Goal: Task Accomplishment & Management: Manage account settings

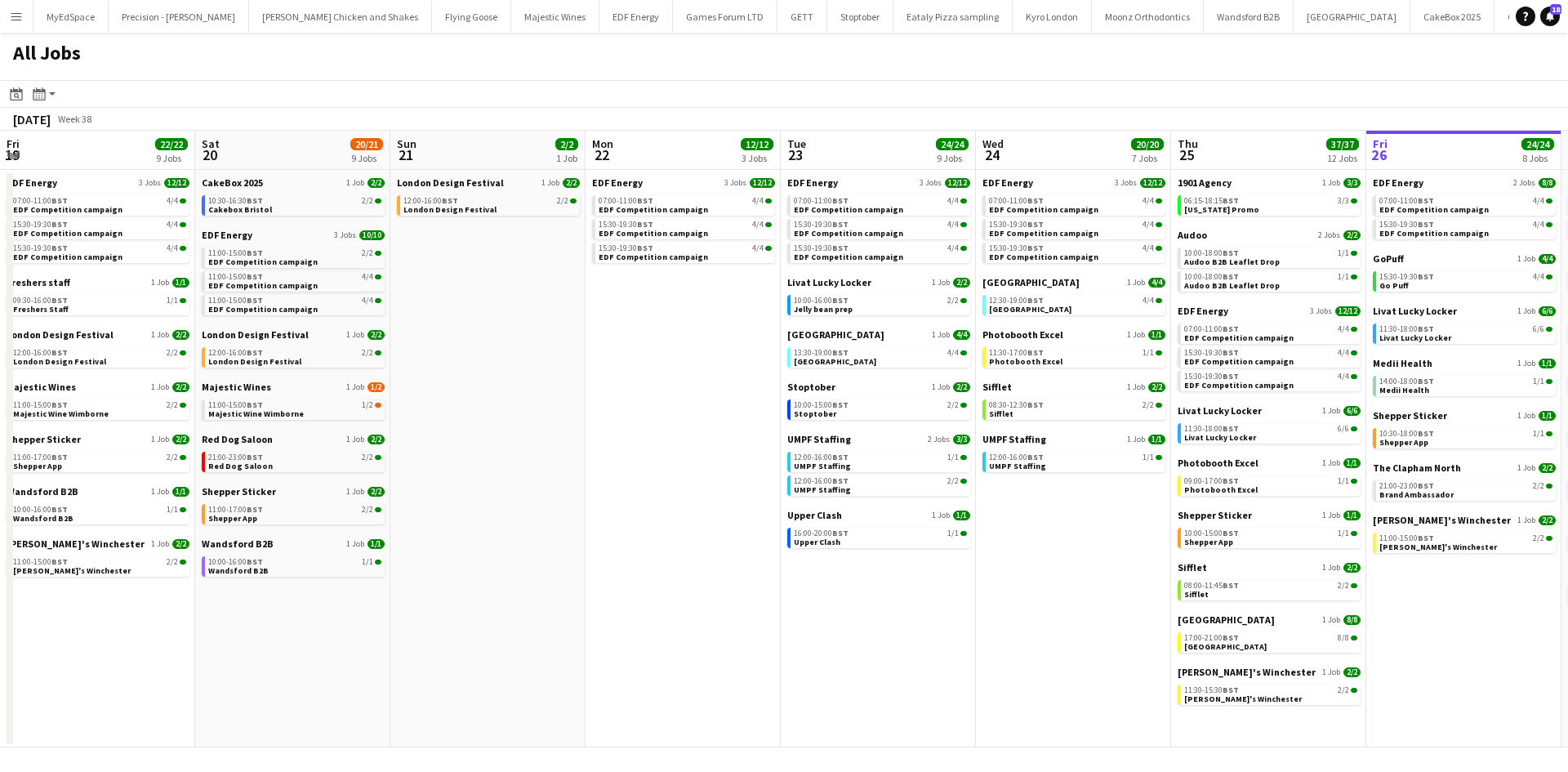
scroll to position [0, 562]
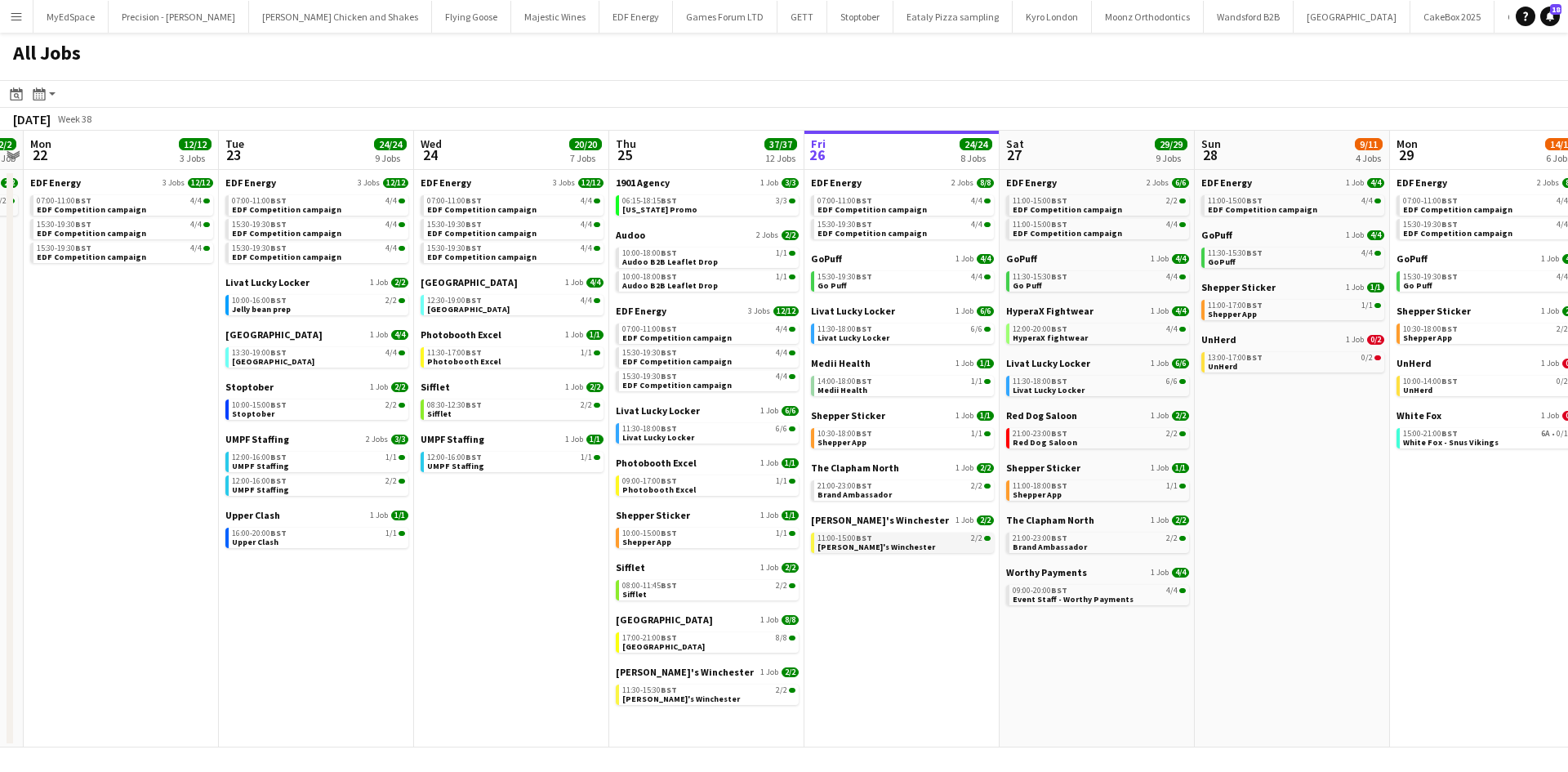
click at [927, 551] on app-brief-job-card "11:00-15:00 BST 2/2 zizzi's Winchester" at bounding box center [902, 543] width 183 height 21
click at [895, 536] on div "11:00-15:00 BST 2/2" at bounding box center [904, 538] width 173 height 8
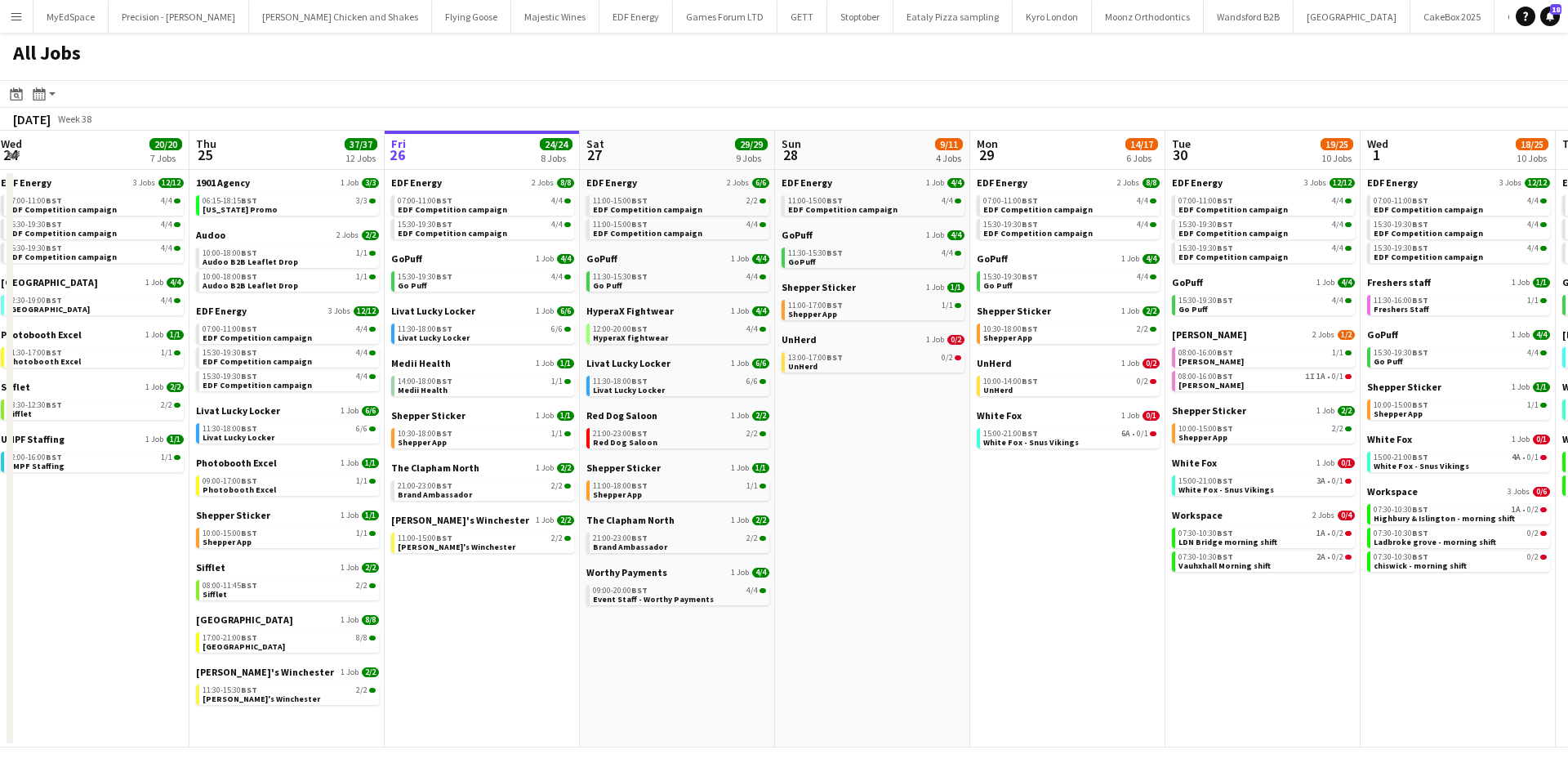
drag, startPoint x: 1376, startPoint y: 508, endPoint x: 1134, endPoint y: 463, distance: 246.1
click at [1134, 463] on app-calendar-viewport "Sun 21 2/2 1 Job Mon 22 12/12 3 Jobs Tue 23 24/24 9 Jobs Wed 24 20/20 7 Jobs Th…" at bounding box center [784, 439] width 1568 height 616
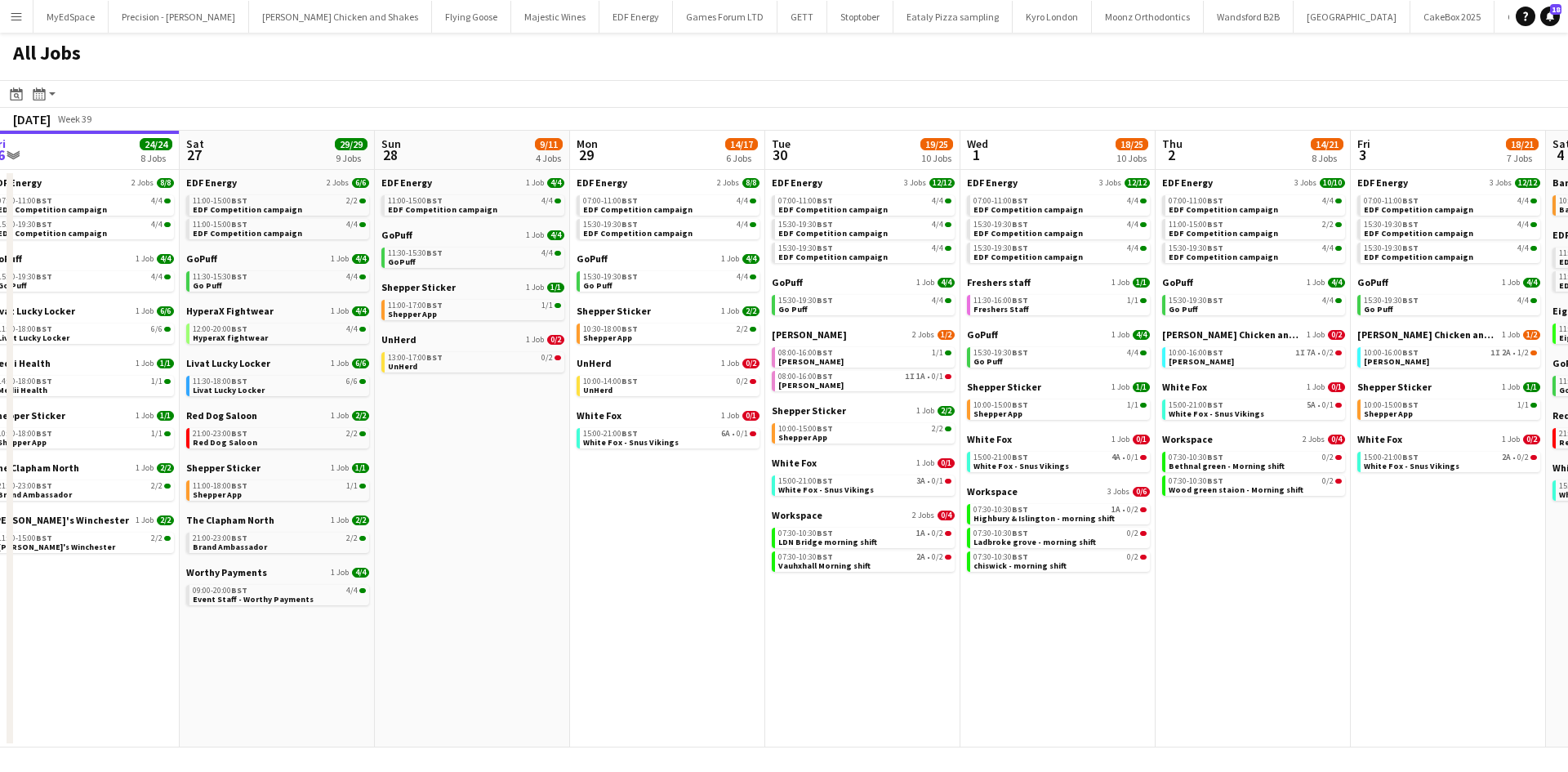
drag, startPoint x: 1231, startPoint y: 731, endPoint x: 895, endPoint y: 613, distance: 356.1
click at [845, 619] on app-calendar-viewport "Tue 23 24/24 9 Jobs Wed 24 20/20 7 Jobs Thu 25 37/37 12 Jobs Fri 26 24/24 8 Job…" at bounding box center [784, 439] width 1568 height 616
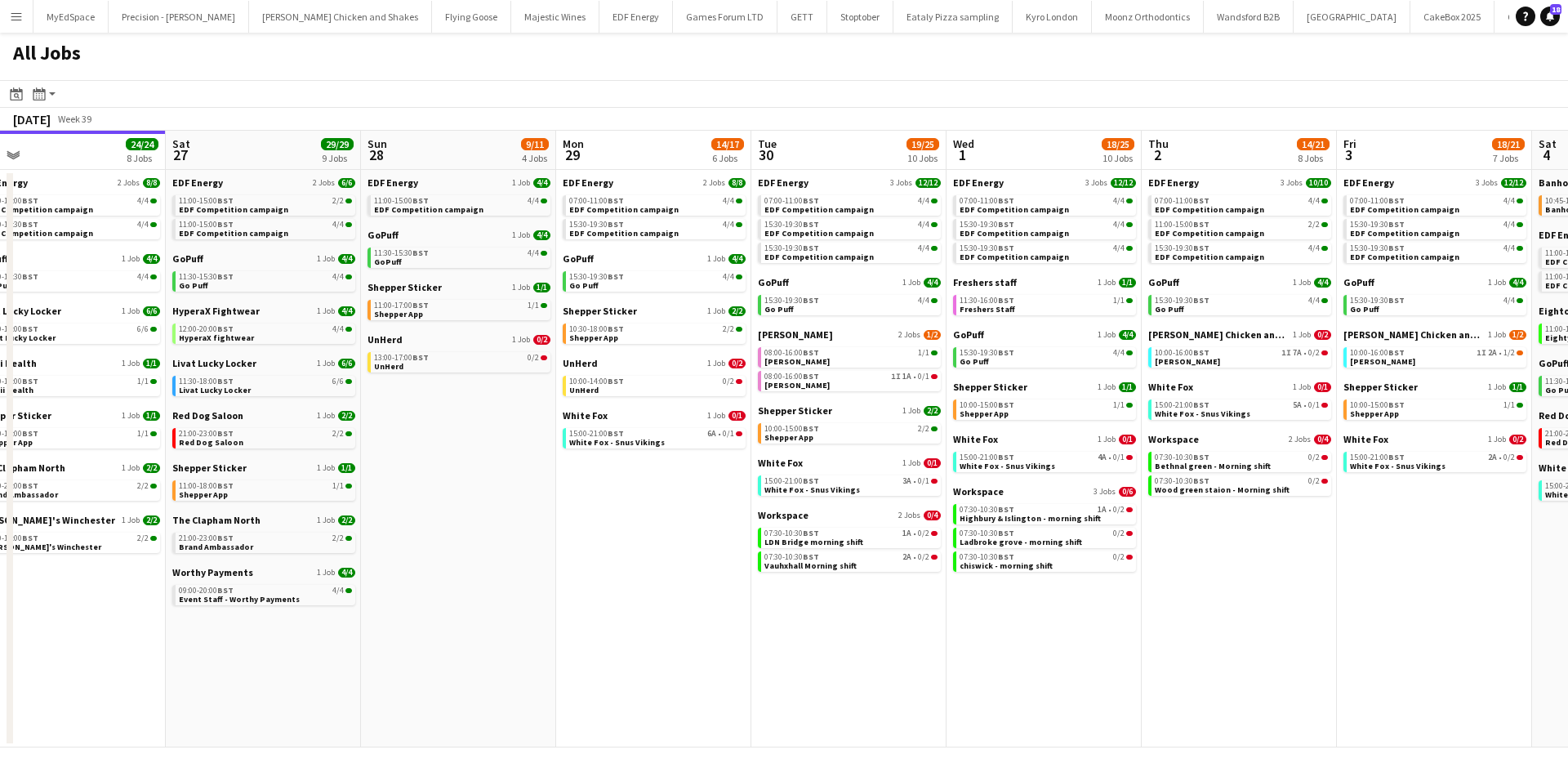
drag, startPoint x: 1300, startPoint y: 611, endPoint x: 951, endPoint y: 564, distance: 352.2
click at [919, 562] on app-calendar-viewport "Tue 23 24/24 9 Jobs Wed 24 20/20 7 Jobs Thu 25 37/37 12 Jobs Fri 26 24/24 8 Job…" at bounding box center [784, 439] width 1568 height 616
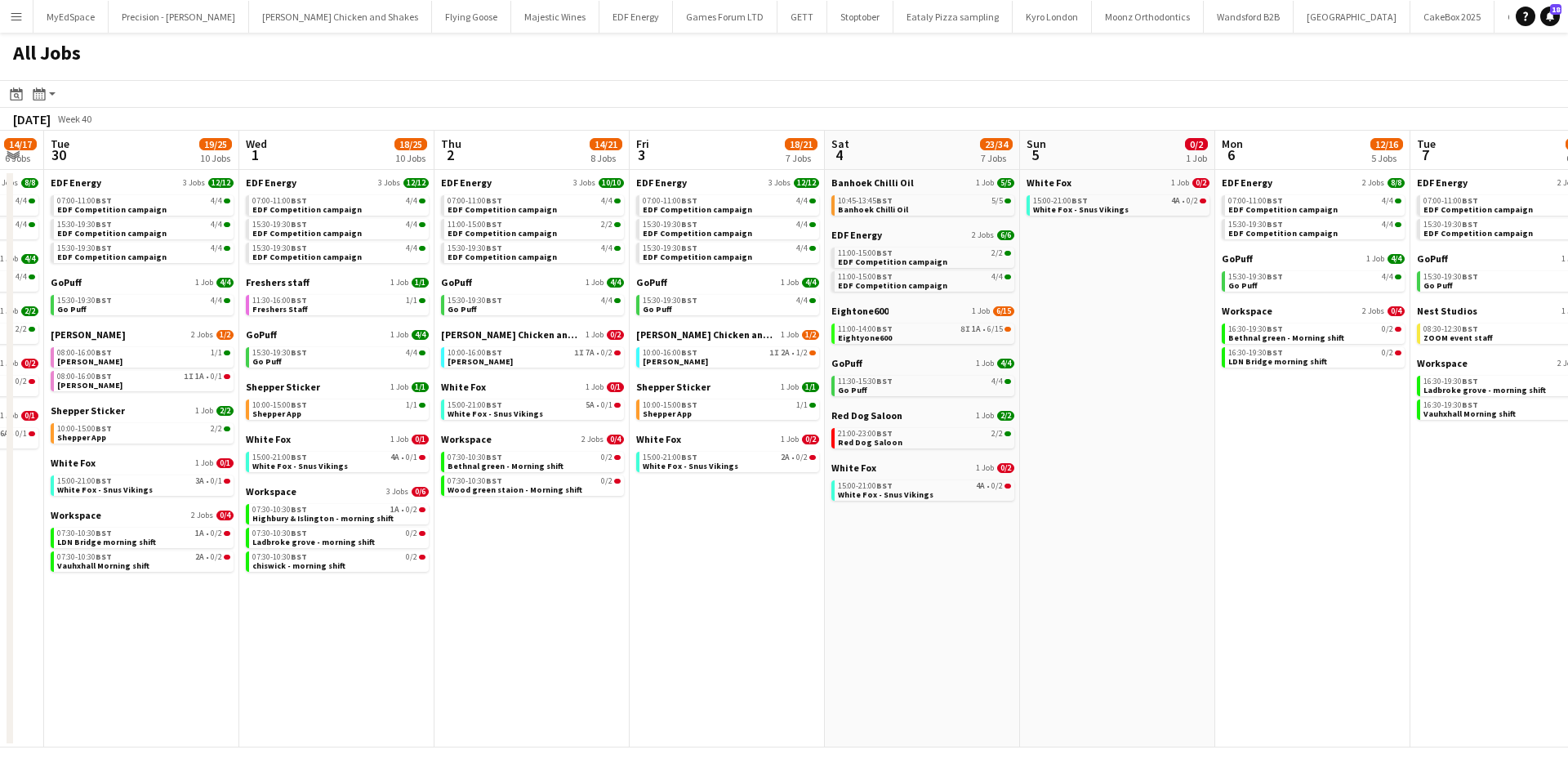
drag, startPoint x: 1362, startPoint y: 627, endPoint x: 1043, endPoint y: 579, distance: 322.6
click at [1043, 579] on app-calendar-viewport "Sat 27 29/29 9 Jobs Sun 28 9/11 4 Jobs Mon 29 14/17 6 Jobs Tue 30 19/25 10 Jobs…" at bounding box center [784, 439] width 1568 height 616
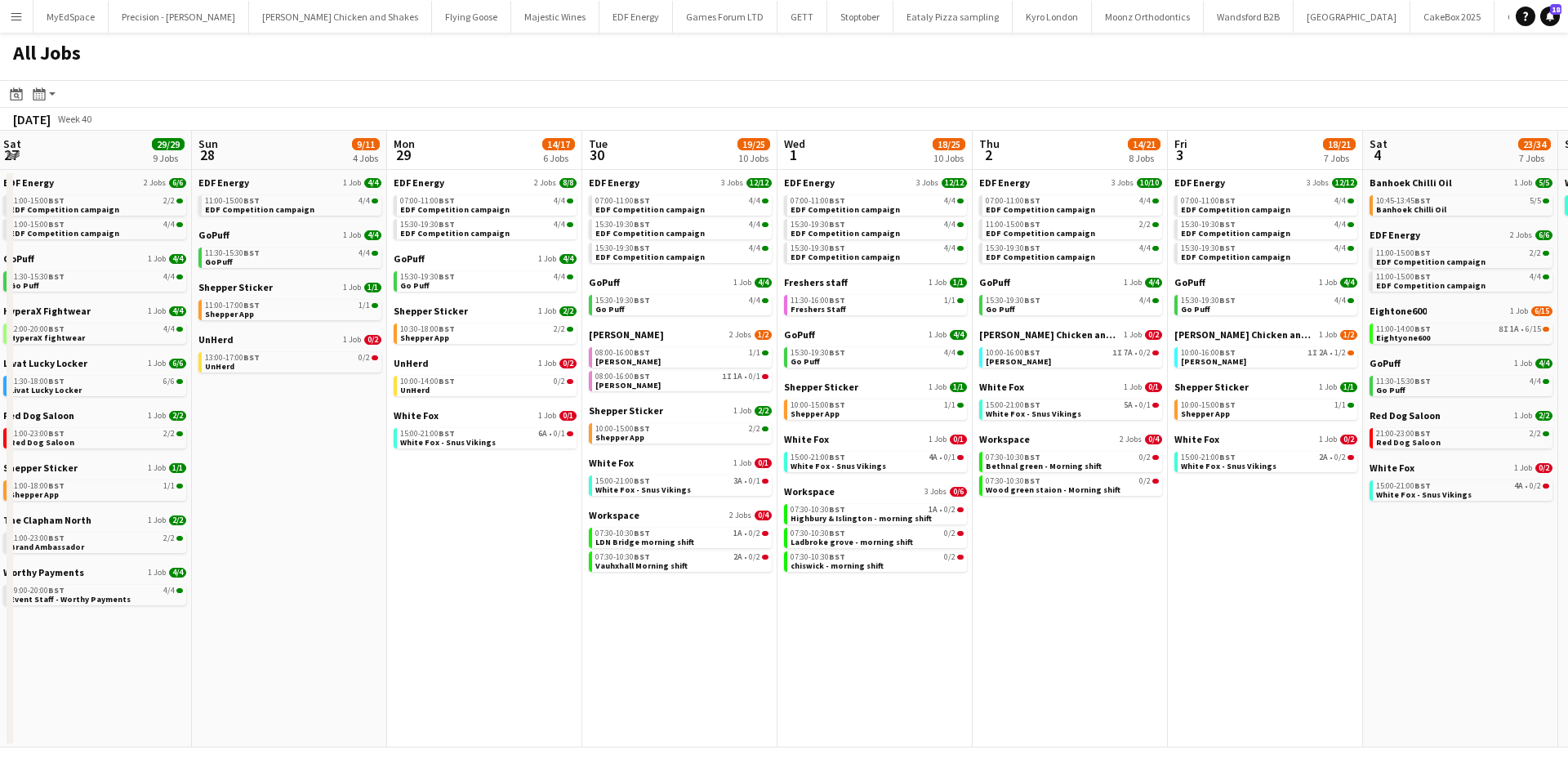
drag, startPoint x: 702, startPoint y: 675, endPoint x: 1256, endPoint y: 708, distance: 555.0
click at [1256, 708] on app-calendar-viewport "Thu 25 37/37 12 Jobs Fri 26 24/24 8 Jobs Sat 27 29/29 9 Jobs Sun 28 9/11 4 Jobs…" at bounding box center [784, 439] width 1568 height 616
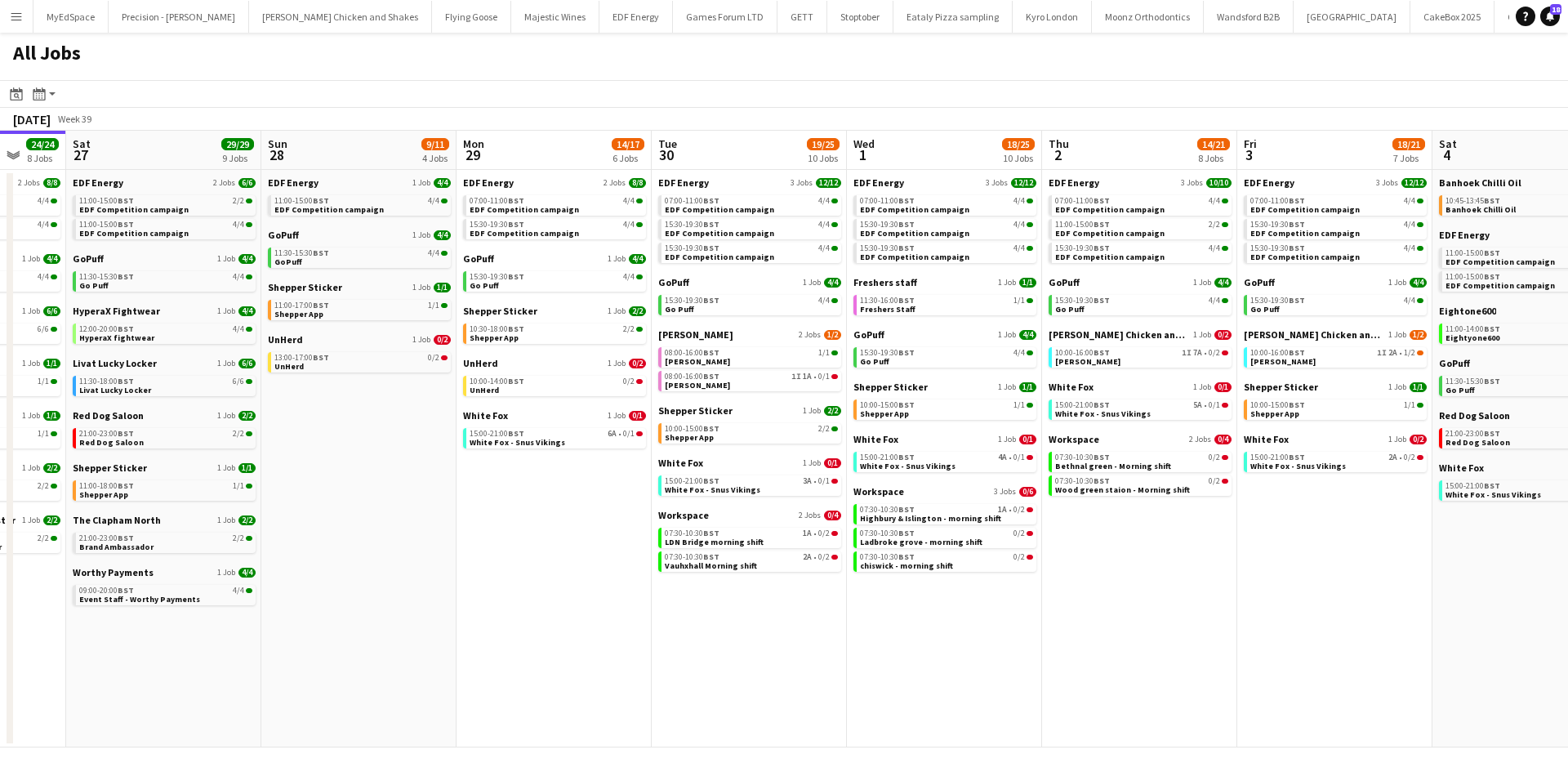
drag, startPoint x: 636, startPoint y: 626, endPoint x: 957, endPoint y: 637, distance: 321.2
click at [957, 637] on app-calendar-viewport "Thu 25 37/37 12 Jobs Fri 26 24/24 8 Jobs Sat 27 29/29 9 Jobs Sun 28 9/11 4 Jobs…" at bounding box center [784, 439] width 1568 height 616
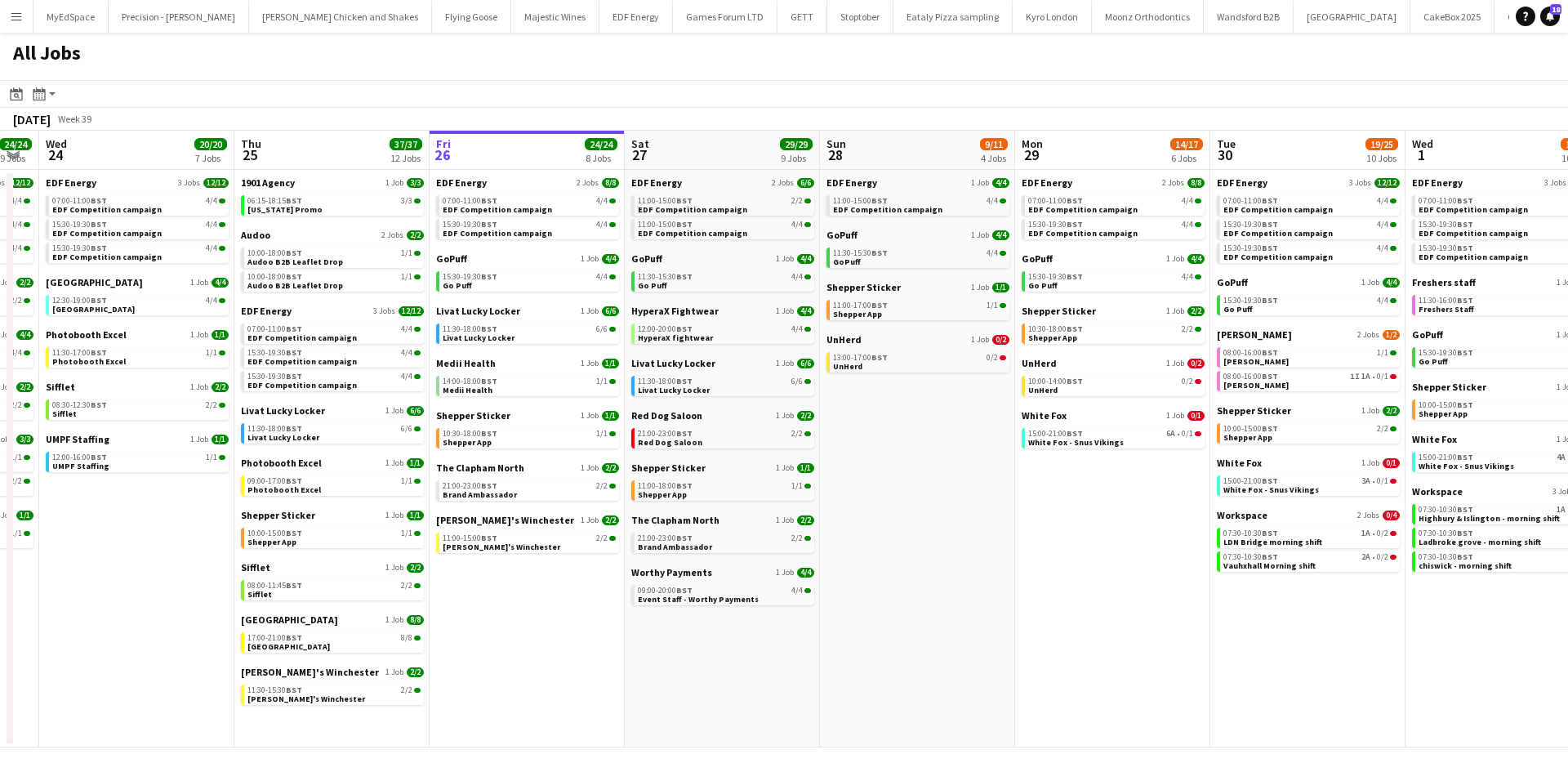
scroll to position [0, 510]
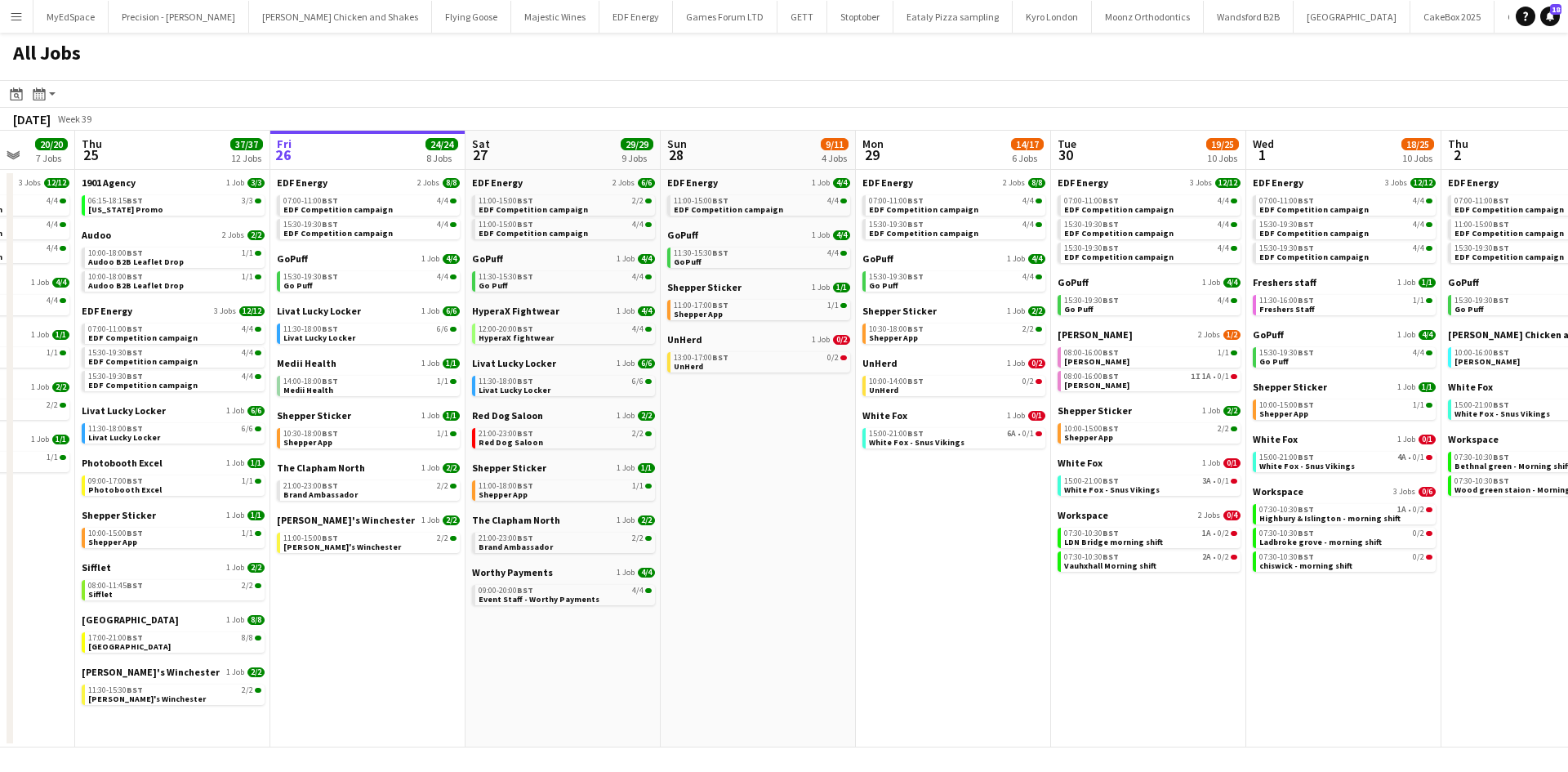
drag, startPoint x: 669, startPoint y: 608, endPoint x: 818, endPoint y: 602, distance: 149.1
click at [818, 602] on app-calendar-viewport "Mon 22 12/12 3 Jobs Tue 23 24/24 9 Jobs Wed 24 20/20 7 Jobs Thu 25 37/37 12 Job…" at bounding box center [784, 439] width 1568 height 616
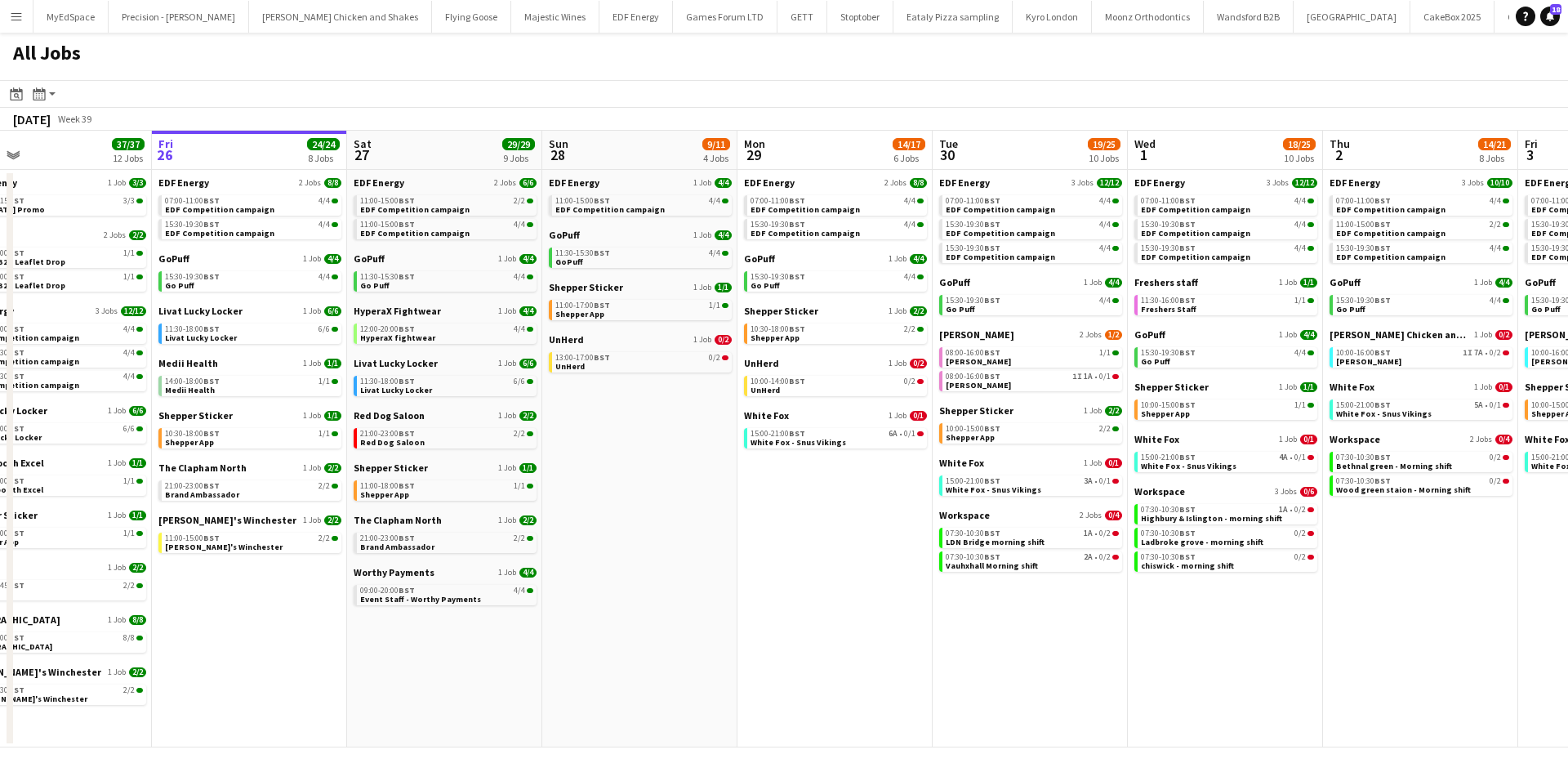
drag, startPoint x: 1040, startPoint y: 601, endPoint x: 922, endPoint y: 568, distance: 122.5
click at [922, 568] on app-calendar-viewport "Mon 22 12/12 3 Jobs Tue 23 24/24 9 Jobs Wed 24 20/20 7 Jobs Thu 25 37/37 12 Job…" at bounding box center [784, 439] width 1568 height 616
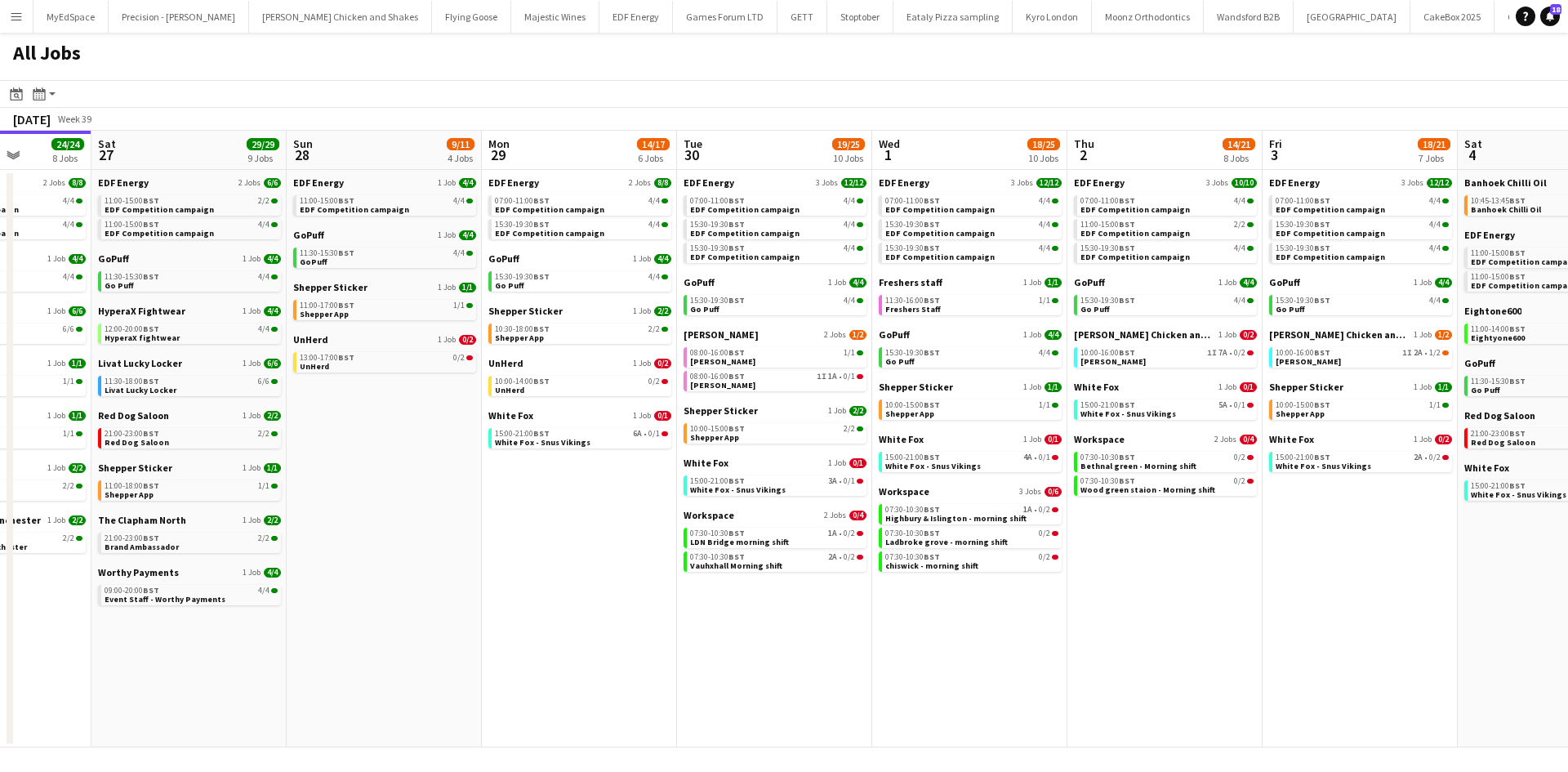
drag, startPoint x: 1162, startPoint y: 609, endPoint x: 1221, endPoint y: 594, distance: 60.9
click at [906, 597] on app-calendar-viewport "Wed 24 20/20 7 Jobs Thu 25 37/37 12 Jobs Fri 26 24/24 8 Jobs Sat 27 29/29 9 Job…" at bounding box center [784, 439] width 1568 height 616
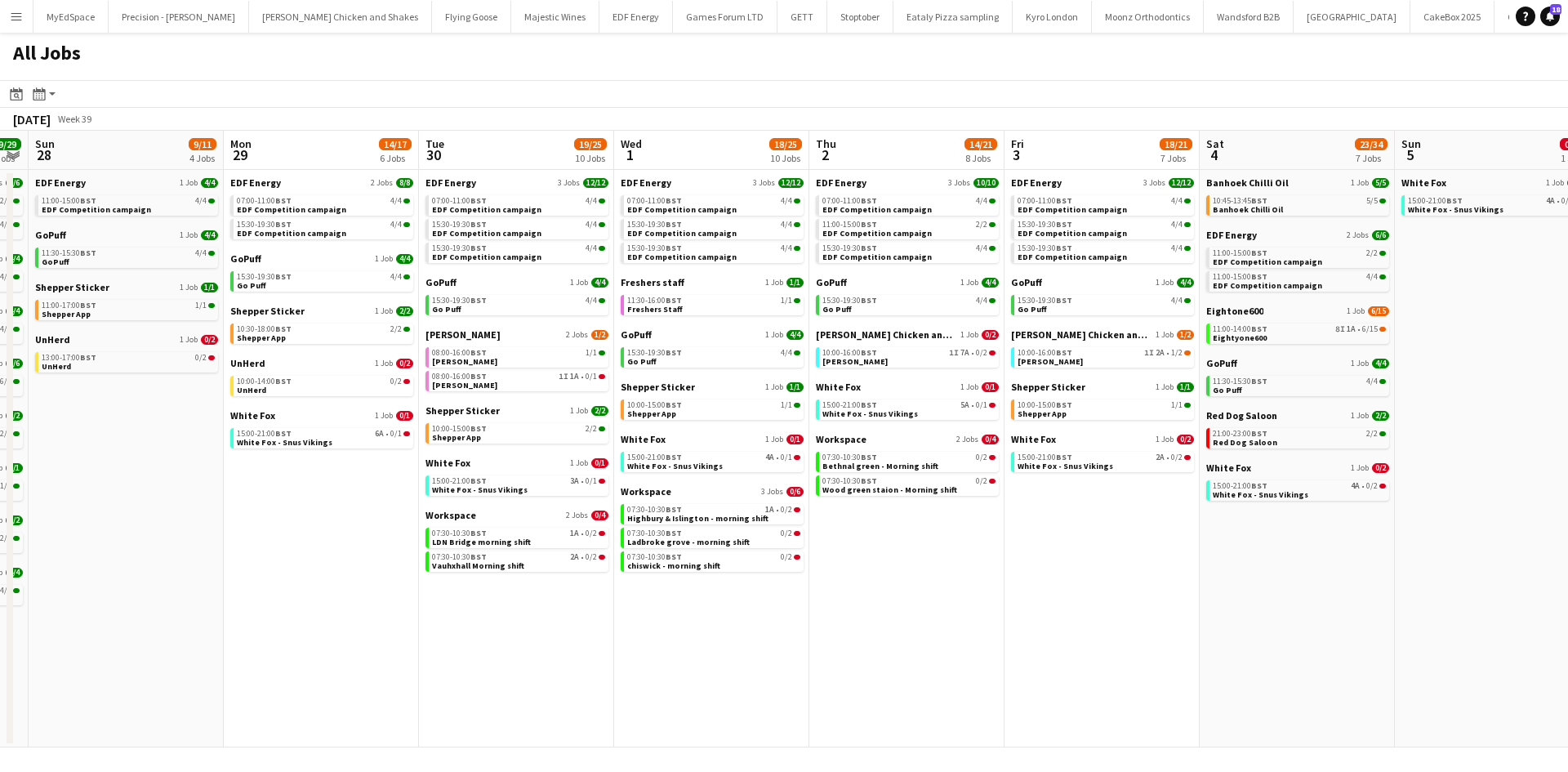
drag, startPoint x: 1436, startPoint y: 594, endPoint x: 1196, endPoint y: 563, distance: 242.0
click at [1172, 564] on app-calendar-viewport "Wed 24 20/20 7 Jobs Thu 25 37/37 12 Jobs Fri 26 24/24 8 Jobs Sat 27 29/29 9 Job…" at bounding box center [784, 439] width 1568 height 616
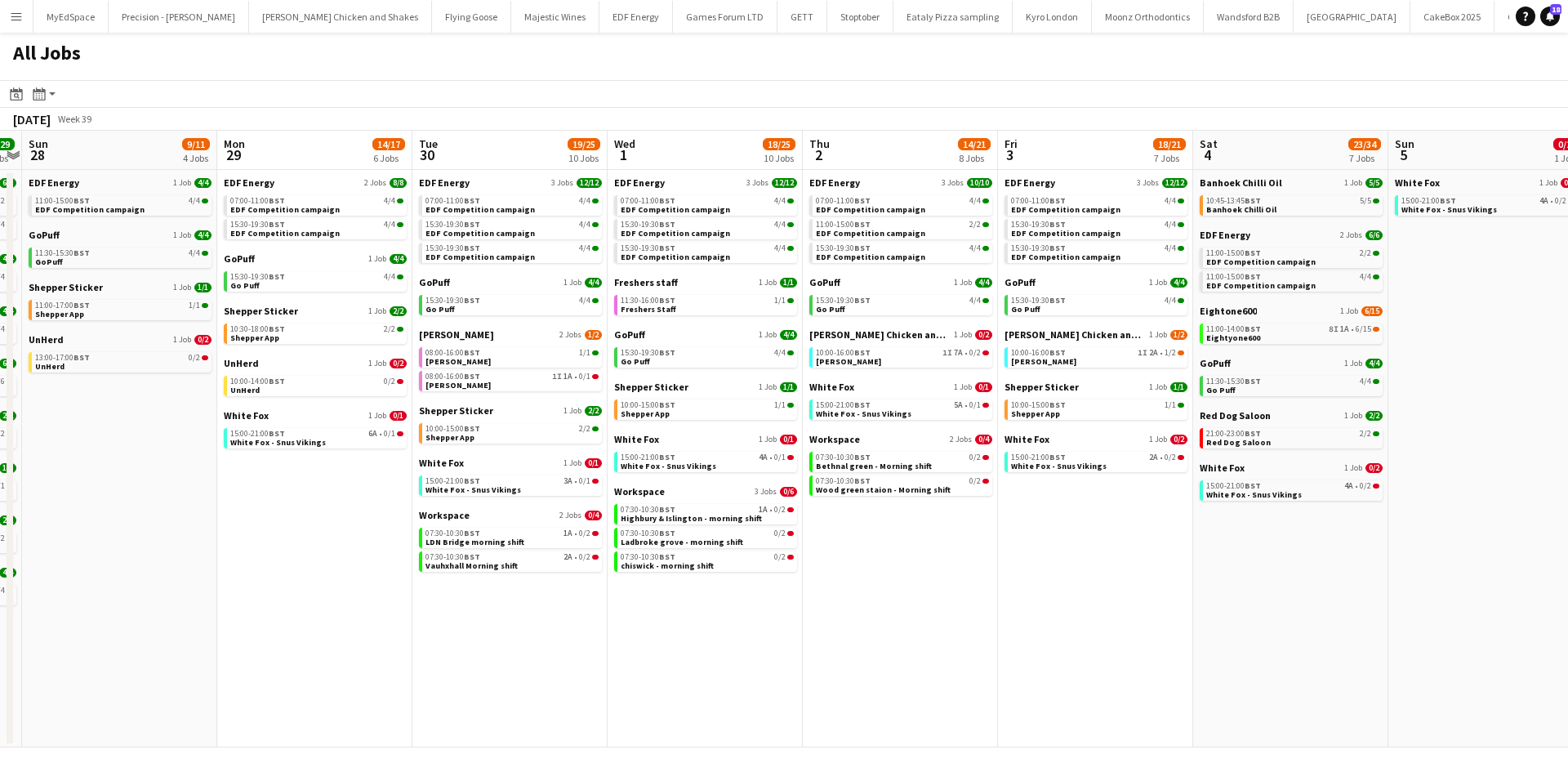
scroll to position [0, 471]
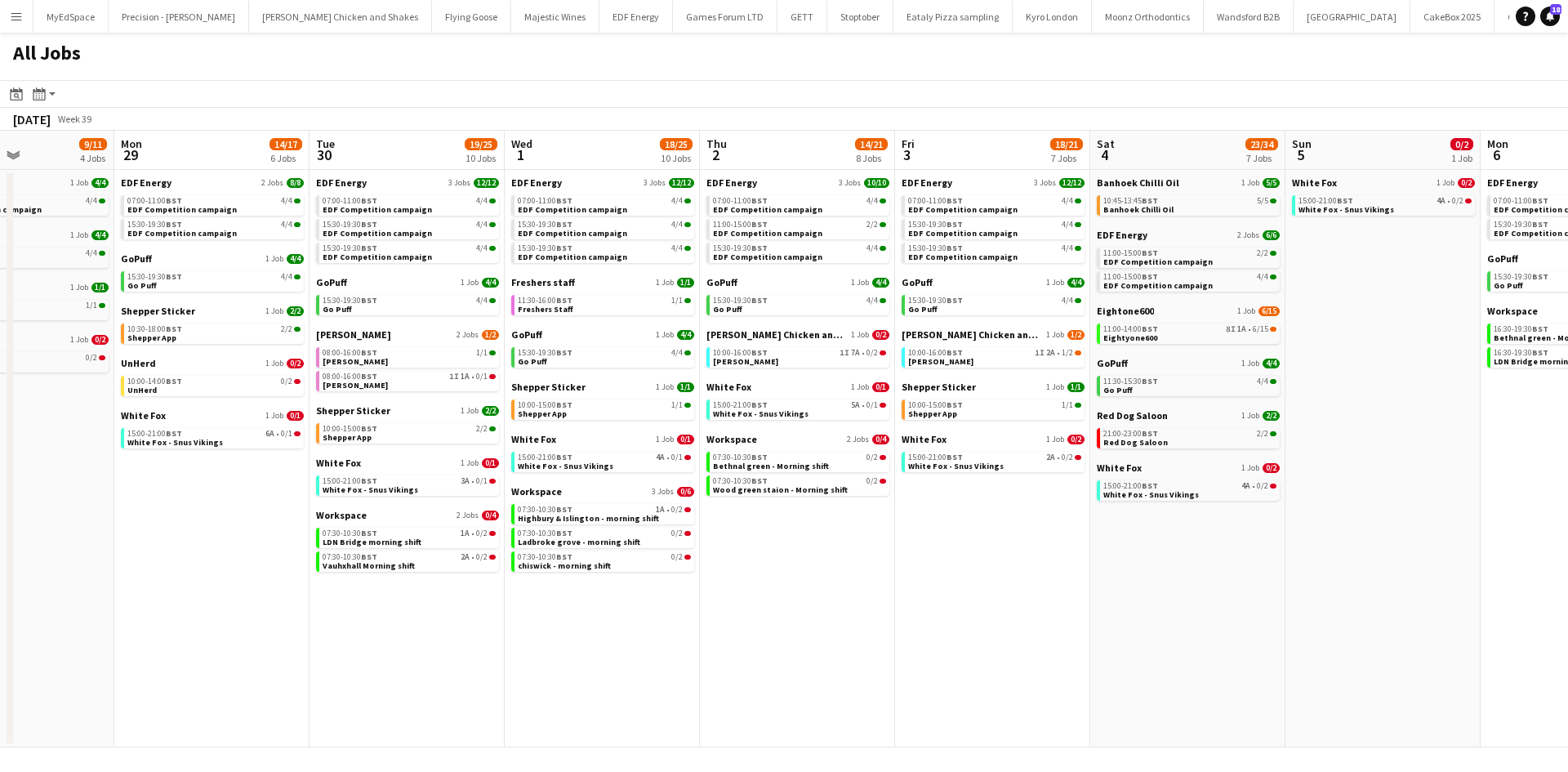
drag, startPoint x: 1285, startPoint y: 571, endPoint x: 1181, endPoint y: 561, distance: 104.5
click at [1181, 561] on app-calendar-viewport "Fri 26 24/24 8 Jobs Sat 27 29/29 9 Jobs Sun 28 9/11 4 Jobs Mon 29 14/17 6 Jobs …" at bounding box center [784, 439] width 1568 height 616
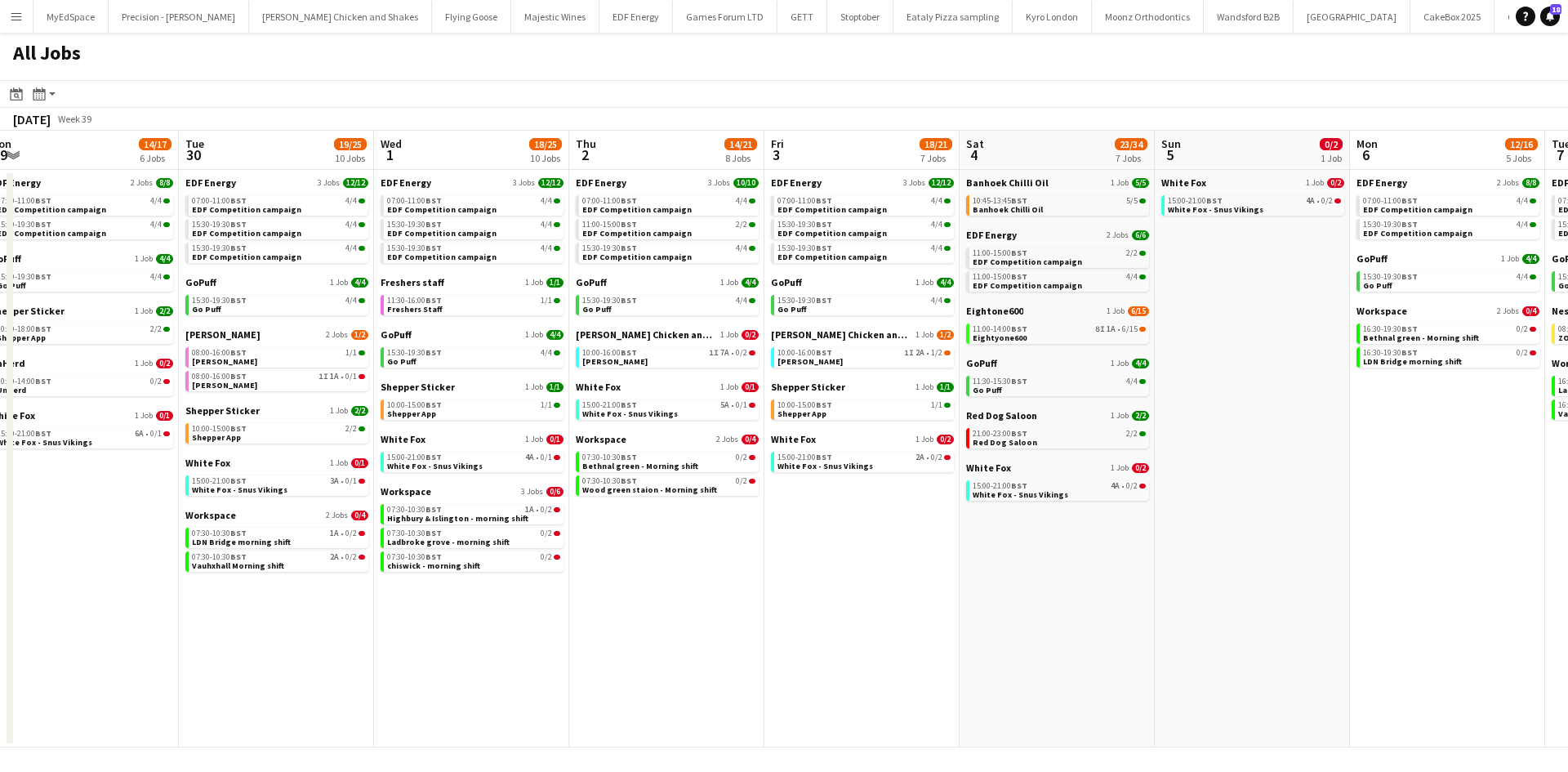
drag, startPoint x: 1272, startPoint y: 572, endPoint x: 1148, endPoint y: 561, distance: 124.5
click at [1148, 561] on app-calendar-viewport "Fri 26 24/24 8 Jobs Sat 27 29/29 9 Jobs Sun 28 9/11 4 Jobs Mon 29 14/17 6 Jobs …" at bounding box center [784, 439] width 1568 height 616
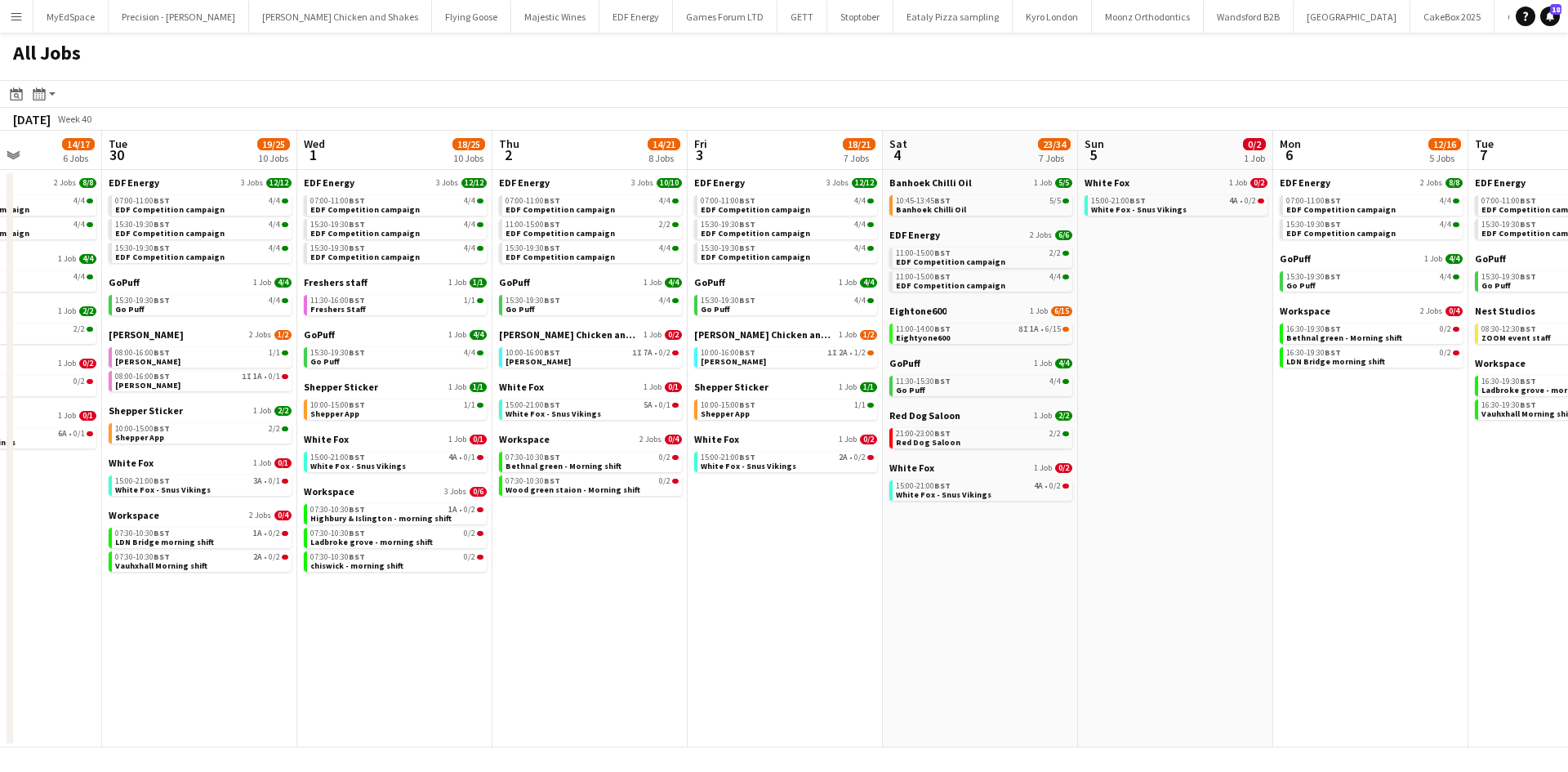
scroll to position [0, 680]
drag, startPoint x: 1254, startPoint y: 551, endPoint x: 1170, endPoint y: 545, distance: 84.2
click at [1170, 545] on app-calendar-viewport "Fri 26 24/24 8 Jobs Sat 27 29/29 9 Jobs Sun 28 9/11 4 Jobs Mon 29 14/17 6 Jobs …" at bounding box center [784, 439] width 1568 height 616
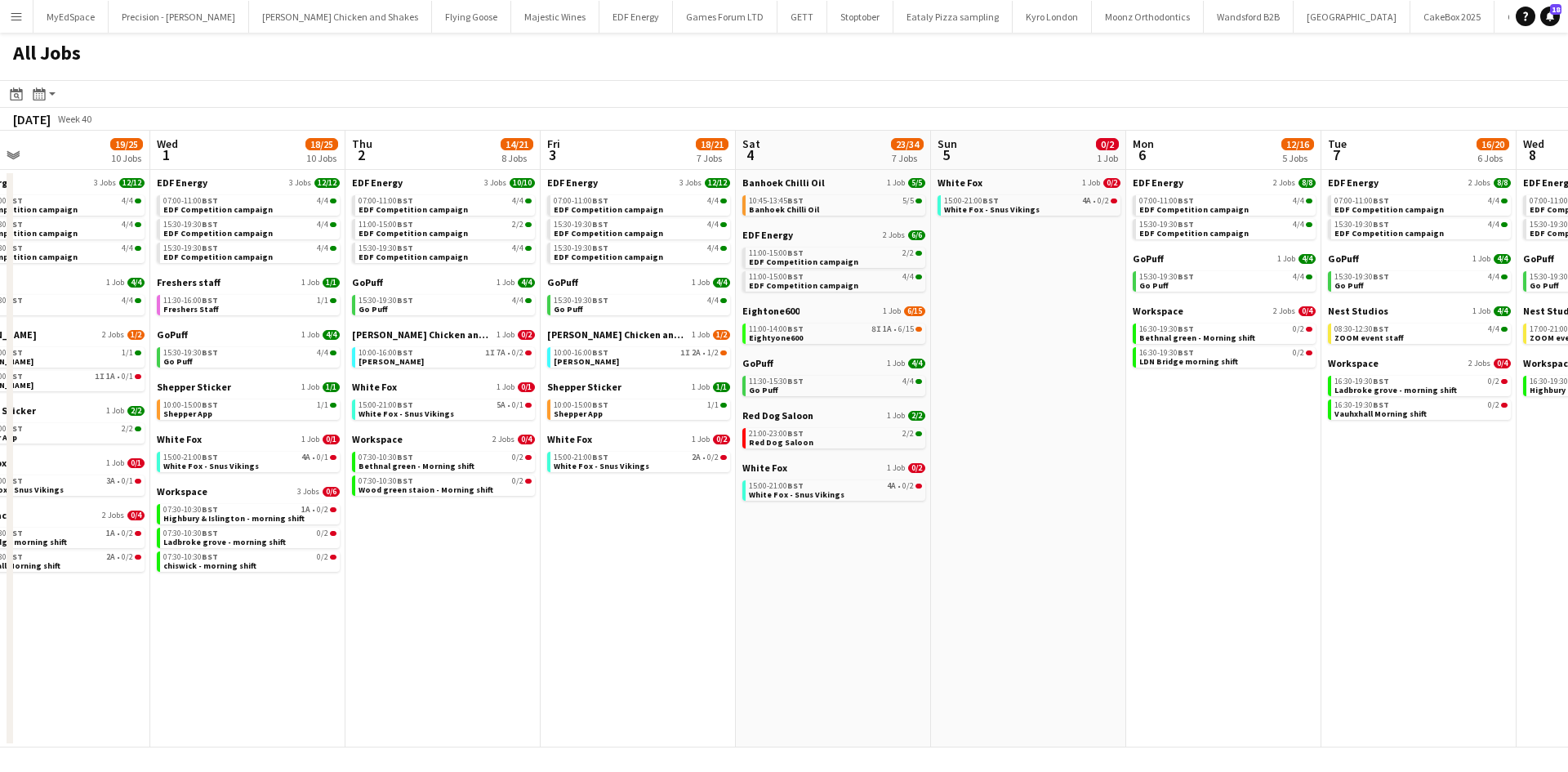
drag, startPoint x: 1239, startPoint y: 579, endPoint x: 561, endPoint y: 466, distance: 687.4
click at [494, 462] on app-calendar-viewport "Fri 26 24/24 8 Jobs Sat 27 29/29 9 Jobs Sun 28 9/11 4 Jobs Mon 29 14/17 6 Jobs …" at bounding box center [784, 439] width 1568 height 616
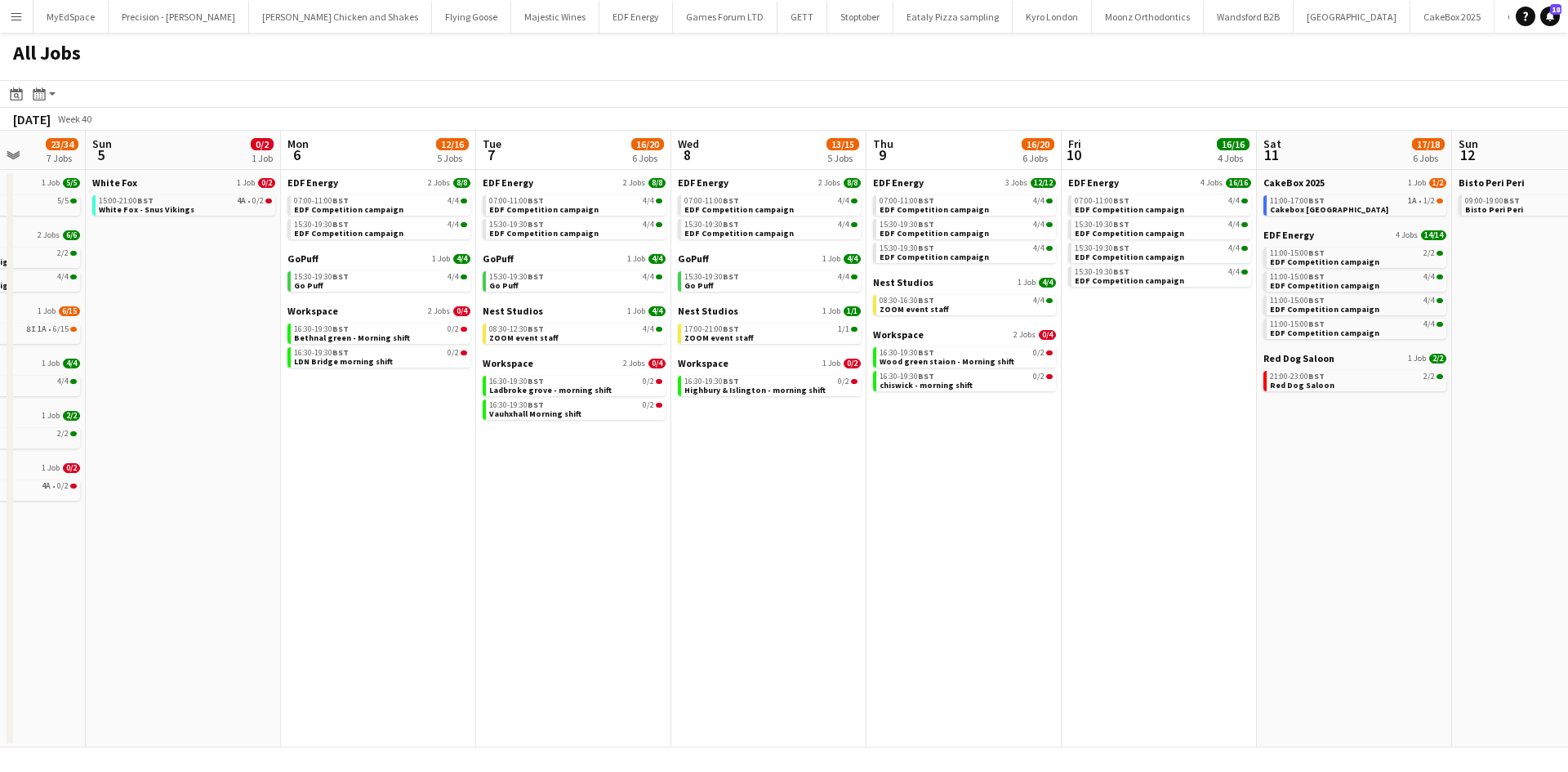
drag, startPoint x: 1003, startPoint y: 514, endPoint x: 699, endPoint y: 473, distance: 306.8
click at [686, 470] on app-calendar-viewport "Wed 1 18/25 10 Jobs Thu 2 14/21 8 Jobs Fri 3 18/21 7 Jobs Sat 4 23/34 7 Jobs Su…" at bounding box center [784, 439] width 1568 height 616
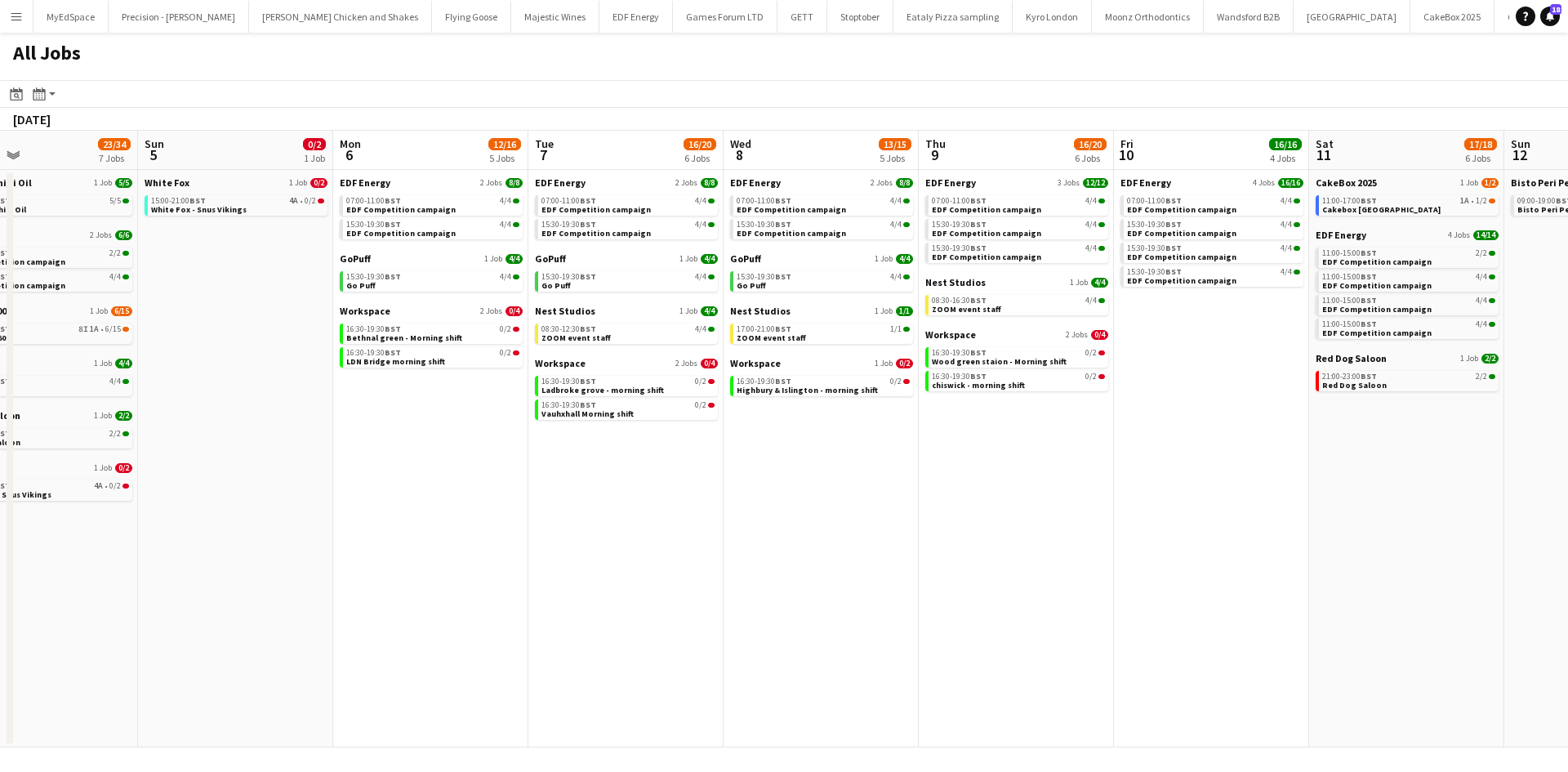
drag, startPoint x: 1065, startPoint y: 540, endPoint x: 843, endPoint y: 501, distance: 225.4
click at [813, 496] on app-calendar-viewport "Wed 1 18/25 10 Jobs Thu 2 14/21 8 Jobs Fri 3 18/21 7 Jobs Sat 4 23/34 7 Jobs Su…" at bounding box center [784, 439] width 1568 height 616
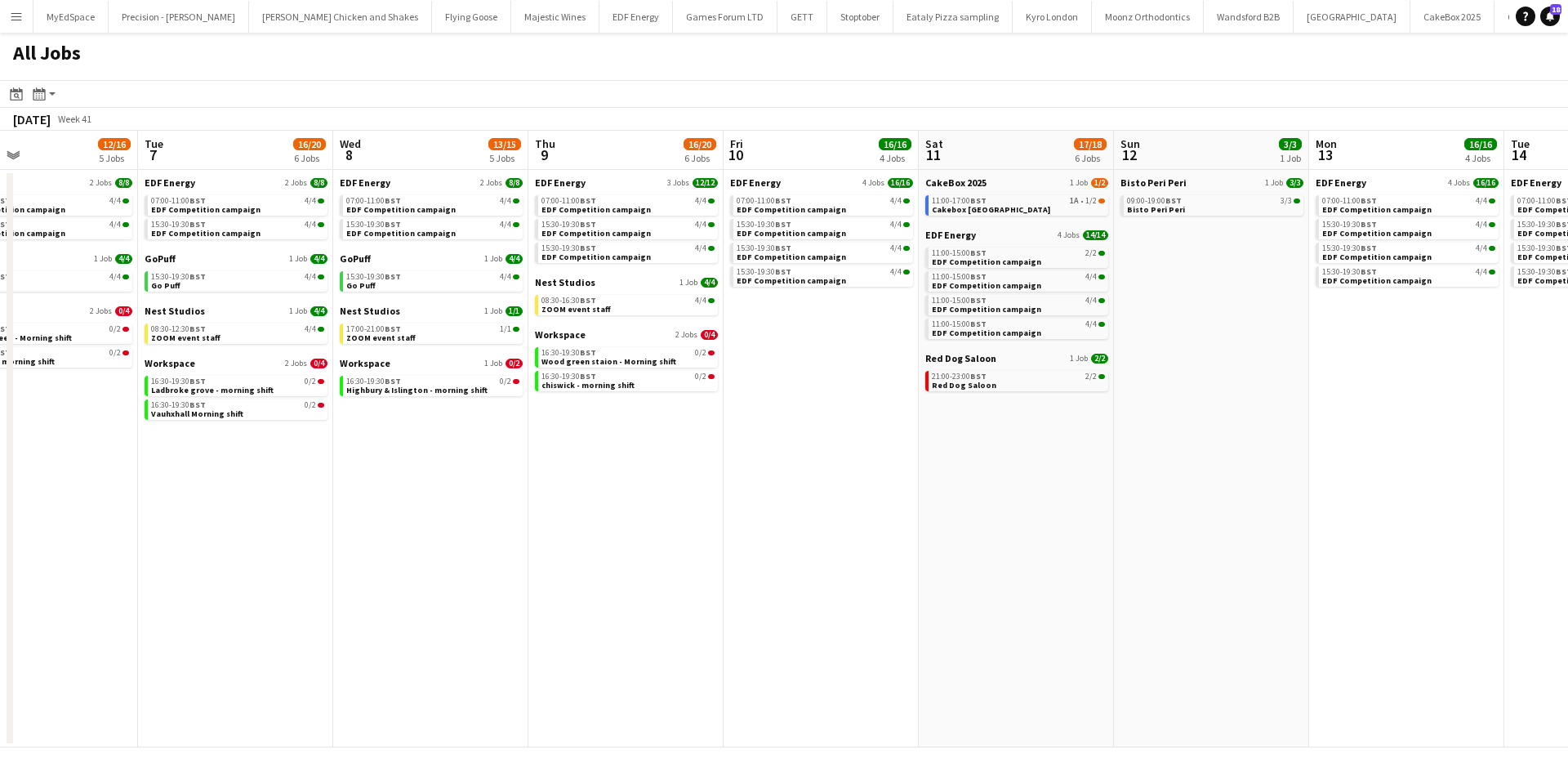
scroll to position [0, 631]
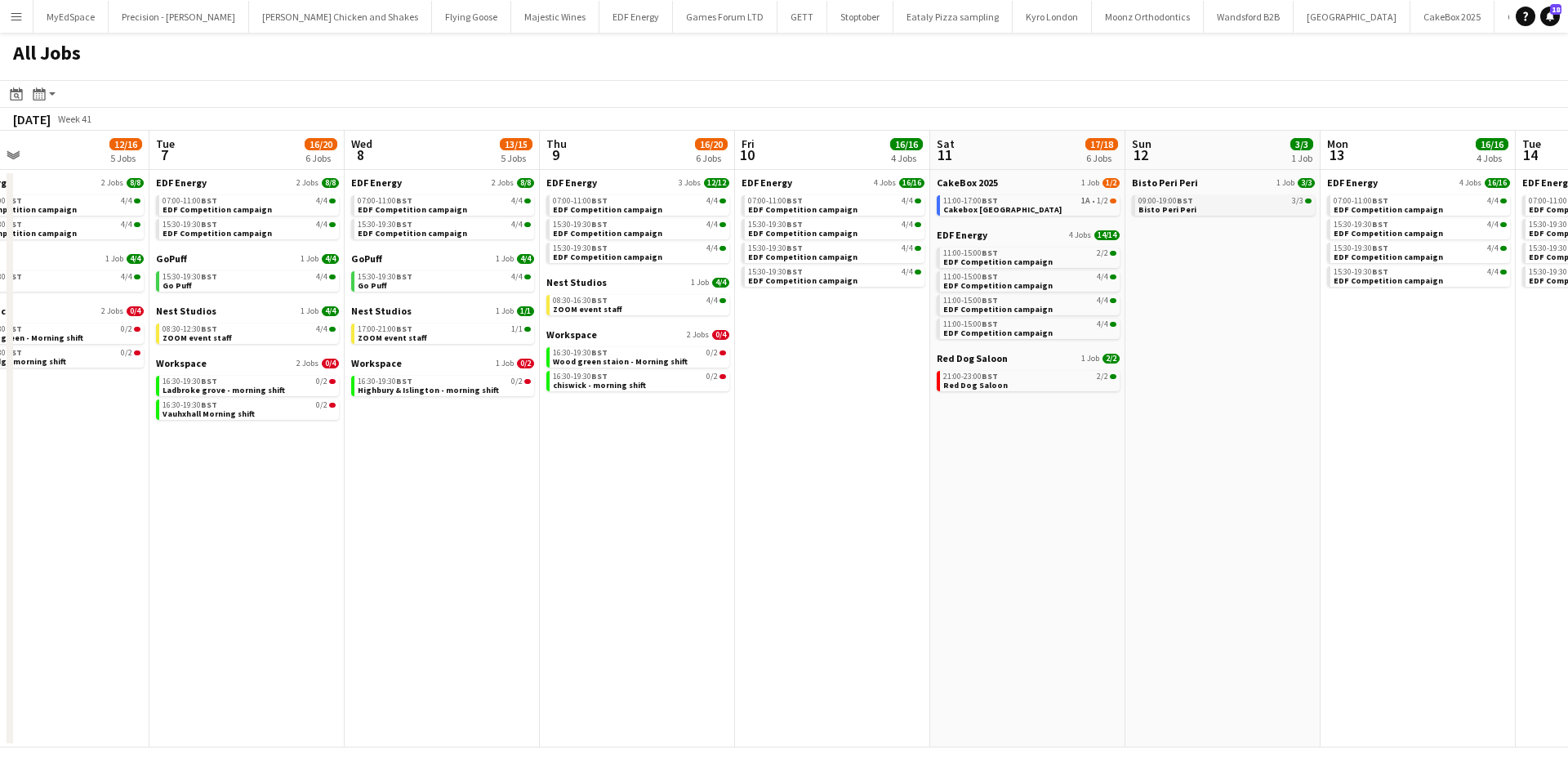
click at [1176, 204] on span "Bisto Peri Peri" at bounding box center [1167, 209] width 58 height 11
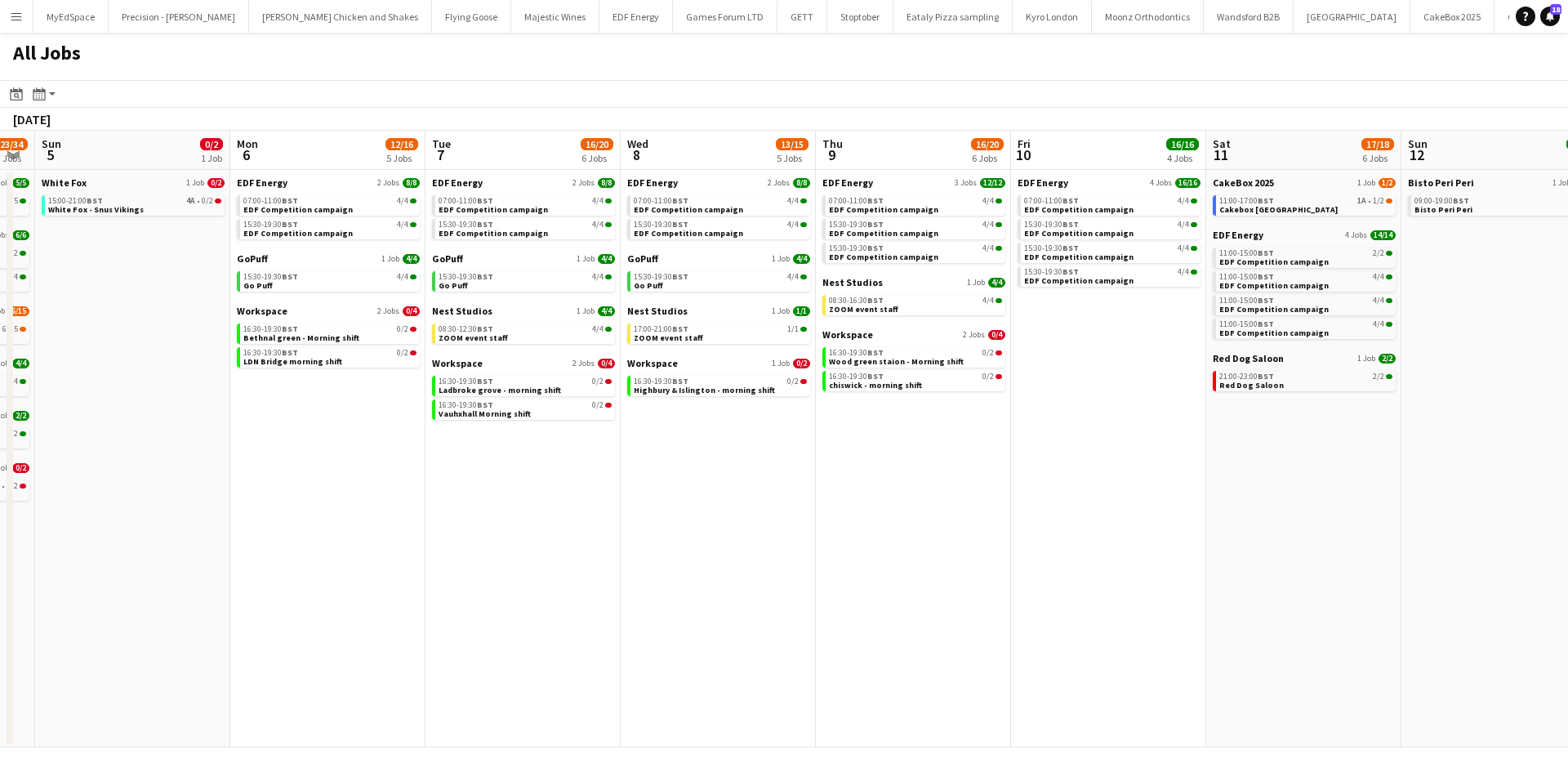
drag, startPoint x: 776, startPoint y: 445, endPoint x: 1438, endPoint y: 590, distance: 677.7
click at [1442, 591] on app-calendar-viewport "Fri 3 18/21 7 Jobs Sat 4 23/34 7 Jobs Sun 5 0/2 1 Job Mon 6 12/16 5 Jobs Tue 7 …" at bounding box center [784, 439] width 1568 height 616
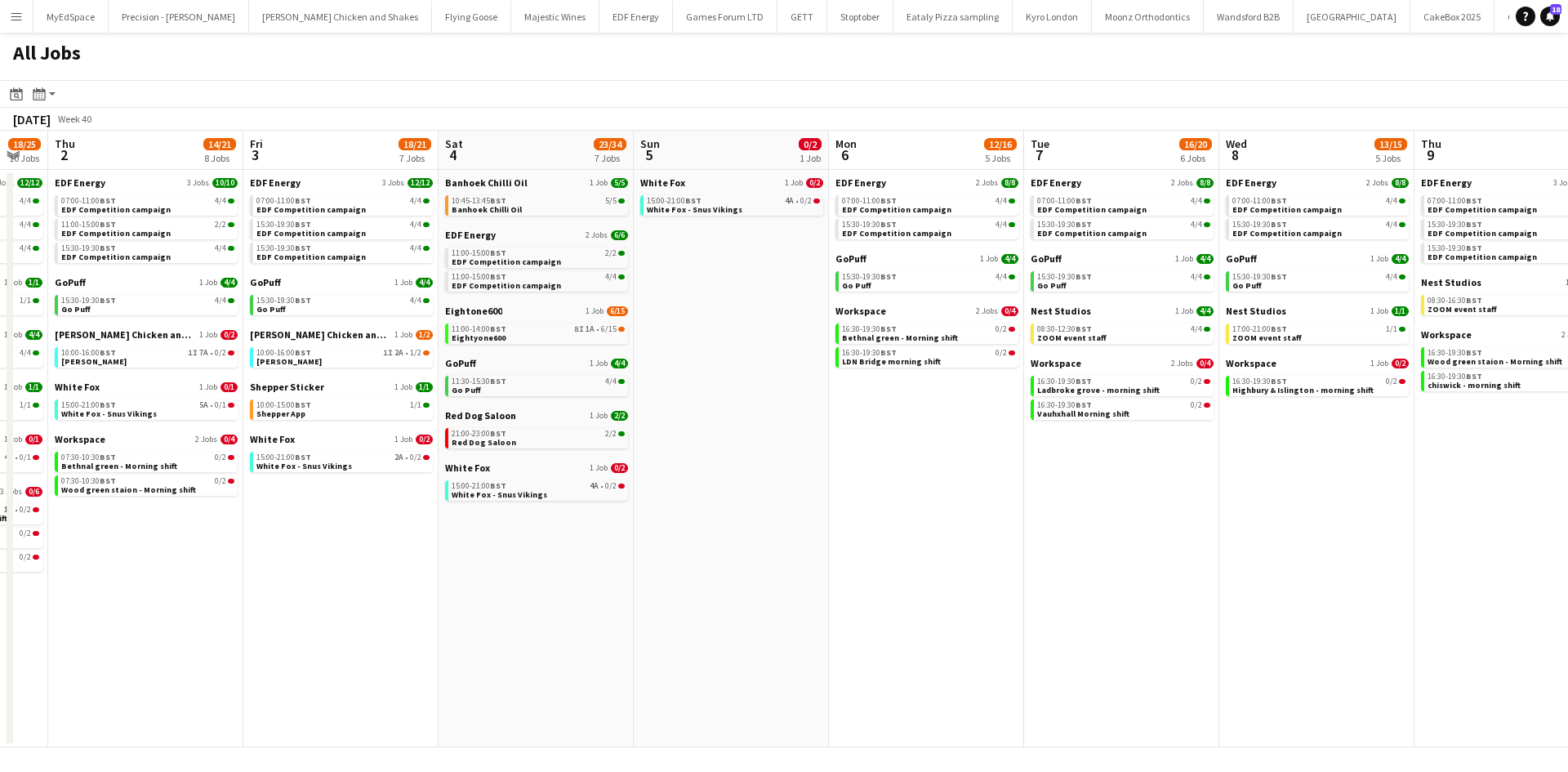
drag, startPoint x: 979, startPoint y: 583, endPoint x: 1470, endPoint y: 646, distance: 495.0
click at [1479, 652] on app-calendar-viewport "Tue 30 19/25 10 Jobs Wed 1 18/25 10 Jobs Thu 2 14/21 8 Jobs Fri 3 18/21 7 Jobs …" at bounding box center [784, 439] width 1568 height 616
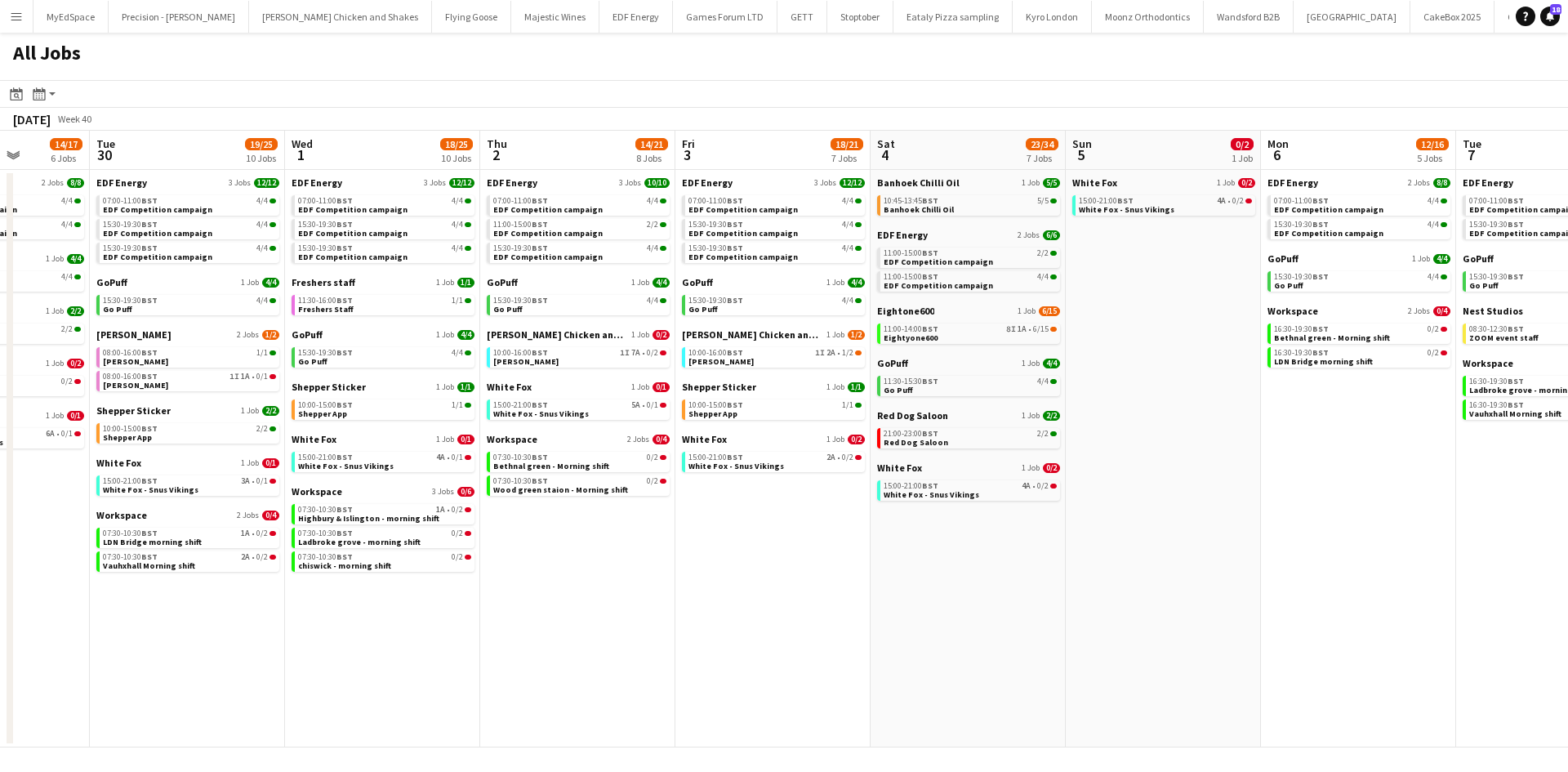
drag, startPoint x: 928, startPoint y: 598, endPoint x: 1069, endPoint y: 601, distance: 141.0
click at [1069, 598] on app-calendar-viewport "Sat 27 29/29 9 Jobs Sun 28 9/11 4 Jobs Mon 29 14/17 6 Jobs Tue 30 19/25 10 Jobs…" at bounding box center [784, 439] width 1568 height 616
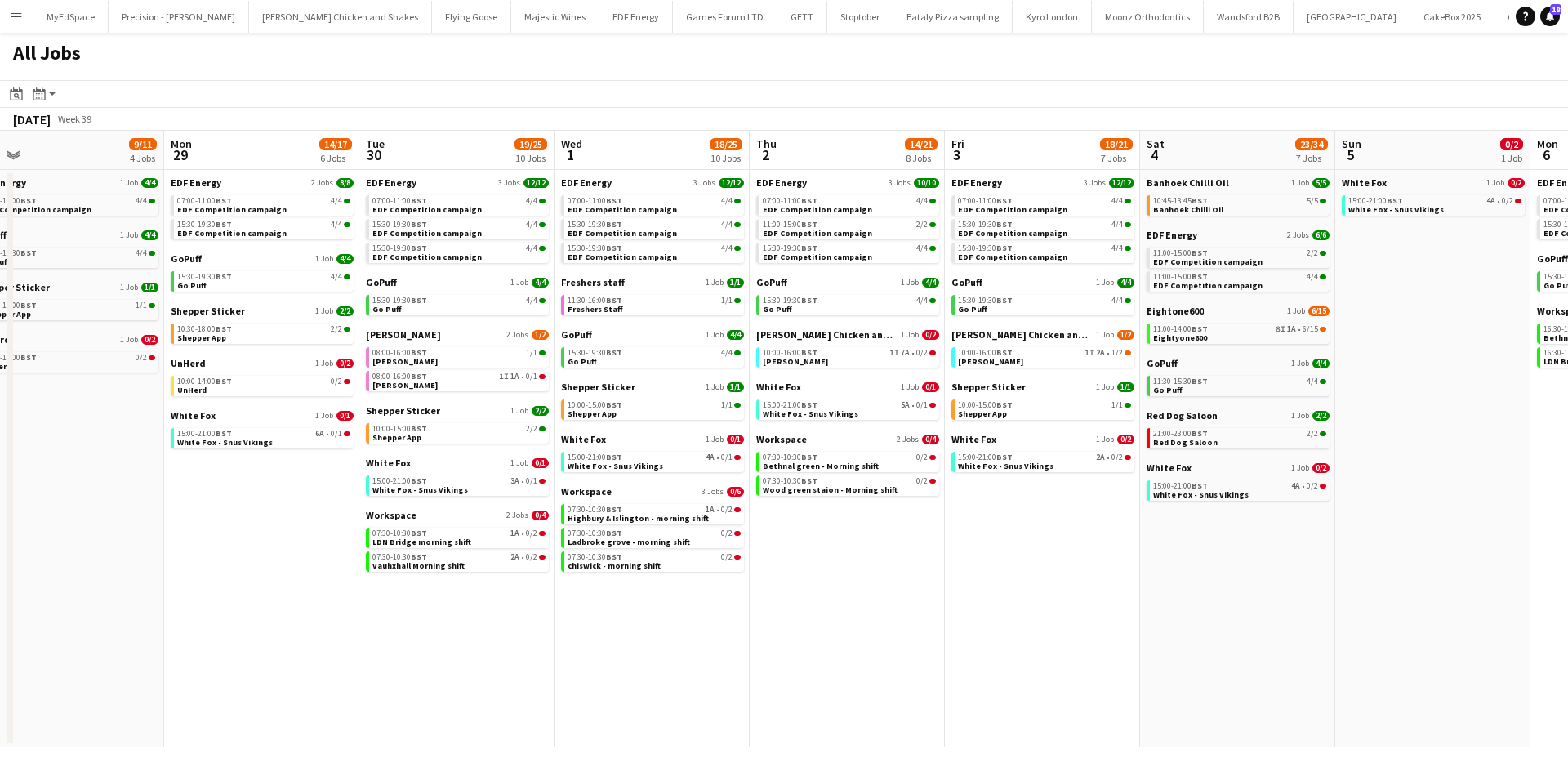
drag, startPoint x: 967, startPoint y: 621, endPoint x: 1131, endPoint y: 624, distance: 164.0
click at [1131, 624] on app-calendar-viewport "Fri 26 24/24 8 Jobs Sat 27 29/29 9 Jobs Sun 28 9/11 4 Jobs Mon 29 14/17 6 Jobs …" at bounding box center [784, 439] width 1568 height 616
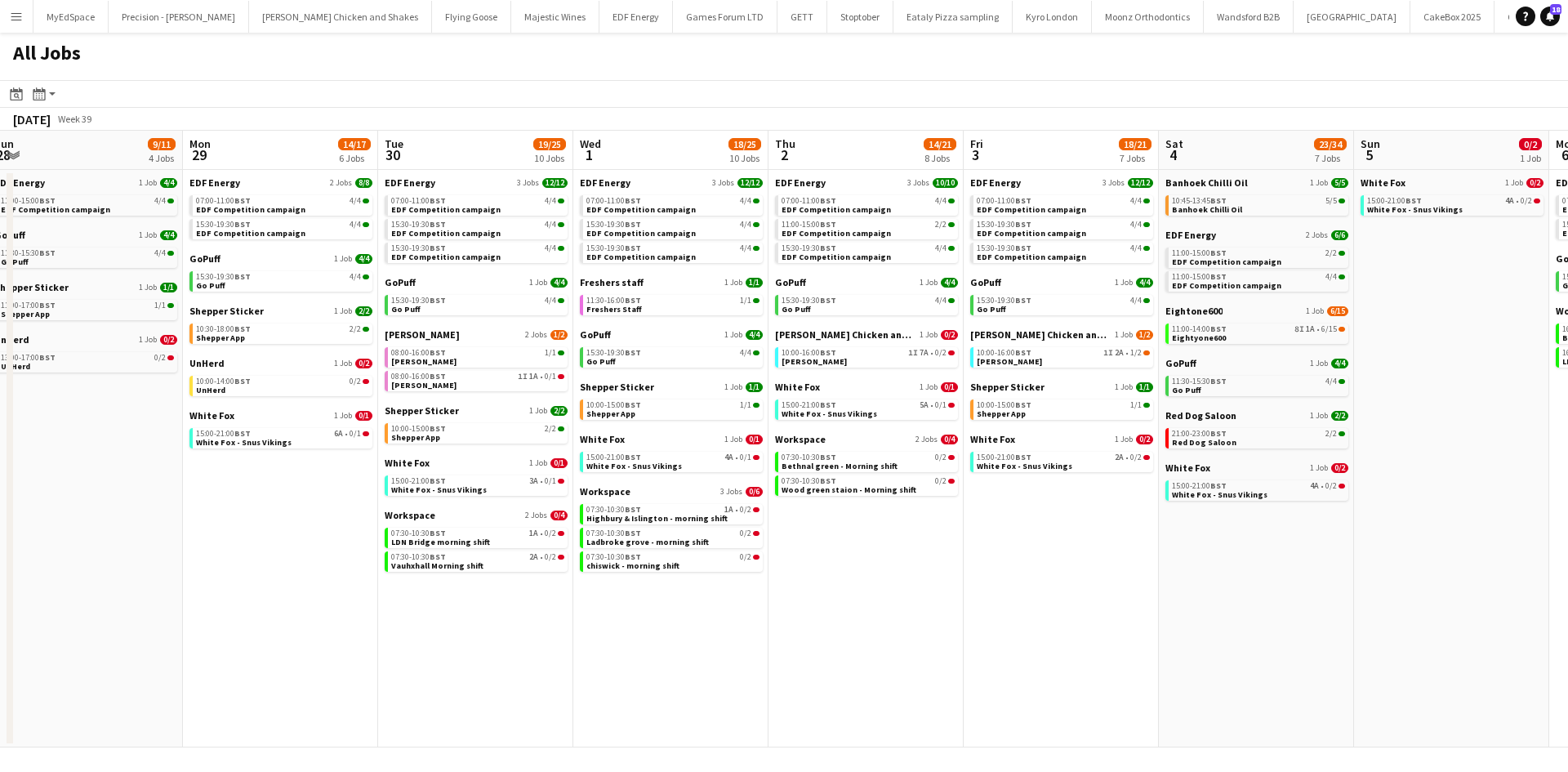
scroll to position [0, 444]
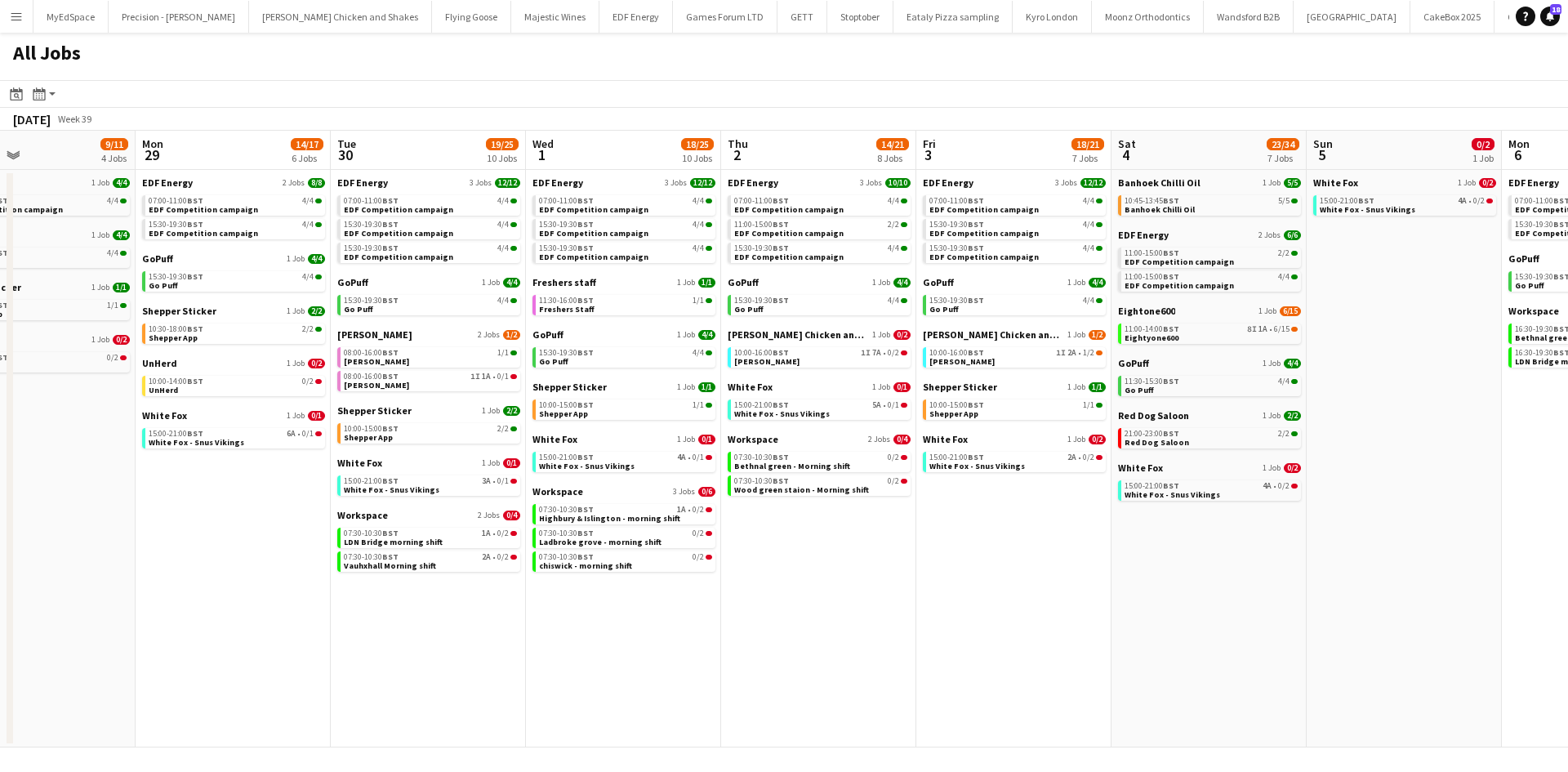
drag, startPoint x: 953, startPoint y: 636, endPoint x: 1387, endPoint y: 689, distance: 437.2
click at [1387, 689] on app-calendar-viewport "Fri 26 24/24 8 Jobs Sat 27 29/29 9 Jobs Sun 28 9/11 4 Jobs Mon 29 14/17 6 Jobs …" at bounding box center [784, 439] width 1568 height 616
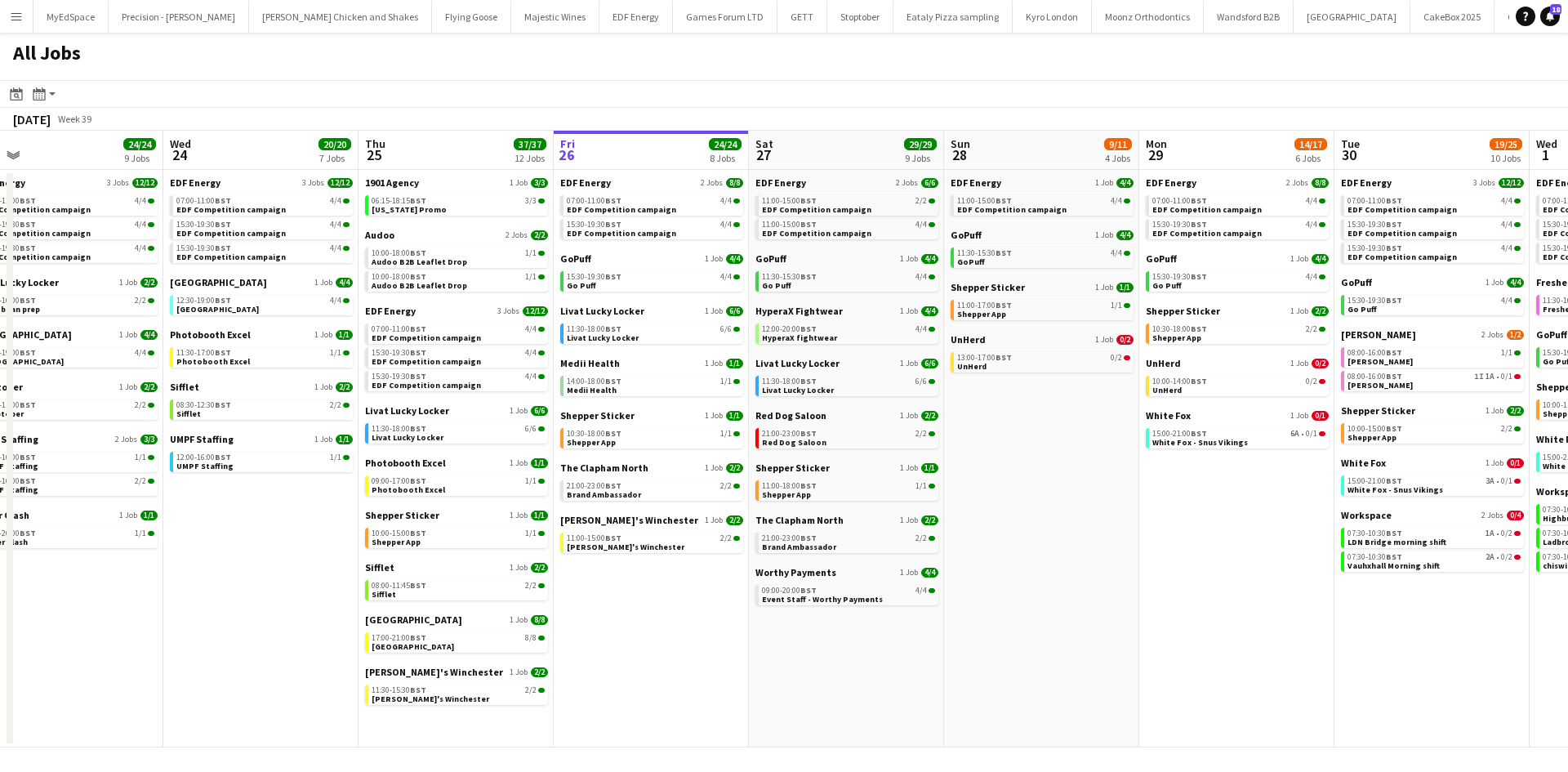
drag, startPoint x: 1304, startPoint y: 719, endPoint x: 1426, endPoint y: 716, distance: 122.0
click at [1426, 717] on app-calendar-viewport "Sun 21 2/2 1 Job Mon 22 12/12 3 Jobs Tue 23 24/24 9 Jobs Wed 24 20/20 7 Jobs Th…" at bounding box center [784, 439] width 1568 height 616
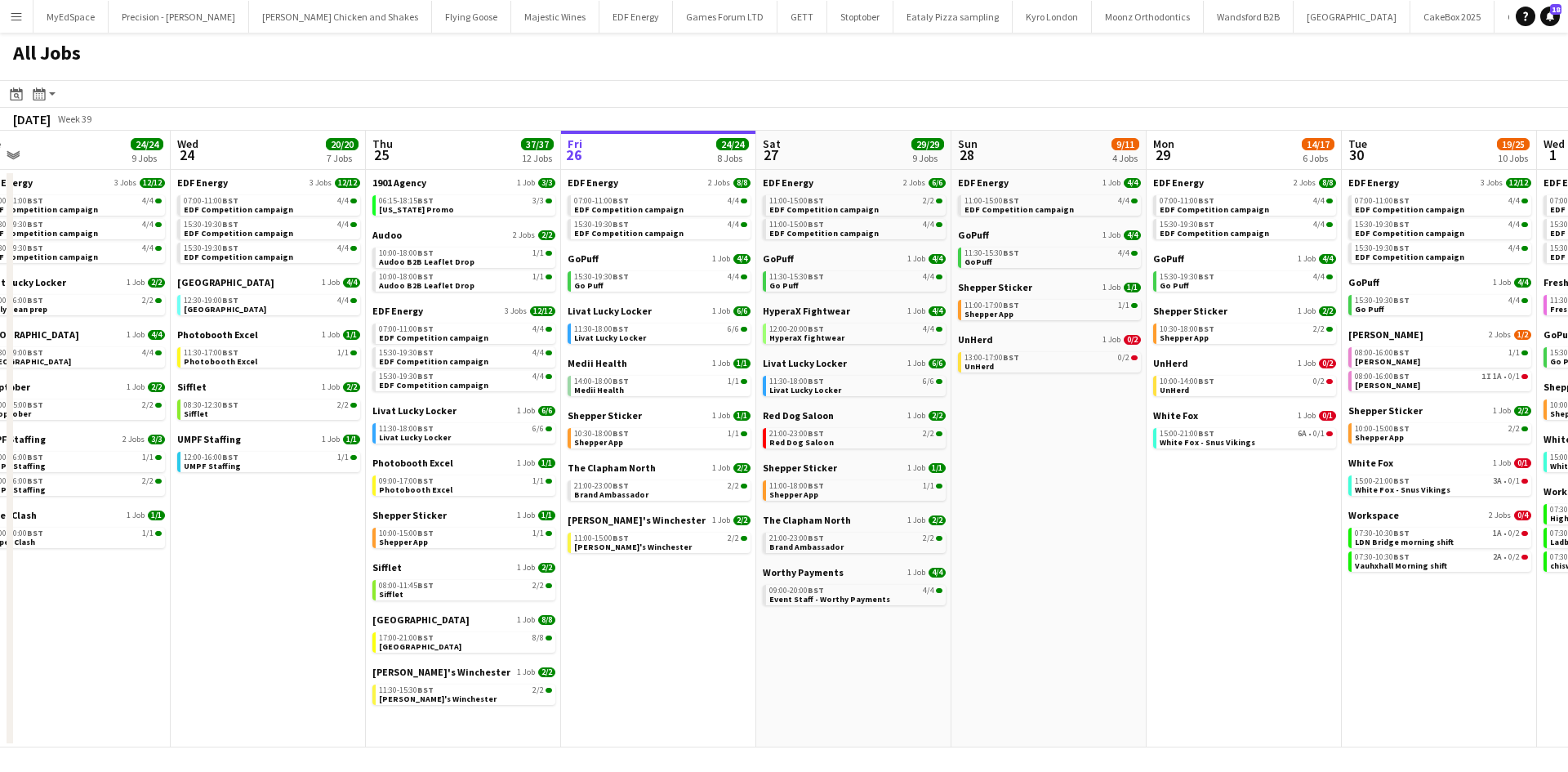
drag, startPoint x: 950, startPoint y: 697, endPoint x: 1074, endPoint y: 697, distance: 124.0
click at [1023, 697] on app-calendar-viewport "Sun 21 2/2 1 Job Mon 22 12/12 3 Jobs Tue 23 24/24 9 Jobs Wed 24 20/20 7 Jobs Th…" at bounding box center [784, 439] width 1568 height 616
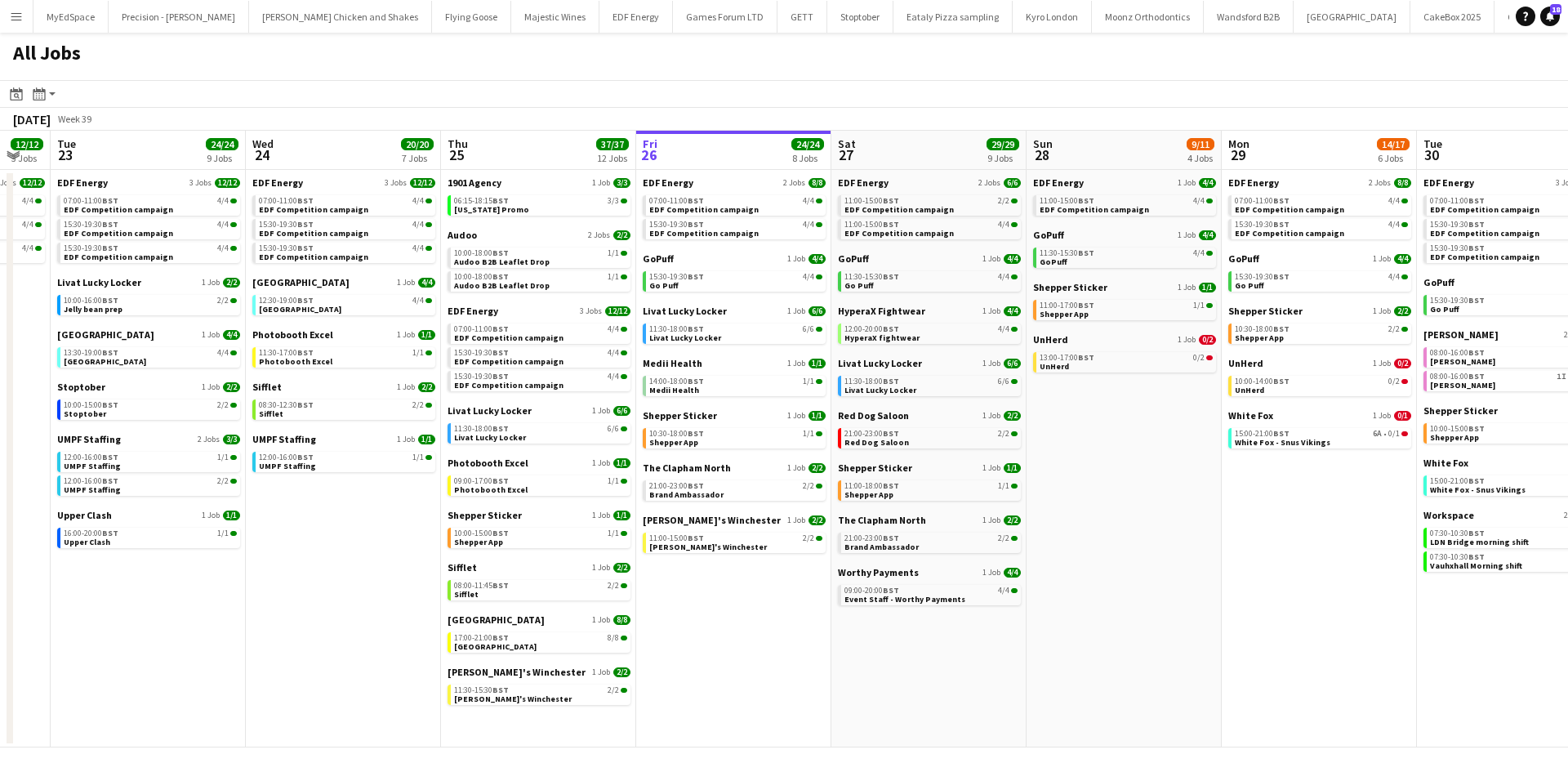
scroll to position [0, 549]
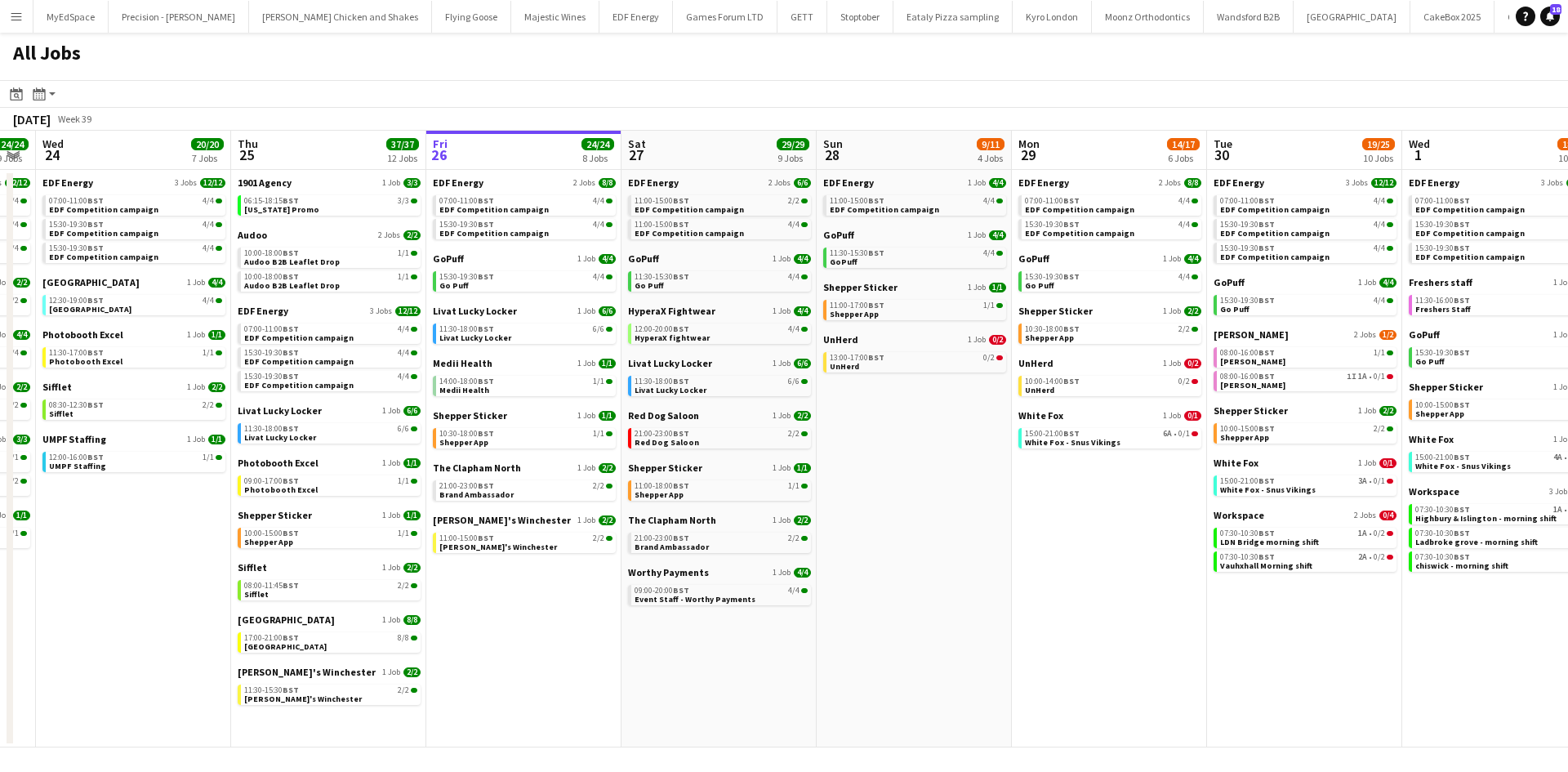
drag, startPoint x: 1190, startPoint y: 672, endPoint x: 743, endPoint y: 620, distance: 450.0
click at [743, 620] on app-calendar-viewport "Sun 21 2/2 1 Job Mon 22 12/12 3 Jobs Tue 23 24/24 9 Jobs Wed 24 20/20 7 Jobs Th…" at bounding box center [784, 439] width 1568 height 616
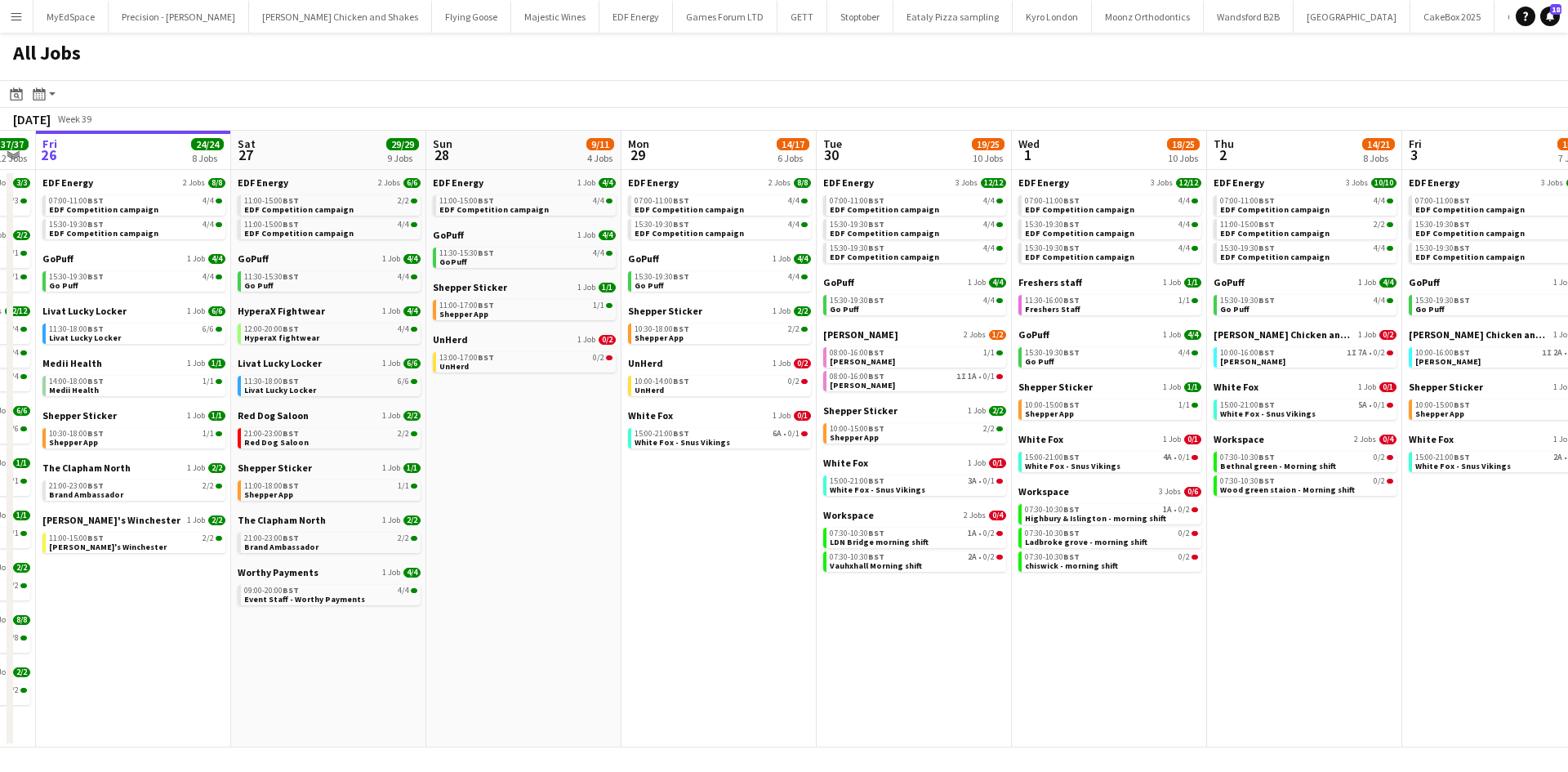
drag, startPoint x: 1343, startPoint y: 758, endPoint x: 1264, endPoint y: 740, distance: 81.0
click at [1264, 740] on div "Menu Boards Boards Boards All jobs Status Workforce Workforce My Workforce Recr…" at bounding box center [784, 386] width 1568 height 772
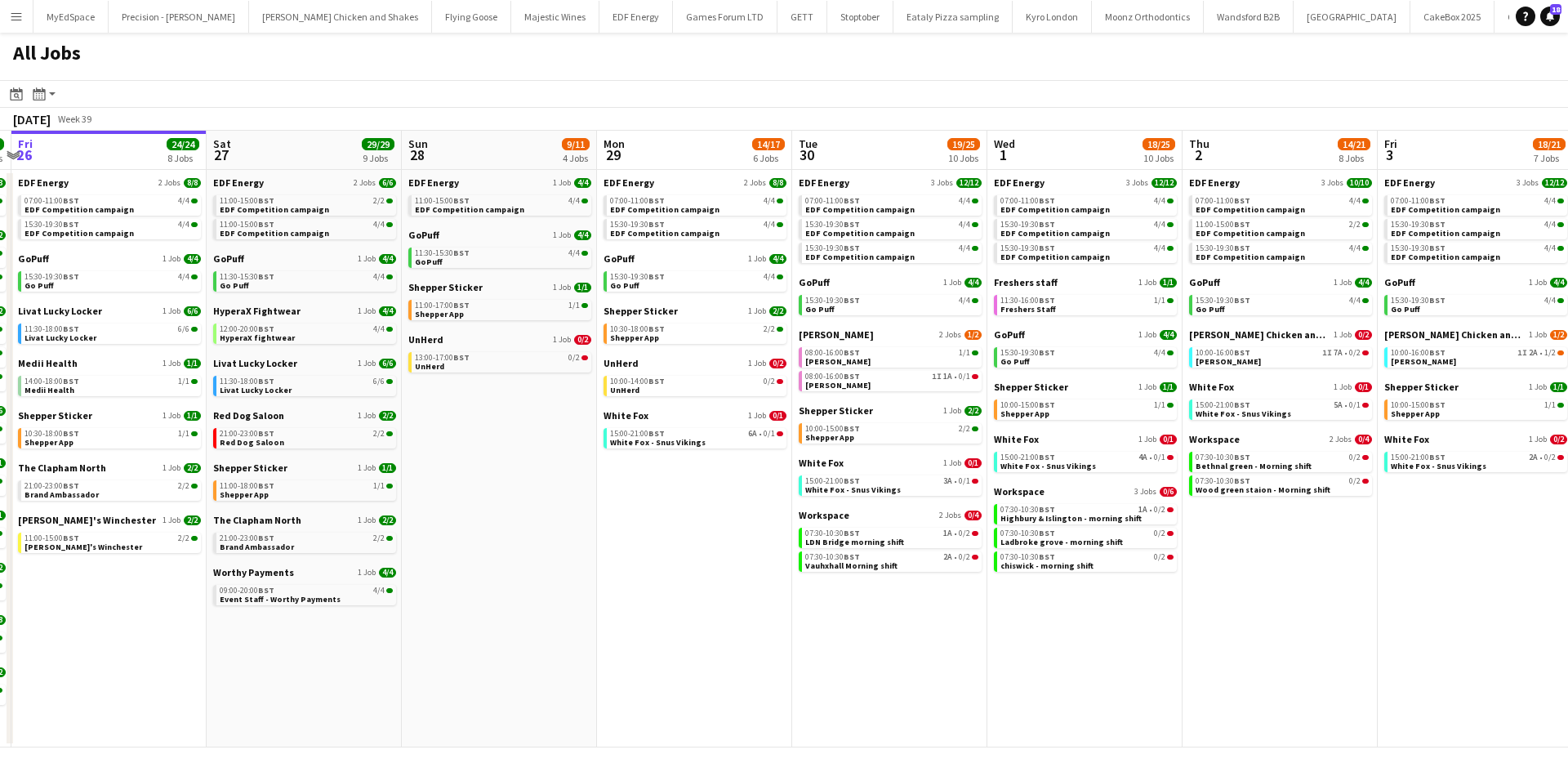
drag, startPoint x: 1288, startPoint y: 638, endPoint x: 660, endPoint y: 614, distance: 628.5
click at [669, 614] on app-calendar-viewport "Tue 23 24/24 9 Jobs Wed 24 20/20 7 Jobs Thu 25 37/37 12 Jobs Fri 26 24/24 8 Job…" at bounding box center [784, 439] width 1568 height 616
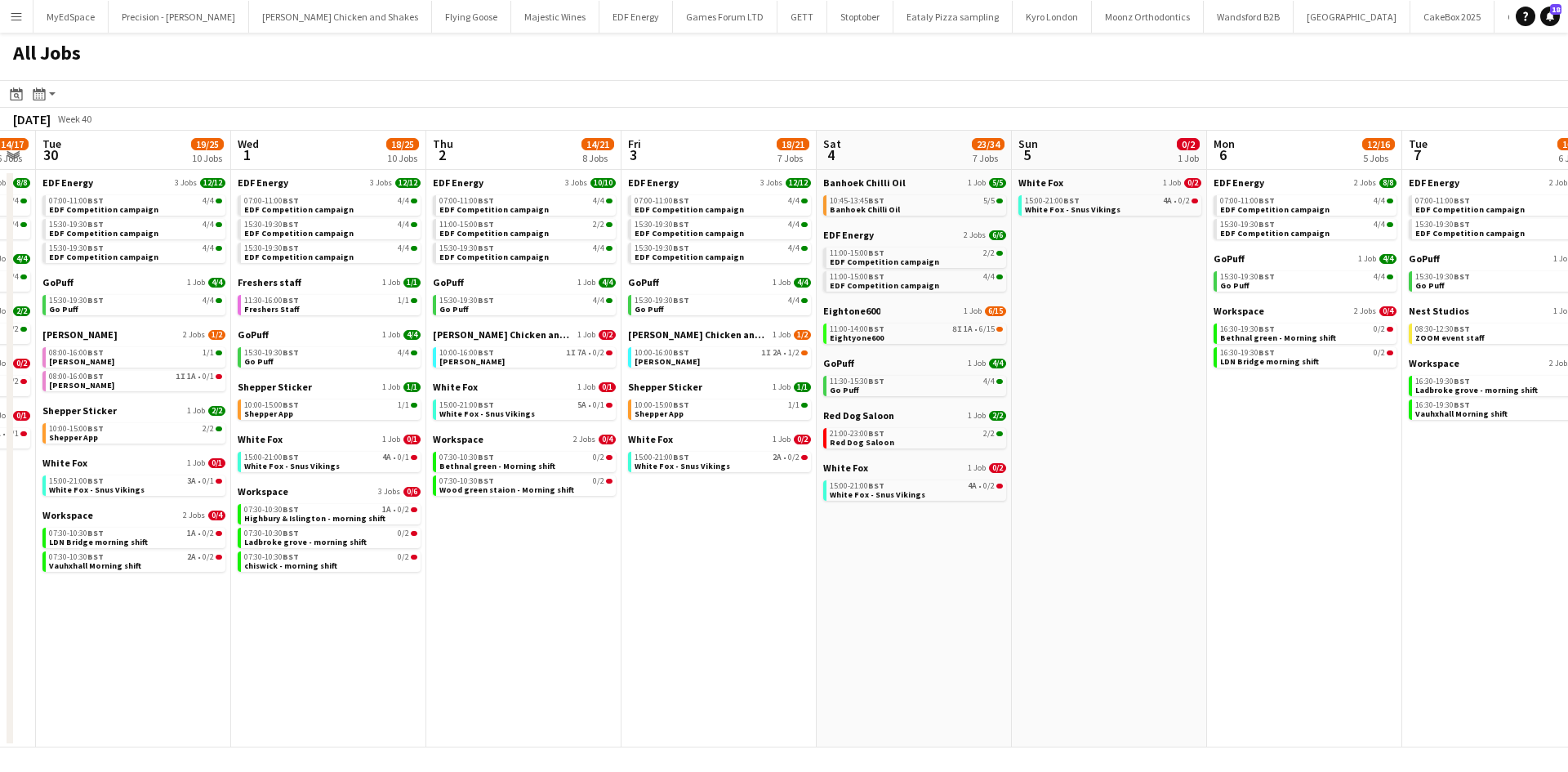
scroll to position [0, 780]
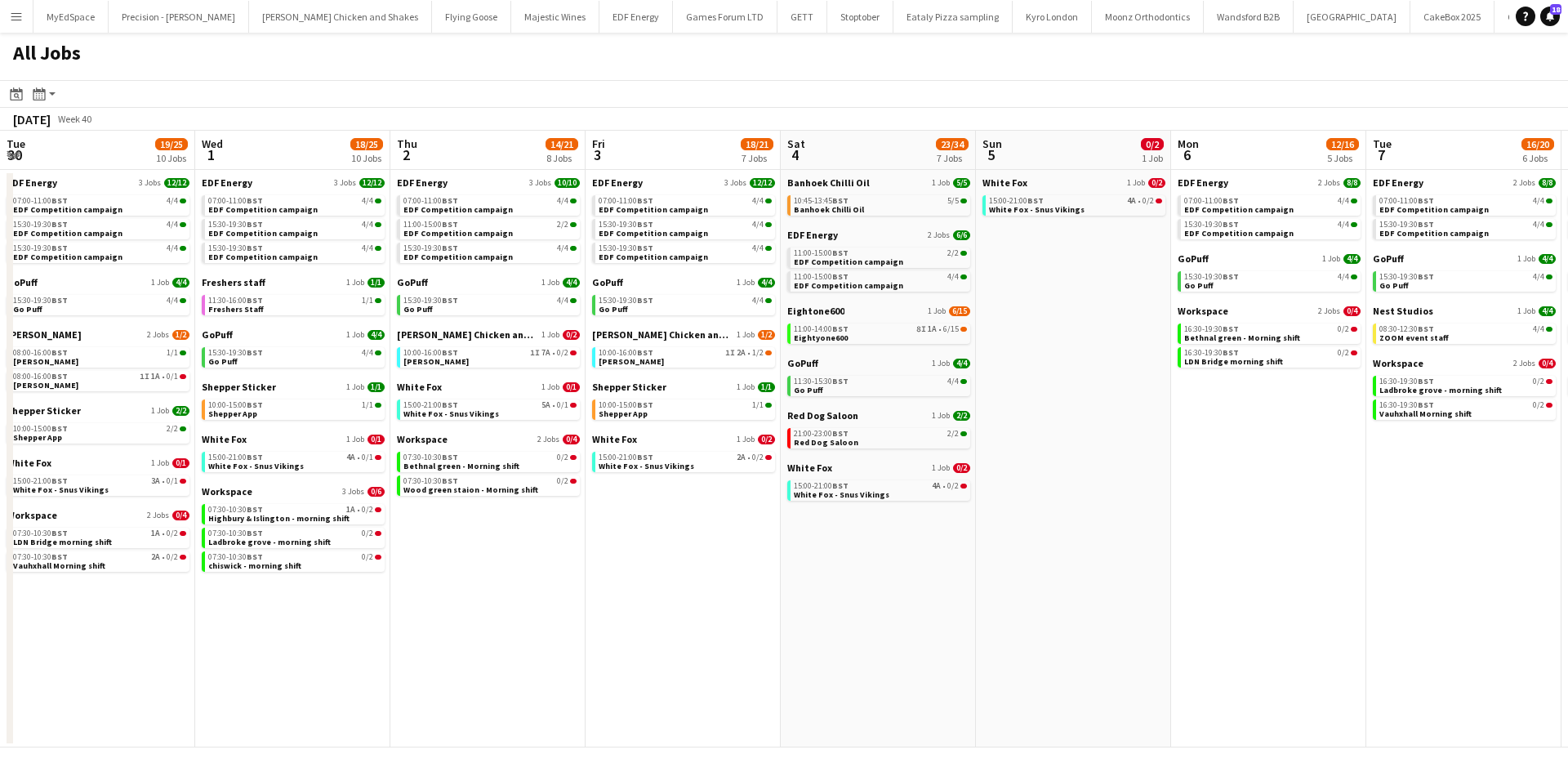
drag, startPoint x: 994, startPoint y: 603, endPoint x: 977, endPoint y: 603, distance: 17.0
click at [977, 603] on app-calendar-viewport "Fri 26 24/24 8 Jobs Sat 27 29/29 9 Jobs Sun 28 9/11 4 Jobs Mon 29 14/17 6 Jobs …" at bounding box center [784, 439] width 1568 height 616
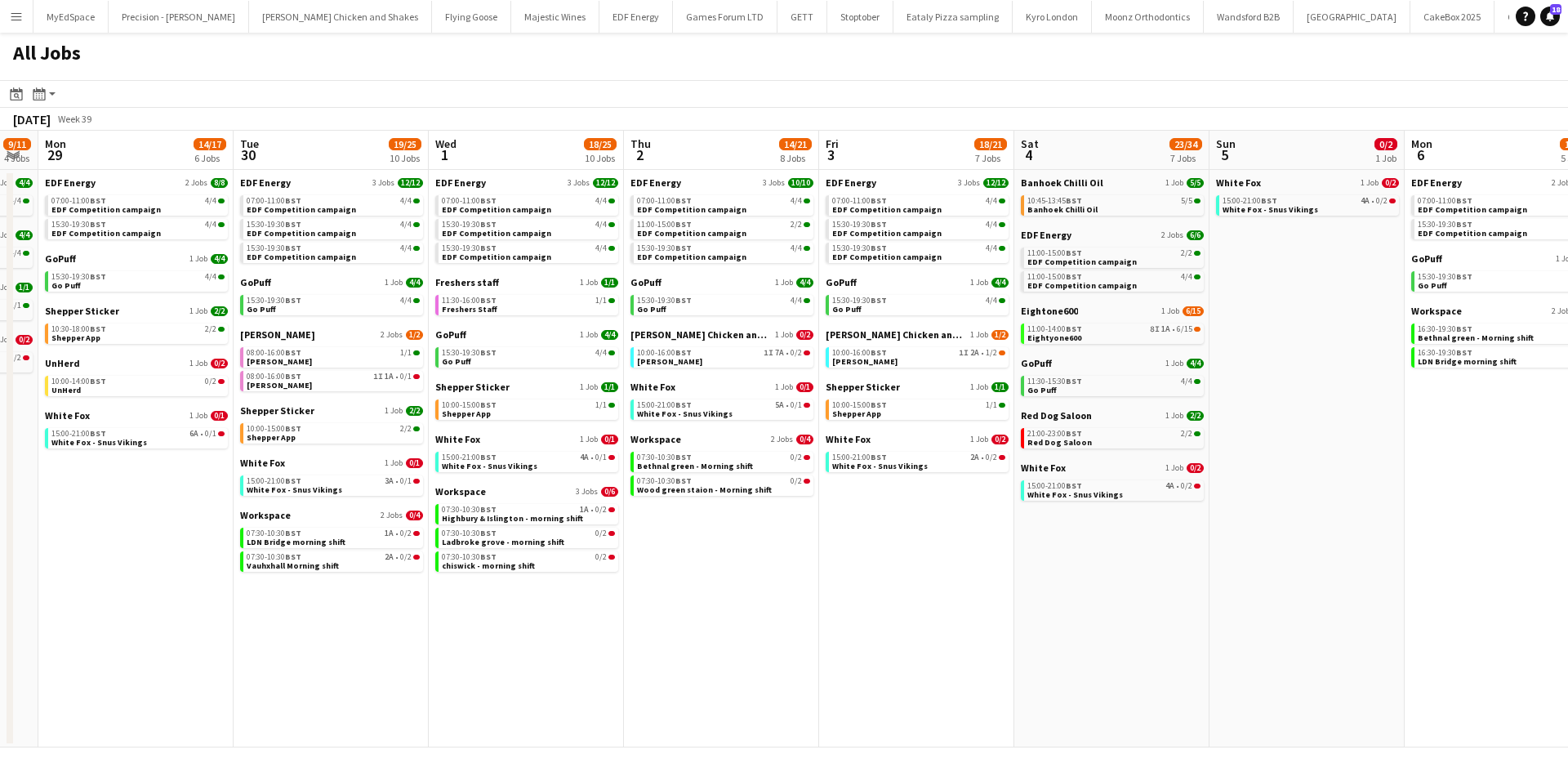
scroll to position [0, 453]
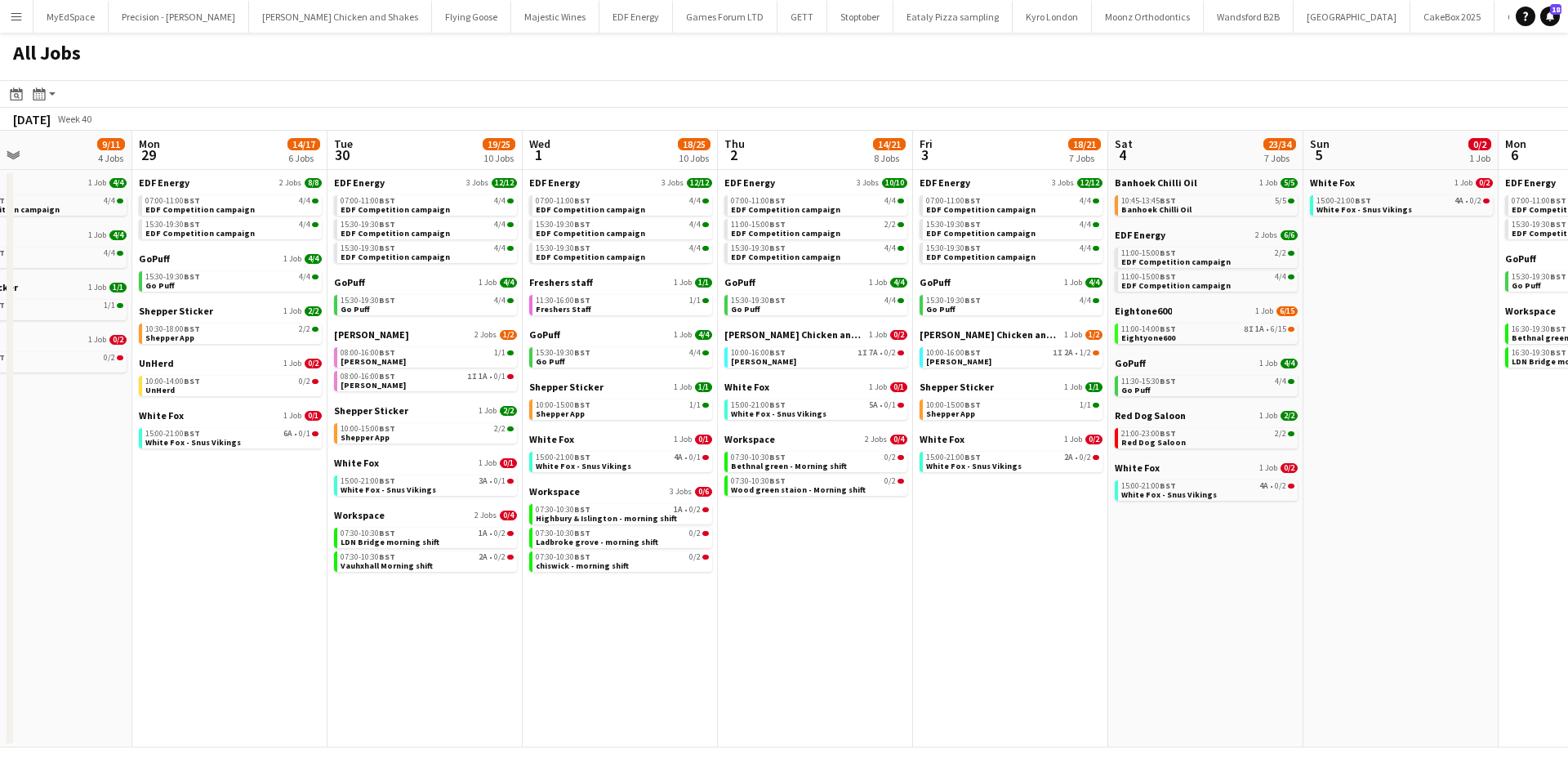
drag, startPoint x: 1043, startPoint y: 616, endPoint x: 1298, endPoint y: 649, distance: 257.1
click at [1298, 649] on app-calendar-viewport "Fri 26 24/24 8 Jobs Sat 27 29/29 9 Jobs Sun 28 9/11 4 Jobs Mon 29 14/17 6 Jobs …" at bounding box center [784, 439] width 1568 height 616
click at [417, 352] on div "08:00-16:00 BST 1/1" at bounding box center [427, 353] width 173 height 8
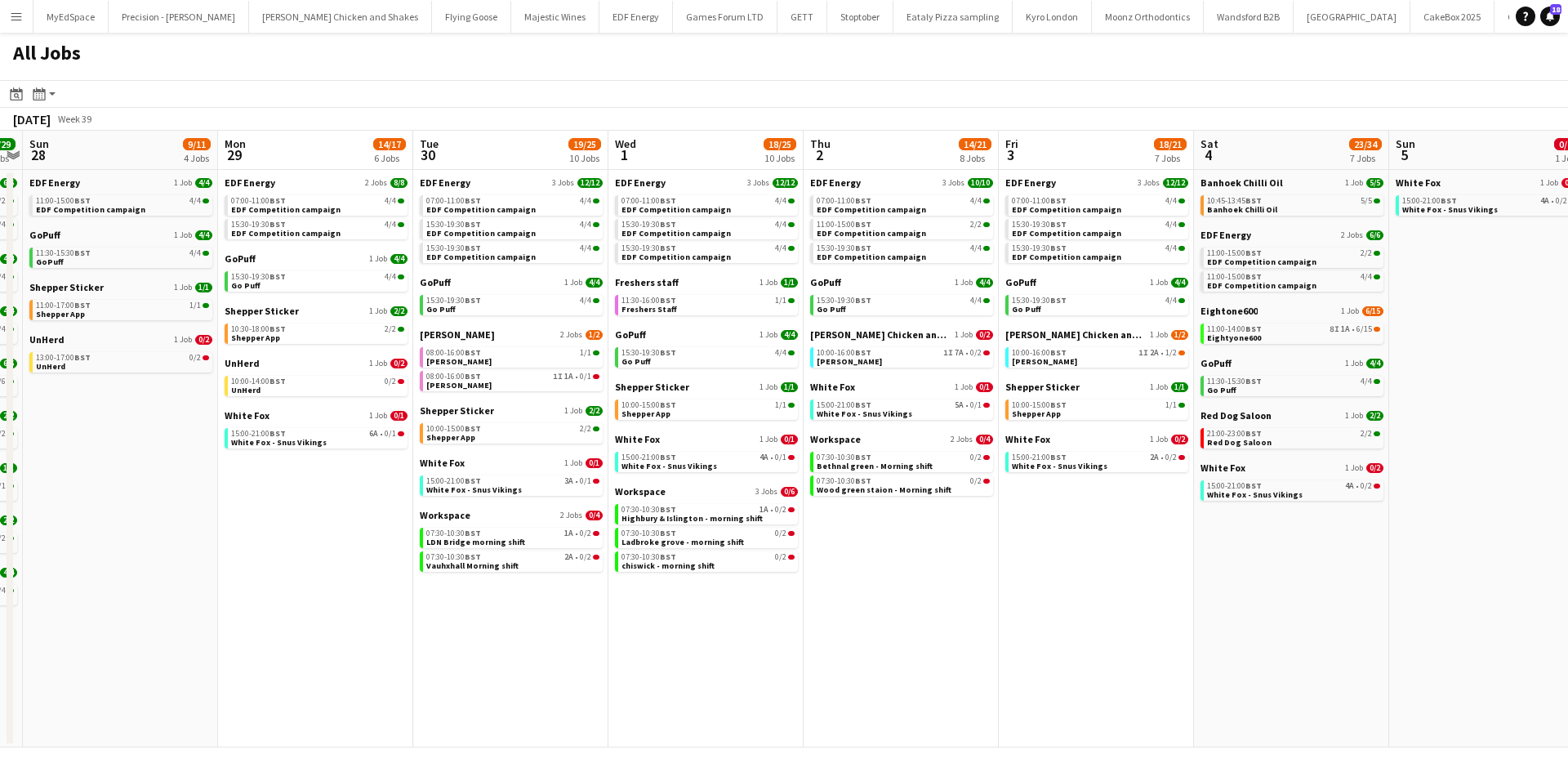
drag, startPoint x: 934, startPoint y: 612, endPoint x: 967, endPoint y: 622, distance: 34.5
click at [1011, 630] on app-calendar-viewport "Fri 26 24/24 8 Jobs Sat 27 29/29 9 Jobs Sun 28 9/11 4 Jobs Mon 29 14/17 6 Jobs …" at bounding box center [784, 439] width 1568 height 616
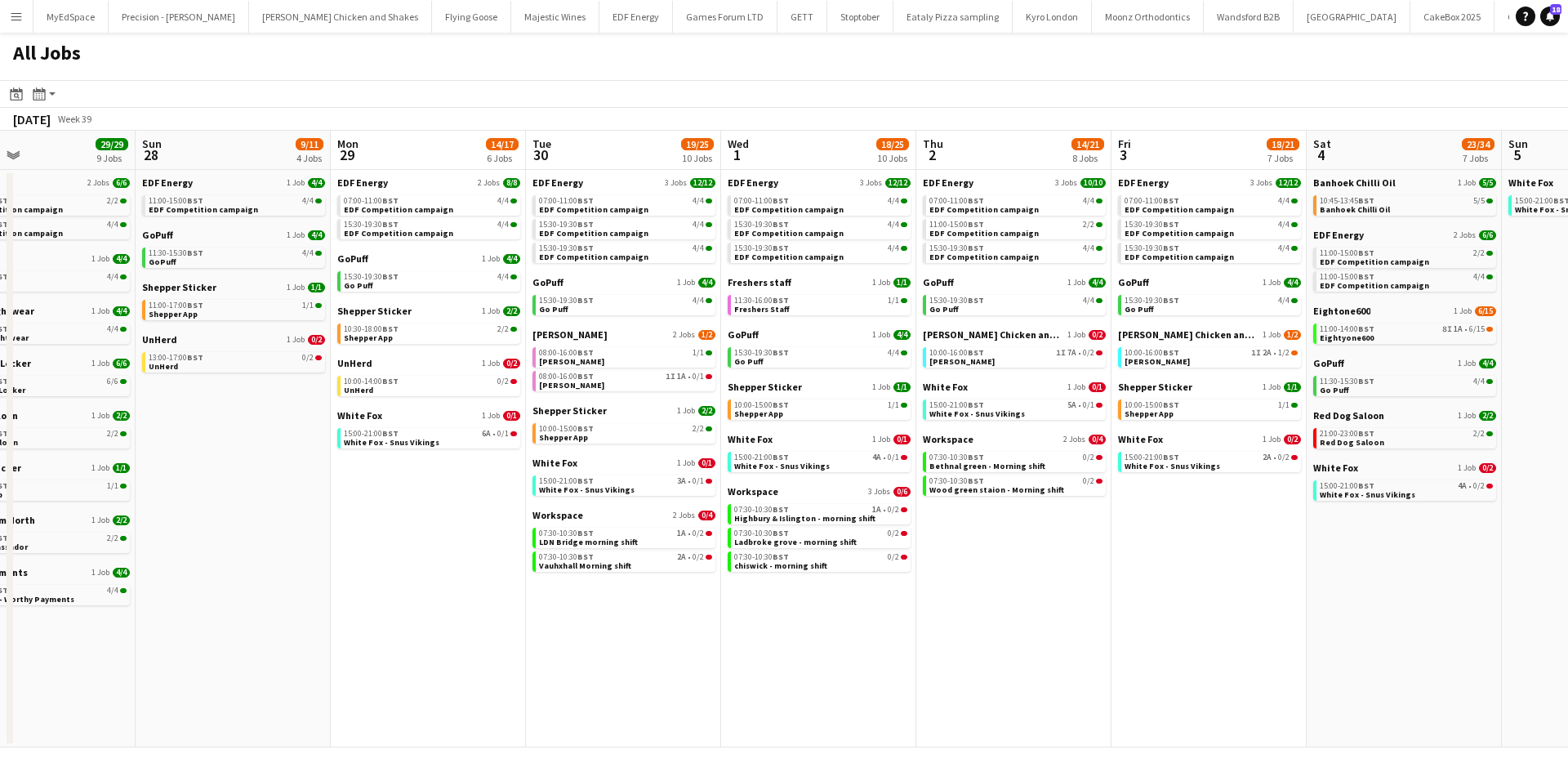
scroll to position [0, 449]
drag, startPoint x: 967, startPoint y: 622, endPoint x: 1074, endPoint y: 642, distance: 108.9
click at [1074, 642] on app-calendar-viewport "Thu 25 37/37 12 Jobs Fri 26 24/24 8 Jobs Sat 27 29/29 9 Jobs Sun 28 9/11 4 Jobs…" at bounding box center [784, 439] width 1568 height 616
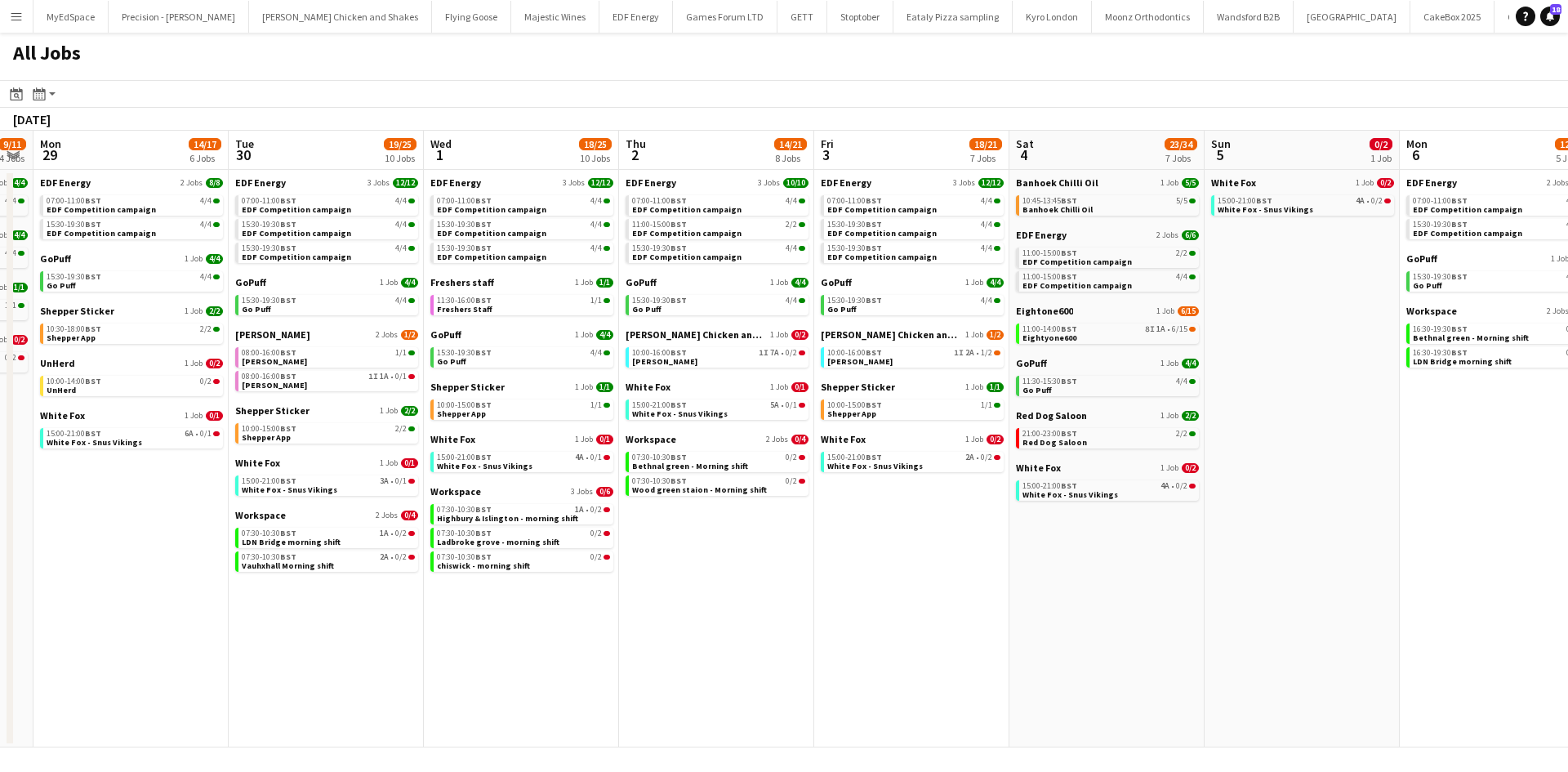
drag, startPoint x: 997, startPoint y: 518, endPoint x: 677, endPoint y: 466, distance: 324.2
click at [677, 466] on app-calendar-viewport "Thu 25 37/37 12 Jobs Fri 26 24/24 8 Jobs Sat 27 29/29 9 Jobs Sun 28 9/11 4 Jobs…" at bounding box center [784, 439] width 1568 height 616
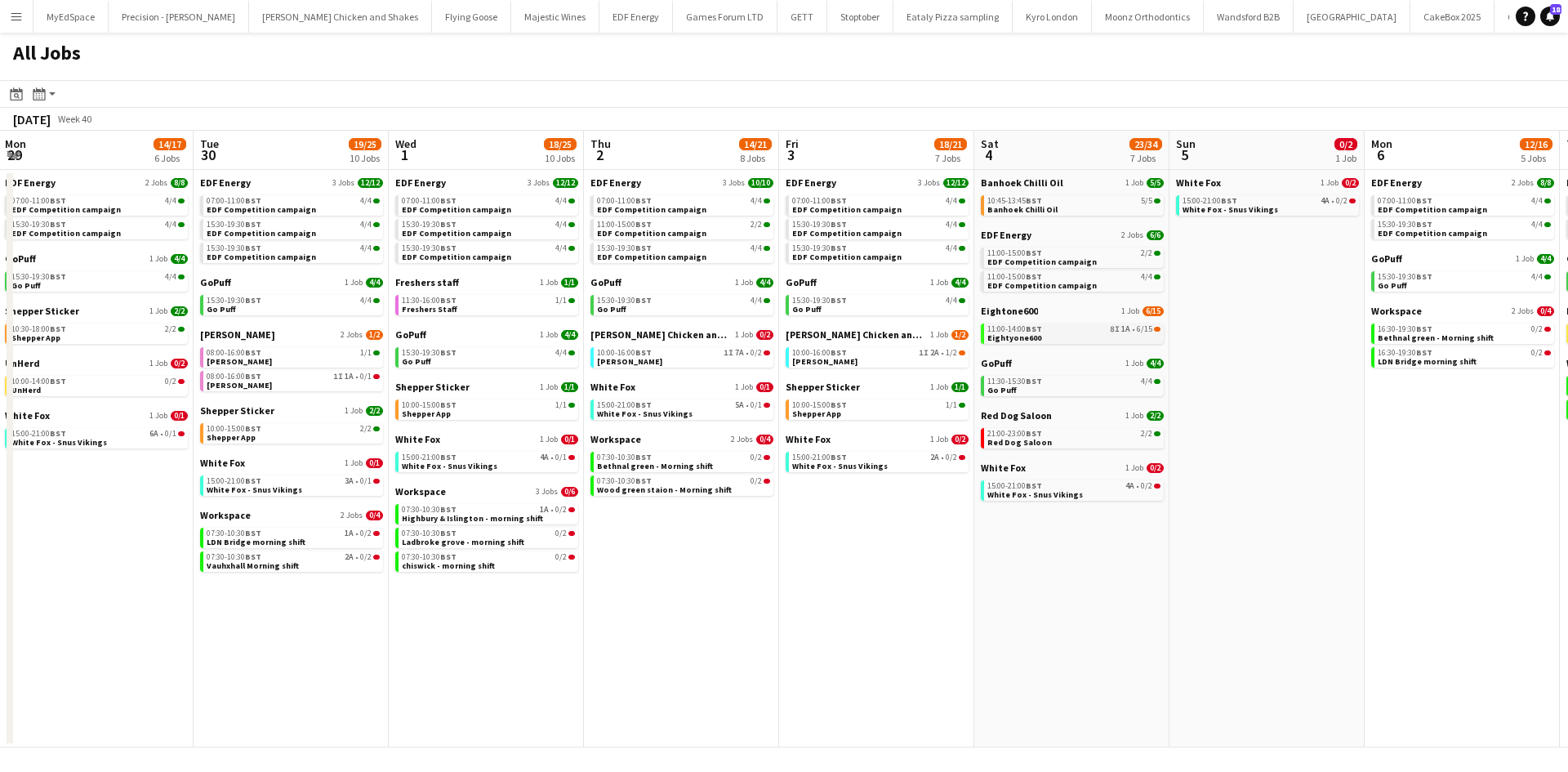
click at [1099, 341] on link "11:00-14:00 BST 8I 1A • 6/15 Eightyone600" at bounding box center [1073, 332] width 173 height 19
click at [1073, 496] on span "White Fox - Snus Vikings" at bounding box center [1036, 494] width 95 height 11
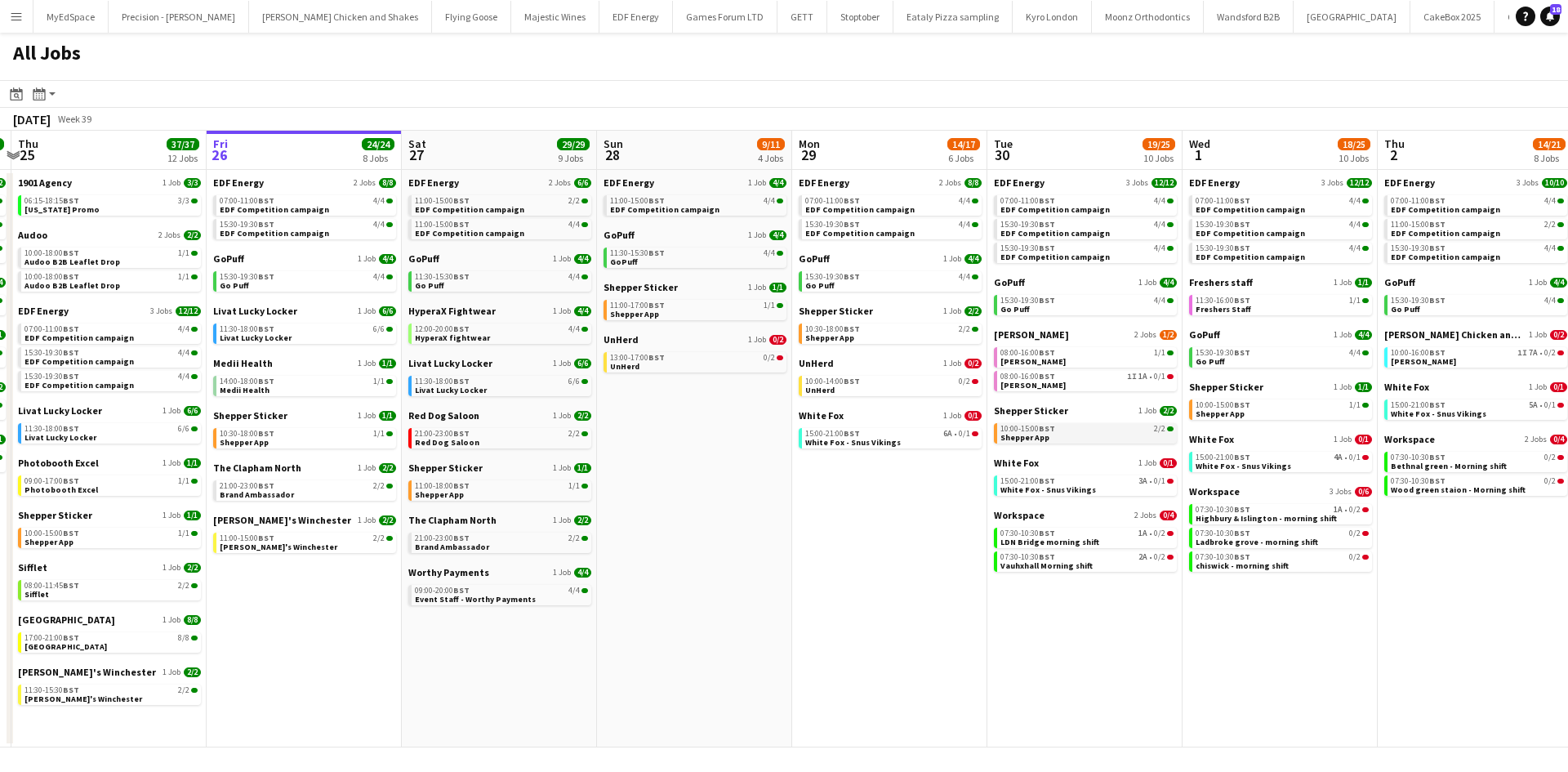
drag, startPoint x: 1020, startPoint y: 412, endPoint x: 1170, endPoint y: 428, distance: 150.9
click at [1291, 424] on app-calendar-viewport "Tue 23 24/24 9 Jobs Wed 24 20/20 7 Jobs Thu 25 37/37 12 Jobs Fri 26 24/24 8 Job…" at bounding box center [784, 439] width 1568 height 616
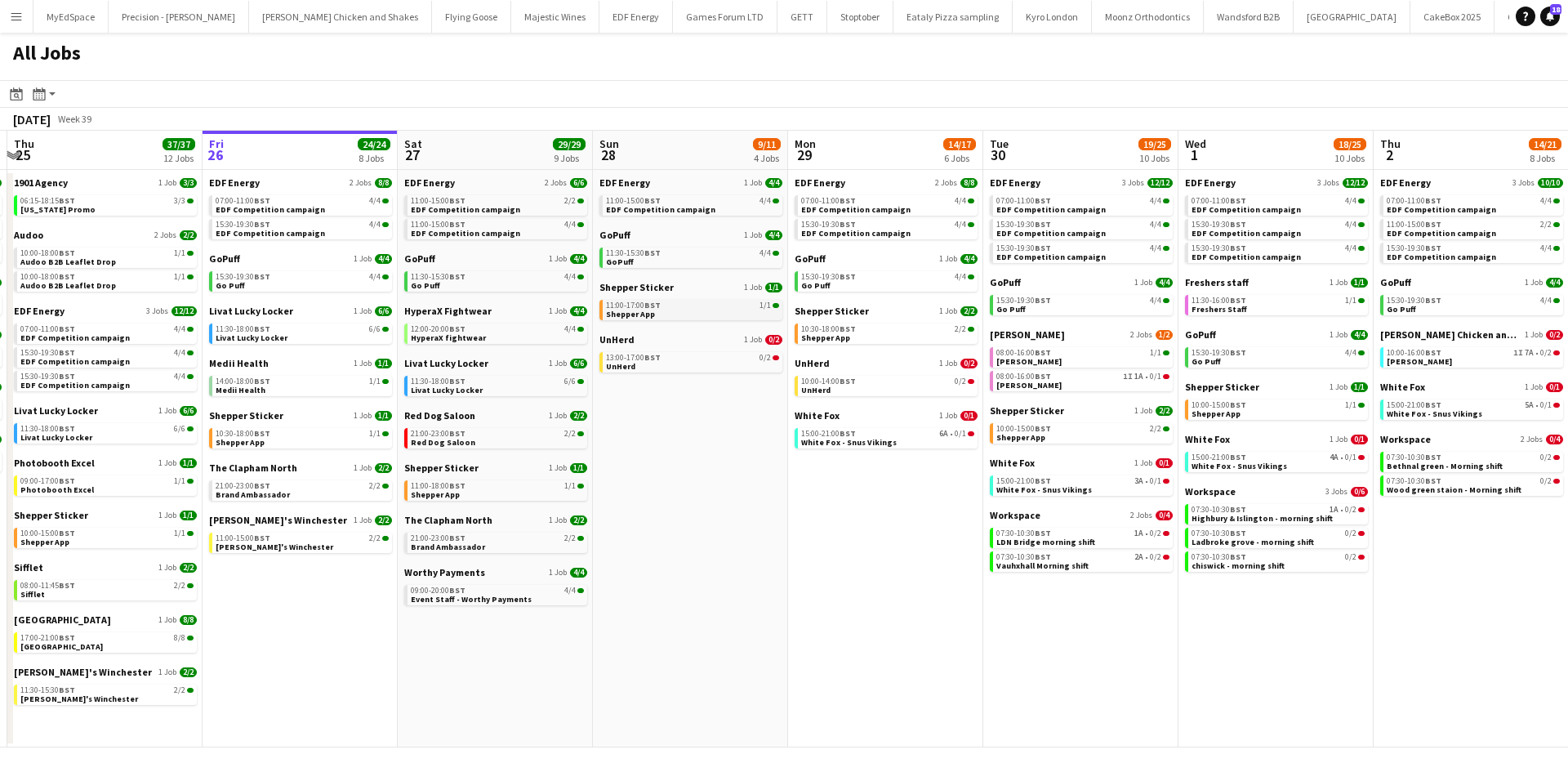
click at [682, 308] on div "11:00-17:00 BST 1/1" at bounding box center [692, 306] width 173 height 8
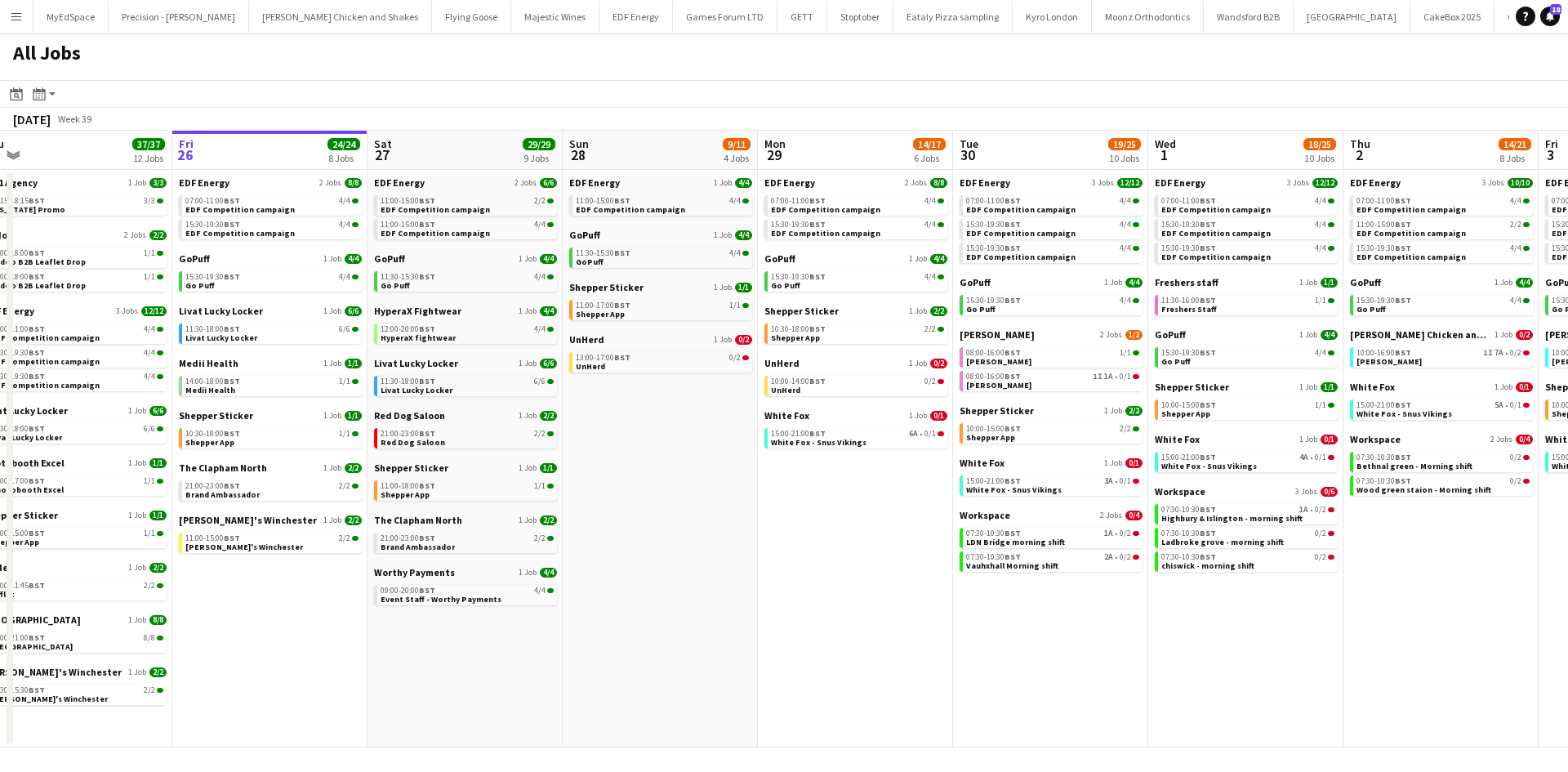
scroll to position [0, 487]
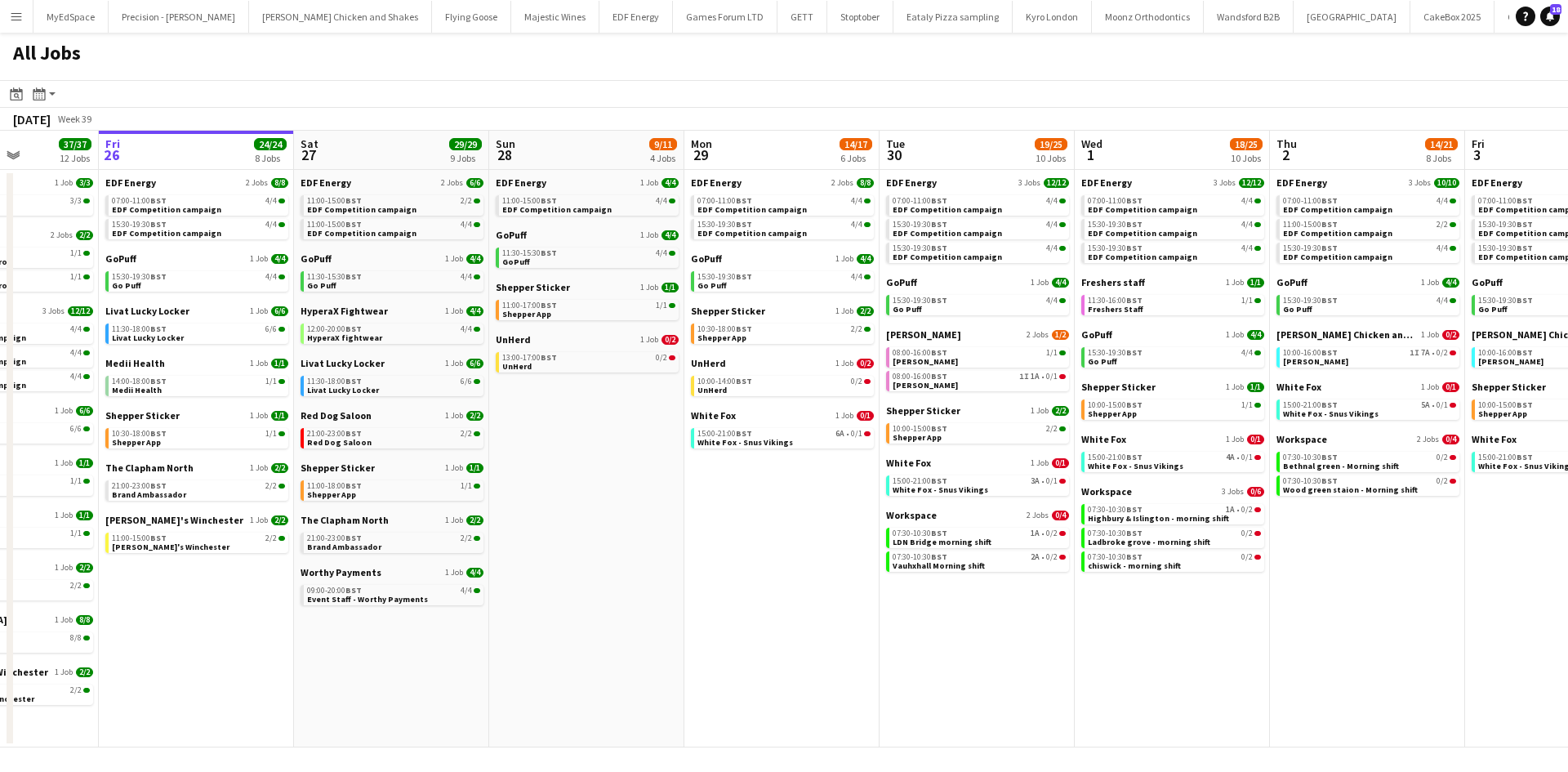
drag, startPoint x: 1238, startPoint y: 666, endPoint x: 1151, endPoint y: 647, distance: 89.1
click at [1151, 647] on app-calendar-viewport "Tue 23 24/24 9 Jobs Wed 24 20/20 7 Jobs Thu 25 37/37 12 Jobs Fri 26 24/24 8 Job…" at bounding box center [784, 439] width 1568 height 616
click at [642, 357] on div "13:00-17:00 BST 0/2" at bounding box center [587, 358] width 173 height 8
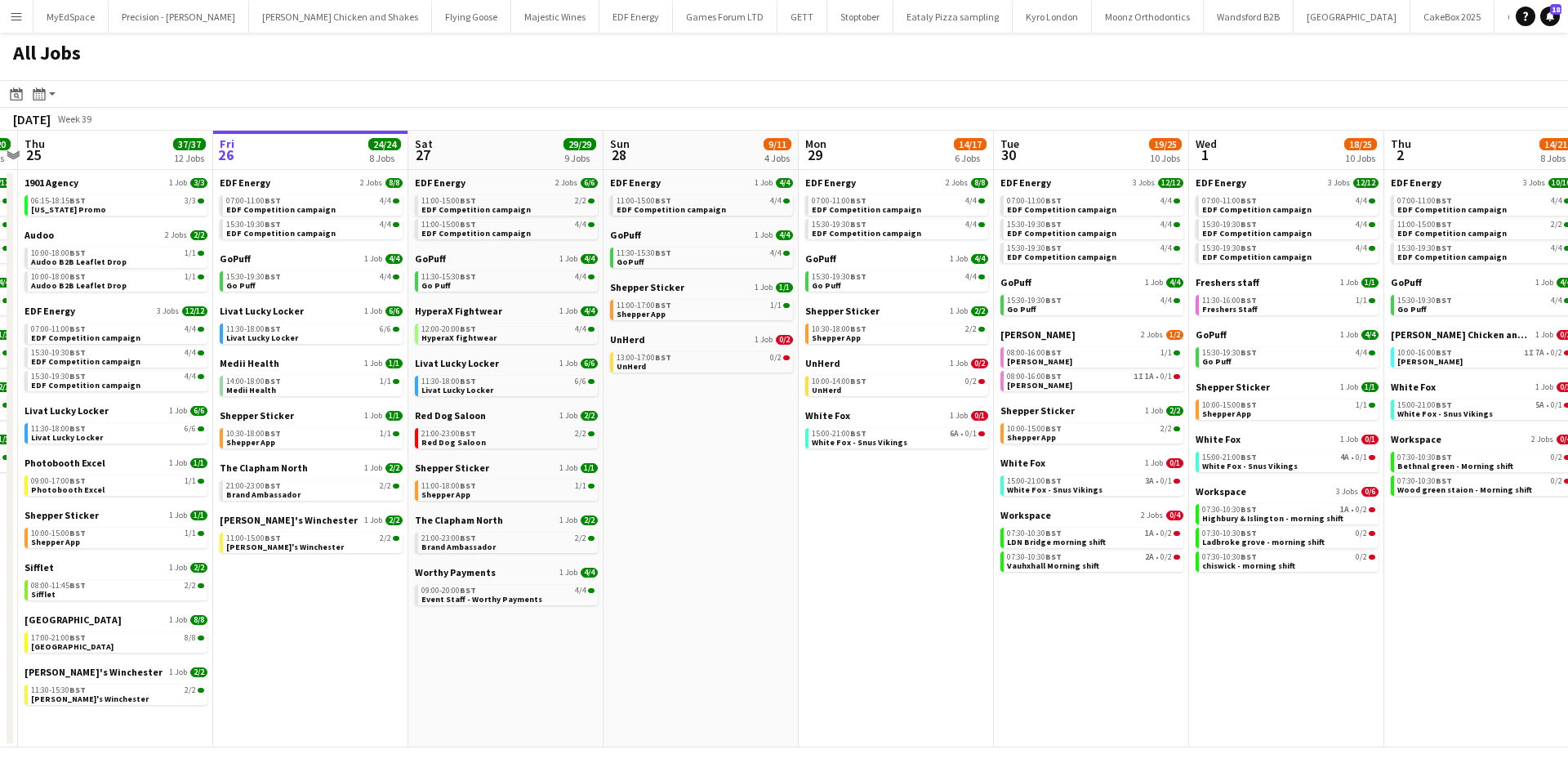
drag, startPoint x: 640, startPoint y: 528, endPoint x: 811, endPoint y: 519, distance: 171.2
click at [809, 520] on app-calendar-viewport "Tue 23 24/24 9 Jobs Wed 24 20/20 7 Jobs Thu 25 37/37 12 Jobs Fri 26 24/24 8 Job…" at bounding box center [784, 439] width 1568 height 616
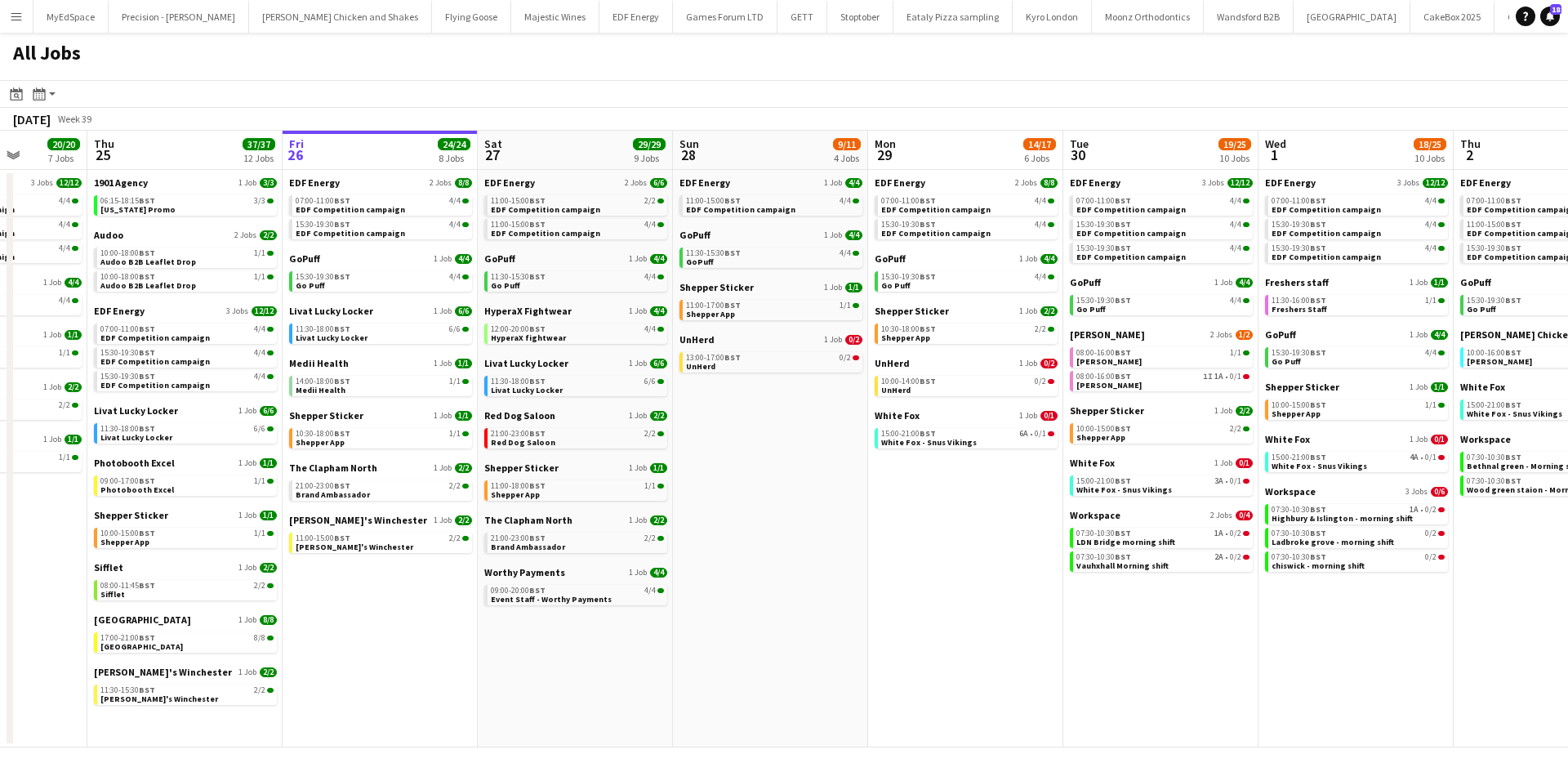
scroll to position [0, 443]
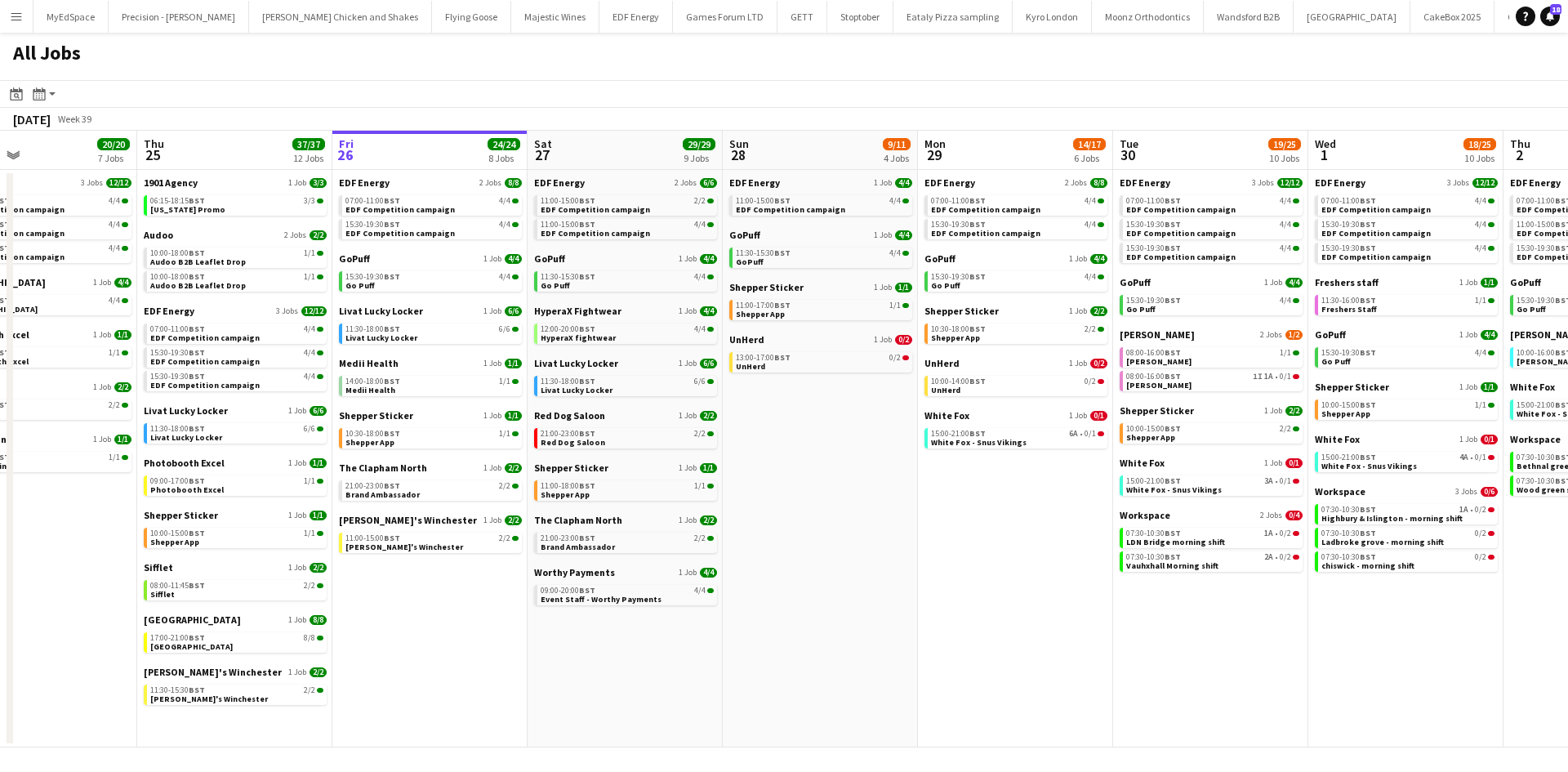
drag, startPoint x: 702, startPoint y: 530, endPoint x: 732, endPoint y: 530, distance: 30.0
click at [732, 530] on app-calendar-viewport "Mon 22 12/12 3 Jobs Tue 23 24/24 9 Jobs Wed 24 20/20 7 Jobs Thu 25 37/37 12 Job…" at bounding box center [784, 439] width 1568 height 616
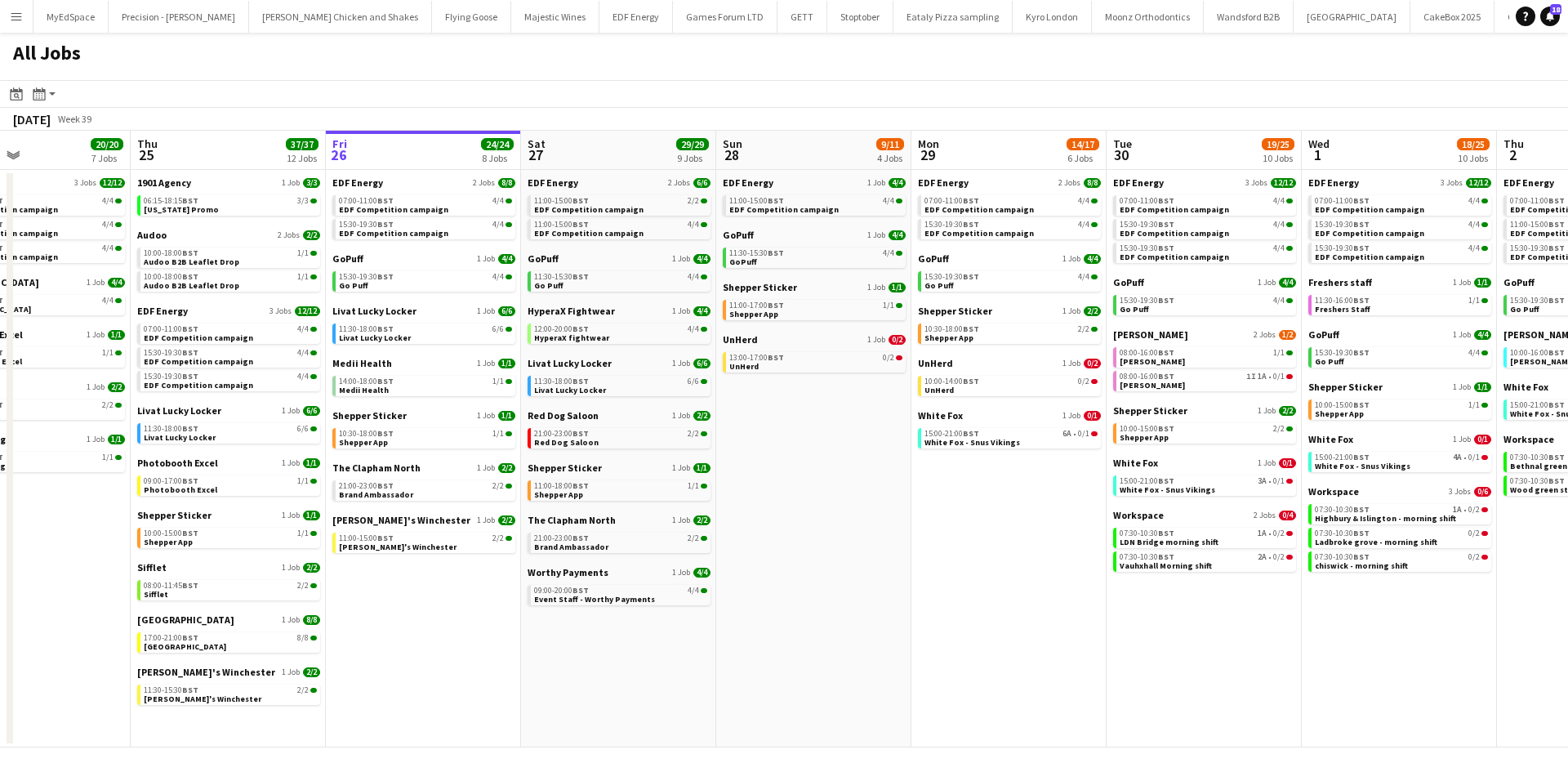
scroll to position [0, 521]
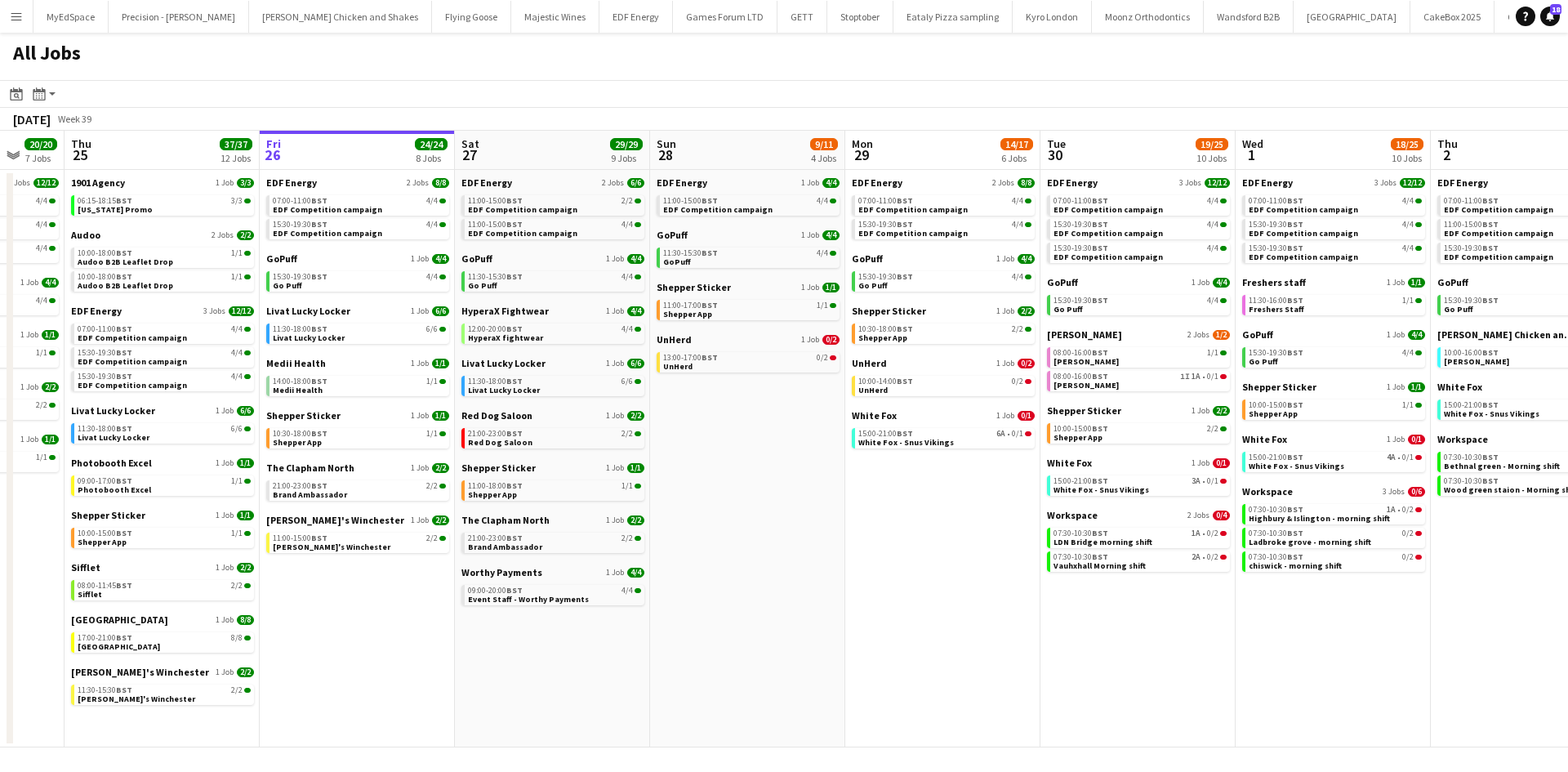
drag, startPoint x: 1085, startPoint y: 596, endPoint x: 1018, endPoint y: 588, distance: 67.5
click at [1013, 590] on app-calendar-viewport "Mon 22 12/12 3 Jobs Tue 23 24/24 9 Jobs Wed 24 20/20 7 Jobs Thu 25 37/37 12 Job…" at bounding box center [784, 439] width 1568 height 616
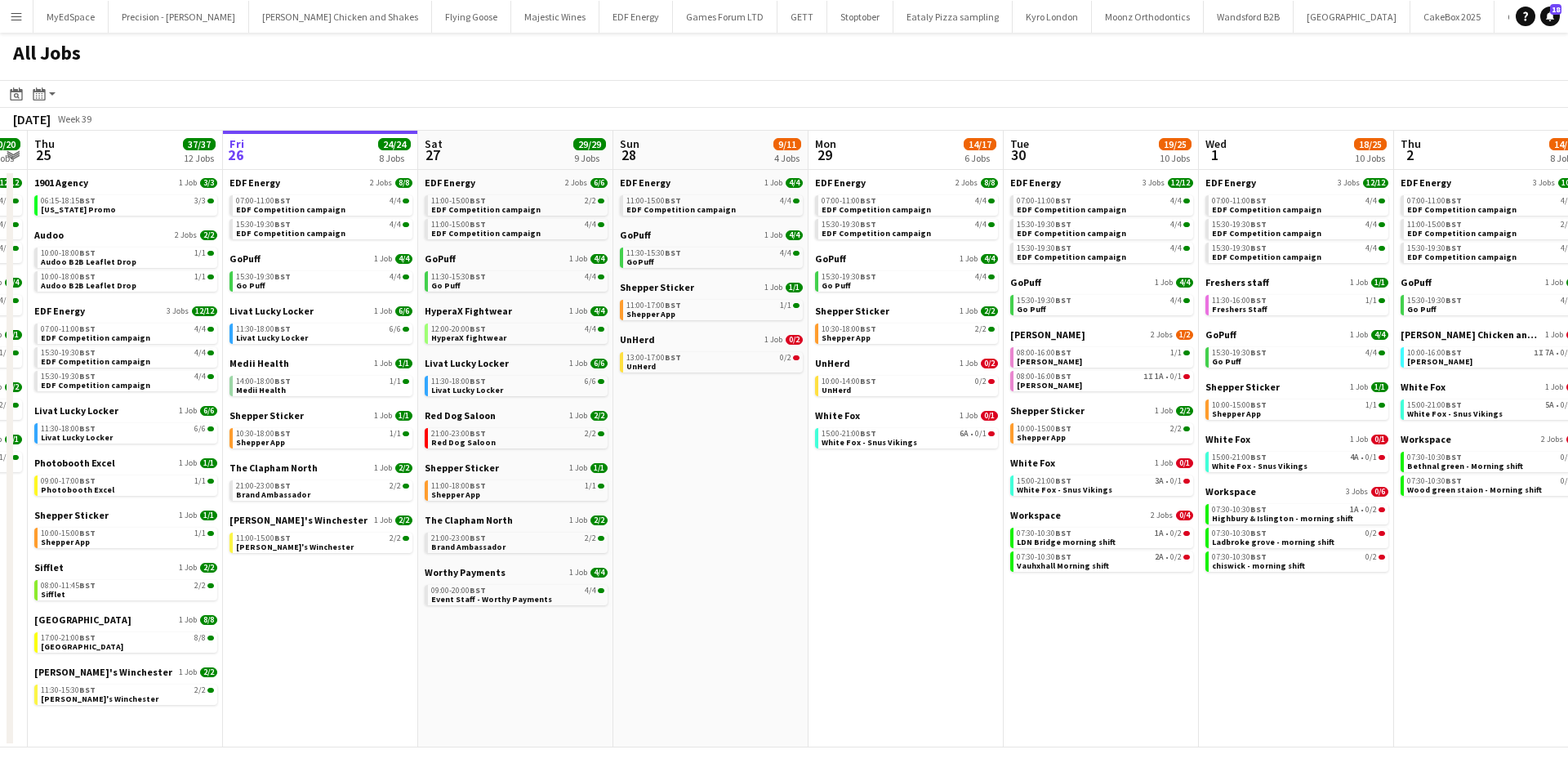
drag, startPoint x: 1385, startPoint y: 677, endPoint x: 1346, endPoint y: 677, distance: 39.0
click at [1346, 677] on app-calendar-viewport "Mon 22 12/12 3 Jobs Tue 23 24/24 9 Jobs Wed 24 20/20 7 Jobs Thu 25 37/37 12 Job…" at bounding box center [784, 439] width 1568 height 616
click at [716, 362] on link "13:00-17:00 BST 0/2 UnHerd" at bounding box center [711, 361] width 173 height 19
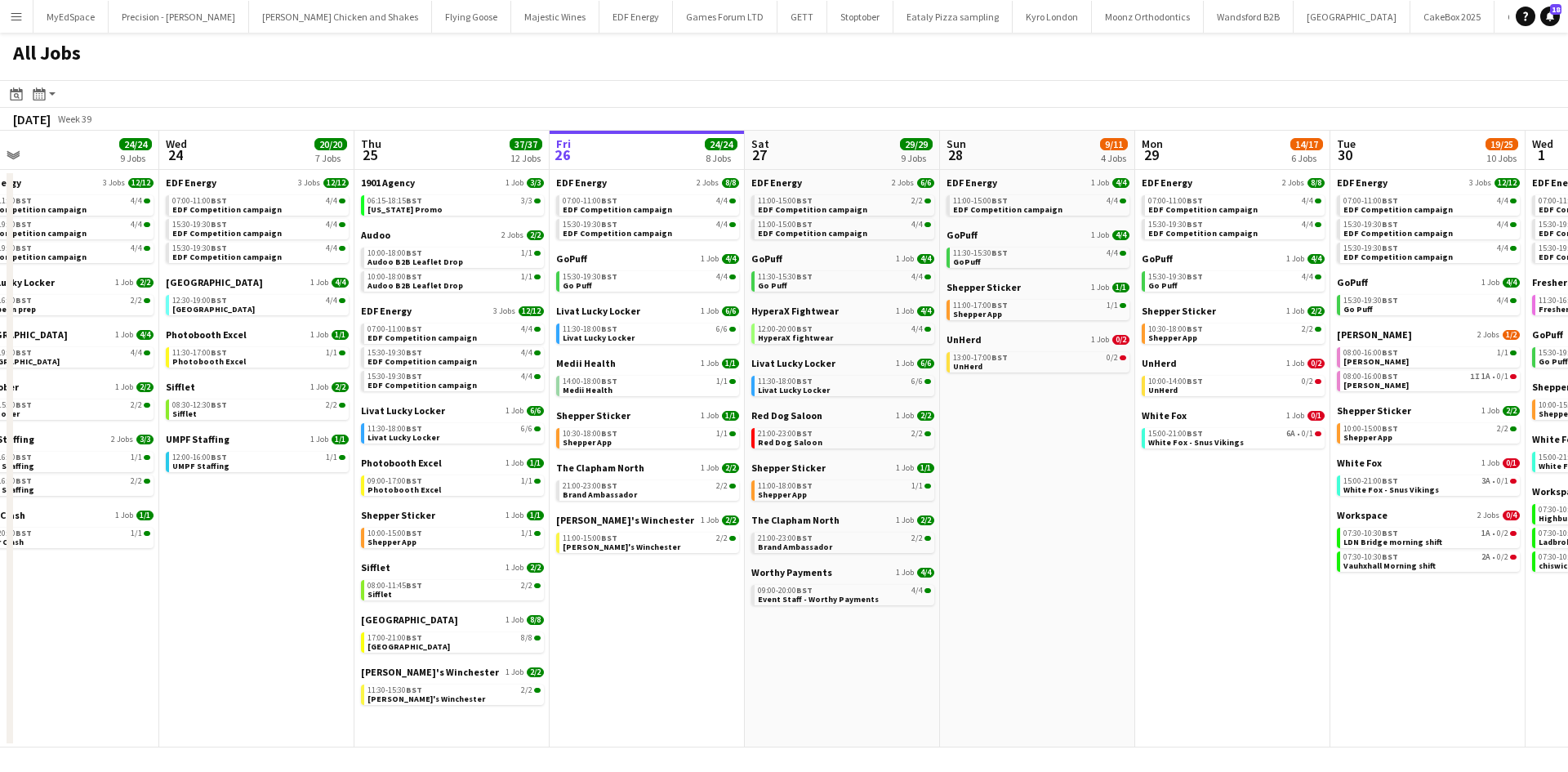
drag, startPoint x: 794, startPoint y: 554, endPoint x: 1127, endPoint y: 547, distance: 333.1
click at [1127, 547] on app-calendar-viewport "Sun 21 2/2 1 Job Mon 22 12/12 3 Jobs Tue 23 24/24 9 Jobs Wed 24 20/20 7 Jobs Th…" at bounding box center [784, 439] width 1568 height 616
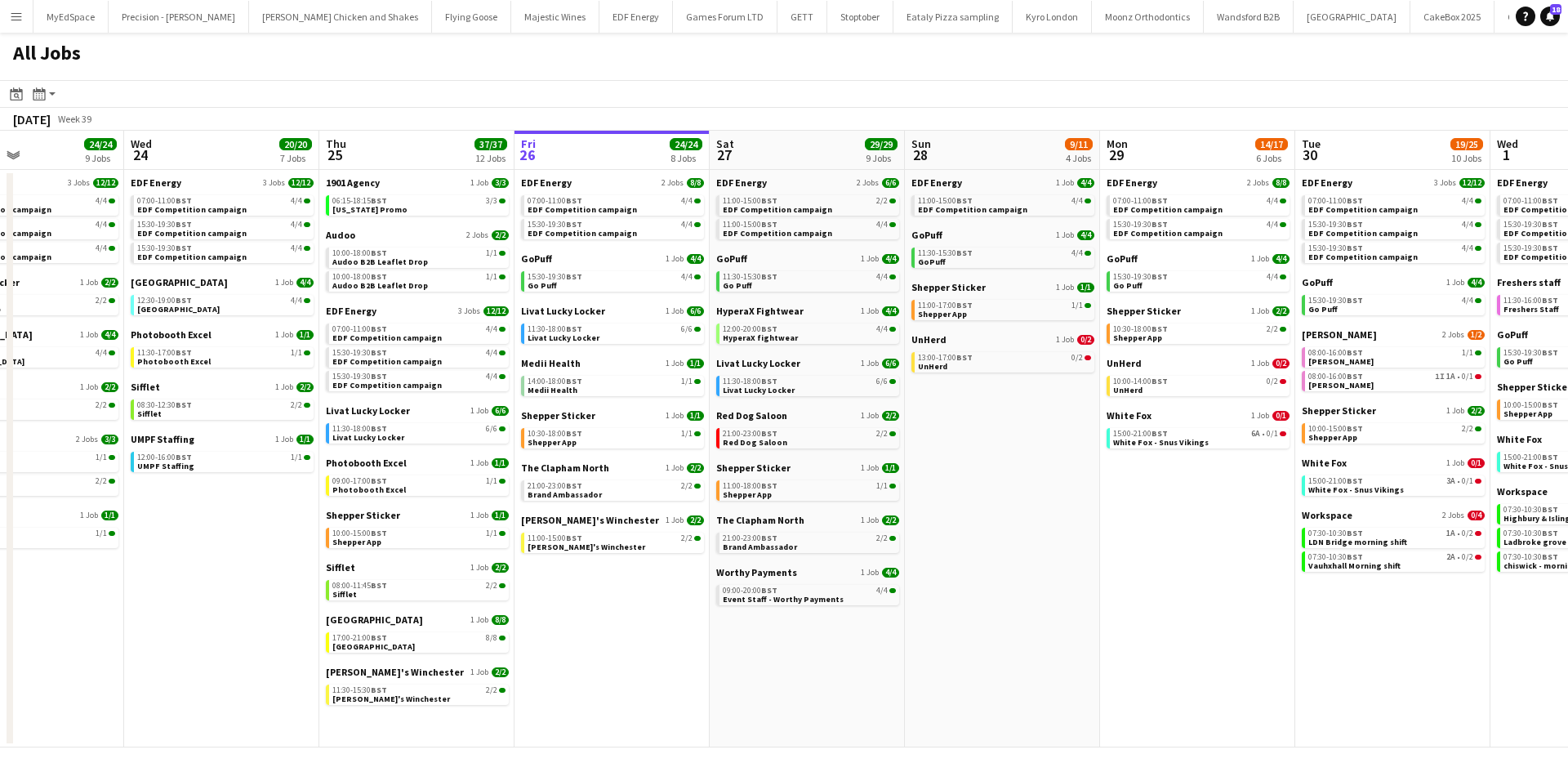
drag, startPoint x: 1116, startPoint y: 552, endPoint x: 1079, endPoint y: 551, distance: 37.0
click at [1079, 551] on app-calendar-viewport "Sun 21 2/2 1 Job Mon 22 12/12 3 Jobs Tue 23 24/24 9 Jobs Wed 24 20/20 7 Jobs Th…" at bounding box center [784, 439] width 1568 height 616
click at [849, 538] on div "21:00-23:00 BST 2/2" at bounding box center [808, 538] width 173 height 8
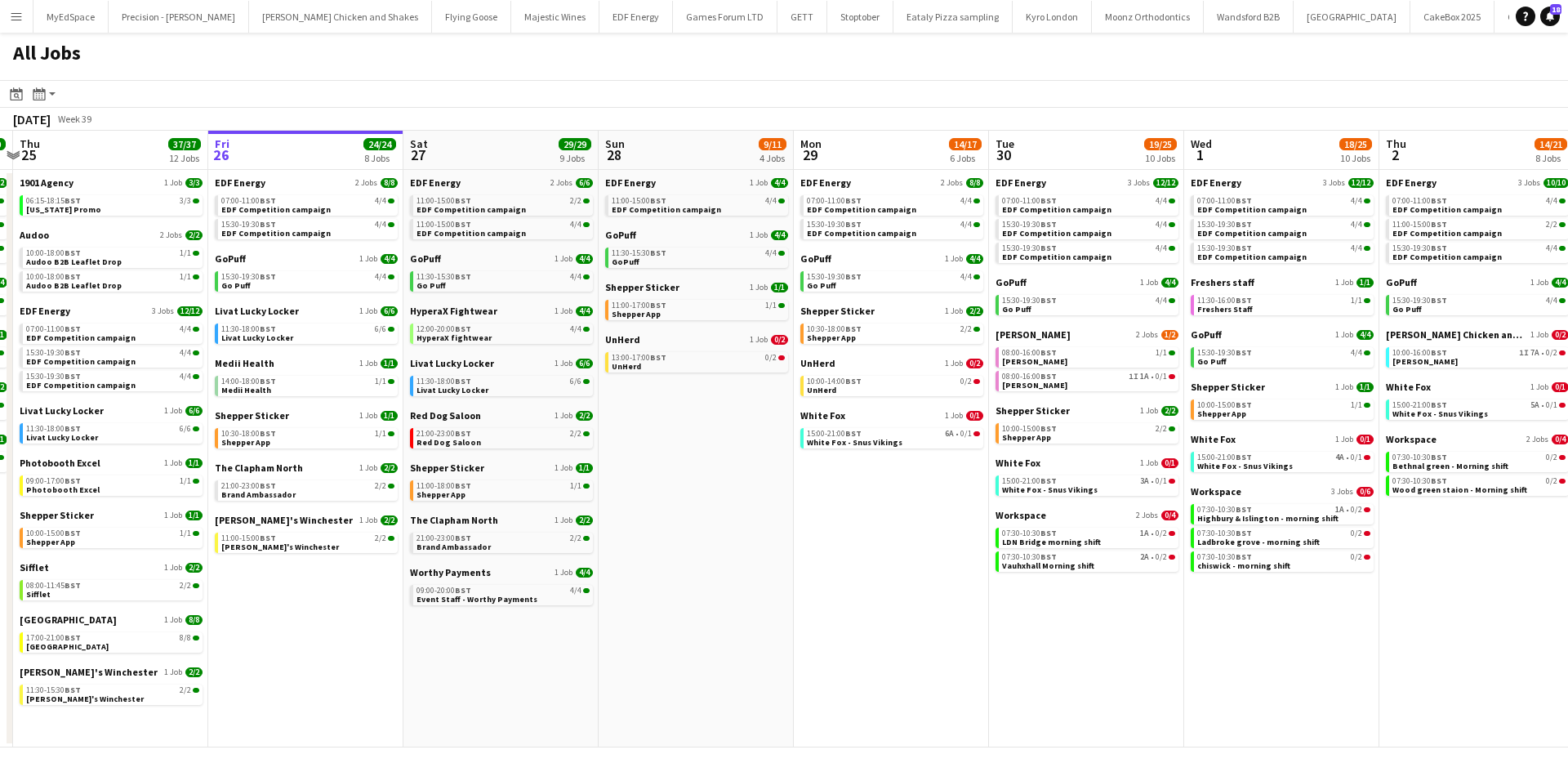
drag, startPoint x: 1345, startPoint y: 621, endPoint x: 1104, endPoint y: 604, distance: 241.6
click at [1105, 604] on app-calendar-viewport "Sun 21 2/2 1 Job Mon 22 12/12 3 Jobs Tue 23 24/24 9 Jobs Wed 24 20/20 7 Jobs Th…" at bounding box center [784, 439] width 1568 height 616
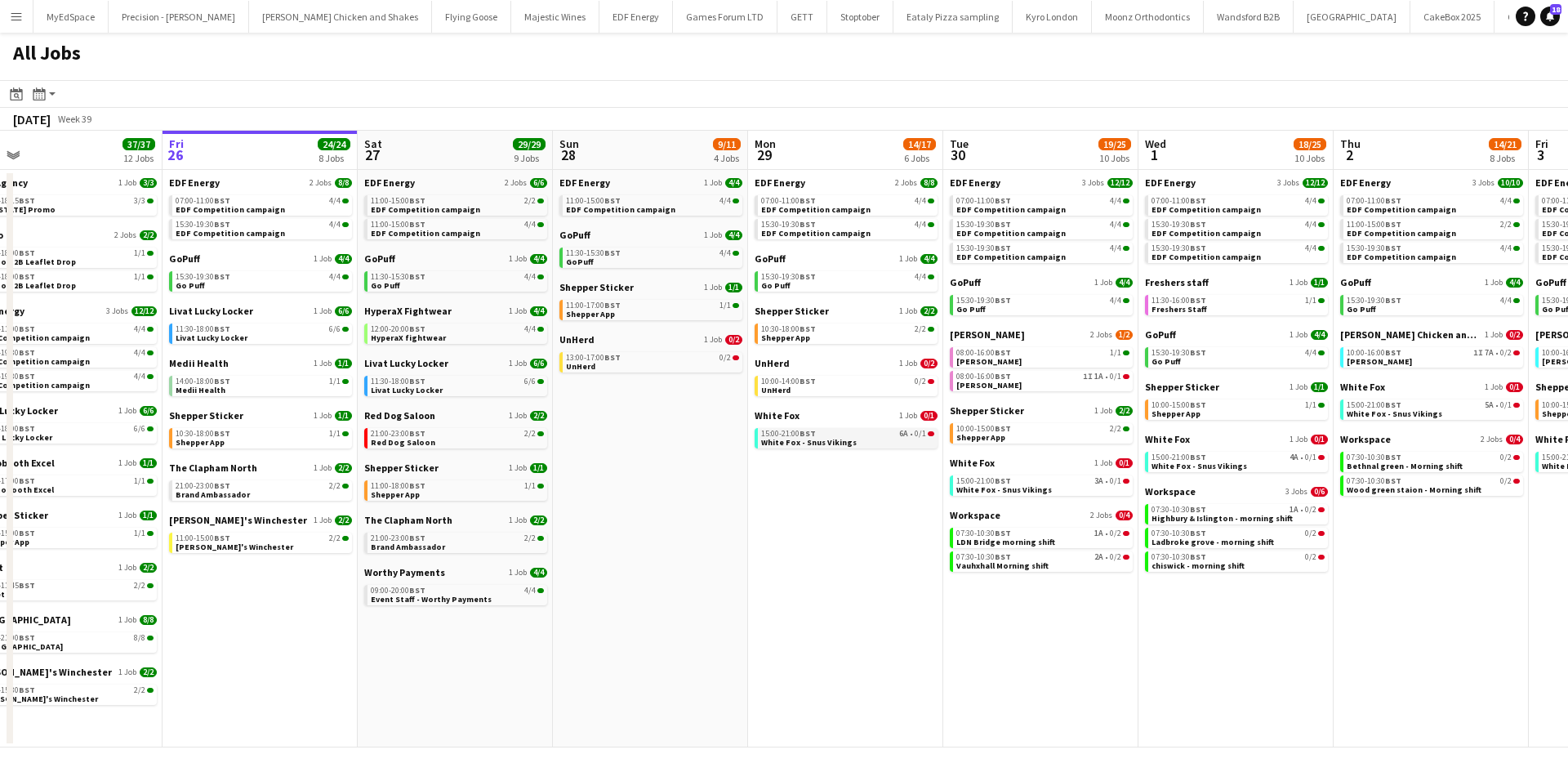
click at [850, 437] on link "15:00-21:00 BST 6A • 0/1 White Fox - Snus Vikings" at bounding box center [847, 437] width 173 height 19
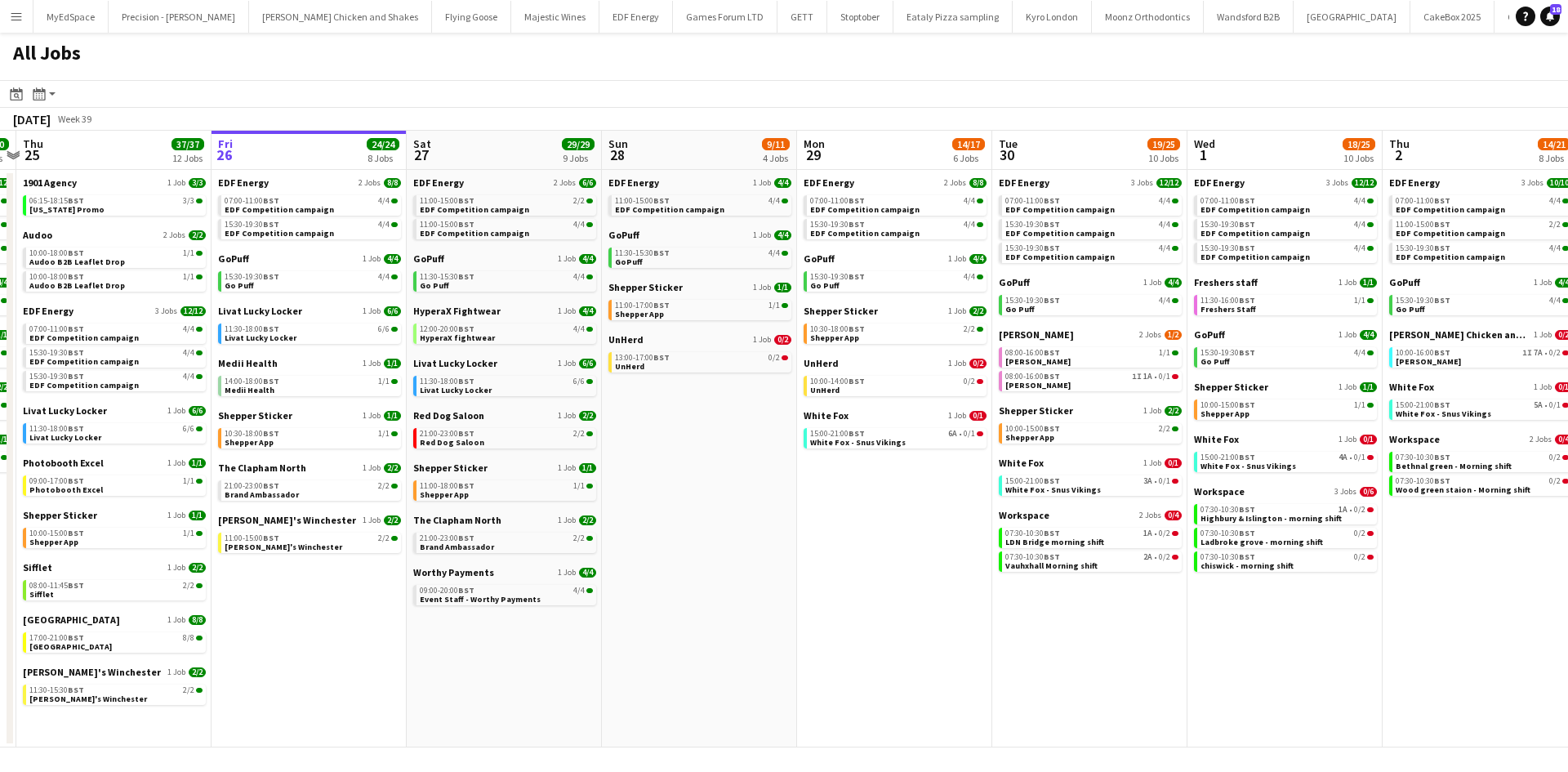
drag, startPoint x: 709, startPoint y: 483, endPoint x: 716, endPoint y: 478, distance: 8.6
click at [716, 478] on app-calendar-viewport "Sun 21 2/2 1 Job Mon 22 12/12 3 Jobs Tue 23 24/24 9 Jobs Wed 24 20/20 7 Jobs Th…" at bounding box center [784, 439] width 1568 height 616
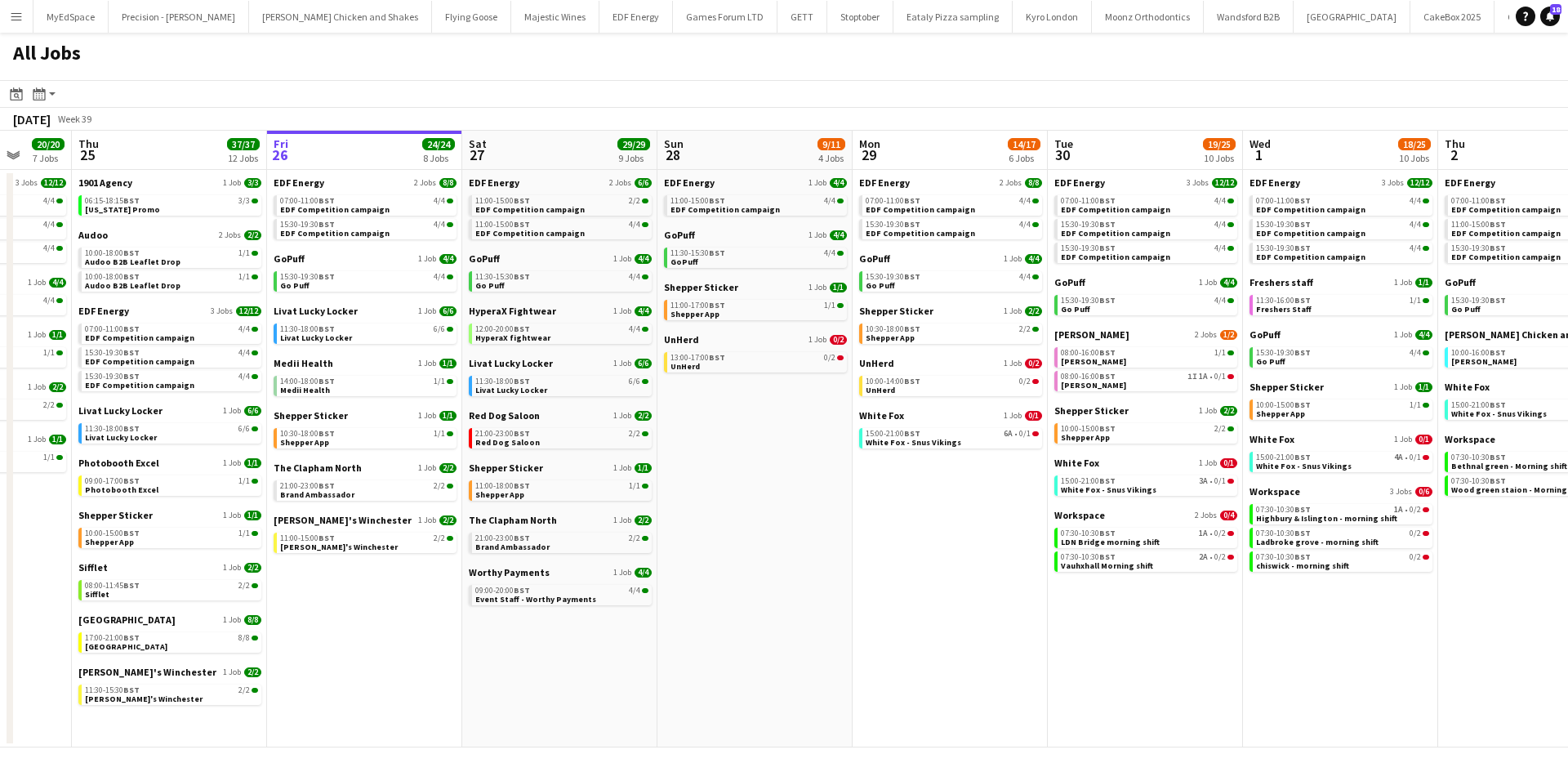
scroll to position [0, 653]
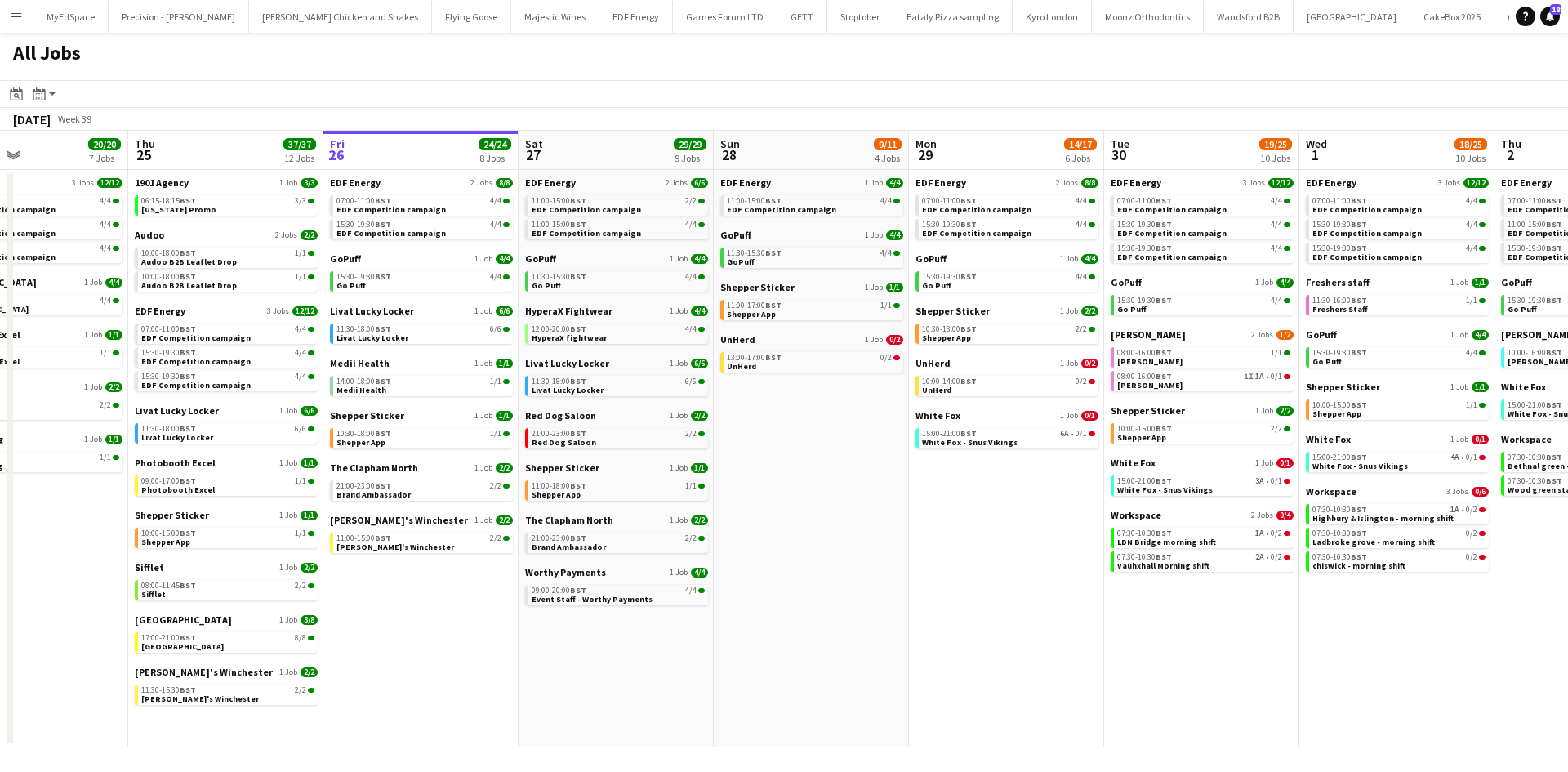
drag, startPoint x: 799, startPoint y: 463, endPoint x: 836, endPoint y: 461, distance: 37.1
click at [836, 461] on app-calendar-viewport "Sun 21 2/2 1 Job Mon 22 12/12 3 Jobs Tue 23 24/24 9 Jobs Wed 24 20/20 7 Jobs Th…" at bounding box center [784, 439] width 1568 height 616
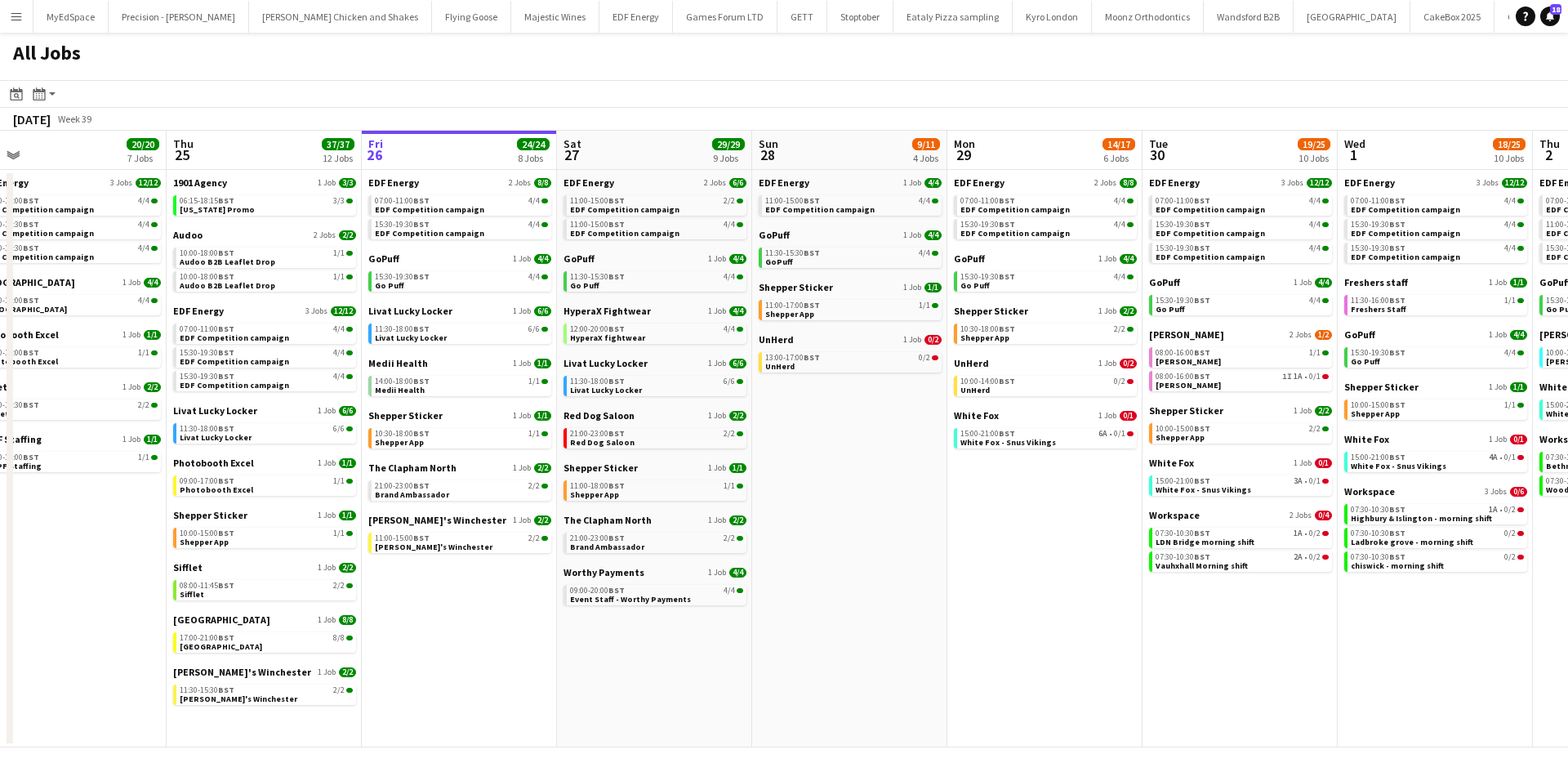
scroll to position [0, 408]
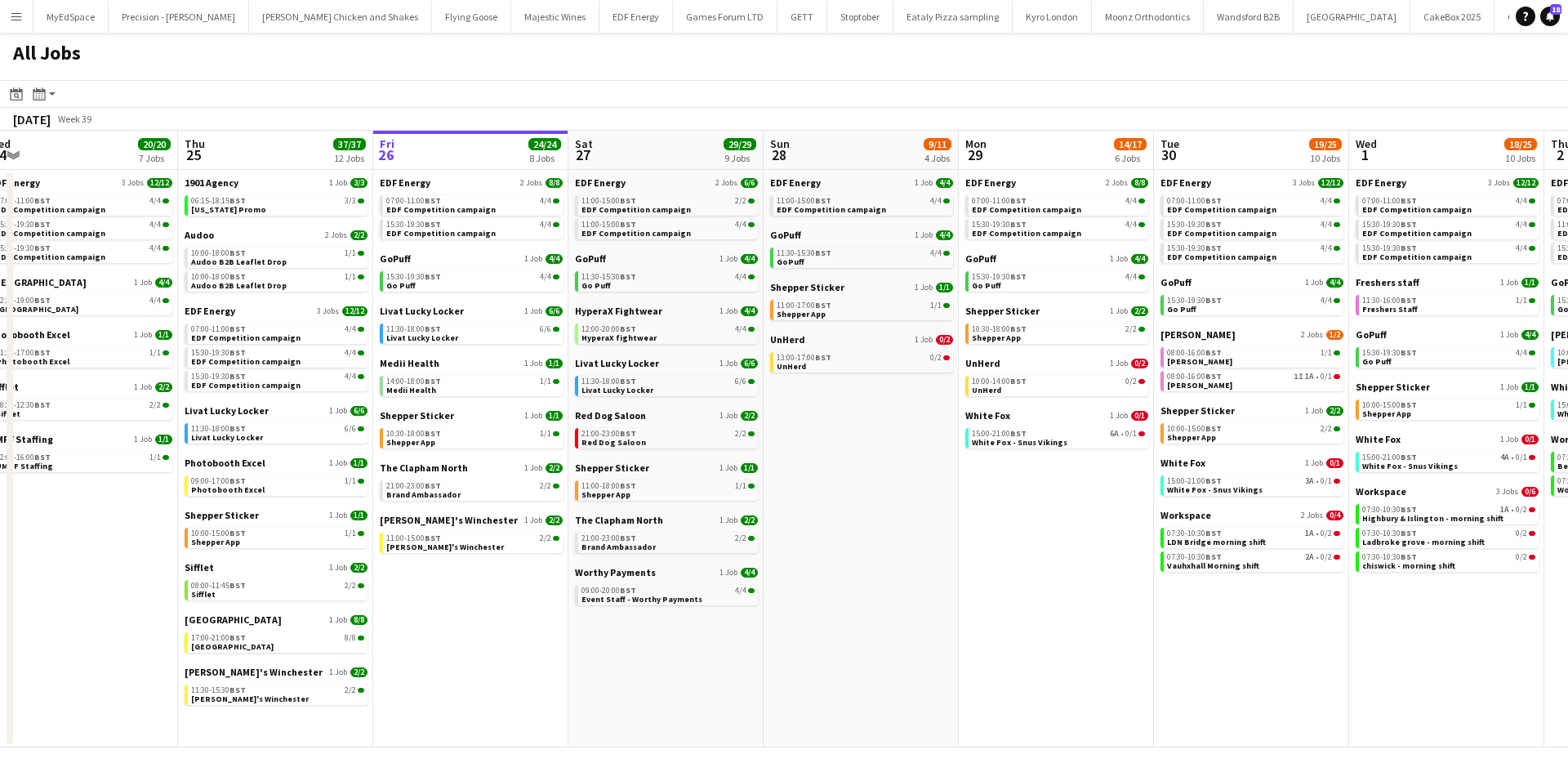
drag, startPoint x: 1064, startPoint y: 620, endPoint x: 1161, endPoint y: 601, distance: 98.8
click at [1161, 601] on app-calendar-viewport "Mon 22 12/12 3 Jobs Tue 23 24/24 9 Jobs Wed 24 20/20 7 Jobs Thu 25 37/37 12 Job…" at bounding box center [784, 439] width 1568 height 616
click at [907, 311] on link "11:00-17:00 BST 1/1 Shepper App" at bounding box center [862, 309] width 173 height 19
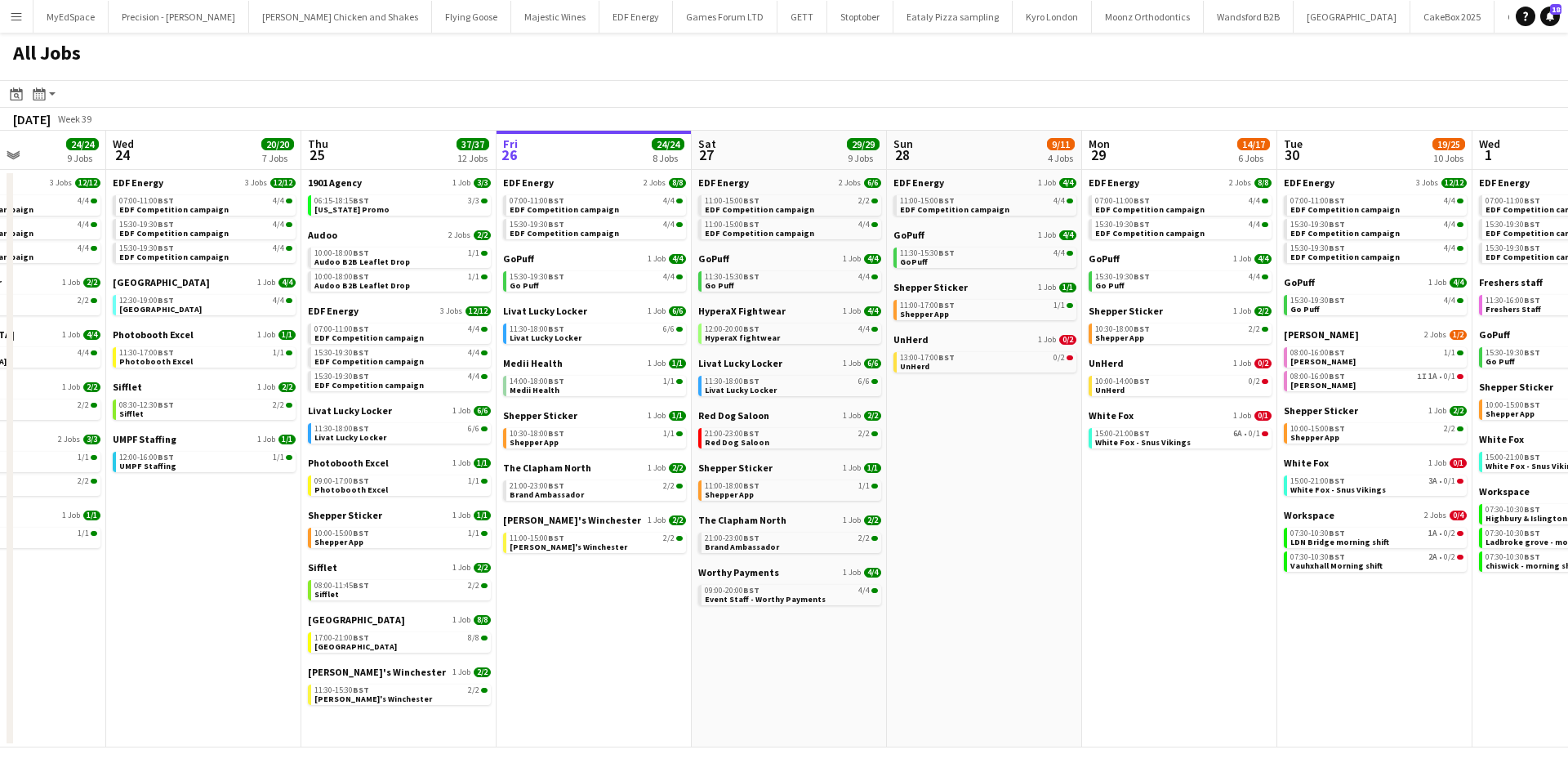
drag, startPoint x: 624, startPoint y: 683, endPoint x: 726, endPoint y: 674, distance: 102.4
click at [726, 674] on app-calendar-viewport "Sun 21 2/2 1 Job Mon 22 12/12 3 Jobs Tue 23 24/24 9 Jobs Wed 24 20/20 7 Jobs Th…" at bounding box center [784, 439] width 1568 height 616
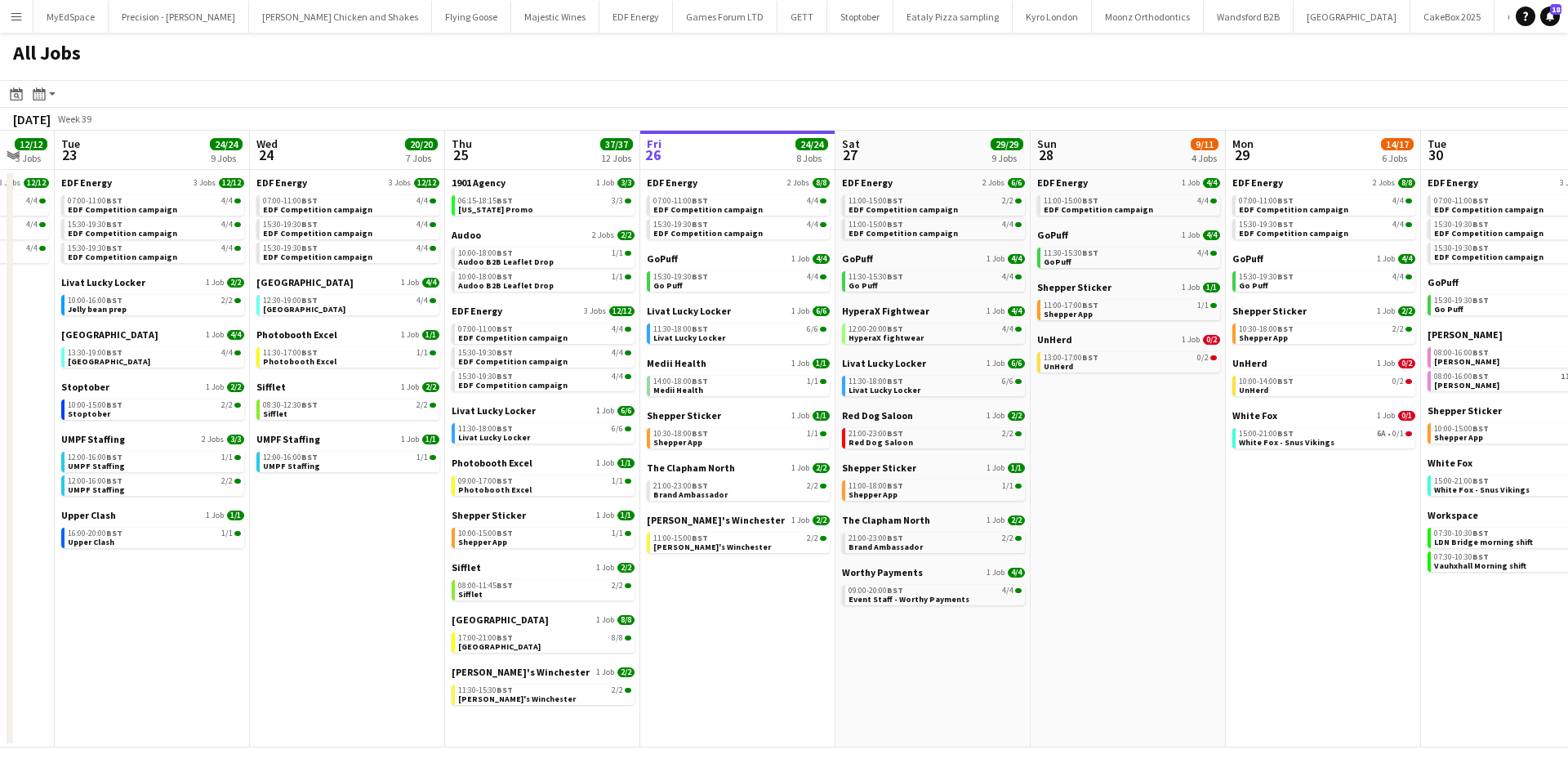
drag, startPoint x: 615, startPoint y: 652, endPoint x: 766, endPoint y: 646, distance: 151.1
click at [766, 646] on app-calendar-viewport "Sun 21 2/2 1 Job Mon 22 12/12 3 Jobs Tue 23 24/24 9 Jobs Wed 24 20/20 7 Jobs Th…" at bounding box center [784, 439] width 1568 height 616
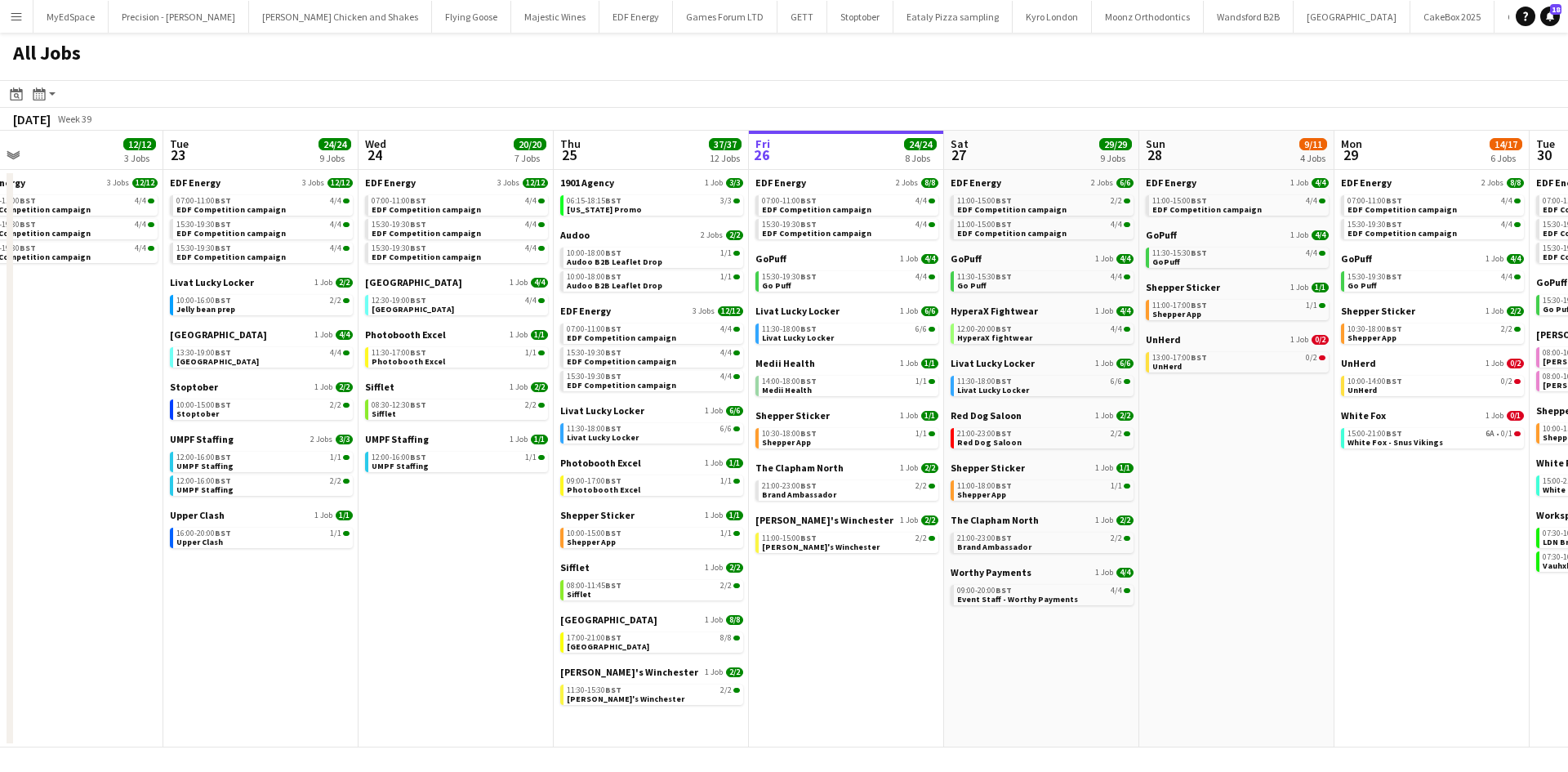
drag, startPoint x: 755, startPoint y: 644, endPoint x: 880, endPoint y: 636, distance: 125.3
click at [883, 638] on app-calendar-viewport "Sat 20 20/21 9 Jobs Sun 21 2/2 1 Job Mon 22 12/12 3 Jobs Tue 23 24/24 9 Jobs We…" at bounding box center [784, 439] width 1568 height 616
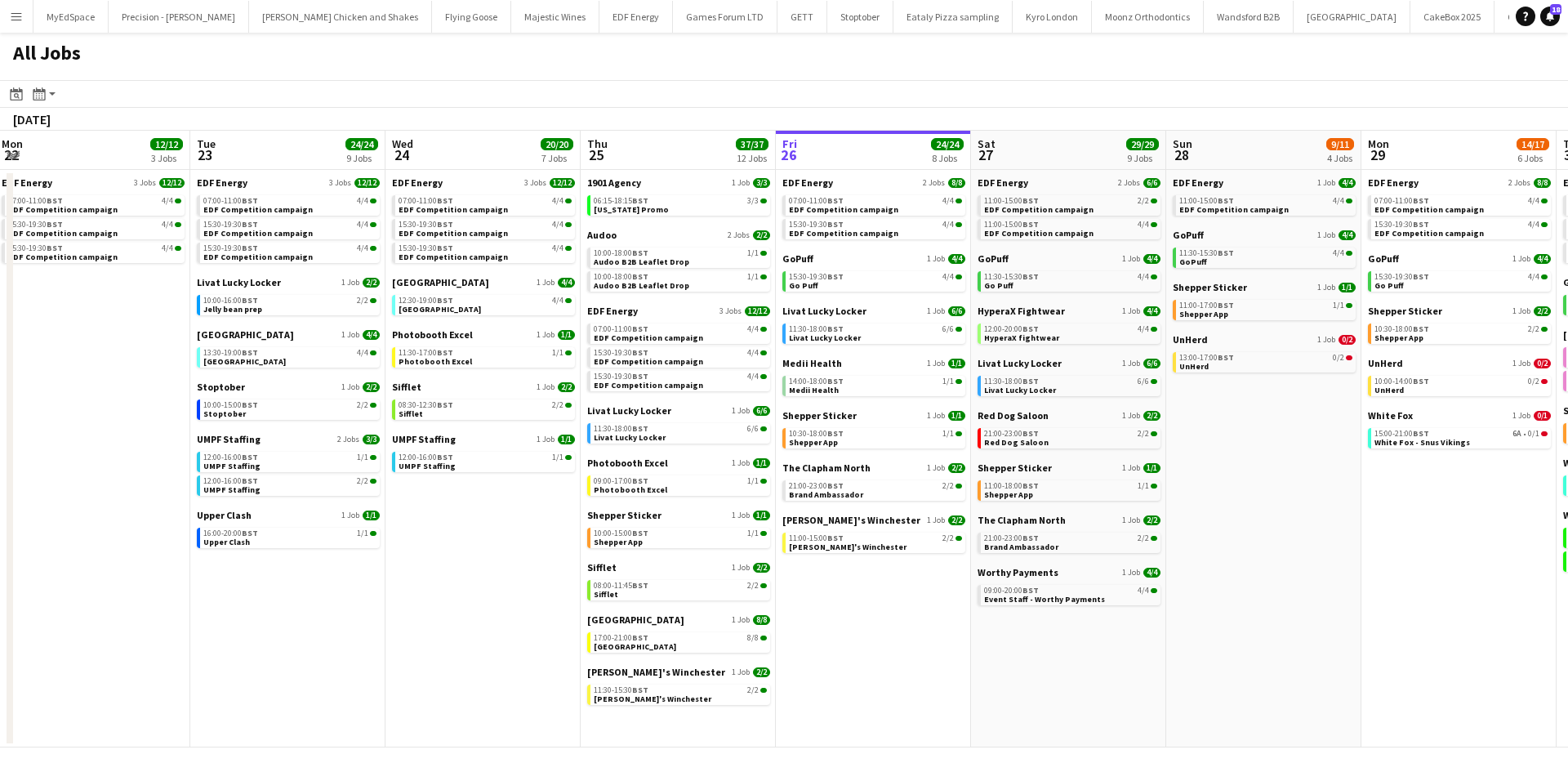
click at [991, 514] on app-all-jobs "All Jobs Date picker SEP 2025 SEP 2025 Monday M Tuesday T Wednesday W Thursday …" at bounding box center [784, 389] width 1568 height 715
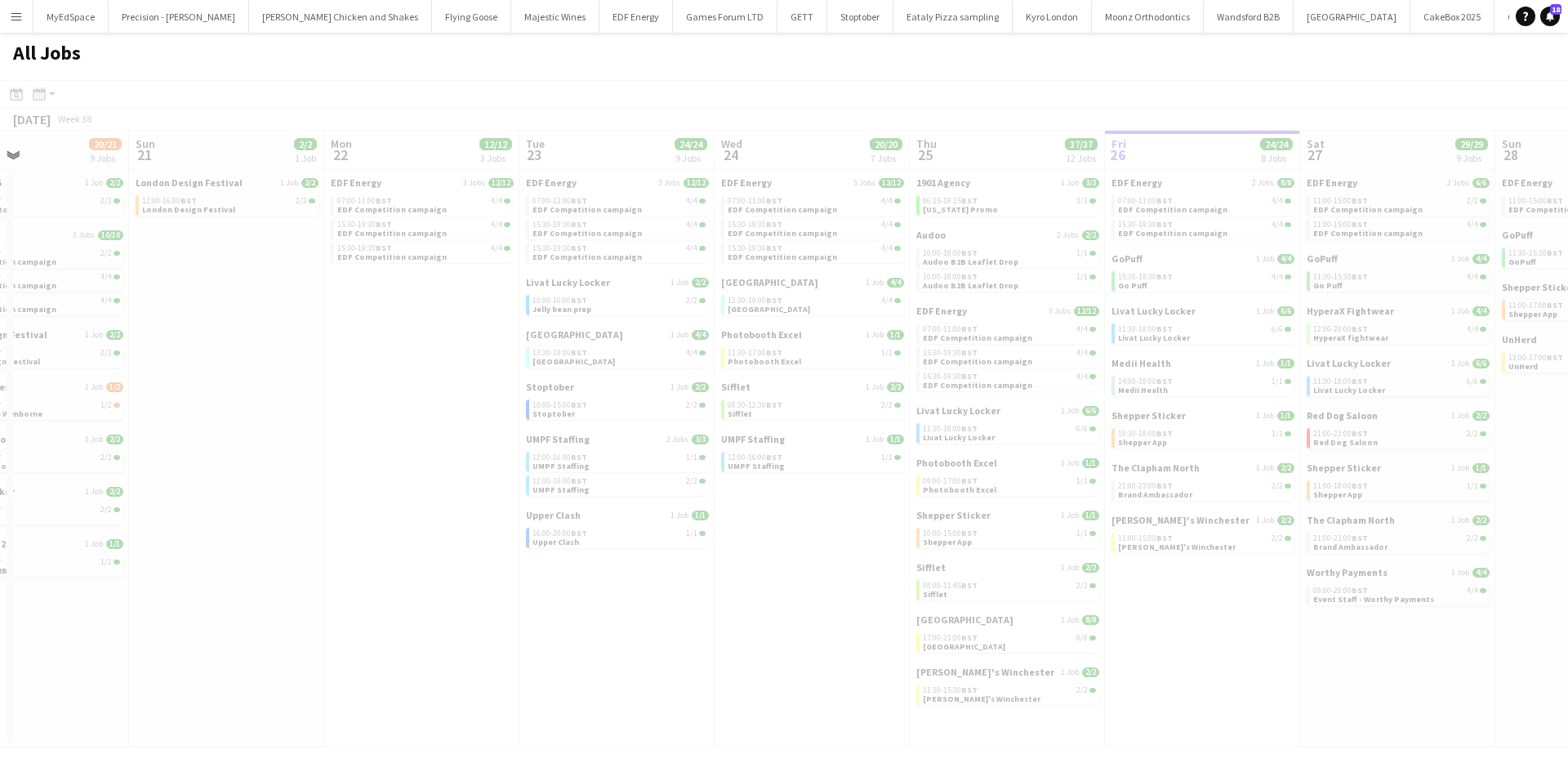
drag, startPoint x: 678, startPoint y: 504, endPoint x: 1122, endPoint y: 561, distance: 447.6
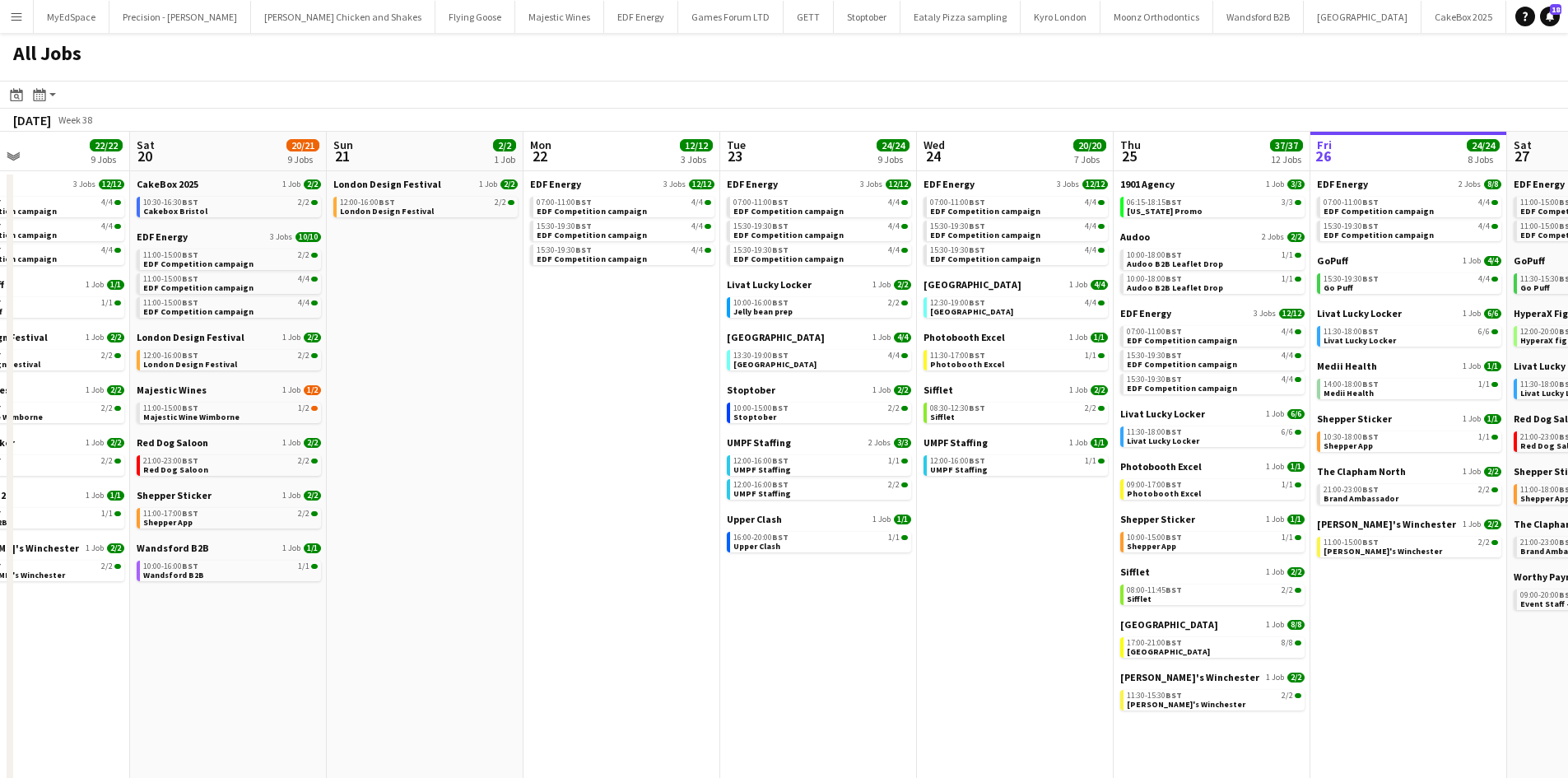
drag, startPoint x: 935, startPoint y: 527, endPoint x: 1046, endPoint y: 544, distance: 112.3
click at [1141, 544] on app-calendar-viewport "Wed 17 26/26 12 Jobs Thu 18 29/29 14 Jobs Fri 19 22/22 9 Jobs Sat 20 20/21 9 Jo…" at bounding box center [784, 498] width 1568 height 733
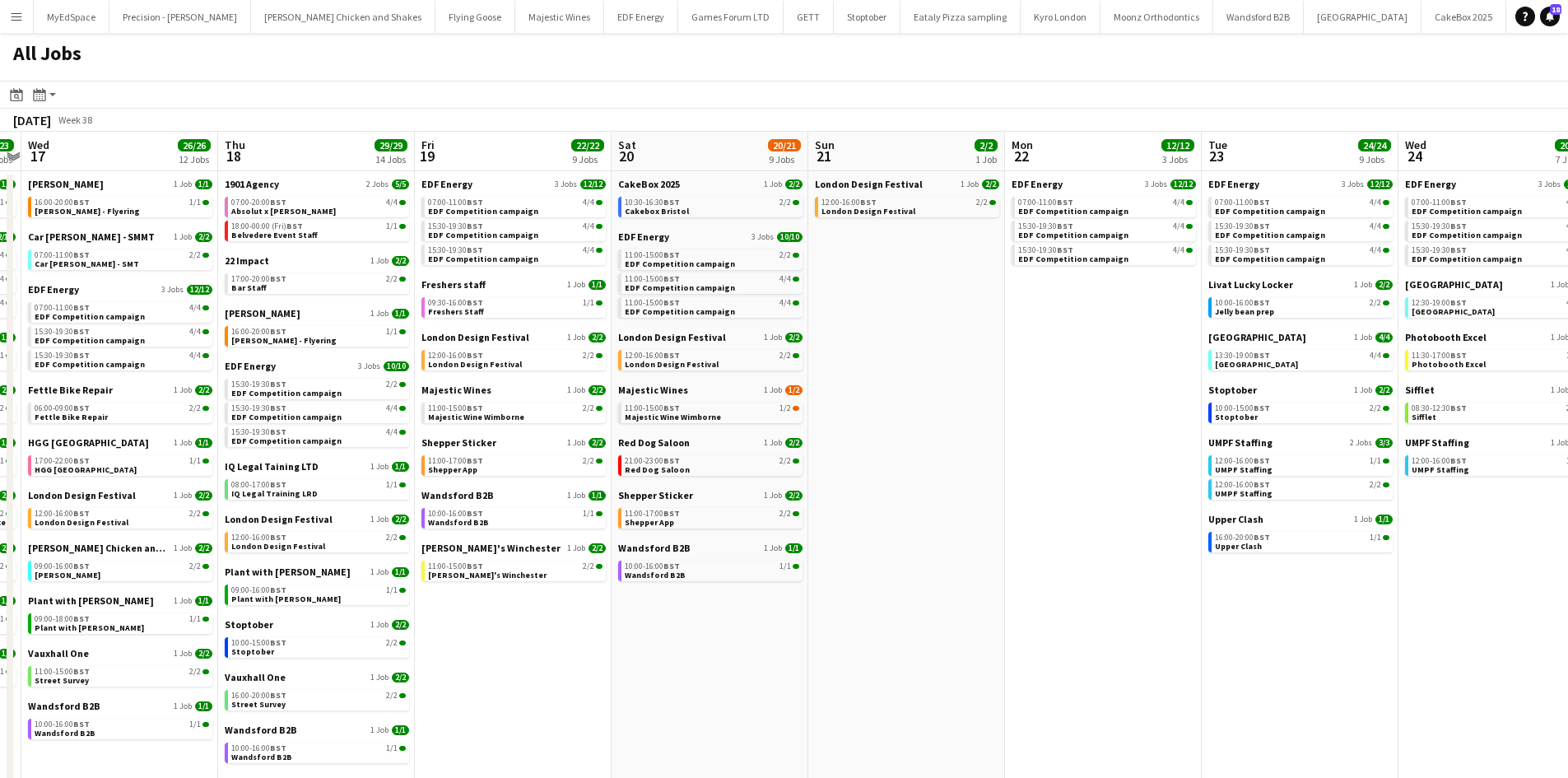
scroll to position [0, 494]
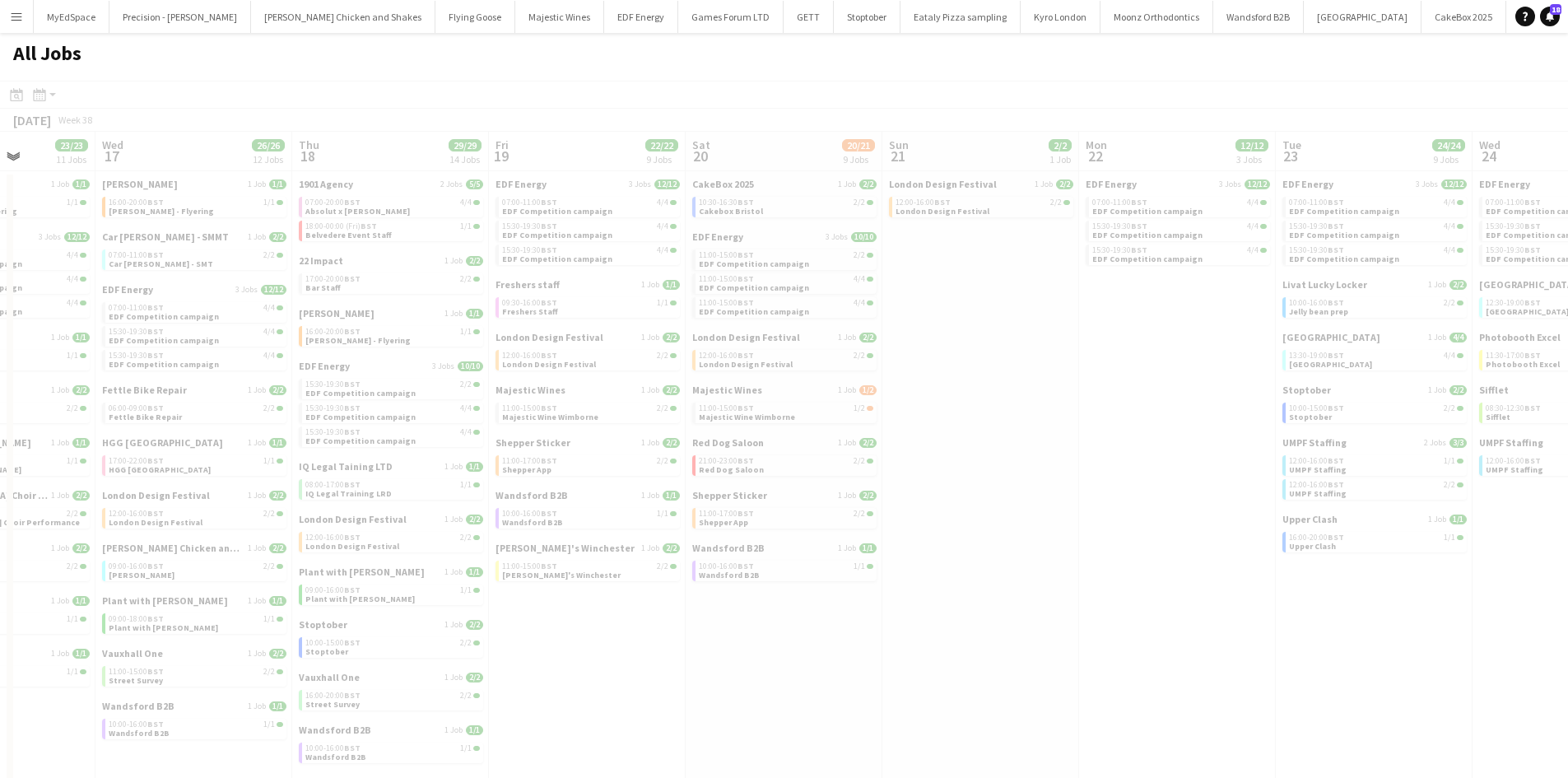
drag, startPoint x: 832, startPoint y: 540, endPoint x: 906, endPoint y: 549, distance: 74.5
click at [1176, 581] on app-all-jobs "All Jobs Date picker SEP 2025 SEP 2025 Monday M Tuesday T Wednesday W Thursday …" at bounding box center [784, 448] width 1568 height 832
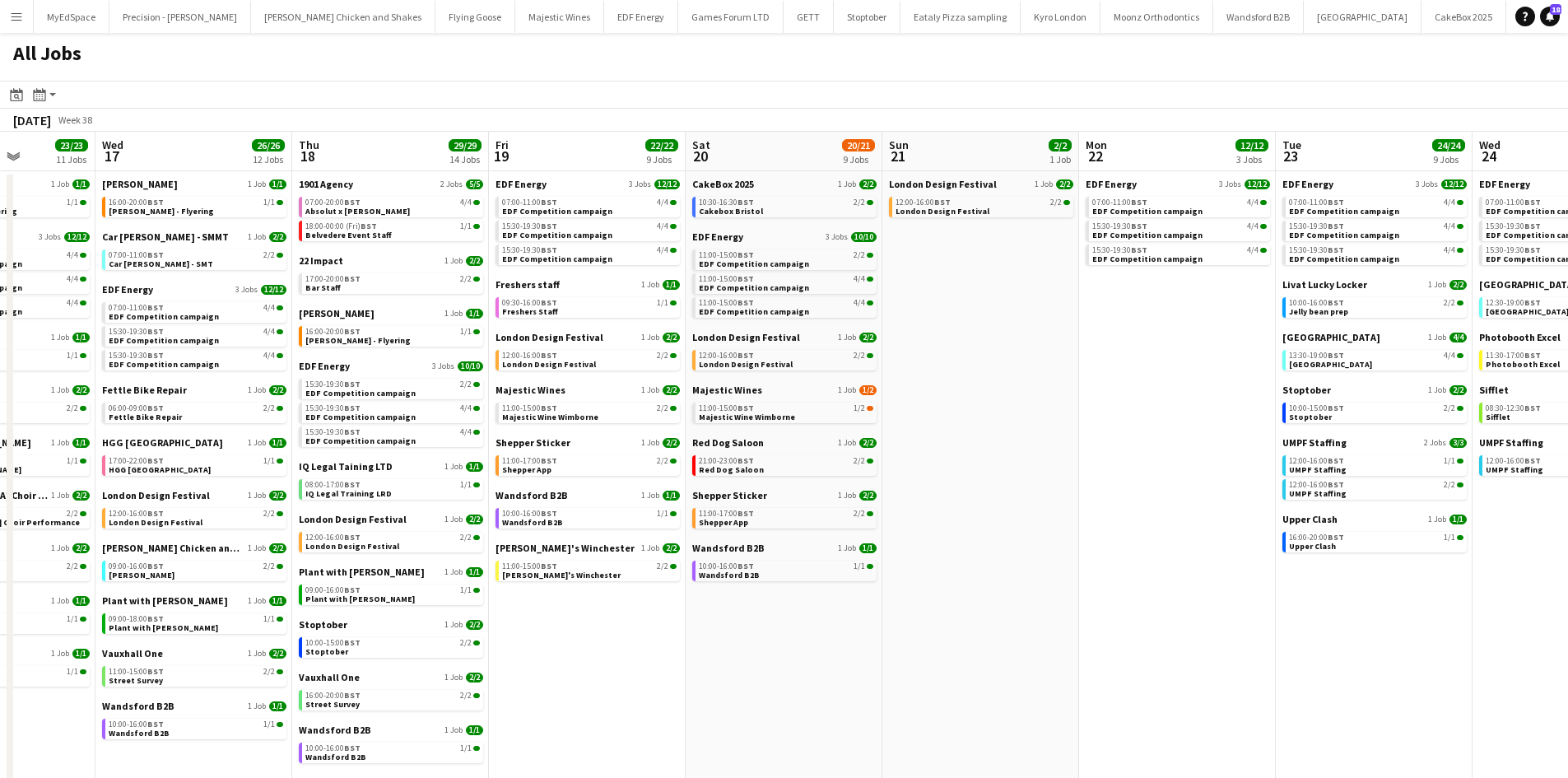
drag, startPoint x: 683, startPoint y: 668, endPoint x: 618, endPoint y: 606, distance: 89.8
drag, startPoint x: 1084, startPoint y: 619, endPoint x: 1101, endPoint y: 615, distance: 17.5
click at [1097, 616] on app-calendar-viewport "Sun 14 10/13 4 Jobs Mon 15 15/15 5 Jobs Tue 16 23/23 11 Jobs Wed 17 26/26 12 Jo…" at bounding box center [784, 498] width 1568 height 733
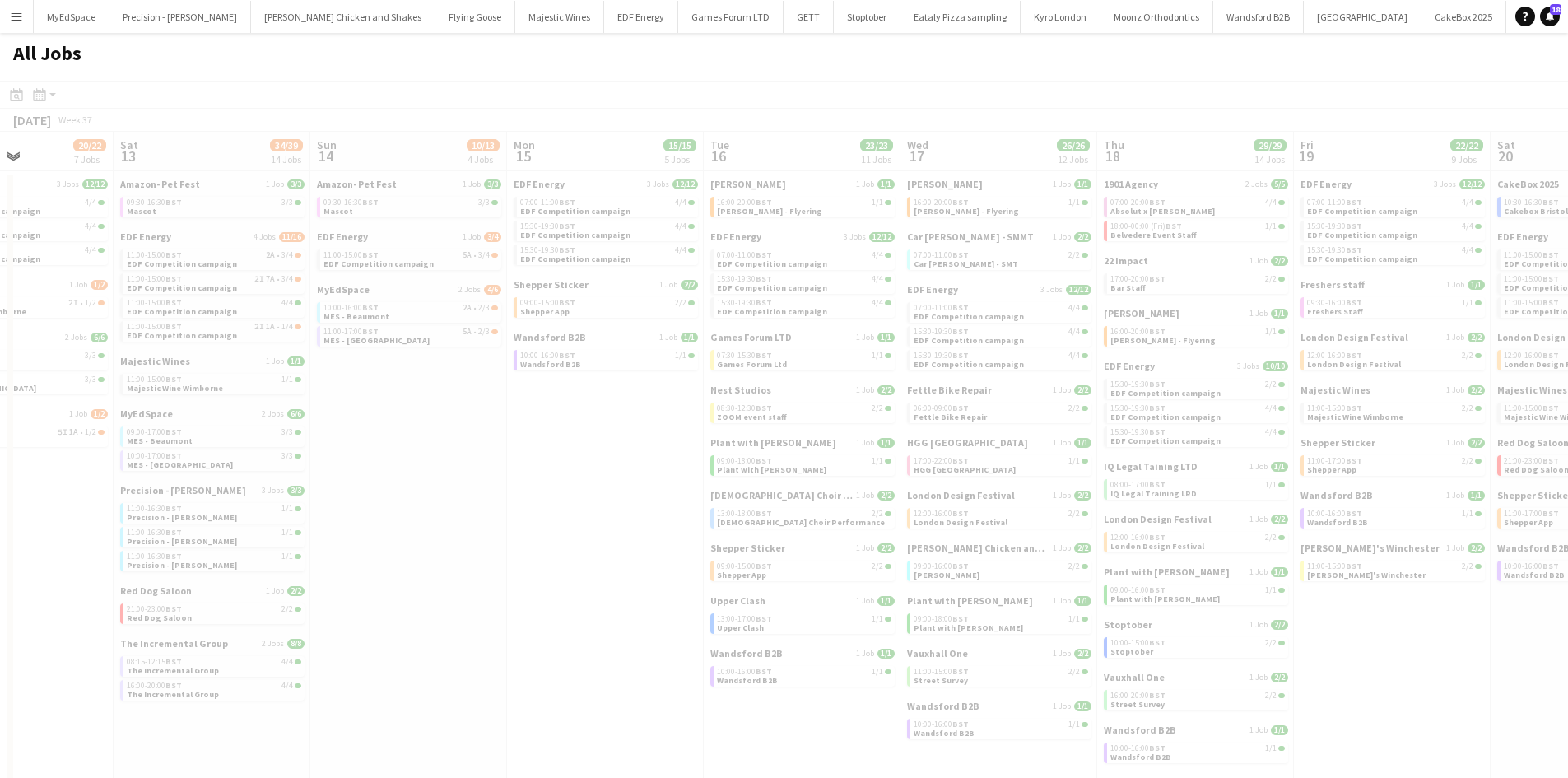
drag, startPoint x: 729, startPoint y: 591, endPoint x: 1412, endPoint y: 655, distance: 686.0
click at [1425, 655] on app-all-jobs "All Jobs Date picker SEP 2025 SEP 2025 Monday M Tuesday T Wednesday W Thursday …" at bounding box center [784, 448] width 1568 height 832
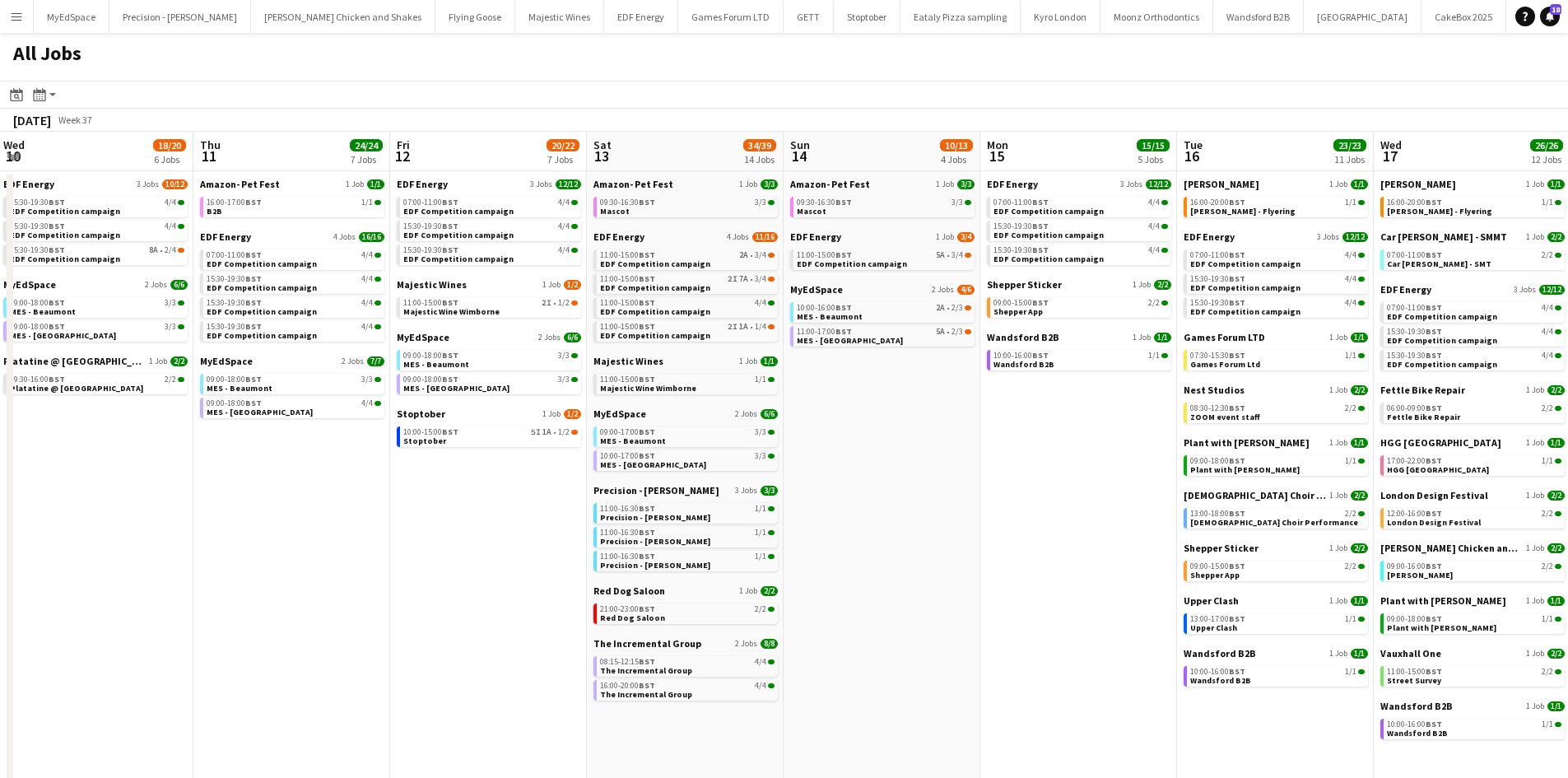
scroll to position [0, 518]
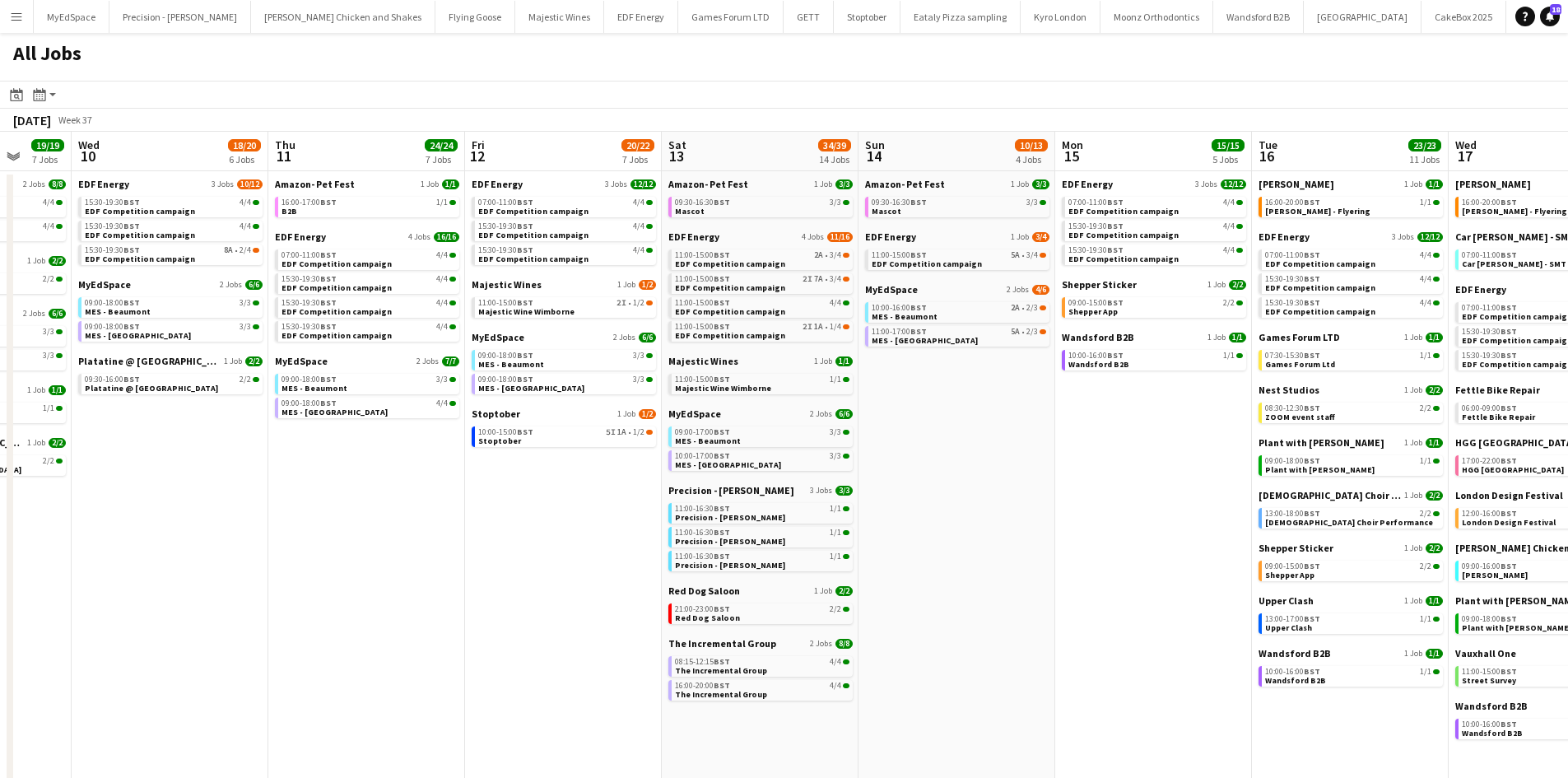
drag, startPoint x: 542, startPoint y: 467, endPoint x: 1085, endPoint y: 531, distance: 546.8
click at [1085, 531] on app-calendar-viewport "Sun 7 13/13 5 Jobs Mon 8 19/20 7 Jobs Tue 9 19/19 7 Jobs Wed 10 18/20 6 Jobs Th…" at bounding box center [784, 498] width 1568 height 733
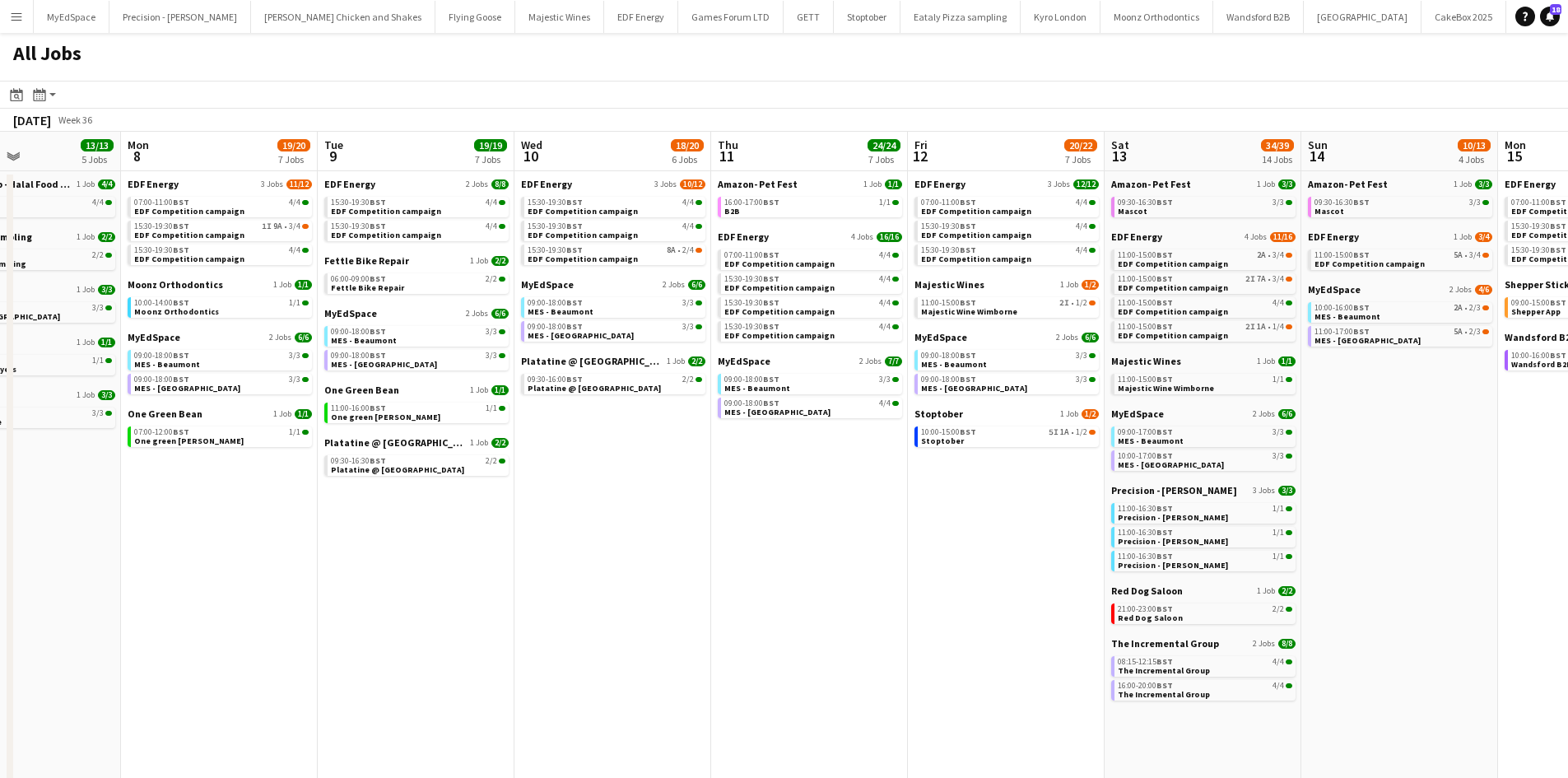
drag, startPoint x: 626, startPoint y: 557, endPoint x: 869, endPoint y: 559, distance: 243.0
click at [869, 559] on app-calendar-viewport "Fri 5 20/21 8 Jobs Sat 6 28/30 11 Jobs Sun 7 13/13 5 Jobs Mon 8 19/20 7 Jobs Tu…" at bounding box center [784, 498] width 1568 height 733
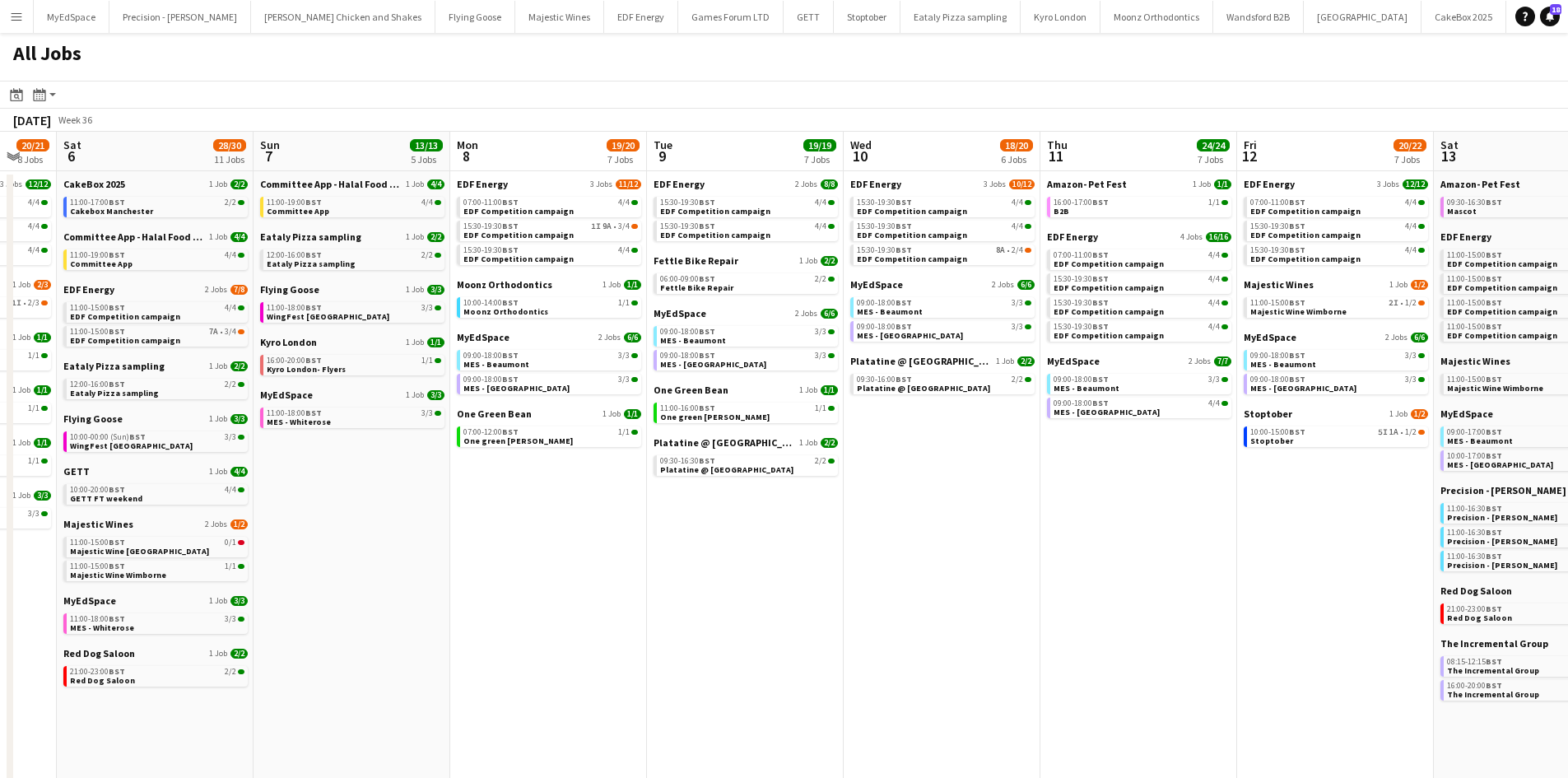
drag, startPoint x: 579, startPoint y: 535, endPoint x: 903, endPoint y: 568, distance: 325.7
click at [908, 567] on app-calendar-viewport "Thu 4 25/25 9 Jobs Fri 5 20/21 8 Jobs Sat 6 28/30 11 Jobs Sun 7 13/13 5 Jobs Mo…" at bounding box center [784, 498] width 1568 height 733
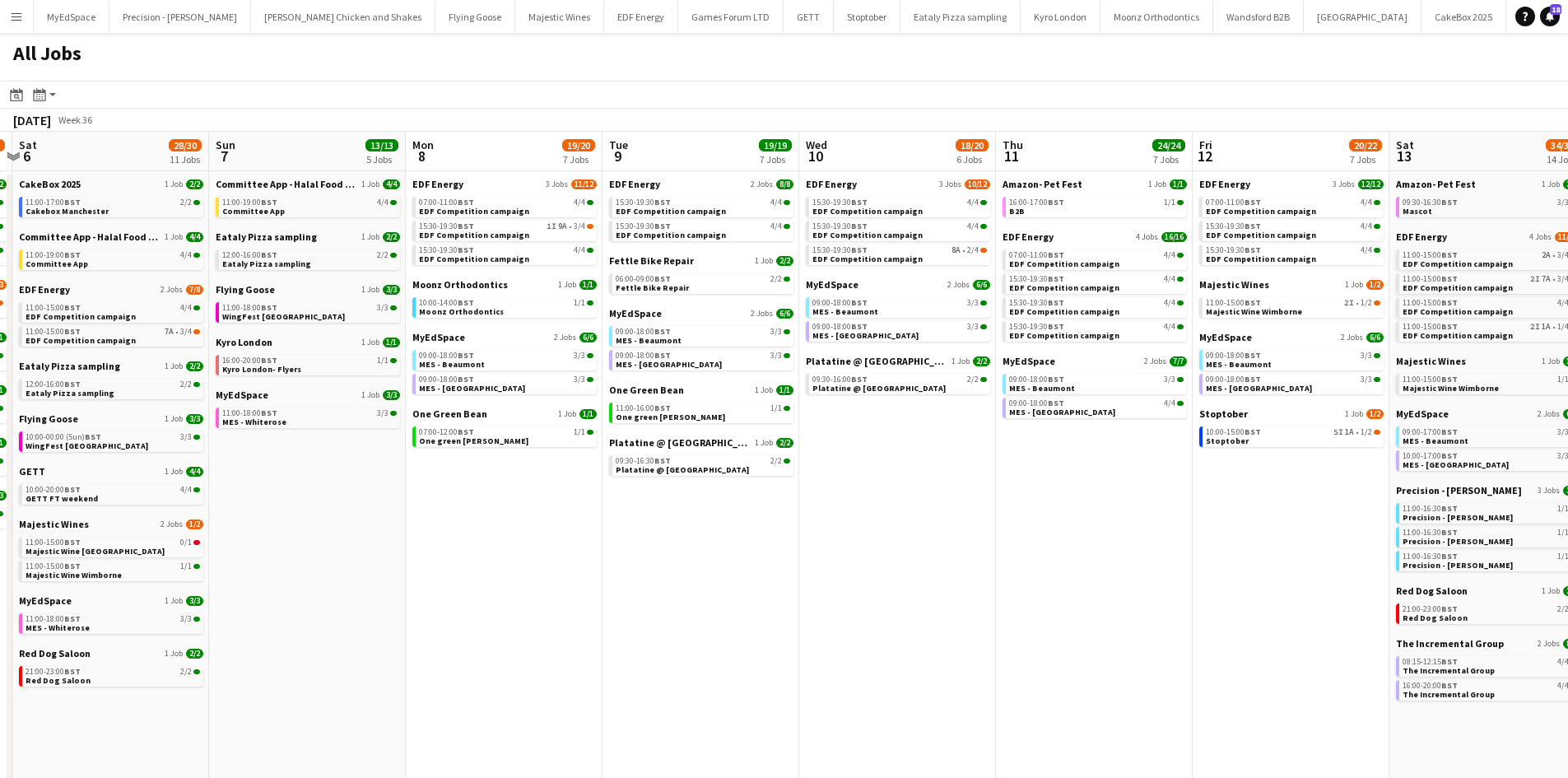
drag, startPoint x: 748, startPoint y: 580, endPoint x: 936, endPoint y: 589, distance: 188.2
click at [936, 589] on app-calendar-viewport "Thu 4 25/25 9 Jobs Fri 5 20/21 8 Jobs Sat 6 28/30 11 Jobs Sun 7 13/13 5 Jobs Mo…" at bounding box center [784, 498] width 1568 height 733
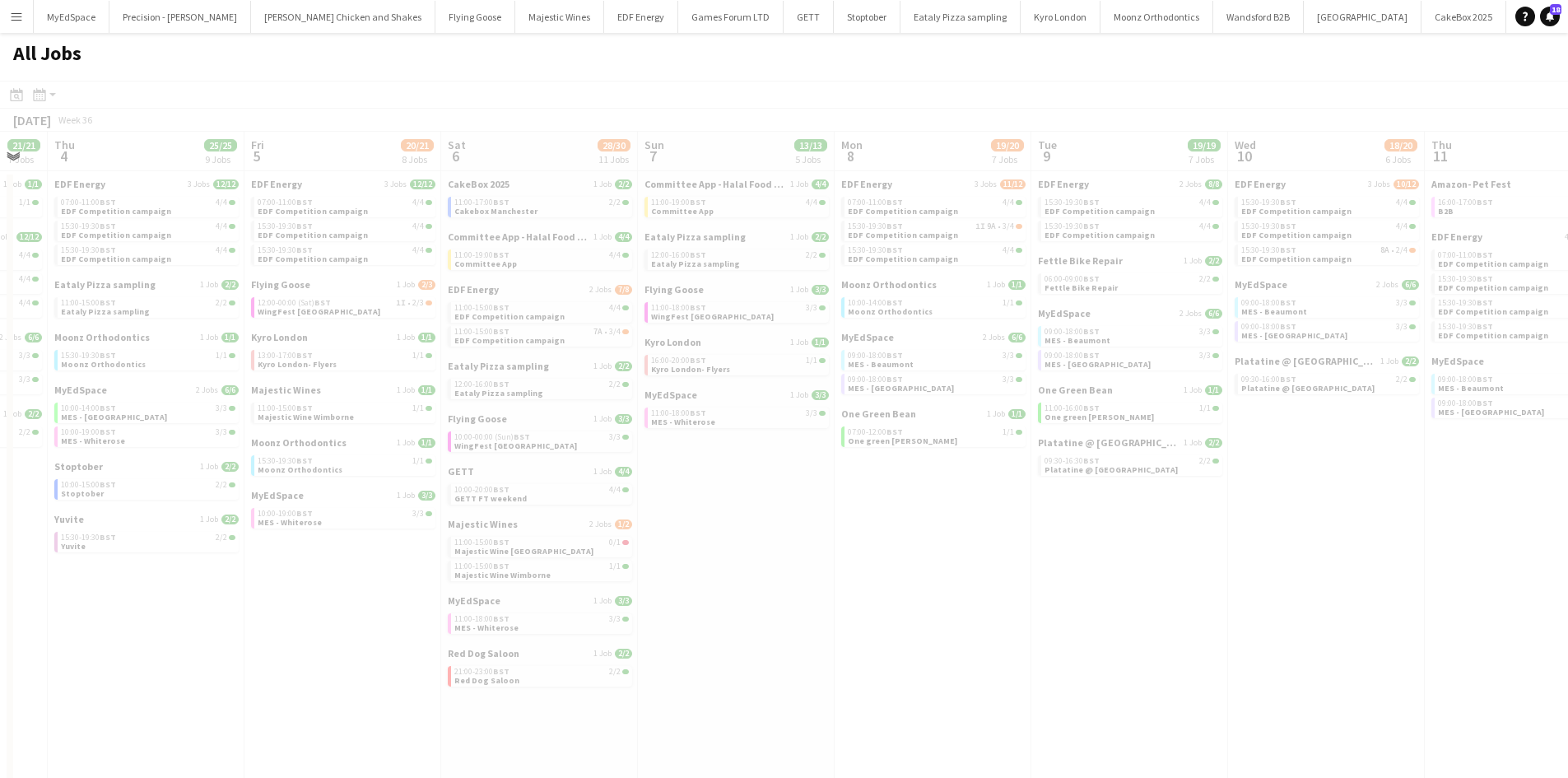
scroll to position [0, 508]
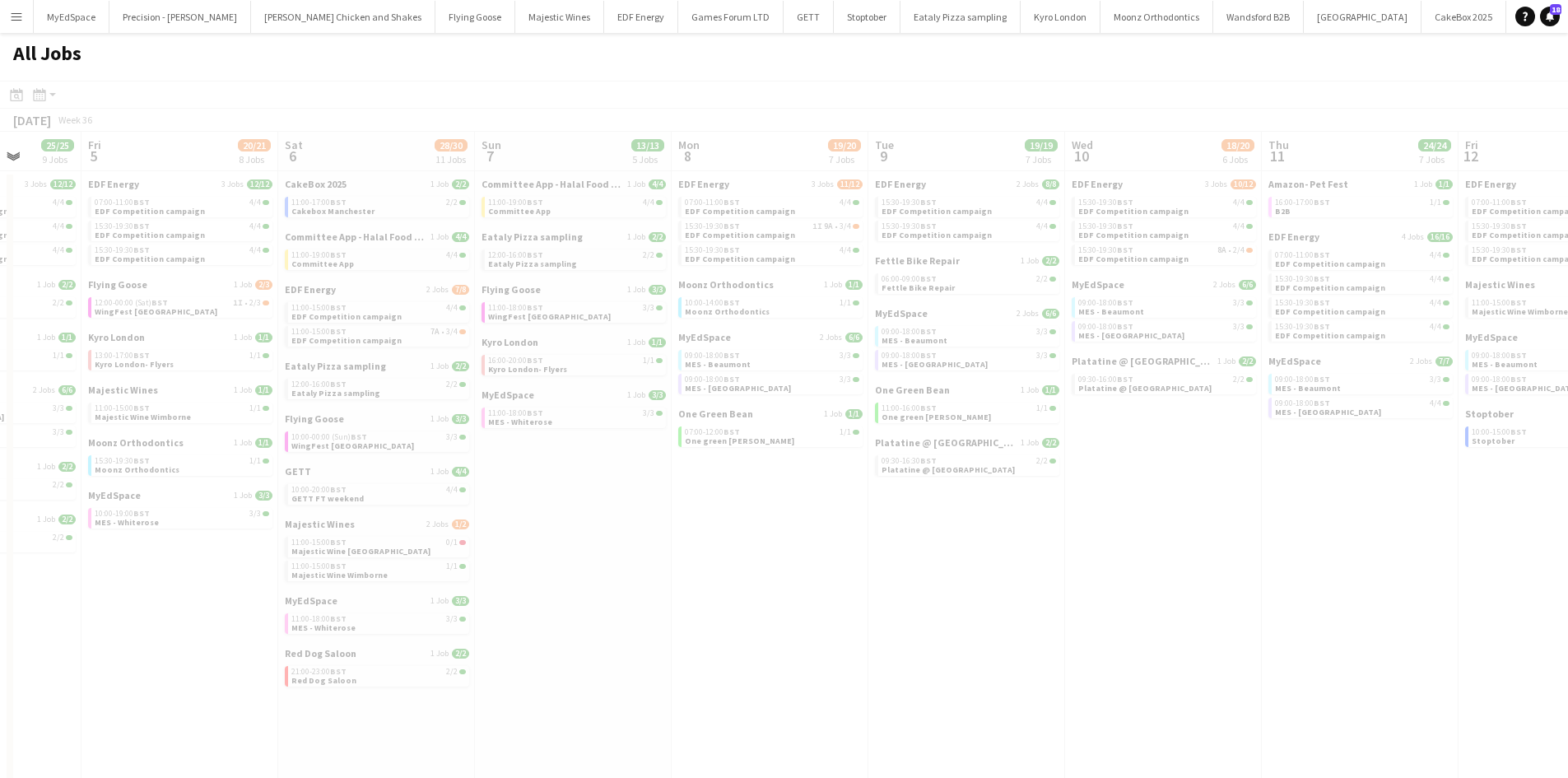
drag, startPoint x: 772, startPoint y: 579, endPoint x: 880, endPoint y: 574, distance: 108.1
click at [880, 574] on app-all-jobs "All Jobs Date picker SEP 2025 SEP 2025 Monday M Tuesday T Wednesday W Thursday …" at bounding box center [784, 448] width 1568 height 832
drag, startPoint x: 823, startPoint y: 573, endPoint x: 1020, endPoint y: 584, distance: 197.3
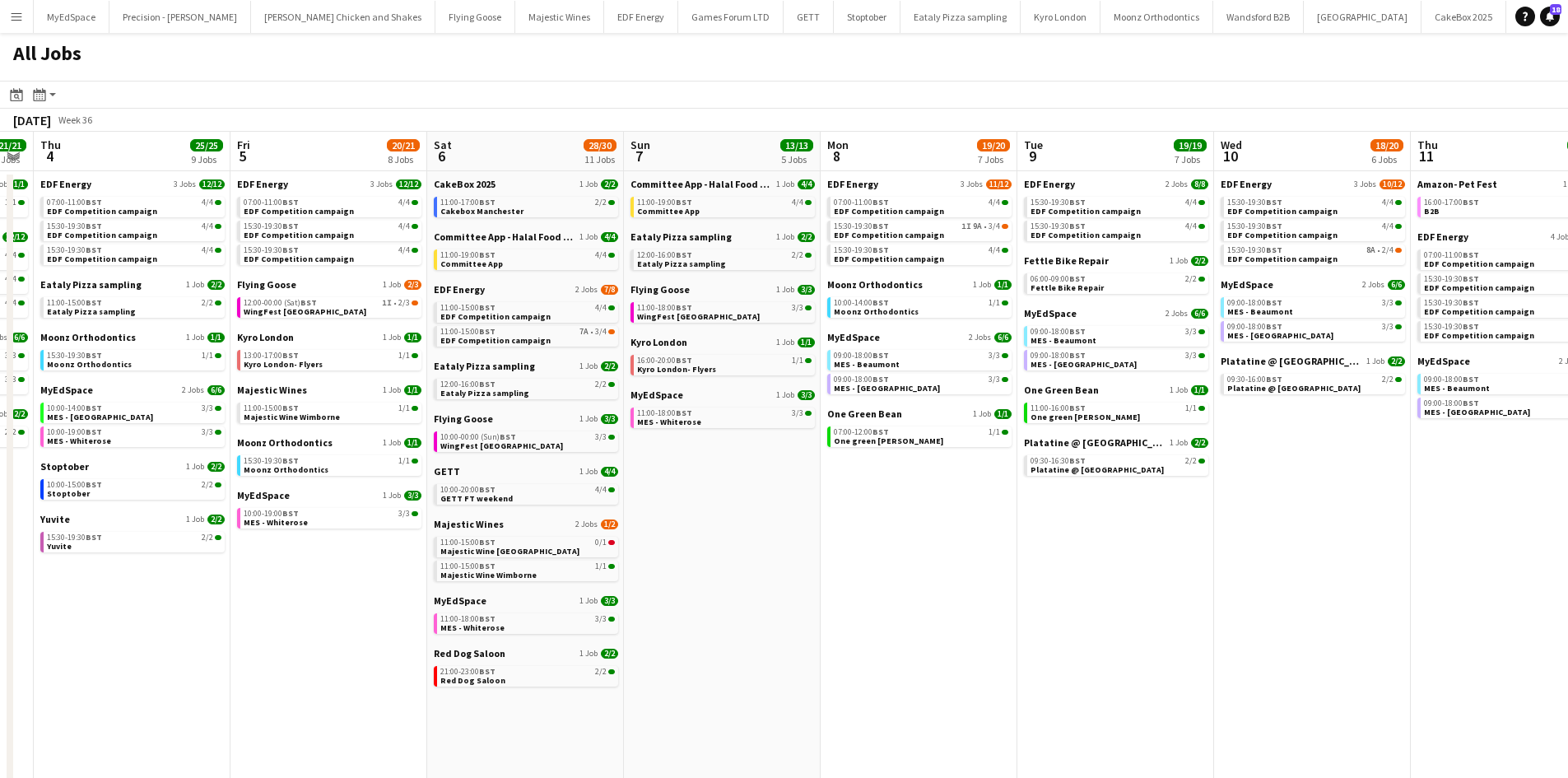
drag, startPoint x: 676, startPoint y: 573, endPoint x: 957, endPoint y: 589, distance: 281.5
click at [957, 589] on app-calendar-viewport "Tue 2 19/19 7 Jobs Wed 3 21/21 7 Jobs Thu 4 25/25 9 Jobs Fri 5 20/21 8 Jobs Sat…" at bounding box center [784, 697] width 1568 height 1131
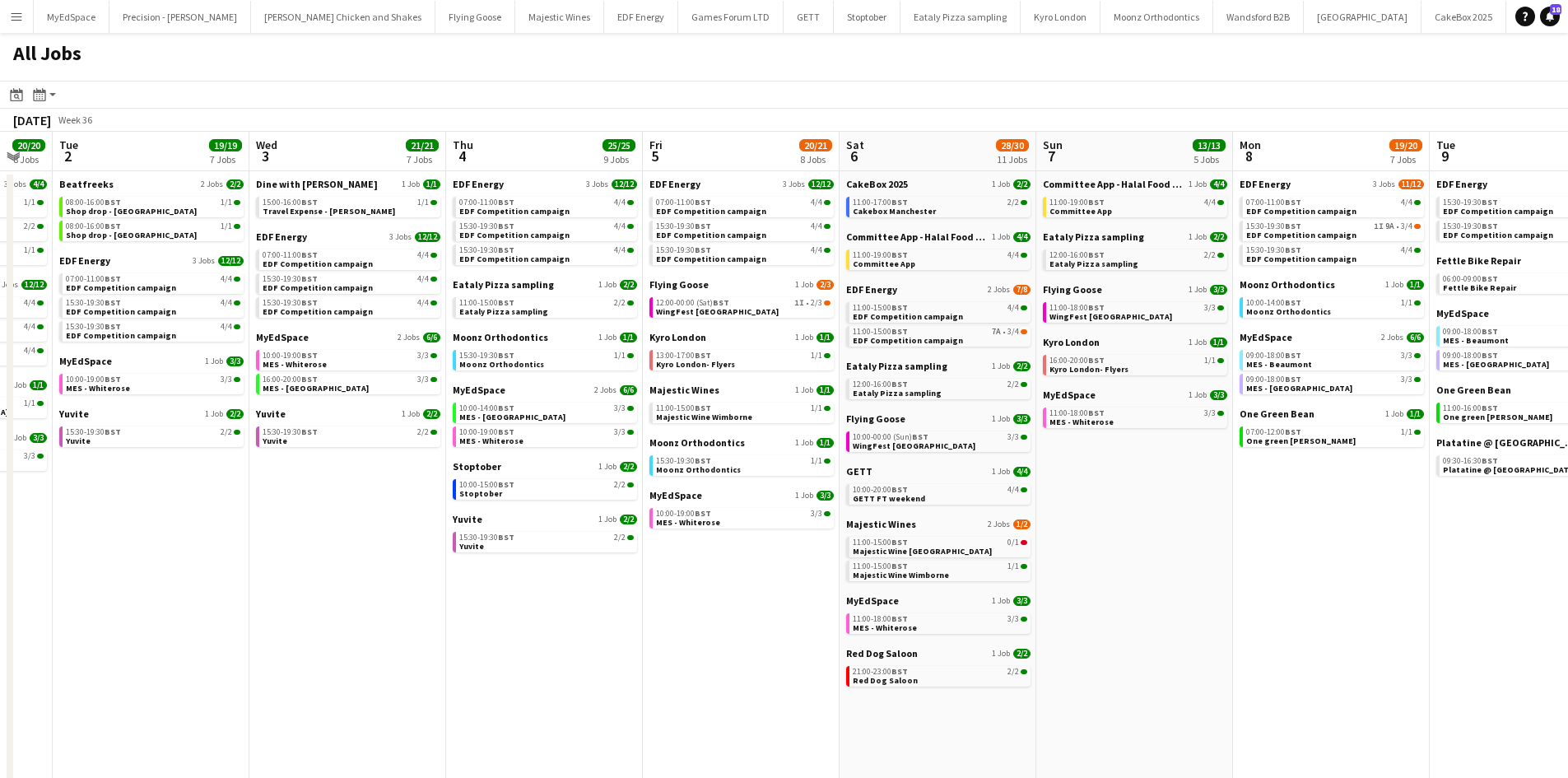
drag, startPoint x: 902, startPoint y: 586, endPoint x: 988, endPoint y: 581, distance: 86.1
click at [988, 581] on app-calendar-viewport "Sun 31 23/27 11 Jobs Mon 1 20/20 8 Jobs Tue 2 19/19 7 Jobs Wed 3 21/21 7 Jobs T…" at bounding box center [784, 697] width 1568 height 1131
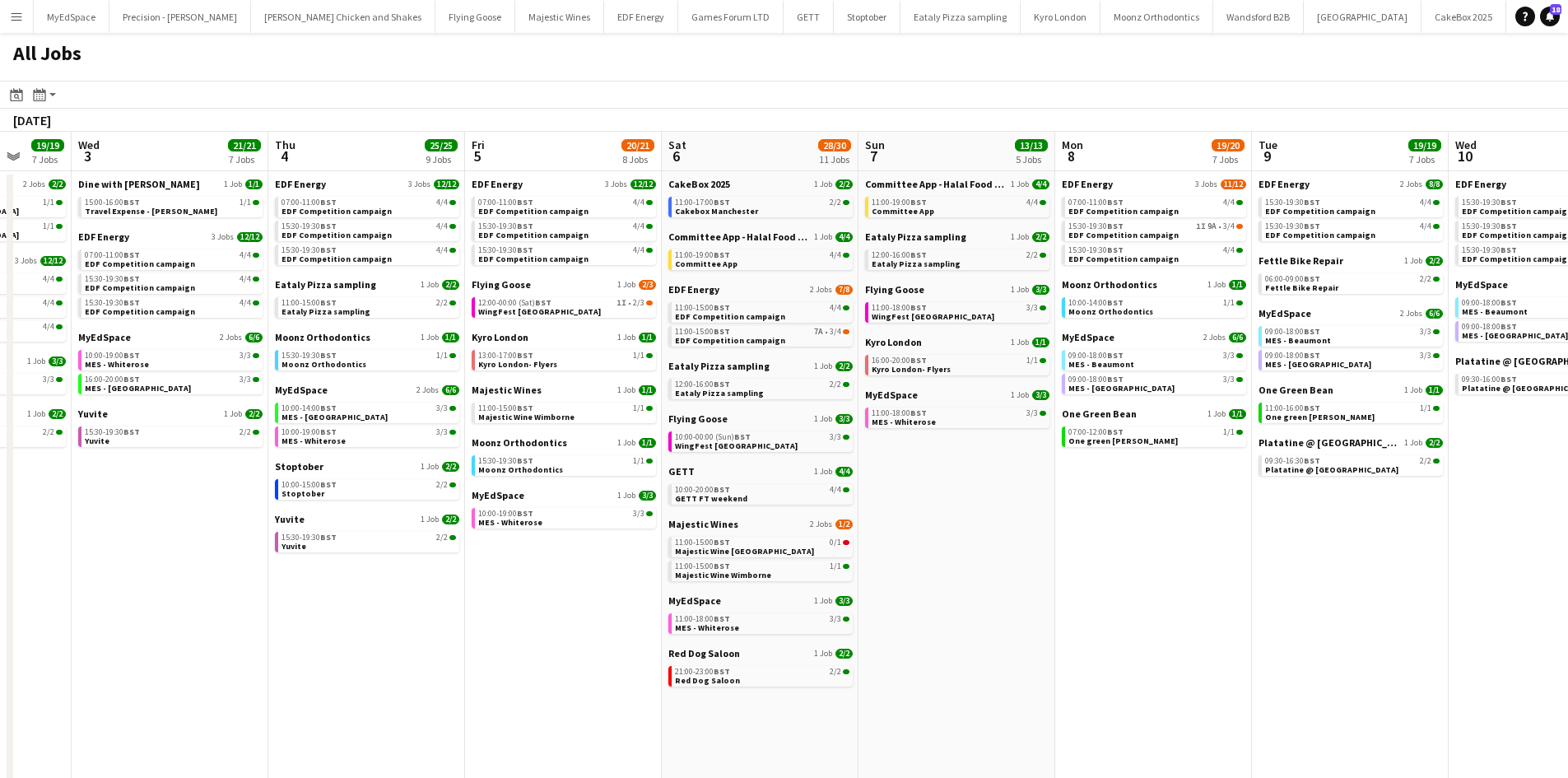
click at [1310, 594] on app-all-jobs "All Jobs Date picker SEP 2025 SEP 2025 Monday M Tuesday T Wednesday W Thursday …" at bounding box center [784, 648] width 1568 height 1230
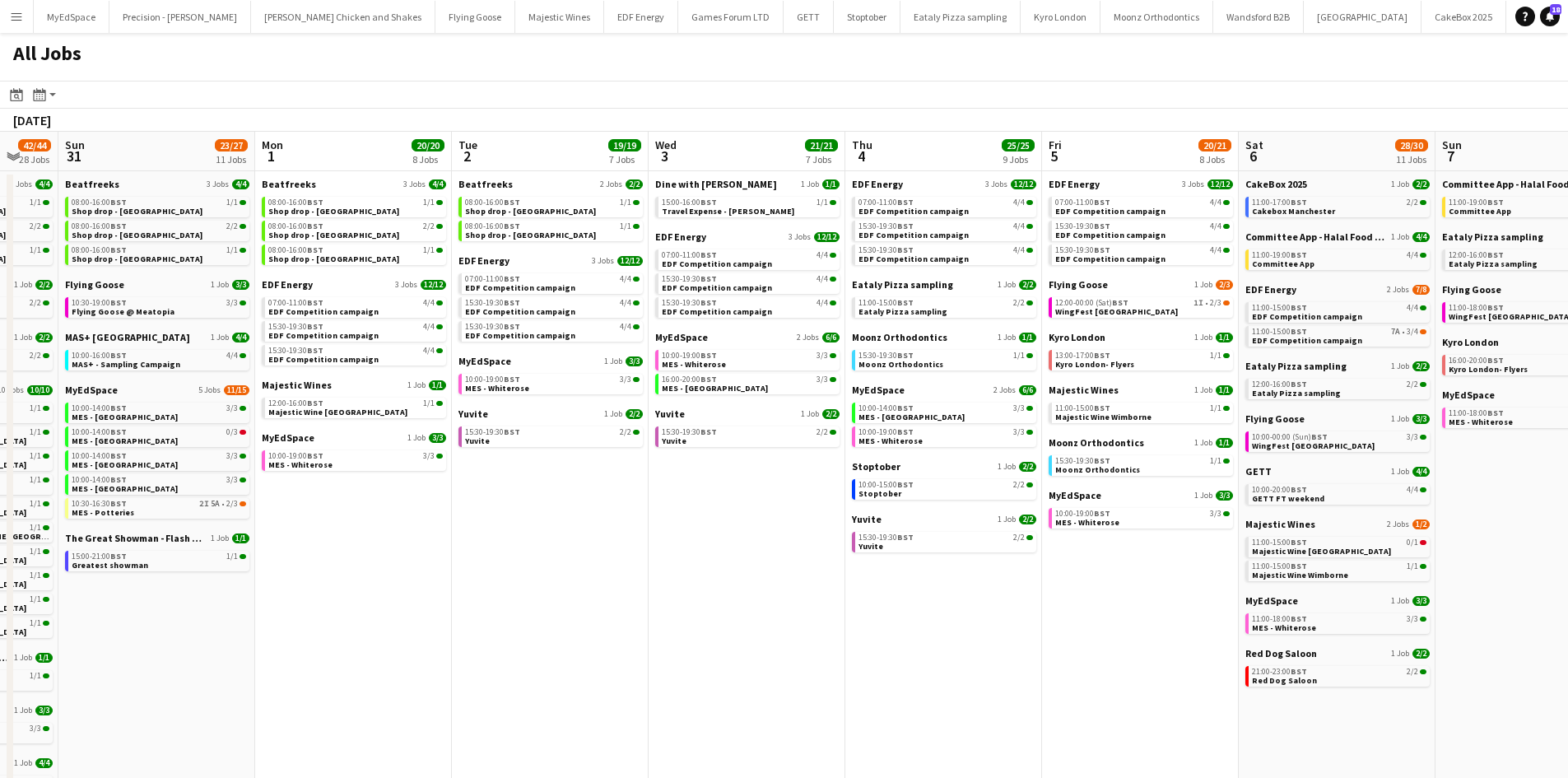
drag, startPoint x: 858, startPoint y: 576, endPoint x: 665, endPoint y: 452, distance: 229.4
click at [558, 437] on app-calendar-viewport "Wed 27 14/15 6 Jobs Thu 28 19/19 10 Jobs Fri 29 21/21 9 Jobs Sat 30 42/44 28 Jo…" at bounding box center [784, 697] width 1568 height 1131
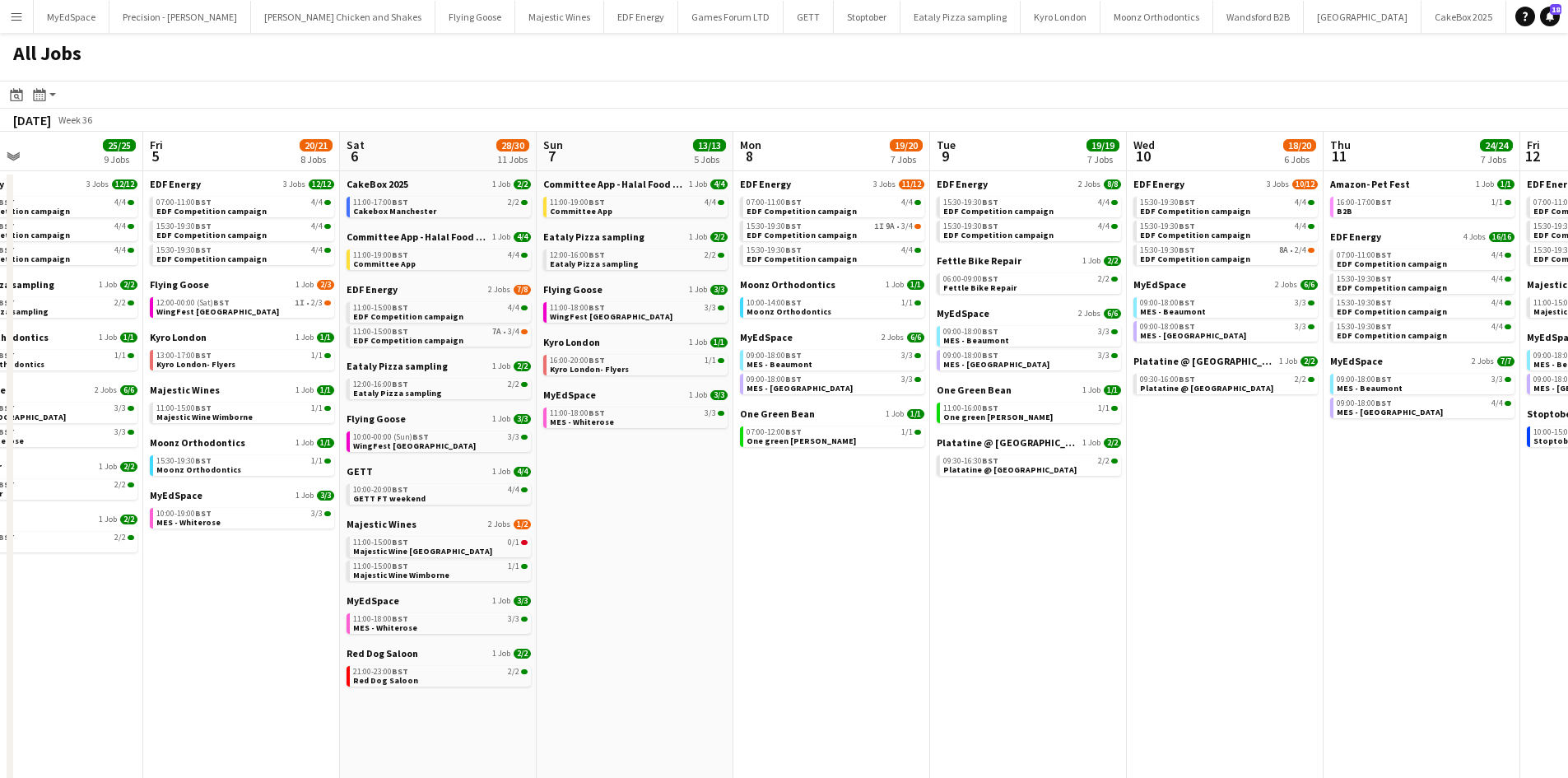
drag, startPoint x: 850, startPoint y: 498, endPoint x: 1163, endPoint y: 539, distance: 315.7
click at [674, 468] on app-calendar-viewport "Sun 31 23/27 11 Jobs Mon 1 20/20 8 Jobs Tue 2 19/19 7 Jobs Wed 3 21/21 7 Jobs T…" at bounding box center [784, 697] width 1568 height 1131
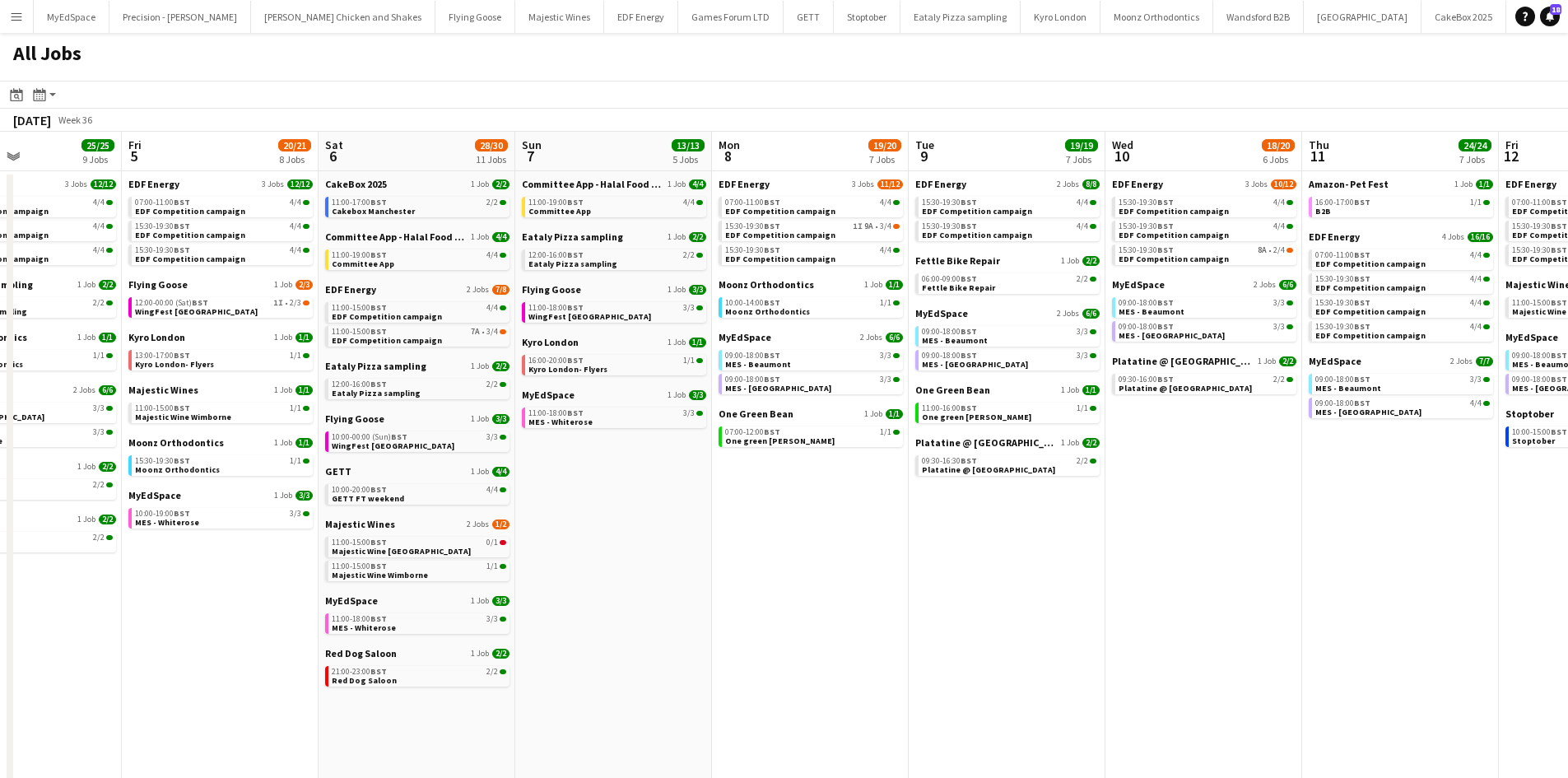
drag, startPoint x: 818, startPoint y: 518, endPoint x: 675, endPoint y: 497, distance: 144.5
click at [664, 496] on app-calendar-viewport "Tue 2 19/19 7 Jobs Wed 3 21/21 7 Jobs Thu 4 25/25 9 Jobs Fri 5 20/21 8 Jobs Sat…" at bounding box center [784, 697] width 1568 height 1131
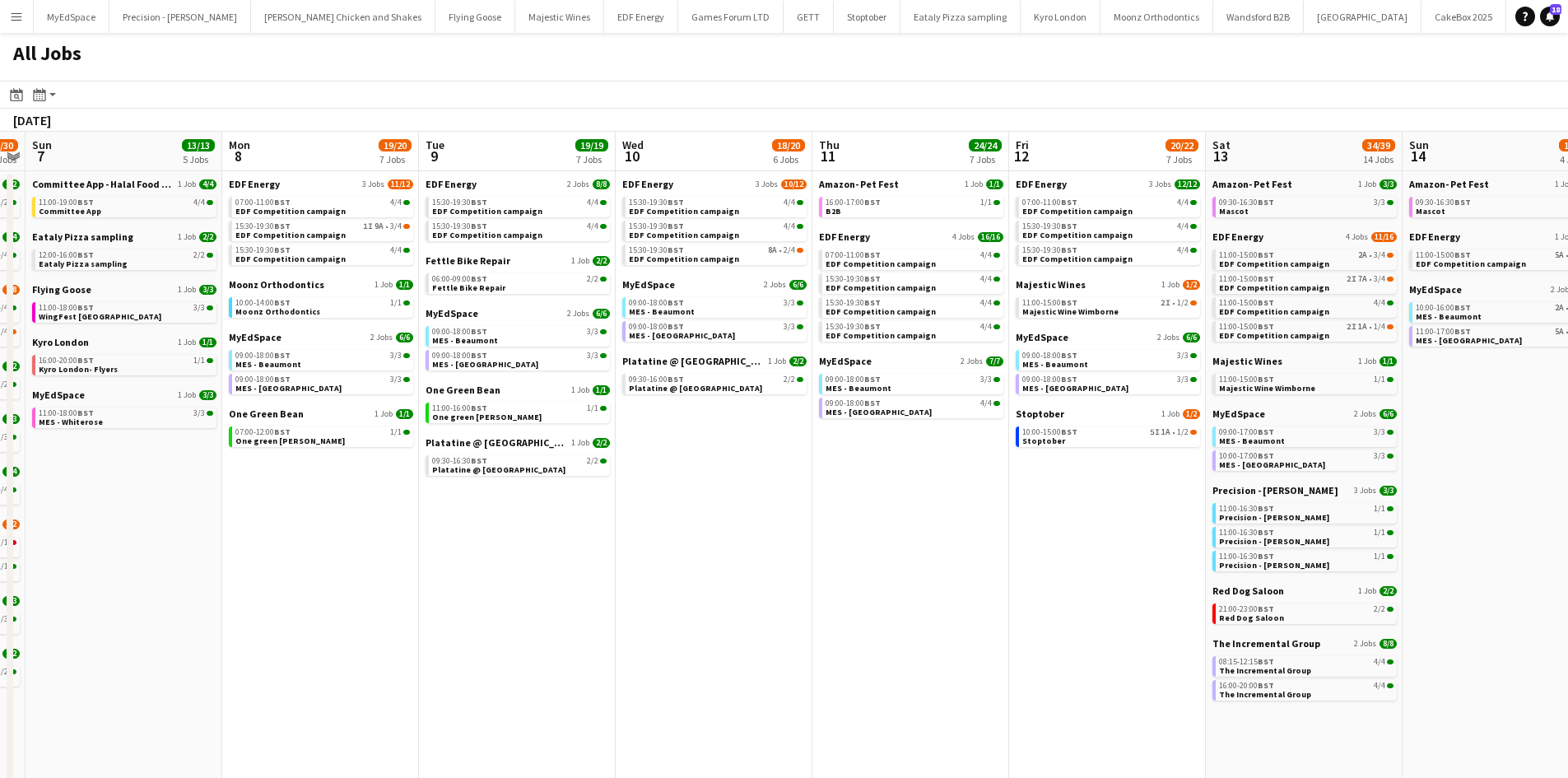
drag, startPoint x: 1019, startPoint y: 548, endPoint x: 683, endPoint y: 504, distance: 338.9
click at [683, 504] on app-calendar-viewport "Thu 4 25/25 9 Jobs Fri 5 20/21 8 Jobs Sat 6 28/30 11 Jobs Sun 7 13/13 5 Jobs Mo…" at bounding box center [784, 697] width 1568 height 1131
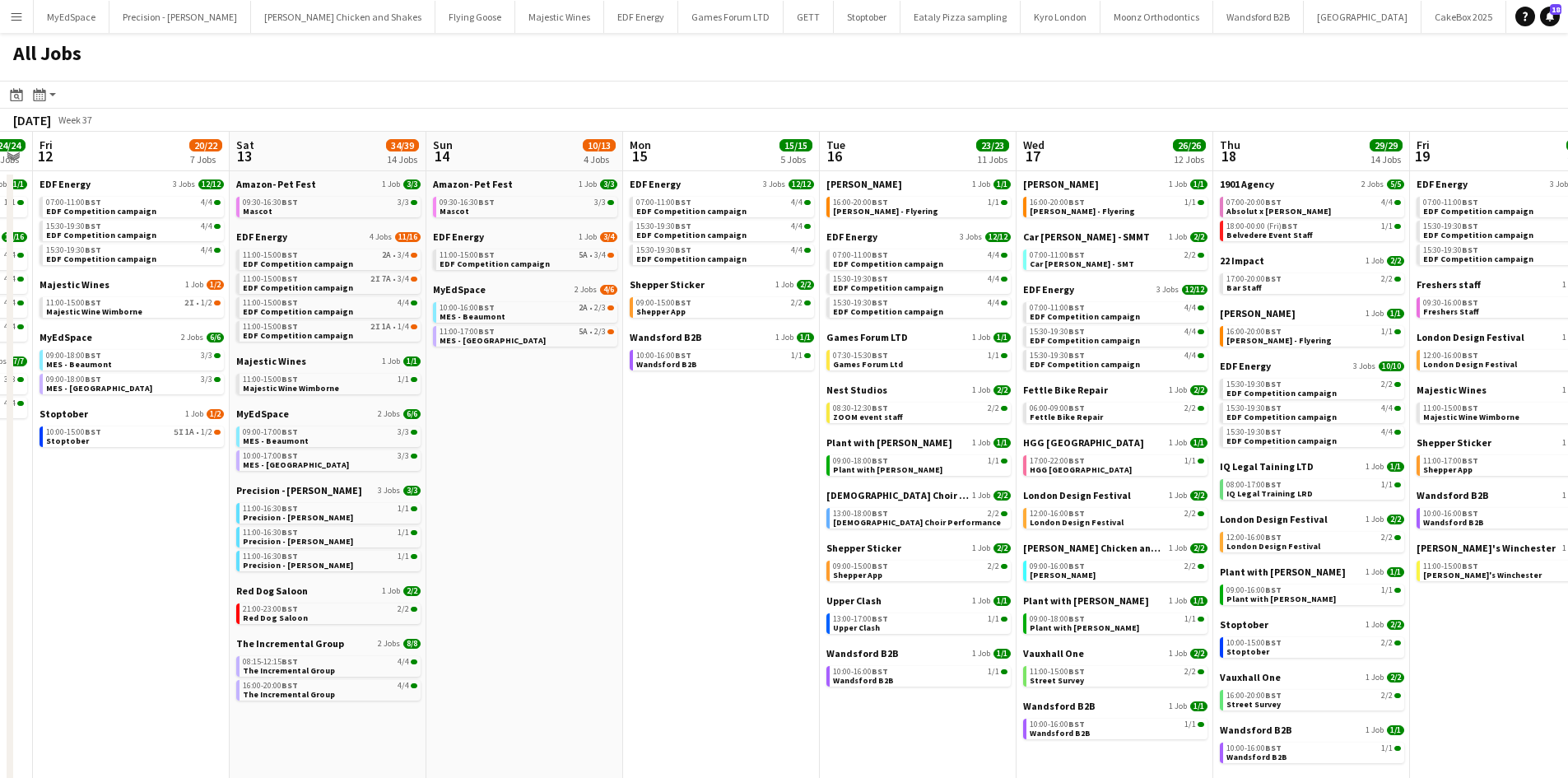
drag, startPoint x: 1090, startPoint y: 533, endPoint x: 639, endPoint y: 429, distance: 462.8
click at [646, 432] on app-calendar-viewport "Mon 8 19/20 7 Jobs Tue 9 19/19 7 Jobs Wed 10 18/20 6 Jobs Thu 11 24/24 7 Jobs F…" at bounding box center [784, 697] width 1568 height 1131
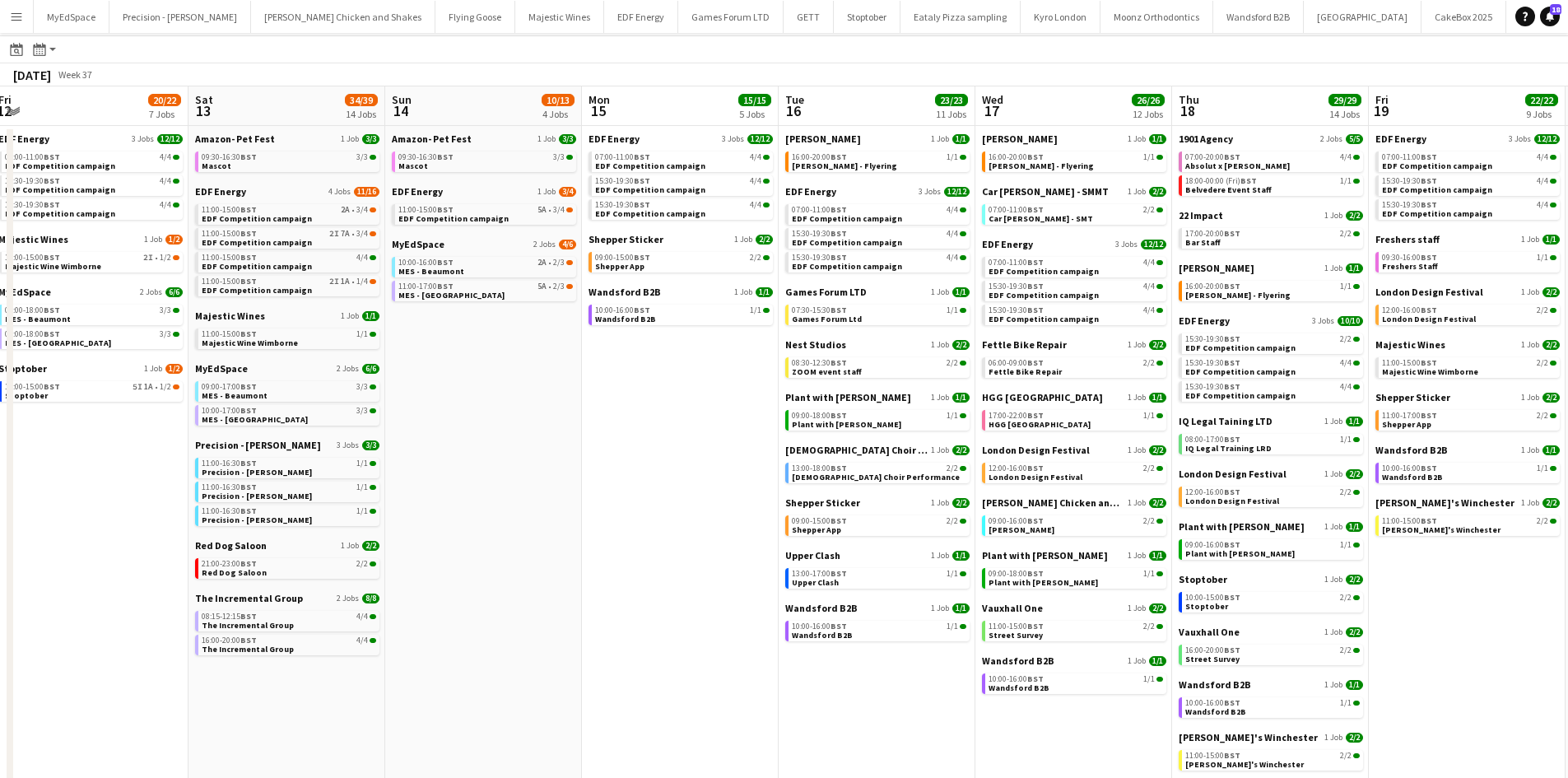
scroll to position [83, 0]
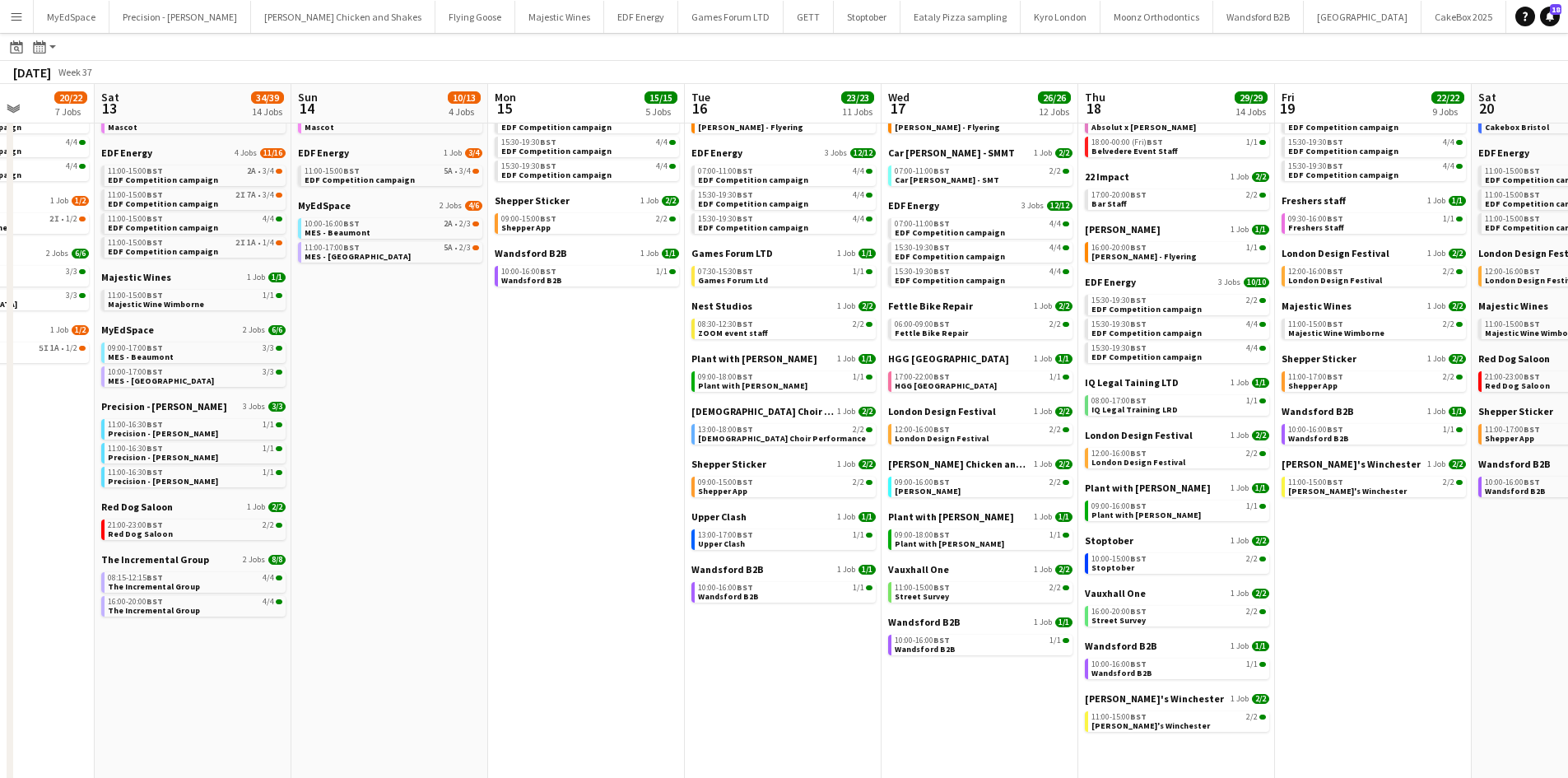
drag, startPoint x: 1432, startPoint y: 601, endPoint x: 977, endPoint y: 519, distance: 462.3
click at [981, 521] on app-calendar-viewport "Wed 10 18/20 6 Jobs Thu 11 24/24 7 Jobs Fri 12 20/22 7 Jobs Sat 13 34/39 14 Job…" at bounding box center [784, 589] width 1568 height 1181
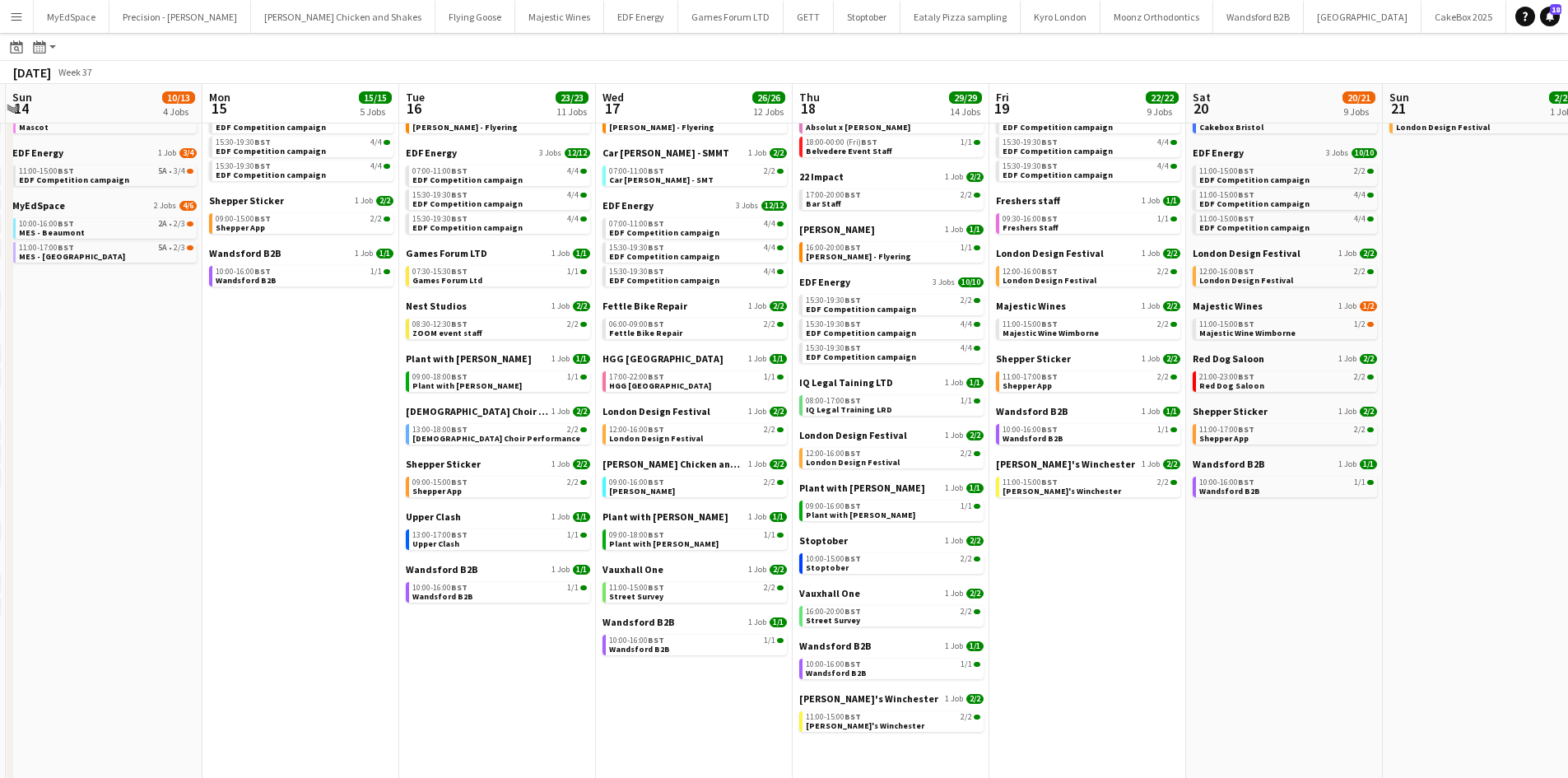
drag, startPoint x: 958, startPoint y: 516, endPoint x: 1056, endPoint y: 496, distance: 100.0
click at [1056, 496] on app-calendar-viewport "Fri 12 20/22 7 Jobs Sat 13 34/39 14 Jobs Sun 14 10/13 4 Jobs Mon 15 15/15 5 Job…" at bounding box center [784, 589] width 1568 height 1181
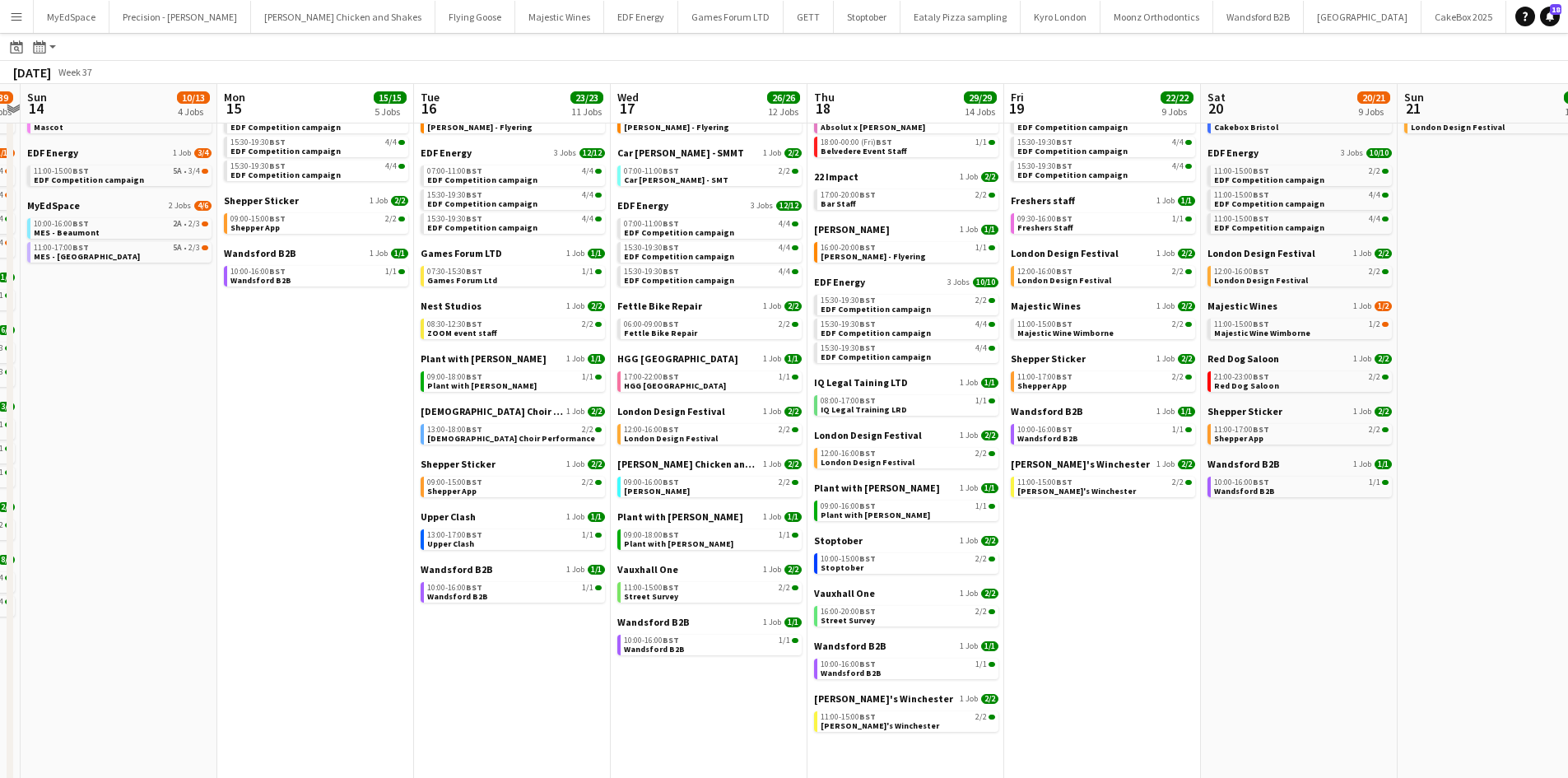
scroll to position [0, 505]
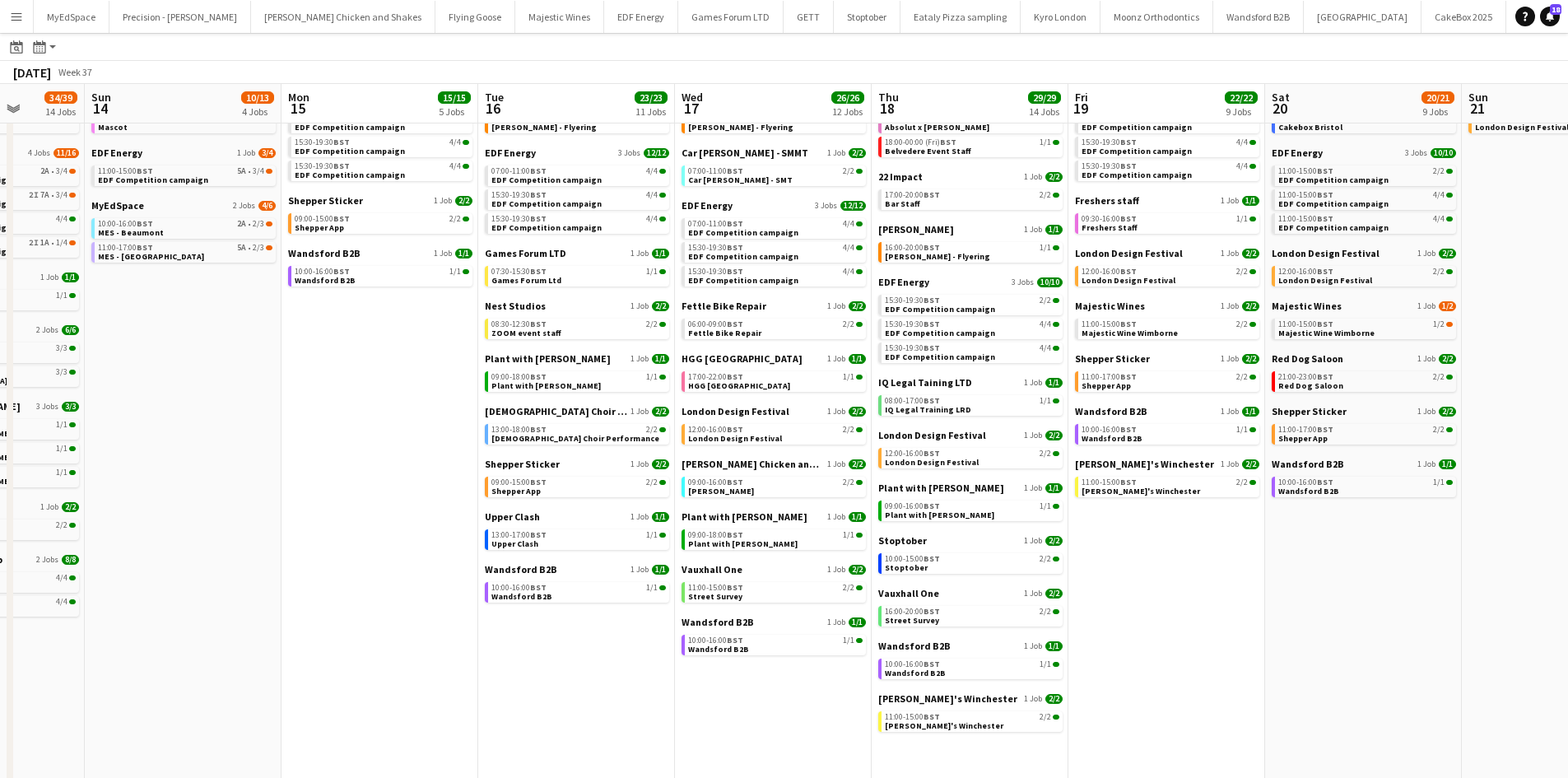
drag, startPoint x: 1080, startPoint y: 588, endPoint x: 1171, endPoint y: 592, distance: 91.1
click at [1171, 592] on app-calendar-viewport "Thu 11 24/24 7 Jobs Fri 12 20/22 7 Jobs Sat 13 34/39 14 Jobs Sun 14 10/13 4 Job…" at bounding box center [784, 589] width 1568 height 1181
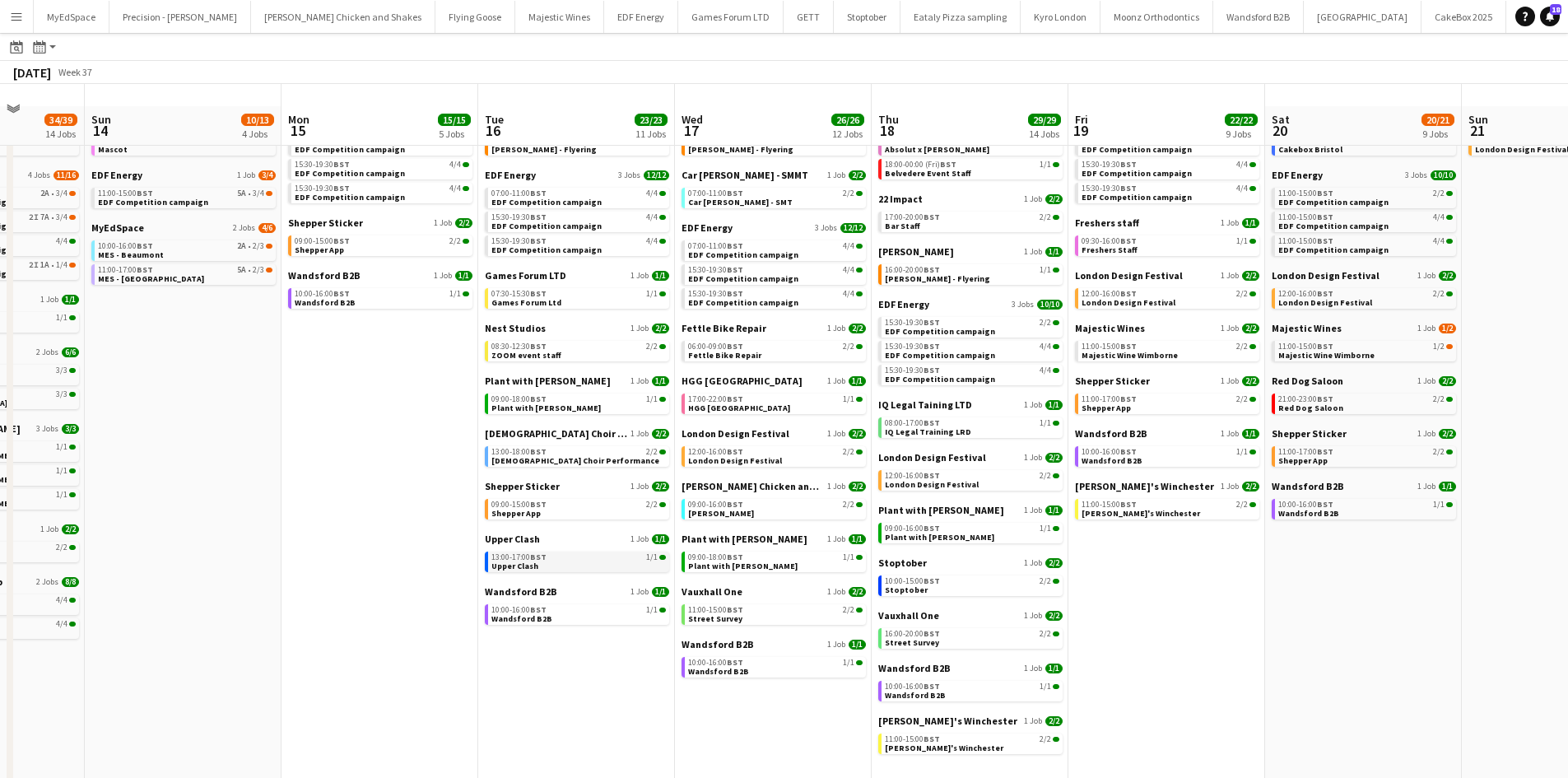
scroll to position [83, 0]
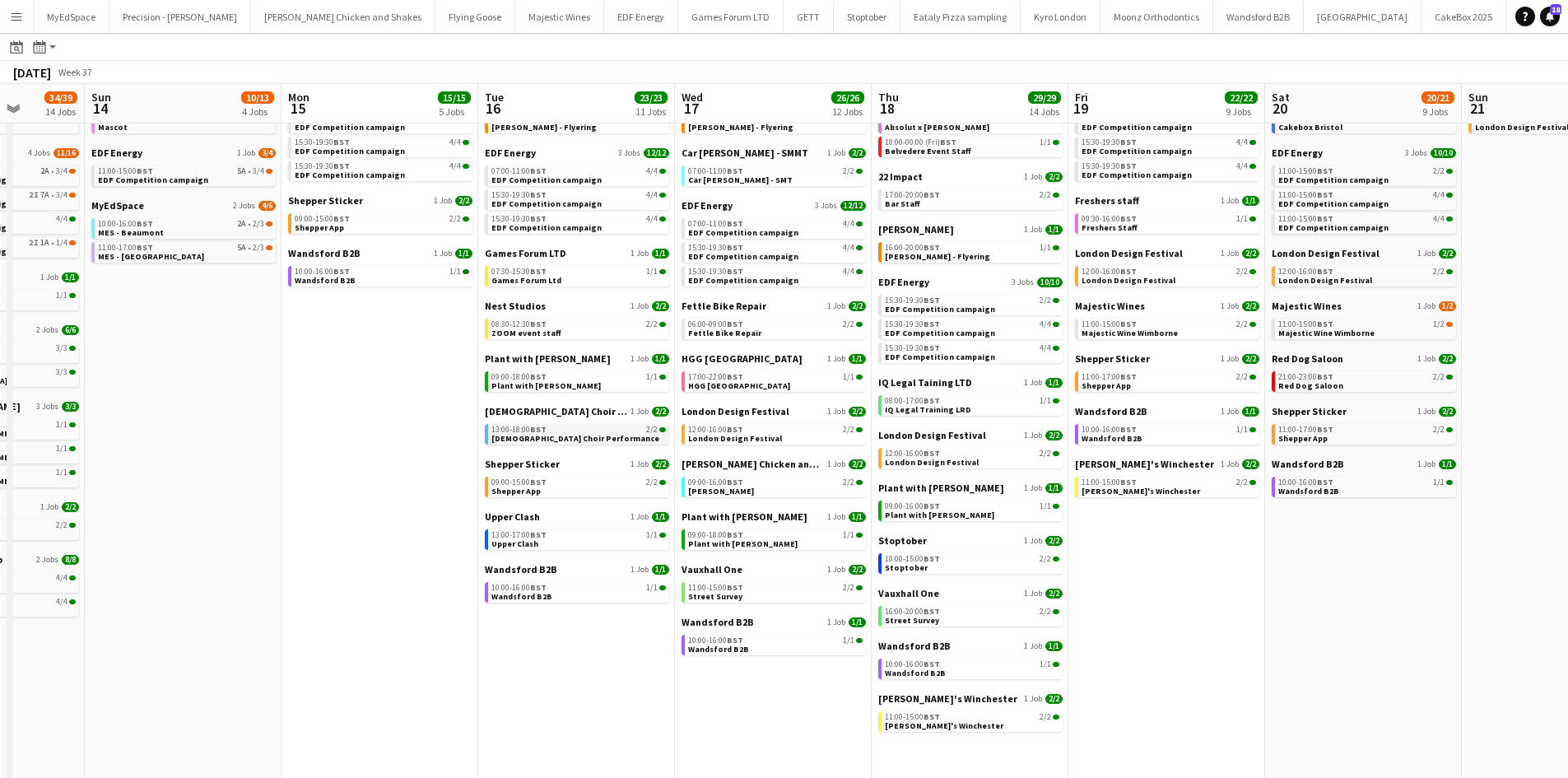
drag, startPoint x: 574, startPoint y: 439, endPoint x: 578, endPoint y: 431, distance: 8.9
click at [577, 433] on span "[DEMOGRAPHIC_DATA] Choir Performance" at bounding box center [574, 437] width 168 height 11
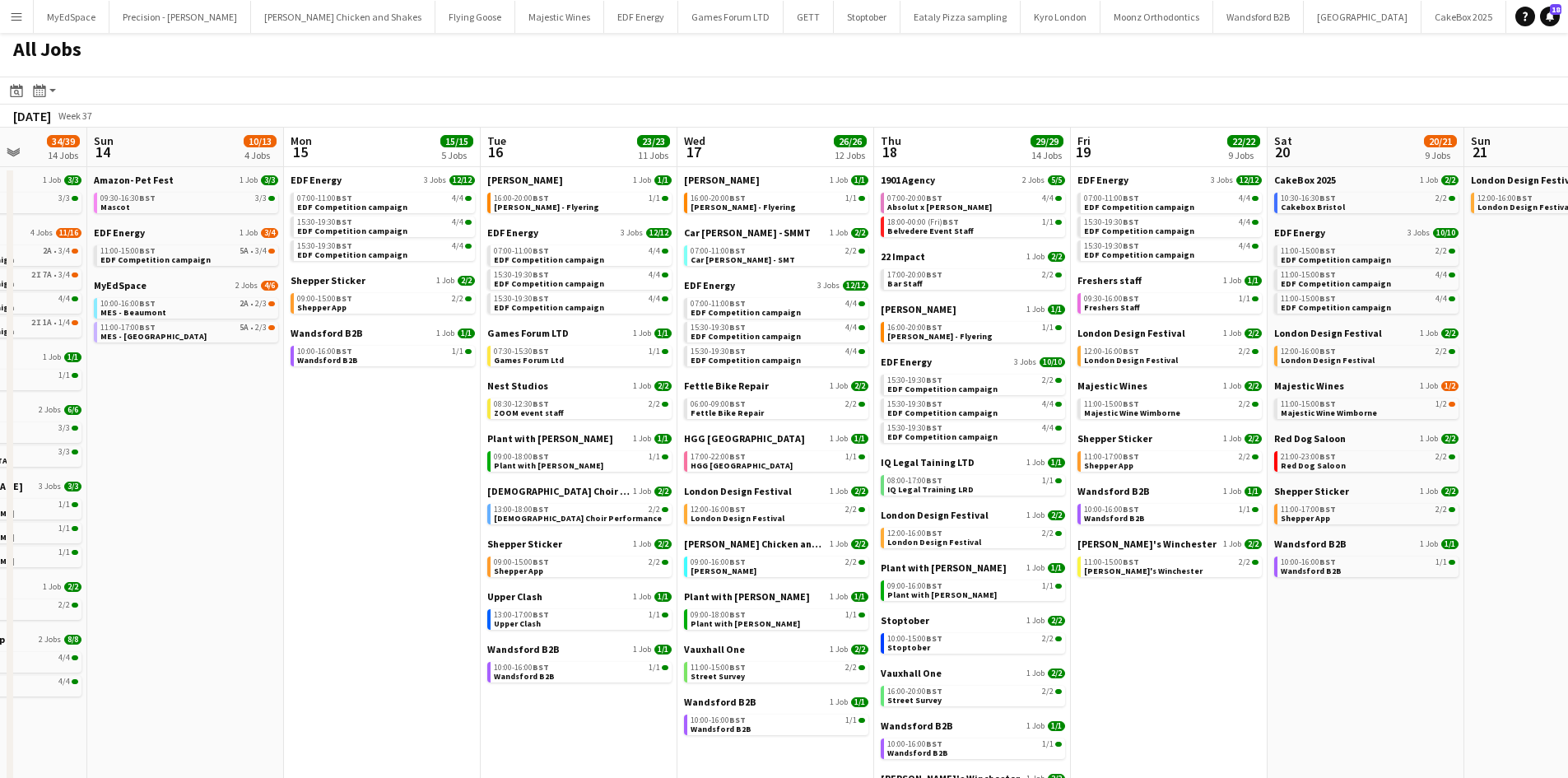
scroll to position [0, 0]
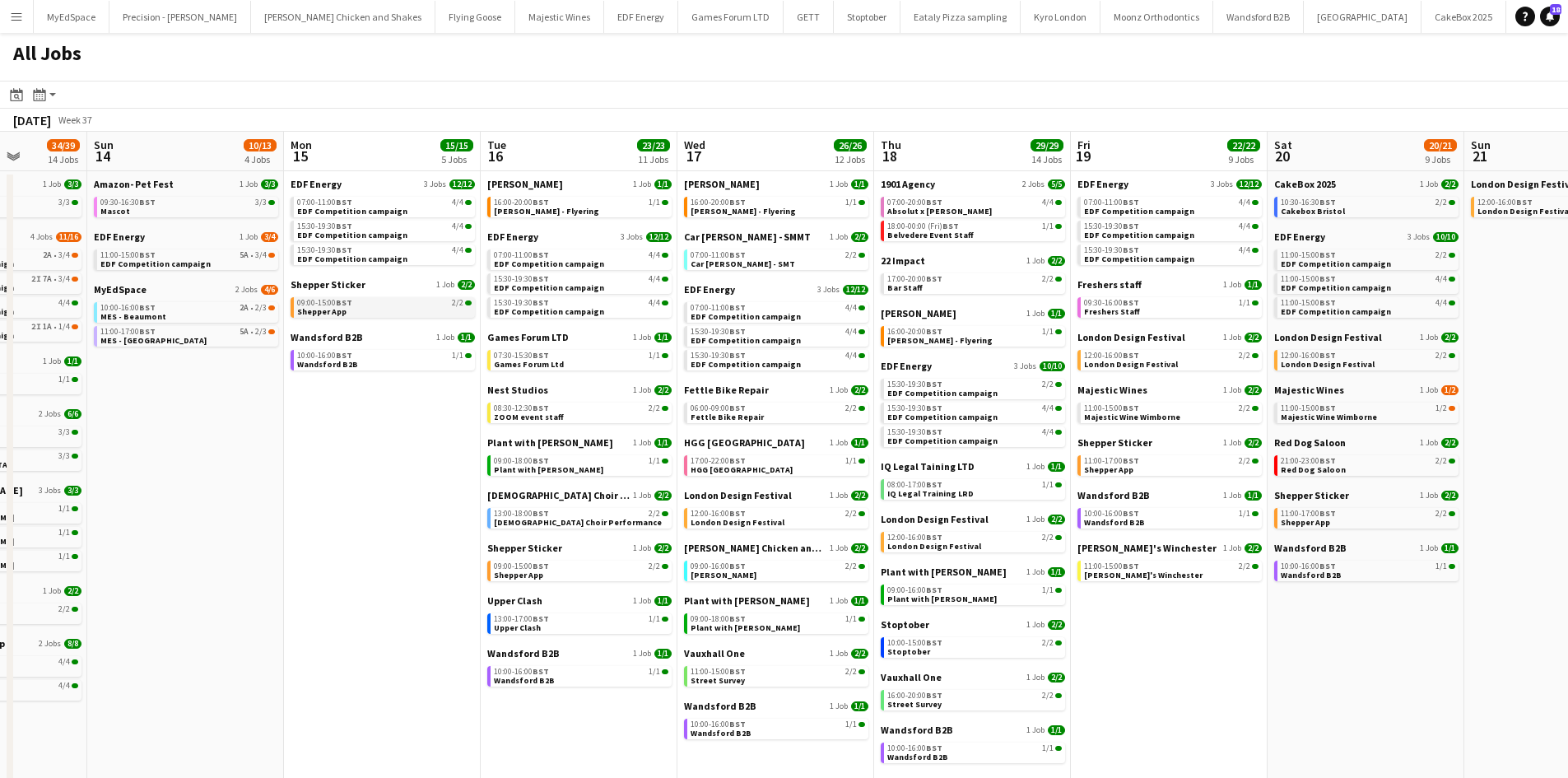
click at [391, 307] on link "09:00-15:00 BST 2/2 Shepper App" at bounding box center [384, 306] width 175 height 19
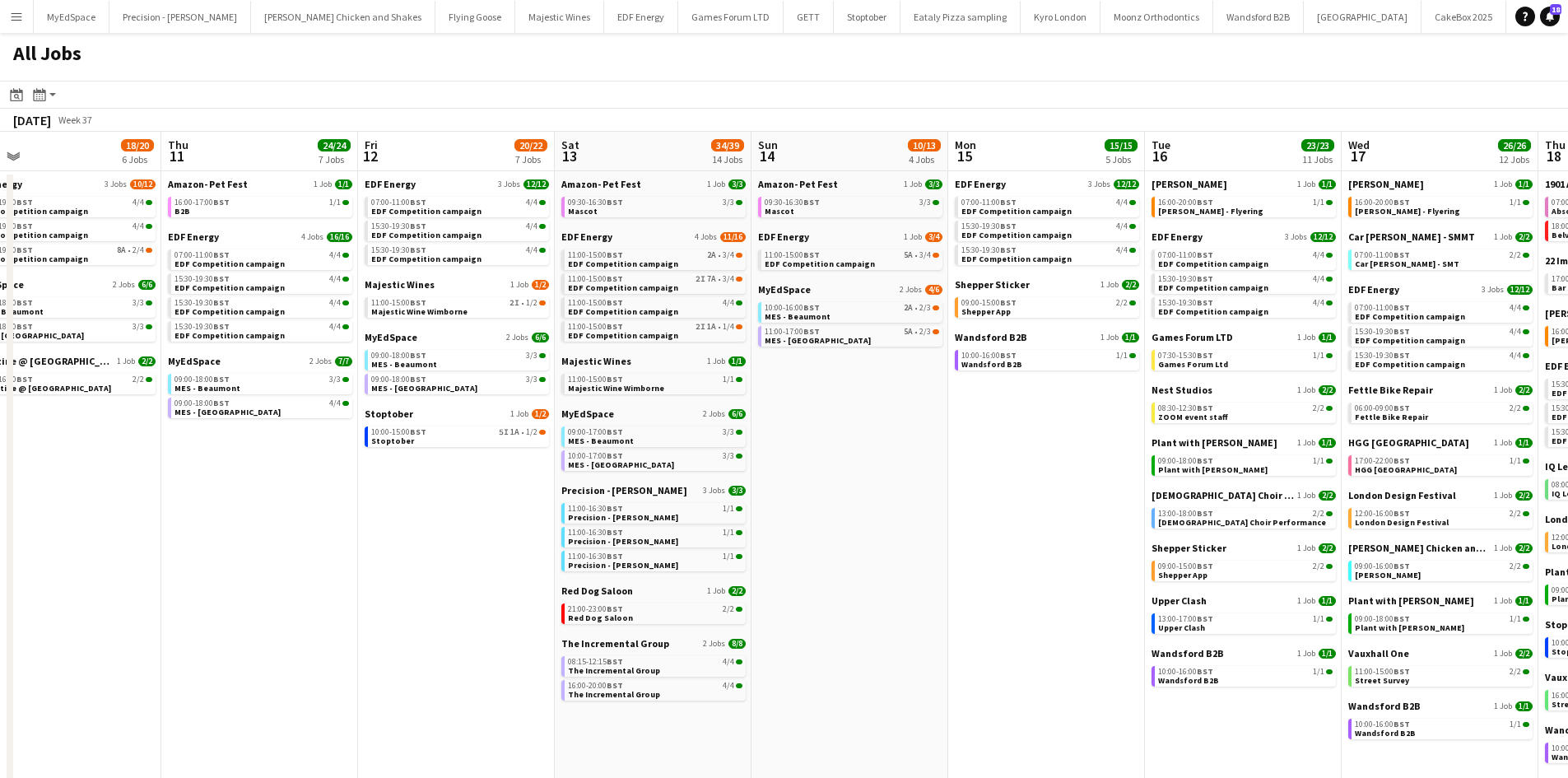
drag, startPoint x: 513, startPoint y: 443, endPoint x: 1132, endPoint y: 438, distance: 619.0
click at [1130, 439] on app-calendar-viewport "Mon 8 19/20 7 Jobs Tue 9 19/19 7 Jobs Wed 10 18/20 6 Jobs Thu 11 24/24 7 Jobs F…" at bounding box center [784, 697] width 1568 height 1131
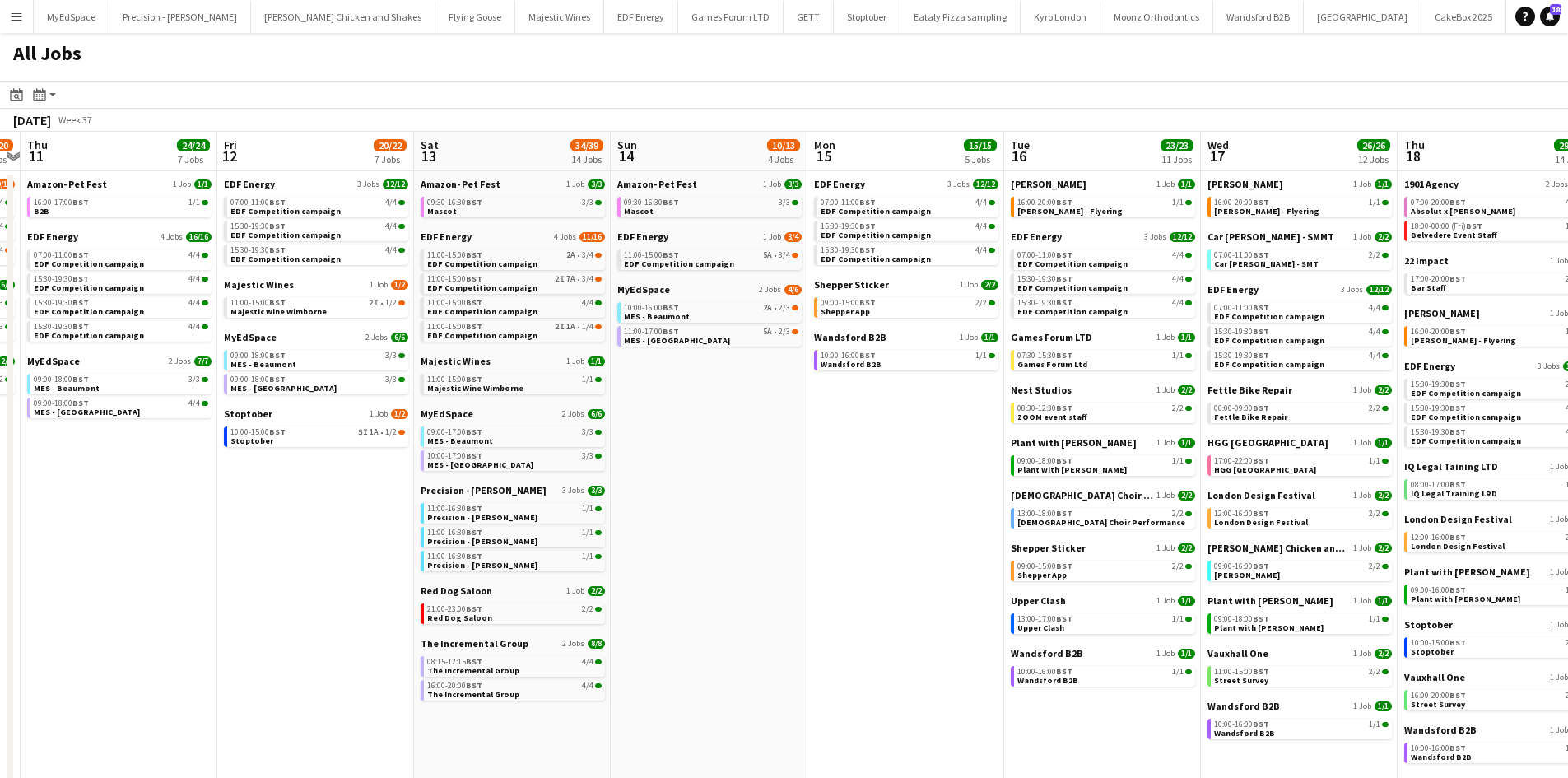
drag, startPoint x: 1230, startPoint y: 439, endPoint x: 1273, endPoint y: 449, distance: 44.1
click at [494, 362] on app-calendar-viewport "Mon 8 19/20 7 Jobs Tue 9 19/19 7 Jobs Wed 10 18/20 6 Jobs Thu 11 24/24 7 Jobs F…" at bounding box center [784, 697] width 1568 height 1131
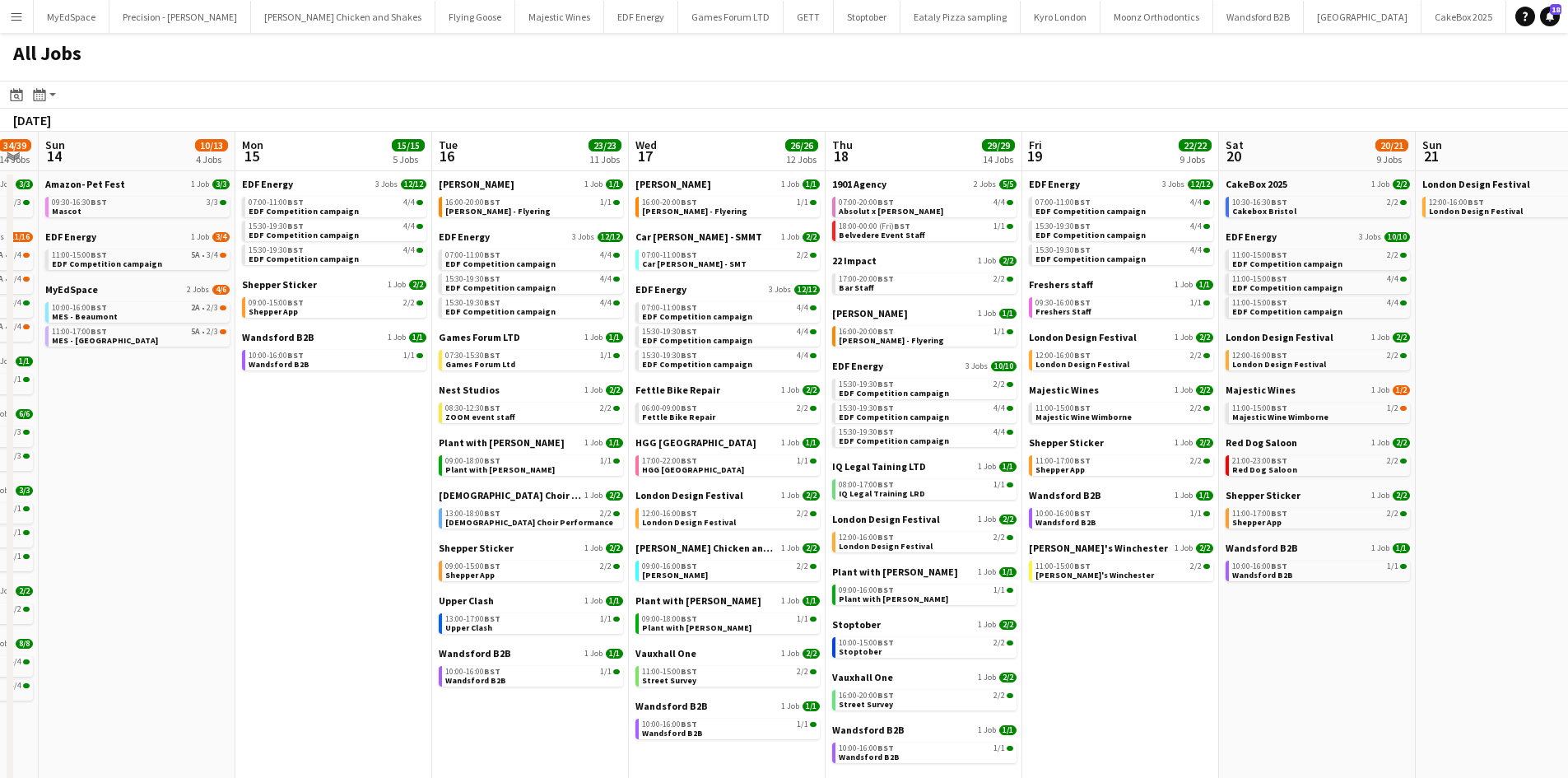
drag, startPoint x: 1279, startPoint y: 452, endPoint x: 1070, endPoint y: 433, distance: 209.9
click at [579, 360] on app-calendar-viewport "Thu 11 24/24 7 Jobs Fri 12 20/22 7 Jobs Sat 13 34/39 14 Jobs Sun 14 10/13 4 Job…" at bounding box center [784, 697] width 1568 height 1131
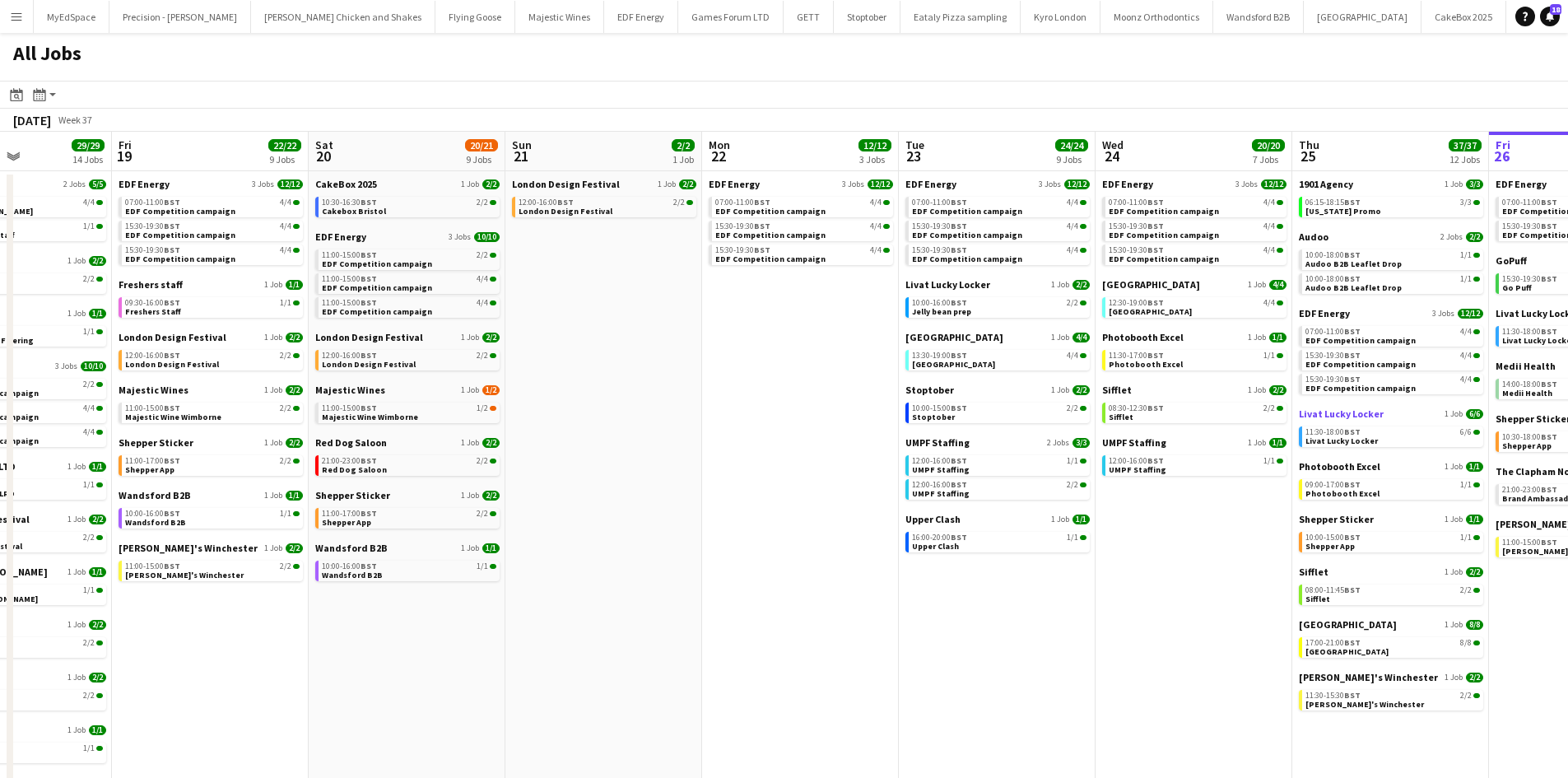
drag, startPoint x: 694, startPoint y: 380, endPoint x: 928, endPoint y: 414, distance: 236.5
click at [711, 381] on app-calendar-viewport "Mon 15 15/15 5 Jobs Tue 16 23/23 11 Jobs Wed 17 26/26 12 Jobs Thu 18 29/29 14 J…" at bounding box center [784, 697] width 1568 height 1131
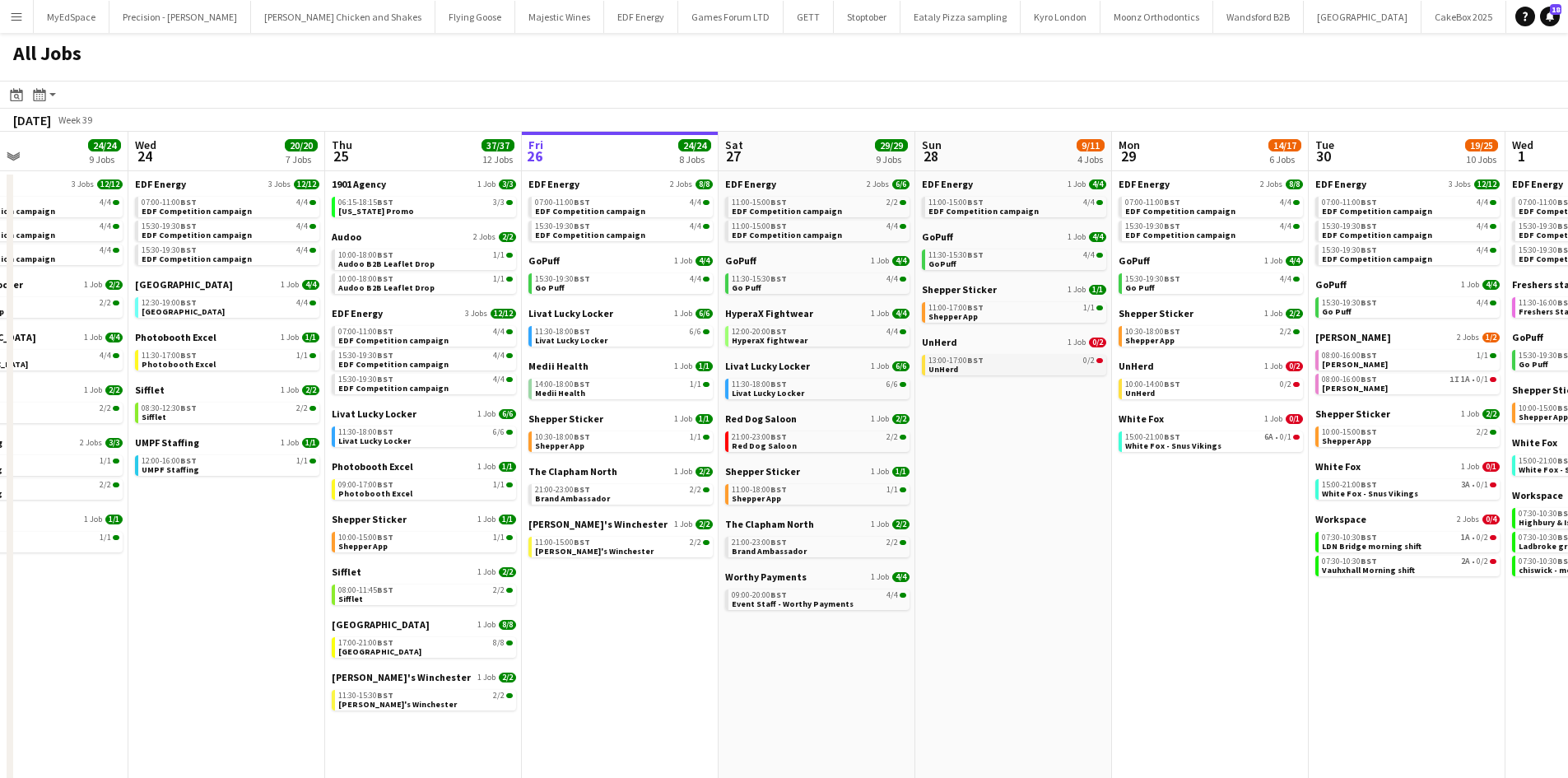
drag, startPoint x: 489, startPoint y: 336, endPoint x: 697, endPoint y: 359, distance: 209.3
click at [422, 331] on app-calendar-viewport "Sat 20 20/21 9 Jobs Sun 21 2/2 1 Job Mon 22 12/12 3 Jobs Tue 23 24/24 9 Jobs We…" at bounding box center [784, 697] width 1568 height 1131
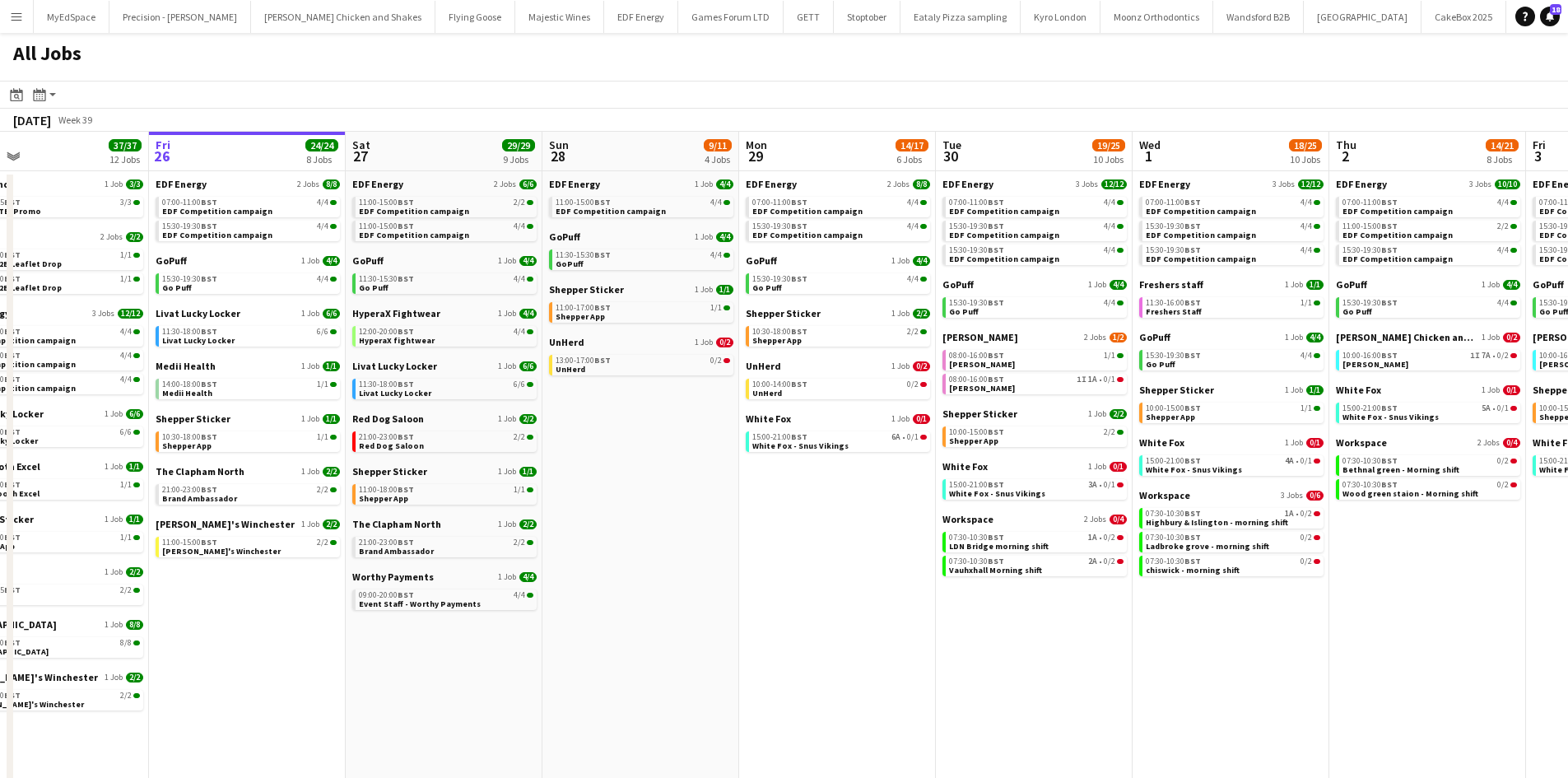
drag, startPoint x: 1014, startPoint y: 423, endPoint x: 908, endPoint y: 419, distance: 106.1
click at [908, 419] on app-calendar-viewport "Mon 22 12/12 3 Jobs Tue 23 24/24 9 Jobs Wed 24 20/20 7 Jobs Thu 25 37/37 12 Job…" at bounding box center [784, 697] width 1568 height 1131
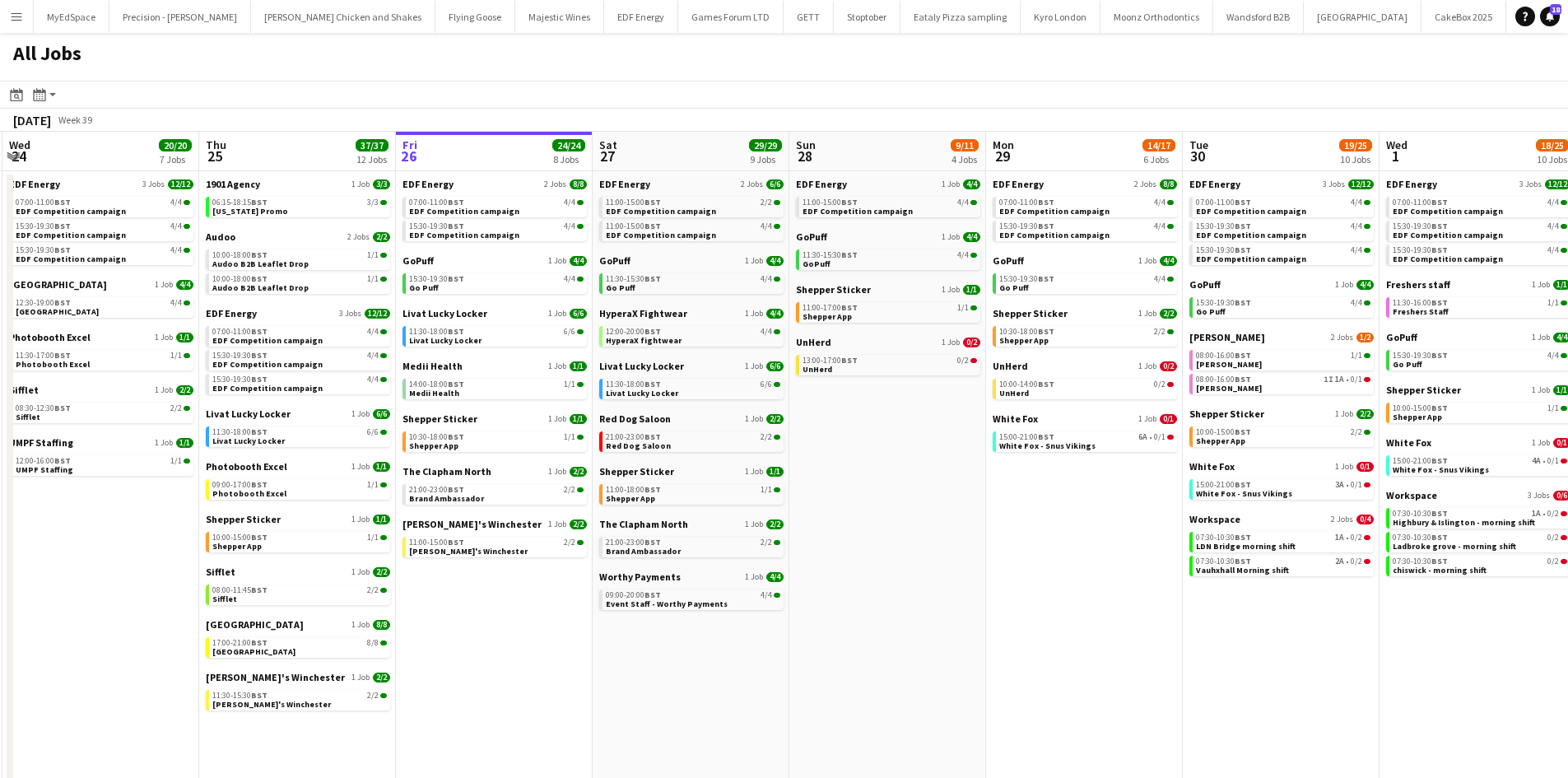
drag, startPoint x: 1045, startPoint y: 761, endPoint x: 1189, endPoint y: 741, distance: 145.4
click at [1189, 741] on app-calendar-viewport "Mon 22 12/12 3 Jobs Tue 23 24/24 9 Jobs Wed 24 20/20 7 Jobs Thu 25 37/37 12 Job…" at bounding box center [784, 697] width 1568 height 1131
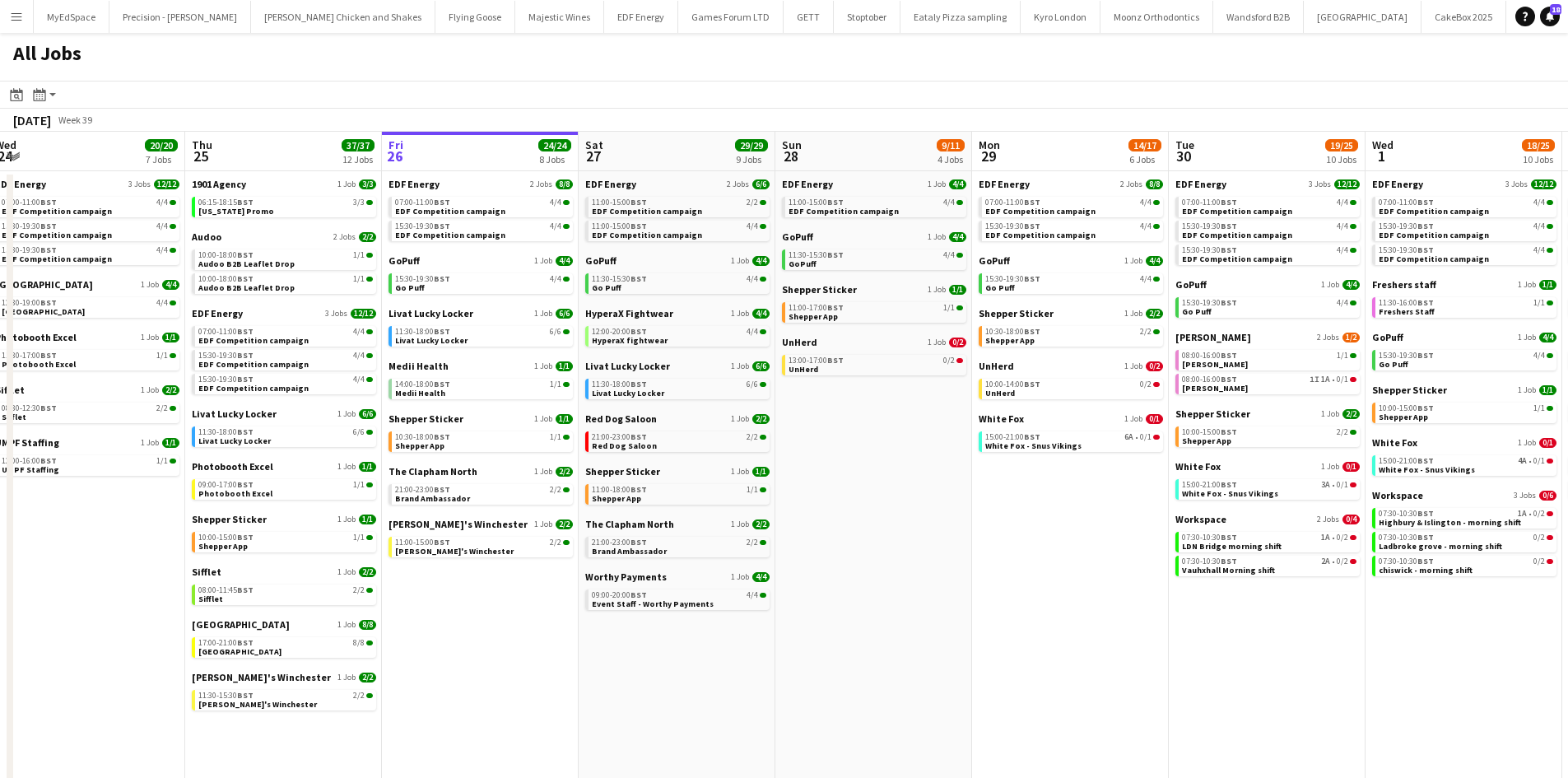
scroll to position [0, 409]
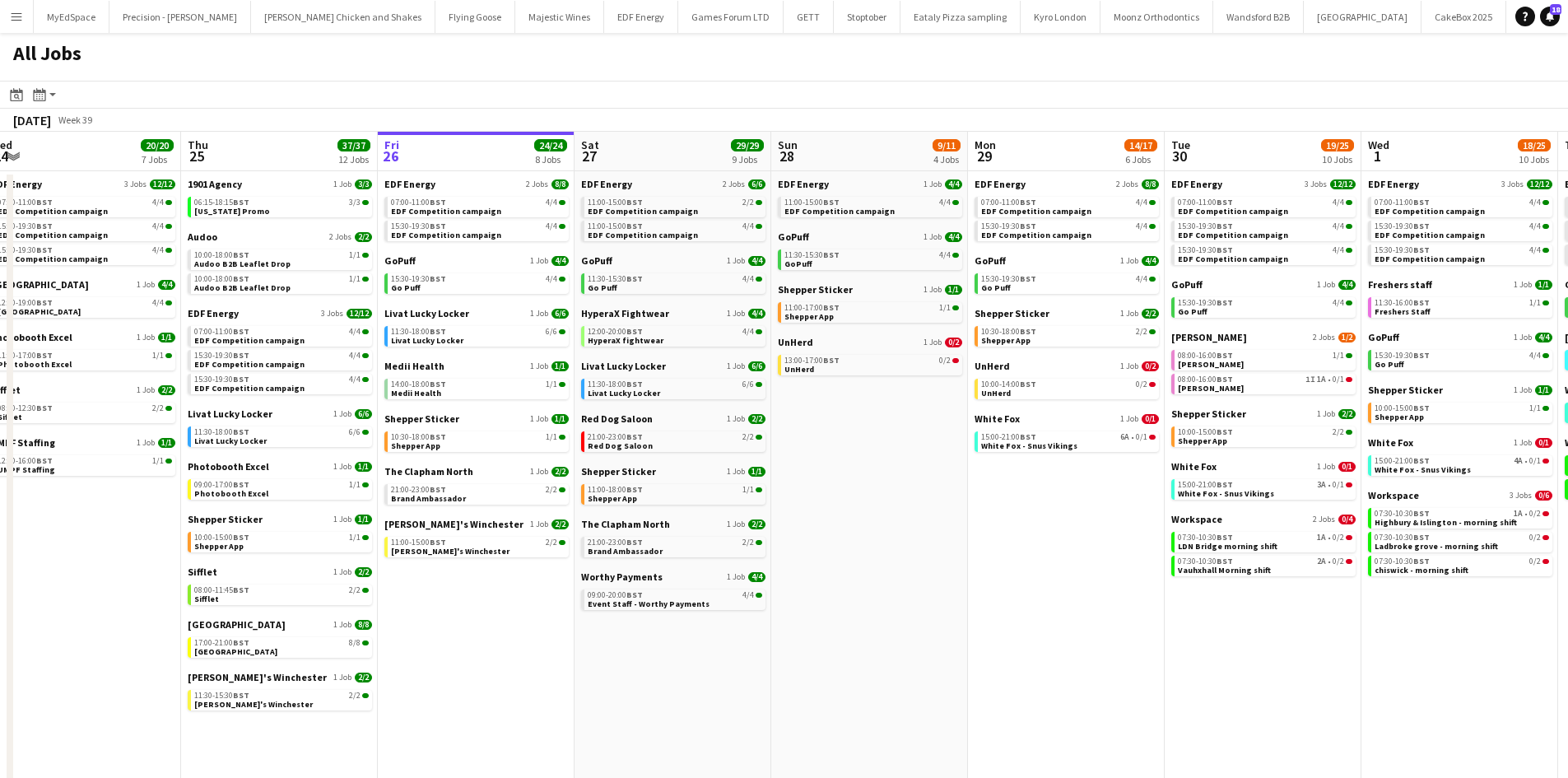
drag, startPoint x: 1297, startPoint y: 589, endPoint x: 1284, endPoint y: 586, distance: 13.3
click at [1284, 586] on app-calendar-viewport "Mon 22 12/12 3 Jobs Tue 23 24/24 9 Jobs Wed 24 20/20 7 Jobs Thu 25 37/37 12 Job…" at bounding box center [784, 697] width 1568 height 1131
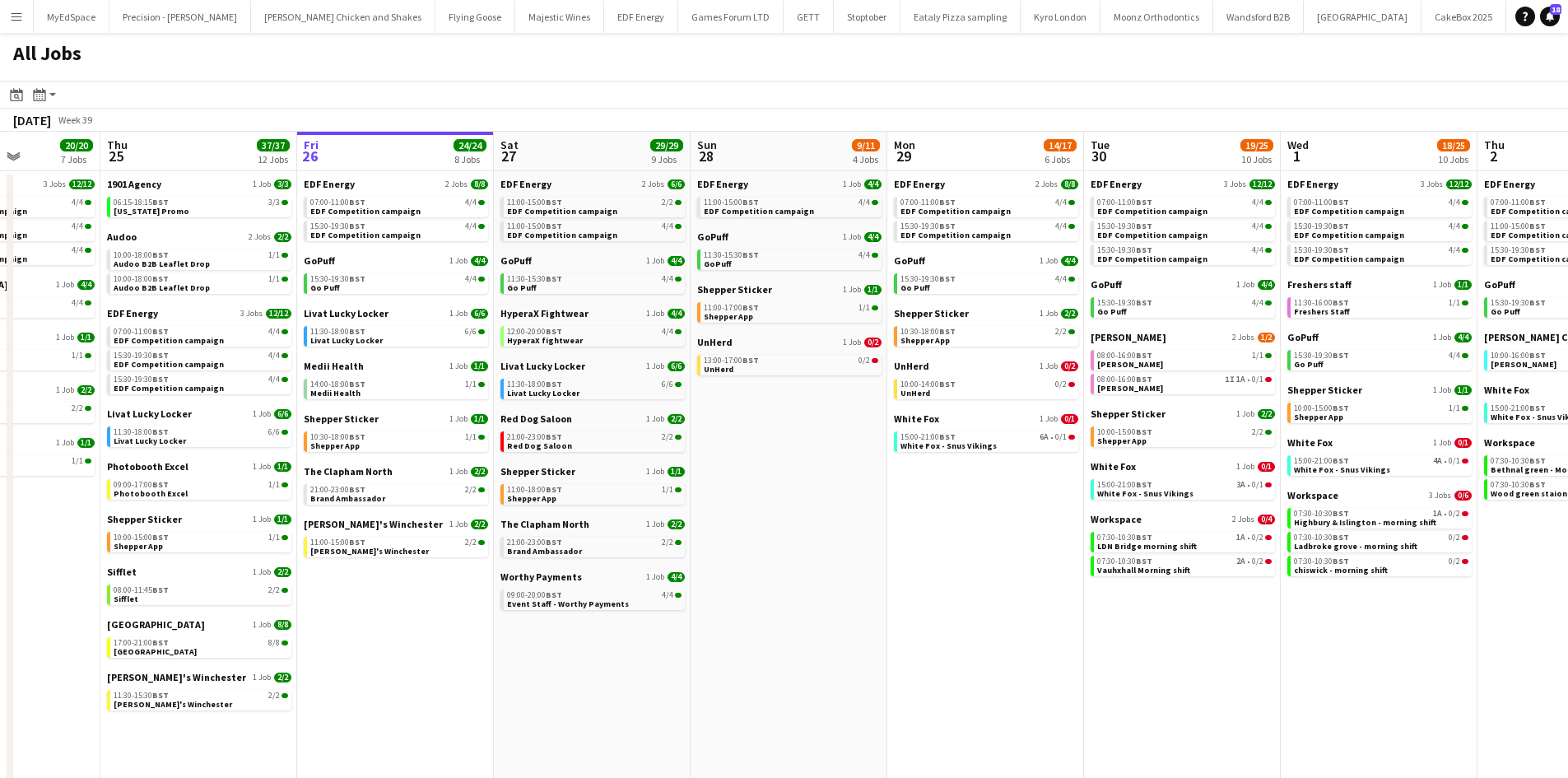
scroll to position [0, 491]
drag, startPoint x: 1362, startPoint y: 624, endPoint x: 1279, endPoint y: 617, distance: 83.3
click at [1279, 617] on app-calendar-viewport "Mon 22 12/12 3 Jobs Tue 23 24/24 9 Jobs Wed 24 20/20 7 Jobs Thu 25 37/37 12 Job…" at bounding box center [784, 697] width 1568 height 1131
click at [1226, 543] on link "07:30-10:30 BST 1A • 0/2 LDN Bridge morning shift" at bounding box center [1182, 541] width 175 height 19
click at [751, 306] on span "BST" at bounding box center [749, 307] width 17 height 11
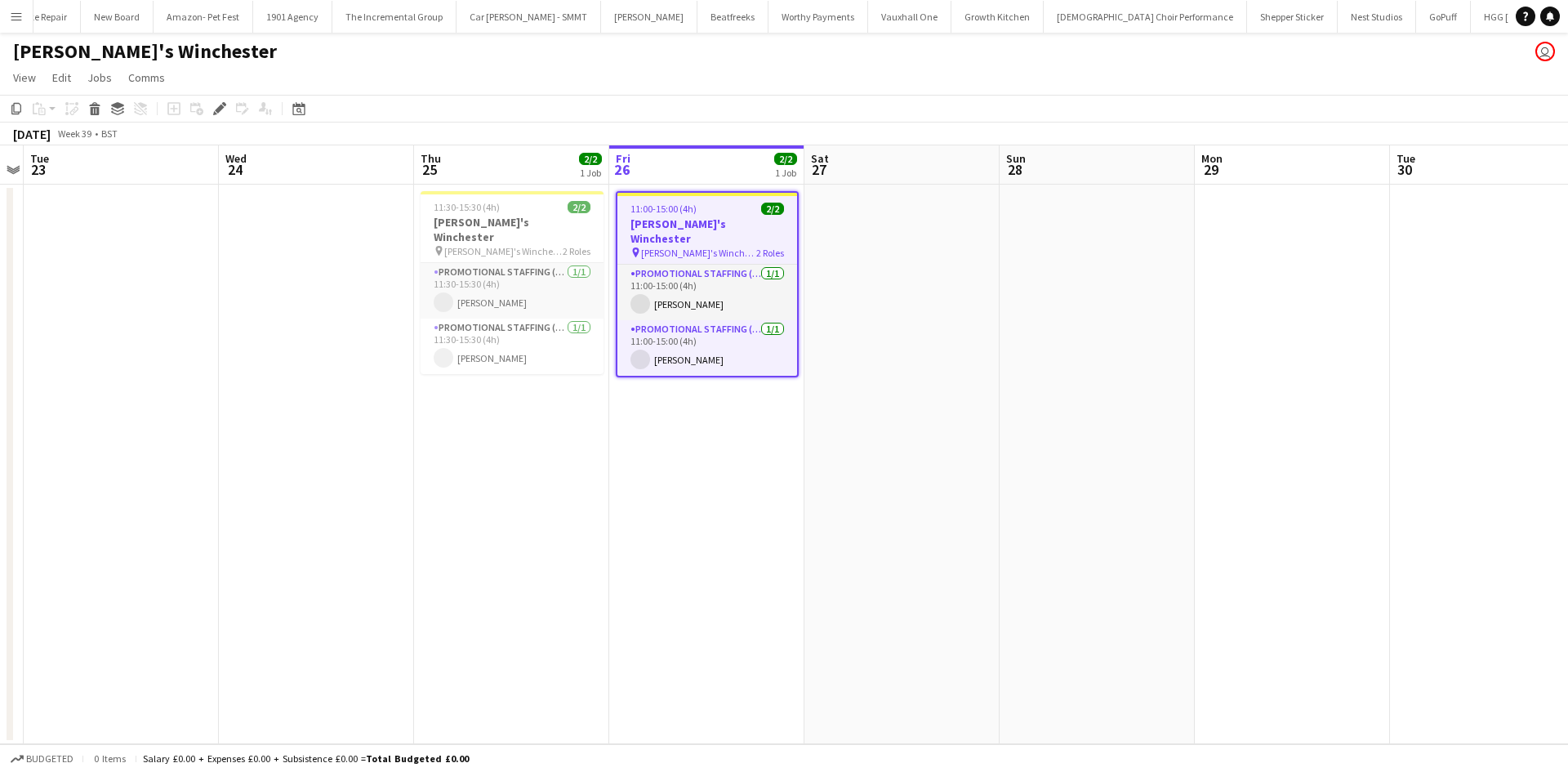
scroll to position [0, 2406]
click at [653, 341] on app-card-role "Promotional Staffing (Brand Ambassadors) 1/1 11:00-15:00 (4h) Matthew Yhnell" at bounding box center [707, 347] width 180 height 55
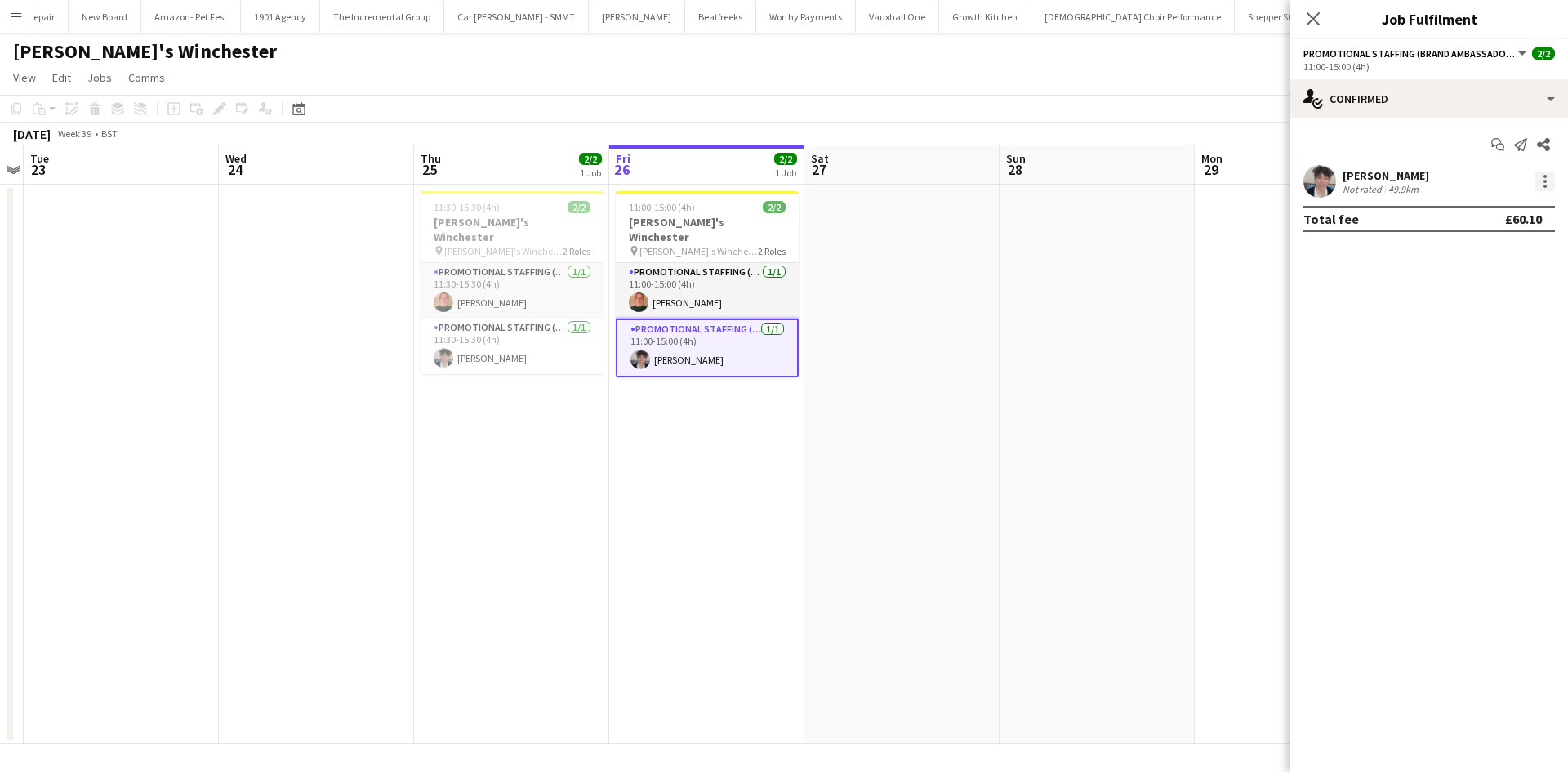
click at [1548, 176] on div at bounding box center [1545, 181] width 20 height 20
click at [1495, 369] on span "Remove" at bounding box center [1491, 369] width 101 height 15
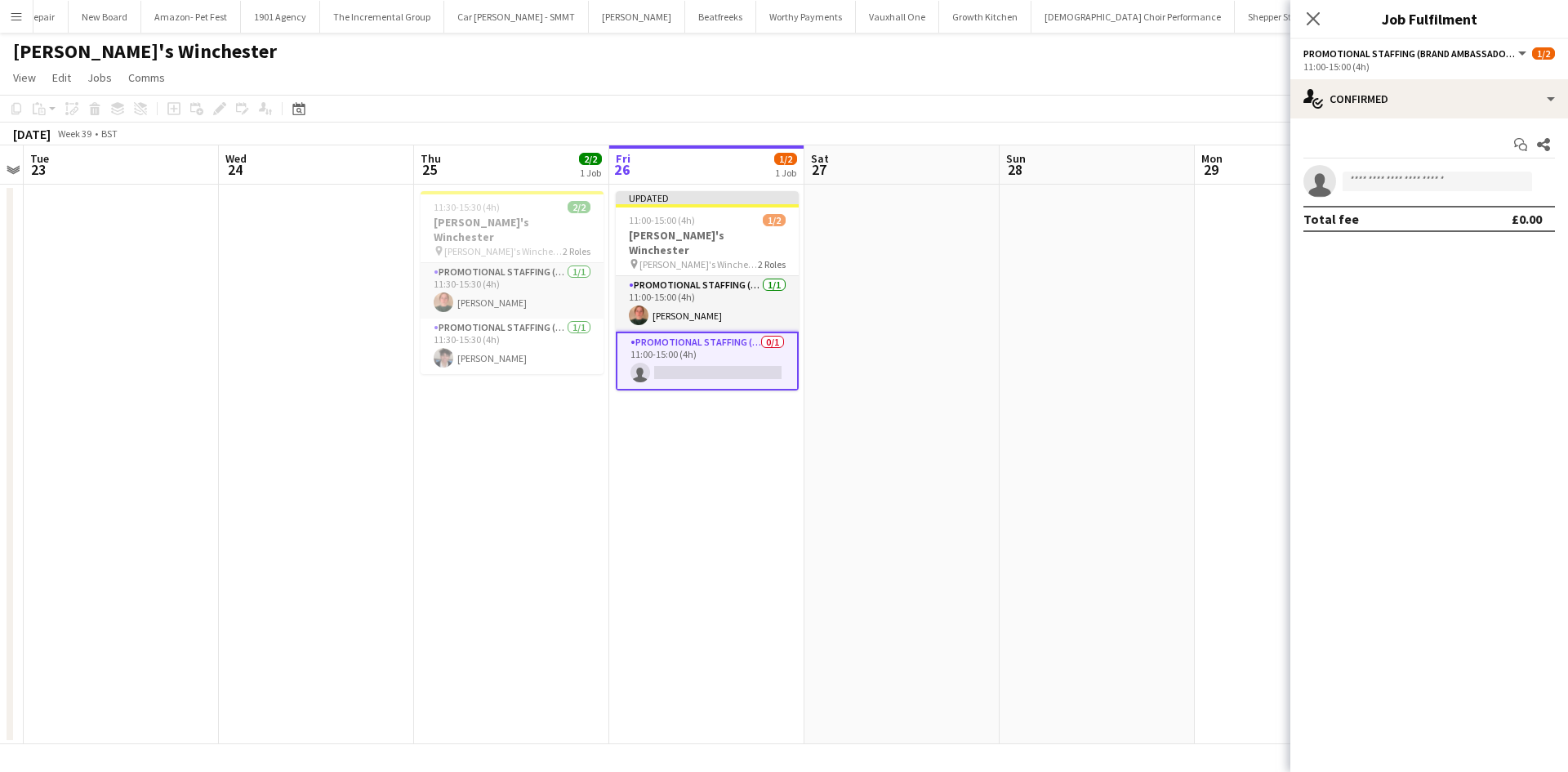
click at [1194, 360] on app-date-cell at bounding box center [1098, 464] width 195 height 559
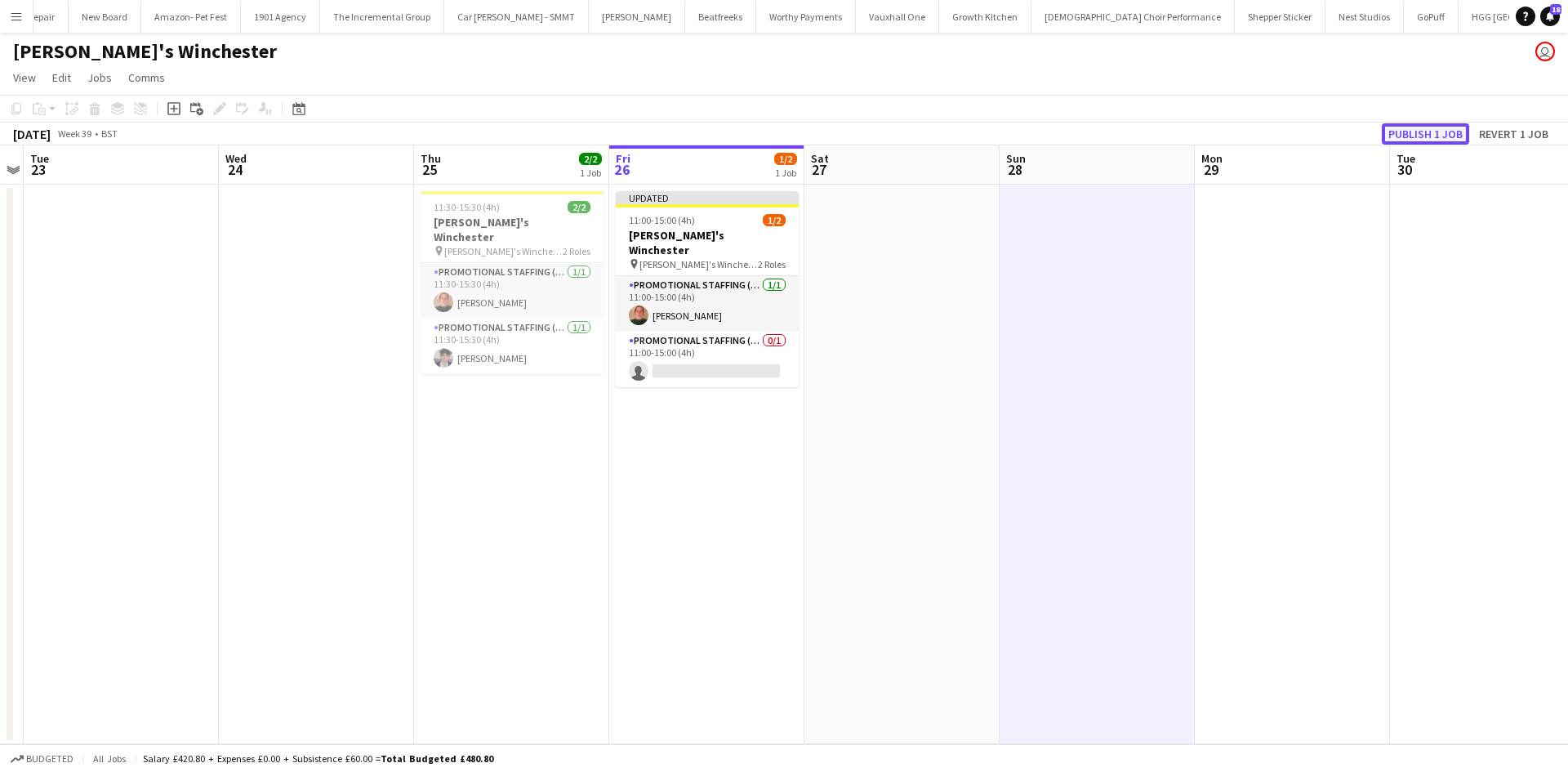
click at [1434, 127] on button "Publish 1 job" at bounding box center [1425, 134] width 87 height 22
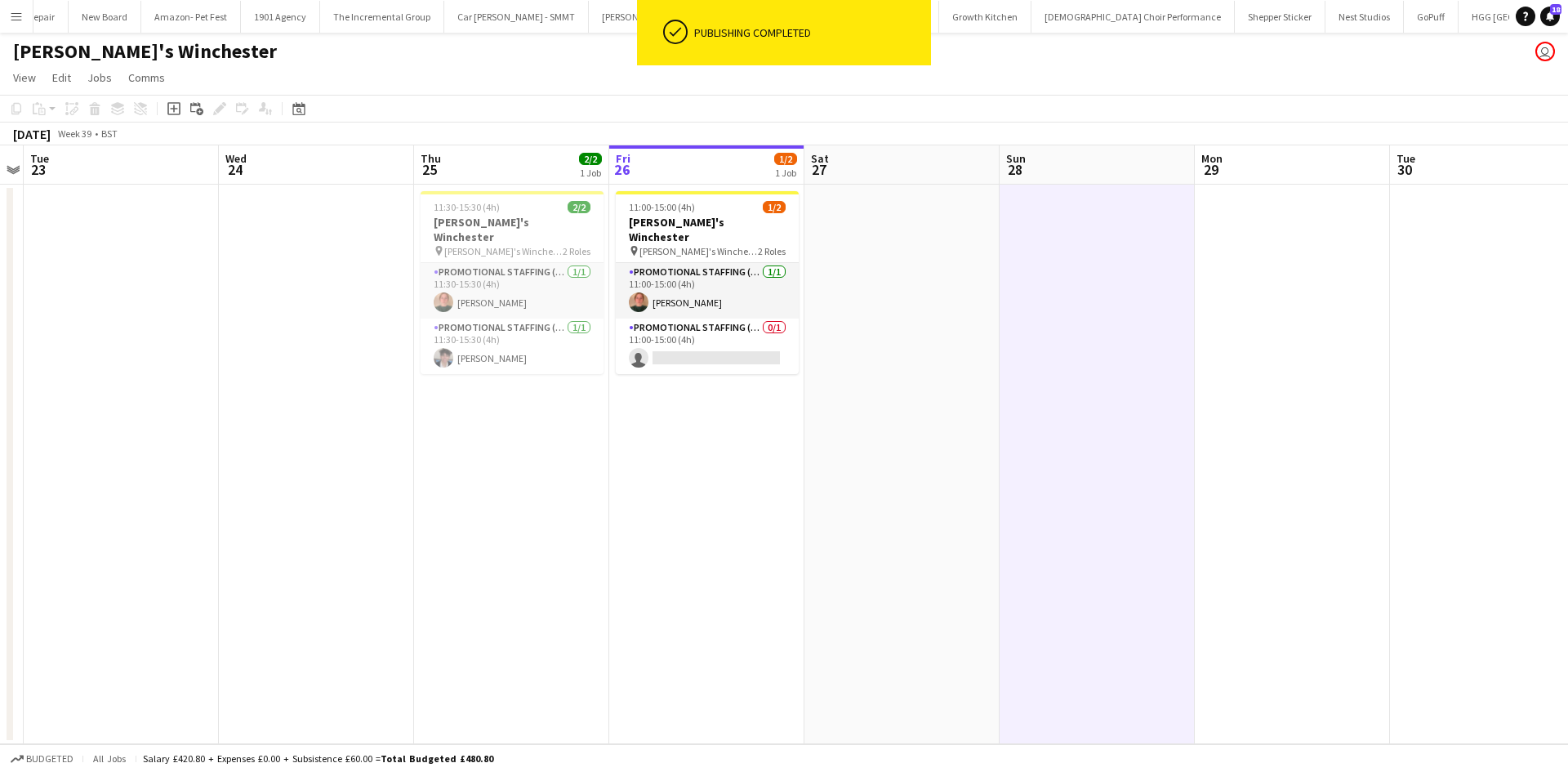
click at [731, 331] on app-card-role "Promotional Staffing (Brand Ambassadors) 0/1 11:00-15:00 (4h) single-neutral-ac…" at bounding box center [707, 345] width 183 height 55
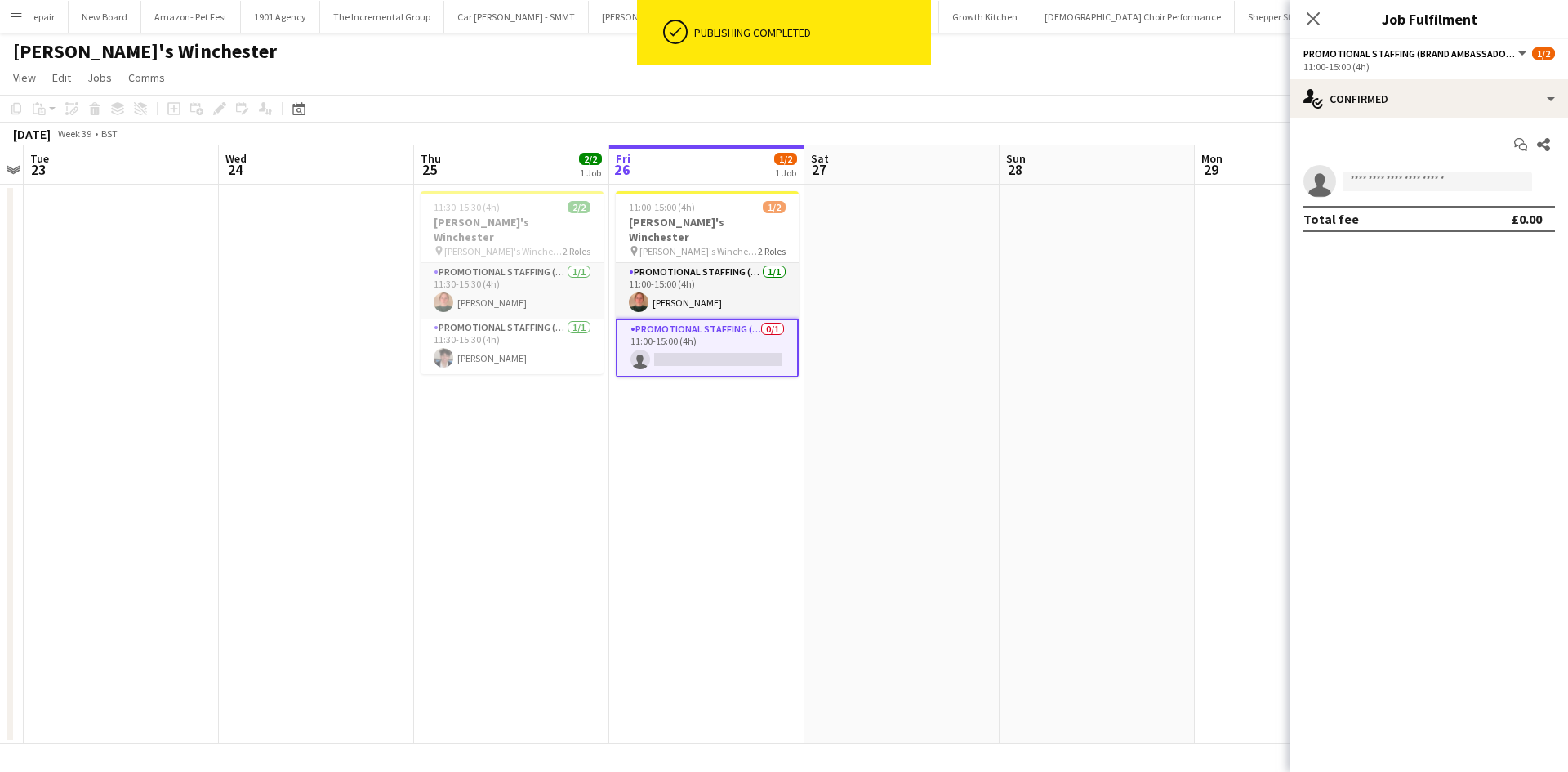
scroll to position [0, 562]
click at [1447, 173] on input at bounding box center [1437, 181] width 190 height 20
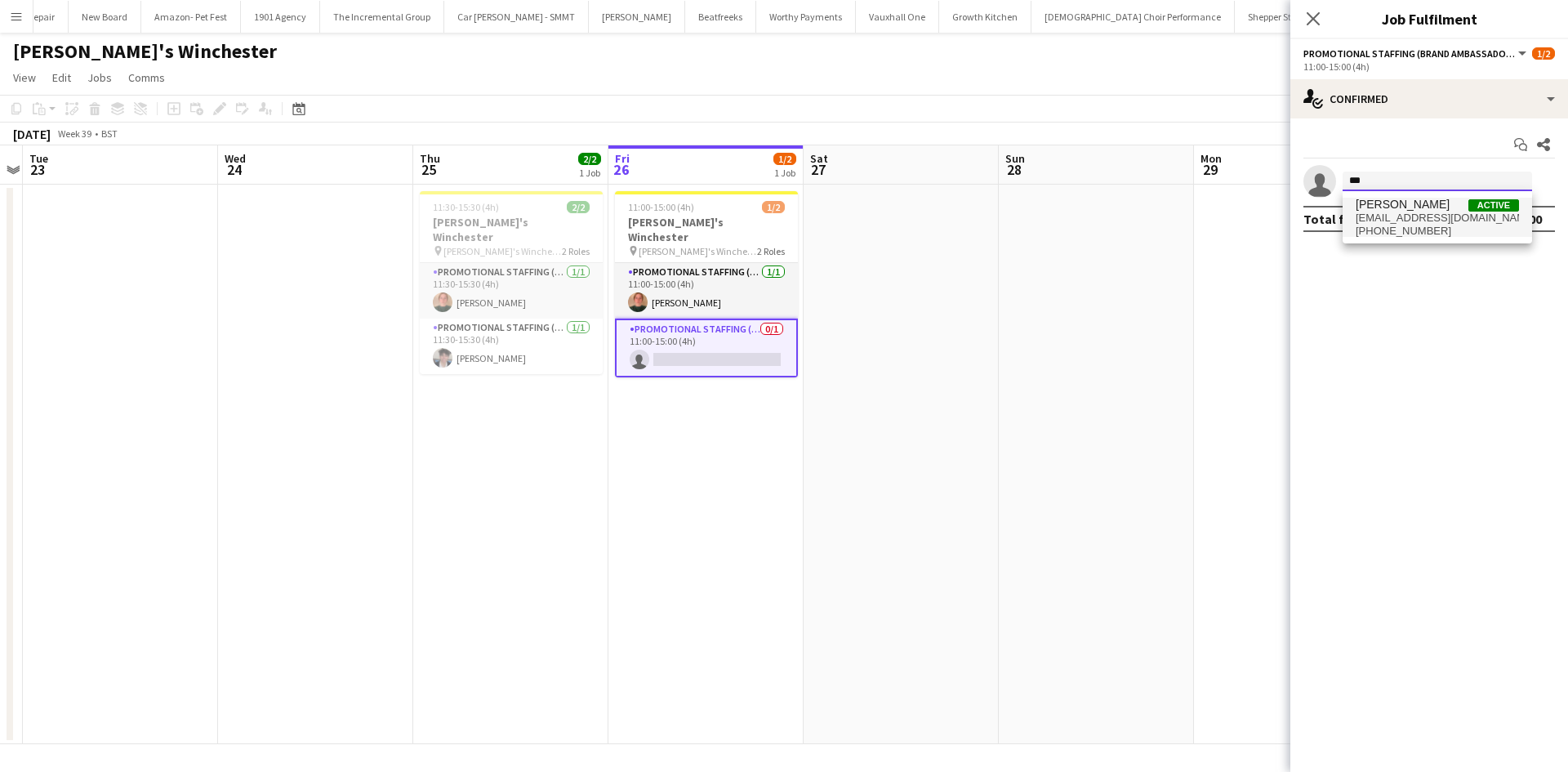
type input "***"
click at [1420, 211] on span "nevehne@abv.bg" at bounding box center [1436, 218] width 163 height 13
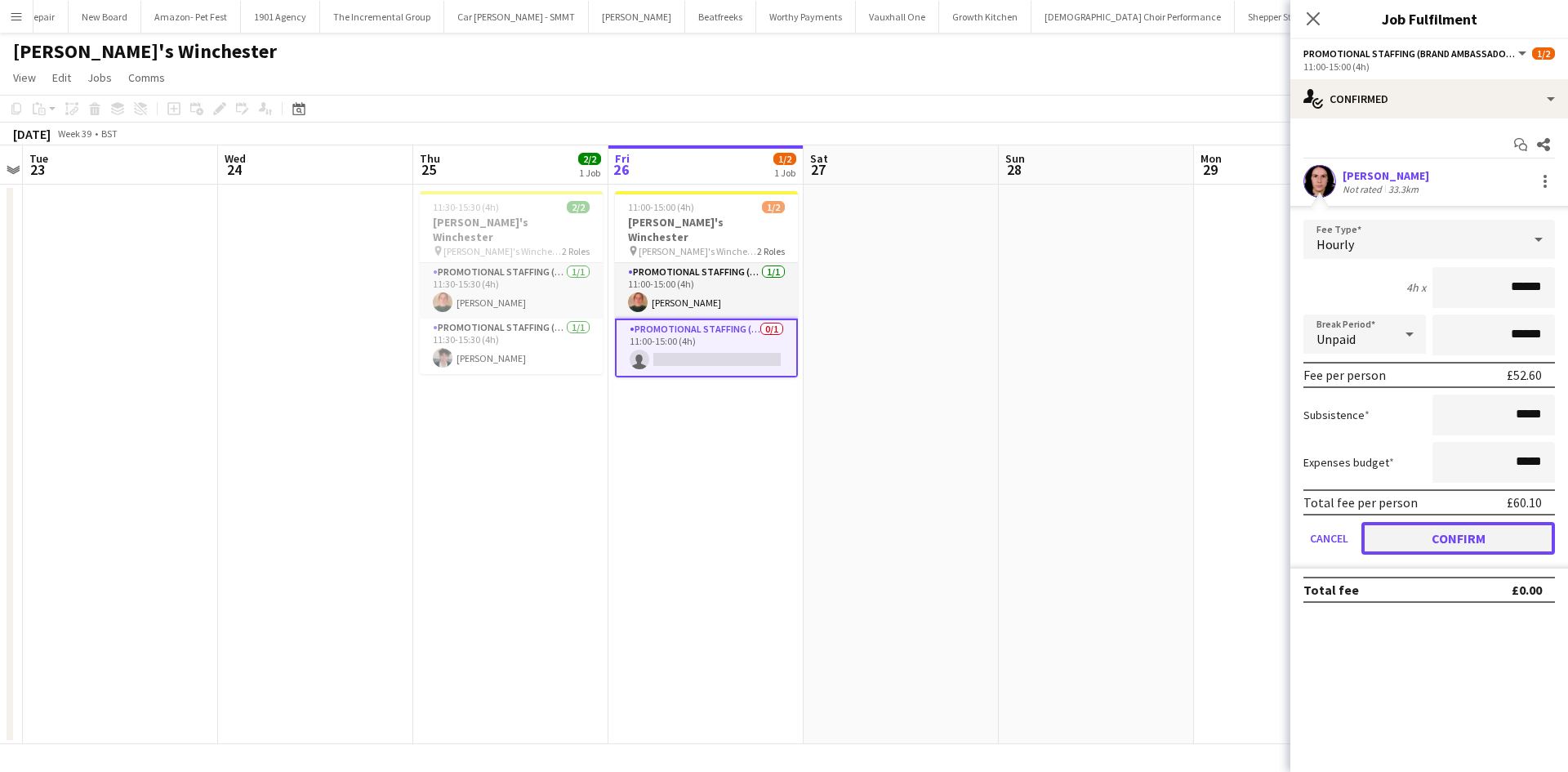
click at [1451, 538] on button "Confirm" at bounding box center [1458, 538] width 194 height 32
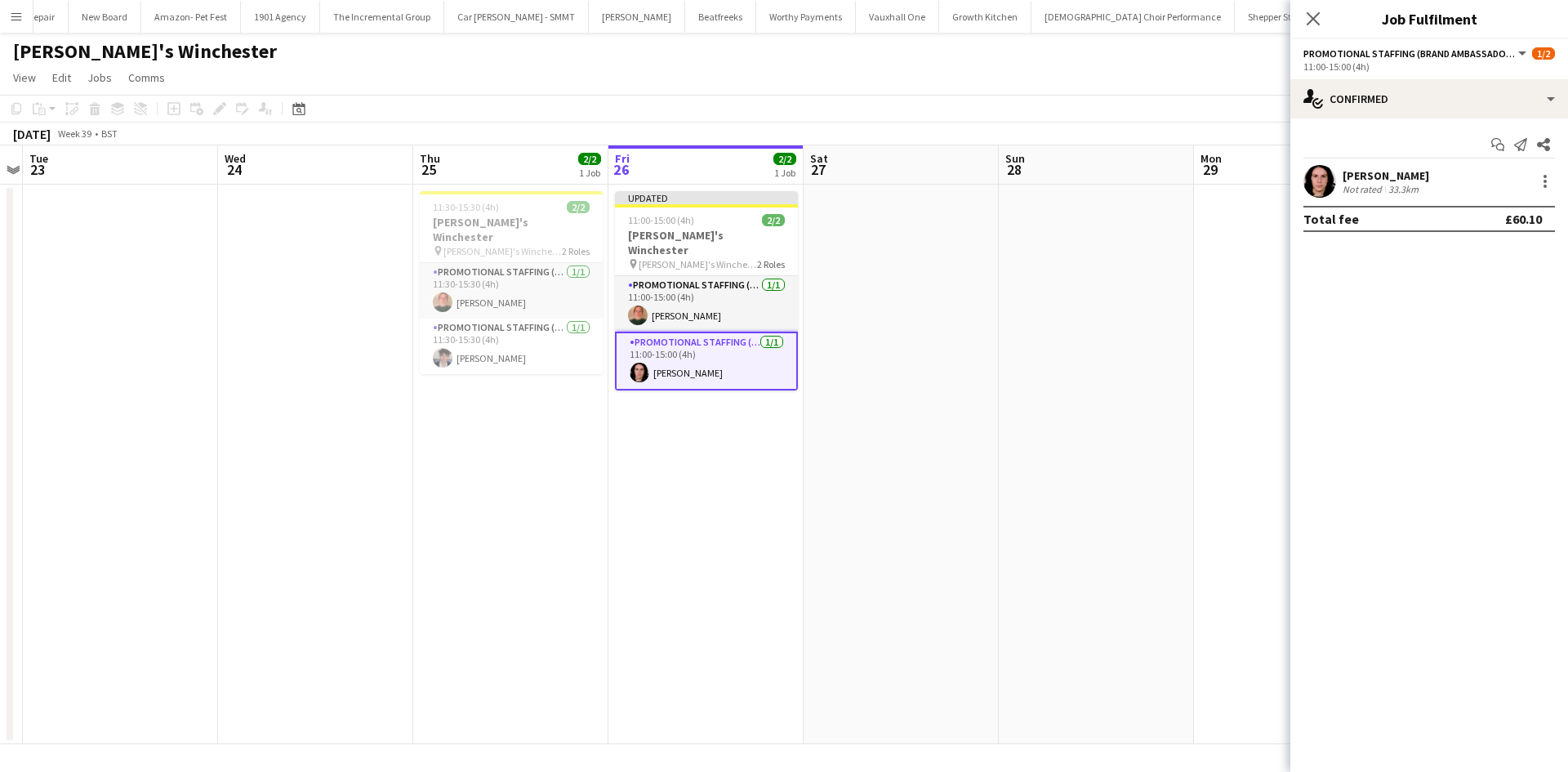
click at [1062, 389] on app-calendar-viewport "Sat 20 Sun 21 Mon 22 Tue 23 Wed 24 Thu 25 2/2 1 Job Fri 26 2/2 1 Job Sat 27 Sun…" at bounding box center [784, 444] width 1568 height 599
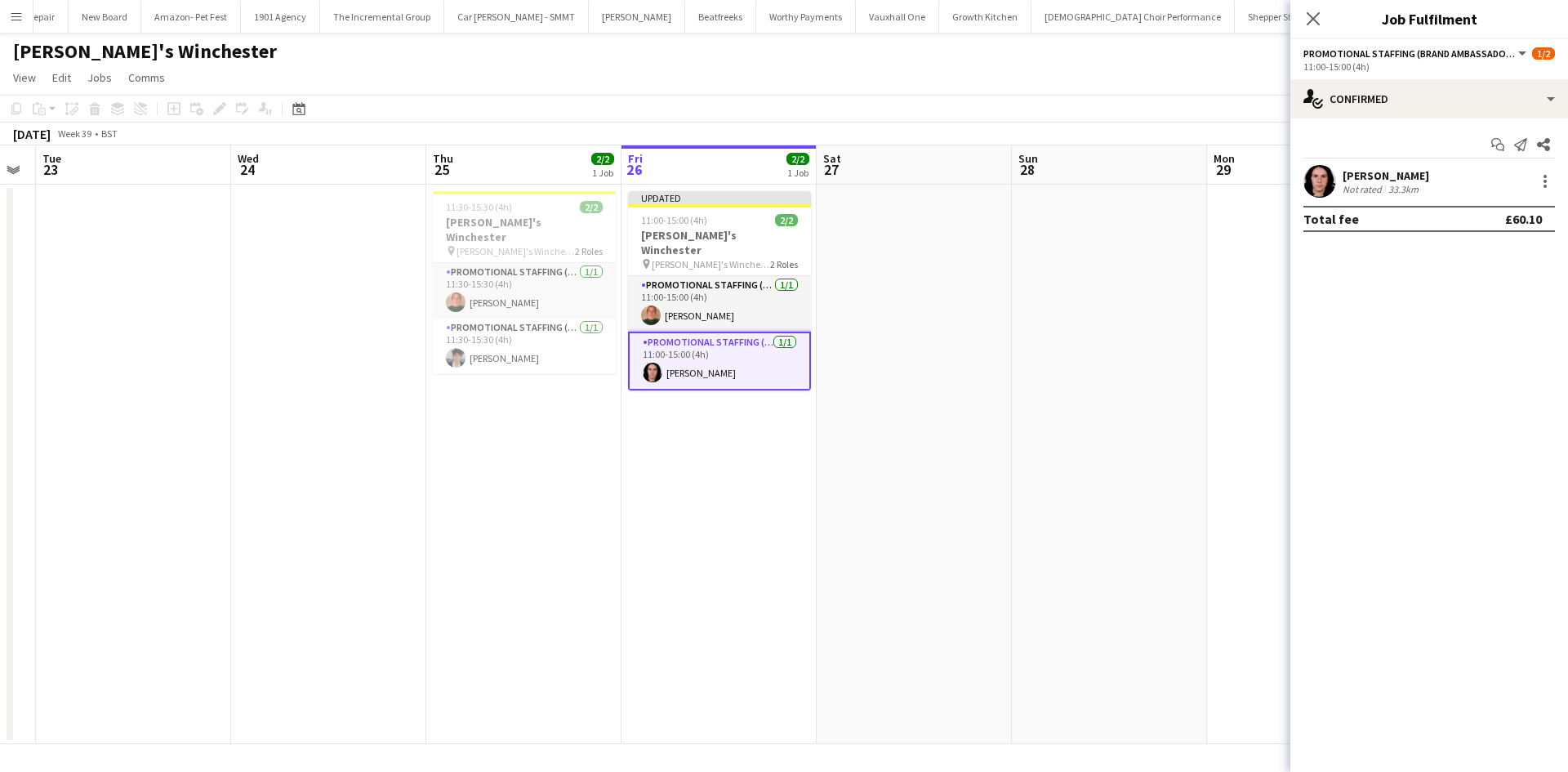
click at [1209, 314] on app-date-cell at bounding box center [1305, 464] width 195 height 559
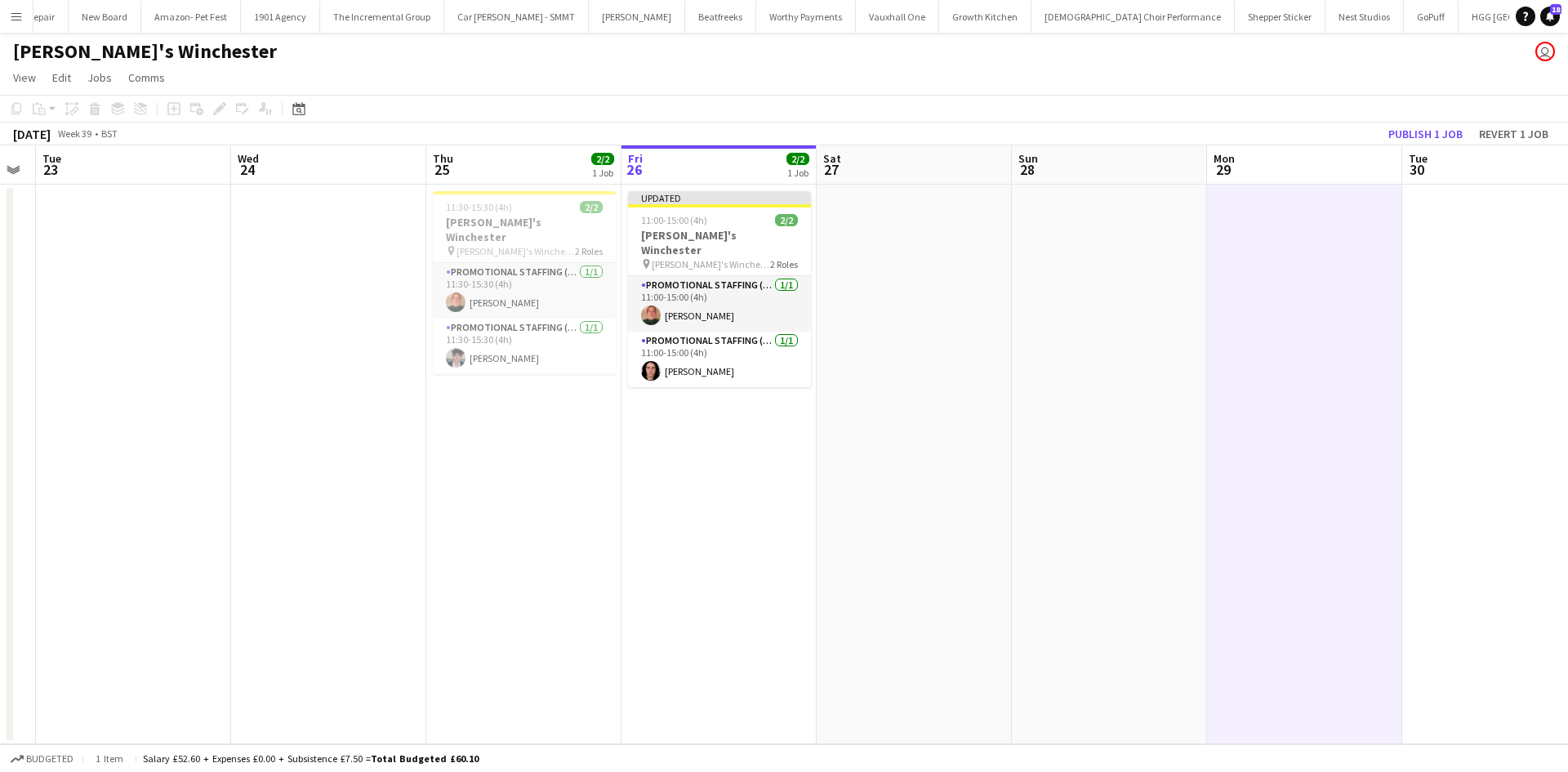
scroll to position [0, 548]
click at [1403, 138] on button "Publish 1 job" at bounding box center [1425, 134] width 87 height 22
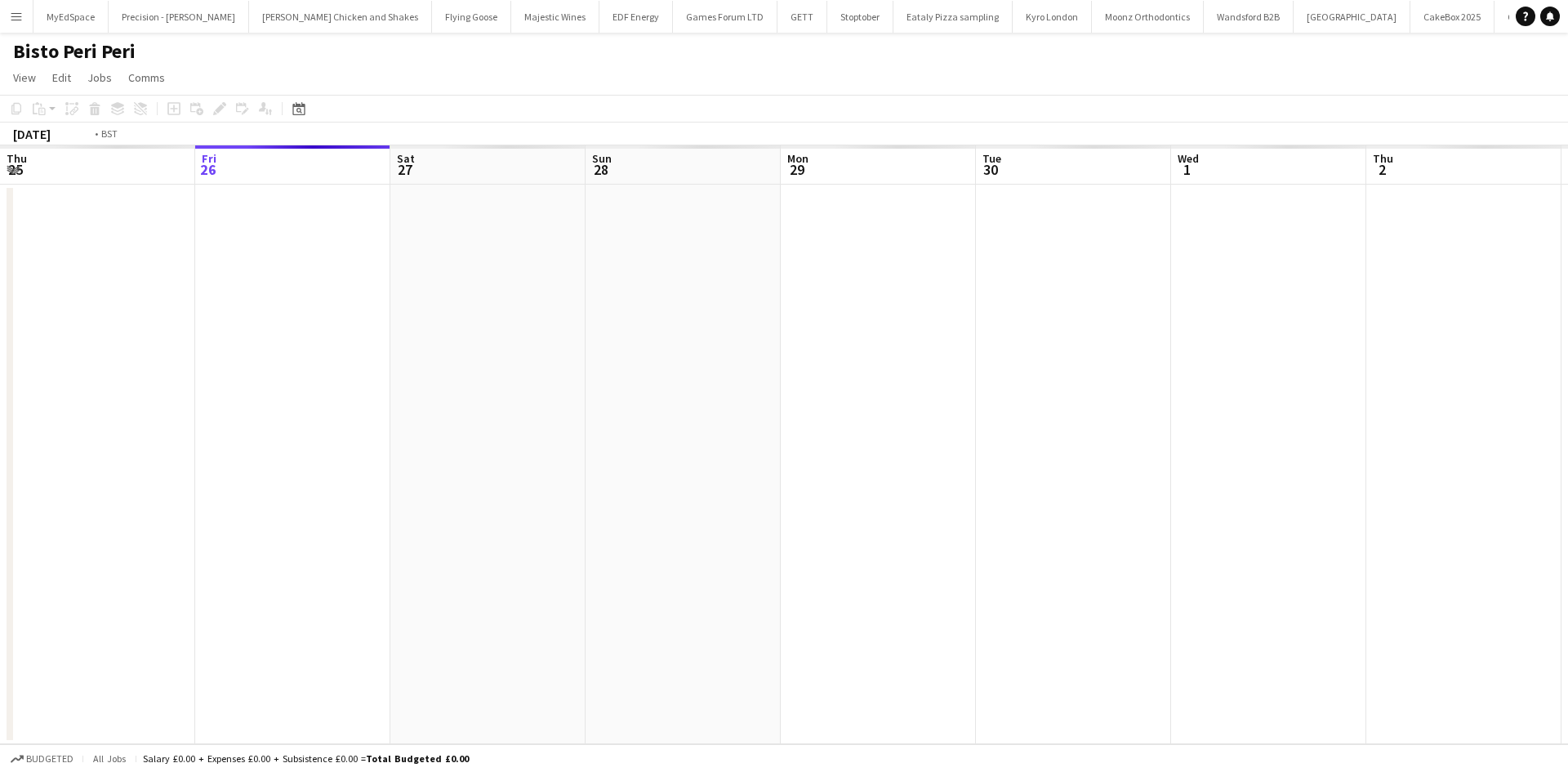
scroll to position [0, 81]
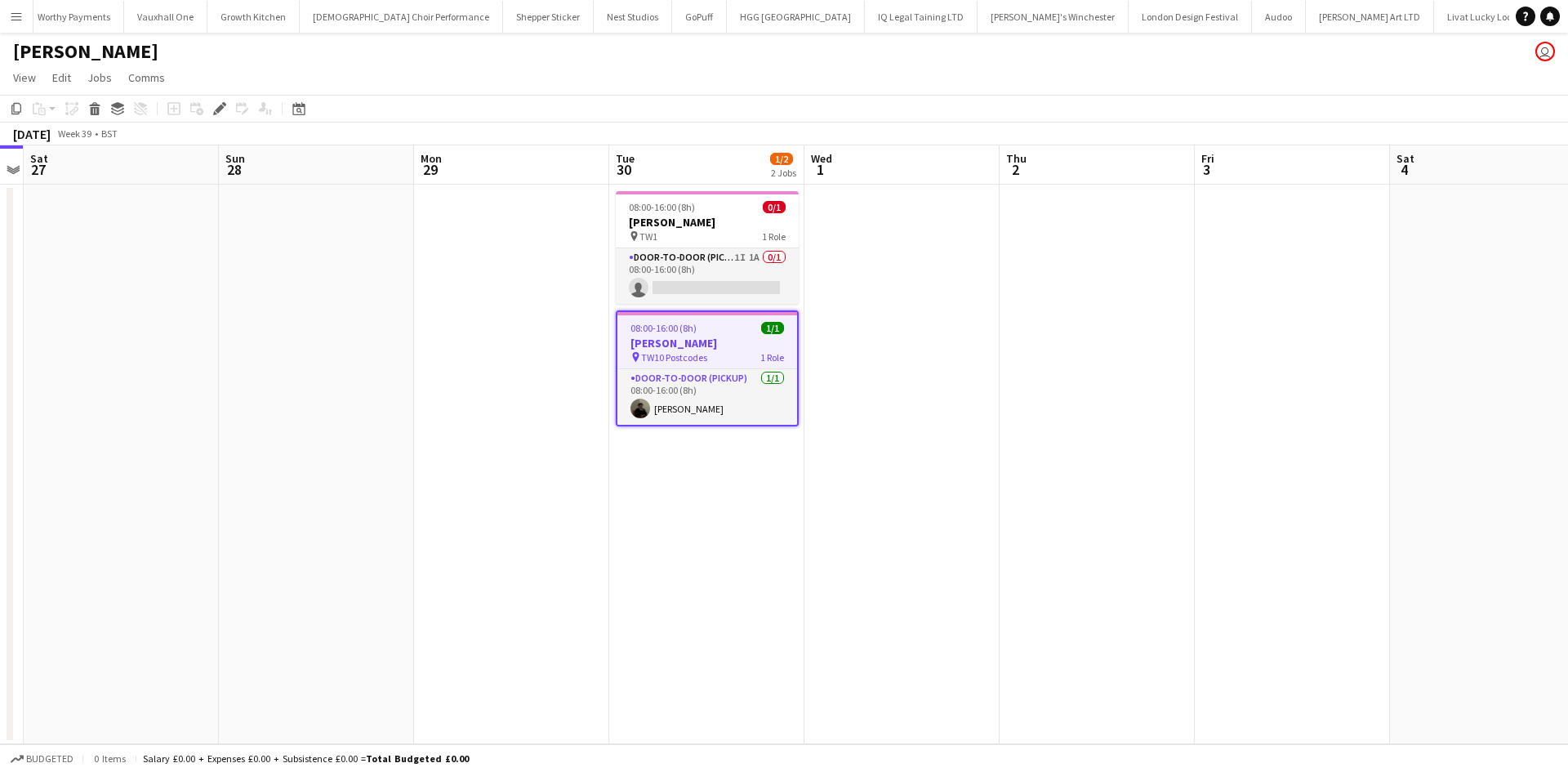
scroll to position [0, 3145]
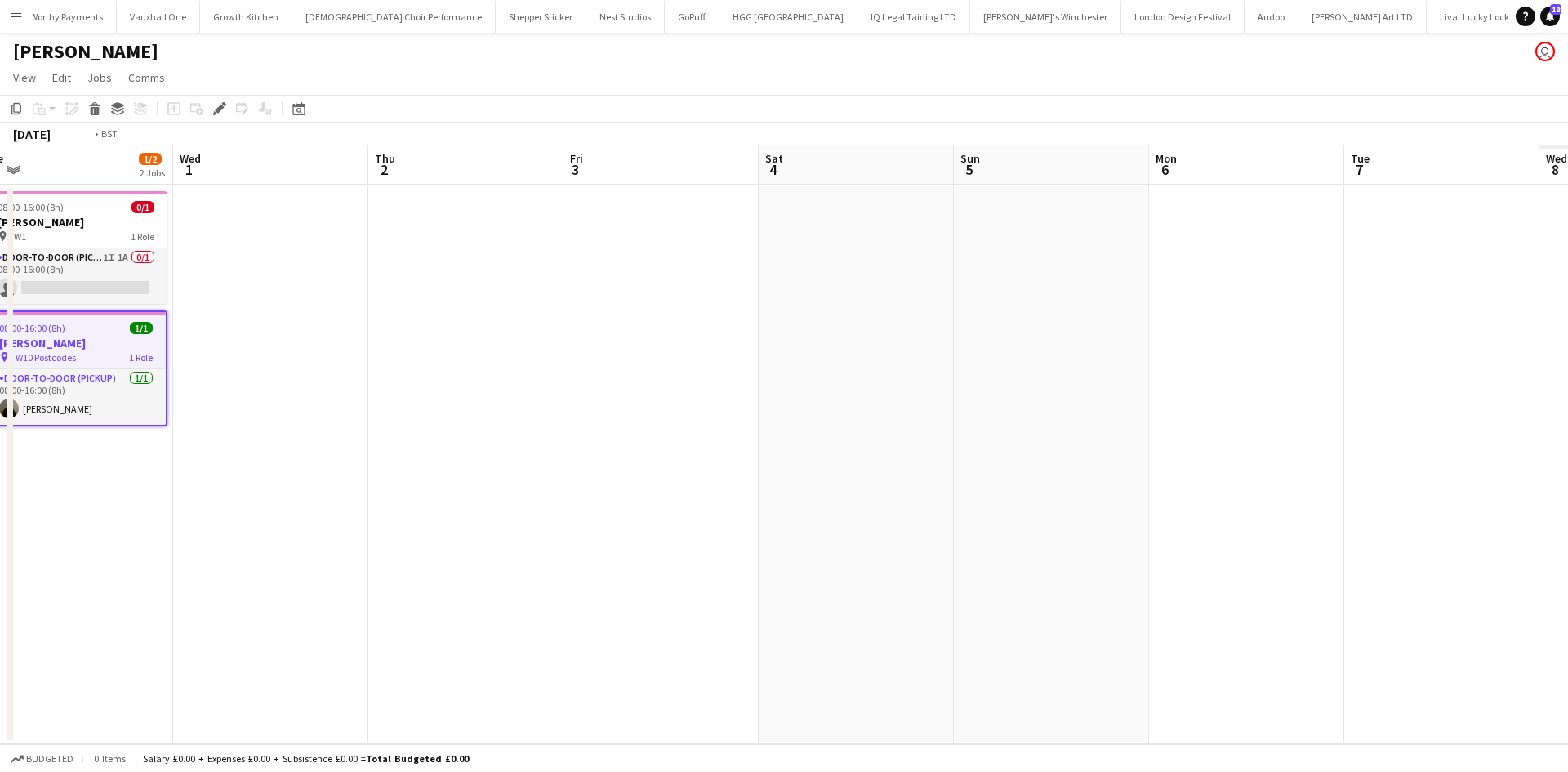
drag, startPoint x: 726, startPoint y: 451, endPoint x: 1100, endPoint y: 490, distance: 376.0
click at [574, 430] on app-calendar-viewport "Fri 26 Sat 27 Sun 28 Mon 29 Tue 30 1/2 2 Jobs Wed 1 Thu 2 Fri 3 Sat 4 Sun 5 Mon…" at bounding box center [784, 444] width 1568 height 599
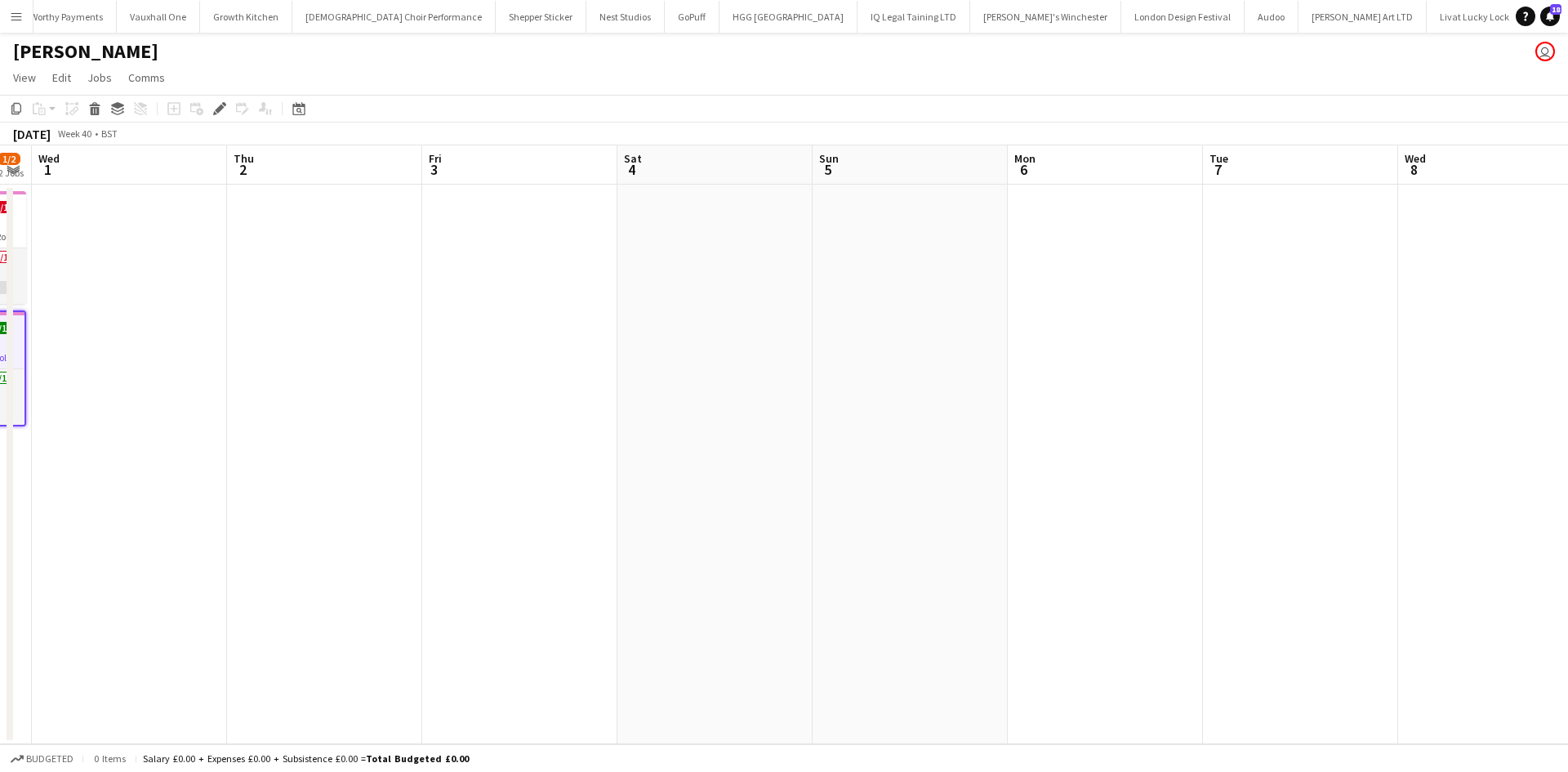
drag, startPoint x: 1091, startPoint y: 495, endPoint x: 452, endPoint y: 401, distance: 645.9
click at [452, 401] on app-calendar-viewport "Fri 26 Sat 27 Sun 28 Mon 29 Tue 30 1/2 2 Jobs Wed 1 Thu 2 Fri 3 Sat 4 Sun 5 Mon…" at bounding box center [784, 444] width 1568 height 599
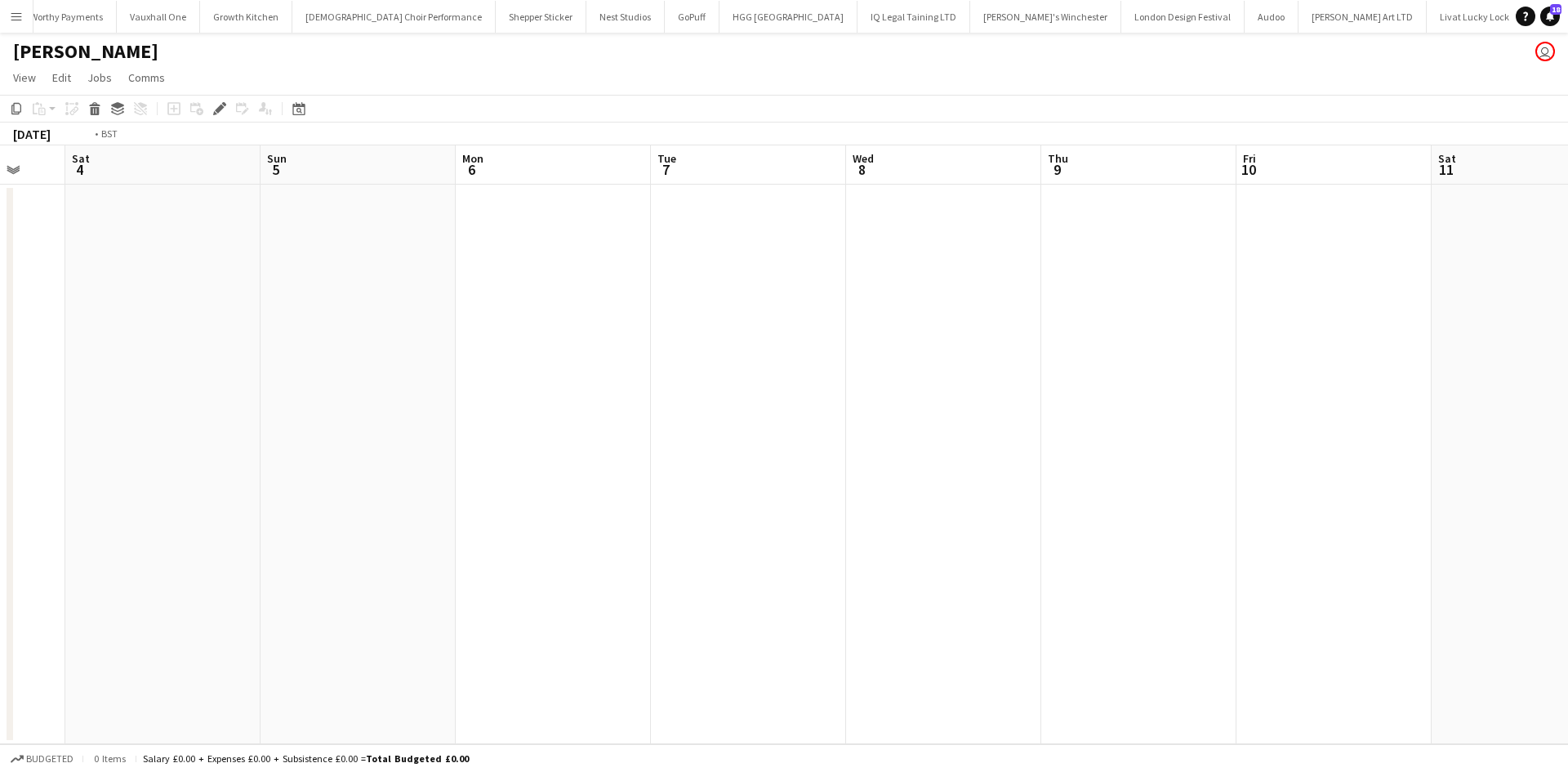
click at [395, 388] on app-calendar-viewport "Wed 1 Thu 2 Fri 3 Sat 4 Sun 5 Mon 6 Tue 7 Wed 8 Thu 9 Fri 10 Sat 11 Sun 12 Mon …" at bounding box center [784, 444] width 1568 height 599
drag, startPoint x: 1242, startPoint y: 480, endPoint x: 519, endPoint y: 379, distance: 730.0
click at [519, 379] on app-calendar-viewport "Sat 4 Sun 5 Mon 6 Tue 7 Wed 8 Thu 9 Fri 10 Sat 11 Sun 12 Mon 13 Tue 14 Wed 15 T…" at bounding box center [784, 444] width 1568 height 599
drag, startPoint x: 1284, startPoint y: 484, endPoint x: 536, endPoint y: 374, distance: 756.0
click at [493, 375] on app-calendar-viewport "Sun 12 Mon 13 Tue 14 Wed 15 Thu 16 Fri 17 Sat 18 Sun 19 Mon 20 Tue 21 Wed 22 Th…" at bounding box center [784, 444] width 1568 height 599
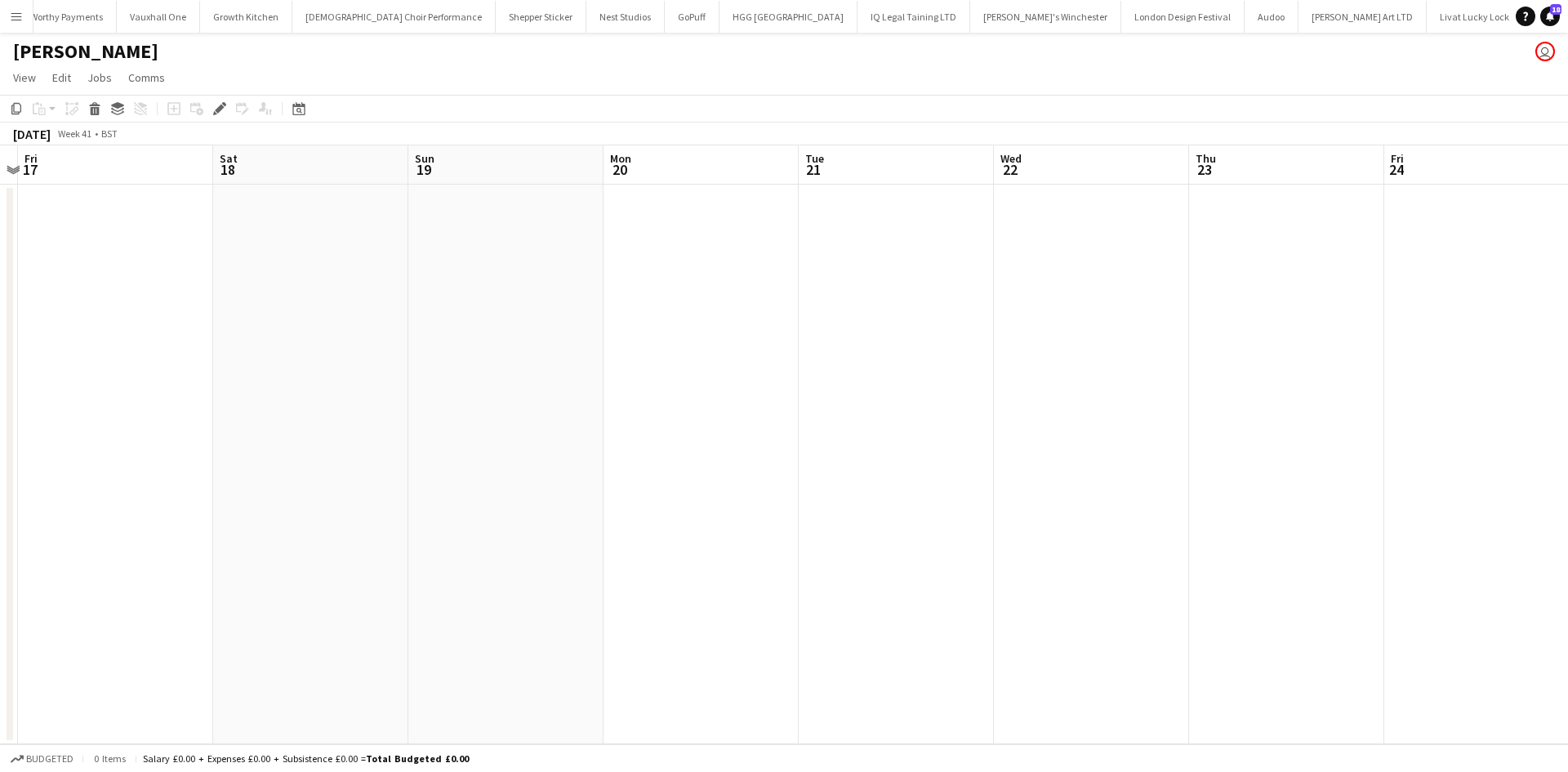
drag, startPoint x: 1363, startPoint y: 495, endPoint x: 586, endPoint y: 352, distance: 790.0
click at [586, 352] on app-calendar-viewport "Sun 12 Mon 13 Tue 14 Wed 15 Thu 16 Fri 17 Sat 18 Sun 19 Mon 20 Tue 21 Wed 22 Th…" at bounding box center [784, 444] width 1568 height 599
click at [1567, 514] on app-calendar-viewport "Fri 17 Sat 18 Sun 19 Mon 20 Tue 21 Wed 22 Thu 23 Fri 24 Sat 25 Sun 26 Mon 27 Tu…" at bounding box center [784, 444] width 1568 height 599
drag, startPoint x: 534, startPoint y: 350, endPoint x: 1300, endPoint y: 469, distance: 775.2
click at [1363, 477] on app-calendar-viewport "Fri 10 Sat 11 Sun 12 Mon 13 Tue 14 Wed 15 Thu 16 Fri 17 Sat 18 Sun 19 Mon 20 Tu…" at bounding box center [784, 444] width 1568 height 599
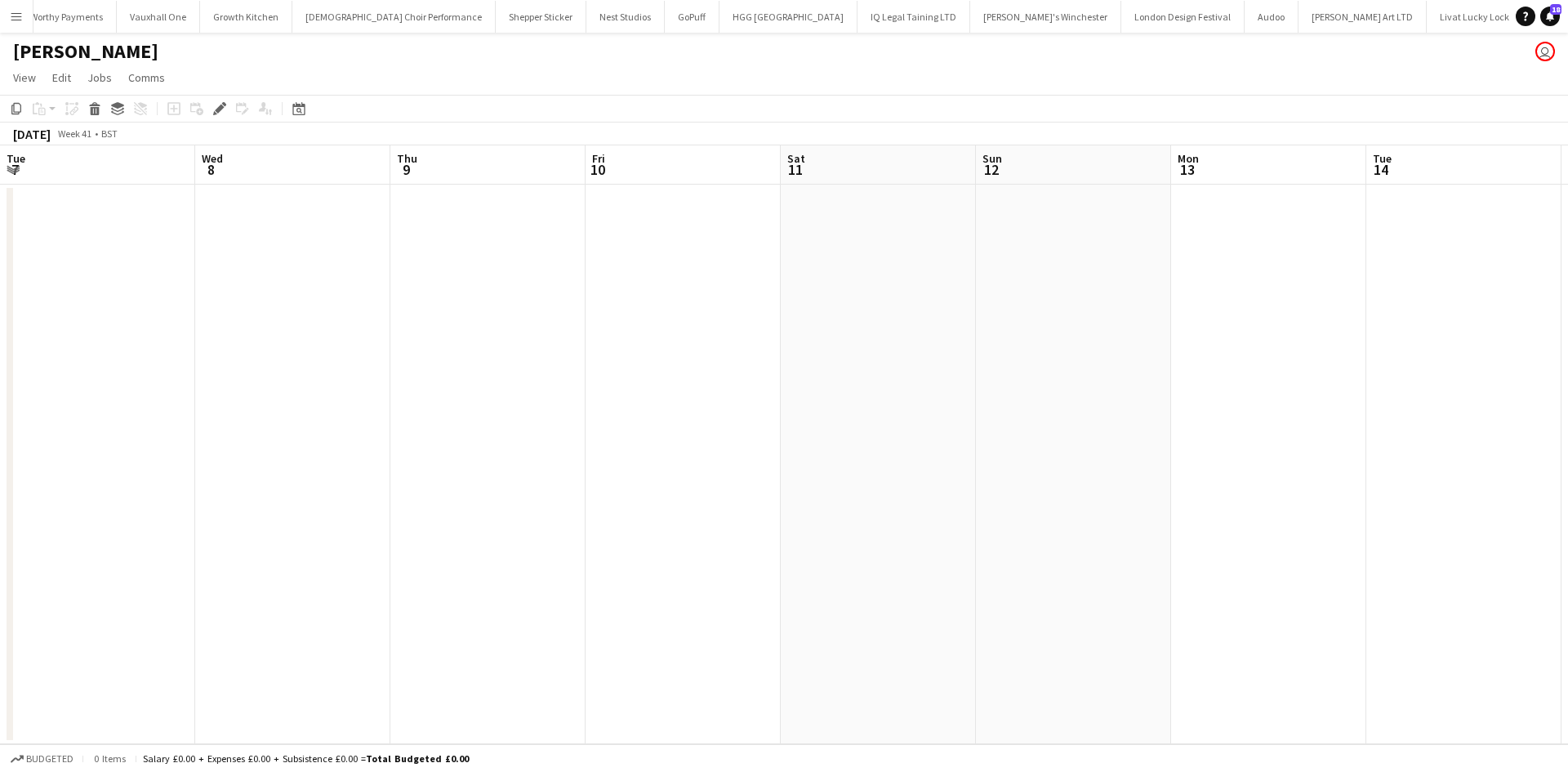
drag, startPoint x: 1041, startPoint y: 412, endPoint x: 723, endPoint y: 392, distance: 318.6
click at [1567, 512] on app-calendar-viewport "Sun 5 Mon 6 Tue 7 Wed 8 Thu 9 Fri 10 Sat 11 Sun 12 Mon 13 Tue 14 Wed 15 Thu 16 …" at bounding box center [784, 444] width 1568 height 599
drag, startPoint x: 1259, startPoint y: 479, endPoint x: 538, endPoint y: 397, distance: 725.6
click at [1455, 507] on app-calendar-viewport "Wed 1 Thu 2 Fri 3 Sat 4 Sun 5 Mon 6 Tue 7 Wed 8 Thu 9 Fri 10 Sat 11 Sun 12 Mon …" at bounding box center [784, 444] width 1568 height 599
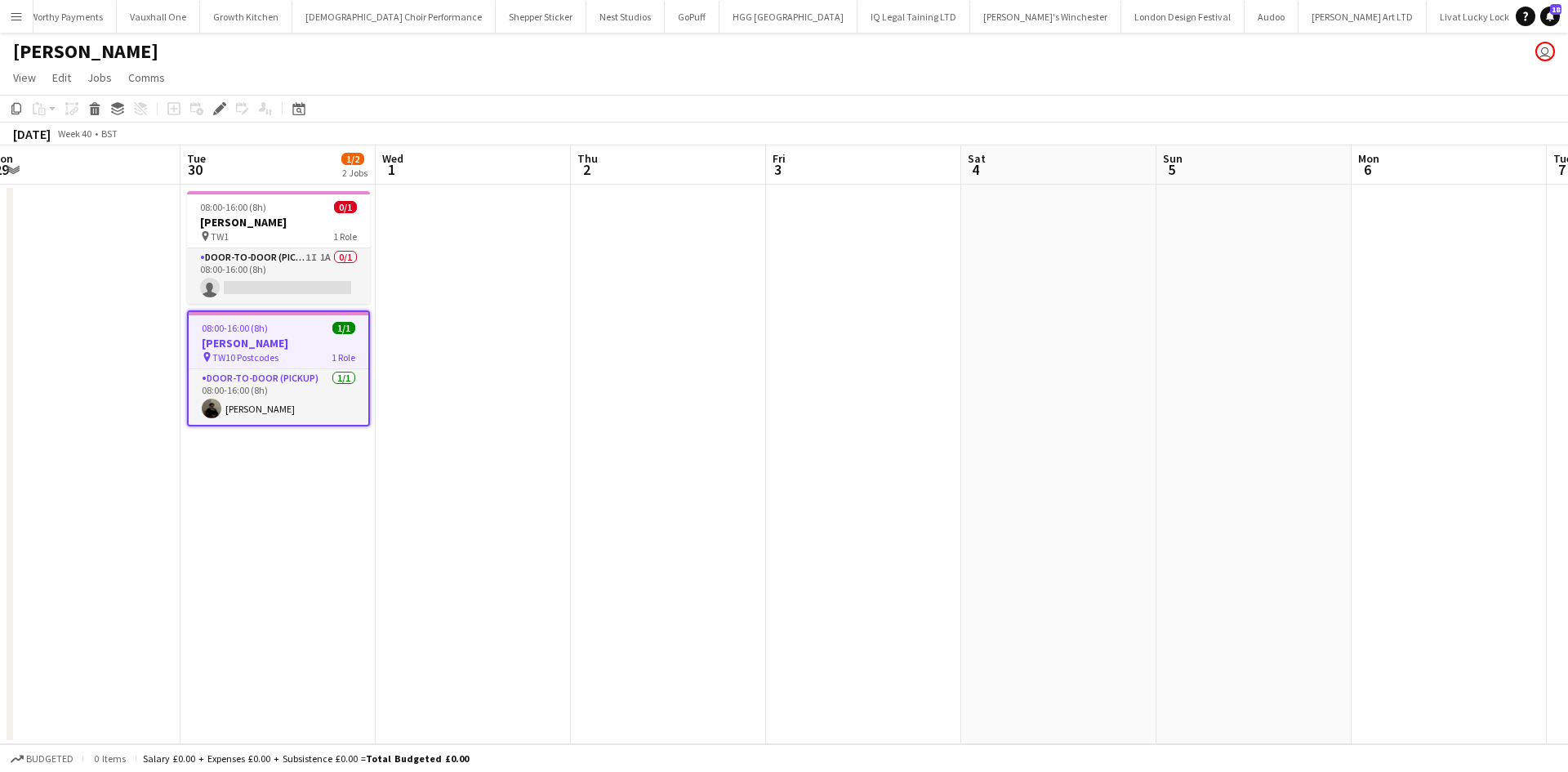
drag, startPoint x: 538, startPoint y: 397, endPoint x: 1292, endPoint y: 499, distance: 760.9
click at [1422, 501] on app-calendar-viewport "Sat 27 Sun 28 Mon 29 Tue 30 1/2 2 Jobs Wed 1 Thu 2 Fri 3 Sat 4 Sun 5 Mon 6 Tue …" at bounding box center [784, 444] width 1568 height 599
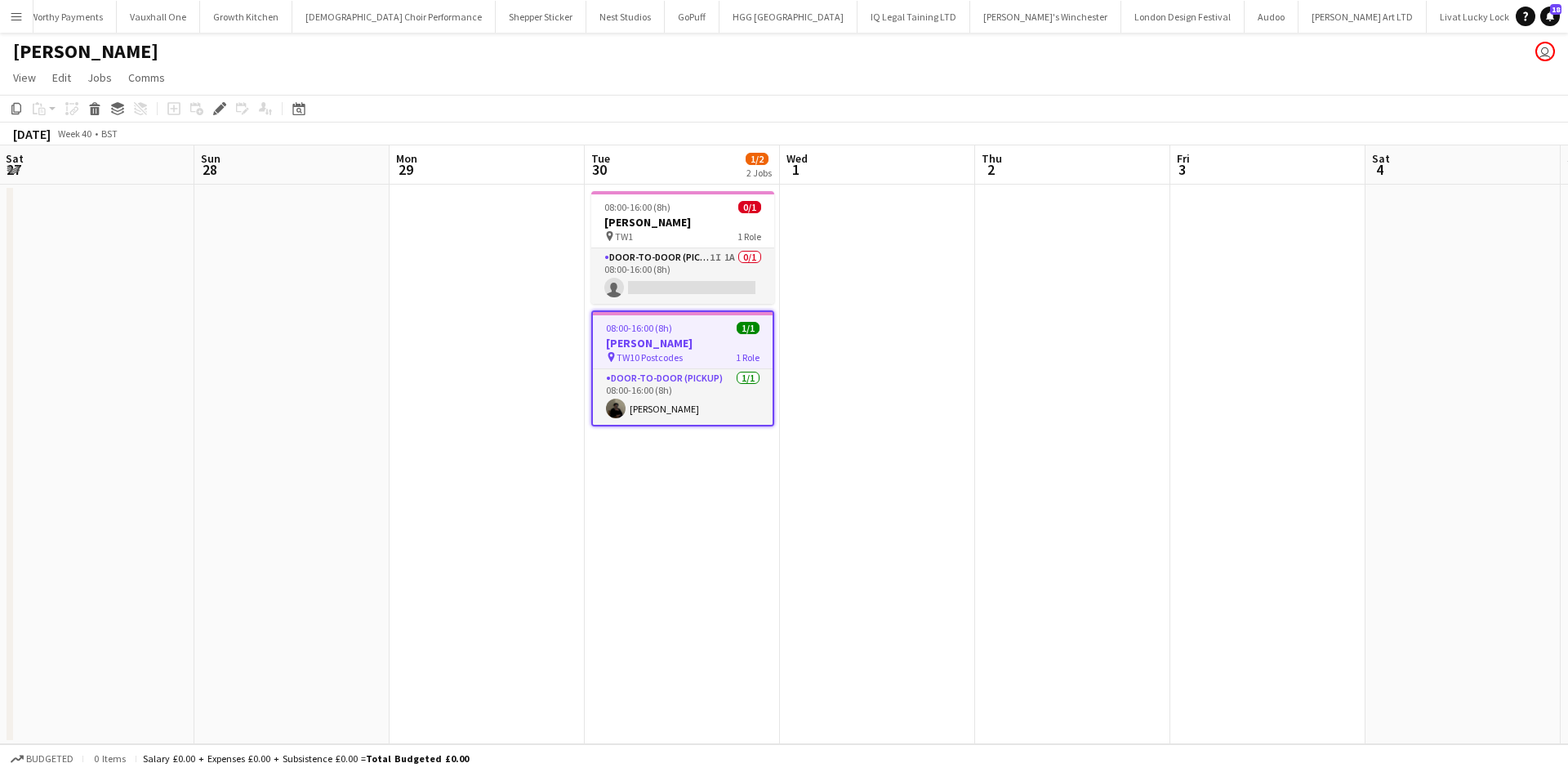
drag, startPoint x: 716, startPoint y: 468, endPoint x: 1086, endPoint y: 480, distance: 370.2
click at [1410, 517] on app-calendar-viewport "Thu 25 Fri 26 Sat 27 Sun 28 Mon 29 Tue 30 1/2 2 Jobs Wed 1 Thu 2 Fri 3 Sat 4 Su…" at bounding box center [784, 444] width 1568 height 599
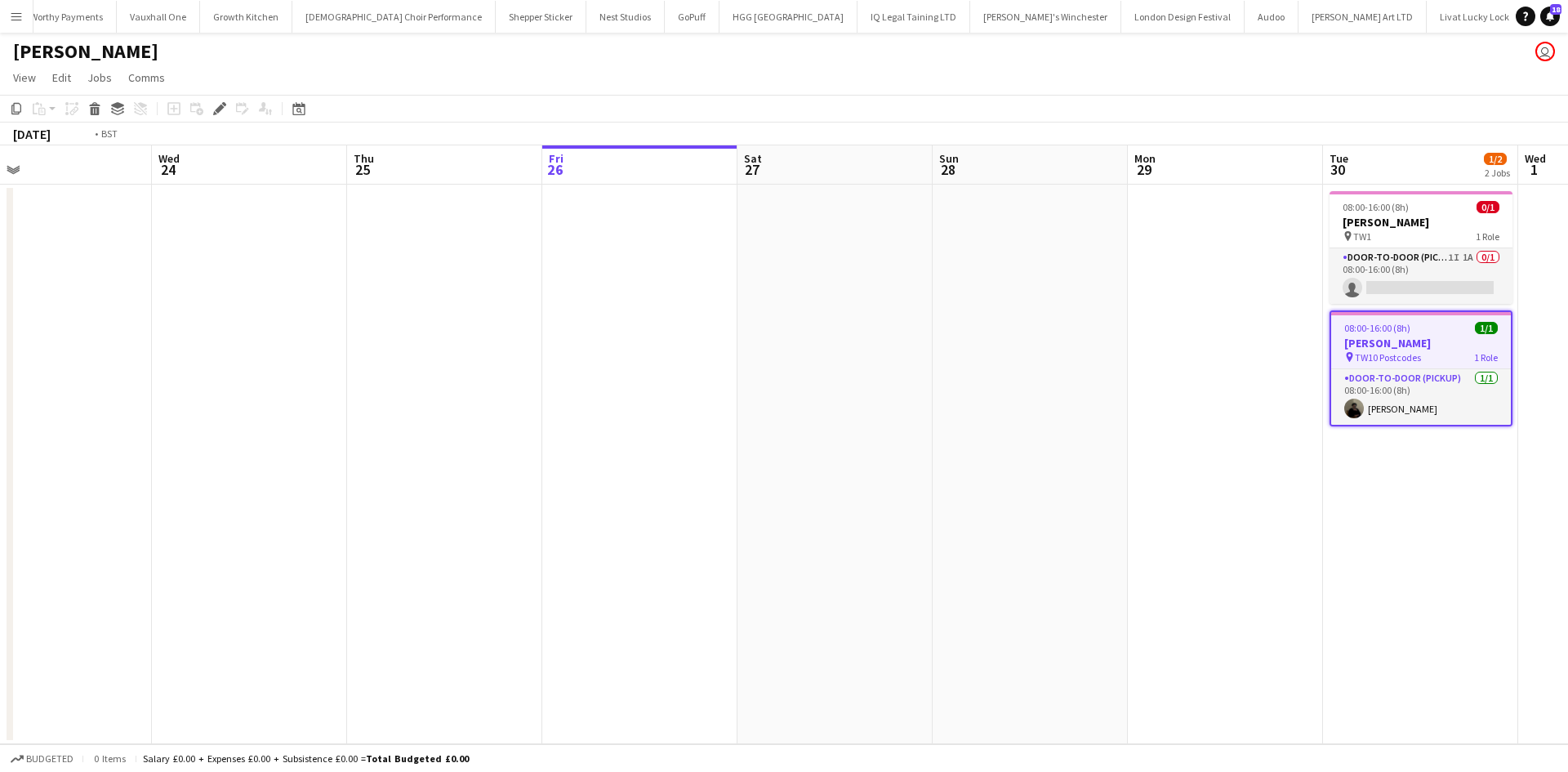
drag, startPoint x: 729, startPoint y: 423, endPoint x: 1075, endPoint y: 417, distance: 346.1
click at [1075, 417] on app-calendar-viewport "Sun 21 Mon 22 Tue 23 Wed 24 Thu 25 Fri 26 Sat 27 Sun 28 Mon 29 Tue 30 1/2 2 Job…" at bounding box center [784, 444] width 1568 height 599
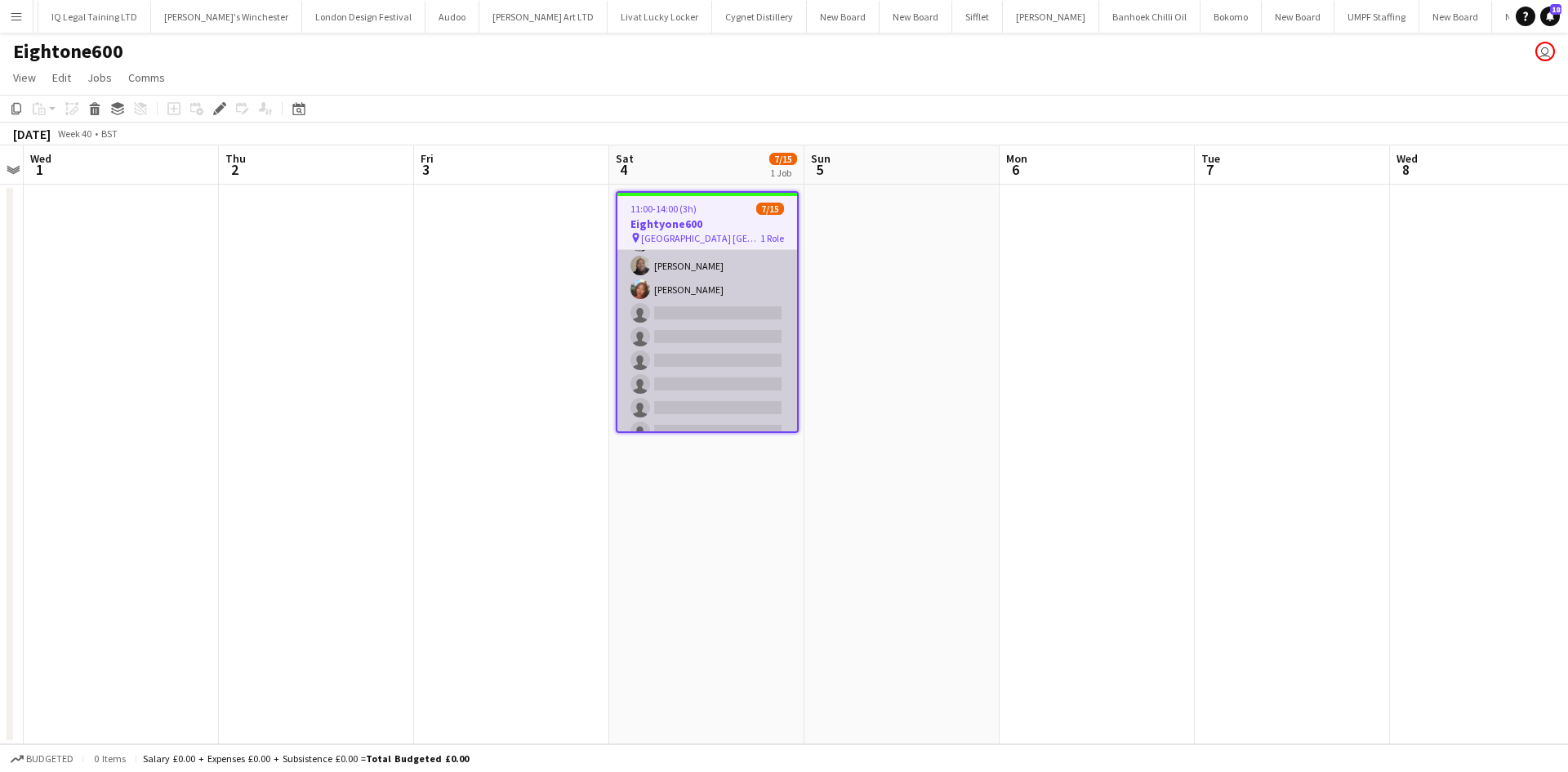
scroll to position [42, 0]
click at [697, 364] on app-card-role "Promotional Staffing (Brand Ambassadors) 6I 1A [DATE] 11:00-14:00 (3h) [PERSON_…" at bounding box center [707, 400] width 180 height 387
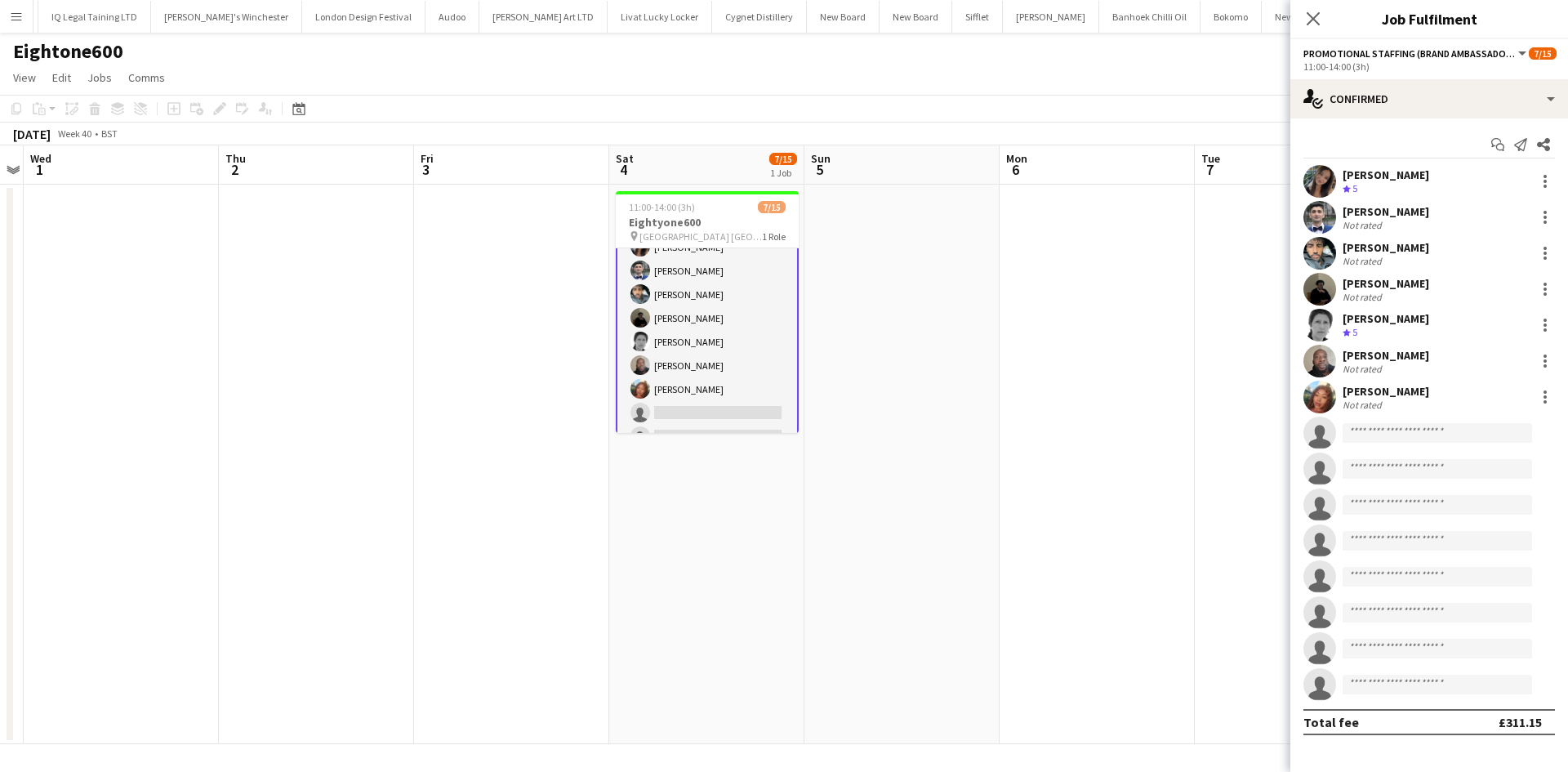
scroll to position [44, 0]
click at [1543, 351] on div at bounding box center [1545, 361] width 20 height 20
click at [1471, 541] on span "Remove" at bounding box center [1464, 548] width 49 height 14
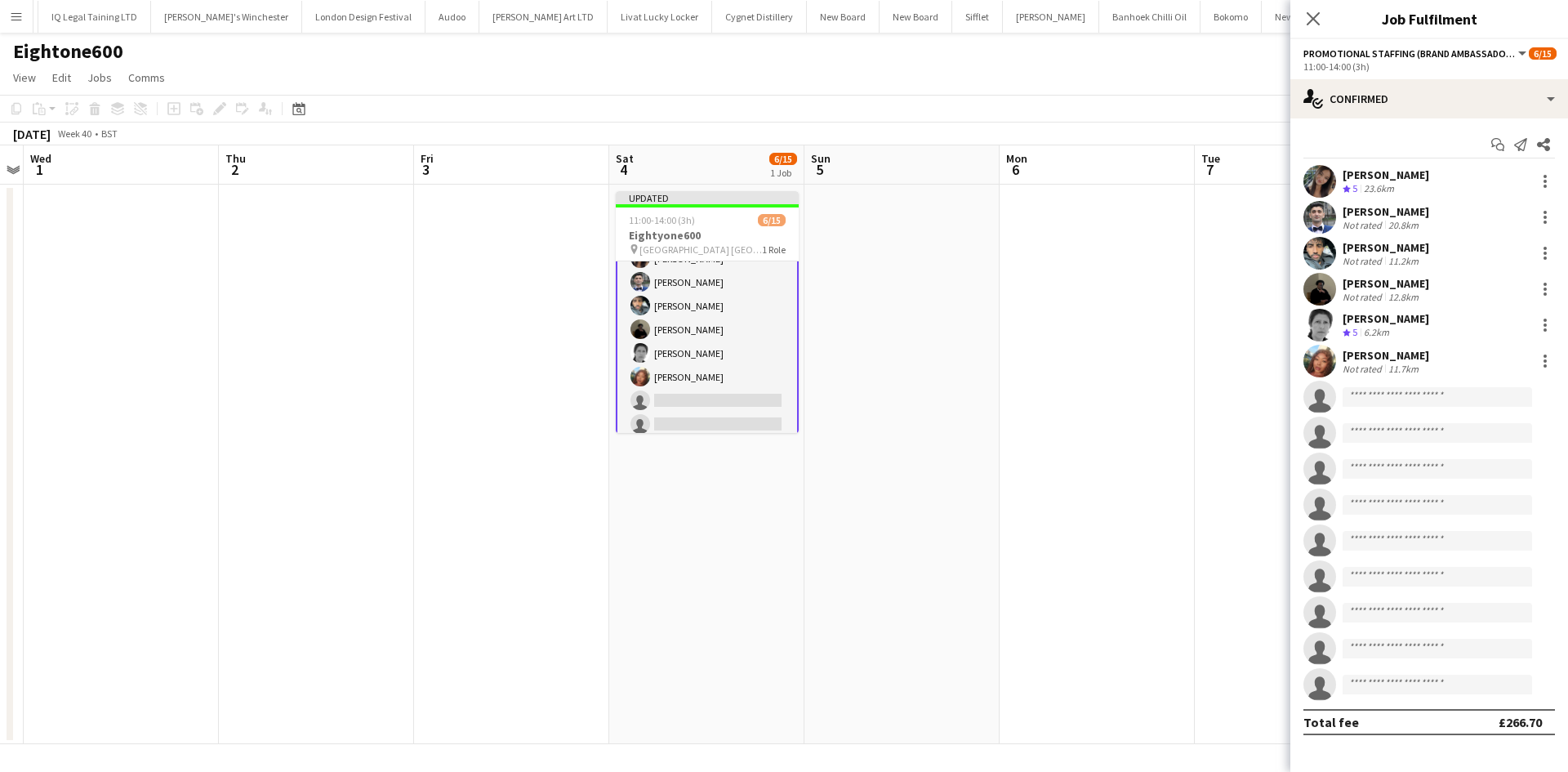
click at [1113, 315] on app-date-cell at bounding box center [1098, 464] width 195 height 559
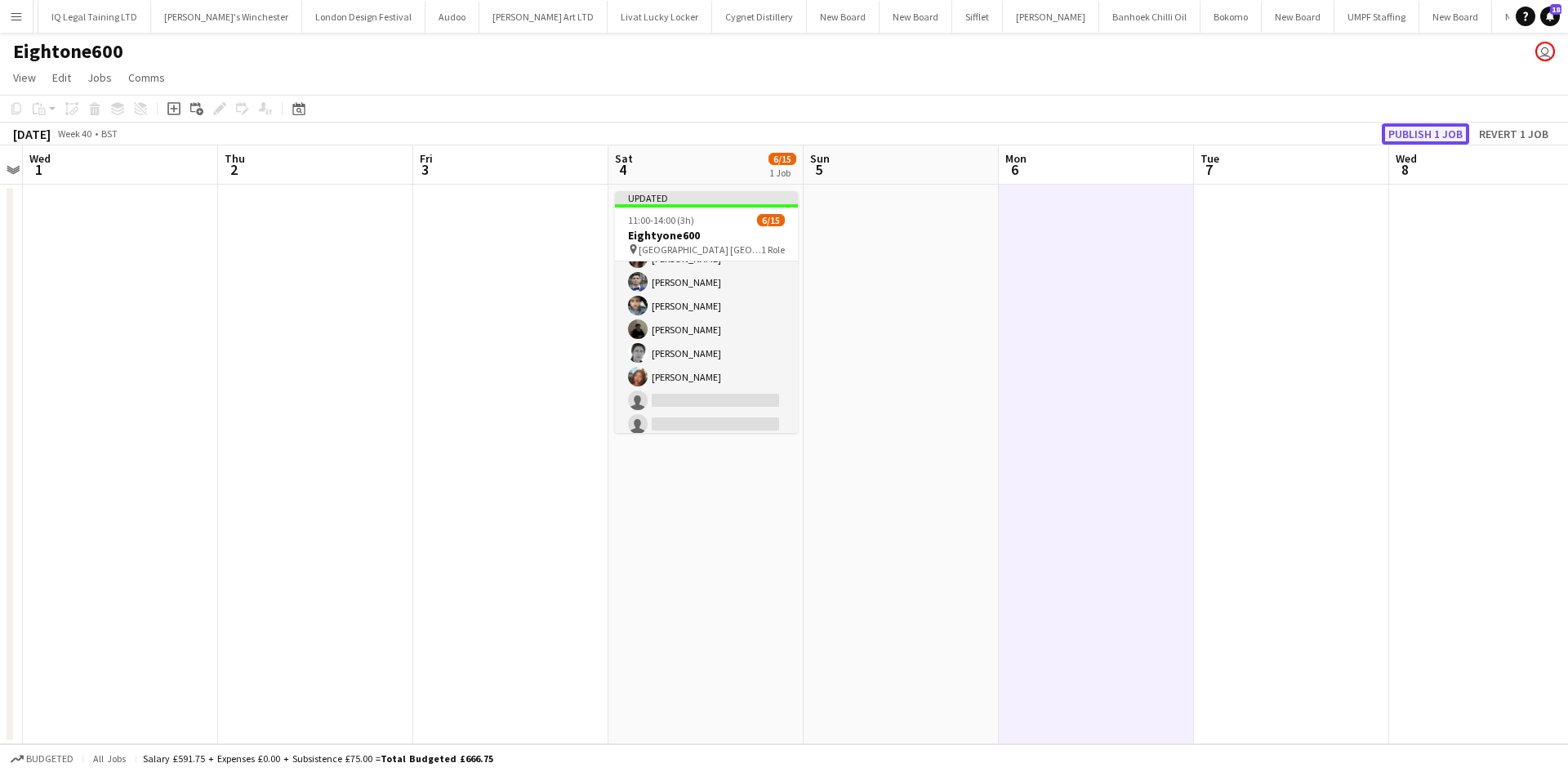
click at [1427, 131] on button "Publish 1 job" at bounding box center [1425, 134] width 87 height 22
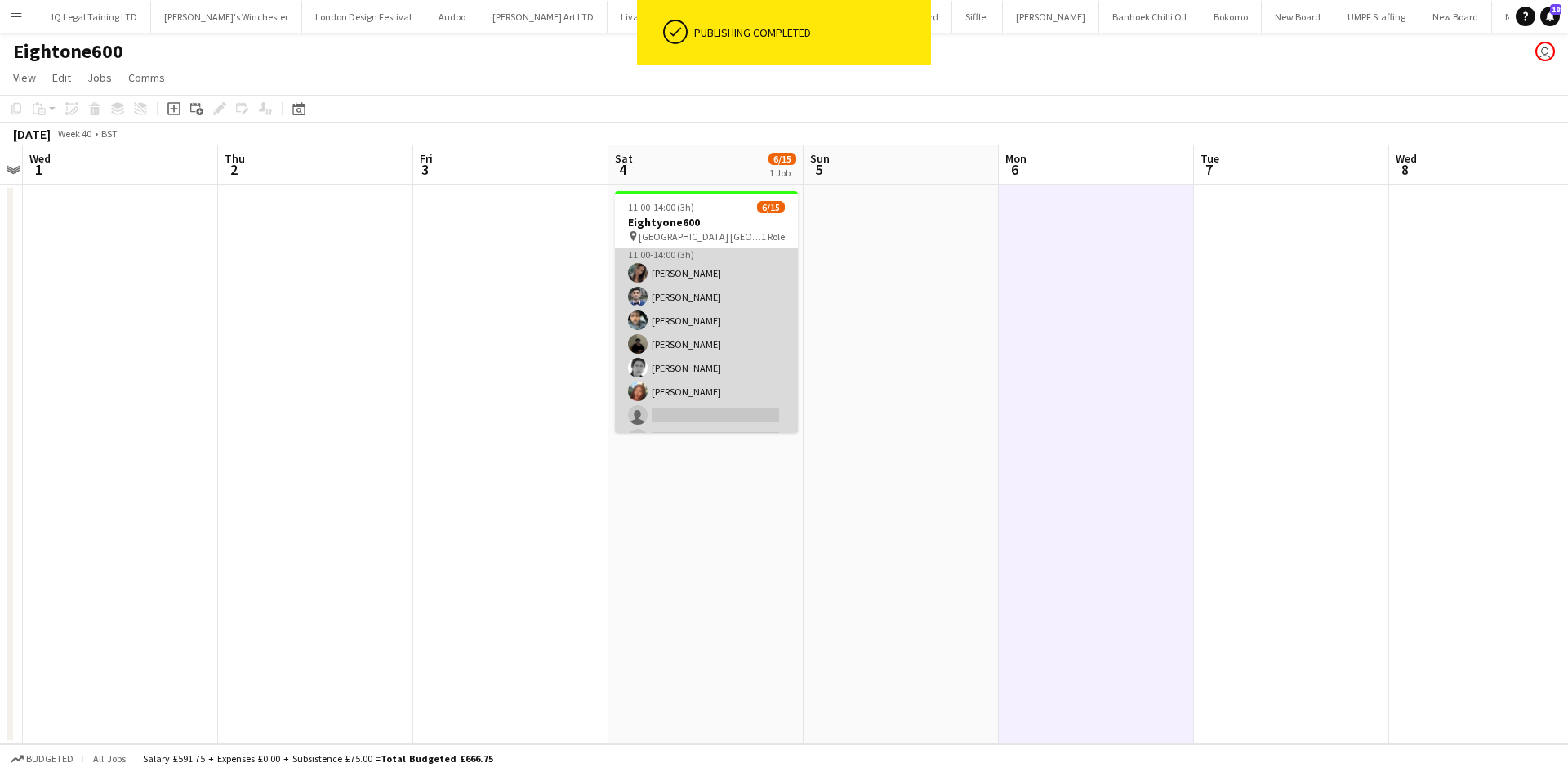
scroll to position [0, 0]
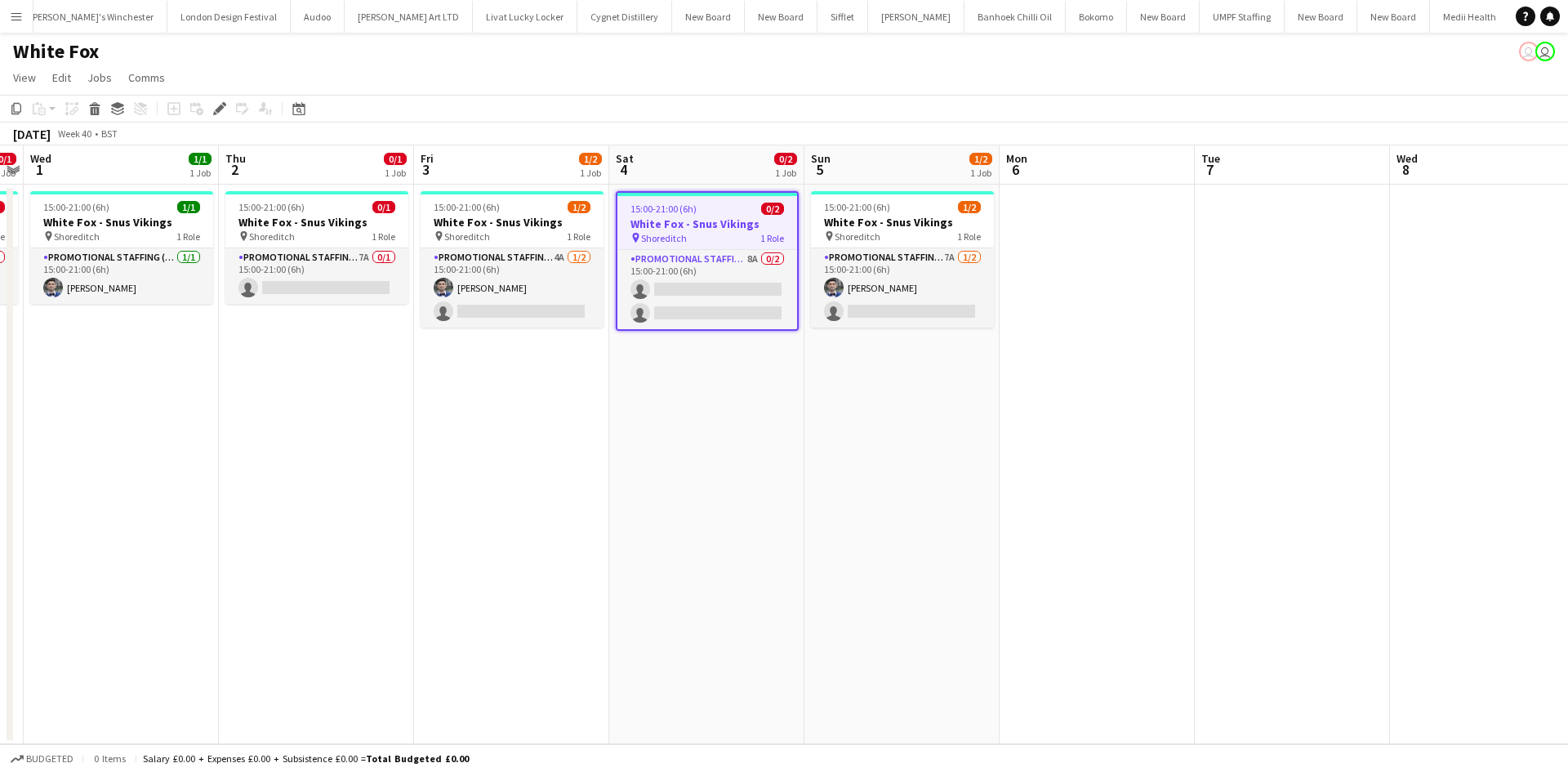
scroll to position [0, 4113]
click at [749, 258] on app-card-role "Promotional Staffing (Brand Ambassadors) 8A 0/2 15:00-21:00 (6h) single-neutral…" at bounding box center [707, 290] width 180 height 80
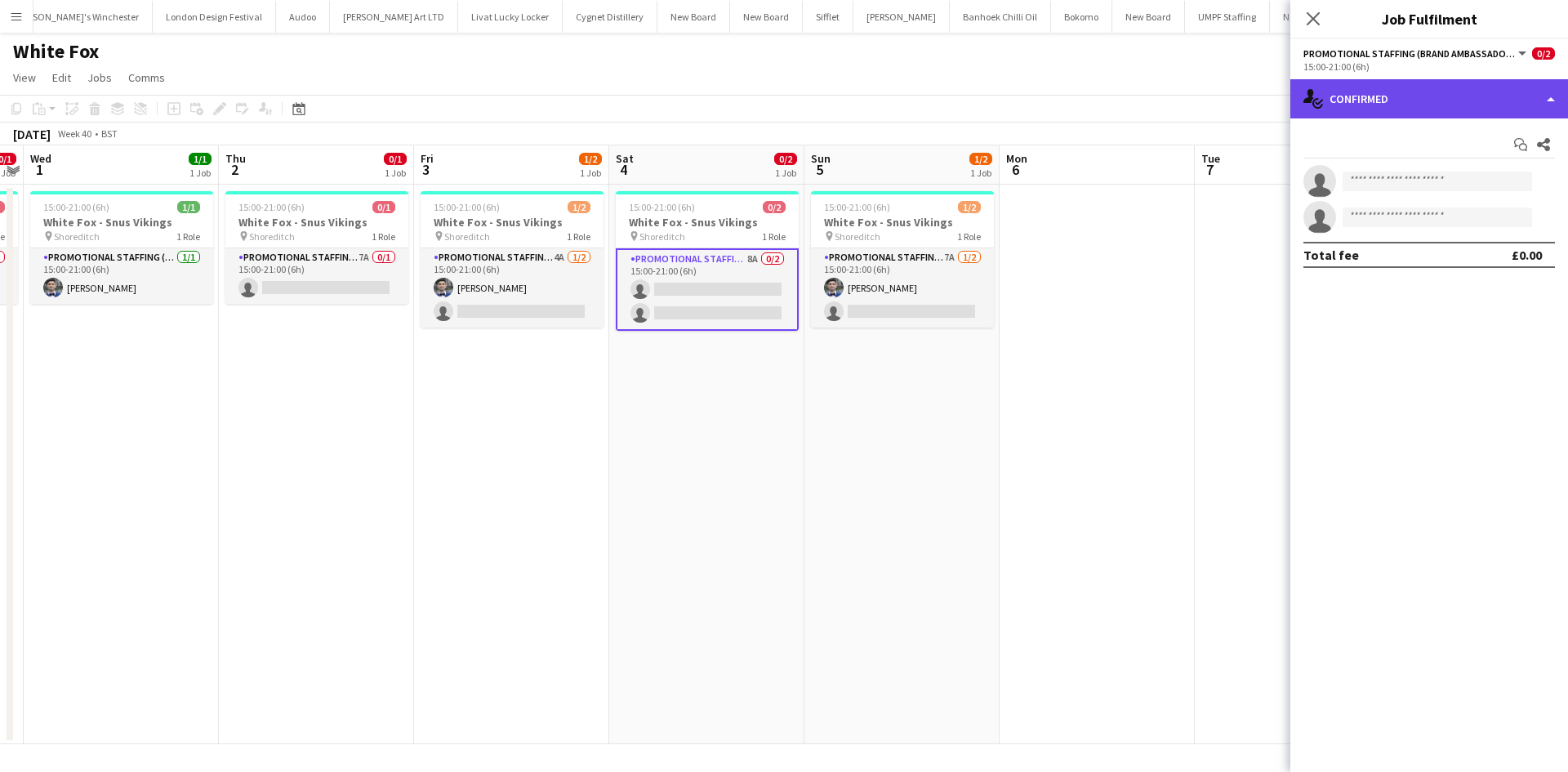
click at [1402, 113] on div "single-neutral-actions-check-2 Confirmed" at bounding box center [1428, 99] width 277 height 39
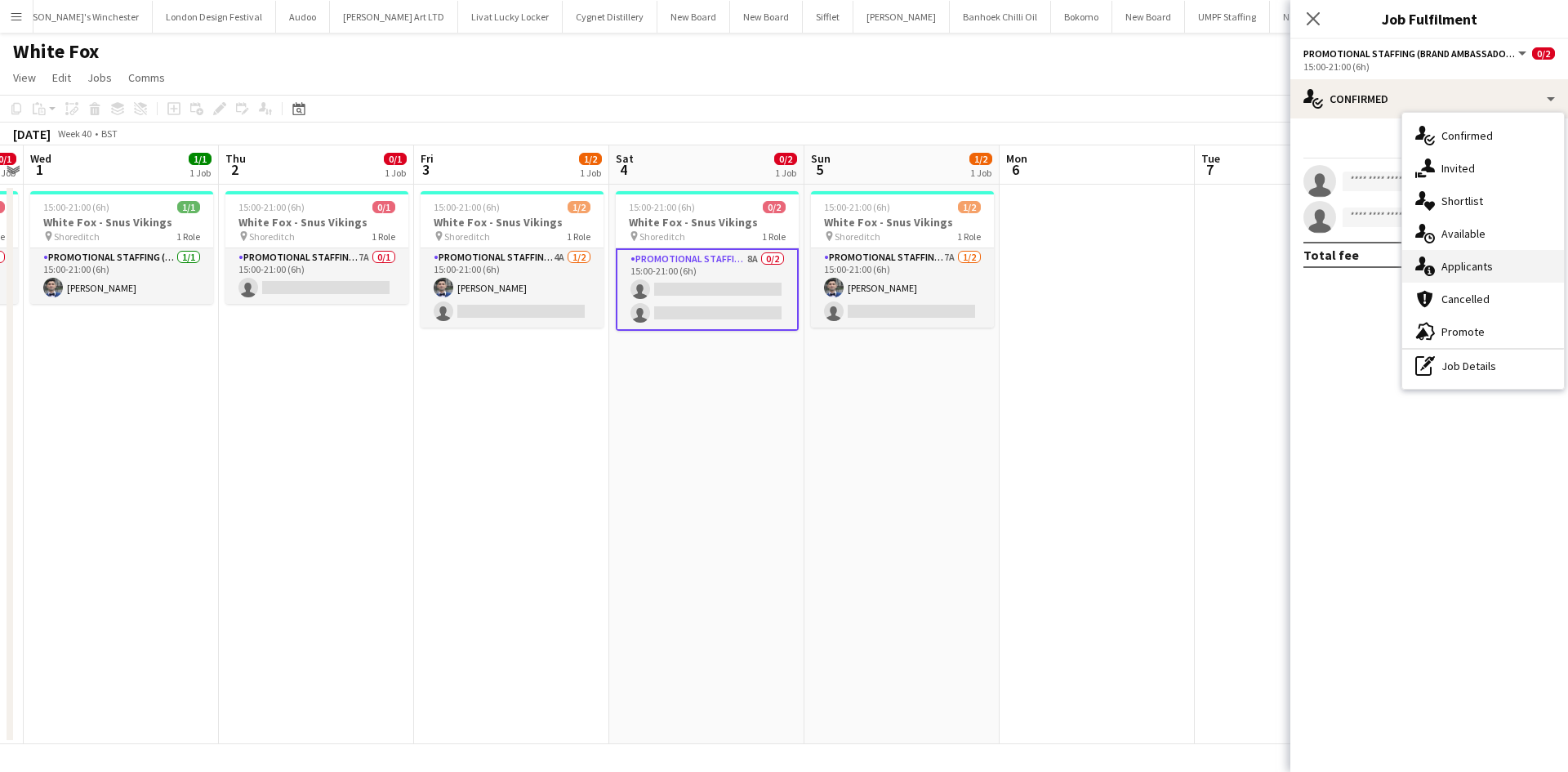
click at [1482, 269] on span "Applicants" at bounding box center [1467, 266] width 51 height 15
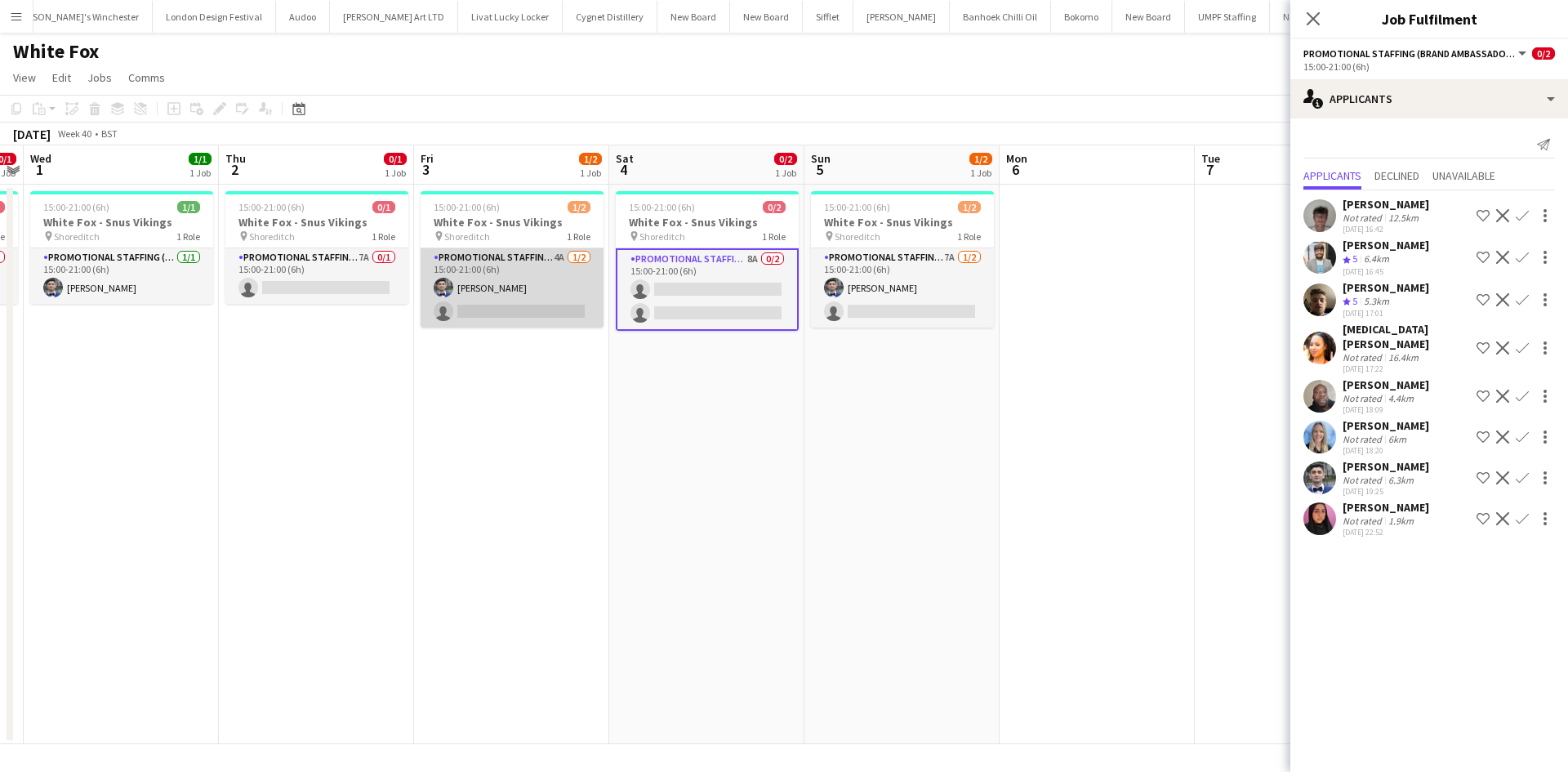
click at [549, 252] on app-card-role "Promotional Staffing (Brand Ambassadors) 4A 1/2 15:00-21:00 (6h) Elvis Assadi s…" at bounding box center [512, 288] width 183 height 80
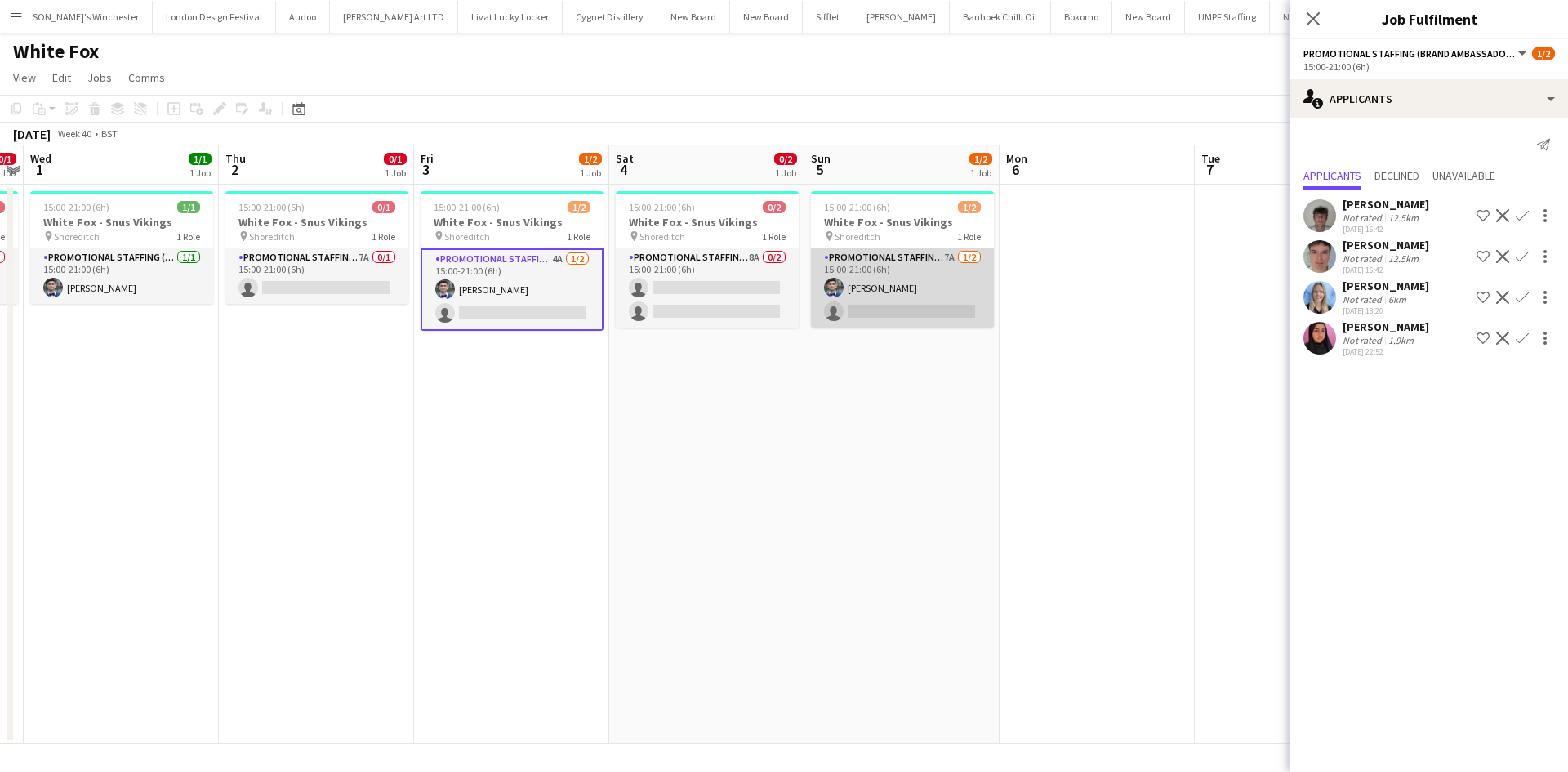
click at [947, 248] on app-card-role "Promotional Staffing (Brand Ambassadors) 7A 1/2 15:00-21:00 (6h) Elvis Assadi s…" at bounding box center [902, 288] width 183 height 80
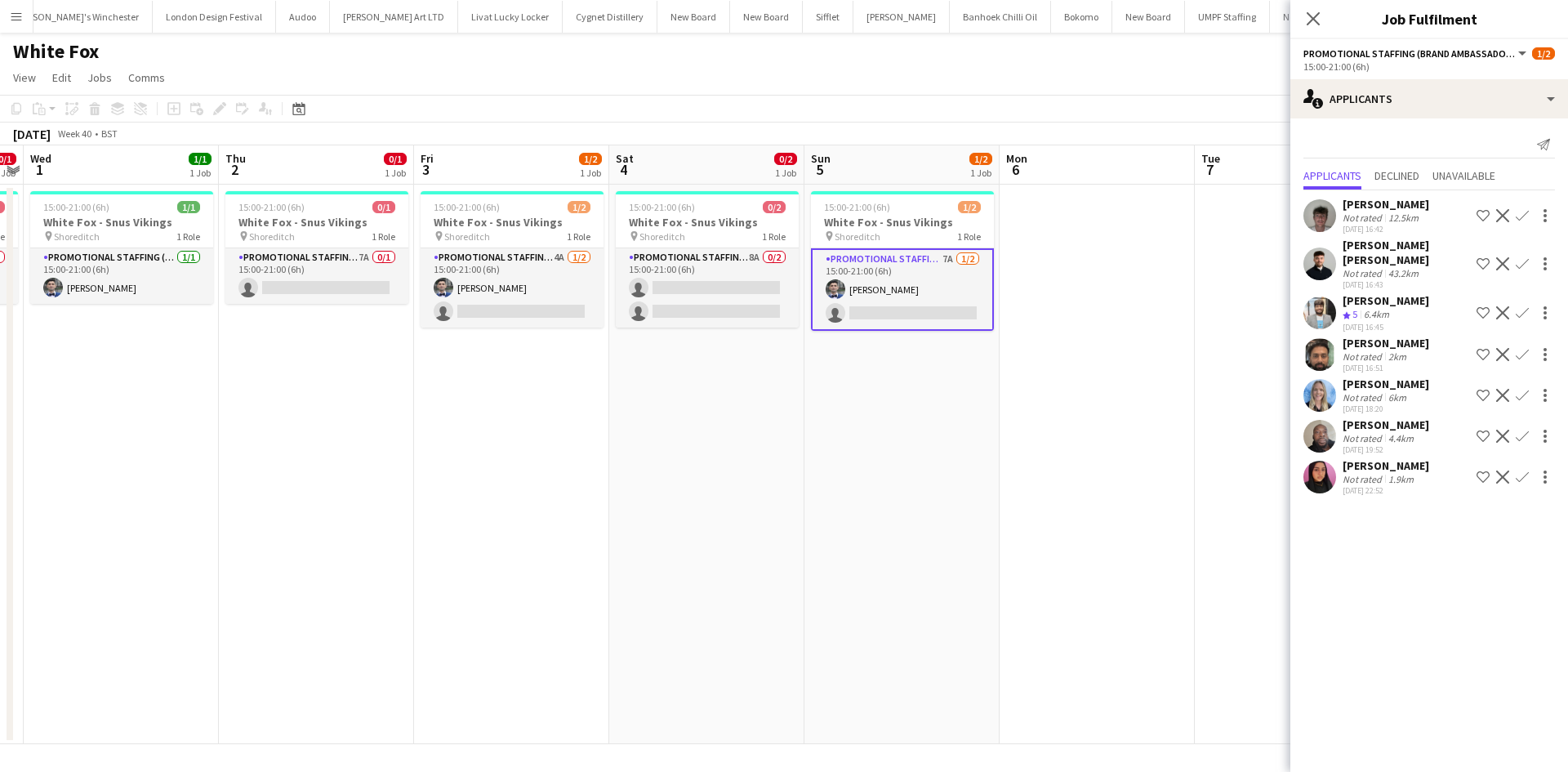
drag, startPoint x: 744, startPoint y: 455, endPoint x: 753, endPoint y: 451, distance: 9.8
click at [754, 451] on app-calendar-viewport "Sun 28 Mon 29 0/1 1 Job Tue 30 0/1 1 Job Wed 1 1/1 1 Job Thu 2 0/1 1 Job Fri 3 …" at bounding box center [784, 444] width 1568 height 599
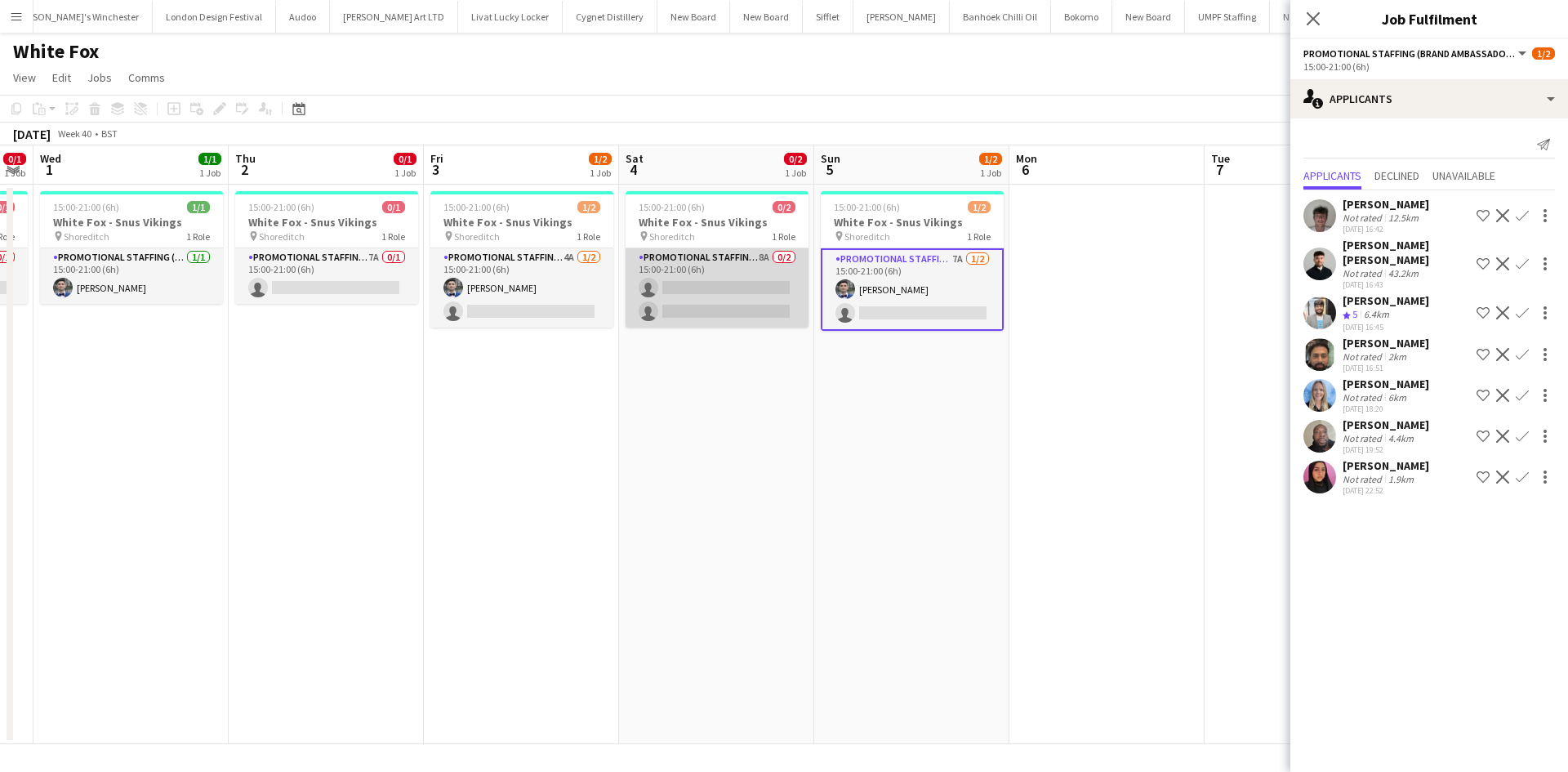
click at [753, 255] on app-card-role "Promotional Staffing (Brand Ambassadors) 8A 0/2 15:00-21:00 (6h) single-neutral…" at bounding box center [716, 288] width 183 height 80
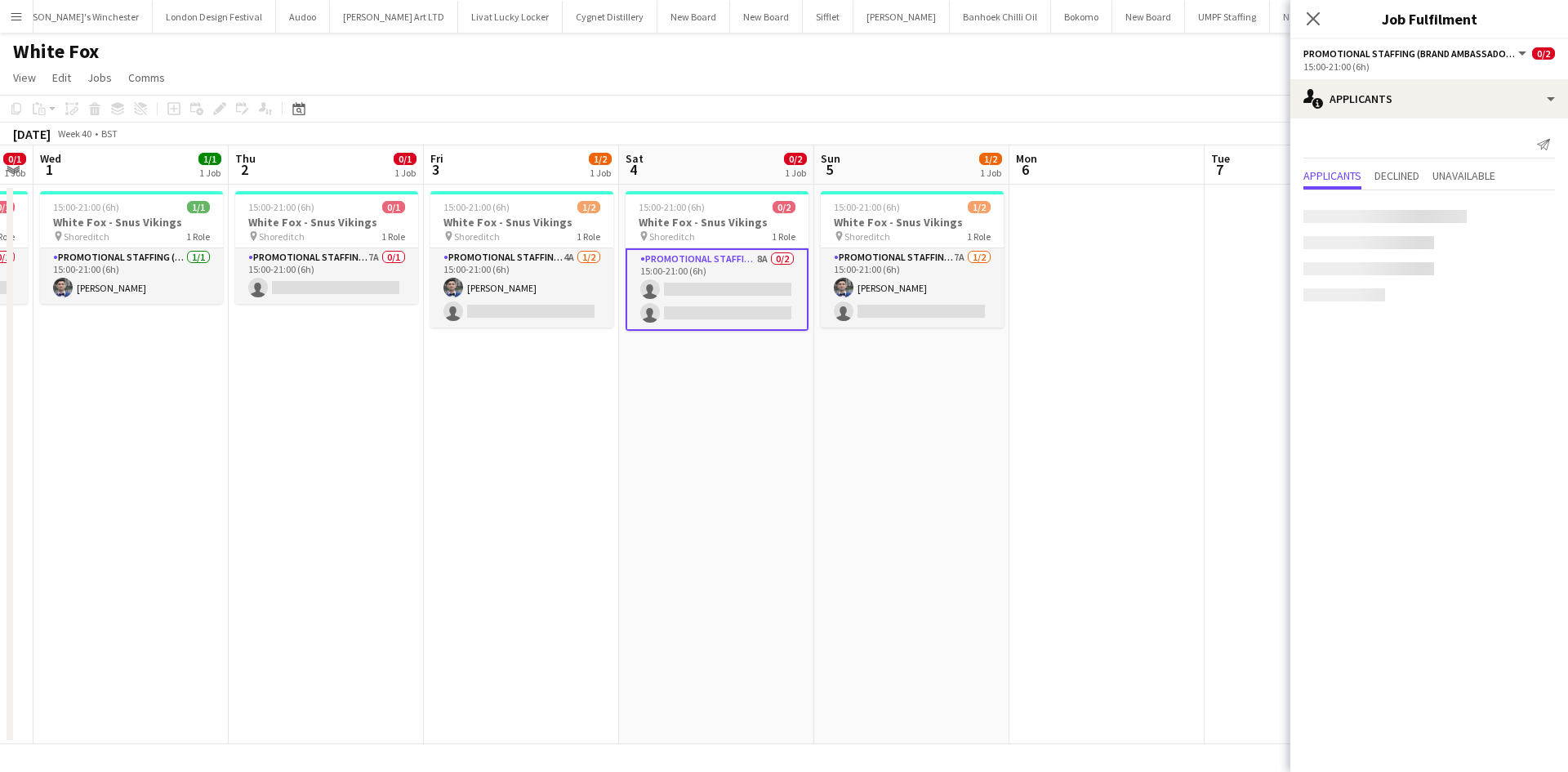
scroll to position [0, 552]
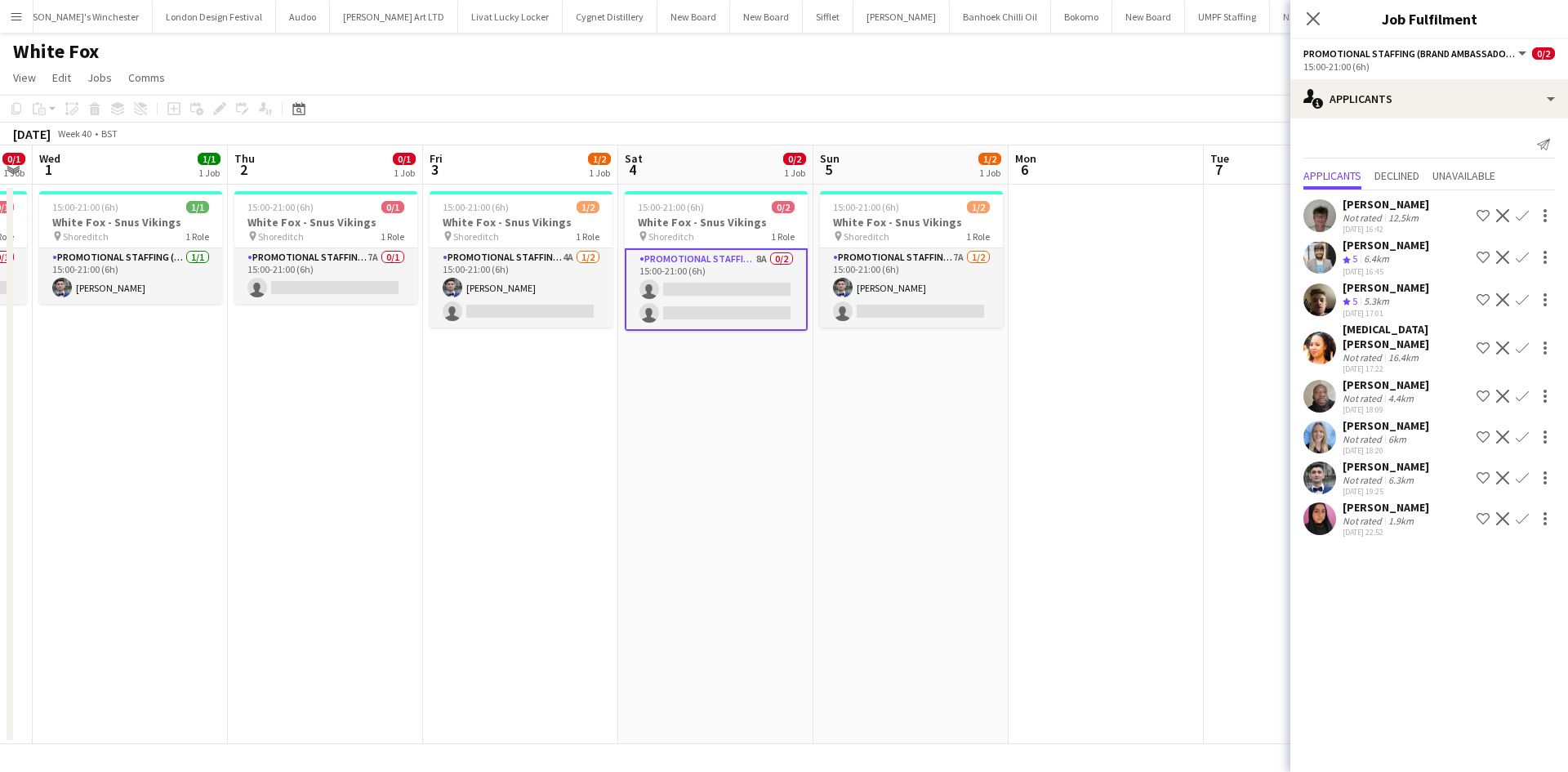
click at [1522, 389] on app-icon "Confirm" at bounding box center [1522, 396] width 13 height 13
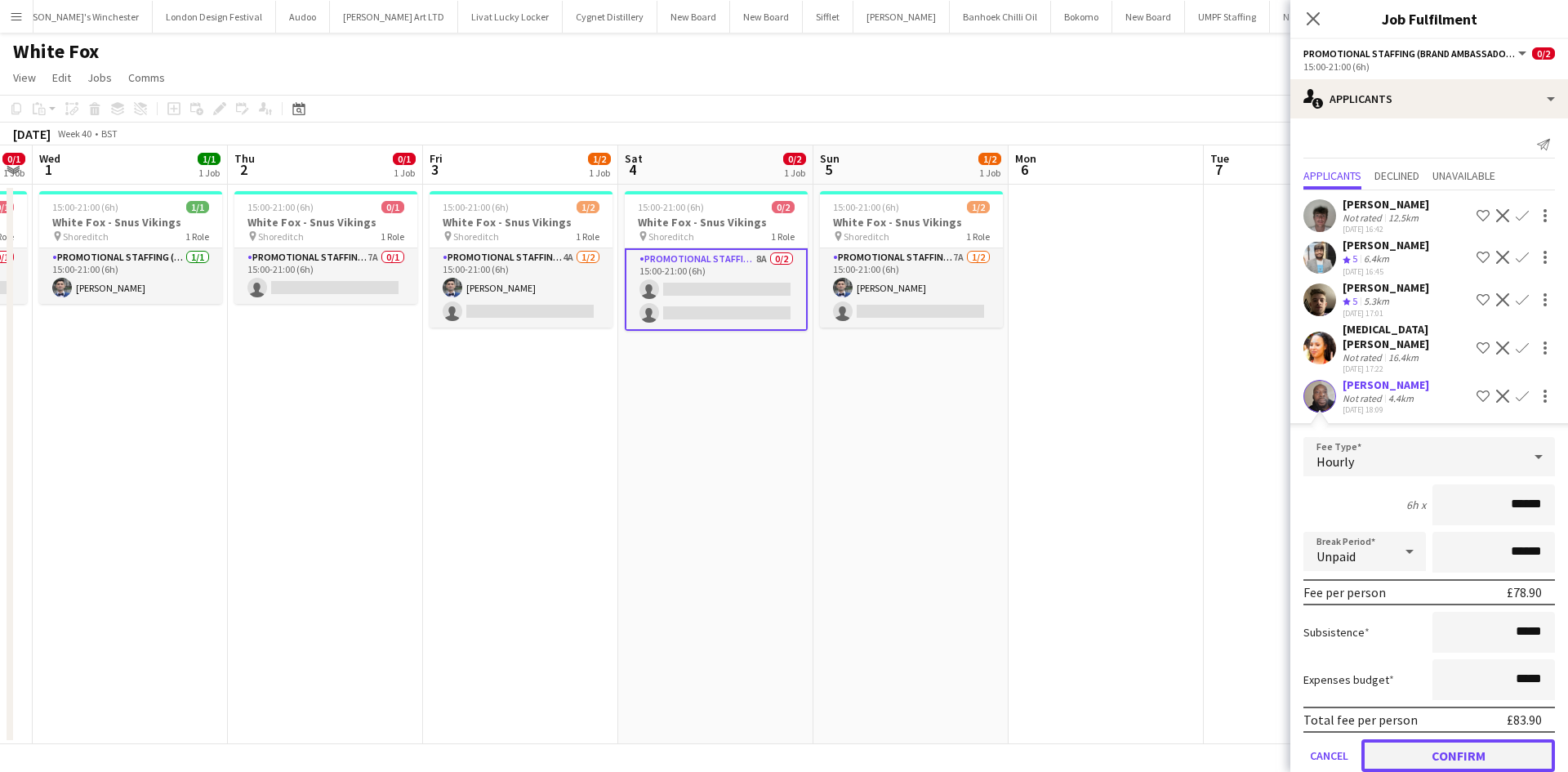
click at [1459, 750] on button "Confirm" at bounding box center [1458, 755] width 194 height 32
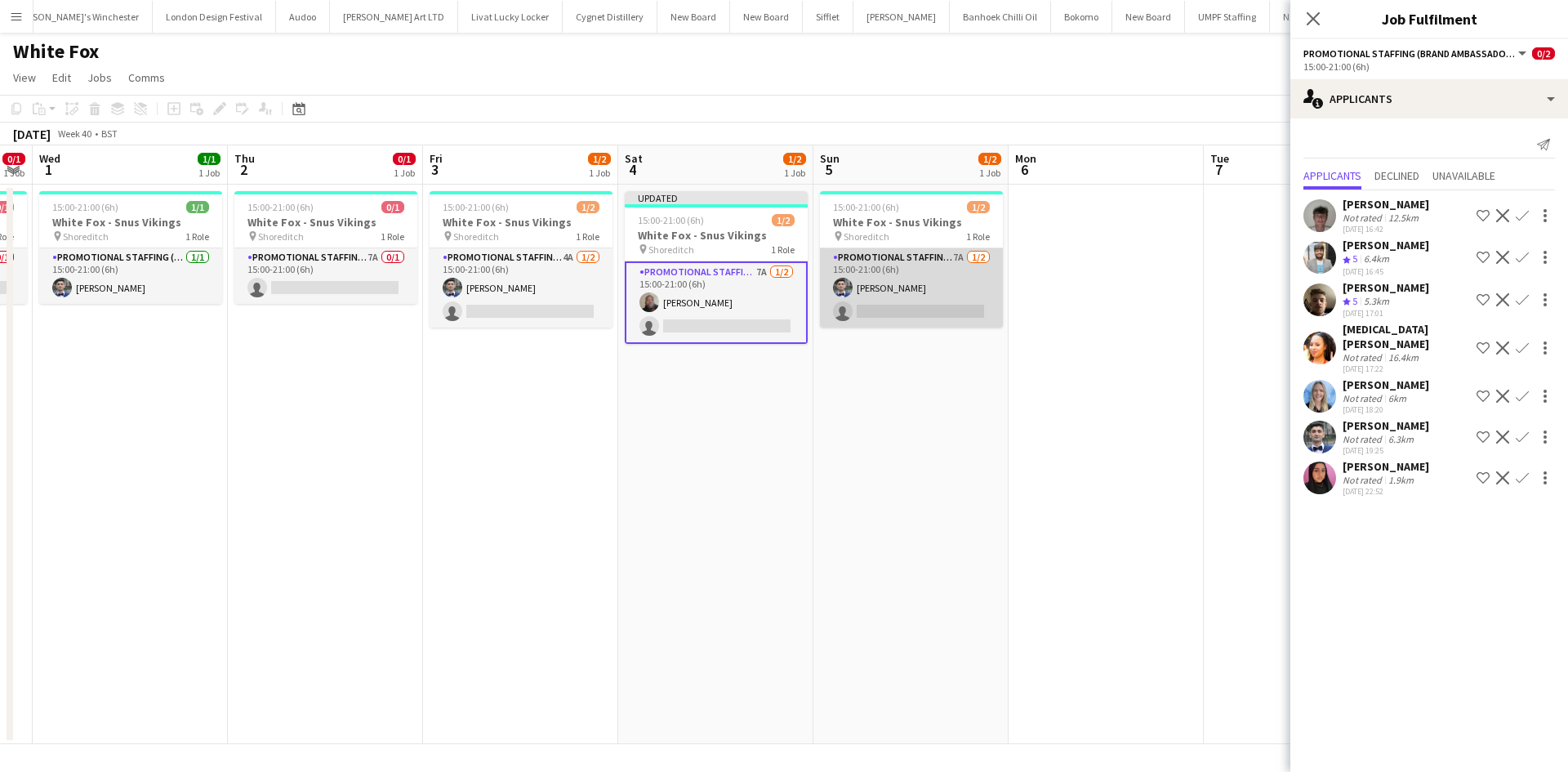
click at [961, 263] on app-card-role "Promotional Staffing (Brand Ambassadors) 7A 1/2 15:00-21:00 (6h) Elvis Assadi s…" at bounding box center [911, 288] width 183 height 80
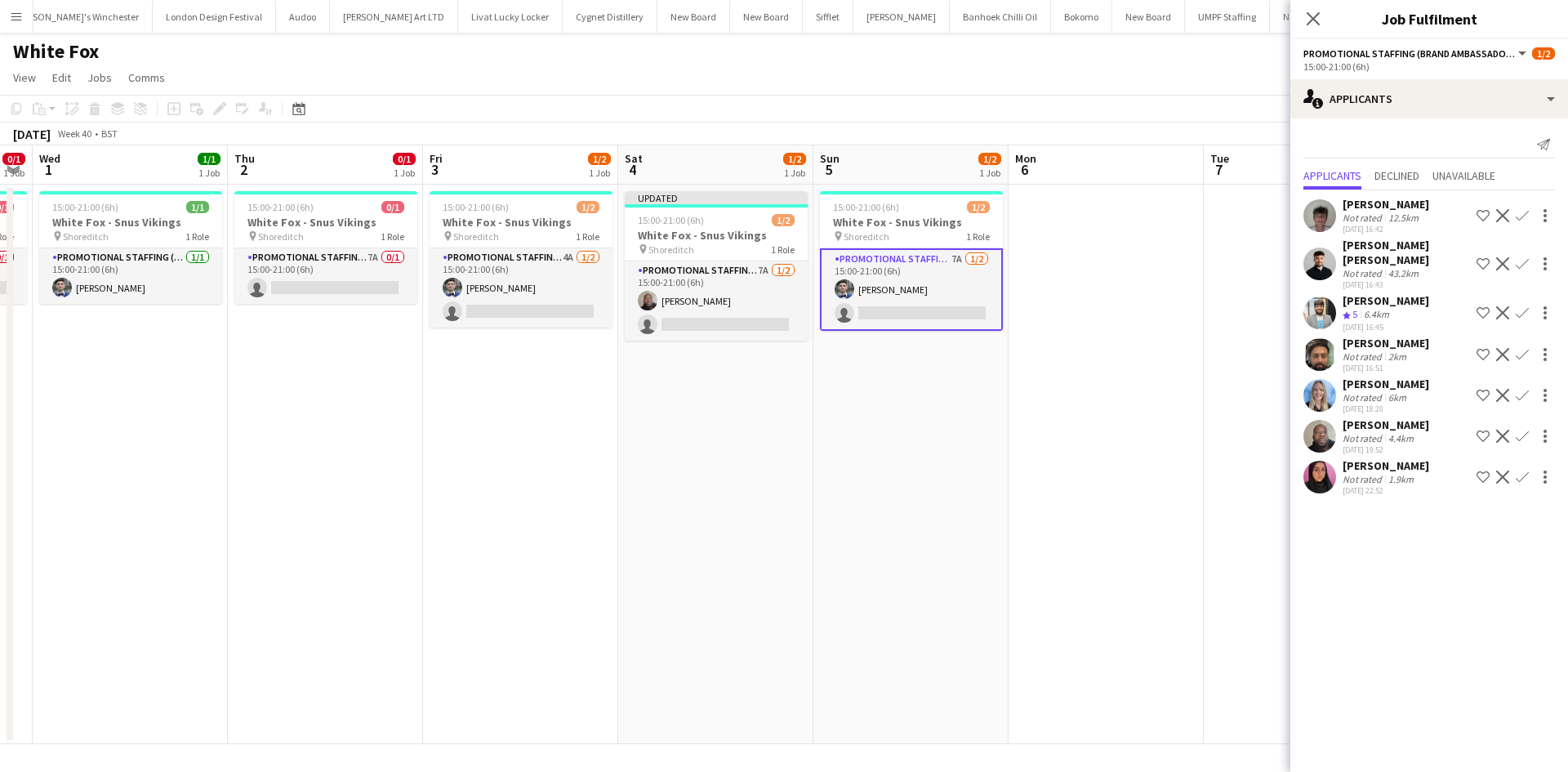
click at [1521, 429] on app-icon "Confirm" at bounding box center [1522, 436] width 13 height 13
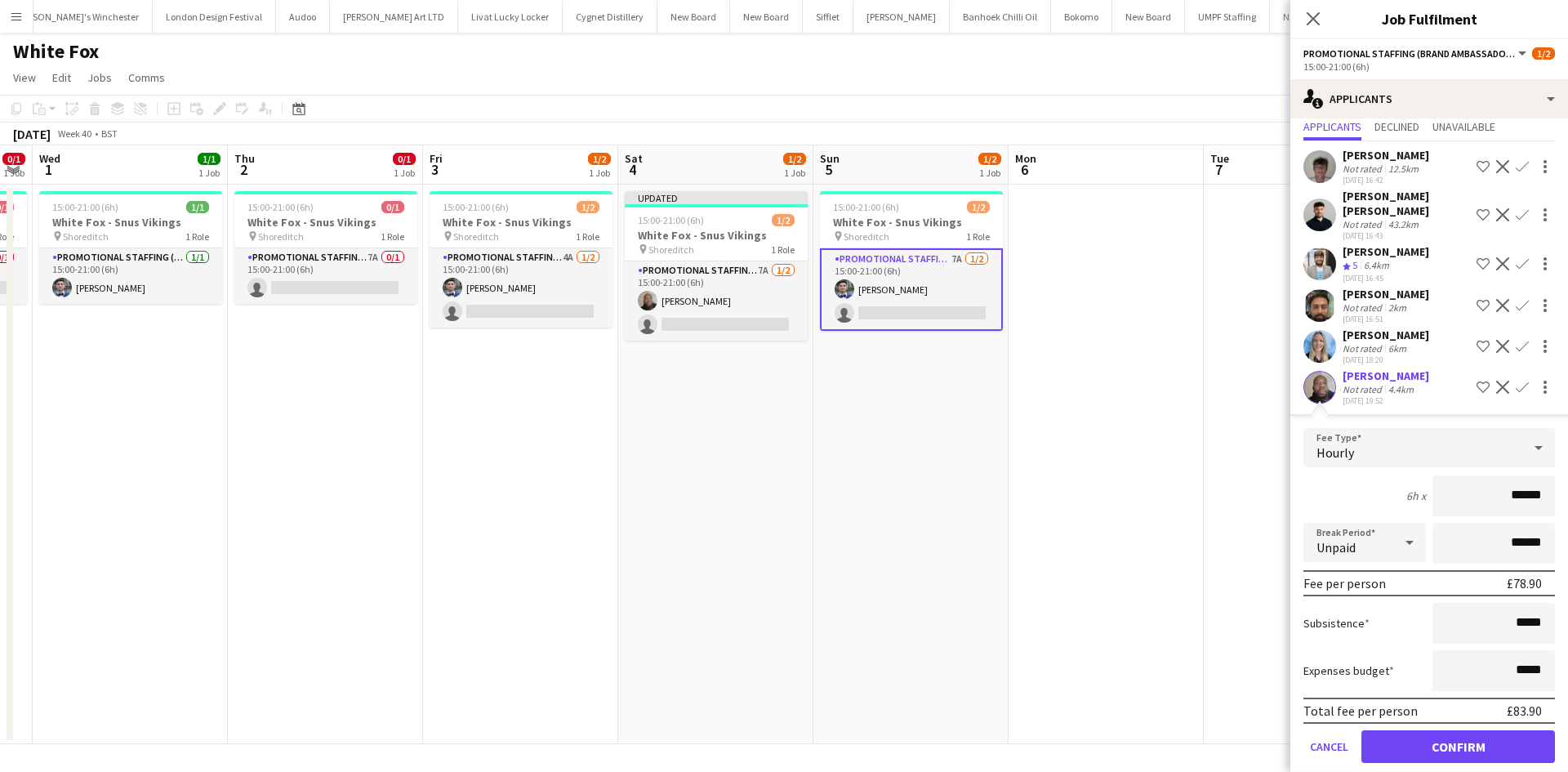
scroll to position [96, 0]
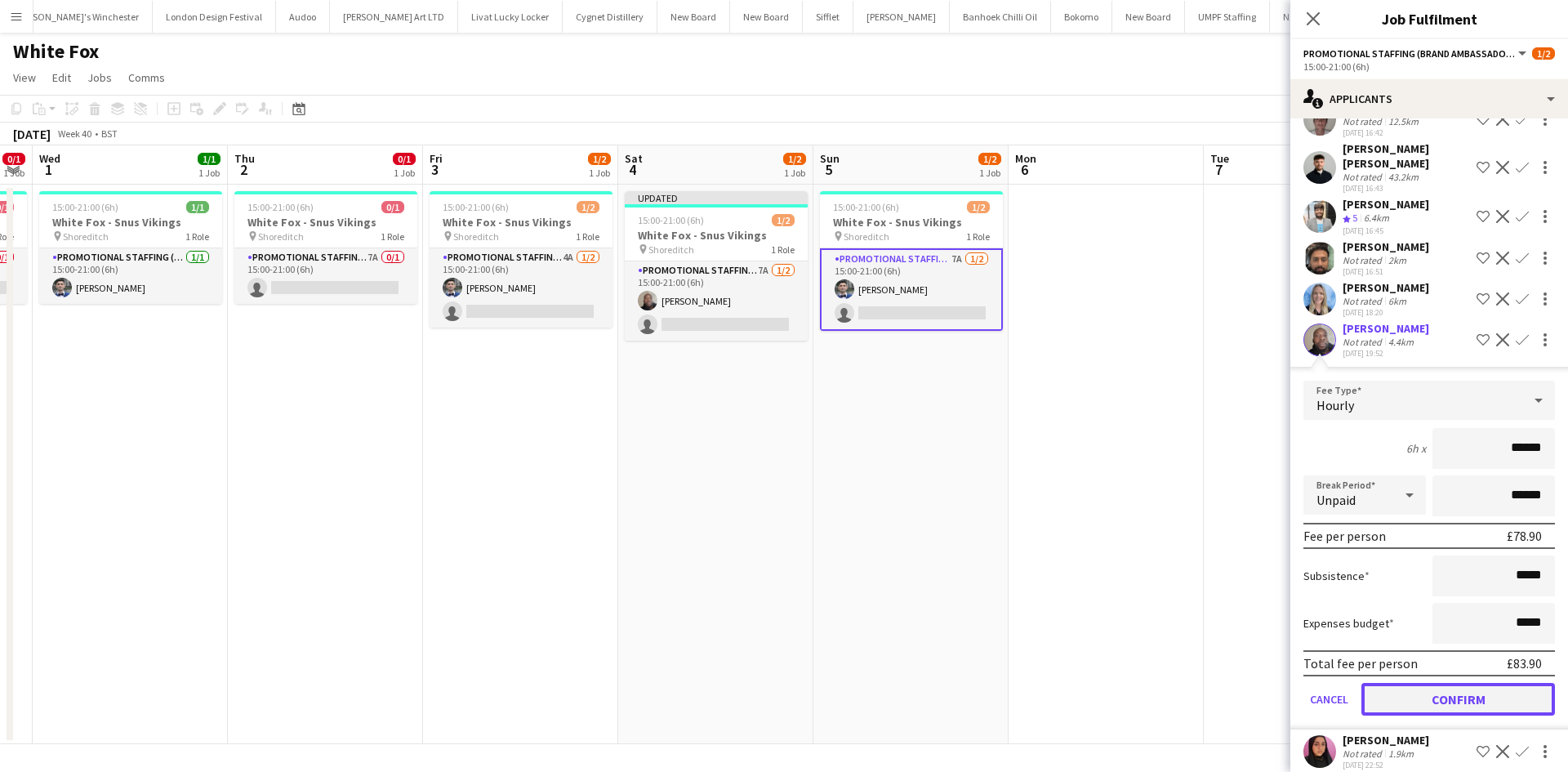
click at [1443, 685] on button "Confirm" at bounding box center [1458, 698] width 194 height 32
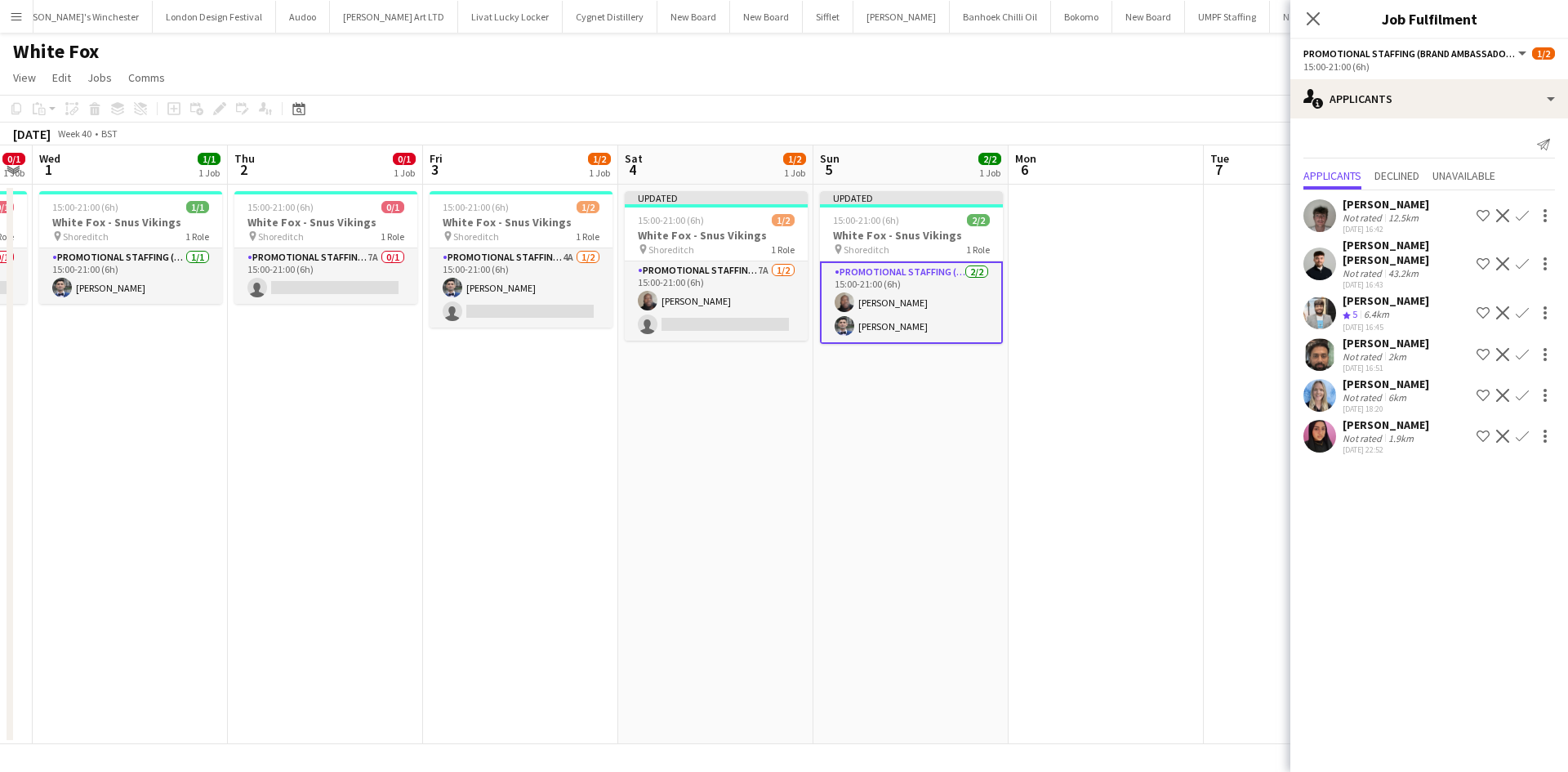
click at [1187, 578] on app-date-cell at bounding box center [1106, 464] width 195 height 559
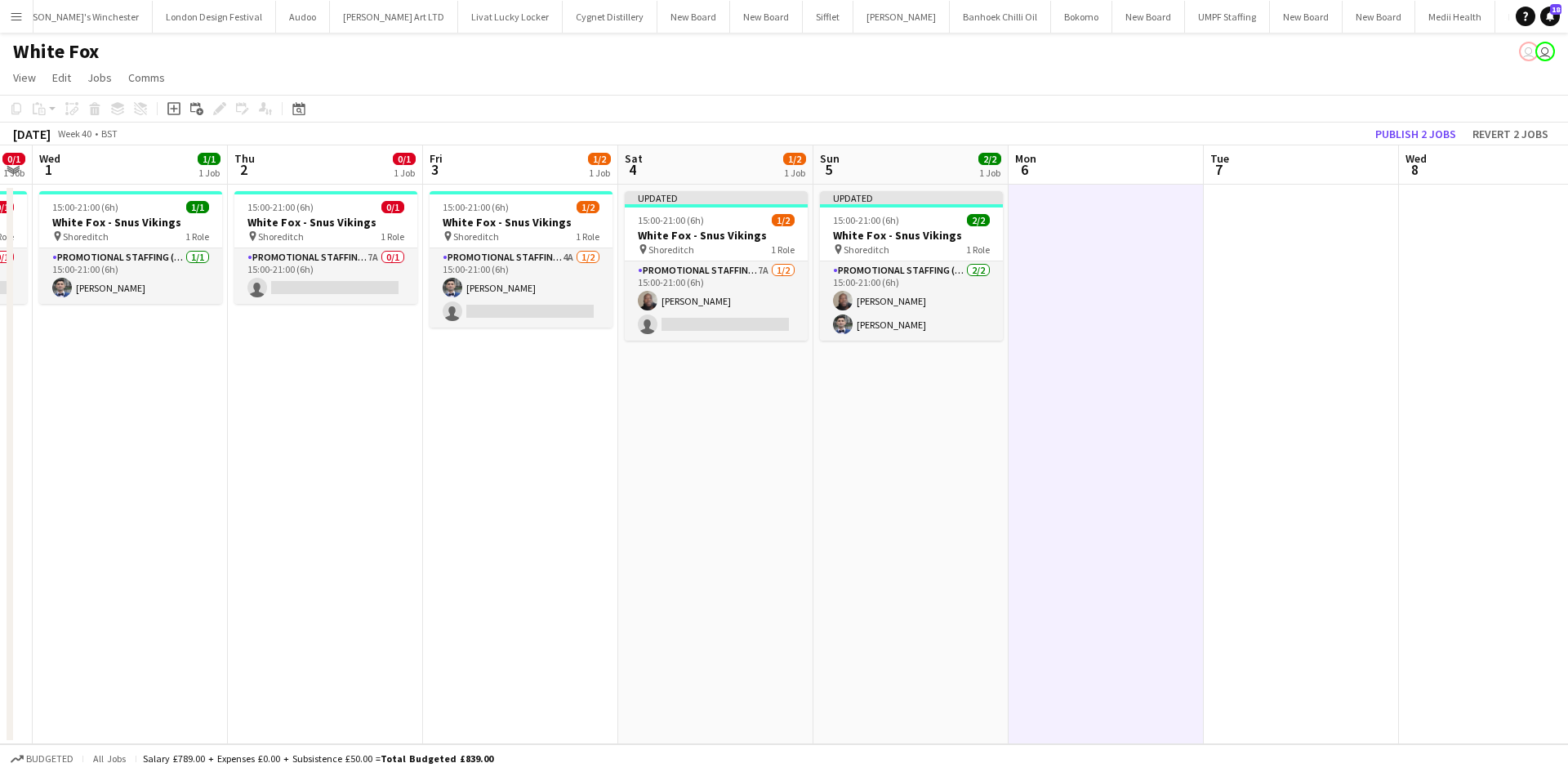
scroll to position [0, 552]
click at [1415, 135] on button "Publish 2 jobs" at bounding box center [1415, 134] width 94 height 22
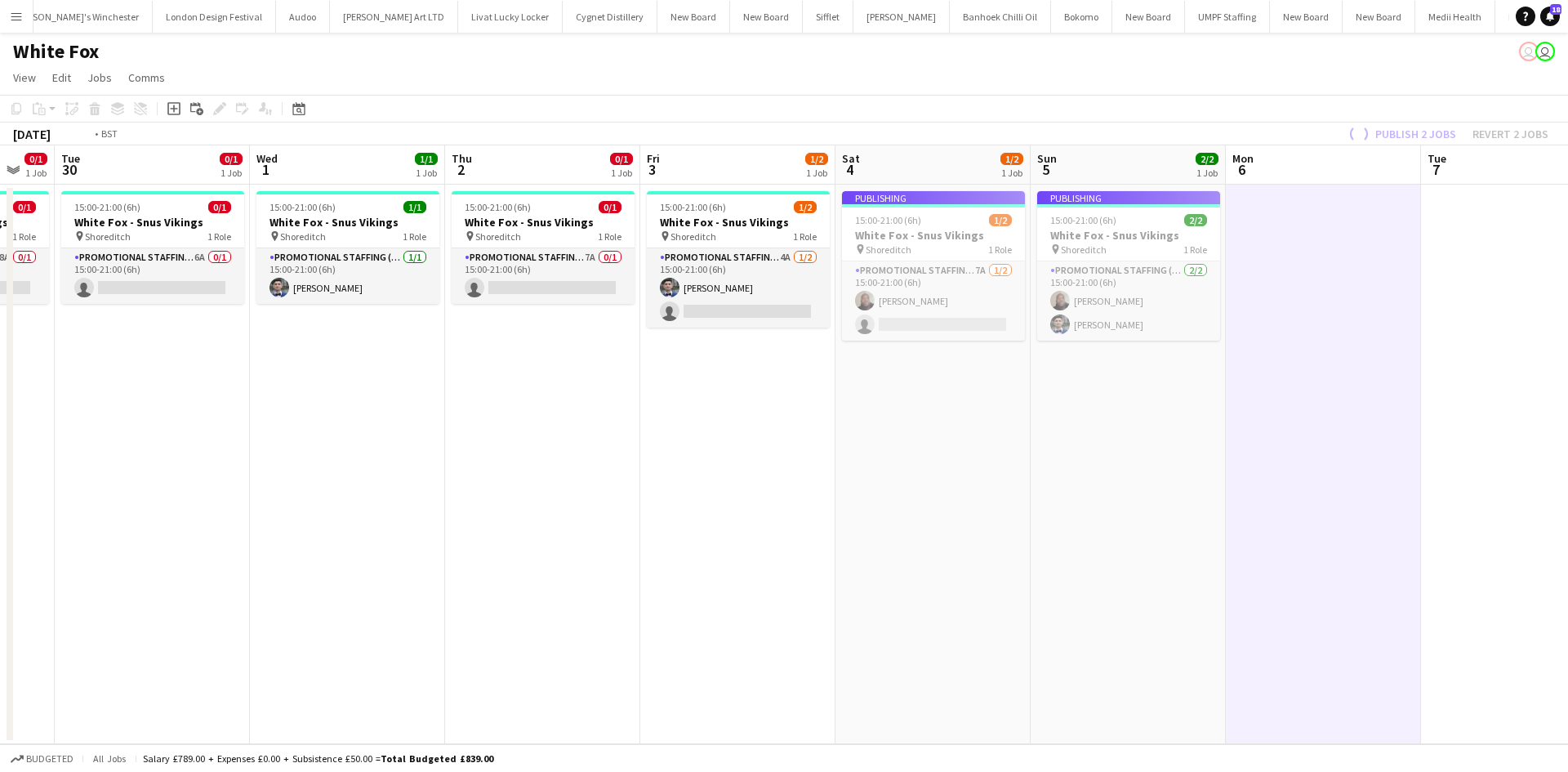
drag, startPoint x: 551, startPoint y: 315, endPoint x: 963, endPoint y: 364, distance: 414.9
click at [963, 364] on app-calendar-viewport "Sun 28 Mon 29 0/1 1 Job Tue 30 0/1 1 Job Wed 1 1/1 1 Job Thu 2 0/1 1 Job Fri 3 …" at bounding box center [784, 444] width 1568 height 599
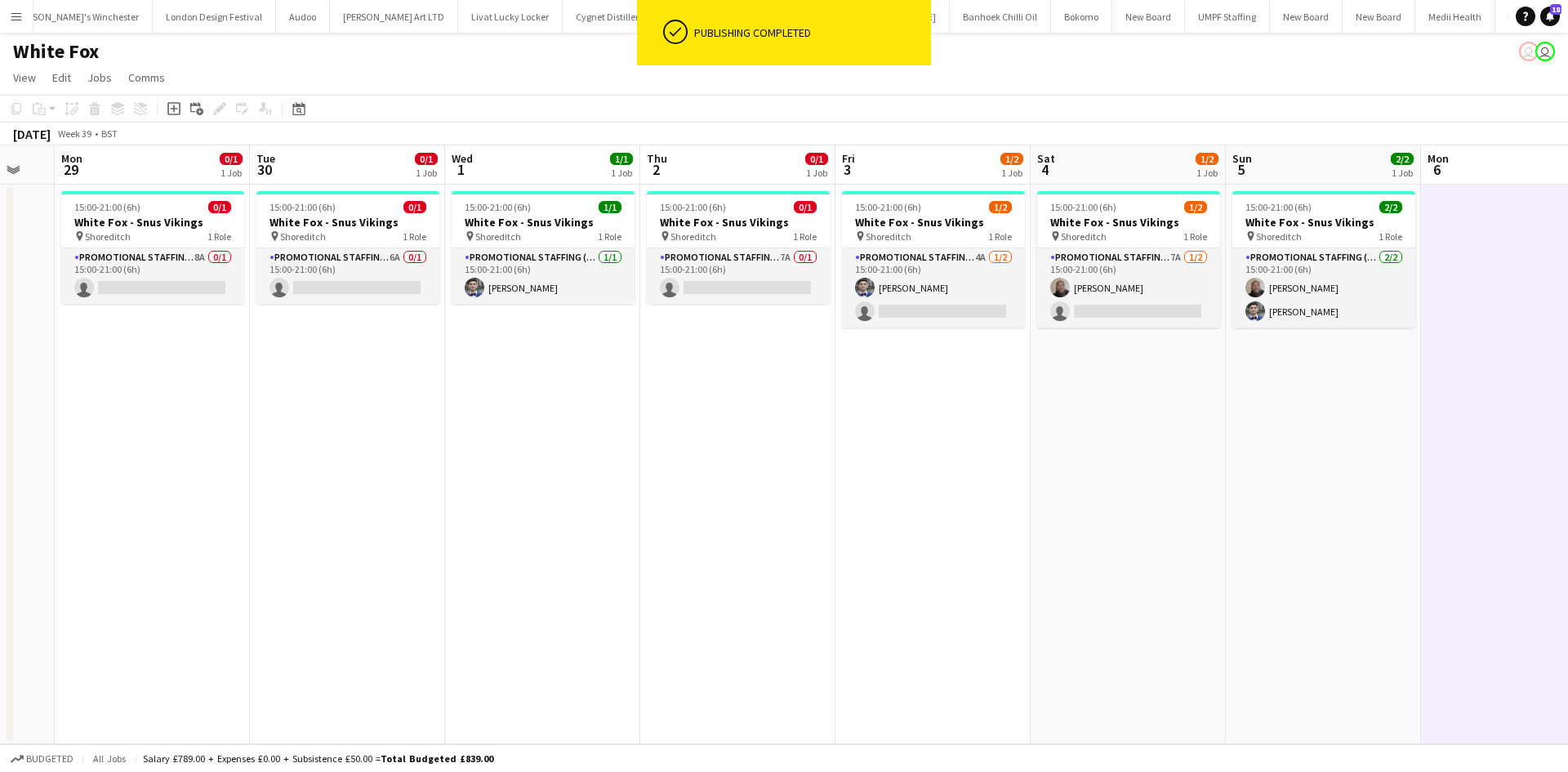
scroll to position [0, 521]
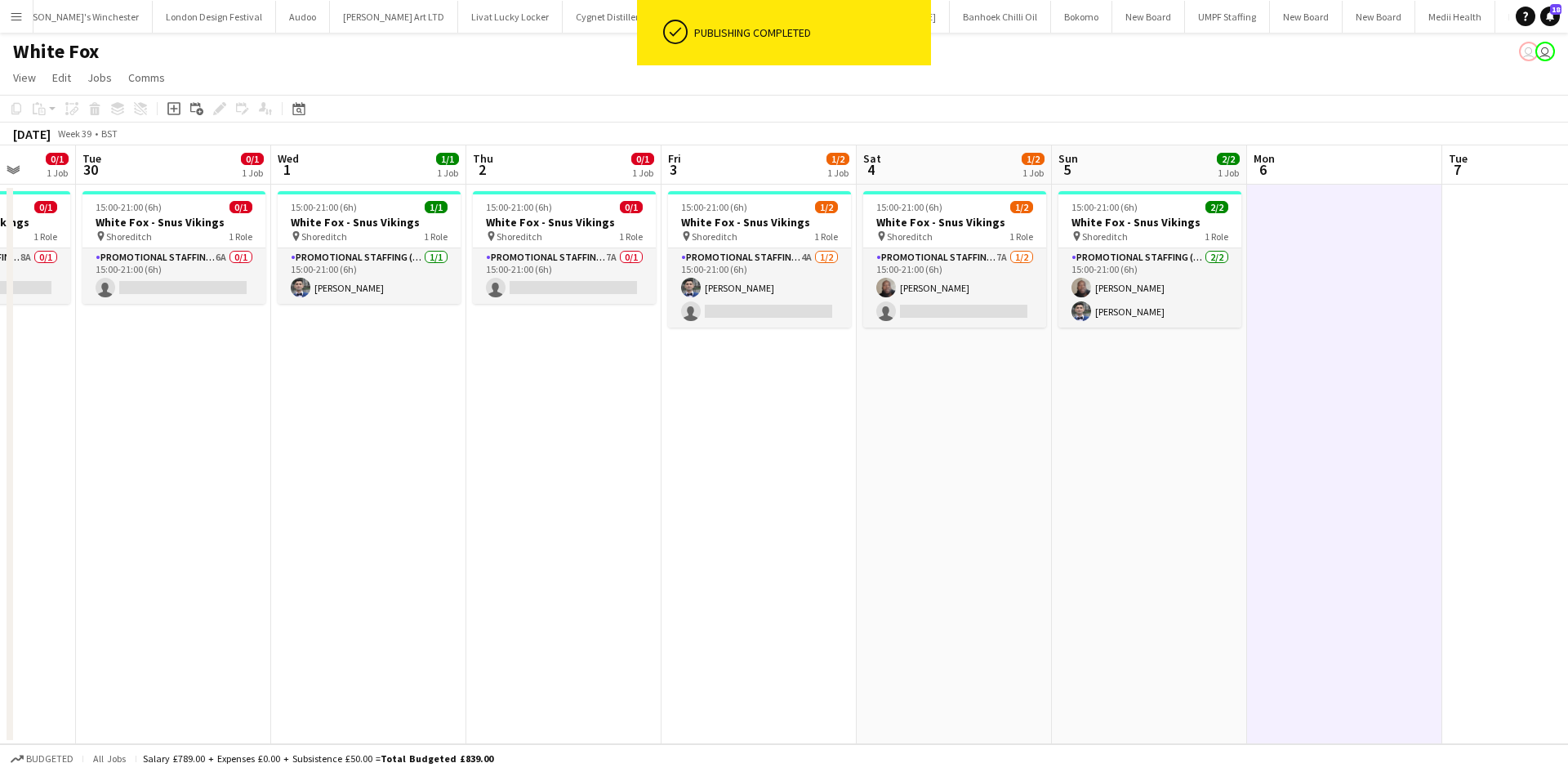
drag, startPoint x: 491, startPoint y: 395, endPoint x: 827, endPoint y: 438, distance: 338.7
click at [871, 443] on app-calendar-viewport "Sat 27 Sun 28 Mon 29 0/1 1 Job Tue 30 0/1 1 Job Wed 1 1/1 1 Job Thu 2 0/1 1 Job…" at bounding box center [784, 444] width 1568 height 599
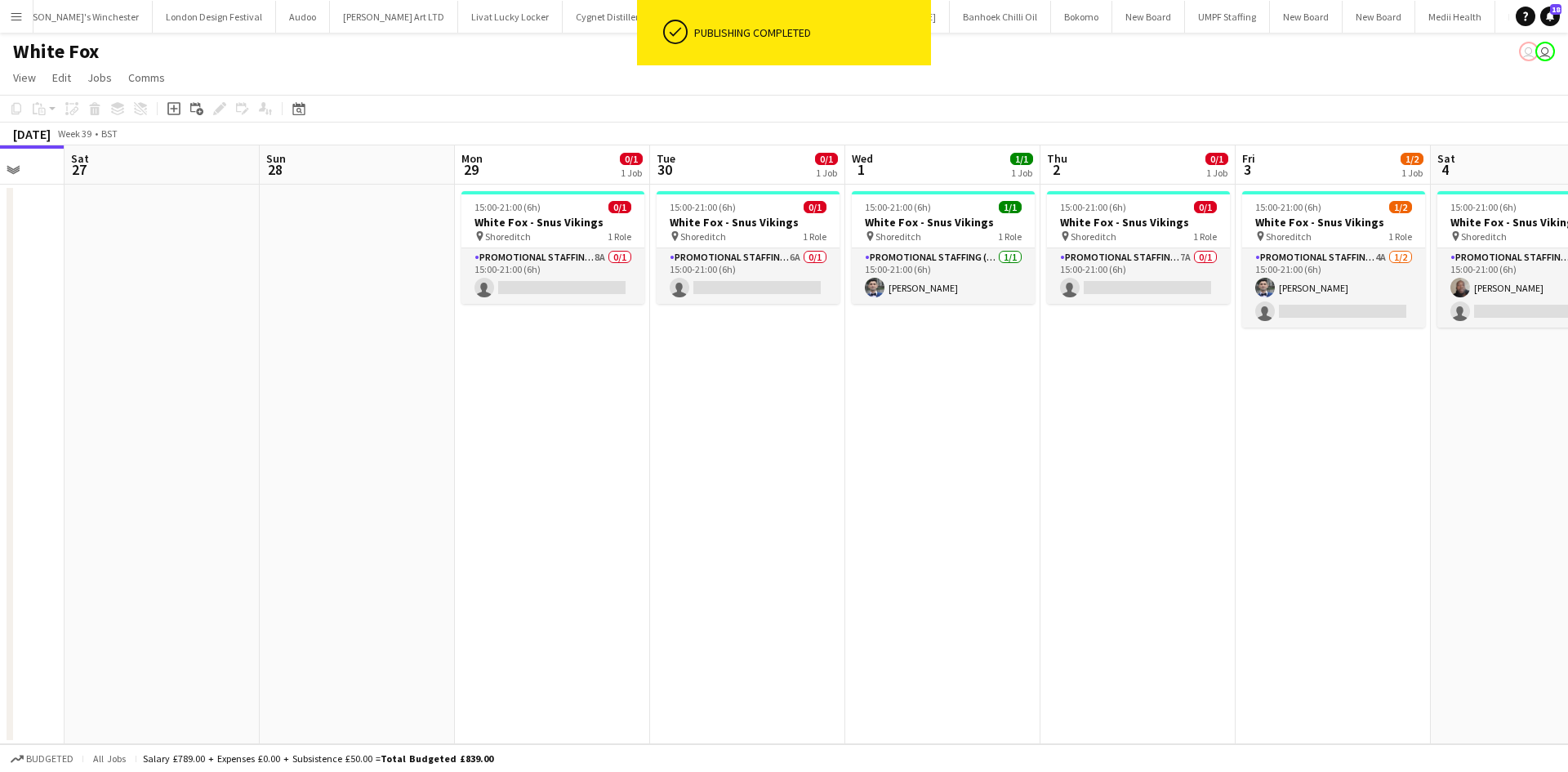
drag, startPoint x: 596, startPoint y: 253, endPoint x: 591, endPoint y: 246, distance: 8.6
click at [595, 253] on app-card-role "Promotional Staffing (Brand Ambassadors) 8A 0/1 15:00-21:00 (6h) single-neutral…" at bounding box center [552, 276] width 183 height 55
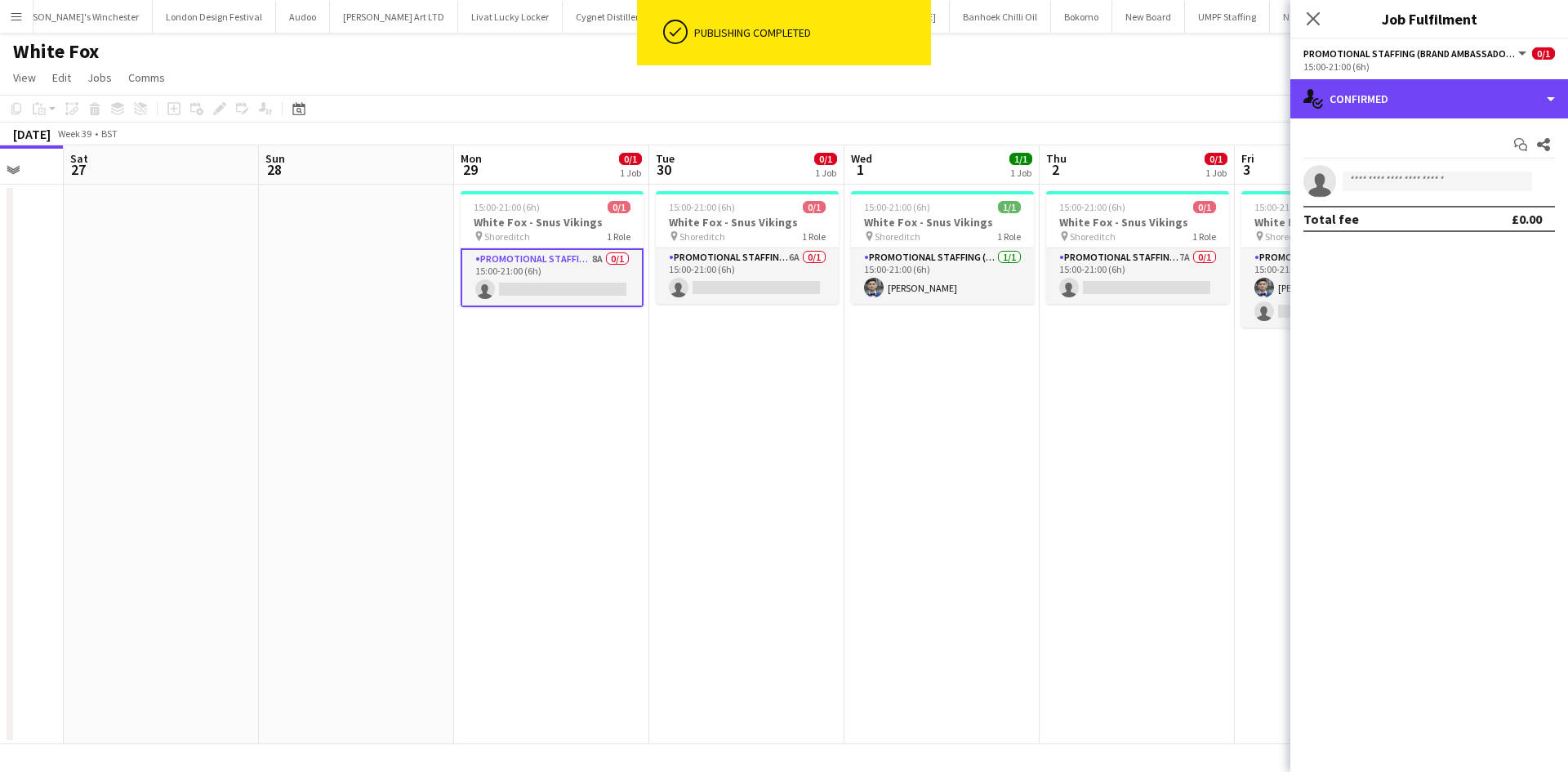
drag, startPoint x: 1353, startPoint y: 94, endPoint x: 1382, endPoint y: 133, distance: 48.6
click at [1353, 94] on div "single-neutral-actions-check-2 Confirmed" at bounding box center [1428, 99] width 277 height 39
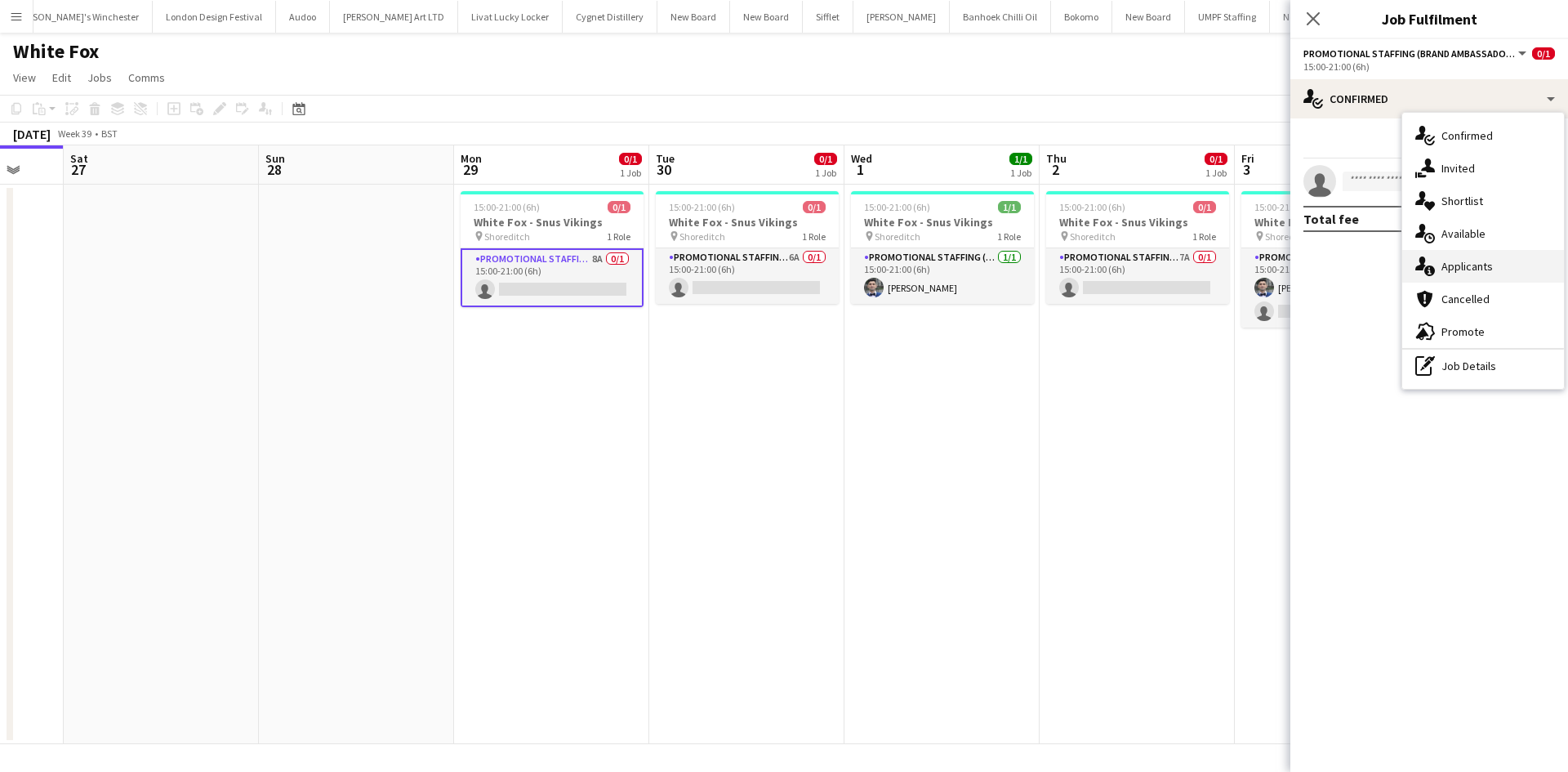
click at [1480, 255] on div "single-neutral-actions-information Applicants" at bounding box center [1483, 266] width 162 height 32
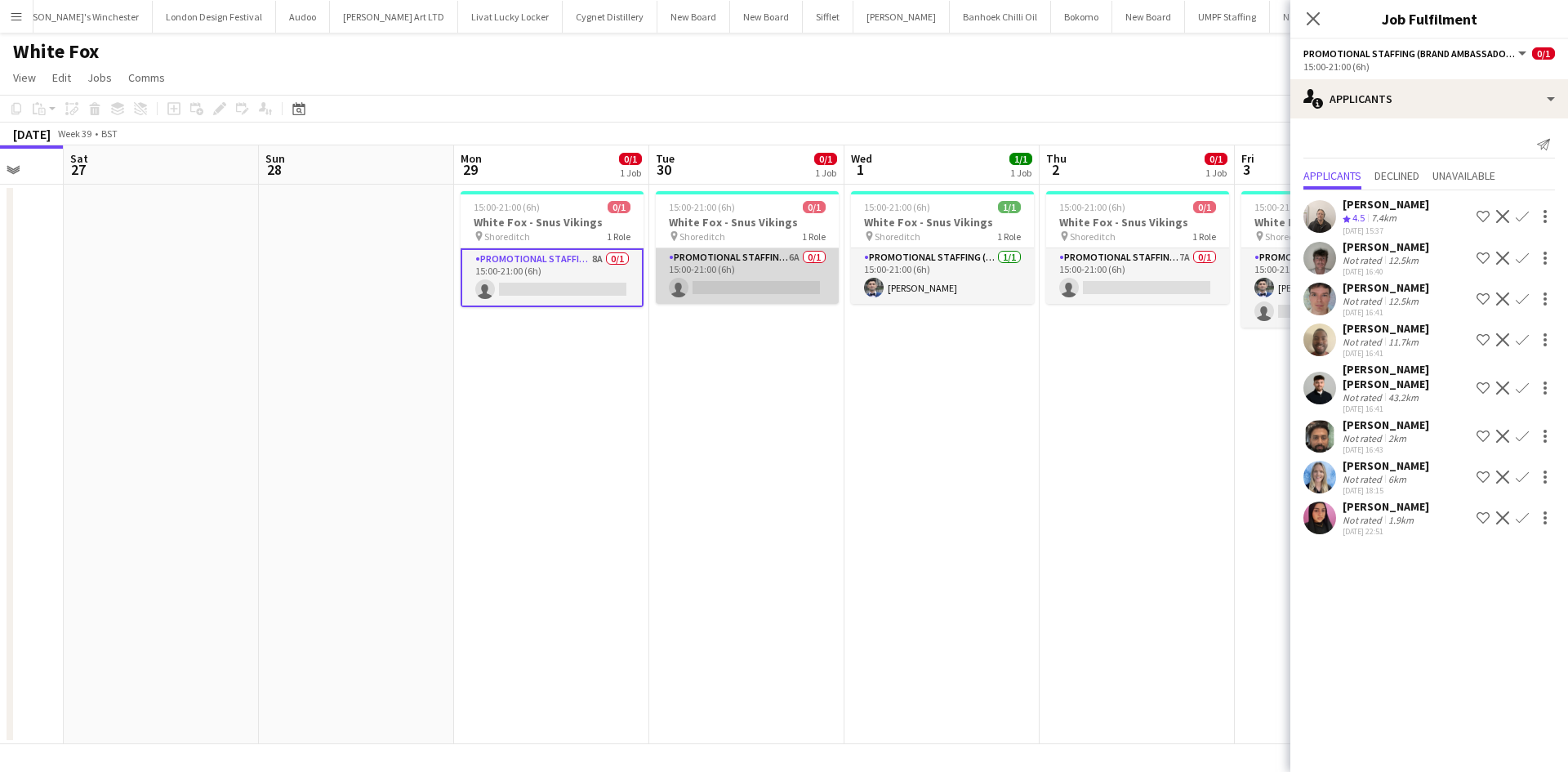
click at [783, 258] on app-card-role "Promotional Staffing (Brand Ambassadors) 6A 0/1 15:00-21:00 (6h) single-neutral…" at bounding box center [747, 276] width 183 height 55
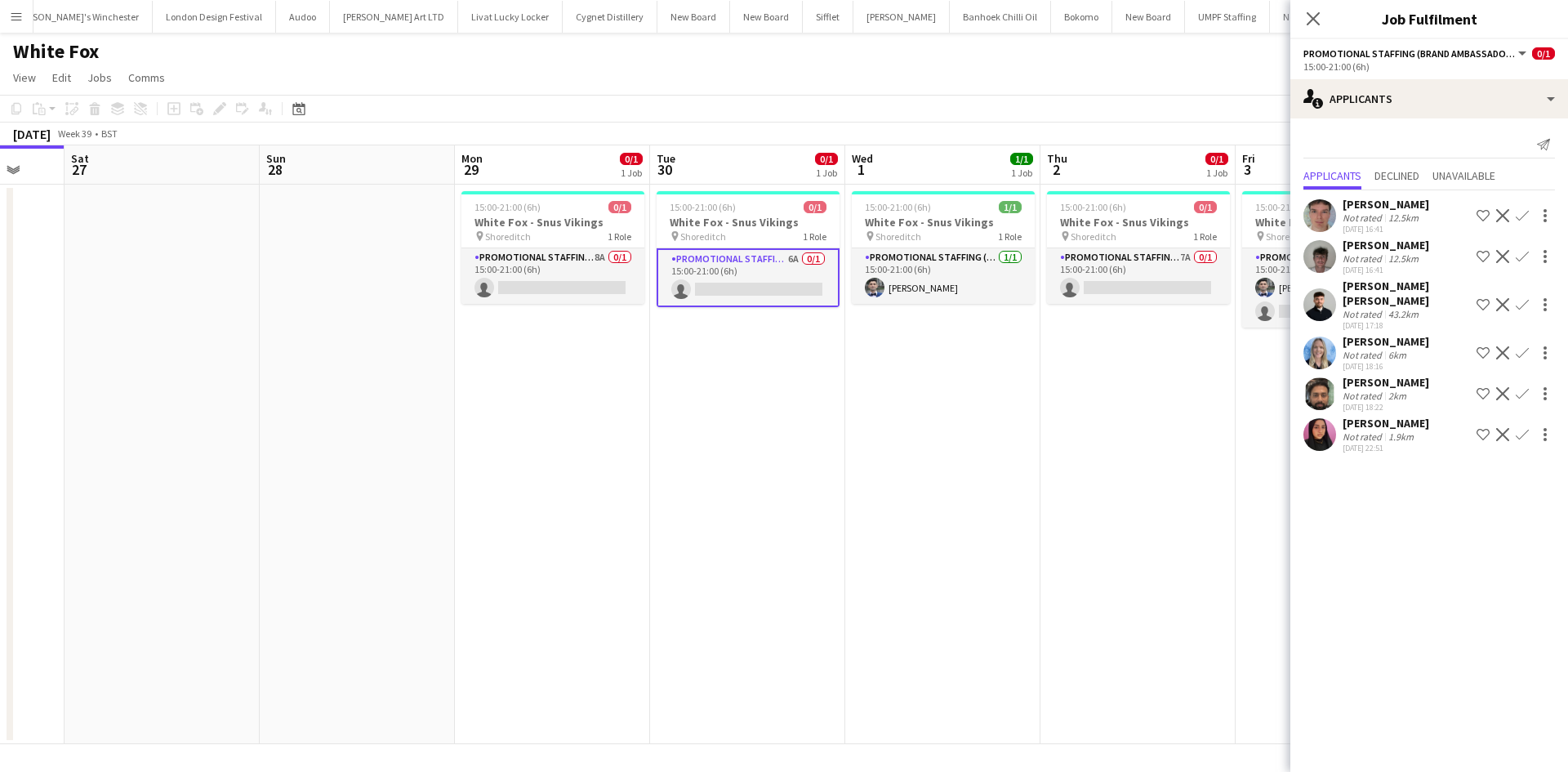
scroll to position [0, 568]
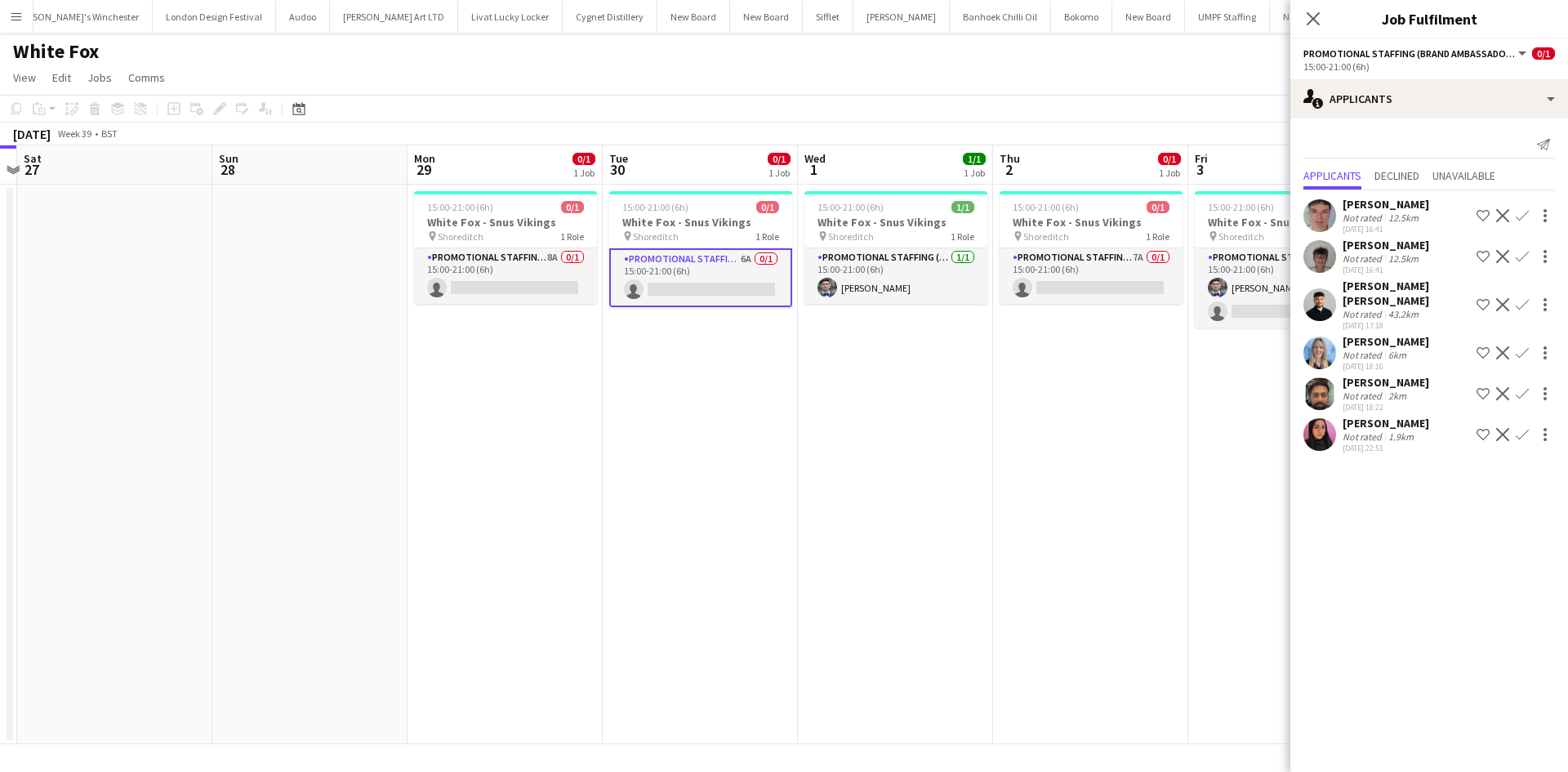
drag, startPoint x: 1042, startPoint y: 340, endPoint x: 995, endPoint y: 326, distance: 49.0
click at [995, 326] on app-calendar-viewport "Wed 24 Thu 25 Fri 26 Sat 27 Sun 28 Mon 29 0/1 1 Job Tue 30 0/1 1 Job Wed 1 1/1 …" at bounding box center [784, 444] width 1568 height 599
click at [1133, 251] on app-card-role "Promotional Staffing (Brand Ambassadors) 7A 0/1 15:00-21:00 (6h) single-neutral…" at bounding box center [1091, 276] width 183 height 55
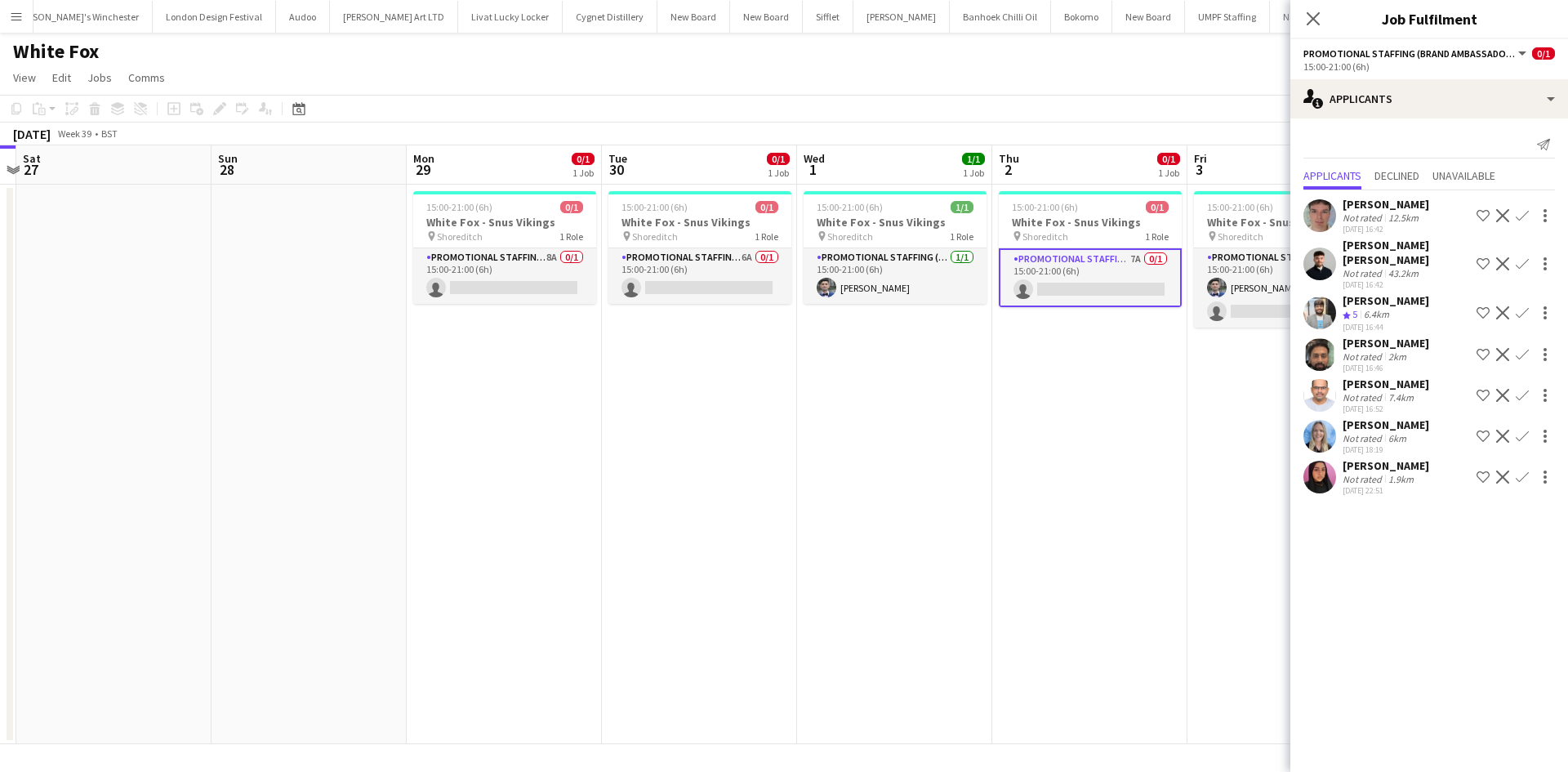
scroll to position [0, 766]
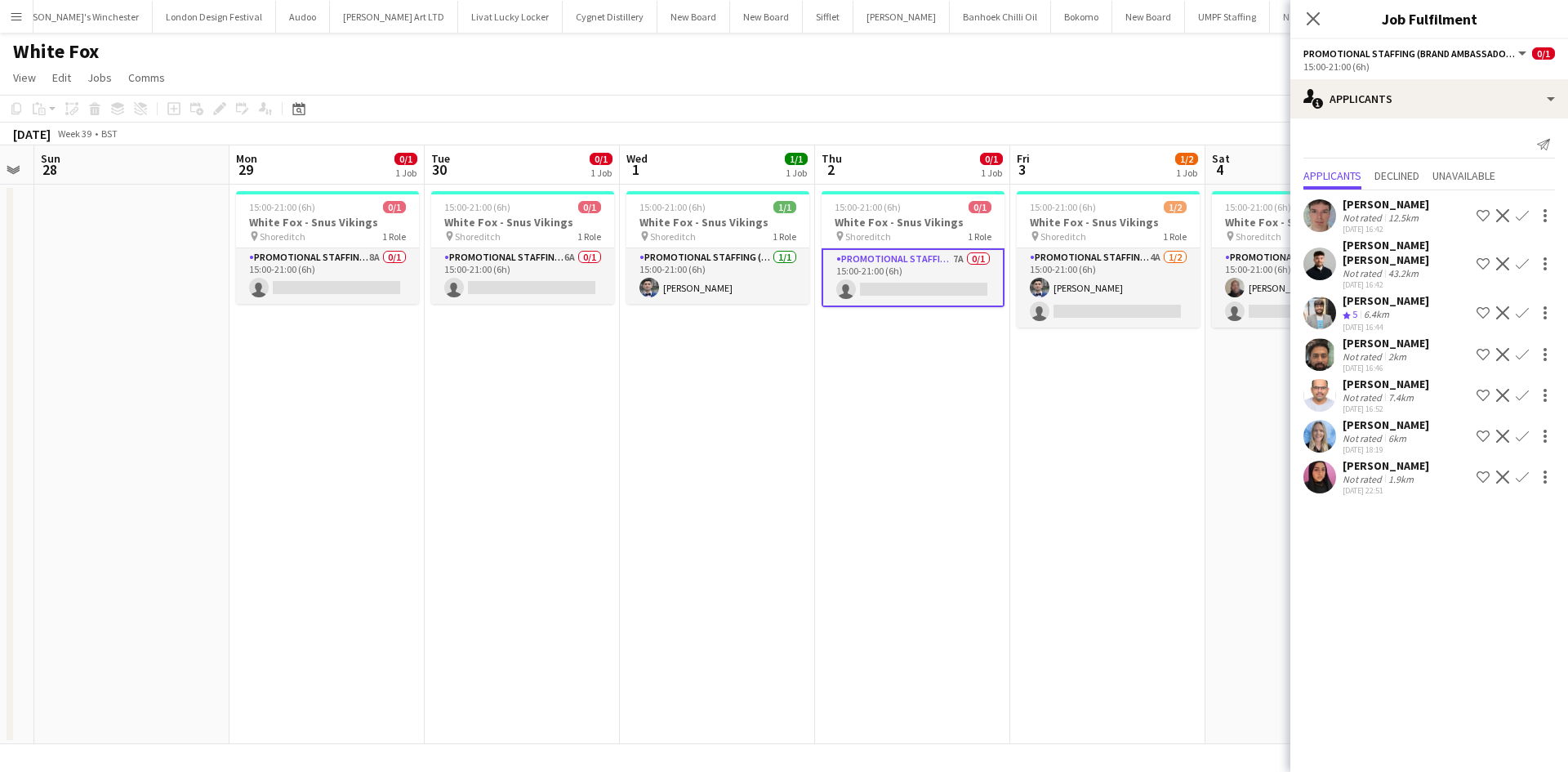
drag, startPoint x: 1172, startPoint y: 374, endPoint x: 1015, endPoint y: 342, distance: 160.2
click at [1002, 350] on app-calendar-viewport "Wed 24 Thu 25 Fri 26 Sat 27 Sun 28 Mon 29 0/1 1 Job Tue 30 0/1 1 Job Wed 1 1/1 …" at bounding box center [784, 444] width 1568 height 599
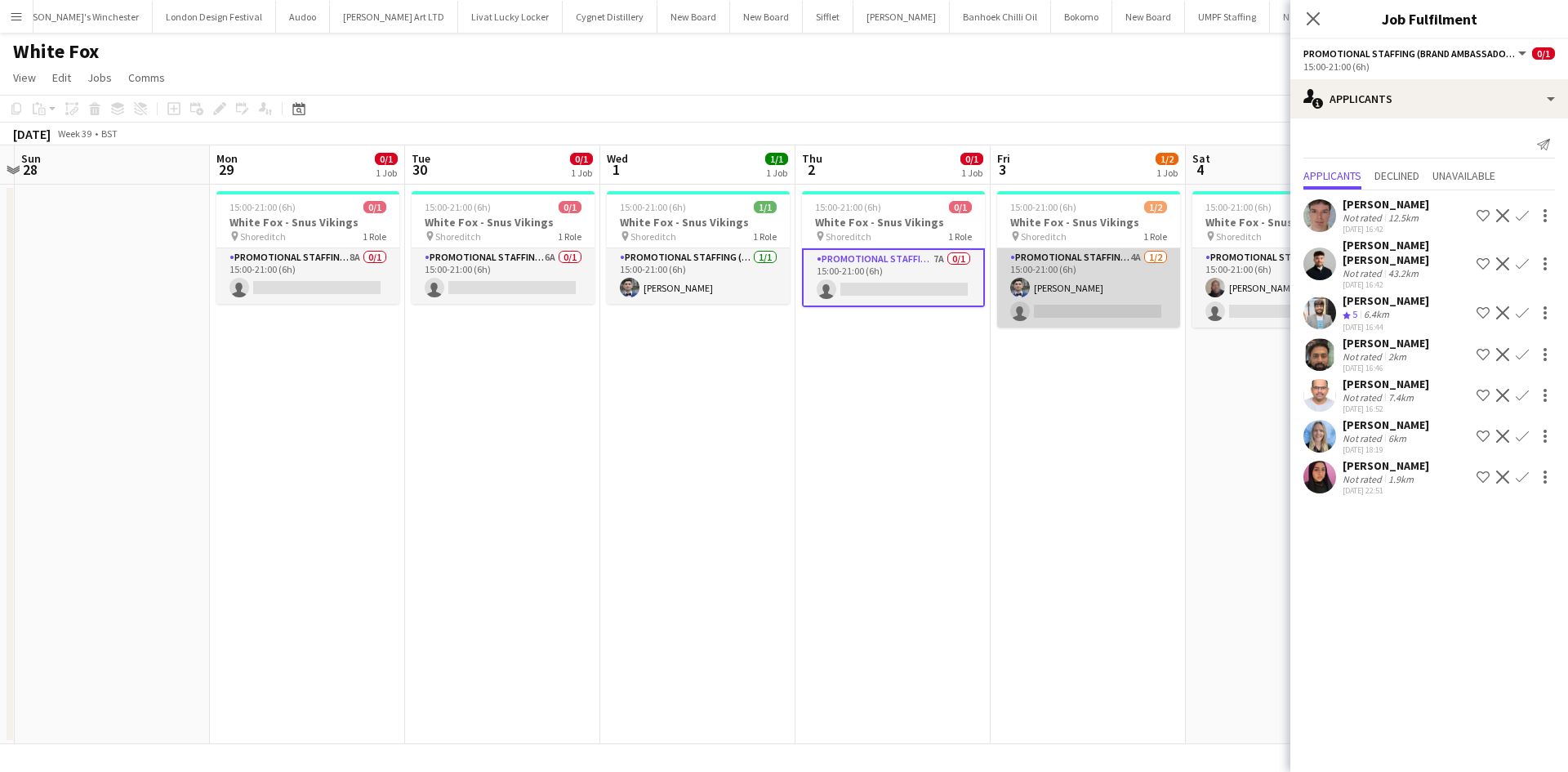
click at [1141, 250] on app-card-role "Promotional Staffing (Brand Ambassadors) 4A 1/2 15:00-21:00 (6h) Elvis Assadi s…" at bounding box center [1088, 288] width 183 height 80
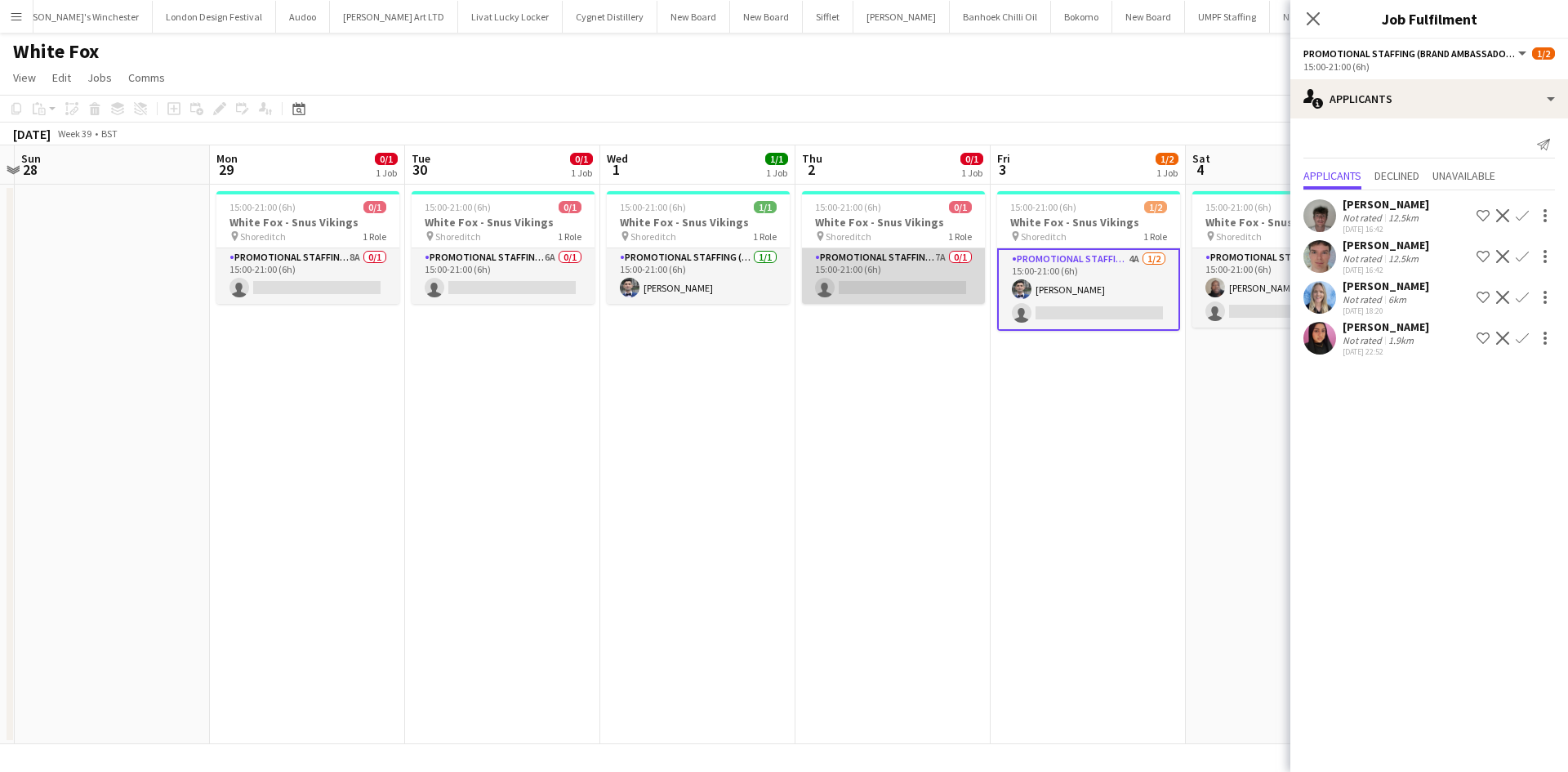
click at [942, 258] on app-card-role "Promotional Staffing (Brand Ambassadors) 7A 0/1 15:00-21:00 (6h) single-neutral…" at bounding box center [893, 276] width 183 height 55
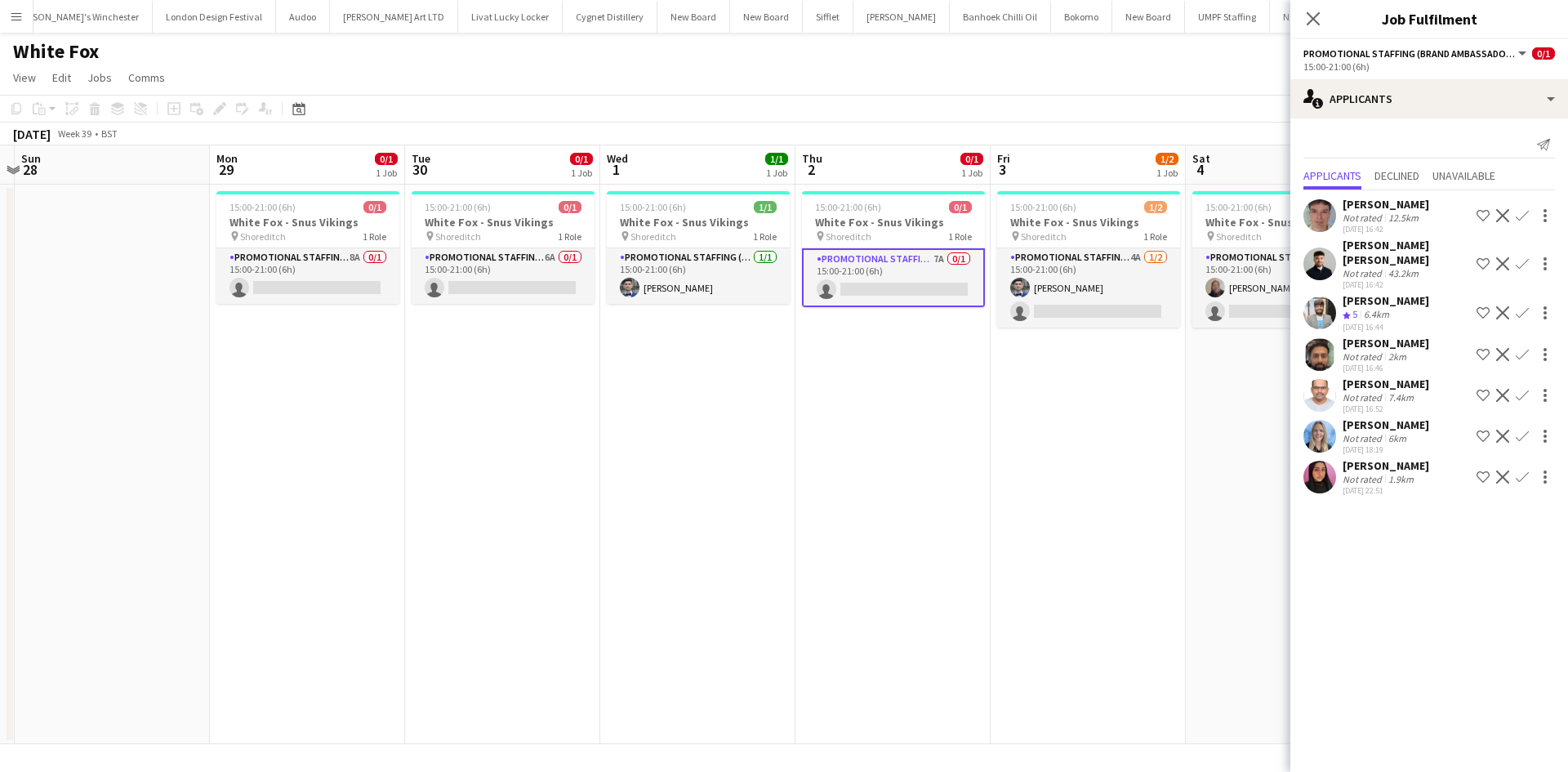
click at [1374, 215] on div "Not rated" at bounding box center [1363, 217] width 42 height 12
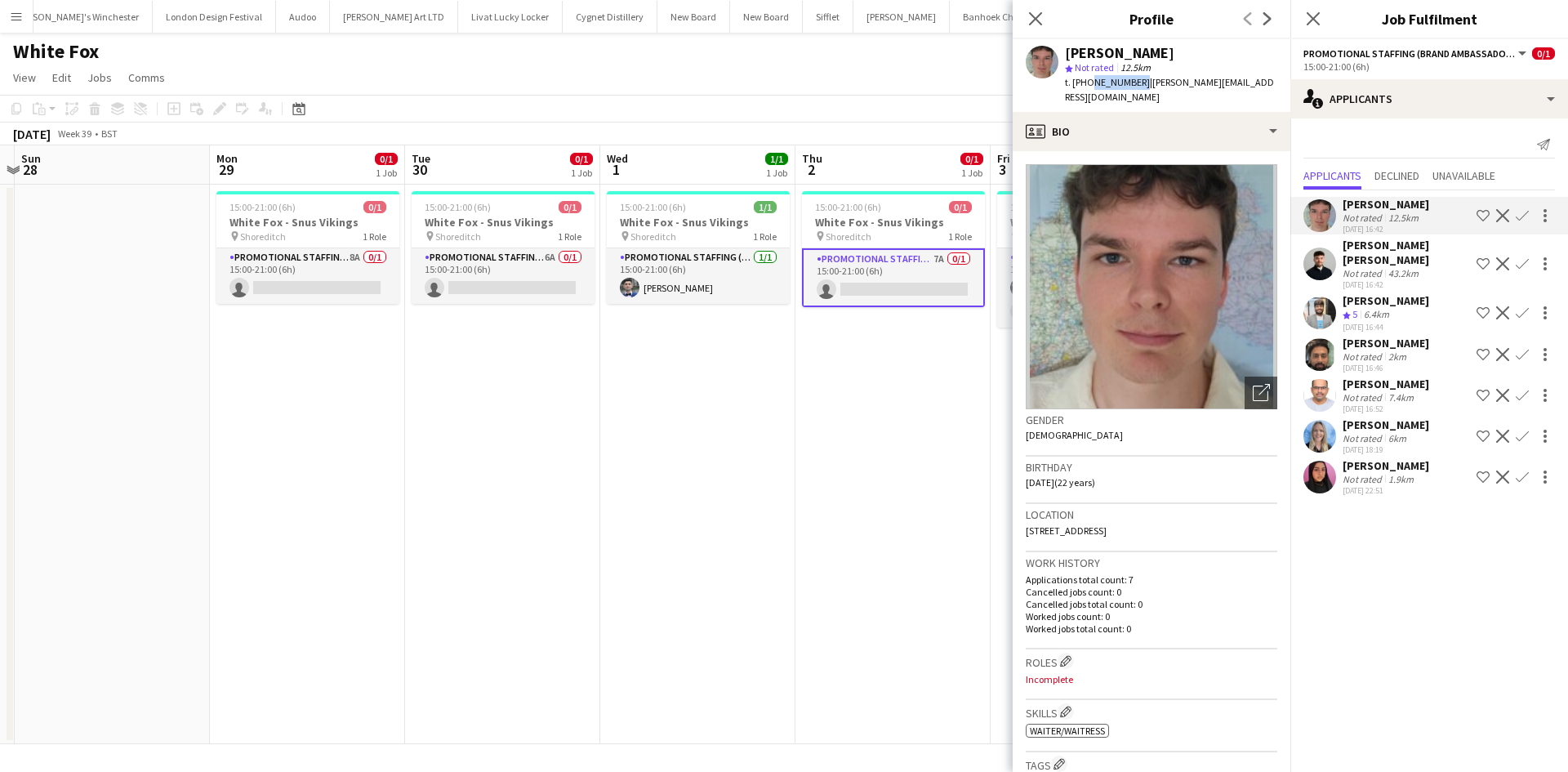
drag, startPoint x: 1087, startPoint y: 84, endPoint x: 1136, endPoint y: 86, distance: 49.0
click at [1136, 86] on span "t. +447470834099" at bounding box center [1107, 82] width 85 height 12
copy span "7470834099"
click at [344, 258] on app-card-role "Promotional Staffing (Brand Ambassadors) 8A 0/1 15:00-21:00 (6h) single-neutral…" at bounding box center [307, 276] width 183 height 55
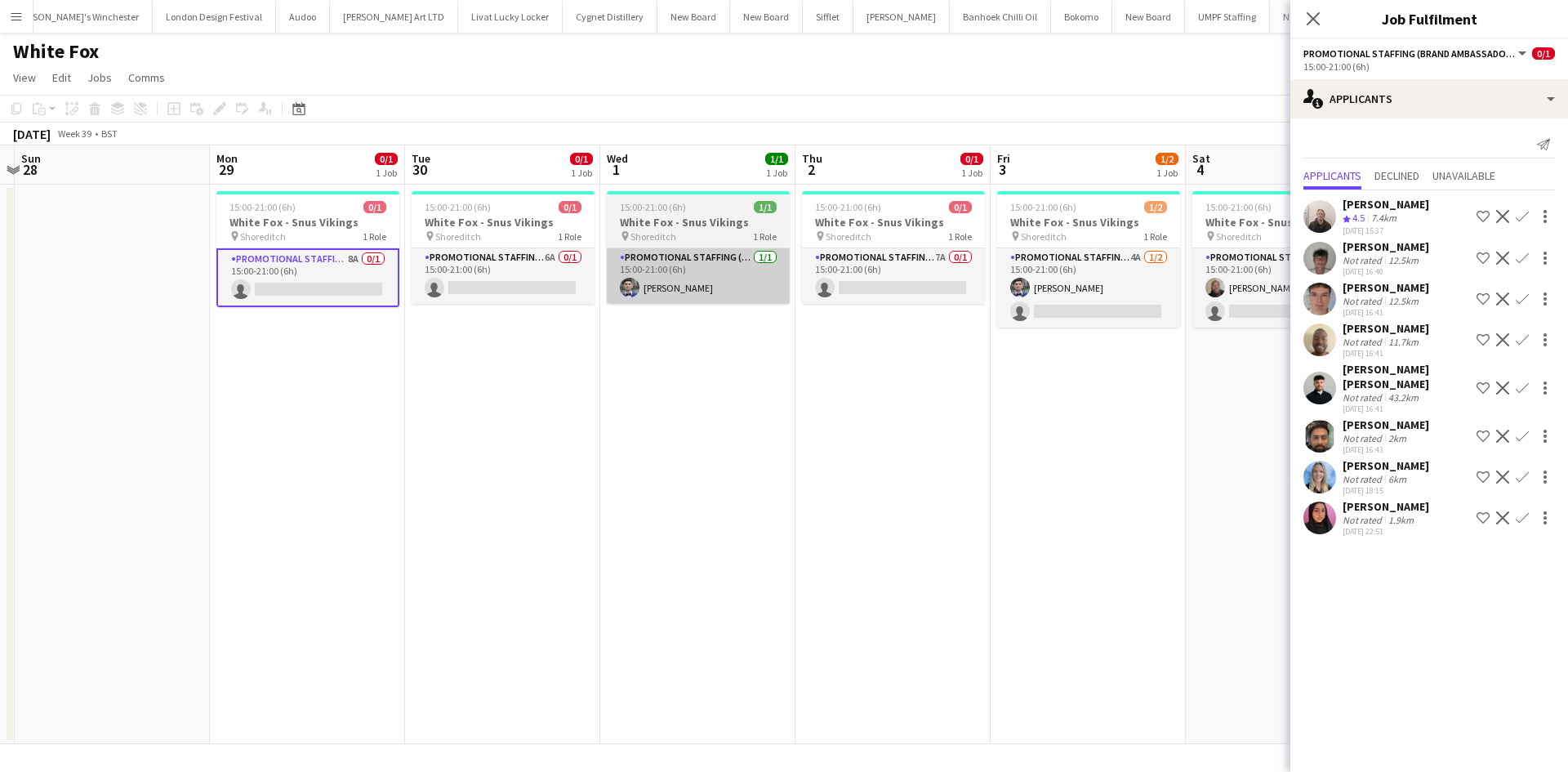
drag, startPoint x: 552, startPoint y: 253, endPoint x: 673, endPoint y: 270, distance: 122.2
click at [552, 253] on app-card-role "Promotional Staffing (Brand Ambassadors) 6A 0/1 15:00-21:00 (6h) single-neutral…" at bounding box center [503, 276] width 183 height 55
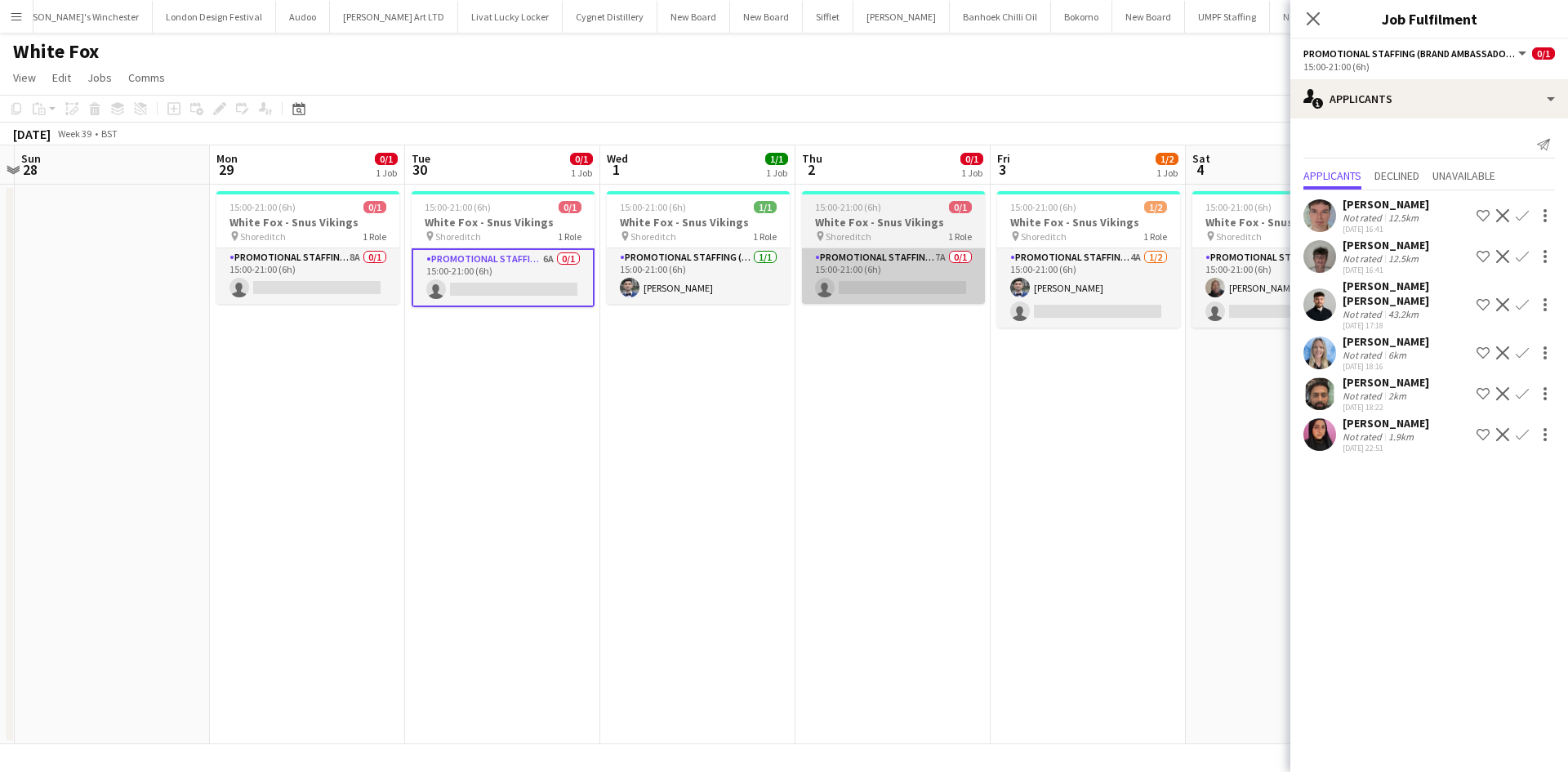
scroll to position [0, 767]
click at [942, 256] on app-card-role "Promotional Staffing (Brand Ambassadors) 7A 0/1 15:00-21:00 (6h) single-neutral…" at bounding box center [892, 276] width 183 height 55
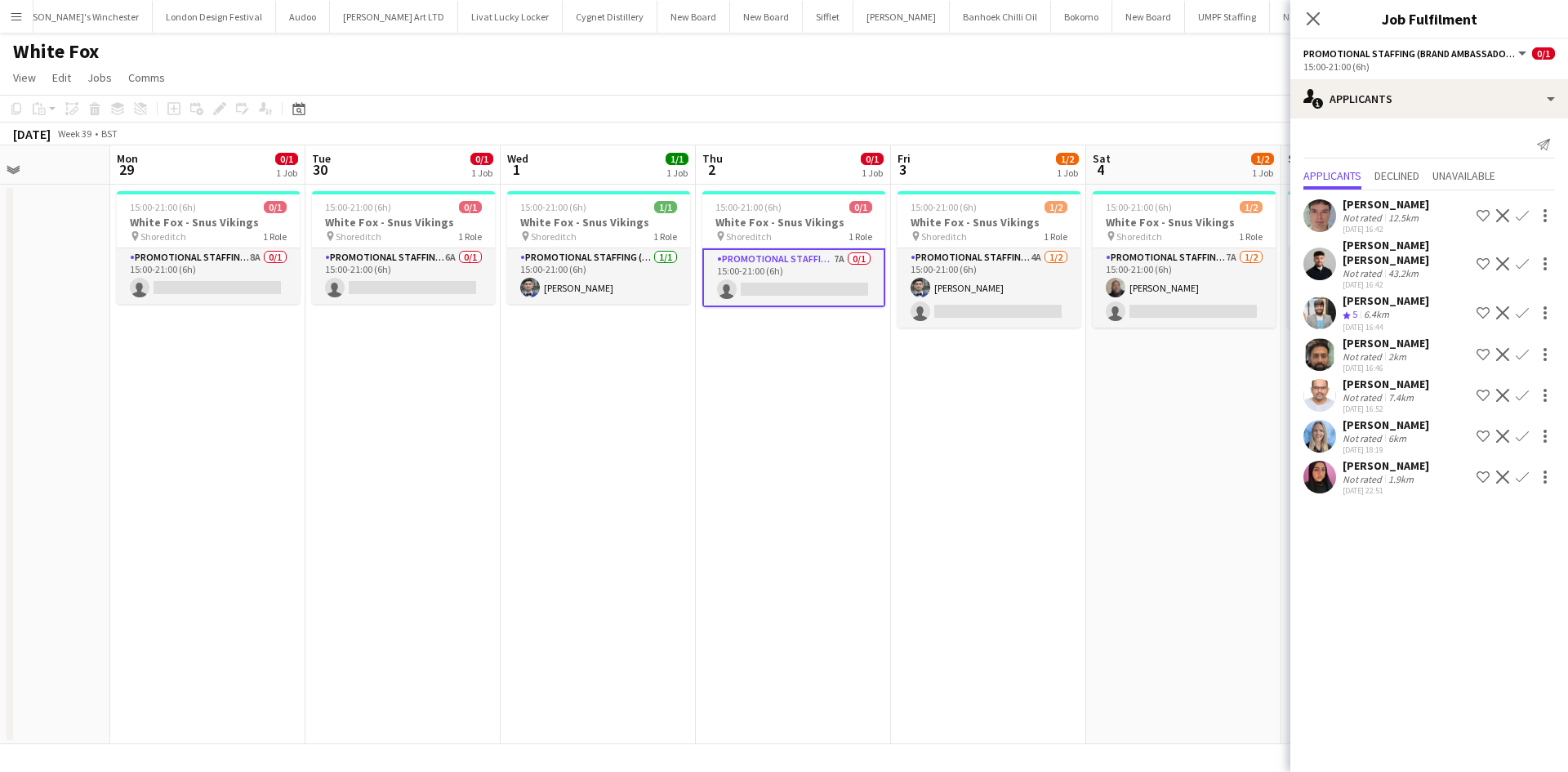
drag, startPoint x: 1069, startPoint y: 429, endPoint x: 967, endPoint y: 429, distance: 102.0
click at [967, 429] on app-calendar-viewport "Fri 26 Sat 27 Sun 28 Mon 29 0/1 1 Job Tue 30 0/1 1 Job Wed 1 1/1 1 Job Thu 2 0/…" at bounding box center [784, 444] width 1568 height 599
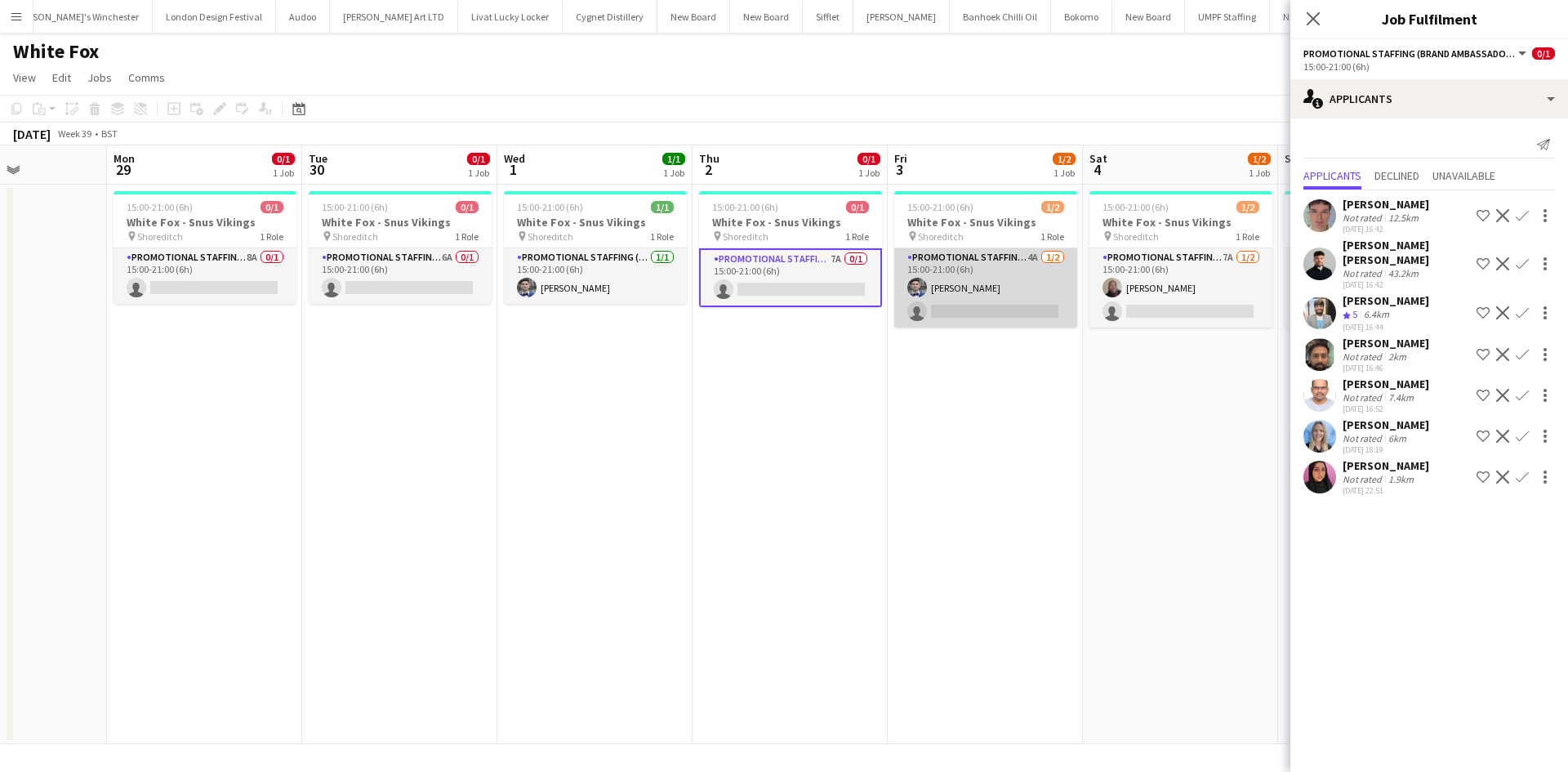
click at [1030, 252] on app-card-role "Promotional Staffing (Brand Ambassadors) 4A 1/2 15:00-21:00 (6h) Elvis Assadi s…" at bounding box center [985, 288] width 183 height 80
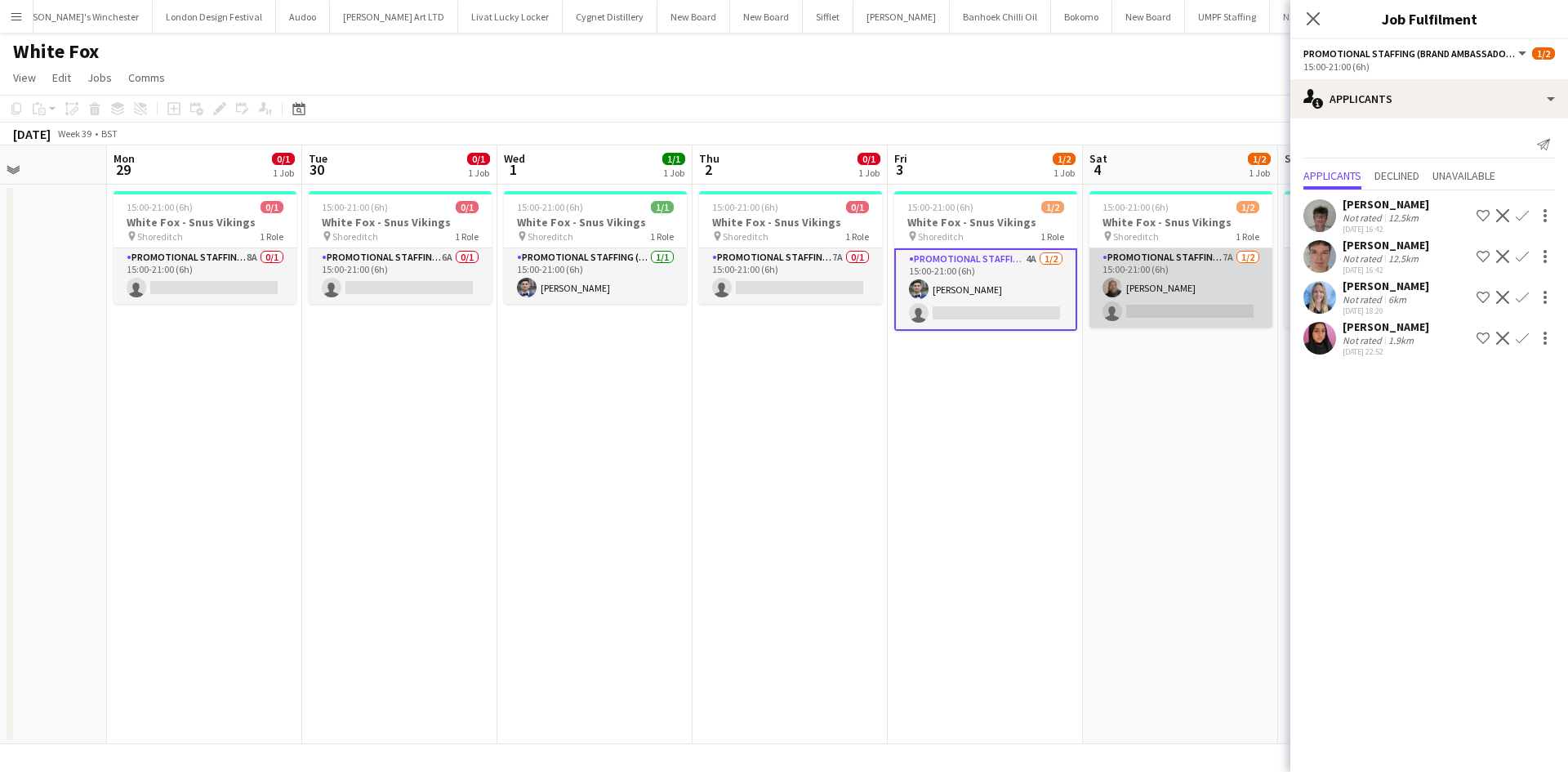
click at [1235, 256] on app-card-role "Promotional Staffing (Brand Ambassadors) 7A 1/2 15:00-21:00 (6h) Joseph Mesioye…" at bounding box center [1180, 288] width 183 height 80
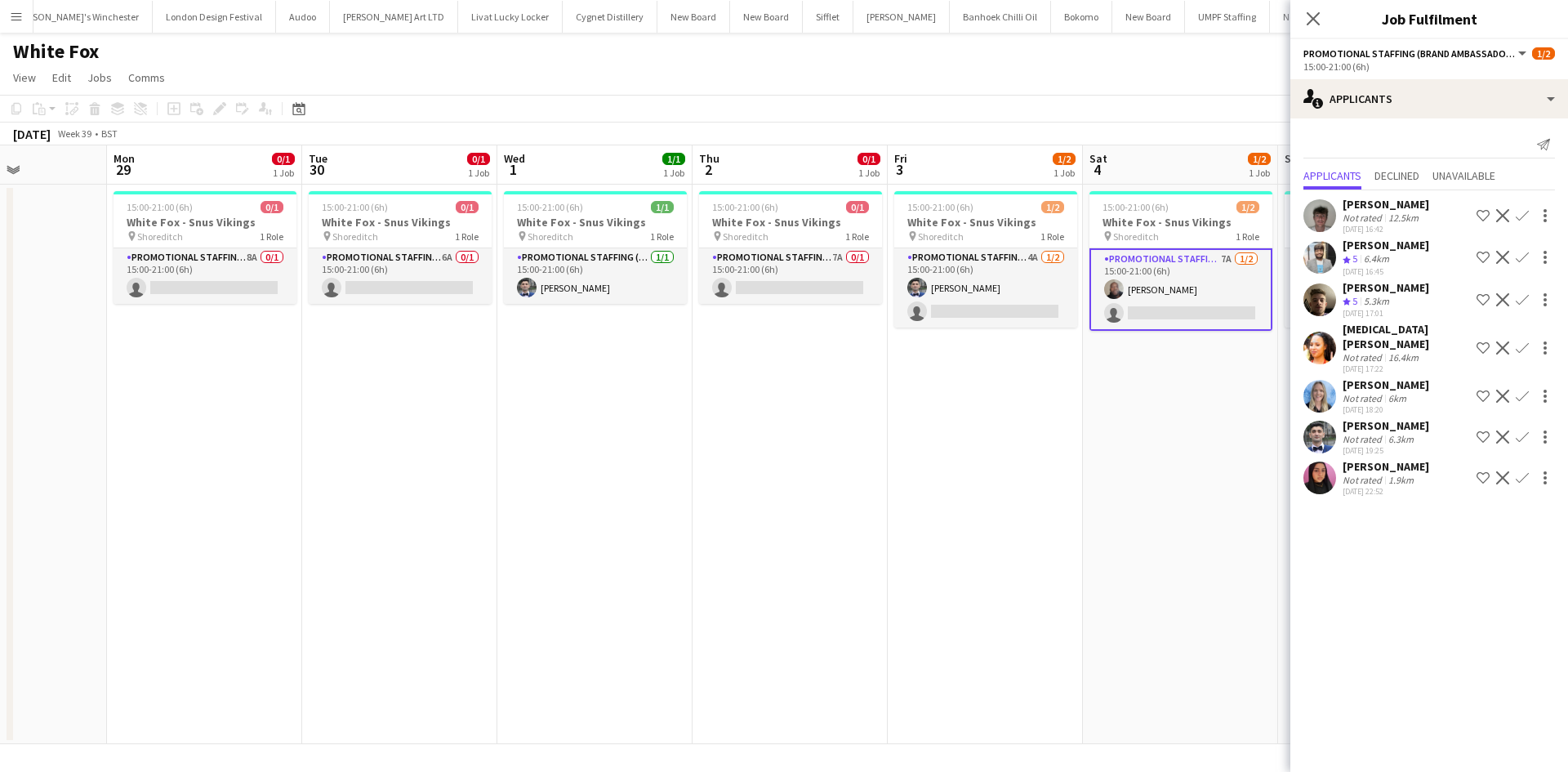
click at [1524, 430] on app-icon "Confirm" at bounding box center [1522, 437] width 13 height 13
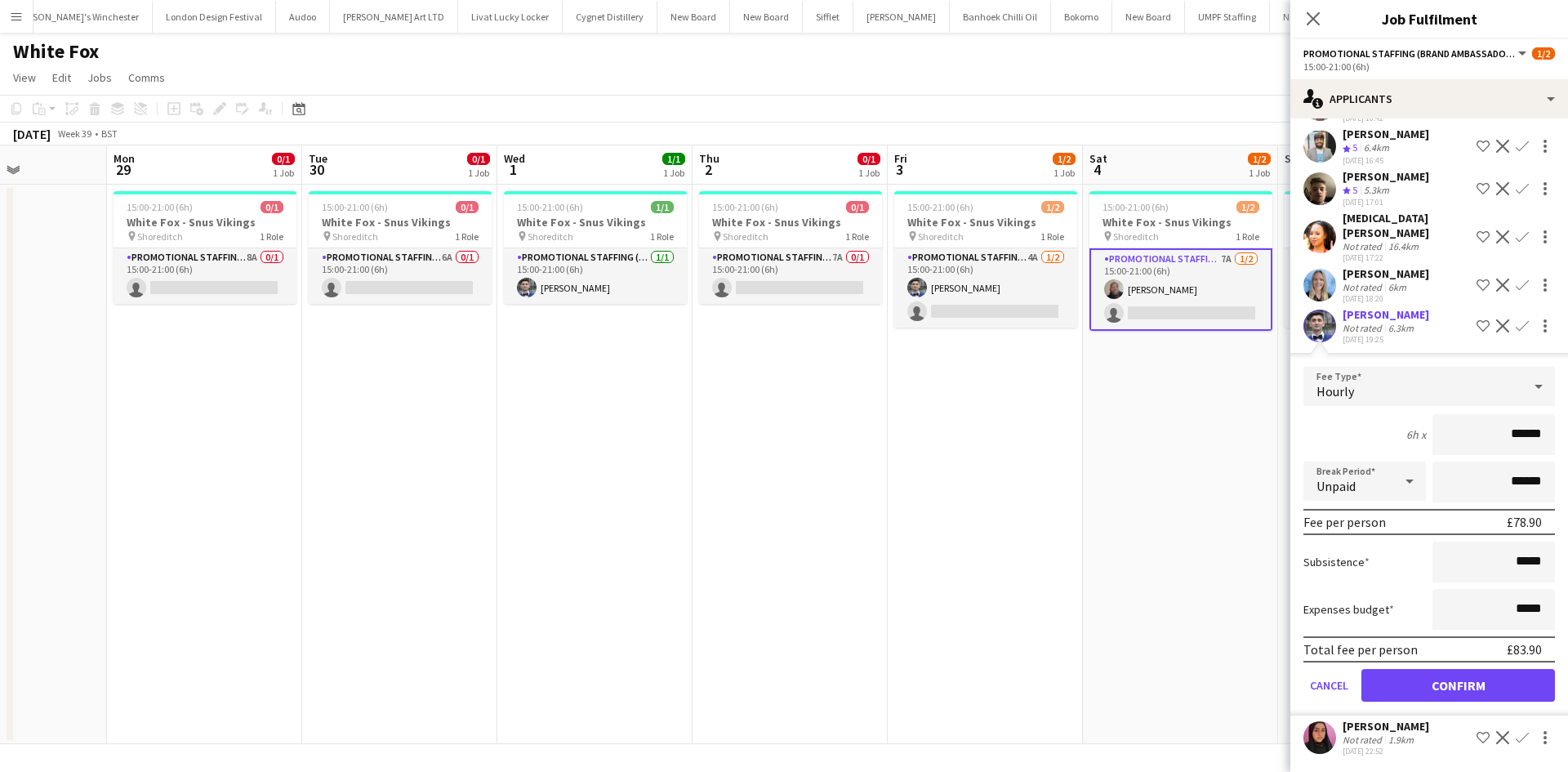
scroll to position [112, 0]
drag, startPoint x: 1445, startPoint y: 688, endPoint x: 1408, endPoint y: 667, distance: 42.5
click at [1445, 689] on button "Confirm" at bounding box center [1458, 683] width 194 height 32
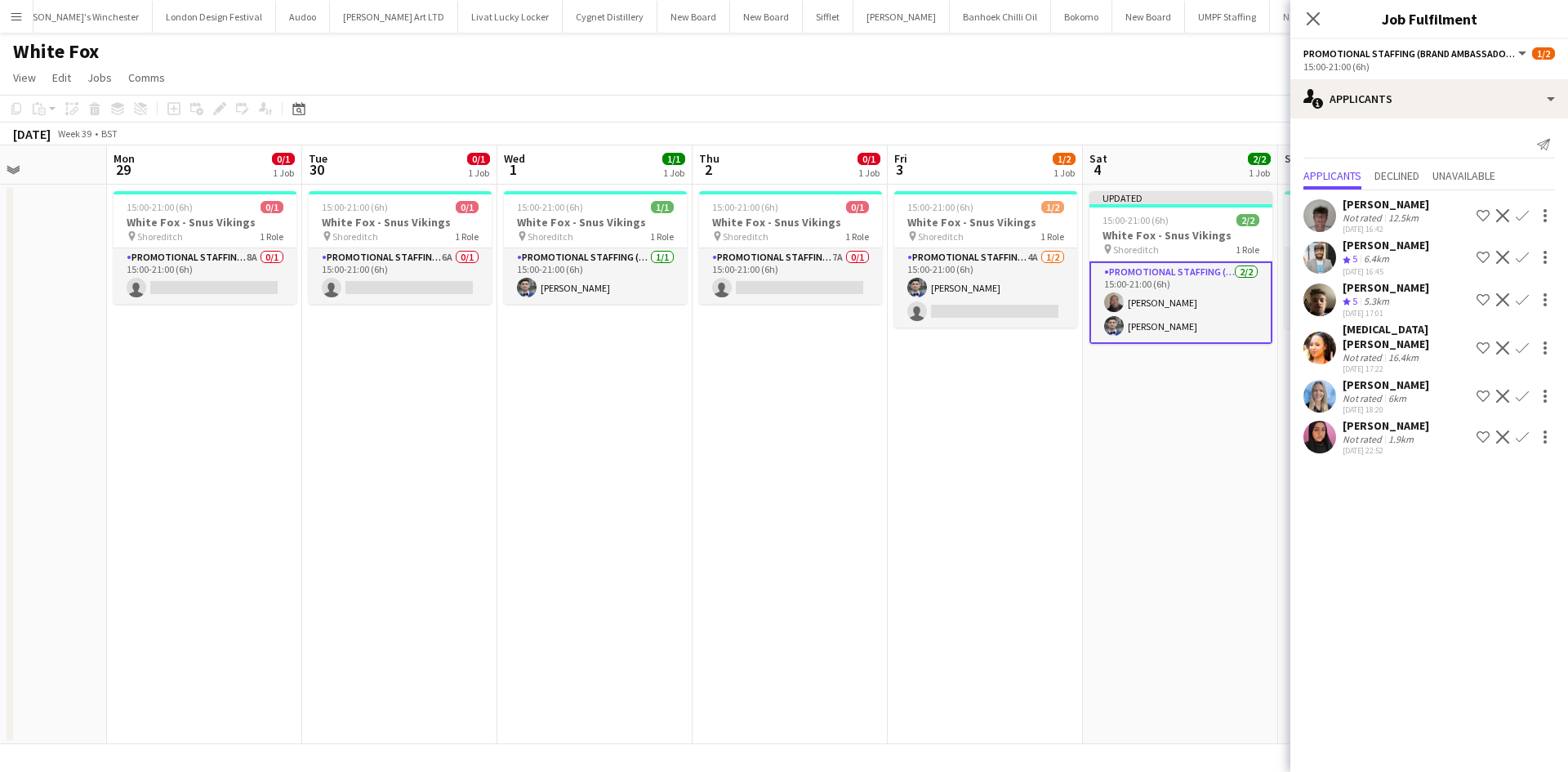
scroll to position [0, 0]
click at [1117, 509] on app-date-cell "Updated 15:00-21:00 (6h) 2/2 White Fox - Snus Vikings pin Shoreditch 1 Role Pro…" at bounding box center [1180, 464] width 195 height 559
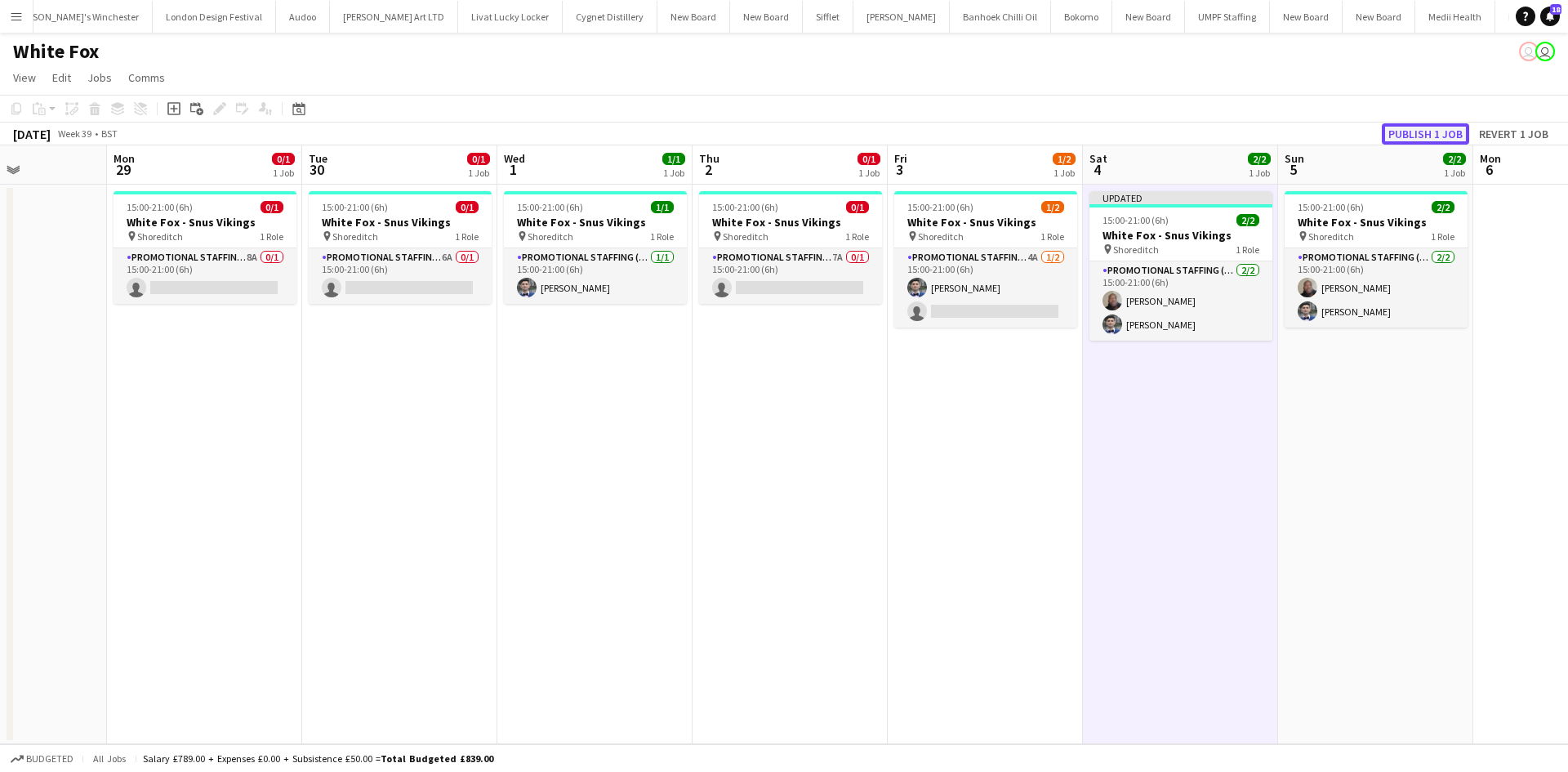
click at [1431, 138] on button "Publish 1 job" at bounding box center [1425, 134] width 87 height 22
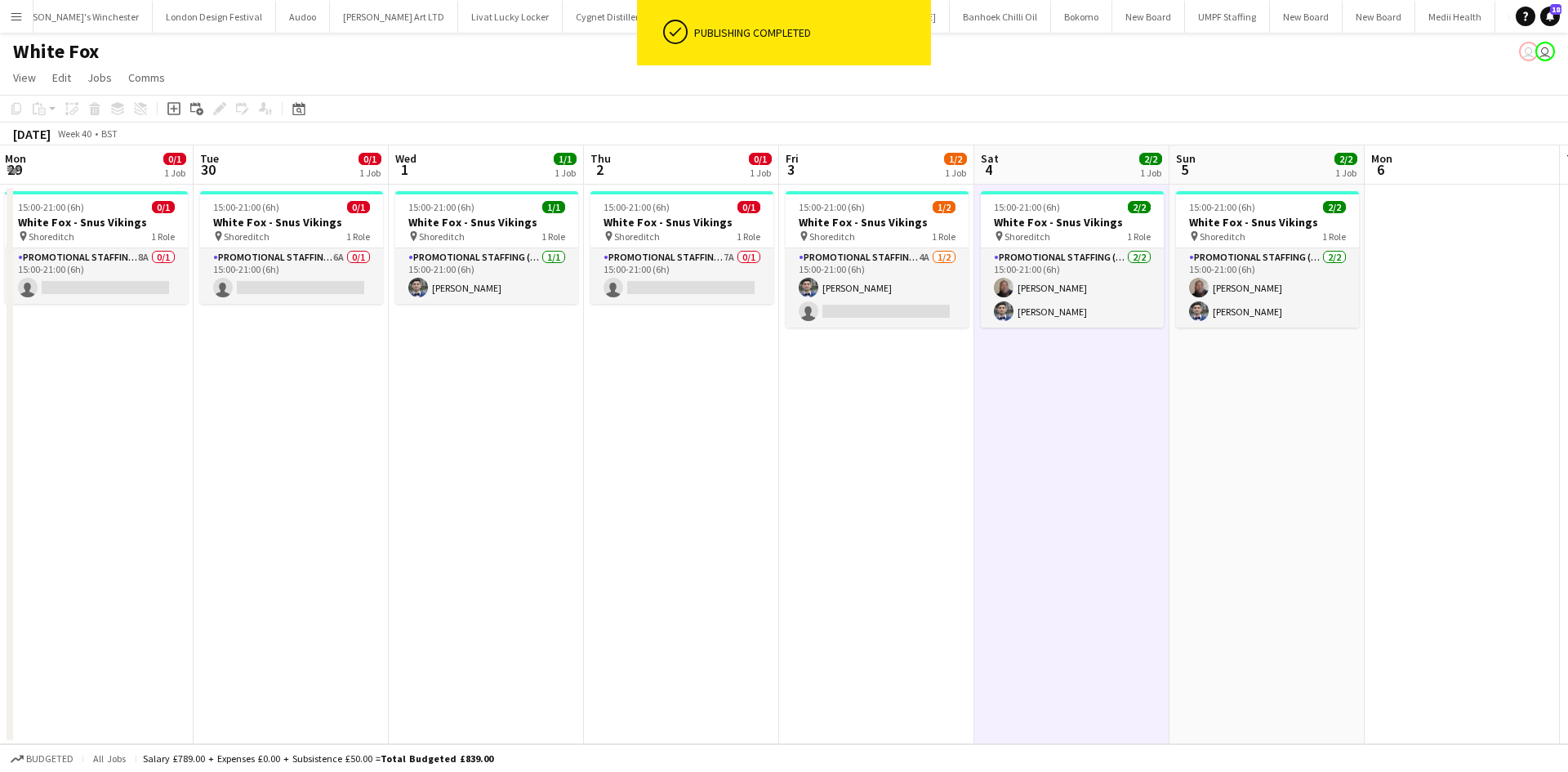
scroll to position [0, 690]
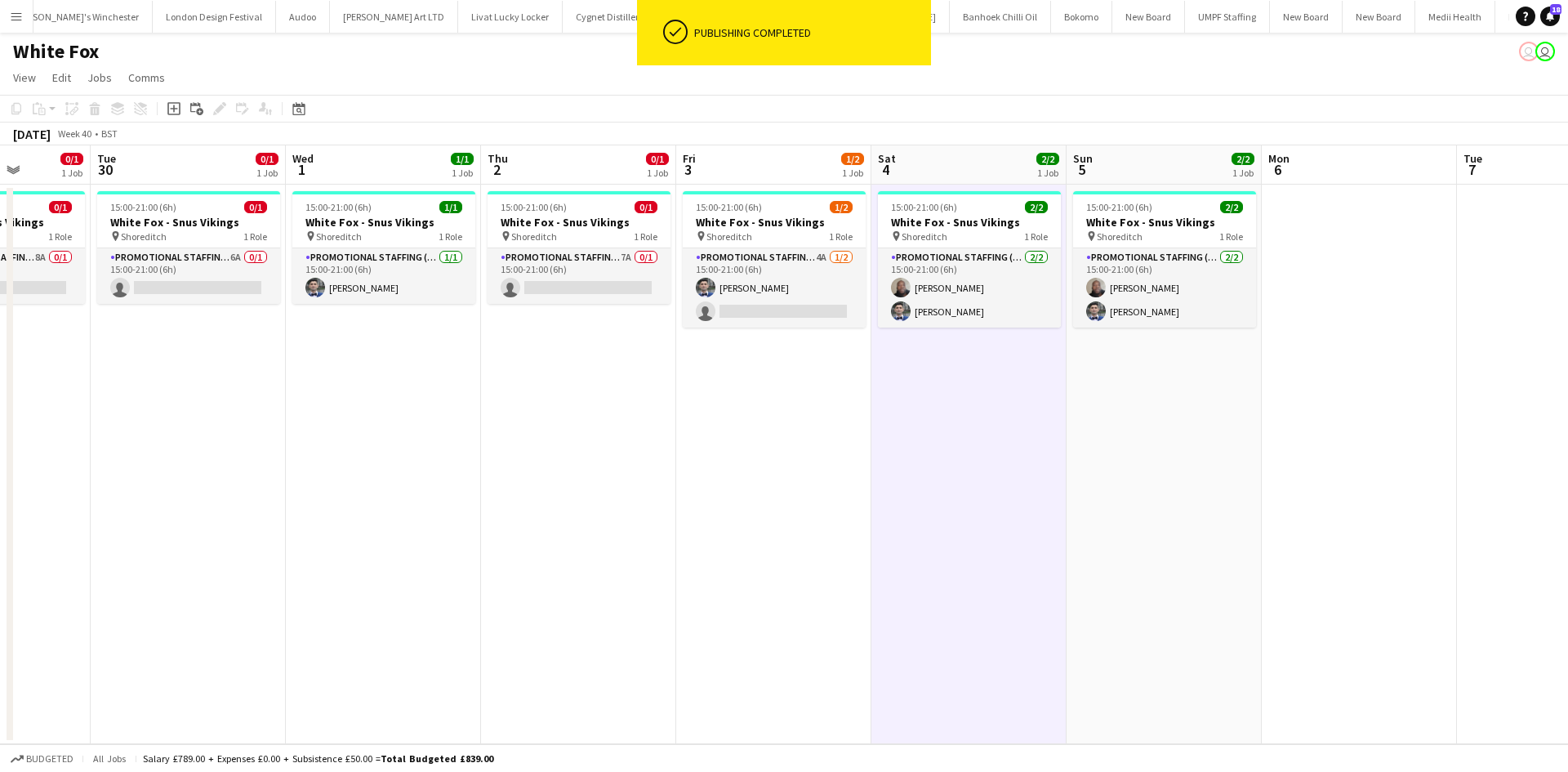
drag, startPoint x: 1366, startPoint y: 499, endPoint x: 1154, endPoint y: 474, distance: 213.5
click at [1155, 470] on app-calendar-viewport "Fri 26 Sat 27 Sun 28 Mon 29 0/1 1 Job Tue 30 0/1 1 Job Wed 1 1/1 1 Job Thu 2 0/…" at bounding box center [784, 444] width 1568 height 599
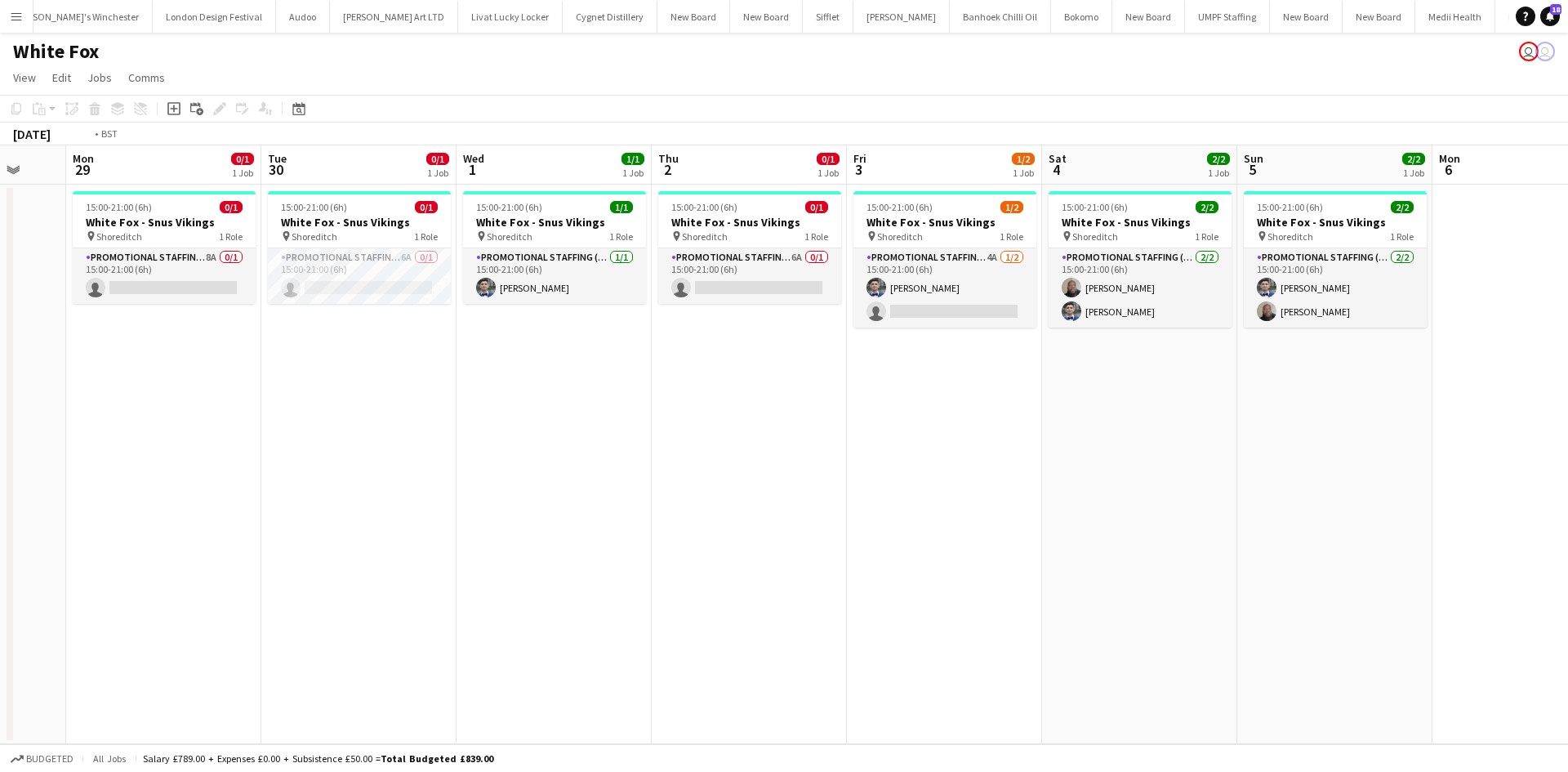
drag, startPoint x: 455, startPoint y: 452, endPoint x: 1033, endPoint y: 507, distance: 580.6
click at [1033, 507] on app-calendar-viewport "Fri 26 Sat 27 Sun 28 Mon 29 0/1 1 Job Tue 30 0/1 1 Job Wed 1 1/1 1 Job Thu 2 0/…" at bounding box center [784, 444] width 1568 height 599
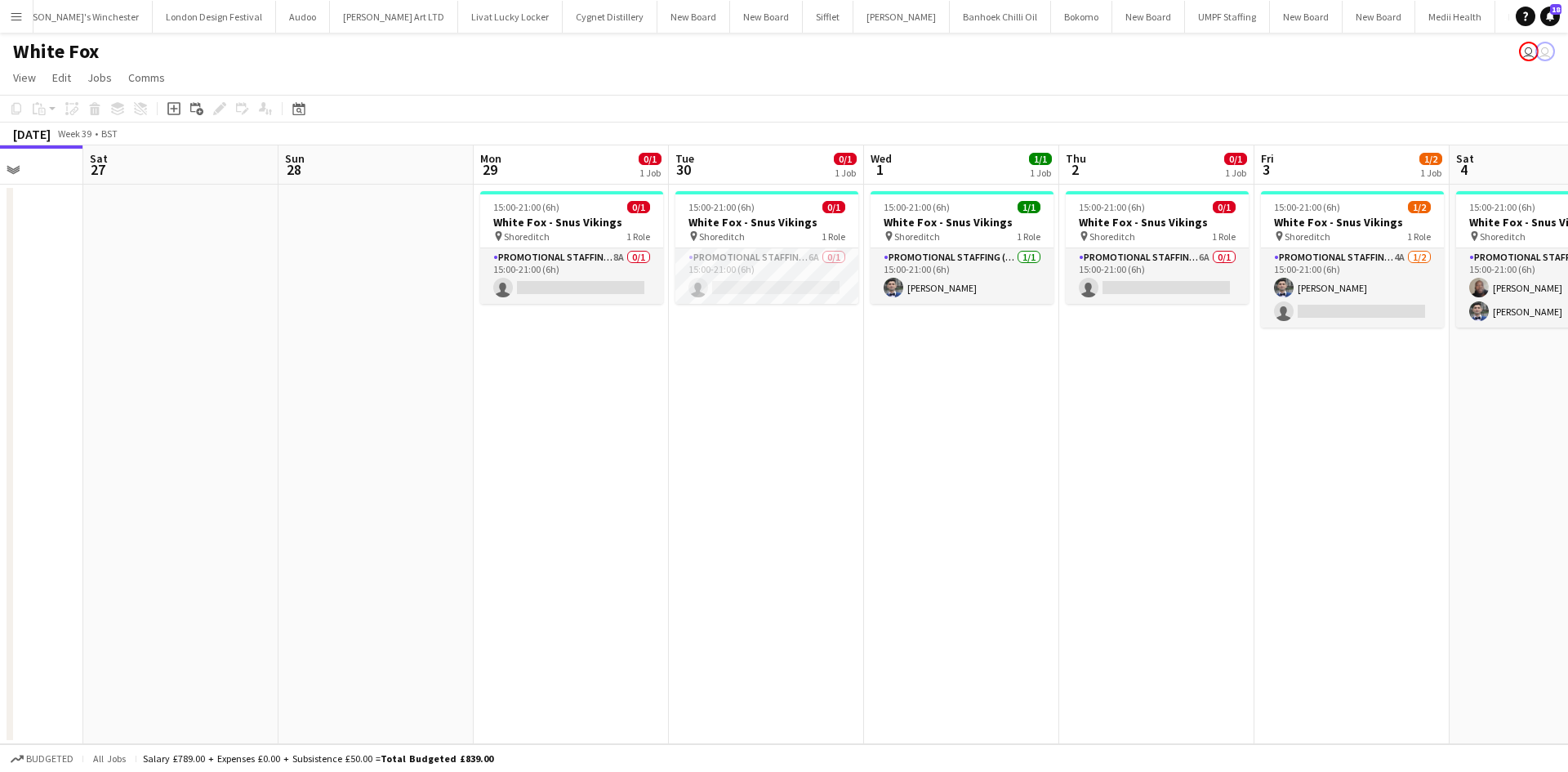
drag, startPoint x: 709, startPoint y: 368, endPoint x: 621, endPoint y: 350, distance: 89.8
click at [623, 351] on app-calendar-viewport "Wed 24 Thu 25 Fri 26 Sat 27 Sun 28 Mon 29 0/1 1 Job Tue 30 0/1 1 Job Wed 1 1/1 …" at bounding box center [784, 444] width 1568 height 599
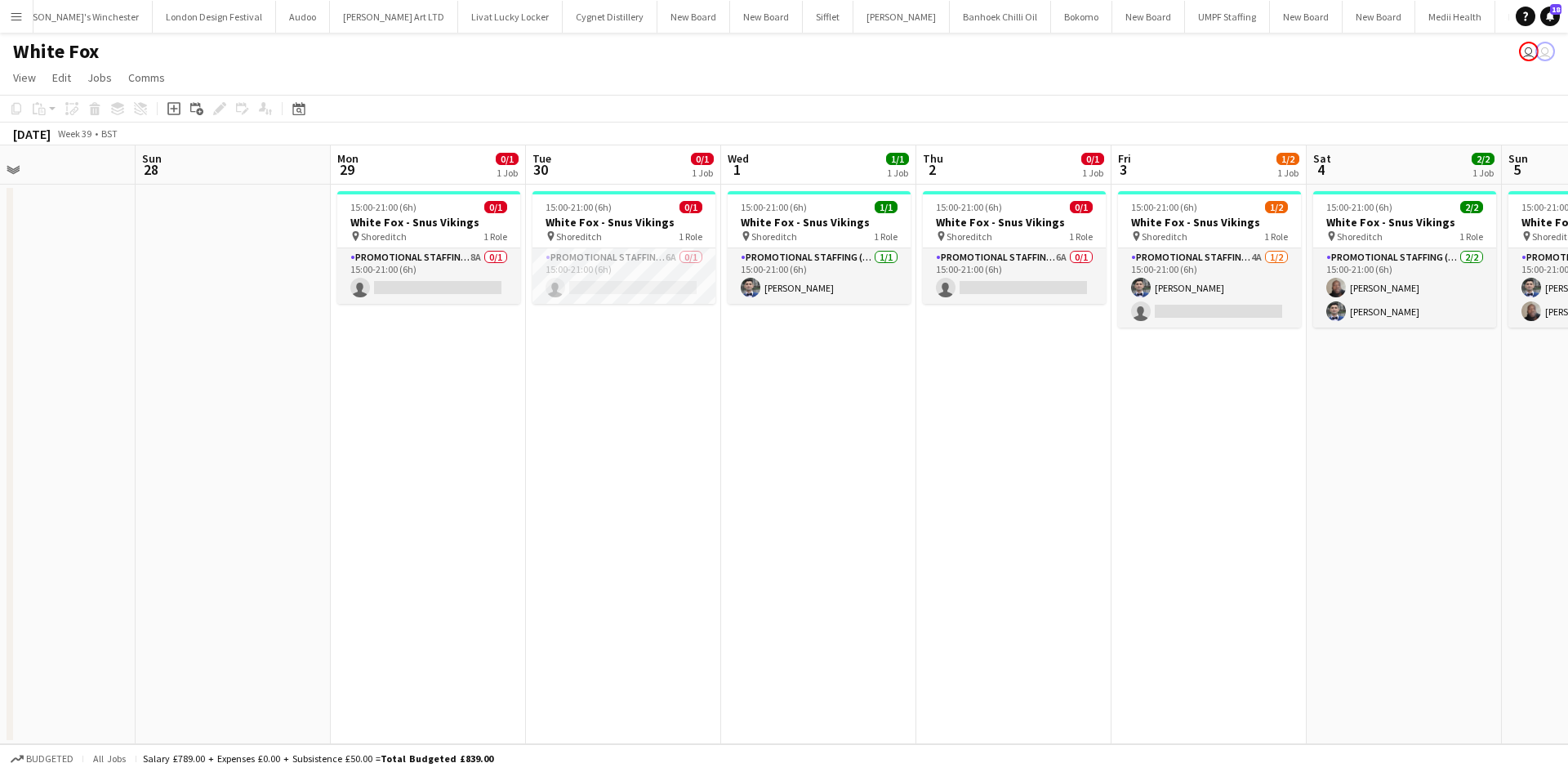
drag, startPoint x: 1120, startPoint y: 546, endPoint x: 1040, endPoint y: 523, distance: 83.2
click at [1043, 524] on app-calendar-viewport "Wed 24 Thu 25 Fri 26 Sat 27 Sun 28 Mon 29 0/1 1 Job Tue 30 0/1 1 Job Wed 1 1/1 …" at bounding box center [784, 444] width 1568 height 599
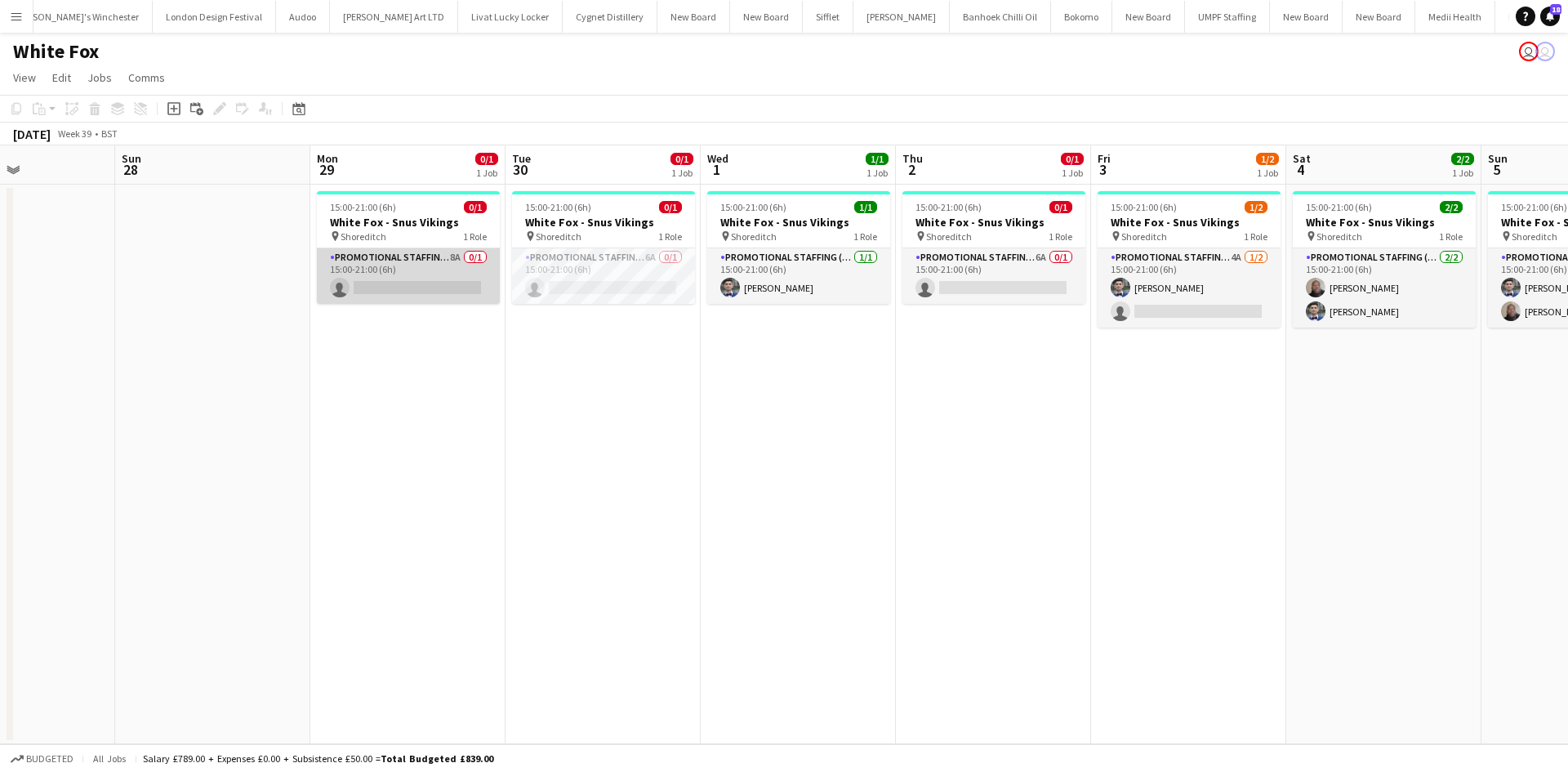
click at [447, 255] on app-card-role "Promotional Staffing (Brand Ambassadors) 8A 0/1 15:00-21:00 (6h) single-neutral…" at bounding box center [408, 276] width 183 height 55
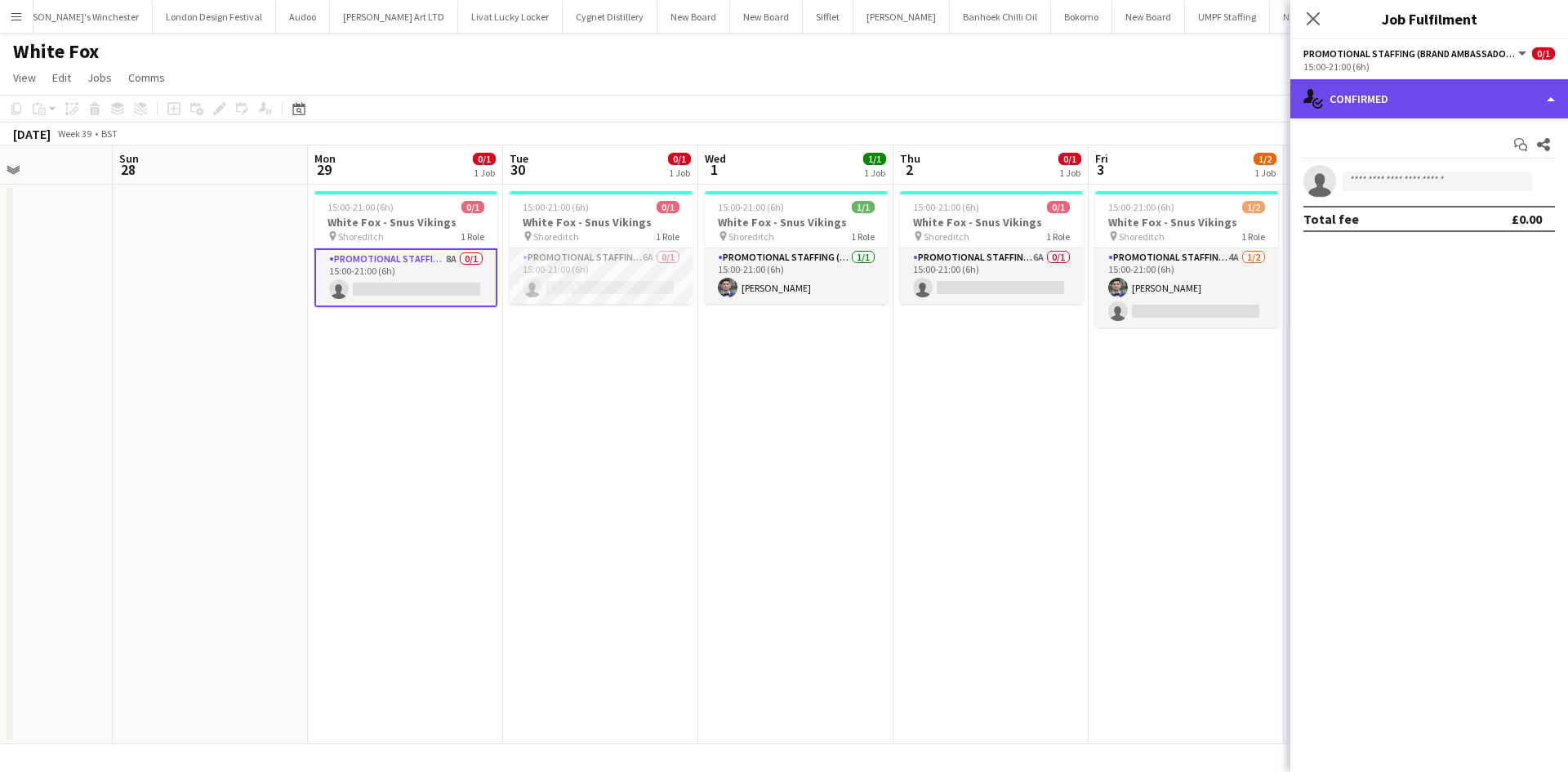
click at [1475, 103] on div "single-neutral-actions-check-2 Confirmed" at bounding box center [1428, 99] width 277 height 39
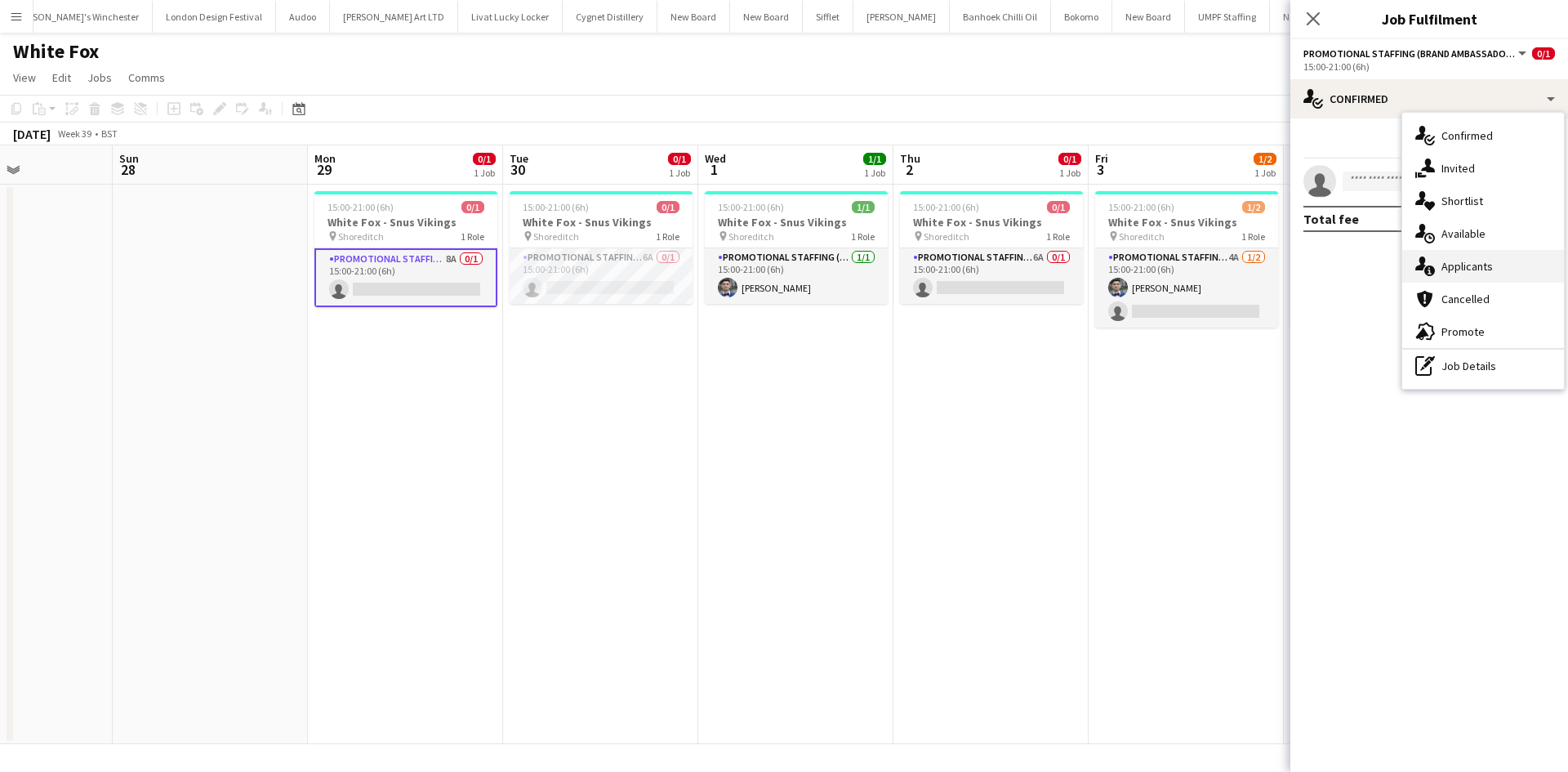
click at [1503, 267] on div "single-neutral-actions-information Applicants" at bounding box center [1483, 266] width 162 height 32
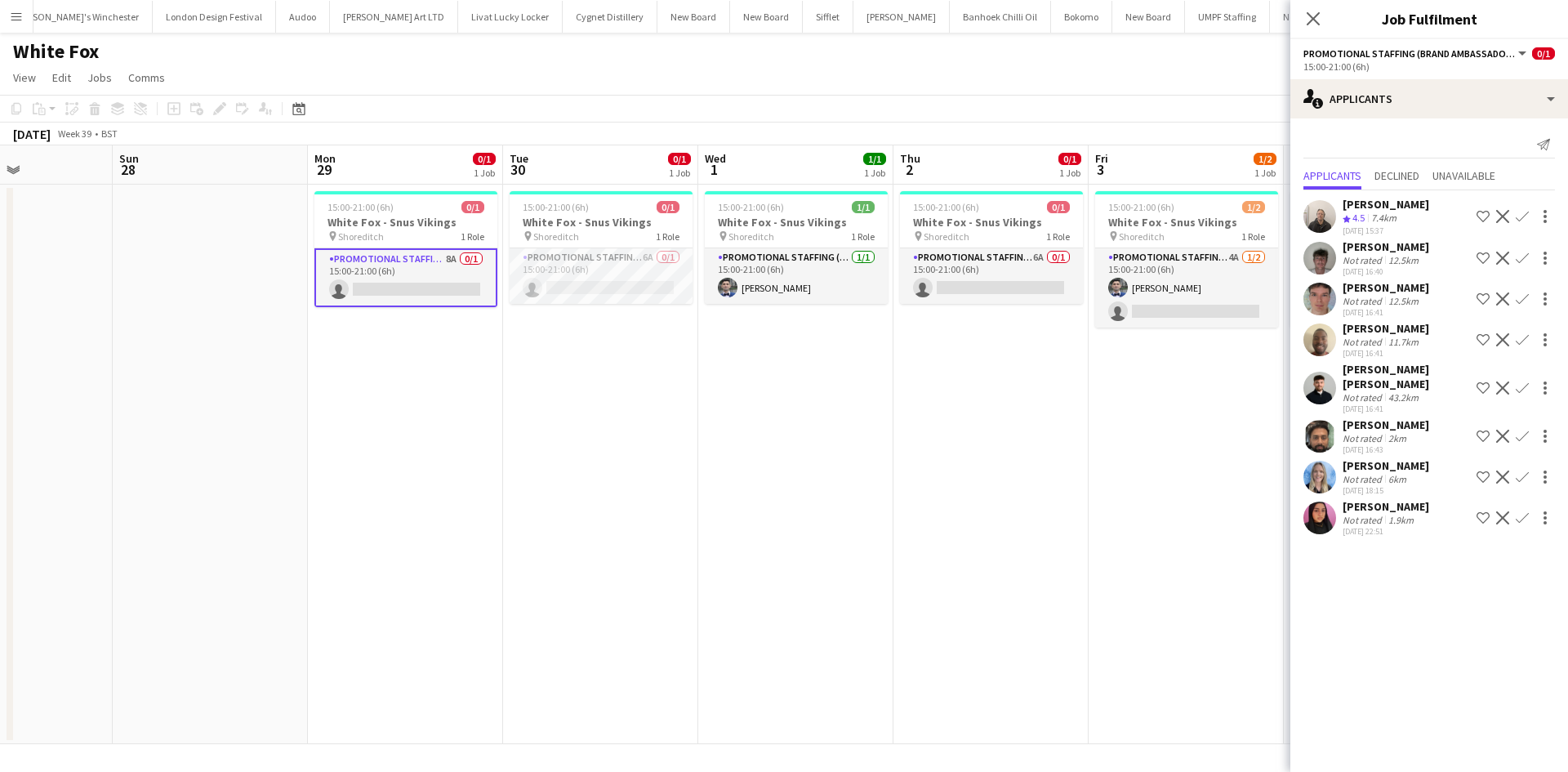
click at [1175, 577] on app-date-cell "15:00-21:00 (6h) 1/2 White Fox - Snus Vikings pin Shoreditch 1 Role Promotional…" at bounding box center [1186, 464] width 195 height 559
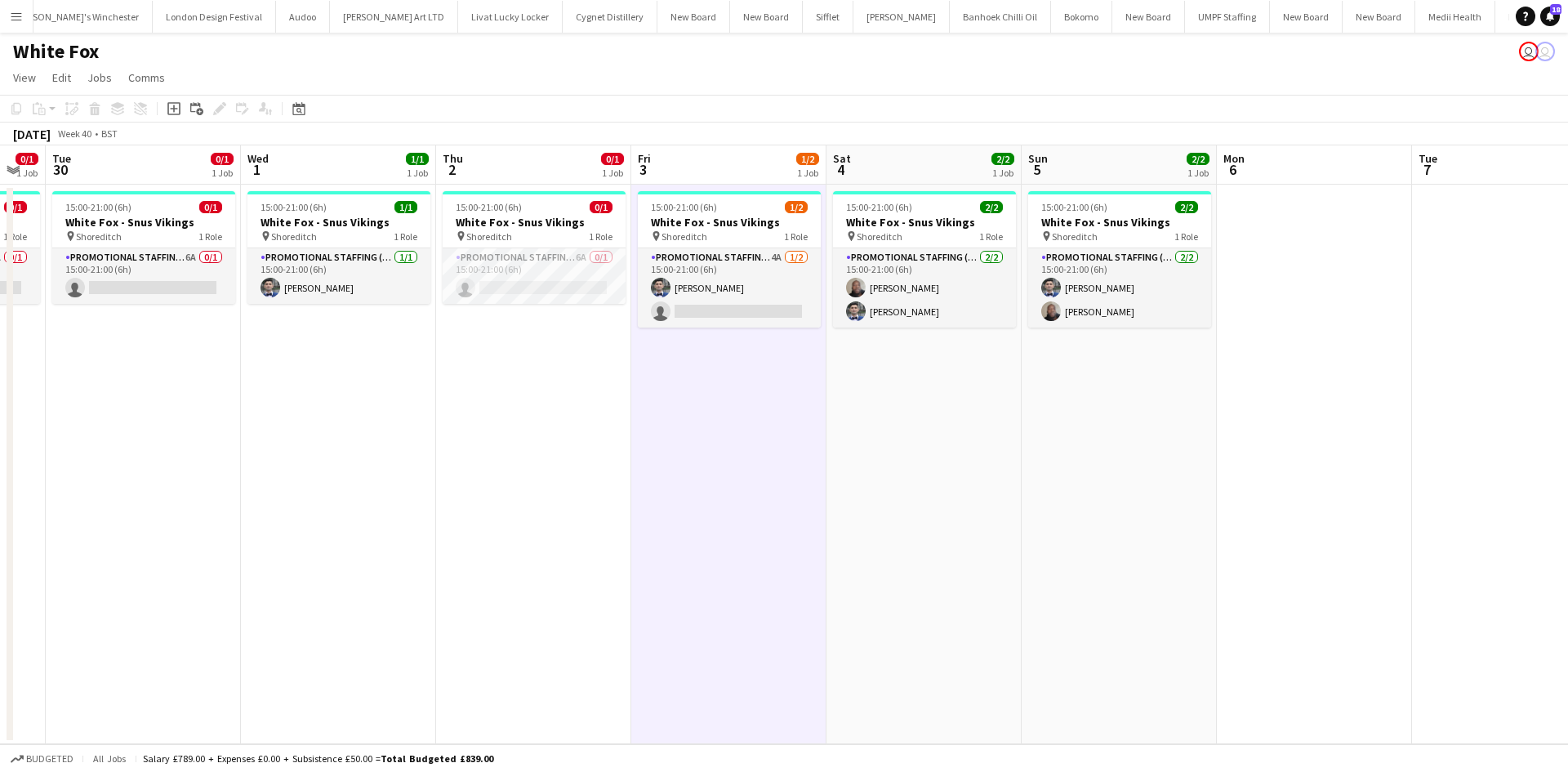
scroll to position [0, 570]
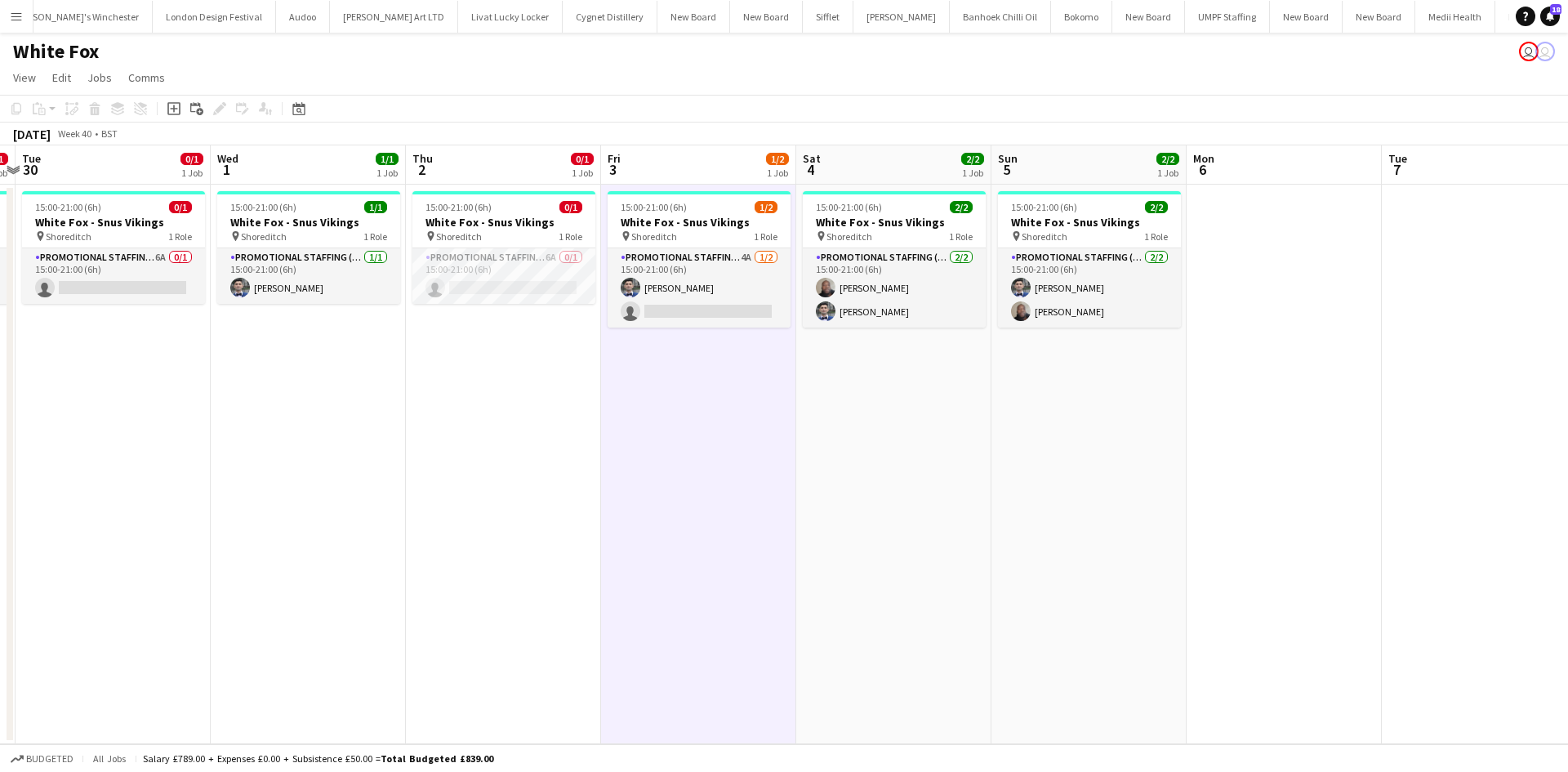
drag, startPoint x: 1108, startPoint y: 422, endPoint x: 1070, endPoint y: 419, distance: 38.1
click at [1070, 419] on app-calendar-viewport "Sat 27 Sun 28 Mon 29 0/1 1 Job Tue 30 0/1 1 Job Wed 1 1/1 1 Job Thu 2 0/1 1 Job…" at bounding box center [784, 444] width 1568 height 599
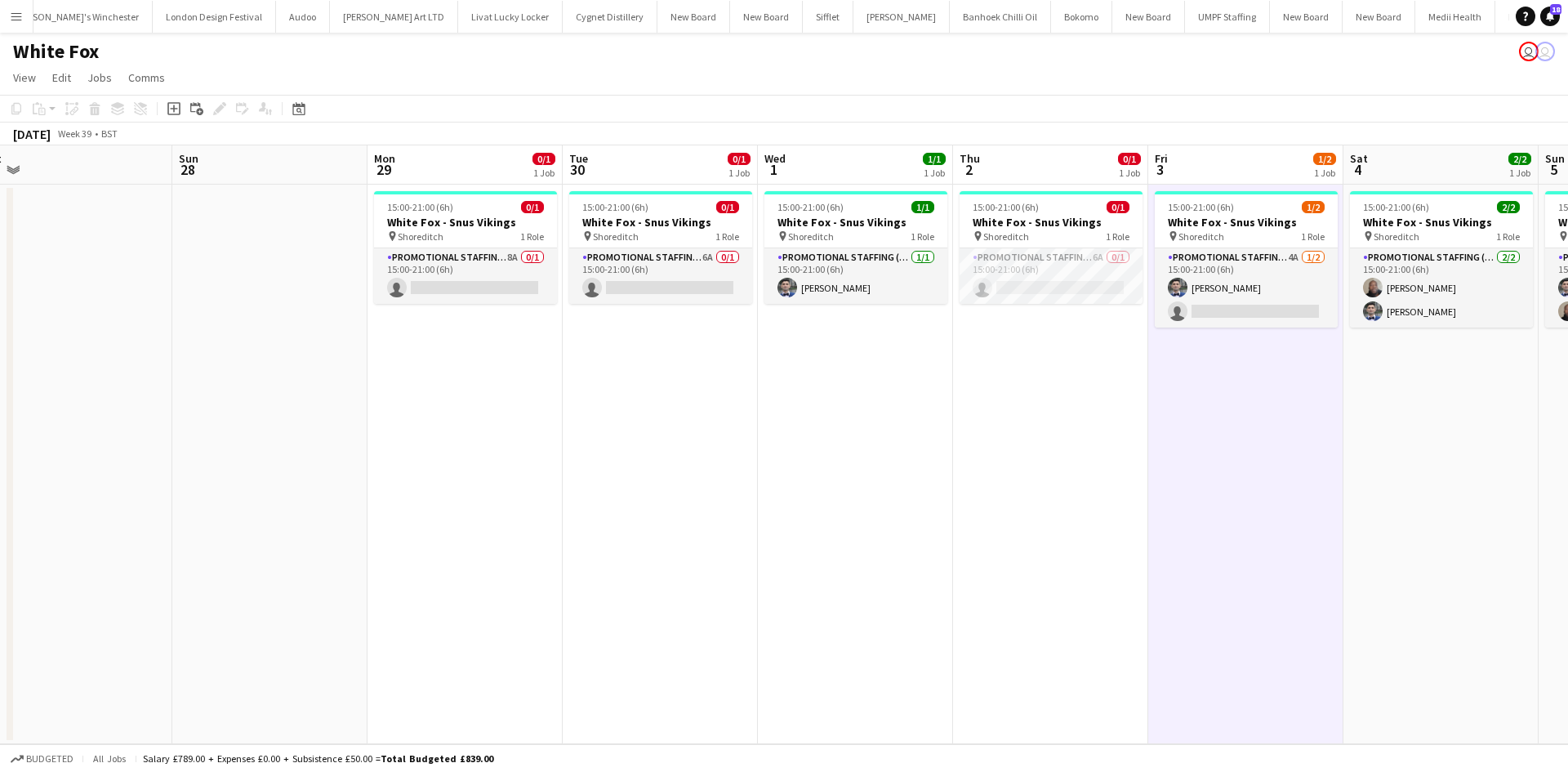
drag, startPoint x: 636, startPoint y: 452, endPoint x: 929, endPoint y: 448, distance: 293.0
click at [929, 448] on app-calendar-viewport "Thu 25 Fri 26 Sat 27 Sun 28 Mon 29 0/1 1 Job Tue 30 0/1 1 Job Wed 1 1/1 1 Job T…" at bounding box center [784, 444] width 1568 height 599
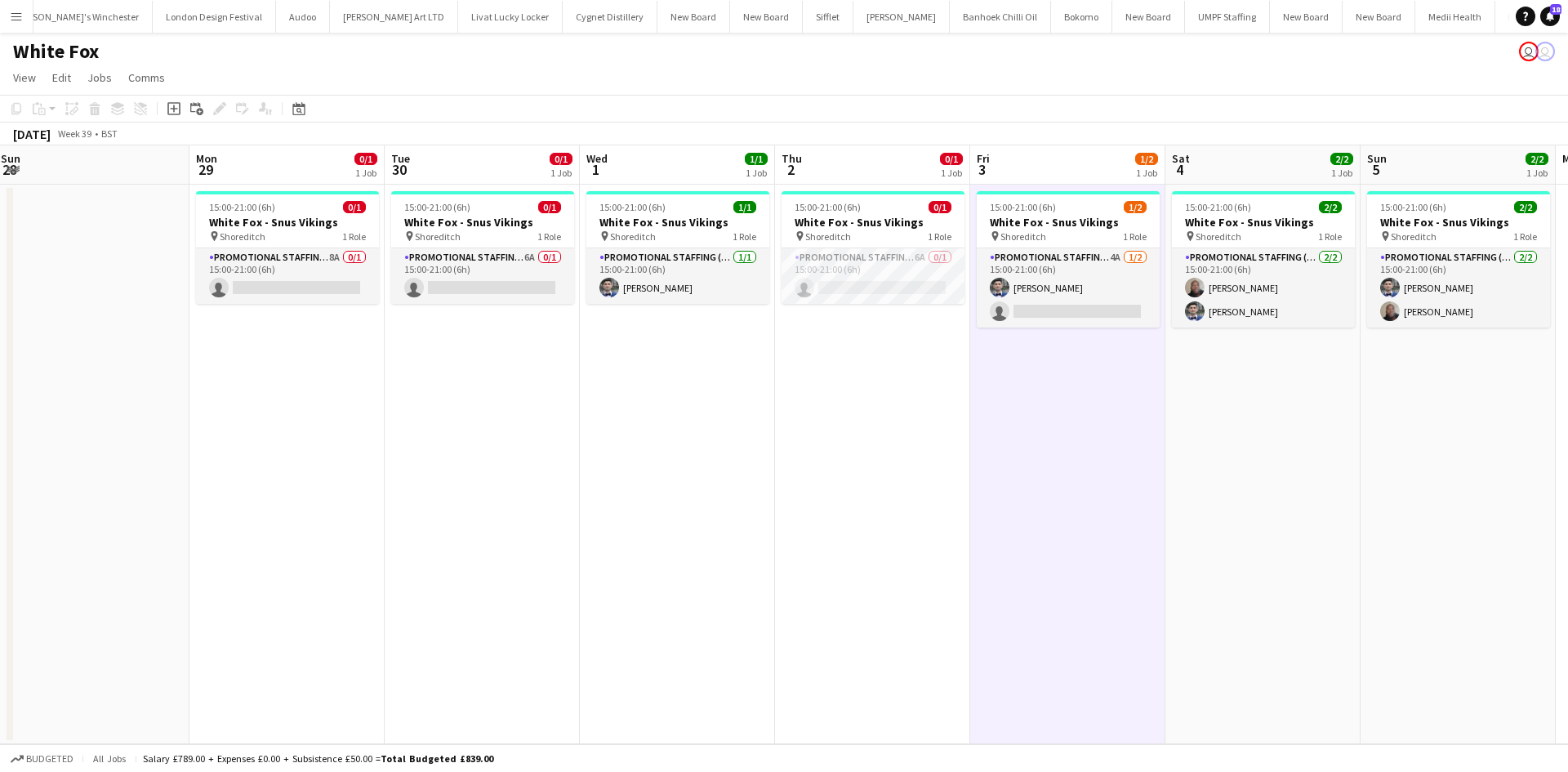
scroll to position [0, 594]
drag, startPoint x: 890, startPoint y: 444, endPoint x: 813, endPoint y: 444, distance: 77.0
click at [813, 444] on app-calendar-viewport "Thu 25 Fri 26 Sat 27 Sun 28 Mon 29 0/1 1 Job Tue 30 0/1 1 Job Wed 1 1/1 1 Job T…" at bounding box center [784, 444] width 1568 height 599
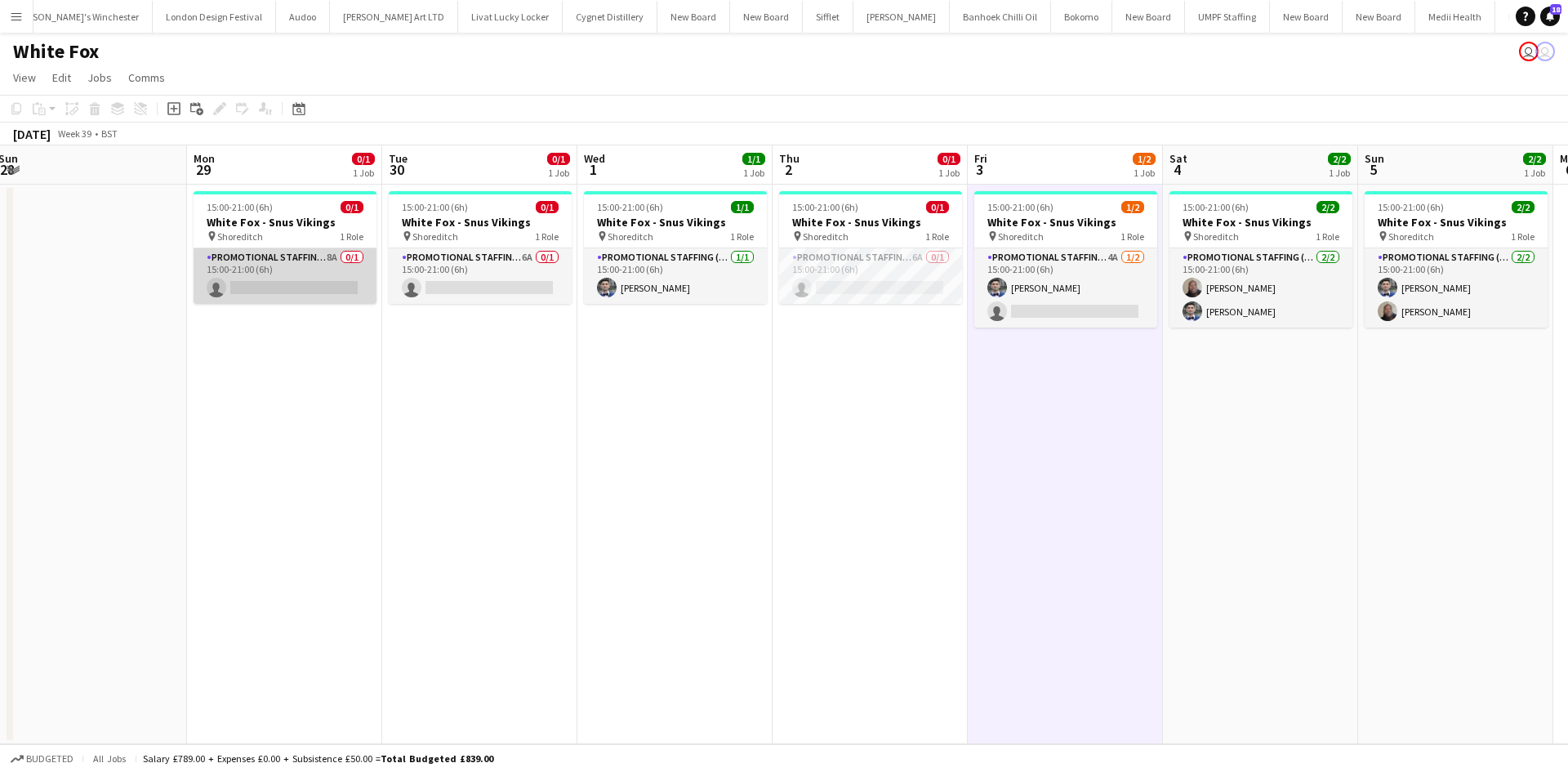
click at [339, 256] on app-card-role "Promotional Staffing (Brand Ambassadors) 8A 0/1 15:00-21:00 (6h) single-neutral…" at bounding box center [285, 276] width 183 height 55
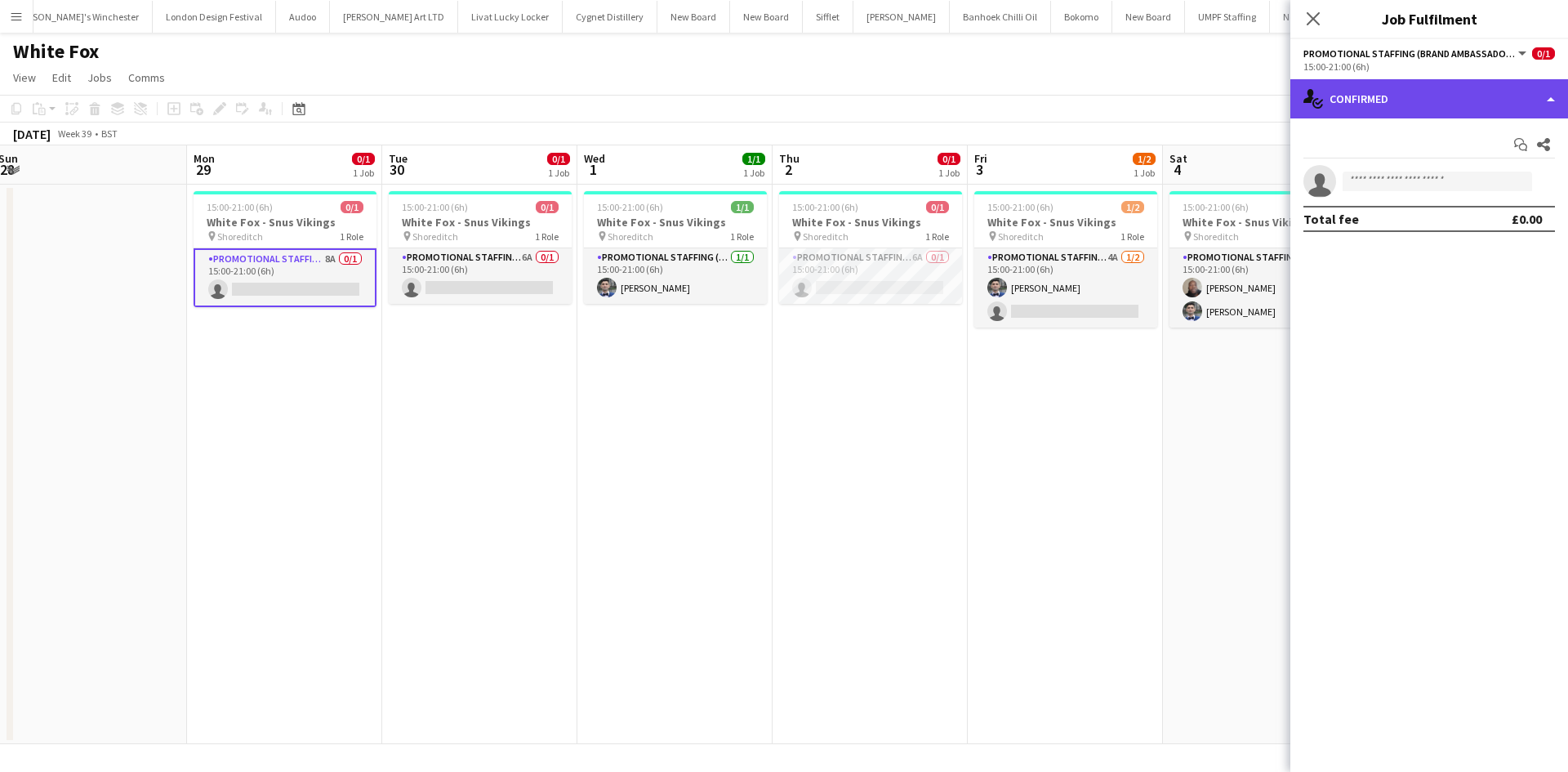
click at [1505, 91] on div "single-neutral-actions-check-2 Confirmed" at bounding box center [1428, 99] width 277 height 39
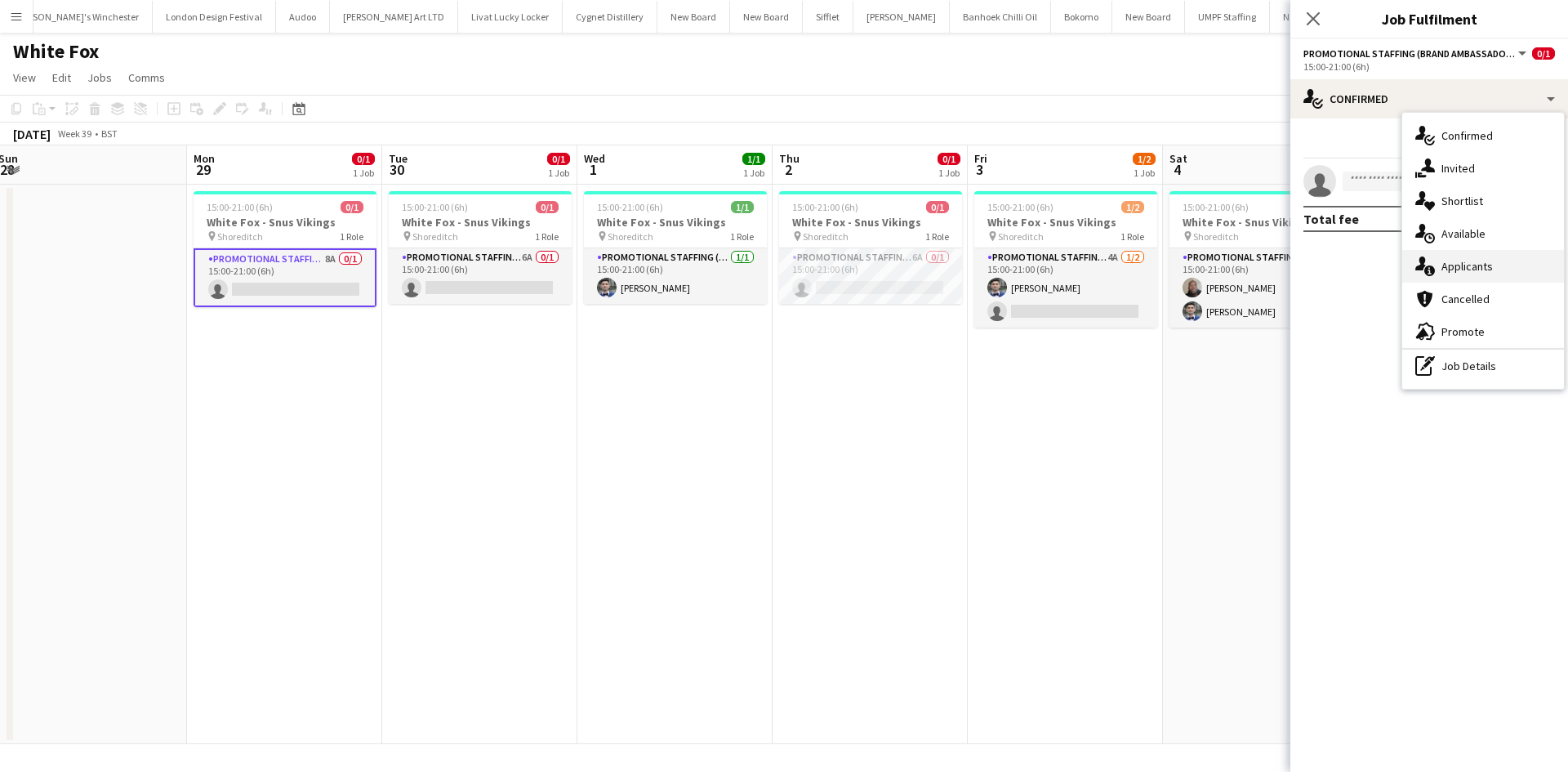
click at [1480, 269] on span "Applicants" at bounding box center [1467, 266] width 51 height 15
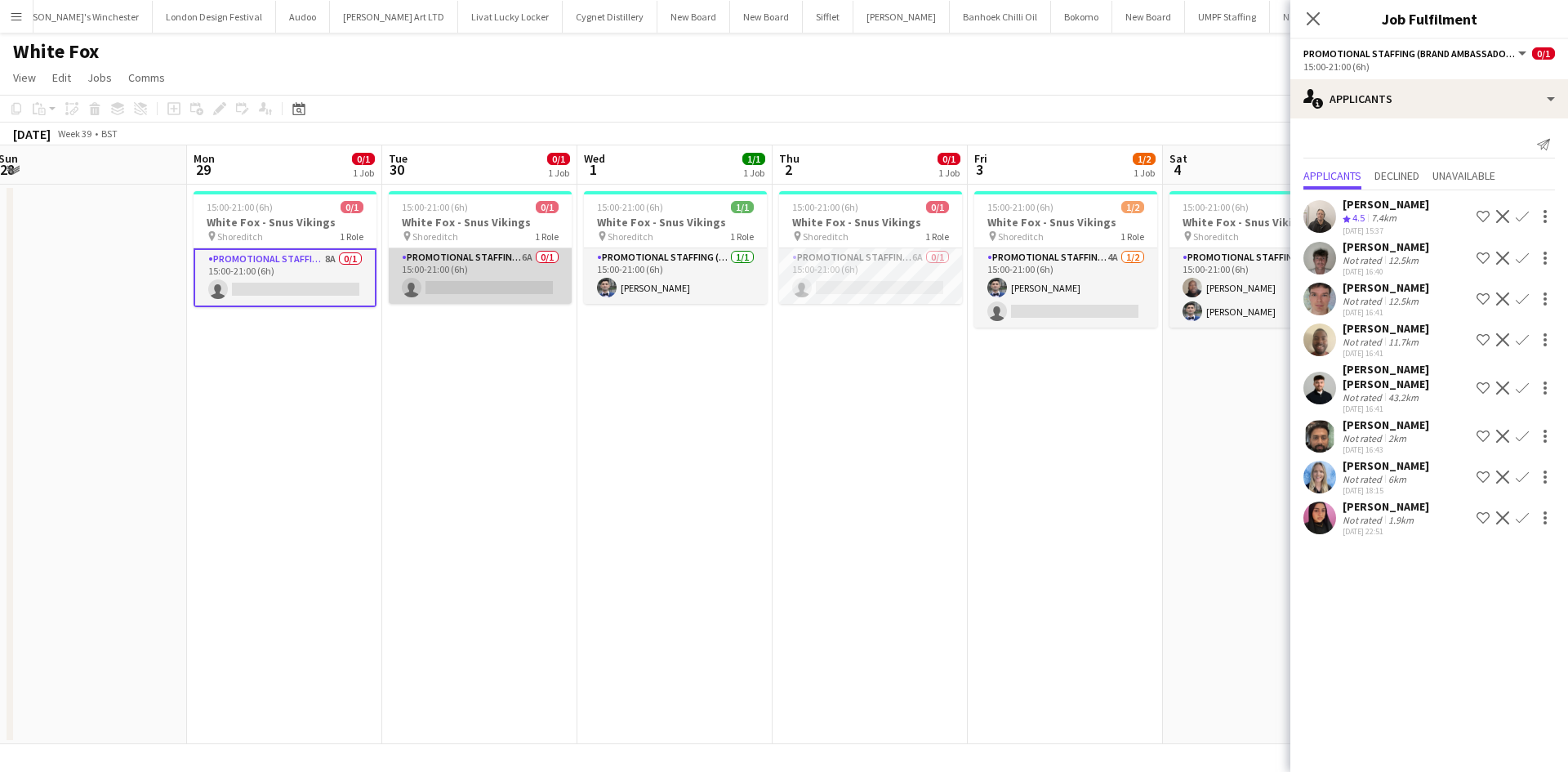
click at [535, 259] on app-card-role "Promotional Staffing (Brand Ambassadors) 6A 0/1 15:00-21:00 (6h) single-neutral…" at bounding box center [480, 276] width 183 height 55
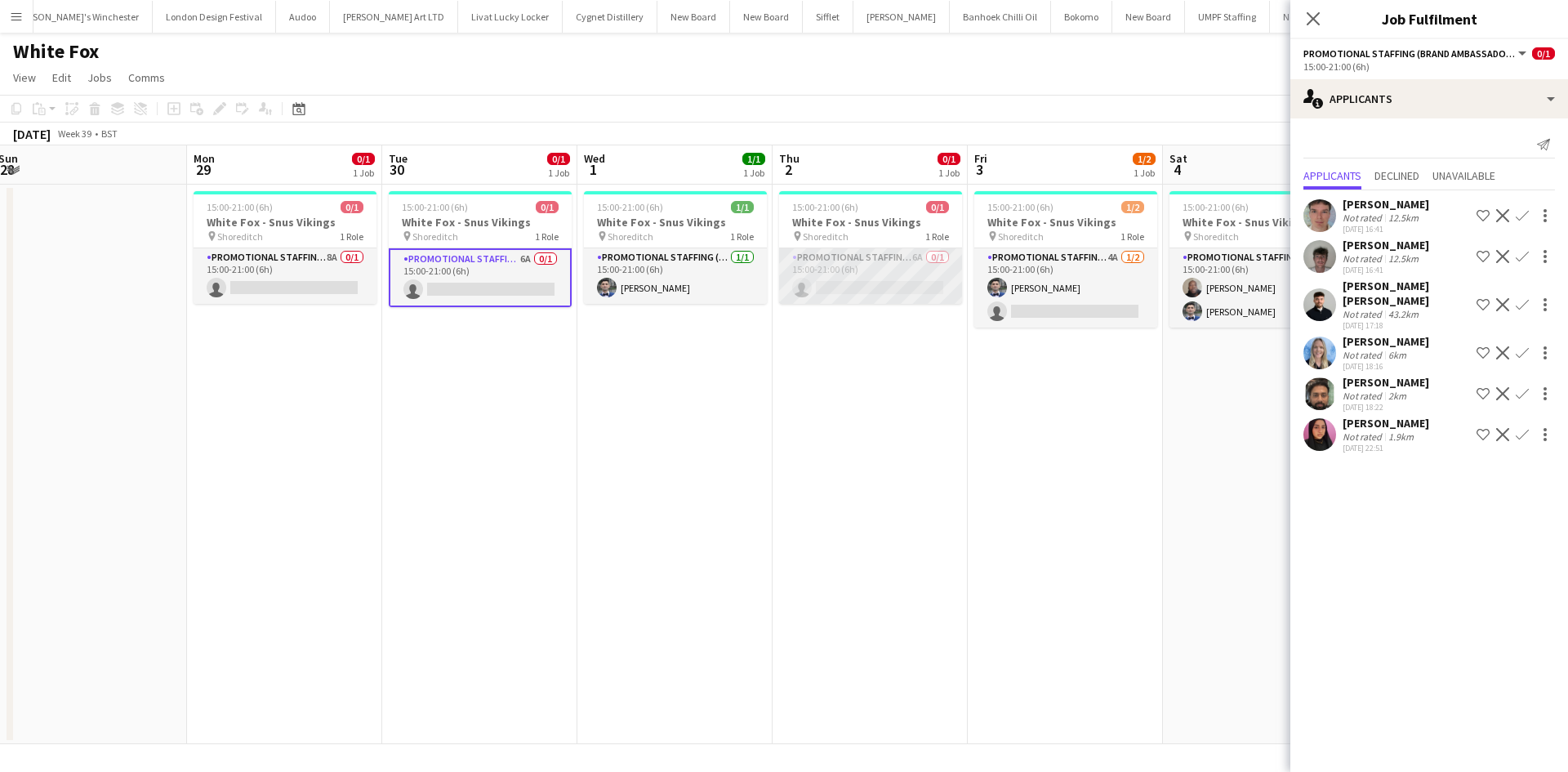
click at [919, 254] on app-card-role "Promotional Staffing (Brand Ambassadors) 6A 0/1 15:00-21:00 (6h) single-neutral…" at bounding box center [870, 276] width 183 height 55
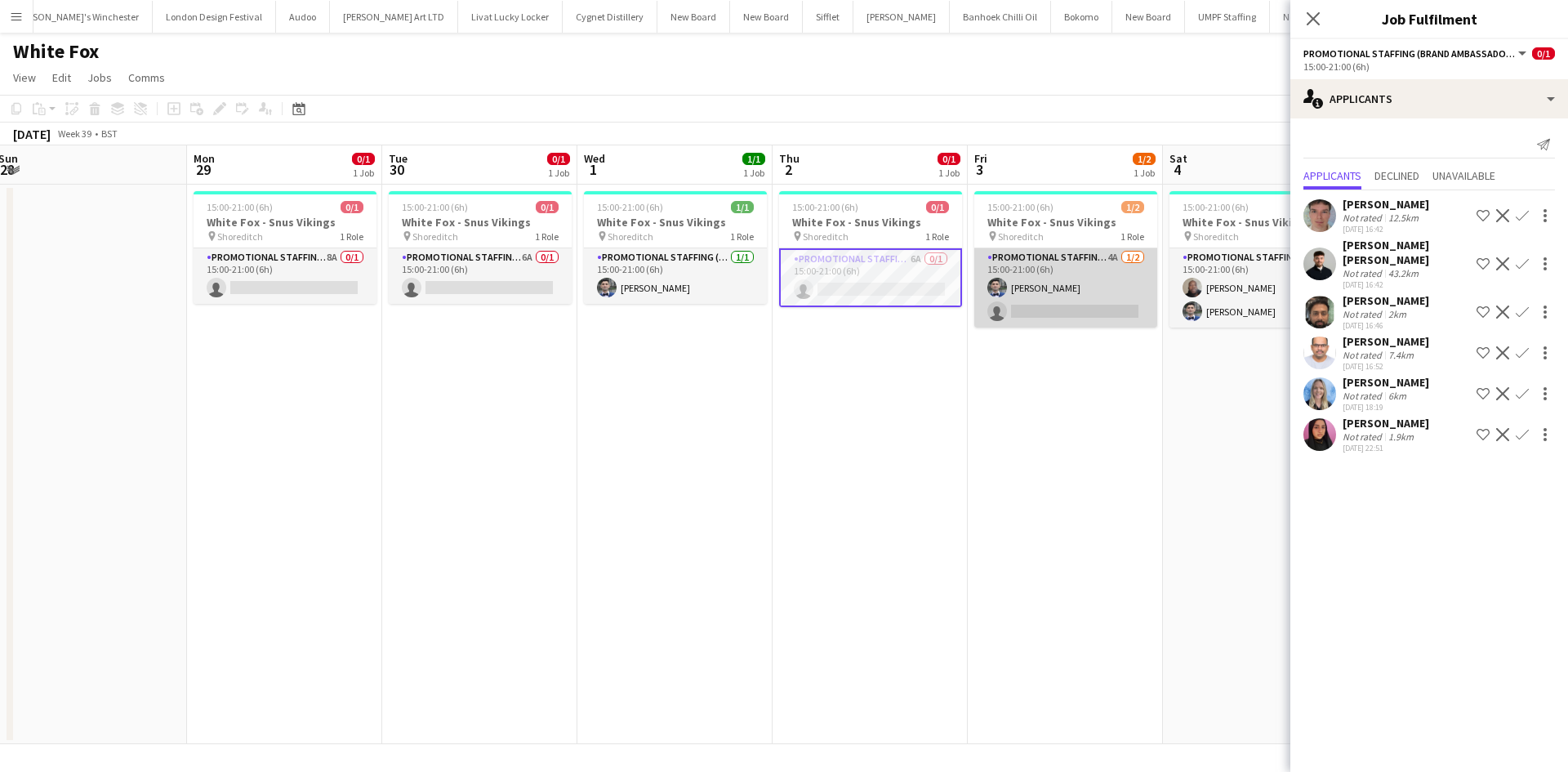
click at [1097, 258] on app-card-role "Promotional Staffing (Brand Ambassadors) 4A 1/2 15:00-21:00 (6h) Elvis Assadi s…" at bounding box center [1065, 288] width 183 height 80
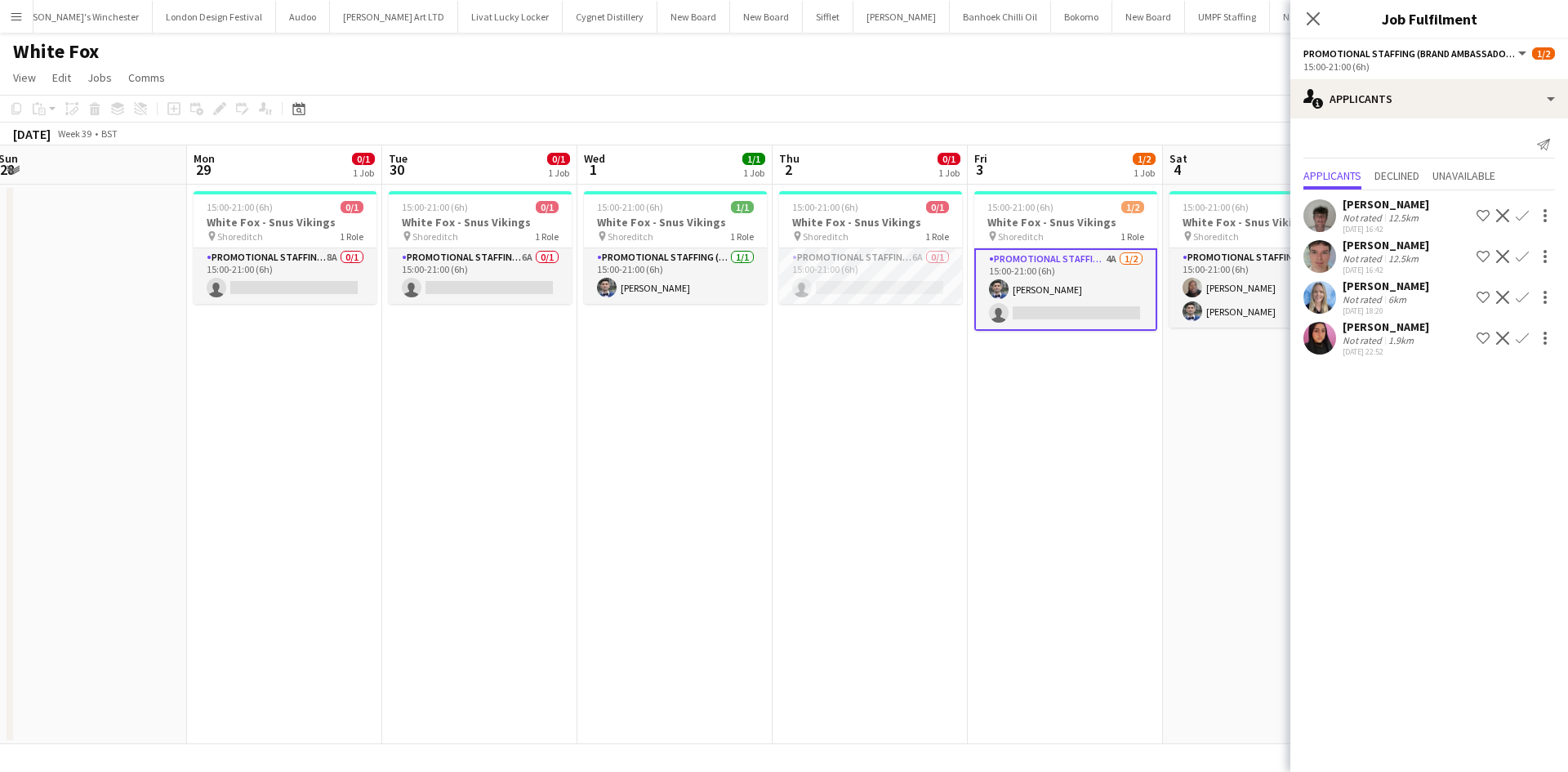
click at [1054, 393] on app-date-cell "15:00-21:00 (6h) 1/2 White Fox - Snus Vikings pin Shoreditch 1 Role Promotional…" at bounding box center [1065, 464] width 195 height 559
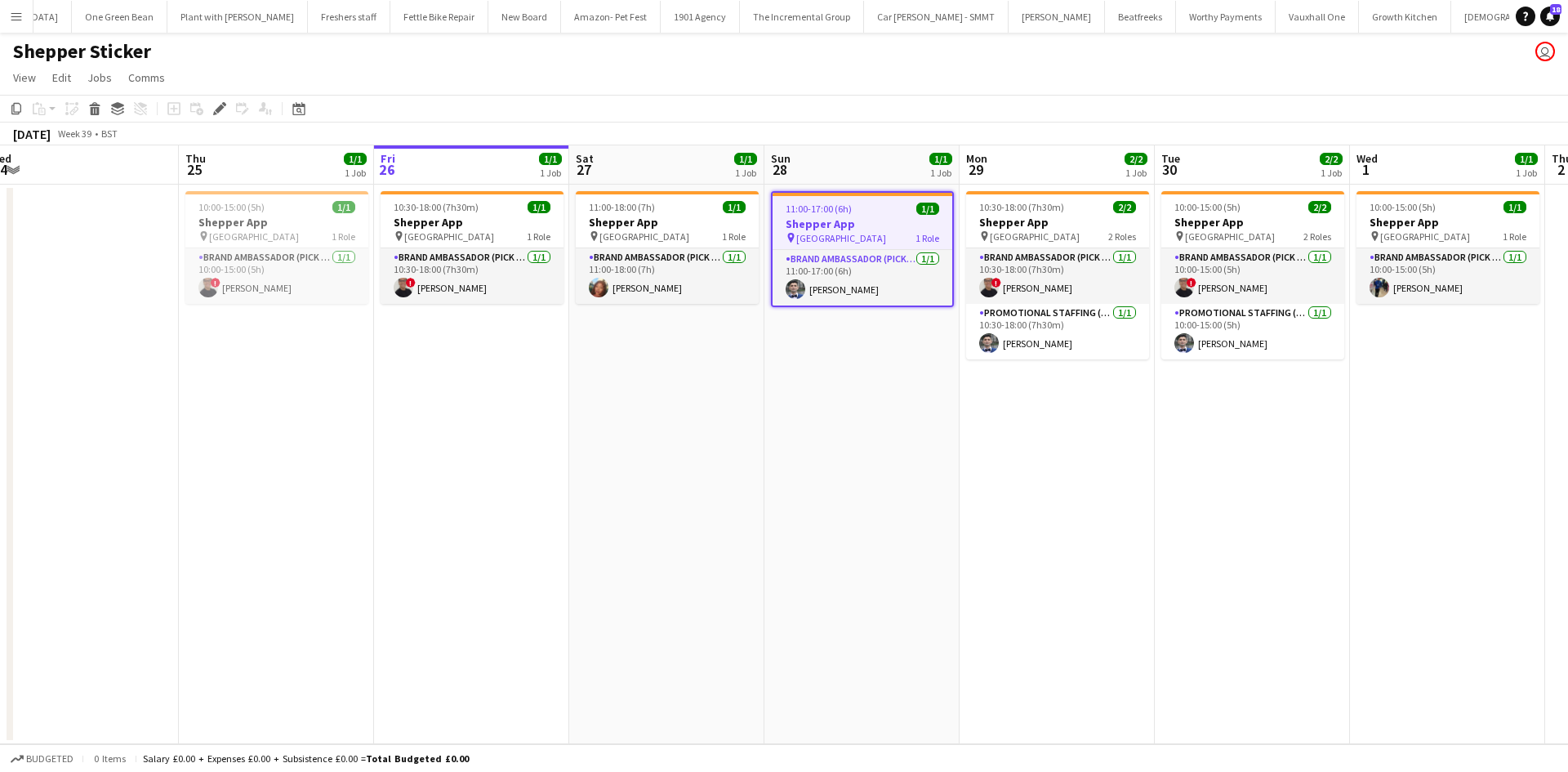
scroll to position [0, 391]
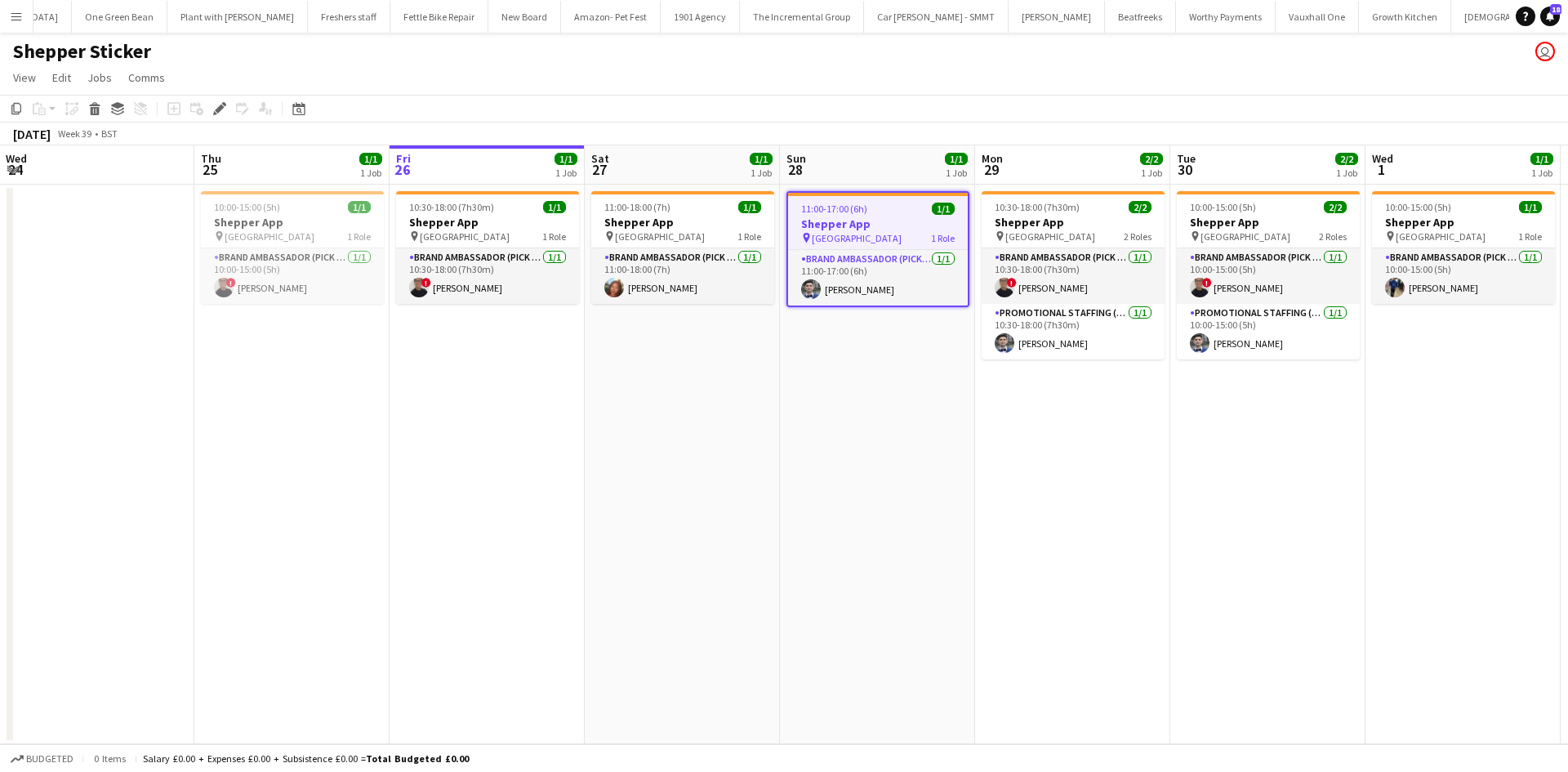
drag, startPoint x: 252, startPoint y: 374, endPoint x: 422, endPoint y: 392, distance: 171.0
click at [422, 392] on app-calendar-viewport "Mon 22 Tue 23 Wed 24 Thu 25 1/1 1 Job Fri 26 1/1 1 Job Sat 27 1/1 1 Job Sun 28 …" at bounding box center [784, 444] width 1568 height 599
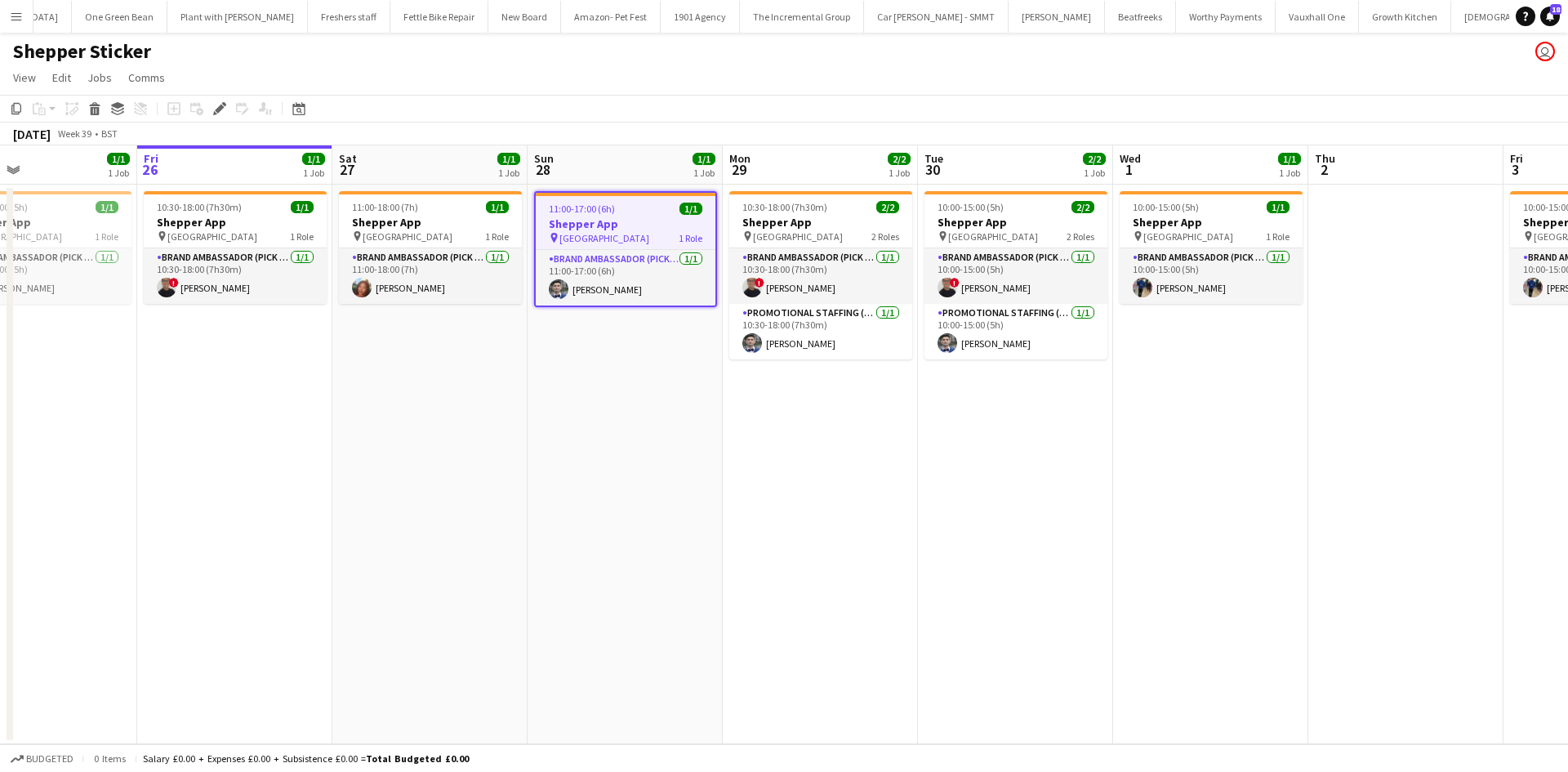
drag, startPoint x: 925, startPoint y: 341, endPoint x: 587, endPoint y: 330, distance: 338.2
click at [587, 330] on app-calendar-viewport "Mon 22 Tue 23 Wed 24 Thu 25 1/1 1 Job Fri 26 1/1 1 Job Sat 27 1/1 1 Job Sun 28 …" at bounding box center [784, 444] width 1568 height 599
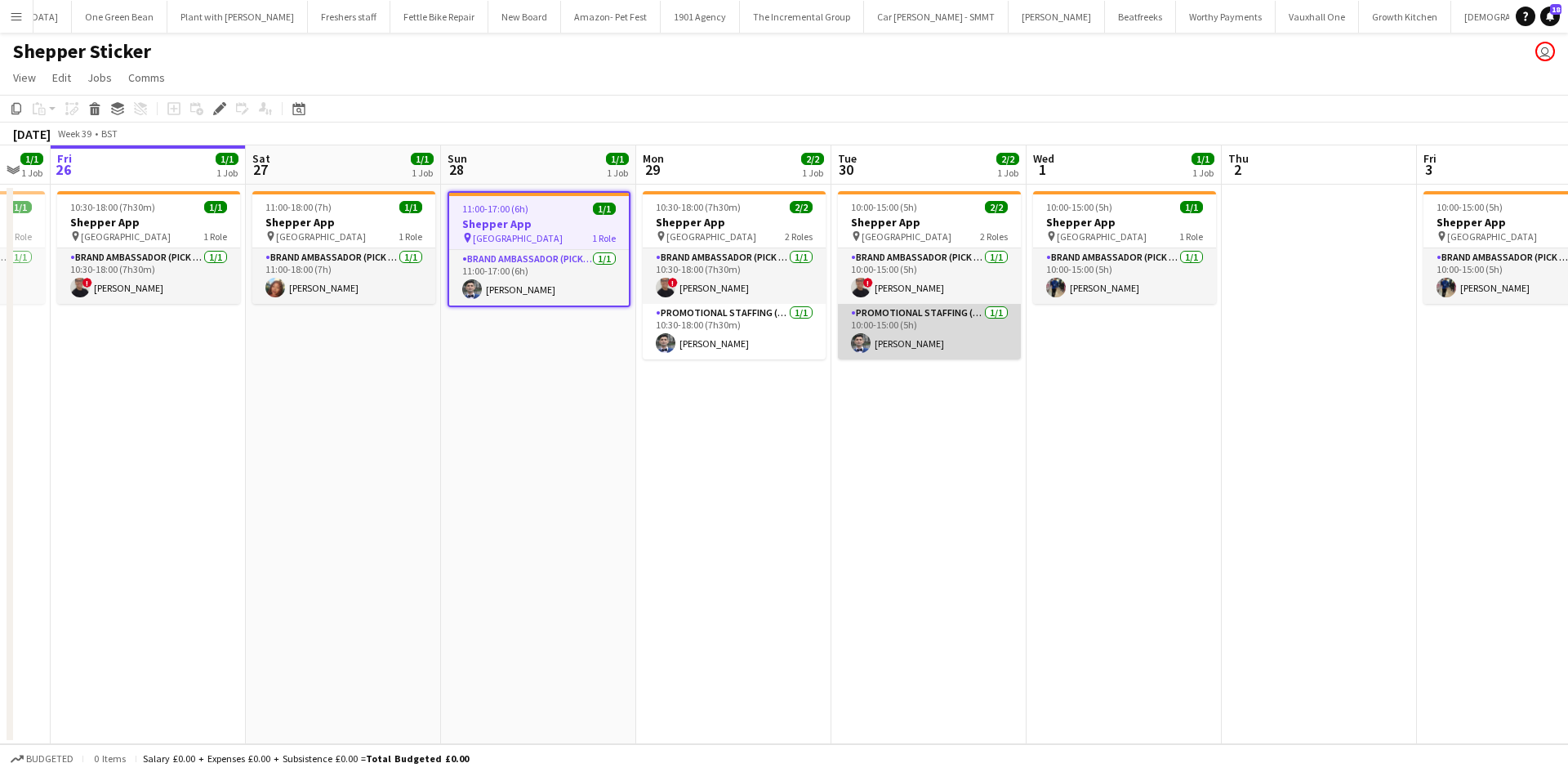
drag, startPoint x: 919, startPoint y: 326, endPoint x: 931, endPoint y: 331, distance: 13.0
click at [914, 328] on app-card-role "Promotional Staffing (Brand Ambassadors) 1/1 10:00-15:00 (5h) Elvis Assadi" at bounding box center [929, 331] width 183 height 55
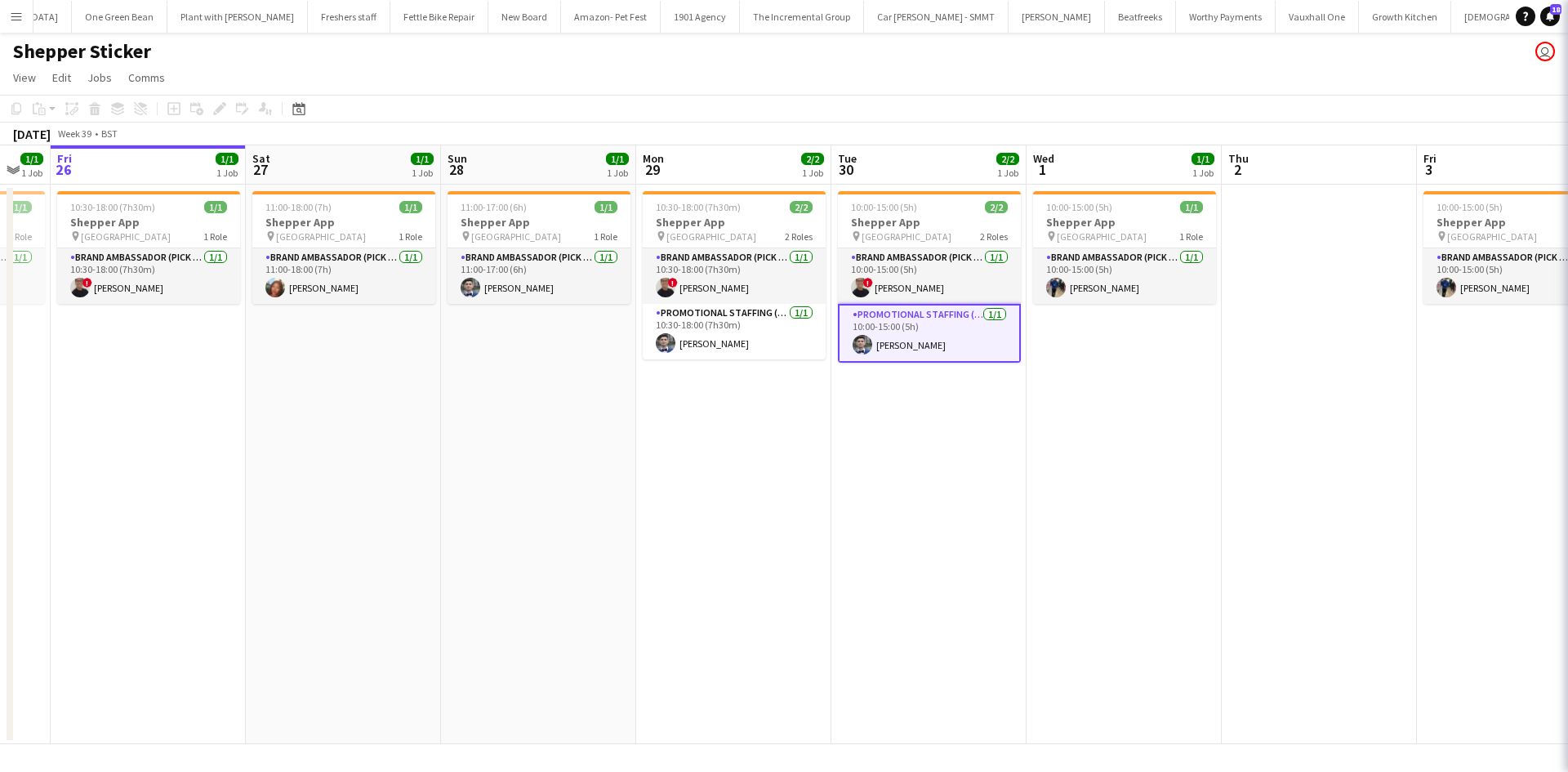
scroll to position [0, 734]
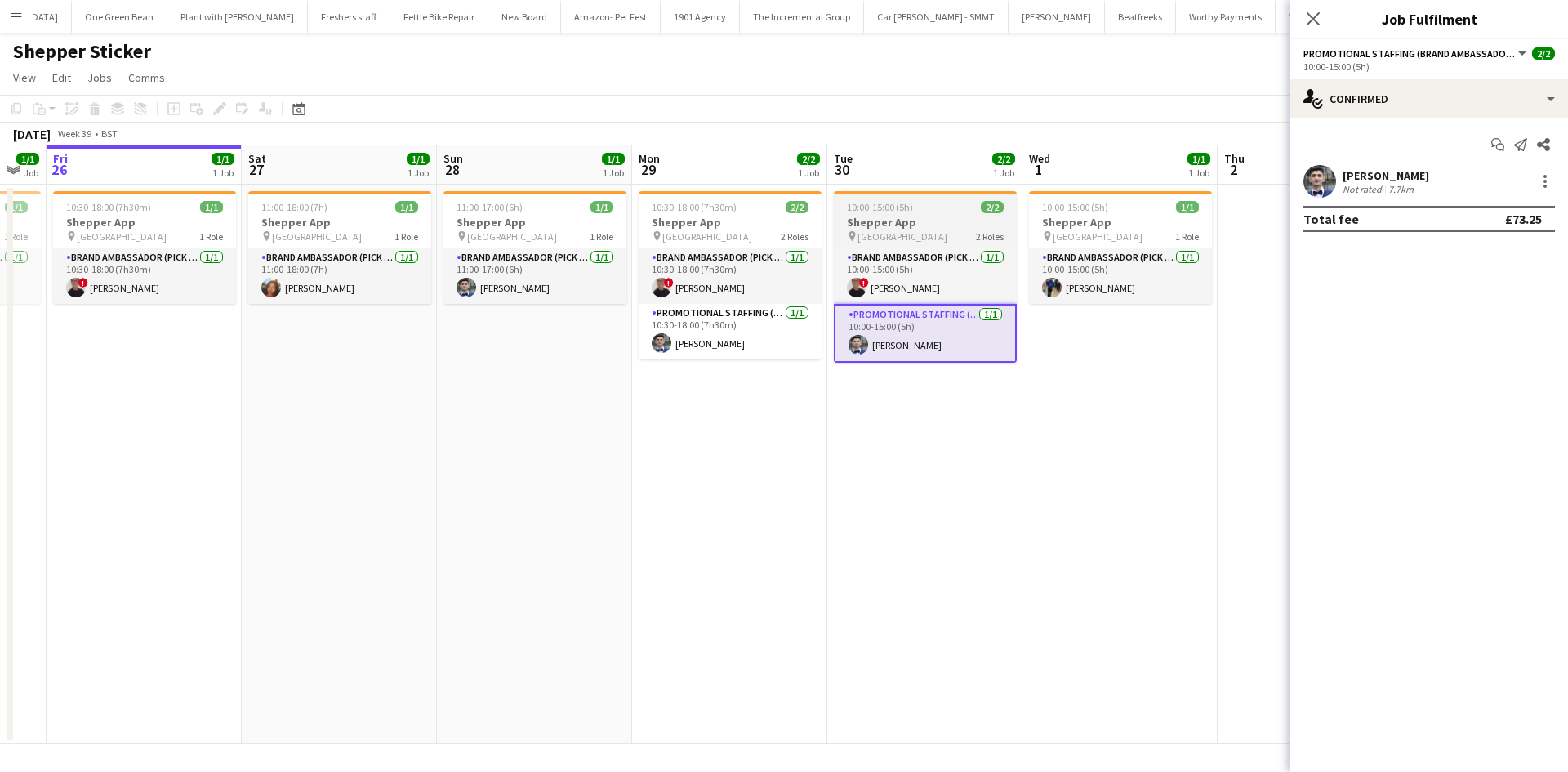
drag, startPoint x: 963, startPoint y: 215, endPoint x: 904, endPoint y: 216, distance: 59.0
click at [962, 215] on h3 "Shepper App" at bounding box center [924, 222] width 183 height 15
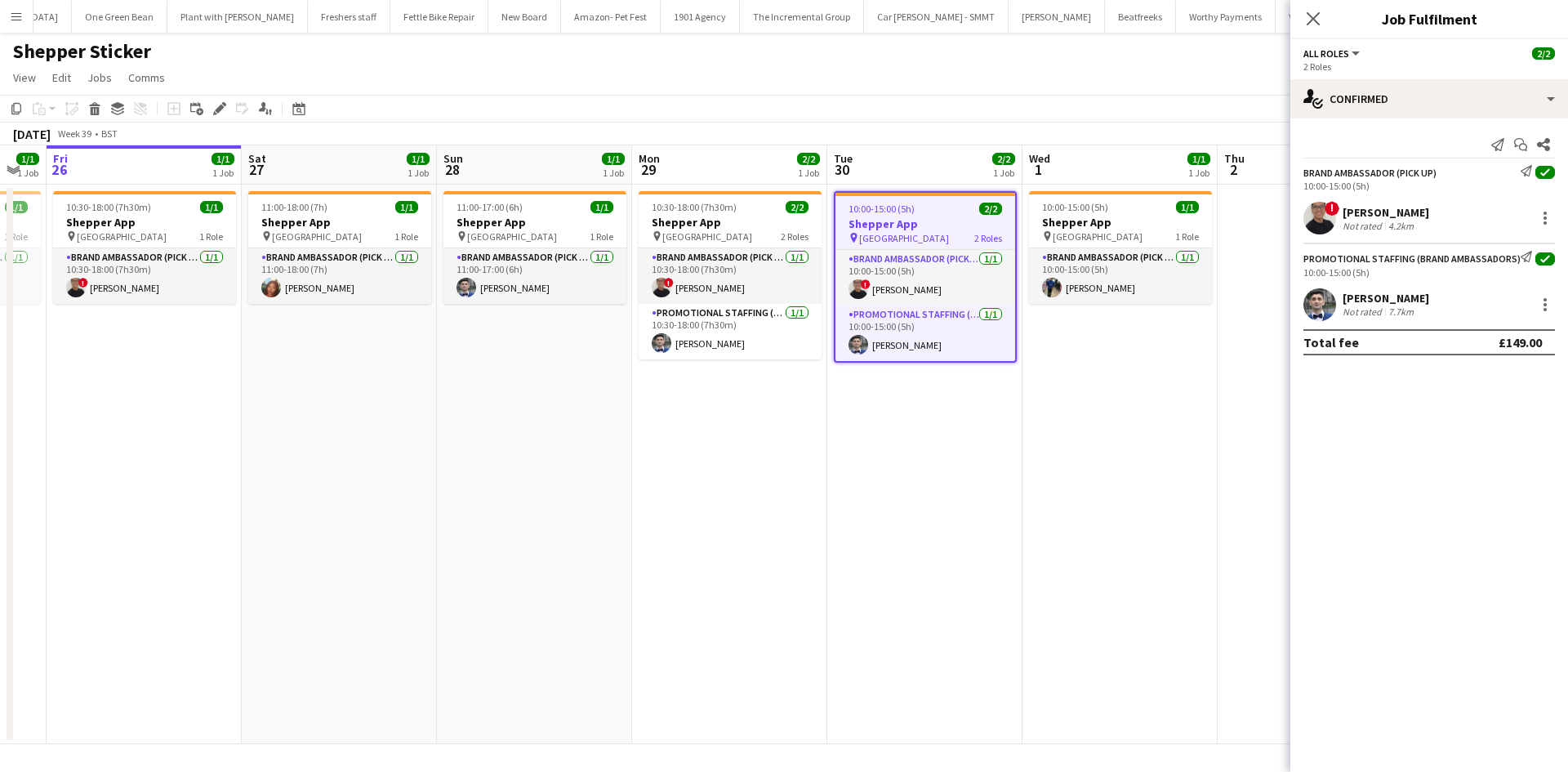
scroll to position [0, 735]
click at [217, 109] on icon "Edit" at bounding box center [220, 109] width 13 height 13
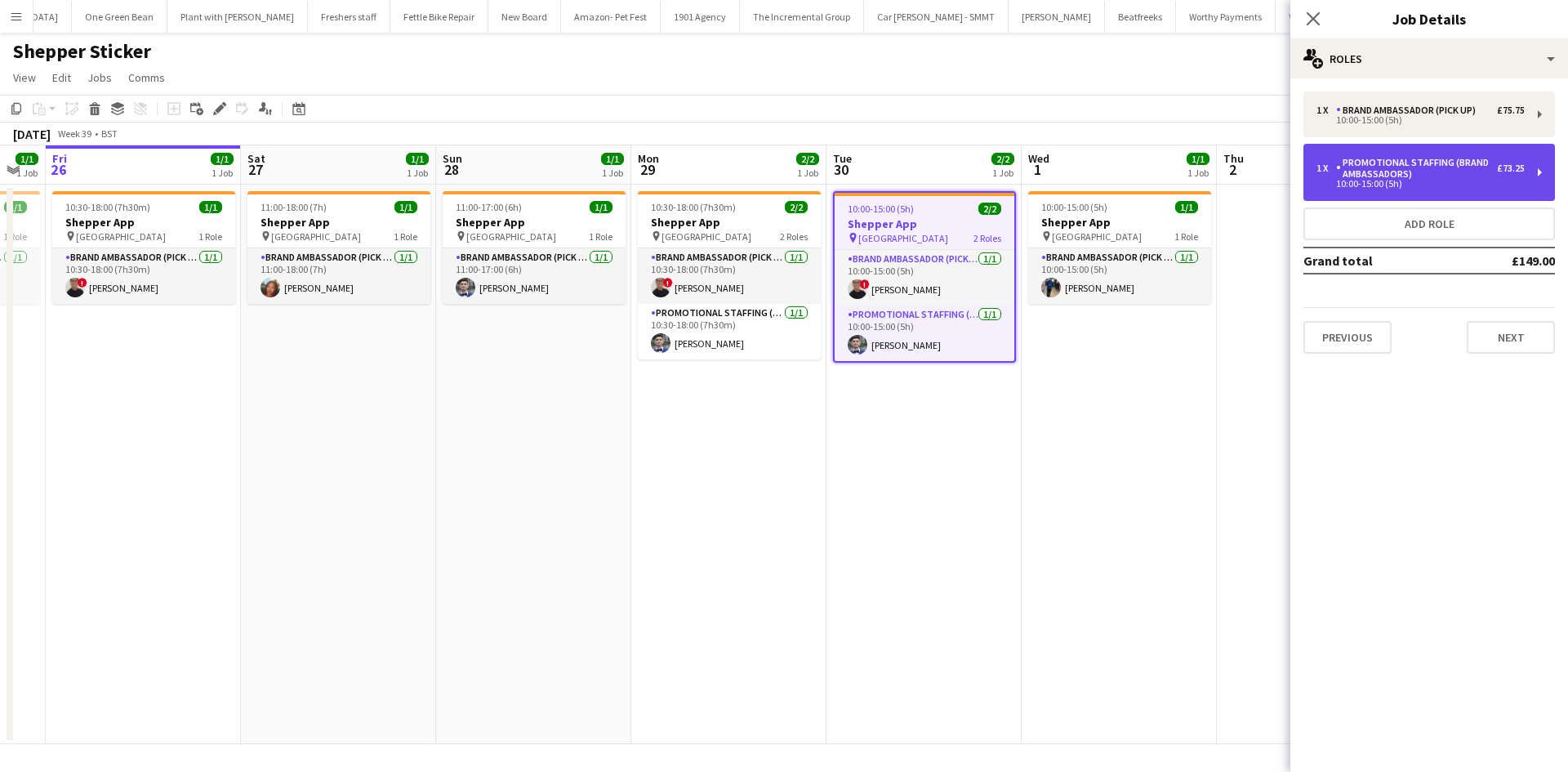
click at [1479, 176] on div "Promotional Staffing (Brand Ambassadors)" at bounding box center [1416, 168] width 161 height 23
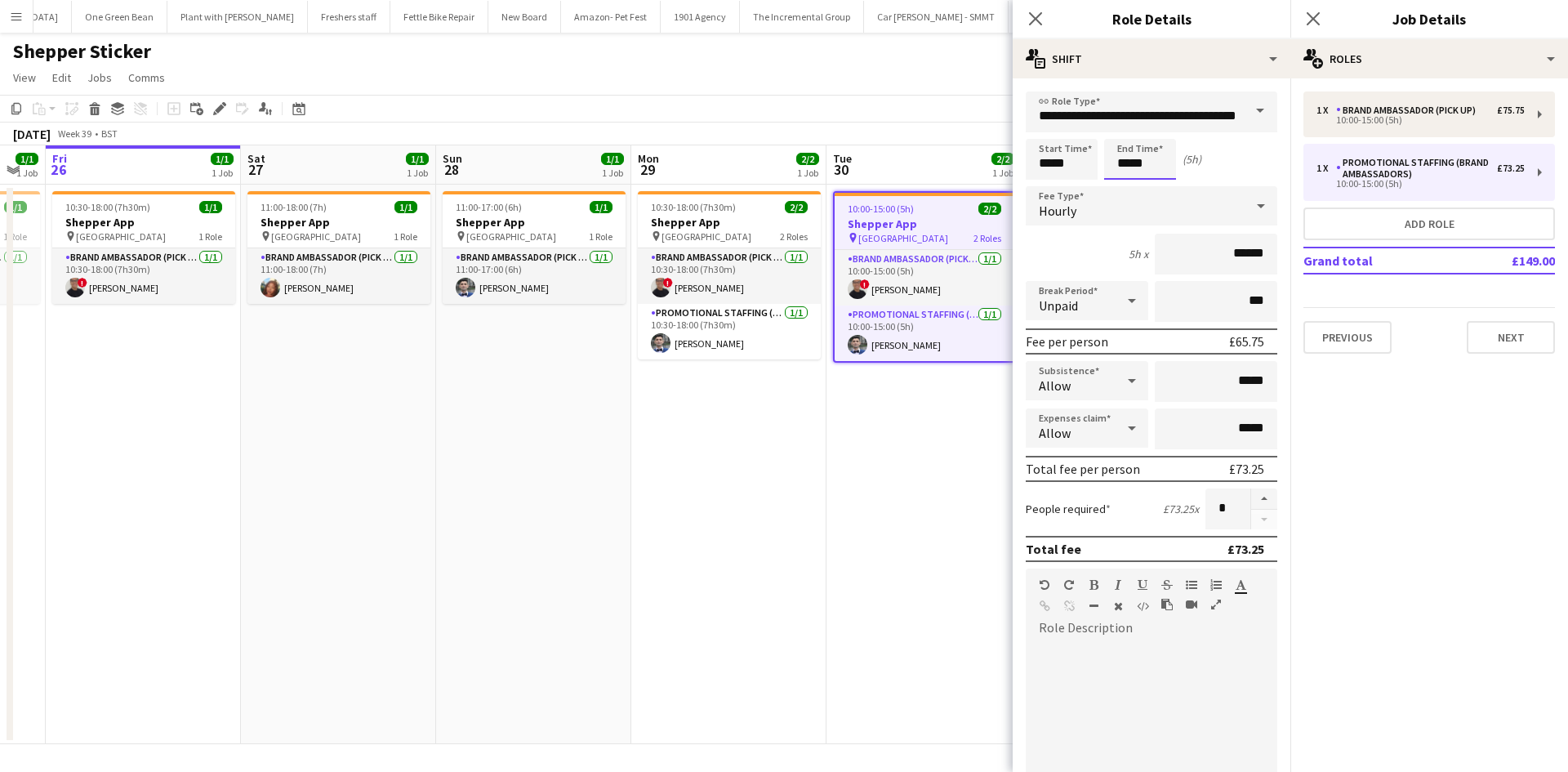
click at [1151, 169] on input "*****" at bounding box center [1140, 159] width 72 height 41
click at [1124, 128] on div at bounding box center [1123, 131] width 32 height 17
type input "*****"
click at [1124, 128] on div at bounding box center [1123, 131] width 32 height 17
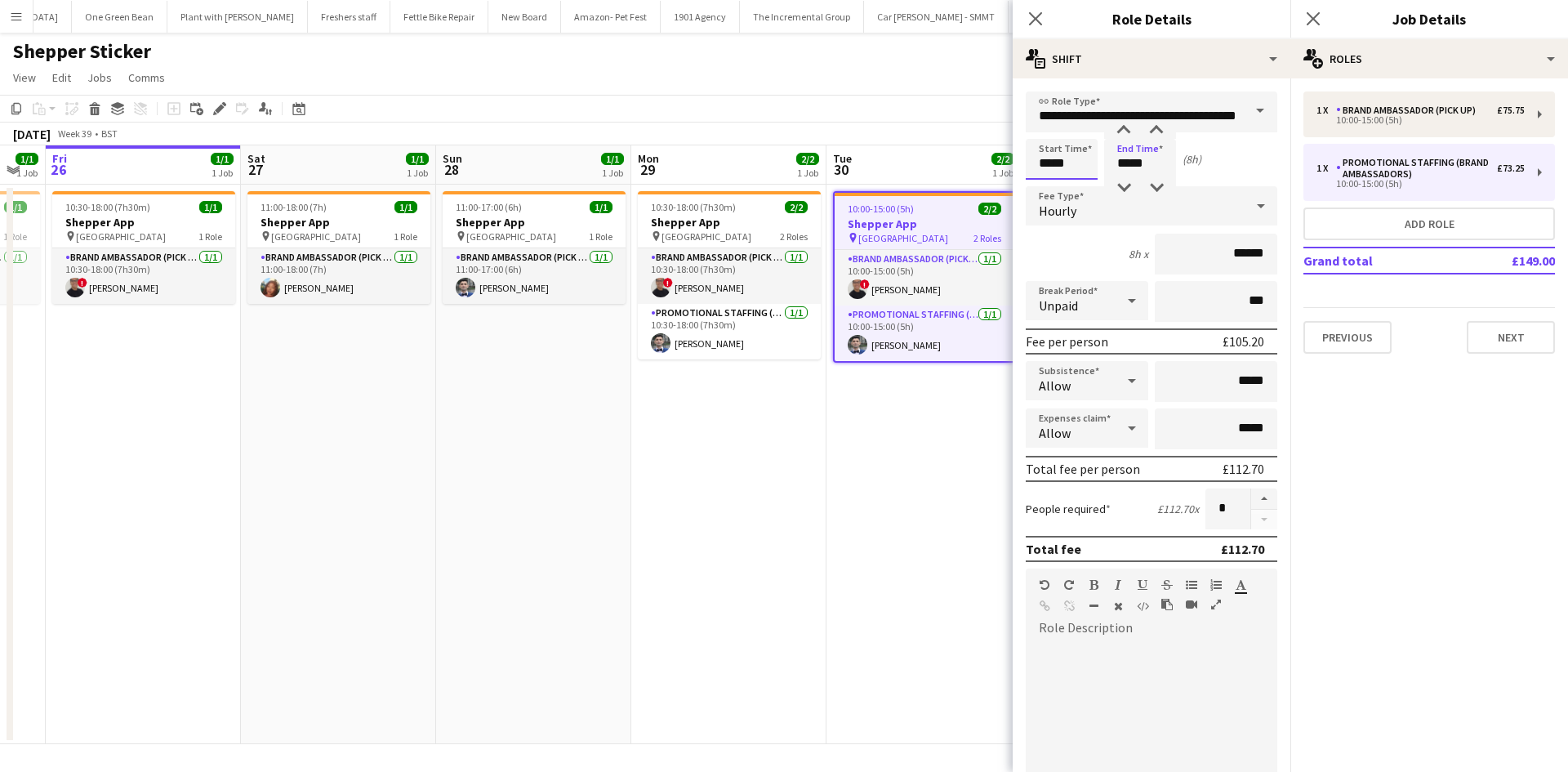
click at [1063, 157] on input "*****" at bounding box center [1061, 159] width 72 height 41
click at [1072, 184] on div at bounding box center [1077, 188] width 32 height 17
click at [1080, 128] on div at bounding box center [1077, 131] width 32 height 17
type input "*****"
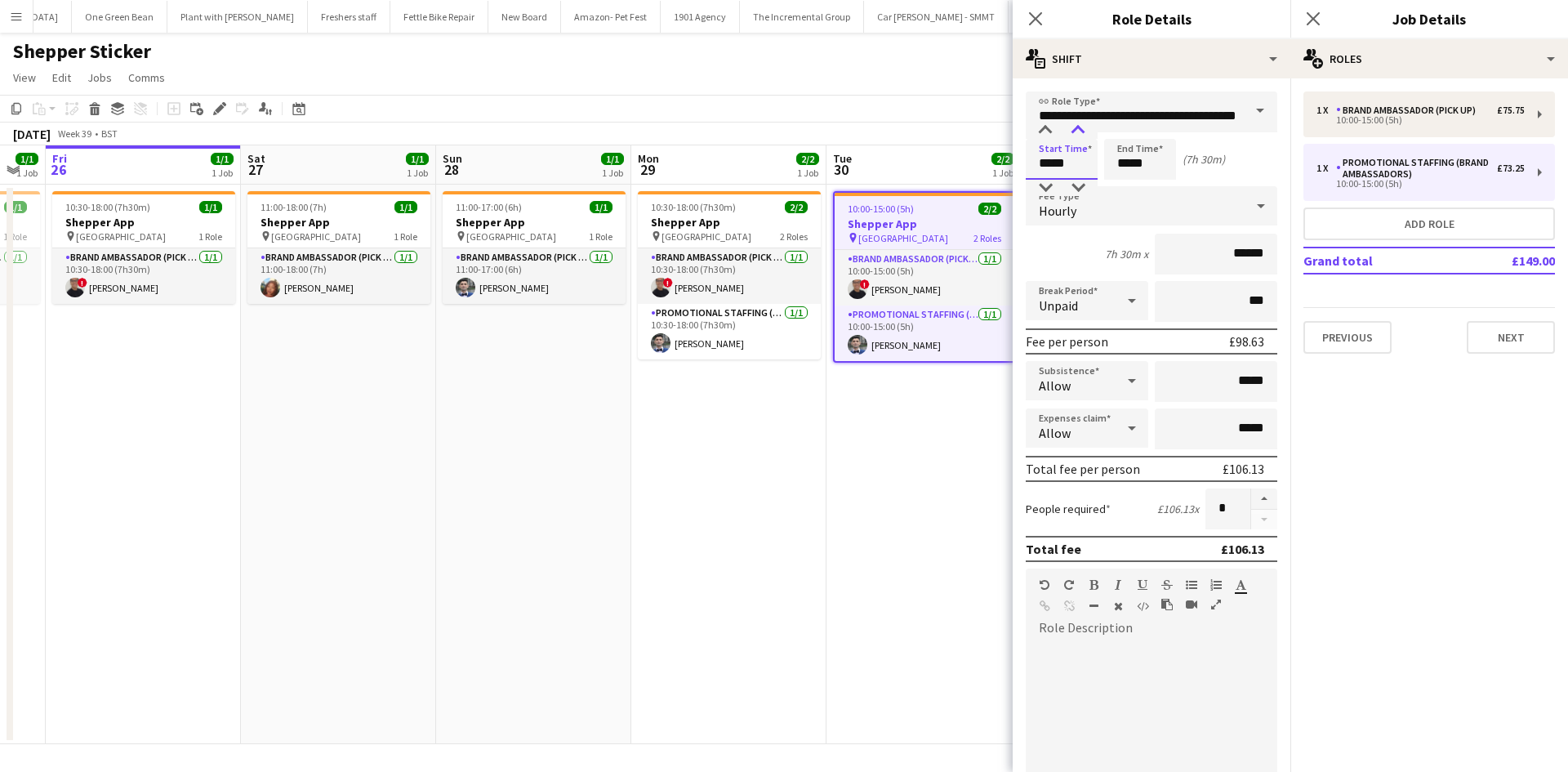
click at [1075, 131] on div at bounding box center [1077, 131] width 32 height 17
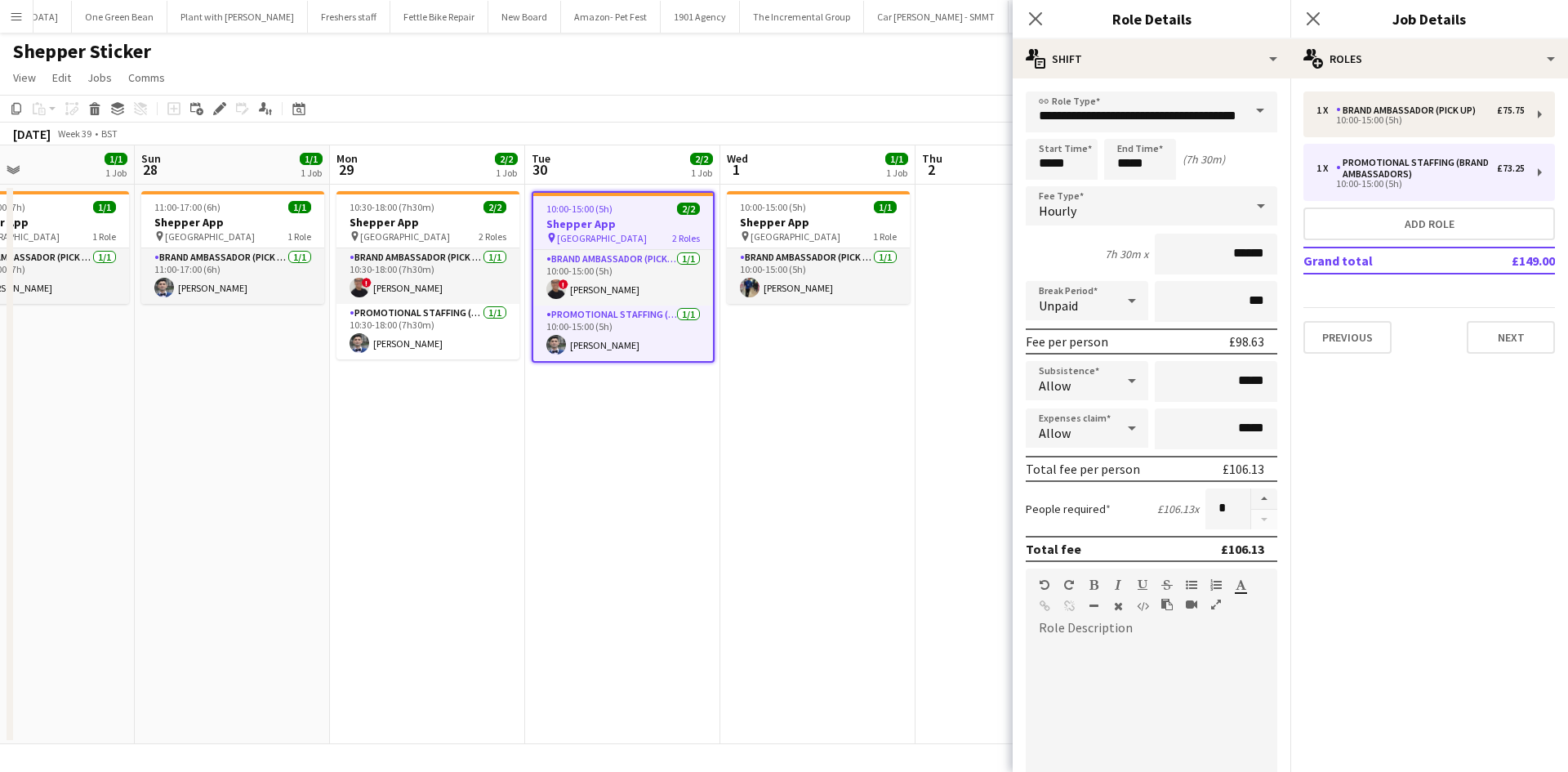
drag, startPoint x: 902, startPoint y: 442, endPoint x: 598, endPoint y: 409, distance: 305.8
click at [598, 409] on app-calendar-viewport "Wed 24 Thu 25 1/1 1 Job Fri 26 1/1 1 Job Sat 27 1/1 1 Job Sun 28 1/1 1 Job Mon …" at bounding box center [784, 444] width 1568 height 599
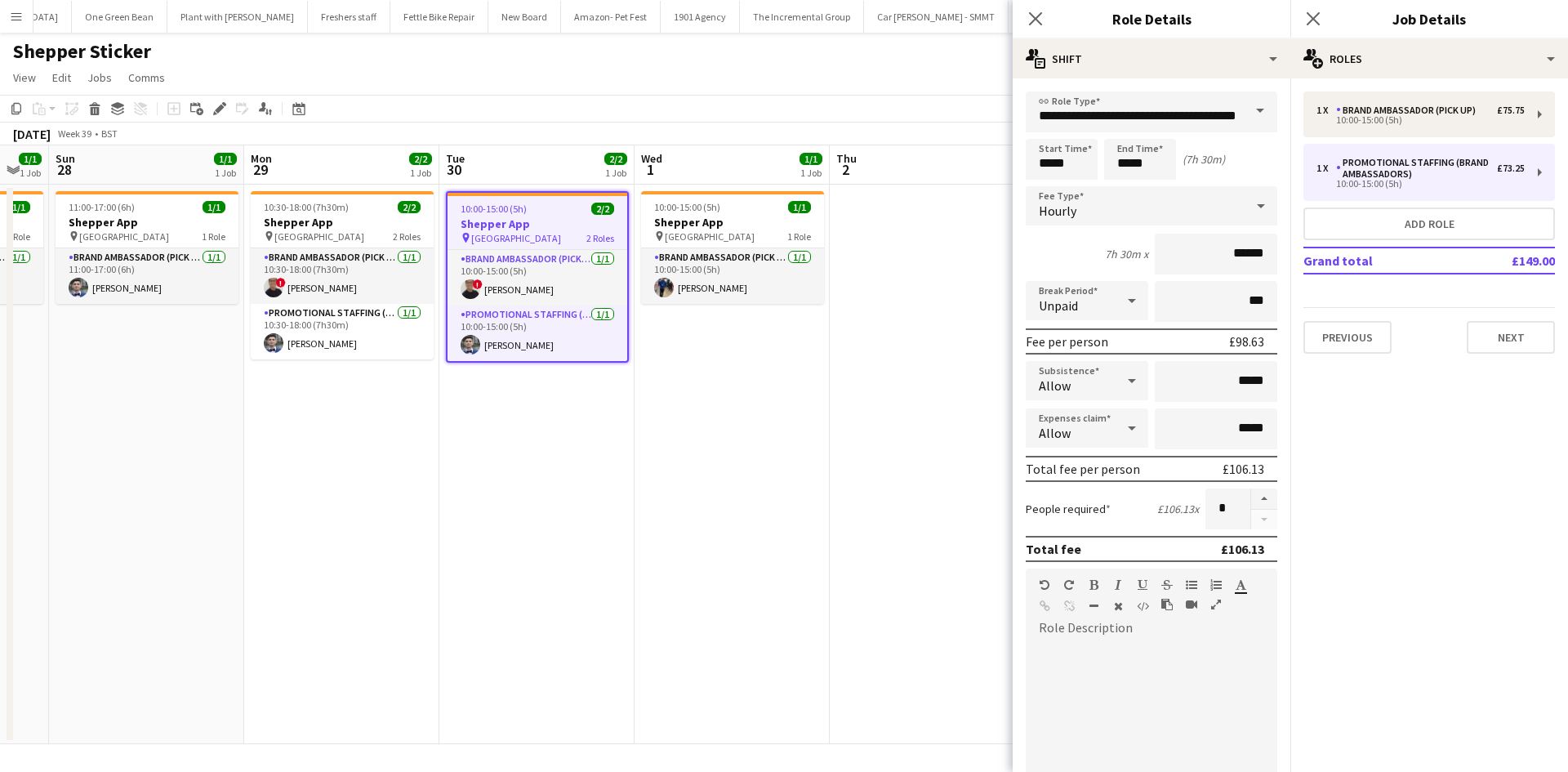
click at [758, 407] on app-calendar-viewport "Wed 24 Thu 25 1/1 1 Job Fri 26 1/1 1 Job Sat 27 1/1 1 Job Sun 28 1/1 1 Job Mon …" at bounding box center [784, 444] width 1568 height 599
click at [728, 224] on h3 "Shepper App" at bounding box center [731, 222] width 183 height 15
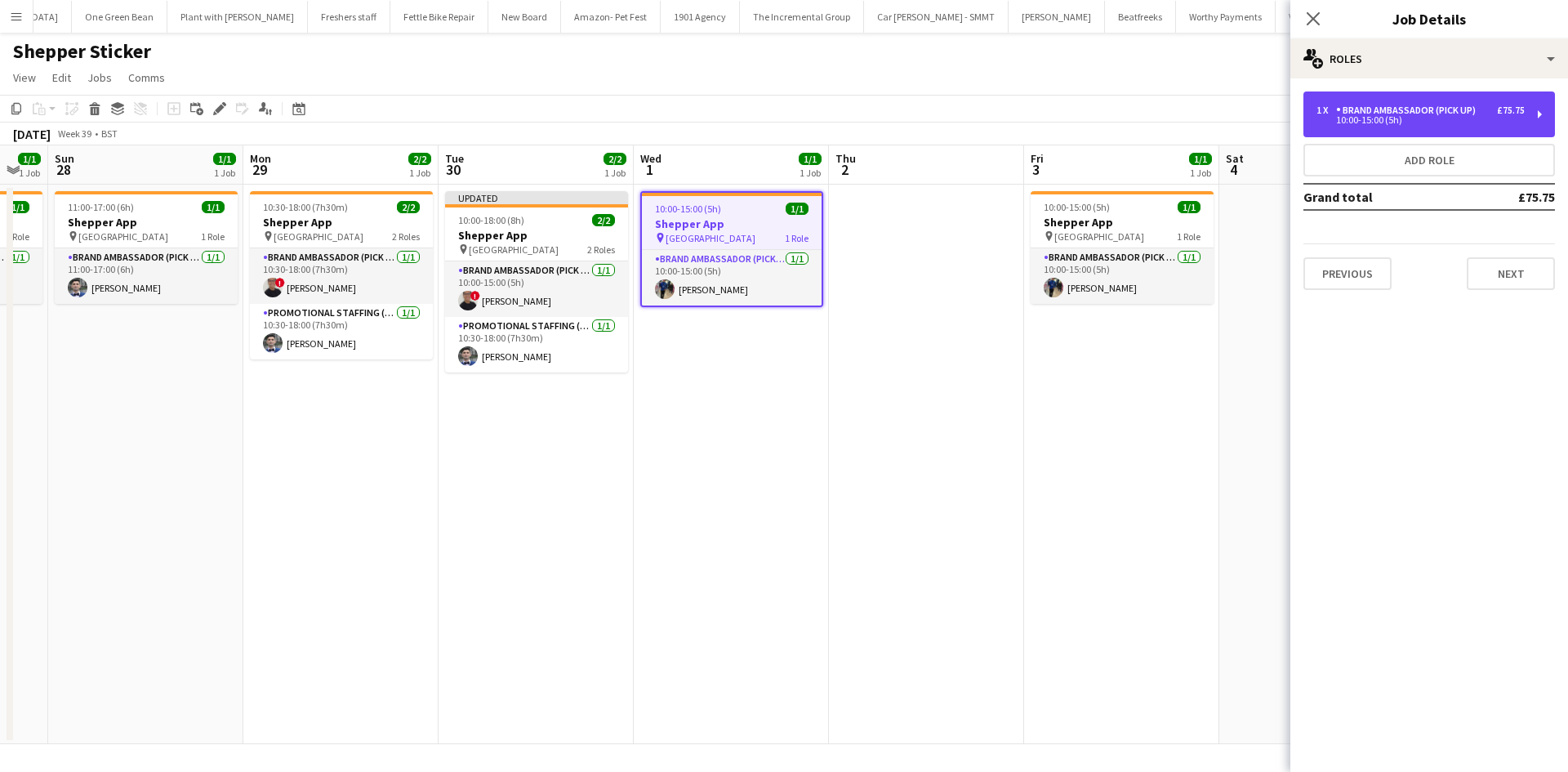
click at [1405, 135] on div "1 x Brand Ambassador (Pick up) £75.75 10:00-15:00 (5h)" at bounding box center [1429, 113] width 252 height 46
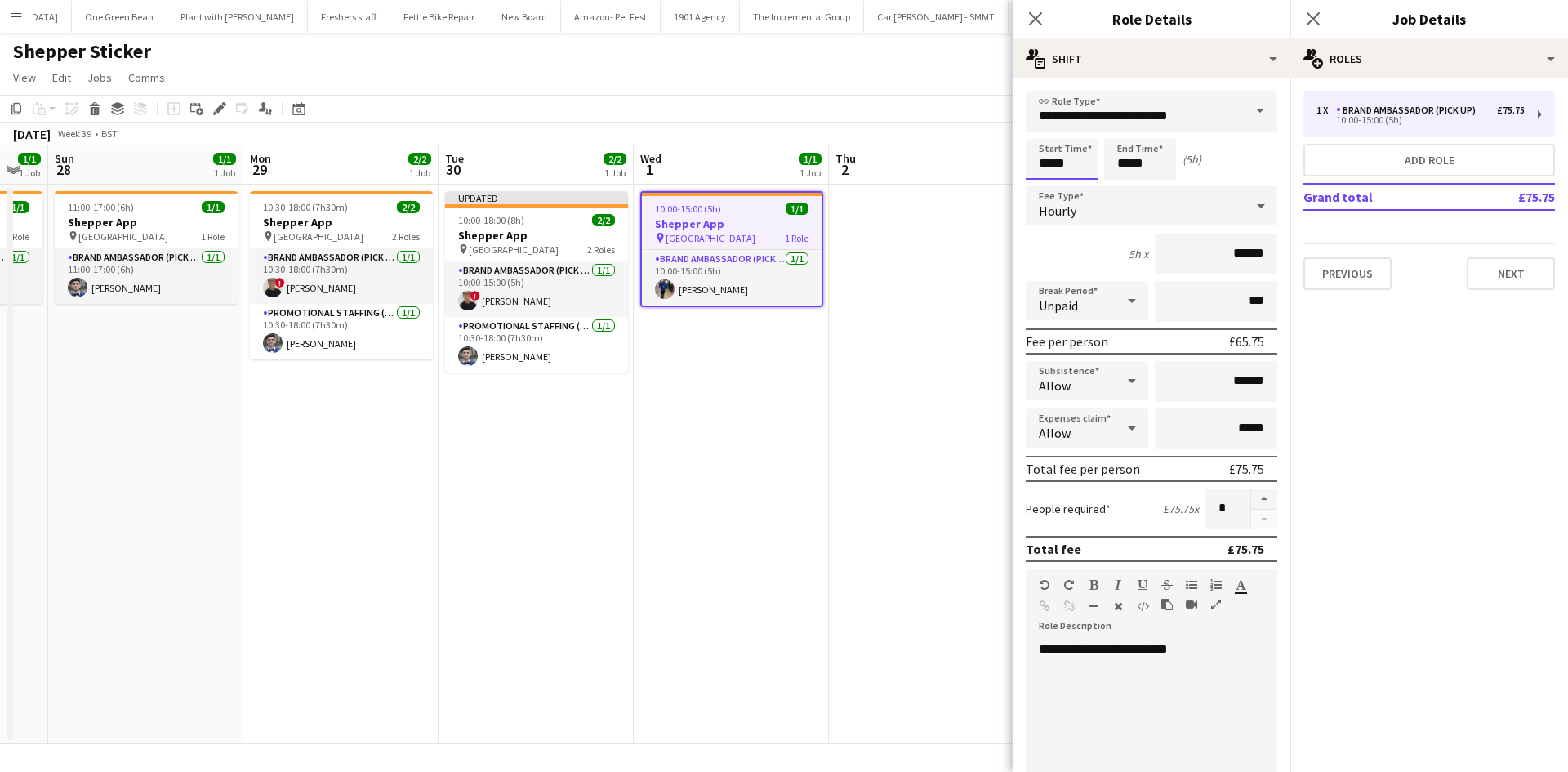
click at [1060, 166] on input "*****" at bounding box center [1061, 159] width 72 height 41
click at [1073, 128] on div at bounding box center [1077, 131] width 32 height 17
type input "*****"
click at [1073, 128] on div at bounding box center [1077, 131] width 32 height 17
click at [1142, 159] on input "*****" at bounding box center [1140, 159] width 72 height 41
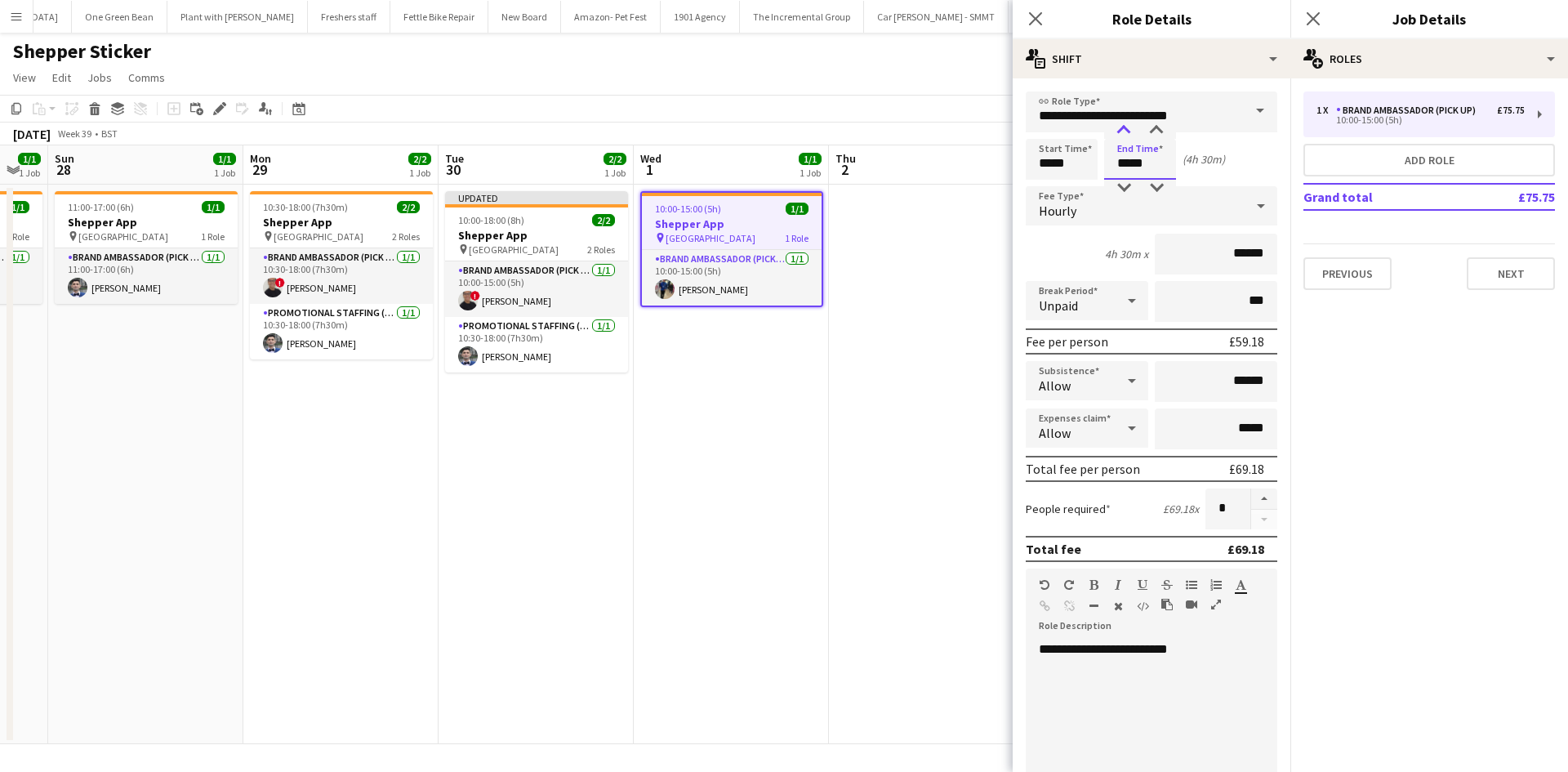
click at [1126, 132] on div at bounding box center [1123, 131] width 32 height 17
click at [1126, 130] on div at bounding box center [1123, 131] width 32 height 17
type input "*****"
click at [1126, 130] on div at bounding box center [1123, 131] width 32 height 17
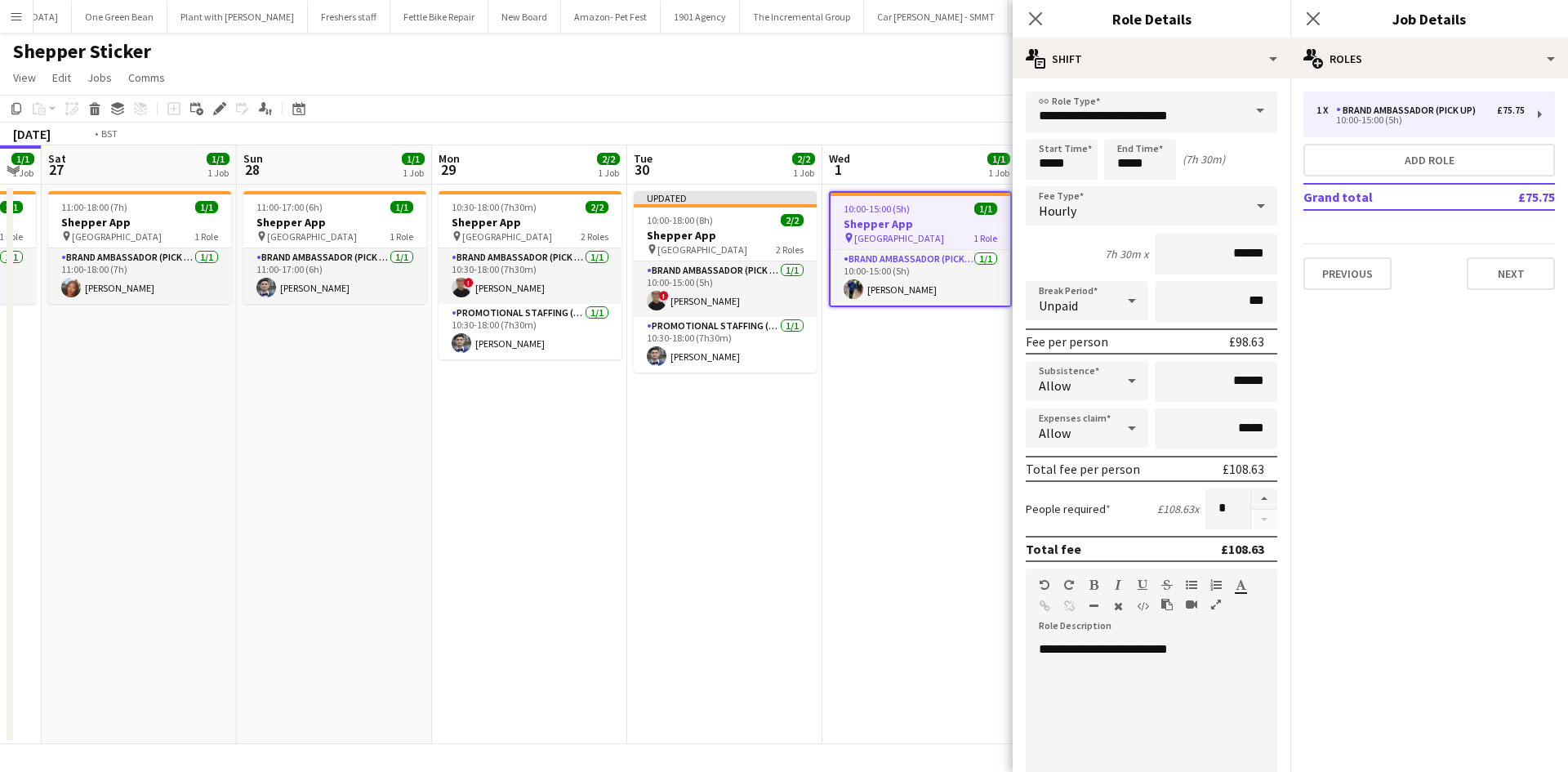
drag, startPoint x: 966, startPoint y: 245, endPoint x: 681, endPoint y: 230, distance: 285.4
click at [684, 229] on app-calendar-viewport "Wed 24 Thu 25 1/1 1 Job Fri 26 1/1 1 Job Sat 27 1/1 1 Job Sun 28 1/1 1 Job Mon …" at bounding box center [784, 444] width 1568 height 599
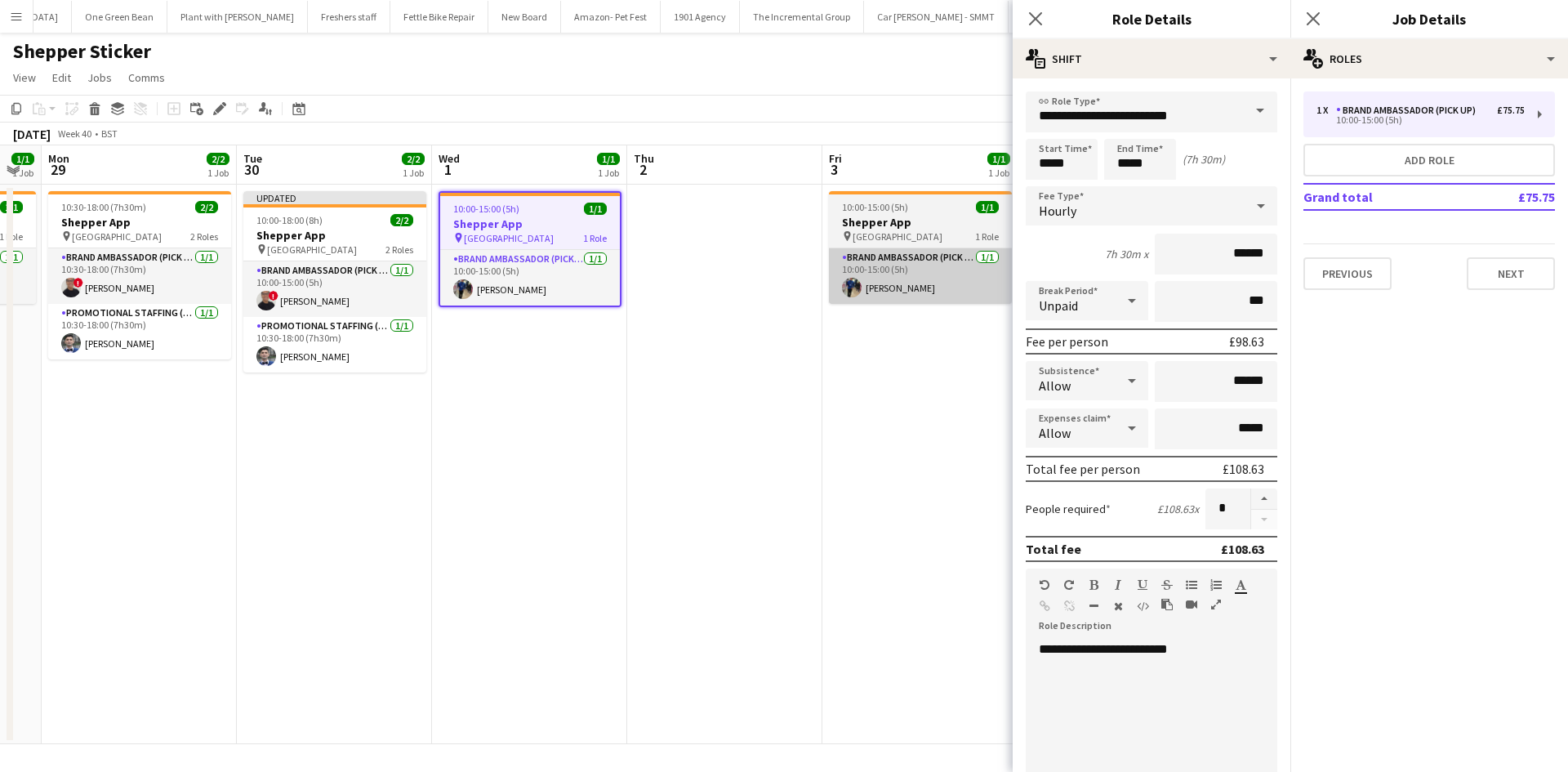
scroll to position [0, 629]
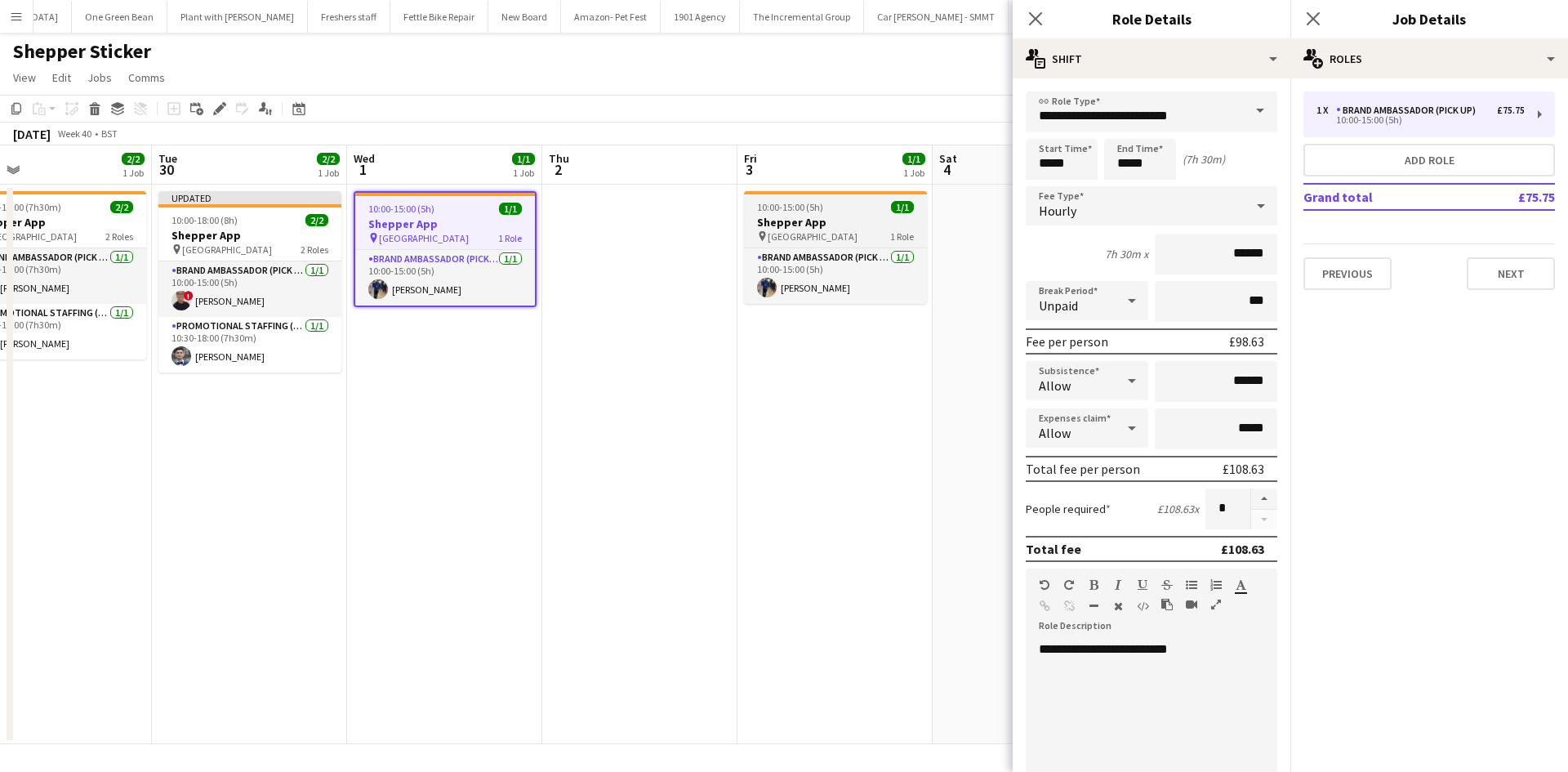
click at [818, 219] on h3 "Shepper App" at bounding box center [835, 222] width 183 height 15
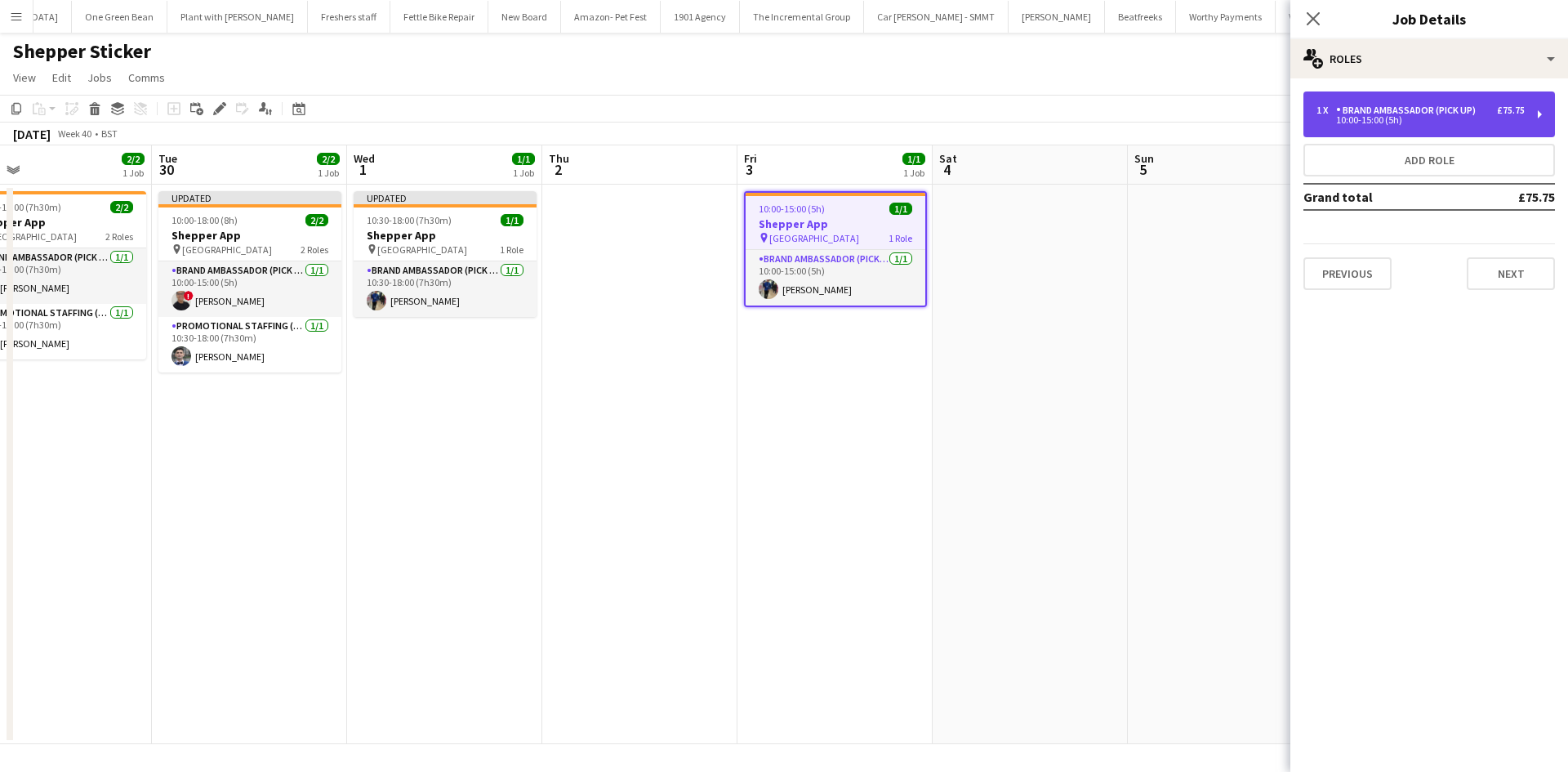
click at [1437, 114] on div "Brand Ambassador (Pick up)" at bounding box center [1409, 110] width 146 height 12
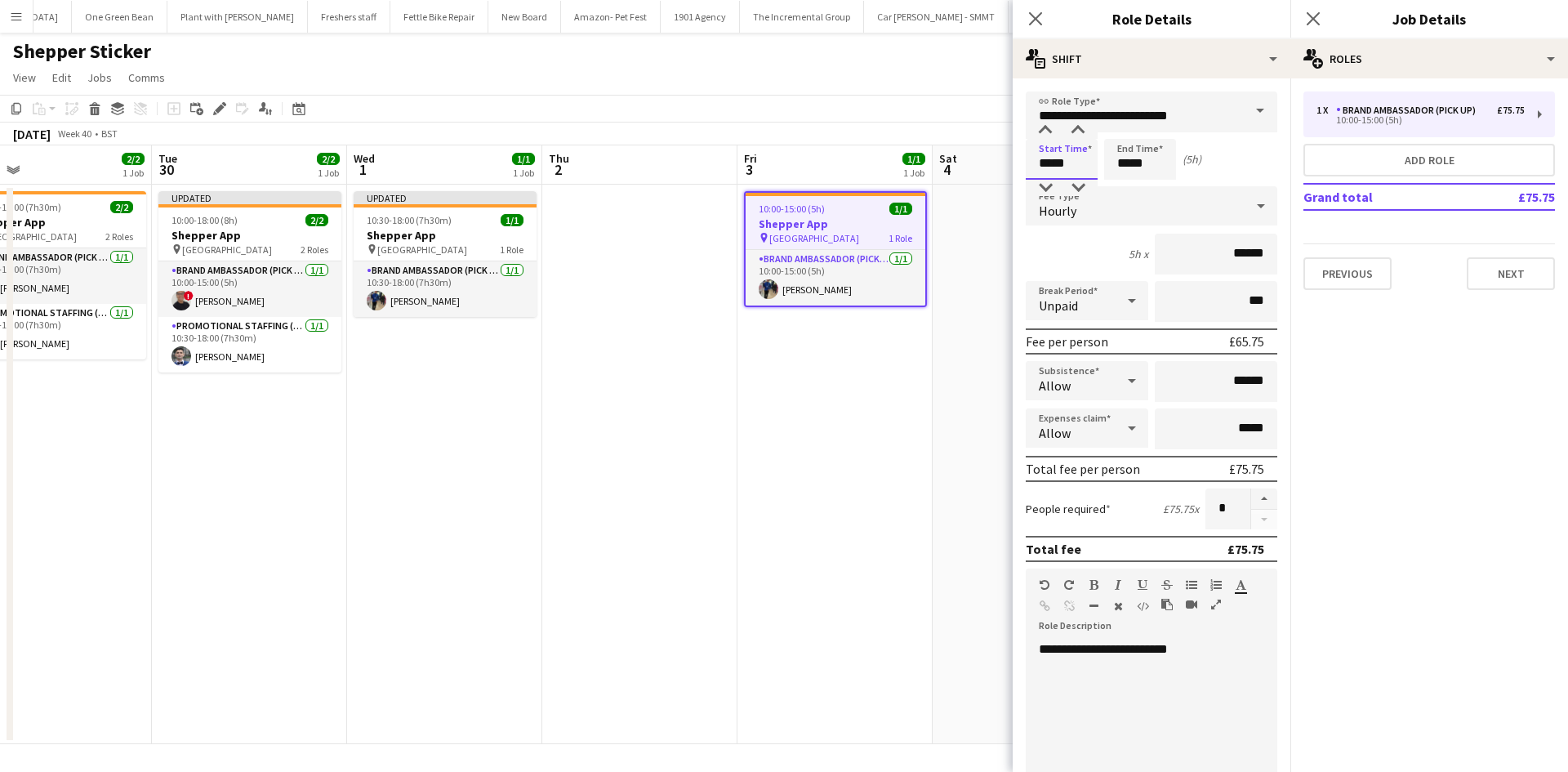
click at [1067, 158] on input "*****" at bounding box center [1061, 159] width 72 height 41
click at [1075, 128] on div at bounding box center [1077, 131] width 32 height 17
type input "*****"
click at [1075, 128] on div at bounding box center [1077, 131] width 32 height 17
click at [1146, 164] on input "*****" at bounding box center [1140, 159] width 72 height 41
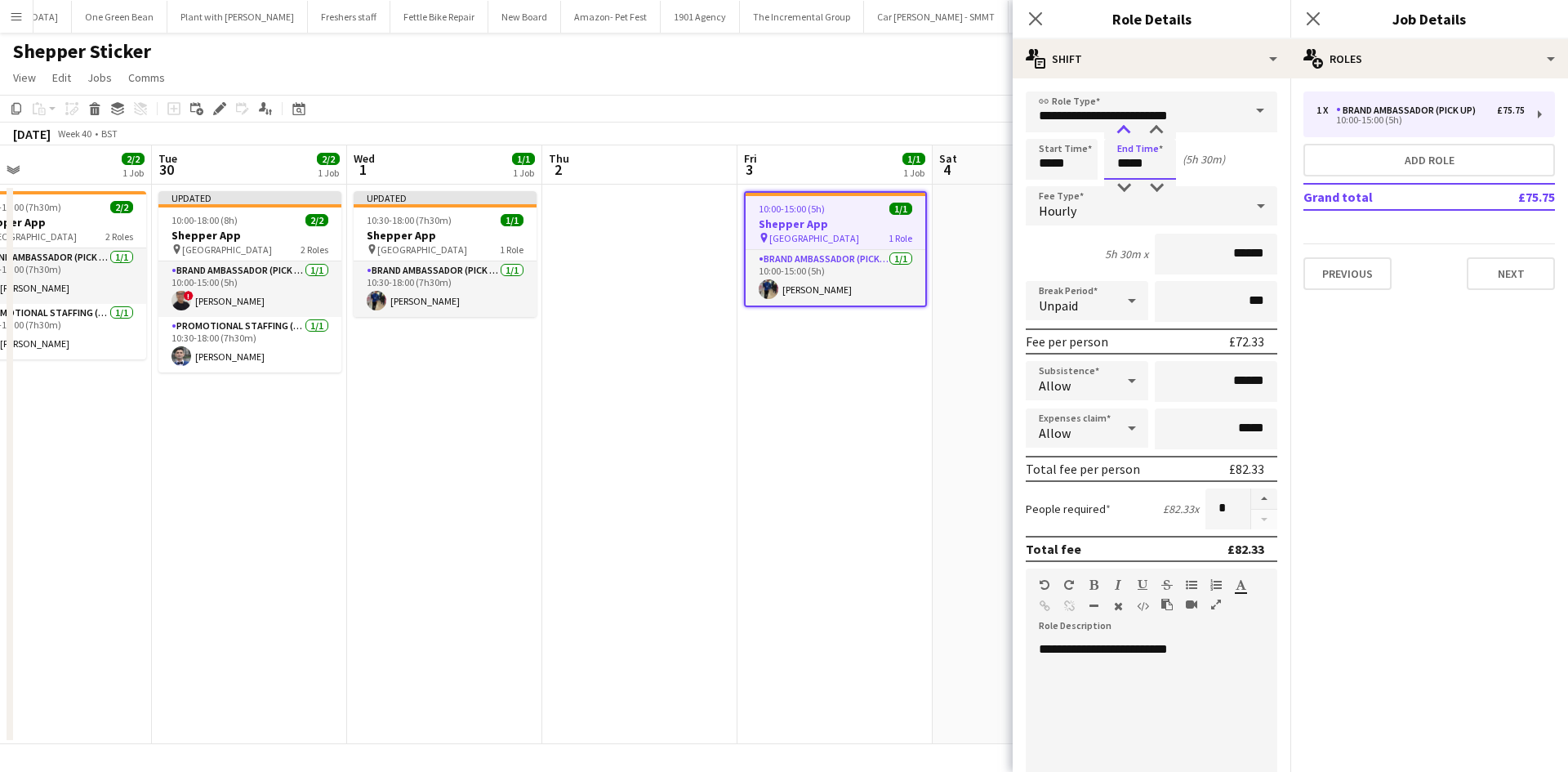
click at [1119, 135] on div at bounding box center [1123, 131] width 32 height 17
click at [1119, 134] on div at bounding box center [1123, 131] width 32 height 17
type input "*****"
click at [1119, 134] on div at bounding box center [1123, 131] width 32 height 17
drag, startPoint x: 951, startPoint y: 477, endPoint x: 1081, endPoint y: 370, distance: 168.4
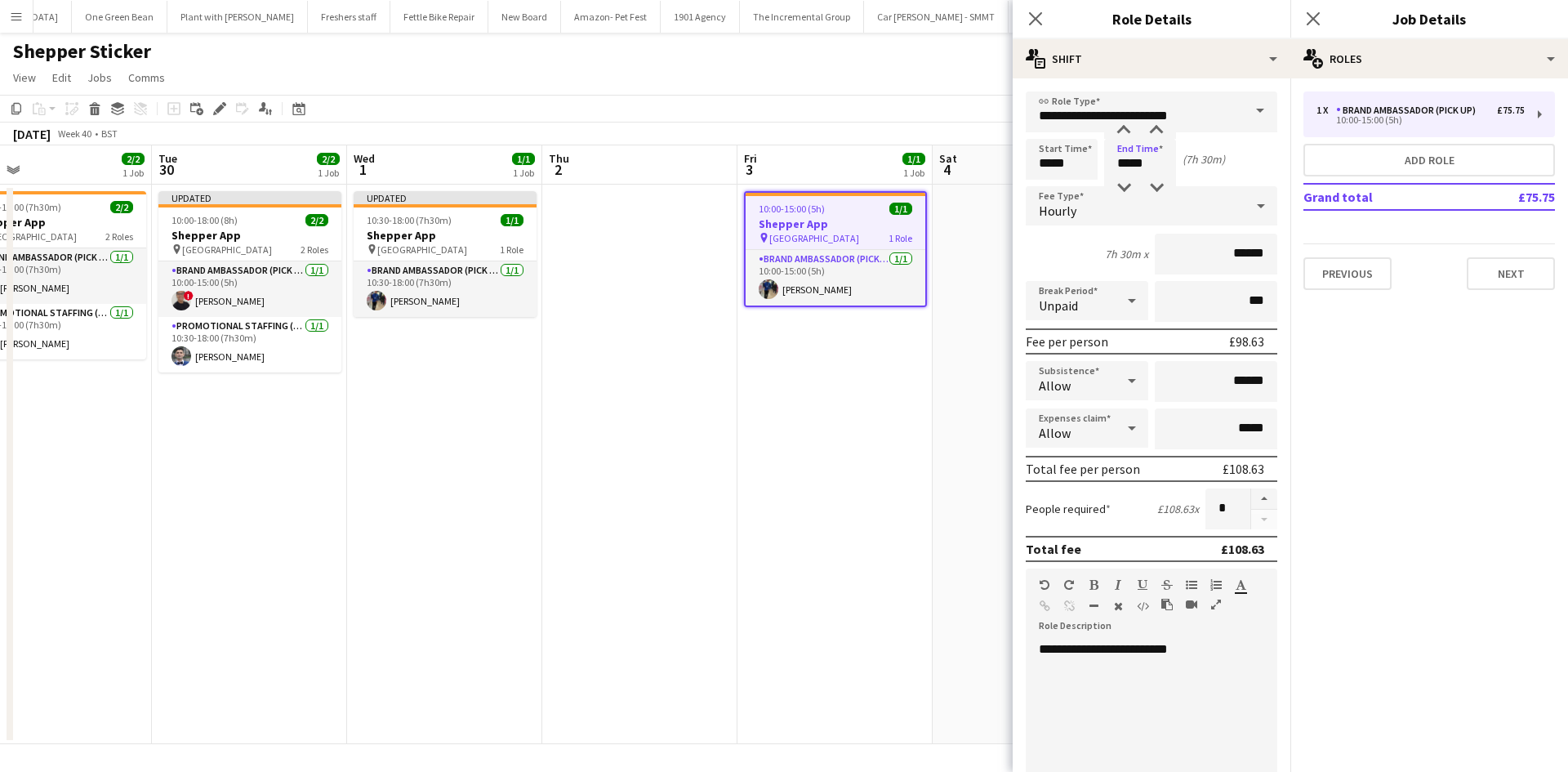
click at [951, 476] on app-date-cell at bounding box center [1030, 464] width 195 height 559
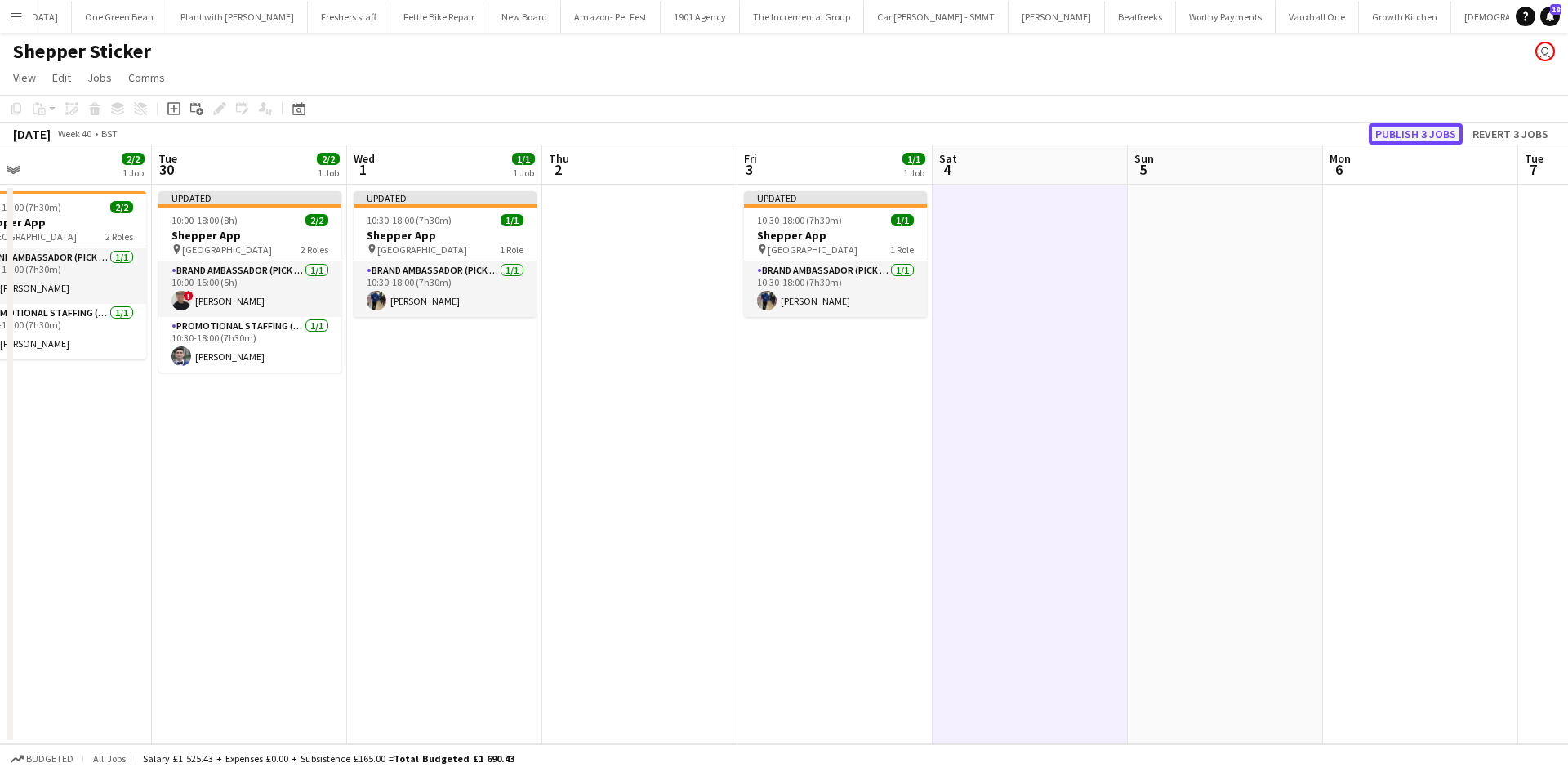
click at [1418, 137] on button "Publish 3 jobs" at bounding box center [1415, 134] width 94 height 22
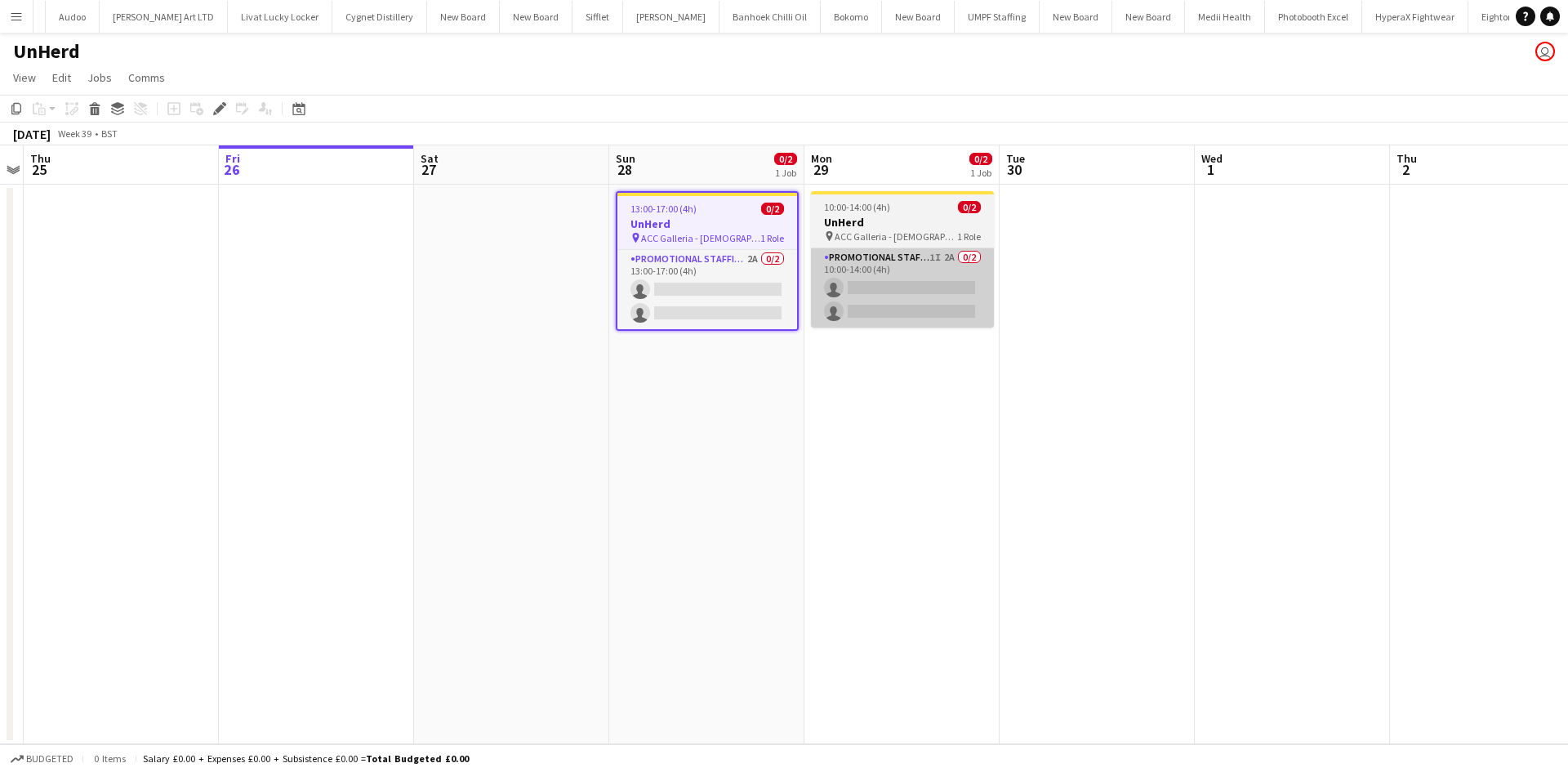
scroll to position [0, 4346]
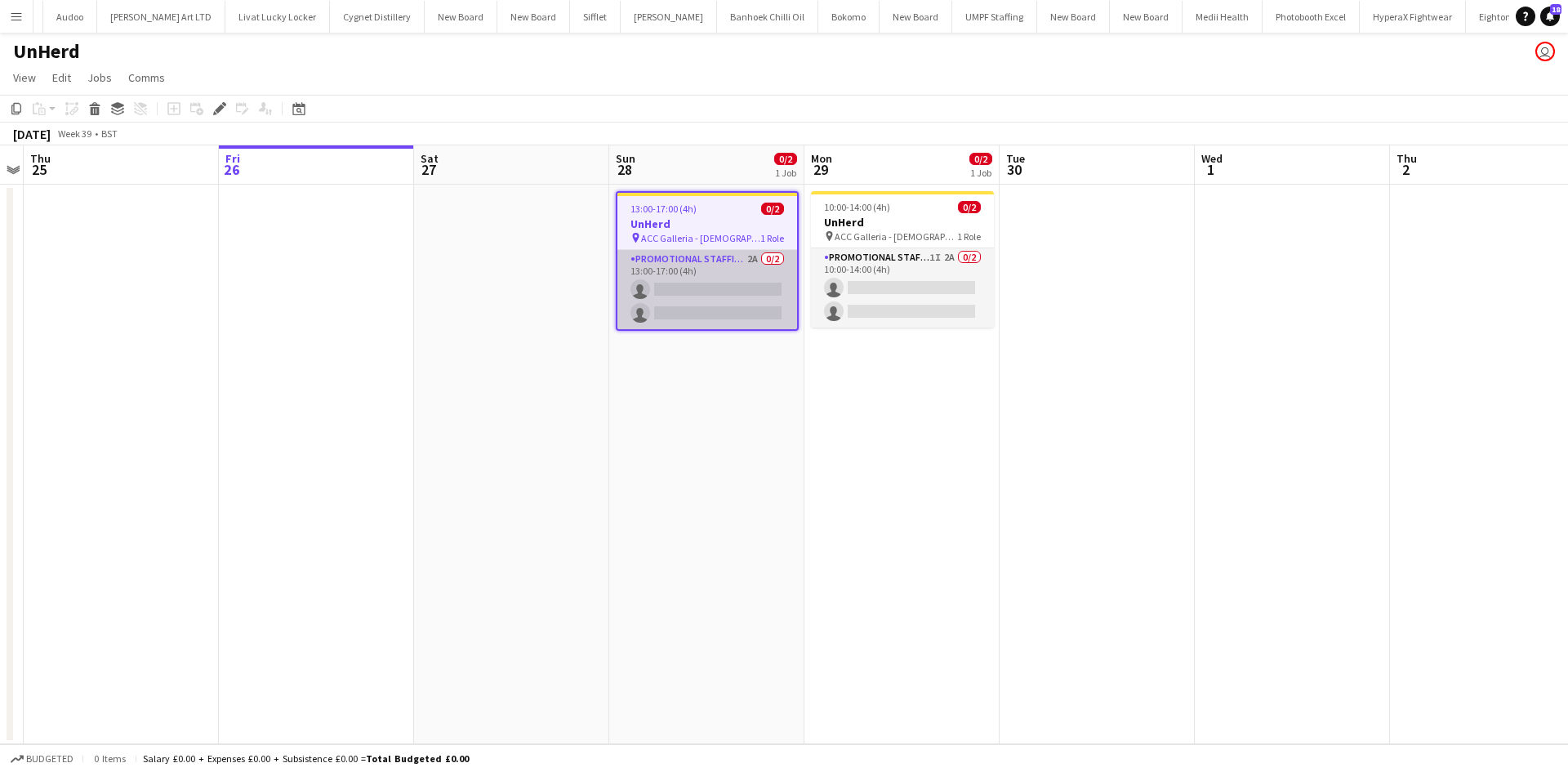
click at [749, 258] on app-card-role "Promotional Staffing (Brand Ambassadors) 2A 0/2 13:00-17:00 (4h) single-neutral…" at bounding box center [707, 290] width 180 height 80
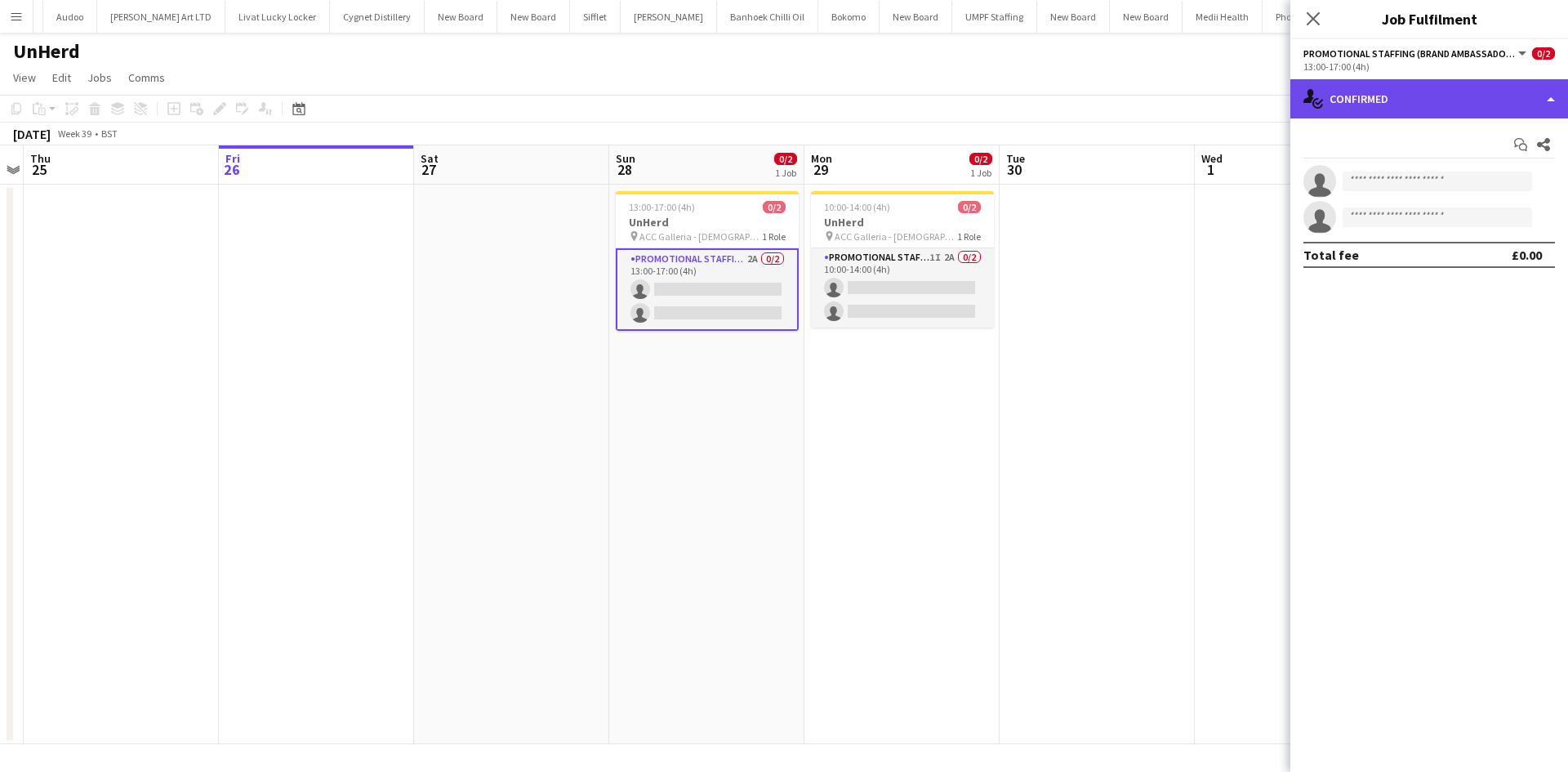
click at [1416, 104] on div "single-neutral-actions-check-2 Confirmed" at bounding box center [1428, 99] width 277 height 39
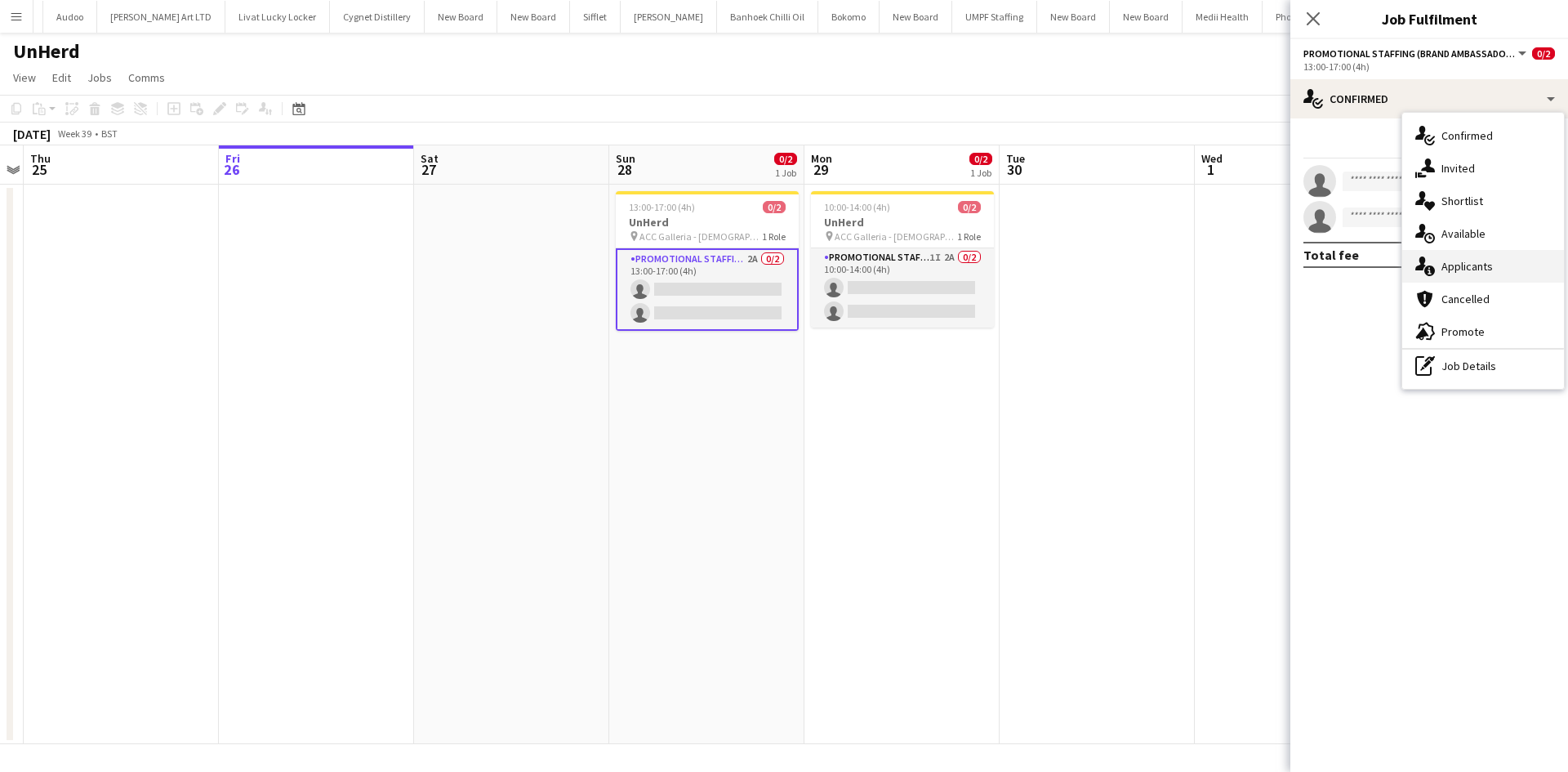
click at [1493, 271] on div "single-neutral-actions-information Applicants" at bounding box center [1483, 266] width 162 height 32
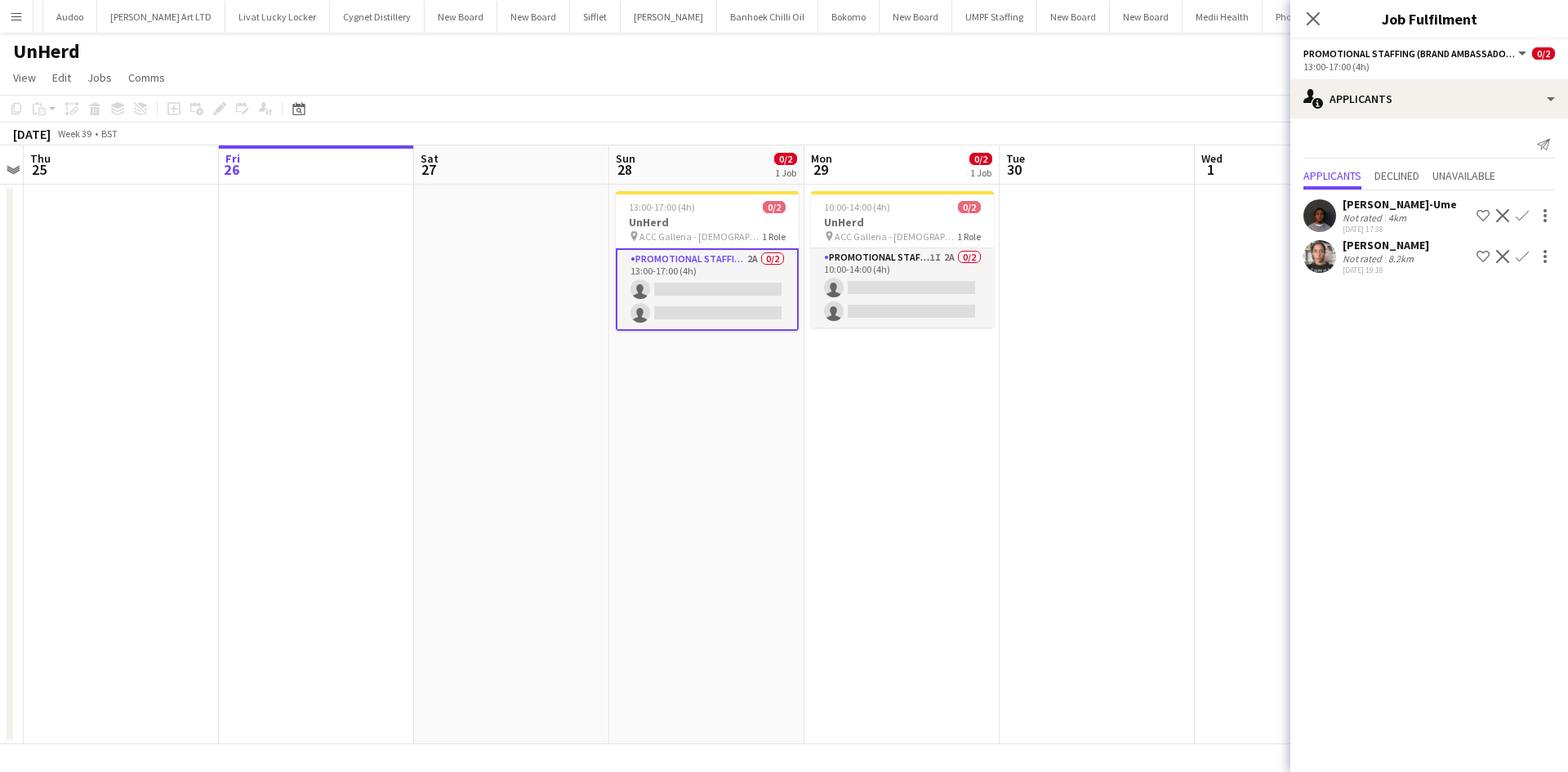
click at [1392, 213] on div "4km" at bounding box center [1397, 217] width 25 height 12
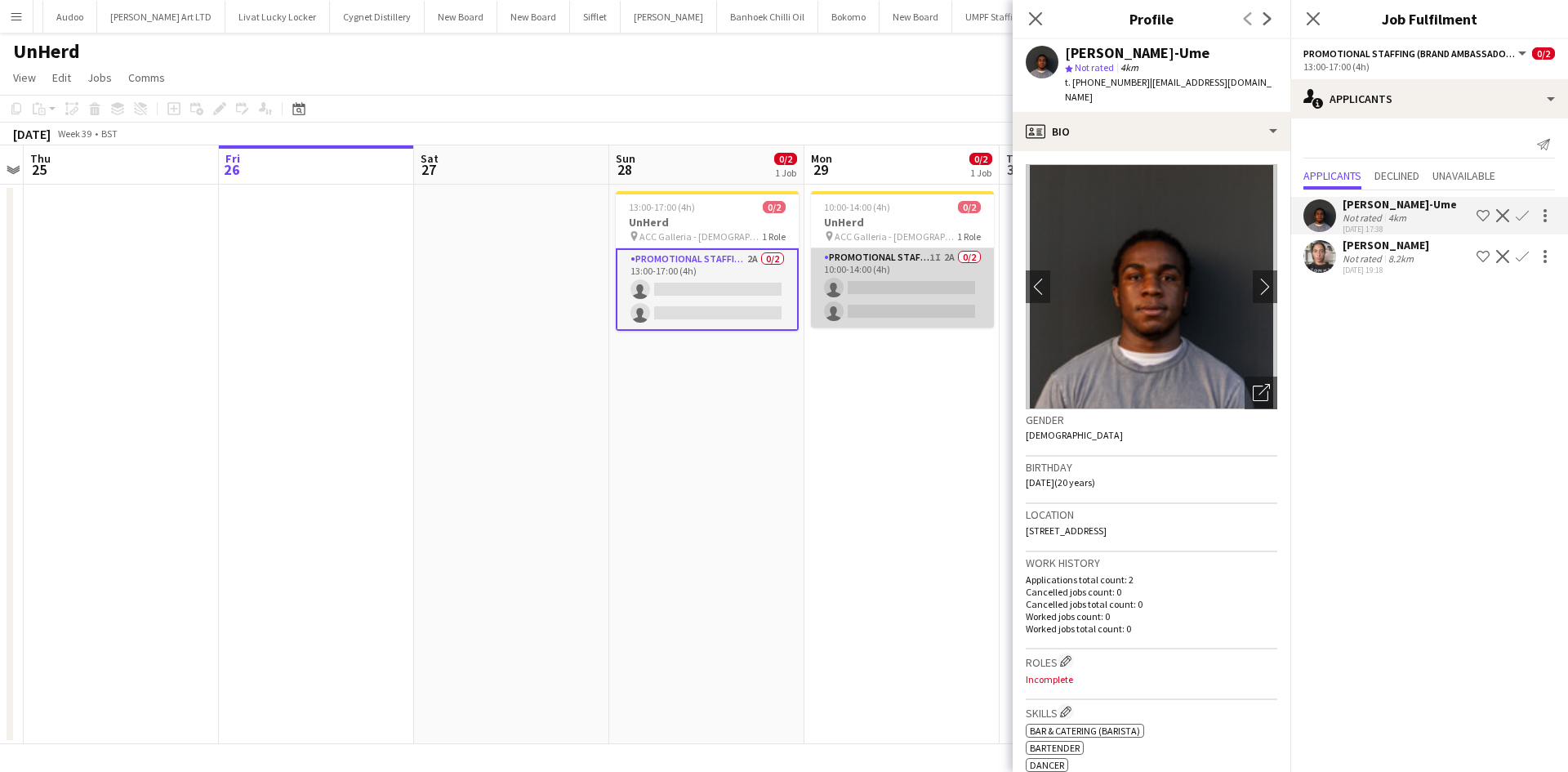
click at [948, 253] on app-card-role "Promotional Staffing (Brand Ambassadors) 1I 2A 0/2 10:00-14:00 (4h) single-neut…" at bounding box center [902, 288] width 183 height 80
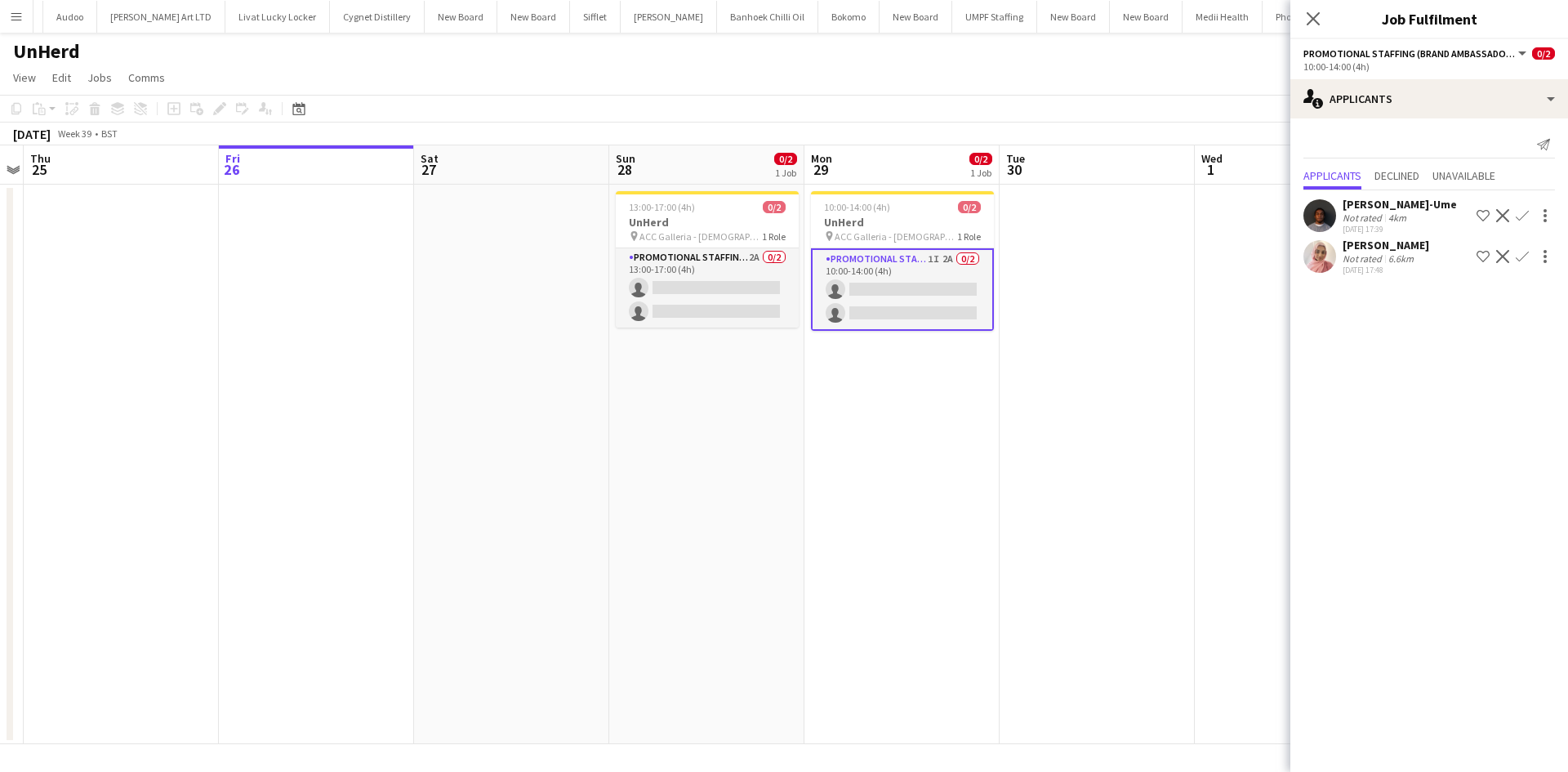
click at [1397, 217] on div "4km" at bounding box center [1397, 217] width 25 height 12
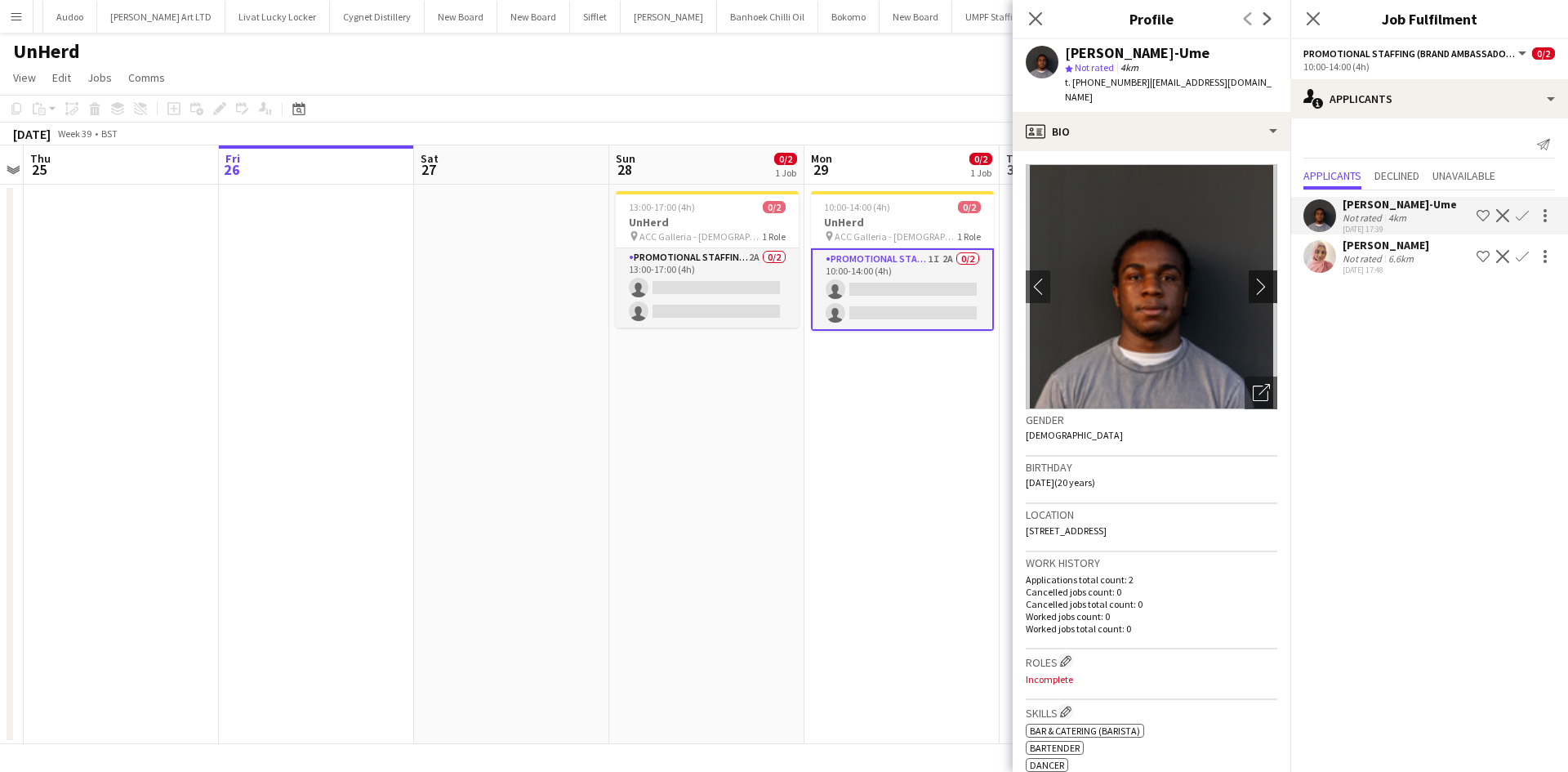
click at [1252, 277] on app-icon "chevron-right" at bounding box center [1265, 286] width 26 height 17
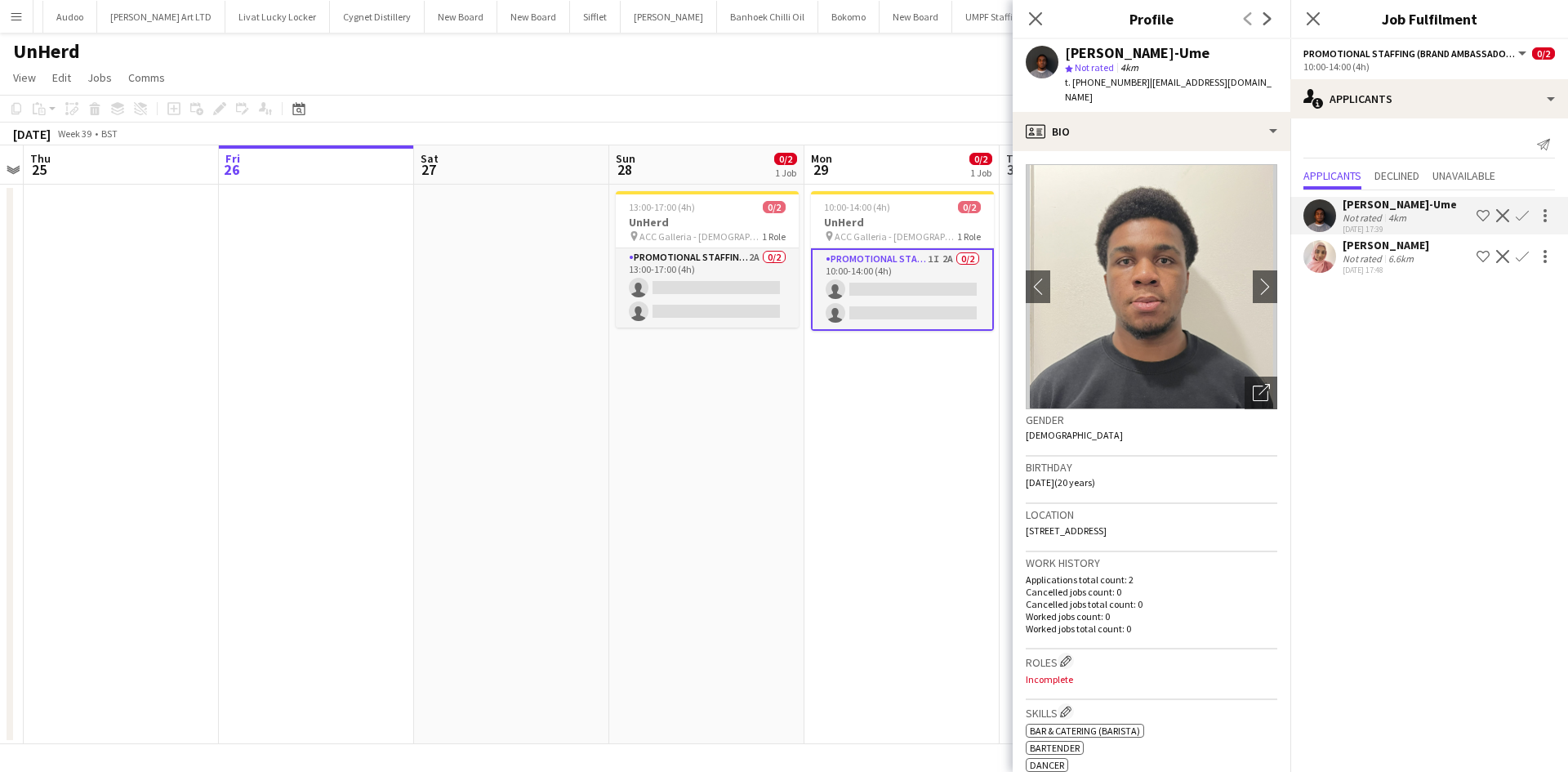
drag, startPoint x: 1141, startPoint y: 82, endPoint x: 1218, endPoint y: 80, distance: 77.0
click at [1218, 80] on span "| [EMAIL_ADDRESS][DOMAIN_NAME]" at bounding box center [1167, 89] width 206 height 27
click at [1163, 72] on div "star Not rated 4km" at bounding box center [1170, 68] width 212 height 15
drag, startPoint x: 1088, startPoint y: 82, endPoint x: 1136, endPoint y: 84, distance: 48.0
click at [1136, 84] on span "t. [PHONE_NUMBER]" at bounding box center [1107, 82] width 85 height 12
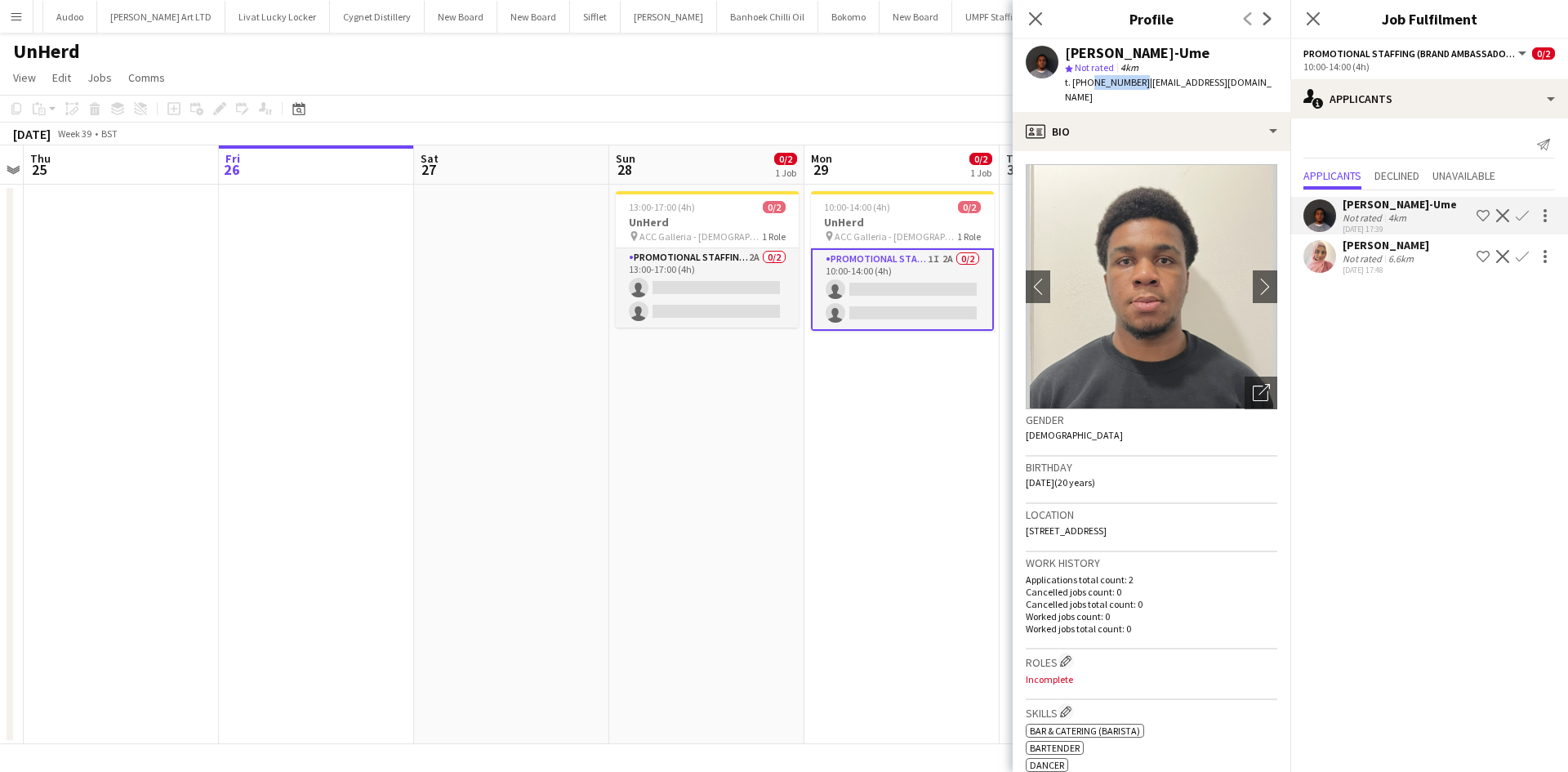
copy span "7404647843"
click at [716, 234] on span "ACC Galleria - [DEMOGRAPHIC_DATA] Conference" at bounding box center [701, 236] width 123 height 12
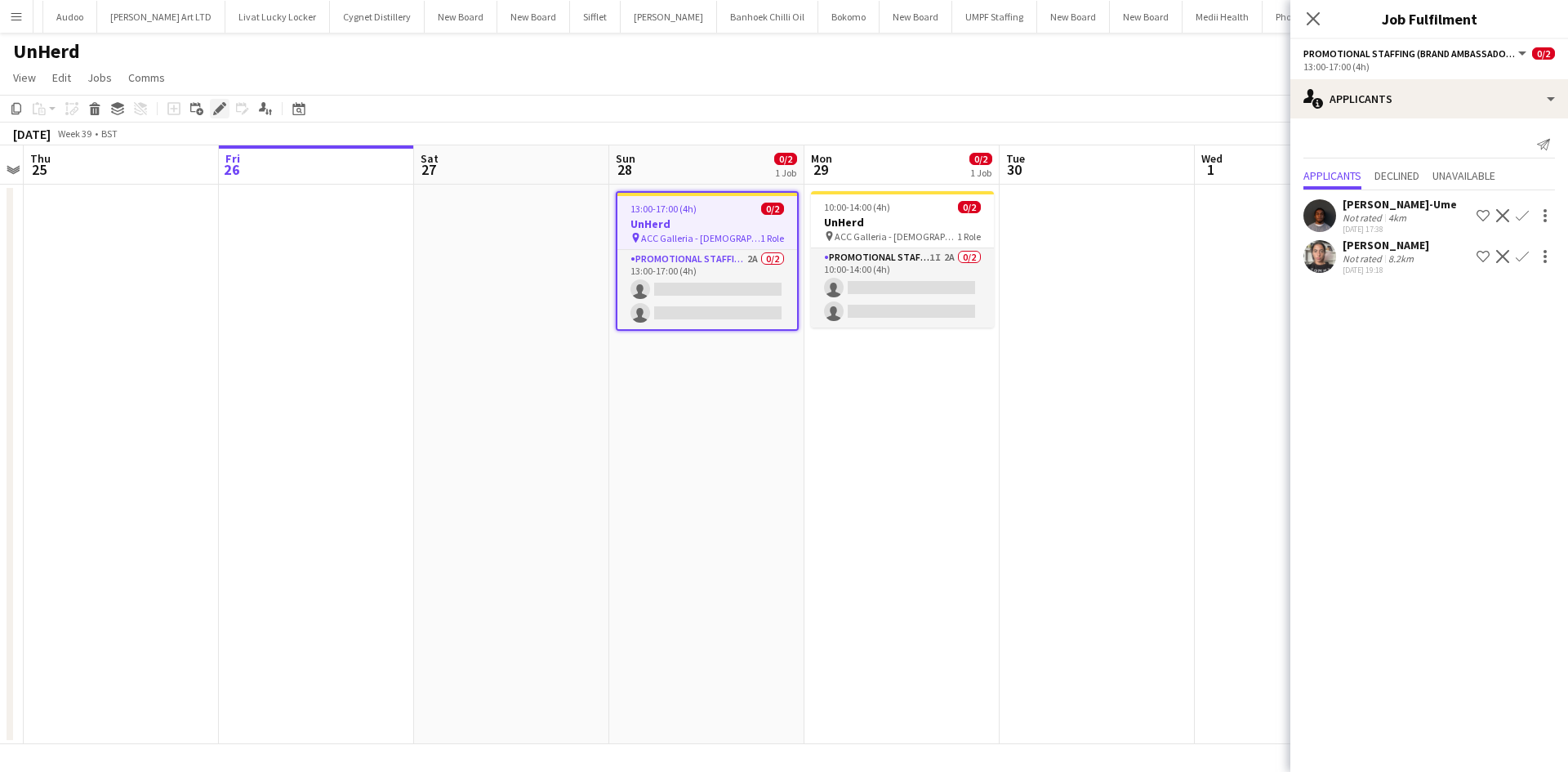
click at [220, 106] on icon at bounding box center [219, 109] width 9 height 9
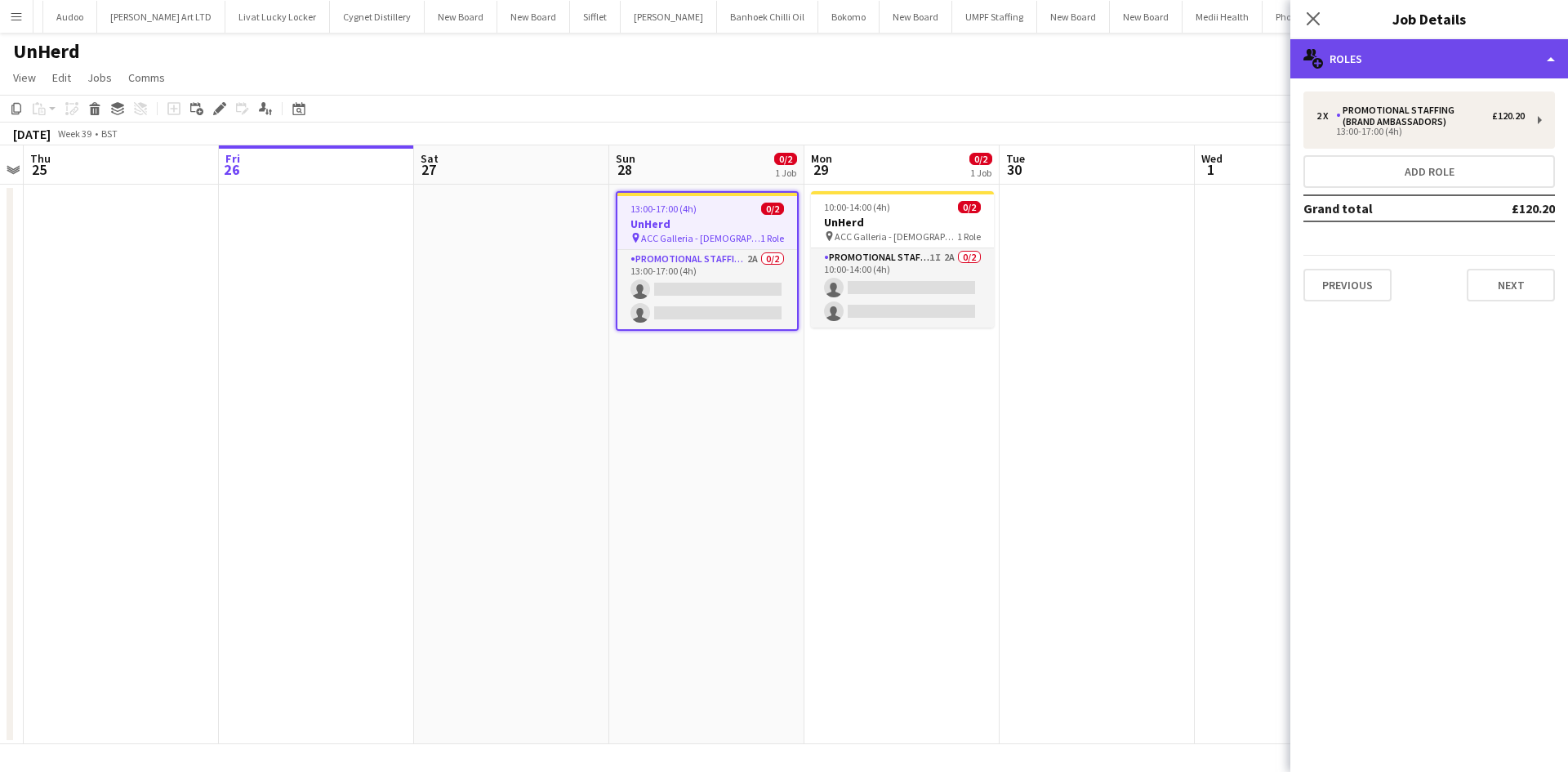
click at [1449, 49] on div "multiple-users-add Roles" at bounding box center [1428, 58] width 277 height 39
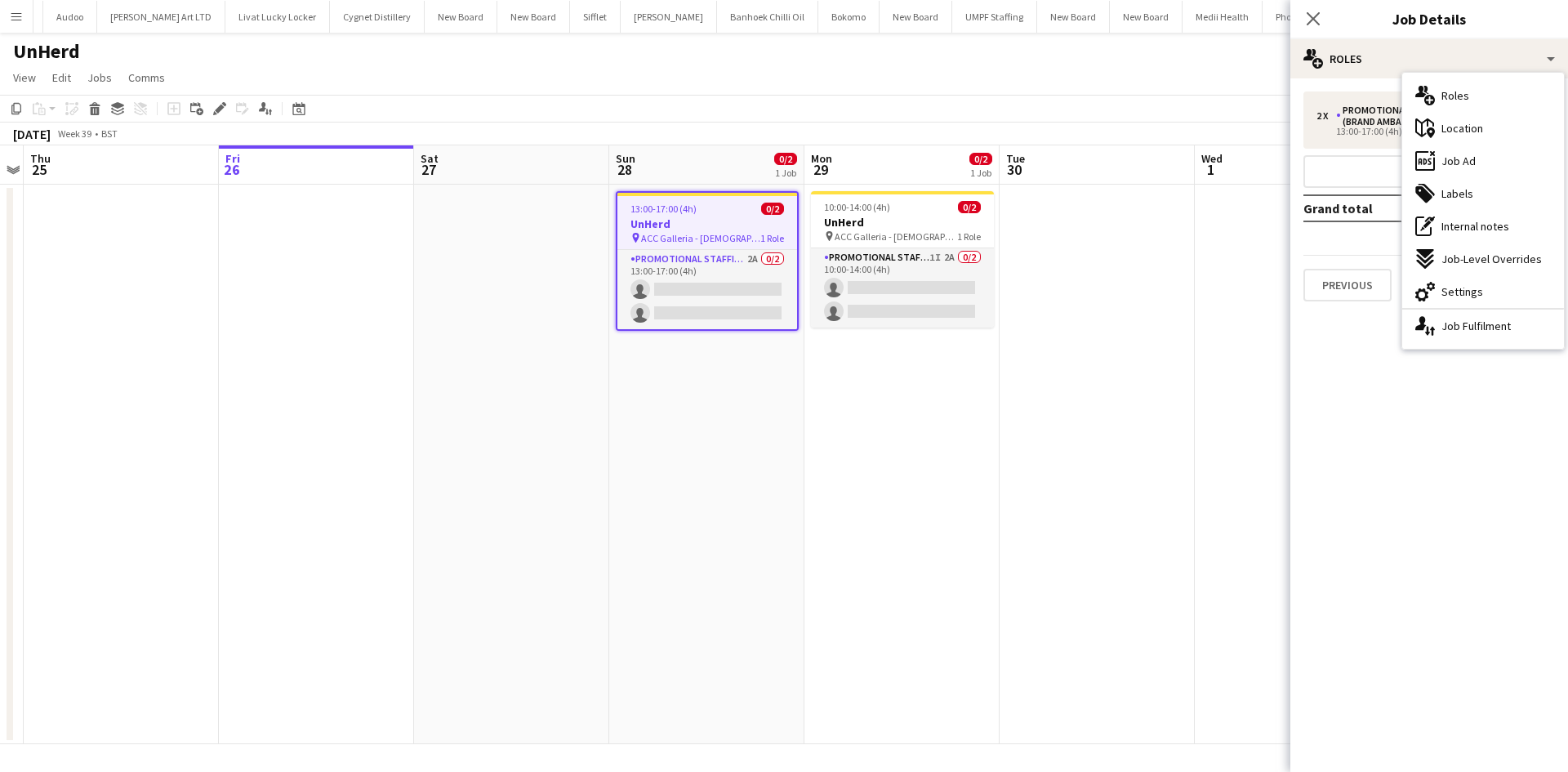
click at [1499, 153] on div "ads-window Job Ad" at bounding box center [1483, 160] width 162 height 32
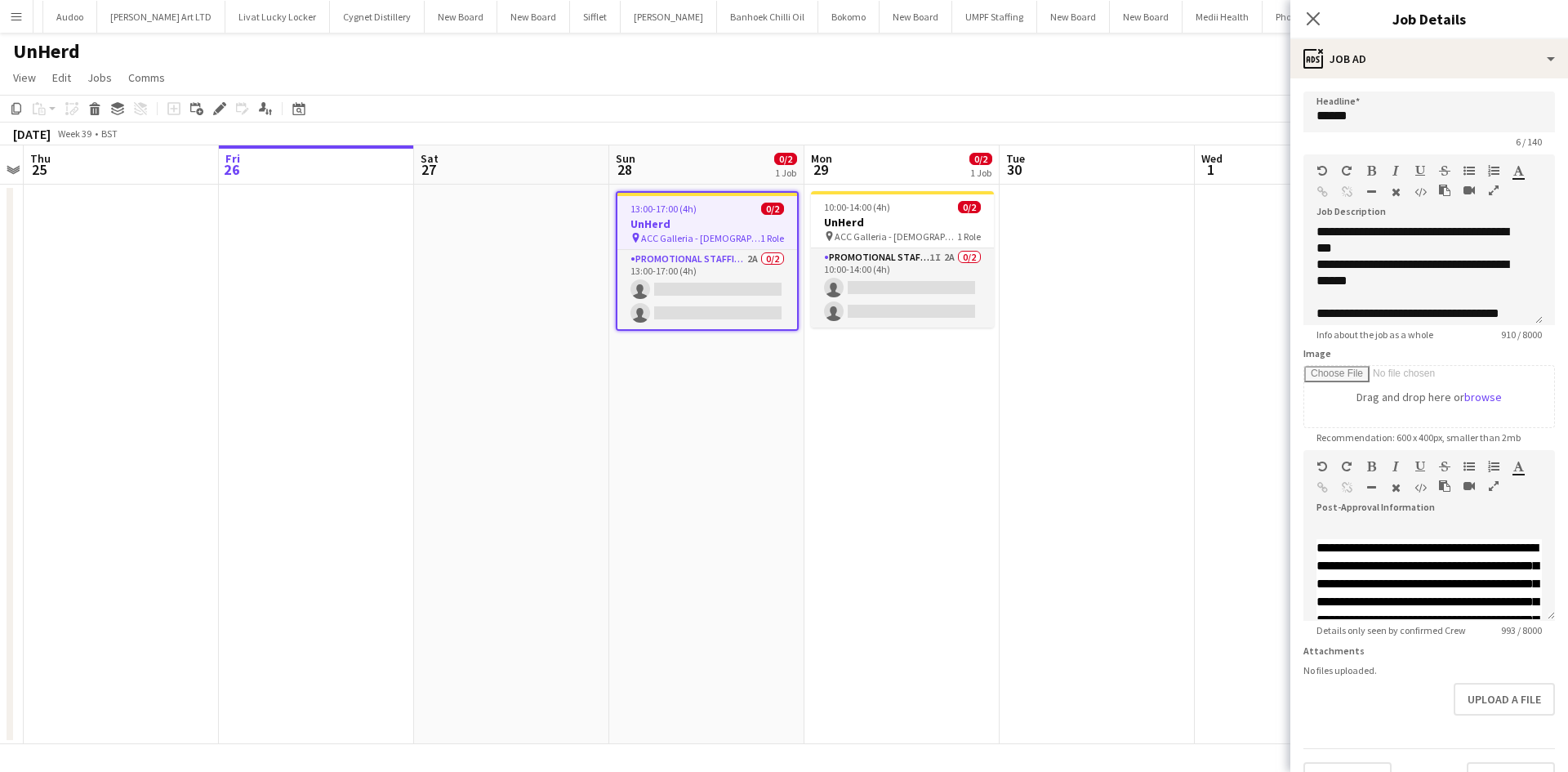
scroll to position [245, 0]
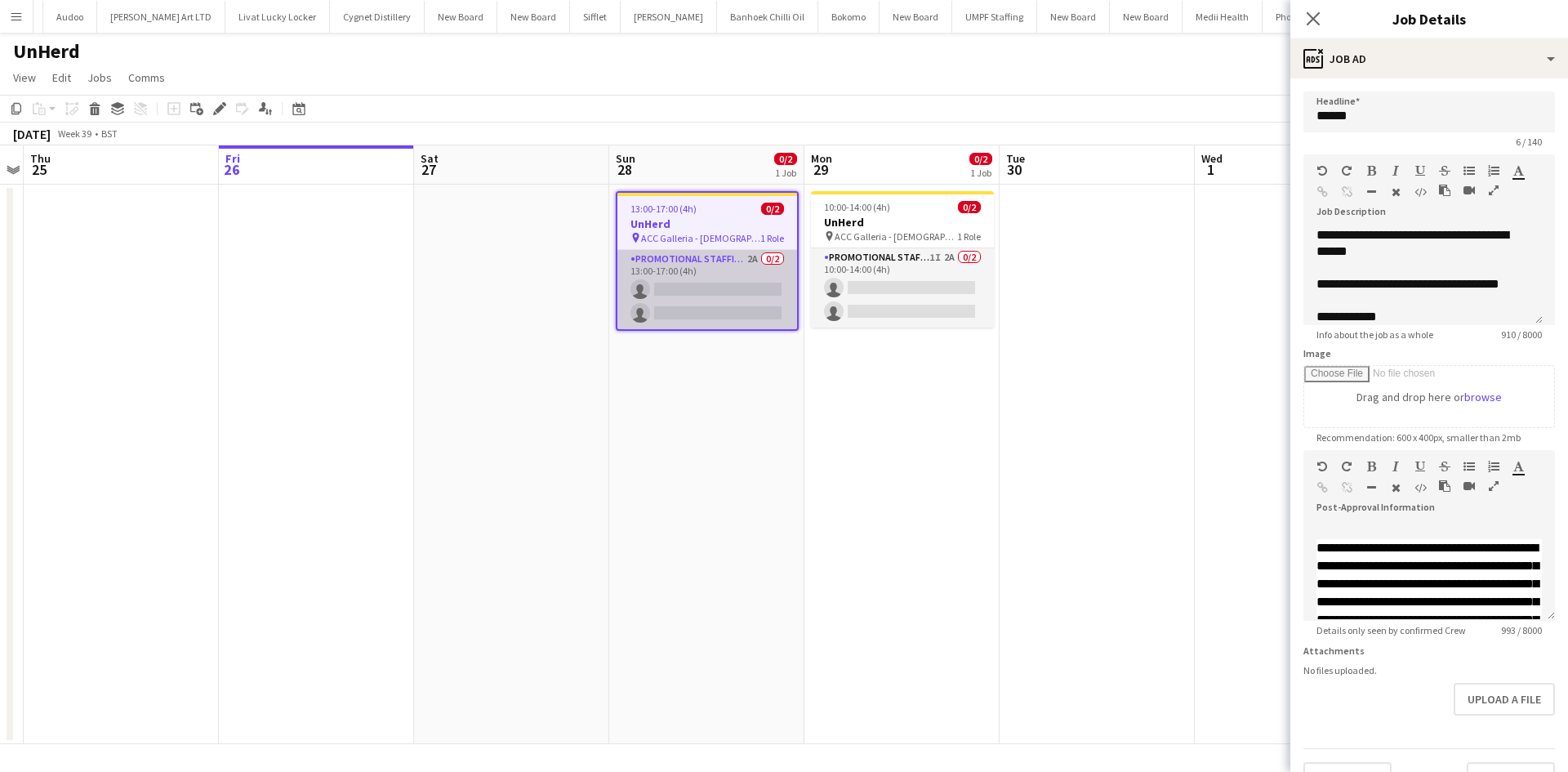
click at [754, 259] on app-card-role "Promotional Staffing (Brand Ambassadors) 2A 0/2 13:00-17:00 (4h) single-neutral…" at bounding box center [707, 290] width 180 height 80
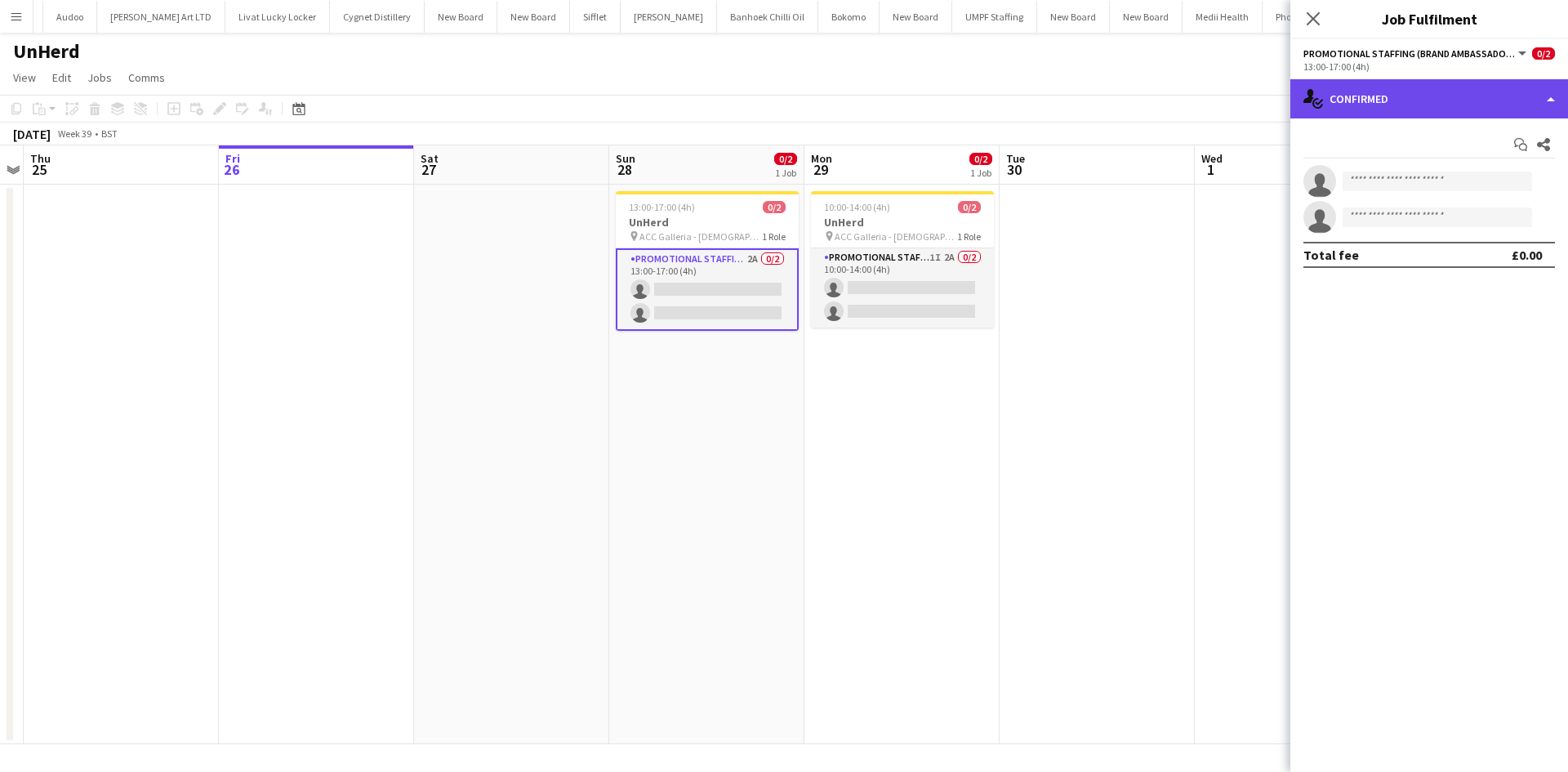
click at [1334, 96] on div "single-neutral-actions-check-2 Confirmed" at bounding box center [1428, 99] width 277 height 39
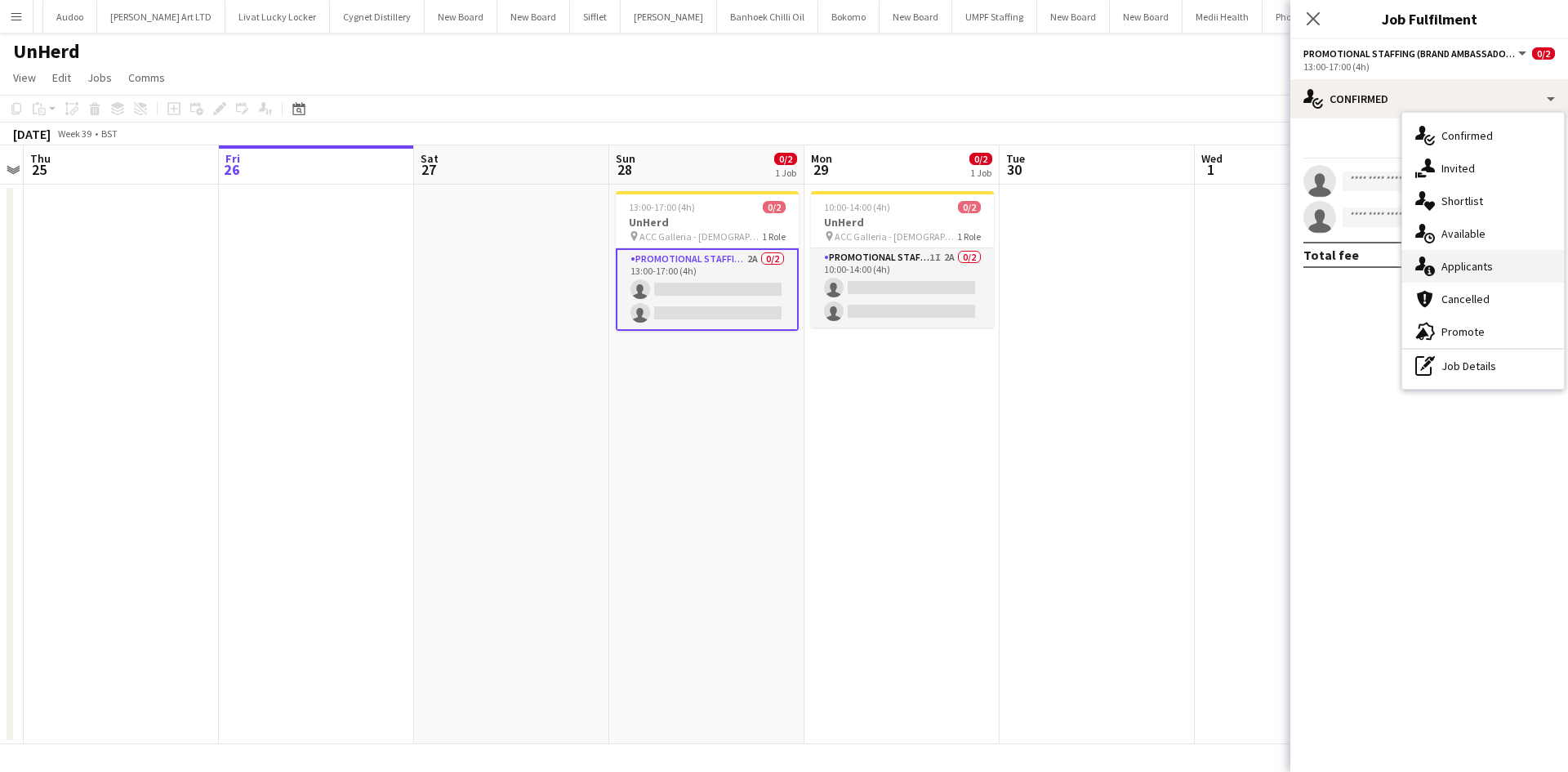
click at [1488, 258] on div "single-neutral-actions-information Applicants" at bounding box center [1483, 266] width 162 height 32
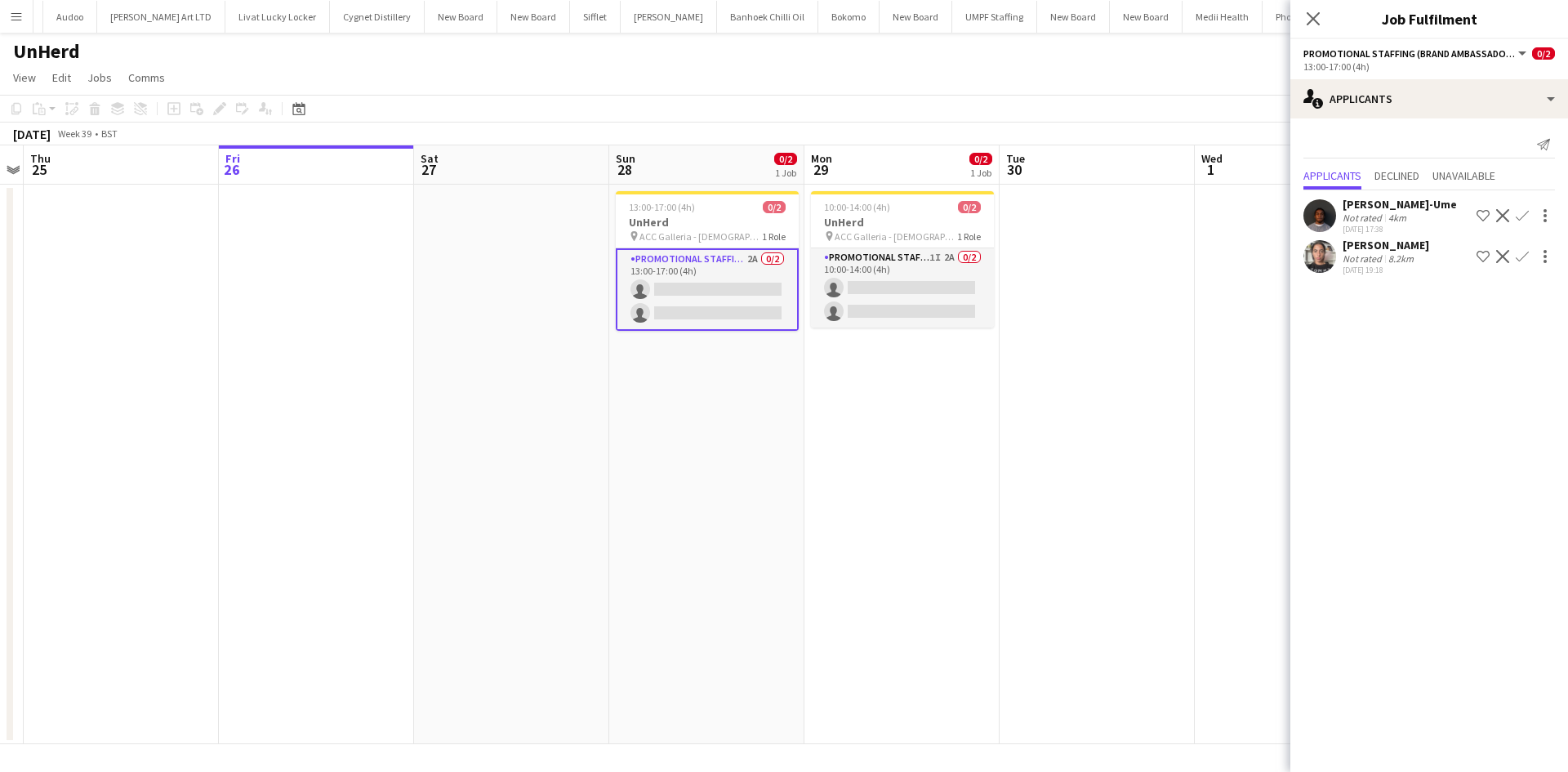
click at [1366, 204] on div "[PERSON_NAME]-Ume" at bounding box center [1400, 205] width 114 height 15
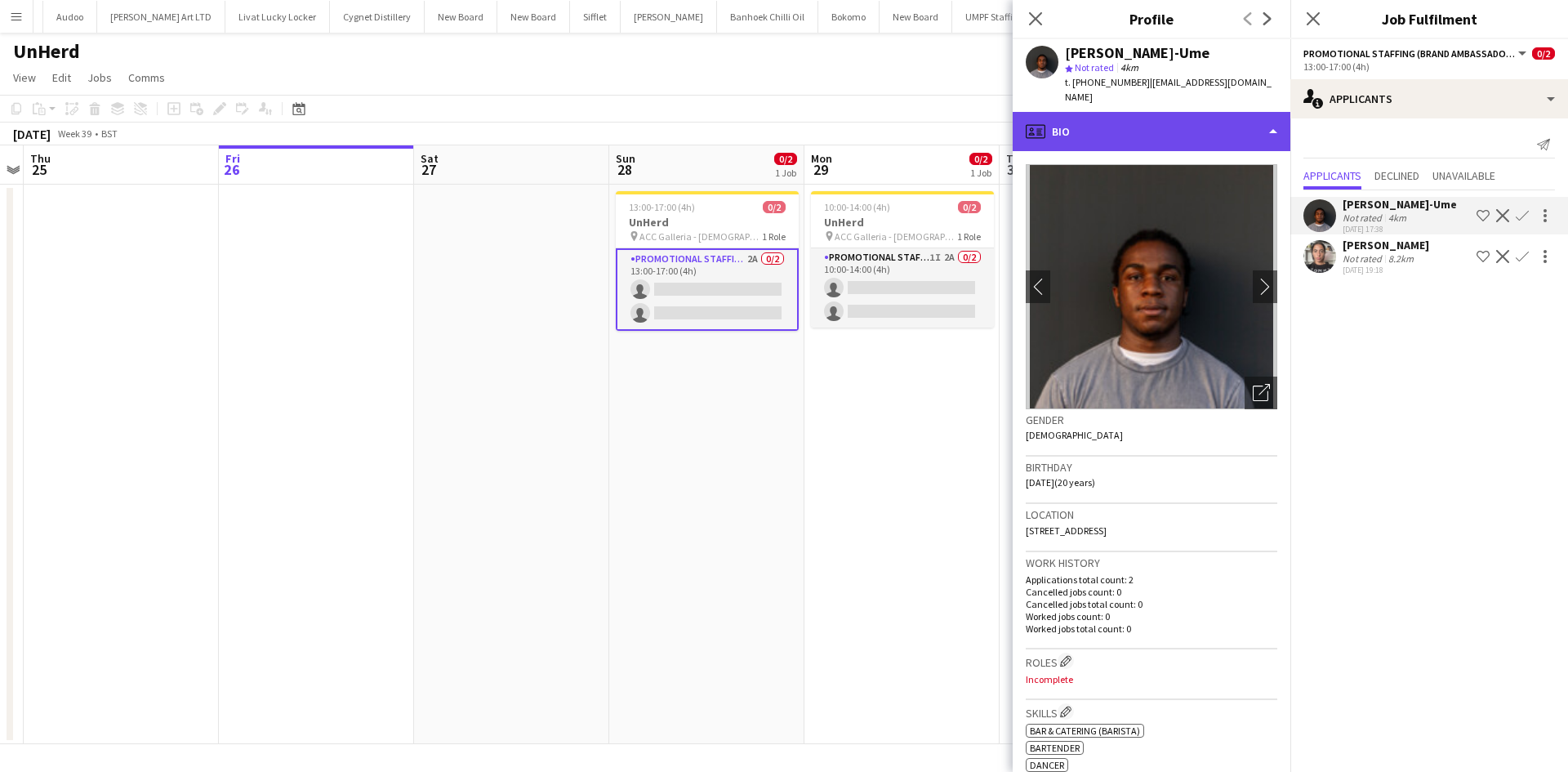
click at [1173, 112] on div "profile Bio" at bounding box center [1151, 131] width 277 height 39
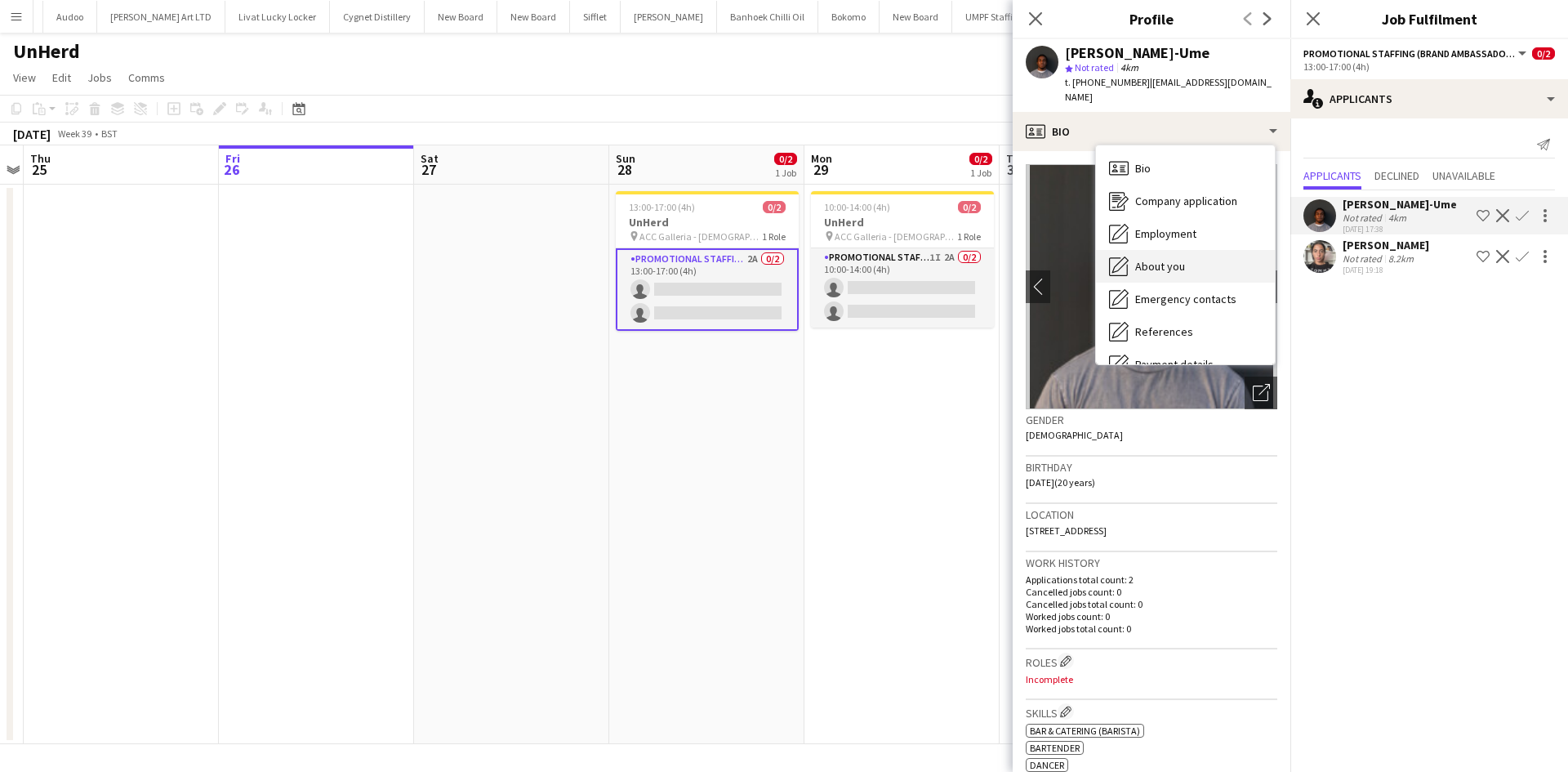
click at [1188, 260] on div "About you About you" at bounding box center [1185, 266] width 179 height 32
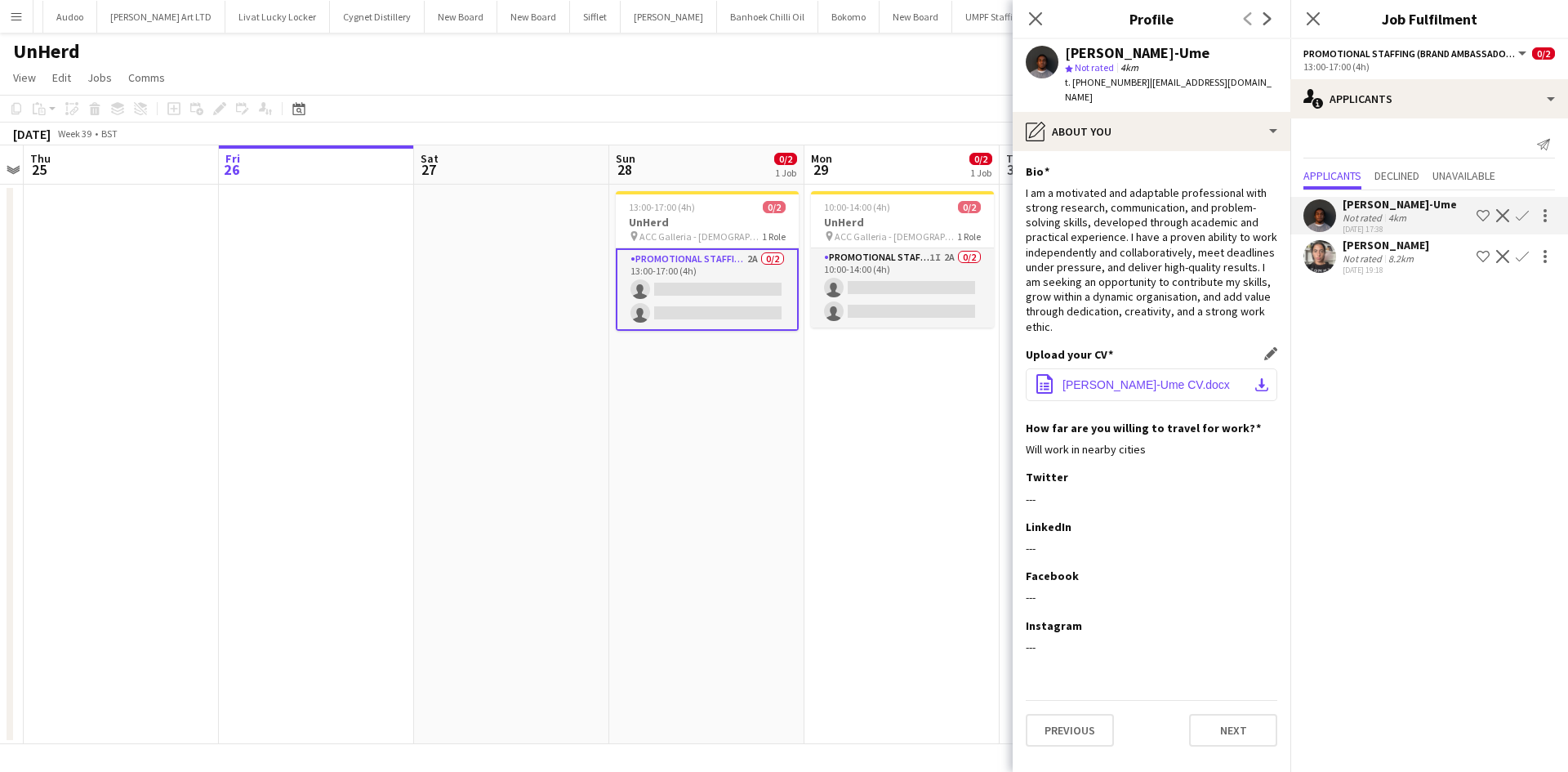
click at [1191, 378] on span "Richard Ejike-Ume CV.docx" at bounding box center [1146, 384] width 167 height 13
click at [920, 480] on app-date-cell "10:00-14:00 (4h) 0/2 UnHerd pin ACC Galleria - Labour Party Conference 1 Role P…" at bounding box center [902, 464] width 195 height 559
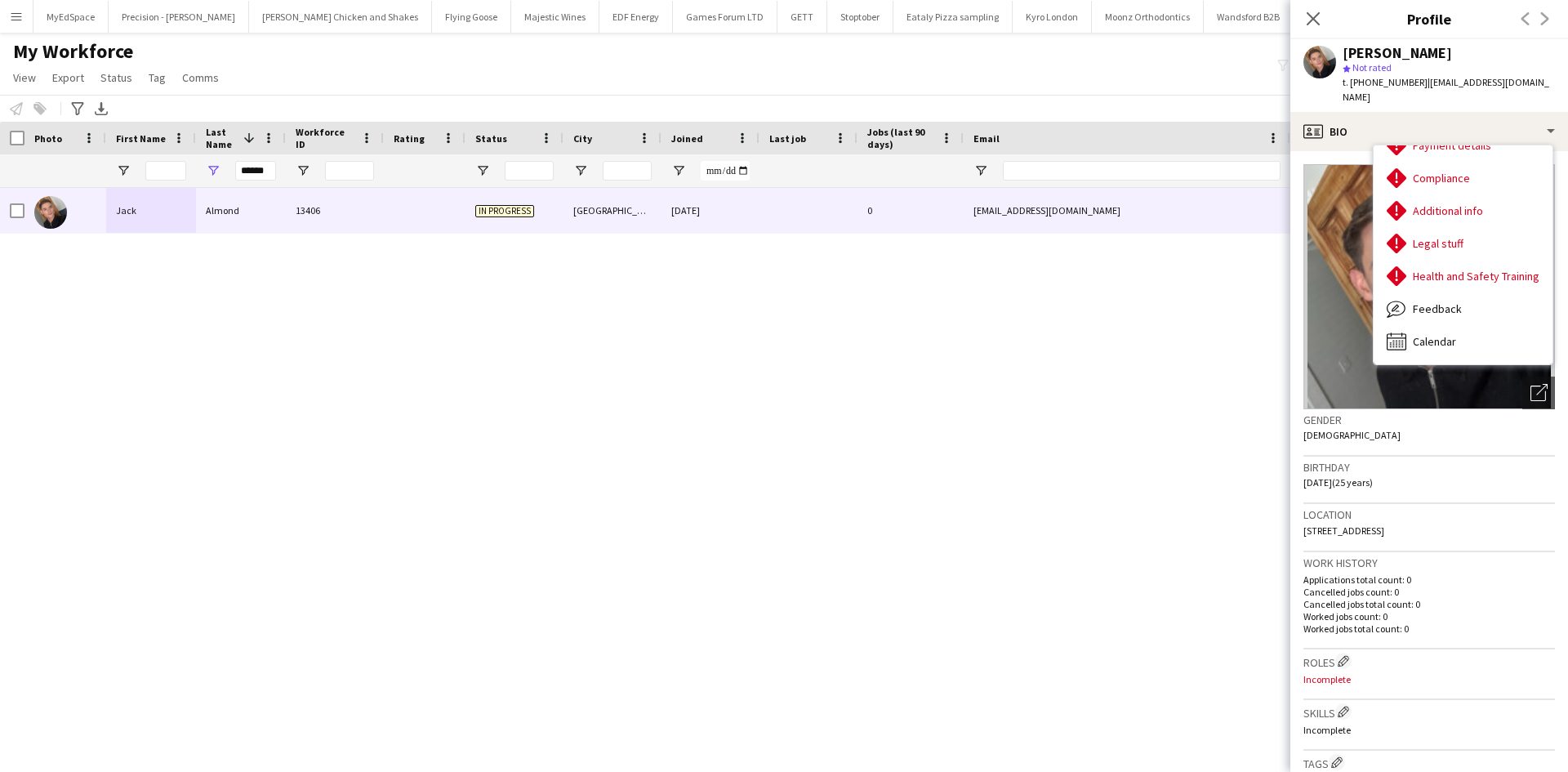
drag, startPoint x: 348, startPoint y: 338, endPoint x: 340, endPoint y: 331, distance: 10.6
click at [348, 336] on div "[PERSON_NAME] 13406 In progress [GEOGRAPHIC_DATA] [DATE] 0 [EMAIL_ADDRESS][DOMA…" at bounding box center [759, 460] width 1518 height 543
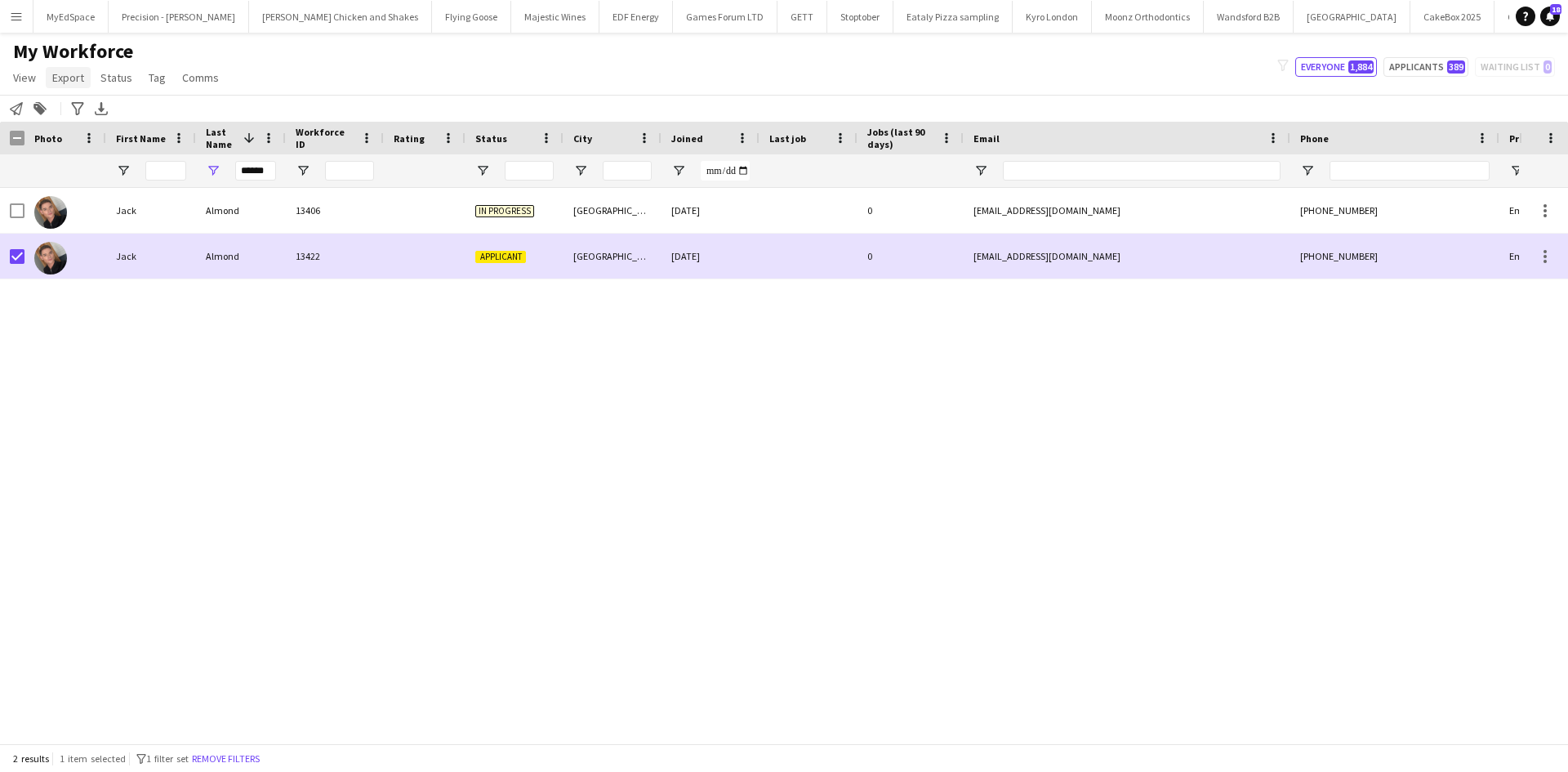
click at [70, 84] on span "Export" at bounding box center [68, 78] width 31 height 15
click at [117, 80] on span "Status" at bounding box center [116, 78] width 31 height 15
click at [134, 104] on link "Edit" at bounding box center [151, 112] width 114 height 34
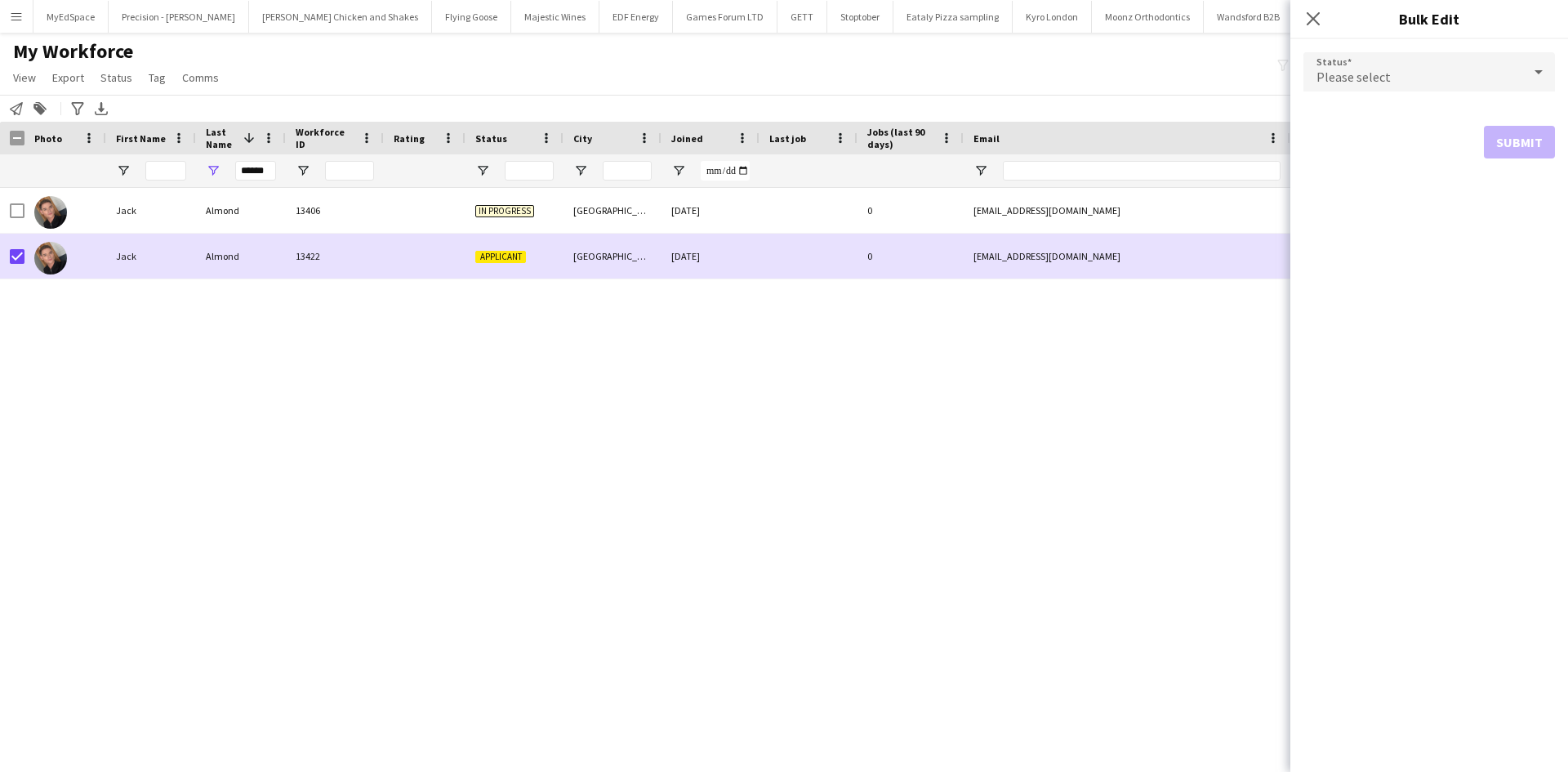
click at [1450, 52] on div "Please select" at bounding box center [1412, 71] width 219 height 39
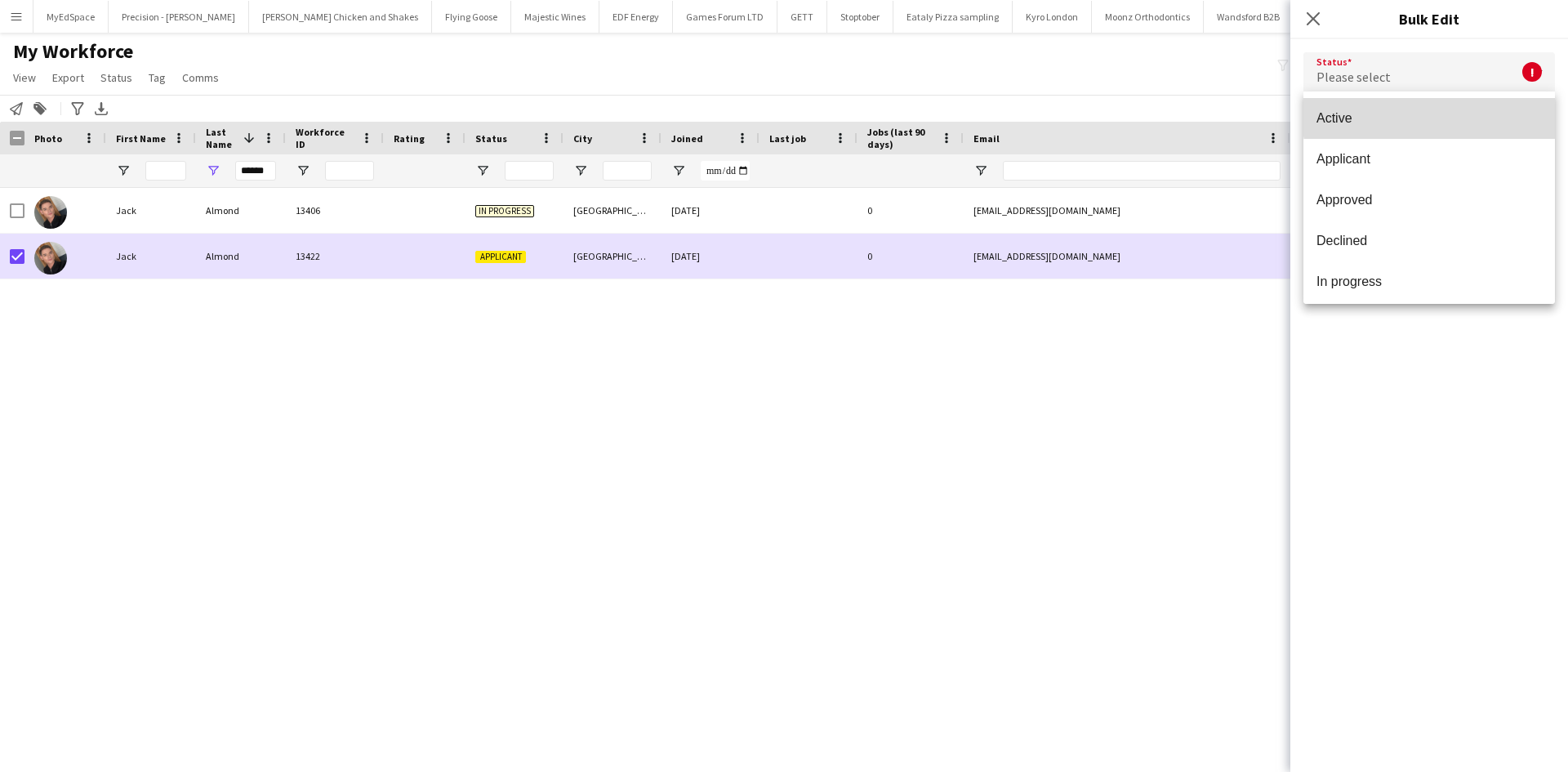
click at [1442, 115] on span "Active" at bounding box center [1429, 118] width 225 height 16
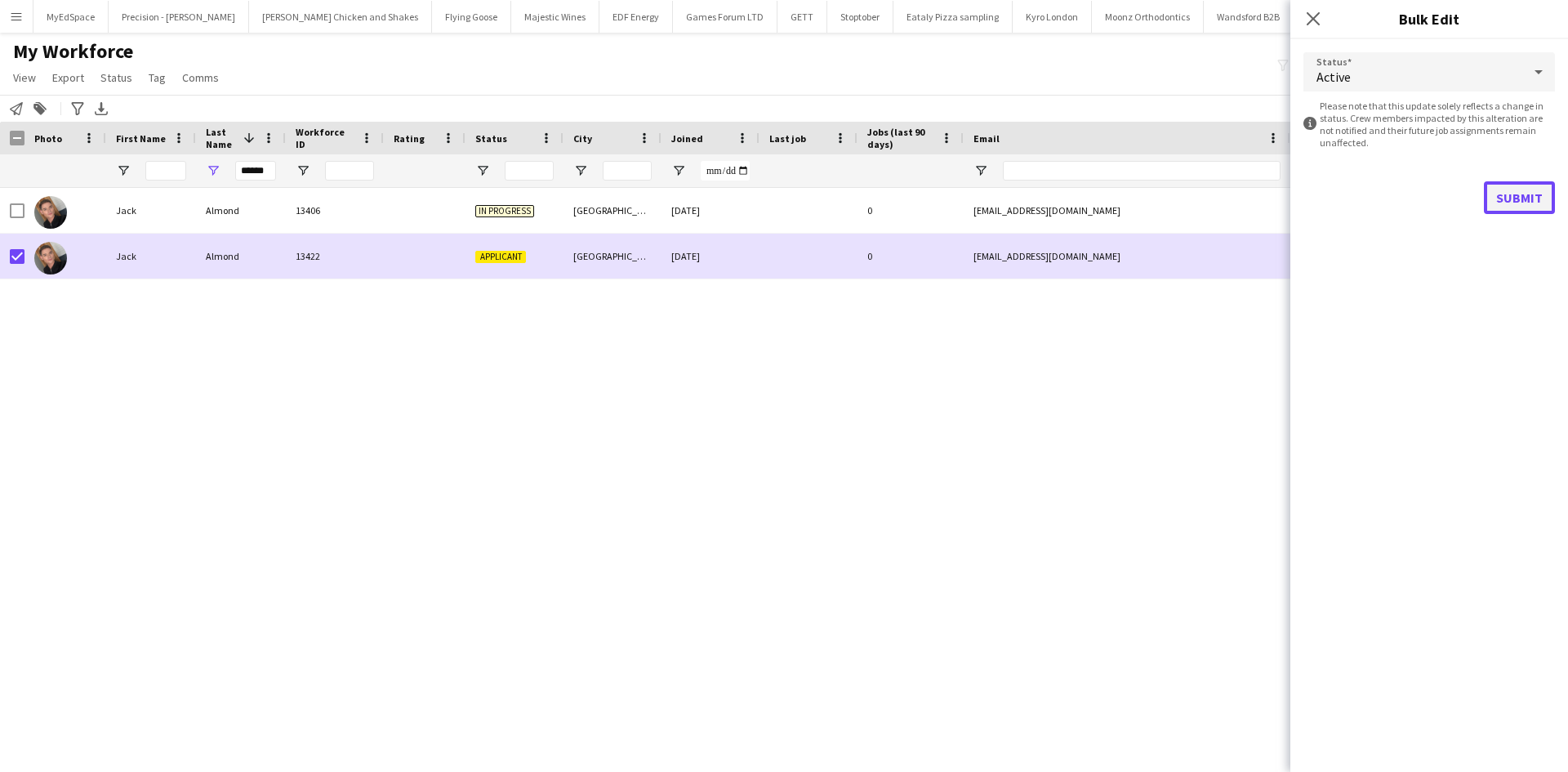
click at [1541, 190] on button "Submit" at bounding box center [1519, 197] width 71 height 32
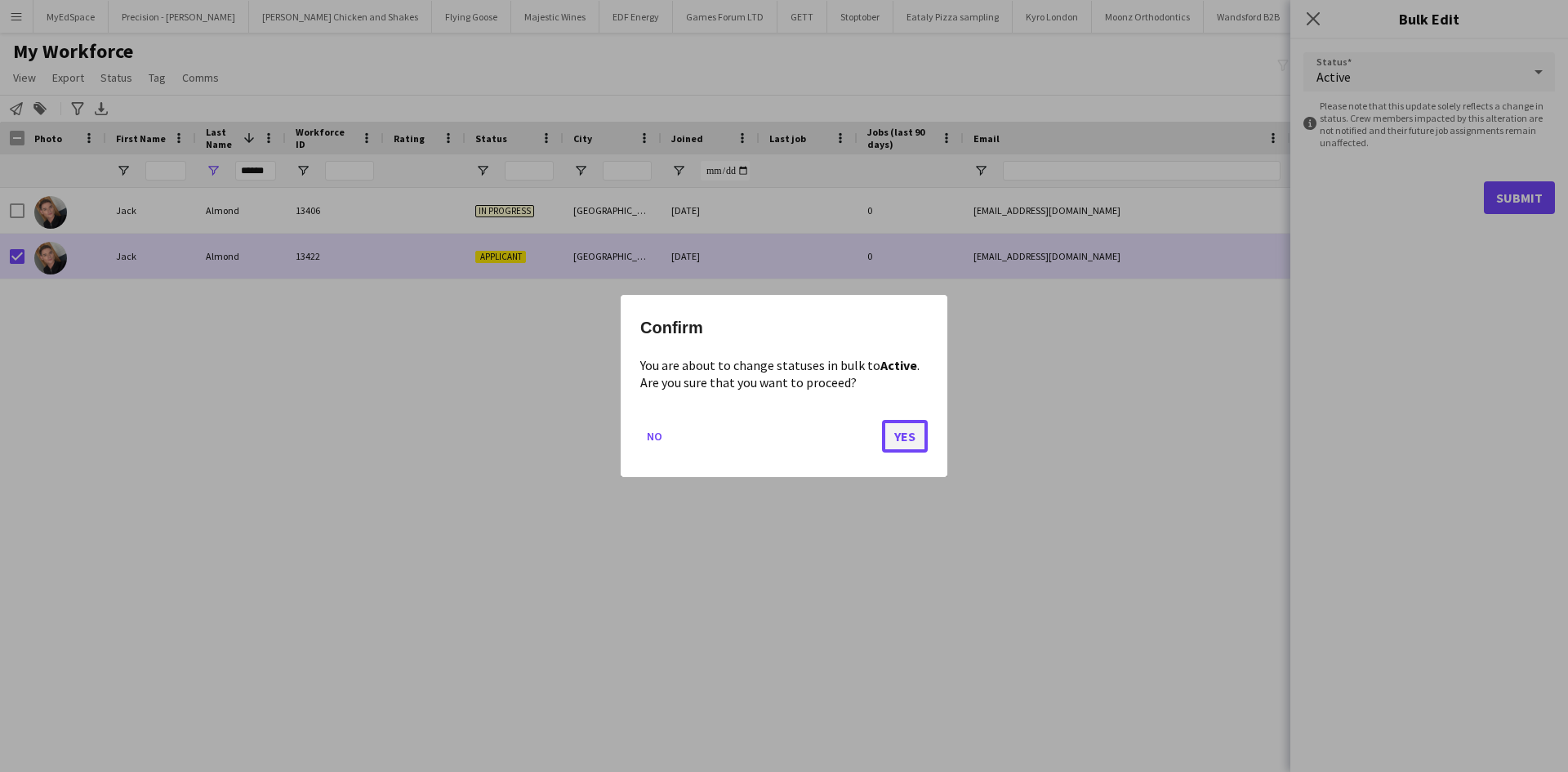
click at [889, 439] on button "Yes" at bounding box center [905, 436] width 46 height 32
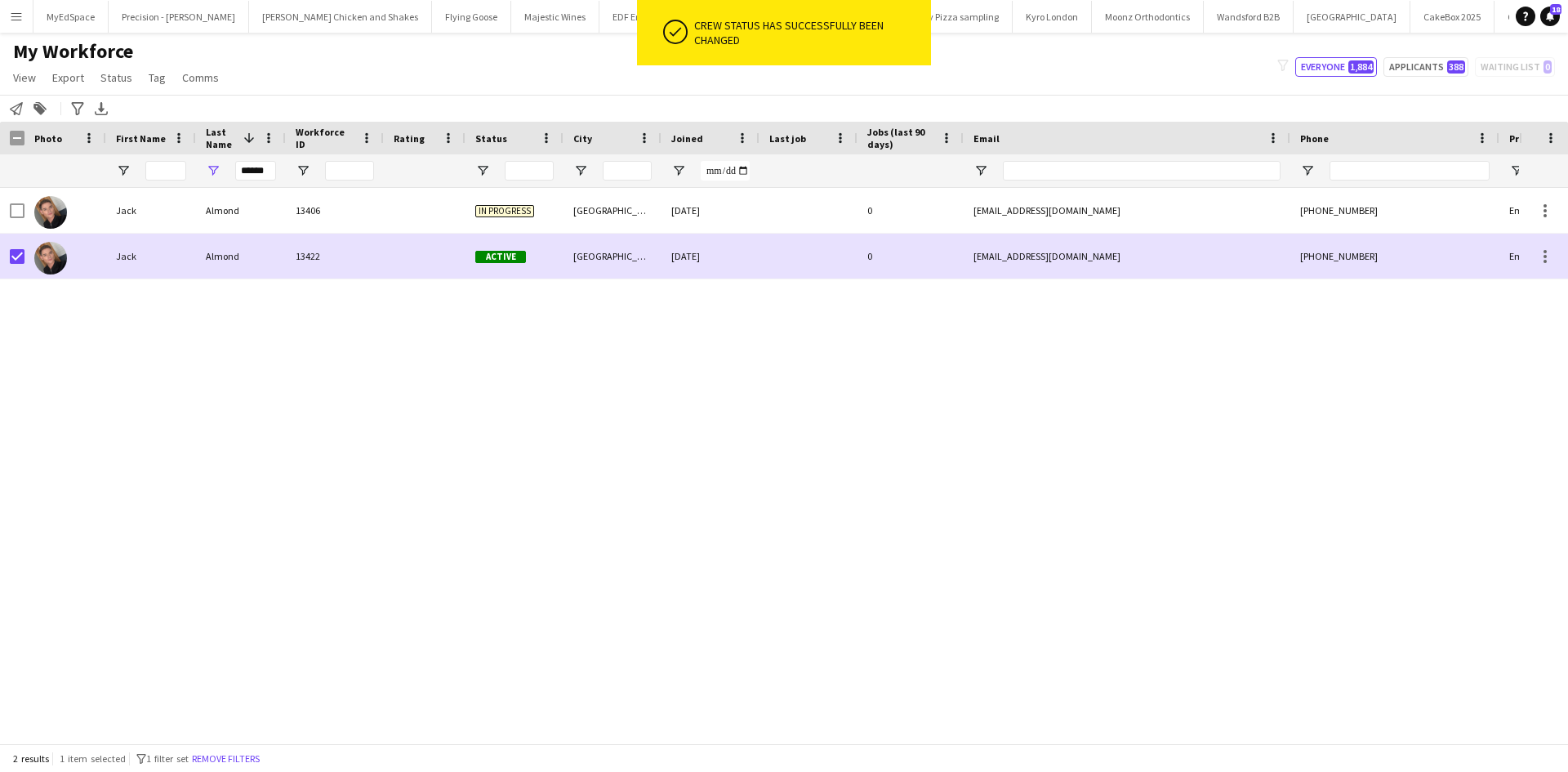
click at [1160, 434] on div "Jack Almond 13406 In progress Liverpool 23-09-2025 0 jckalmond@gmail.com +44075…" at bounding box center [759, 460] width 1518 height 543
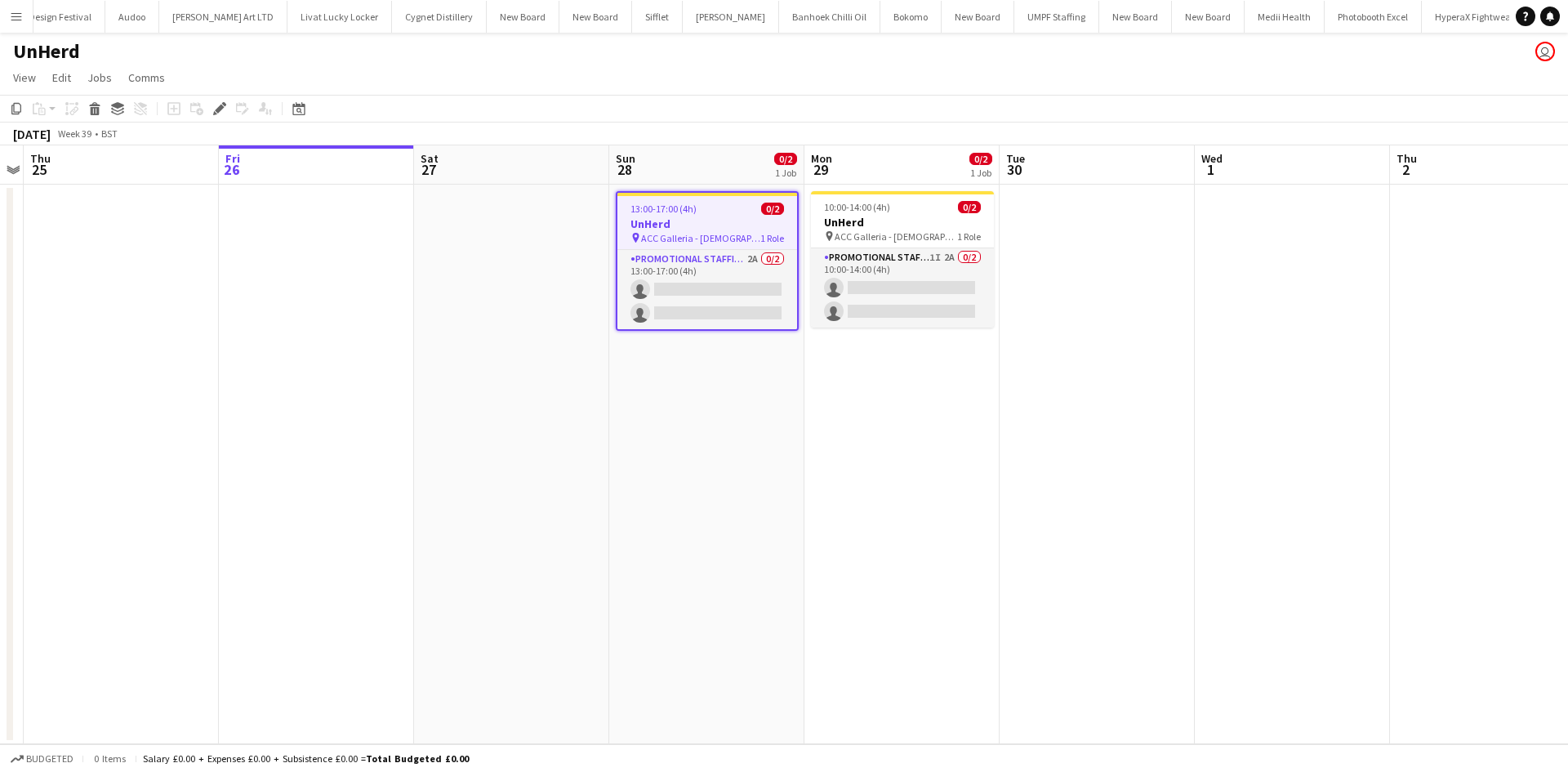
scroll to position [0, 4346]
click at [221, 112] on icon "Edit" at bounding box center [220, 109] width 13 height 13
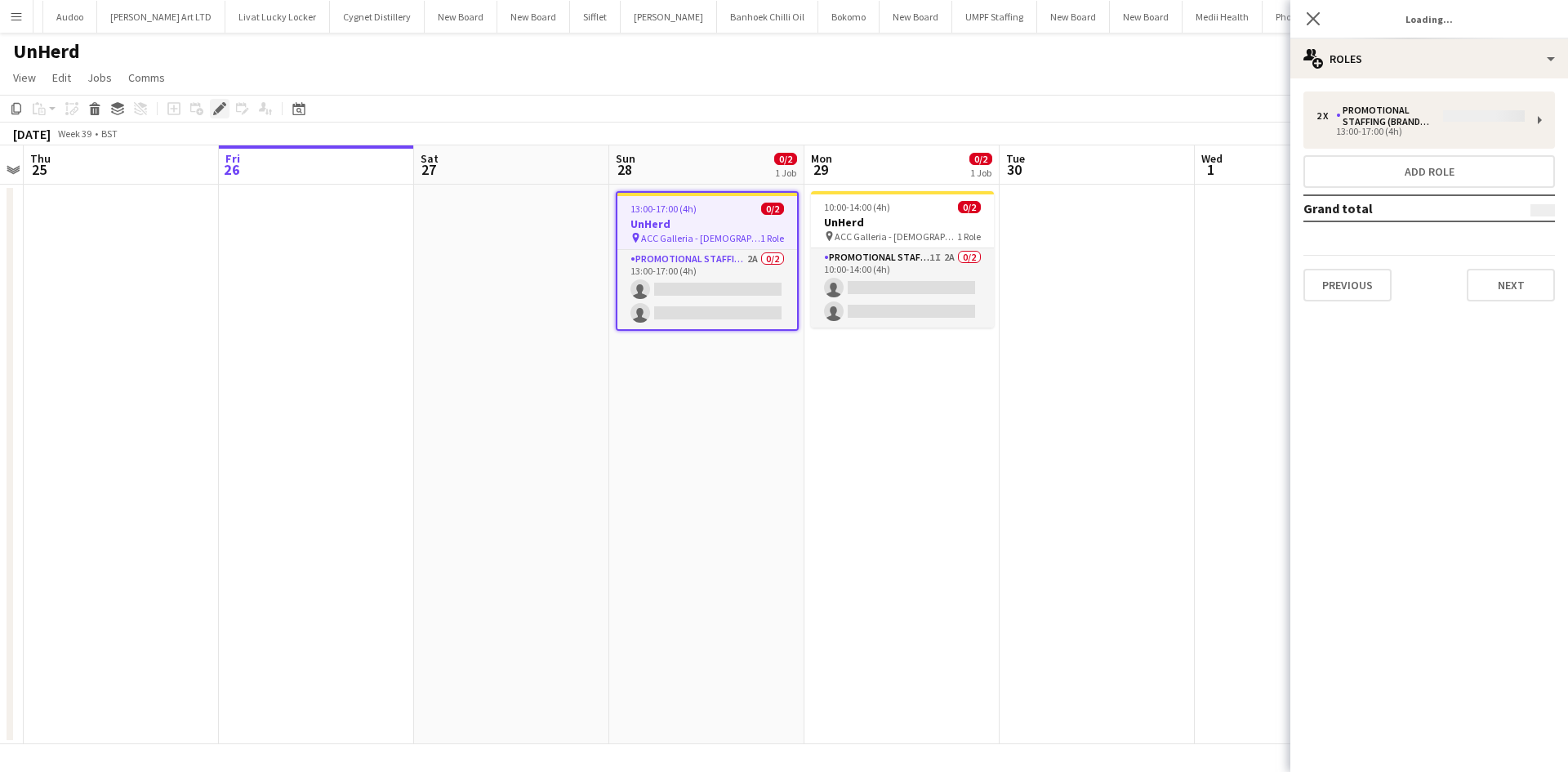
type input "******"
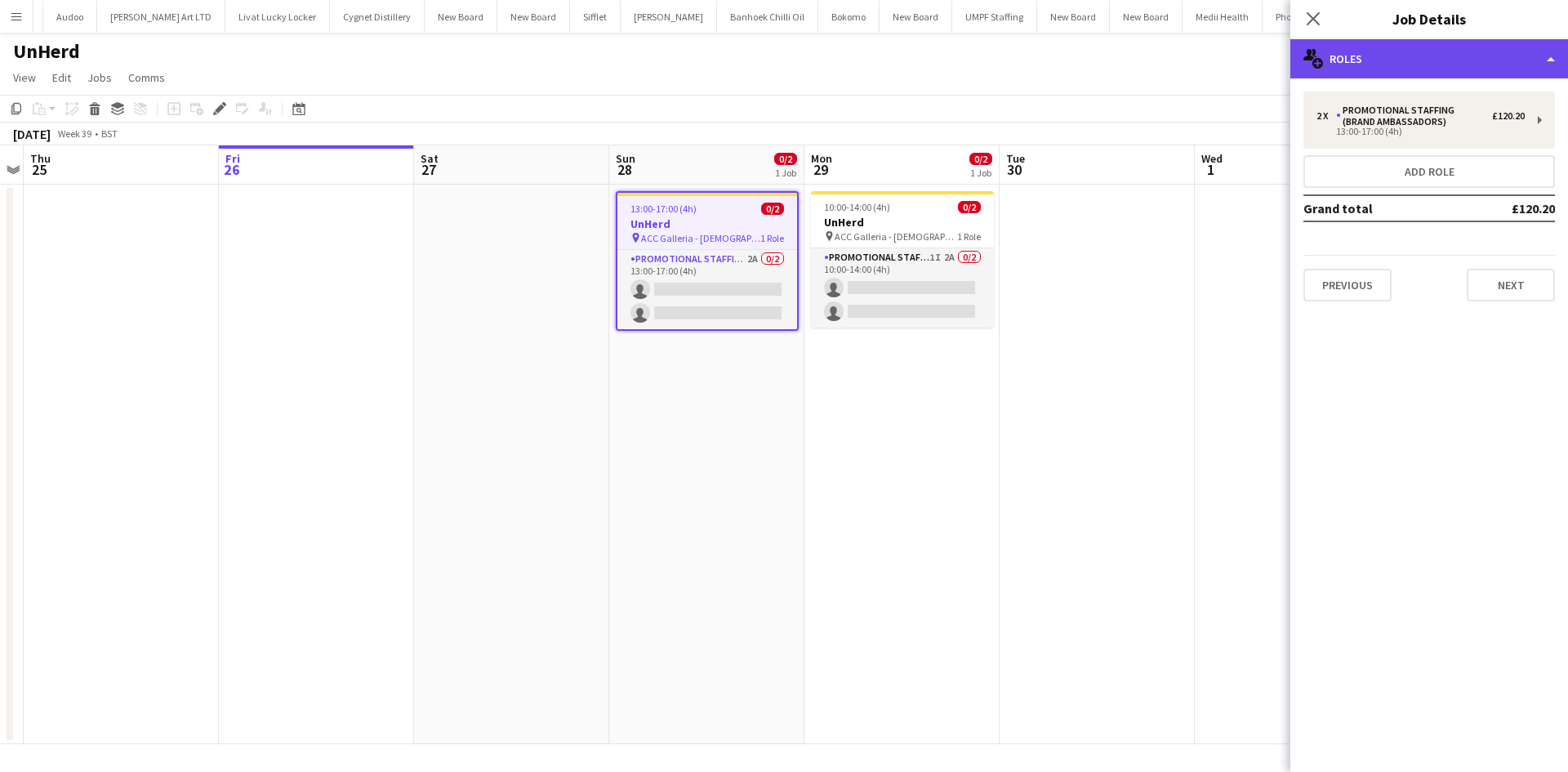
click at [1368, 52] on div "multiple-users-add Roles" at bounding box center [1428, 58] width 277 height 39
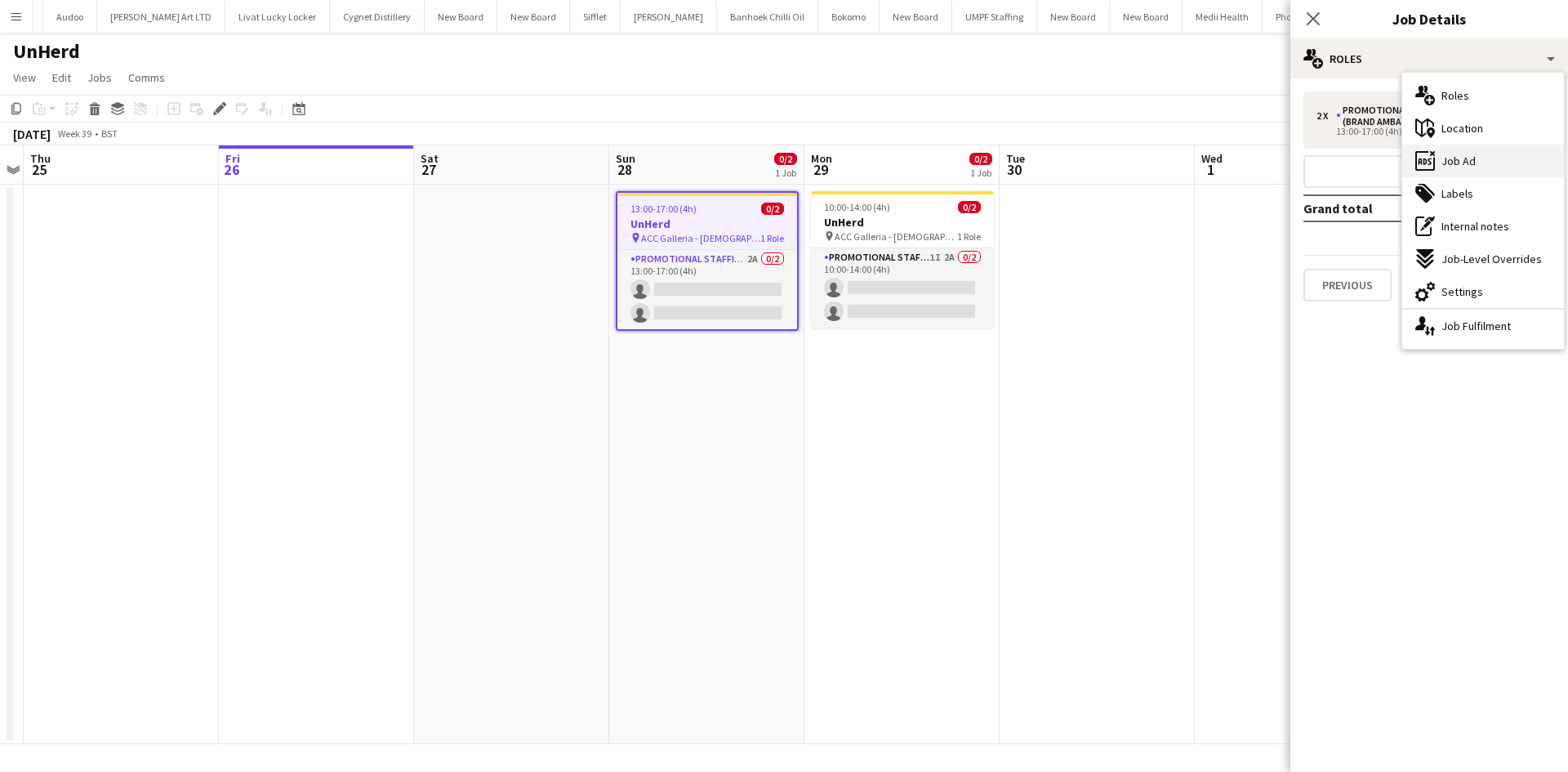
click at [1489, 160] on div "ads-window Job Ad" at bounding box center [1483, 160] width 162 height 32
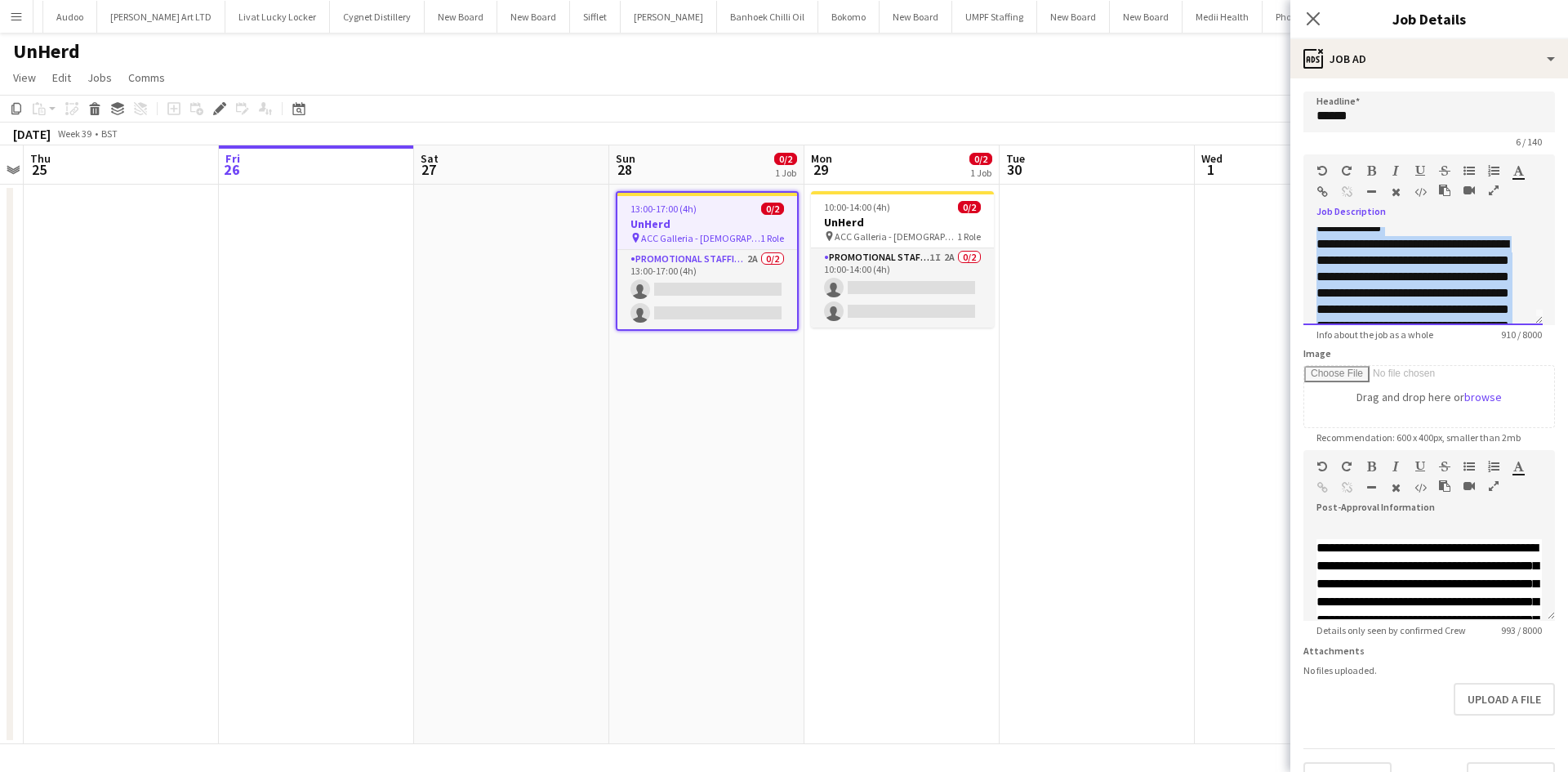
scroll to position [0, 0]
drag, startPoint x: 1398, startPoint y: 290, endPoint x: 1305, endPoint y: 252, distance: 100.5
click at [1305, 252] on div "**********" at bounding box center [1422, 276] width 239 height 98
copy div "**********"
click at [995, 445] on app-date-cell "10:00-14:00 (4h) 0/2 UnHerd pin ACC Galleria - Labour Party Conference 1 Role P…" at bounding box center [902, 464] width 195 height 559
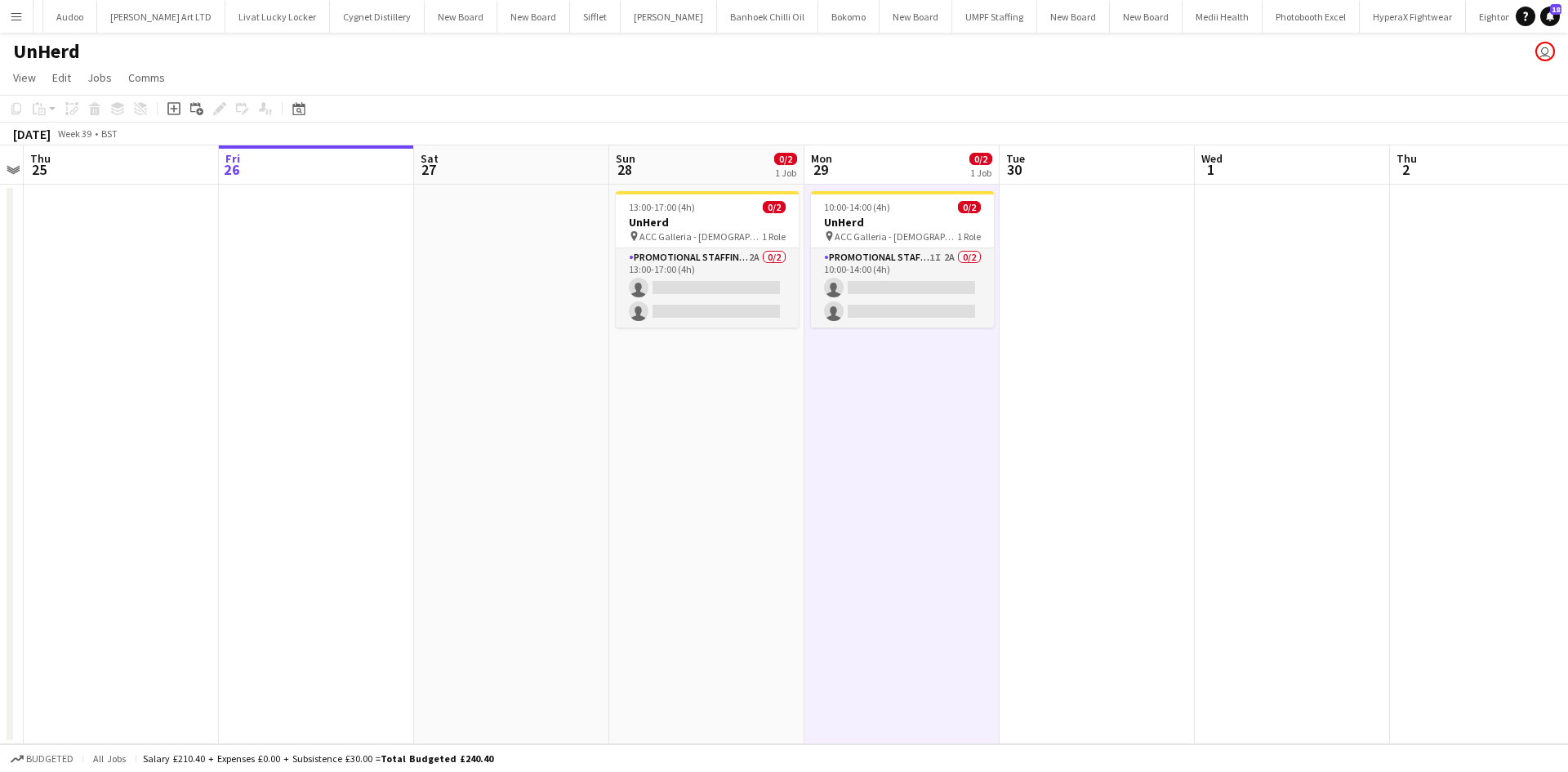
scroll to position [0, 544]
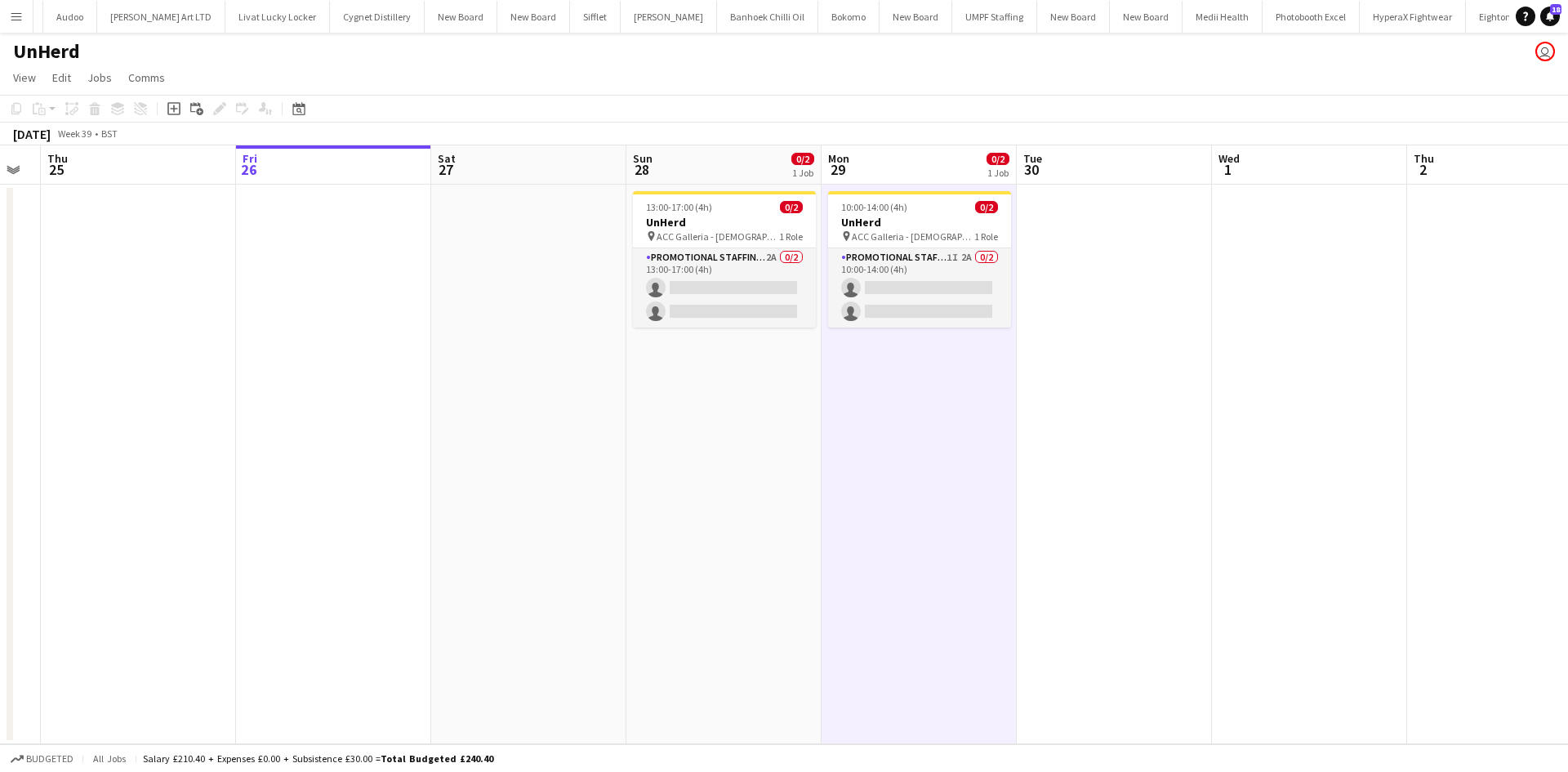
drag, startPoint x: 700, startPoint y: 417, endPoint x: 720, endPoint y: 413, distance: 20.4
click at [716, 416] on app-calendar-viewport "Mon 22 Tue 23 Wed 24 Thu 25 Fri 26 Sat 27 Sun 28 0/2 1 Job Mon 29 0/2 1 Job Tue…" at bounding box center [784, 444] width 1568 height 599
click at [773, 262] on app-card-role "Promotional Staffing (Brand Ambassadors) 2A 0/2 13:00-17:00 (4h) single-neutral…" at bounding box center [724, 288] width 183 height 80
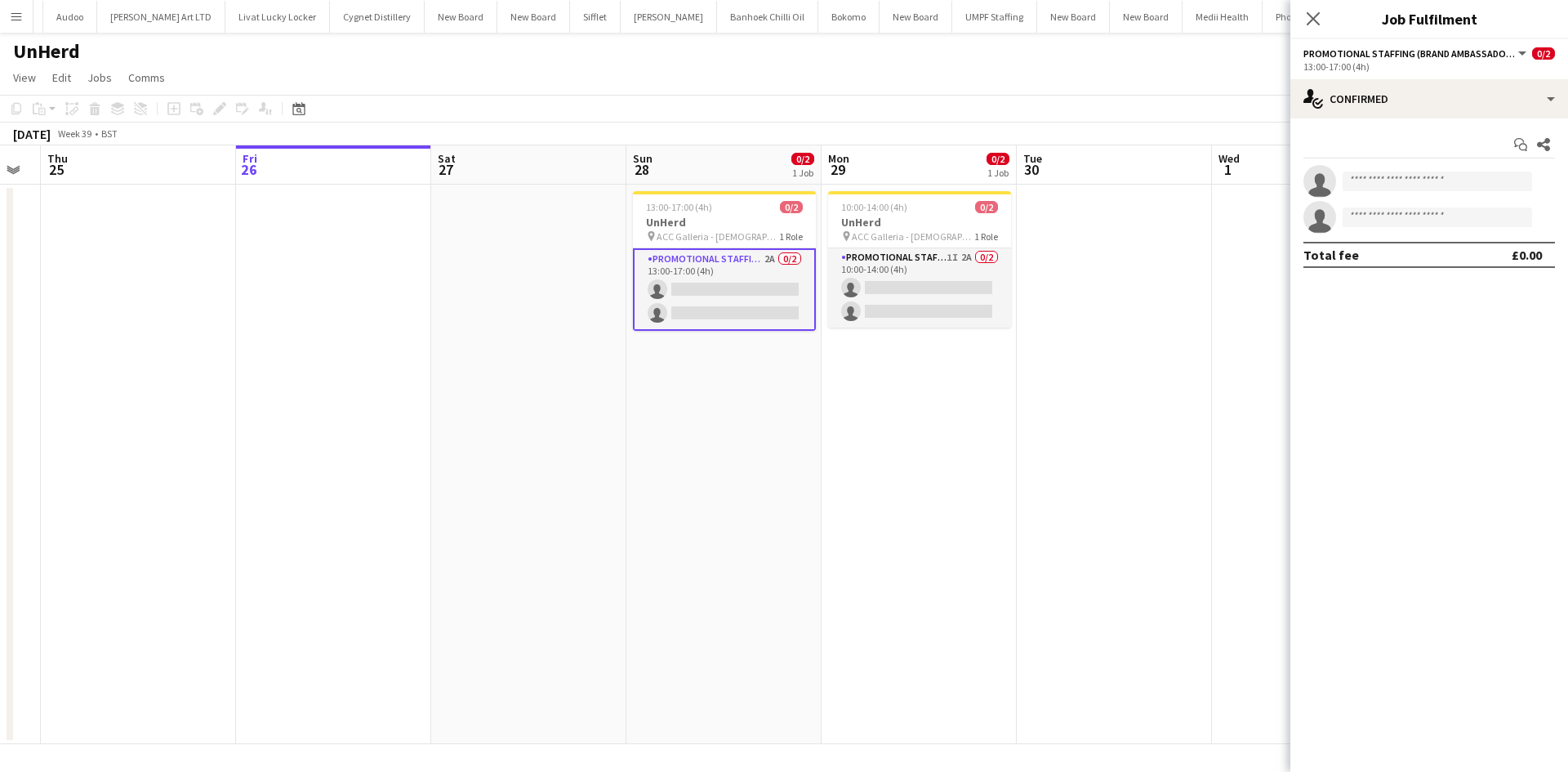
click at [1097, 409] on app-date-cell at bounding box center [1114, 464] width 195 height 559
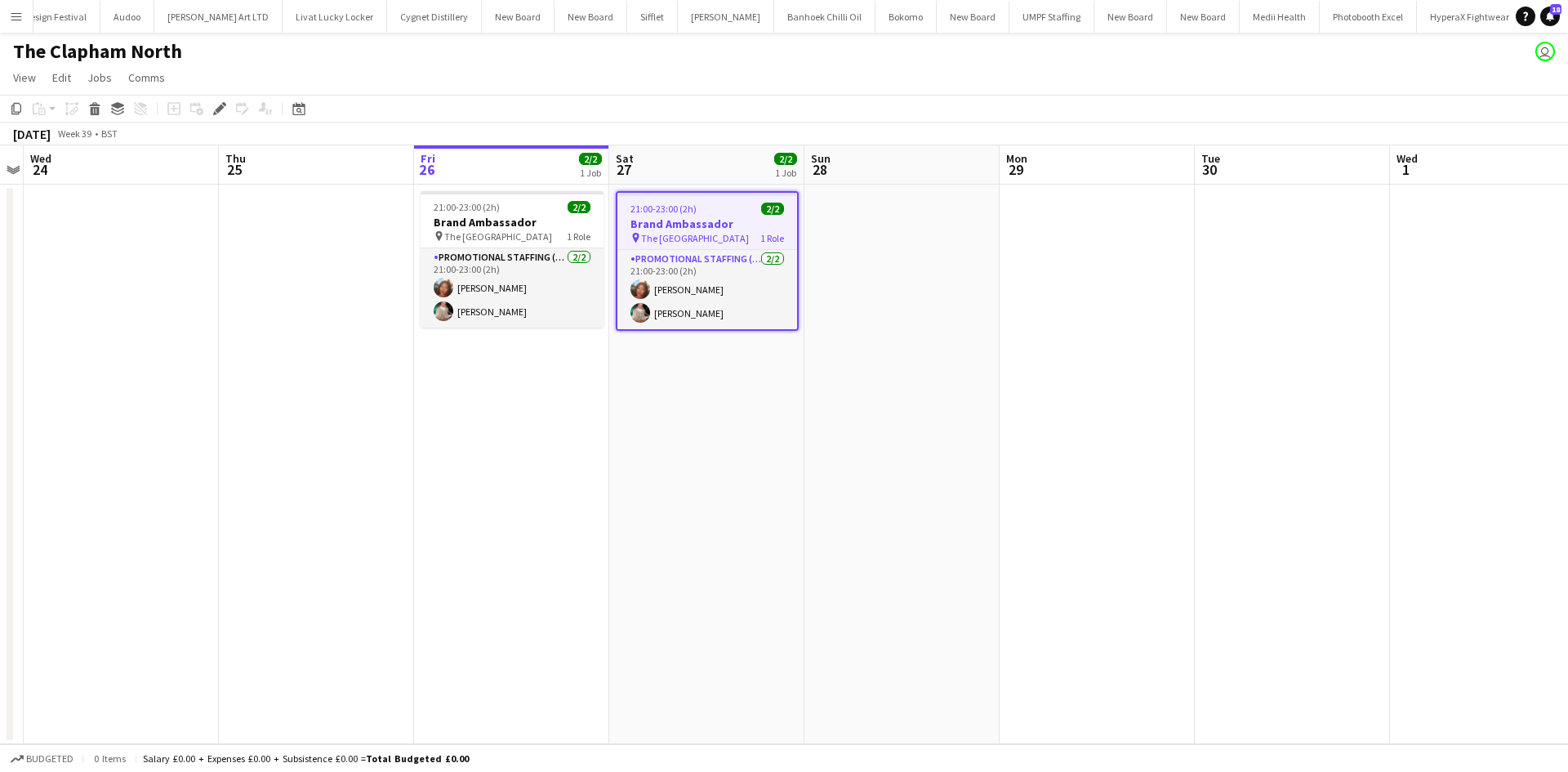
scroll to position [0, 432]
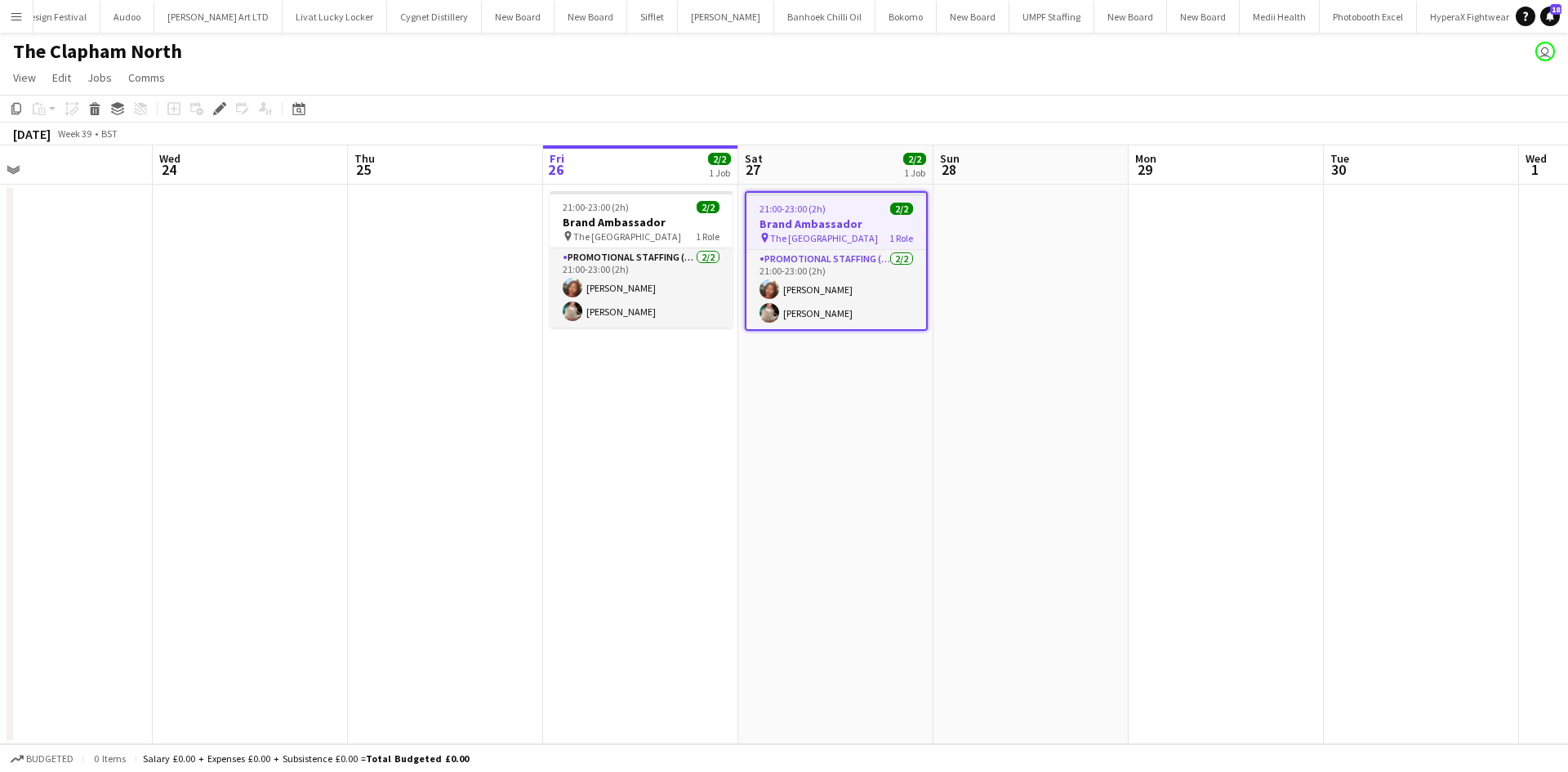
drag, startPoint x: 522, startPoint y: 493, endPoint x: 651, endPoint y: 499, distance: 129.1
click at [651, 499] on app-calendar-viewport "Sun 21 Mon 22 Tue 23 Wed 24 Thu 25 Fri 26 2/2 1 Job Sat 27 2/2 1 Job Sun 28 Mon…" at bounding box center [784, 444] width 1568 height 599
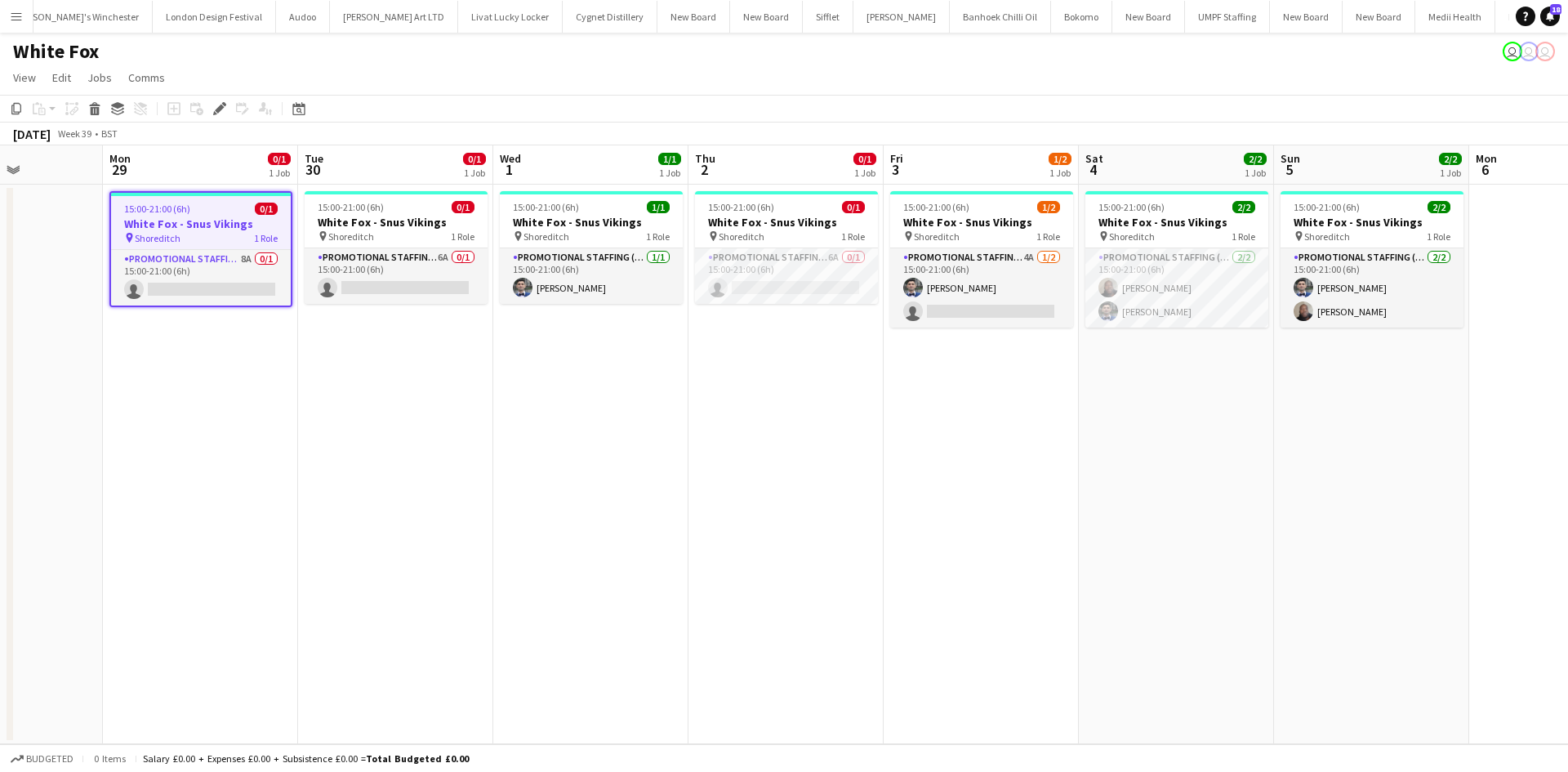
scroll to position [0, 687]
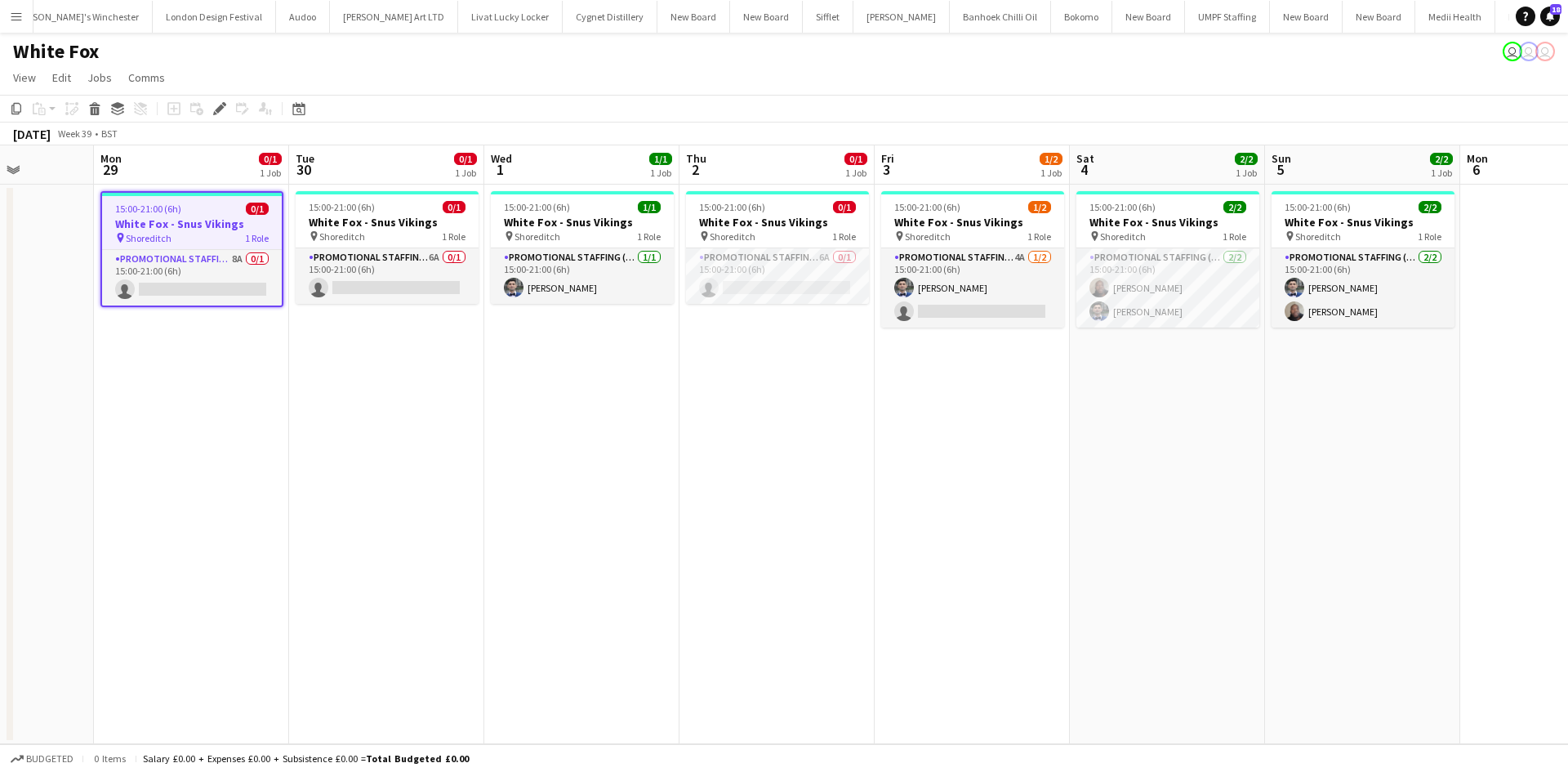
drag, startPoint x: 1154, startPoint y: 475, endPoint x: 639, endPoint y: 381, distance: 523.5
click at [639, 381] on app-calendar-viewport "Thu 25 Fri 26 Sat 27 Sun 28 Mon 29 0/1 1 Job Tue 30 0/1 1 Job Wed 1 1/1 1 Job T…" at bounding box center [784, 444] width 1568 height 599
click at [235, 253] on app-card-role "Promotional Staffing (Brand Ambassadors) 8A 0/1 15:00-21:00 (6h) single-neutral…" at bounding box center [191, 277] width 180 height 55
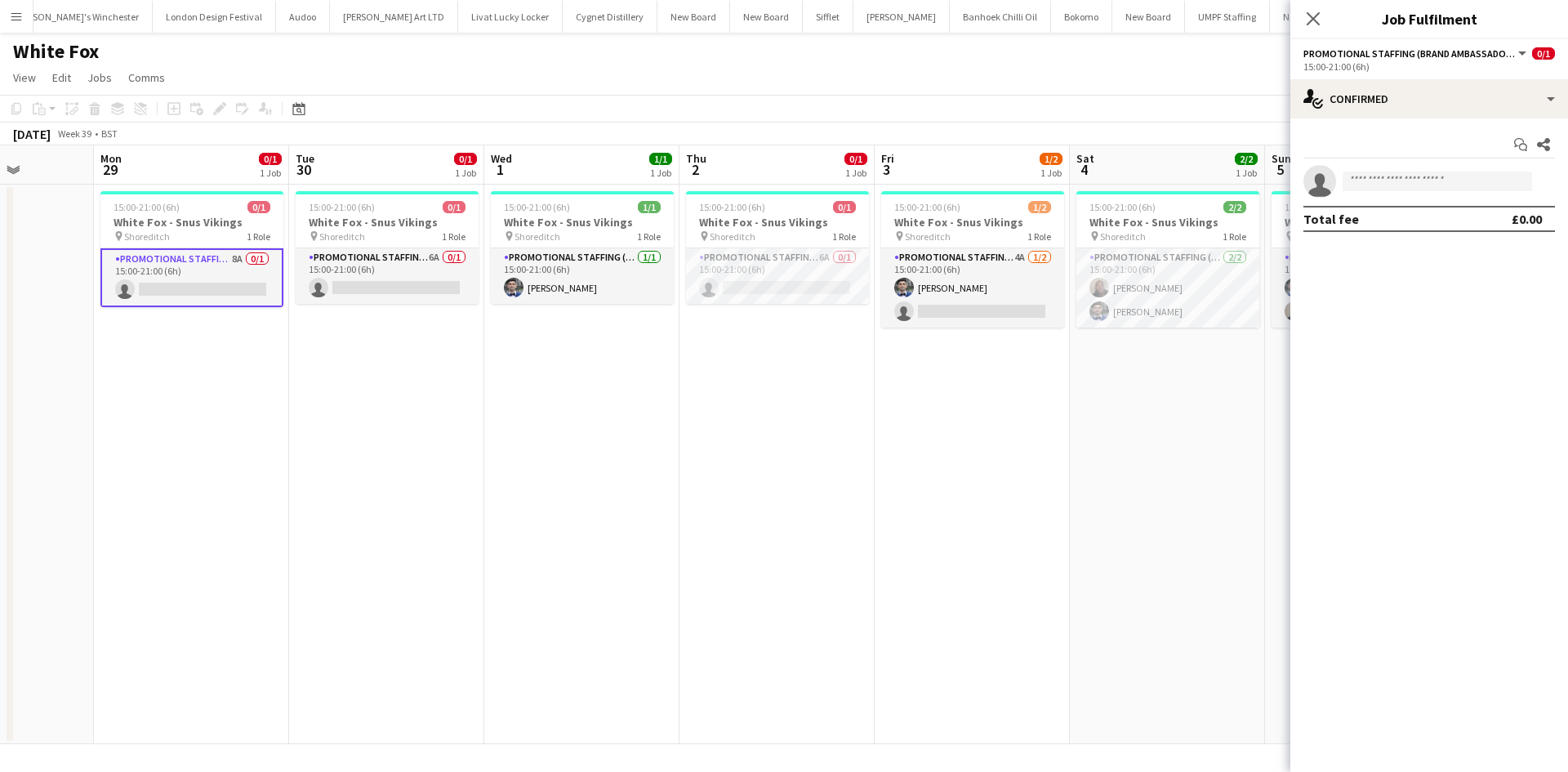
scroll to position [0, 688]
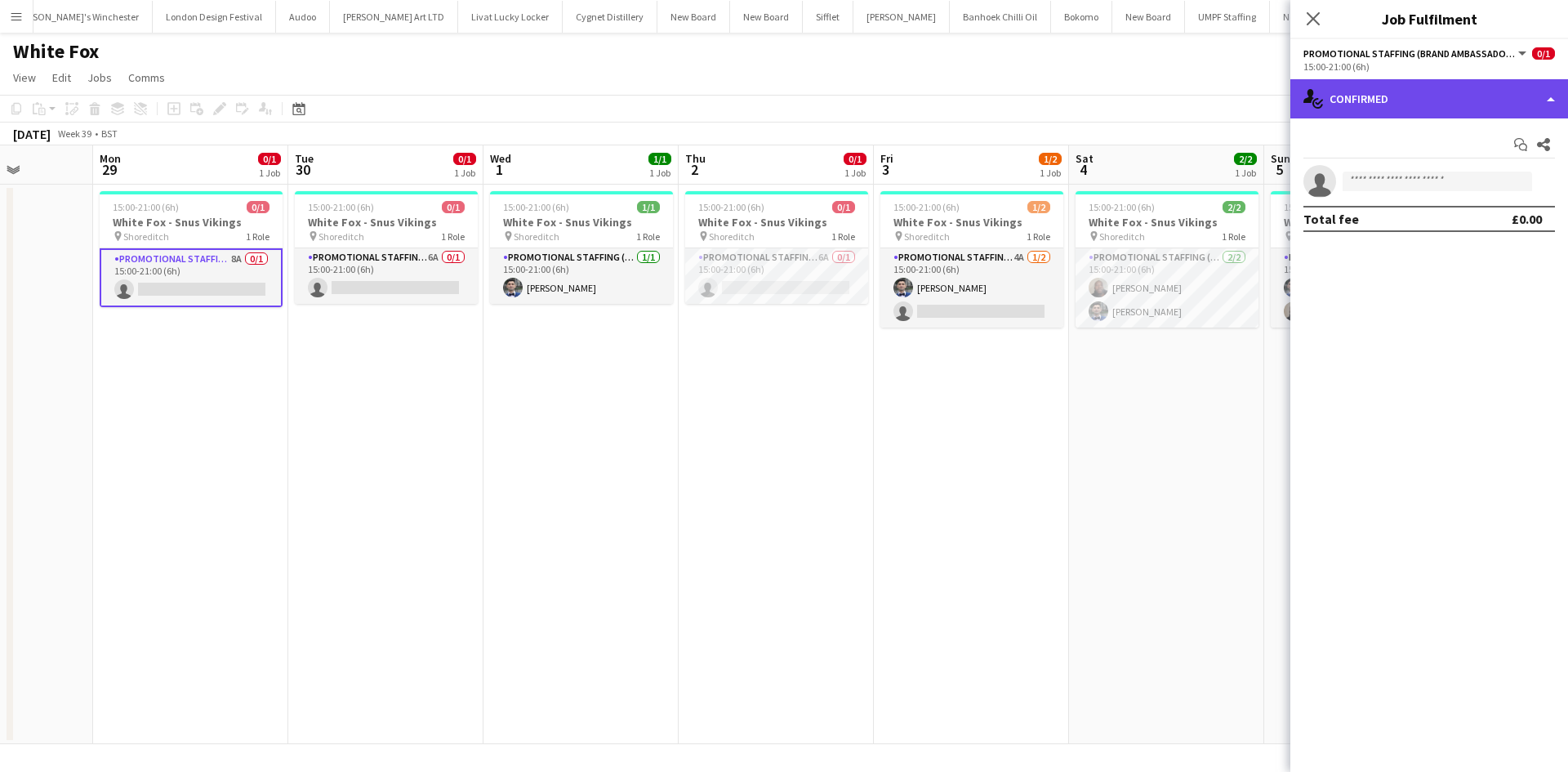
click at [1358, 100] on div "single-neutral-actions-check-2 Confirmed" at bounding box center [1428, 99] width 277 height 39
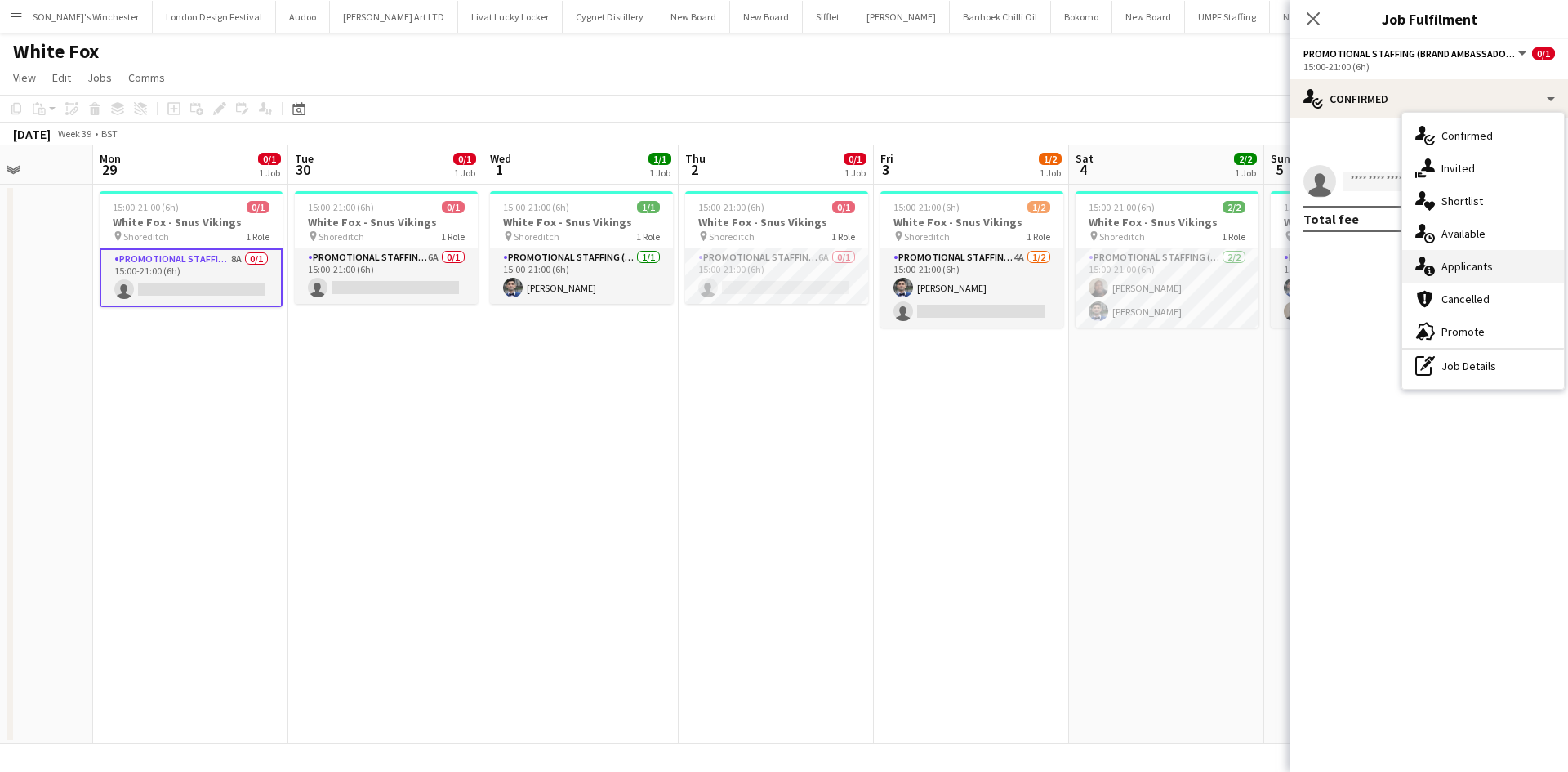
click at [1460, 258] on div "single-neutral-actions-information Applicants" at bounding box center [1483, 266] width 162 height 32
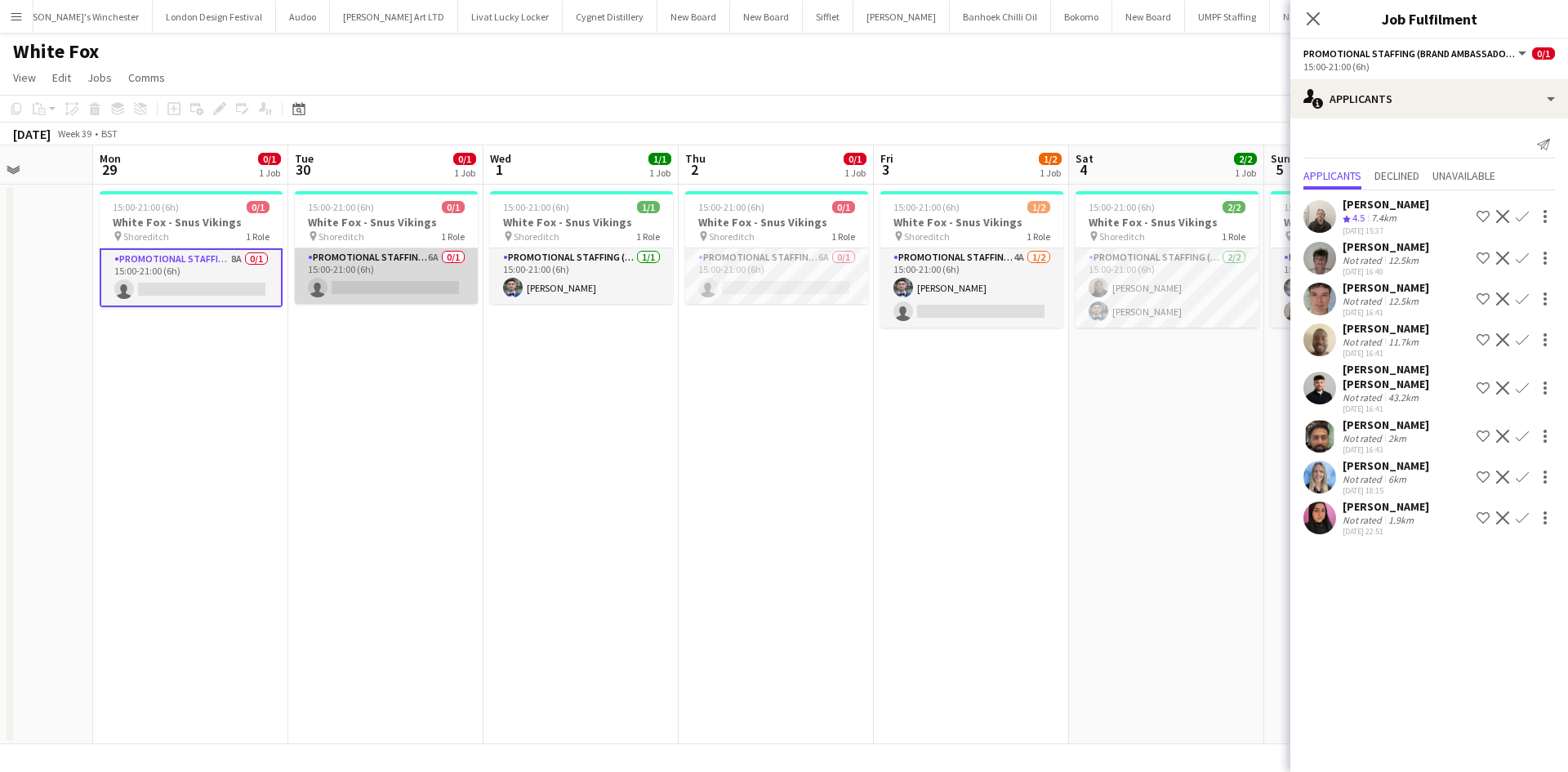
click at [426, 258] on app-card-role "Promotional Staffing (Brand Ambassadors) 6A 0/1 15:00-21:00 (6h) single-neutral…" at bounding box center [386, 276] width 183 height 55
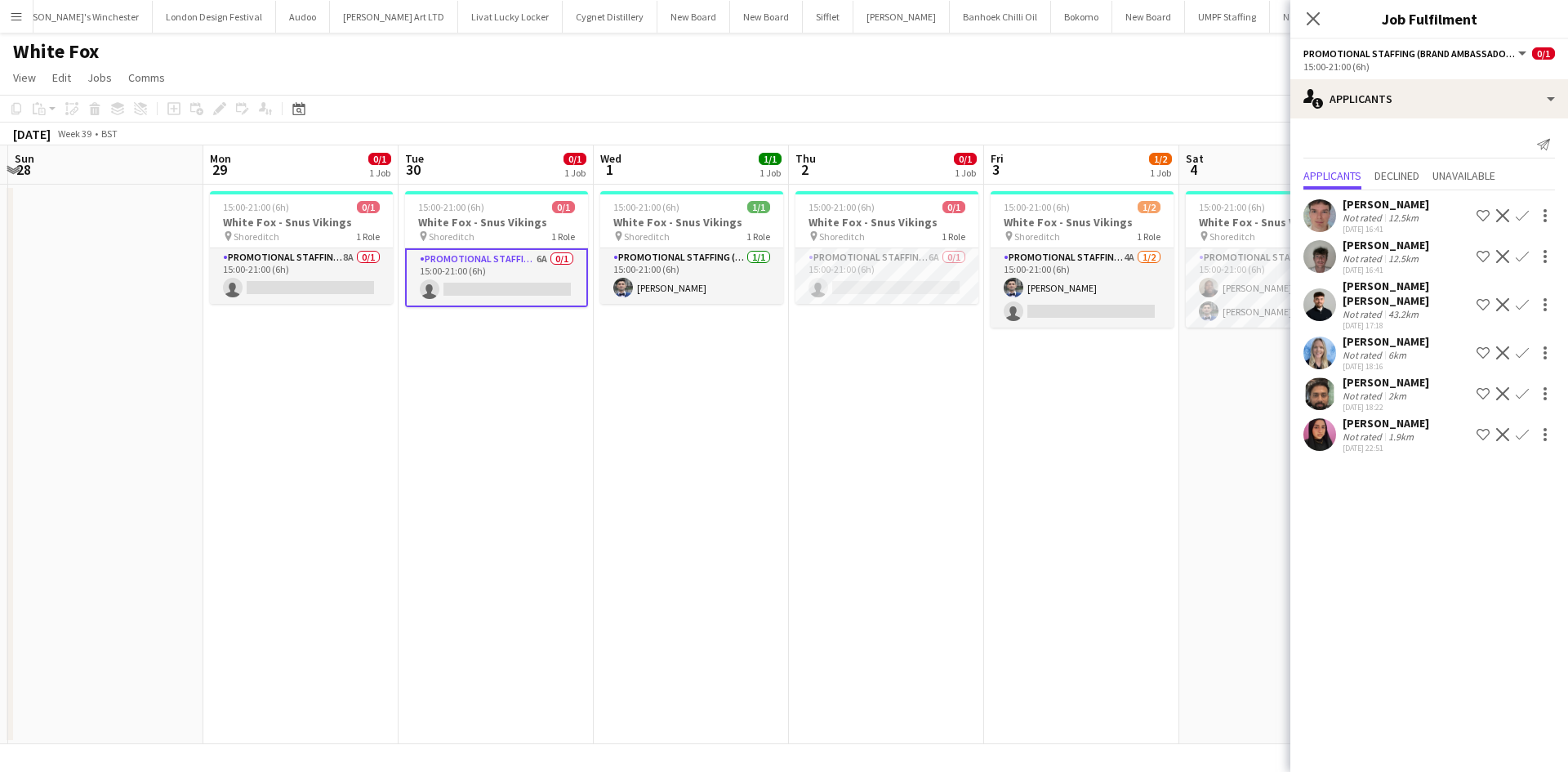
drag, startPoint x: 509, startPoint y: 478, endPoint x: 610, endPoint y: 480, distance: 101.0
click at [610, 480] on app-calendar-viewport "Thu 25 Fri 26 Sat 27 Sun 28 Mon 29 0/1 1 Job Tue 30 0/1 1 Job Wed 1 1/1 1 Job T…" at bounding box center [784, 444] width 1568 height 599
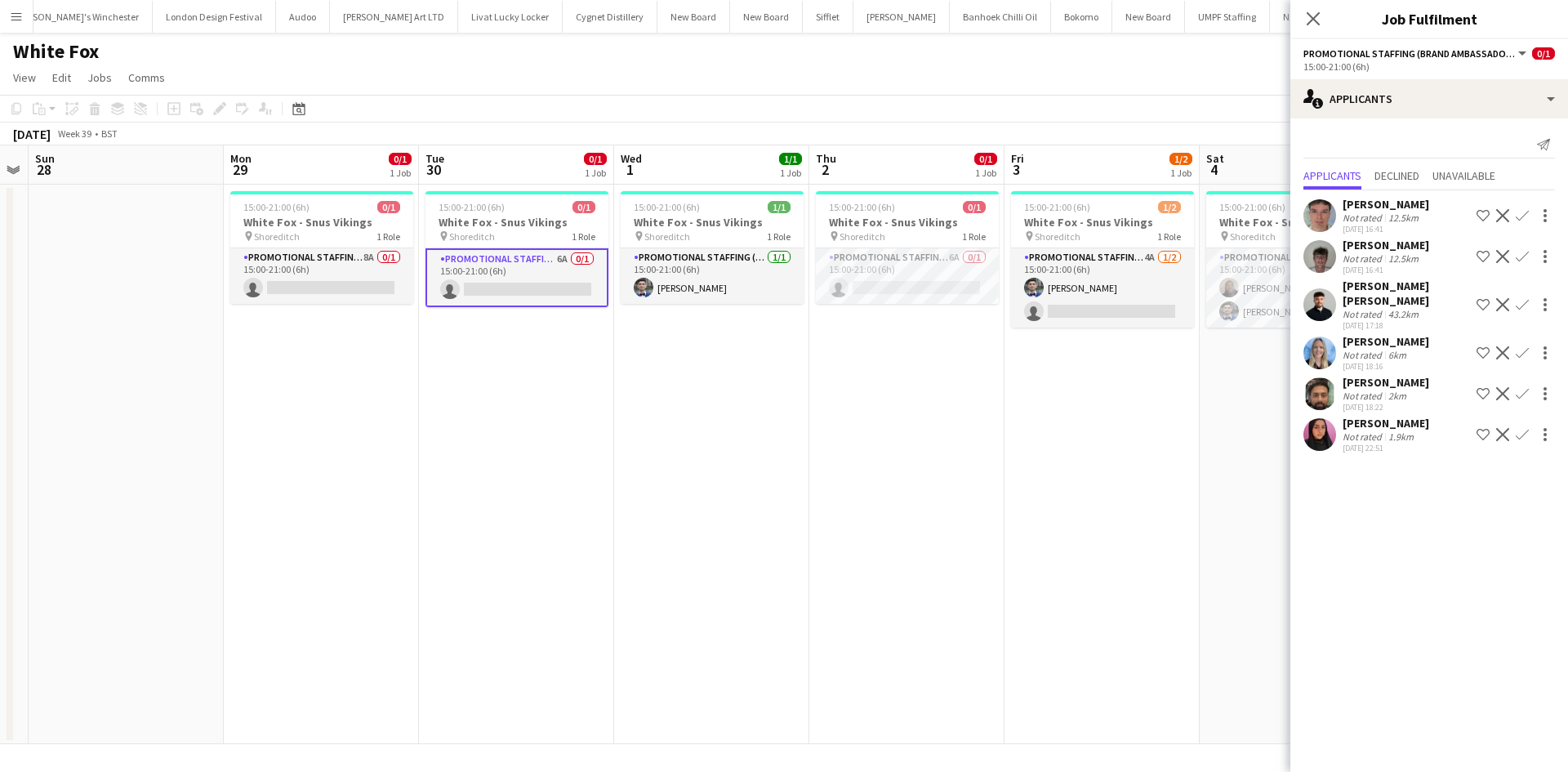
click at [703, 513] on app-date-cell "15:00-21:00 (6h) 1/1 White Fox - Snus Vikings pin Shoreditch 1 Role Promotional…" at bounding box center [712, 464] width 195 height 559
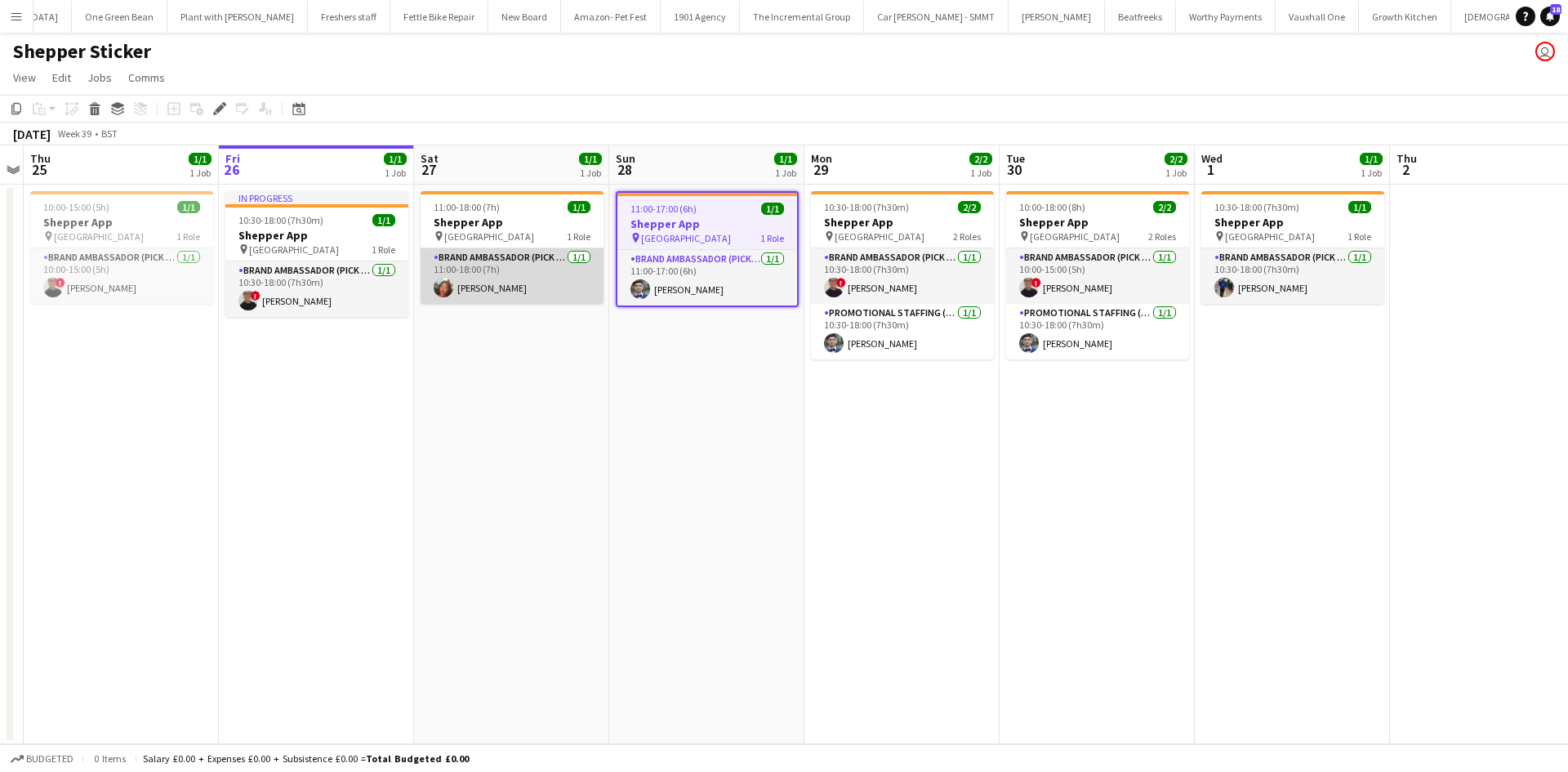
click at [510, 289] on app-card-role "Brand Ambassador (Pick up) [DATE] 11:00-18:00 (7h) [PERSON_NAME]" at bounding box center [512, 276] width 183 height 55
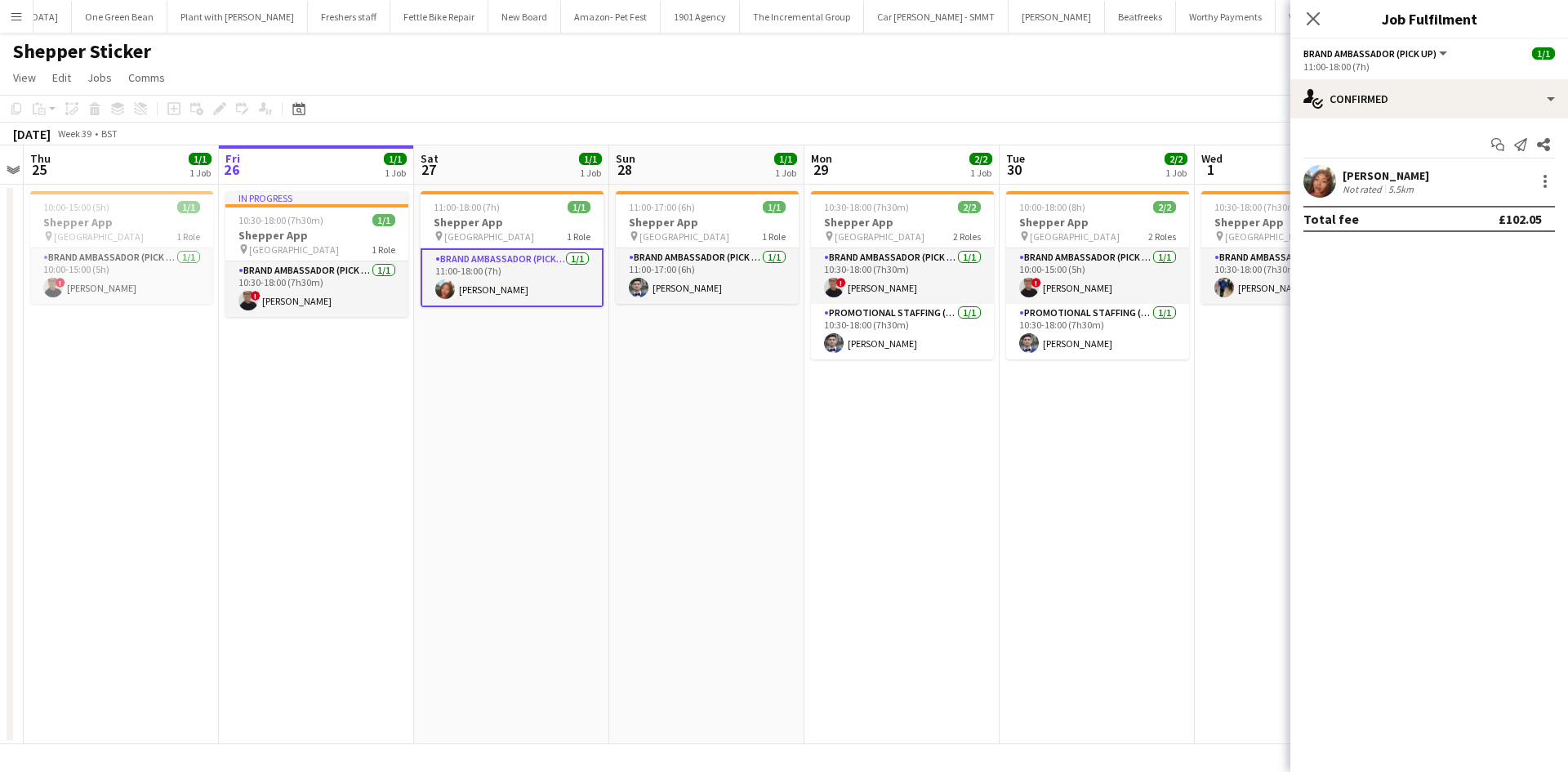
click at [1375, 180] on div "[PERSON_NAME]" at bounding box center [1386, 176] width 86 height 15
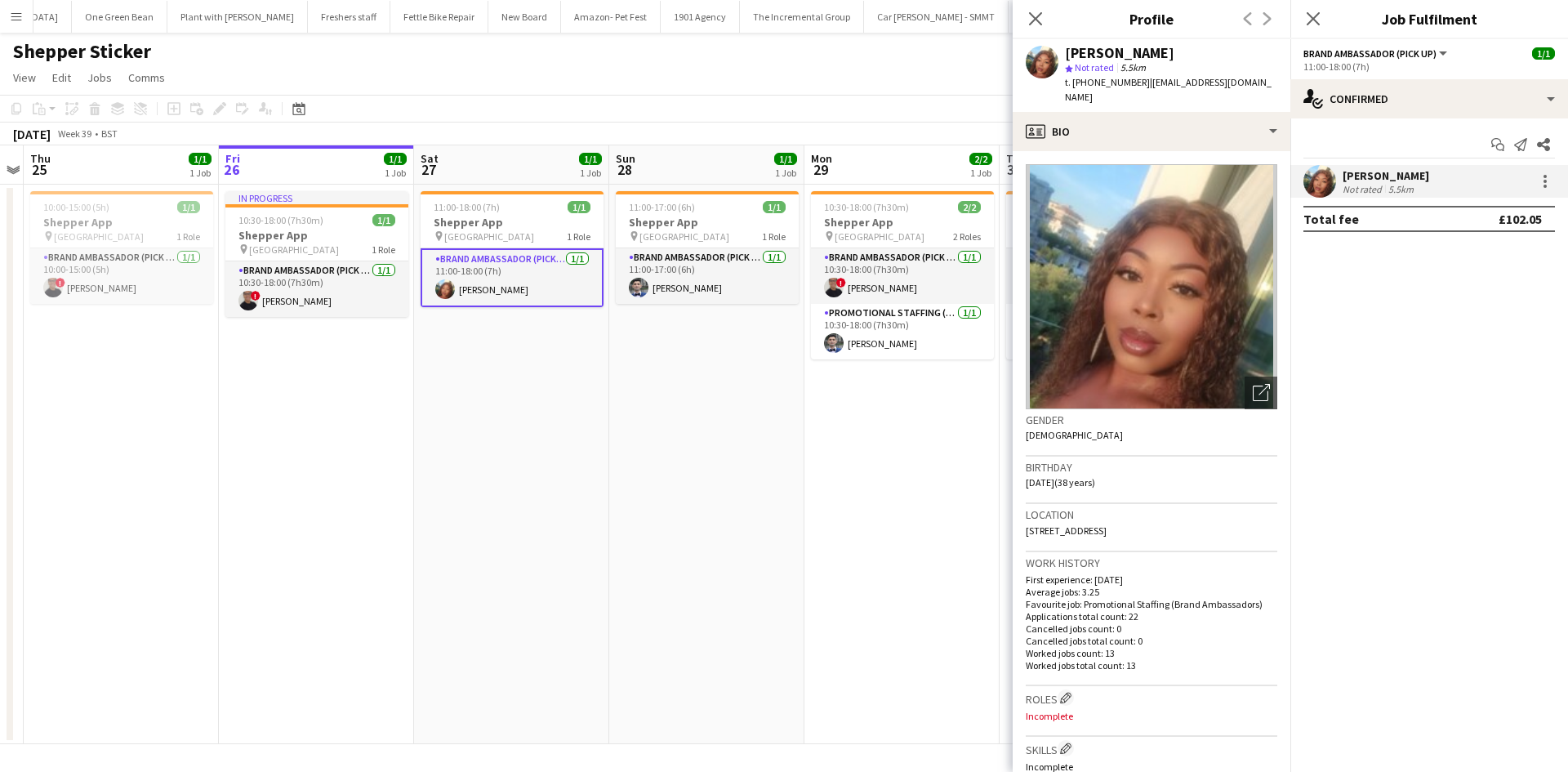
drag, startPoint x: 1141, startPoint y: 81, endPoint x: 1260, endPoint y: 88, distance: 119.2
click at [1260, 88] on div "[PERSON_NAME] star Not rated 5.5km t. [PHONE_NUMBER] | [EMAIL_ADDRESS][DOMAIN_N…" at bounding box center [1151, 75] width 277 height 73
copy span "[EMAIL_ADDRESS][DOMAIN_NAME]"
click at [705, 292] on app-card-role "Brand Ambassador (Pick up) [DATE] 11:00-17:00 (6h) [PERSON_NAME]" at bounding box center [707, 276] width 183 height 55
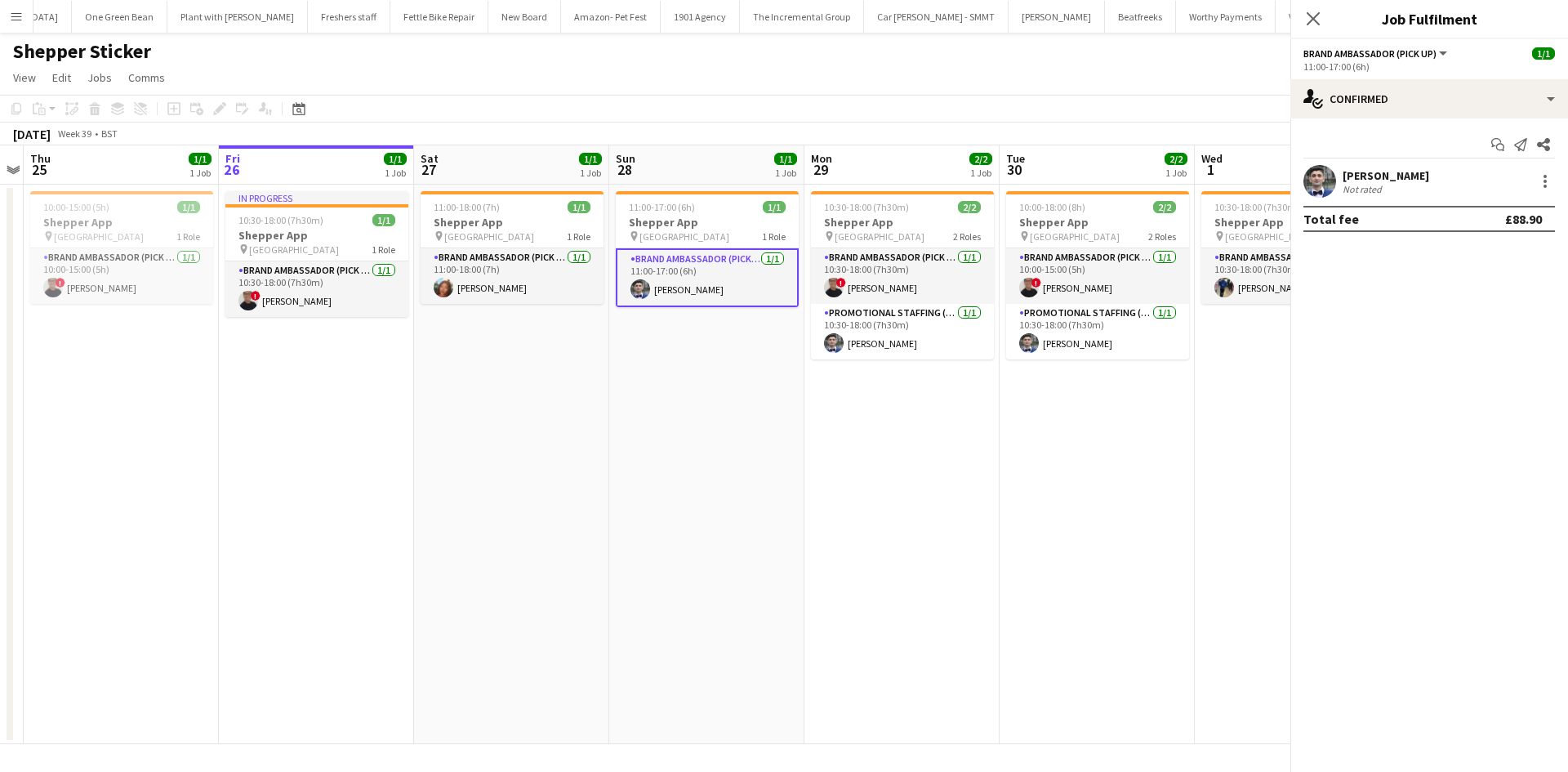
scroll to position [0, 564]
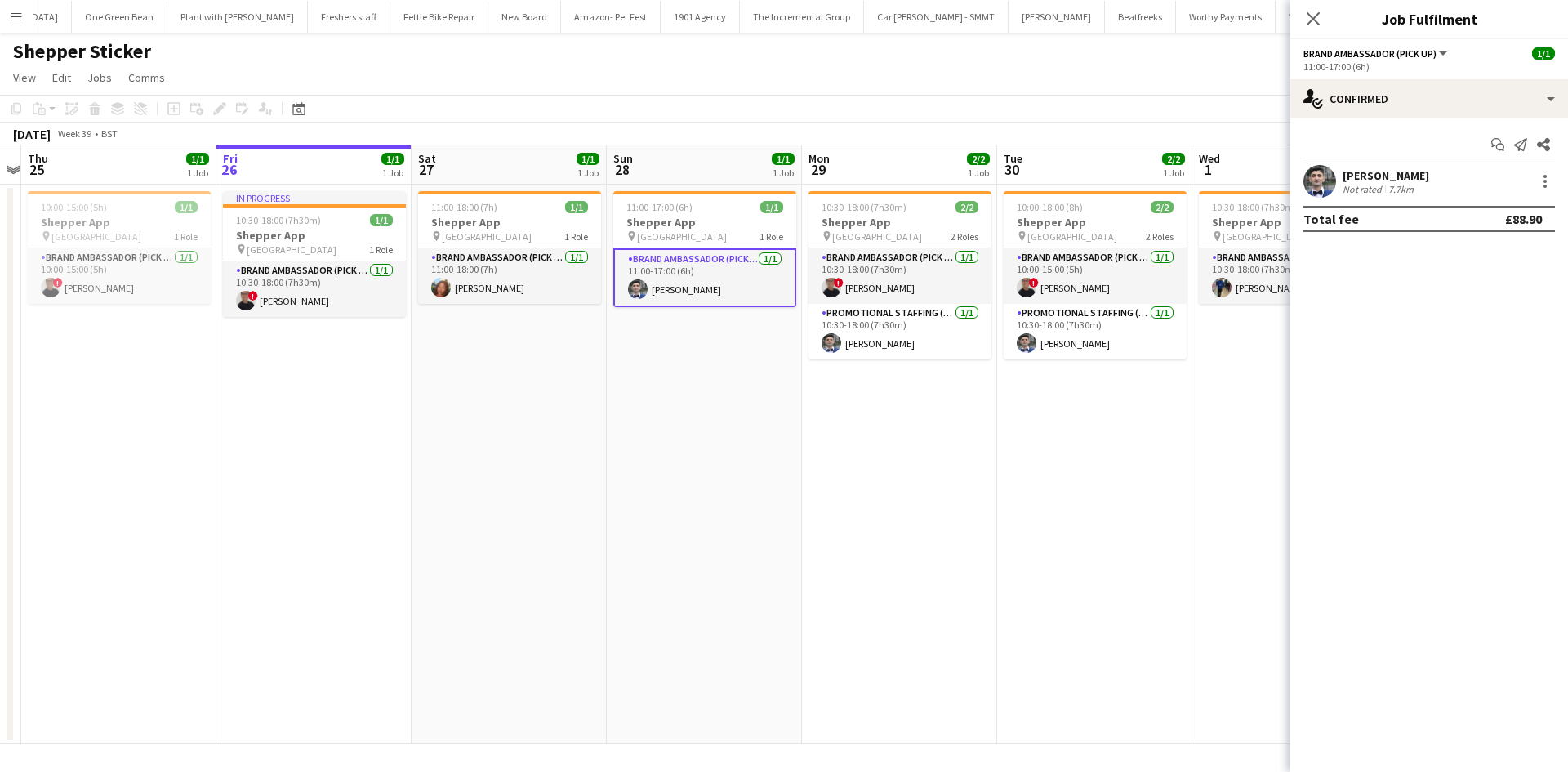
click at [1365, 176] on div "[PERSON_NAME]" at bounding box center [1386, 176] width 86 height 15
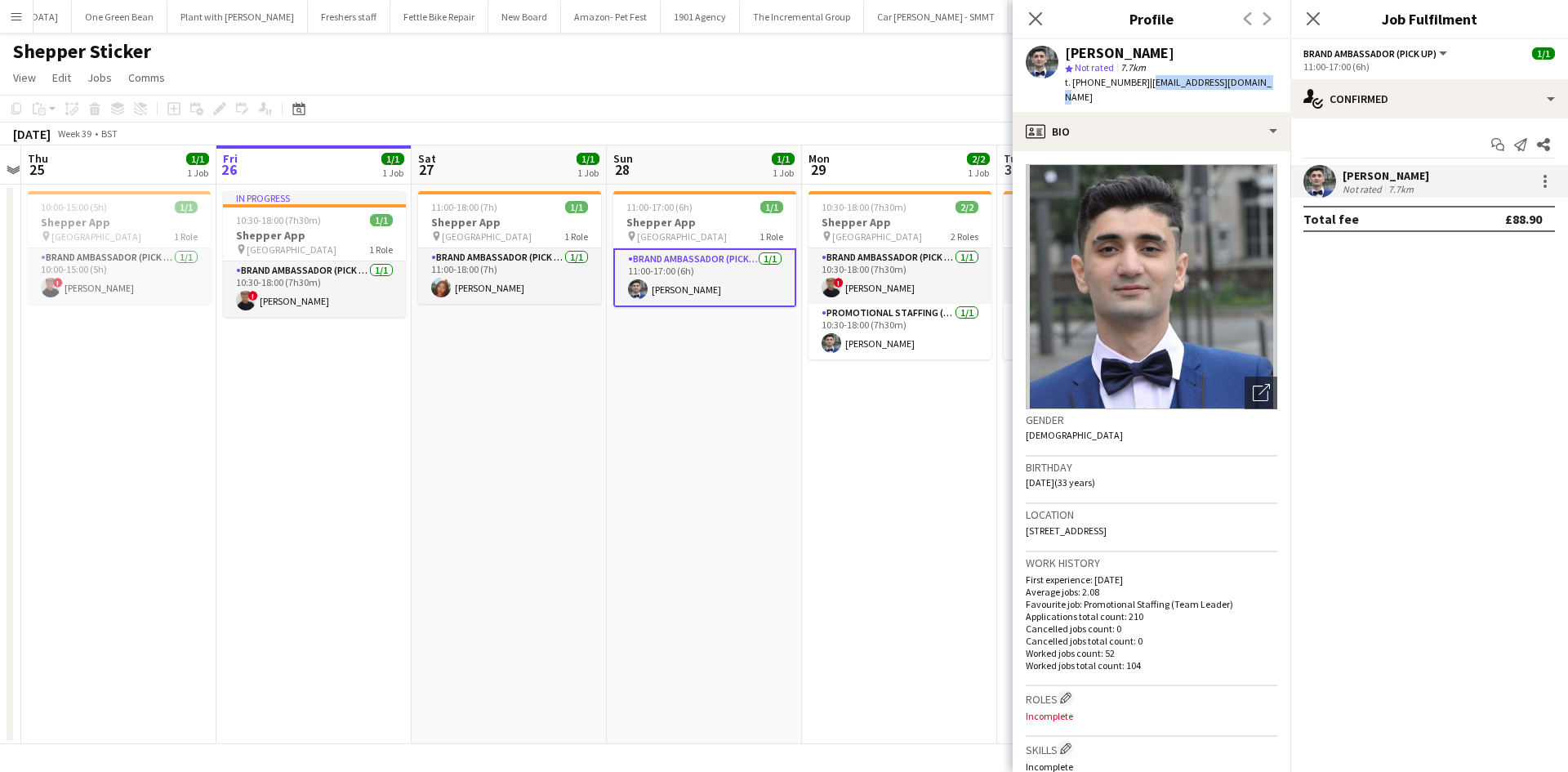
drag, startPoint x: 1142, startPoint y: 84, endPoint x: 1252, endPoint y: 89, distance: 110.1
click at [1252, 89] on div "[PERSON_NAME] star Not rated 7.7km t. [PHONE_NUMBER] | [EMAIL_ADDRESS][DOMAIN_N…" at bounding box center [1151, 75] width 277 height 73
copy span "[EMAIL_ADDRESS][DOMAIN_NAME]"
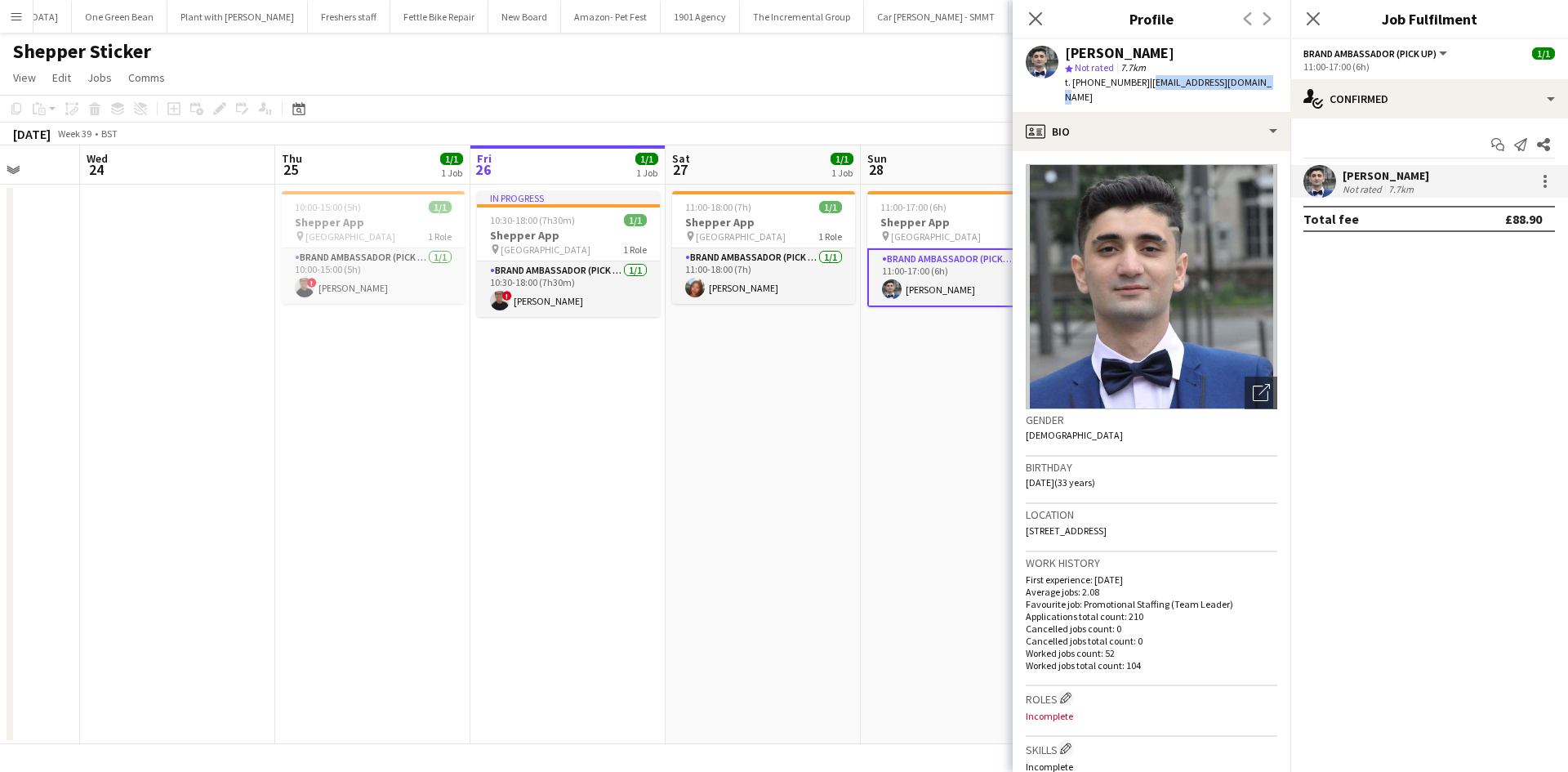
drag, startPoint x: 633, startPoint y: 495, endPoint x: 904, endPoint y: 519, distance: 272.1
click at [905, 520] on app-calendar-viewport "Mon 22 Tue 23 Wed 24 Thu 25 1/1 1 Job Fri 26 1/1 1 Job Sat 27 1/1 1 Job Sun 28 …" at bounding box center [784, 444] width 1568 height 599
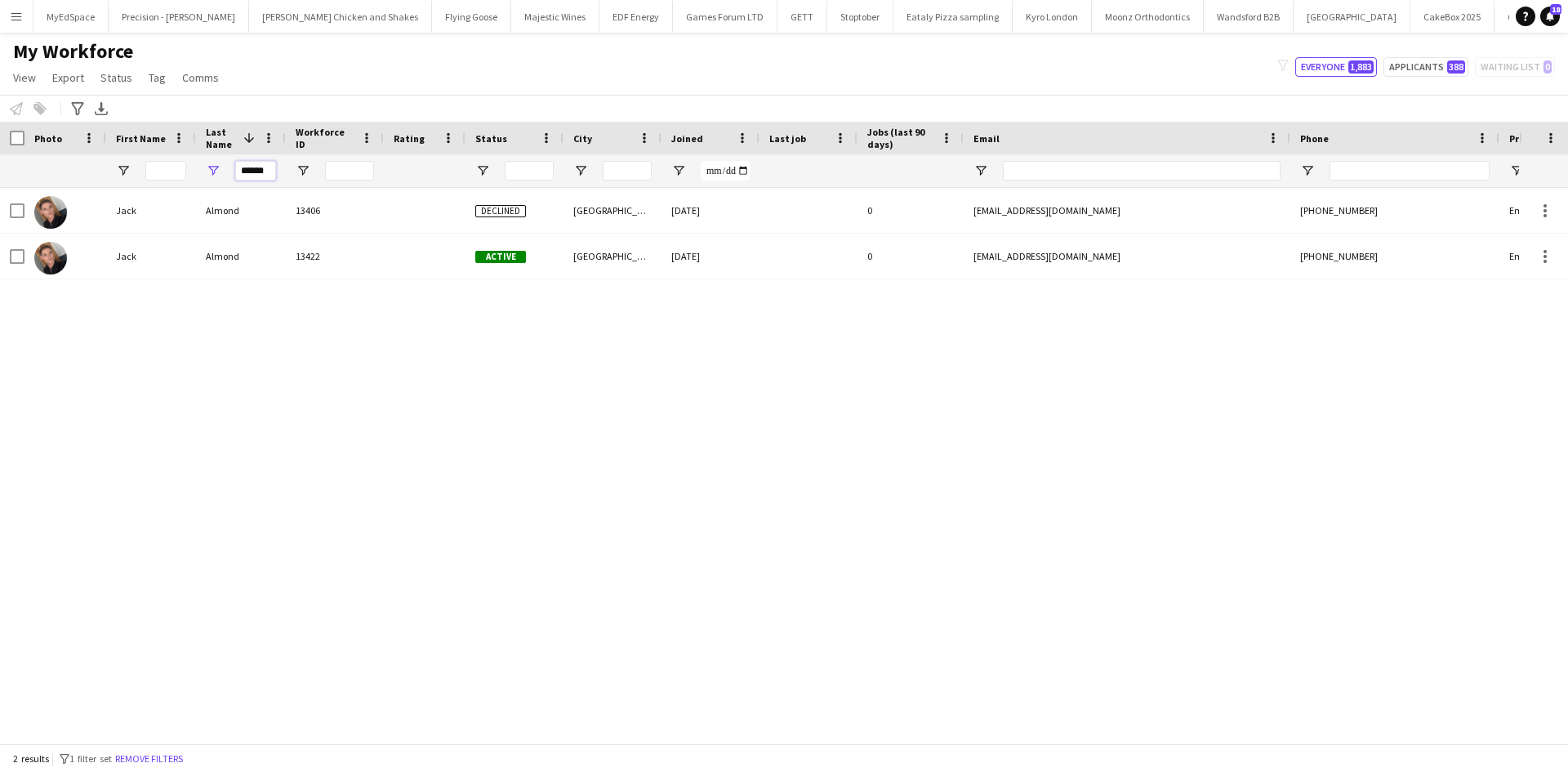
click at [261, 170] on input "******" at bounding box center [255, 171] width 41 height 20
click at [262, 167] on input "******" at bounding box center [255, 171] width 41 height 20
type input "*****"
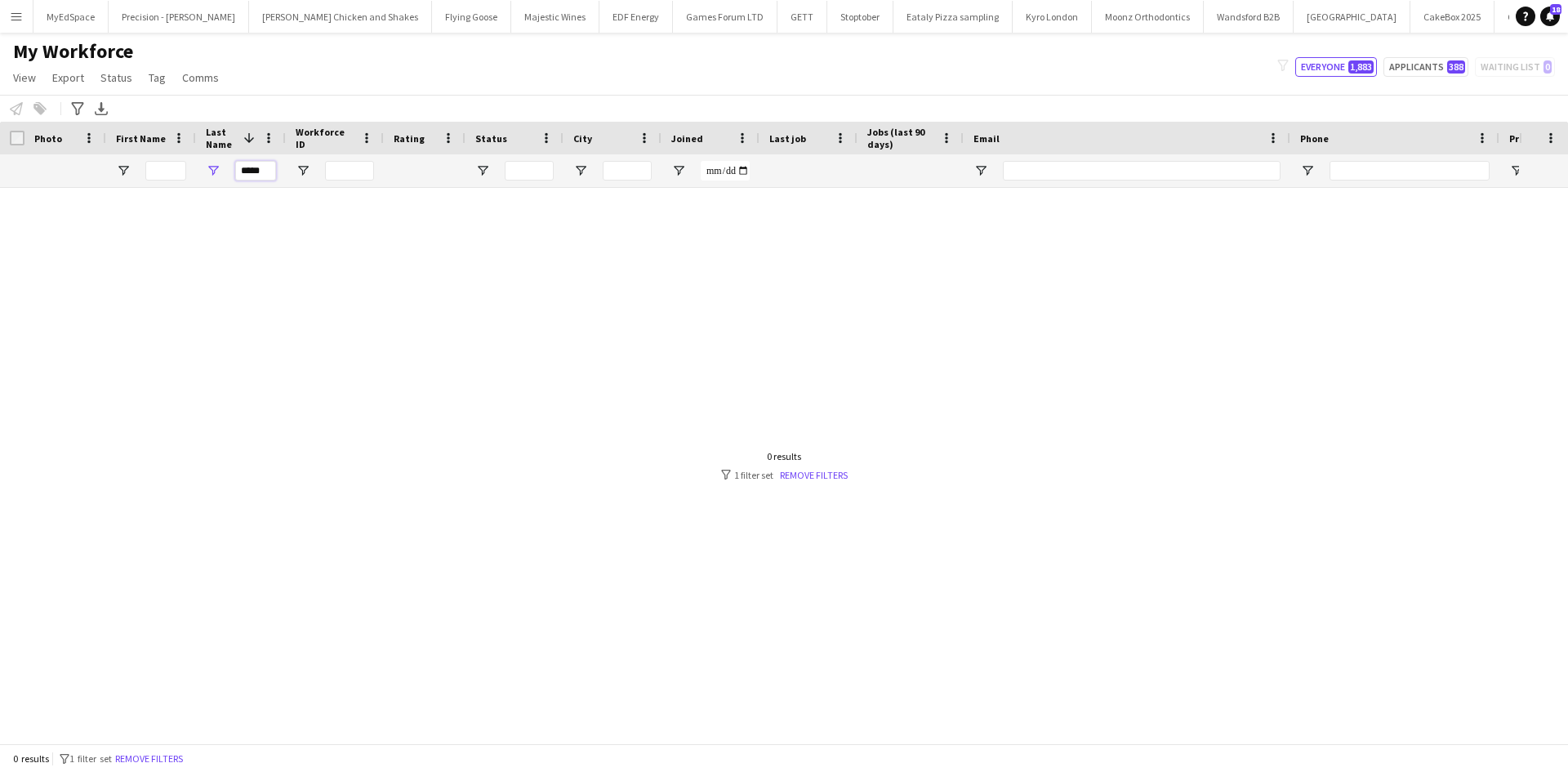
click at [264, 176] on input "*****" at bounding box center [255, 171] width 41 height 20
click at [624, 172] on input "City Filter Input" at bounding box center [626, 171] width 49 height 20
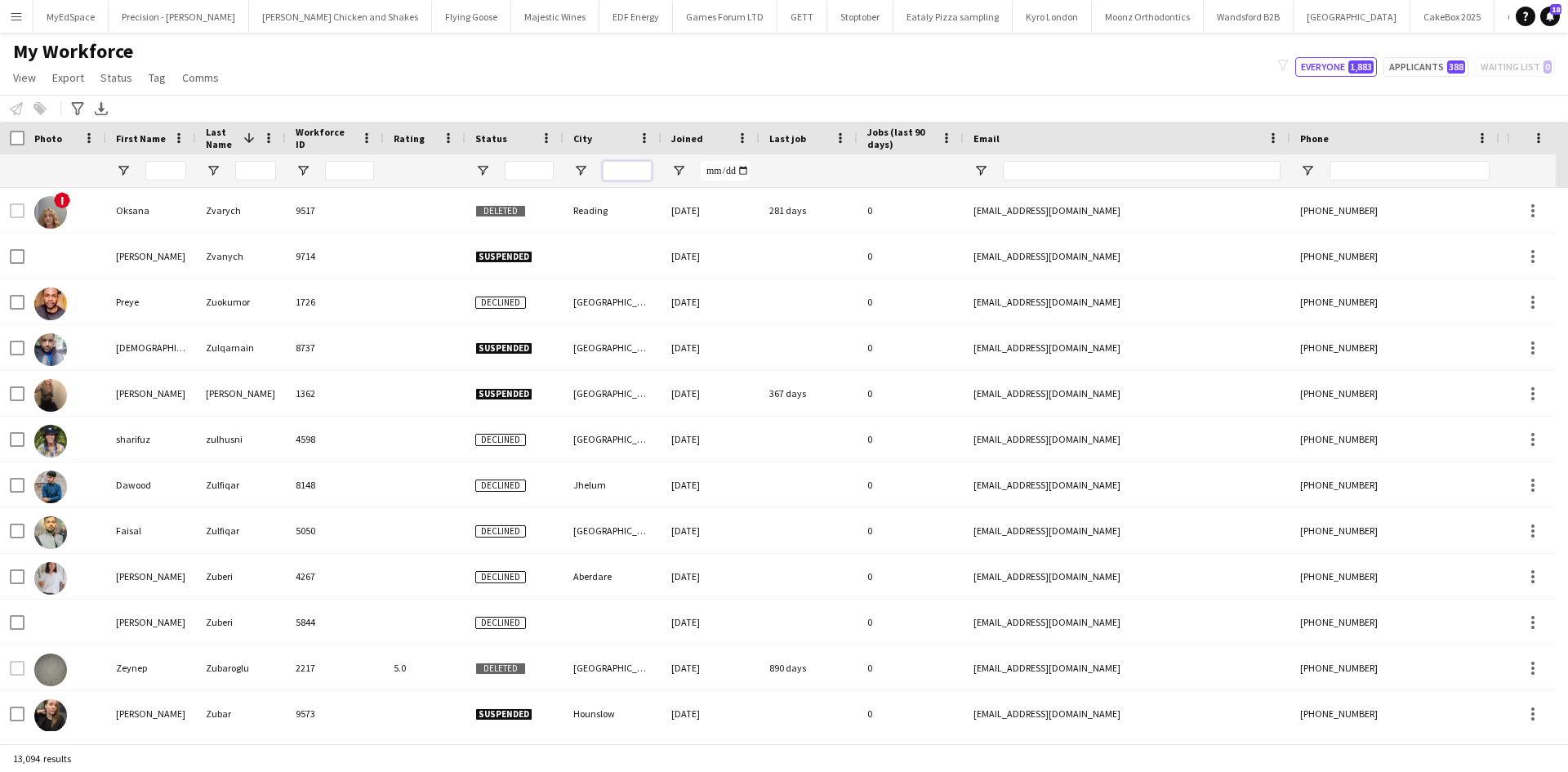
click at [638, 172] on input "City Filter Input" at bounding box center [626, 171] width 49 height 20
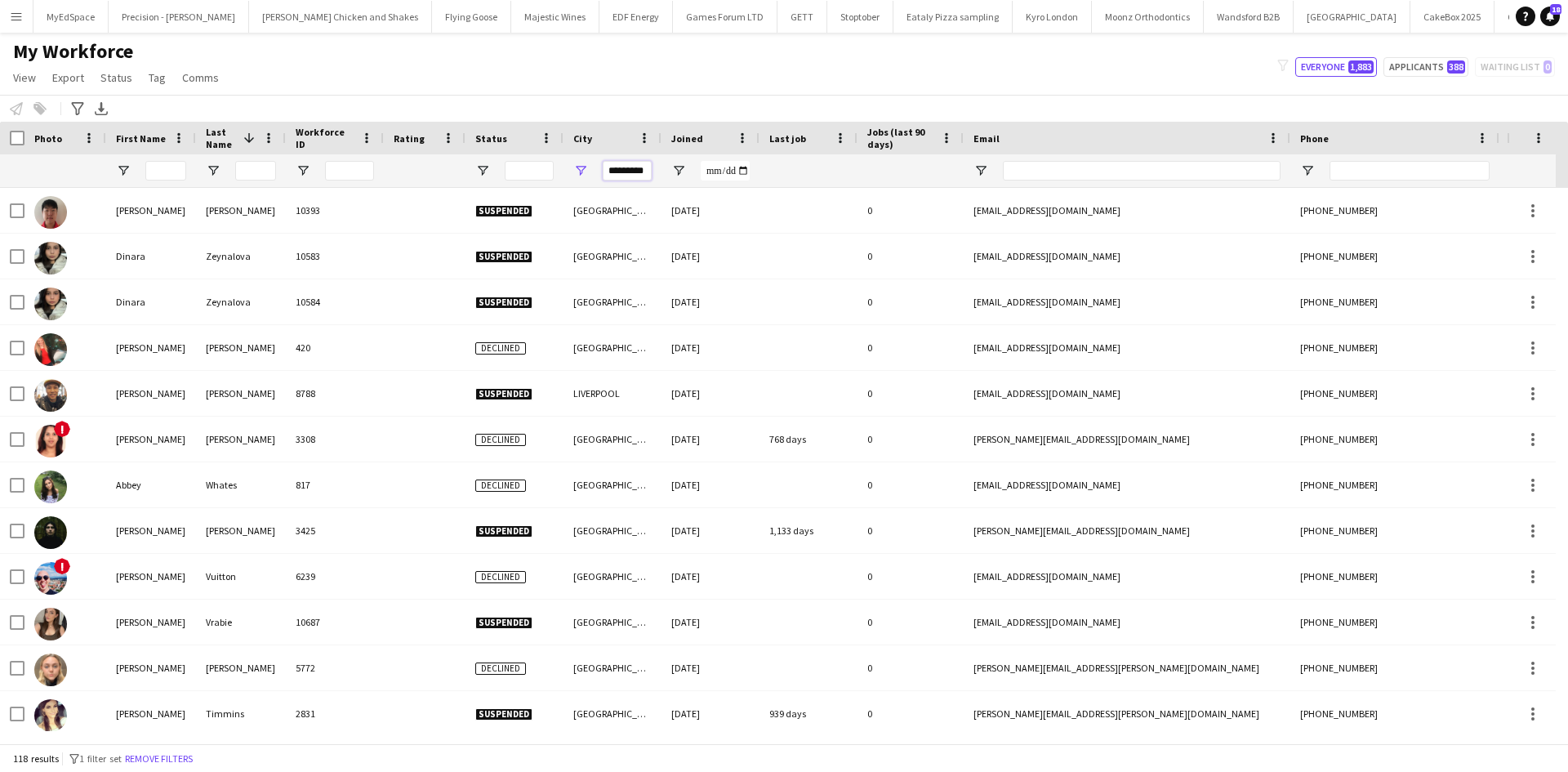
type input "*********"
click at [586, 174] on span "Open Filter Menu" at bounding box center [581, 171] width 15 height 15
click at [487, 171] on span "Open Filter Menu" at bounding box center [483, 171] width 15 height 15
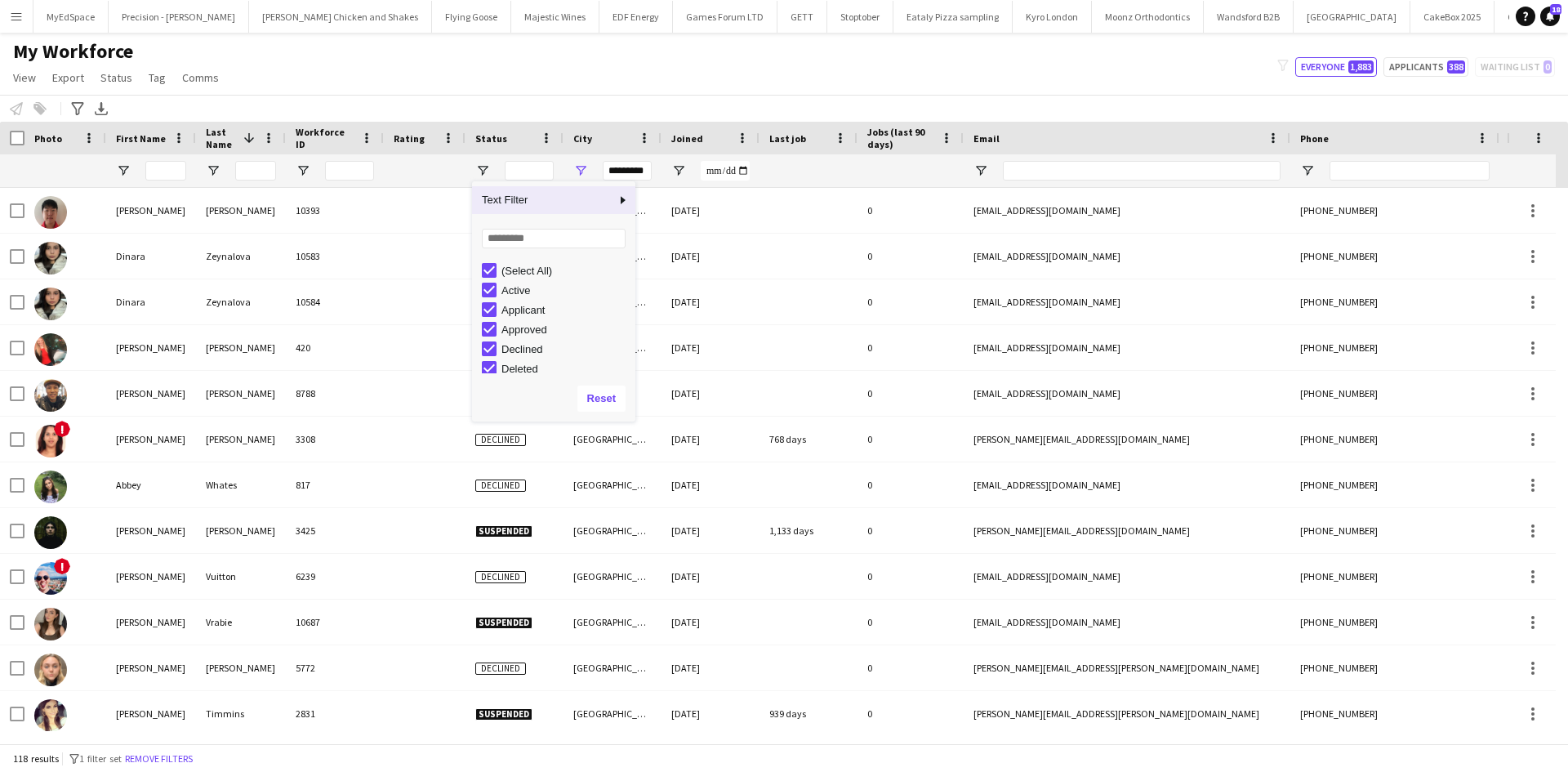
click at [421, 62] on div "My Workforce View Views Default view New view Update view Delete view Edit name…" at bounding box center [784, 66] width 1568 height 55
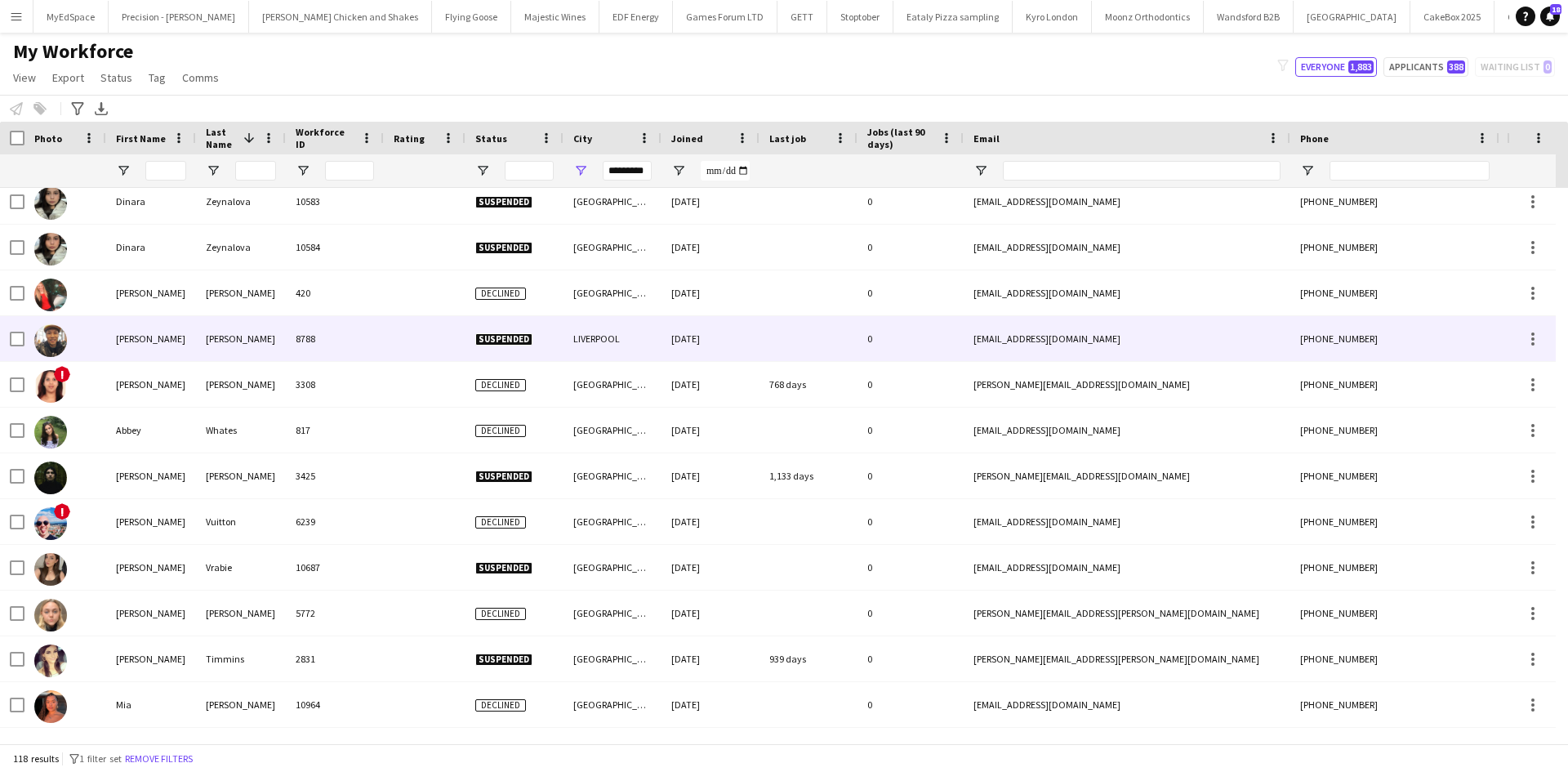
scroll to position [82, 0]
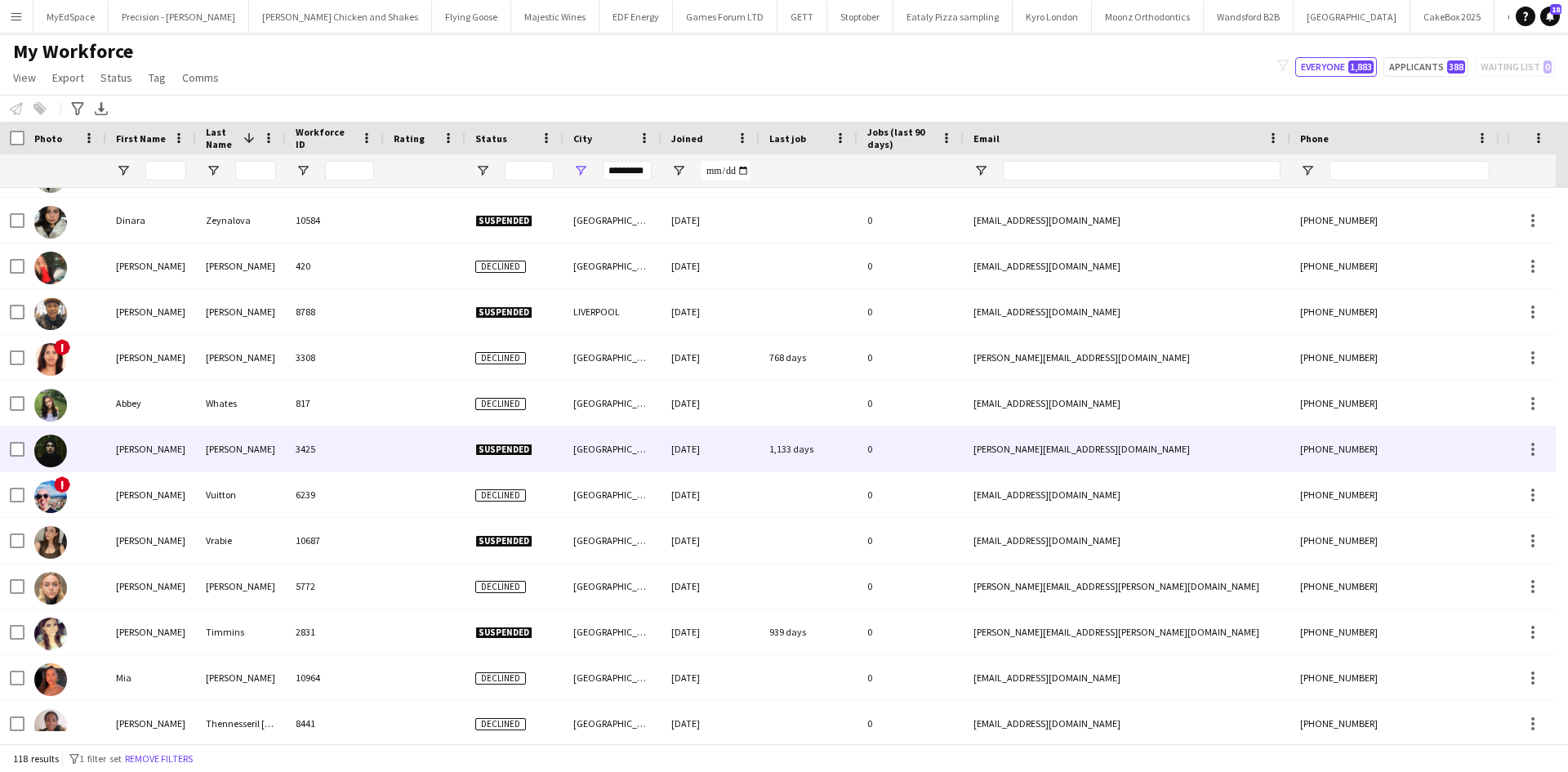
click at [236, 462] on div "VYBIRAL" at bounding box center [241, 449] width 89 height 45
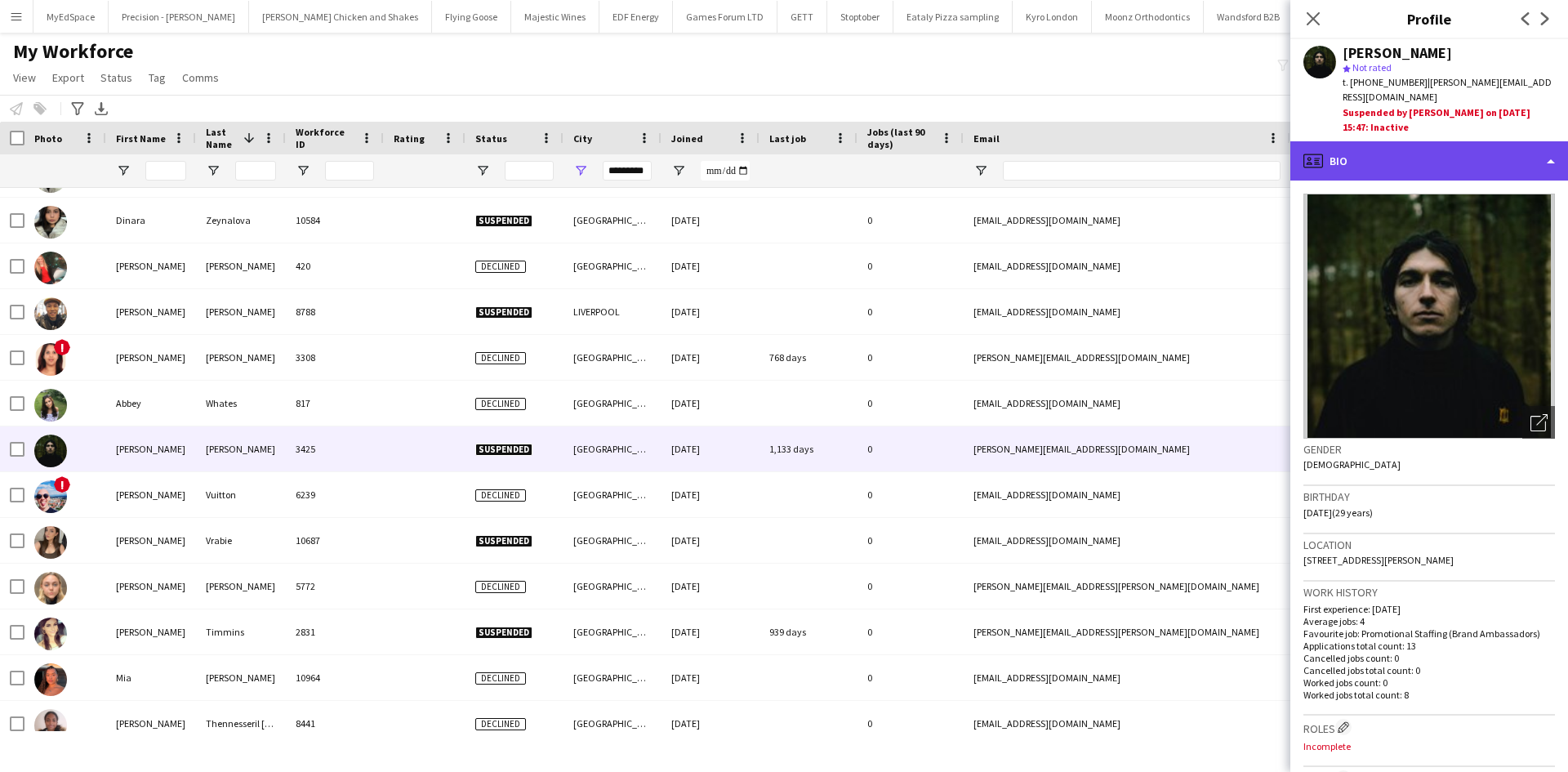
click at [1377, 146] on div "profile Bio" at bounding box center [1428, 161] width 277 height 39
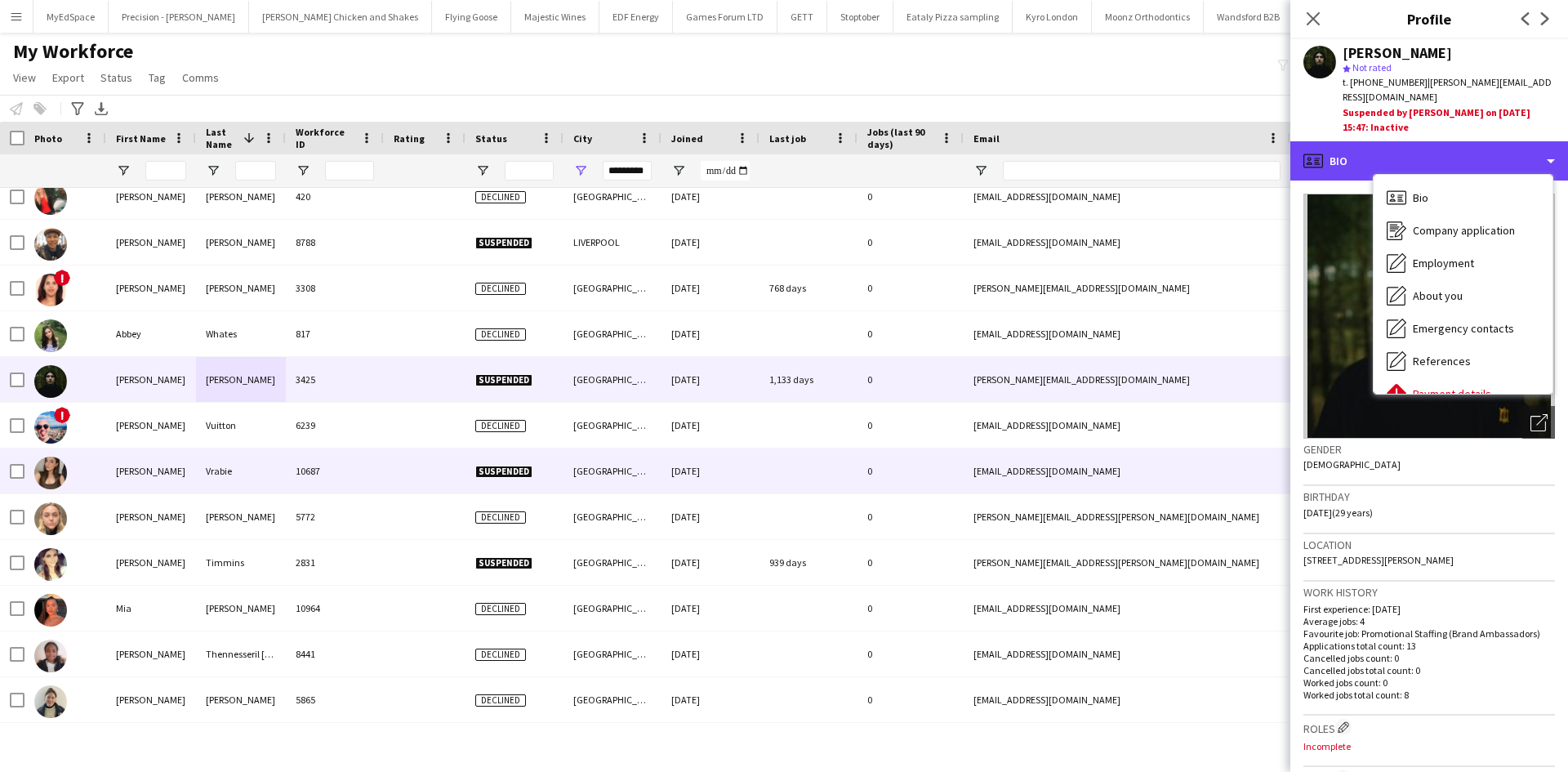
scroll to position [245, 0]
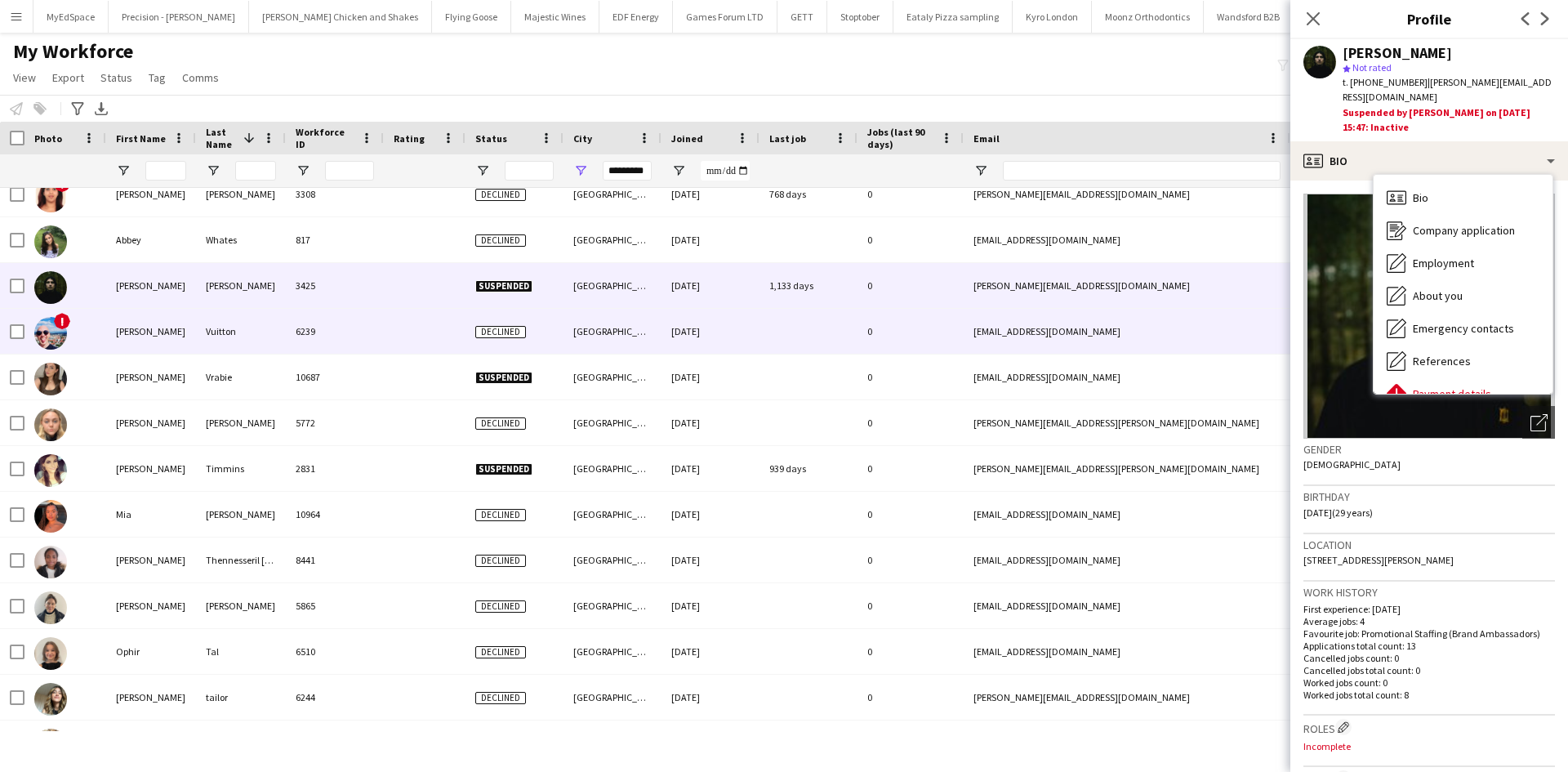
drag, startPoint x: 234, startPoint y: 311, endPoint x: 256, endPoint y: 326, distance: 26.6
click at [235, 311] on div "Vuitton" at bounding box center [241, 331] width 89 height 45
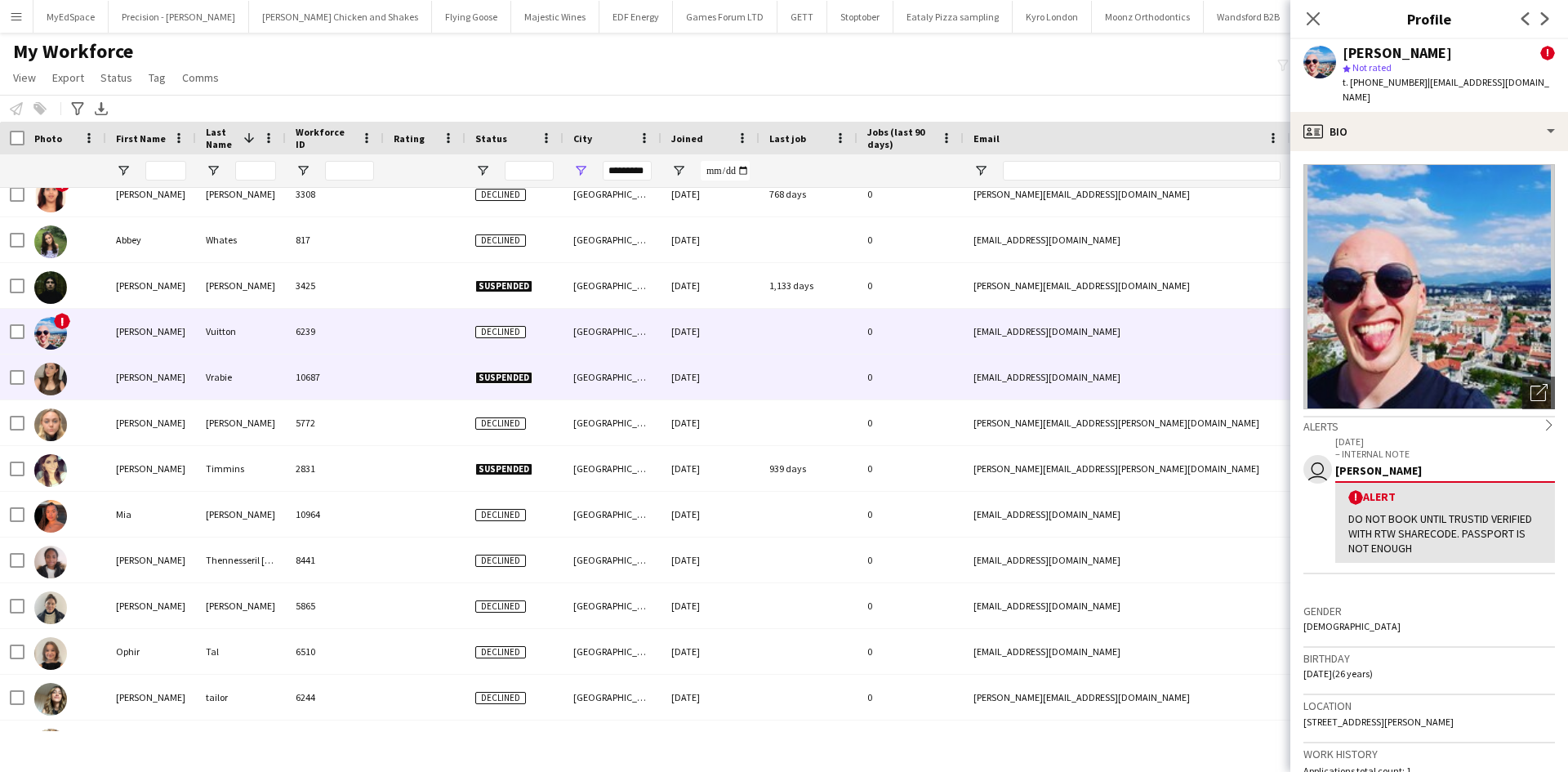
click at [321, 396] on div "10687" at bounding box center [335, 377] width 98 height 45
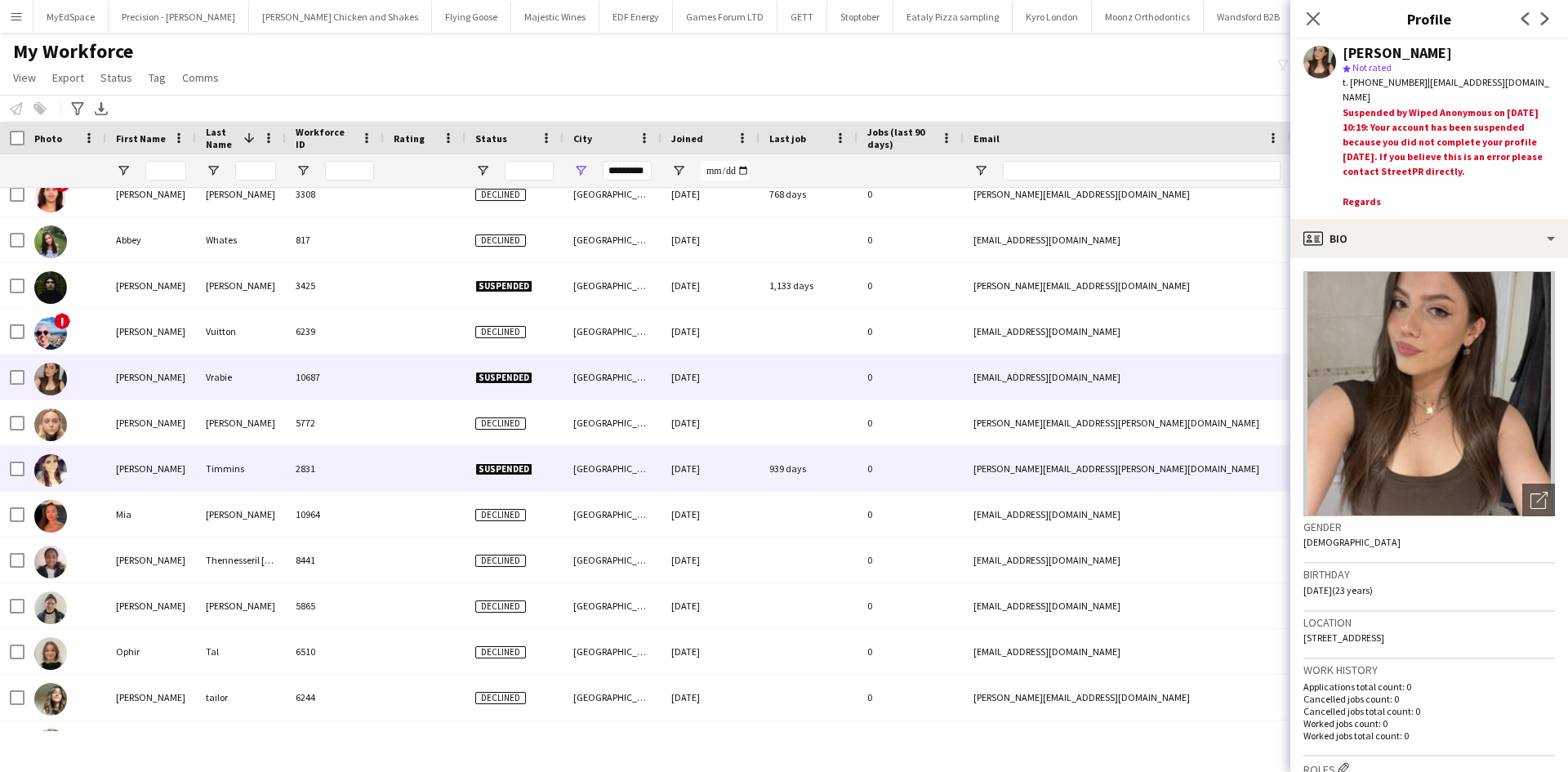
click at [265, 474] on div "Timmins" at bounding box center [241, 468] width 89 height 45
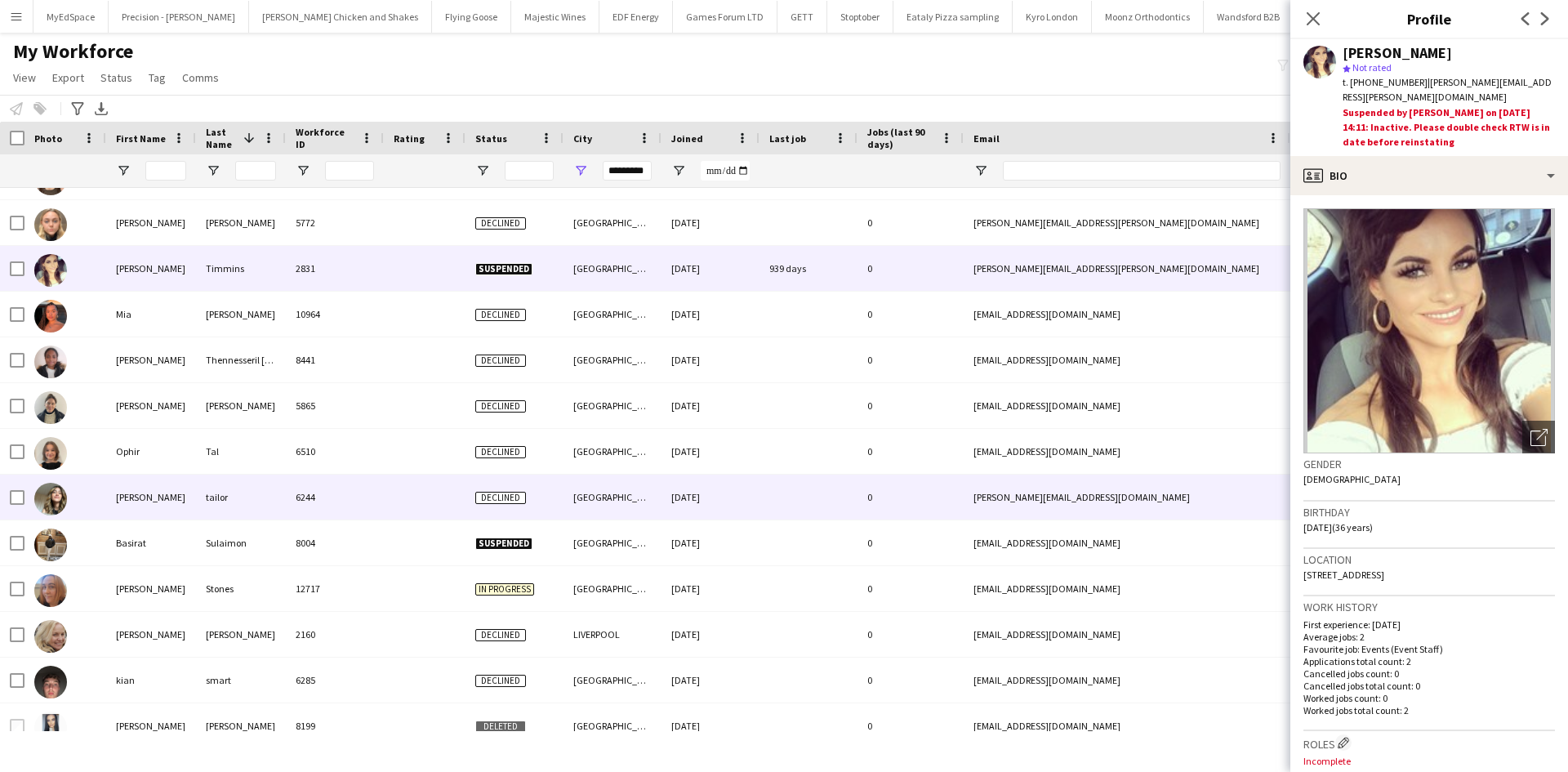
scroll to position [490, 0]
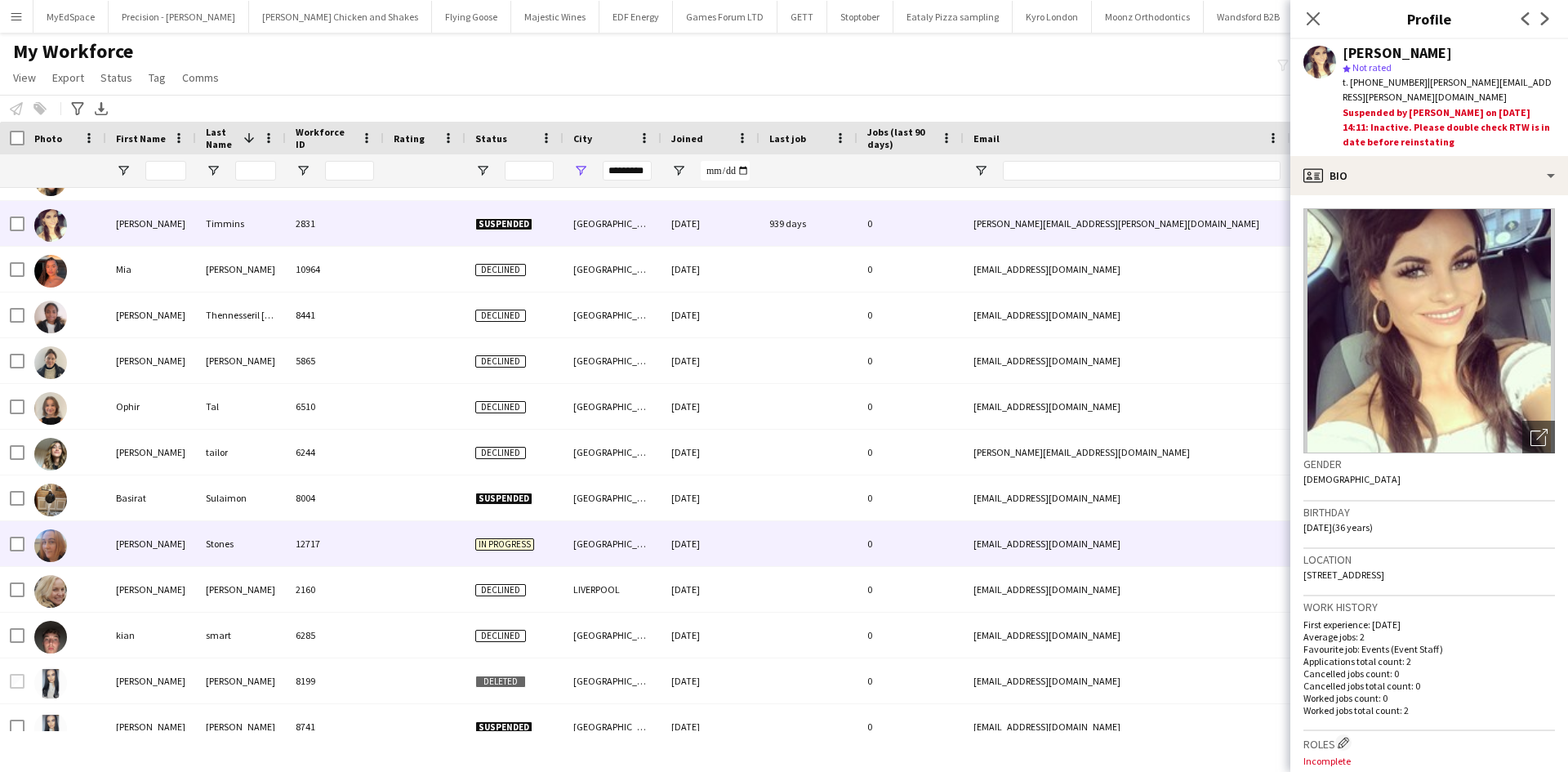
drag, startPoint x: 275, startPoint y: 527, endPoint x: 279, endPoint y: 534, distance: 8.1
click at [274, 530] on div "Stones" at bounding box center [241, 543] width 89 height 45
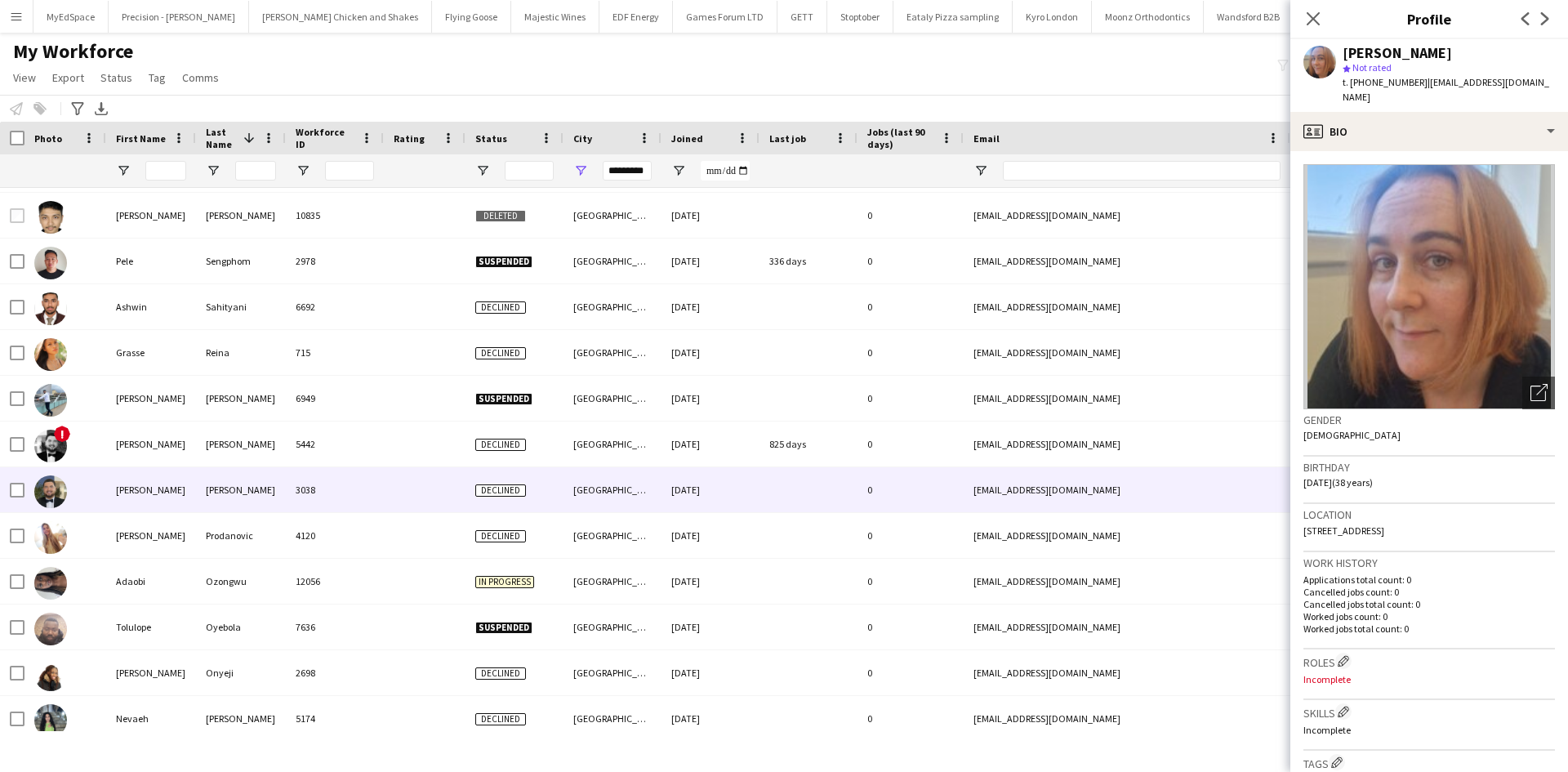
scroll to position [0, 0]
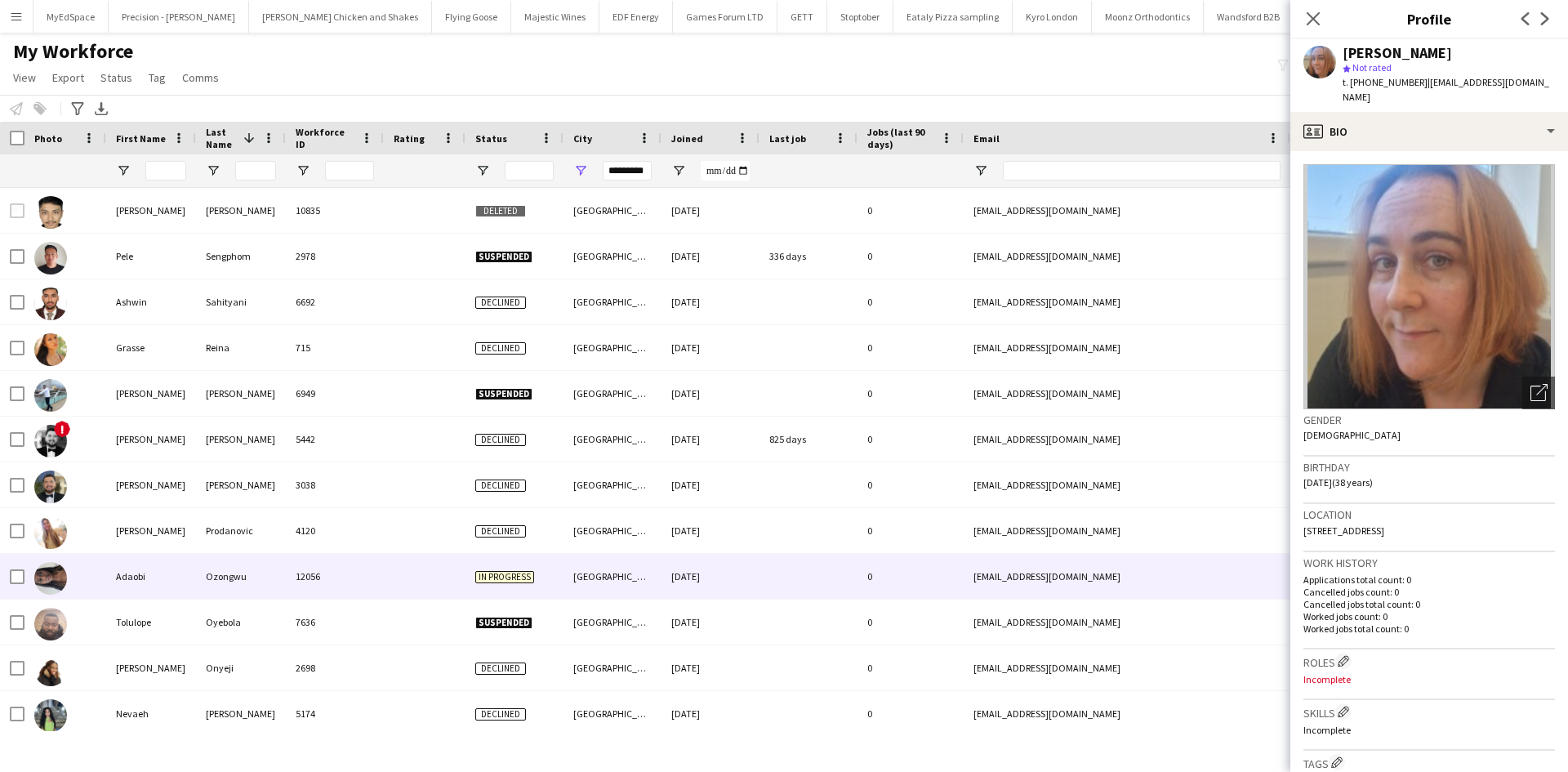
click at [429, 577] on div at bounding box center [424, 576] width 82 height 45
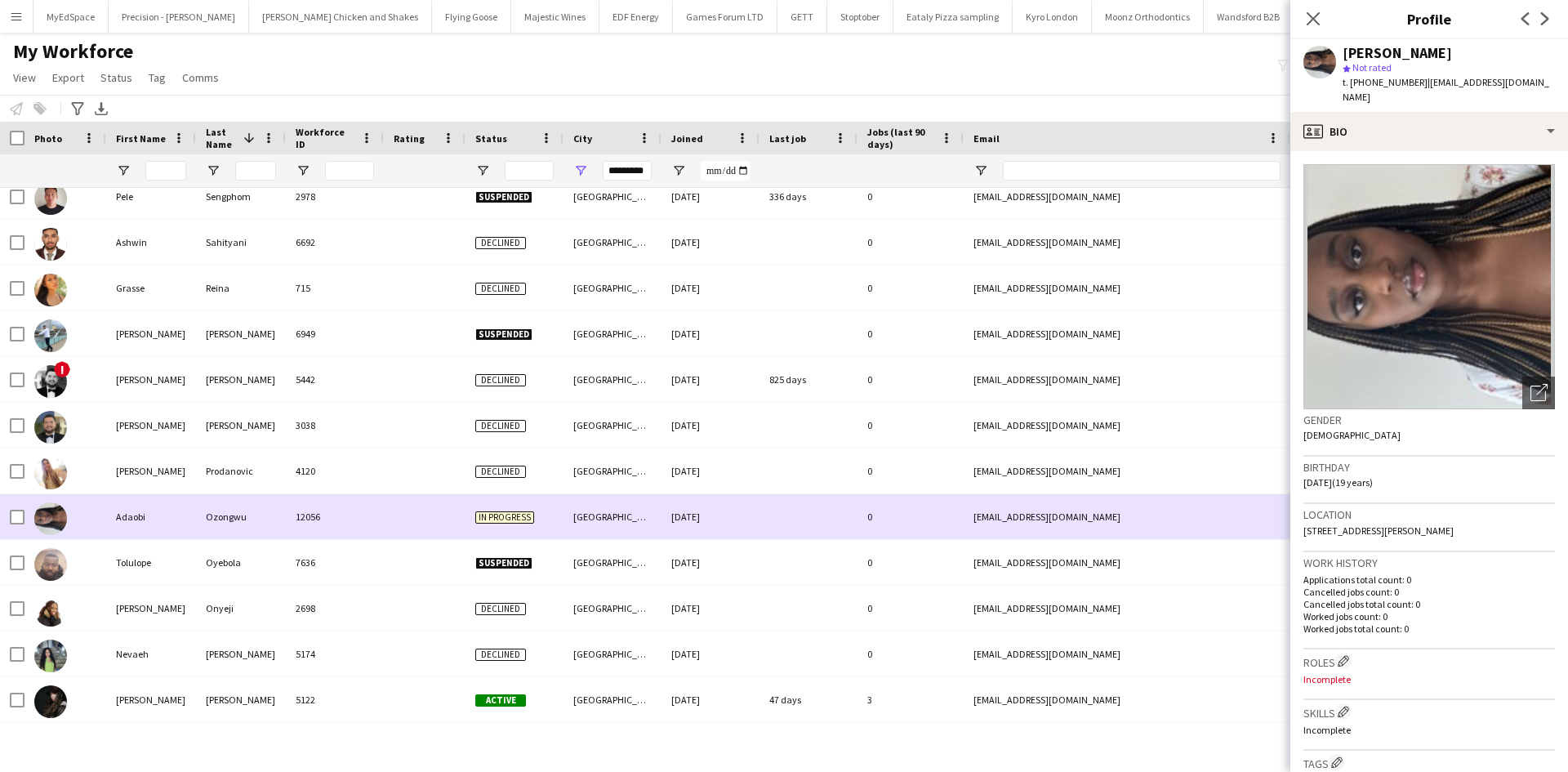
scroll to position [1250, 0]
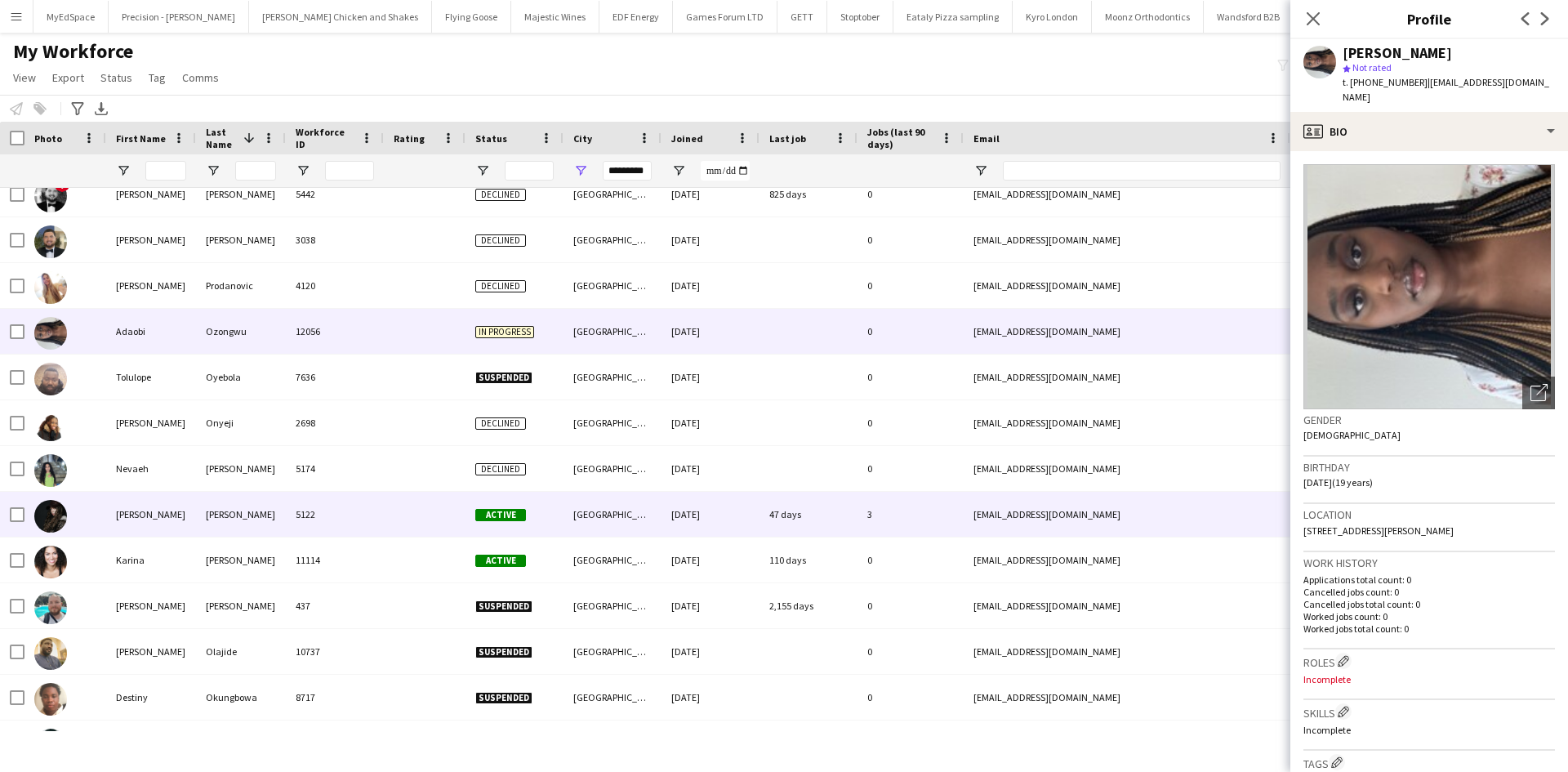
click at [344, 532] on div "5122" at bounding box center [335, 514] width 98 height 45
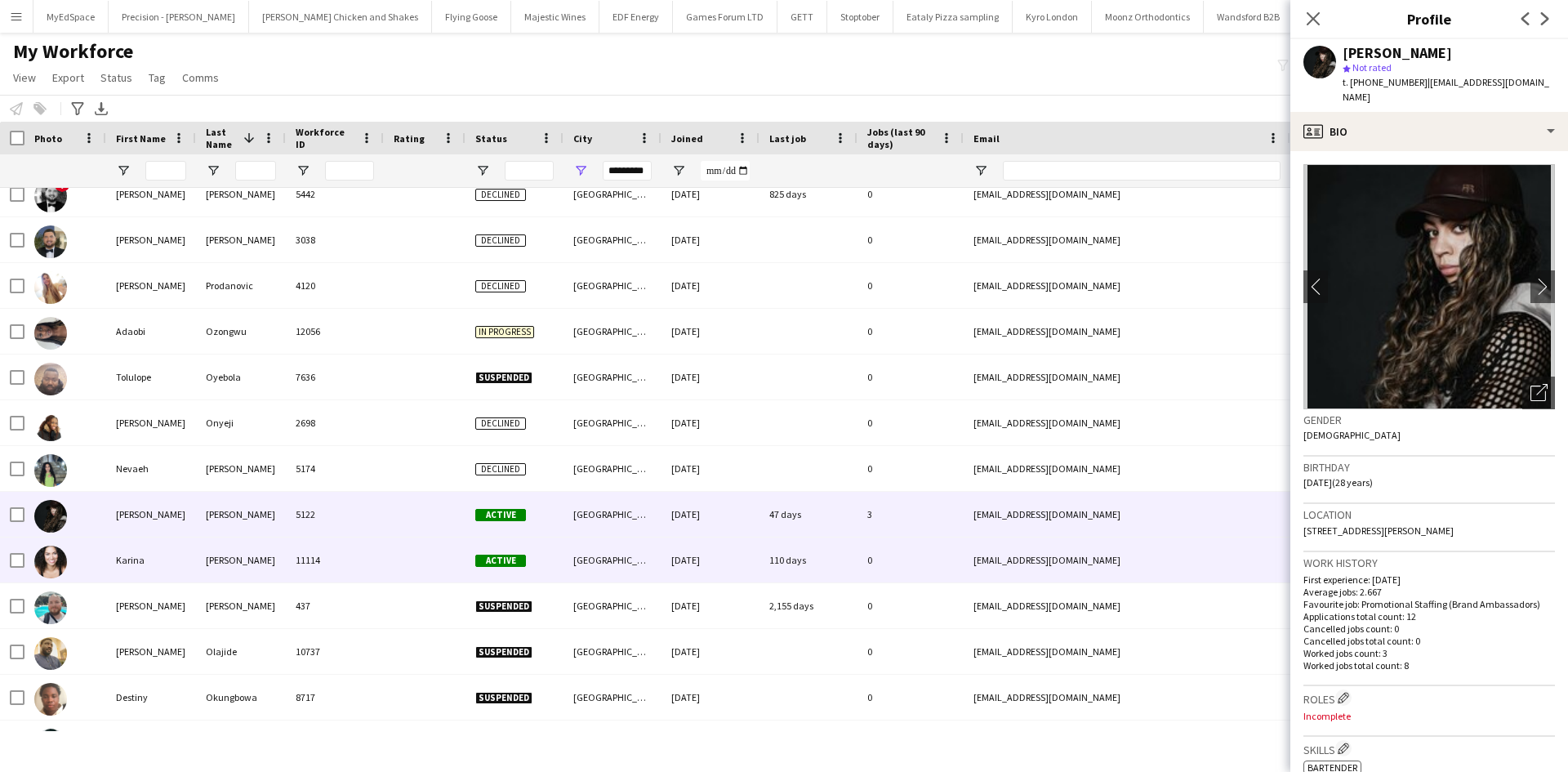
drag, startPoint x: 321, startPoint y: 561, endPoint x: 345, endPoint y: 553, distance: 25.3
click at [326, 563] on div "11114" at bounding box center [335, 560] width 98 height 45
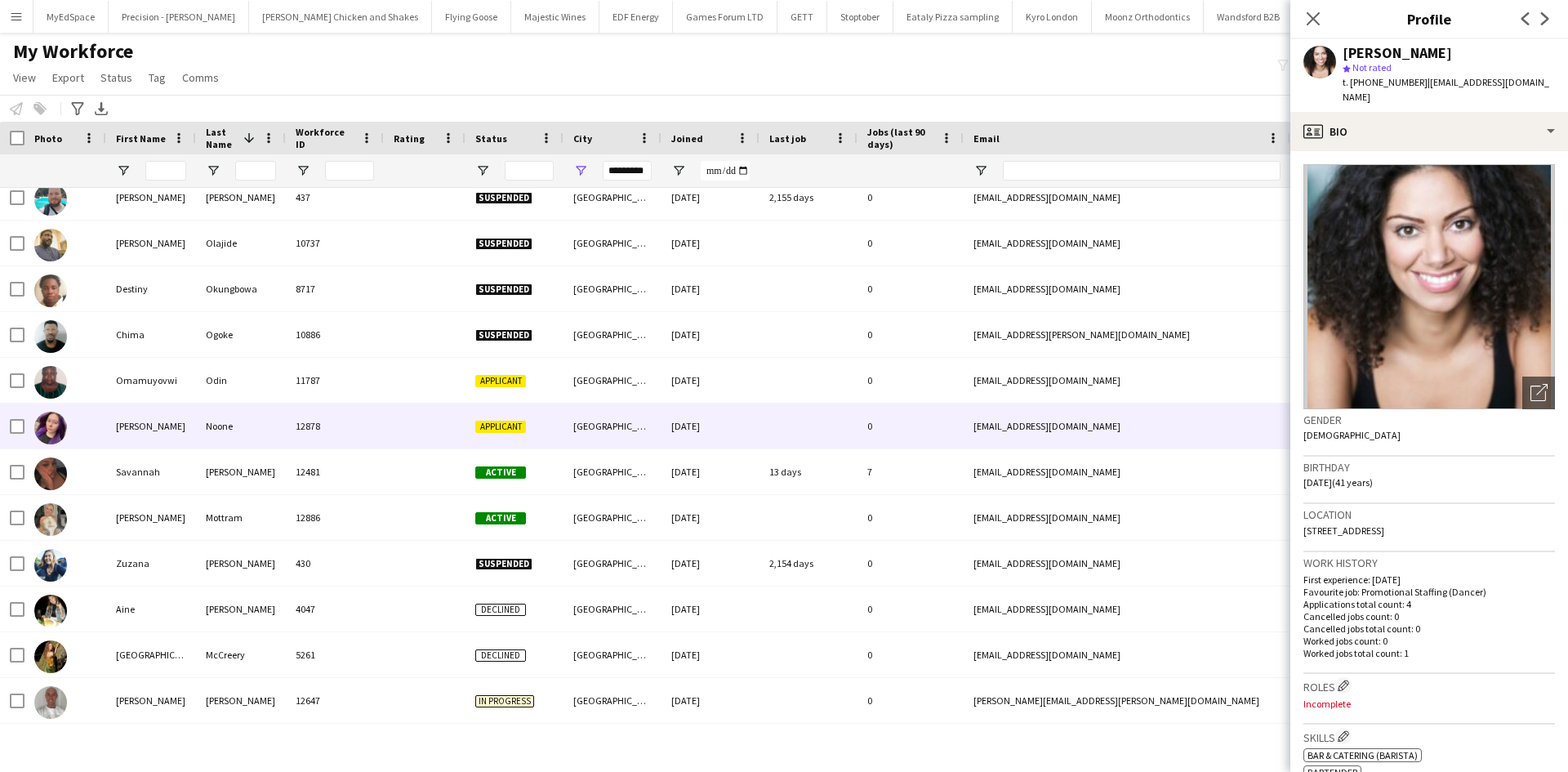
click at [394, 406] on div at bounding box center [424, 426] width 82 height 45
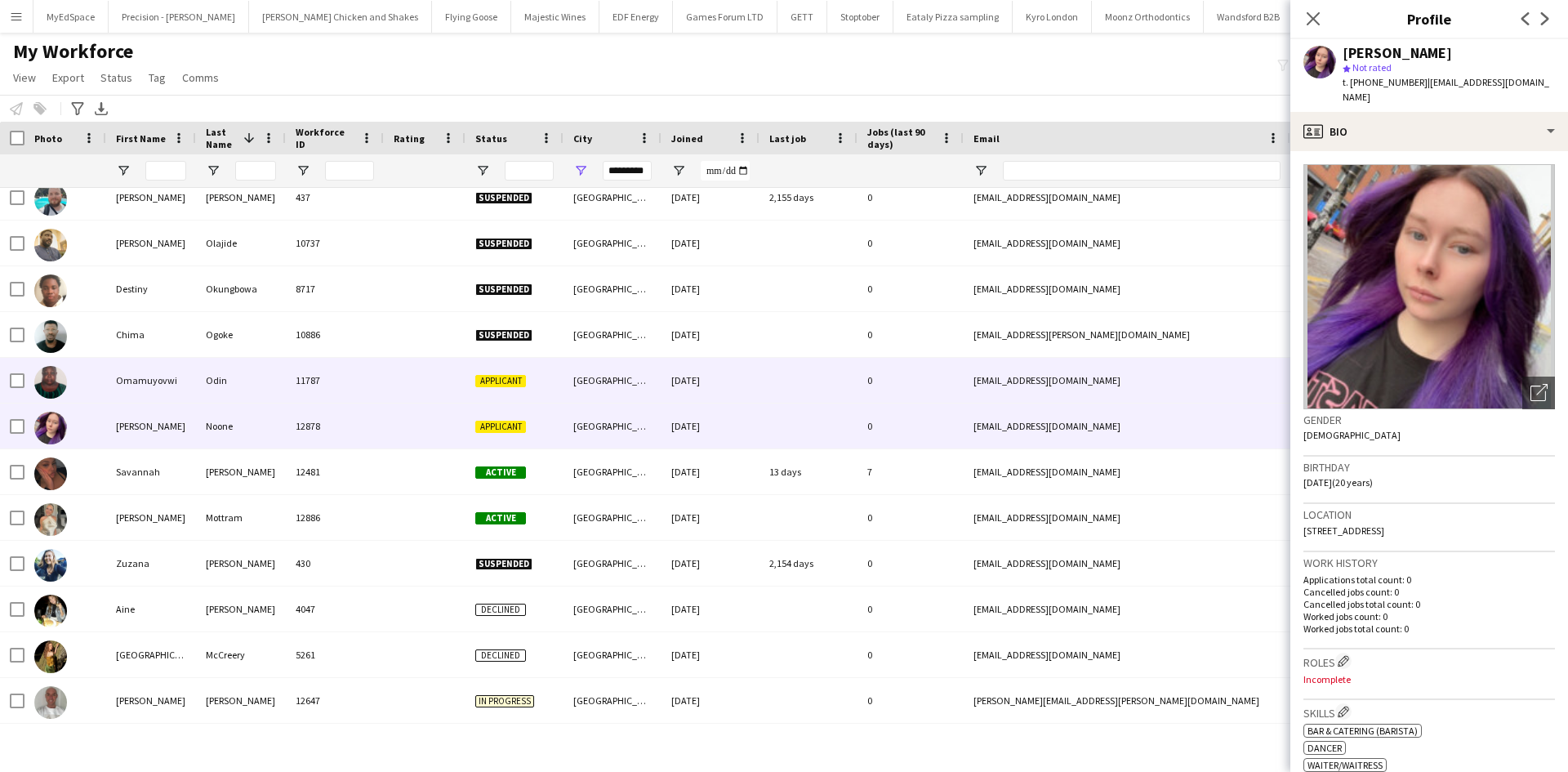
click at [409, 385] on div at bounding box center [424, 380] width 82 height 45
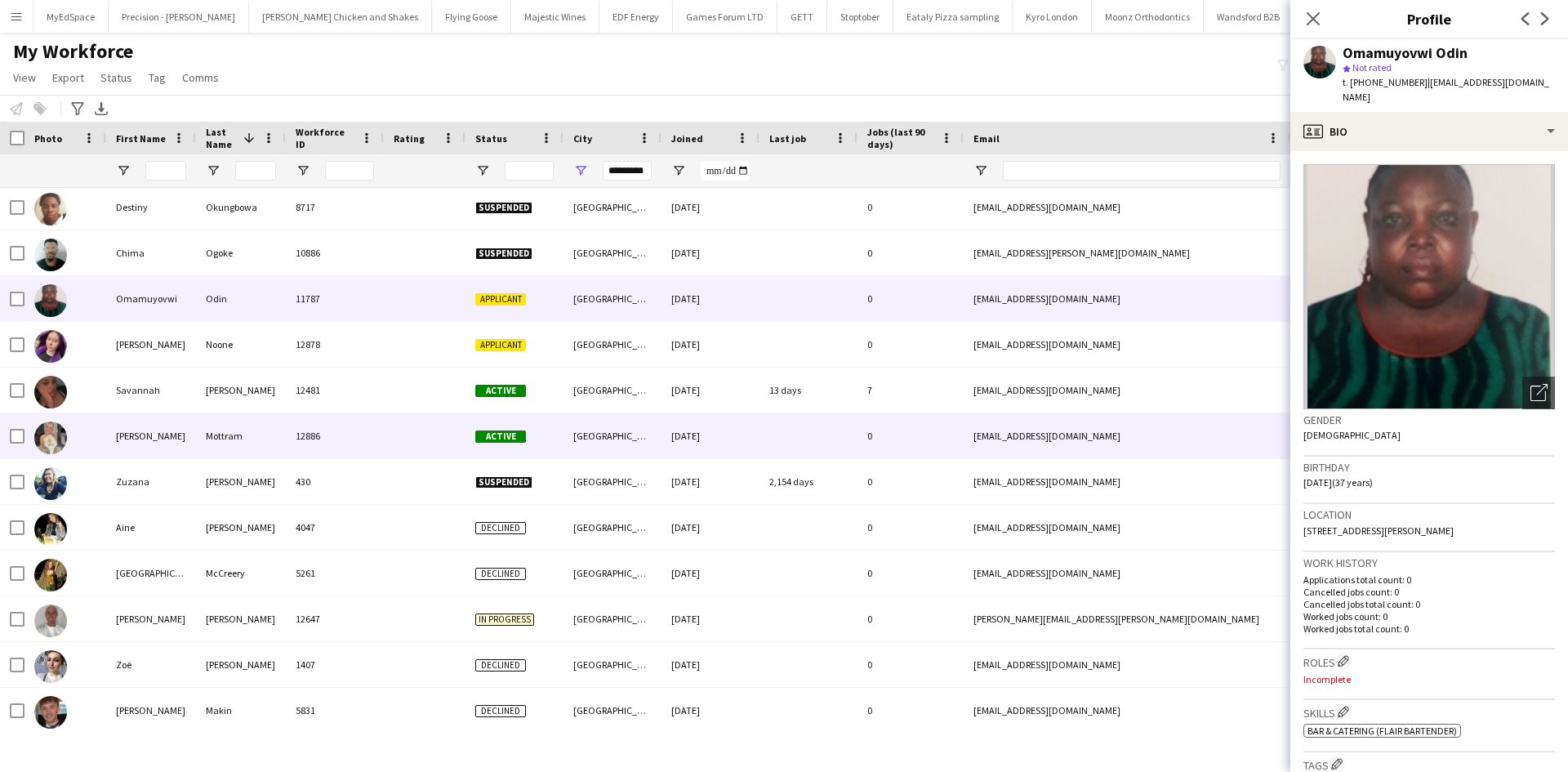
click at [421, 447] on div at bounding box center [424, 436] width 82 height 45
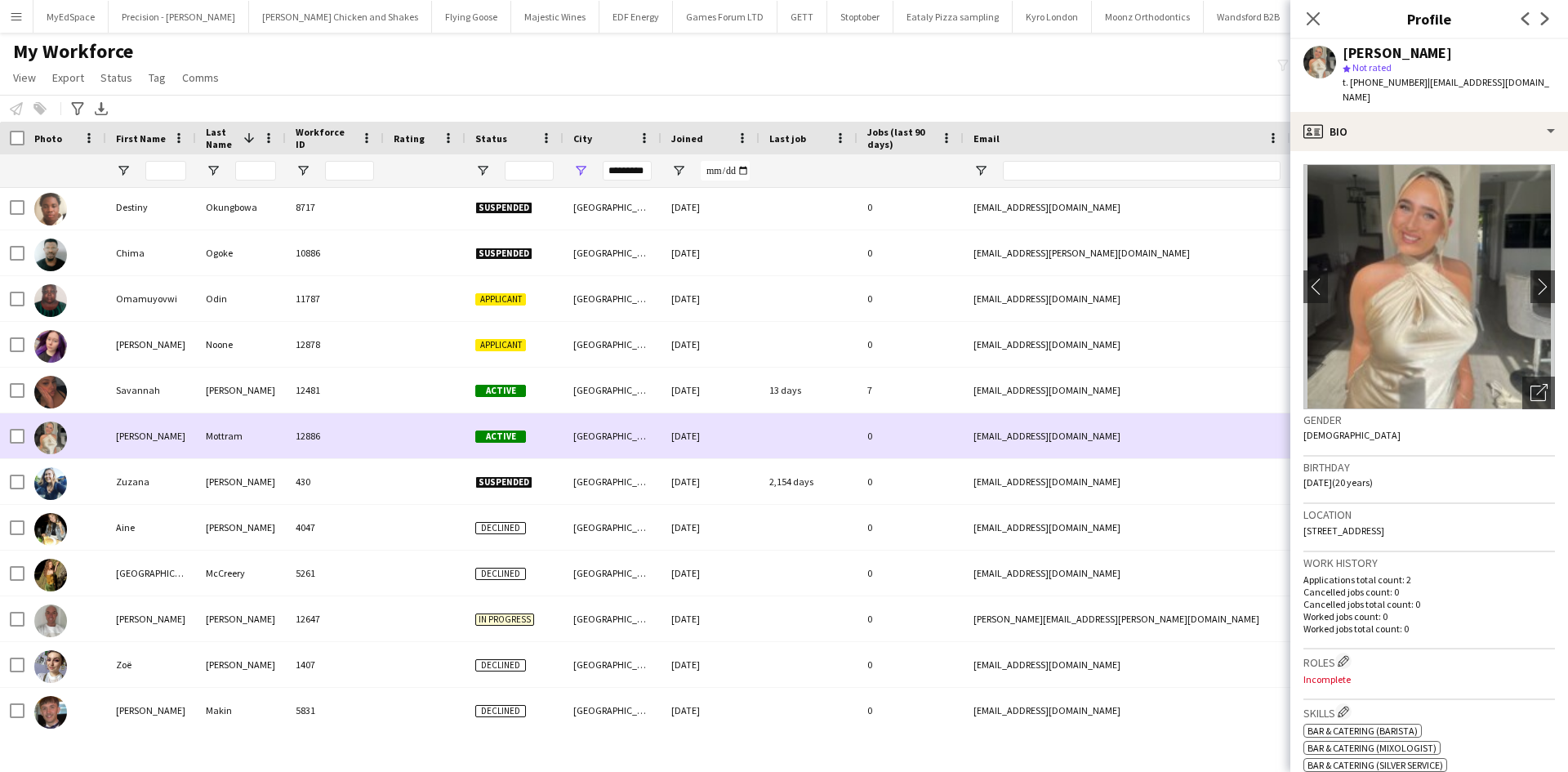
click at [436, 399] on div at bounding box center [424, 390] width 82 height 45
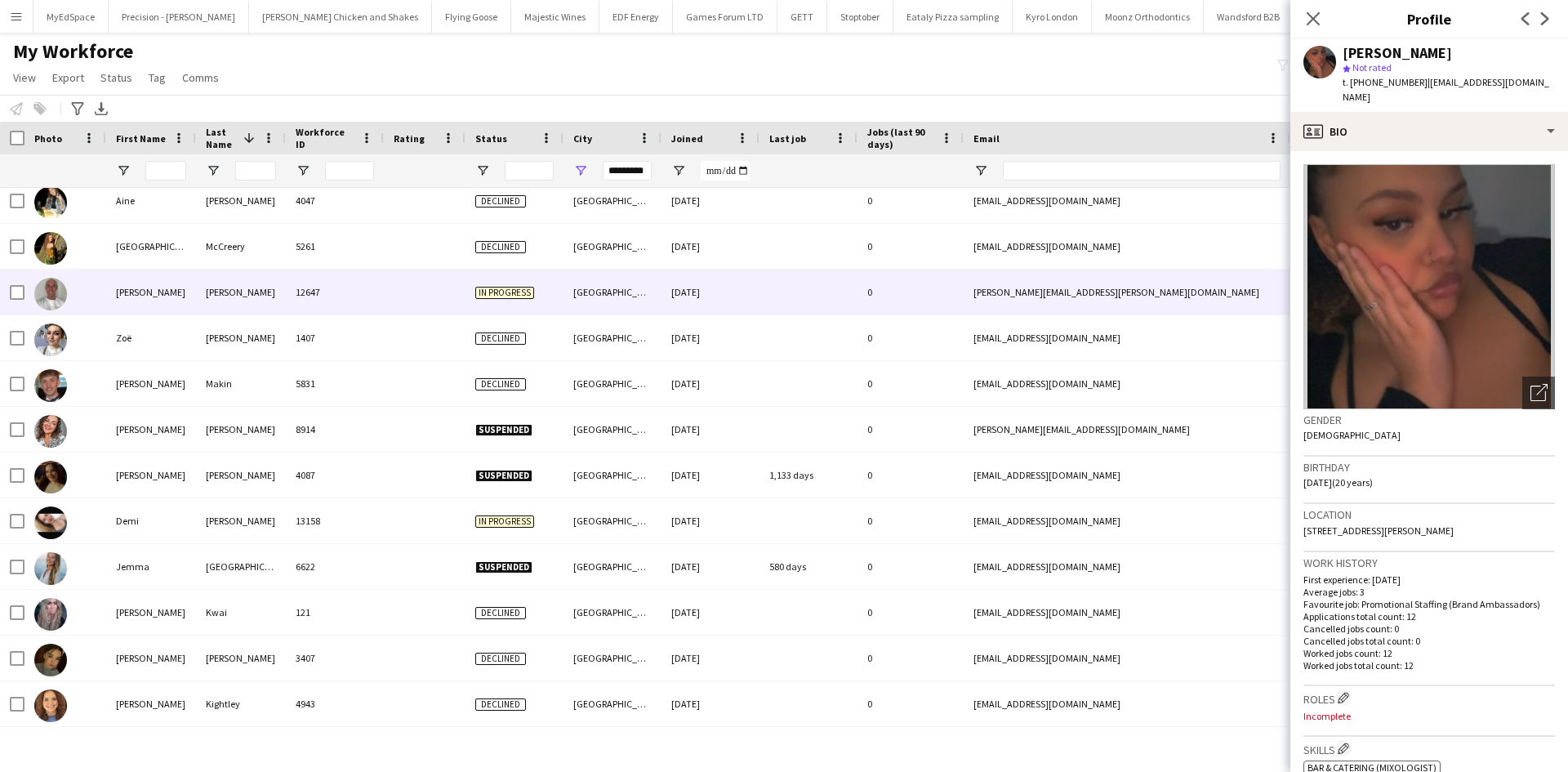
click at [428, 311] on div at bounding box center [424, 292] width 82 height 45
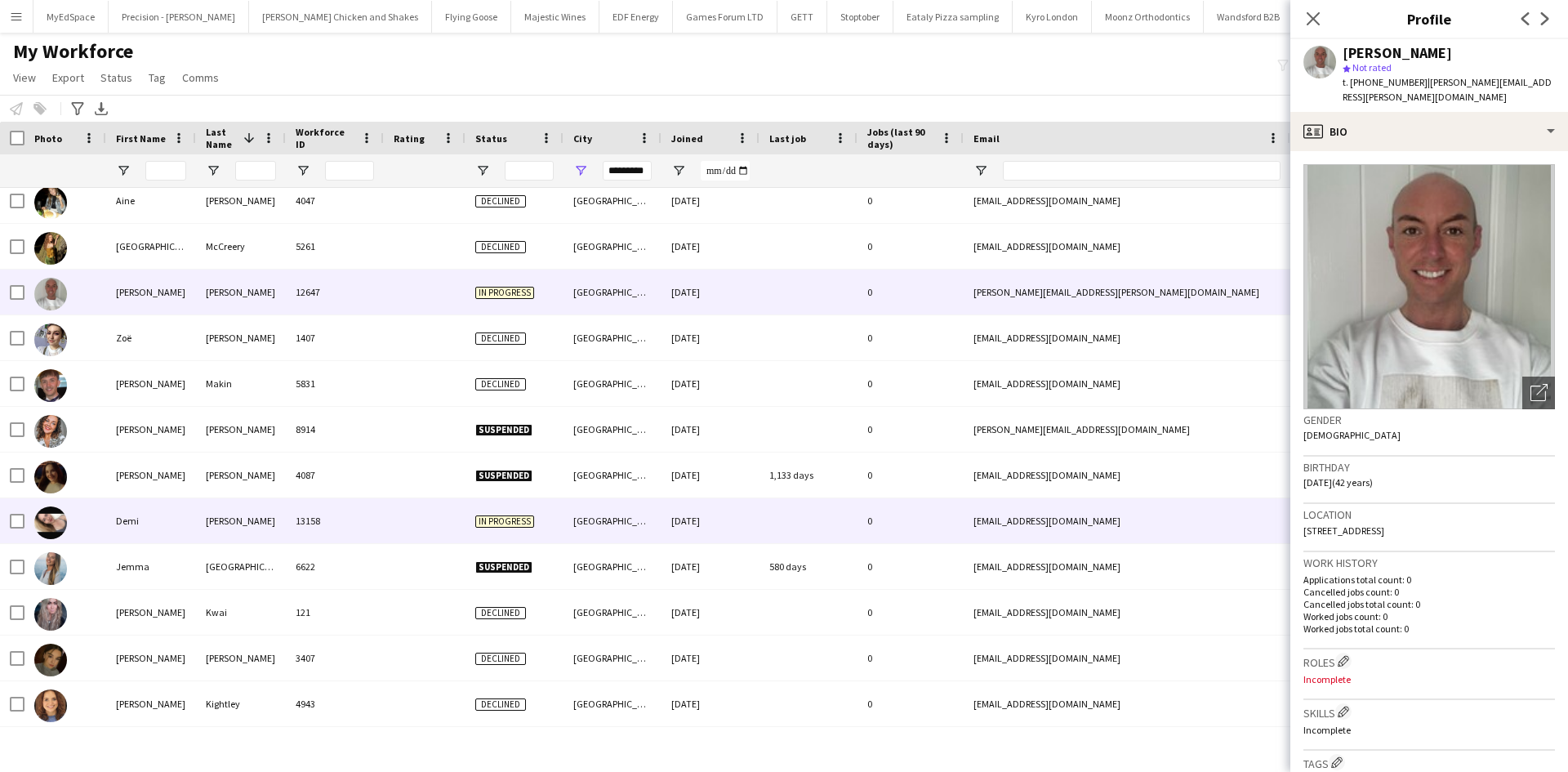
click at [412, 524] on div at bounding box center [424, 520] width 82 height 45
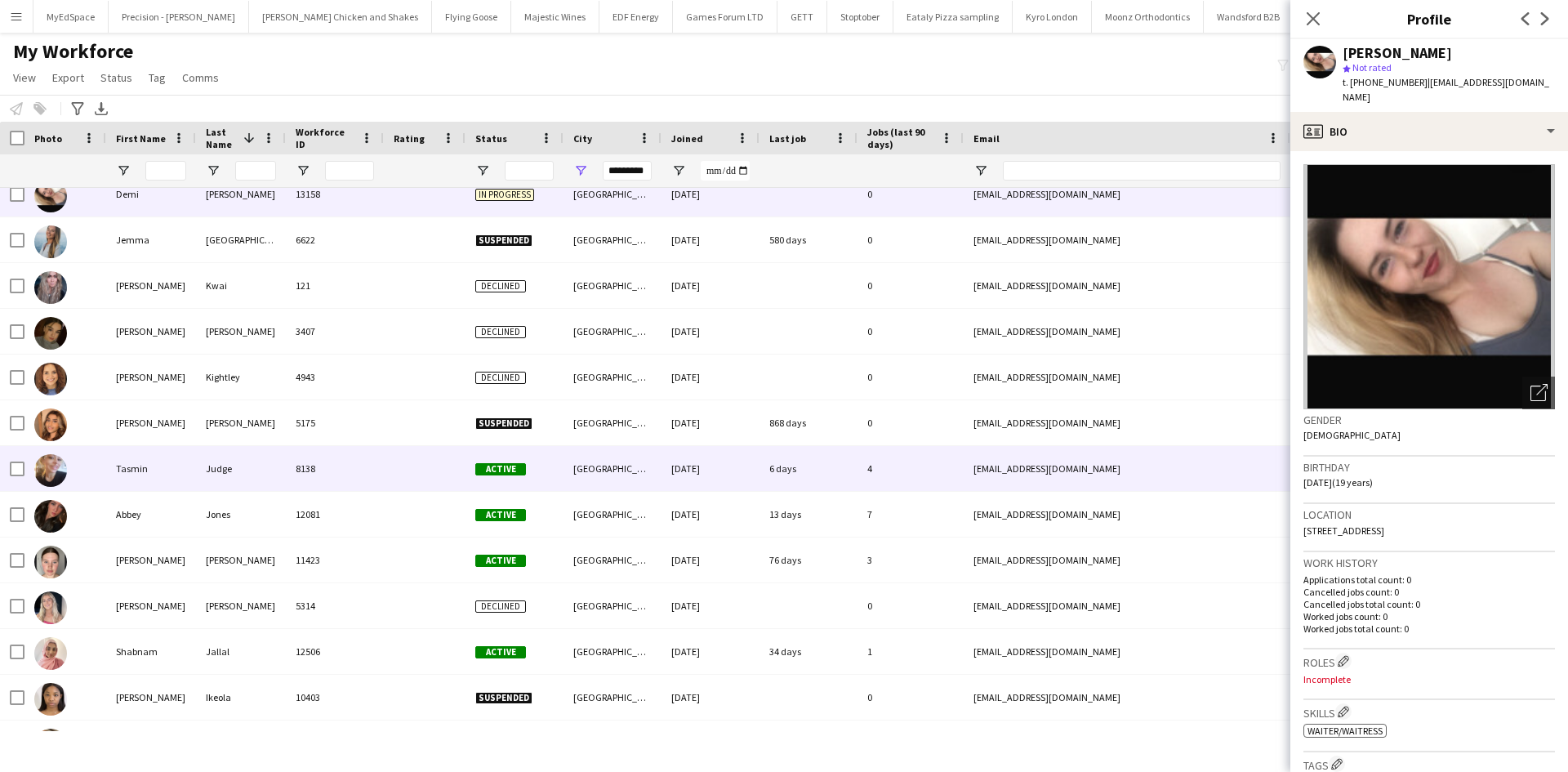
click at [420, 458] on div at bounding box center [424, 468] width 82 height 45
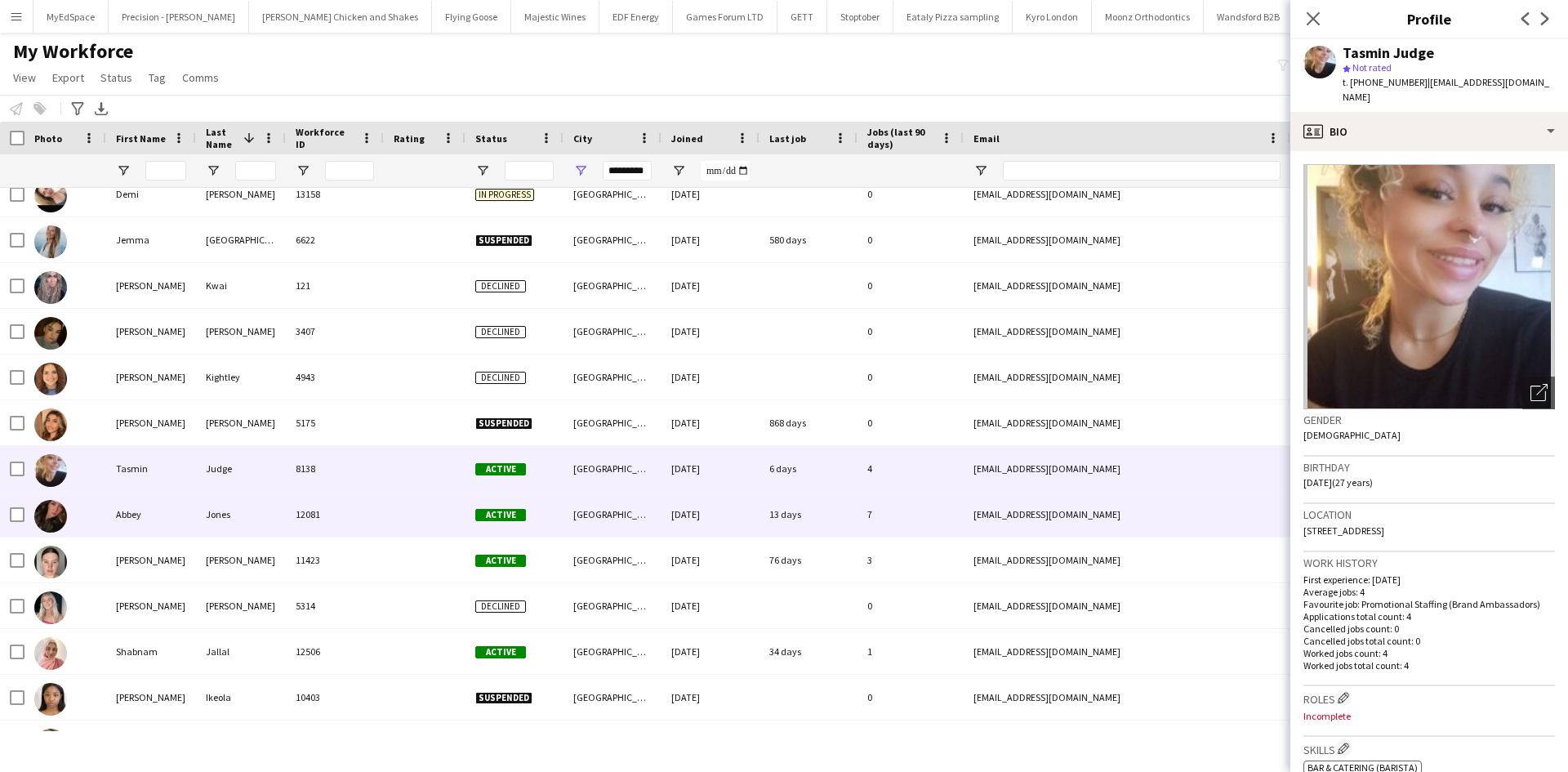
click at [403, 514] on div at bounding box center [424, 514] width 82 height 45
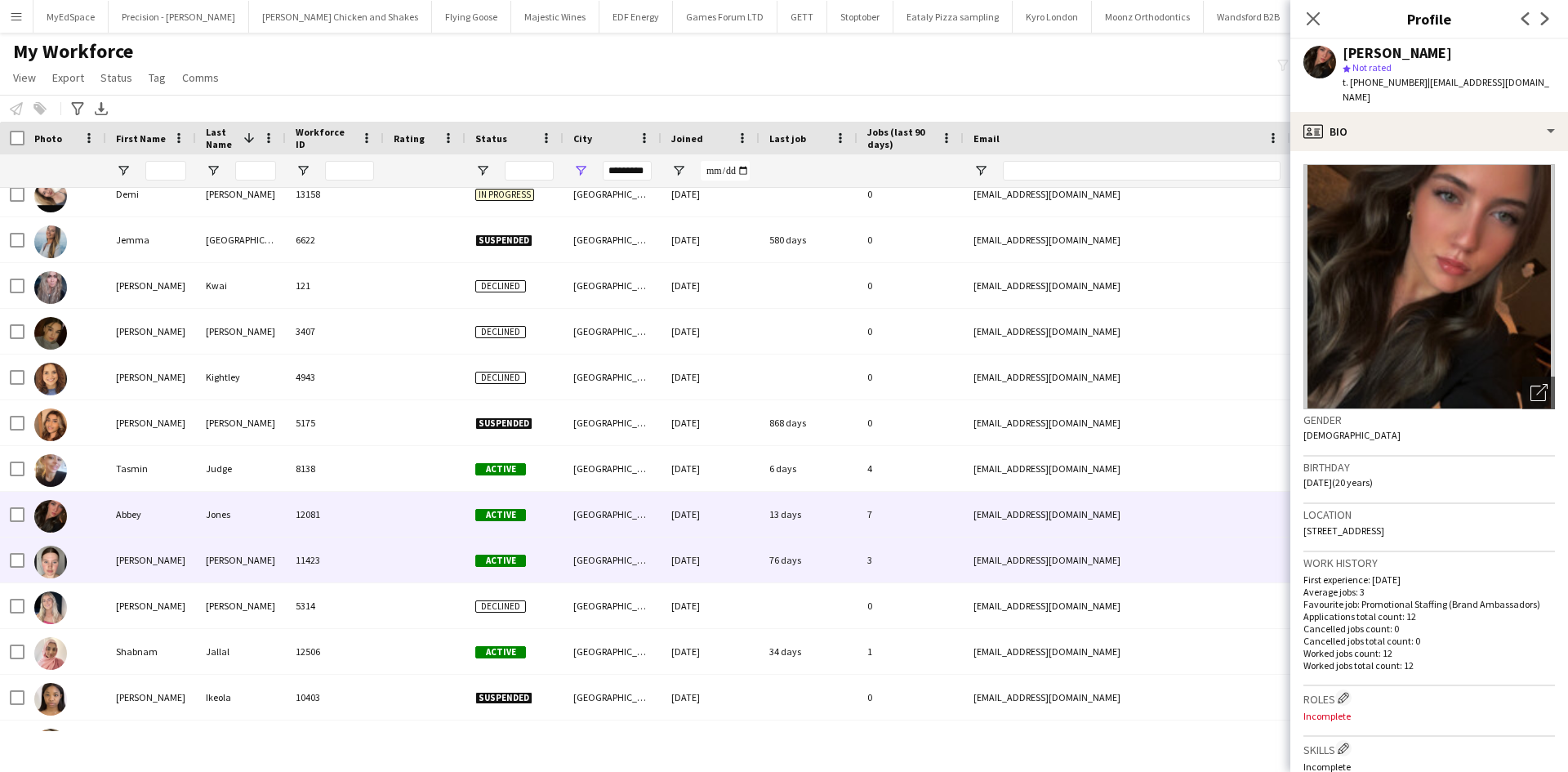
click at [406, 547] on div at bounding box center [424, 560] width 82 height 45
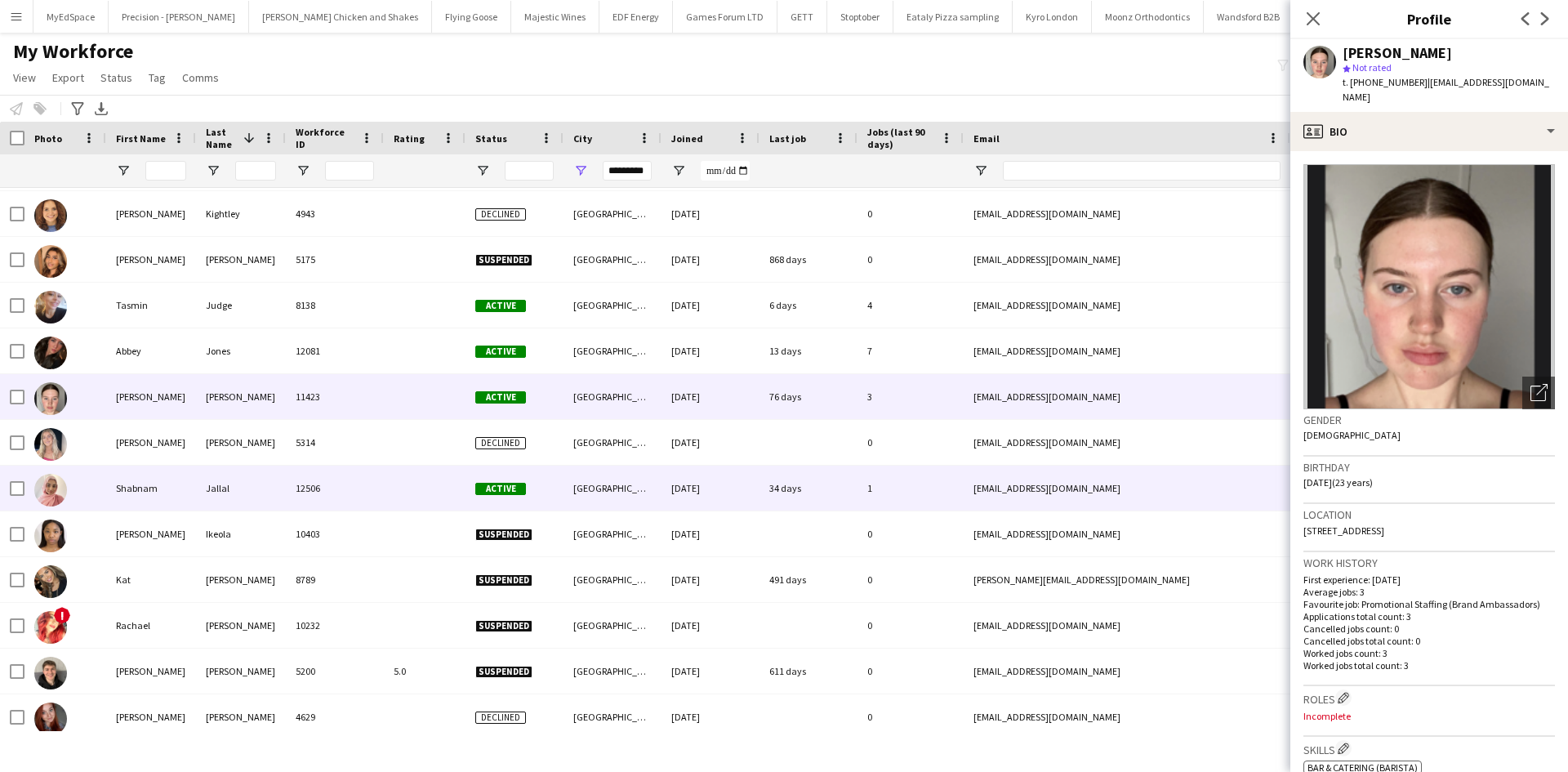
click at [415, 494] on div at bounding box center [424, 488] width 82 height 45
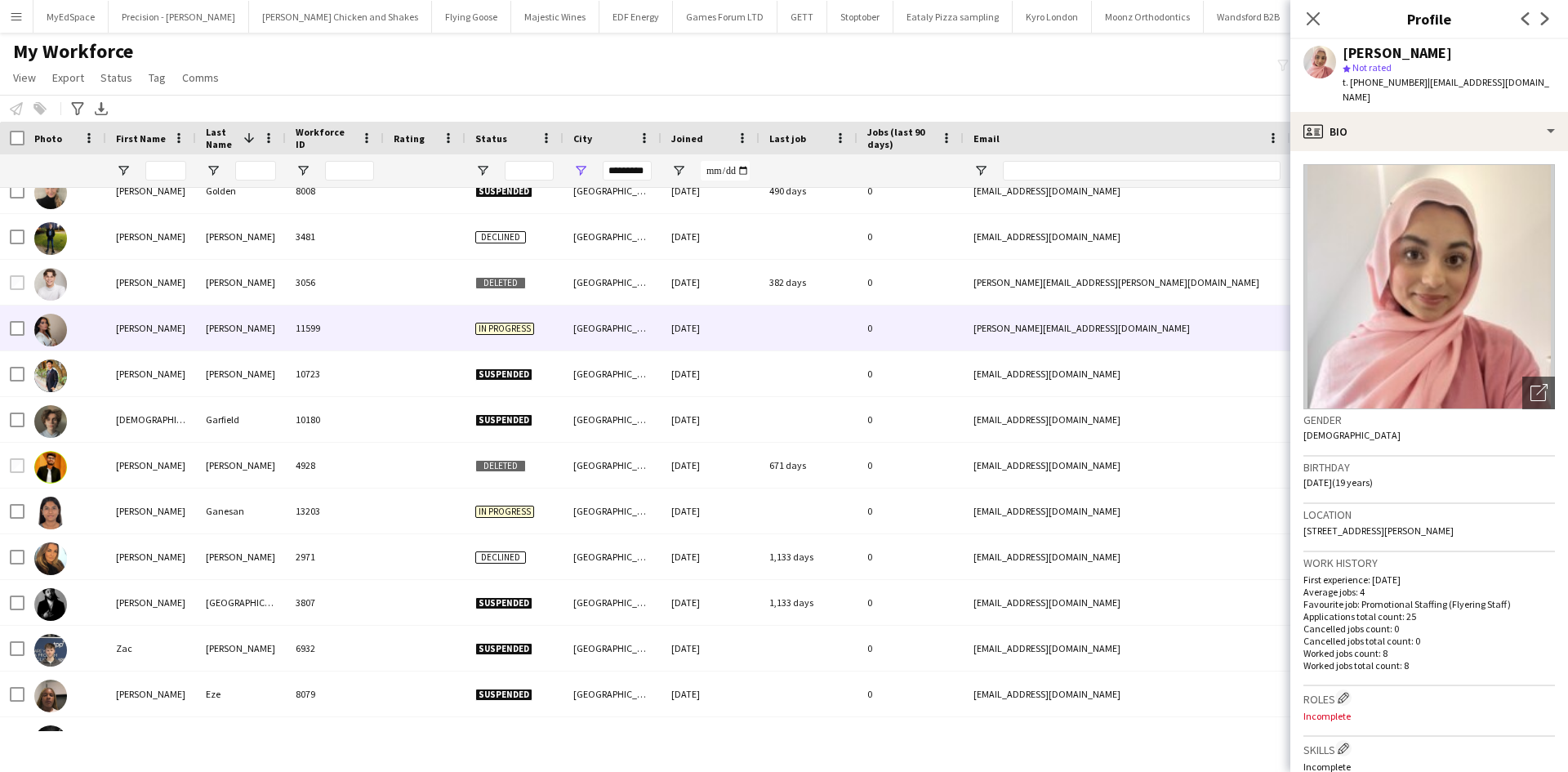
click at [425, 335] on div at bounding box center [424, 328] width 82 height 45
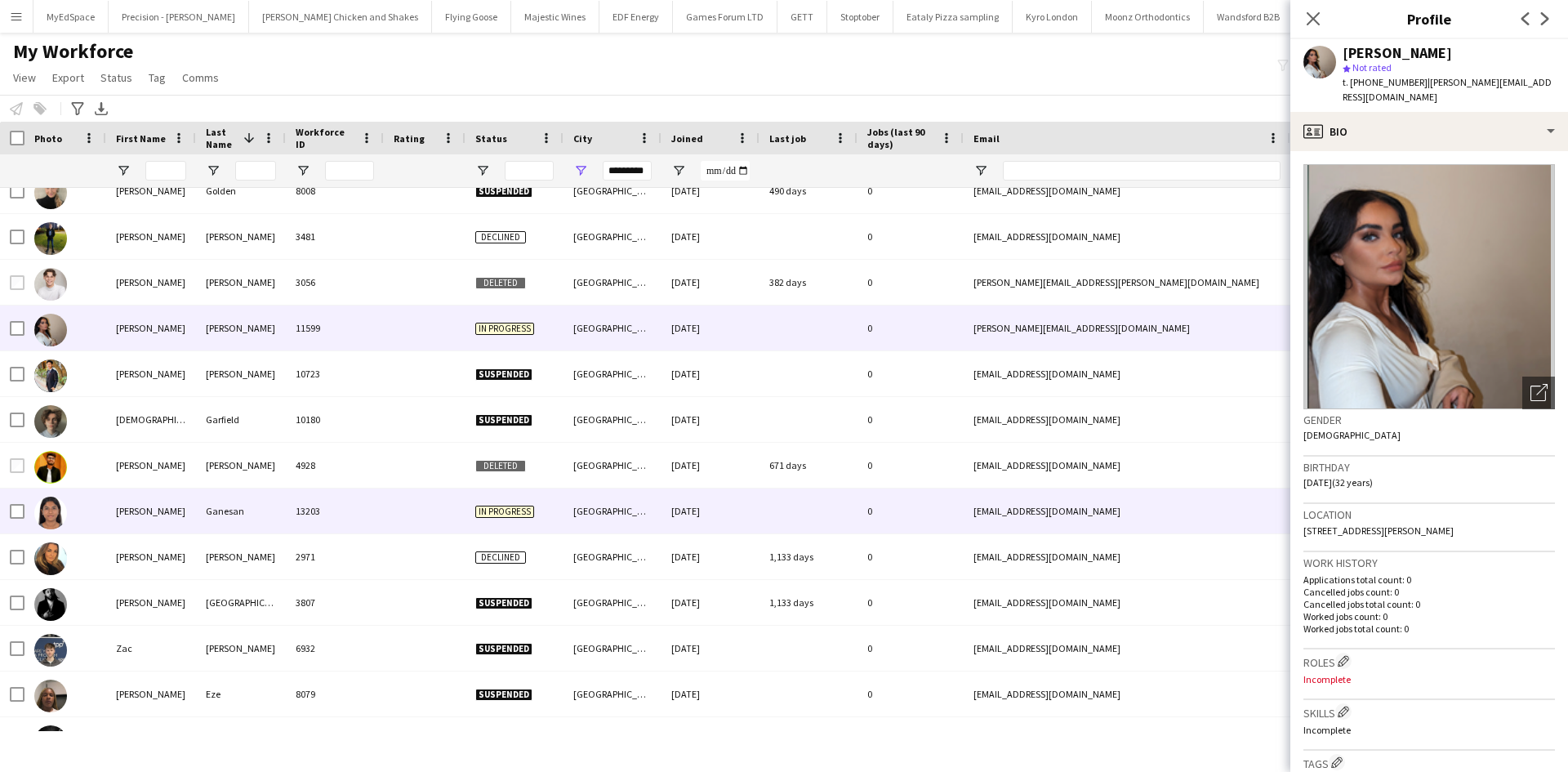
click at [433, 499] on div at bounding box center [424, 510] width 82 height 45
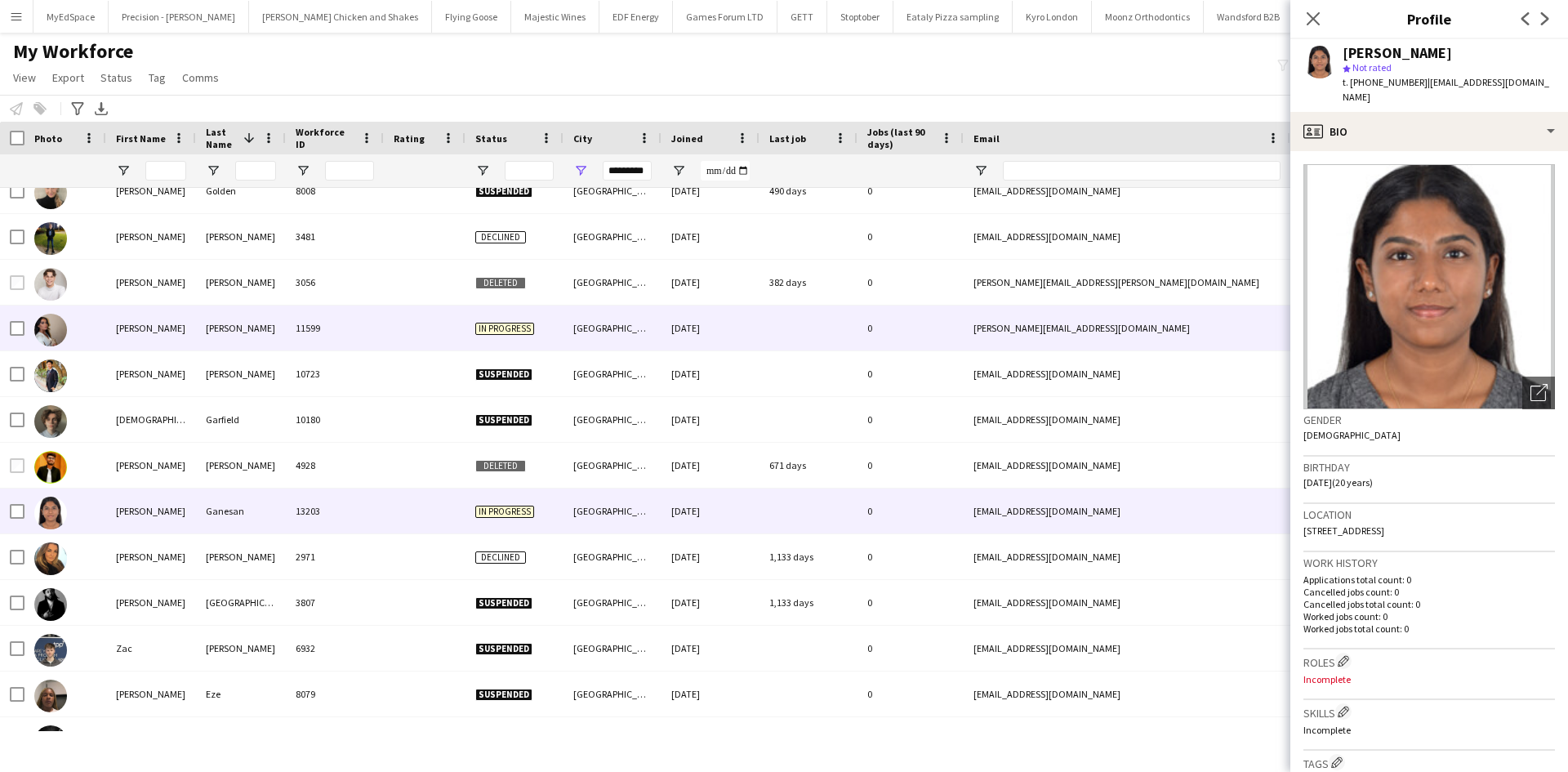
click at [248, 317] on div "Gill" at bounding box center [241, 328] width 89 height 45
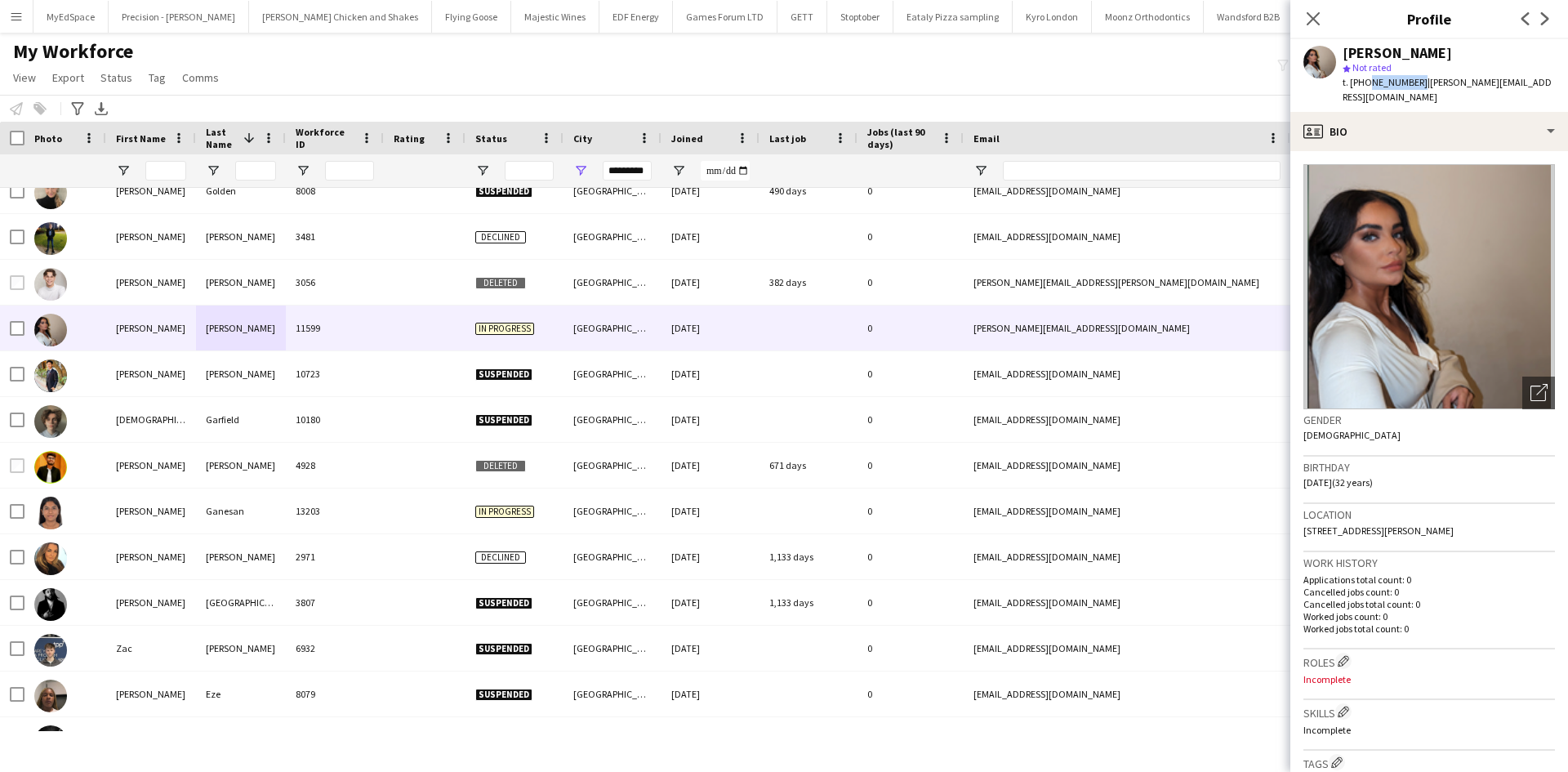
drag, startPoint x: 1366, startPoint y: 80, endPoint x: 1412, endPoint y: 80, distance: 46.0
click at [1412, 80] on span "t. +447412030030" at bounding box center [1385, 82] width 85 height 12
copy span "7412030030"
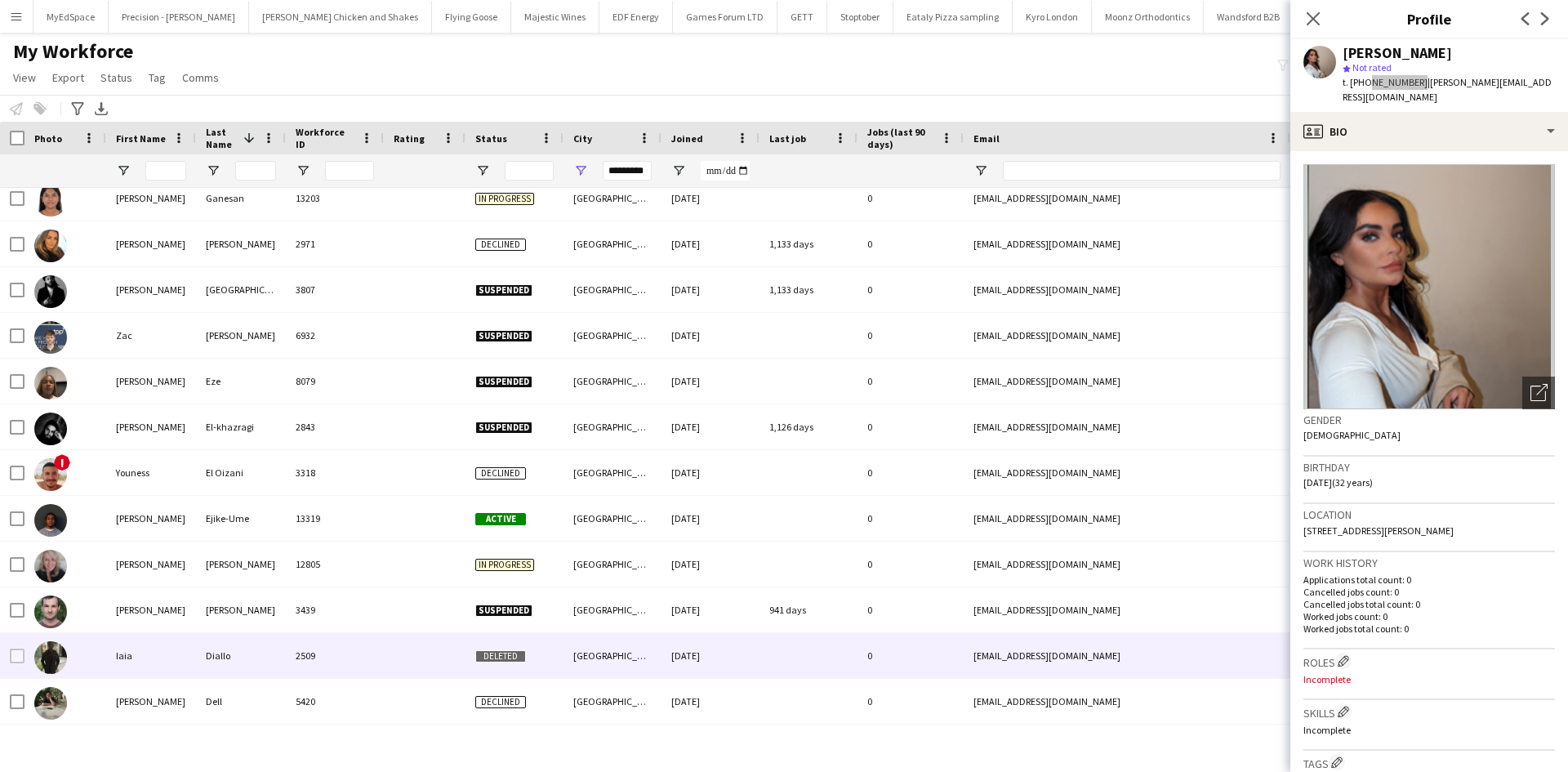
scroll to position [3592, 0]
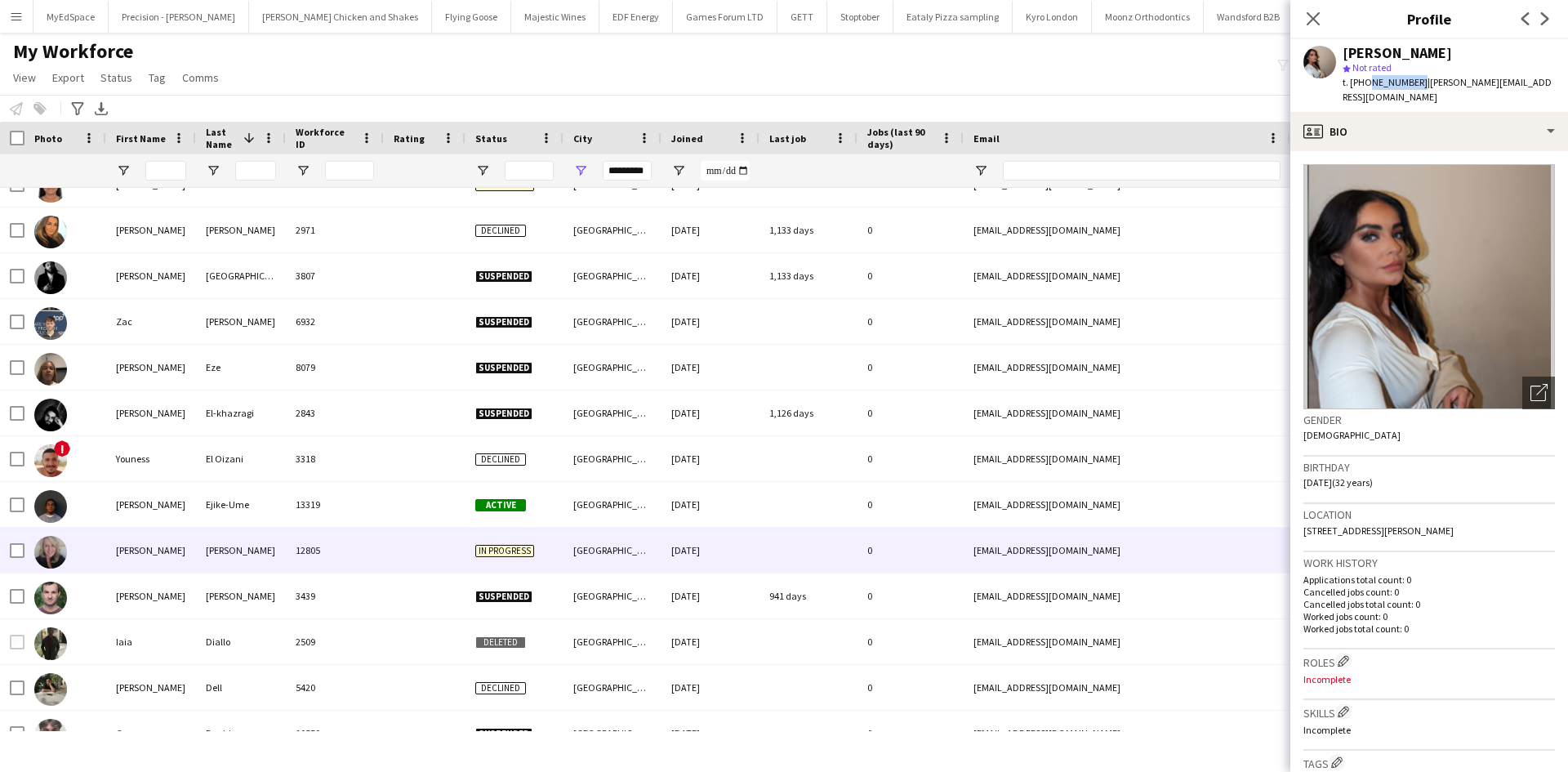
click at [245, 553] on div "Edwards" at bounding box center [241, 550] width 89 height 45
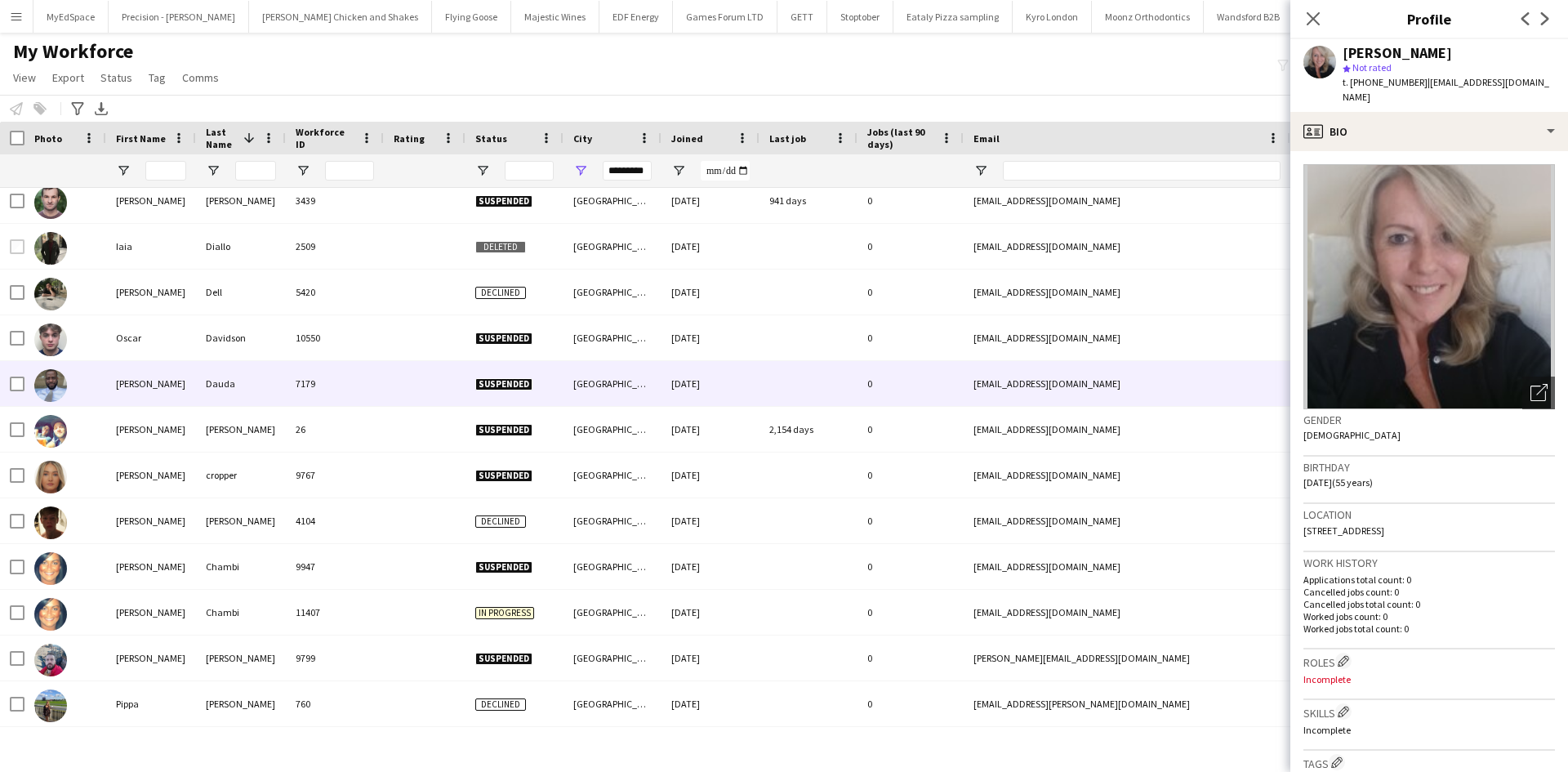
scroll to position [4001, 0]
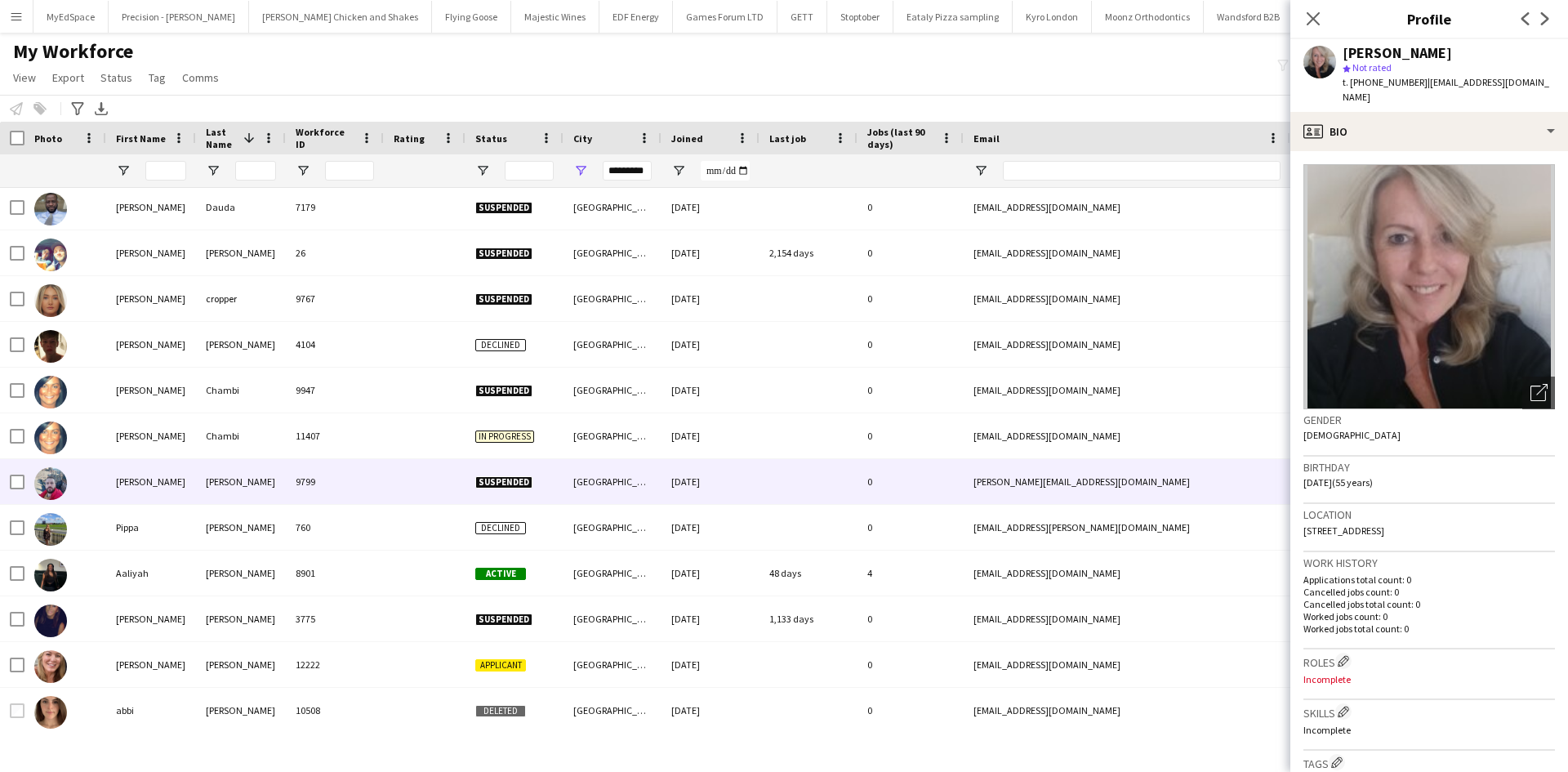
click at [306, 435] on div "11407" at bounding box center [335, 436] width 98 height 45
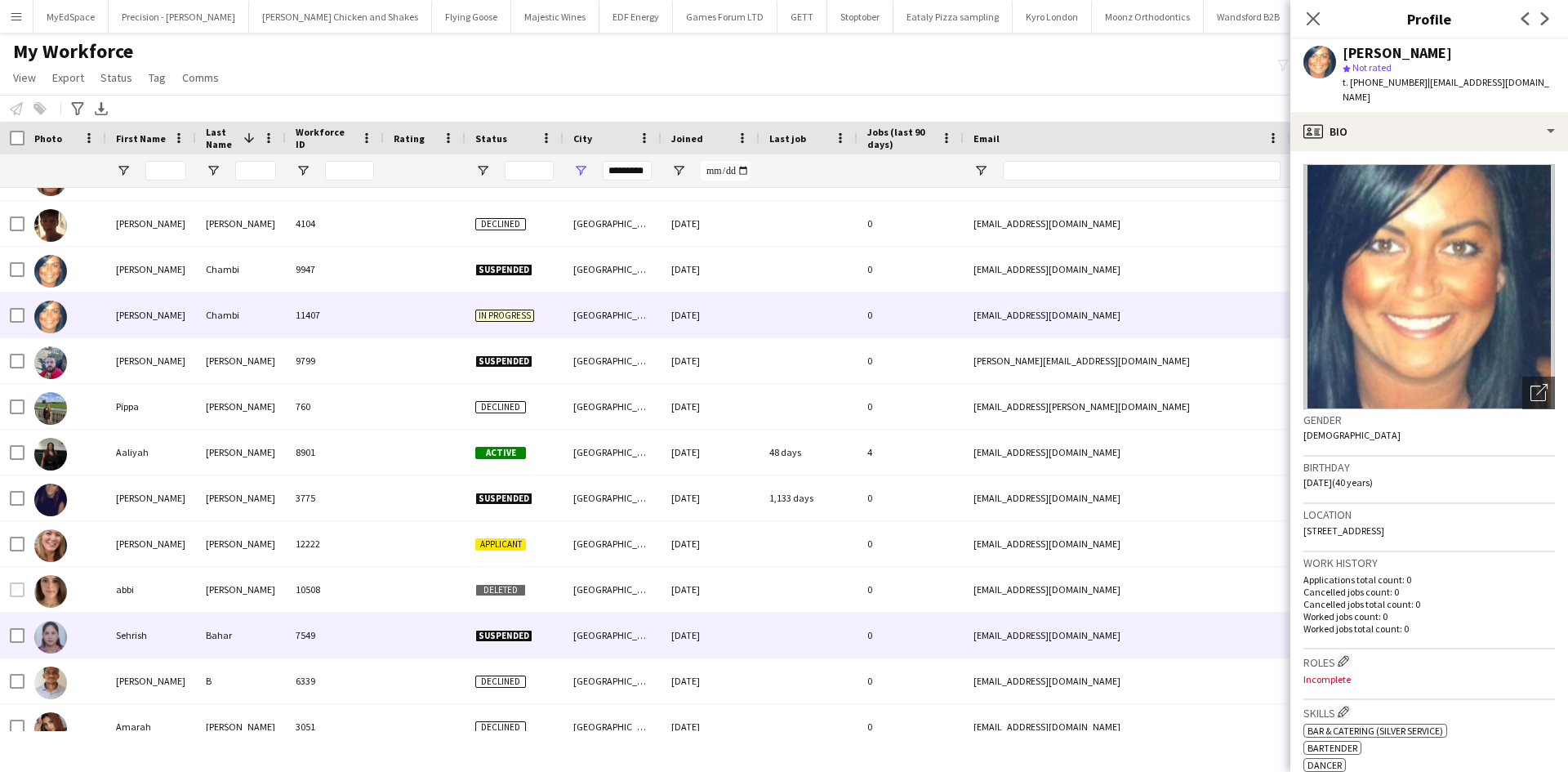
scroll to position [4327, 0]
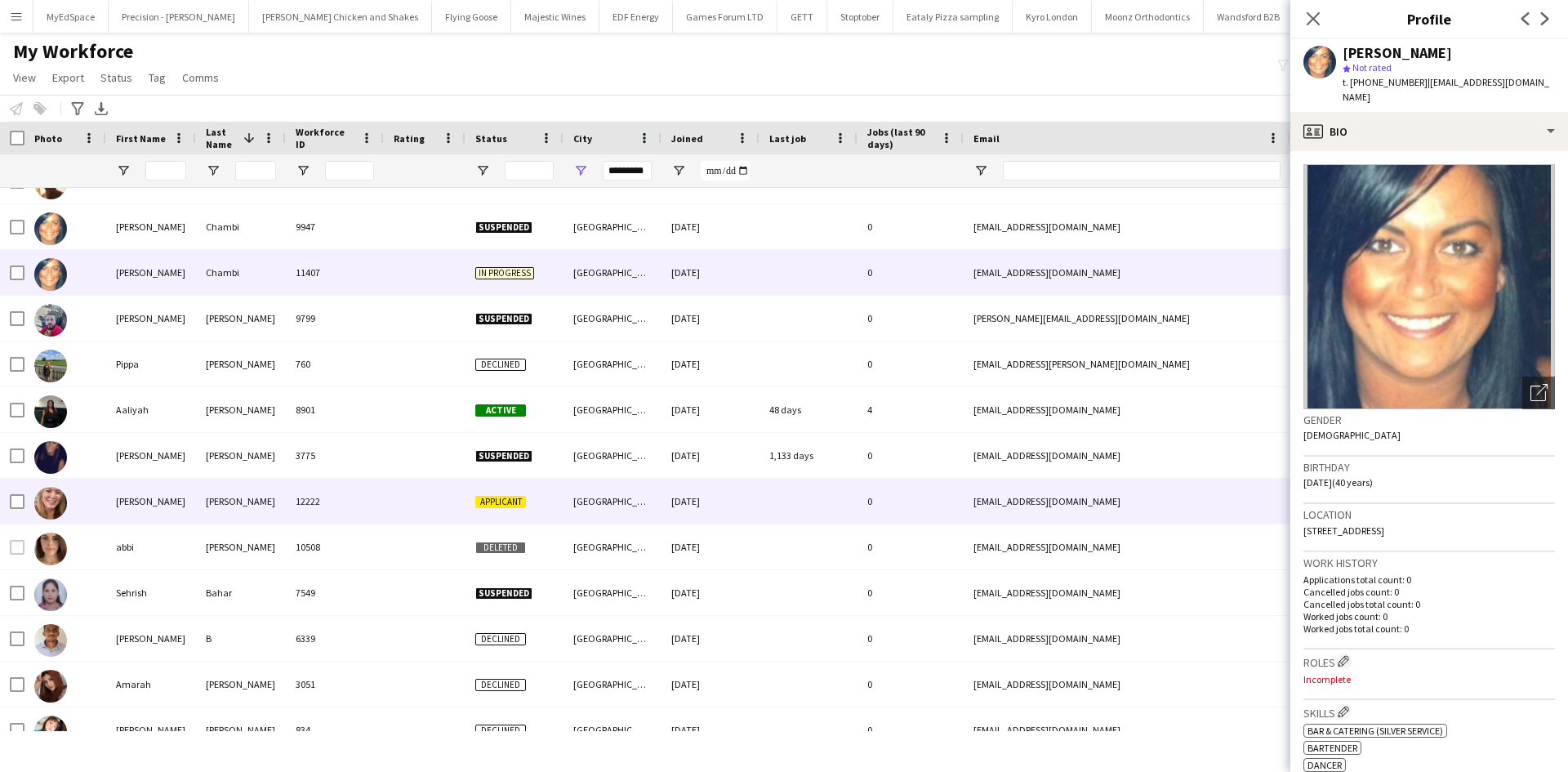
click at [323, 522] on div "12222" at bounding box center [335, 501] width 98 height 45
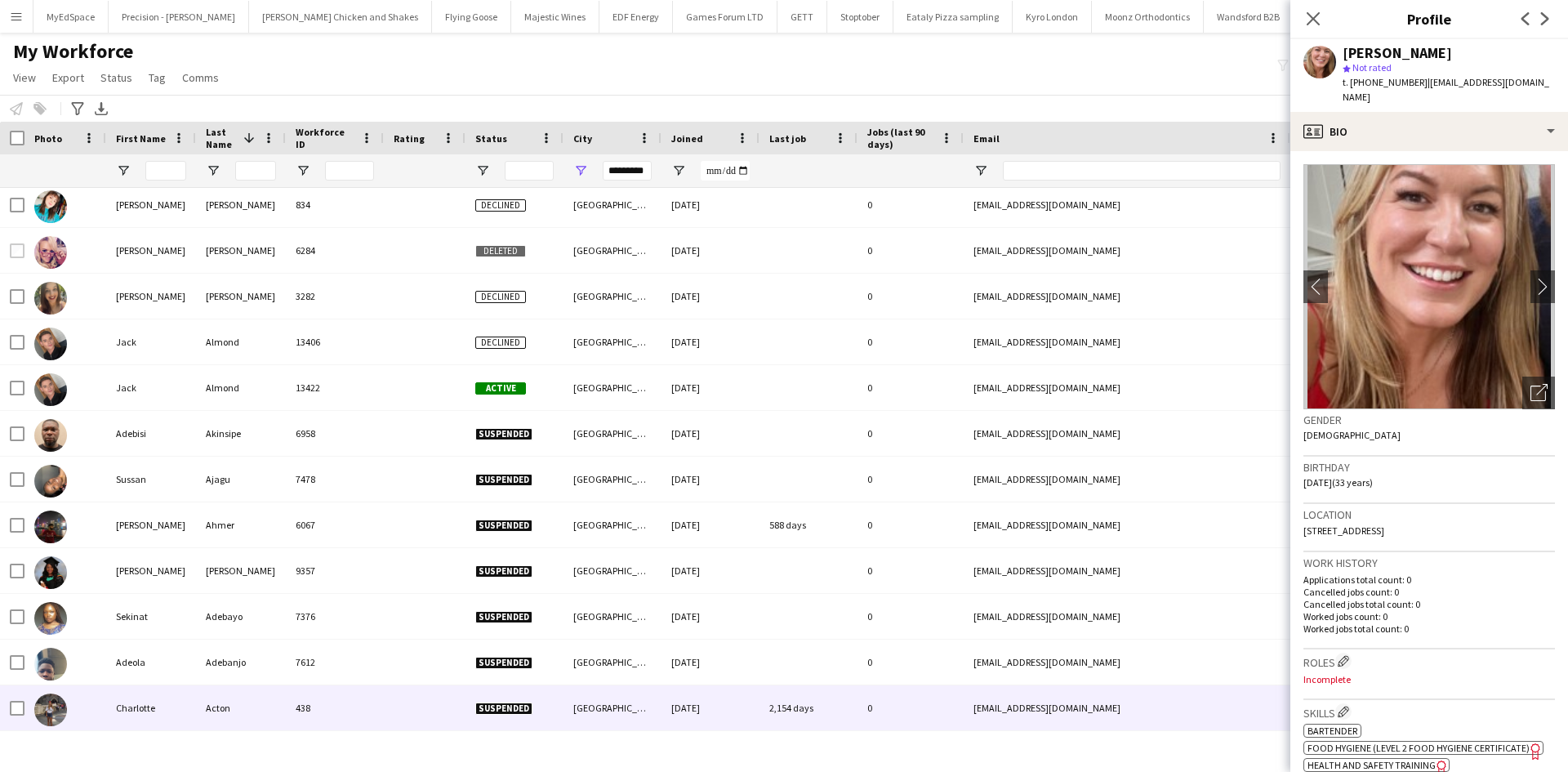
click at [239, 701] on div "Acton" at bounding box center [241, 707] width 89 height 45
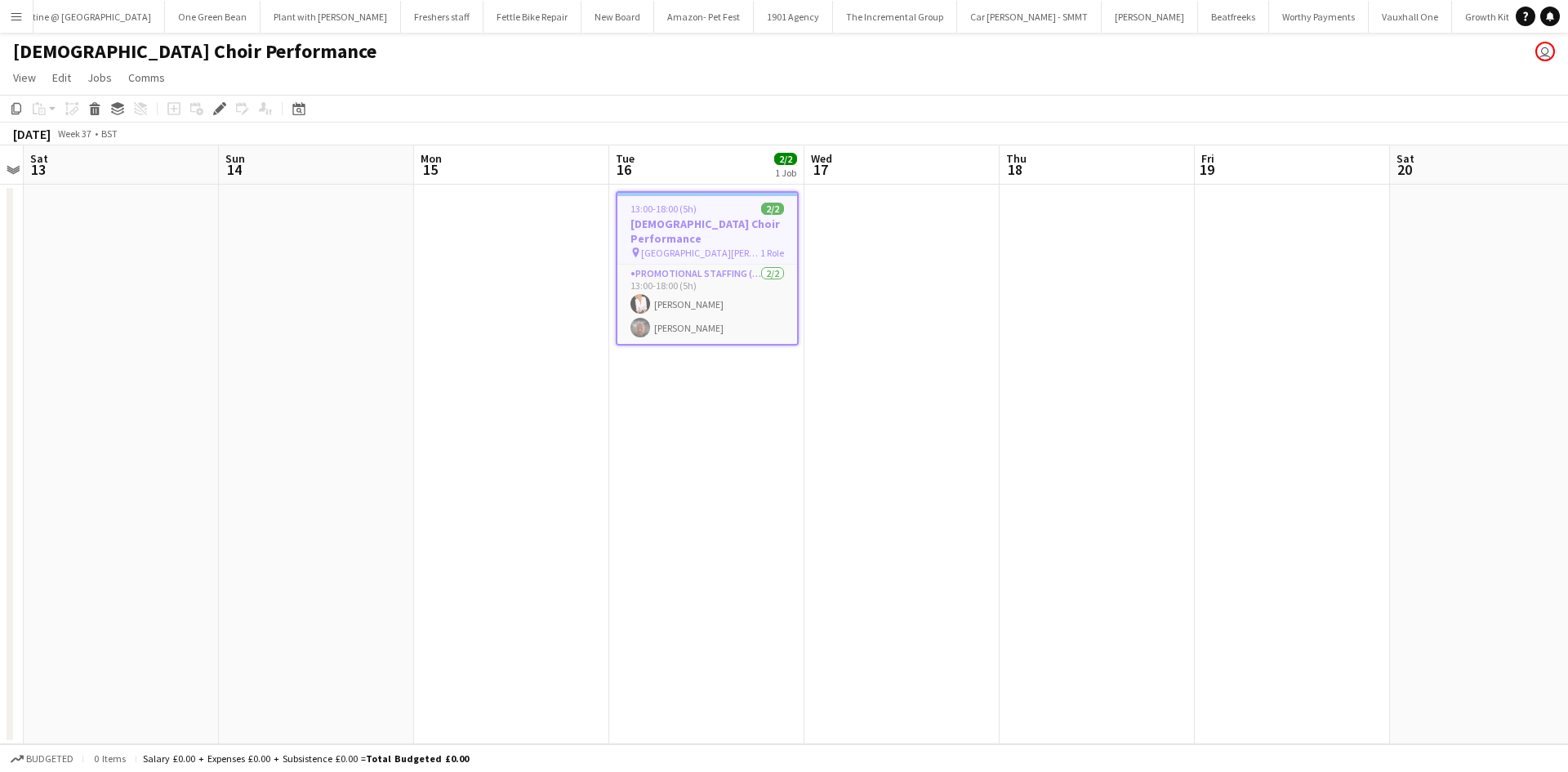
scroll to position [0, 1897]
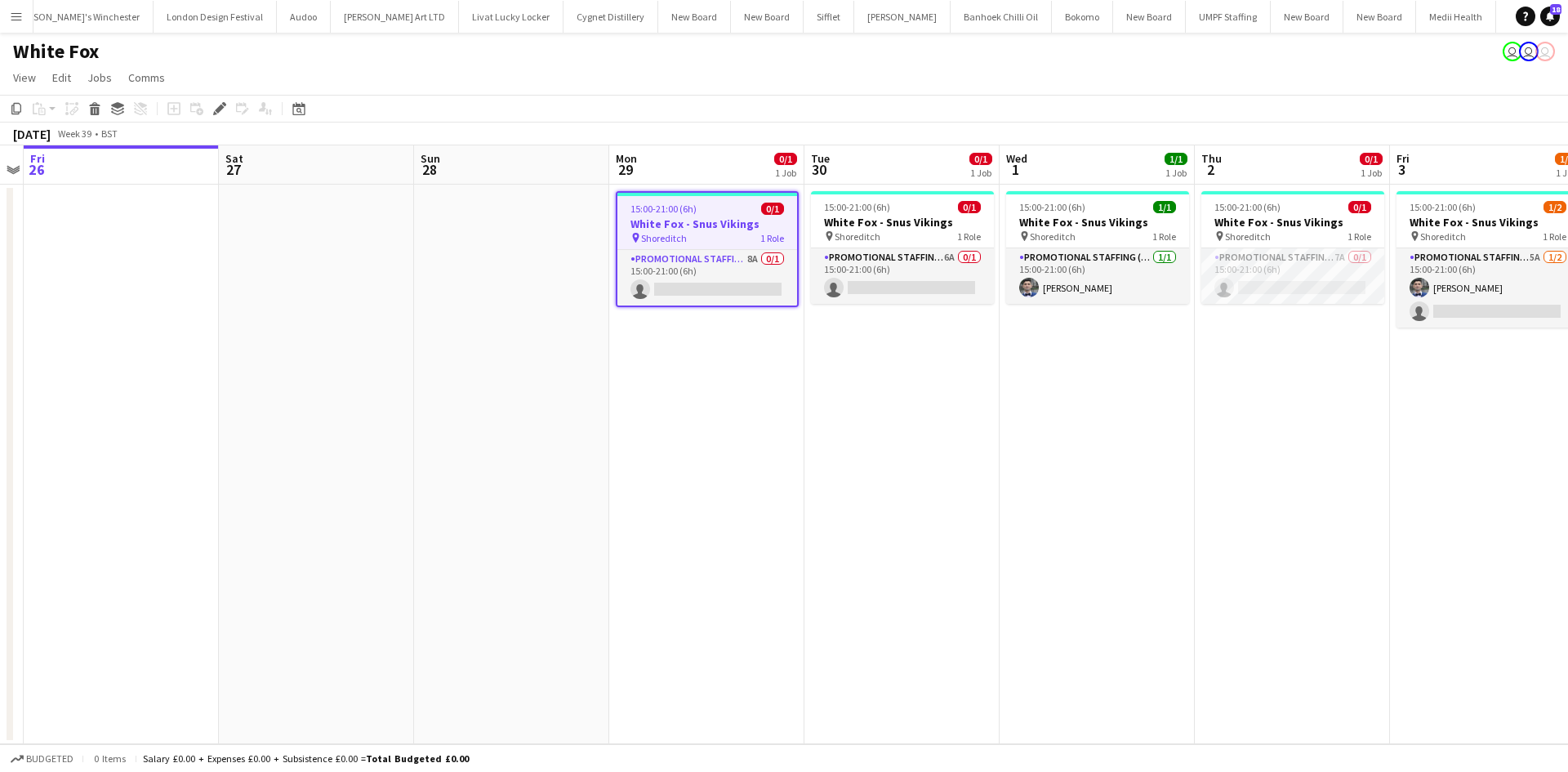
scroll to position [0, 4113]
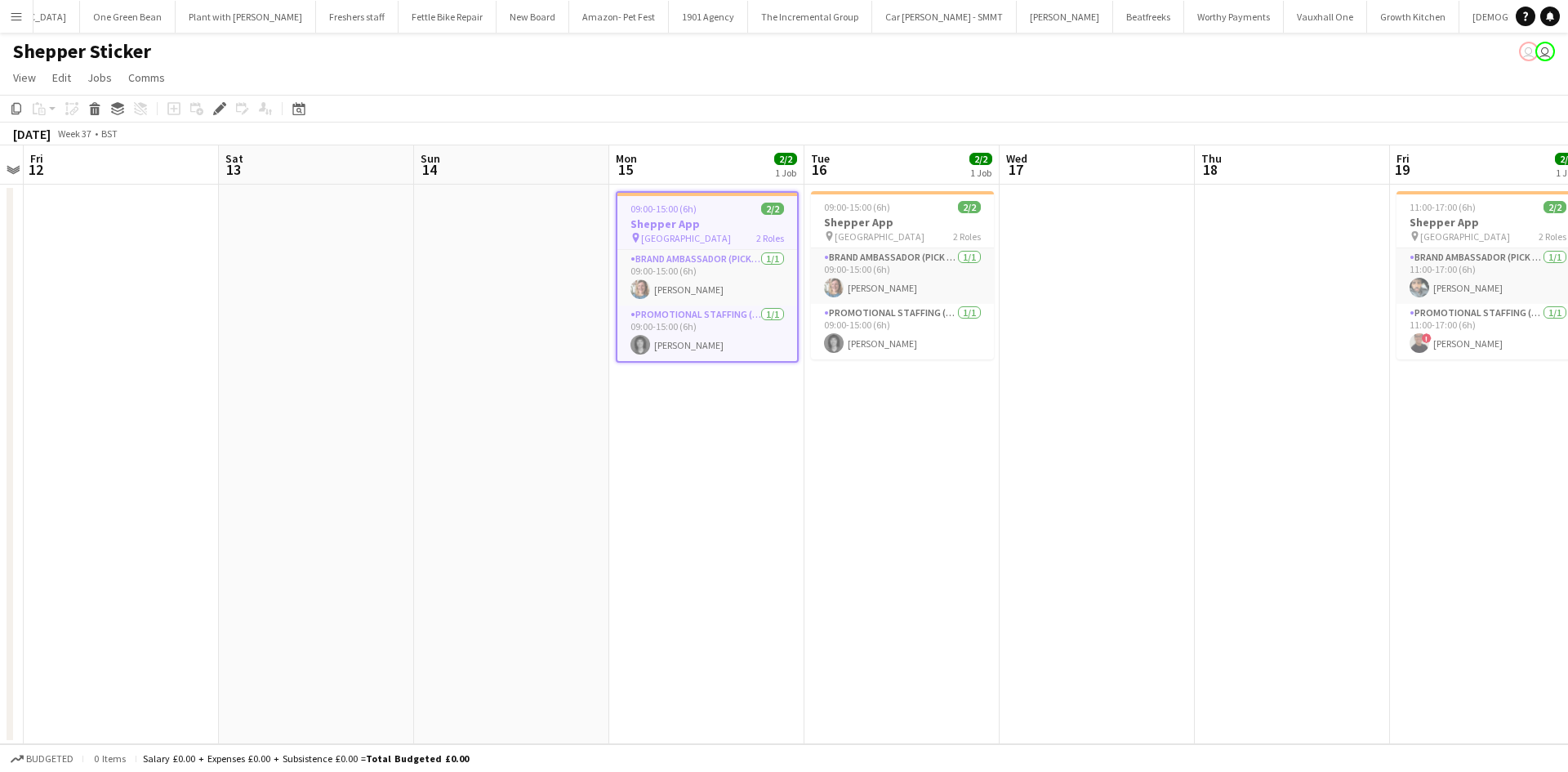
scroll to position [0, 1986]
drag, startPoint x: 978, startPoint y: 494, endPoint x: 629, endPoint y: 415, distance: 357.8
click at [639, 419] on app-calendar-viewport "Tue 9 Wed 10 Thu 11 Fri 12 Sat 13 Sun 14 Mon 15 2/2 1 Job Tue 16 2/2 1 Job Wed …" at bounding box center [784, 444] width 1568 height 599
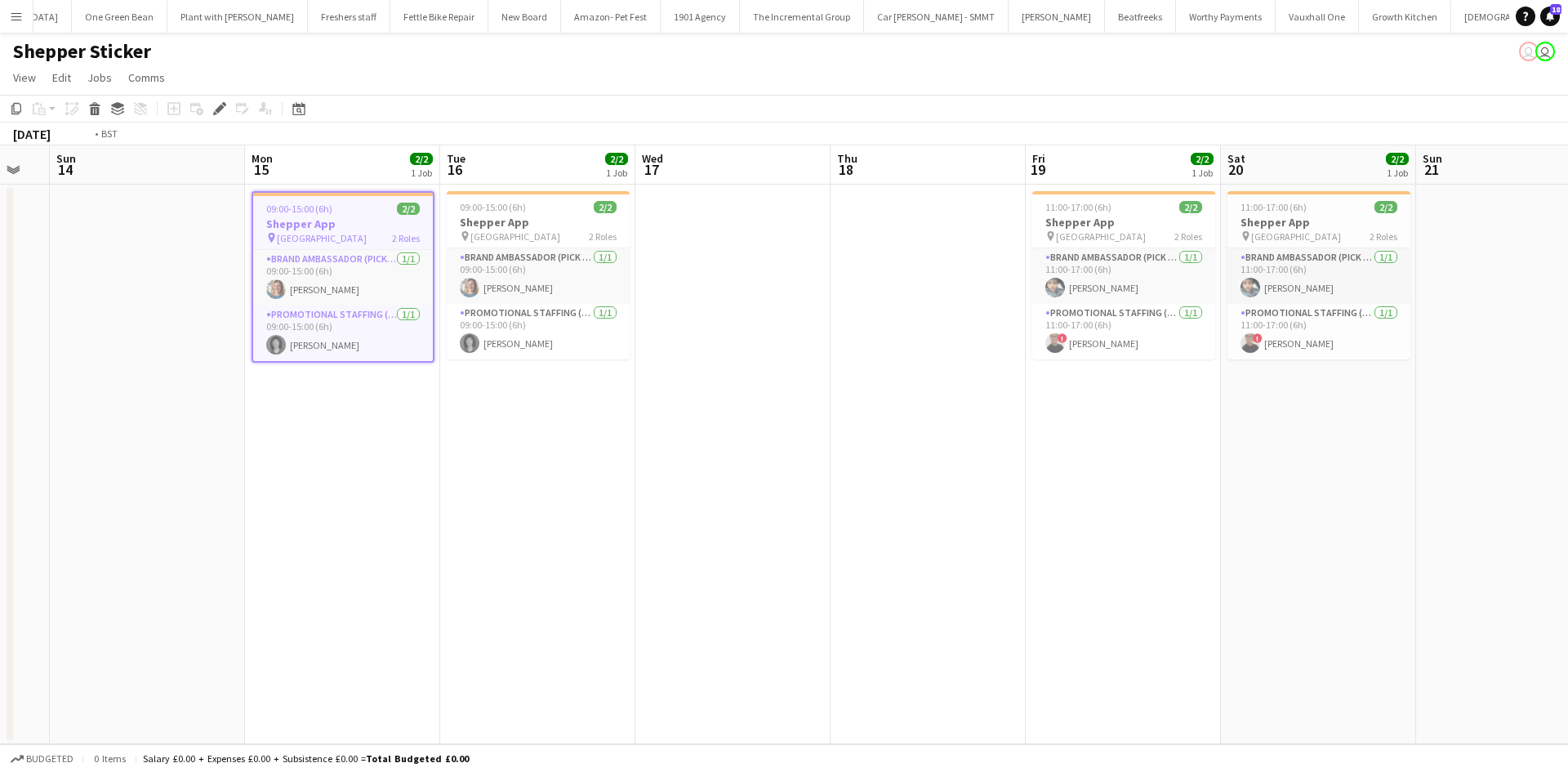
drag, startPoint x: 1036, startPoint y: 481, endPoint x: 697, endPoint y: 418, distance: 344.8
click at [714, 420] on app-calendar-viewport "Thu 11 Fri 12 Sat 13 Sun 14 Mon 15 2/2 1 Job Tue 16 2/2 1 Job Wed 17 Thu 18 Fri…" at bounding box center [784, 444] width 1568 height 599
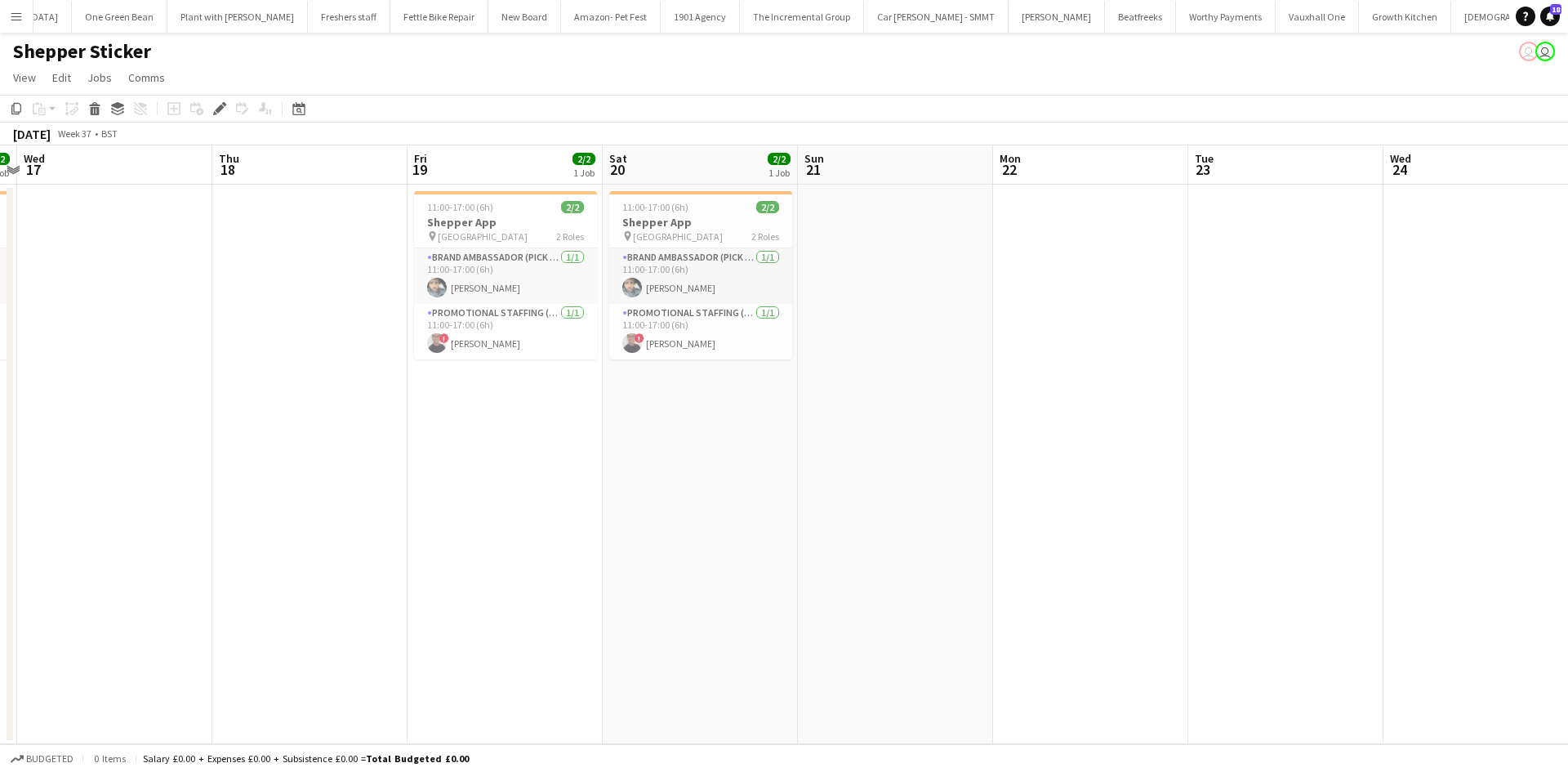
drag, startPoint x: 1035, startPoint y: 466, endPoint x: 519, endPoint y: 321, distance: 536.0
click at [480, 315] on app-calendar-viewport "Sat 13 Sun 14 Mon 15 2/2 1 Job Tue 16 2/2 1 Job Wed 17 Thu 18 Fri 19 2/2 1 Job …" at bounding box center [784, 444] width 1568 height 599
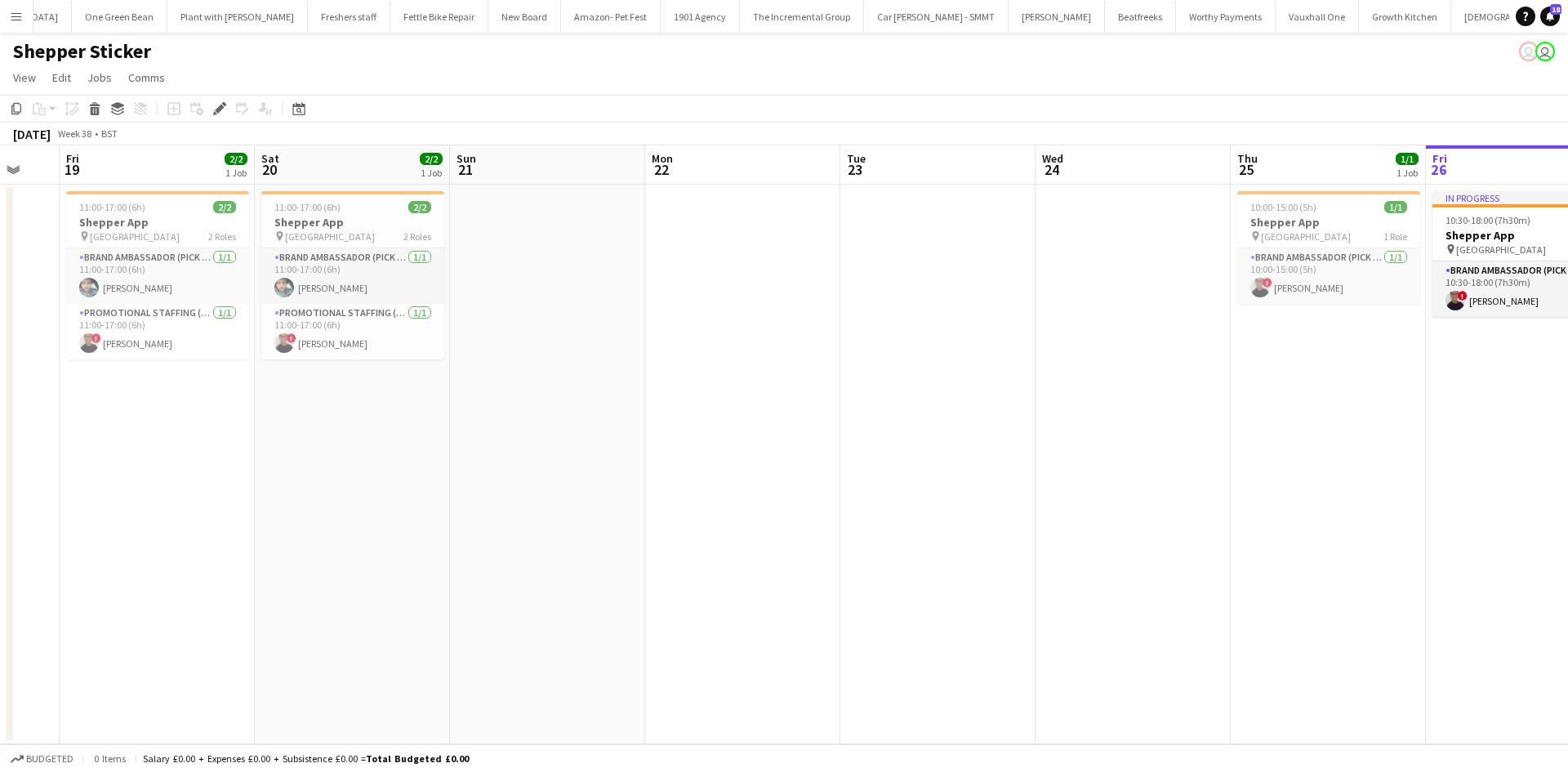
drag, startPoint x: 1065, startPoint y: 418, endPoint x: 510, endPoint y: 311, distance: 565.2
click at [513, 315] on app-calendar-viewport "Mon 15 2/2 1 Job Tue 16 2/2 1 Job Wed 17 Thu 18 Fri 19 2/2 1 Job Sat 20 2/2 1 J…" at bounding box center [784, 444] width 1568 height 599
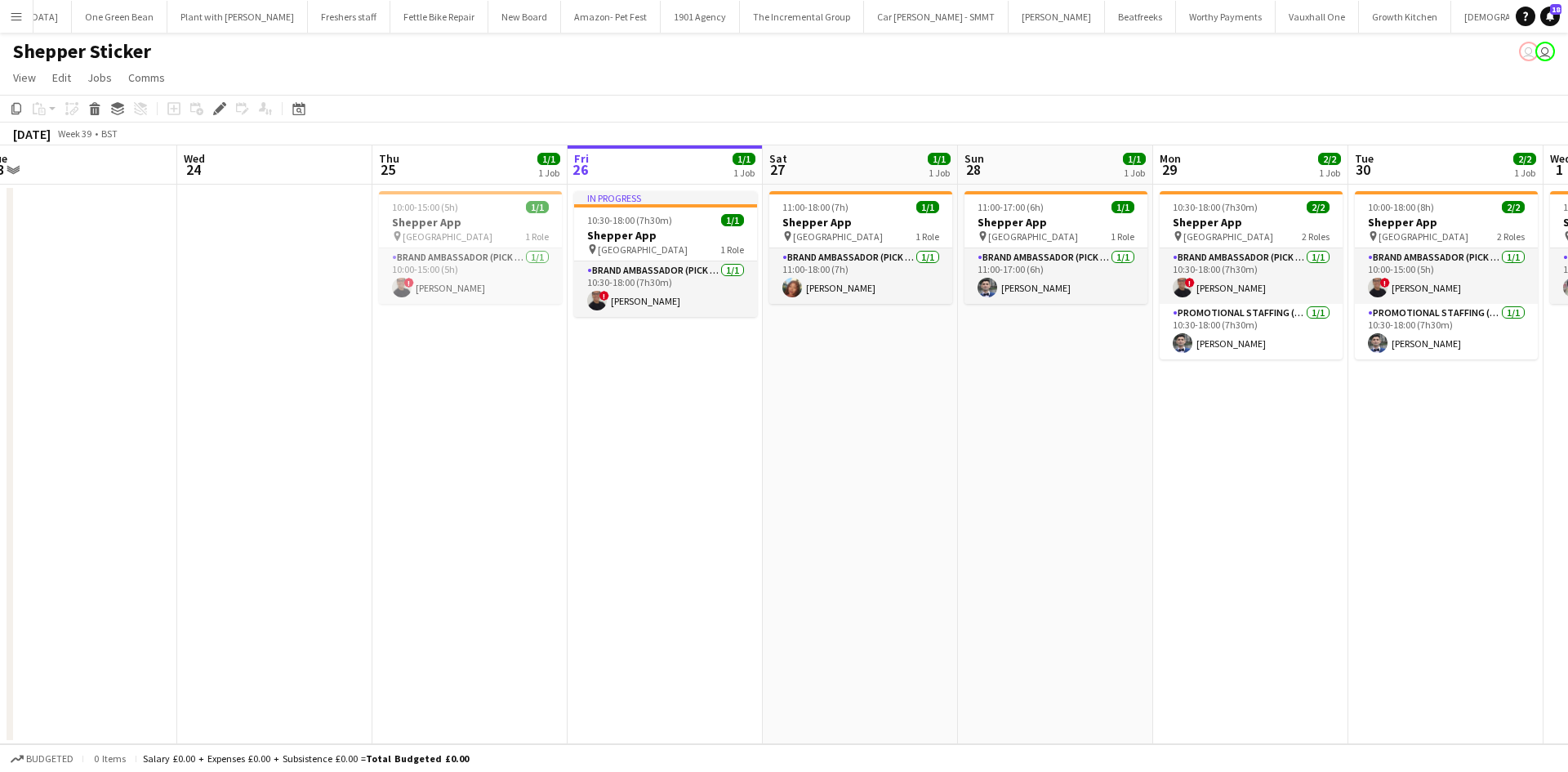
drag, startPoint x: 1178, startPoint y: 424, endPoint x: 773, endPoint y: 354, distance: 411.0
click at [787, 356] on app-calendar-viewport "Fri 19 2/2 1 Job Sat 20 2/2 1 Job Sun 21 Mon 22 Tue 23 Wed 24 Thu 25 1/1 1 Job …" at bounding box center [784, 444] width 1568 height 599
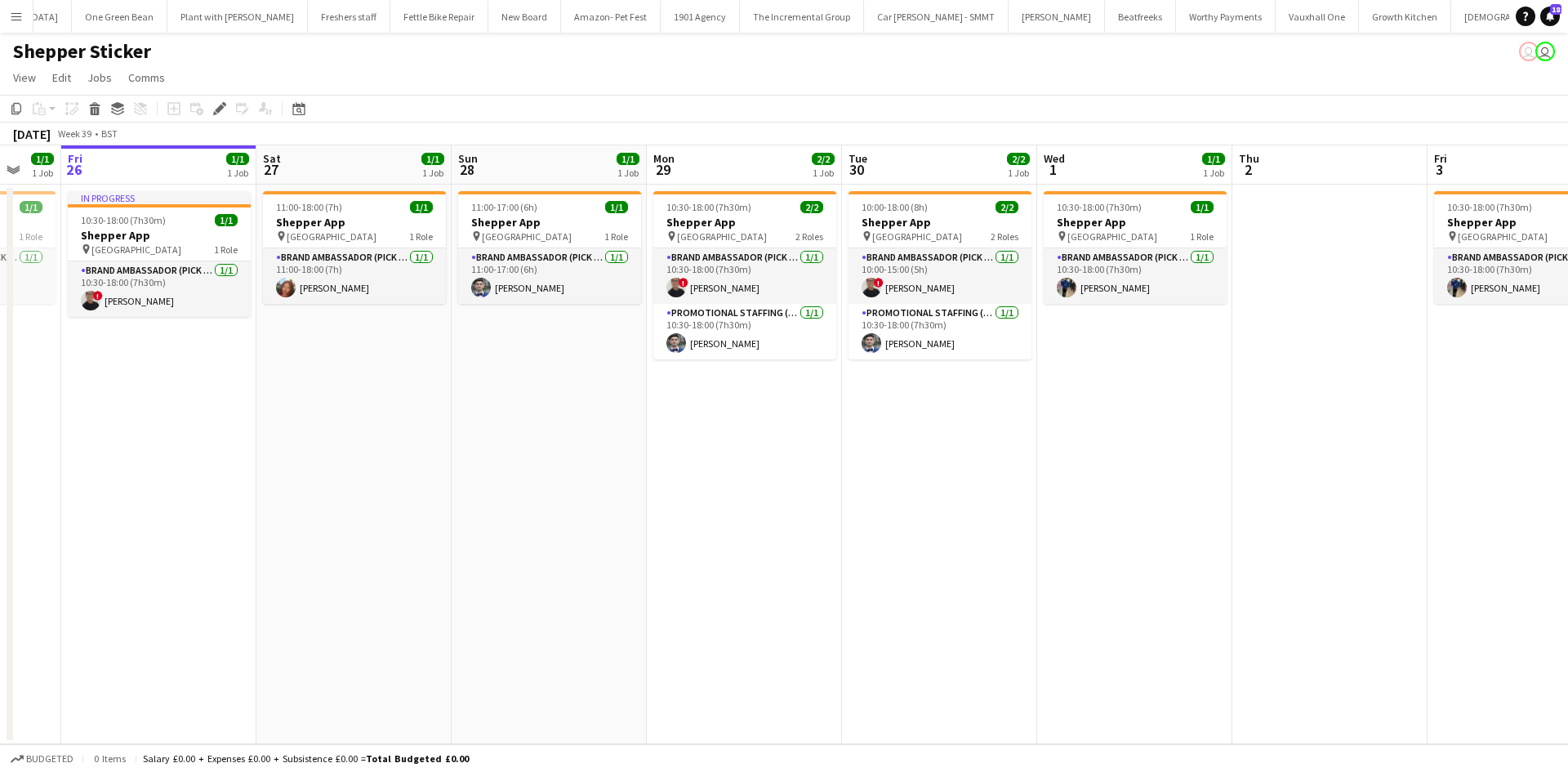
scroll to position [0, 540]
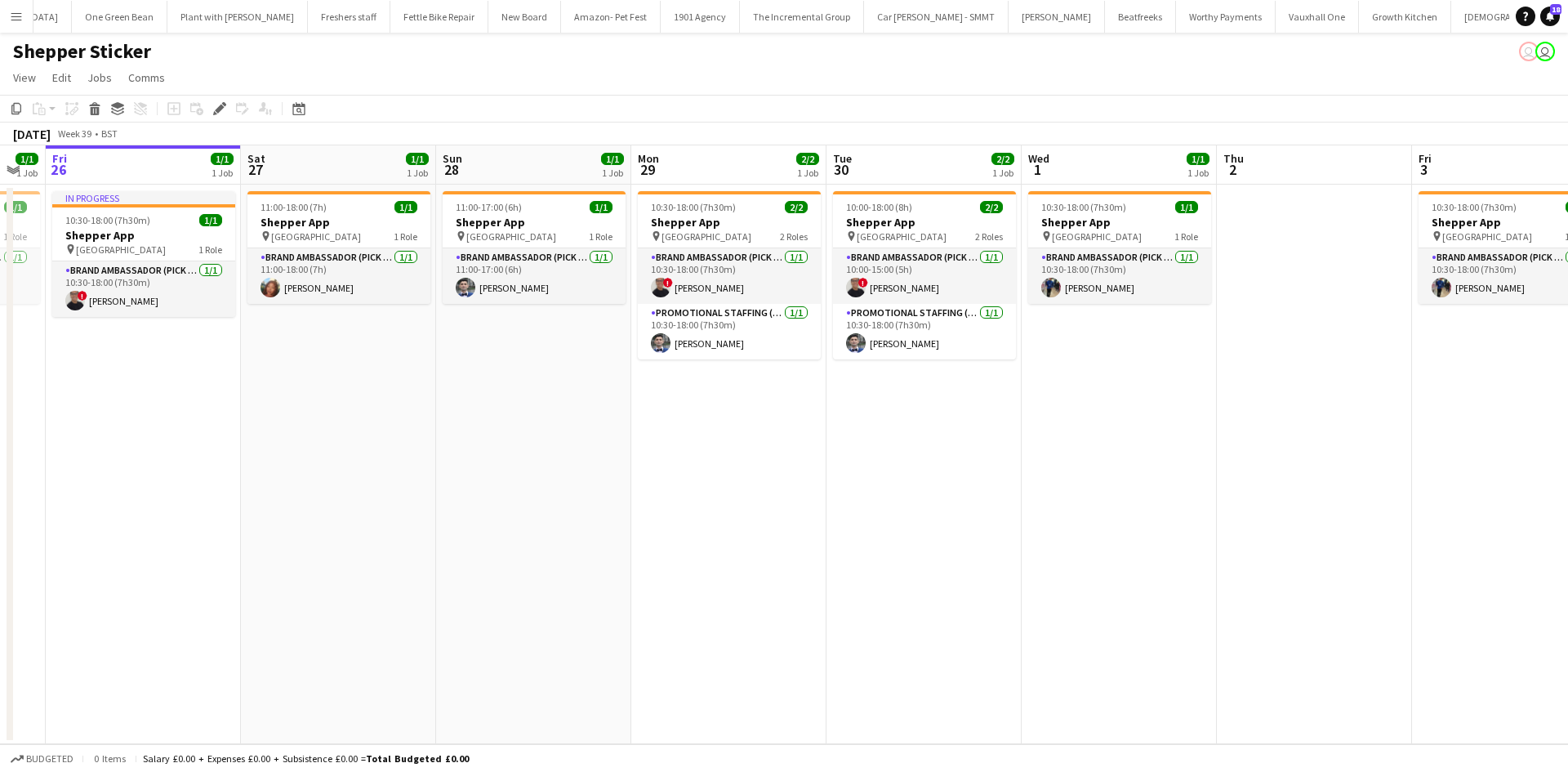
drag, startPoint x: 958, startPoint y: 404, endPoint x: 692, endPoint y: 378, distance: 267.3
click at [692, 378] on app-calendar-viewport "Tue 23 Wed 24 Thu 25 1/1 1 Job Fri 26 1/1 1 Job Sat 27 1/1 1 Job Sun 28 1/1 1 J…" at bounding box center [784, 444] width 1568 height 599
click at [525, 230] on span "[GEOGRAPHIC_DATA]" at bounding box center [511, 236] width 89 height 12
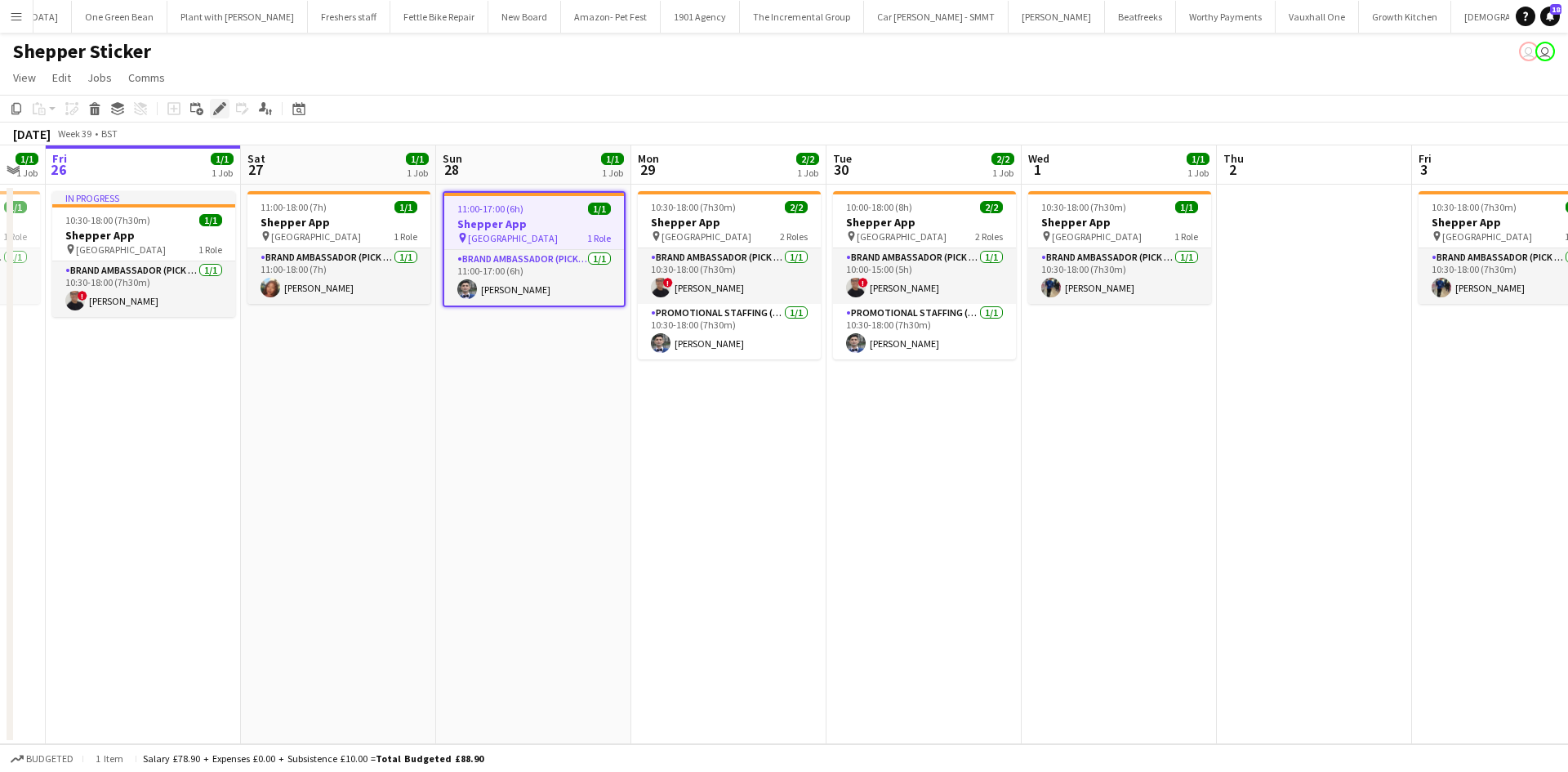
click at [216, 111] on icon at bounding box center [219, 109] width 9 height 9
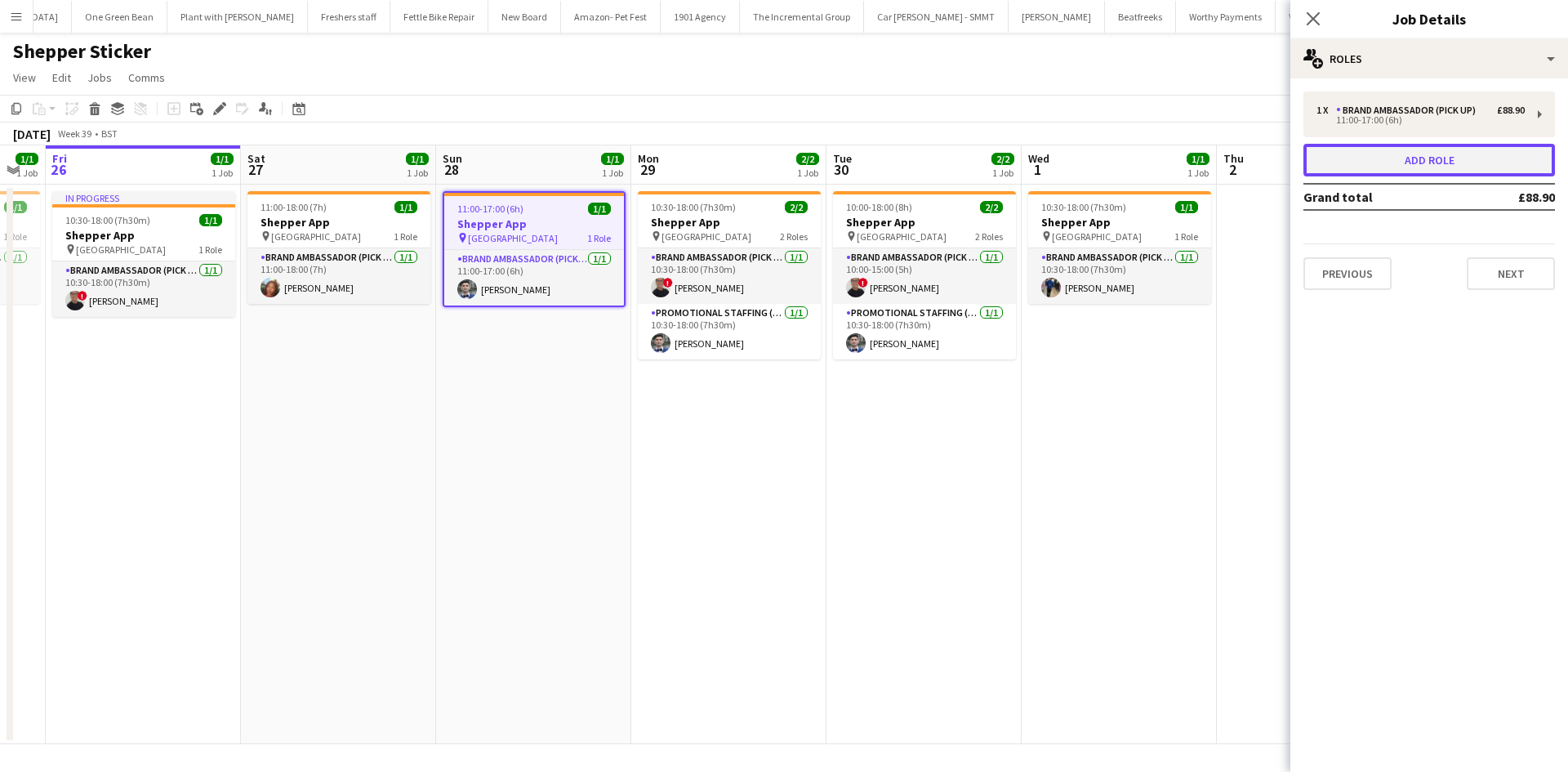
click at [1444, 166] on button "Add role" at bounding box center [1429, 159] width 252 height 32
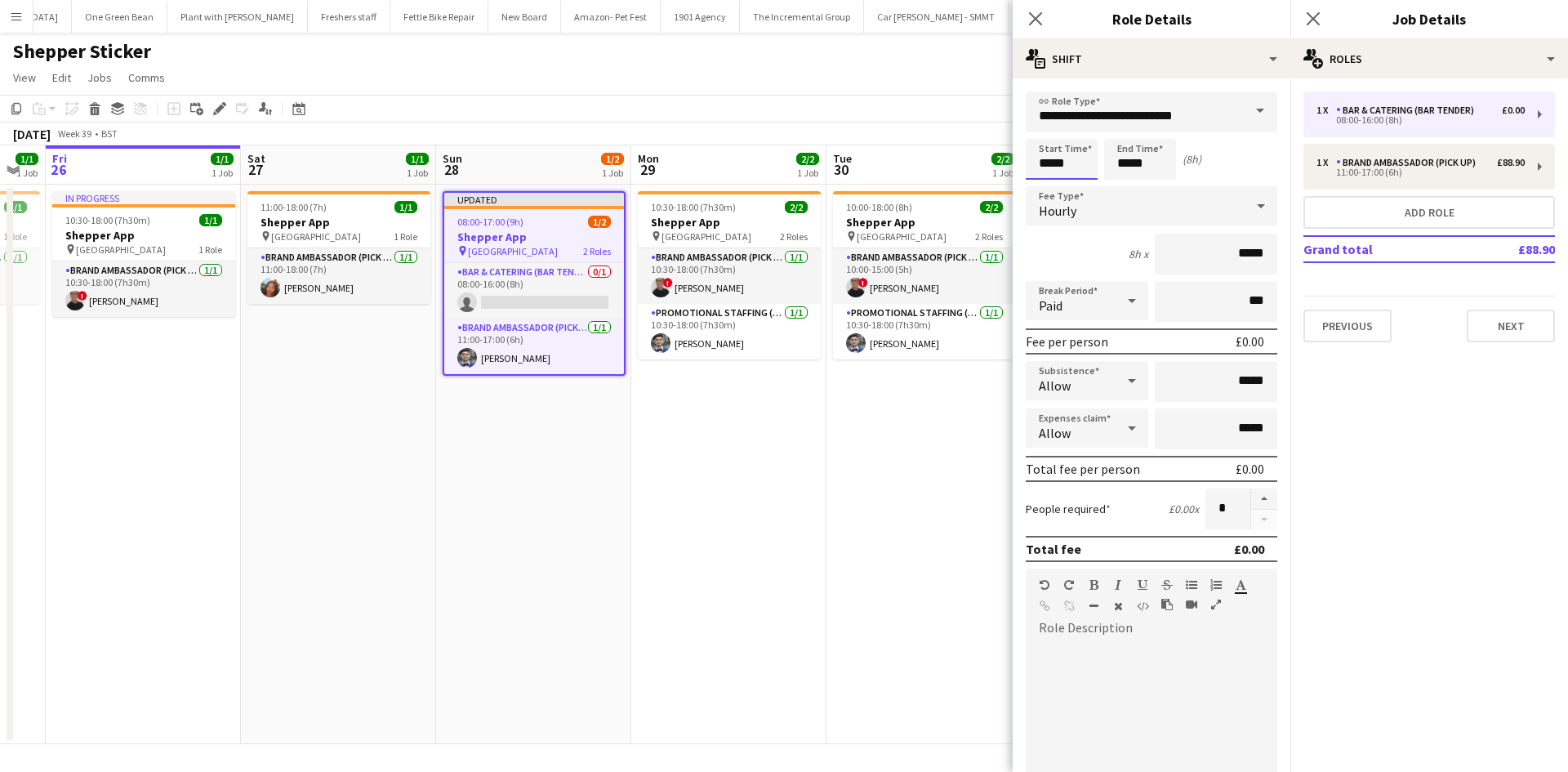
click at [1061, 148] on input "*****" at bounding box center [1061, 159] width 72 height 41
click at [1049, 131] on div at bounding box center [1045, 131] width 32 height 17
type input "*****"
click at [1049, 131] on div at bounding box center [1045, 131] width 32 height 17
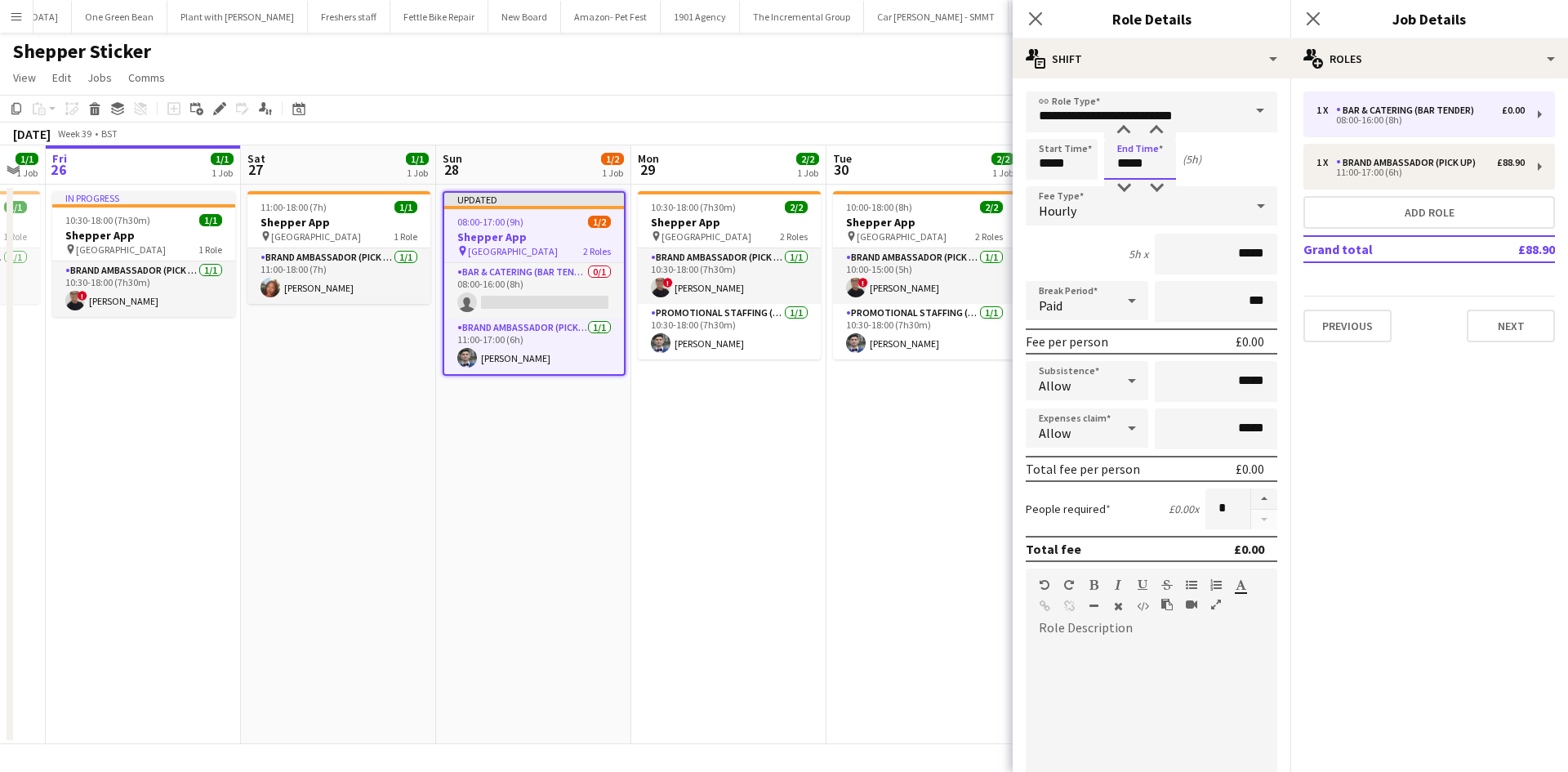
click at [1135, 155] on input "*****" at bounding box center [1140, 159] width 72 height 41
type input "*****"
click at [1127, 131] on div at bounding box center [1123, 131] width 32 height 17
click at [1101, 107] on input "**********" at bounding box center [1151, 111] width 252 height 41
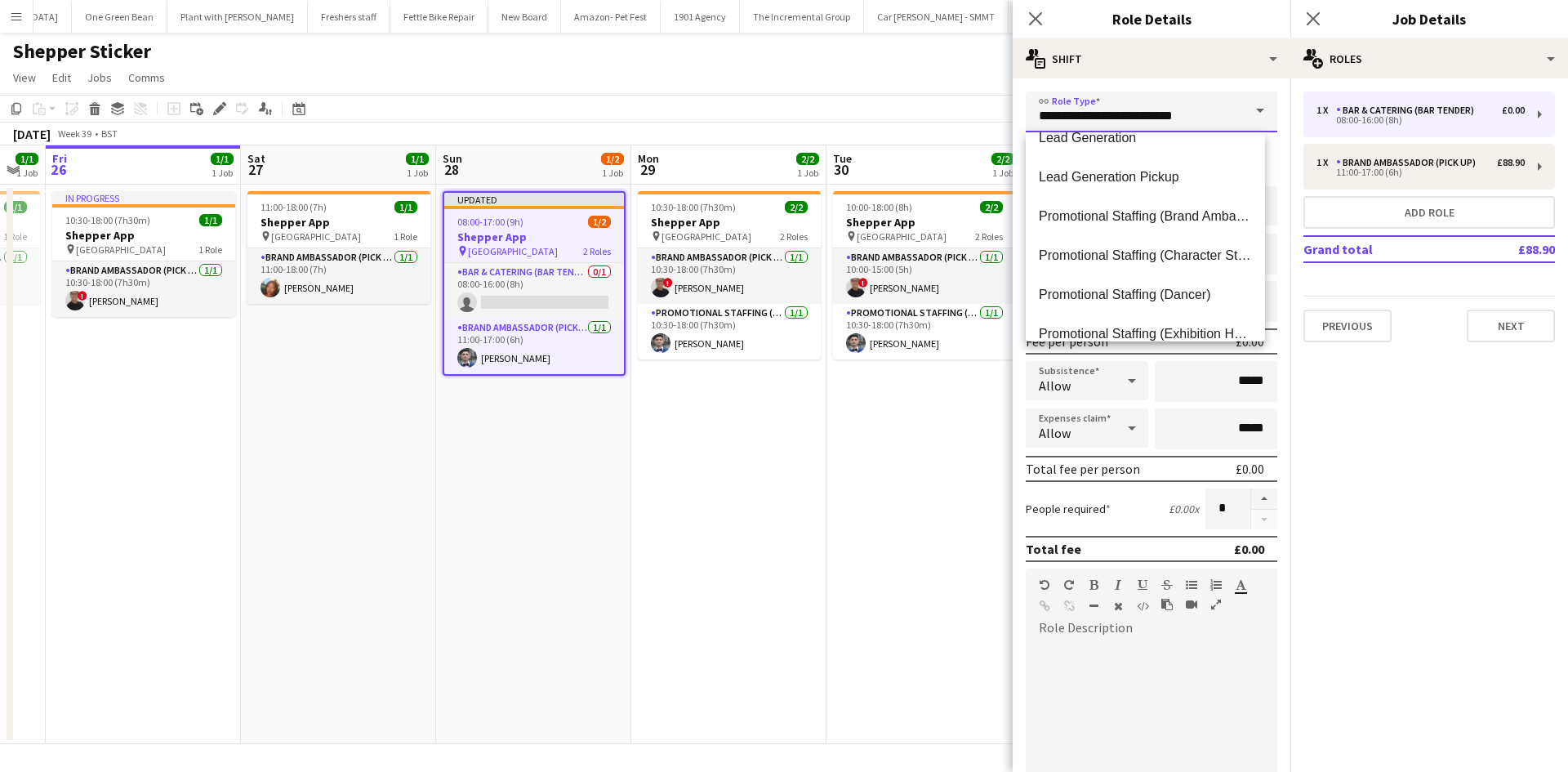
scroll to position [735, 0]
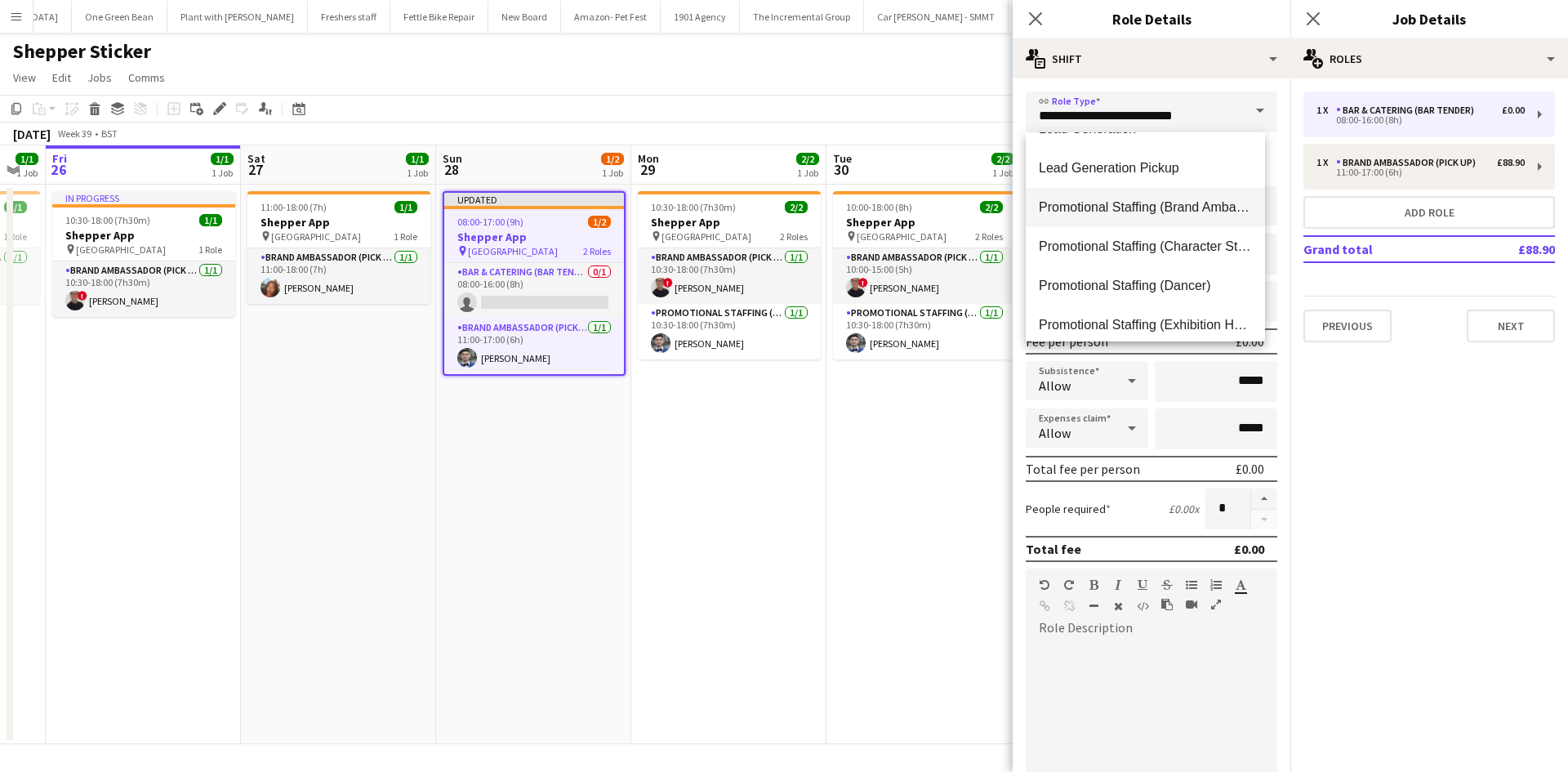
click at [1179, 204] on span "Promotional Staffing (Brand Ambassadors)" at bounding box center [1145, 207] width 213 height 16
type input "**********"
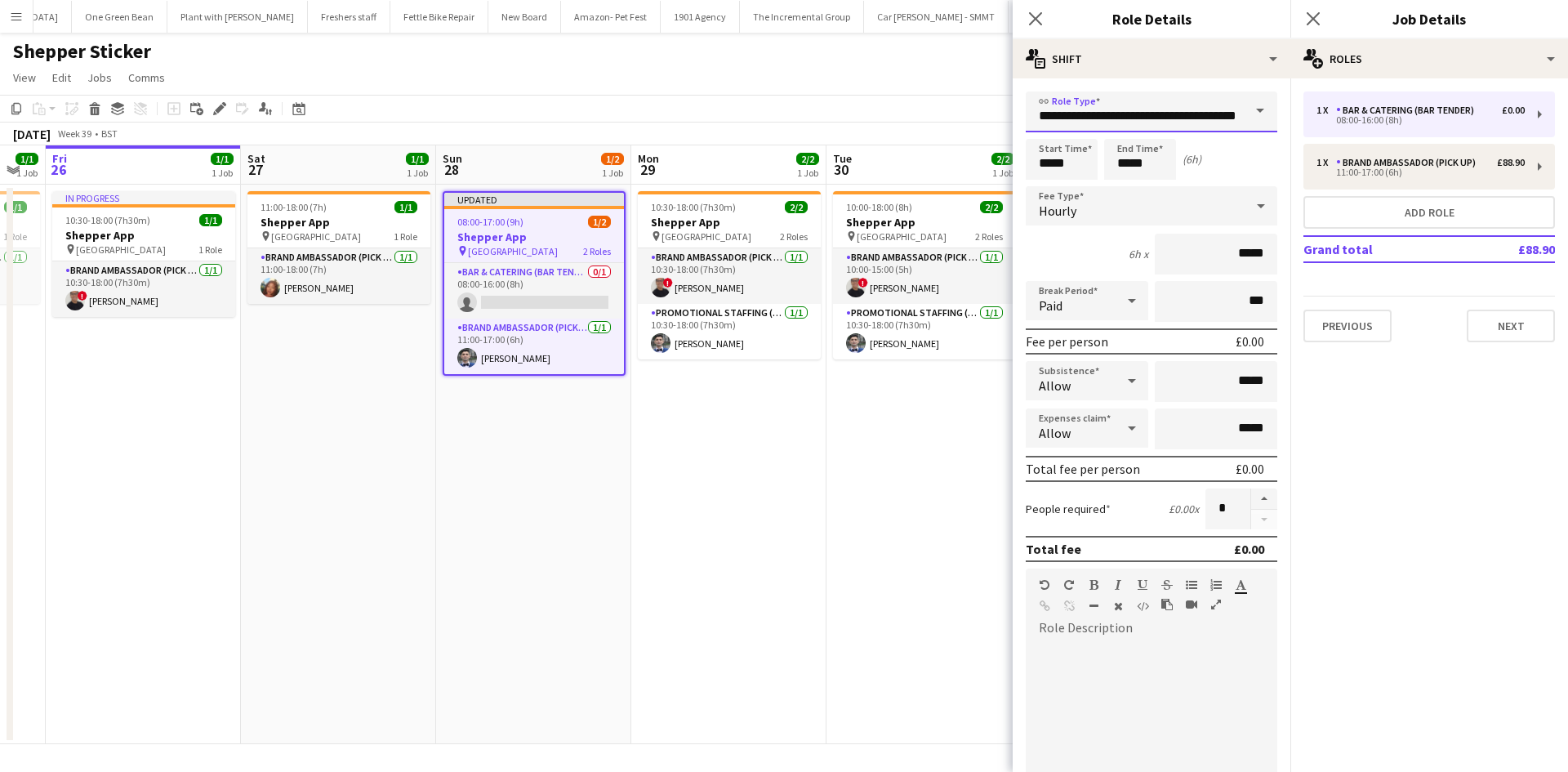
scroll to position [0, 40]
click at [1241, 258] on input "*****" at bounding box center [1216, 253] width 123 height 41
type input "******"
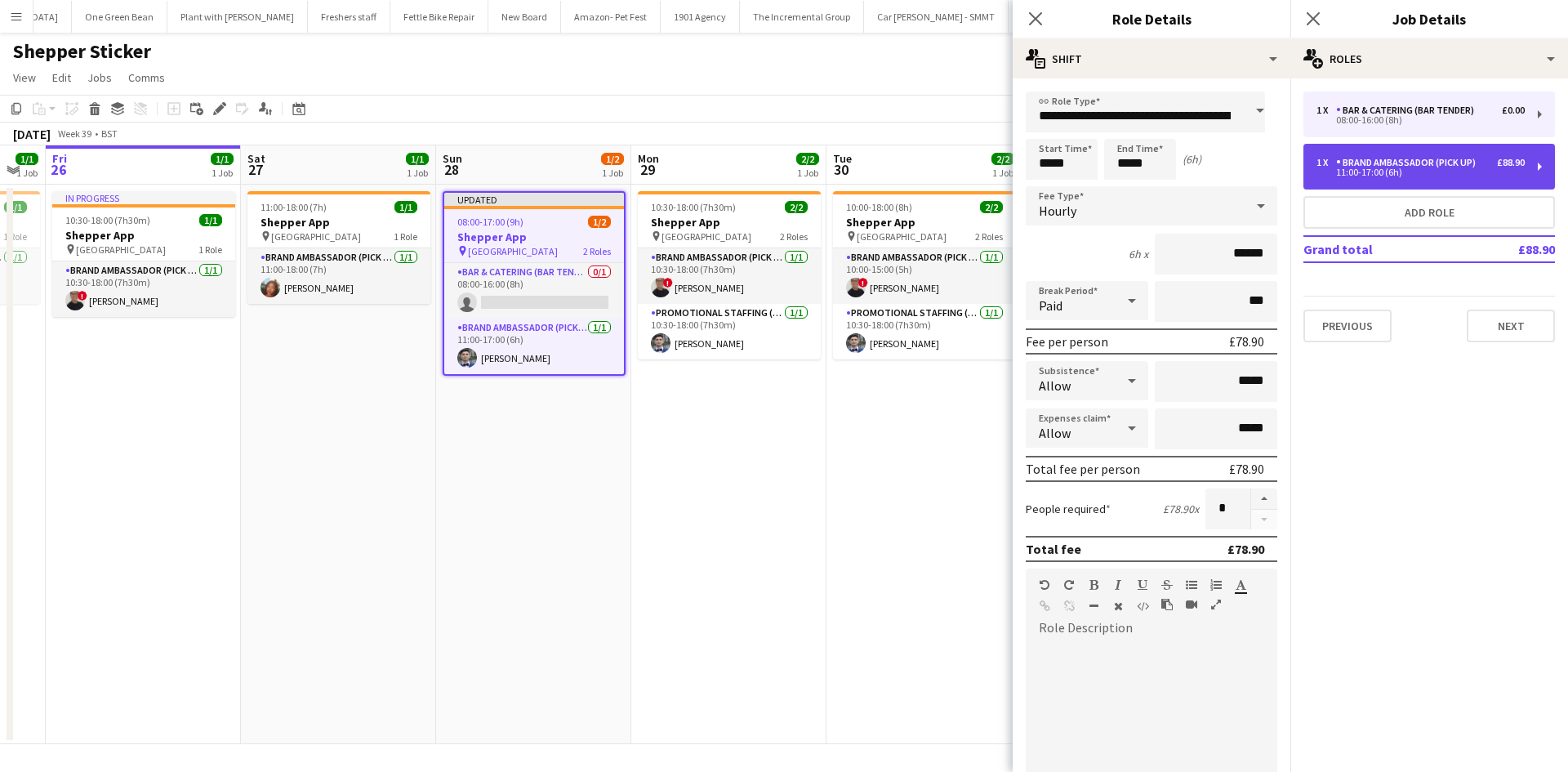
click at [1437, 160] on div "Brand Ambassador (Pick up)" at bounding box center [1409, 162] width 146 height 12
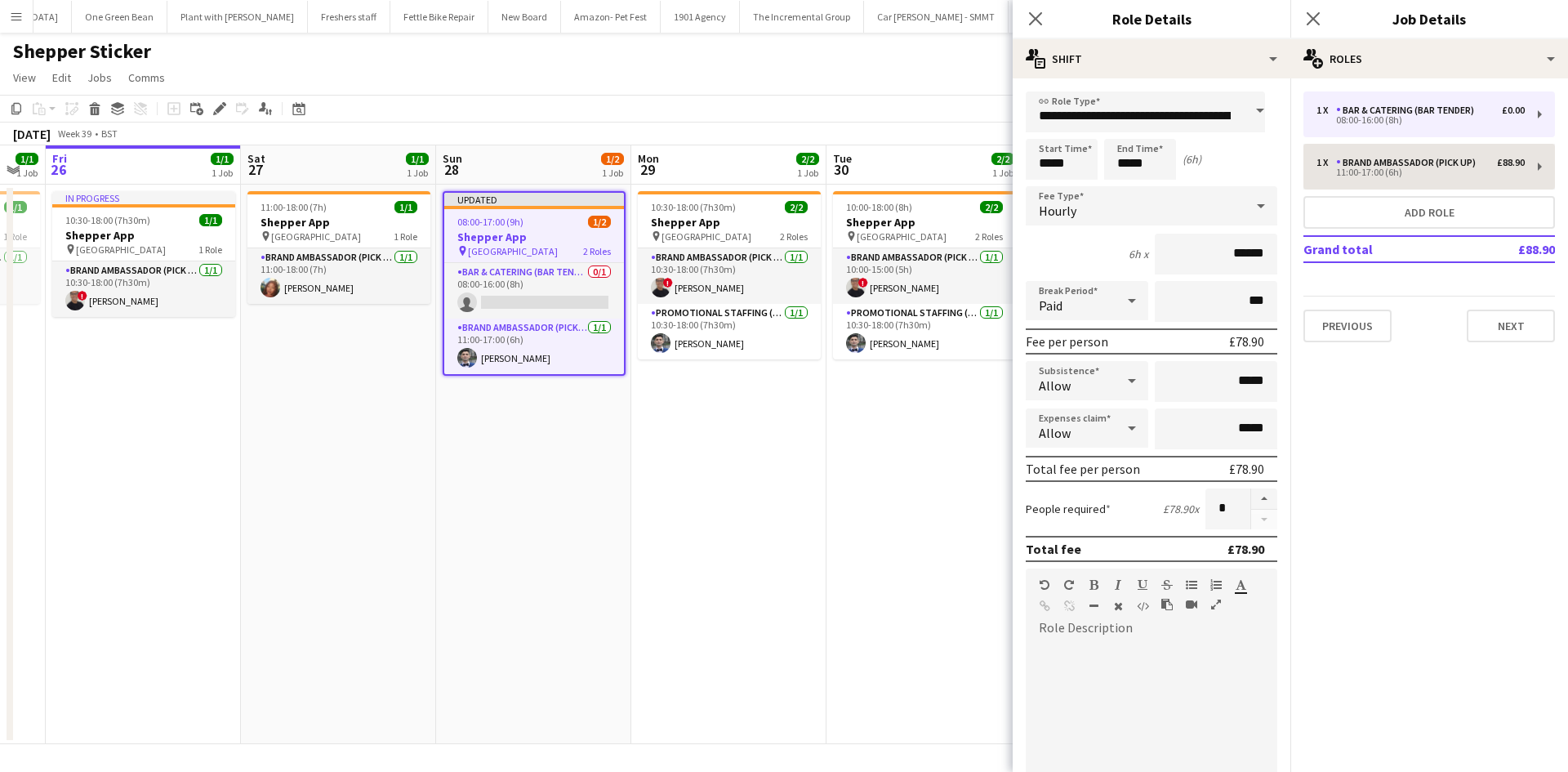
type input "**********"
type input "******"
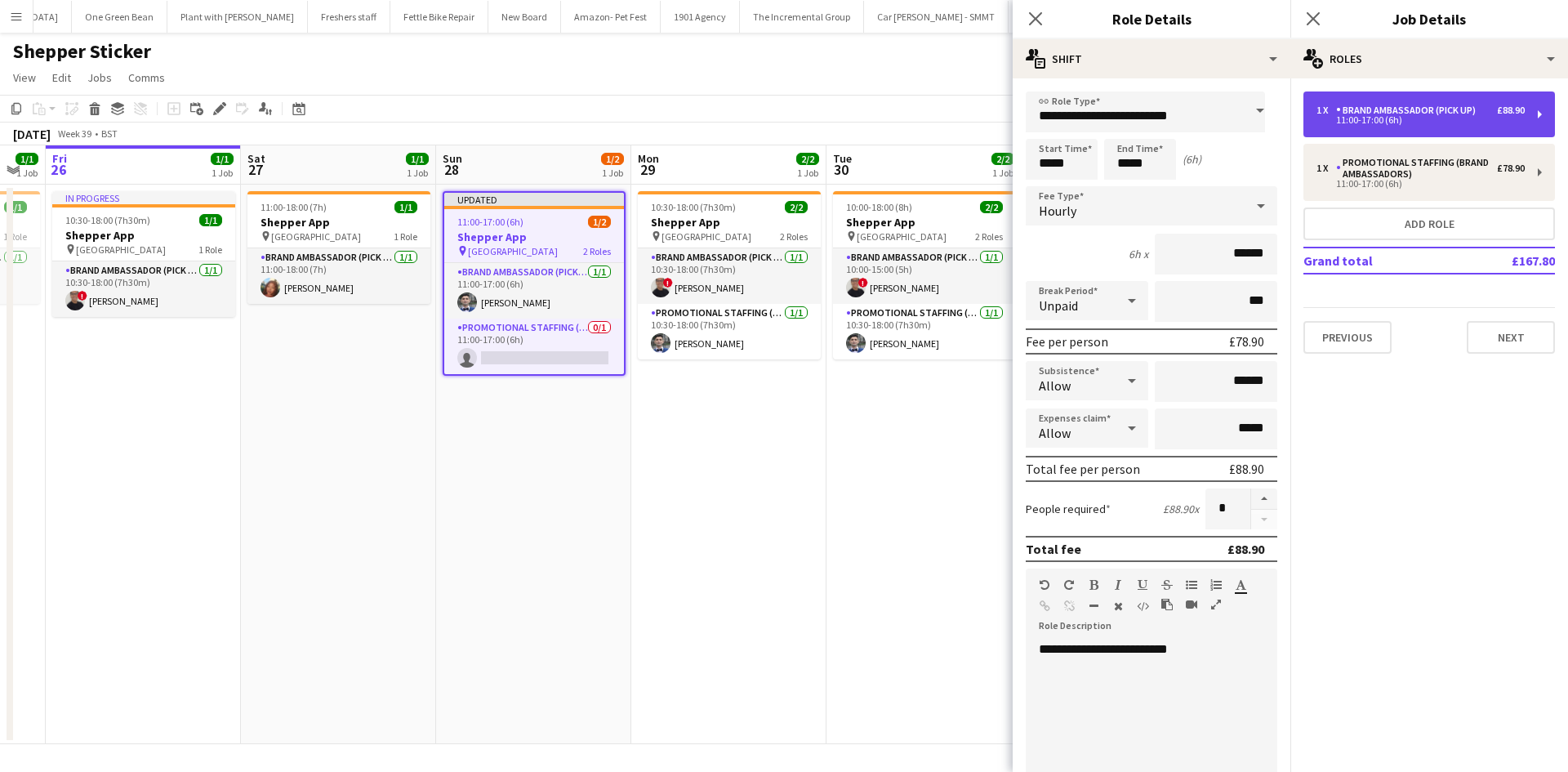
click at [1430, 126] on div "1 x Brand Ambassador (Pick up) £88.90 11:00-17:00 (6h)" at bounding box center [1429, 113] width 252 height 46
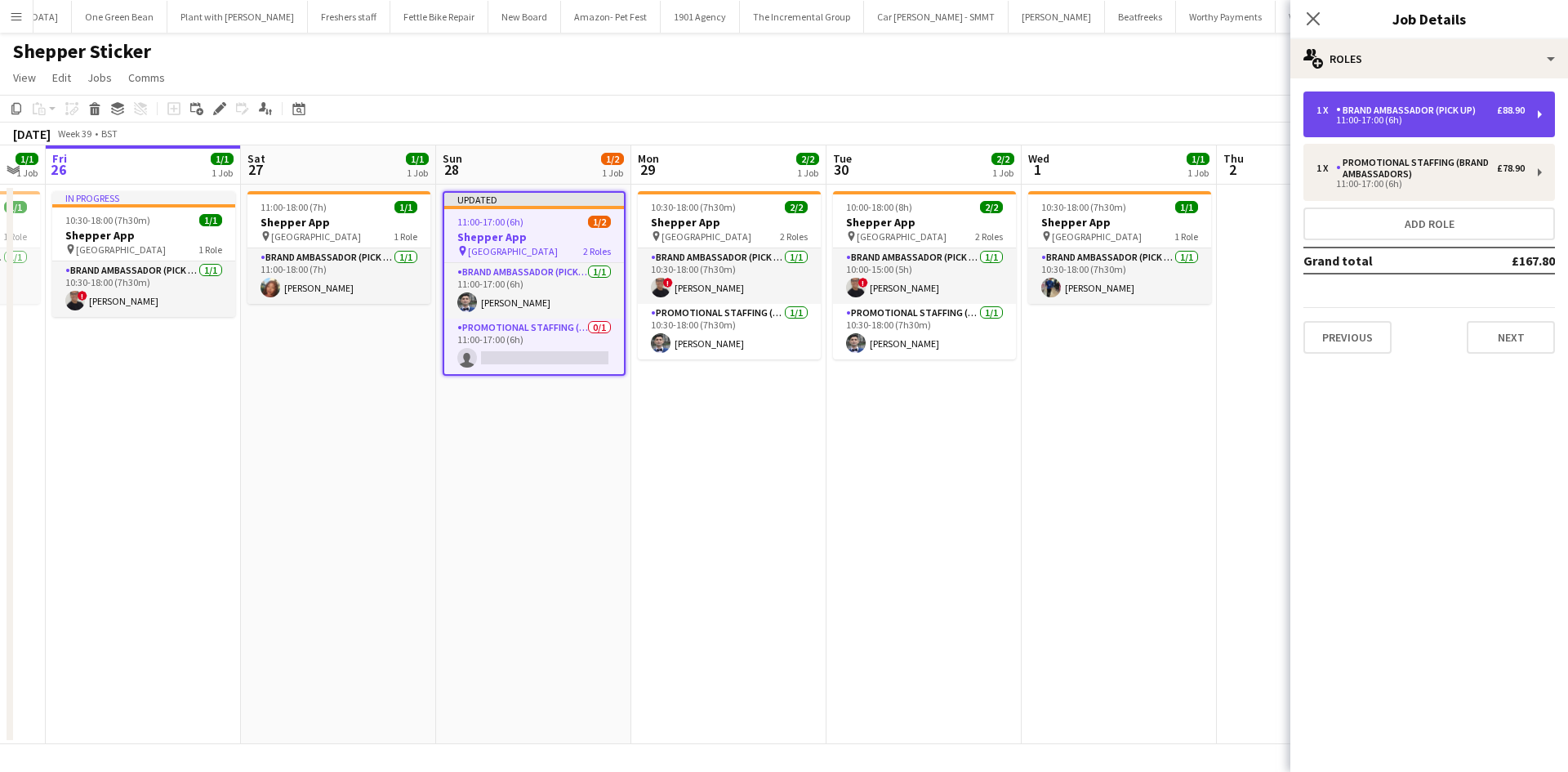
click at [1416, 113] on div "Brand Ambassador (Pick up)" at bounding box center [1409, 110] width 146 height 12
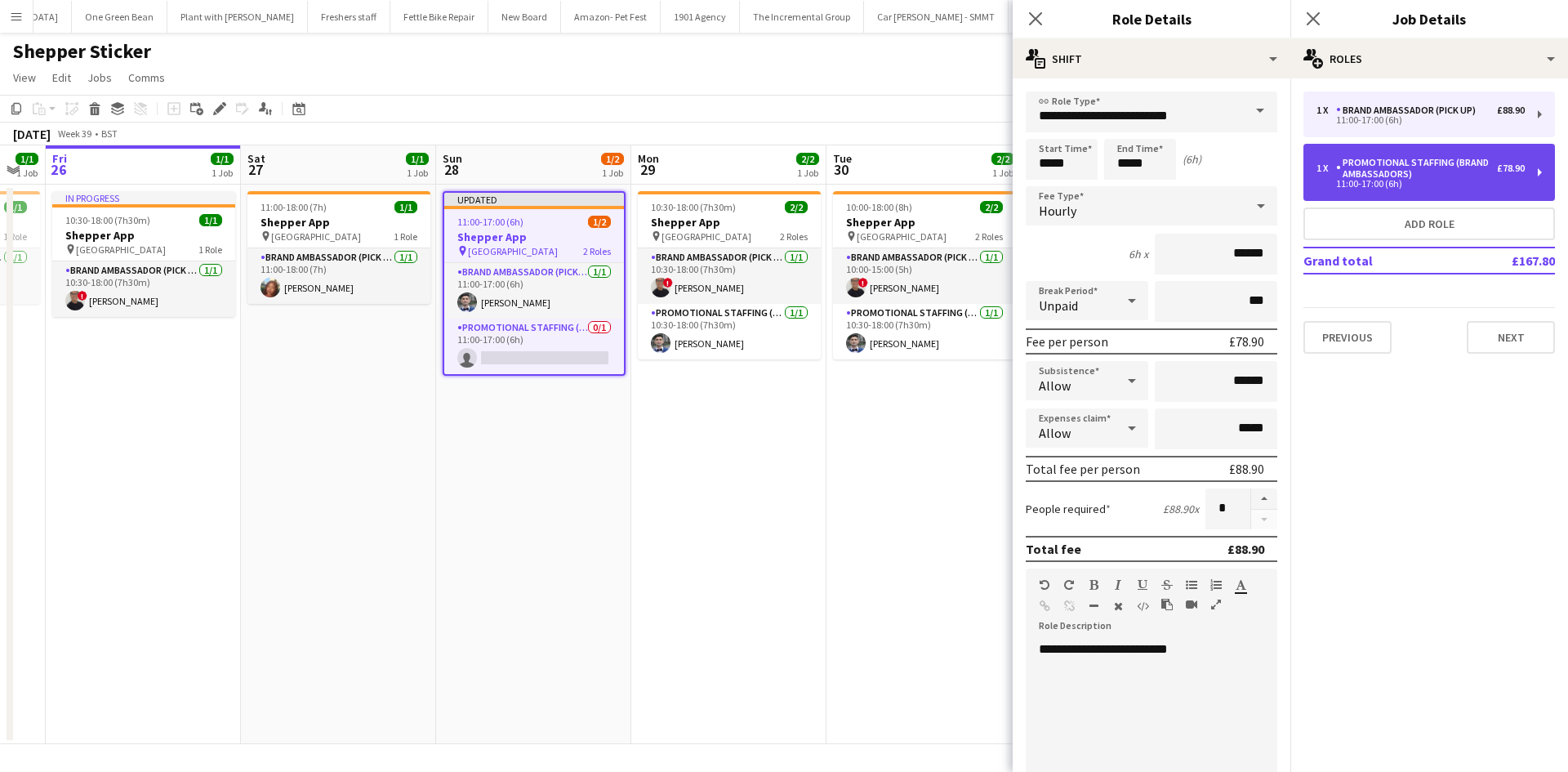
click at [1384, 188] on div "11:00-17:00 (6h)" at bounding box center [1420, 184] width 208 height 8
type input "**********"
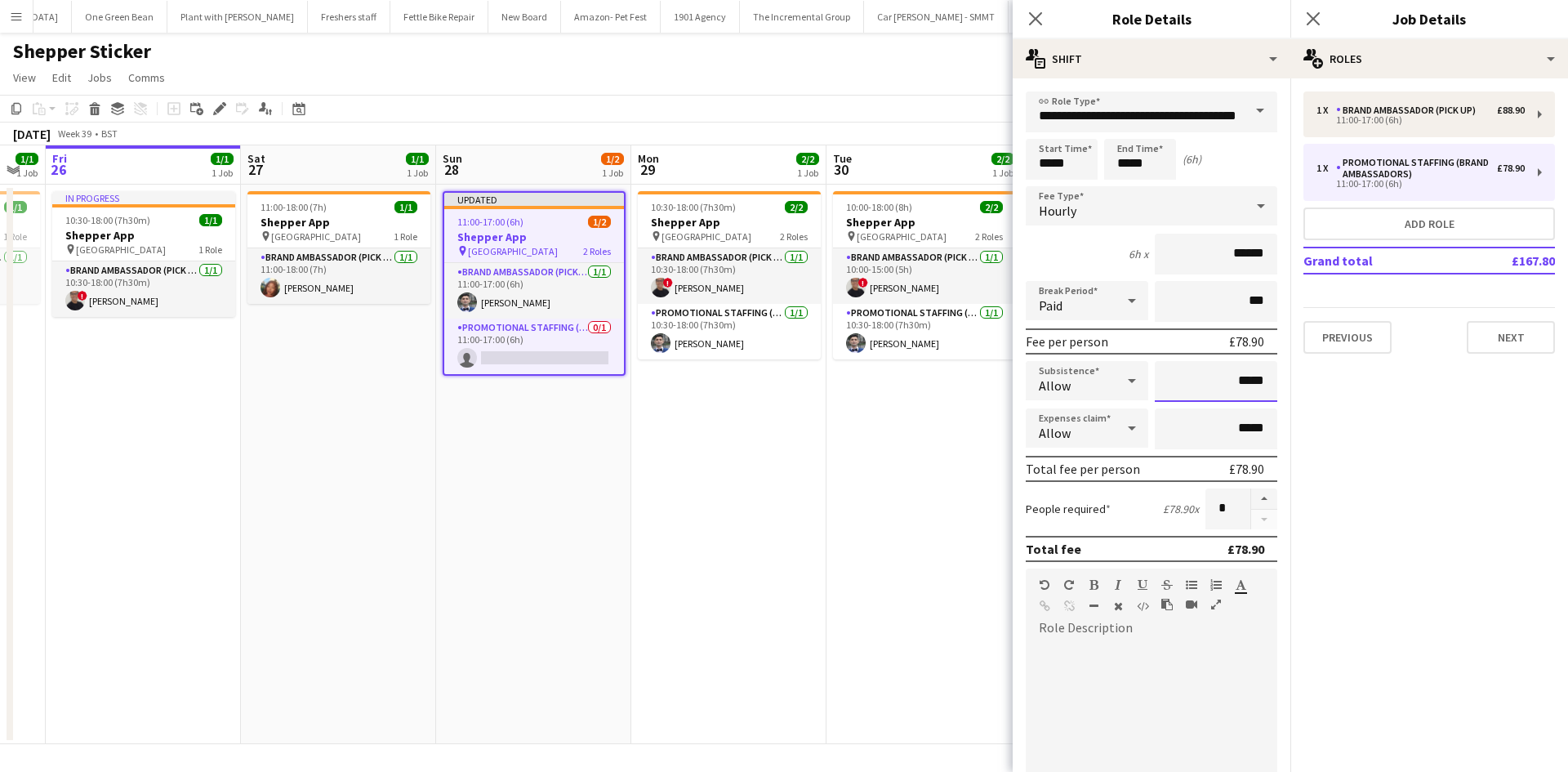
click at [1244, 381] on input "*****" at bounding box center [1216, 381] width 123 height 41
type input "*****"
click at [870, 437] on app-date-cell "10:00-18:00 (8h) 2/2 Shepper App pin Central London 2 Roles Brand Ambassador (P…" at bounding box center [924, 464] width 195 height 559
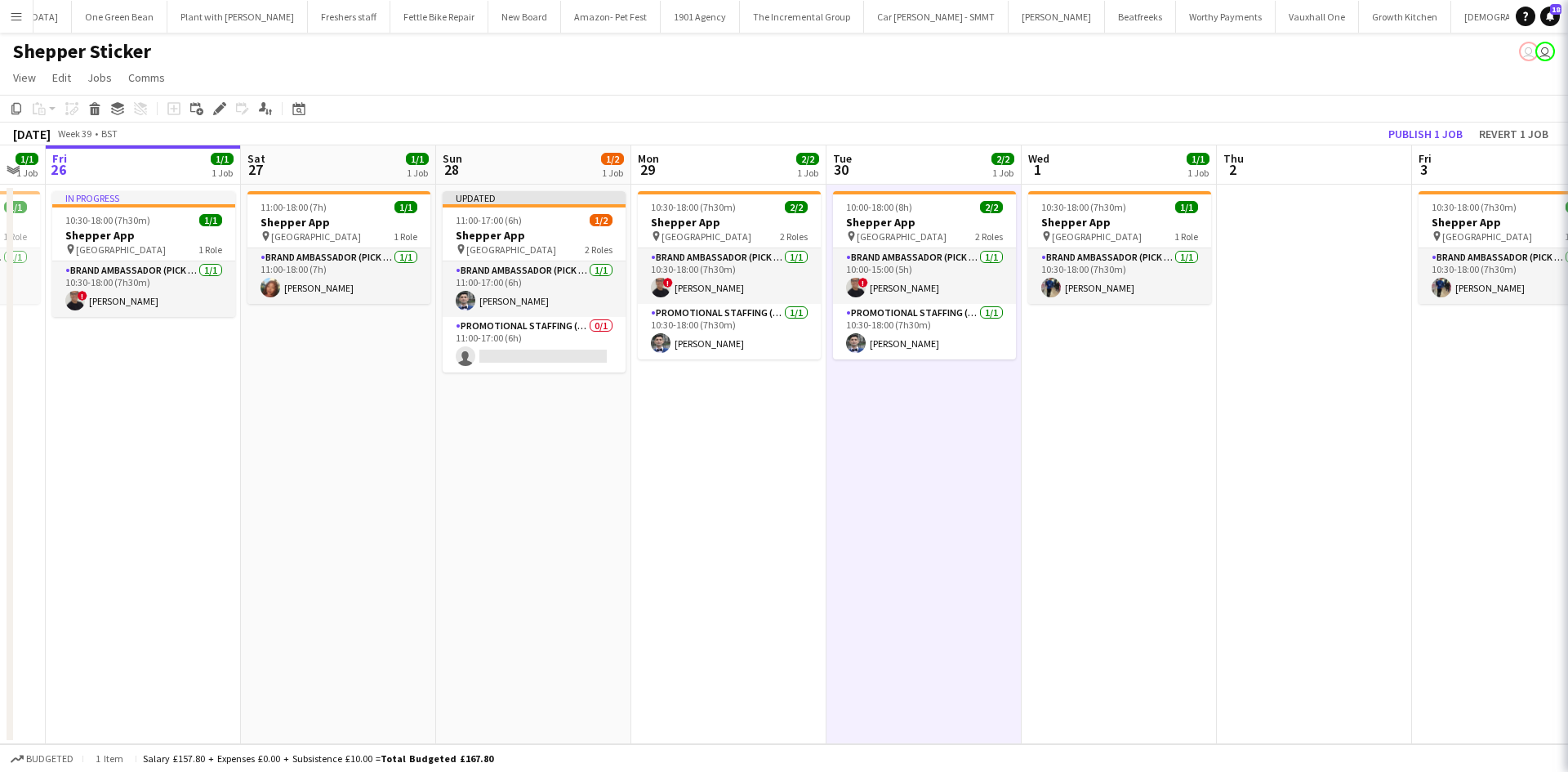
scroll to position [0, 538]
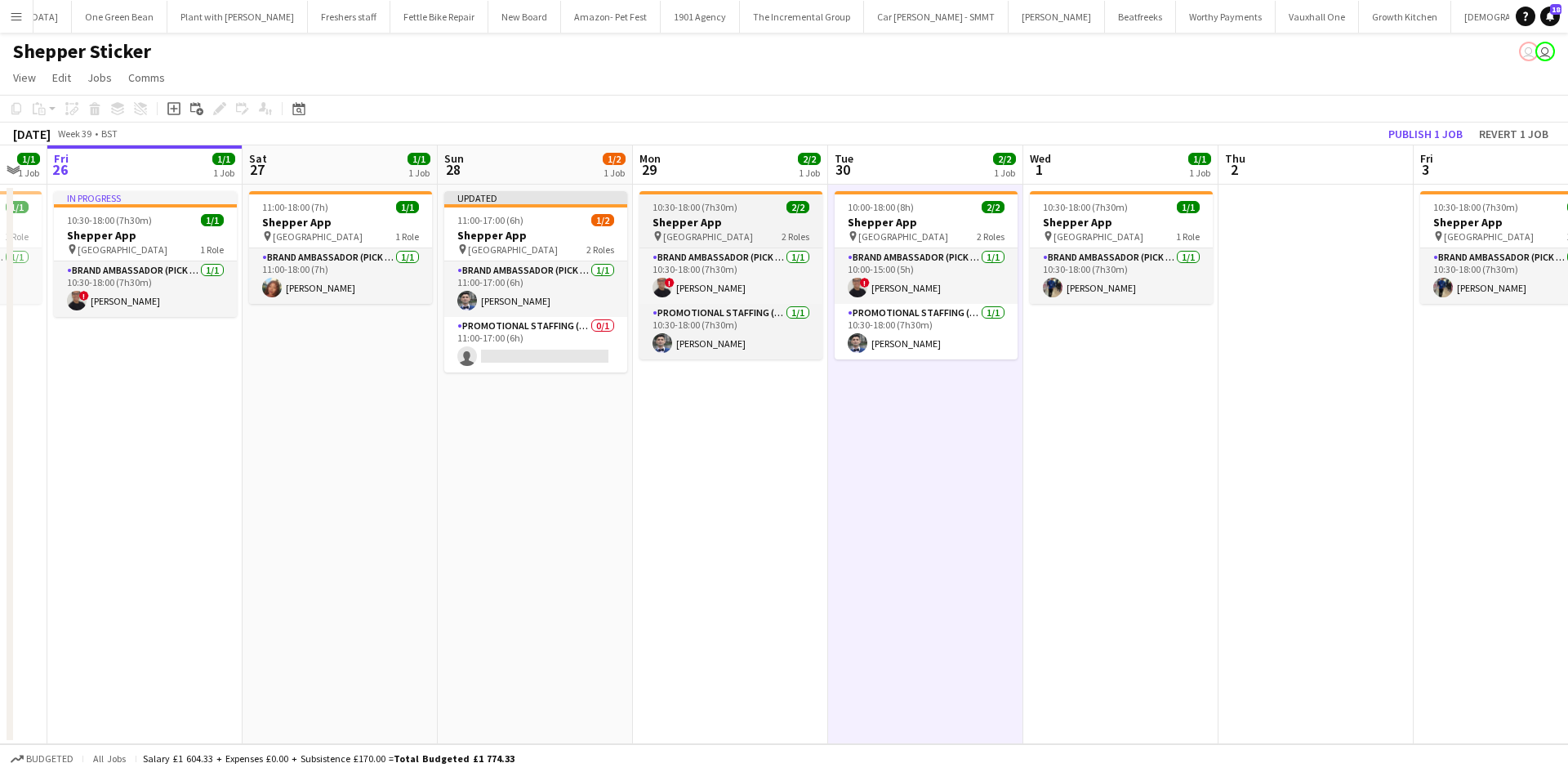
click at [737, 216] on h3 "Shepper App" at bounding box center [731, 222] width 183 height 15
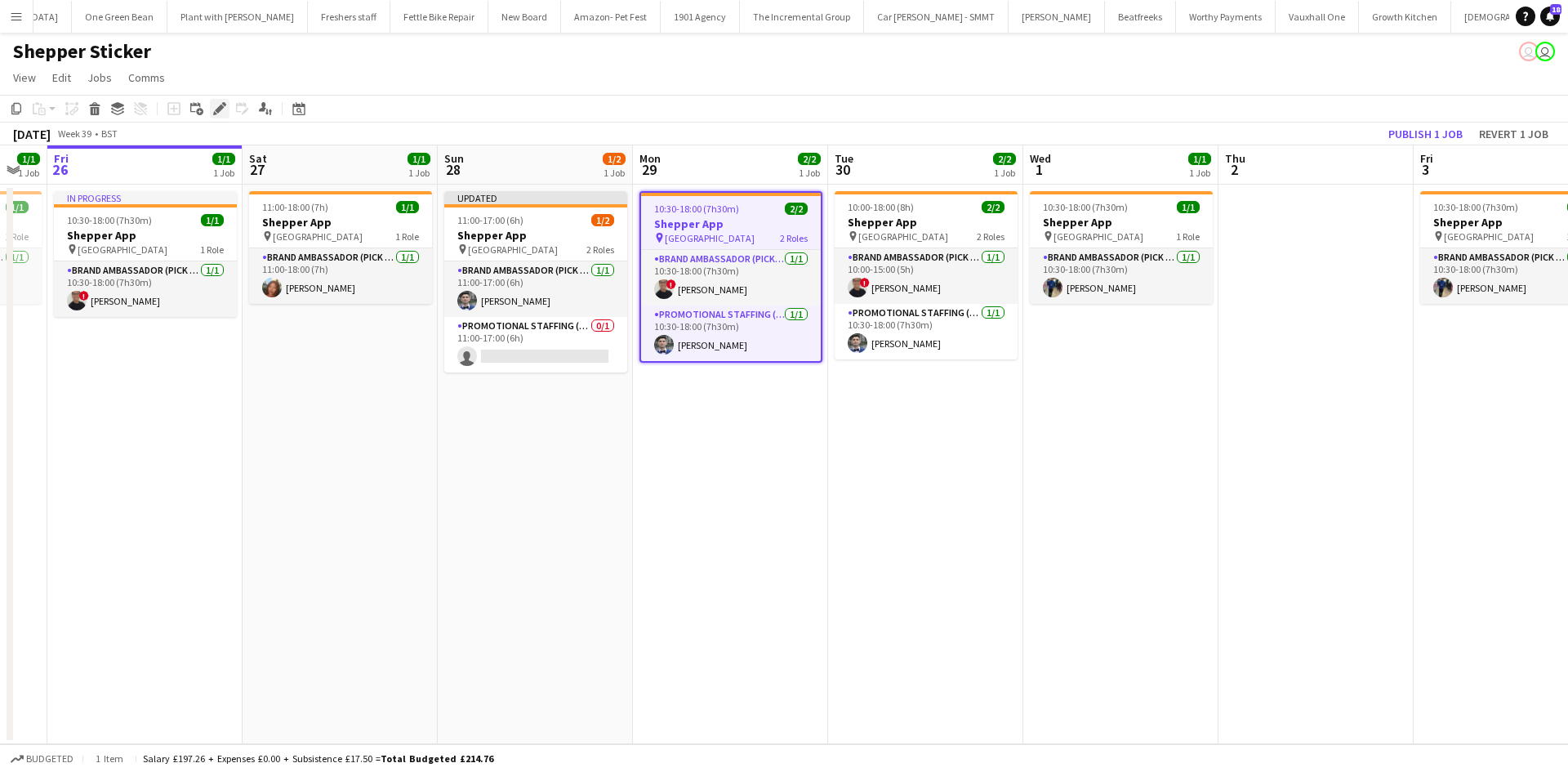
click at [222, 112] on icon "Edit" at bounding box center [220, 109] width 13 height 13
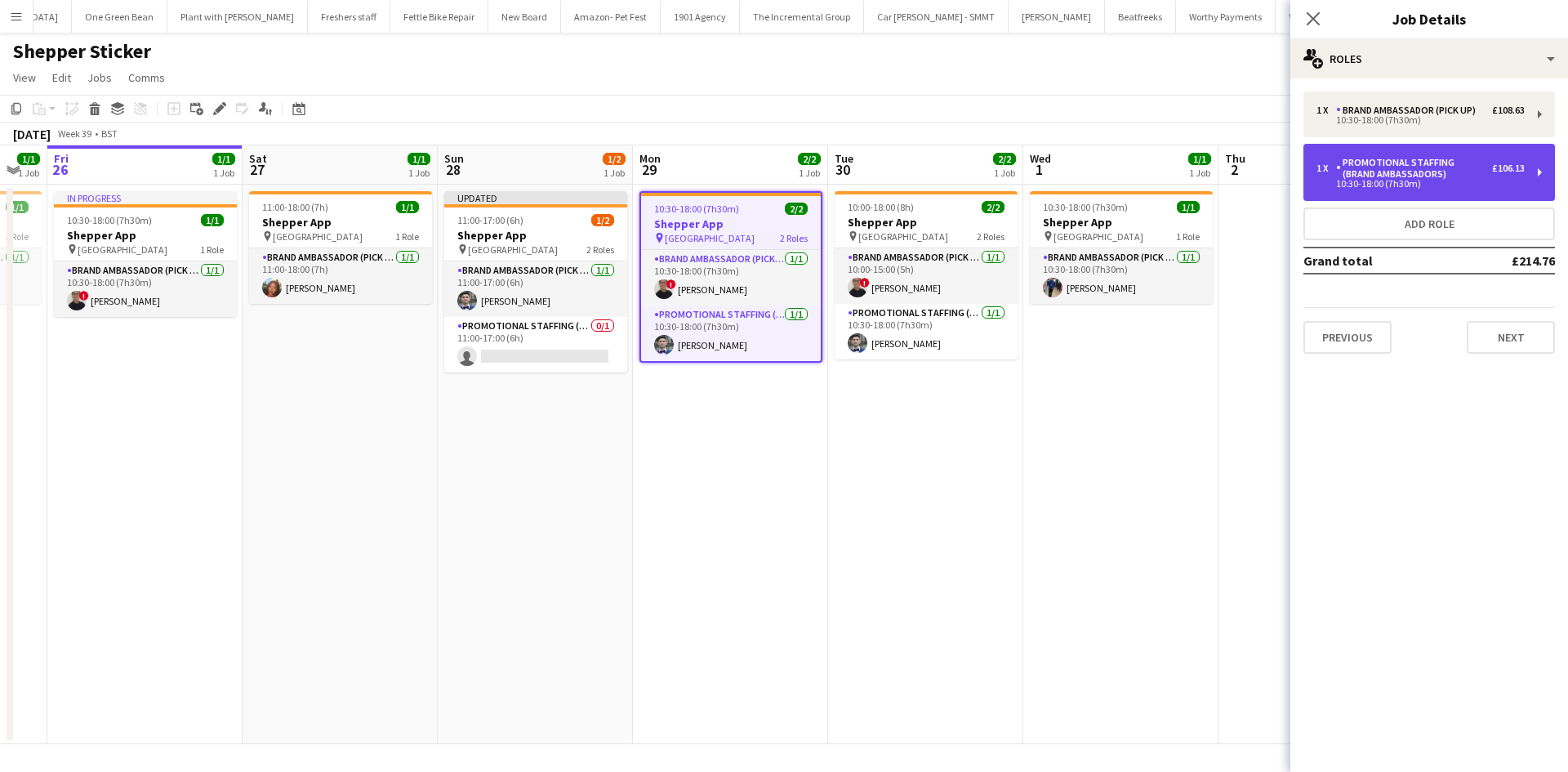
click at [1437, 176] on div "Promotional Staffing (Brand Ambassadors)" at bounding box center [1414, 168] width 156 height 23
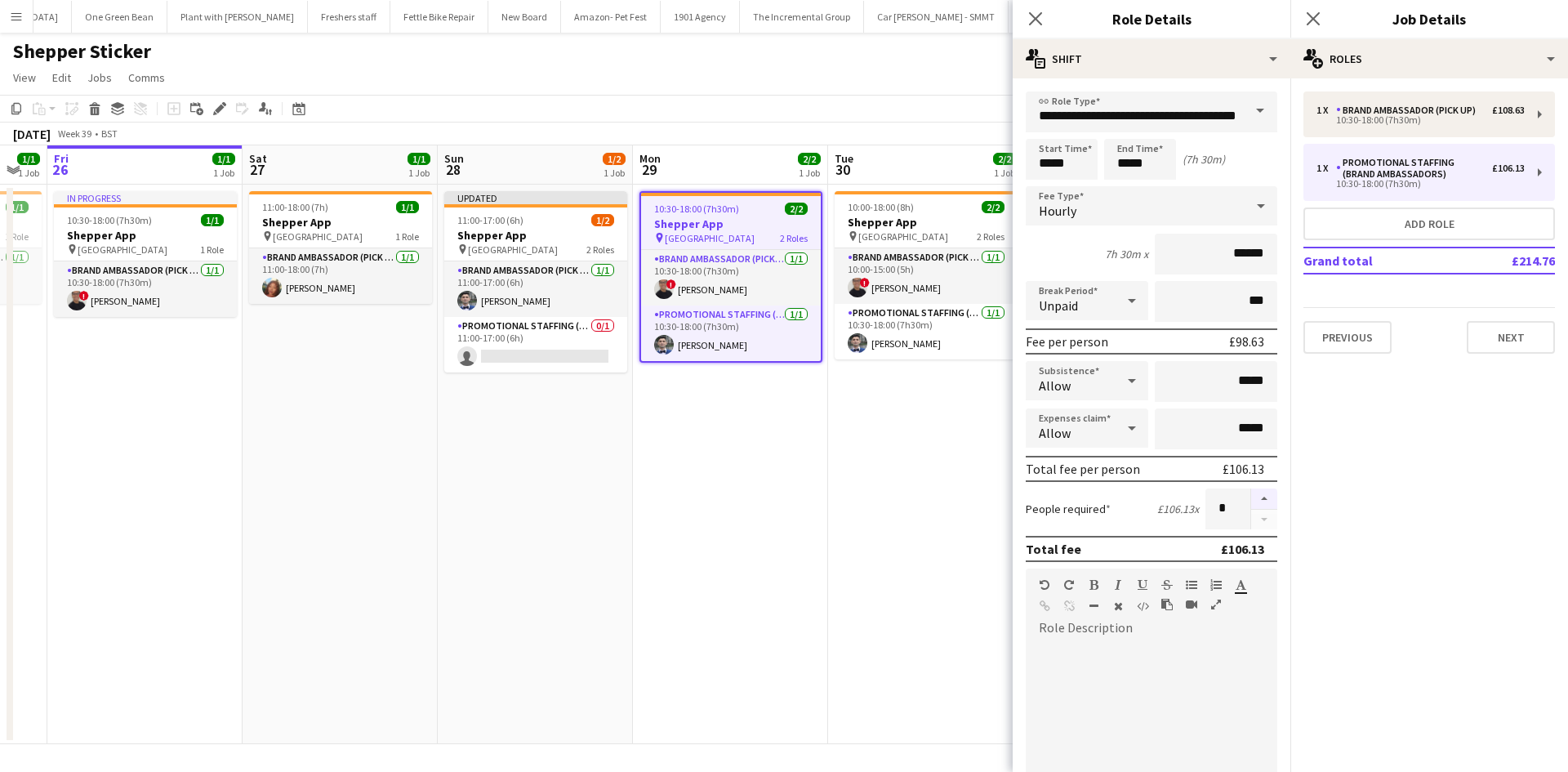
click at [1251, 497] on button "button" at bounding box center [1264, 499] width 27 height 22
type input "*"
click at [897, 543] on app-date-cell "10:00-18:00 (8h) 2/2 Shepper App pin Central London 2 Roles Brand Ambassador (P…" at bounding box center [926, 464] width 195 height 559
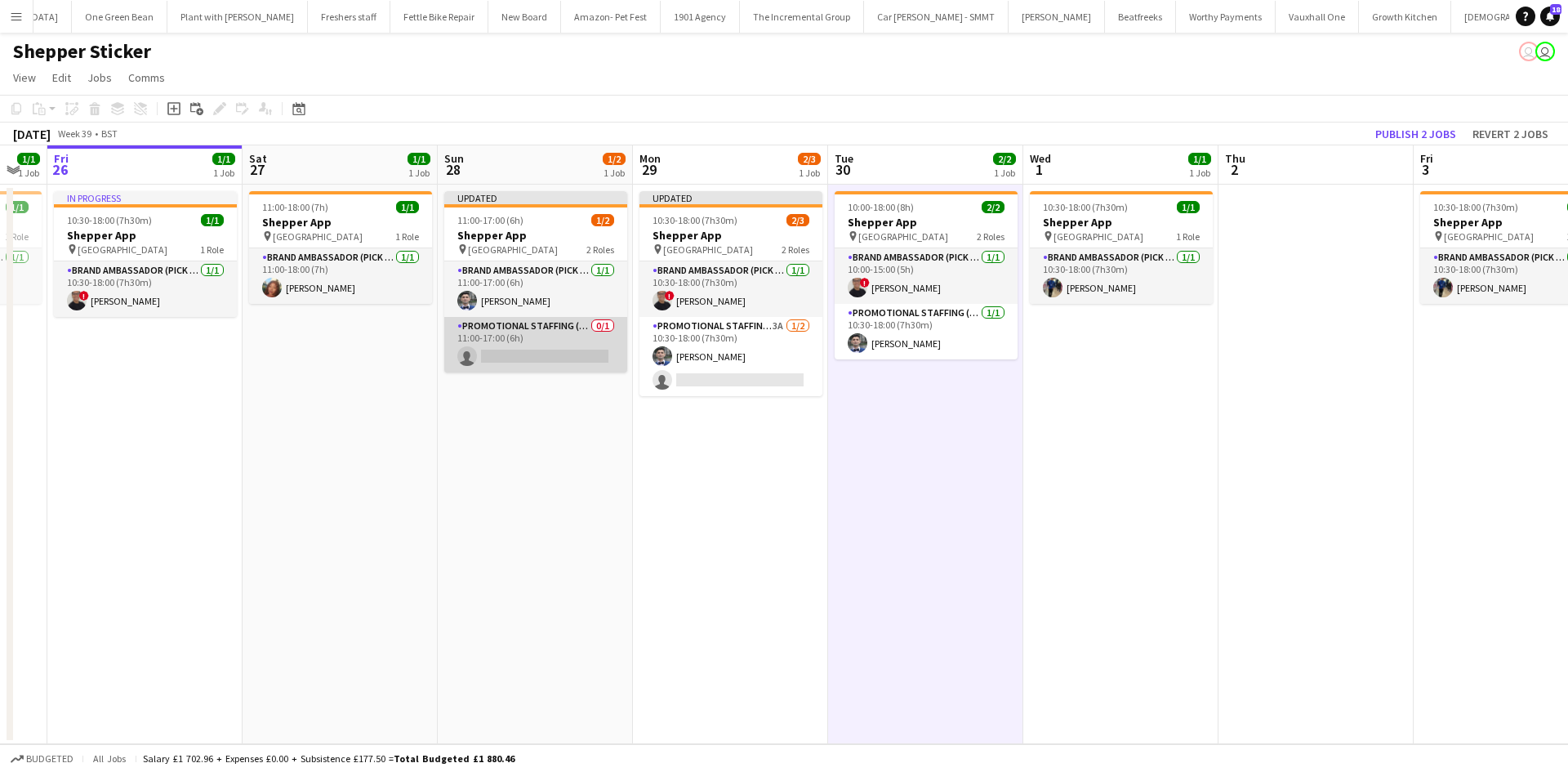
click at [525, 342] on app-card-role "Promotional Staffing (Brand Ambassadors) 0/1 11:00-17:00 (6h) single-neutral-ac…" at bounding box center [535, 344] width 183 height 55
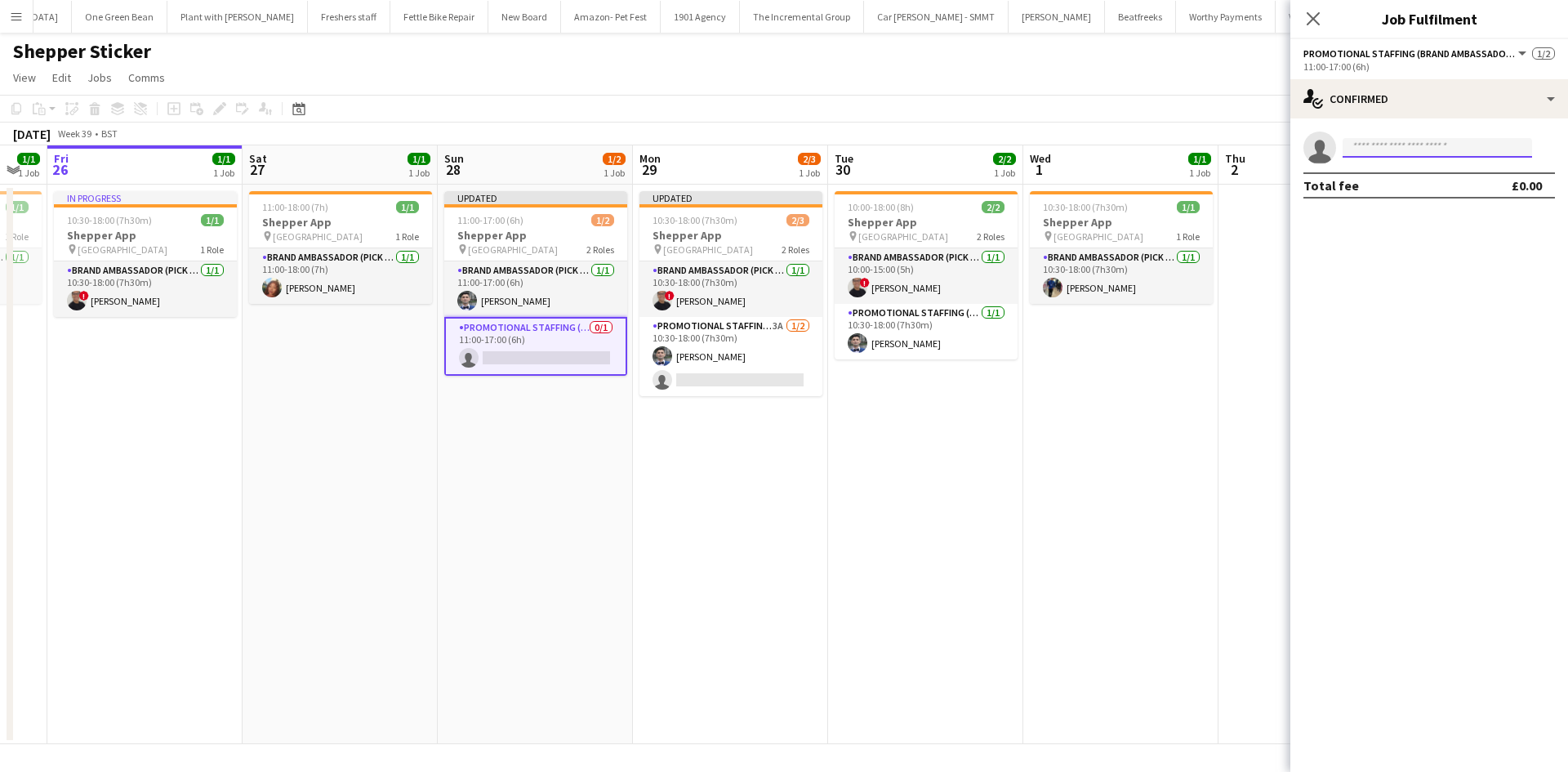
click at [1377, 157] on body "Menu Boards Boards Boards All jobs Status Workforce Workforce My Workforce Recr…" at bounding box center [784, 386] width 1568 height 772
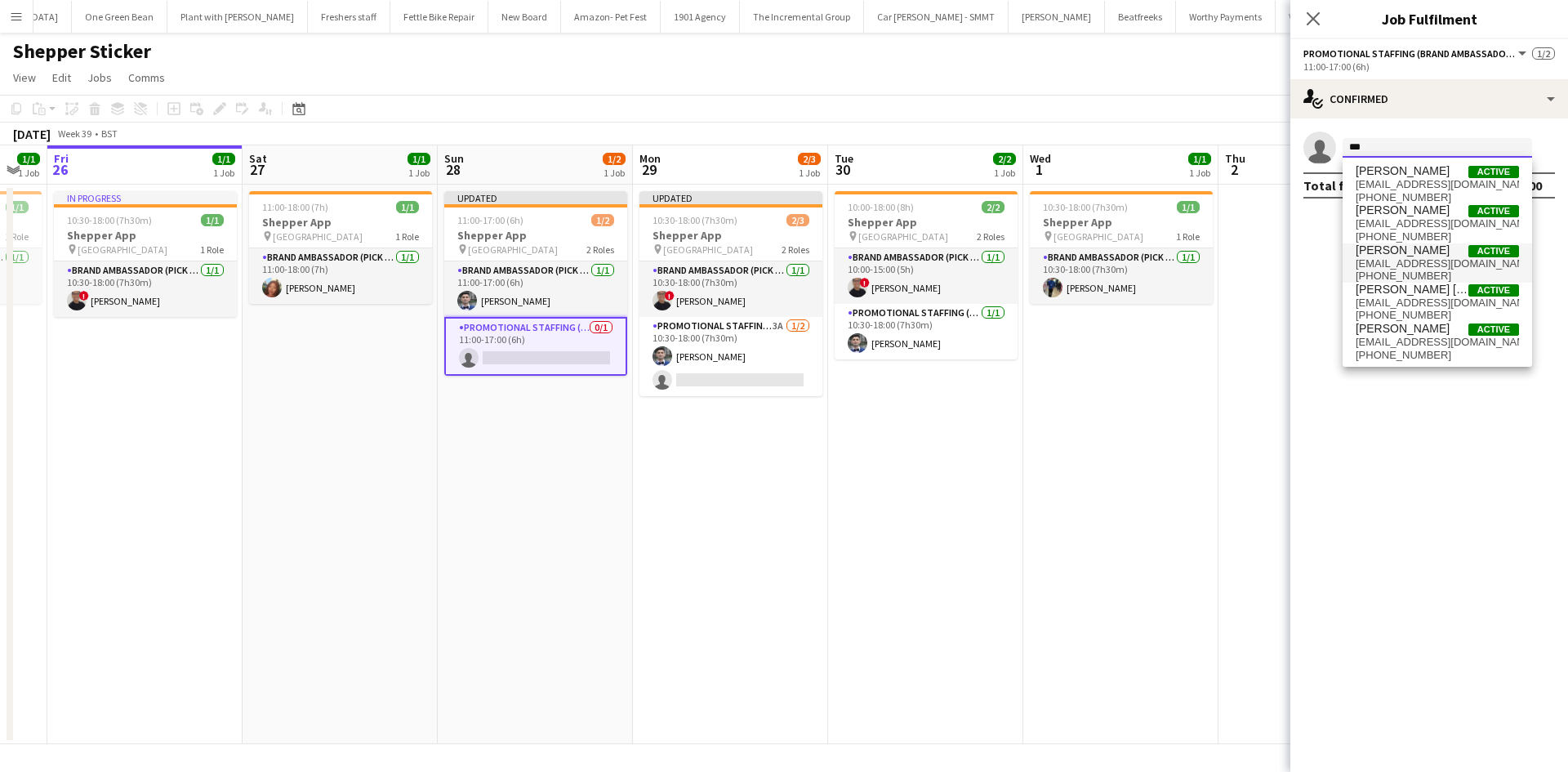
type input "***"
click at [1416, 256] on span "[PERSON_NAME]" at bounding box center [1402, 250] width 94 height 14
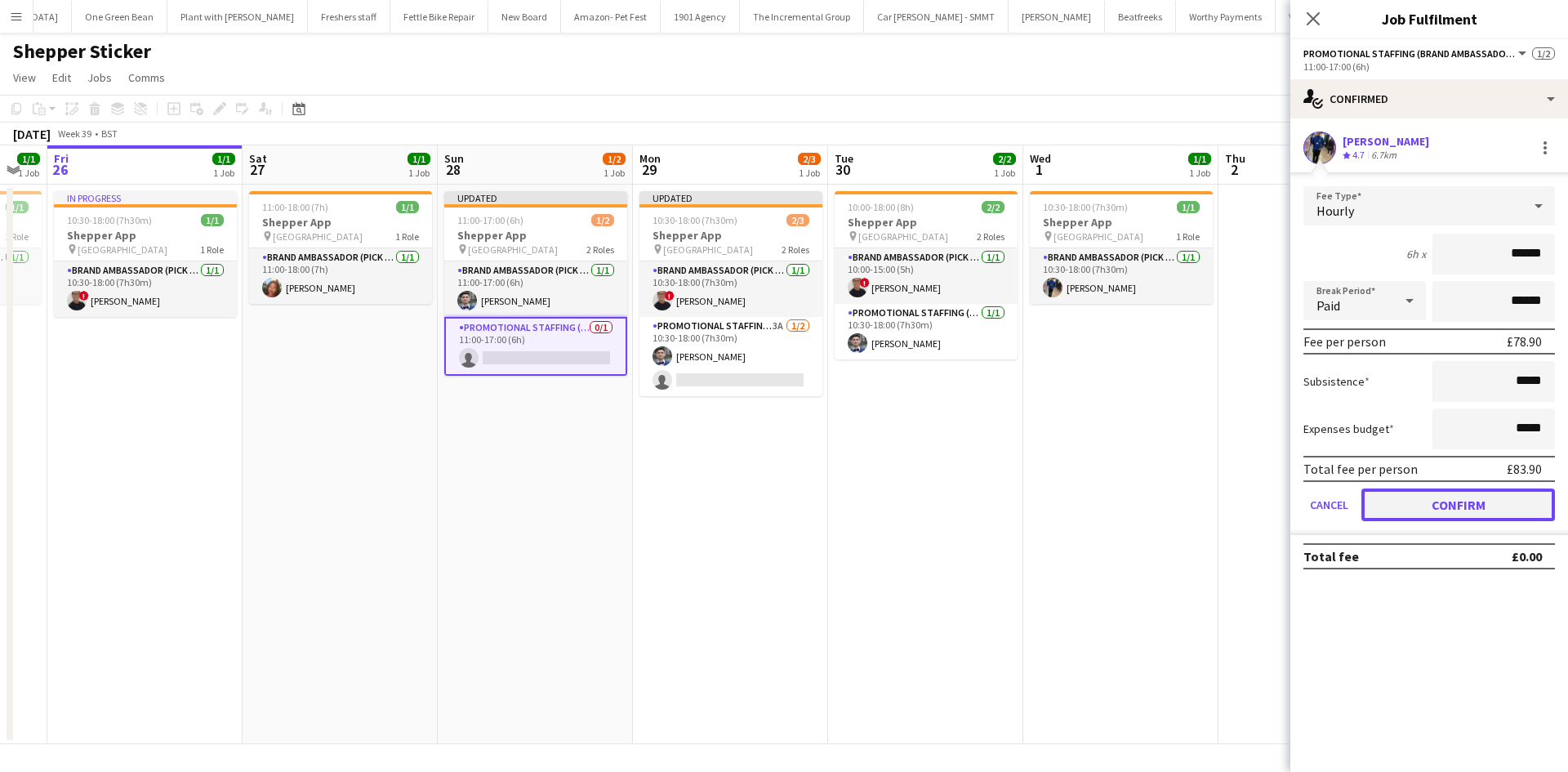
click at [1444, 503] on button "Confirm" at bounding box center [1458, 504] width 194 height 32
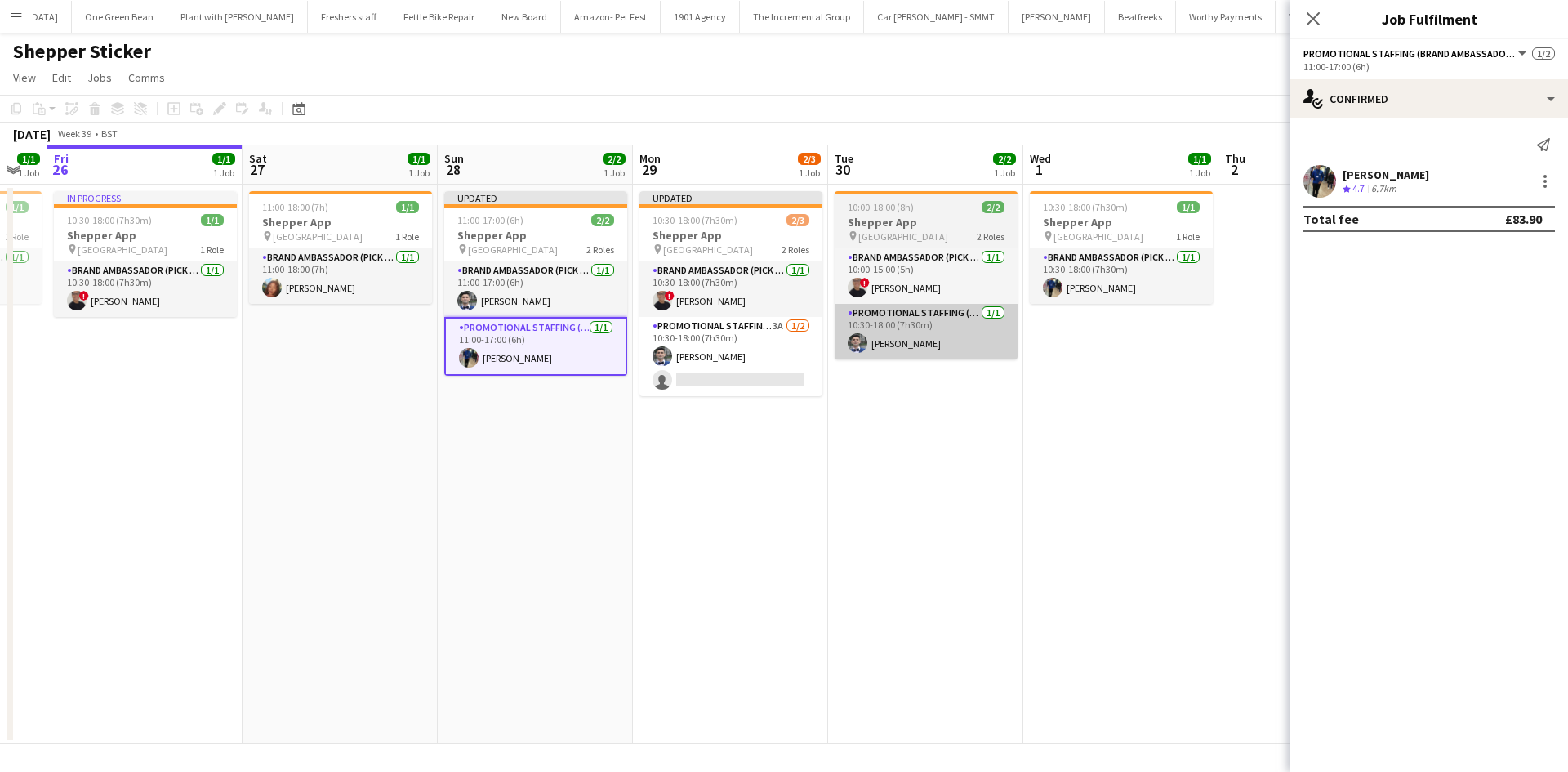
drag, startPoint x: 770, startPoint y: 379, endPoint x: 1001, endPoint y: 331, distance: 235.9
click at [770, 379] on app-card-role "Promotional Staffing (Brand Ambassadors) 3A [DATE] 10:30-18:00 (7h30m) [PERSON_…" at bounding box center [731, 356] width 183 height 80
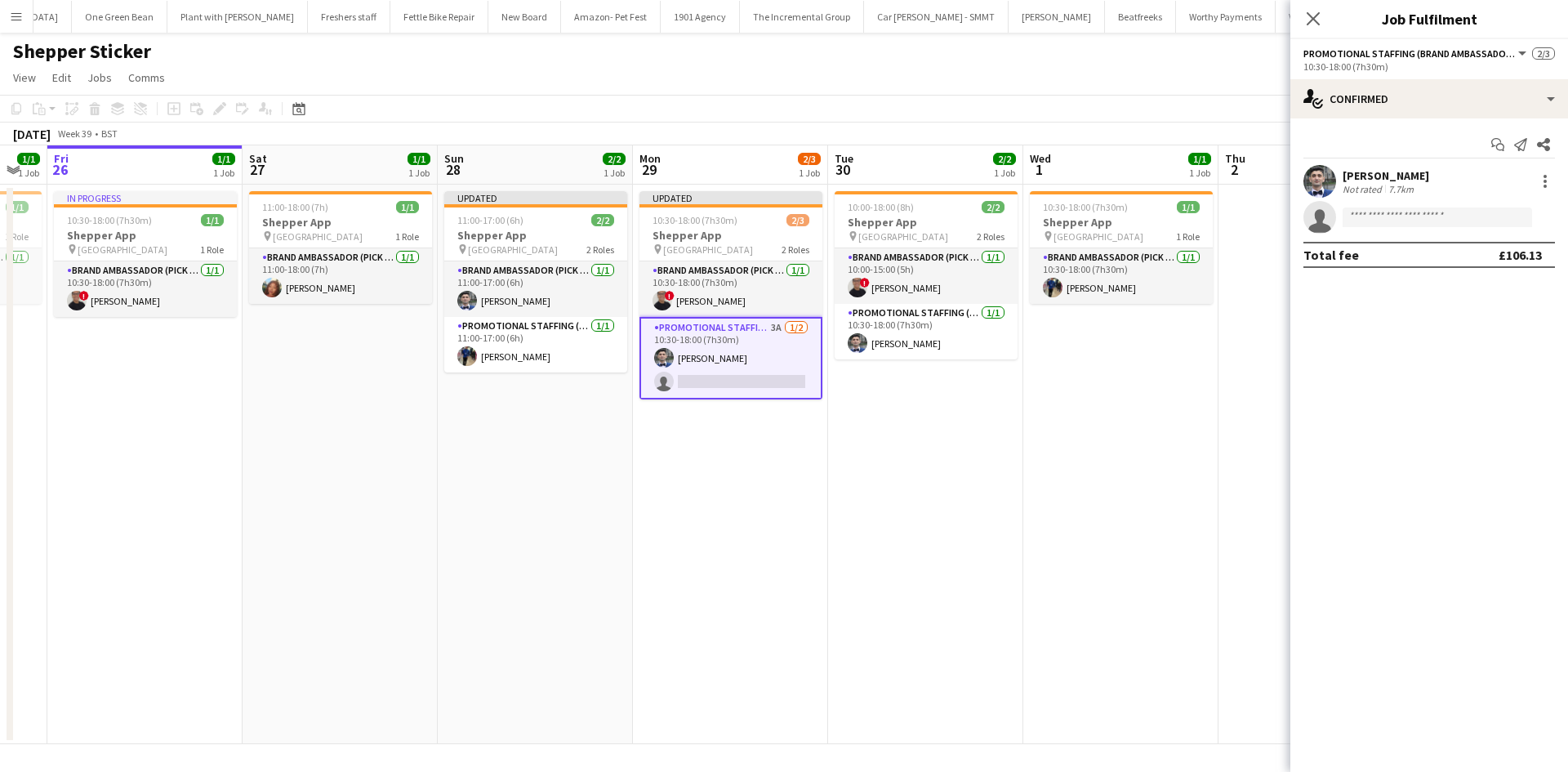
click at [1382, 229] on app-invite-slot "single-neutral-actions" at bounding box center [1428, 216] width 277 height 32
click at [1391, 217] on input at bounding box center [1437, 217] width 190 height 20
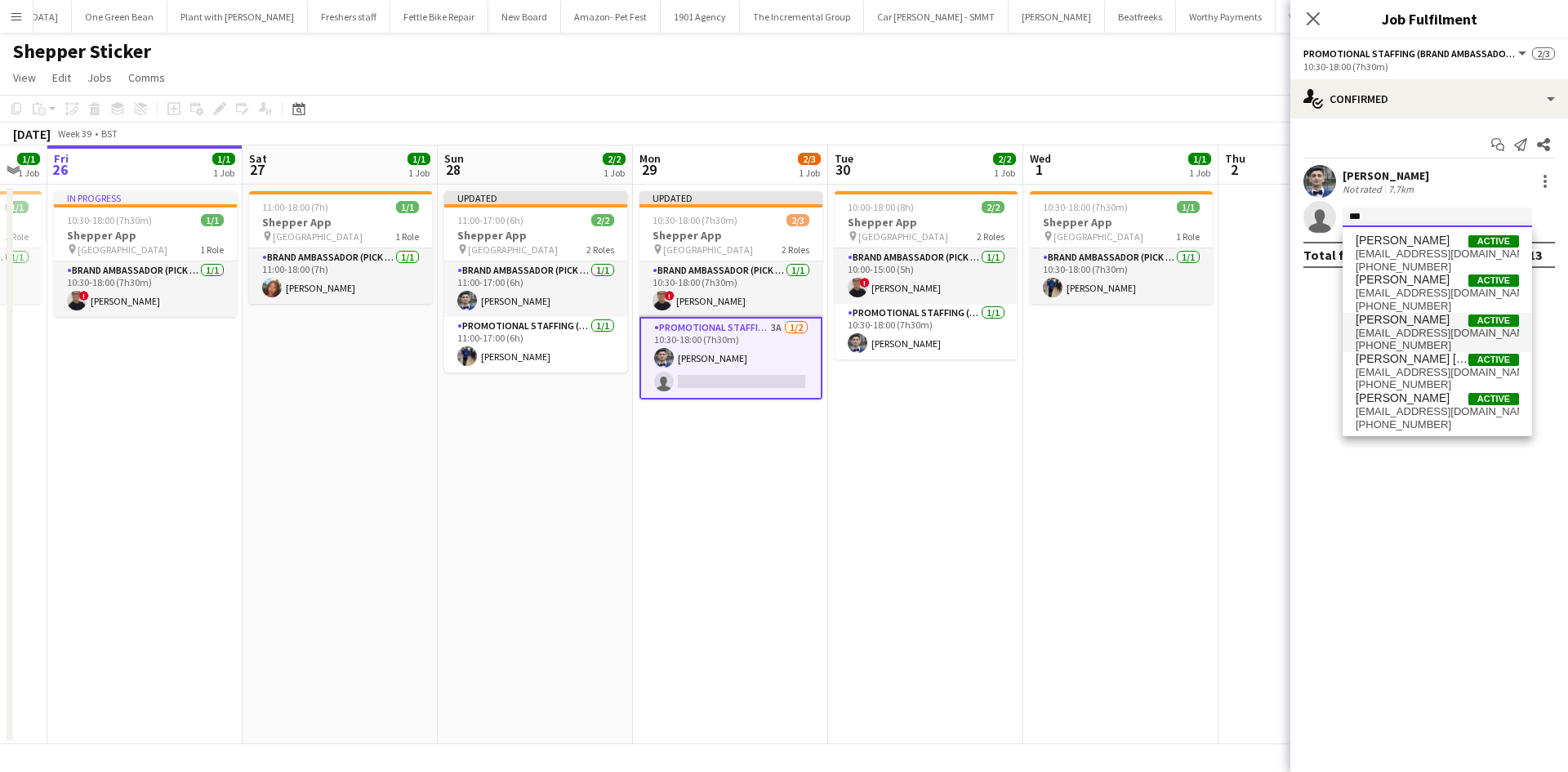
type input "***"
click at [1421, 333] on span "[EMAIL_ADDRESS][DOMAIN_NAME]" at bounding box center [1436, 333] width 163 height 13
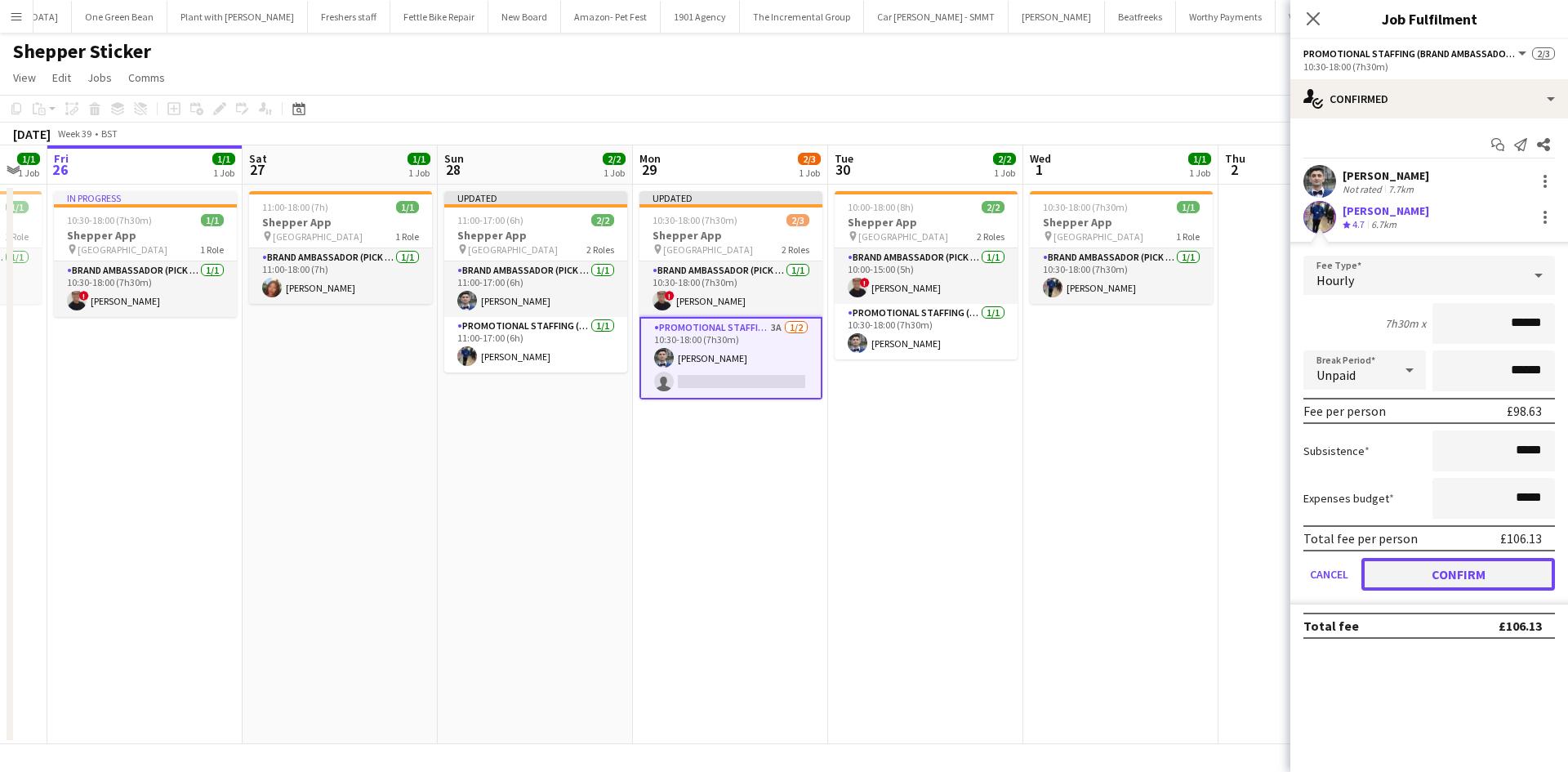
click at [1491, 578] on button "Confirm" at bounding box center [1458, 573] width 194 height 32
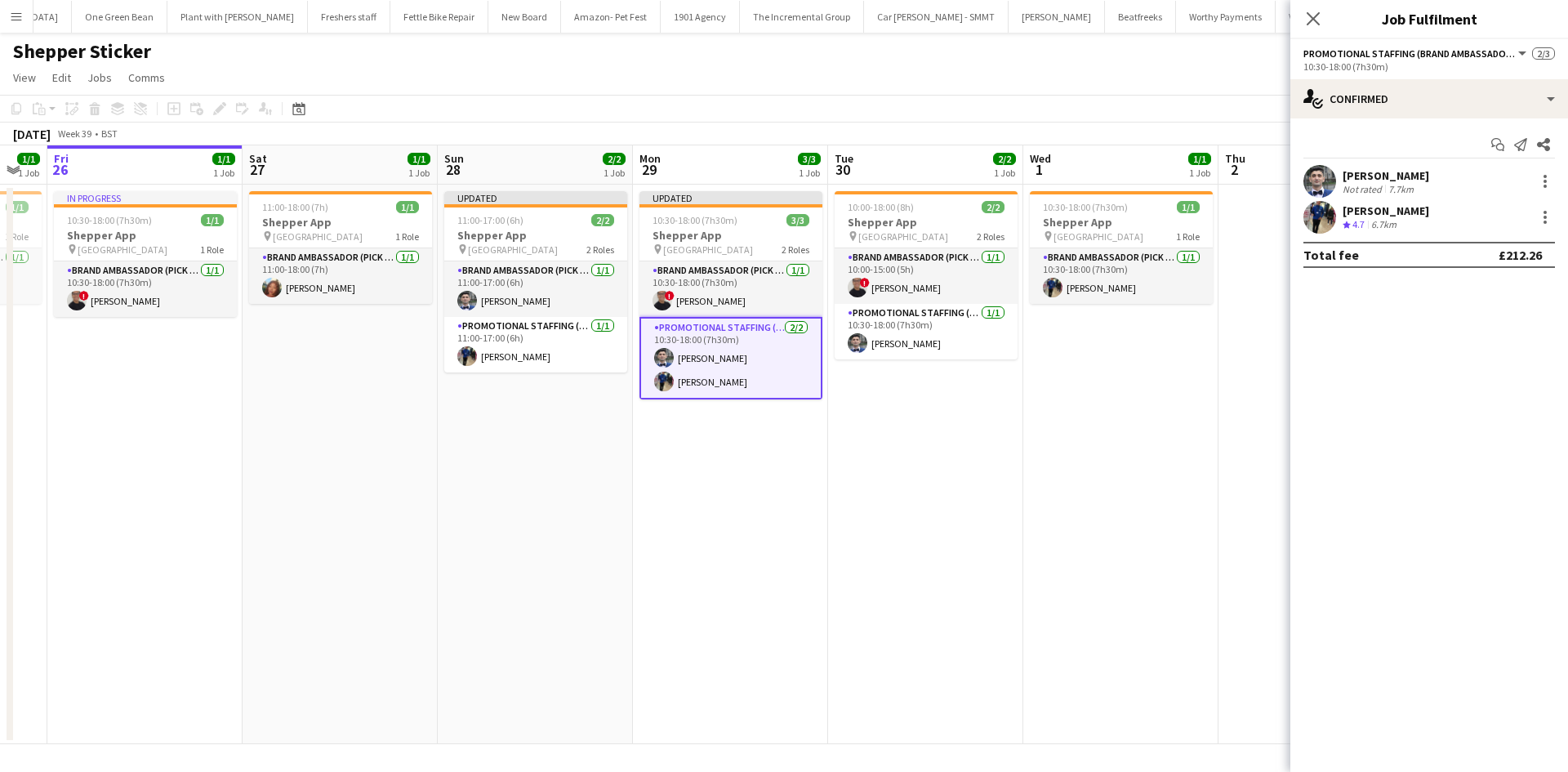
click at [1249, 466] on app-date-cell at bounding box center [1316, 464] width 195 height 559
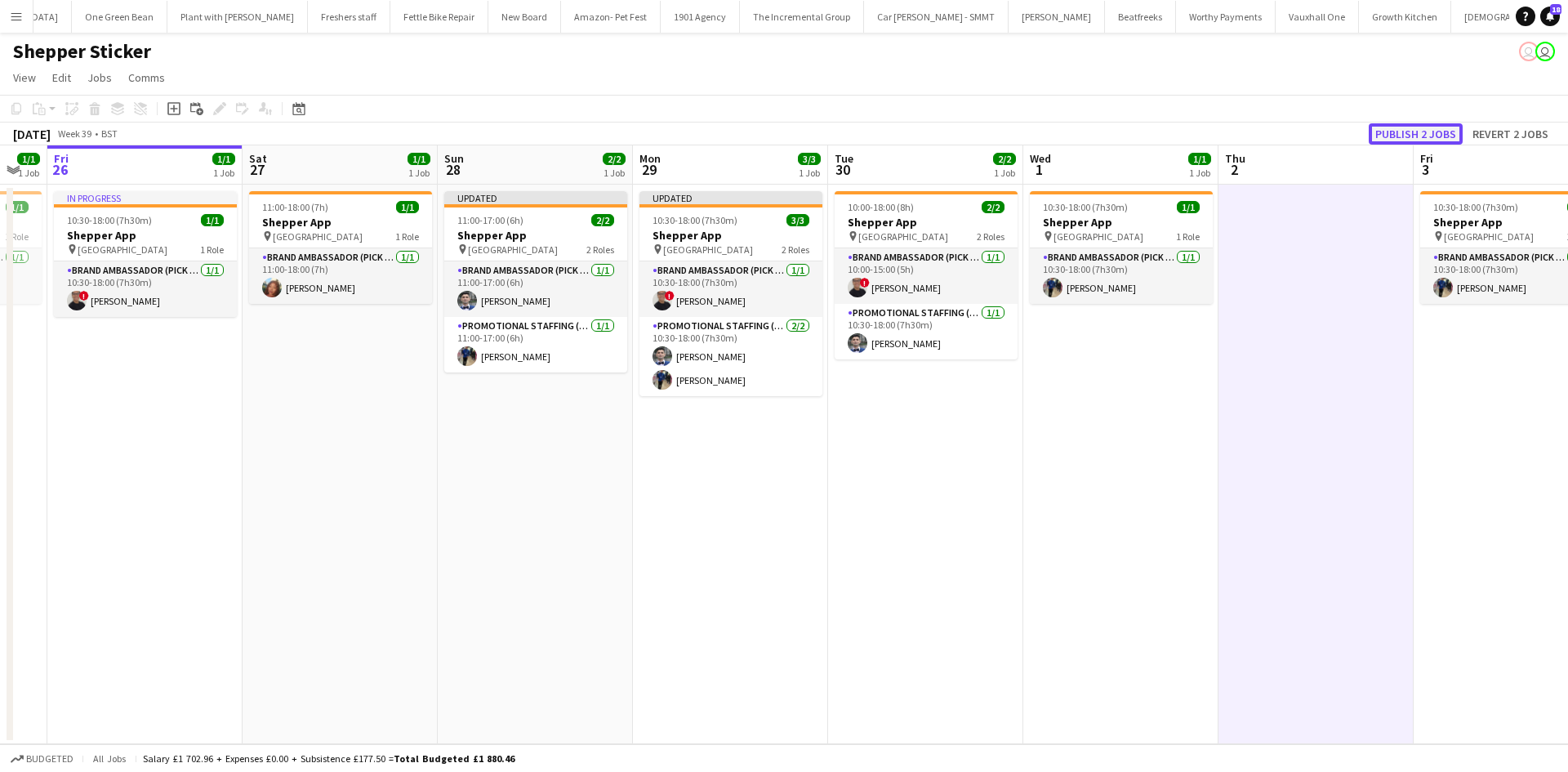
click at [1411, 139] on button "Publish 2 jobs" at bounding box center [1415, 134] width 94 height 22
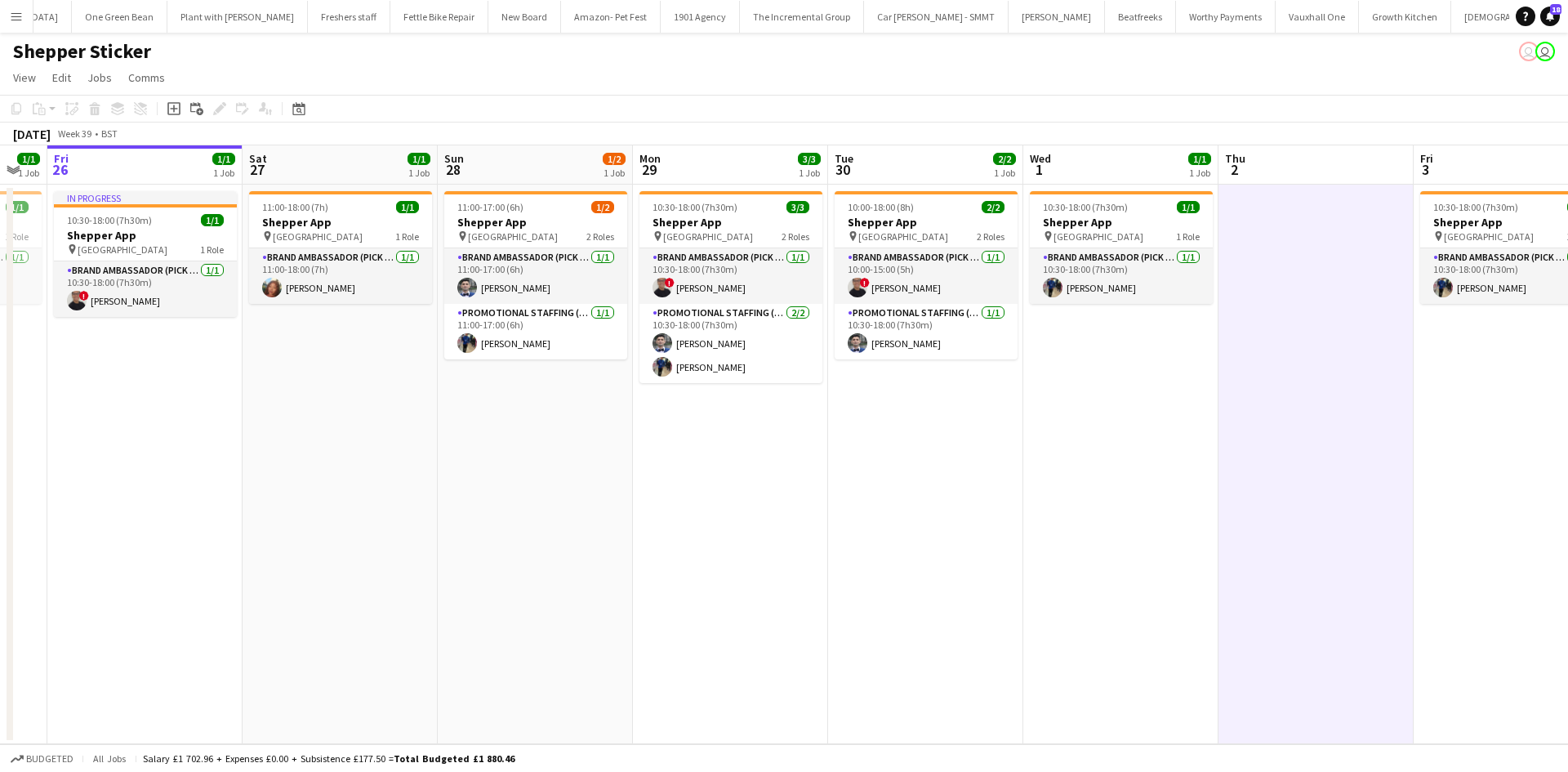
drag, startPoint x: 600, startPoint y: 672, endPoint x: 606, endPoint y: 655, distance: 18.0
click at [601, 670] on app-calendar-viewport "Tue 23 Wed 24 Thu 25 1/1 1 Job Fri 26 1/1 1 Job Sat 27 1/1 1 Job Sun 28 1/2 1 J…" at bounding box center [784, 444] width 1568 height 599
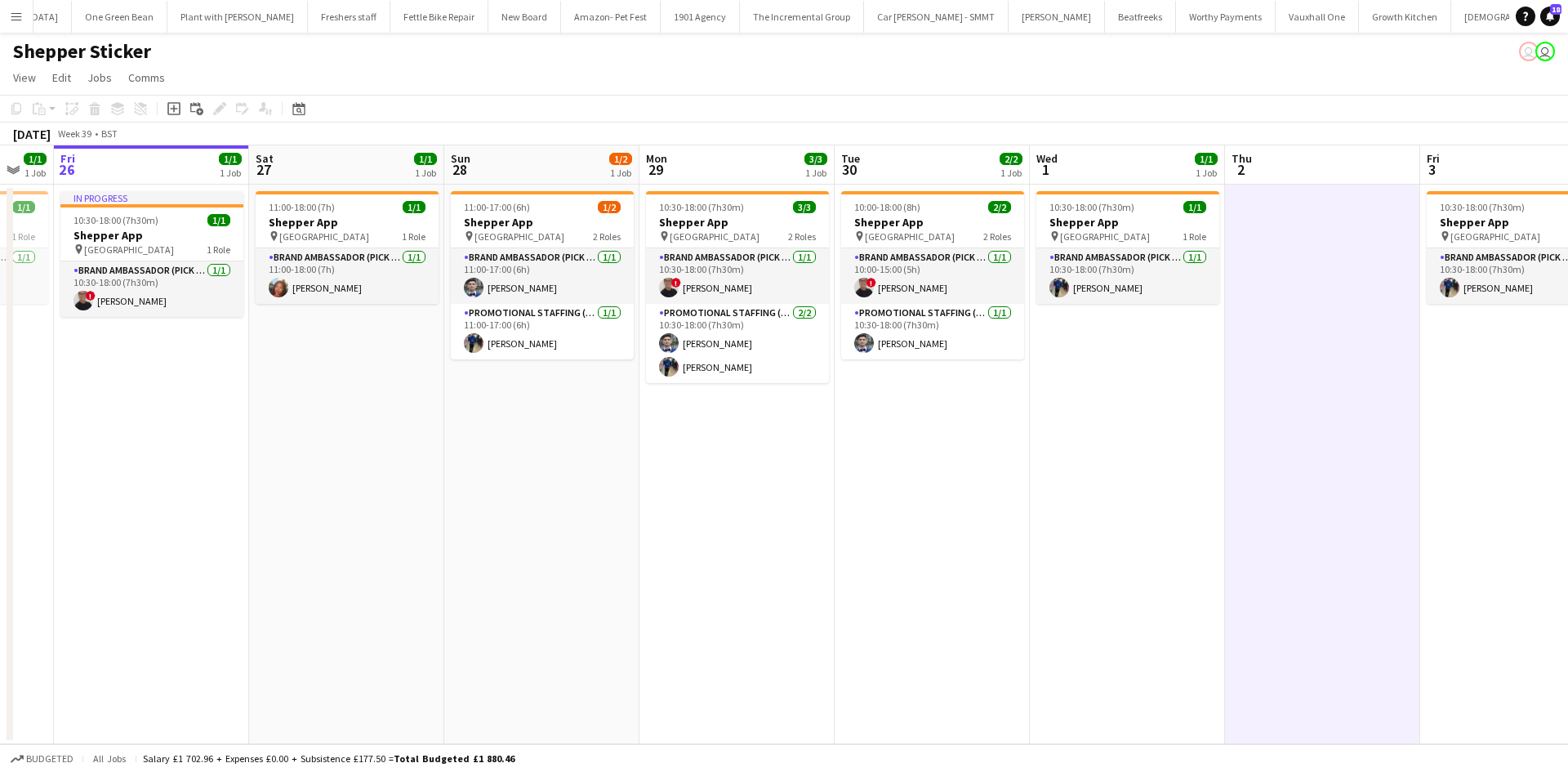
scroll to position [0, 466]
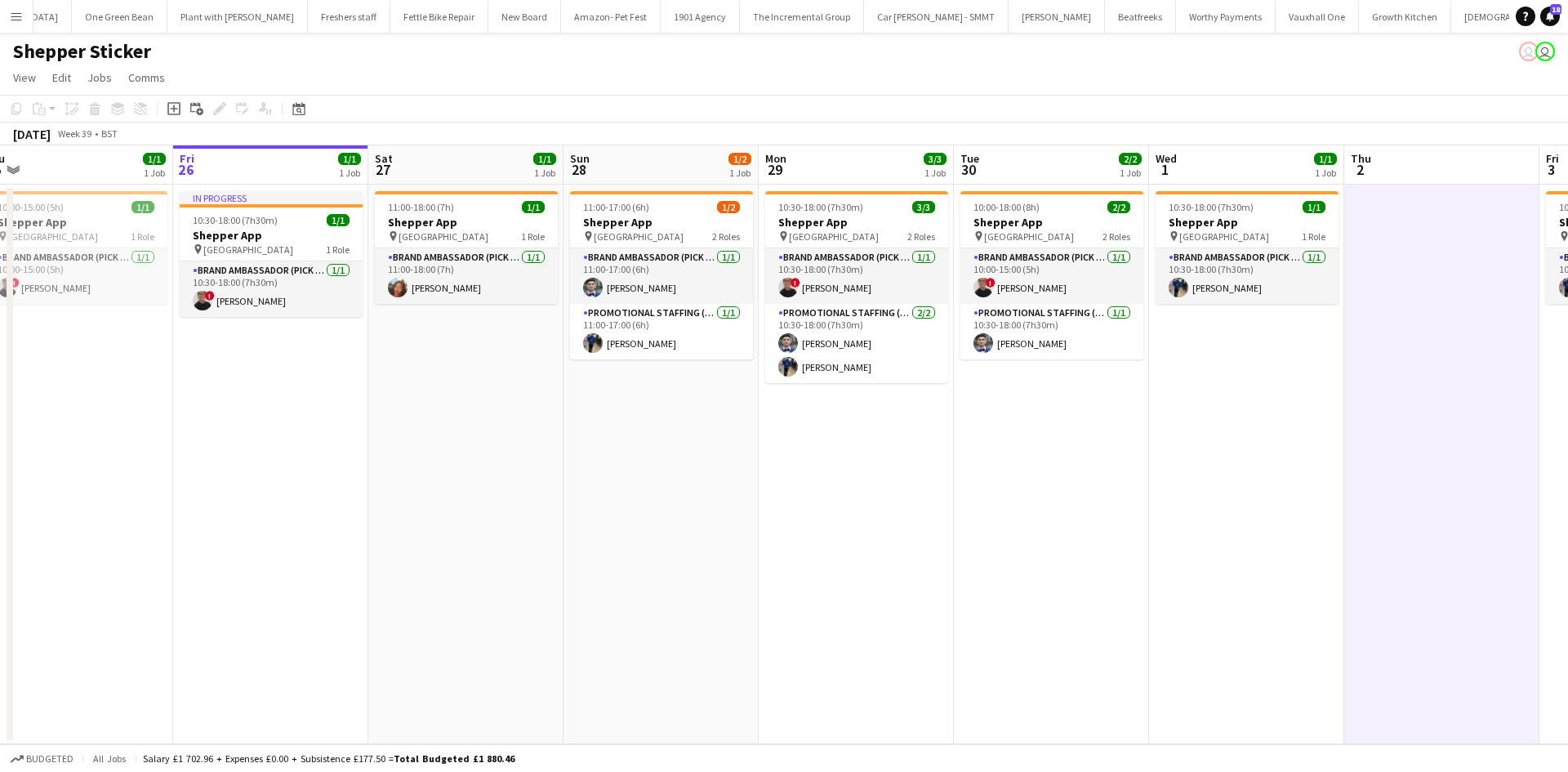
drag, startPoint x: 666, startPoint y: 599, endPoint x: 884, endPoint y: 591, distance: 218.1
click at [894, 596] on app-calendar-viewport "Tue 23 Wed 24 Thu 25 1/1 1 Job Fri 26 1/1 1 Job Sat 27 1/1 1 Job Sun 28 1/2 1 J…" at bounding box center [784, 444] width 1568 height 599
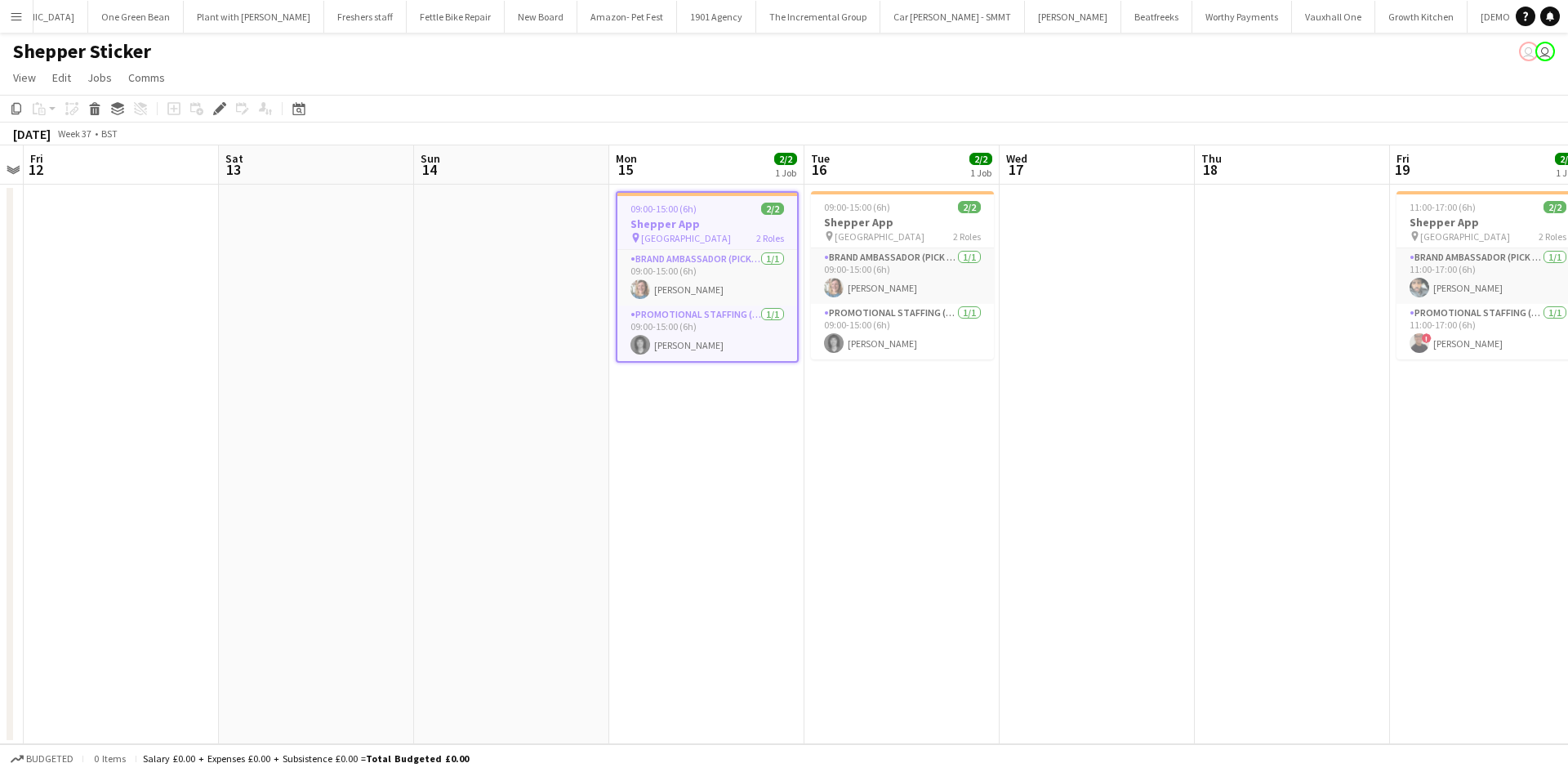
scroll to position [0, 1986]
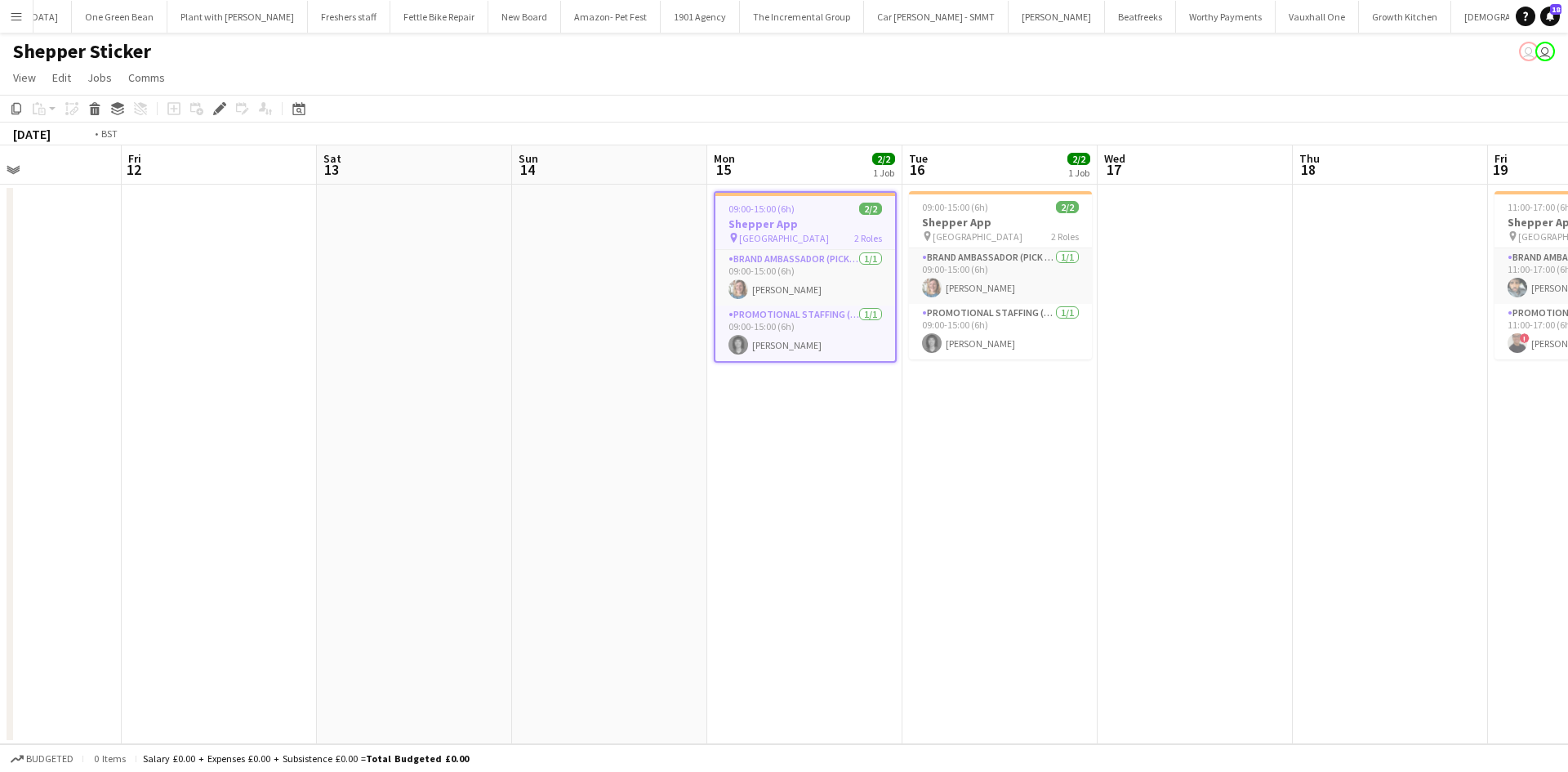
drag, startPoint x: 1298, startPoint y: 587, endPoint x: 700, endPoint y: 503, distance: 603.9
click at [700, 503] on app-calendar-viewport "Tue 9 Wed 10 Thu 11 Fri 12 Sat 13 Sun 14 Mon 15 2/2 1 Job Tue 16 2/2 1 Job Wed …" at bounding box center [784, 444] width 1568 height 599
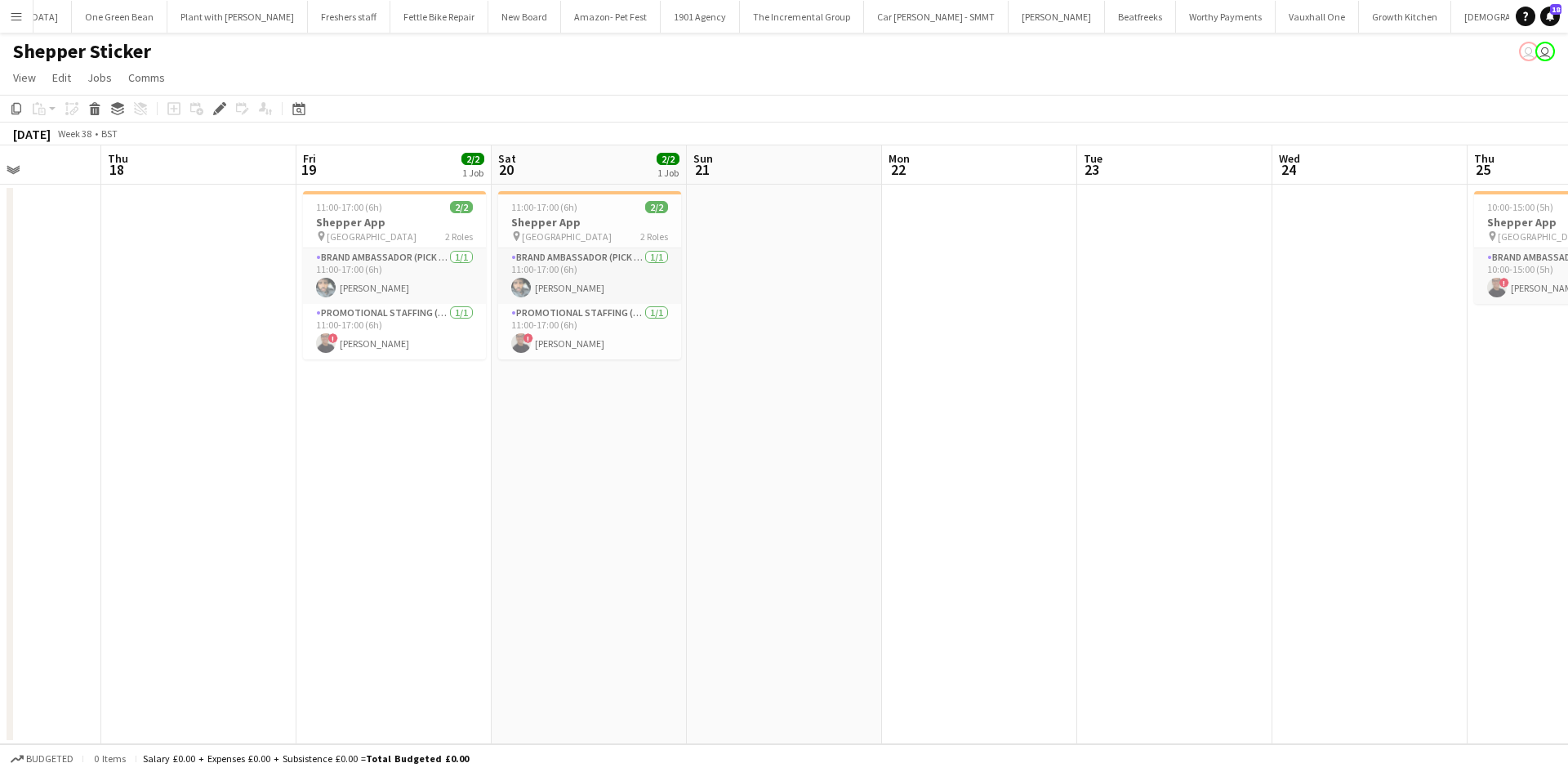
drag, startPoint x: 1089, startPoint y: 524, endPoint x: 656, endPoint y: 401, distance: 450.1
click at [656, 401] on app-calendar-viewport "Sun 14 Mon 15 2/2 1 Job Tue 16 2/2 1 Job Wed 17 Thu 18 Fri 19 2/2 1 Job Sat 20 …" at bounding box center [784, 444] width 1568 height 599
drag, startPoint x: 1150, startPoint y: 487, endPoint x: 1070, endPoint y: 437, distance: 94.3
click at [646, 397] on app-calendar-viewport "Sun 14 Mon 15 2/2 1 Job Tue 16 2/2 1 Job Wed 17 Thu 18 Fri 19 2/2 1 Job Sat 20 …" at bounding box center [784, 444] width 1568 height 599
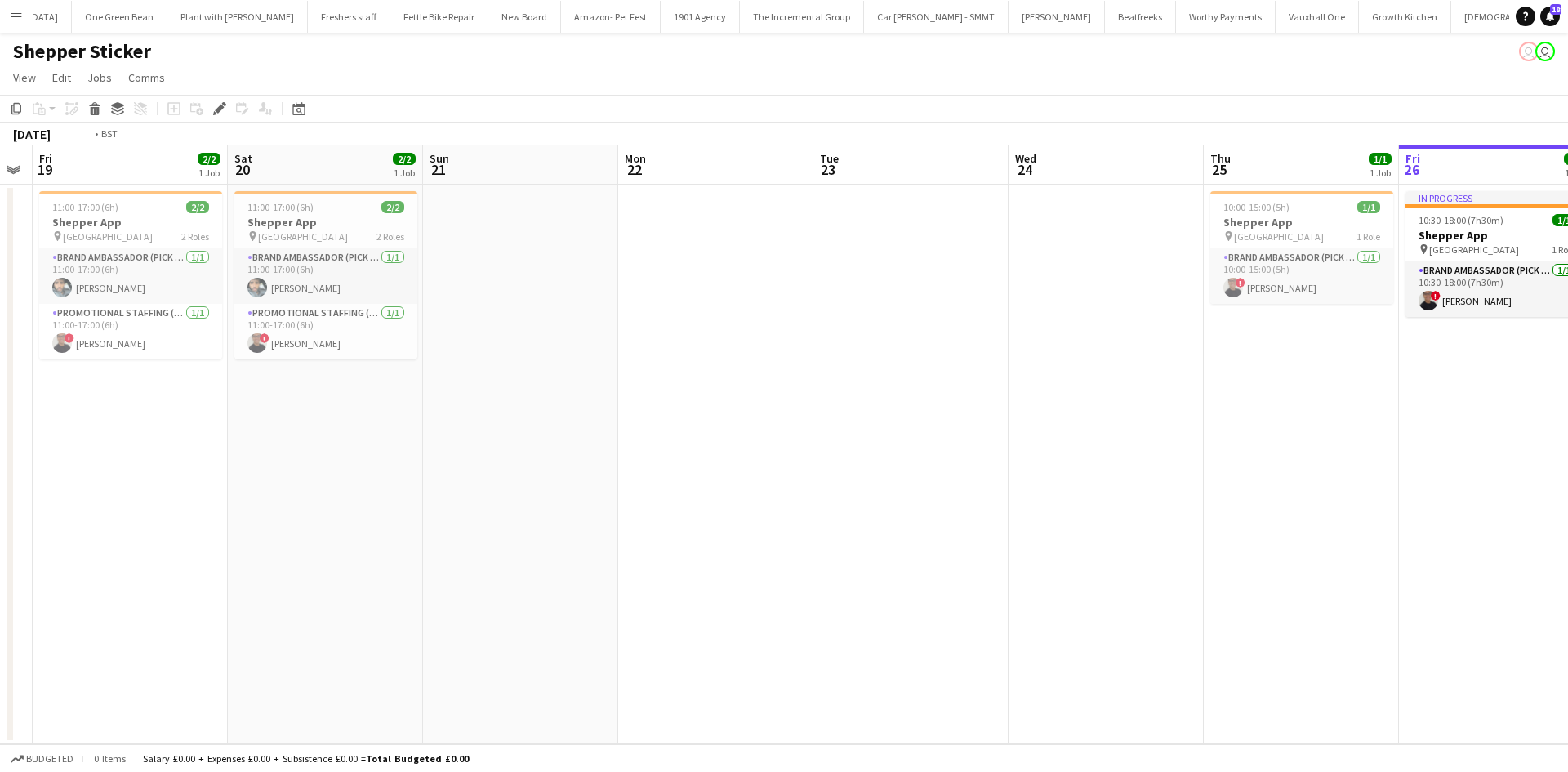
drag, startPoint x: 696, startPoint y: 389, endPoint x: 650, endPoint y: 380, distance: 46.9
click at [650, 380] on app-calendar-viewport "Tue 16 2/2 1 Job Wed 17 Thu 18 Fri 19 2/2 1 Job Sat 20 2/2 1 Job Sun 21 Mon 22 …" at bounding box center [784, 444] width 1568 height 599
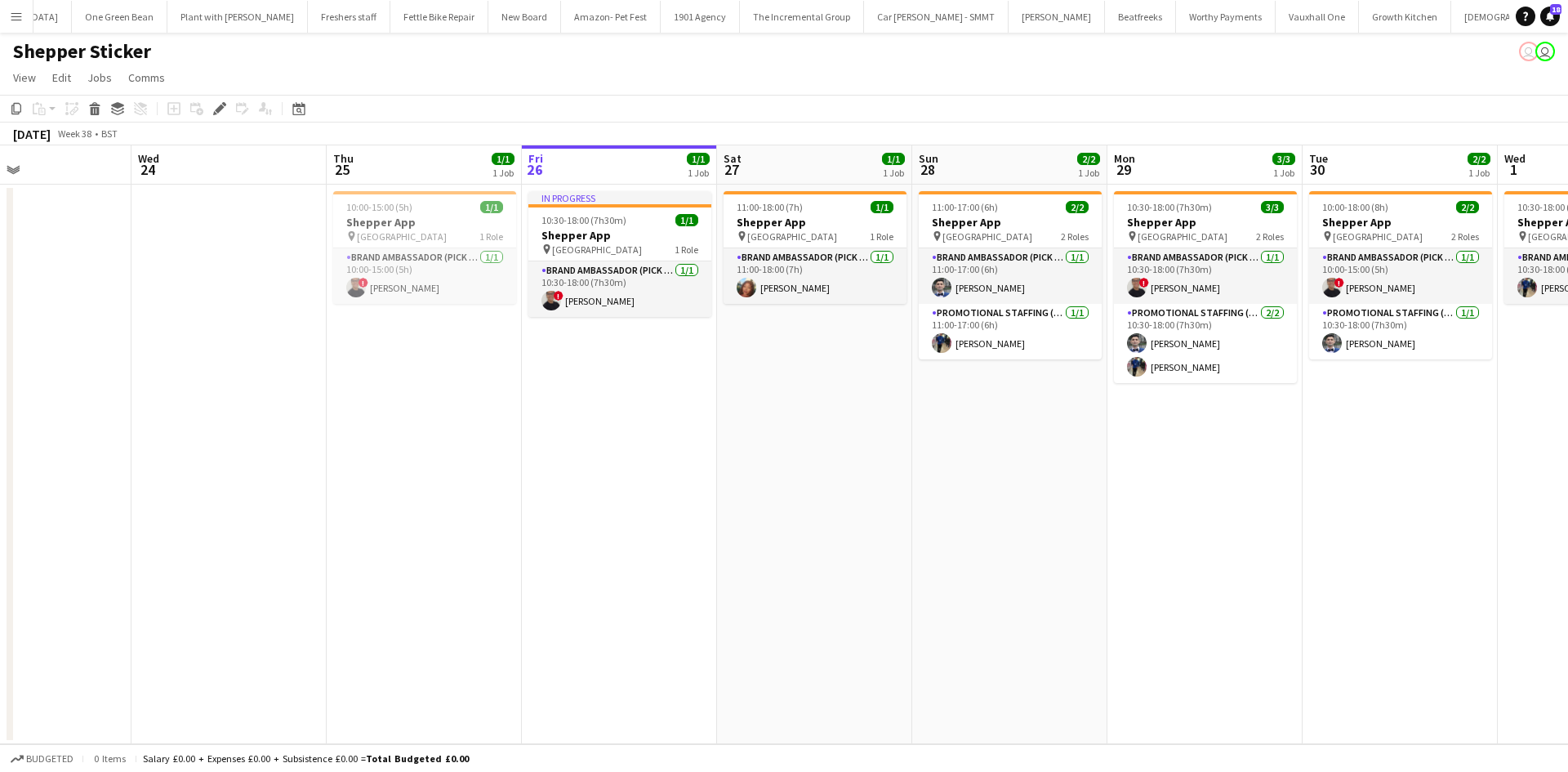
drag, startPoint x: 1123, startPoint y: 437, endPoint x: 960, endPoint y: 417, distance: 164.2
click at [856, 397] on app-calendar-viewport "Sat 20 2/2 1 Job Sun 21 Mon 22 Tue 23 Wed 24 Thu 25 1/1 1 Job Fri 26 1/1 1 Job …" at bounding box center [784, 444] width 1568 height 599
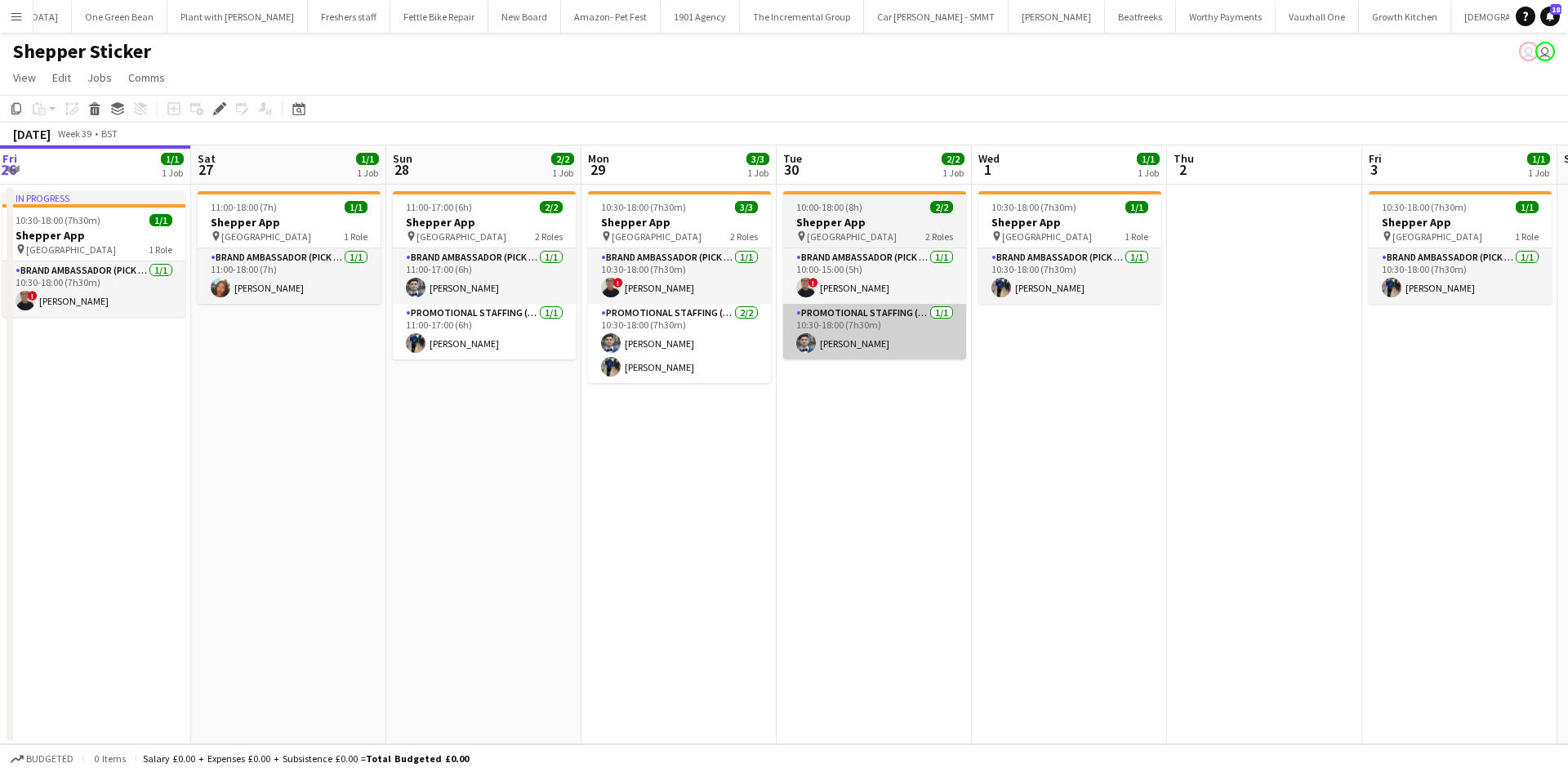
drag, startPoint x: 847, startPoint y: 392, endPoint x: 795, endPoint y: 342, distance: 72.1
click at [728, 360] on app-calendar-viewport "Mon 22 Tue 23 Wed 24 Thu 25 1/1 1 Job Fri 26 1/1 1 Job Sat 27 1/1 1 Job Sun 28 …" at bounding box center [784, 444] width 1568 height 599
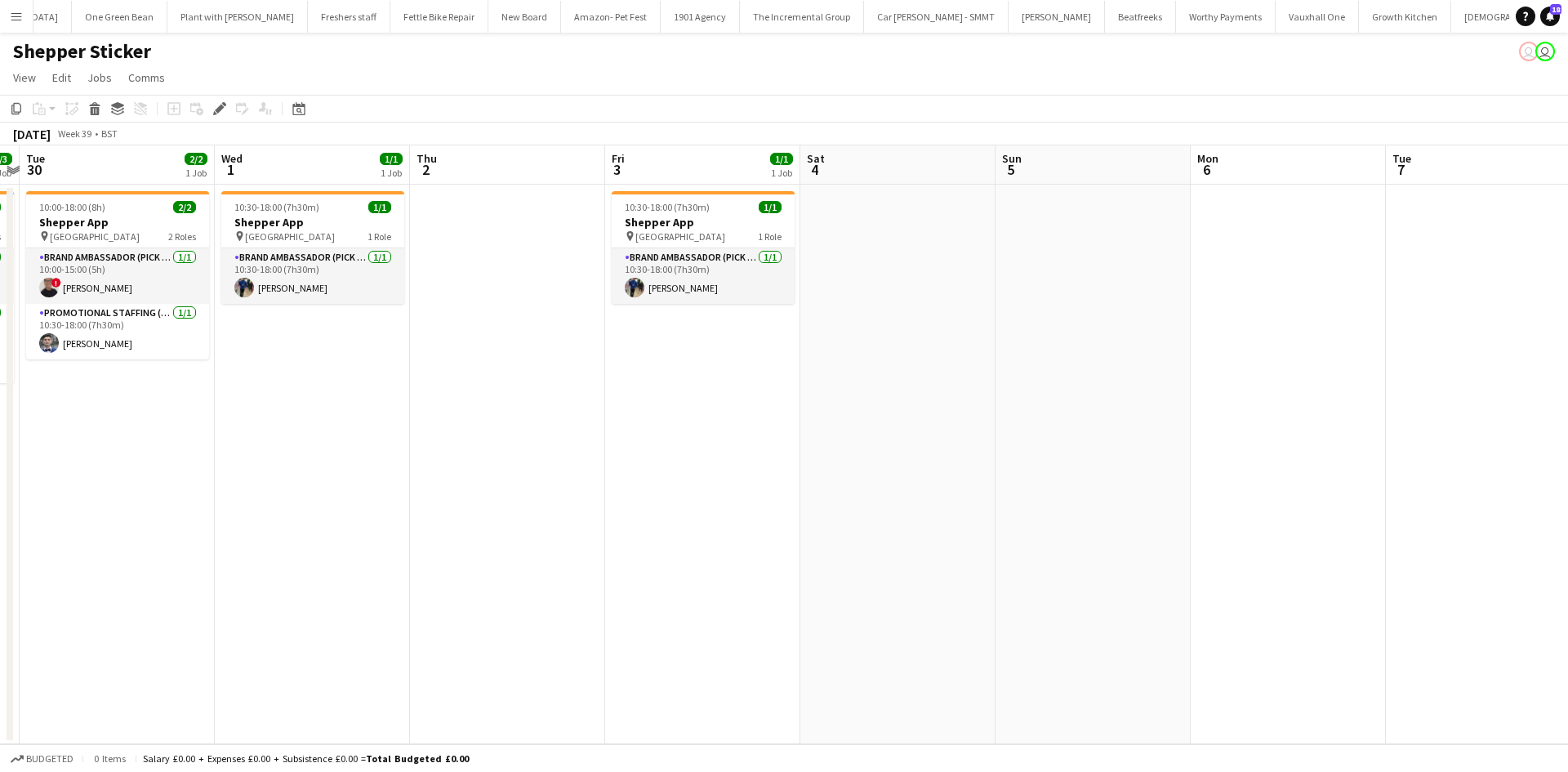
click at [417, 264] on app-calendar-viewport "Fri 26 1/1 1 Job Sat 27 1/1 1 Job Sun 28 2/2 1 Job Mon 29 3/3 1 Job Tue 30 2/2 …" at bounding box center [784, 444] width 1568 height 599
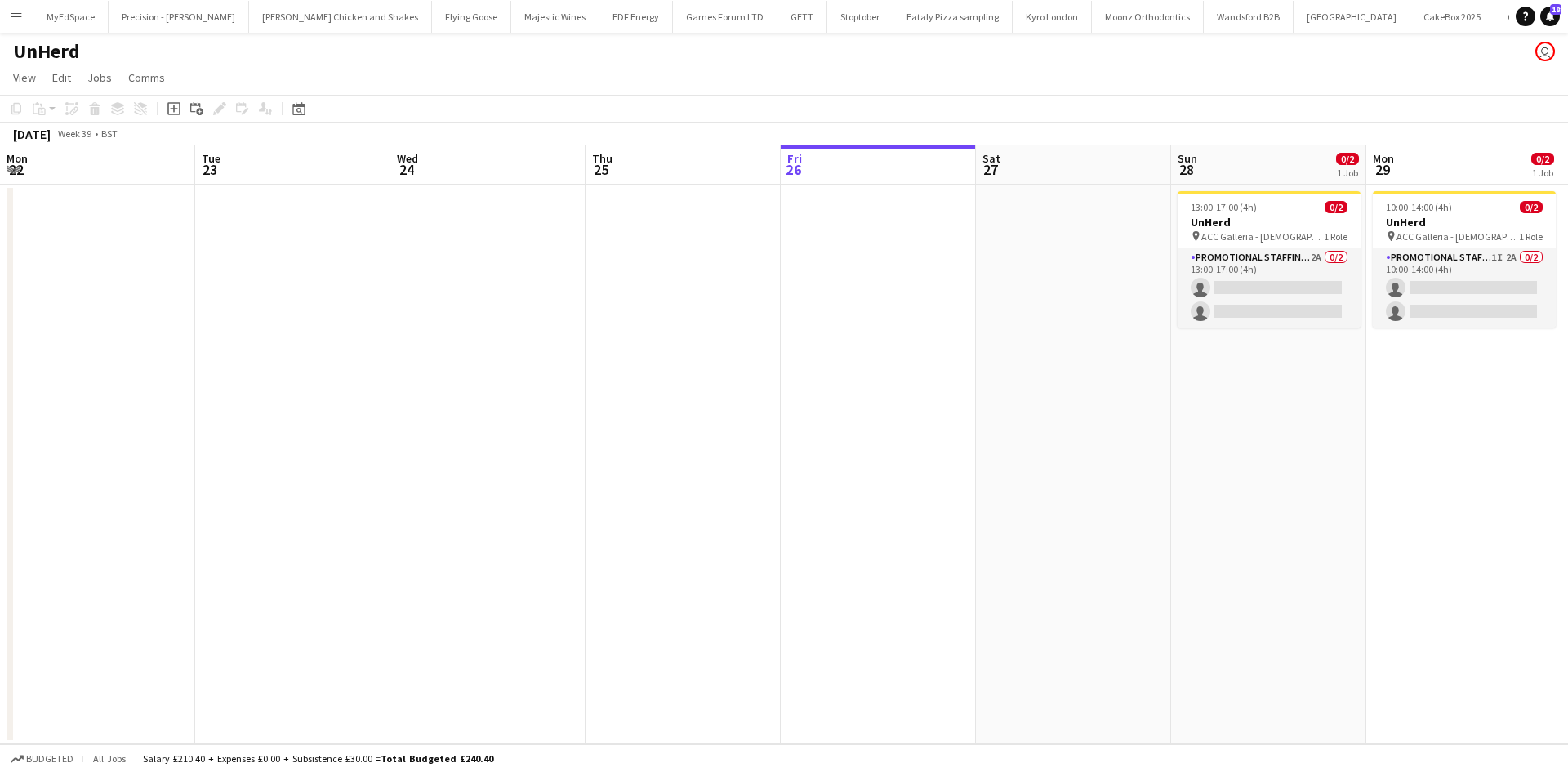
scroll to position [0, 544]
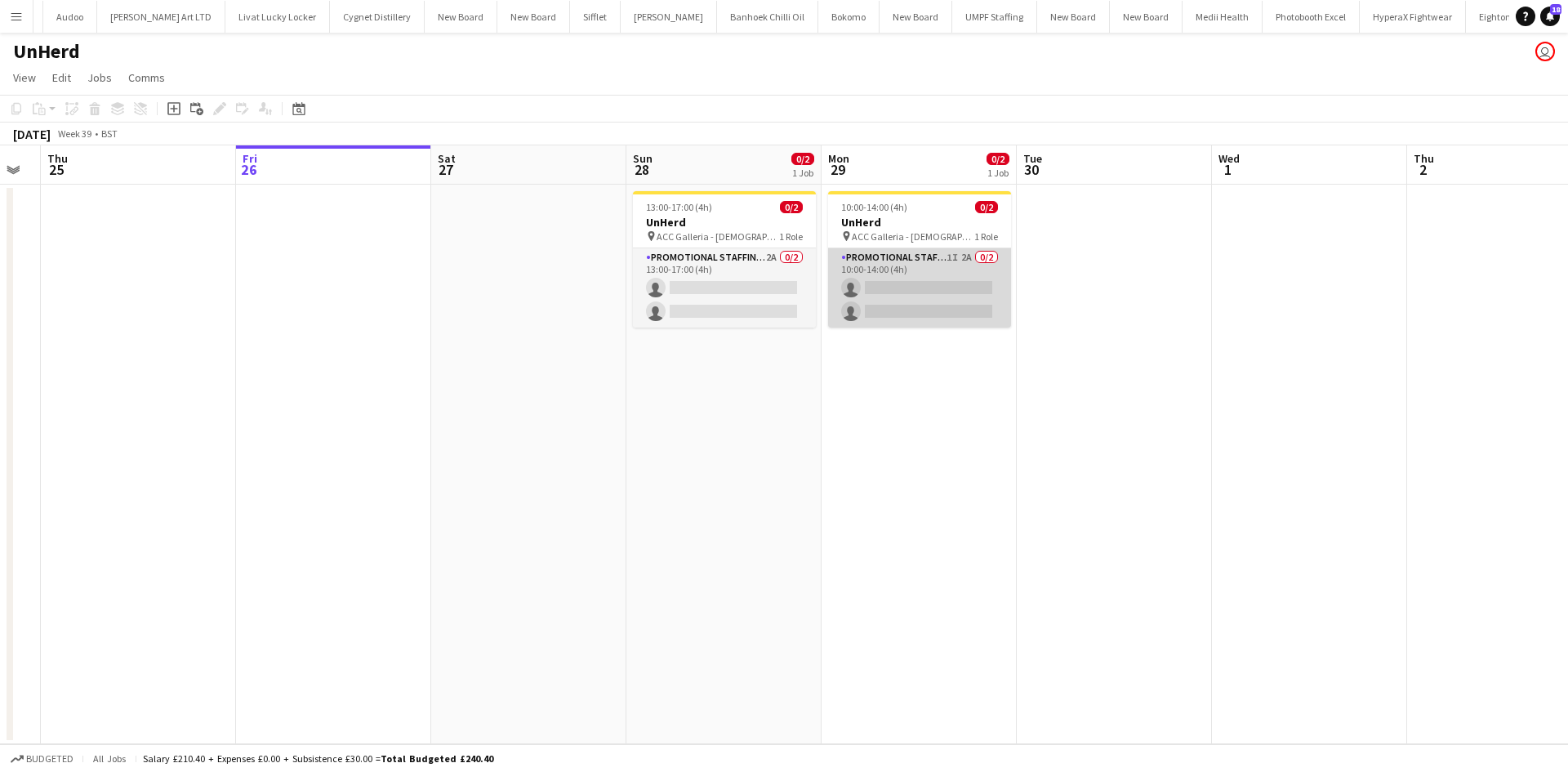
click at [968, 255] on app-card-role "Promotional Staffing (Brand Ambassadors) 1I 2A 0/2 10:00-14:00 (4h) single-neut…" at bounding box center [919, 288] width 183 height 80
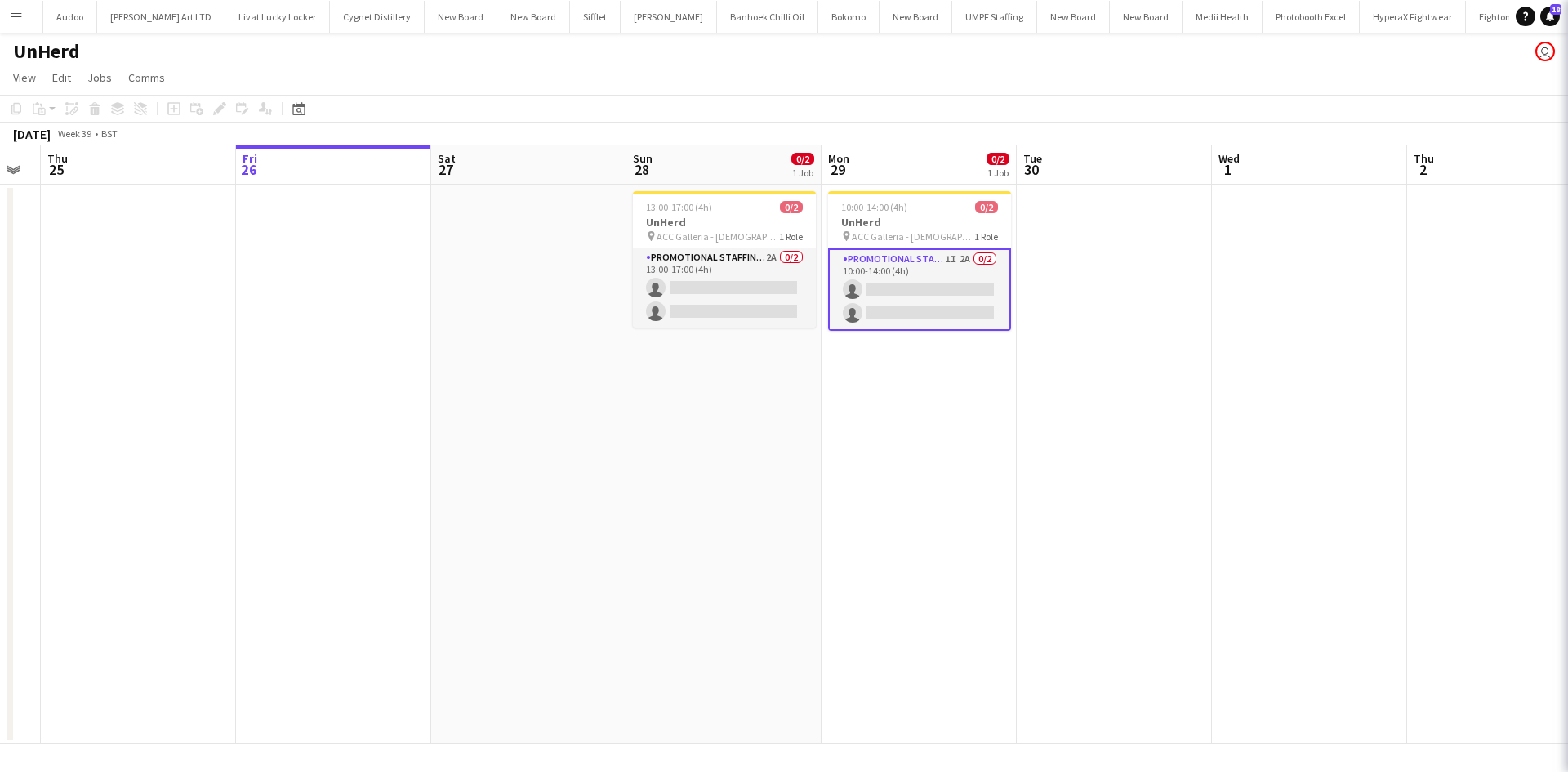
scroll to position [0, 544]
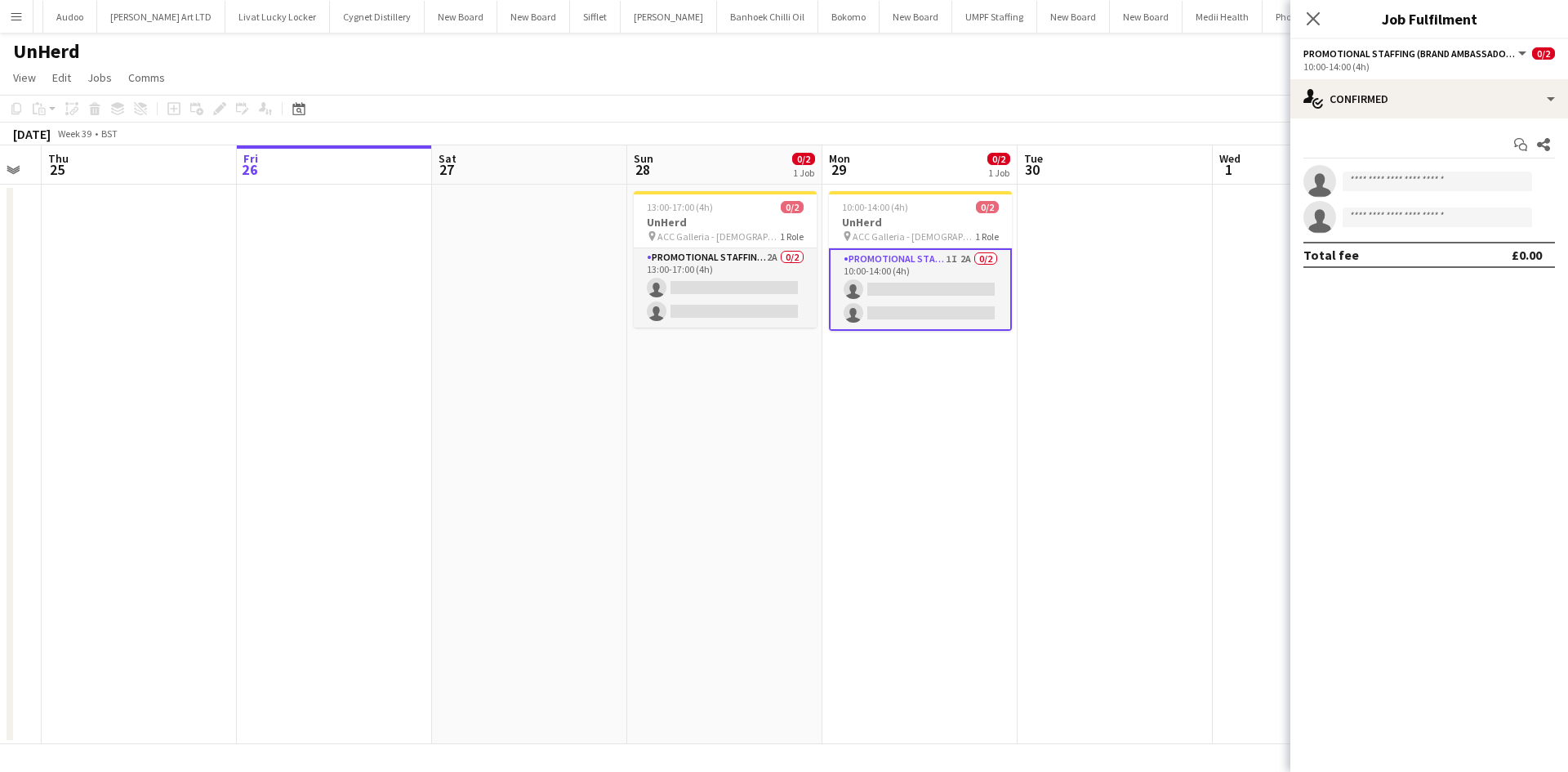
click at [1416, 129] on div "Start chat Share single-neutral-actions single-neutral-actions Total fee £0.00" at bounding box center [1428, 200] width 277 height 162
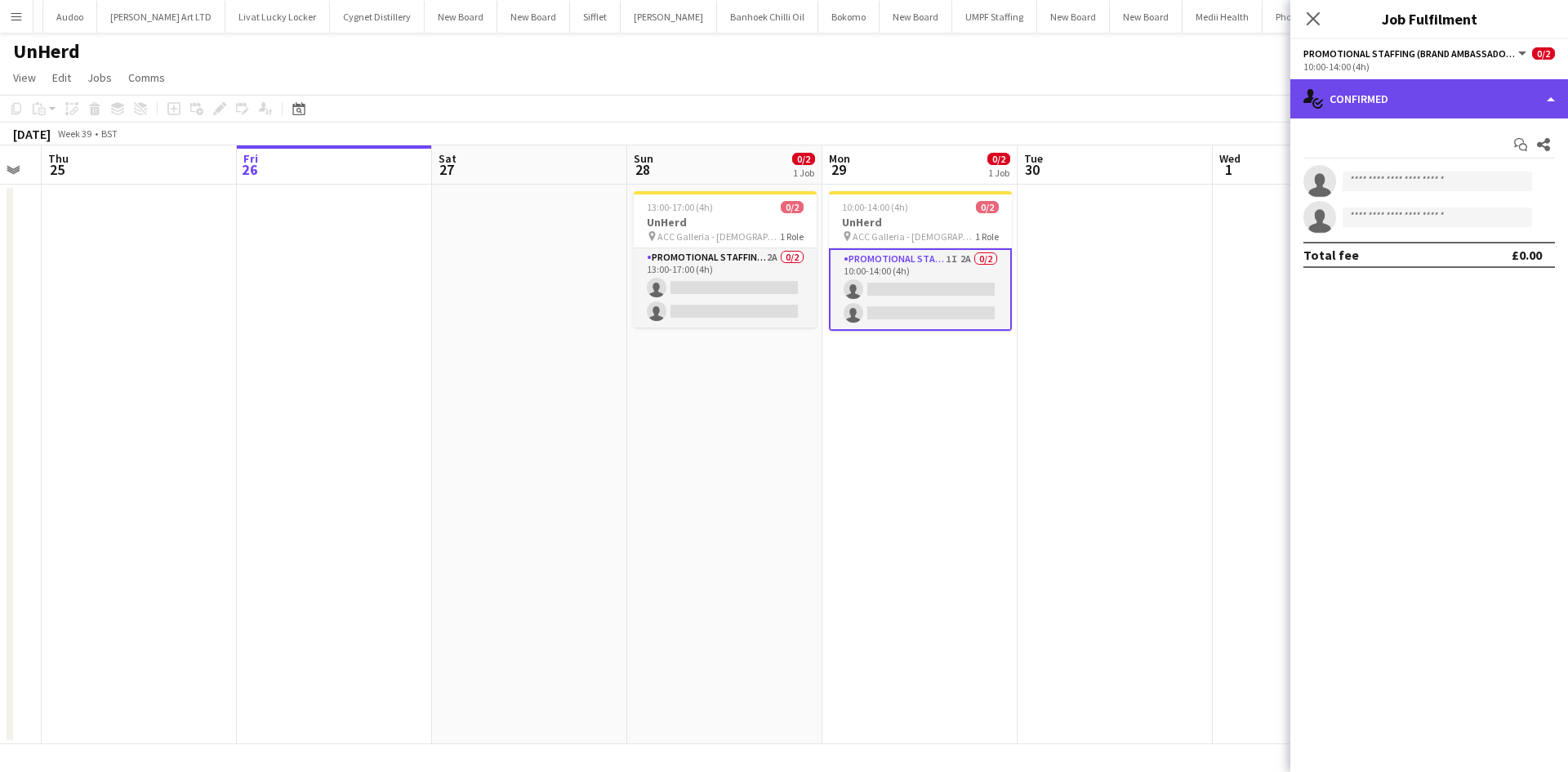
click at [1424, 94] on div "single-neutral-actions-check-2 Confirmed" at bounding box center [1428, 99] width 277 height 39
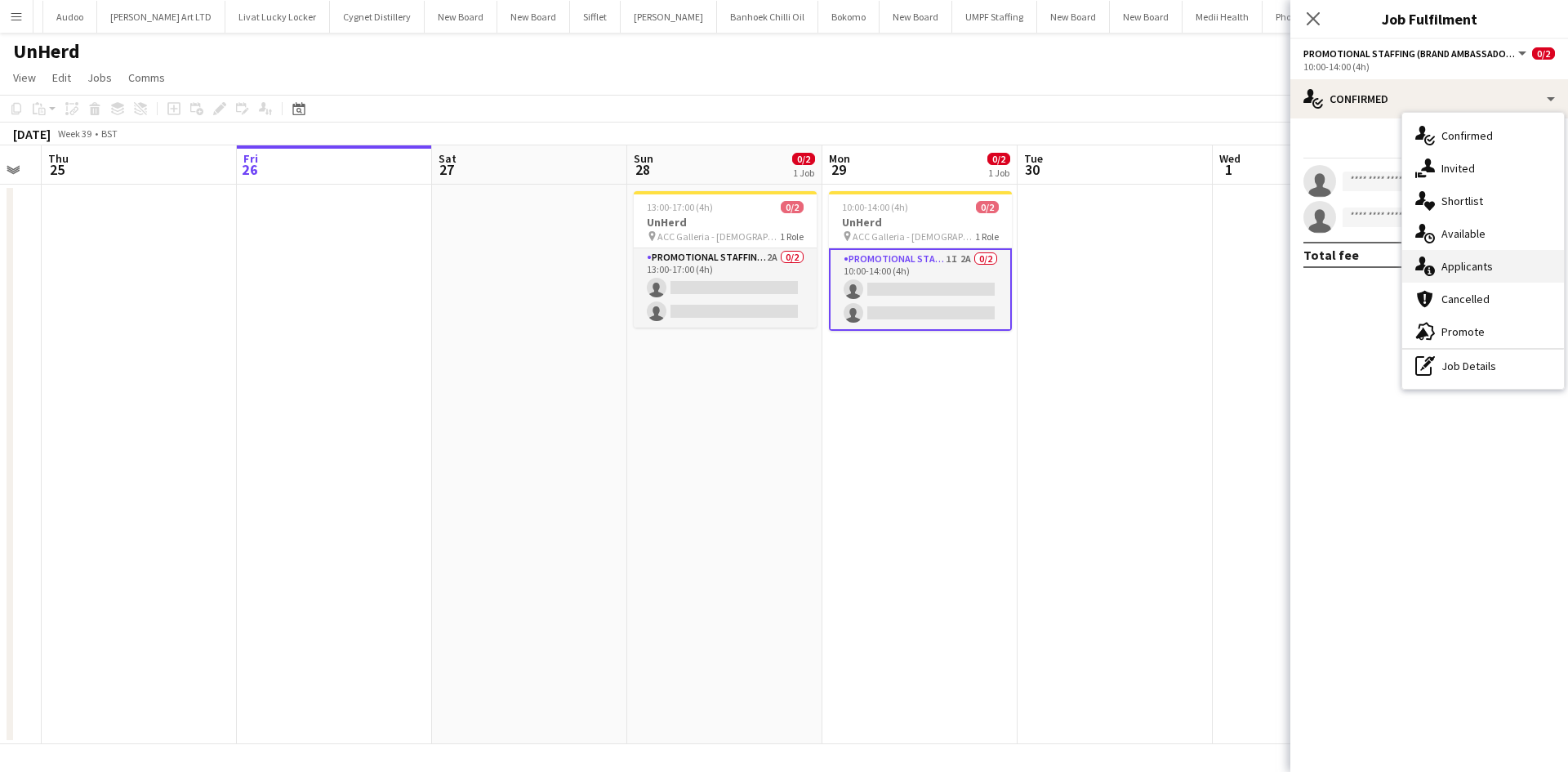
click at [1488, 262] on span "Applicants" at bounding box center [1467, 266] width 51 height 15
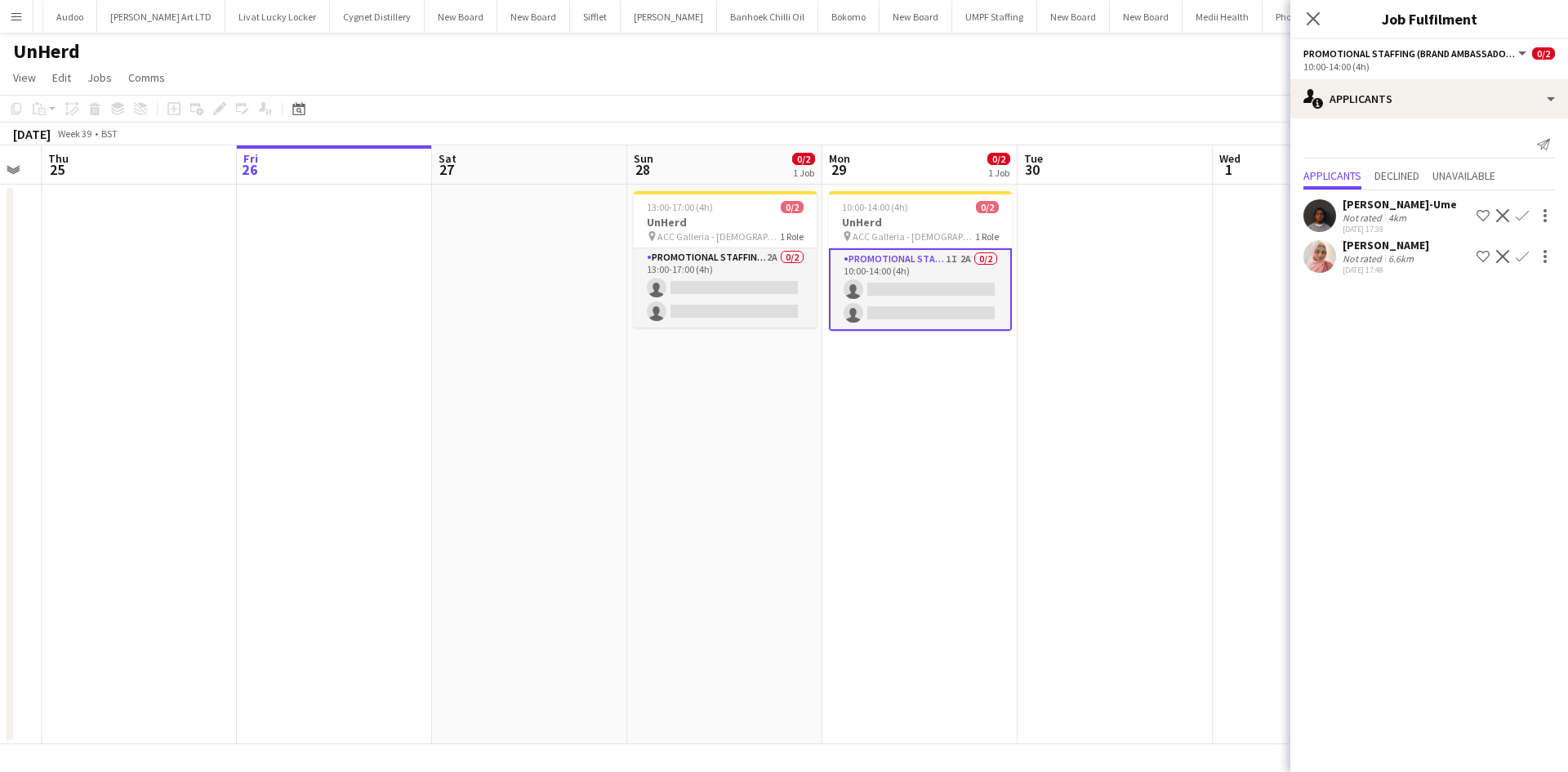
click at [1317, 237] on div "Richard Ejike-Ume Not rated 4km 25-09-2025 17:39 Shortlist crew Decline Confirm…" at bounding box center [1428, 234] width 277 height 88
click at [1353, 250] on div "Shabnam Jallal" at bounding box center [1386, 245] width 86 height 15
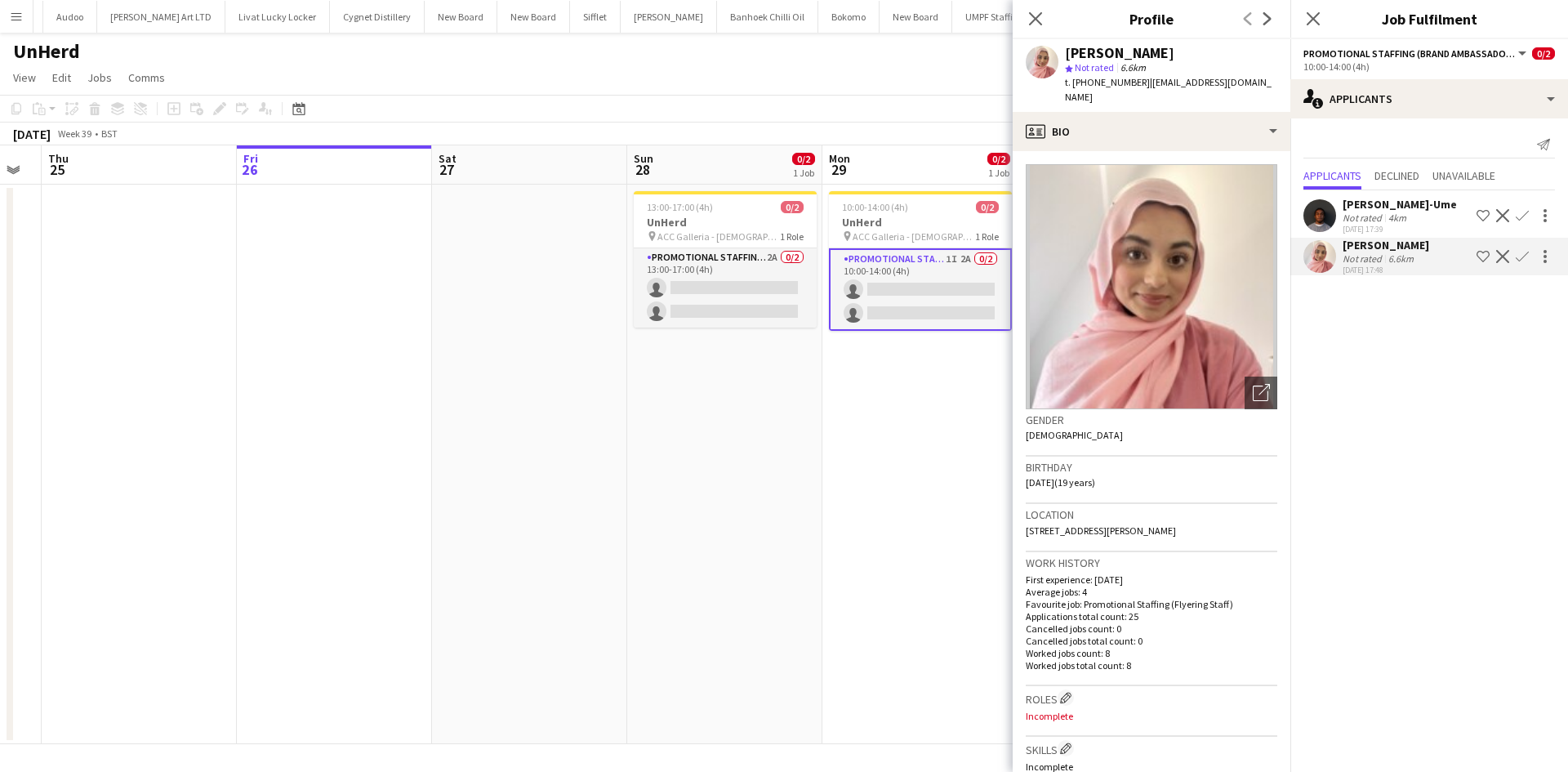
click at [1398, 248] on div "Shabnam Jallal" at bounding box center [1386, 245] width 86 height 15
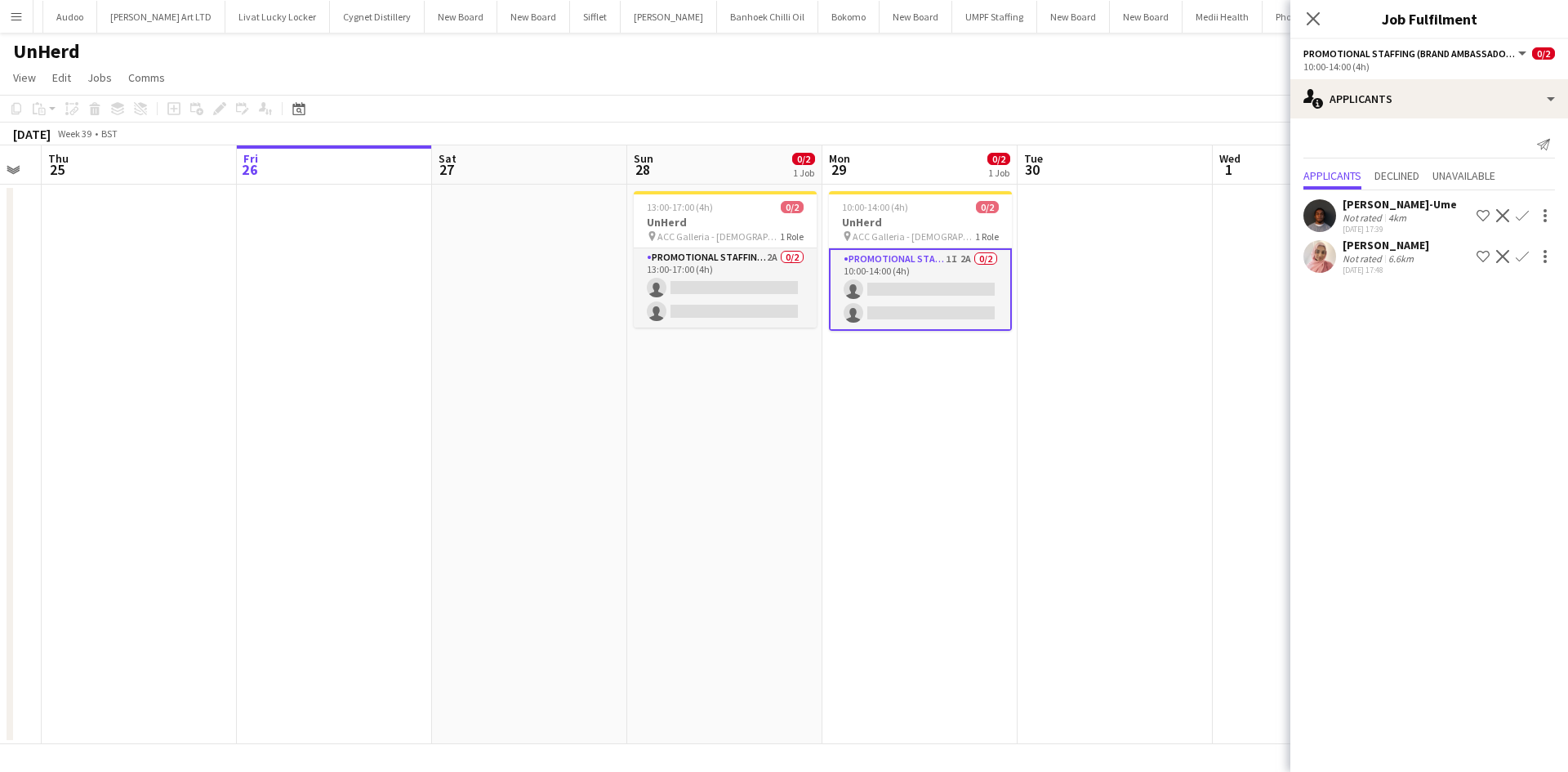
click at [1397, 247] on div "Shabnam Jallal" at bounding box center [1386, 245] width 86 height 15
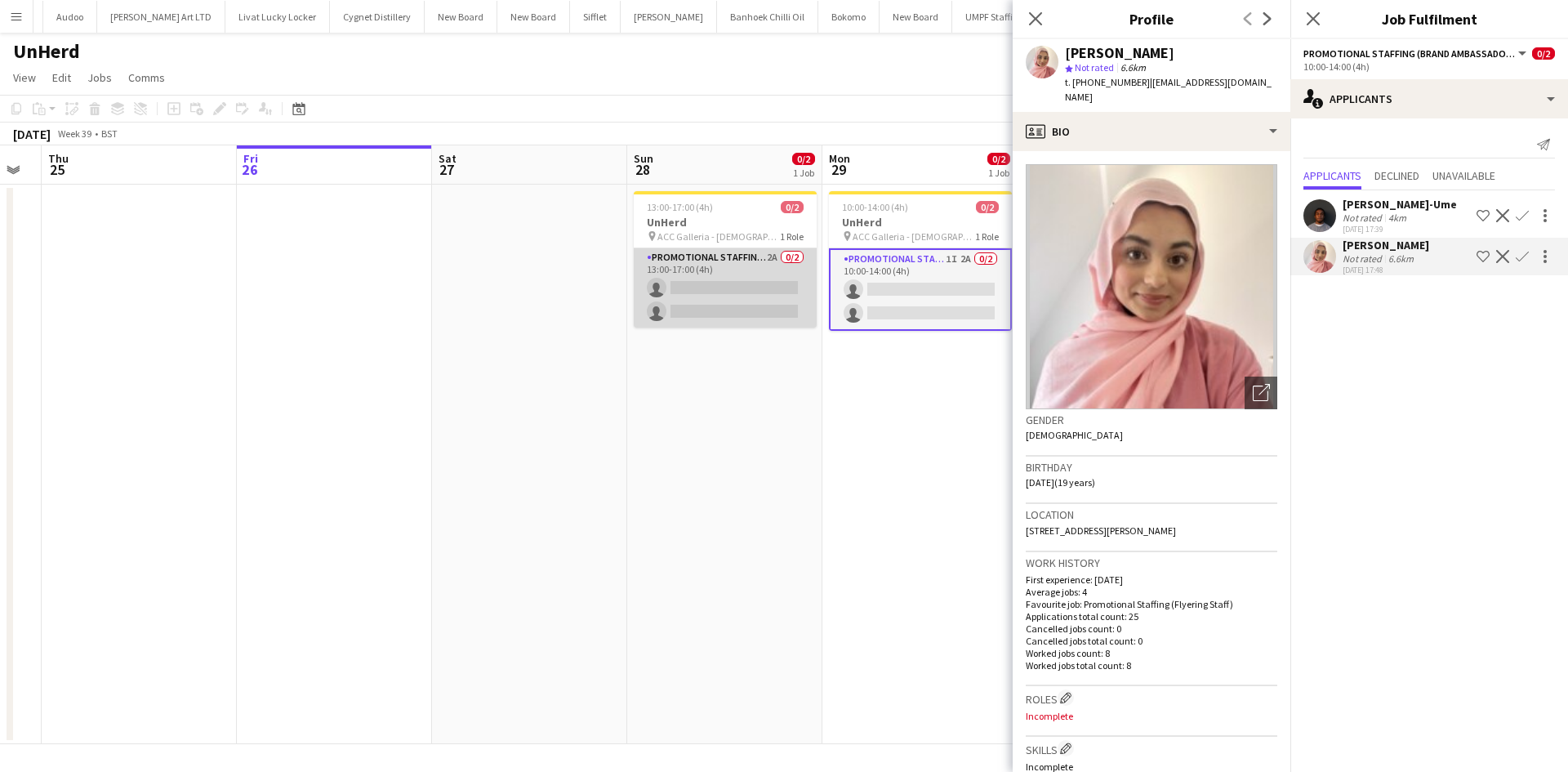
click at [770, 250] on app-card-role "Promotional Staffing (Brand Ambassadors) 2A 0/2 13:00-17:00 (4h) single-neutral…" at bounding box center [725, 288] width 183 height 80
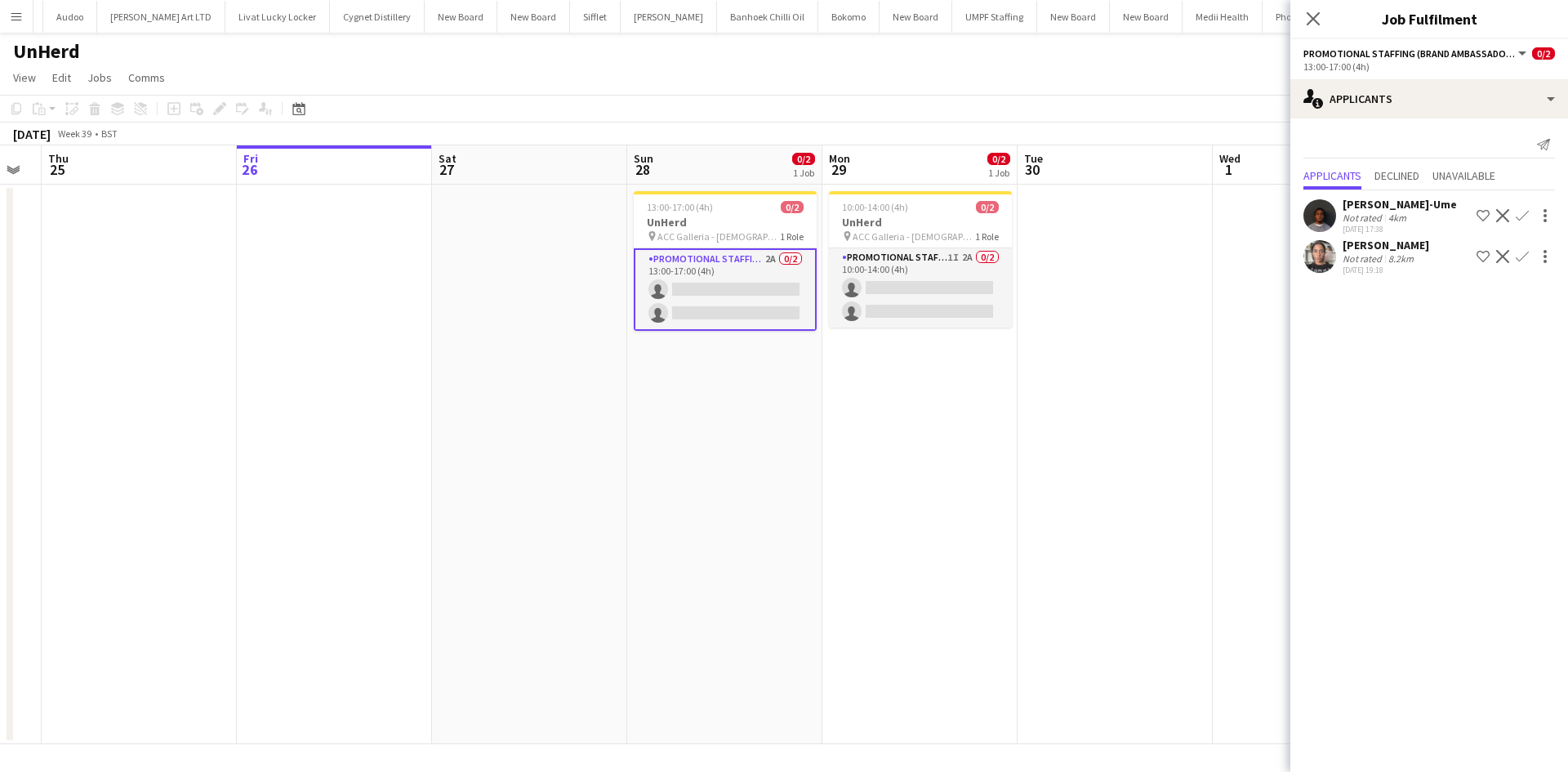
click at [1347, 259] on div "Not rated" at bounding box center [1363, 258] width 42 height 12
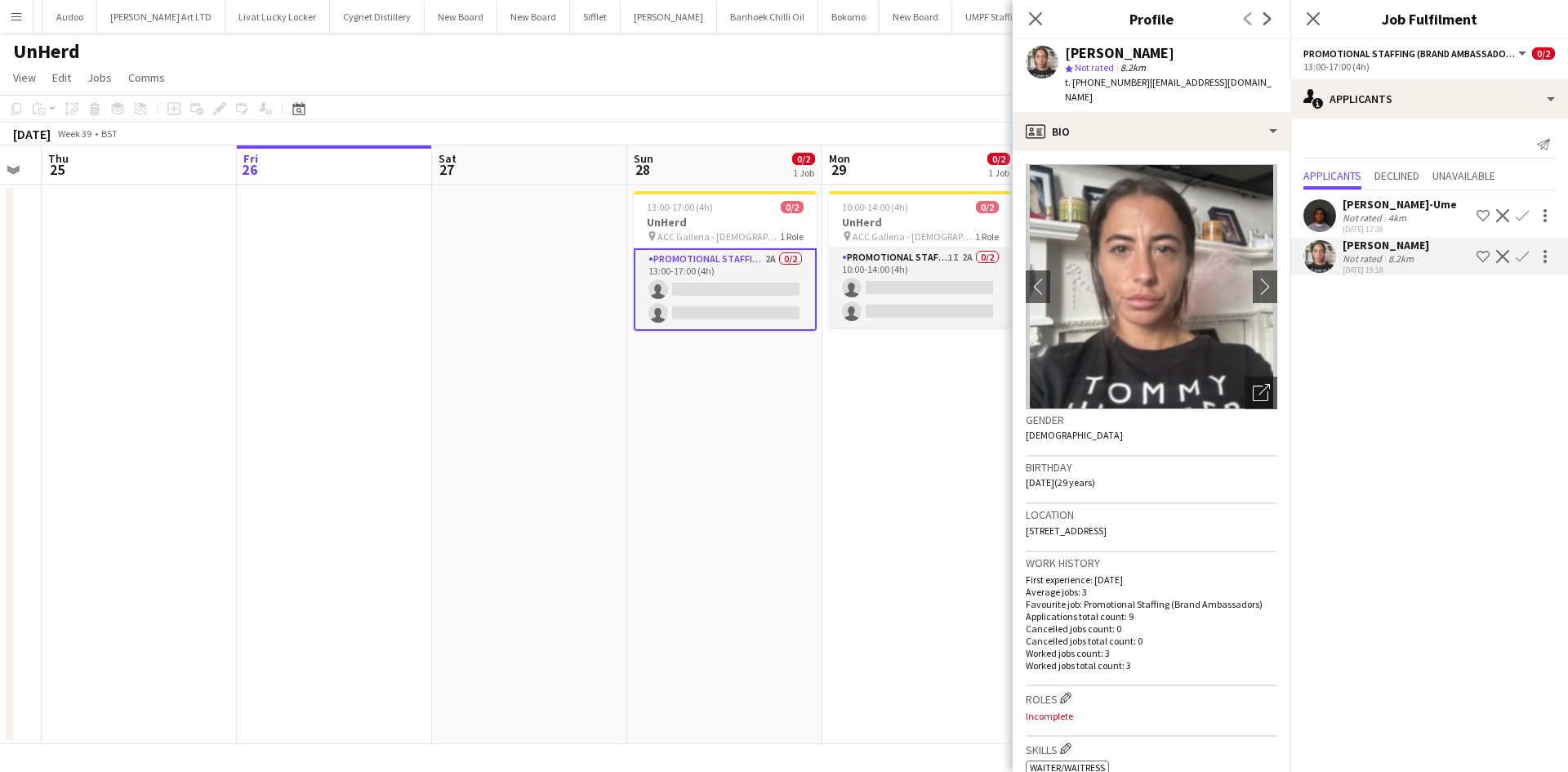
click at [1351, 230] on div "25-09-2025 17:38" at bounding box center [1400, 229] width 114 height 11
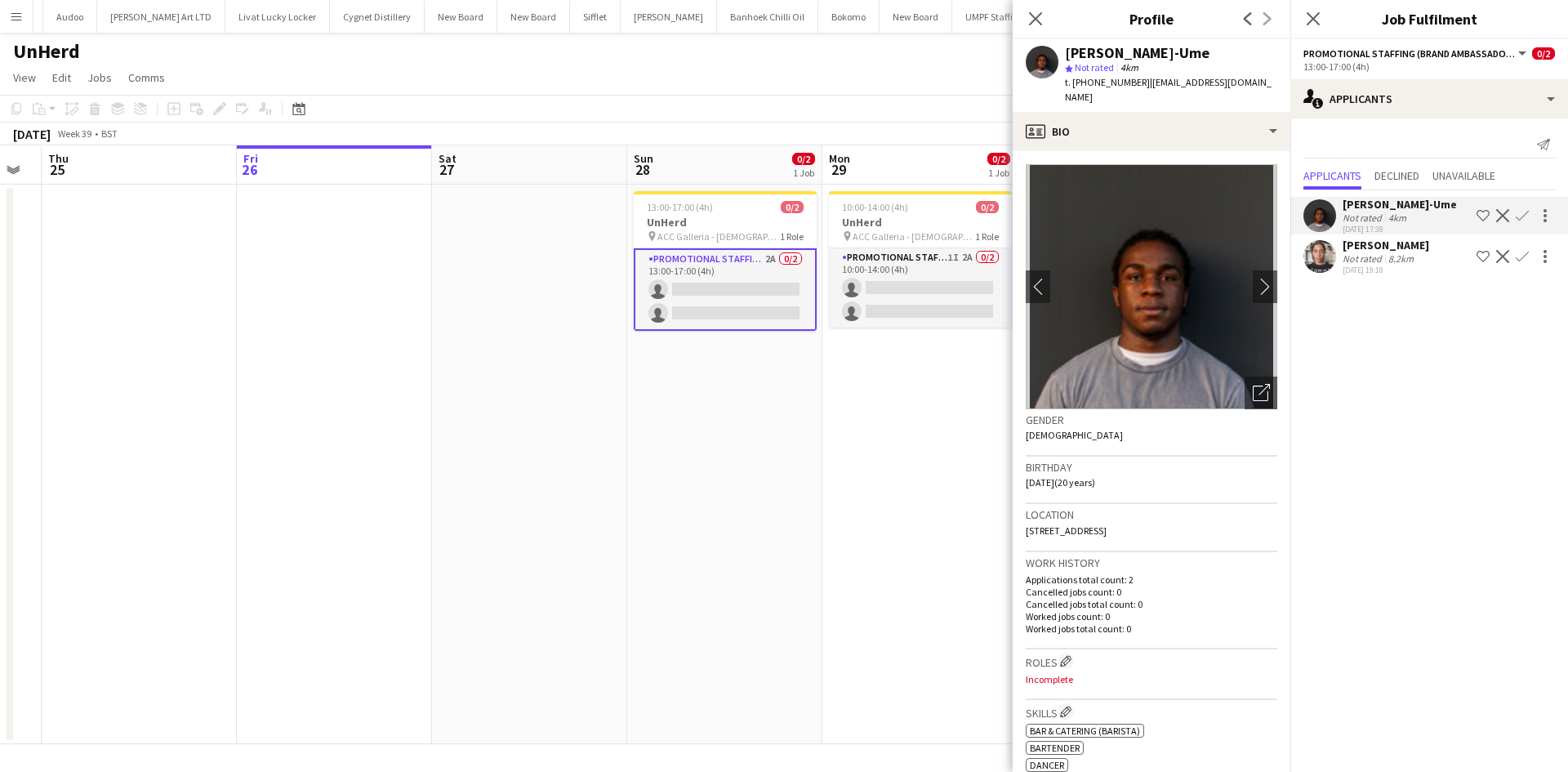
click at [1524, 216] on app-icon "Confirm" at bounding box center [1522, 215] width 13 height 13
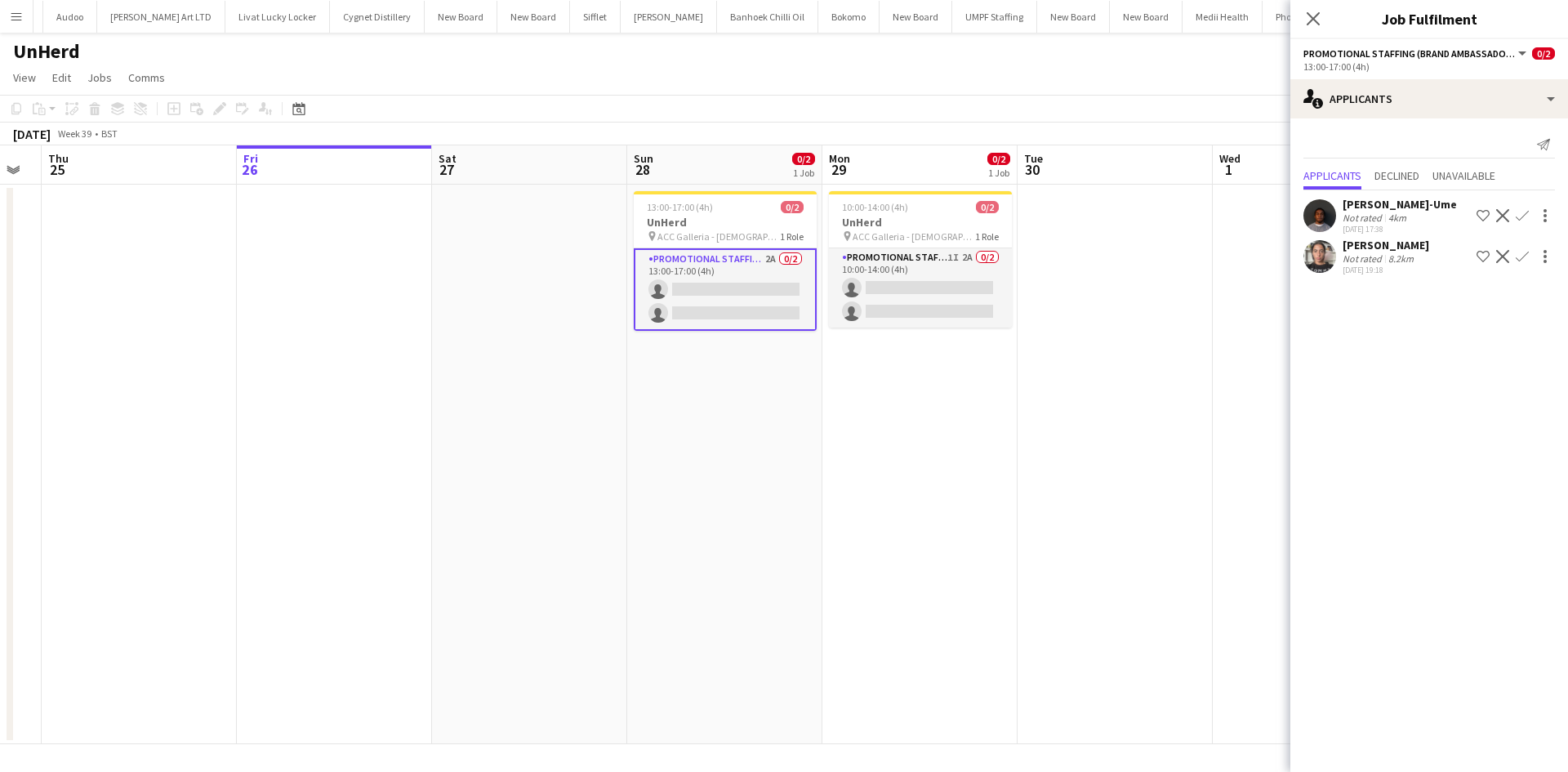
click at [1526, 212] on app-icon "Confirm" at bounding box center [1522, 215] width 13 height 13
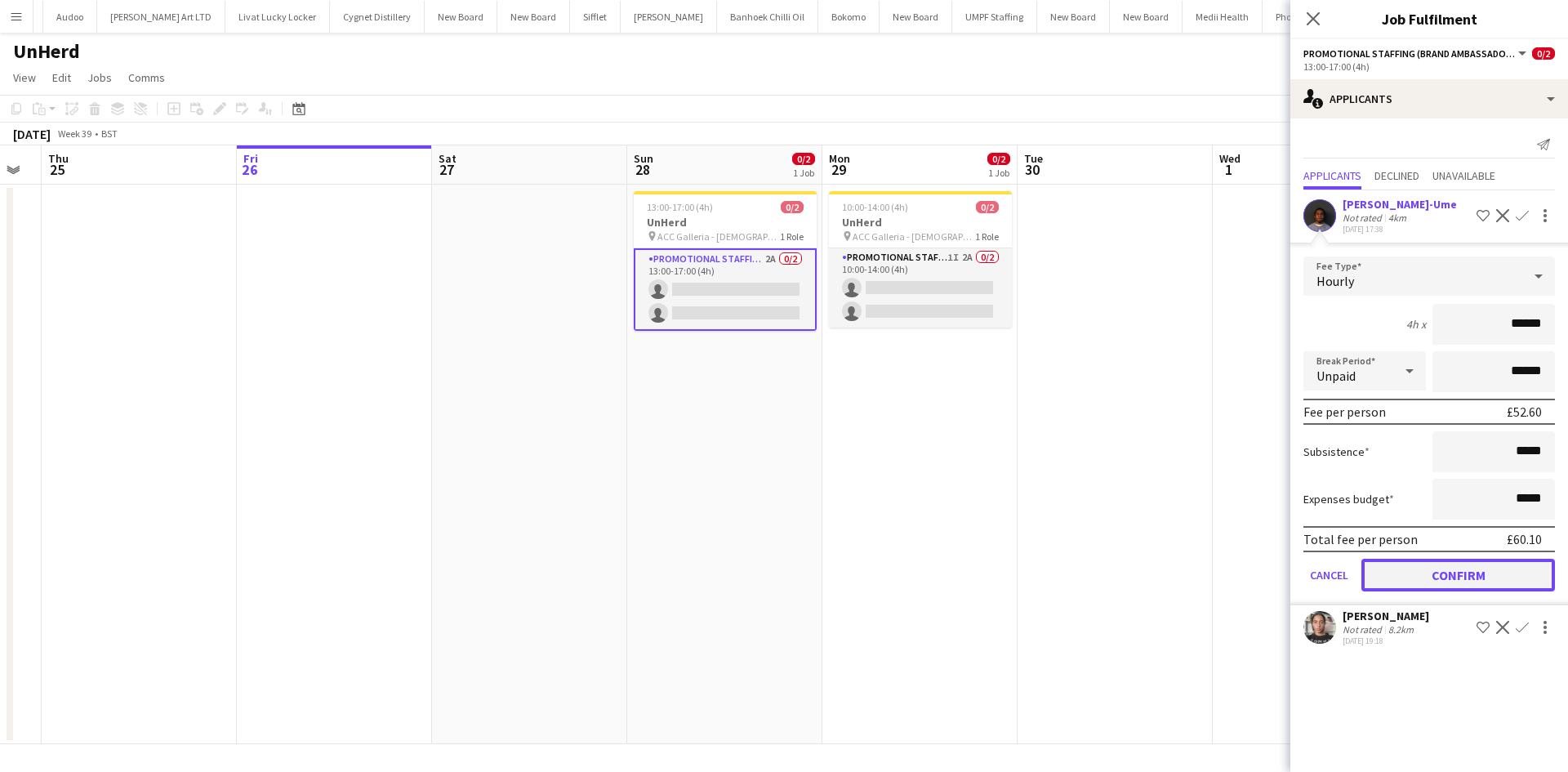
click at [1460, 576] on button "Confirm" at bounding box center [1458, 574] width 194 height 32
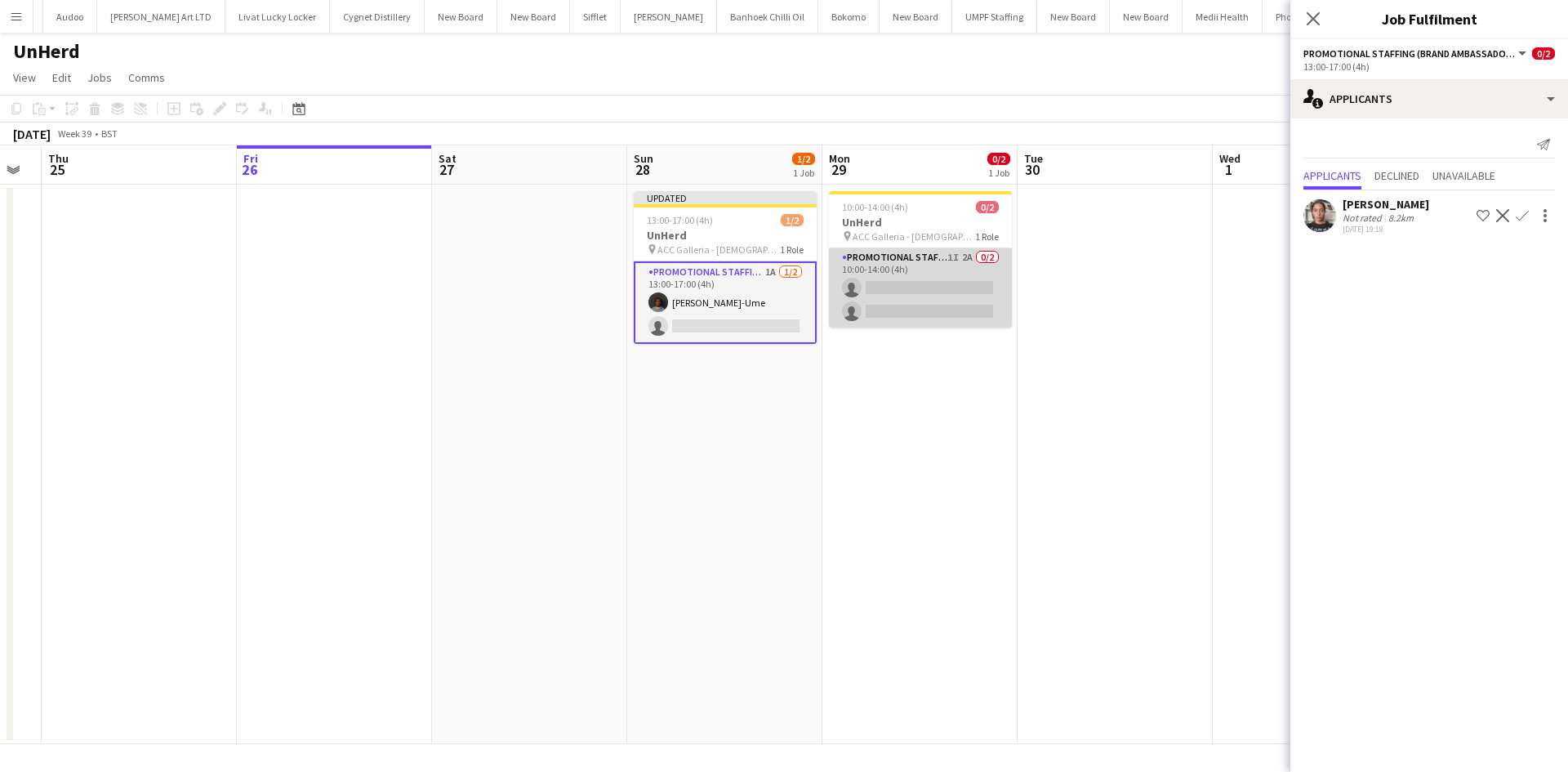
drag, startPoint x: 964, startPoint y: 255, endPoint x: 953, endPoint y: 260, distance: 12.1
click at [964, 256] on app-card-role "Promotional Staffing (Brand Ambassadors) 1I 2A 0/2 10:00-14:00 (4h) single-neut…" at bounding box center [920, 288] width 183 height 80
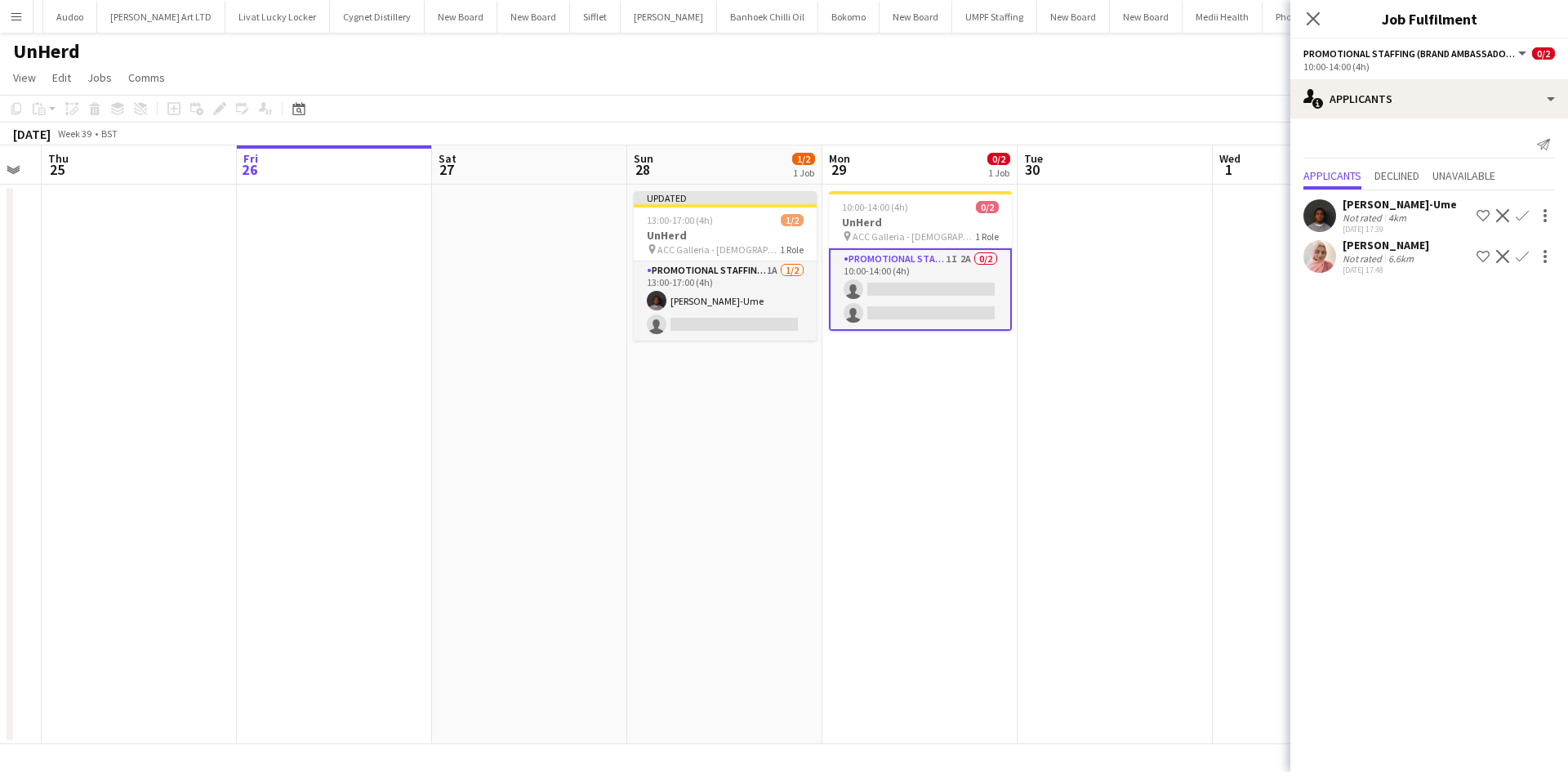
click at [1520, 214] on app-icon "Confirm" at bounding box center [1522, 215] width 13 height 13
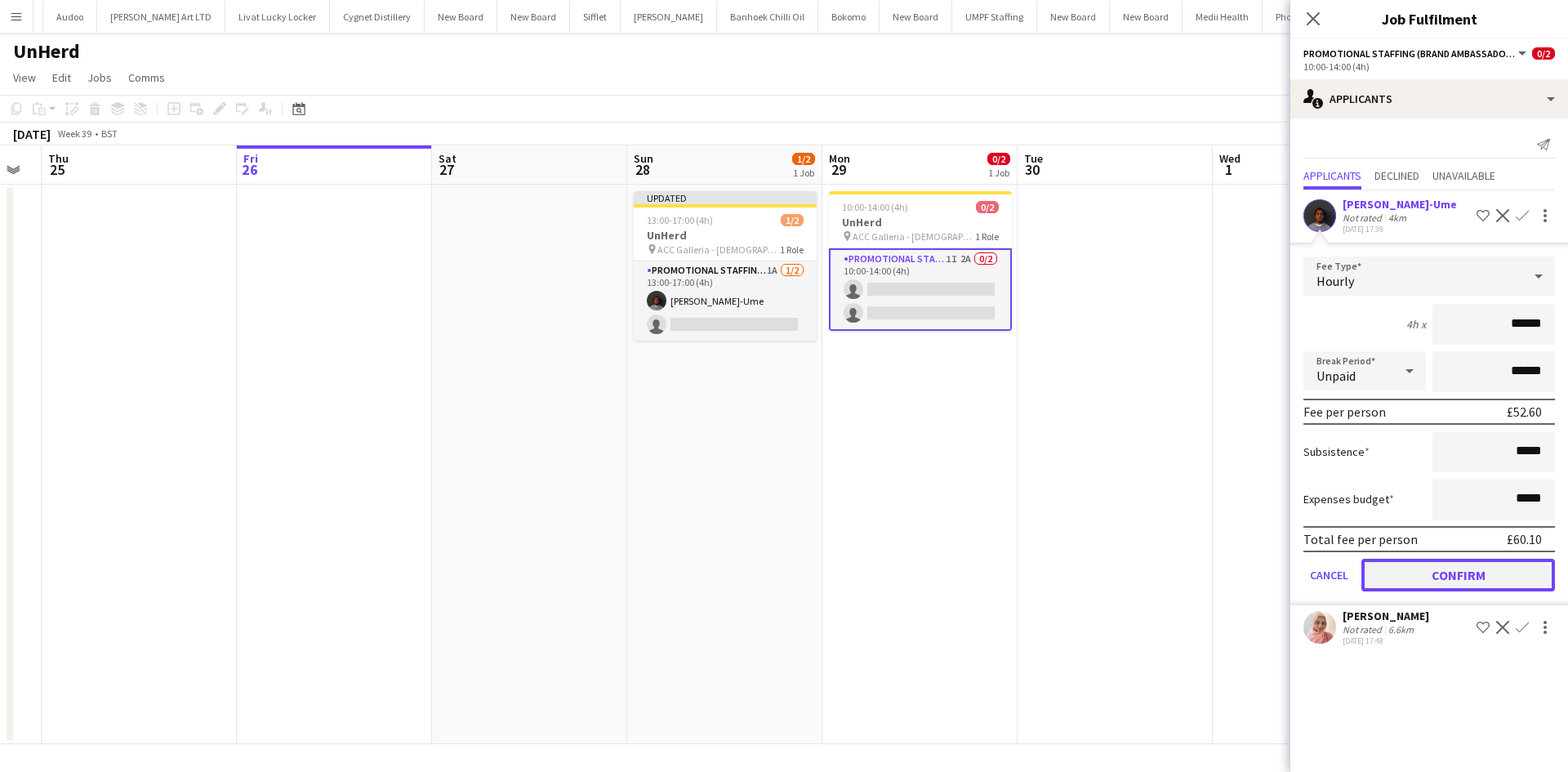
drag, startPoint x: 1473, startPoint y: 578, endPoint x: 1095, endPoint y: 470, distance: 393.1
click at [1470, 579] on button "Confirm" at bounding box center [1458, 574] width 194 height 32
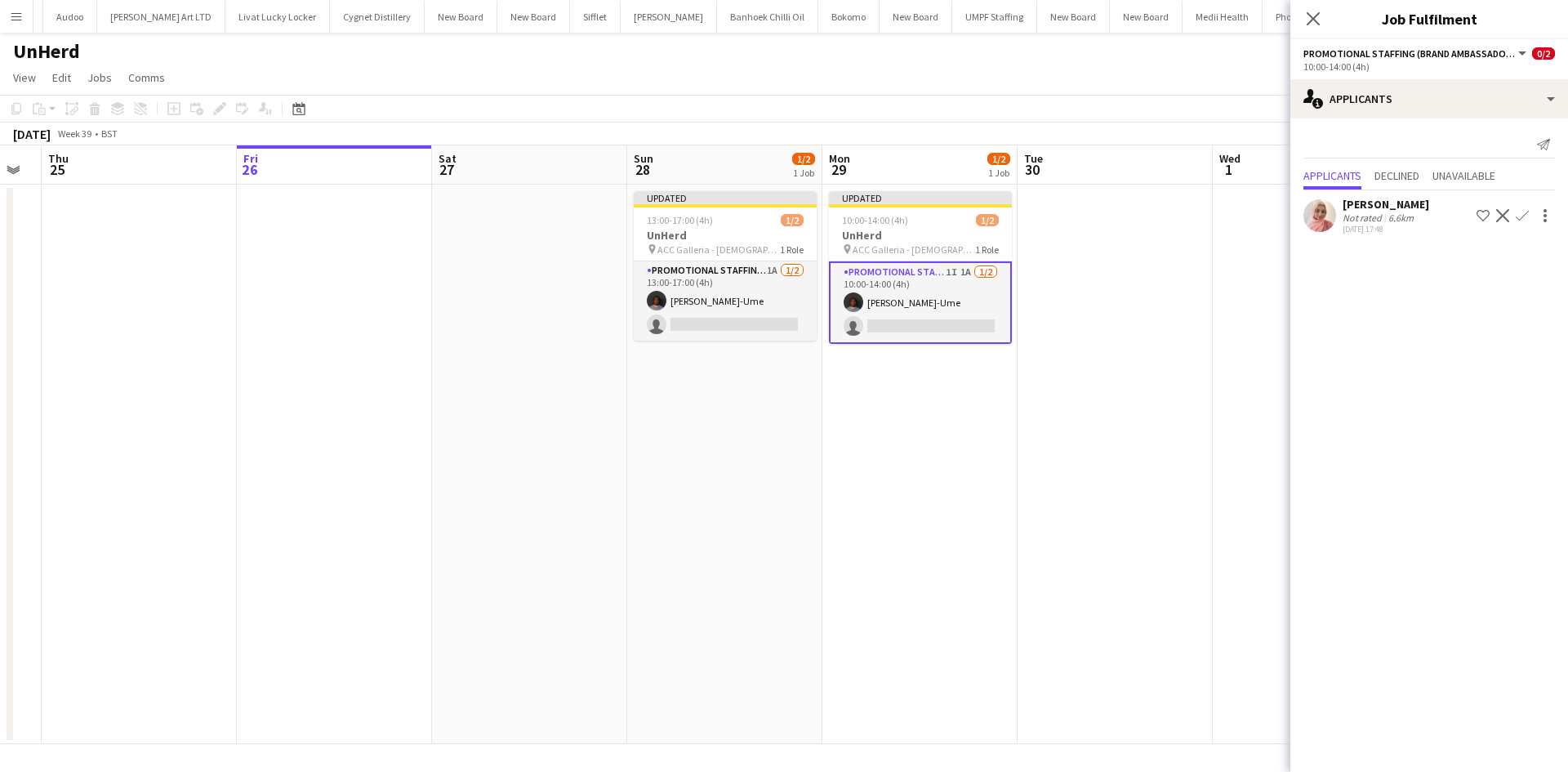
click at [1067, 462] on app-date-cell at bounding box center [1115, 464] width 195 height 559
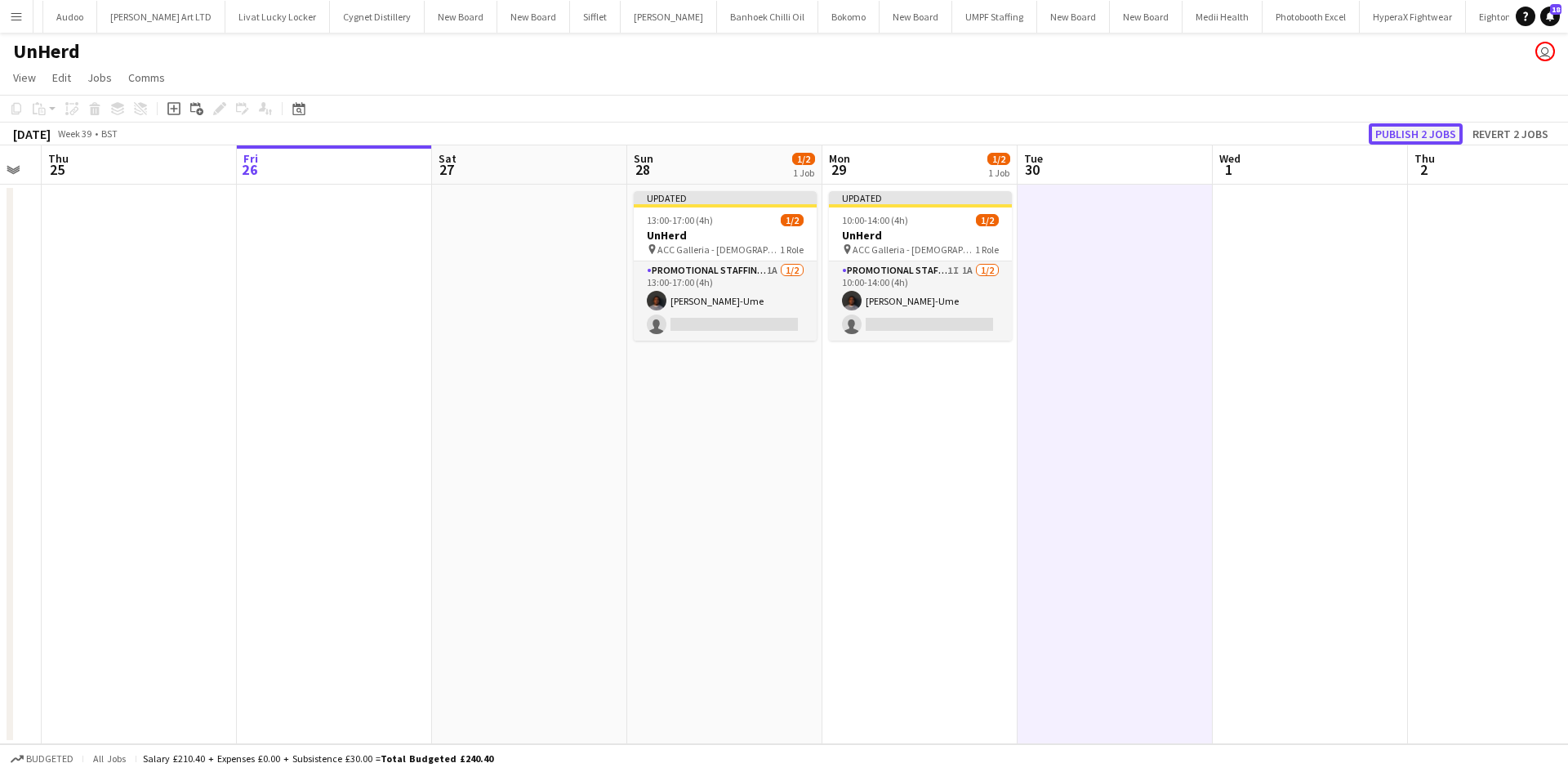
click at [1431, 134] on button "Publish 2 jobs" at bounding box center [1415, 134] width 94 height 22
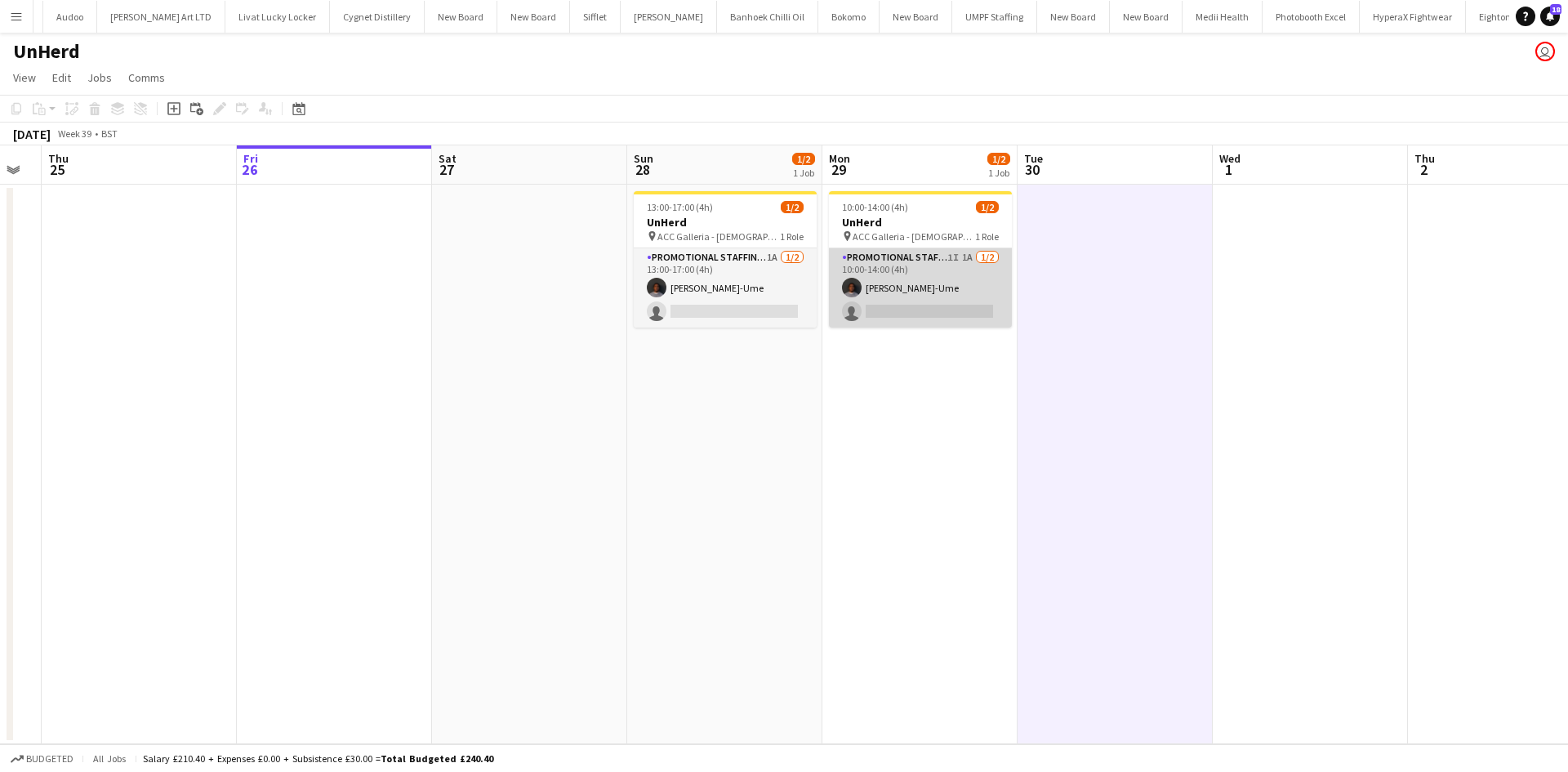
click at [967, 258] on app-card-role "Promotional Staffing (Brand Ambassadors) 1I 1A 1/2 10:00-14:00 (4h) Richard Eji…" at bounding box center [920, 288] width 183 height 80
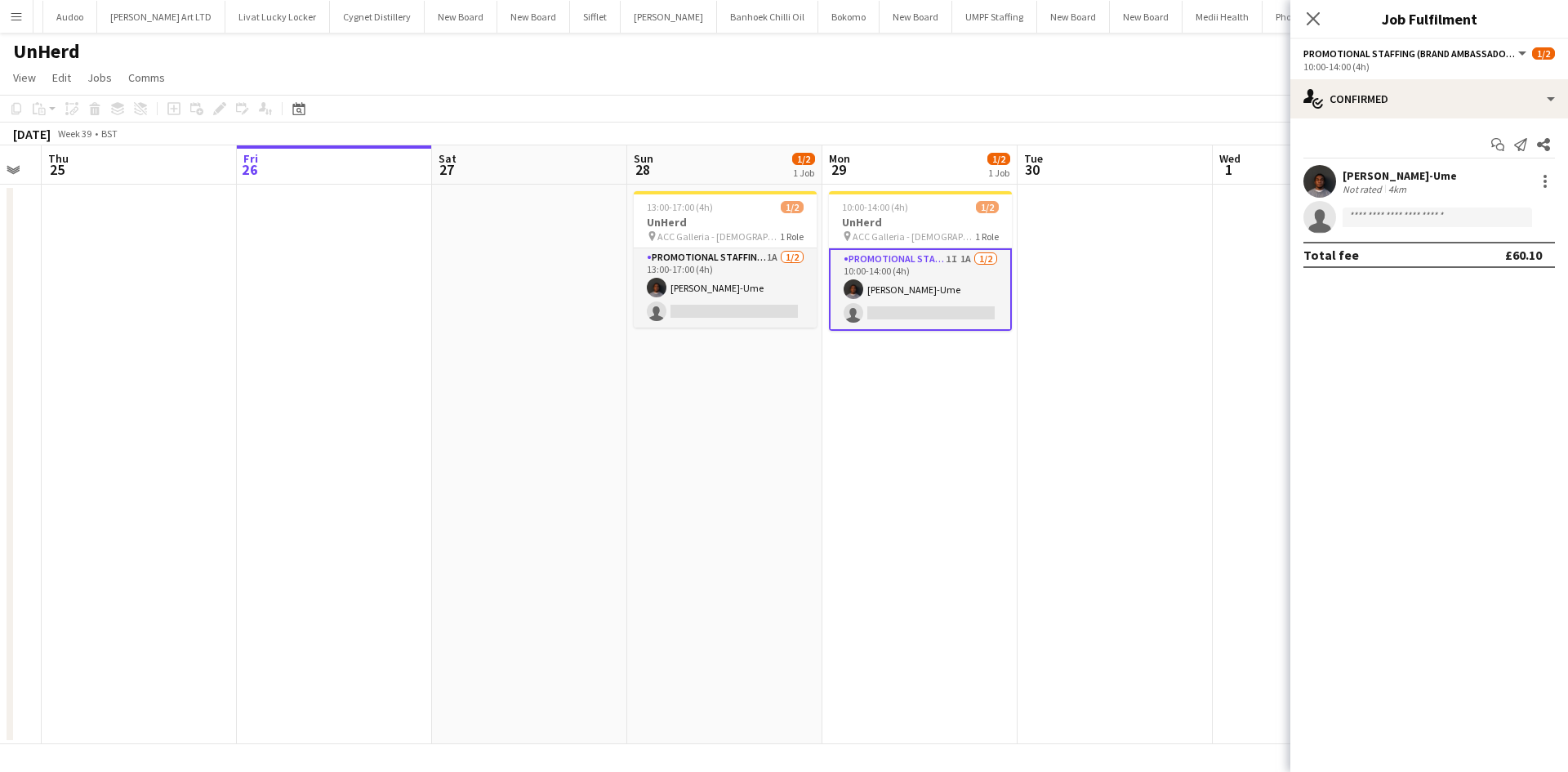
click at [1475, 74] on app-options-switcher "Promotional Staffing (Brand Ambassadors) All roles Promotional Staffing (Brand …" at bounding box center [1428, 59] width 277 height 40
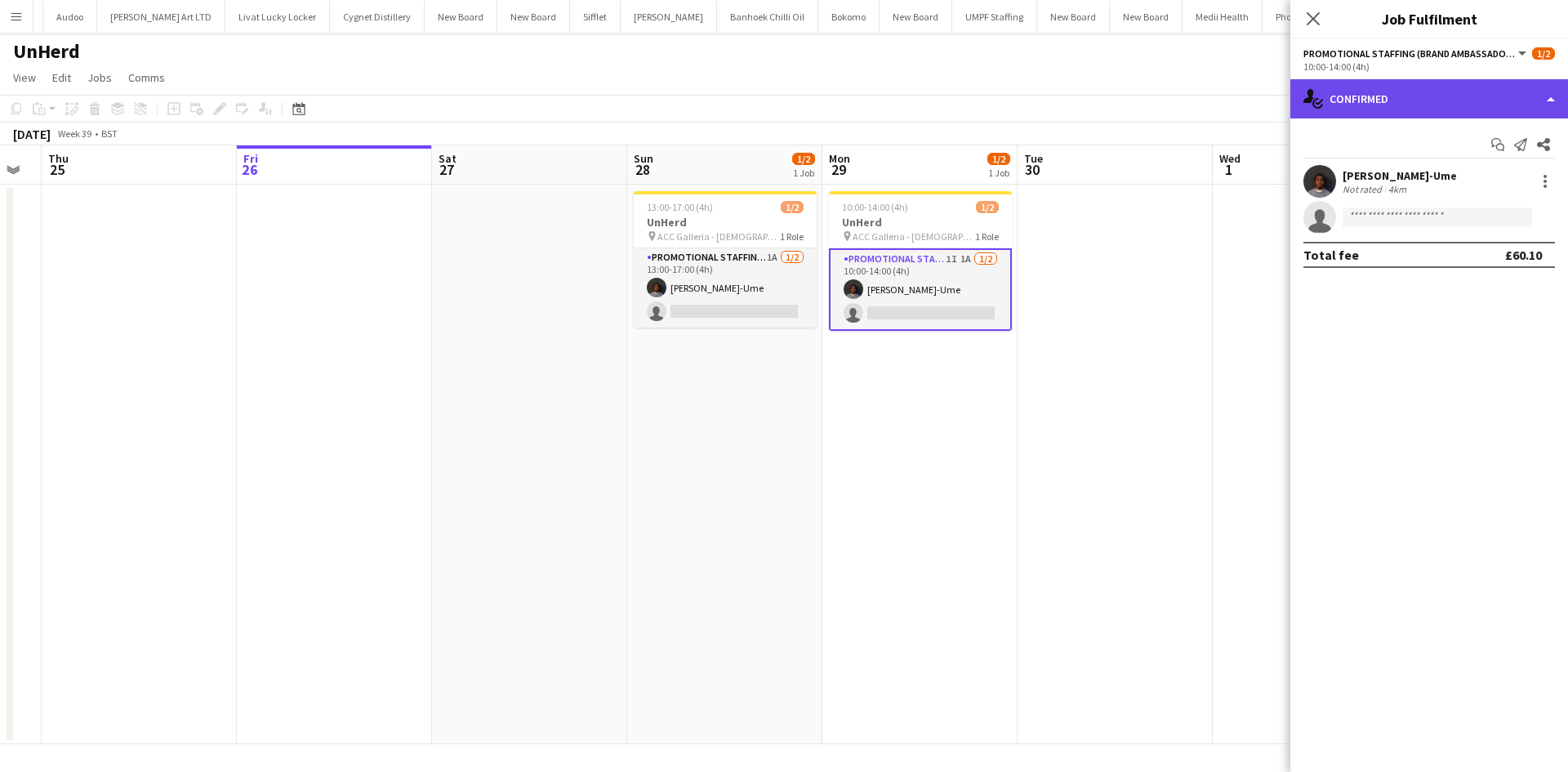
click at [1489, 107] on div "single-neutral-actions-check-2 Confirmed" at bounding box center [1428, 99] width 277 height 39
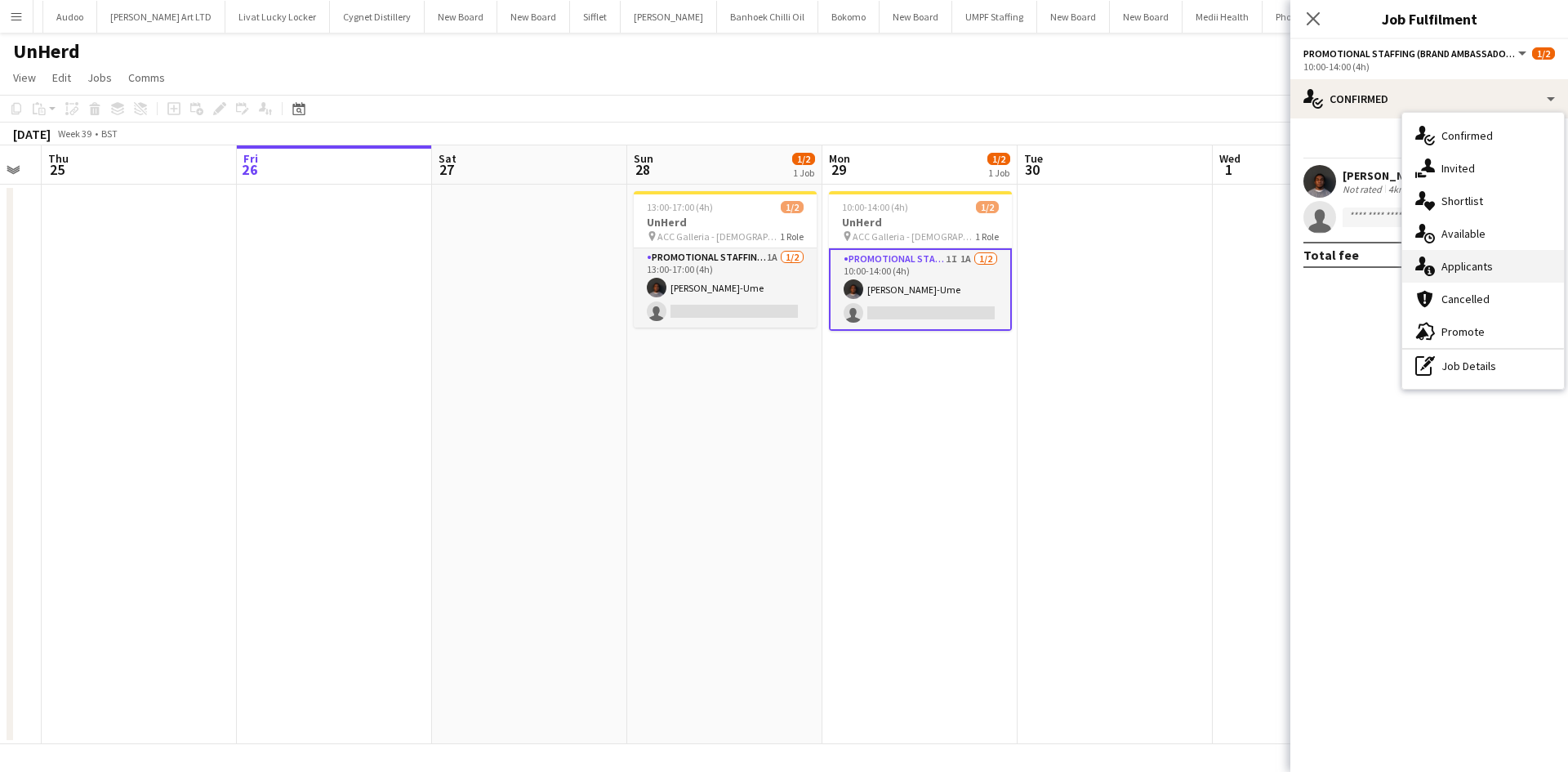
click at [1490, 271] on span "Applicants" at bounding box center [1467, 266] width 51 height 15
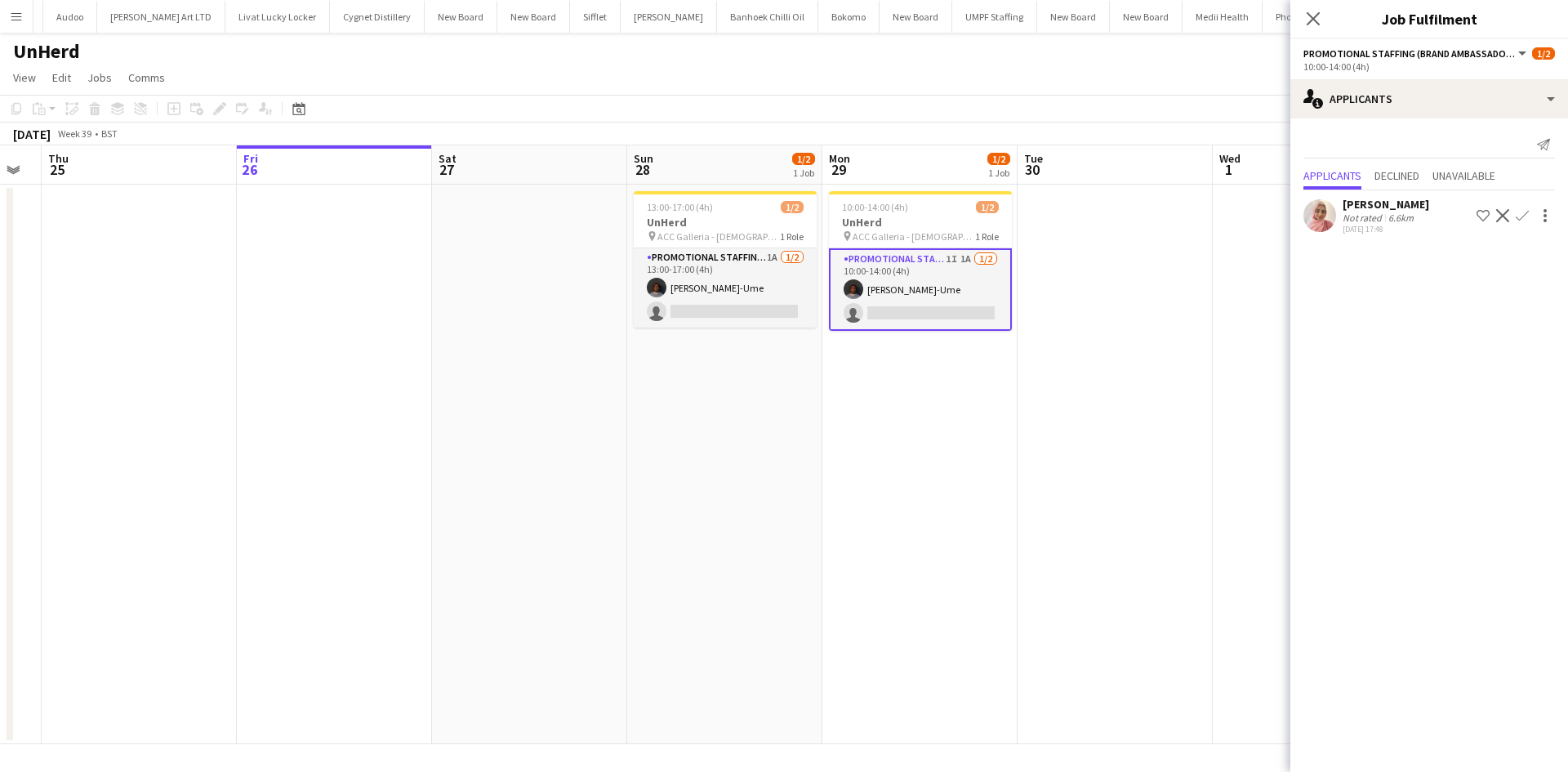
click at [1524, 216] on app-icon "Confirm" at bounding box center [1522, 215] width 13 height 13
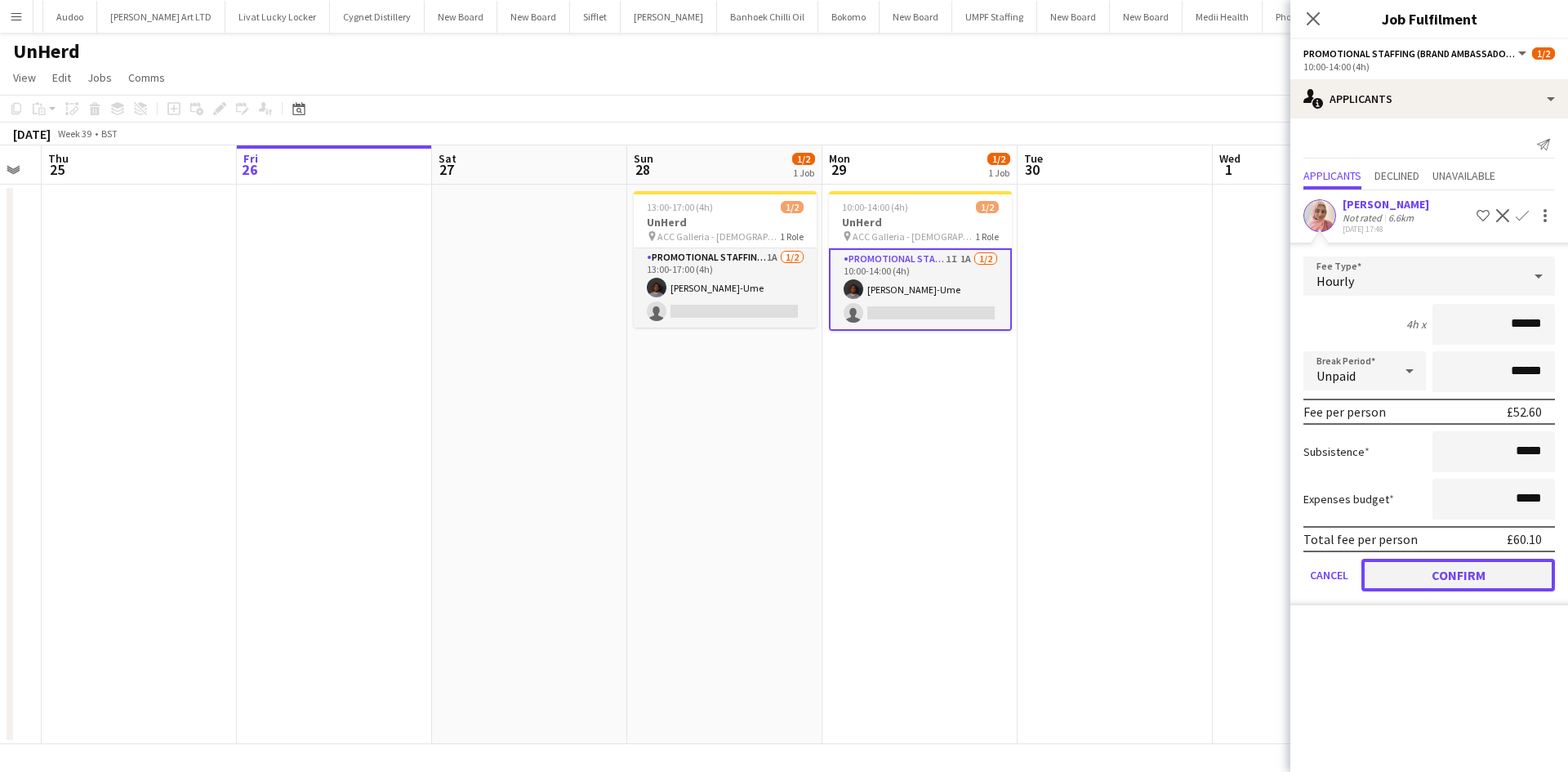
click at [1503, 572] on button "Confirm" at bounding box center [1458, 574] width 194 height 32
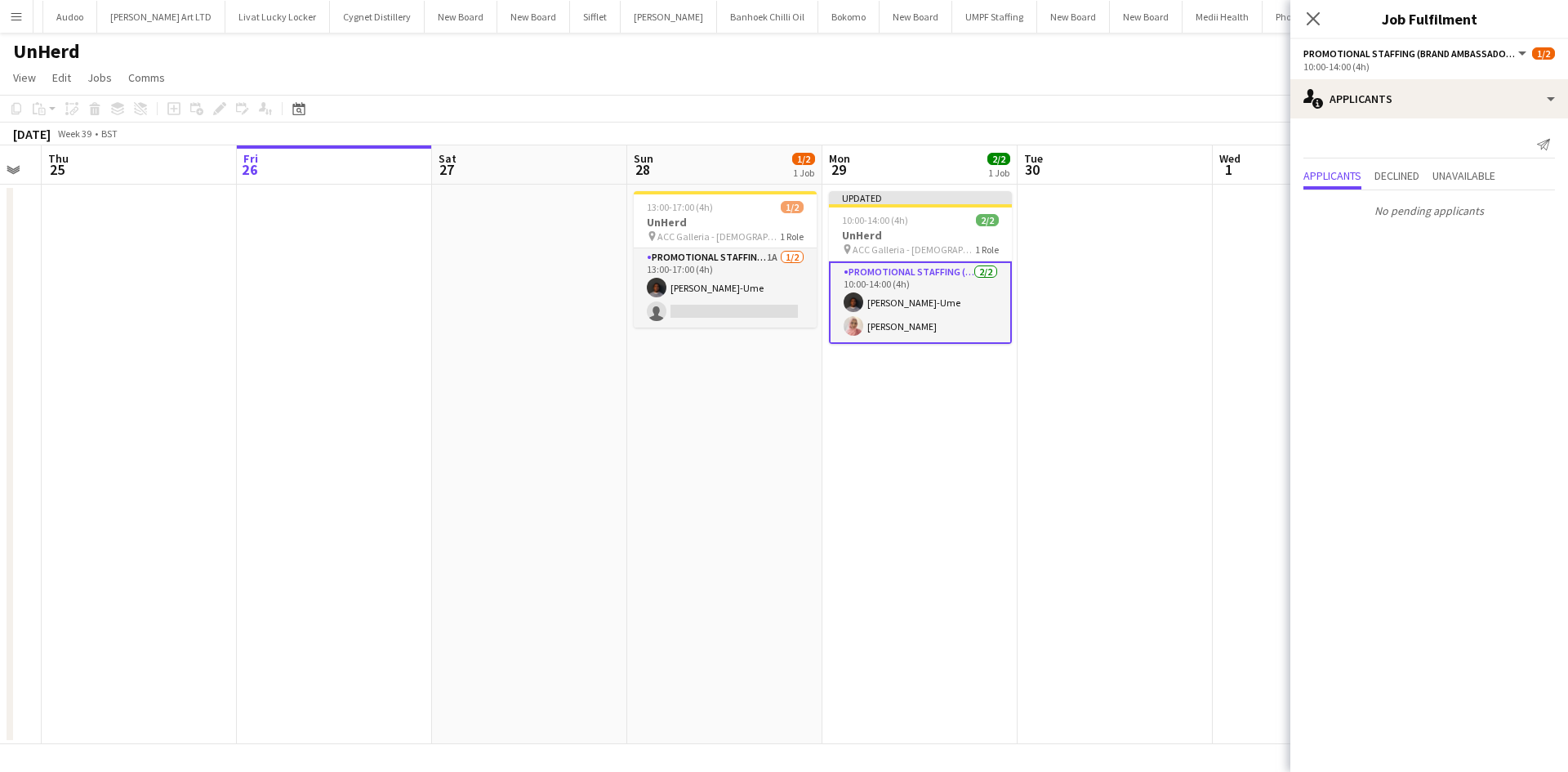
click at [1060, 319] on app-date-cell at bounding box center [1115, 464] width 195 height 559
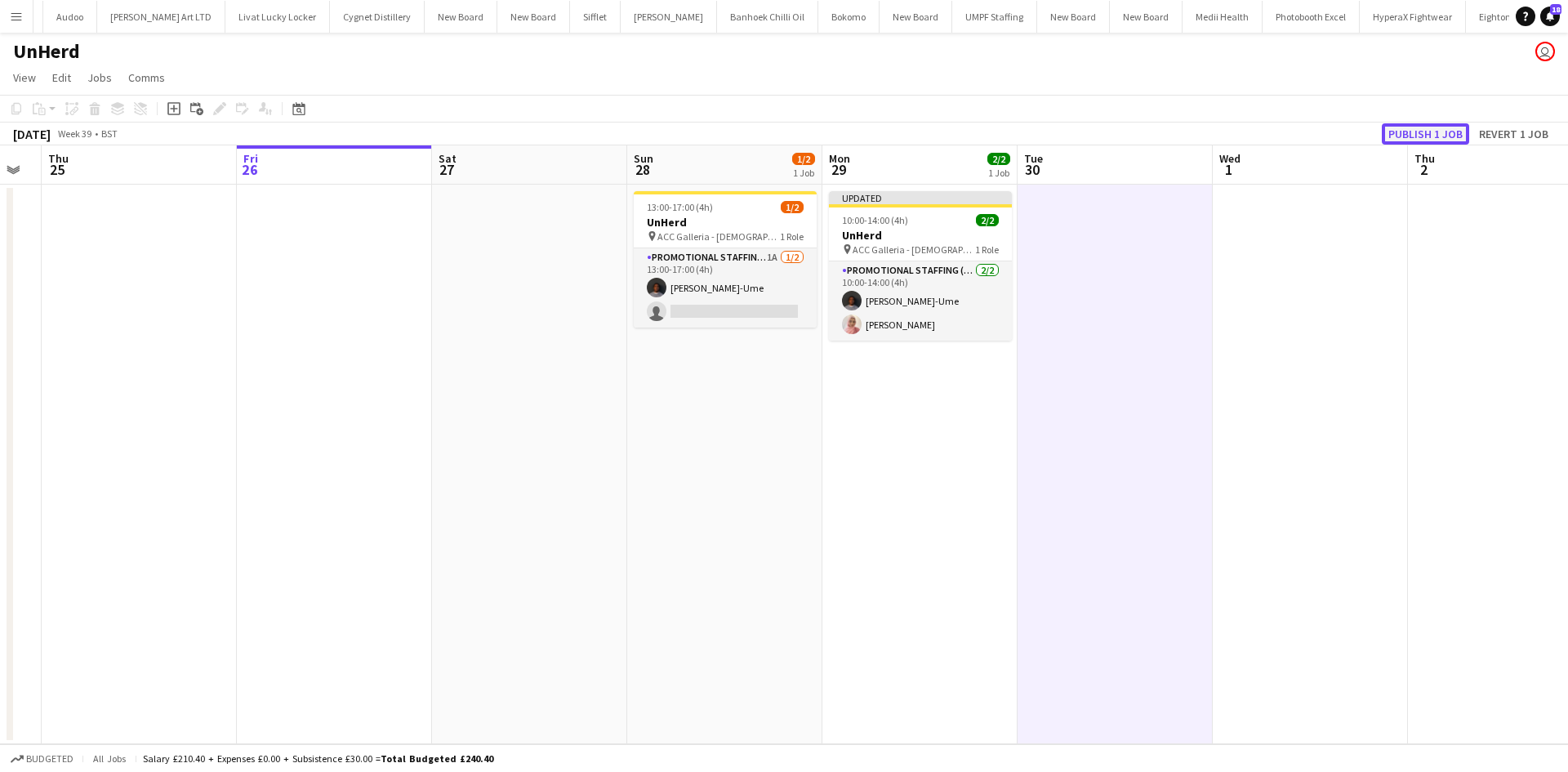
click at [1417, 140] on button "Publish 1 job" at bounding box center [1425, 134] width 87 height 22
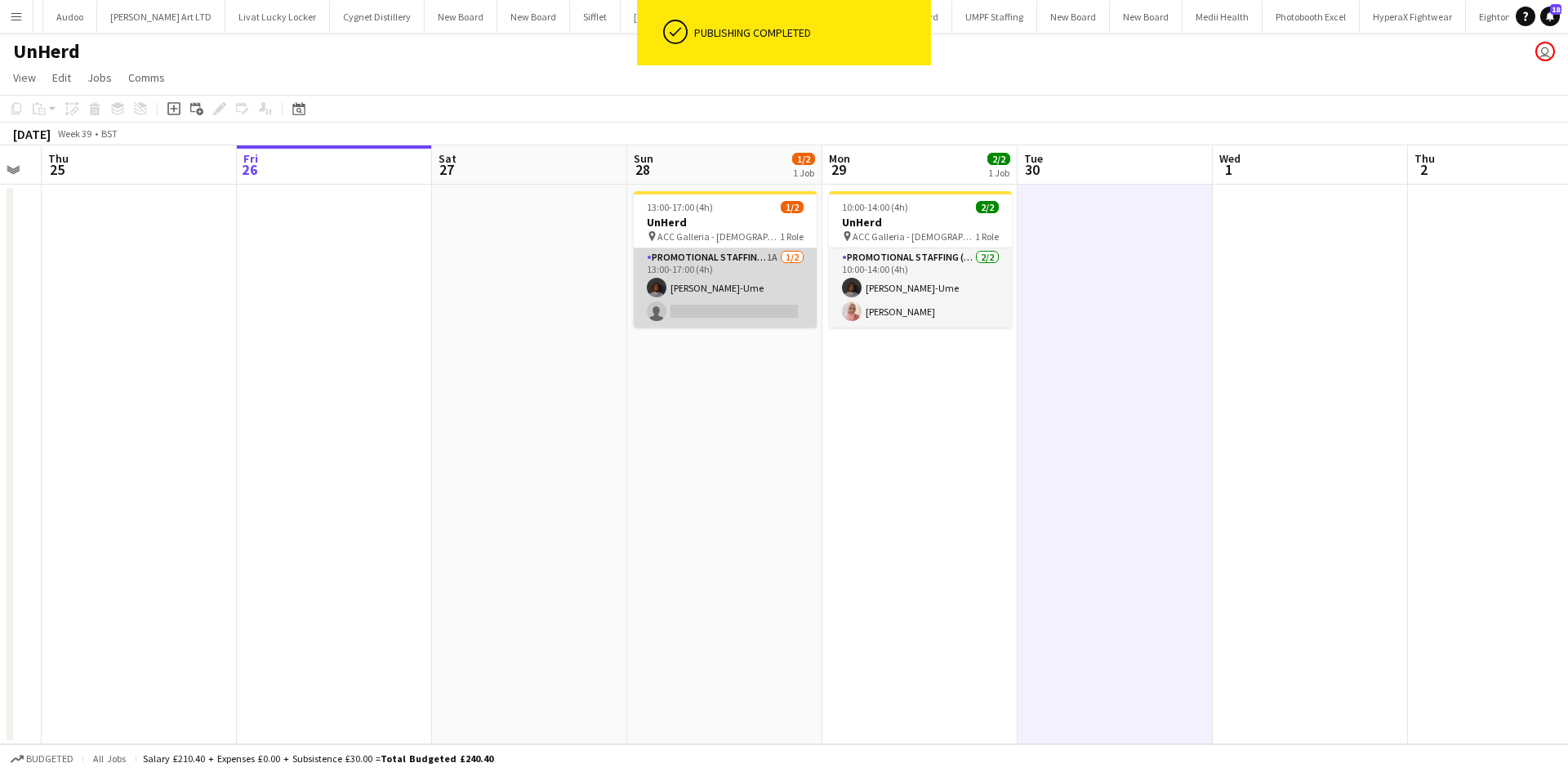
click at [764, 258] on app-card-role "Promotional Staffing (Brand Ambassadors) 1A 1/2 13:00-17:00 (4h) Richard Ejike-…" at bounding box center [725, 288] width 183 height 80
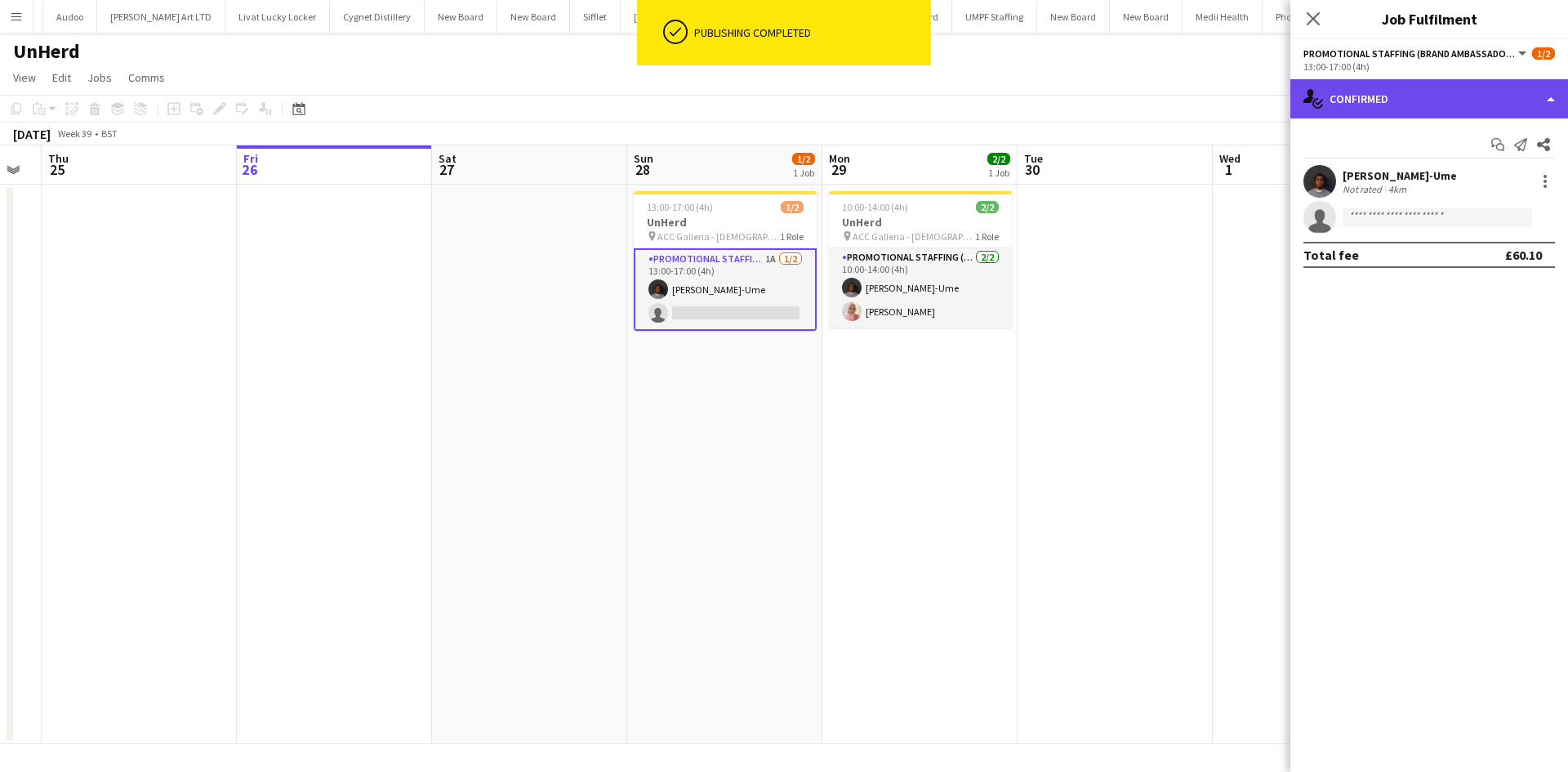
click at [1363, 101] on div "single-neutral-actions-check-2 Confirmed" at bounding box center [1428, 99] width 277 height 39
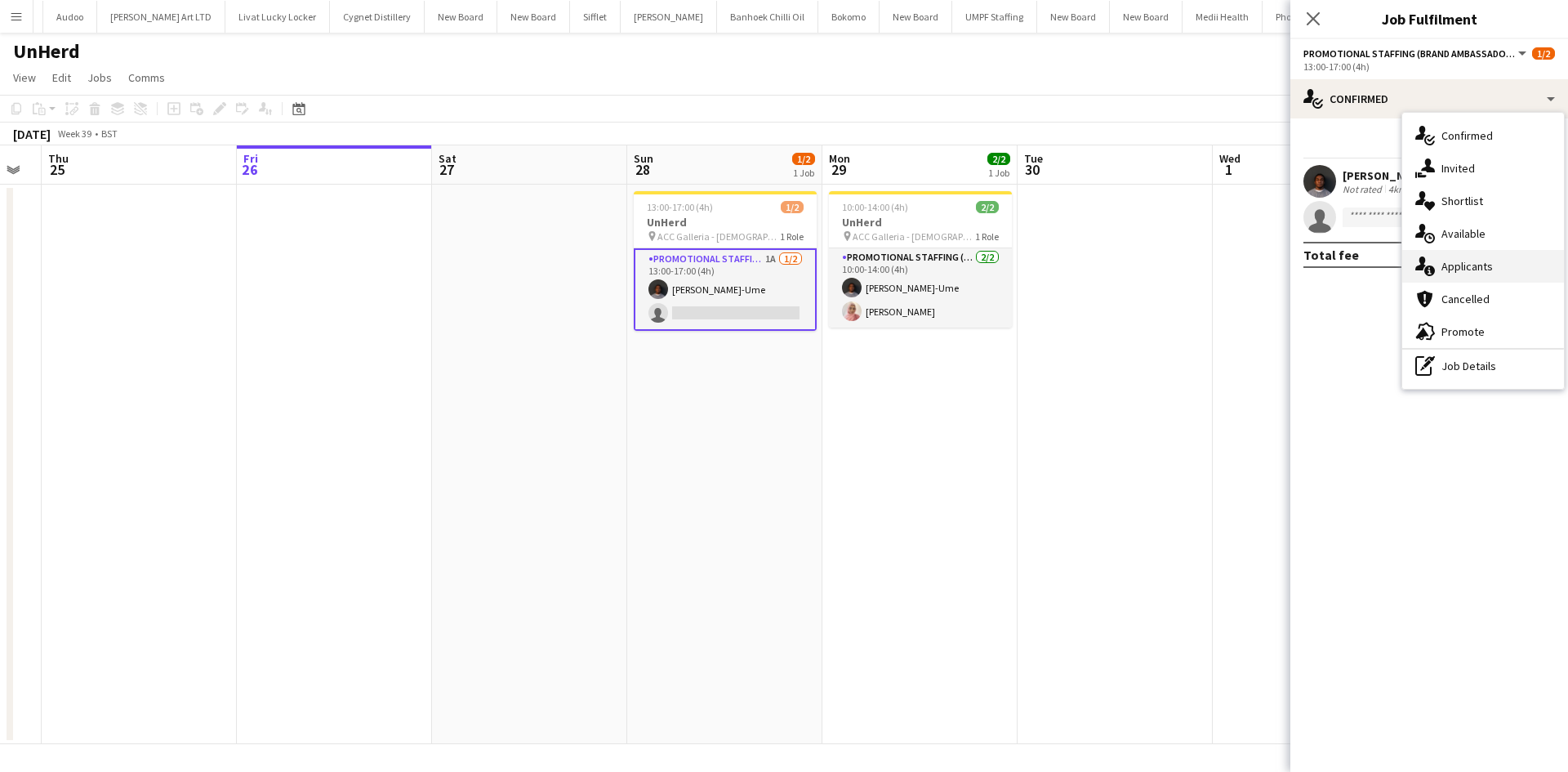
click at [1503, 260] on div "single-neutral-actions-information Applicants" at bounding box center [1483, 266] width 162 height 32
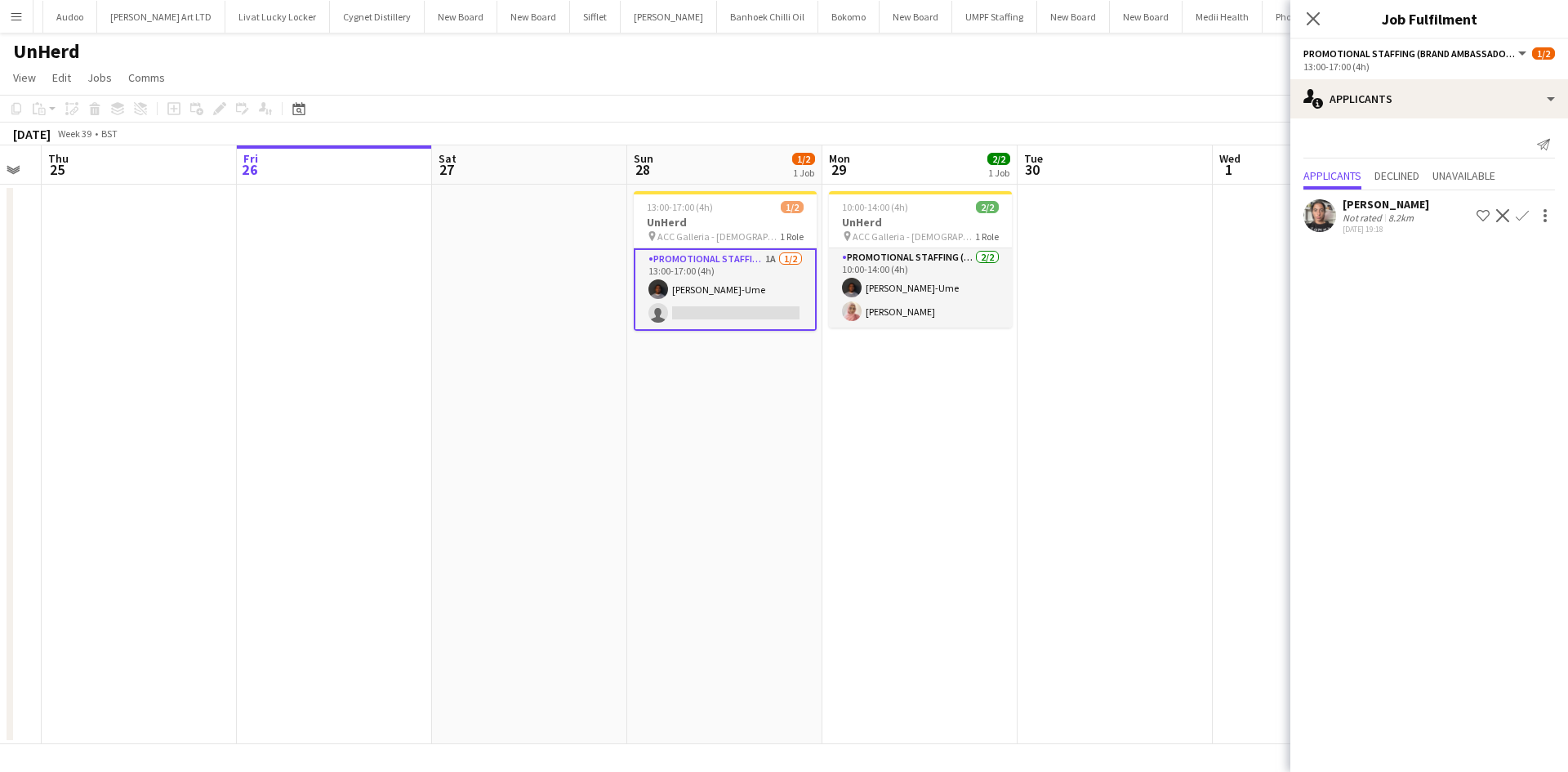
click at [1413, 219] on div "8.2km" at bounding box center [1401, 217] width 31 height 12
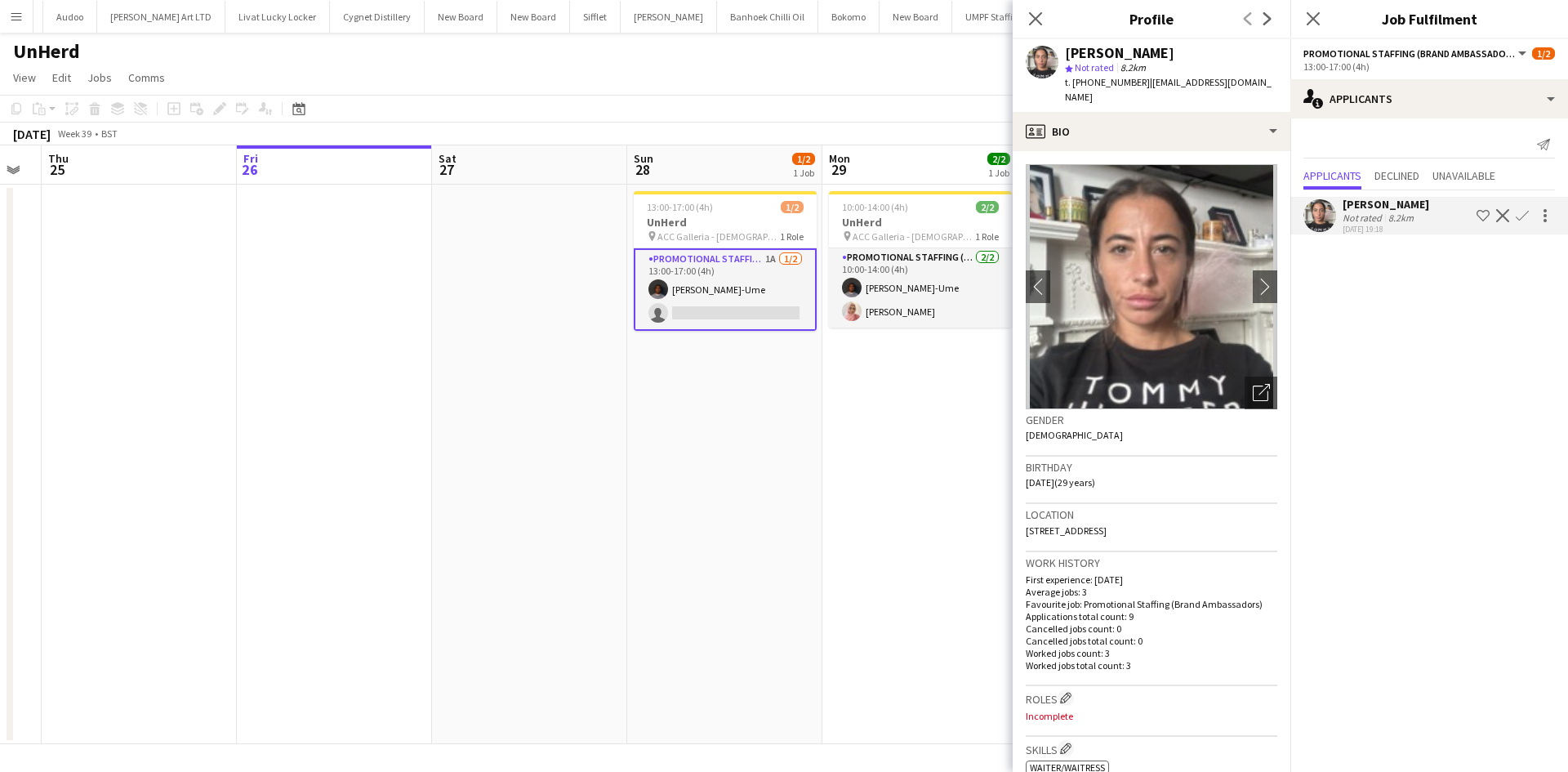
drag, startPoint x: 825, startPoint y: 513, endPoint x: 800, endPoint y: 500, distance: 28.2
click at [823, 519] on app-date-cell "10:00-14:00 (4h) 2/2 UnHerd pin ACC Galleria - Labour Party Conference 1 Role P…" at bounding box center [920, 464] width 195 height 559
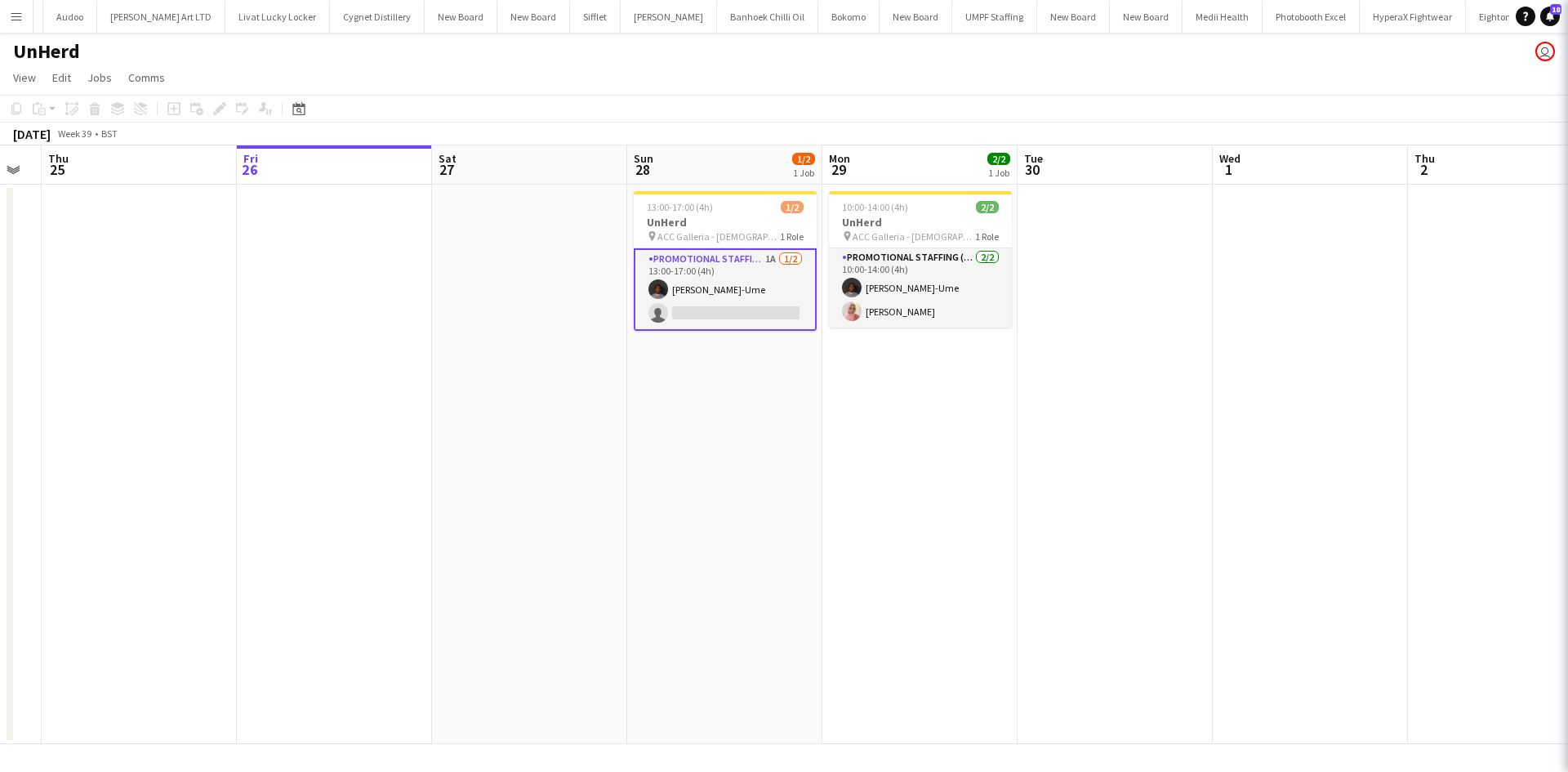
scroll to position [0, 548]
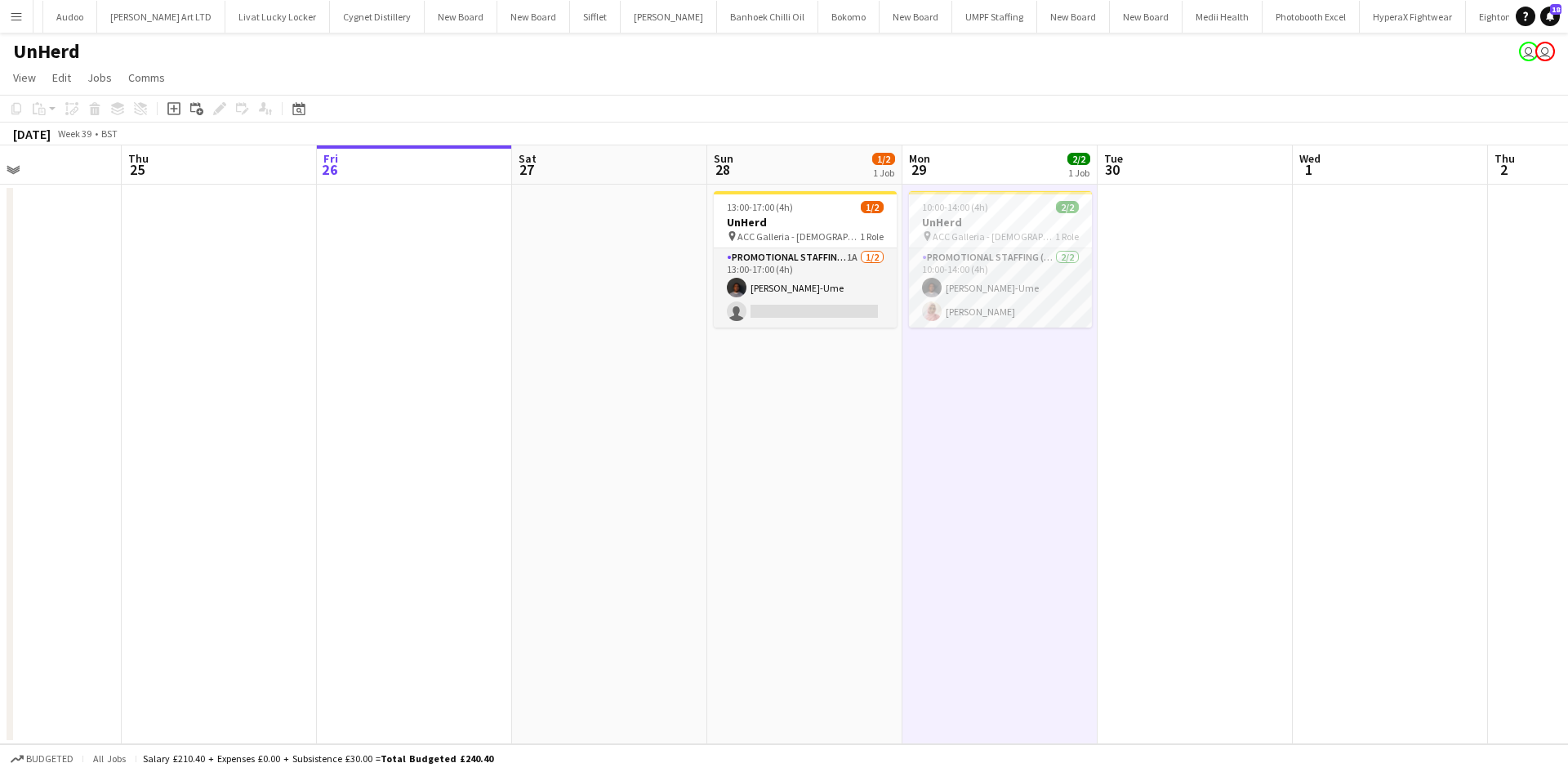
drag, startPoint x: 683, startPoint y: 478, endPoint x: 769, endPoint y: 482, distance: 86.1
click at [769, 482] on app-calendar-viewport "Mon 22 Tue 23 Wed 24 Thu 25 Fri 26 Sat 27 Sun 28 1/2 1 Job Mon 29 2/2 1 Job Tue…" at bounding box center [784, 444] width 1568 height 599
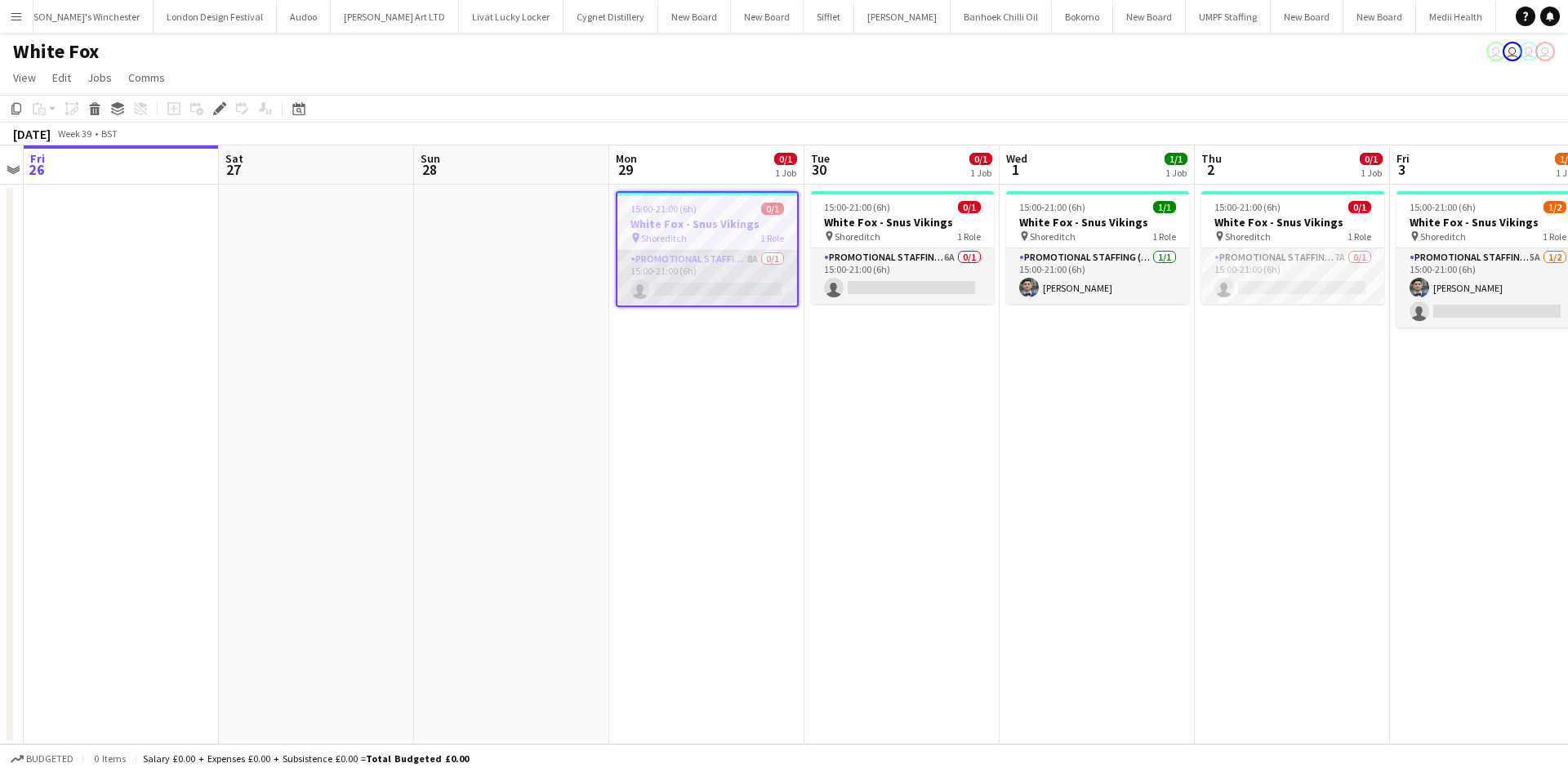
scroll to position [0, 4113]
click at [744, 256] on app-card-role "Promotional Staffing (Brand Ambassadors) 8A 0/1 15:00-21:00 (6h) single-neutral…" at bounding box center [707, 277] width 180 height 55
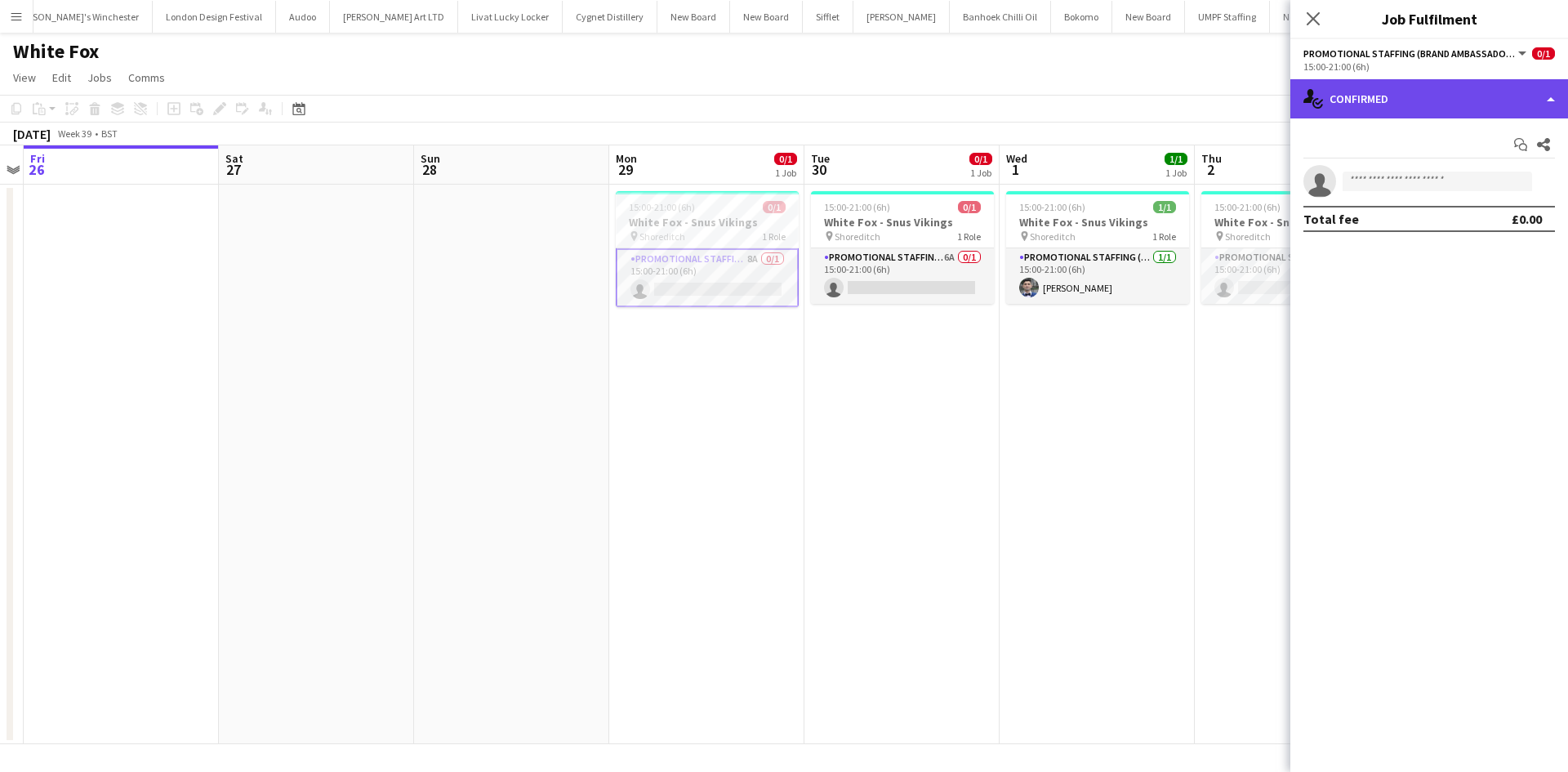
click at [1425, 102] on div "single-neutral-actions-check-2 Confirmed" at bounding box center [1428, 99] width 277 height 39
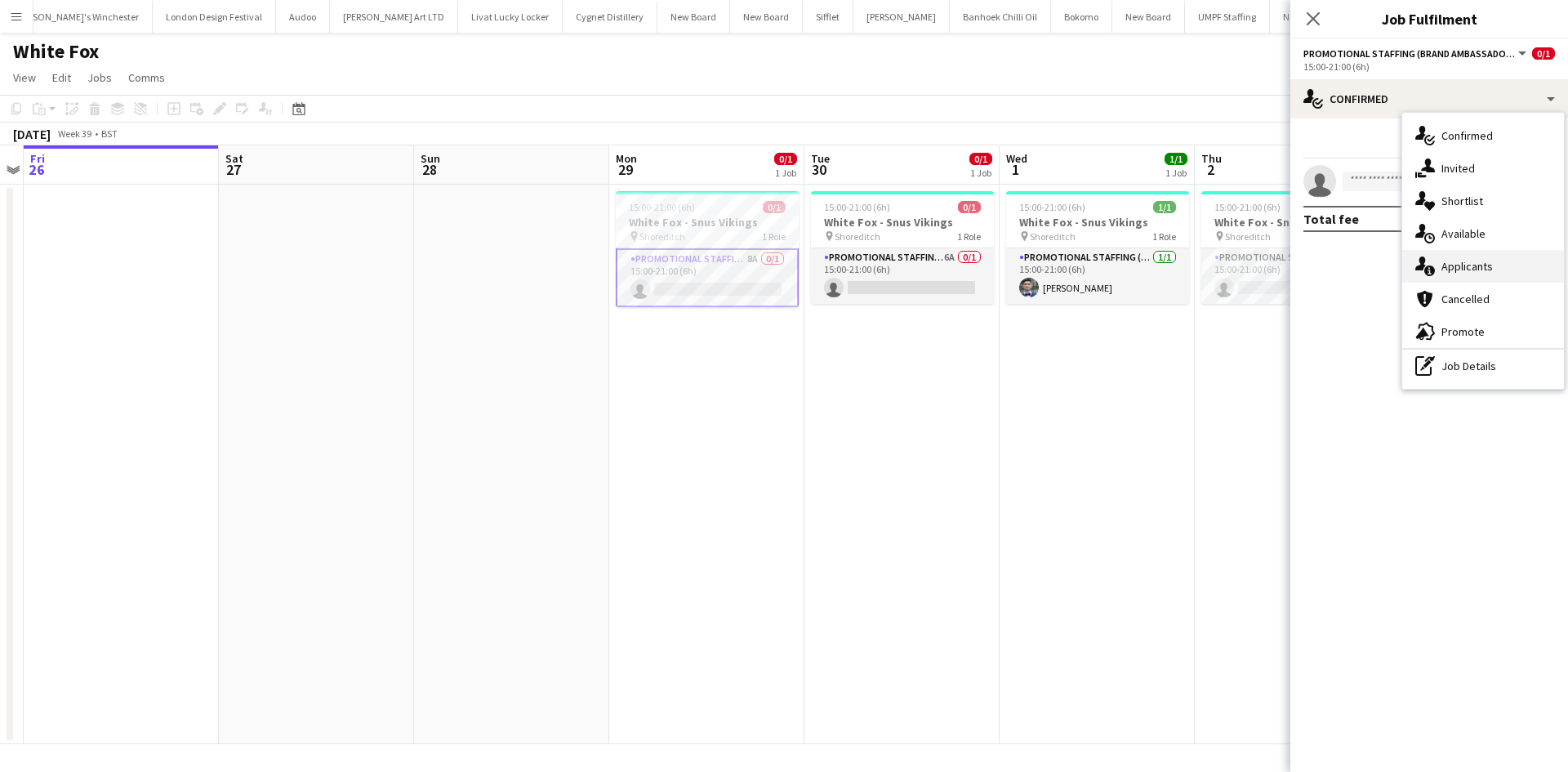
click at [1516, 255] on div "single-neutral-actions-information Applicants" at bounding box center [1483, 266] width 162 height 32
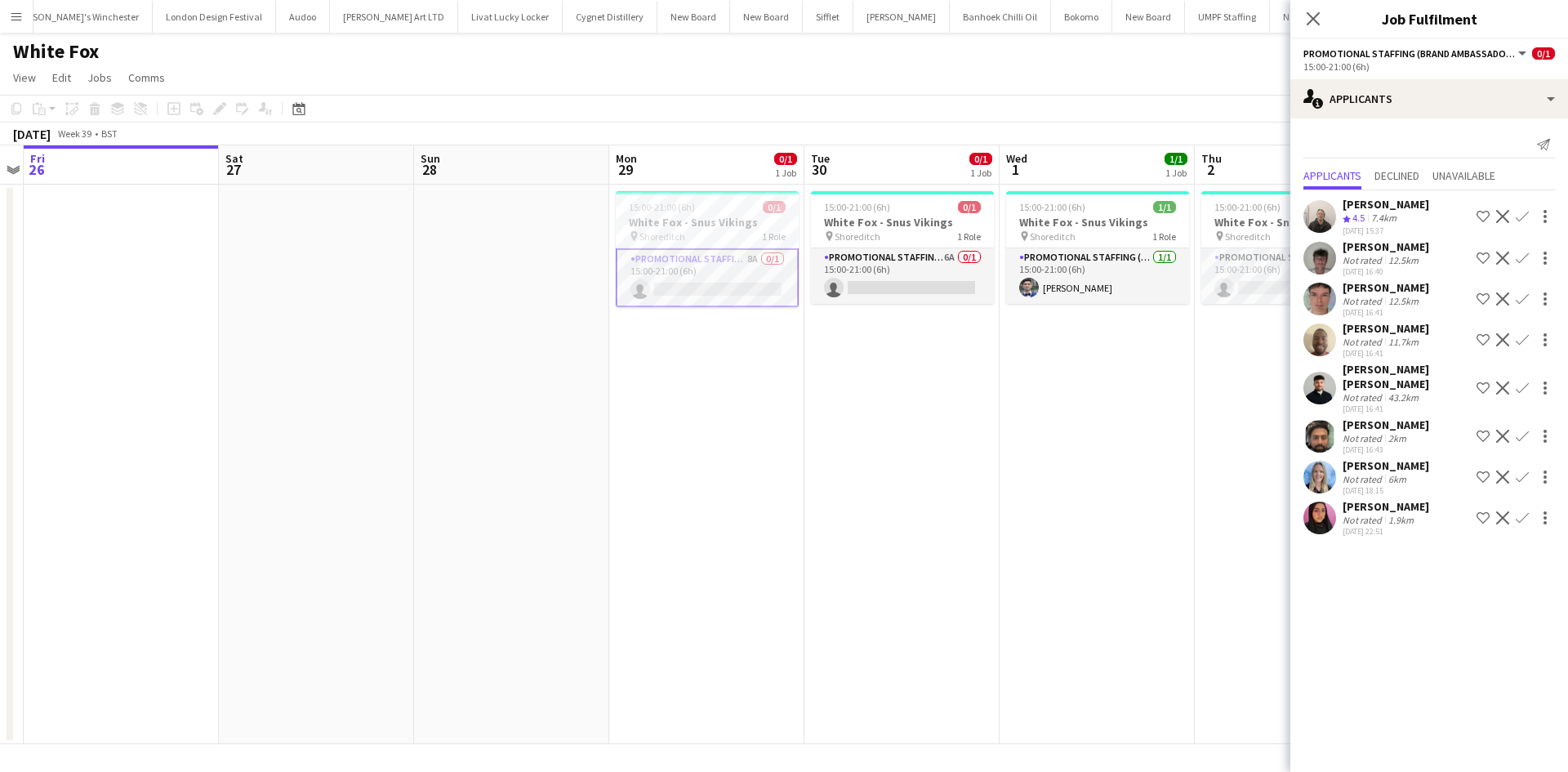
click at [1368, 322] on div "[PERSON_NAME]" at bounding box center [1386, 328] width 86 height 15
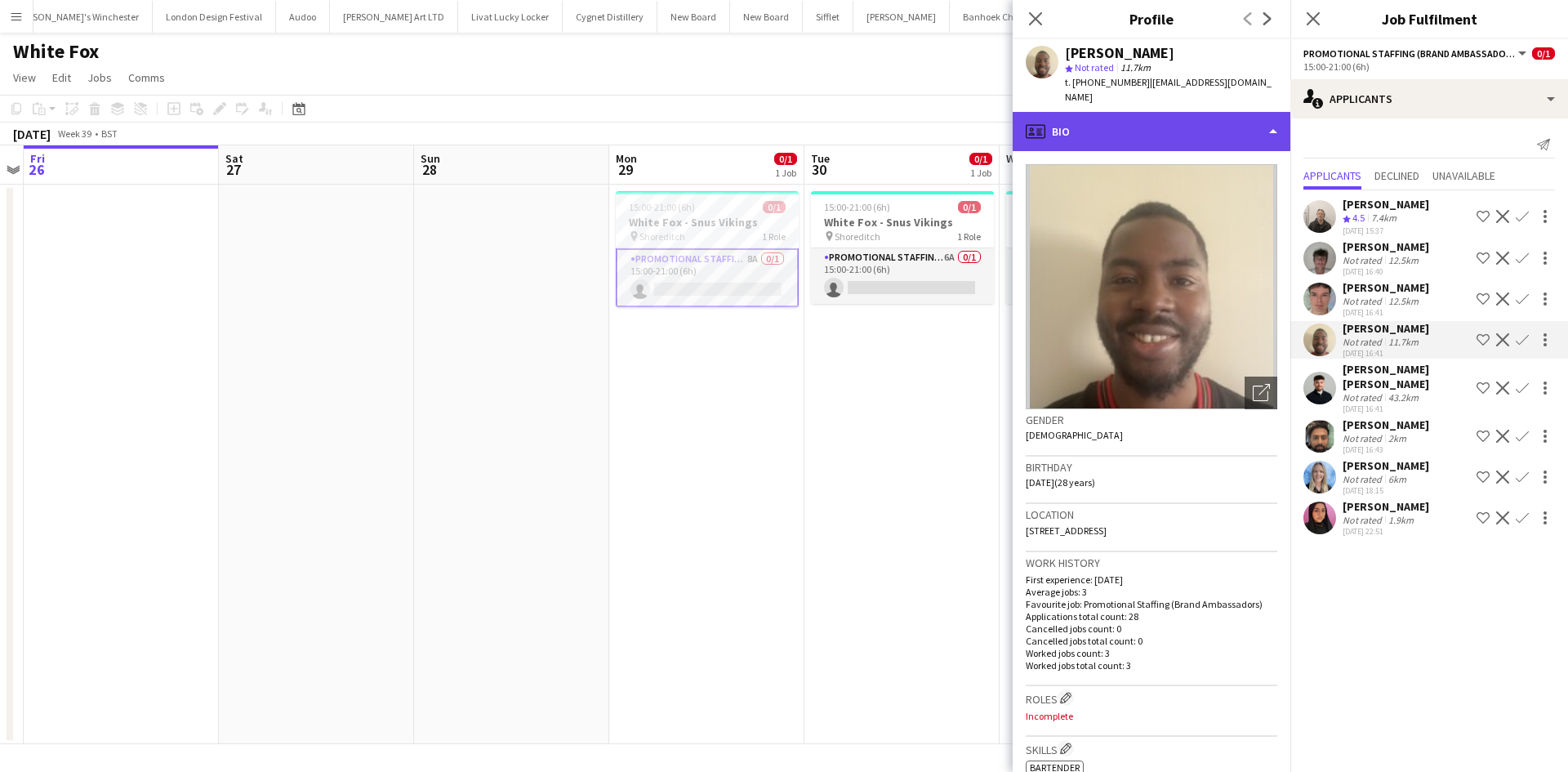
click at [1197, 124] on div "profile Bio" at bounding box center [1151, 131] width 277 height 39
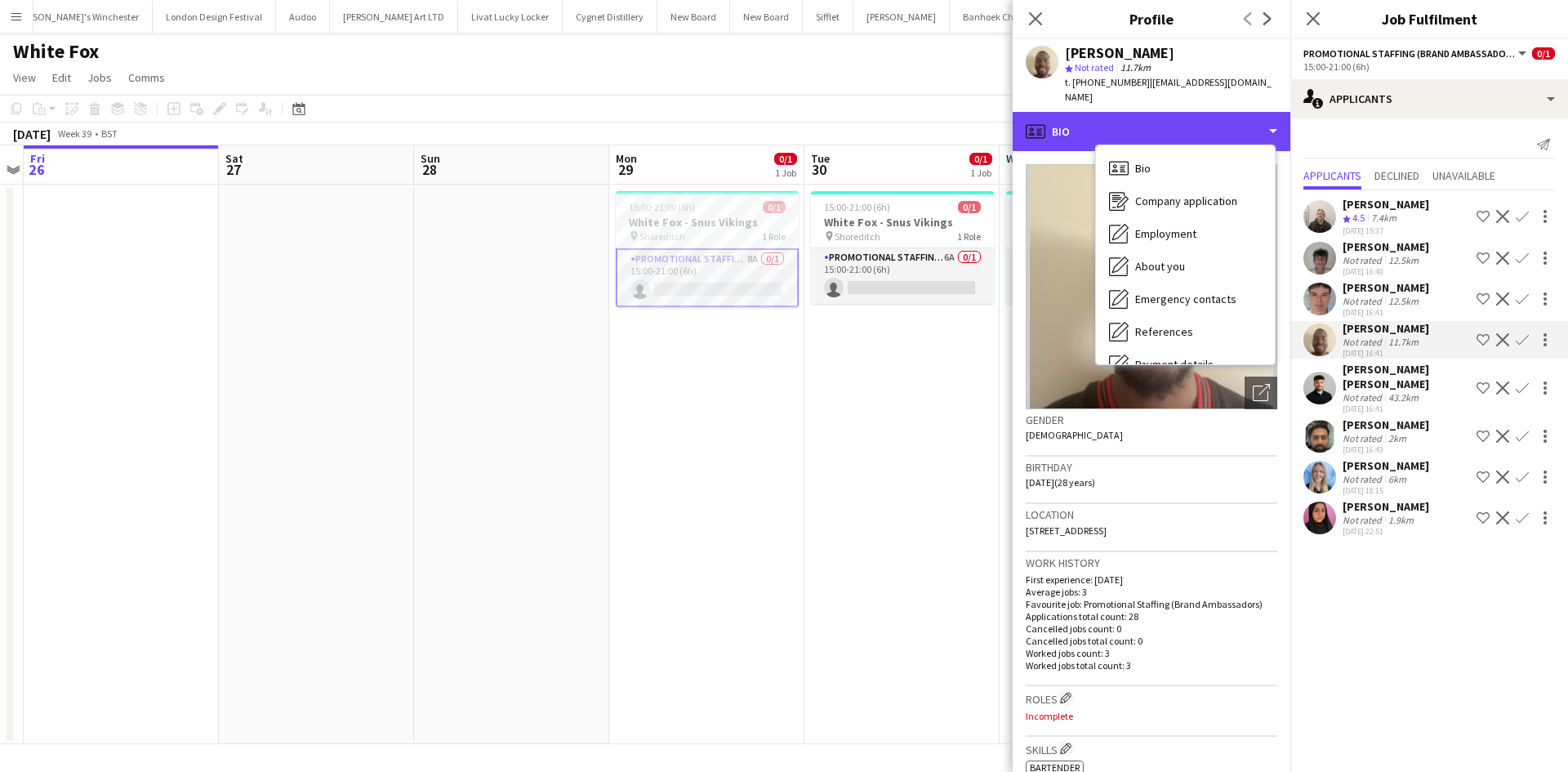
scroll to position [219, 0]
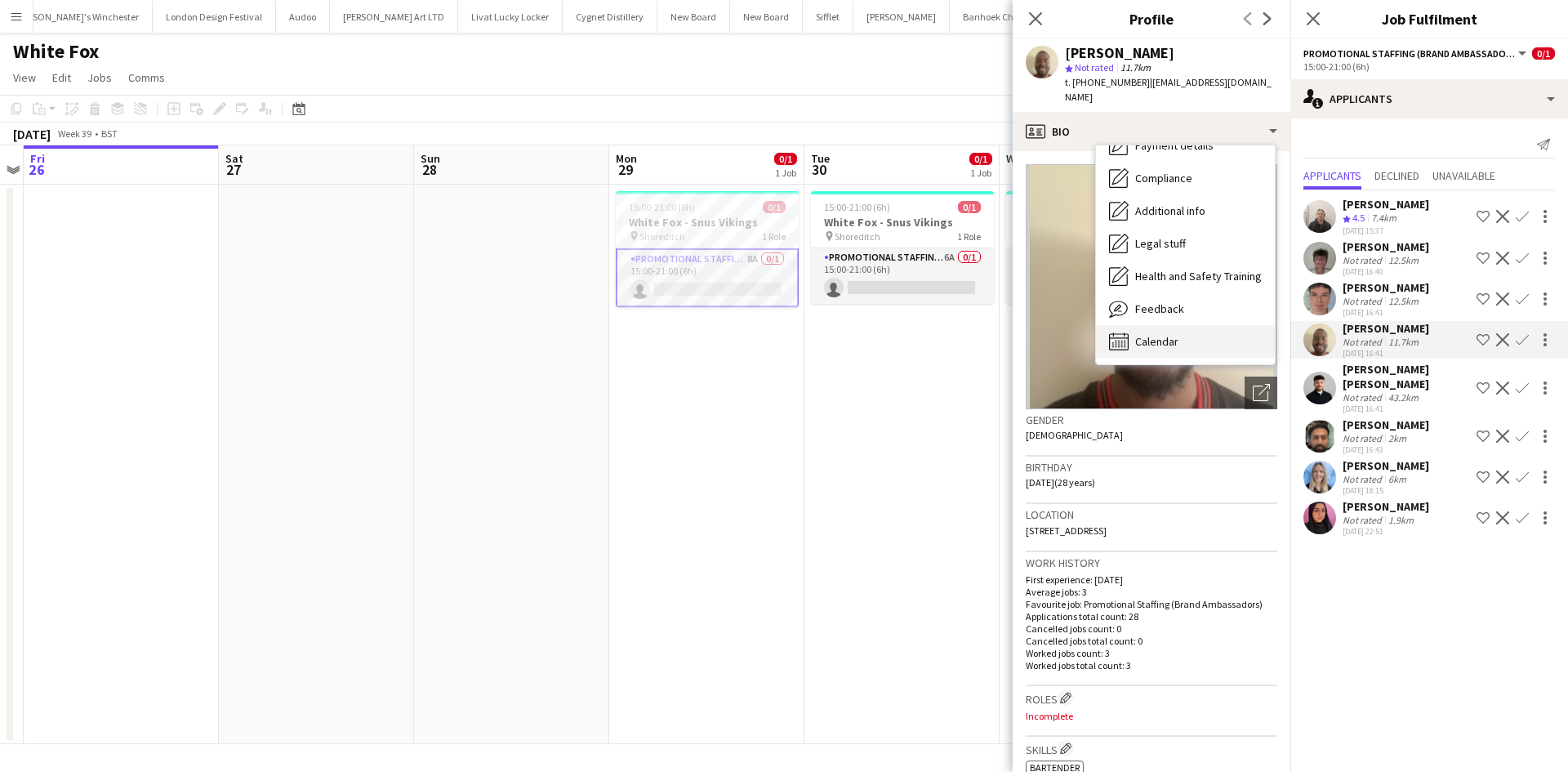
click at [1203, 339] on div "Calendar Calendar" at bounding box center [1185, 340] width 179 height 32
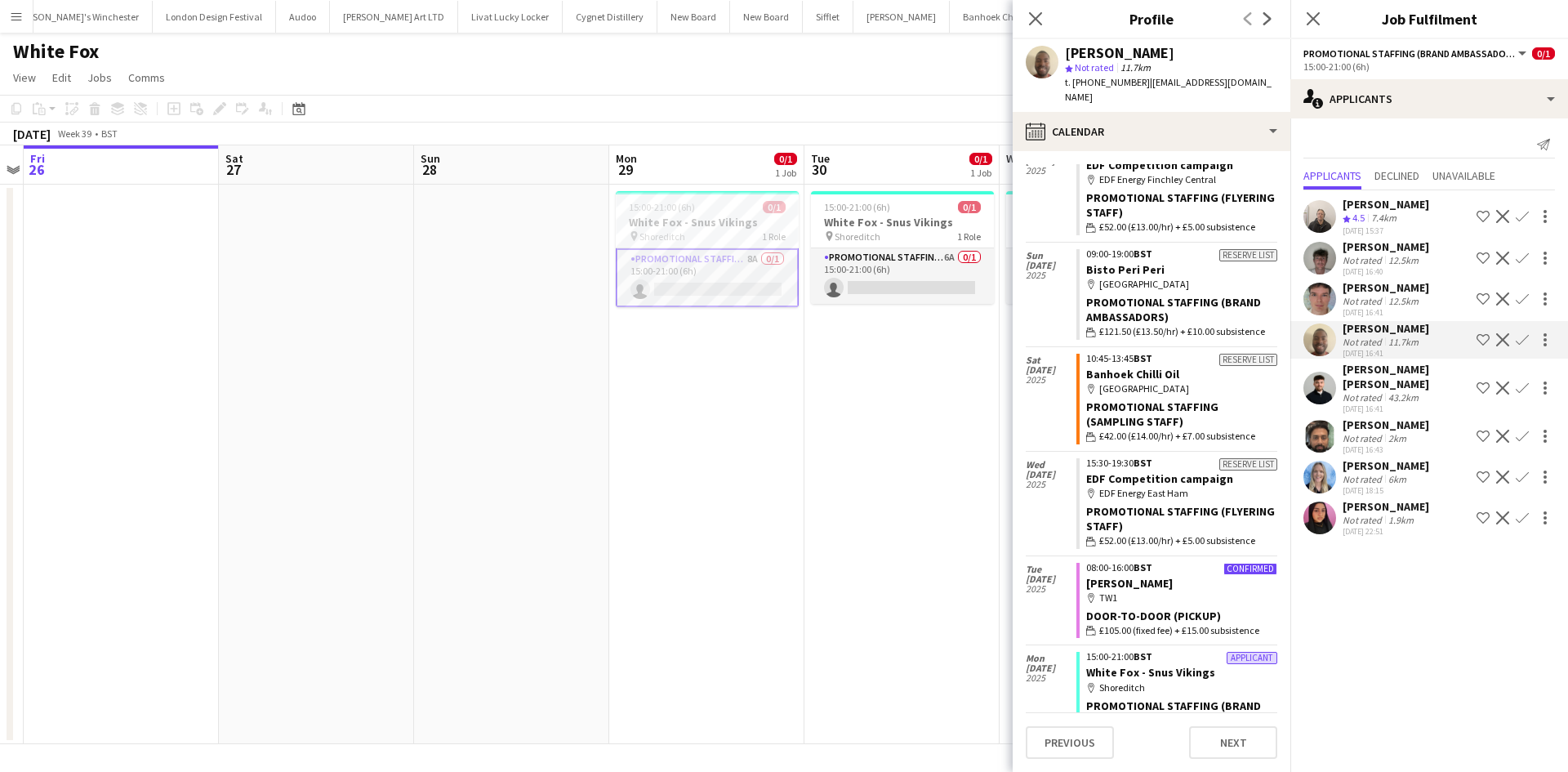
scroll to position [163, 0]
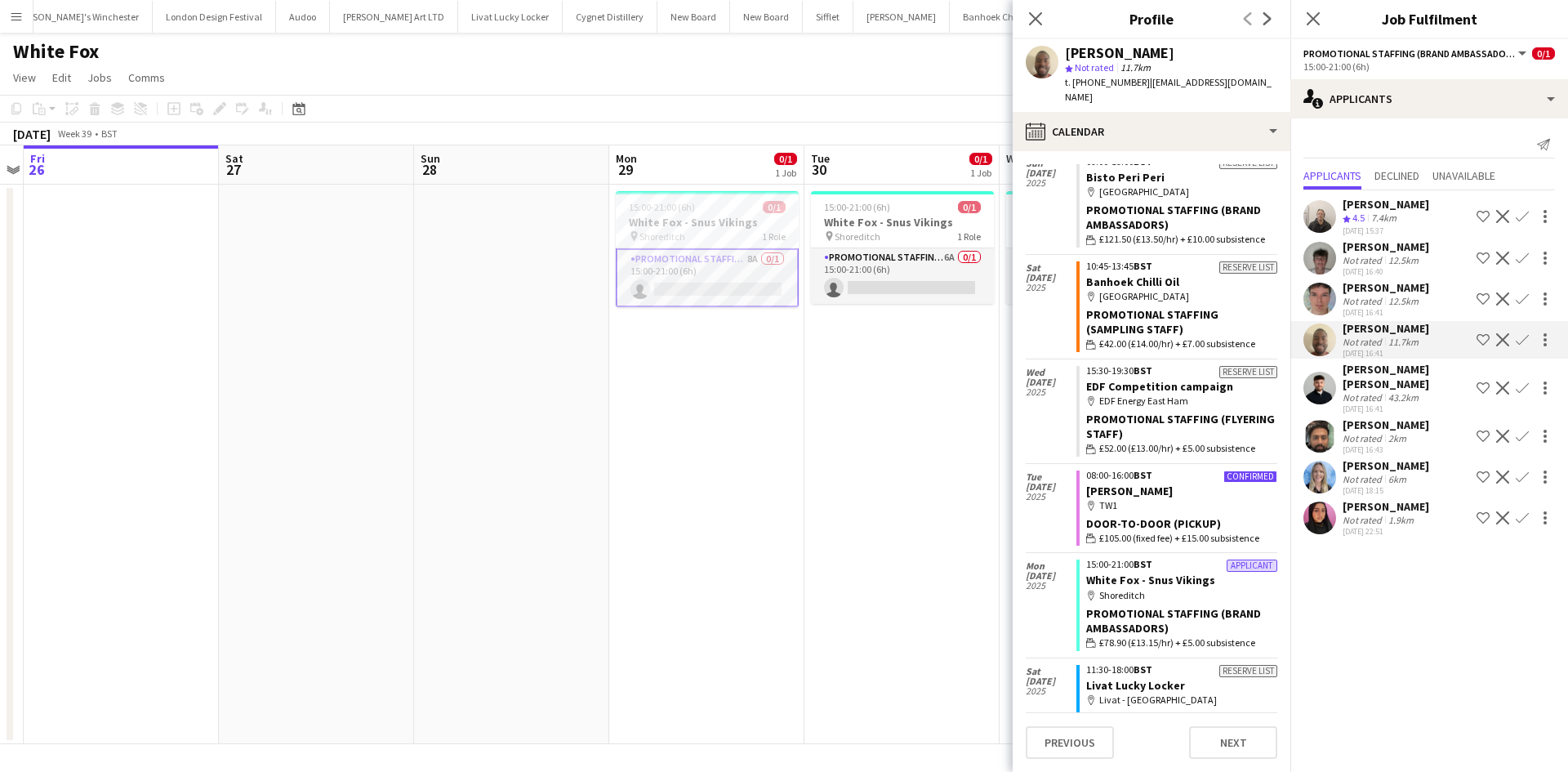
click at [663, 413] on app-date-cell "15:00-21:00 (6h) 0/1 White Fox - Snus Vikings pin Shoreditch 1 Role Promotional…" at bounding box center [707, 464] width 195 height 559
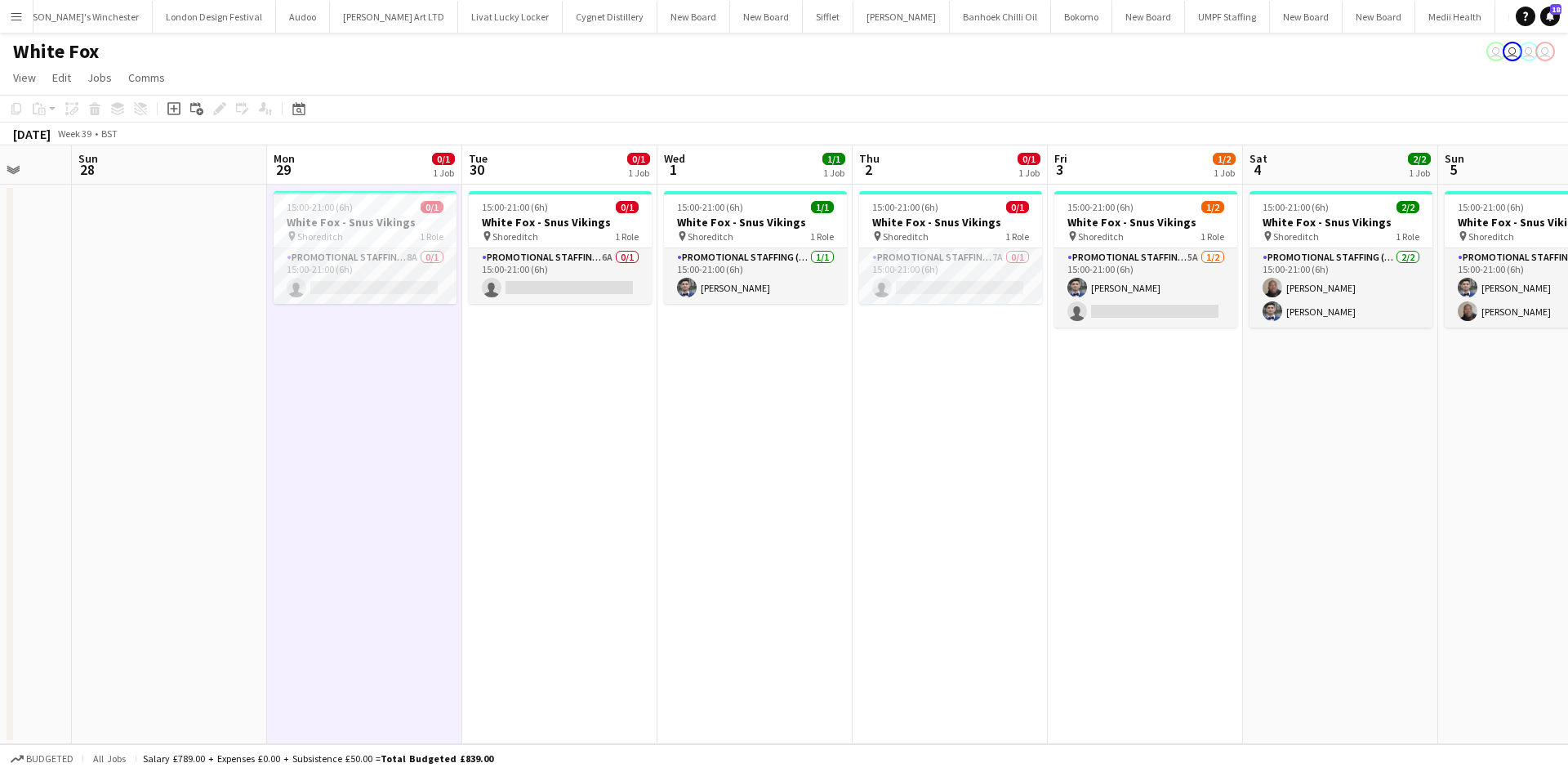
drag, startPoint x: 1036, startPoint y: 417, endPoint x: 678, endPoint y: 402, distance: 358.3
click at [678, 402] on app-calendar-viewport "Thu 25 Fri 26 Sat 27 Sun 28 Mon 29 0/1 1 Job Tue 30 0/1 1 Job Wed 1 1/1 1 Job T…" at bounding box center [784, 444] width 1568 height 599
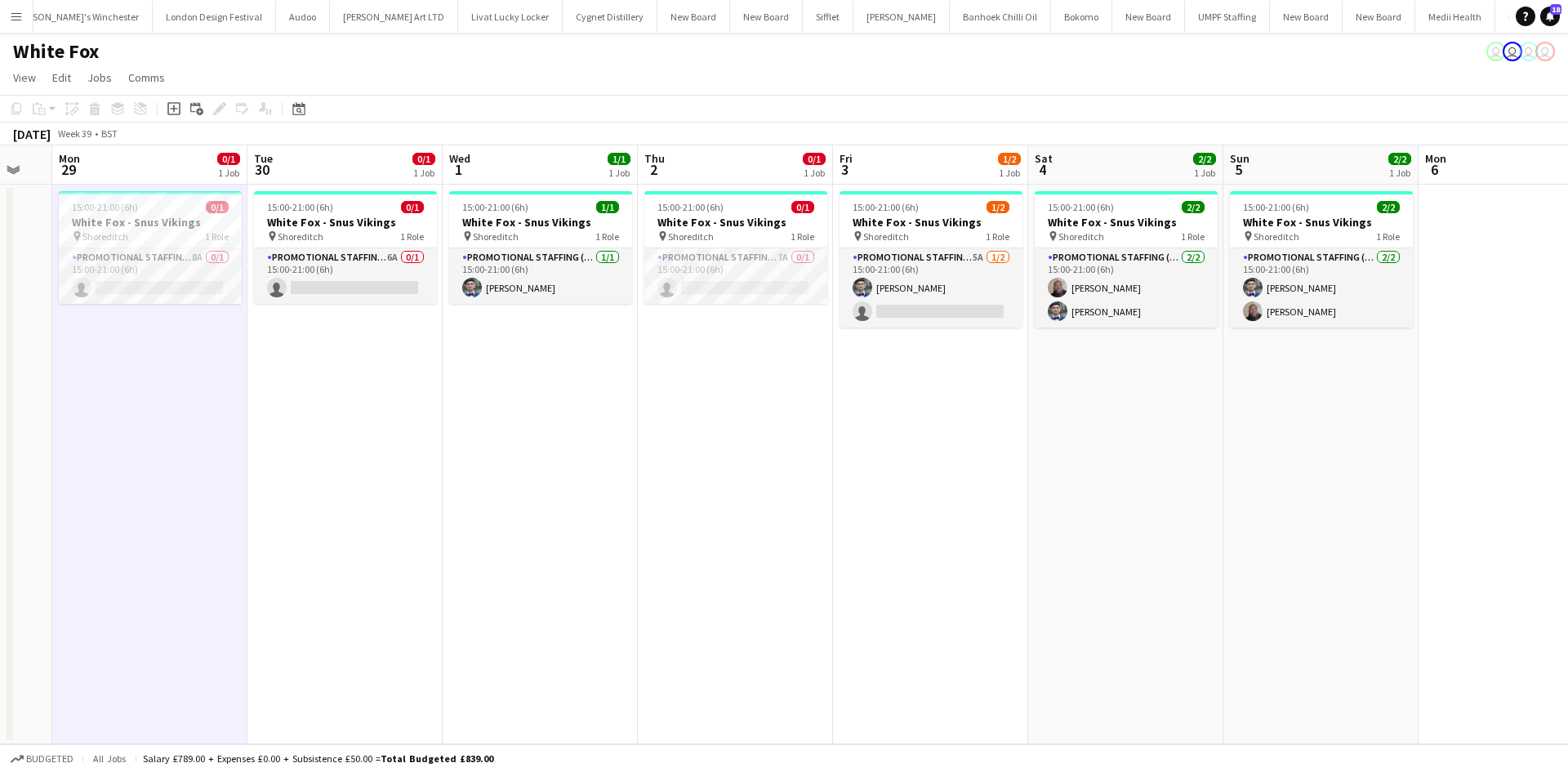
drag, startPoint x: 1146, startPoint y: 482, endPoint x: 992, endPoint y: 469, distance: 154.5
click at [992, 469] on app-calendar-viewport "Thu 25 Fri 26 Sat 27 Sun 28 Mon 29 0/1 1 Job Tue 30 0/1 1 Job Wed 1 1/1 1 Job T…" at bounding box center [784, 444] width 1568 height 599
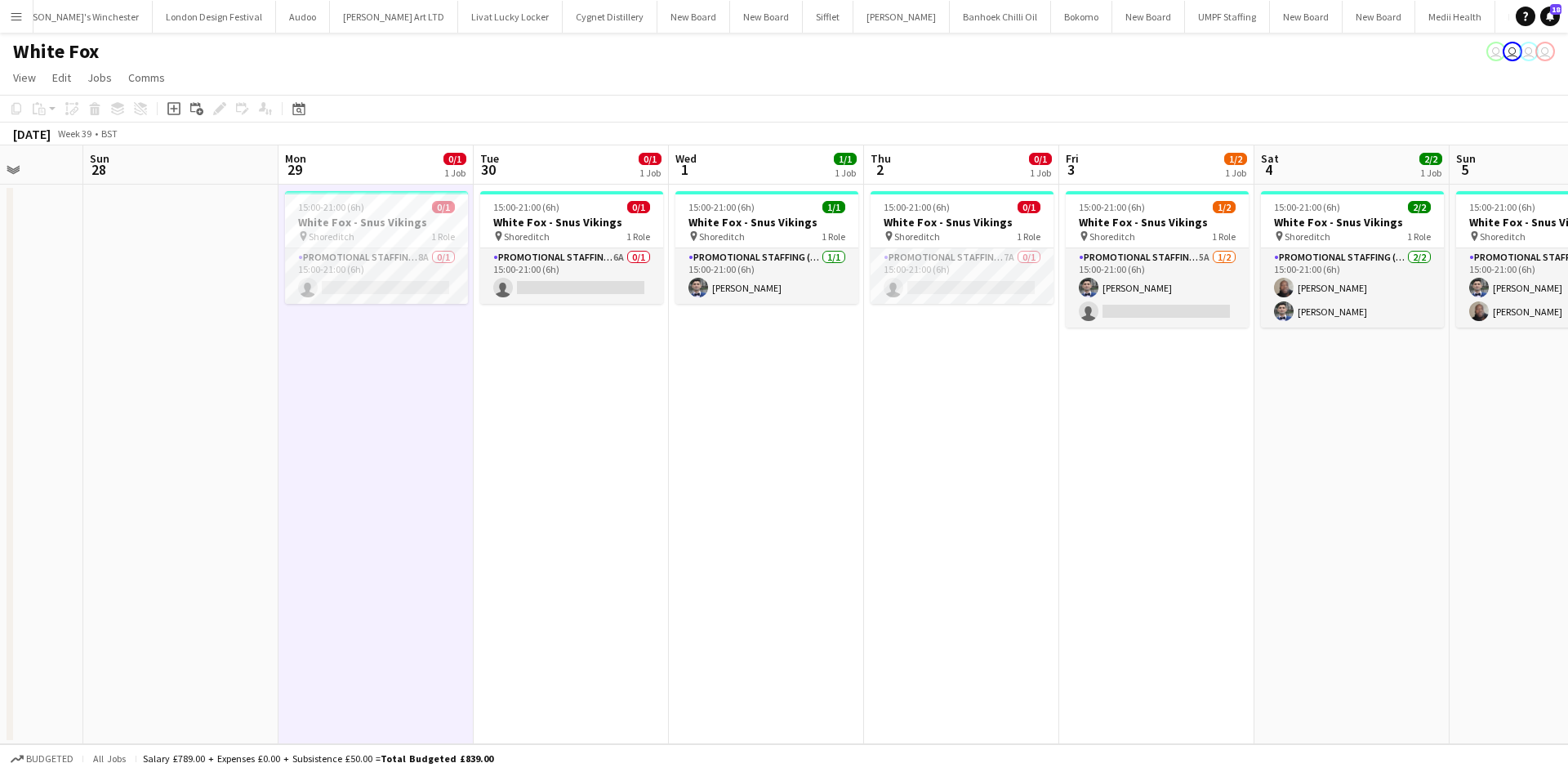
drag, startPoint x: 579, startPoint y: 533, endPoint x: 808, endPoint y: 593, distance: 236.7
click at [808, 596] on app-calendar-viewport "Thu 25 Fri 26 Sat 27 Sun 28 Mon 29 0/1 1 Job Tue 30 0/1 1 Job Wed 1 1/1 1 Job T…" at bounding box center [784, 444] width 1568 height 599
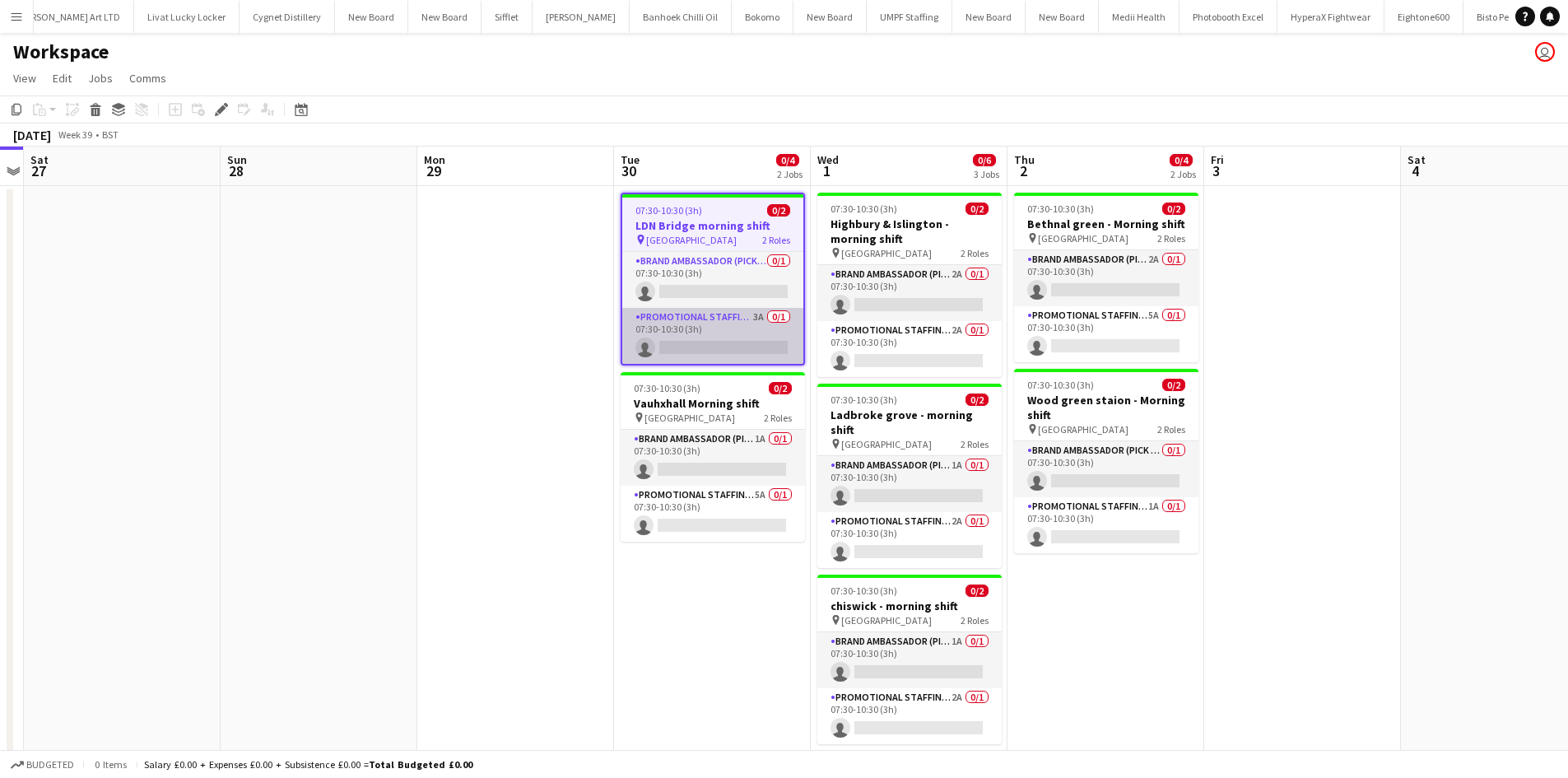
click at [755, 319] on app-card-role "Promotional Staffing (Brand Ambassadors) 3A 0/1 07:30-10:30 (3h) single-neutral…" at bounding box center [712, 336] width 181 height 56
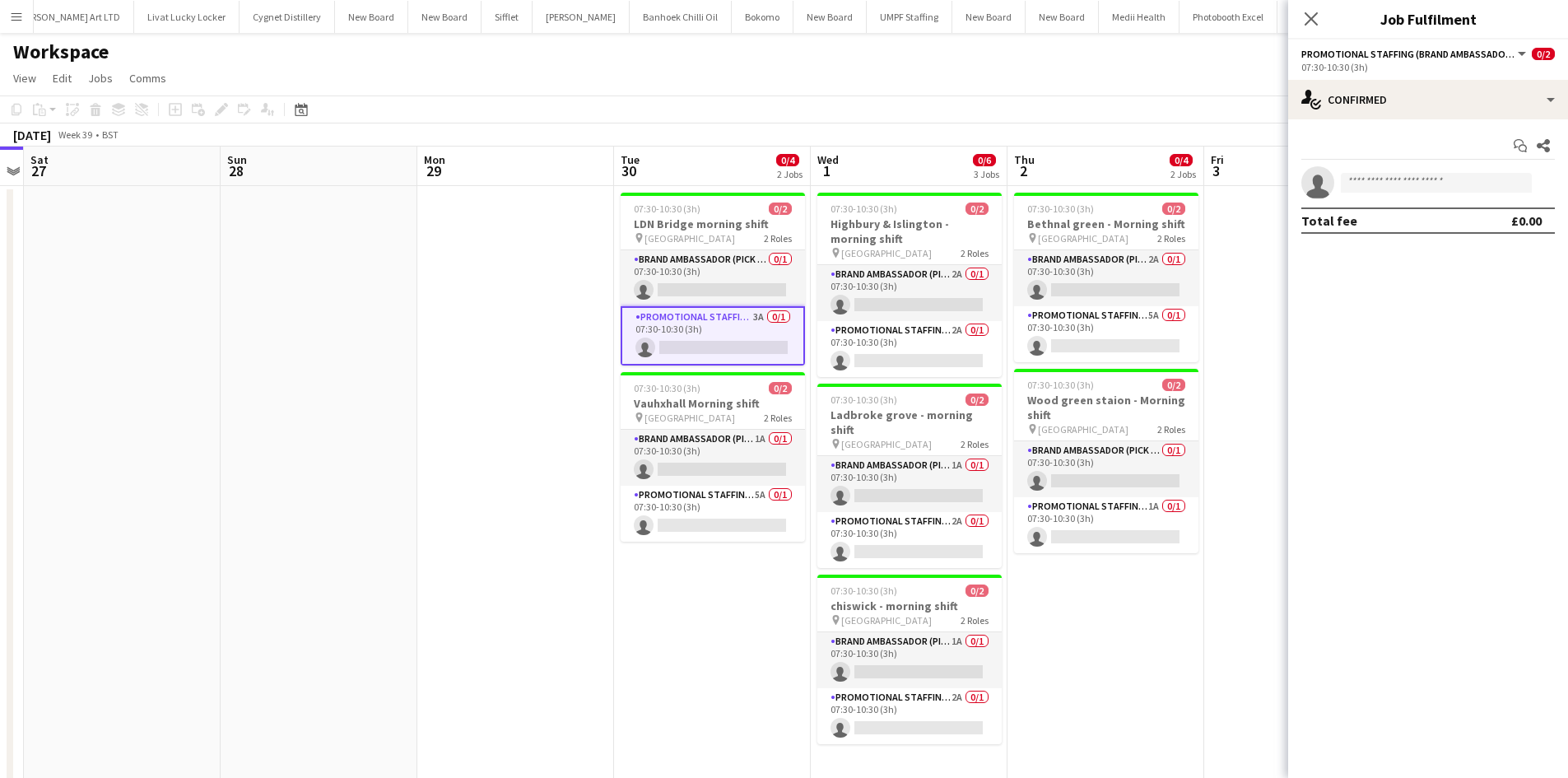
click at [1419, 122] on div "Start chat Share single-neutral-actions Total fee £0.00" at bounding box center [1428, 183] width 280 height 128
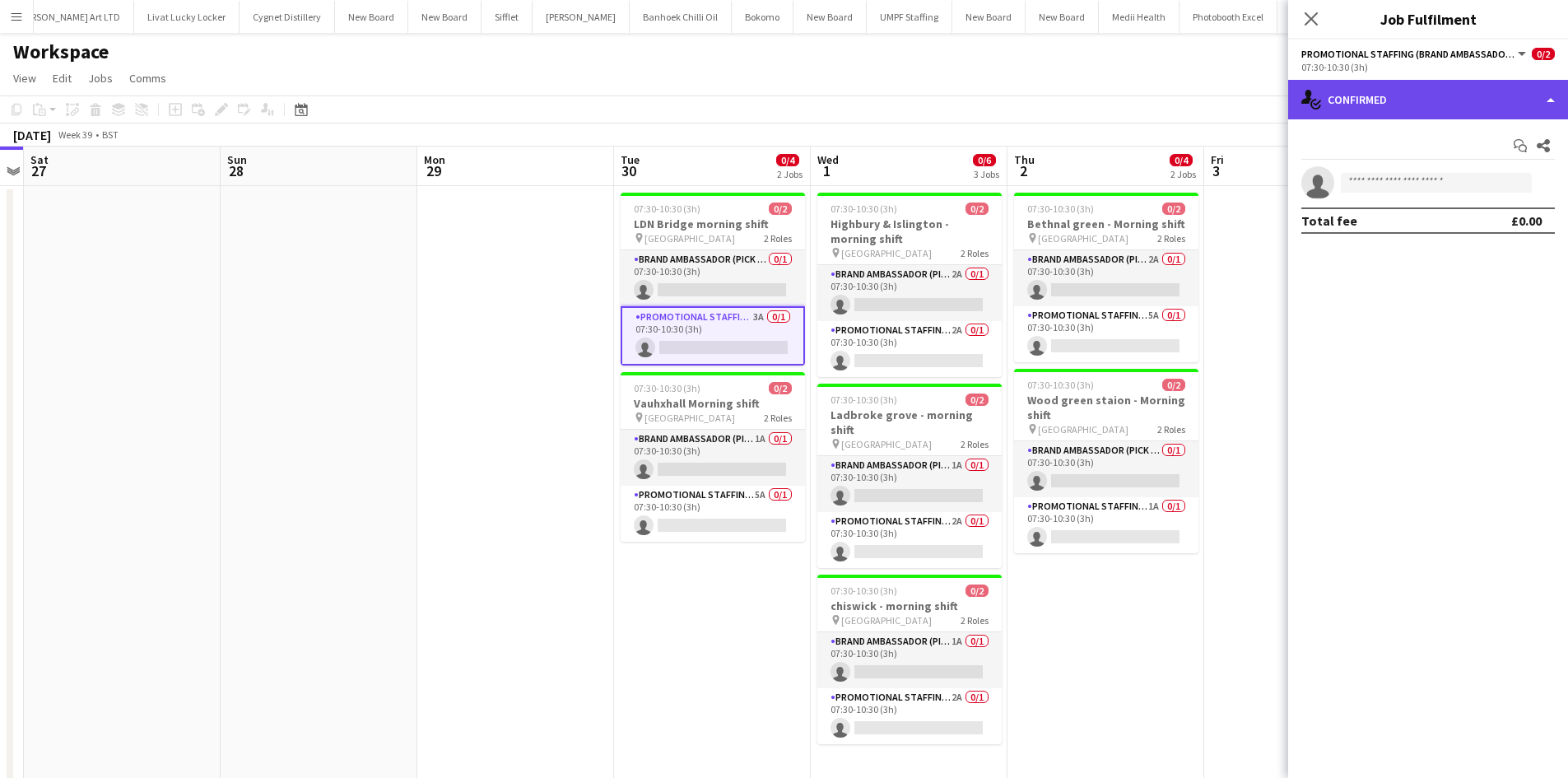
click at [1423, 107] on div "single-neutral-actions-check-2 Confirmed" at bounding box center [1428, 99] width 280 height 39
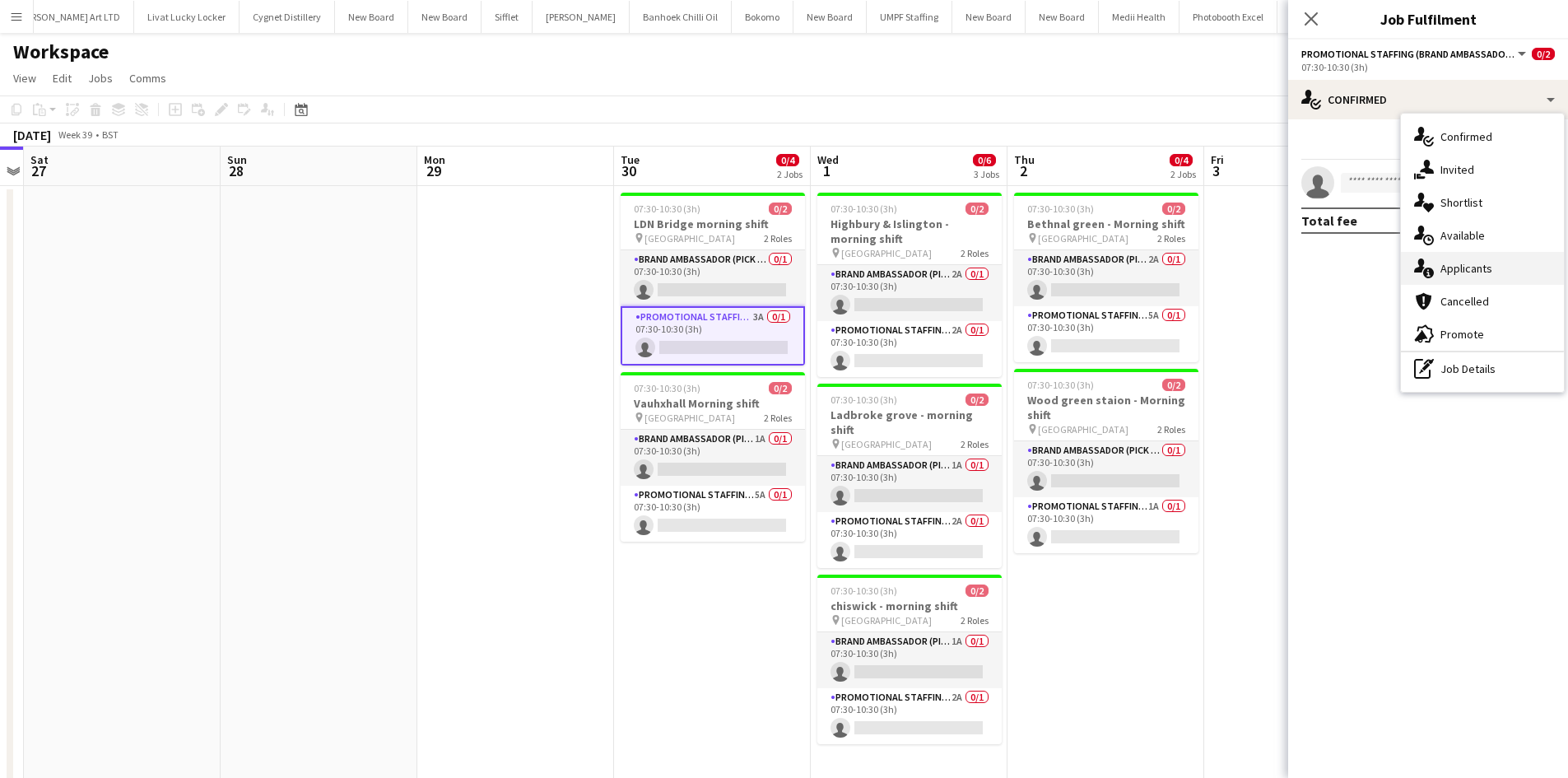
click at [1454, 269] on span "Applicants" at bounding box center [1466, 268] width 52 height 15
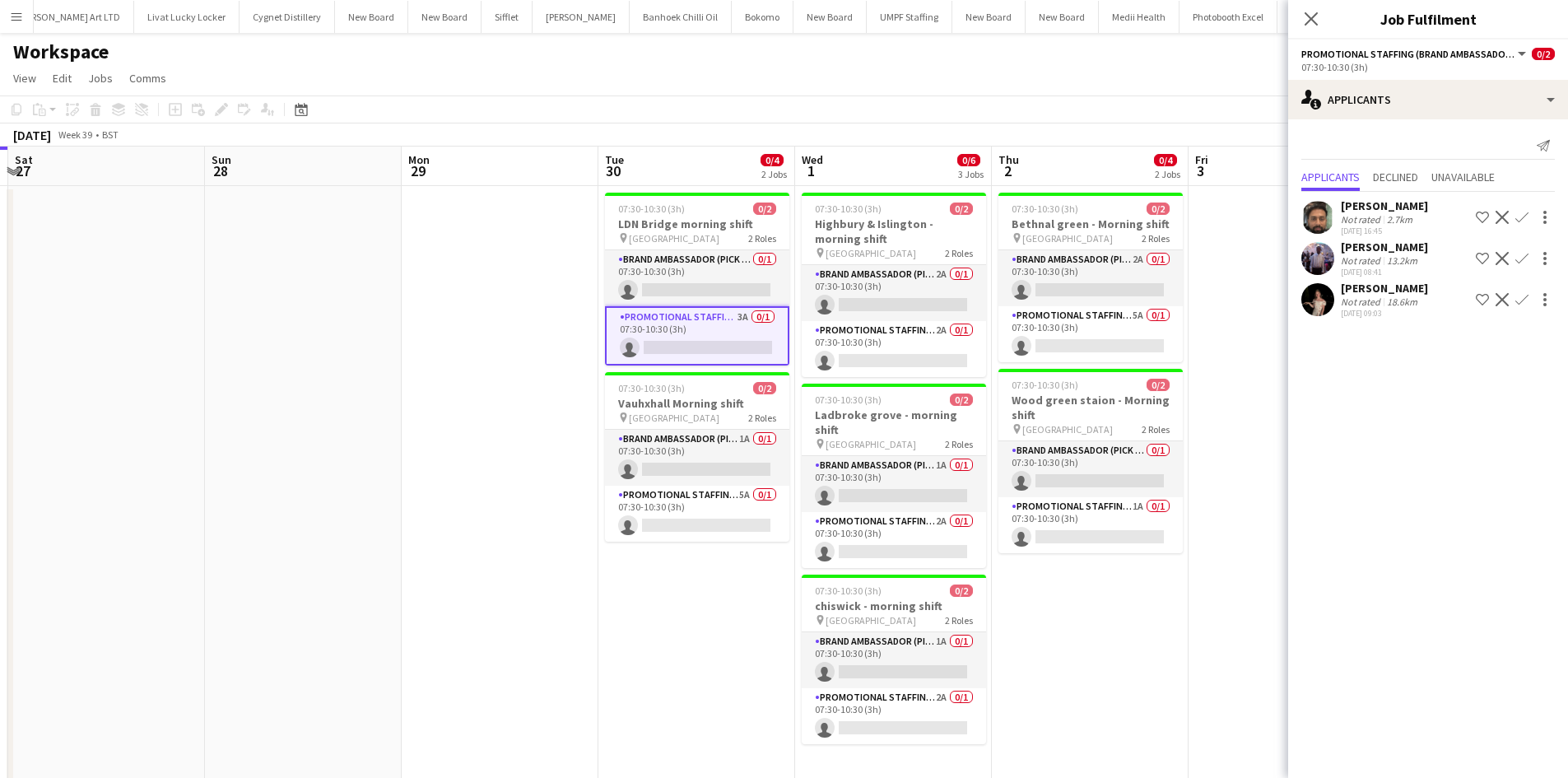
drag, startPoint x: 1200, startPoint y: 647, endPoint x: 1181, endPoint y: 645, distance: 19.1
click at [1182, 645] on app-calendar-viewport "Wed 24 Thu 25 Fri 26 Sat 27 Sun 28 Mon 29 Tue 30 0/4 2 Jobs Wed 1 0/6 3 Jobs Th…" at bounding box center [784, 471] width 1568 height 649
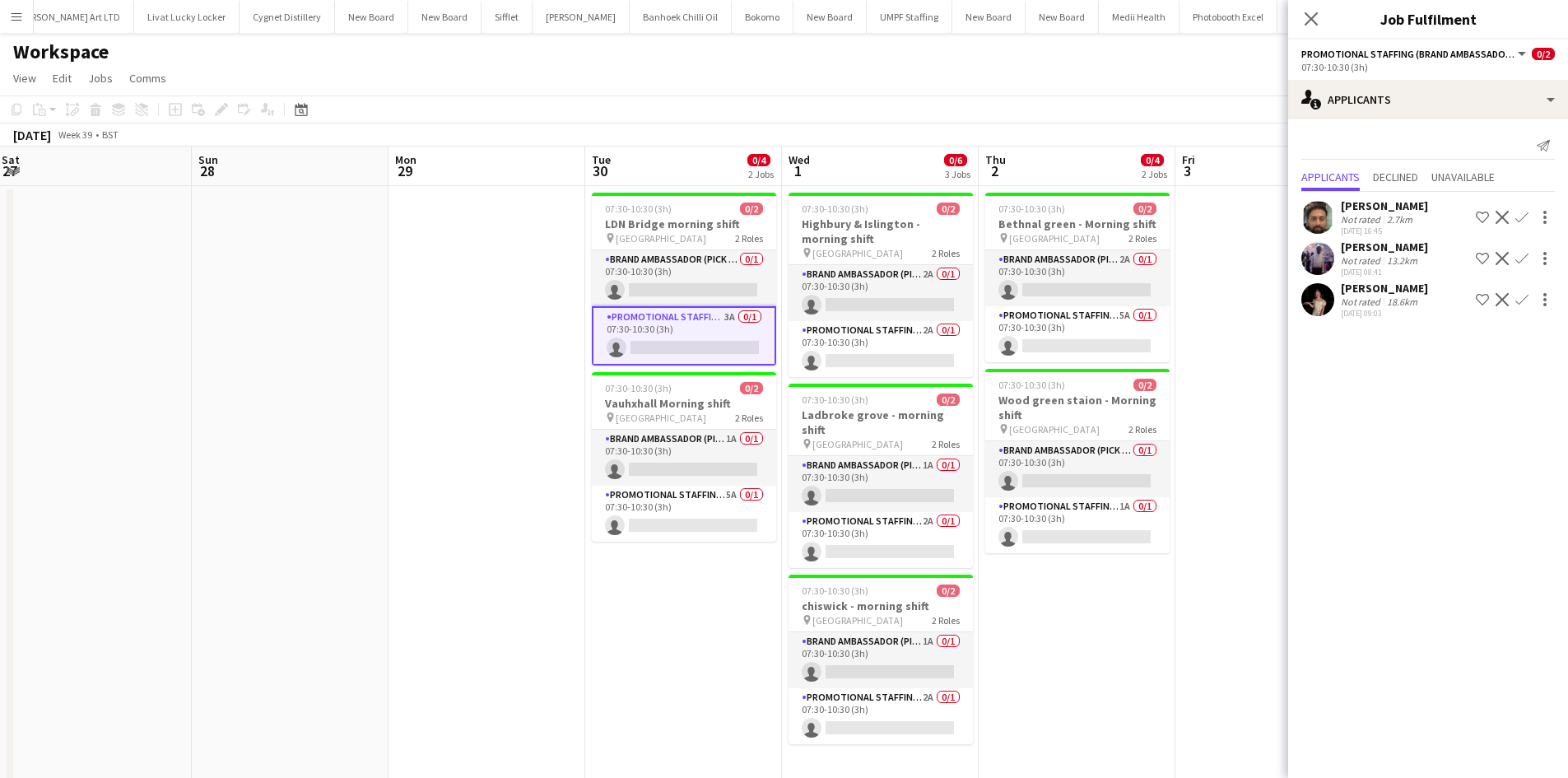
drag, startPoint x: 717, startPoint y: 581, endPoint x: 706, endPoint y: 579, distance: 11.2
click at [706, 579] on app-calendar-viewport "Wed 24 Thu 25 Fri 26 Sat 27 Sun 28 Mon 29 Tue 30 0/4 2 Jobs Wed 1 0/6 3 Jobs Th…" at bounding box center [784, 471] width 1568 height 649
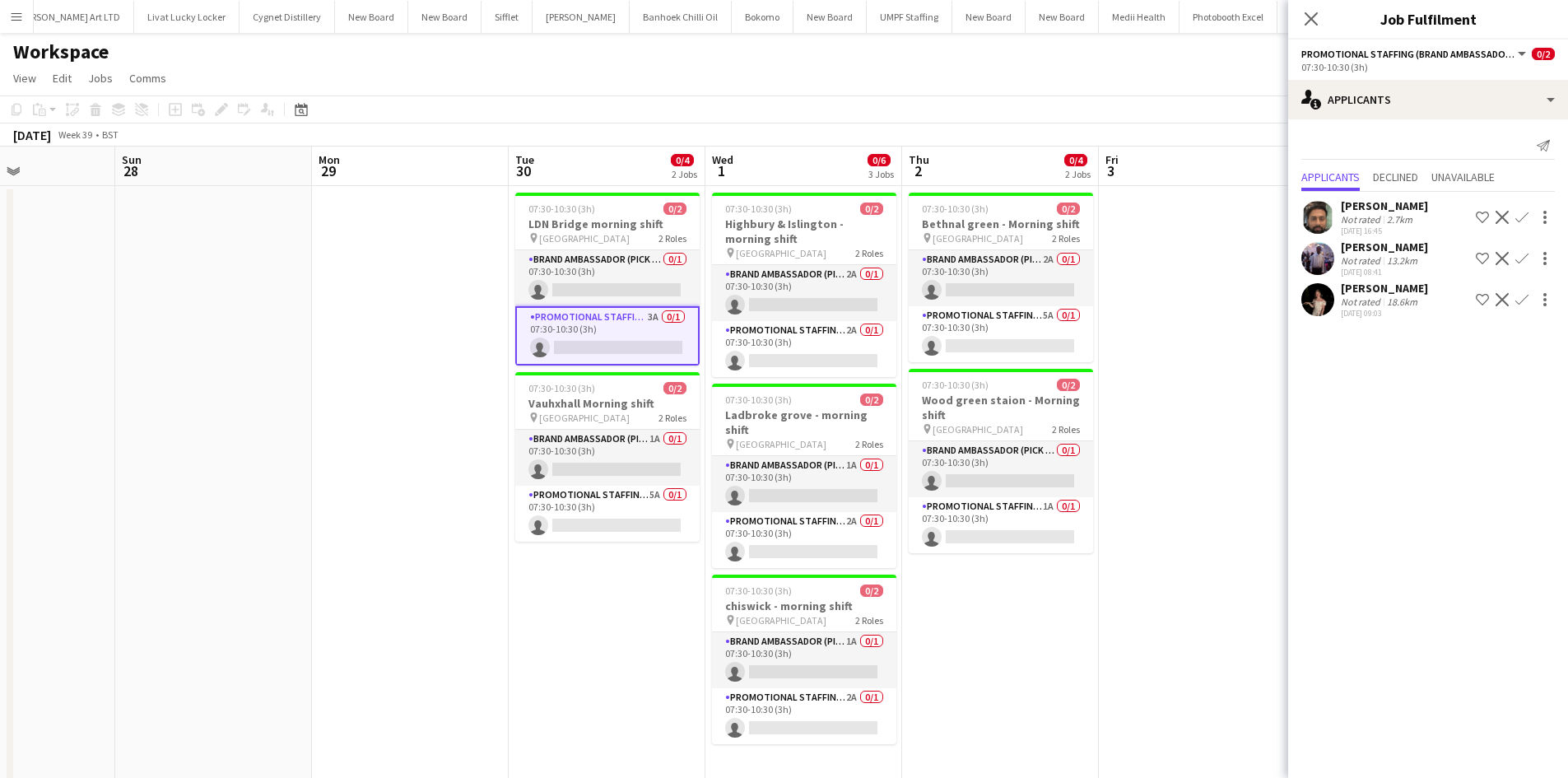
drag, startPoint x: 1022, startPoint y: 621, endPoint x: 993, endPoint y: 649, distance: 40.3
click at [1004, 623] on app-calendar-viewport "Wed 24 Thu 25 Fri 26 Sat 27 Sun 28 Mon 29 Tue 30 0/4 2 Jobs Wed 1 0/6 3 Jobs Th…" at bounding box center [784, 471] width 1568 height 649
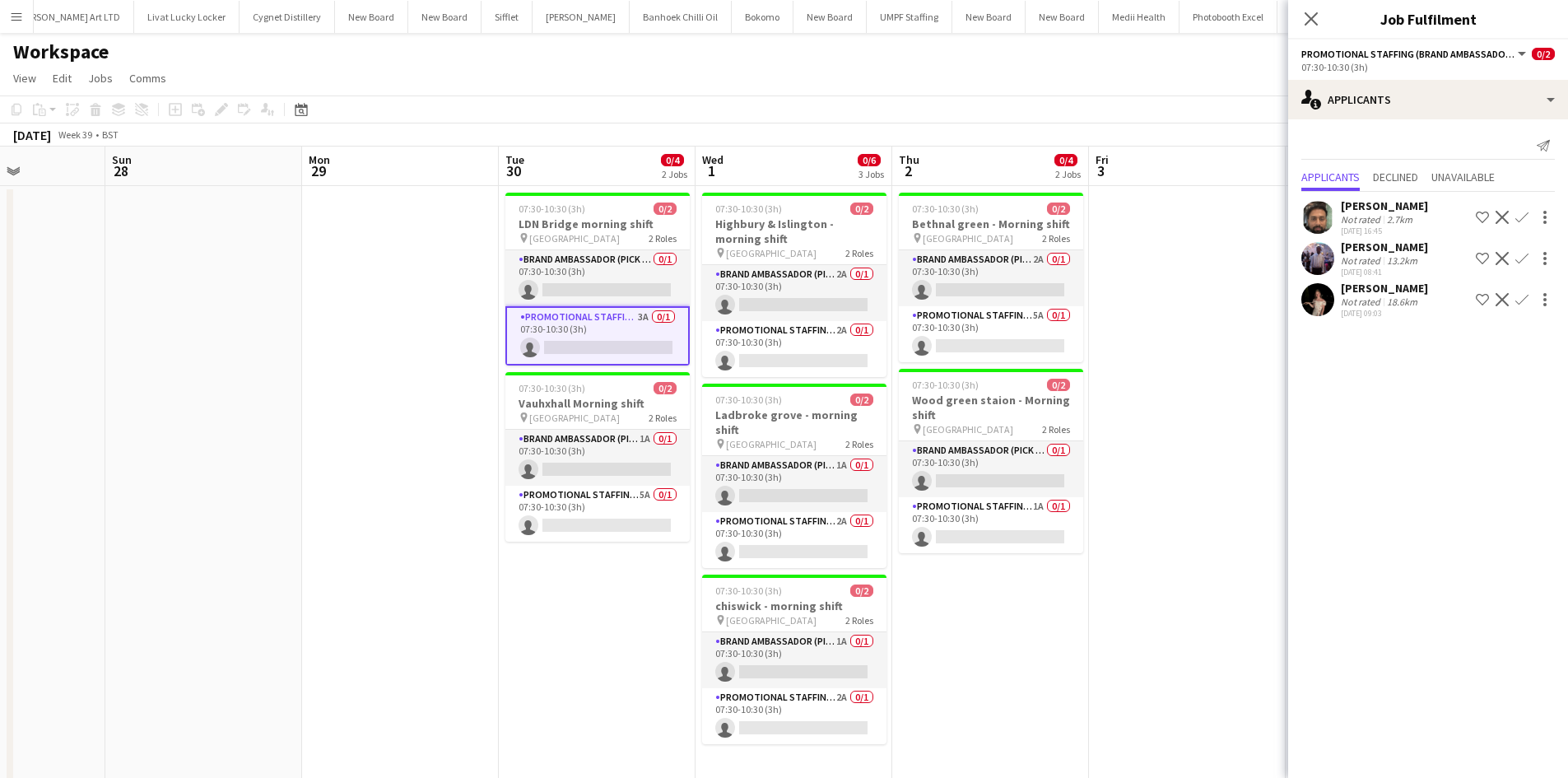
click at [1049, 608] on app-date-cell "07:30-10:30 (3h) 0/2 Bethnal green - Morning shift pin Bethnal green station 2 …" at bounding box center [991, 491] width 197 height 609
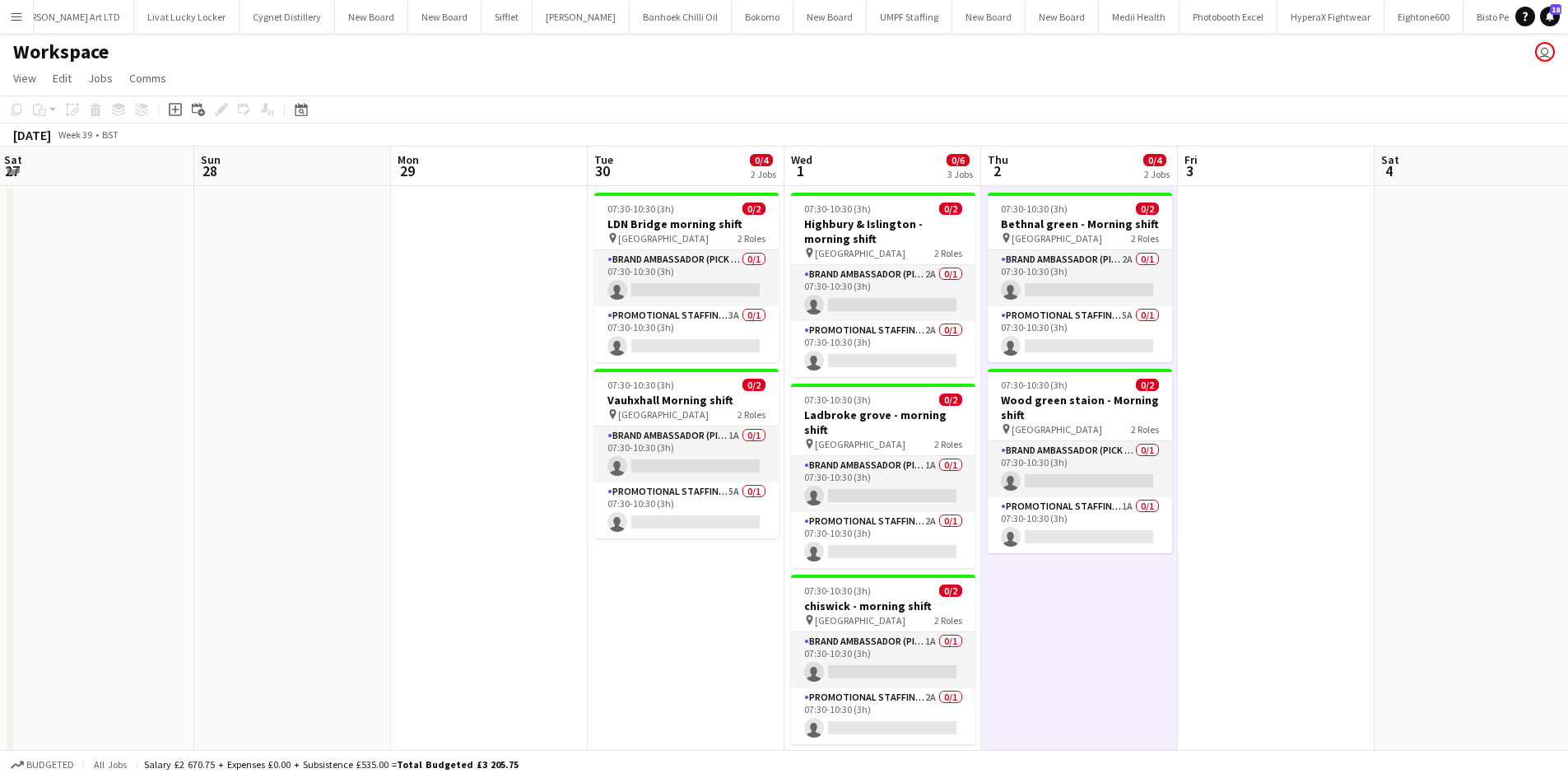
scroll to position [0, 589]
drag, startPoint x: 1090, startPoint y: 603, endPoint x: 1133, endPoint y: 603, distance: 43.0
click at [1133, 603] on app-calendar-viewport "Wed 24 Thu 25 Fri 26 Sat 27 Sun 28 Mon 29 Tue 30 0/4 2 Jobs Wed 1 0/6 3 Jobs Th…" at bounding box center [784, 471] width 1568 height 649
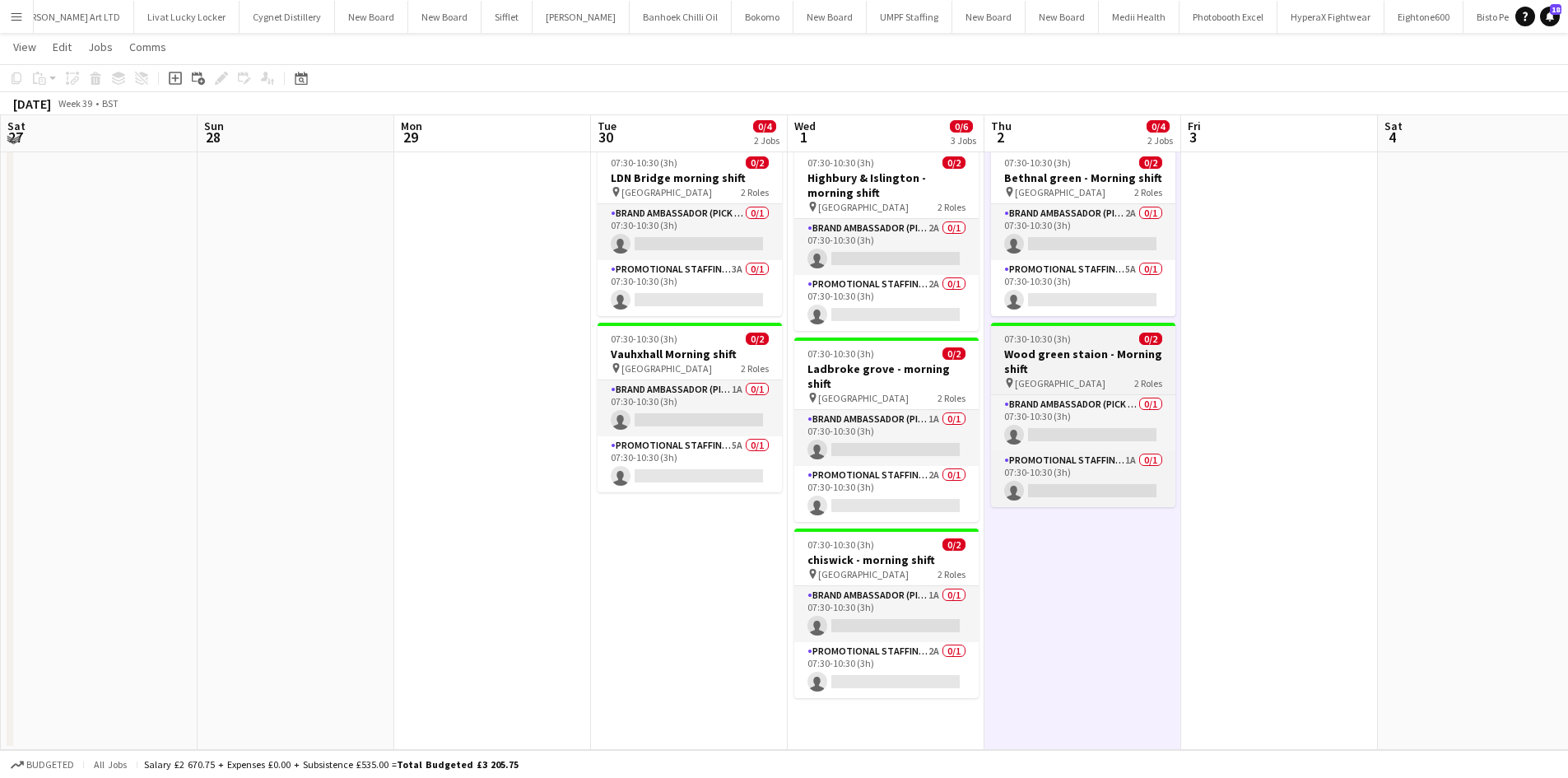
scroll to position [0, 0]
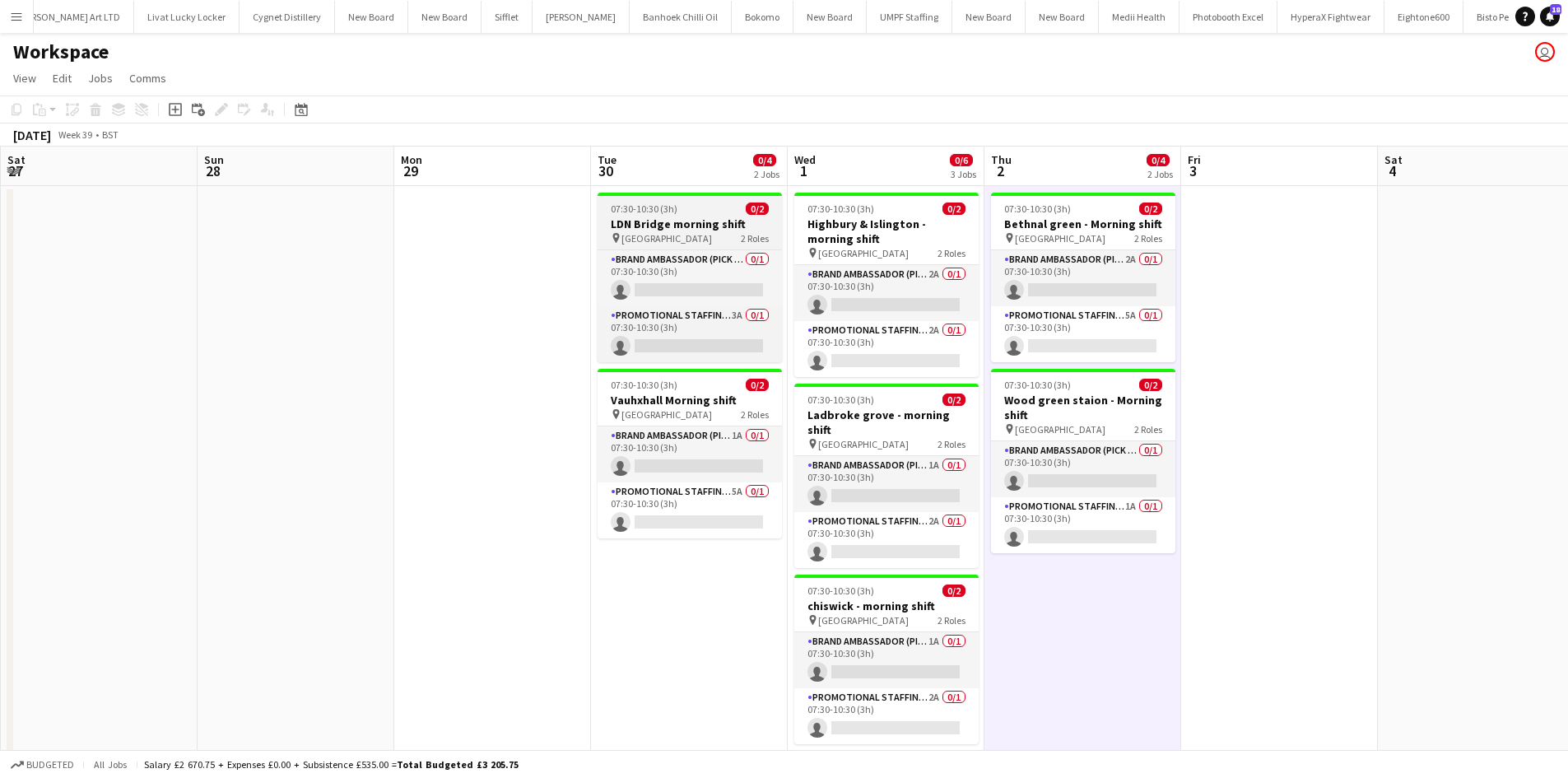
click at [680, 242] on span "London Bridge Station" at bounding box center [666, 238] width 90 height 13
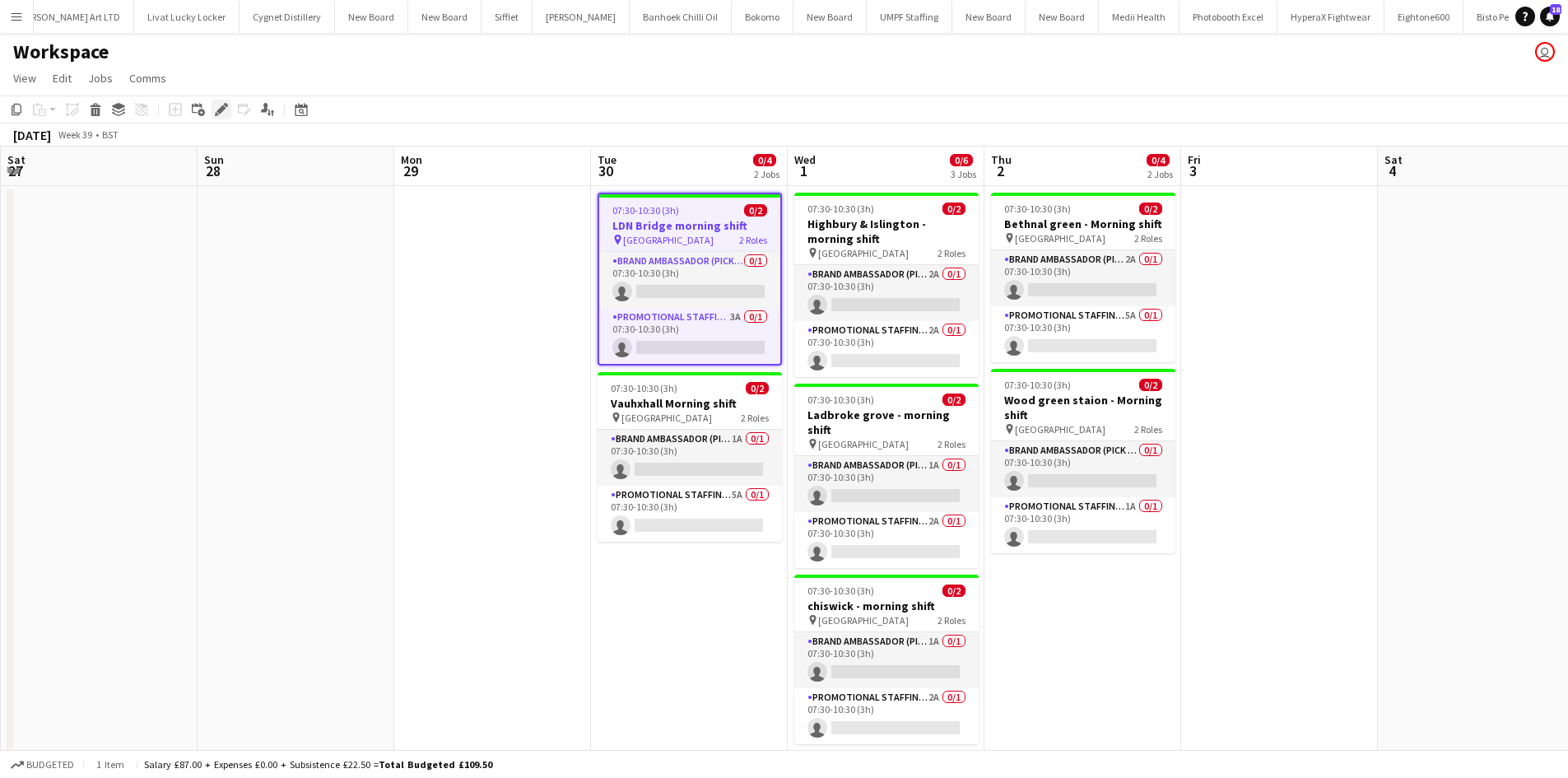
click at [229, 109] on div "Edit" at bounding box center [221, 109] width 20 height 20
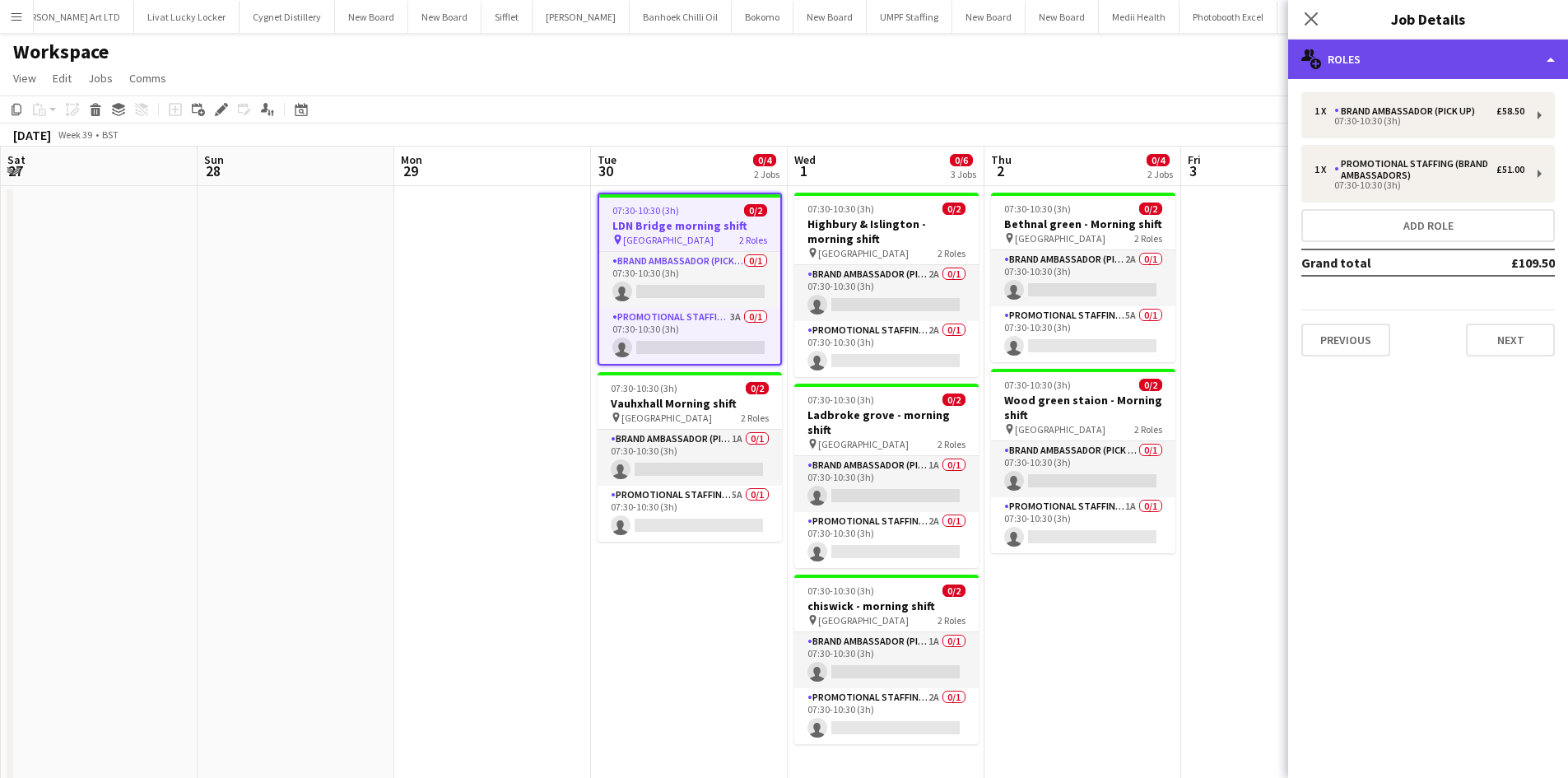
click at [1458, 52] on div "multiple-users-add Roles" at bounding box center [1428, 58] width 280 height 39
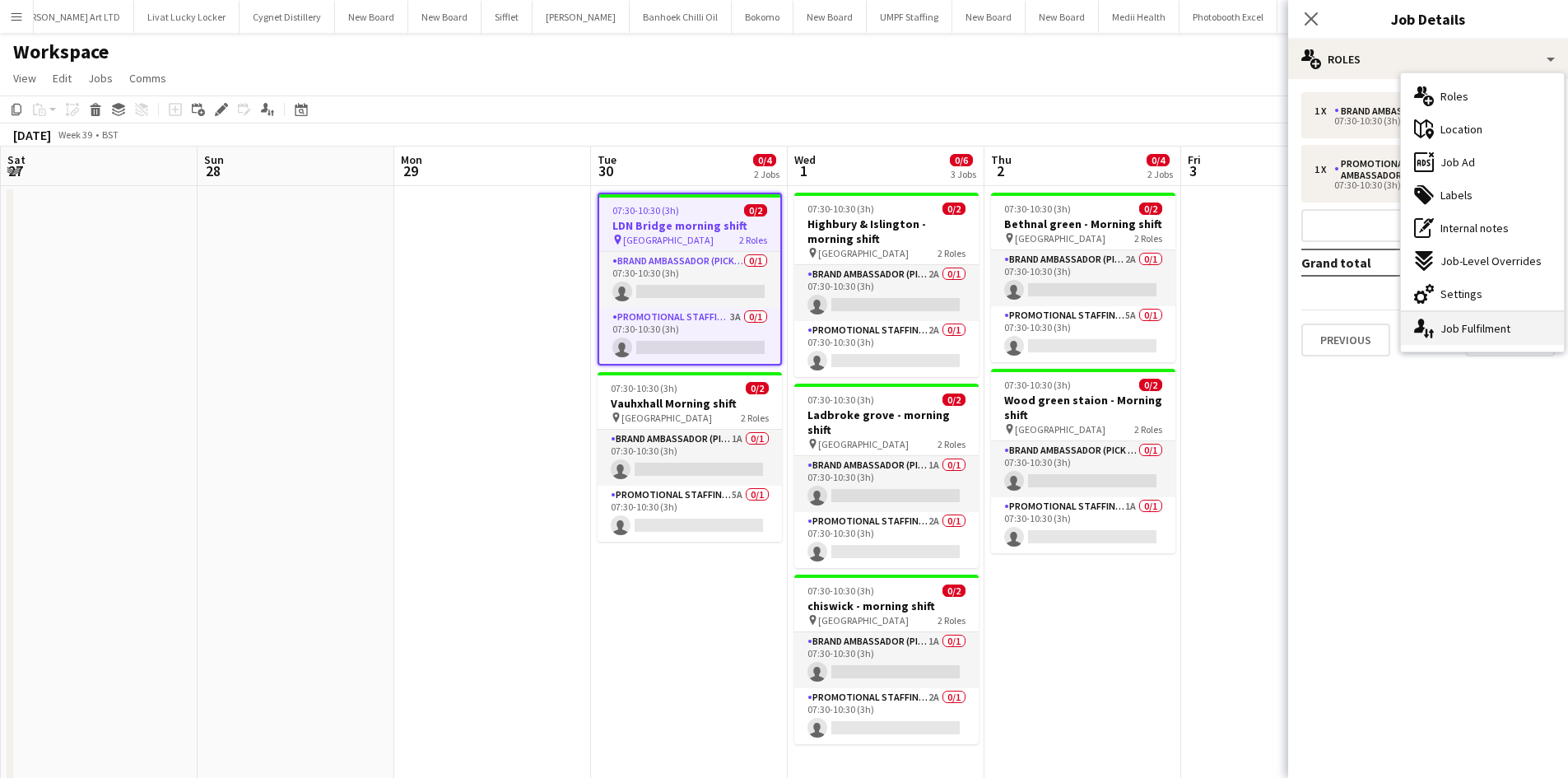
click at [1485, 326] on div "single-neutral-actions-up-down Job Fulfilment" at bounding box center [1482, 328] width 163 height 33
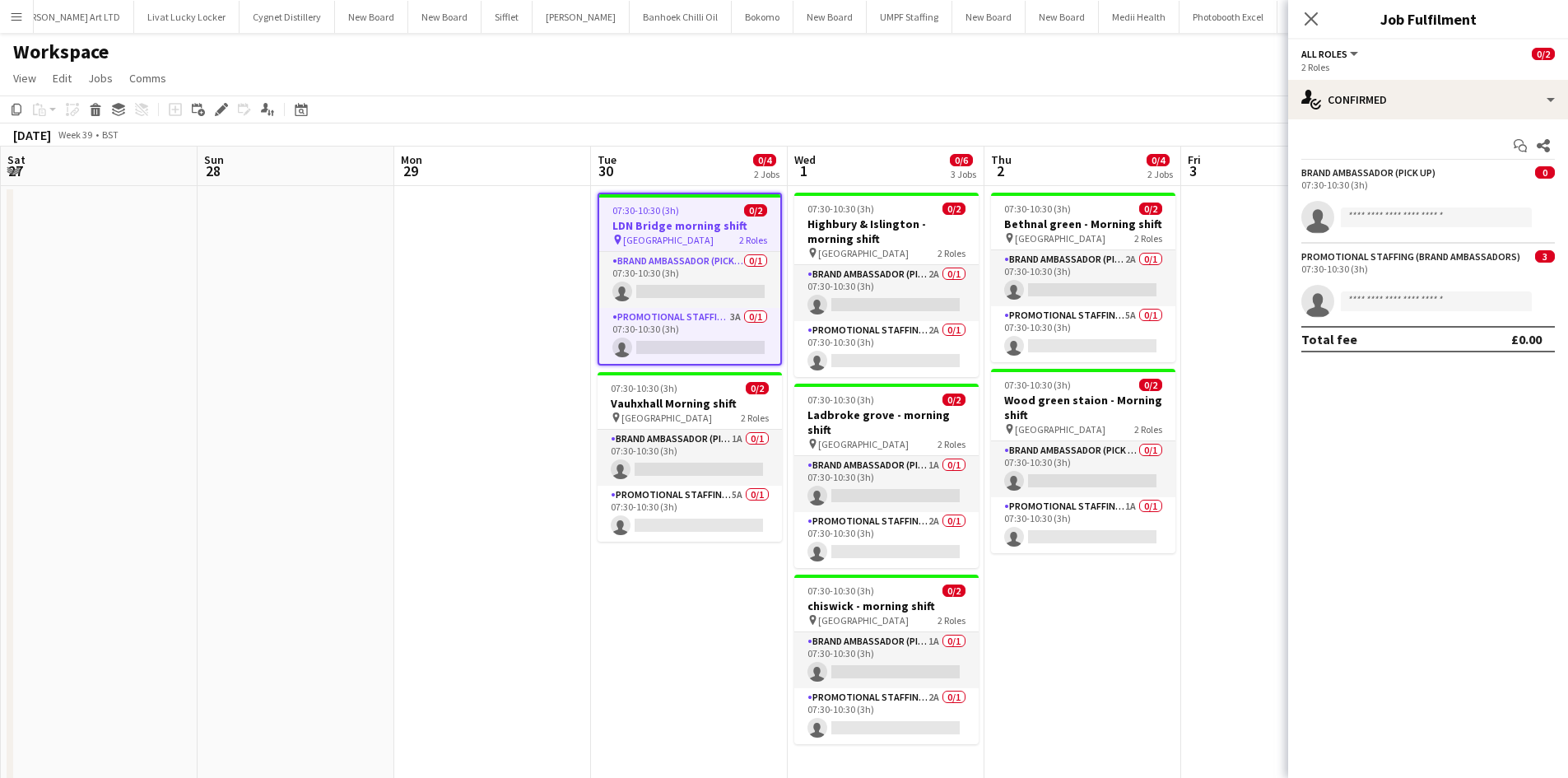
click at [1414, 68] on div "2 Roles" at bounding box center [1428, 67] width 254 height 13
click at [1342, 45] on app-options-switcher "All roles All roles Brand Ambassador (Pick up) Promotional Staffing (Brand Amba…" at bounding box center [1428, 59] width 280 height 40
drag, startPoint x: 1347, startPoint y: 53, endPoint x: 1338, endPoint y: 58, distance: 10.3
click at [1343, 58] on span "All roles" at bounding box center [1323, 53] width 46 height 13
drag, startPoint x: 500, startPoint y: 75, endPoint x: 477, endPoint y: 84, distance: 24.7
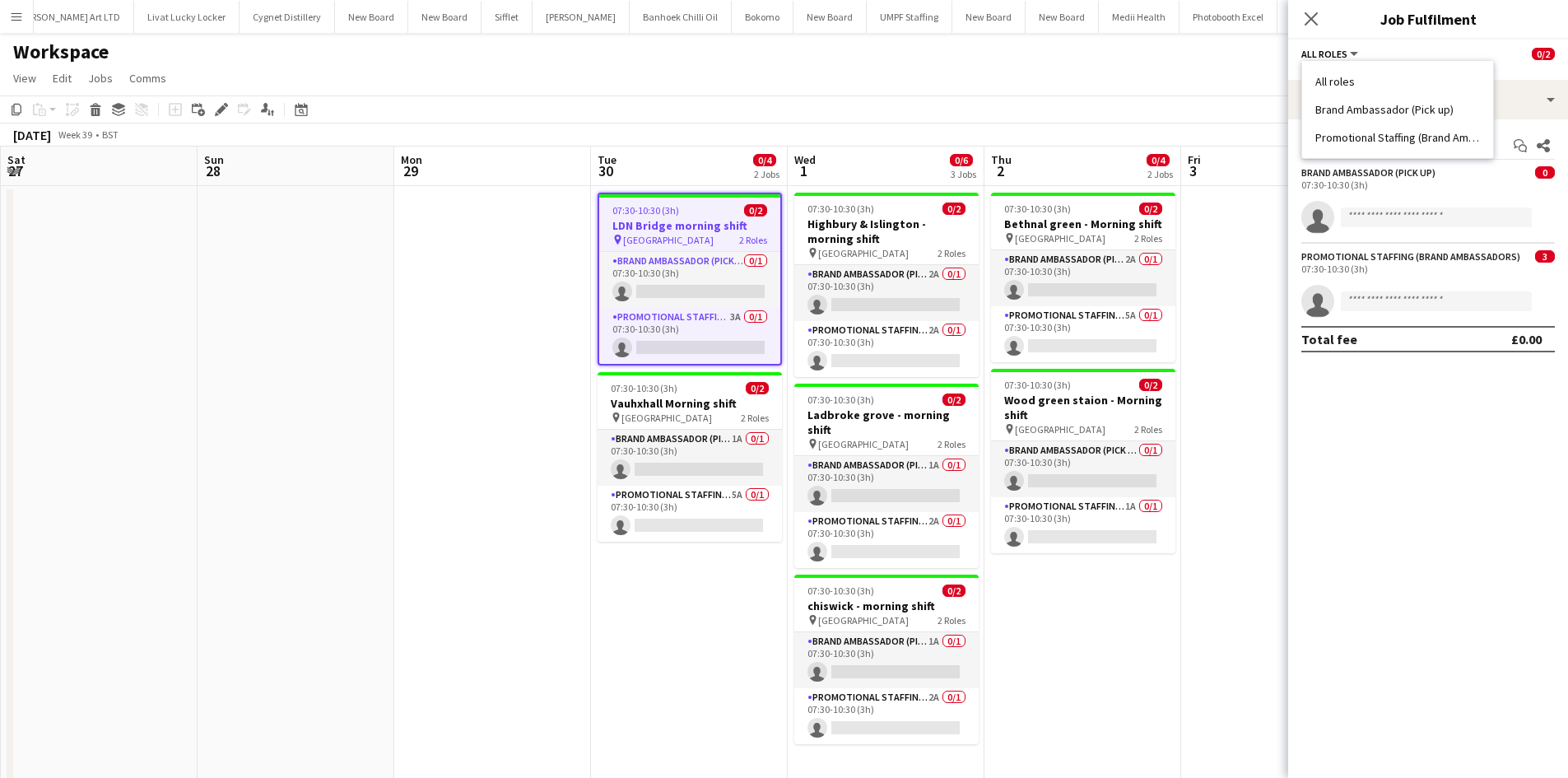
click at [498, 75] on app-page-menu "View Day view expanded Day view collapsed Month view Date picker Jump to today …" at bounding box center [784, 79] width 1568 height 31
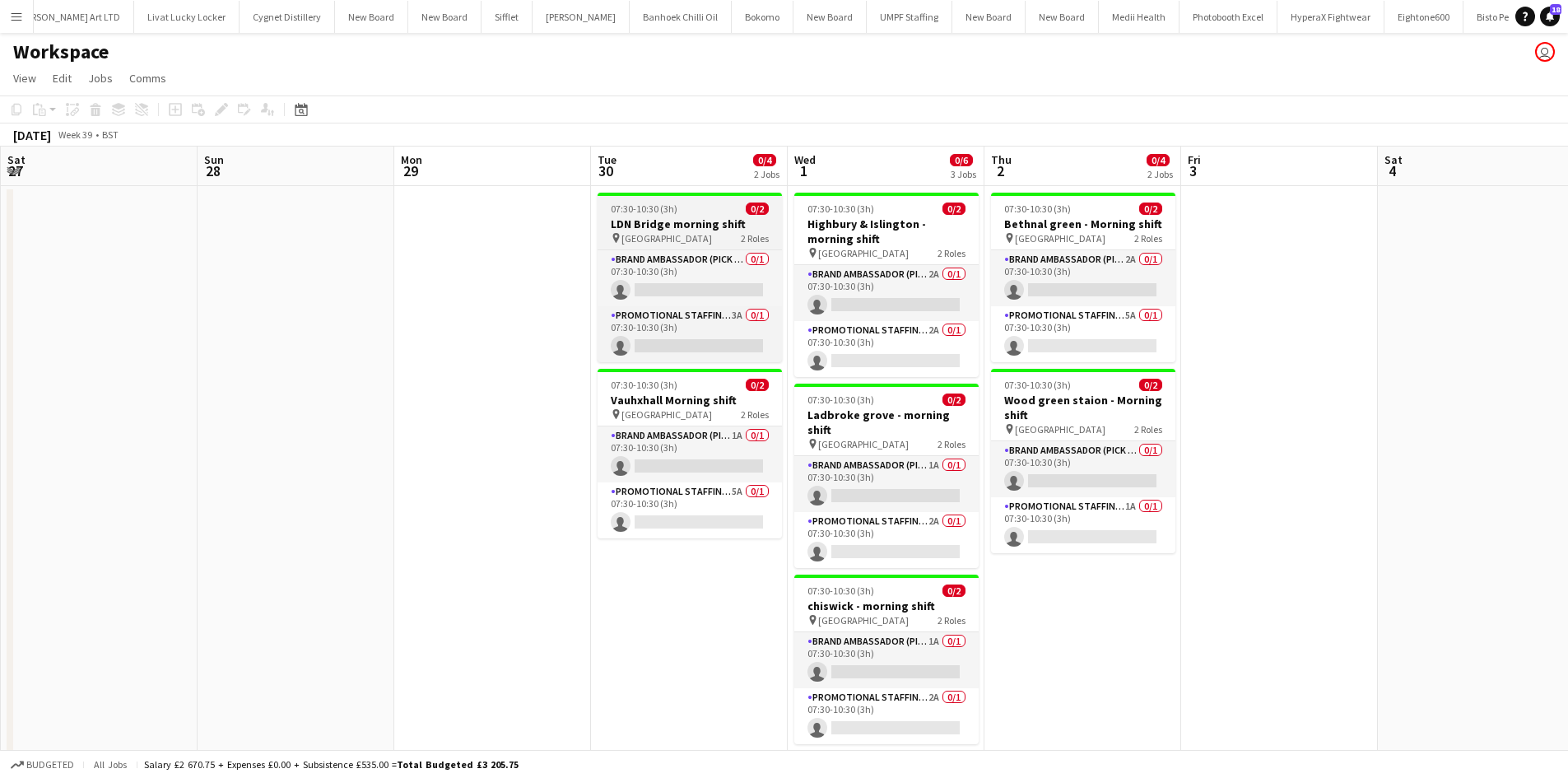
click at [710, 217] on h3 "LDN Bridge morning shift" at bounding box center [690, 224] width 185 height 15
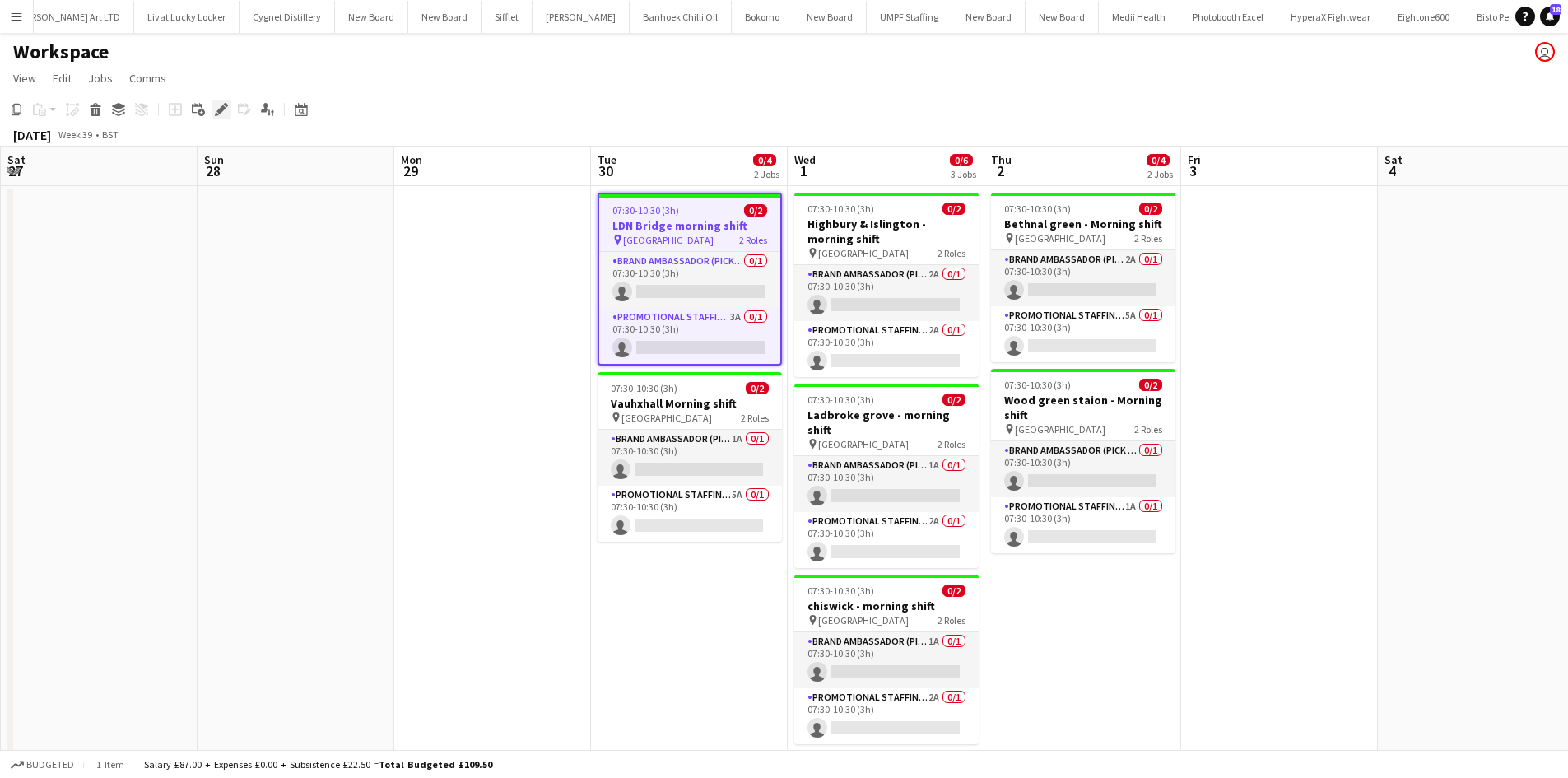
click at [220, 102] on div "Edit" at bounding box center [221, 109] width 20 height 20
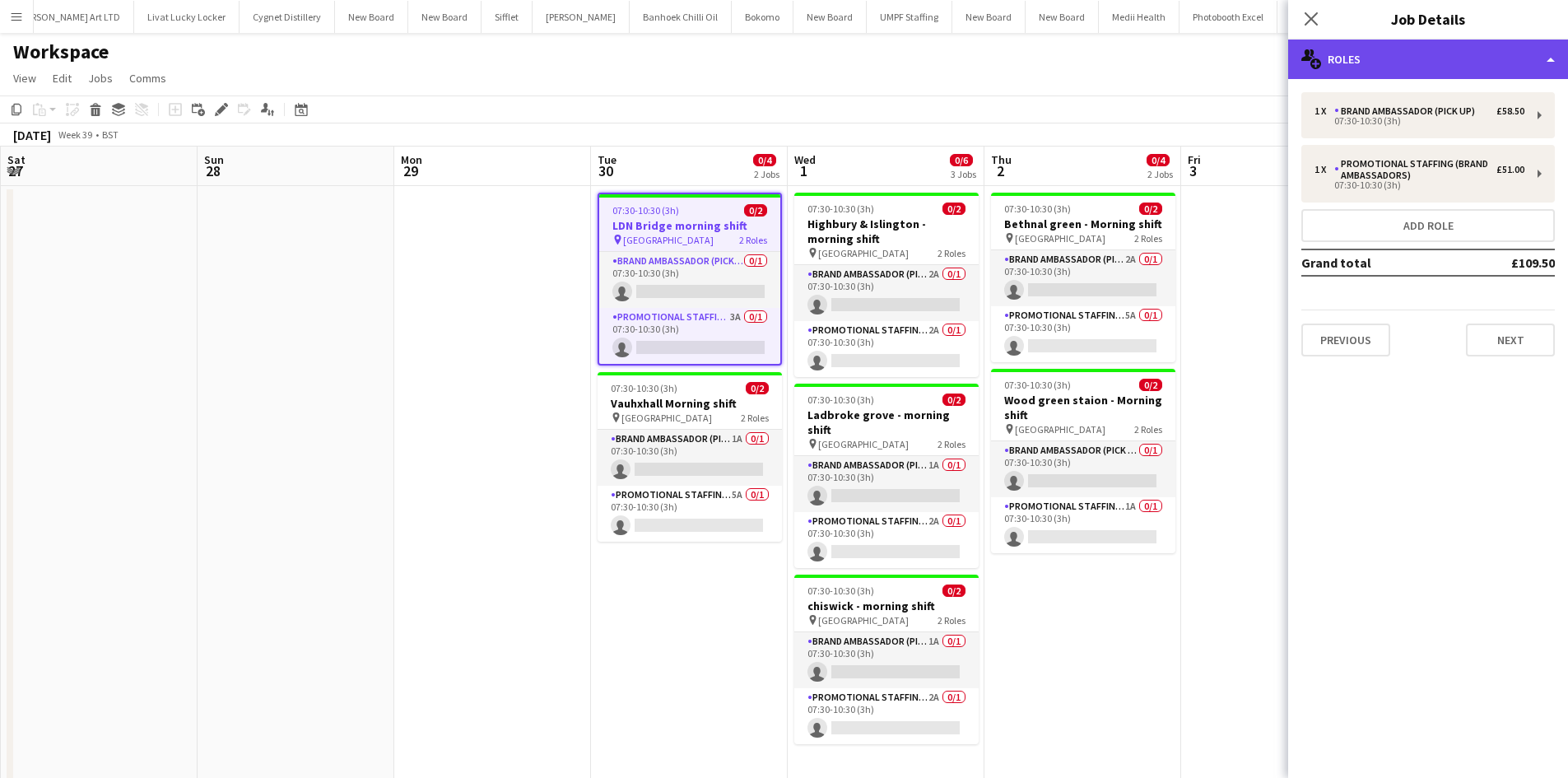
click at [1373, 65] on div "multiple-users-add Roles" at bounding box center [1428, 58] width 280 height 39
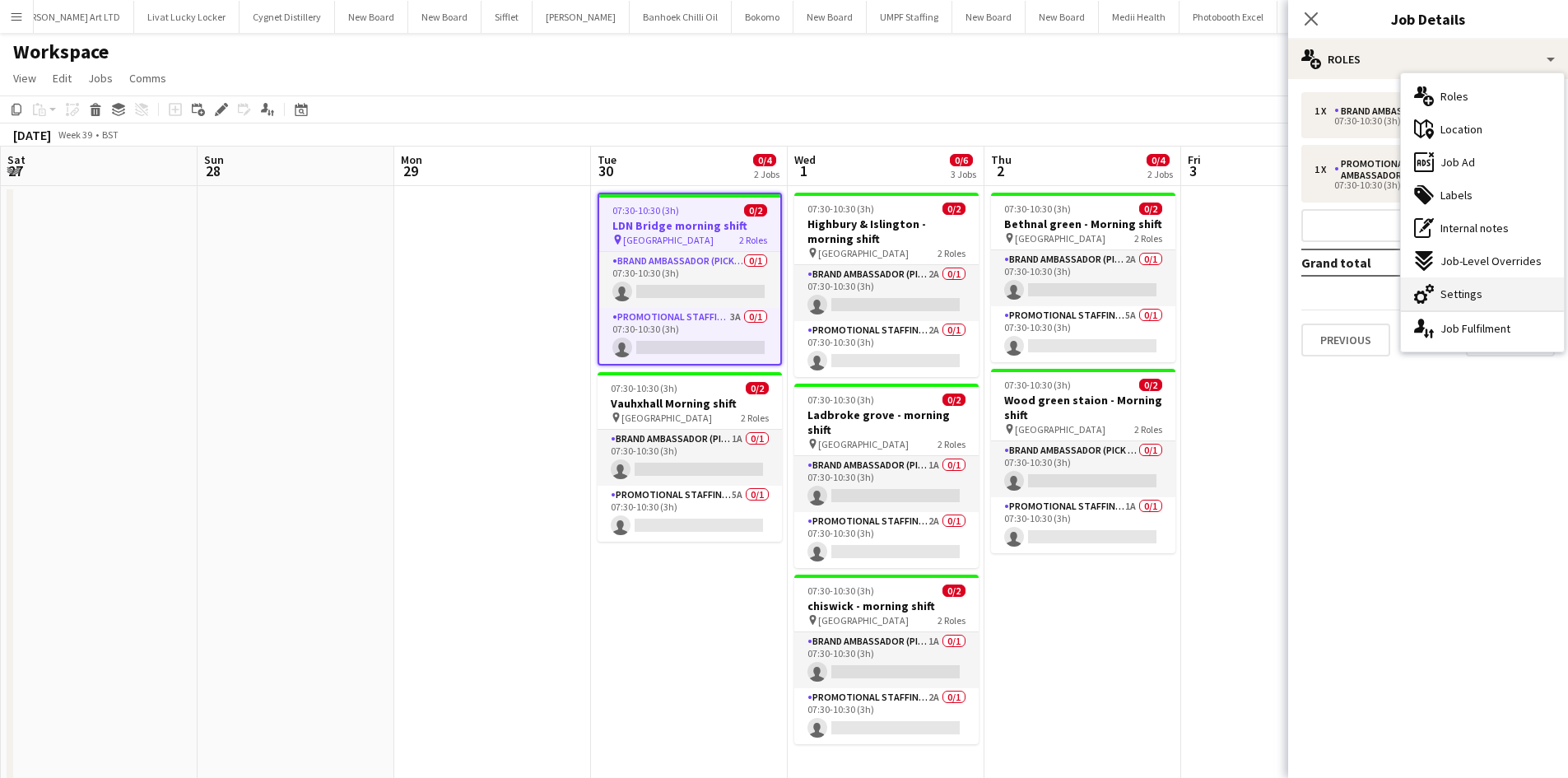
click at [1490, 301] on div "cog-double-3 Settings" at bounding box center [1482, 293] width 163 height 33
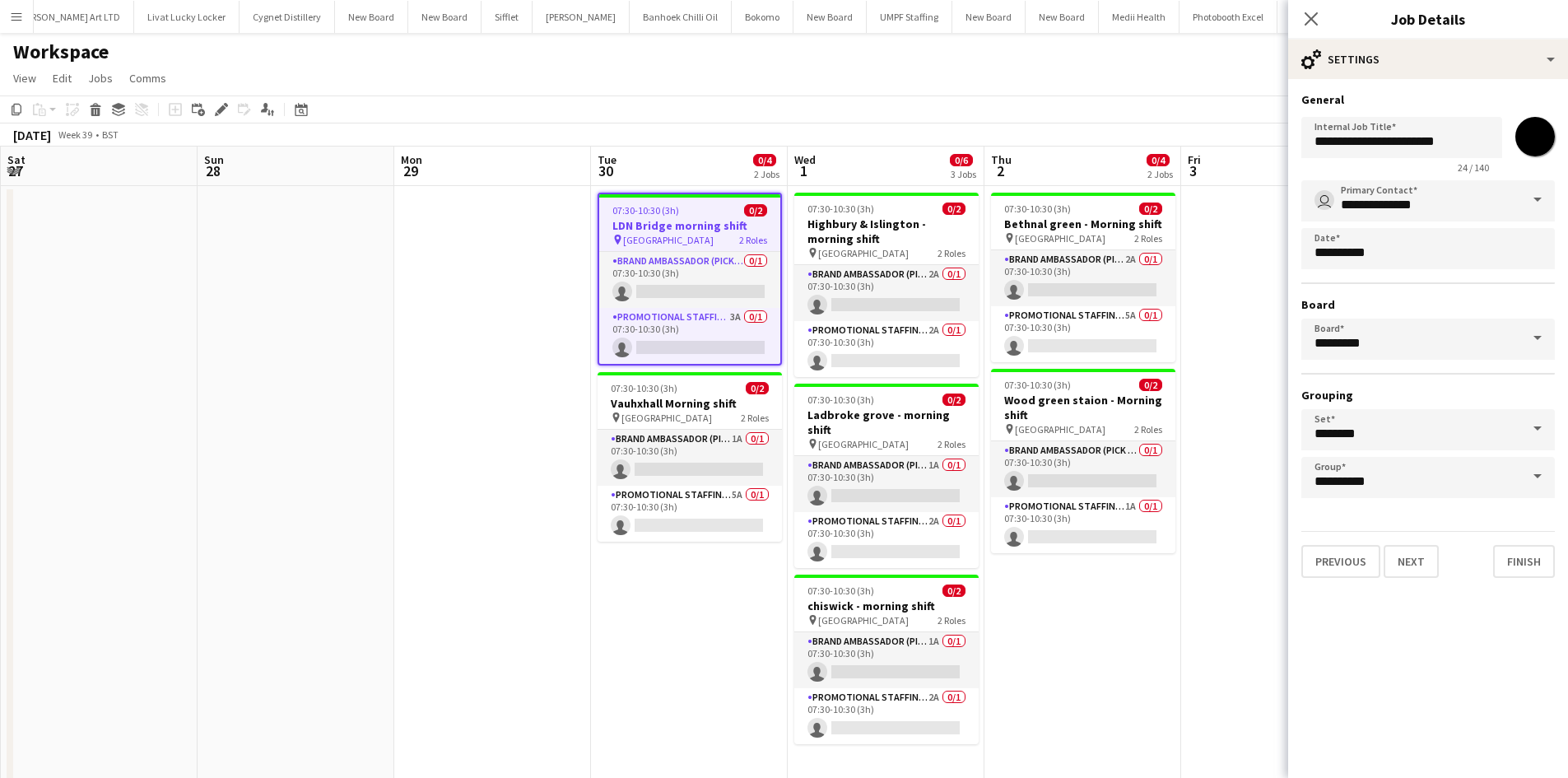
click at [458, 252] on app-date-cell at bounding box center [493, 491] width 197 height 609
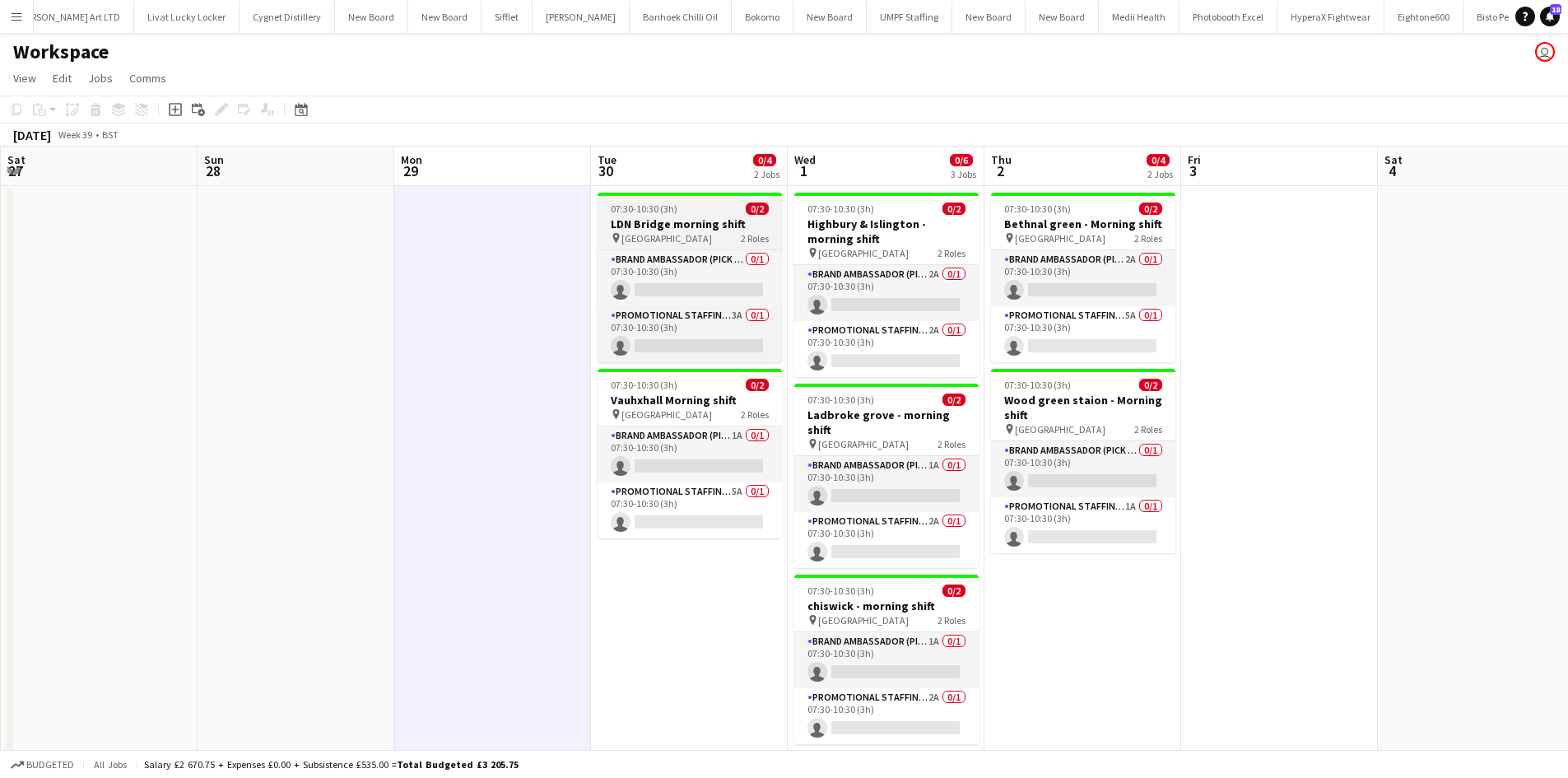
click at [710, 233] on span "London Bridge Station" at bounding box center [666, 238] width 90 height 13
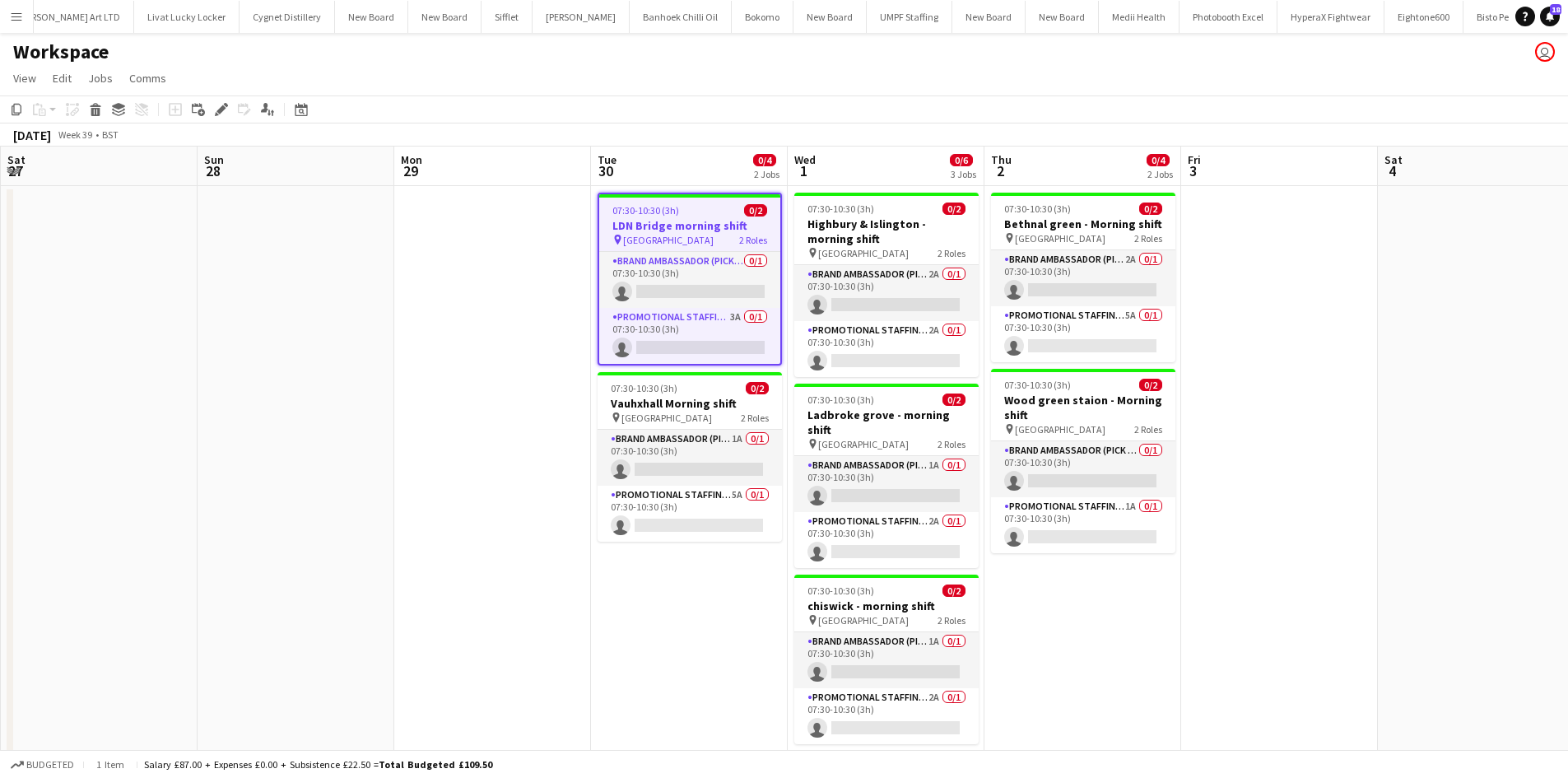
drag, startPoint x: 208, startPoint y: 114, endPoint x: 219, endPoint y: 112, distance: 11.2
click at [210, 113] on div "Add job Add linked Job Edit Edit linked Job Applicants" at bounding box center [214, 109] width 126 height 20
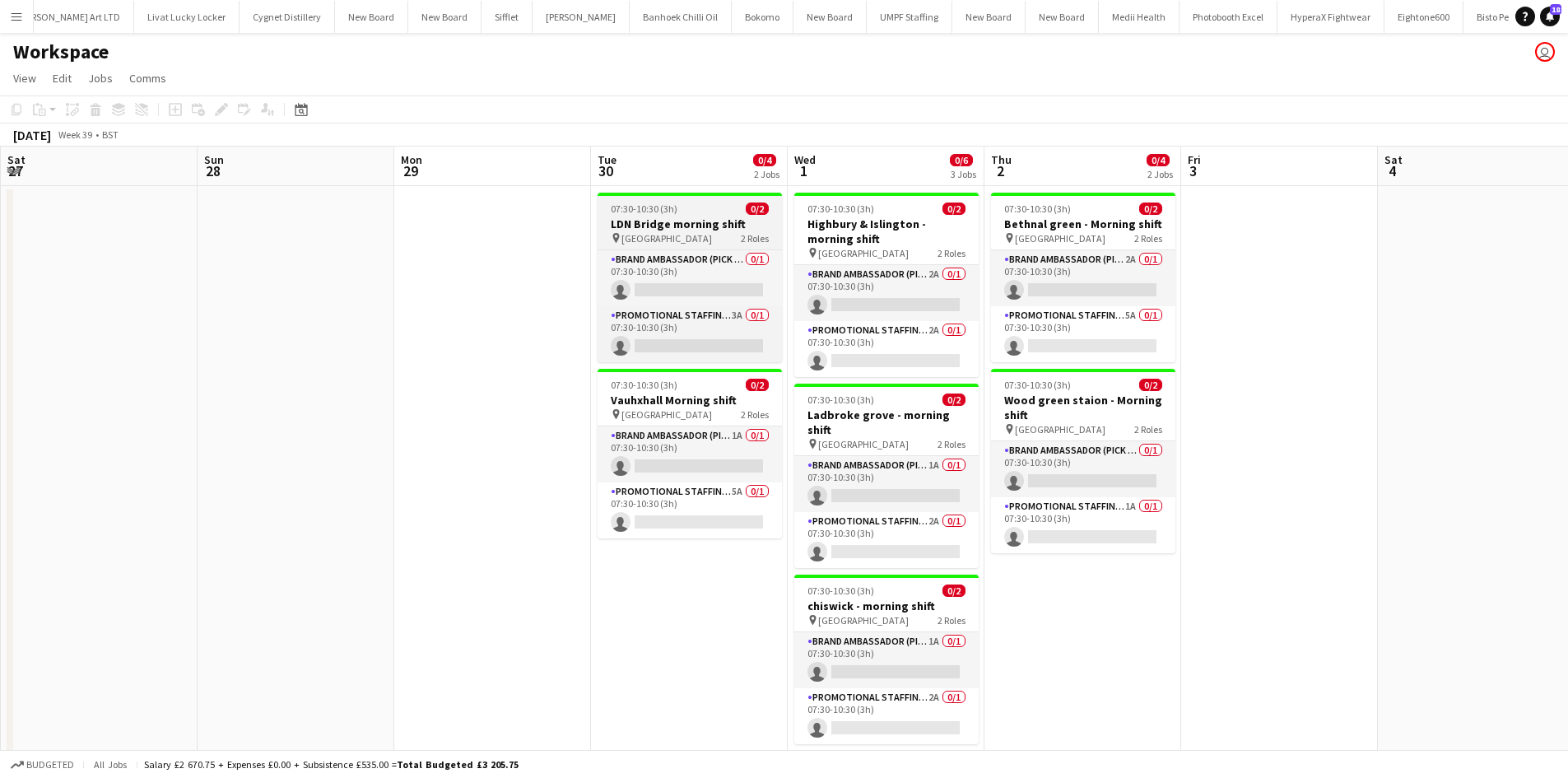
click at [746, 235] on span "2 Roles" at bounding box center [755, 238] width 28 height 13
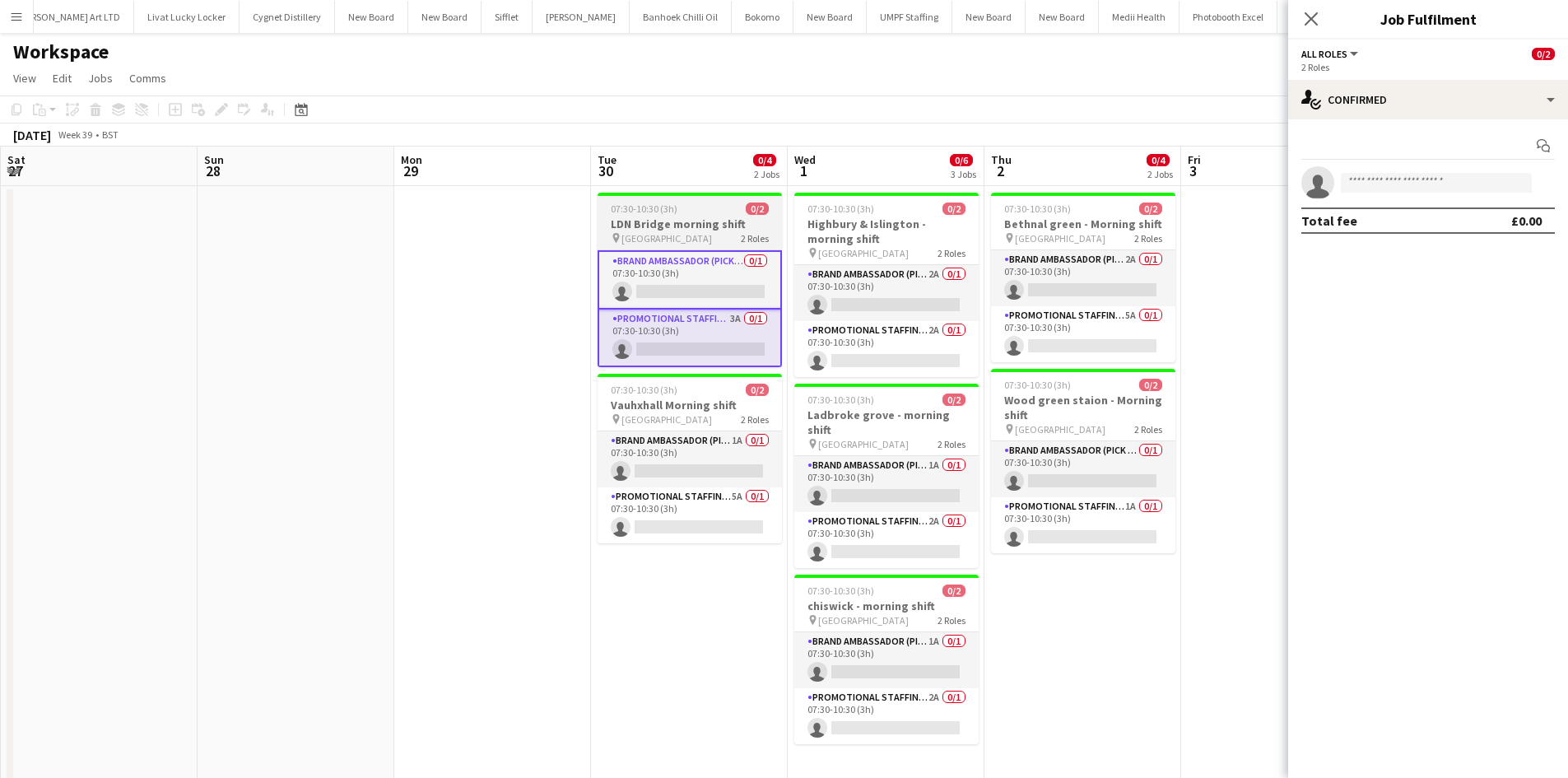
click at [689, 238] on span "London Bridge Station" at bounding box center [666, 238] width 90 height 13
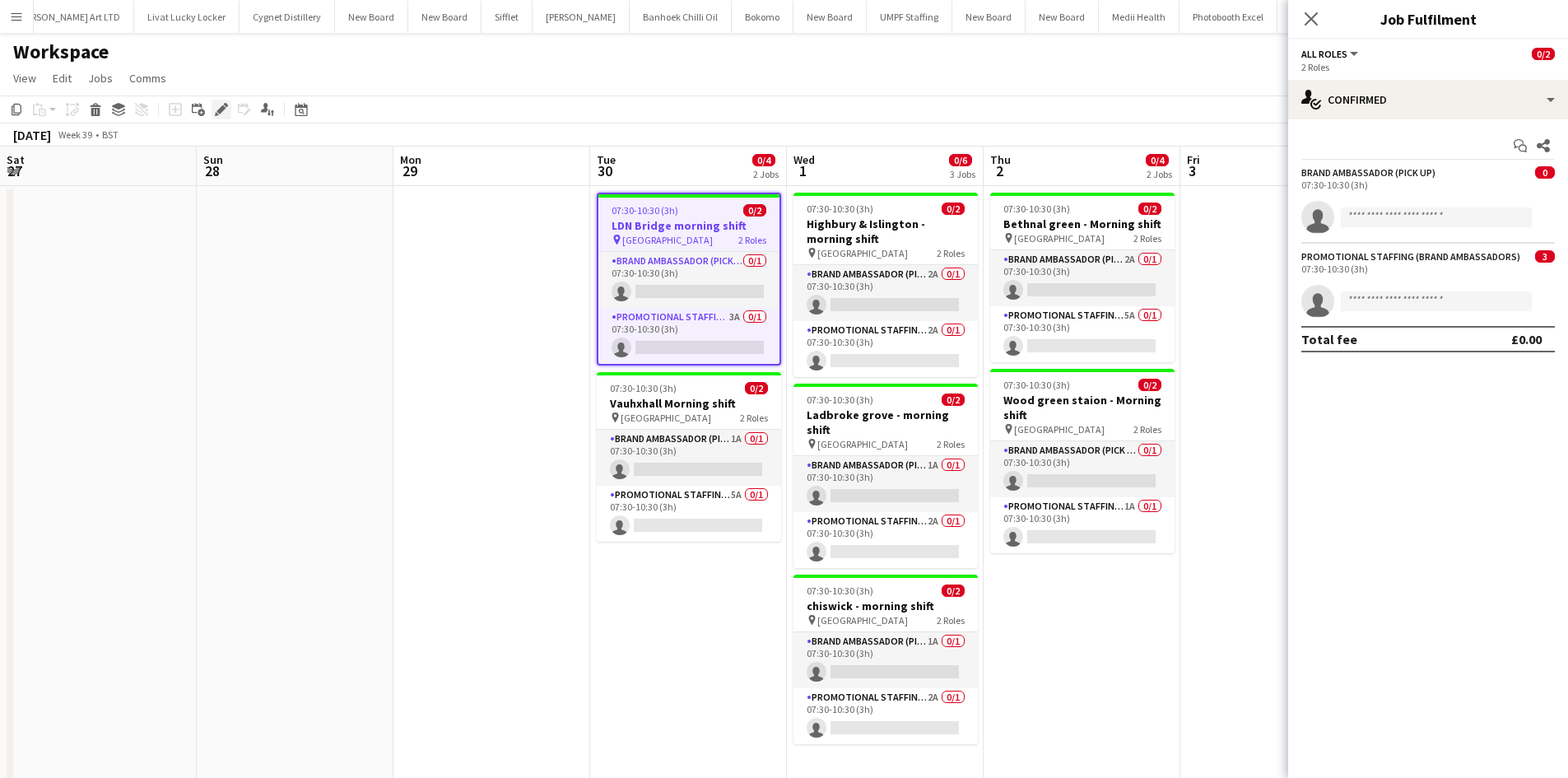
click at [217, 110] on icon "Edit" at bounding box center [221, 109] width 13 height 13
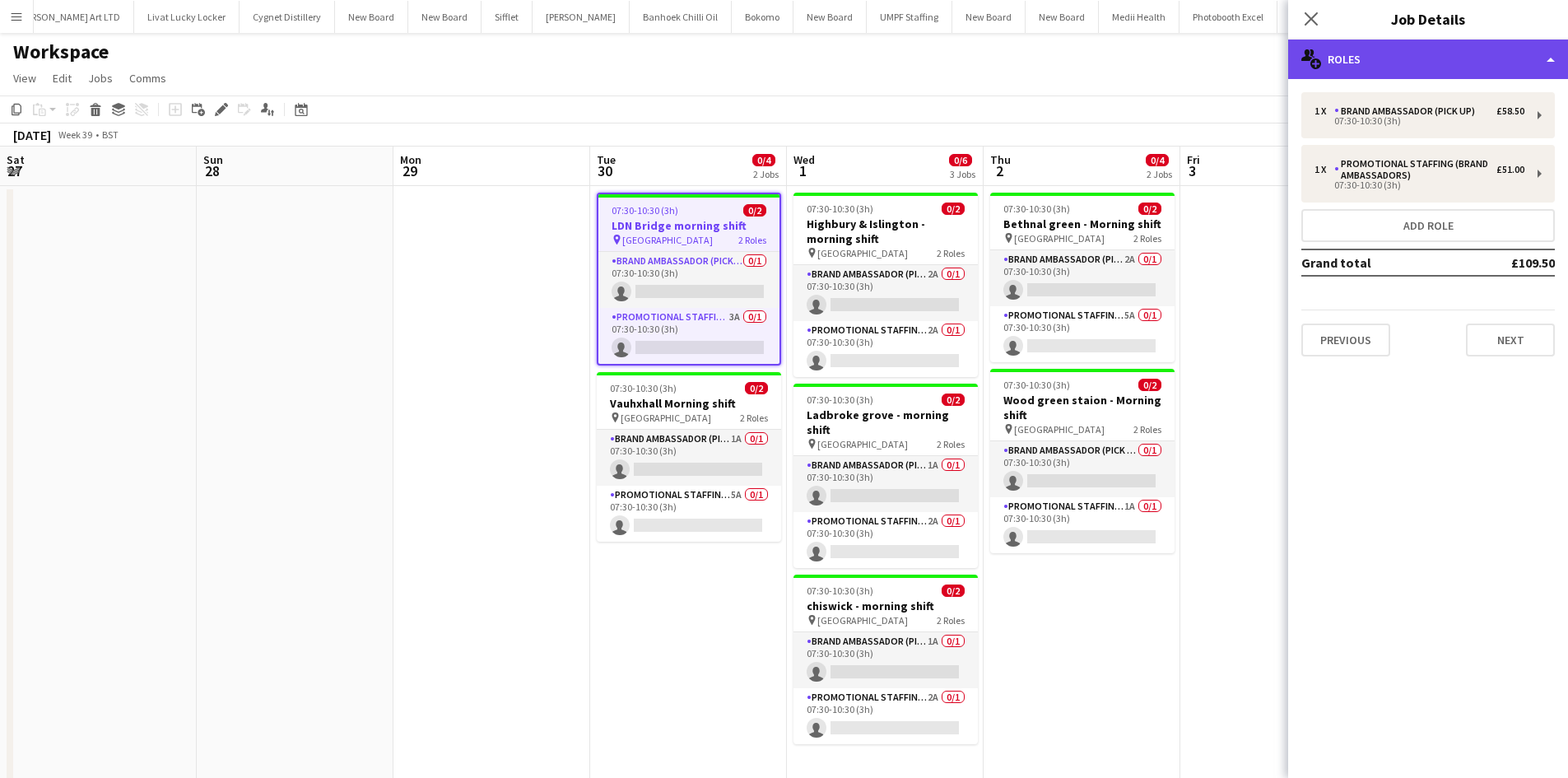
click at [1467, 42] on div "multiple-users-add Roles" at bounding box center [1428, 58] width 280 height 39
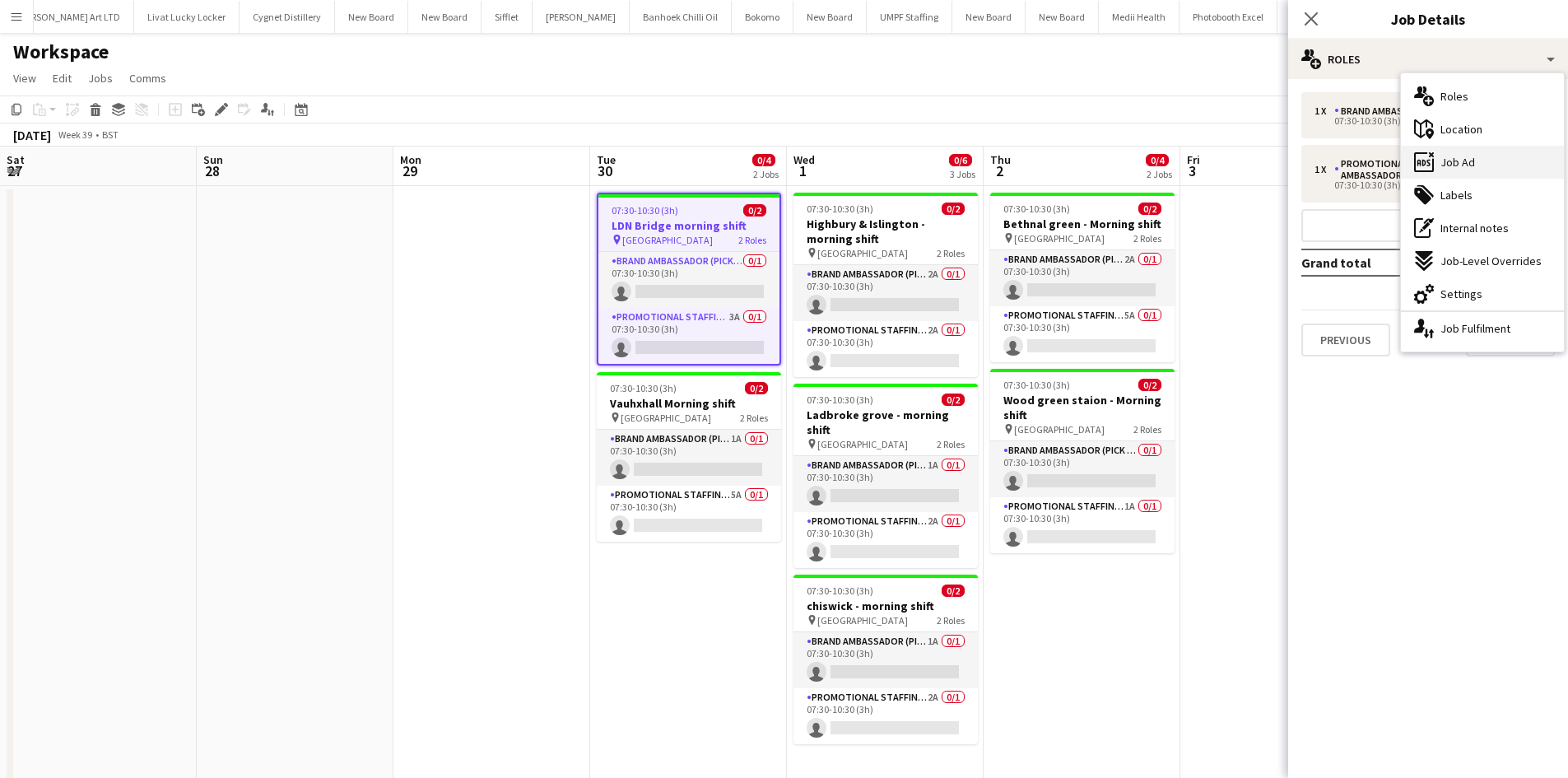
click at [1501, 159] on div "ads-window Job Ad" at bounding box center [1482, 161] width 163 height 33
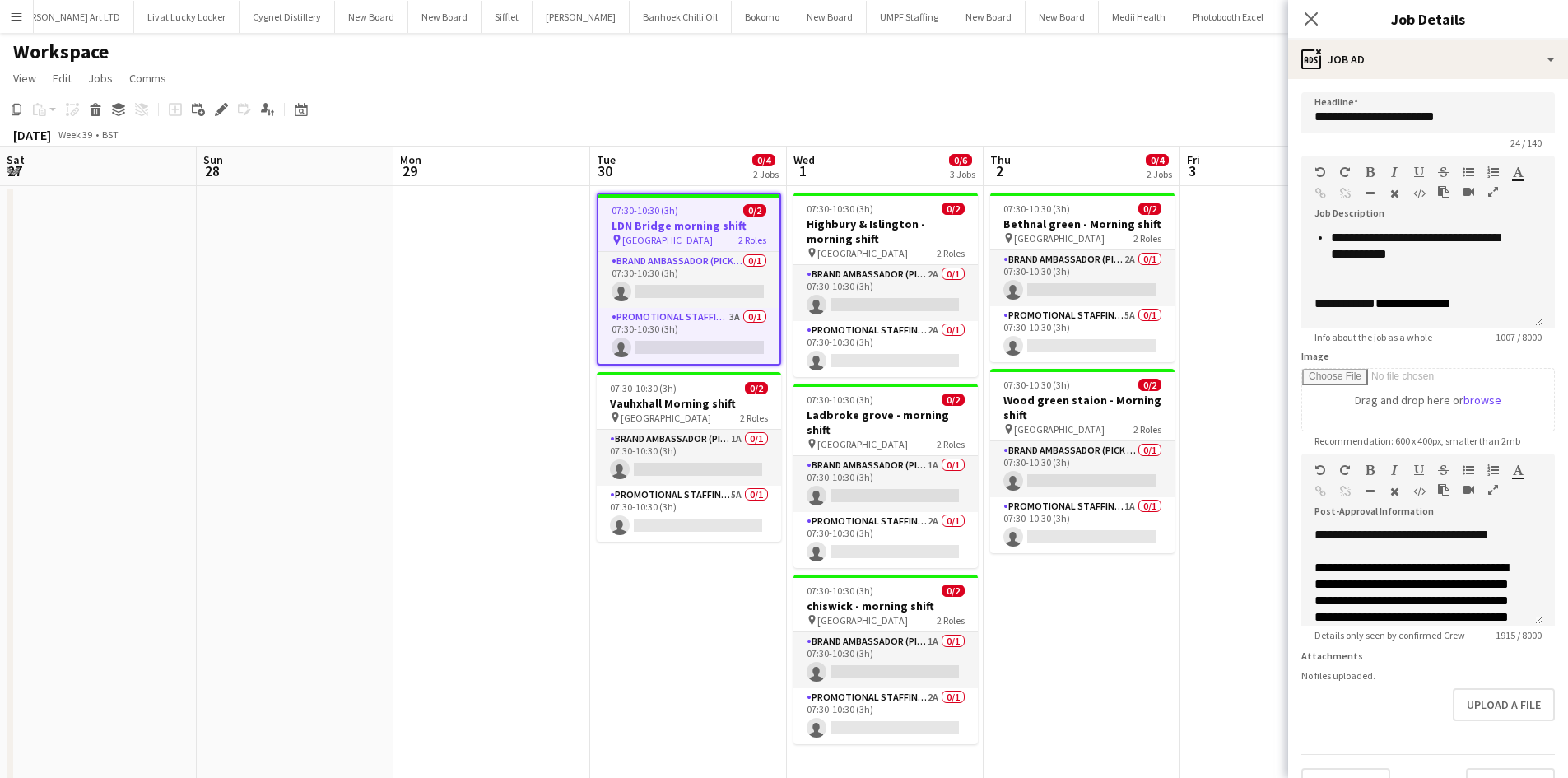
scroll to position [606, 0]
click at [1085, 659] on app-date-cell "07:30-10:30 (3h) 0/2 Bethnal green - Morning shift pin Bethnal green station 2 …" at bounding box center [1082, 491] width 197 height 609
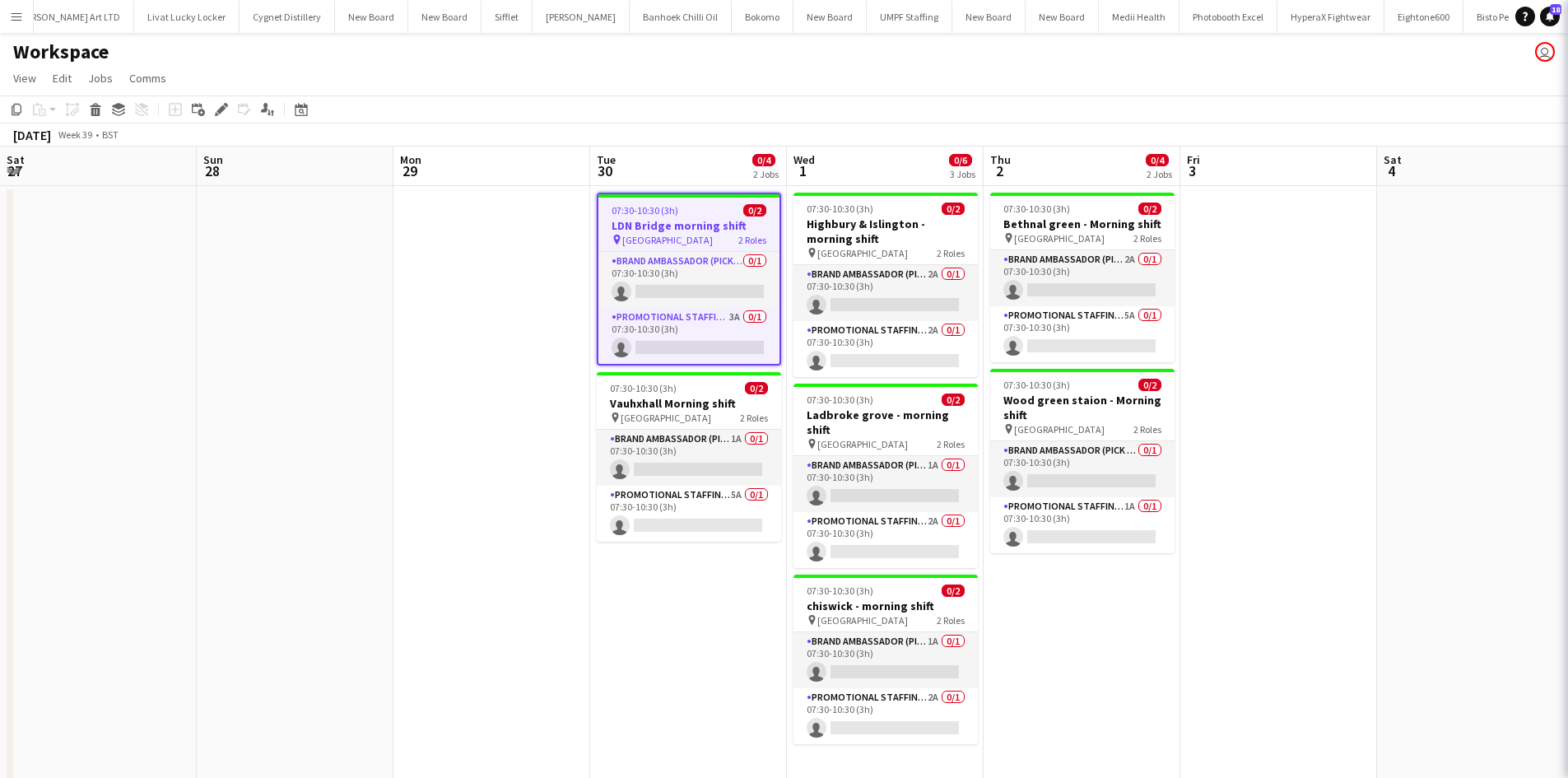
scroll to position [0, 589]
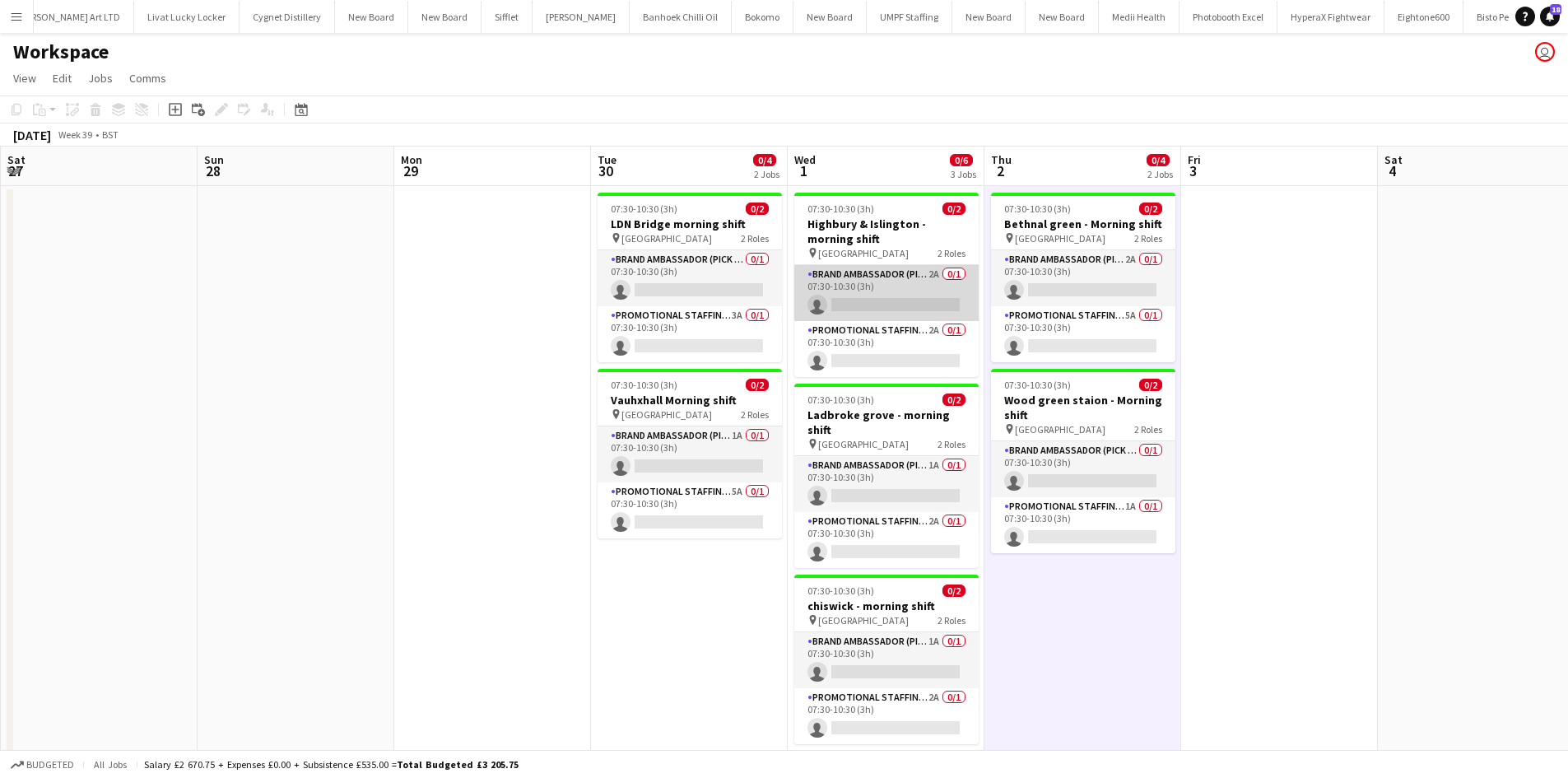
click at [934, 274] on app-card-role "Brand Ambassador (Pick up) 2A 0/1 07:30-10:30 (3h) single-neutral-actions" at bounding box center [886, 292] width 185 height 56
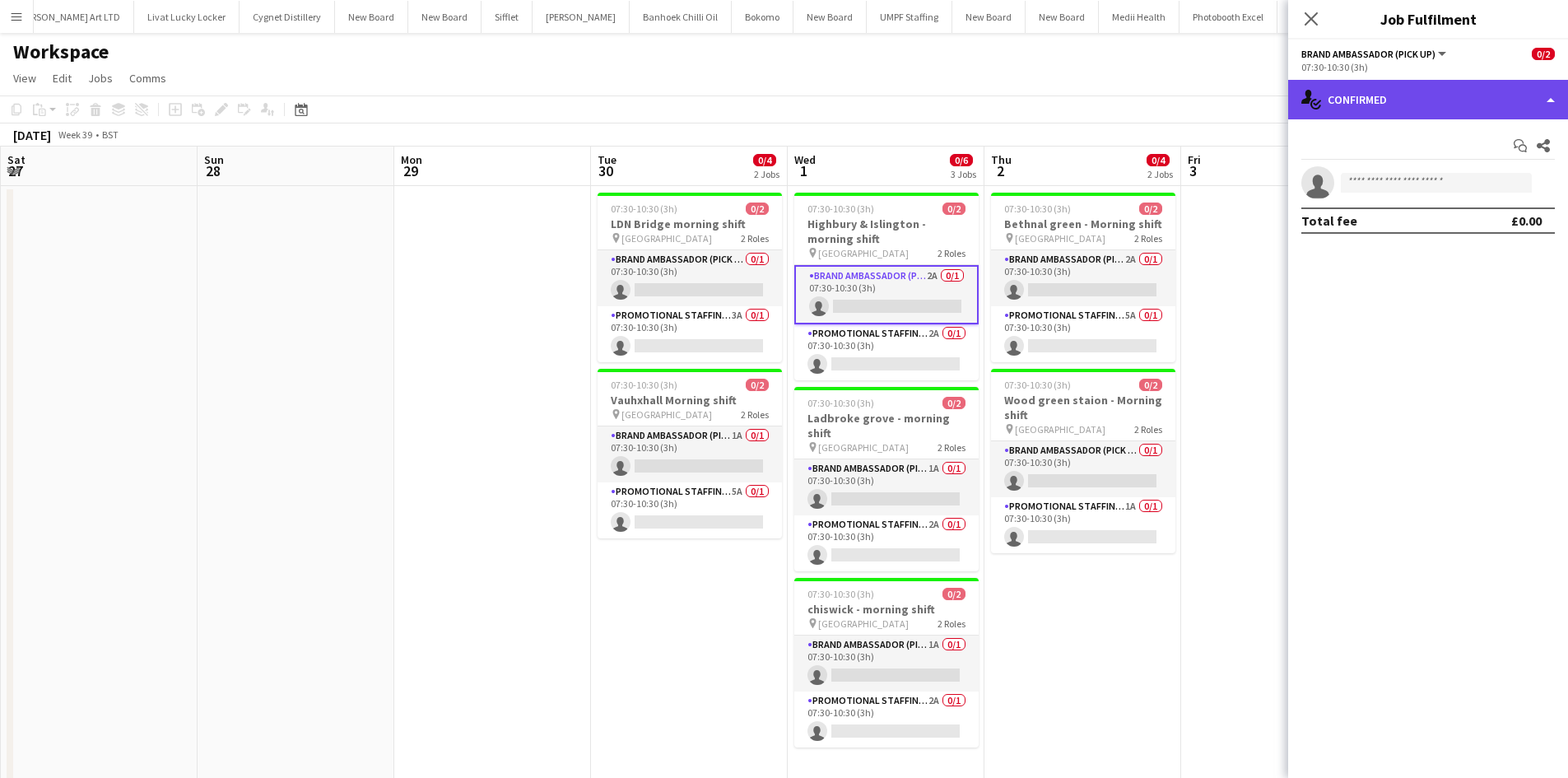
click at [1421, 105] on div "single-neutral-actions-check-2 Confirmed" at bounding box center [1428, 99] width 280 height 39
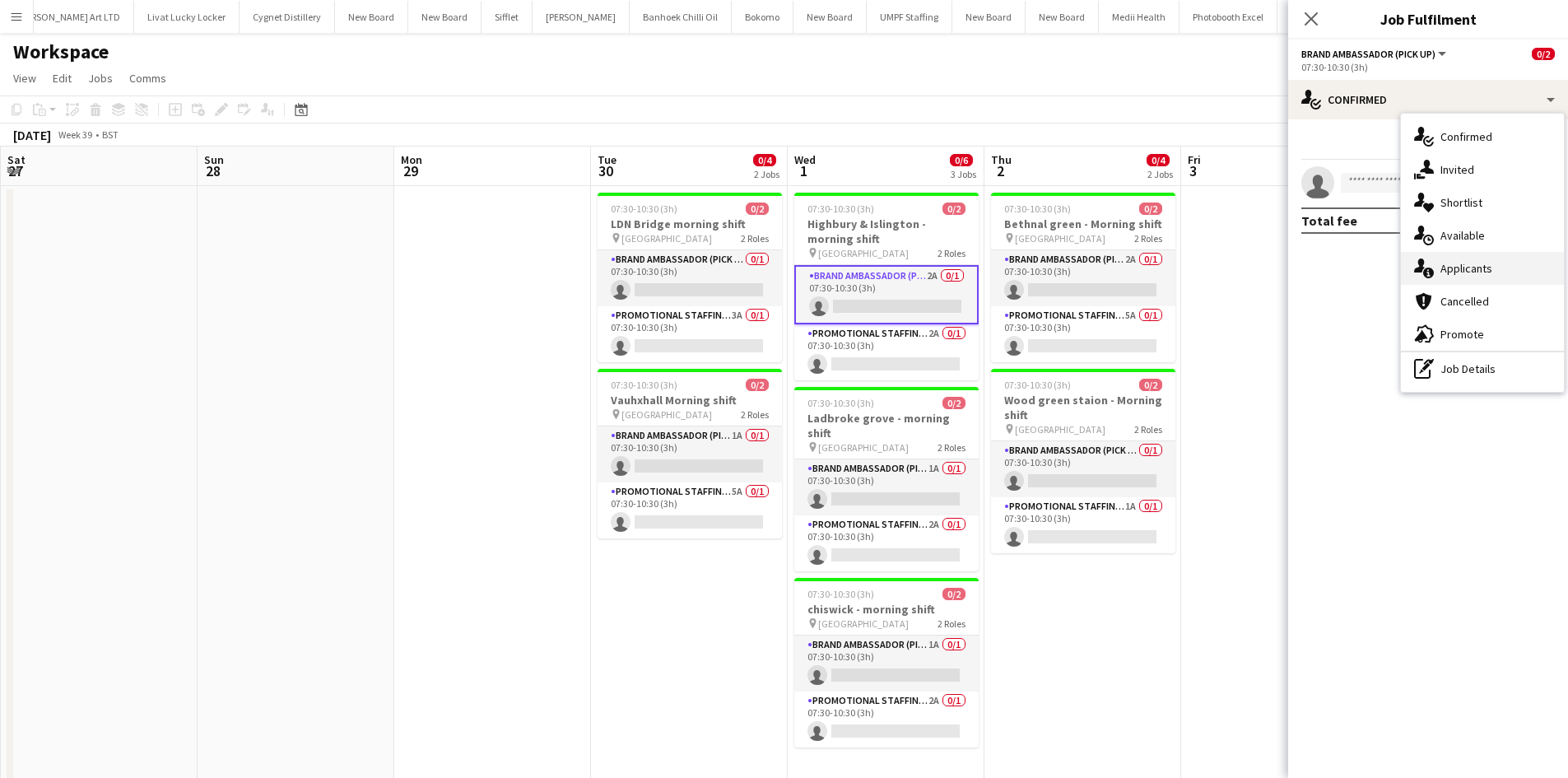
click at [1476, 268] on span "Applicants" at bounding box center [1466, 268] width 52 height 15
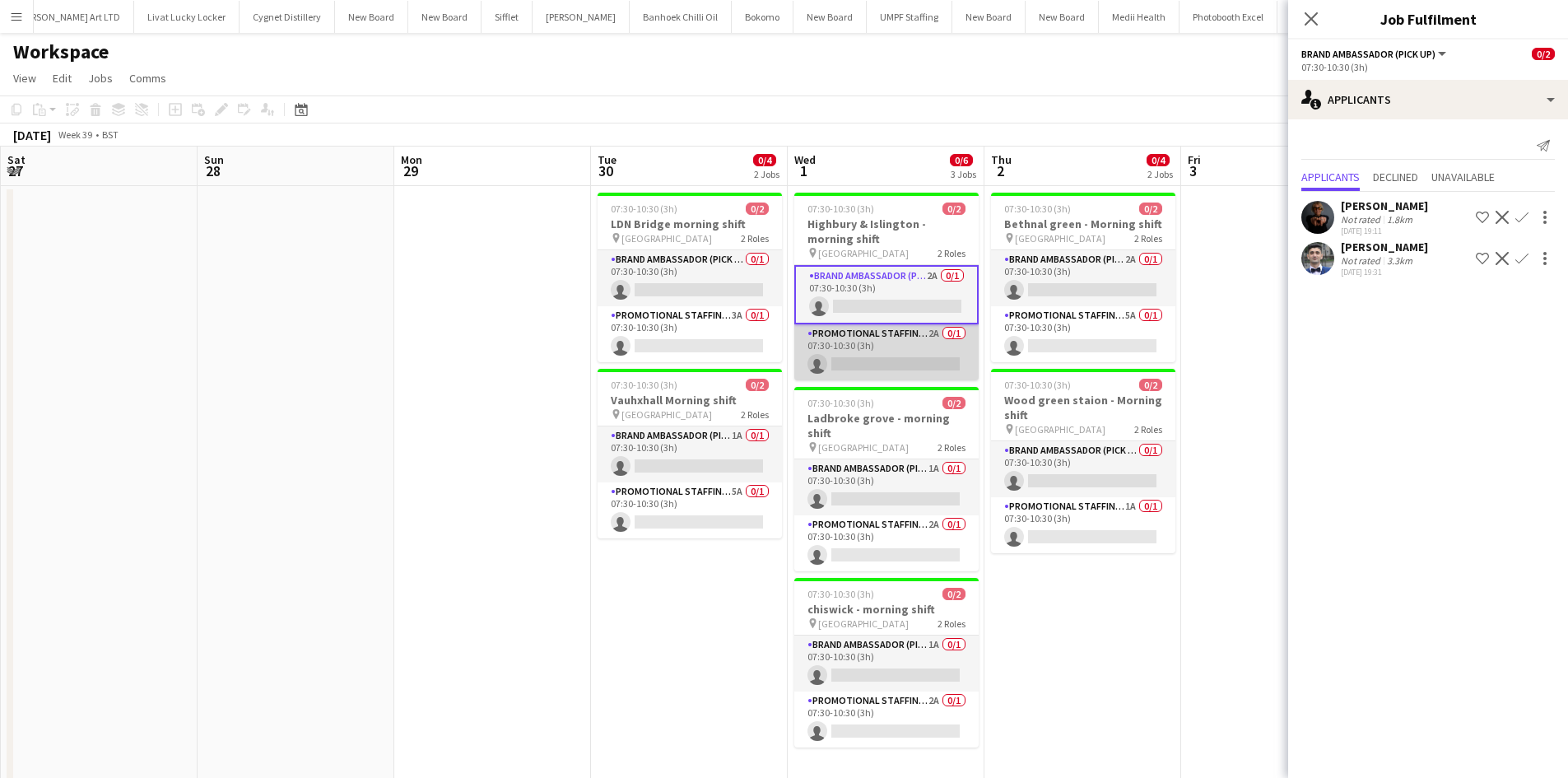
click at [924, 331] on app-card-role "Promotional Staffing (Brand Ambassadors) 2A 0/1 07:30-10:30 (3h) single-neutral…" at bounding box center [886, 351] width 185 height 56
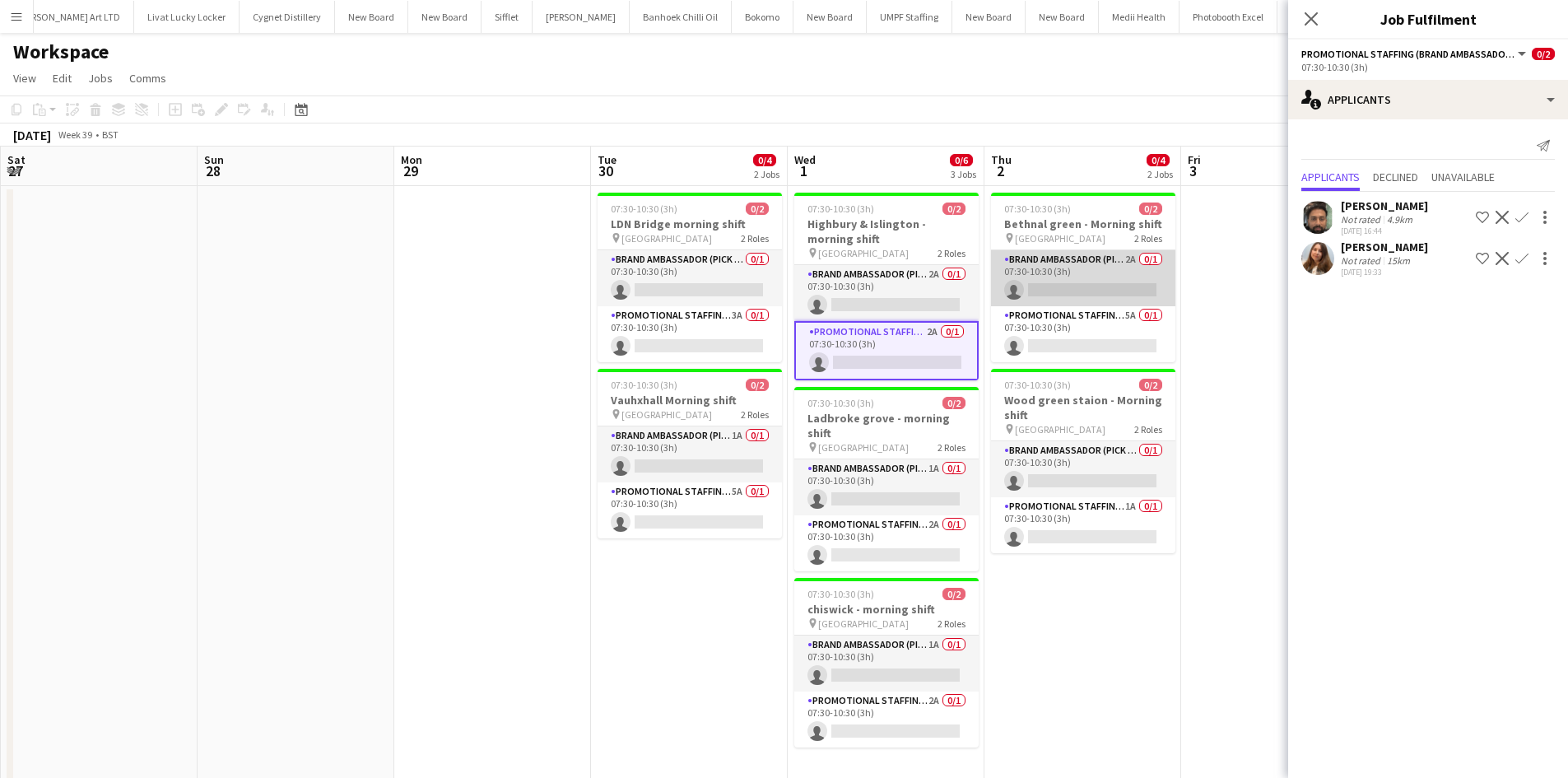
click at [1125, 260] on app-card-role "Brand Ambassador (Pick up) 2A 0/1 07:30-10:30 (3h) single-neutral-actions" at bounding box center [1083, 278] width 185 height 56
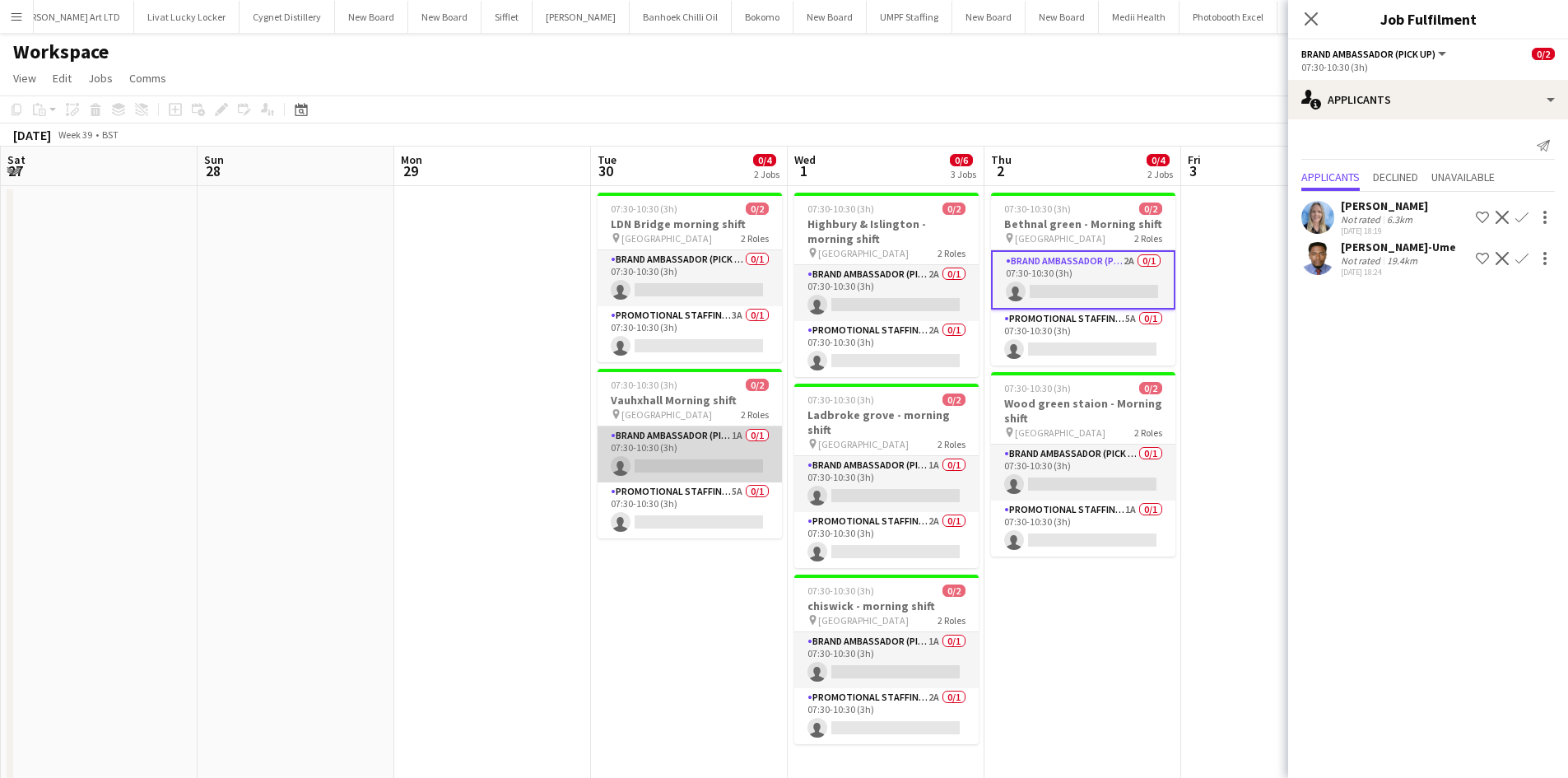
click at [729, 436] on app-card-role "Brand Ambassador (Pick up) 1A 0/1 07:30-10:30 (3h) single-neutral-actions" at bounding box center [690, 454] width 185 height 56
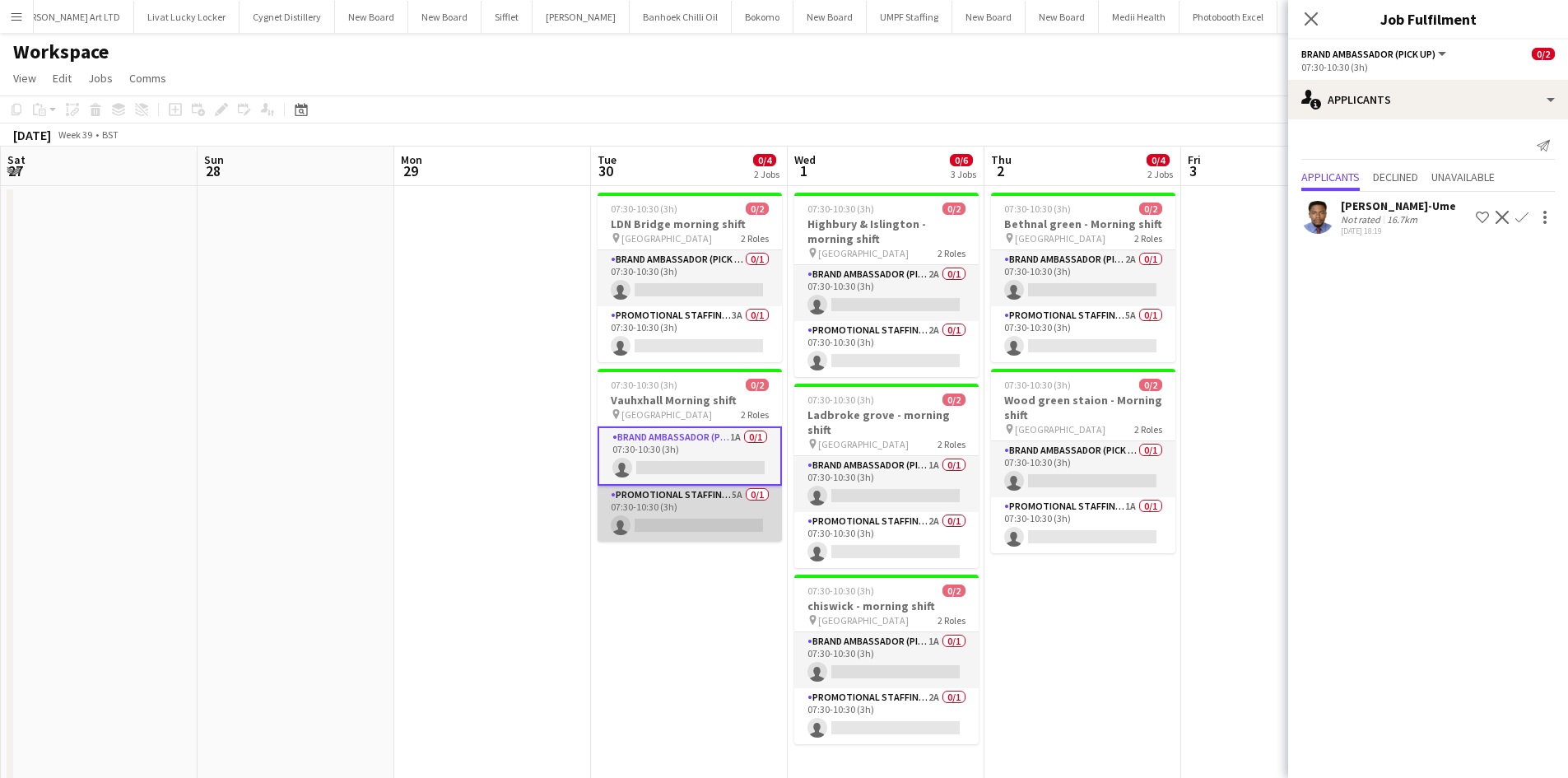
click at [737, 494] on app-card-role "Promotional Staffing (Brand Ambassadors) 5A 0/1 07:30-10:30 (3h) single-neutral…" at bounding box center [690, 513] width 185 height 56
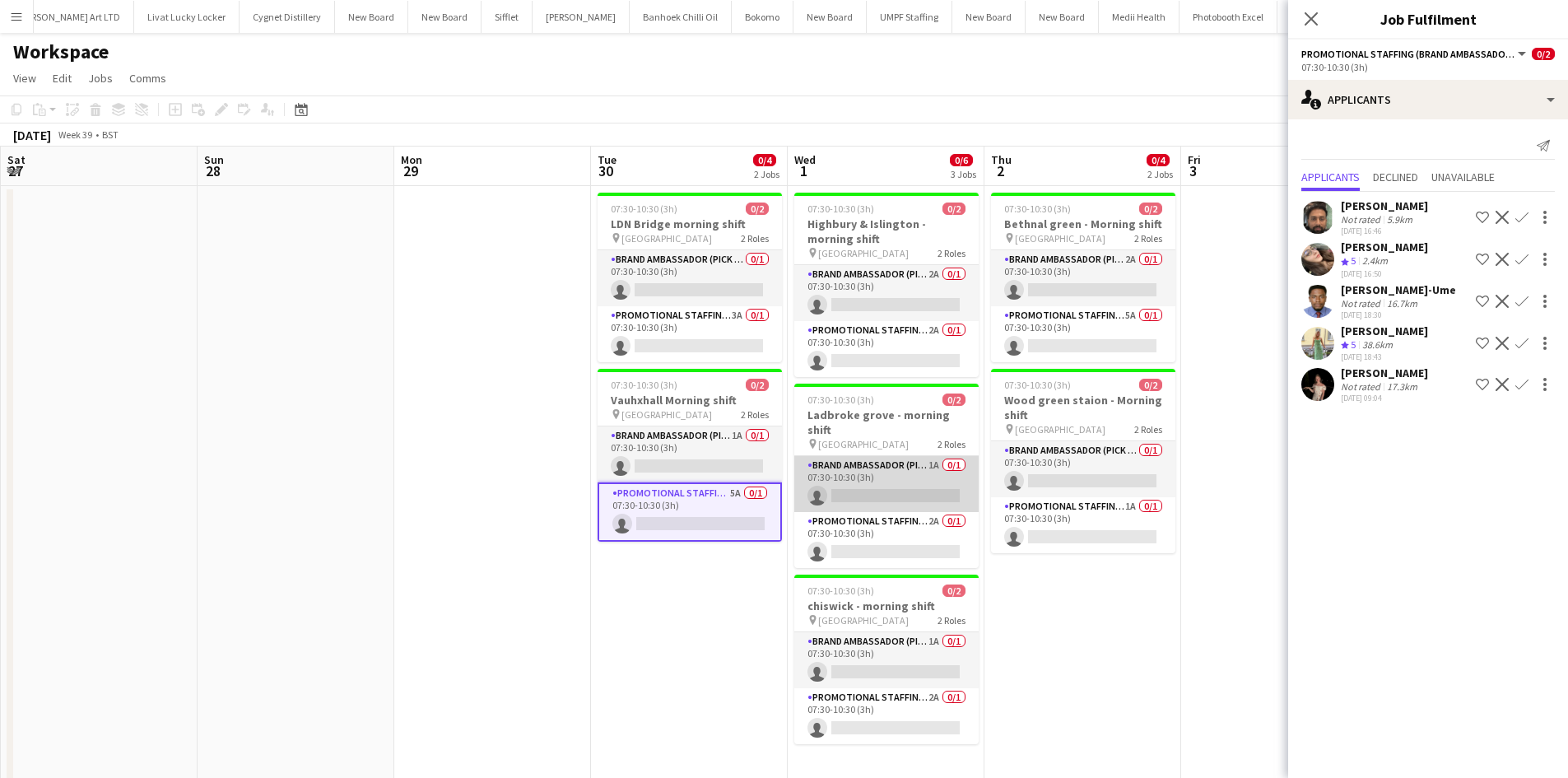
click at [922, 456] on app-card-role "Brand Ambassador (Pick up) 1A 0/1 07:30-10:30 (3h) single-neutral-actions" at bounding box center [886, 483] width 185 height 56
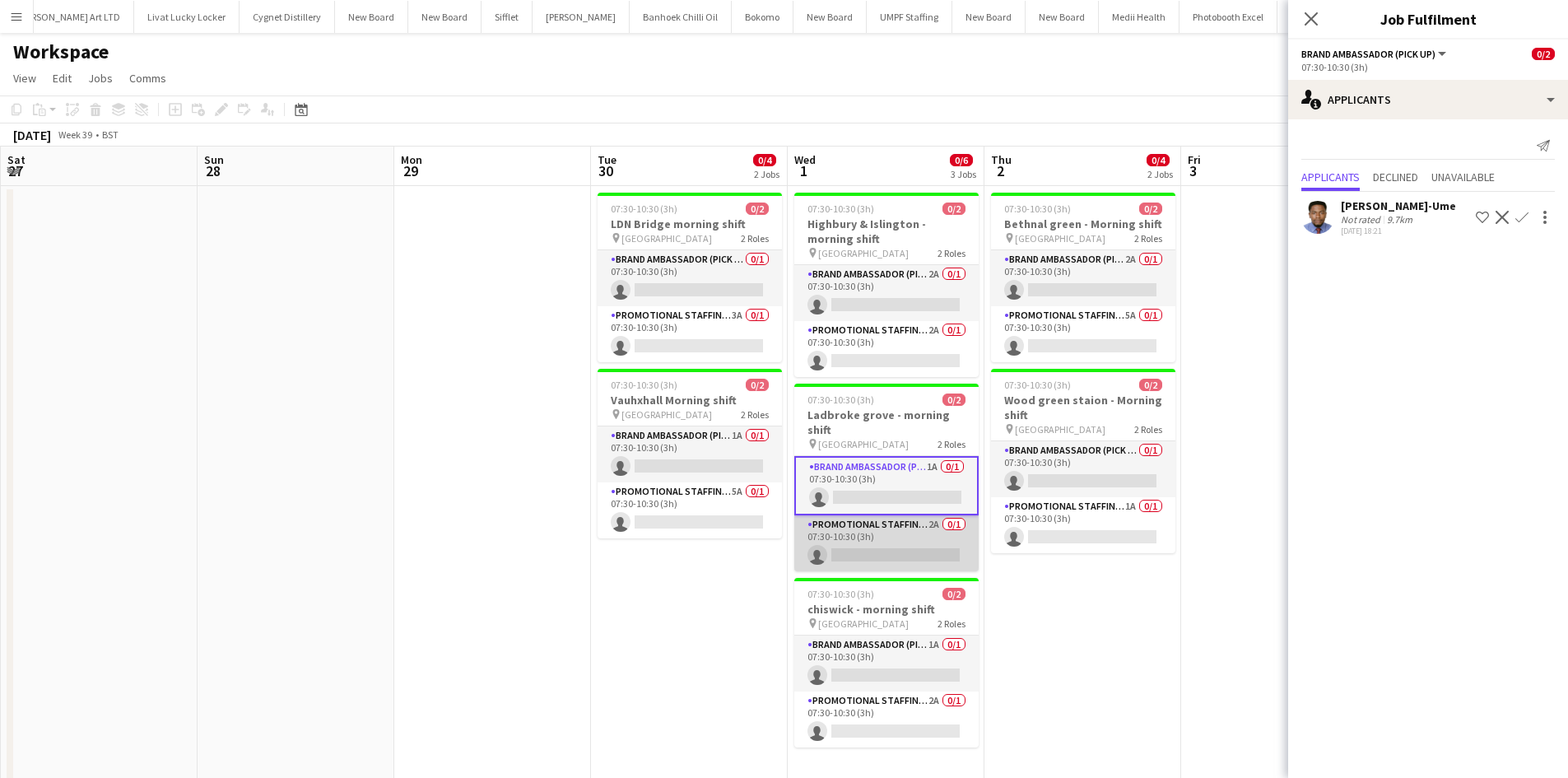
click at [930, 515] on app-card-role "Promotional Staffing (Brand Ambassadors) 2A 0/1 07:30-10:30 (3h) single-neutral…" at bounding box center [886, 543] width 185 height 56
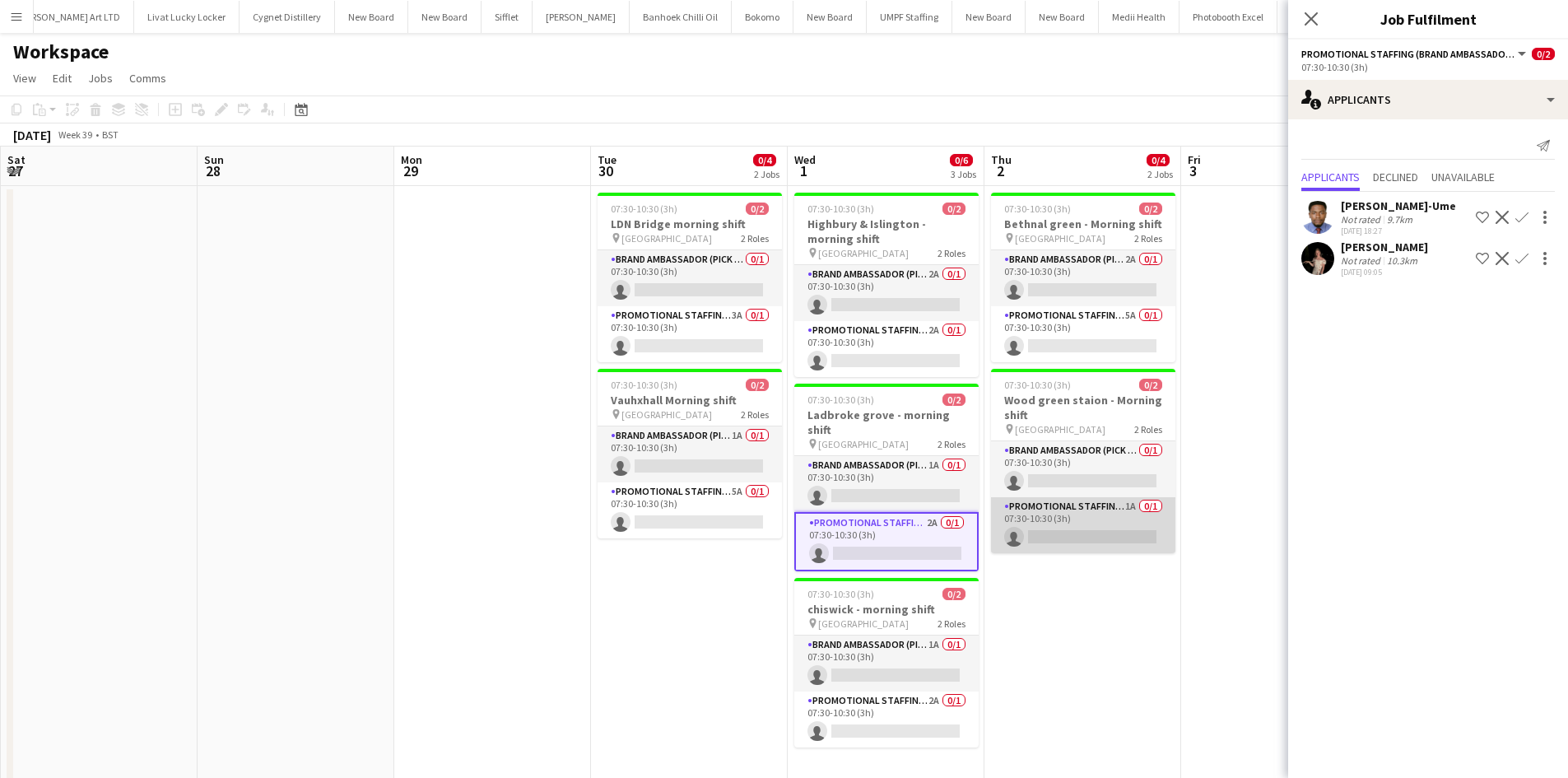
click at [1125, 518] on app-card-role "Promotional Staffing (Brand Ambassadors) 1A 0/1 07:30-10:30 (3h) single-neutral…" at bounding box center [1083, 524] width 185 height 56
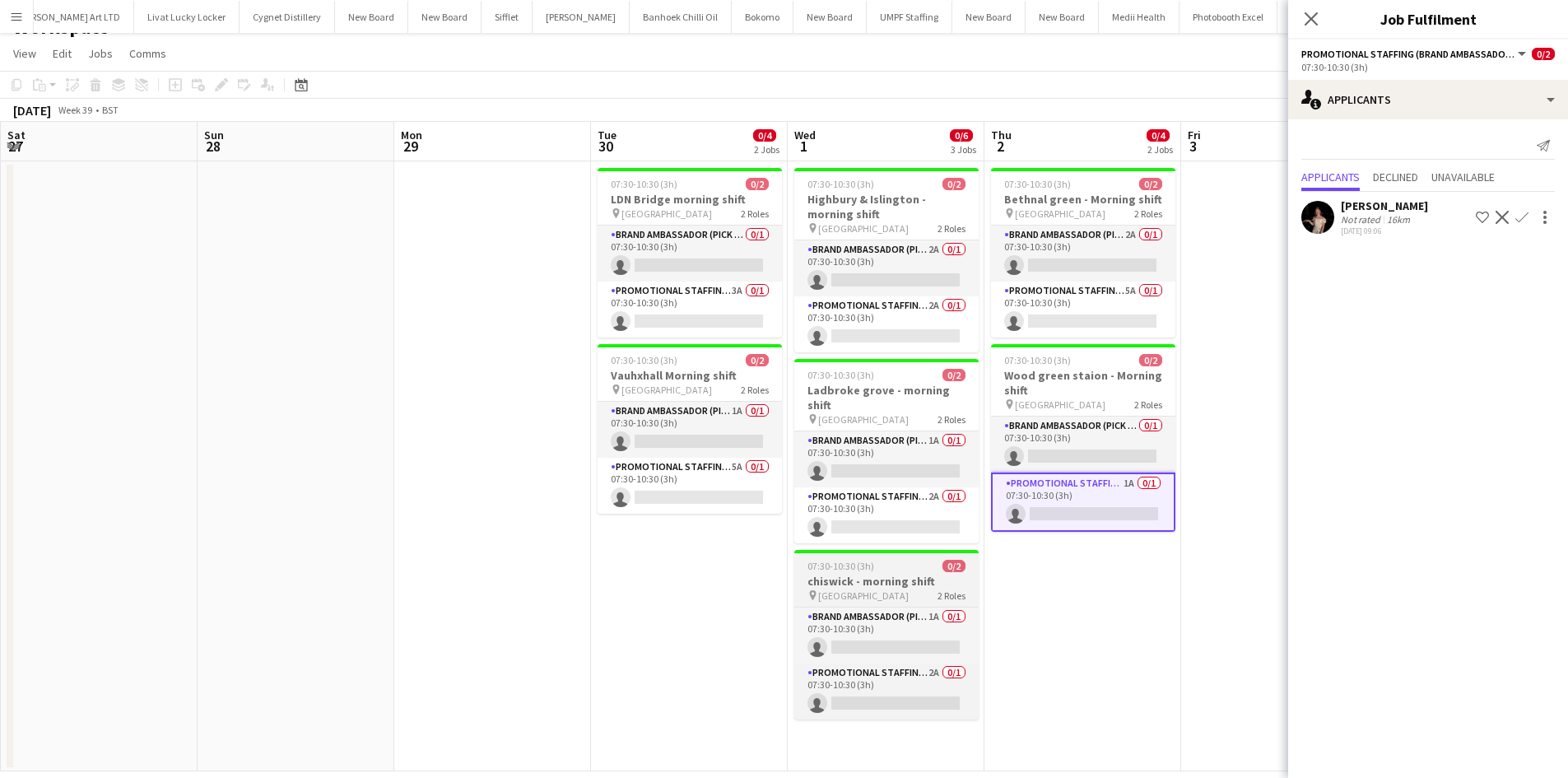
scroll to position [44, 0]
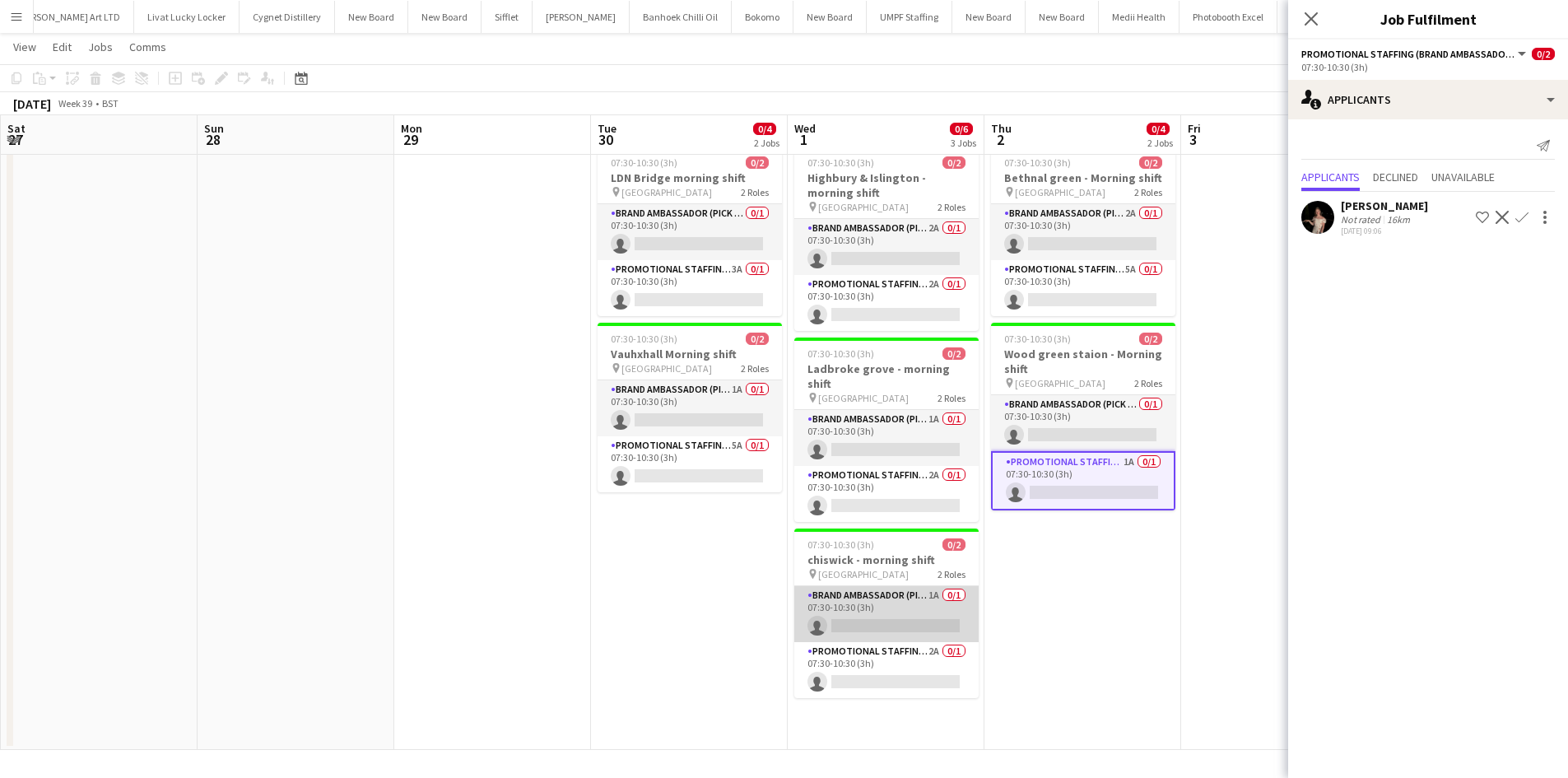
click at [935, 586] on app-card-role "Brand Ambassador (Pick up) 1A 0/1 07:30-10:30 (3h) single-neutral-actions" at bounding box center [886, 614] width 185 height 56
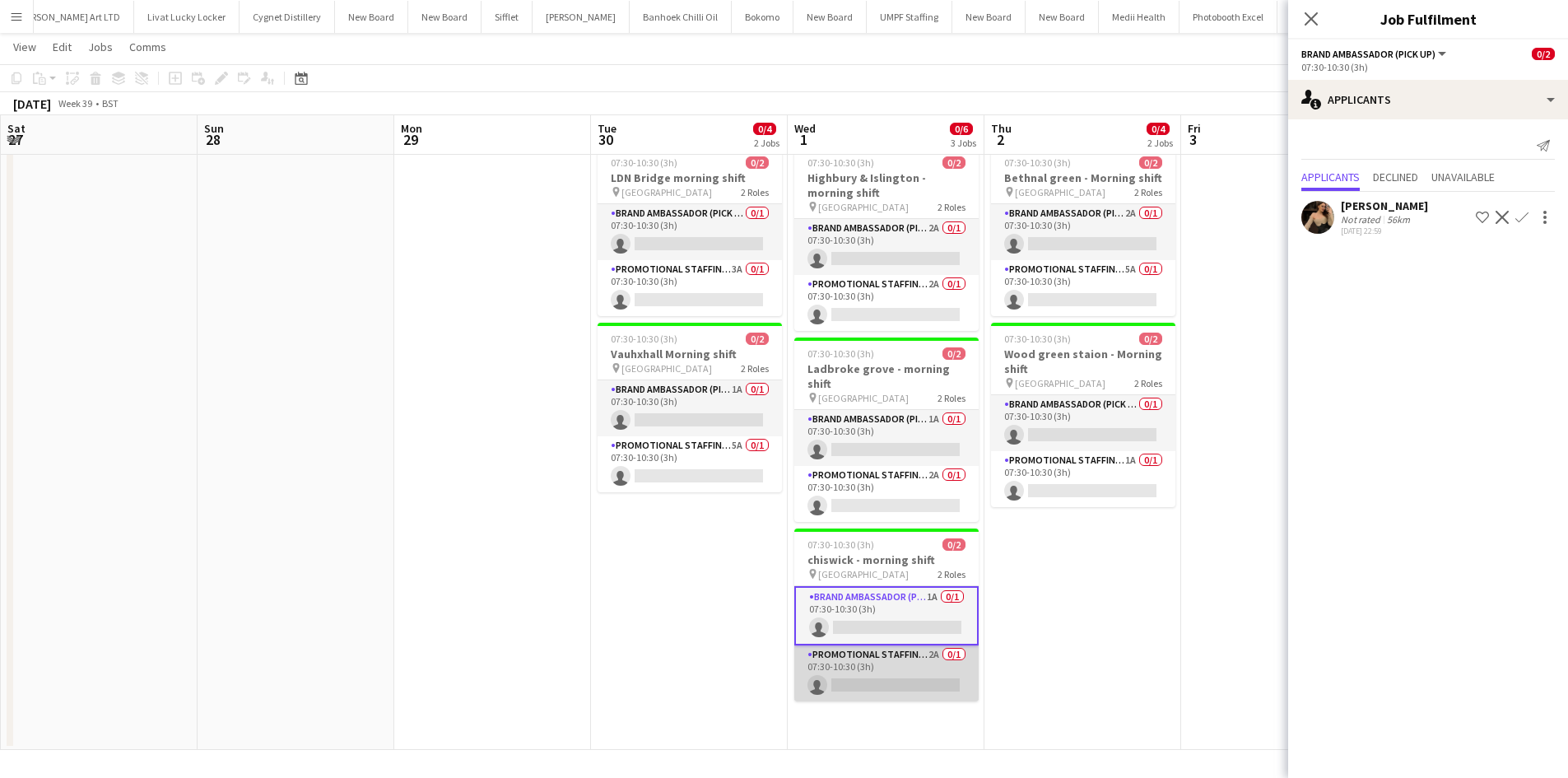
click at [929, 645] on app-card-role "Promotional Staffing (Brand Ambassadors) 2A 0/1 07:30-10:30 (3h) single-neutral…" at bounding box center [886, 673] width 185 height 56
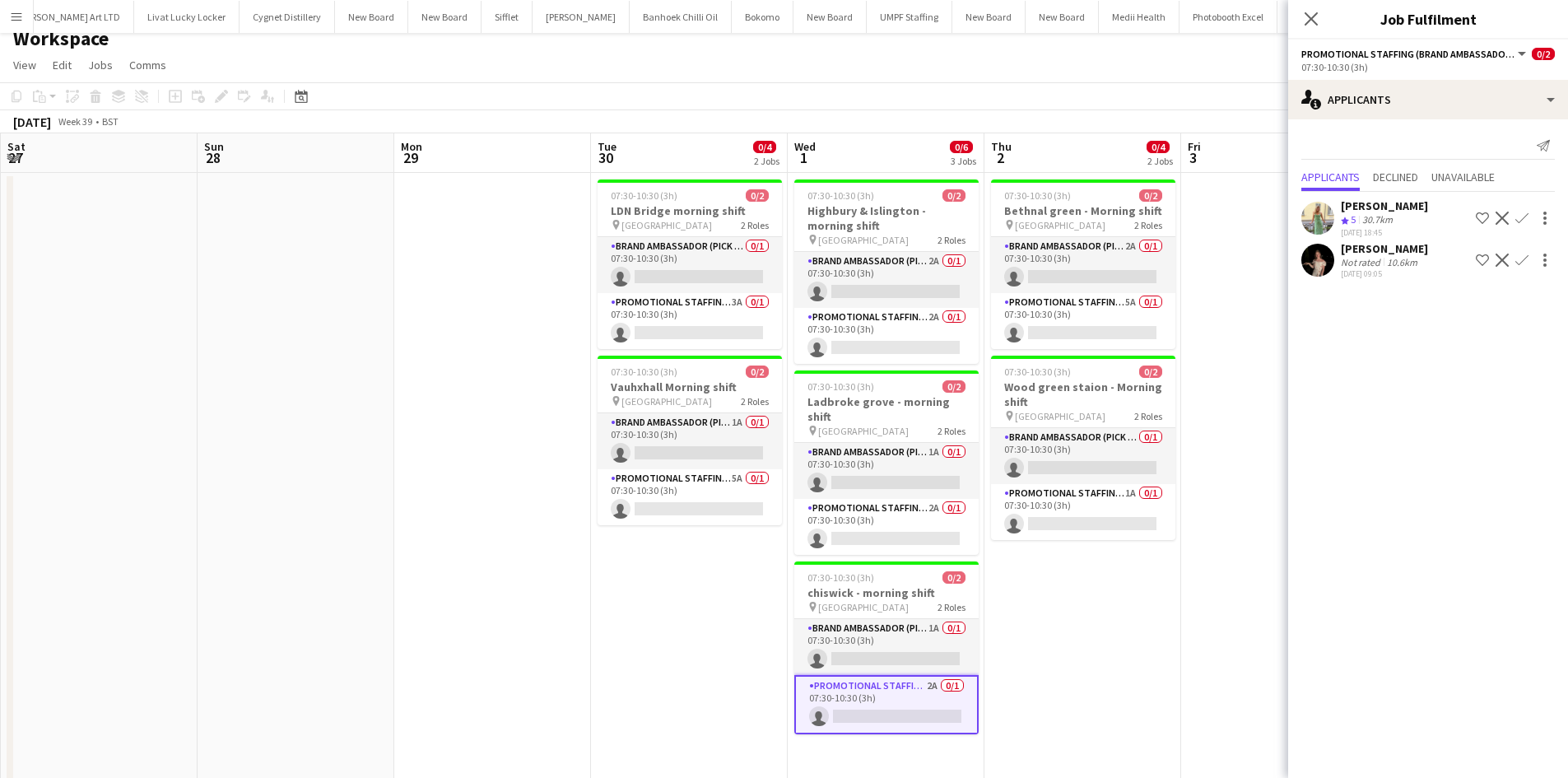
scroll to position [0, 0]
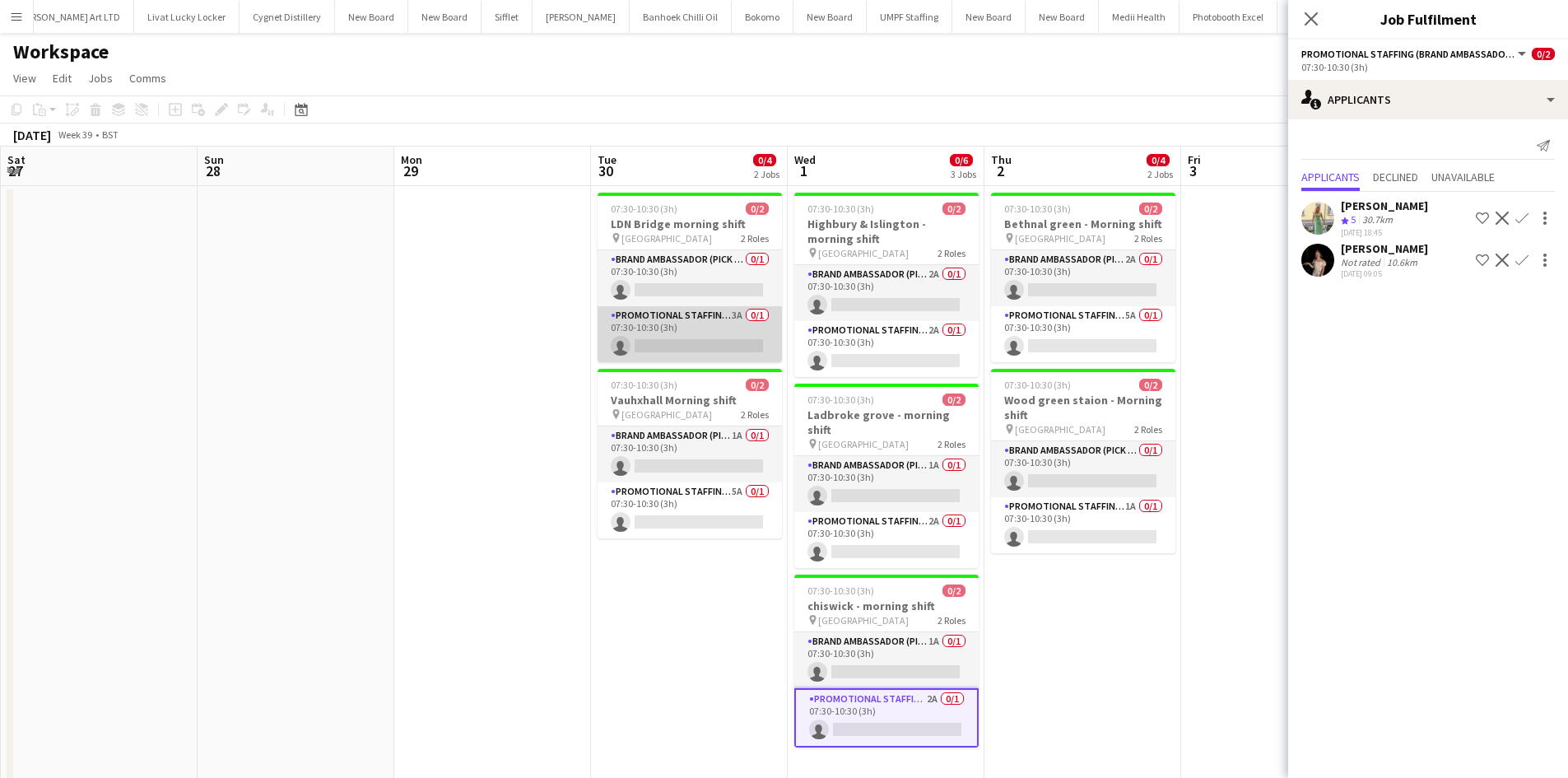
click at [731, 318] on app-card-role "Promotional Staffing (Brand Ambassadors) 3A 0/1 07:30-10:30 (3h) single-neutral…" at bounding box center [690, 334] width 185 height 56
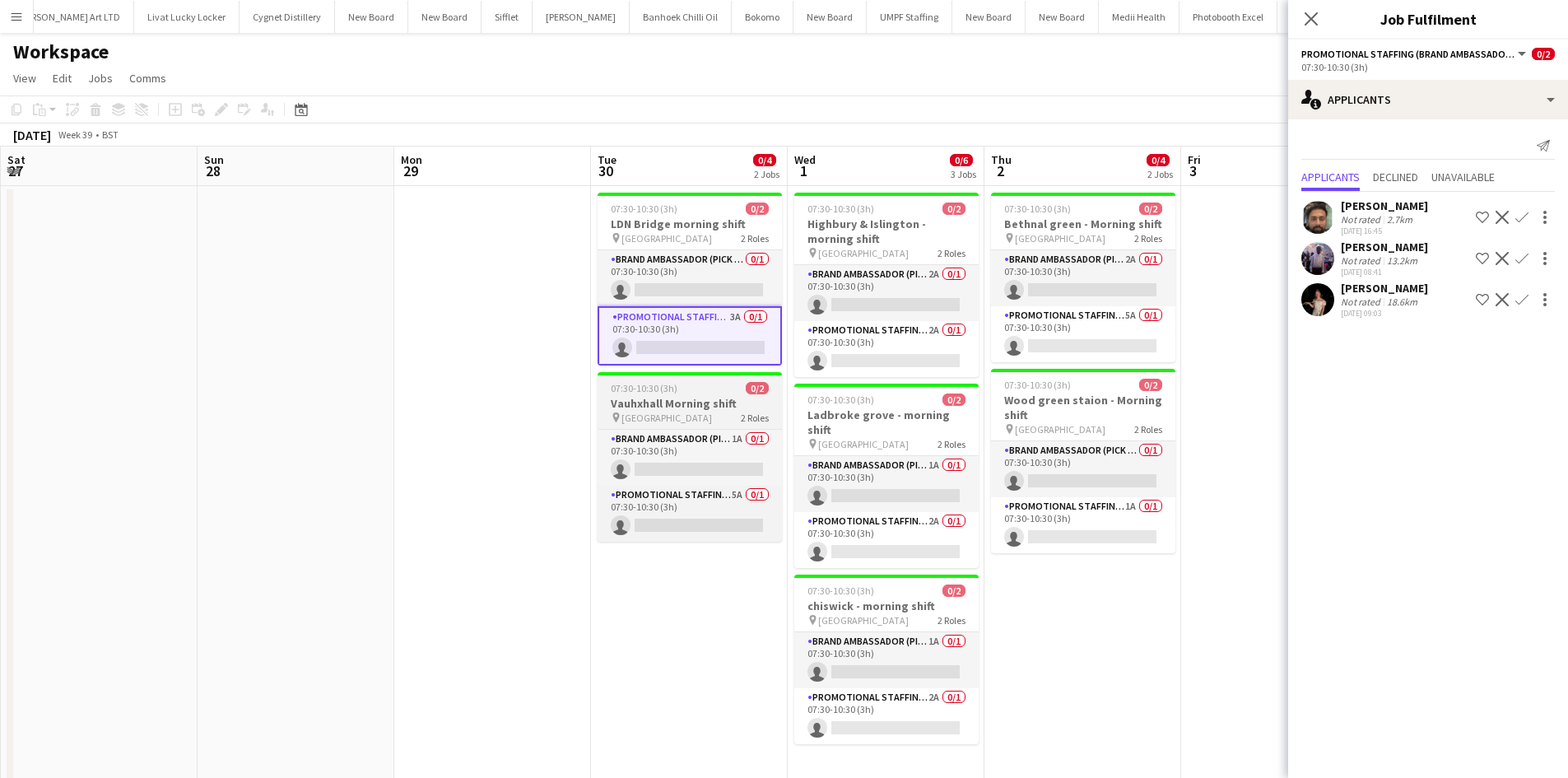
click at [737, 429] on div "Brand Ambassador (Pick up) 1A 0/1 07:30-10:30 (3h) single-neutral-actions Promo…" at bounding box center [690, 485] width 185 height 113
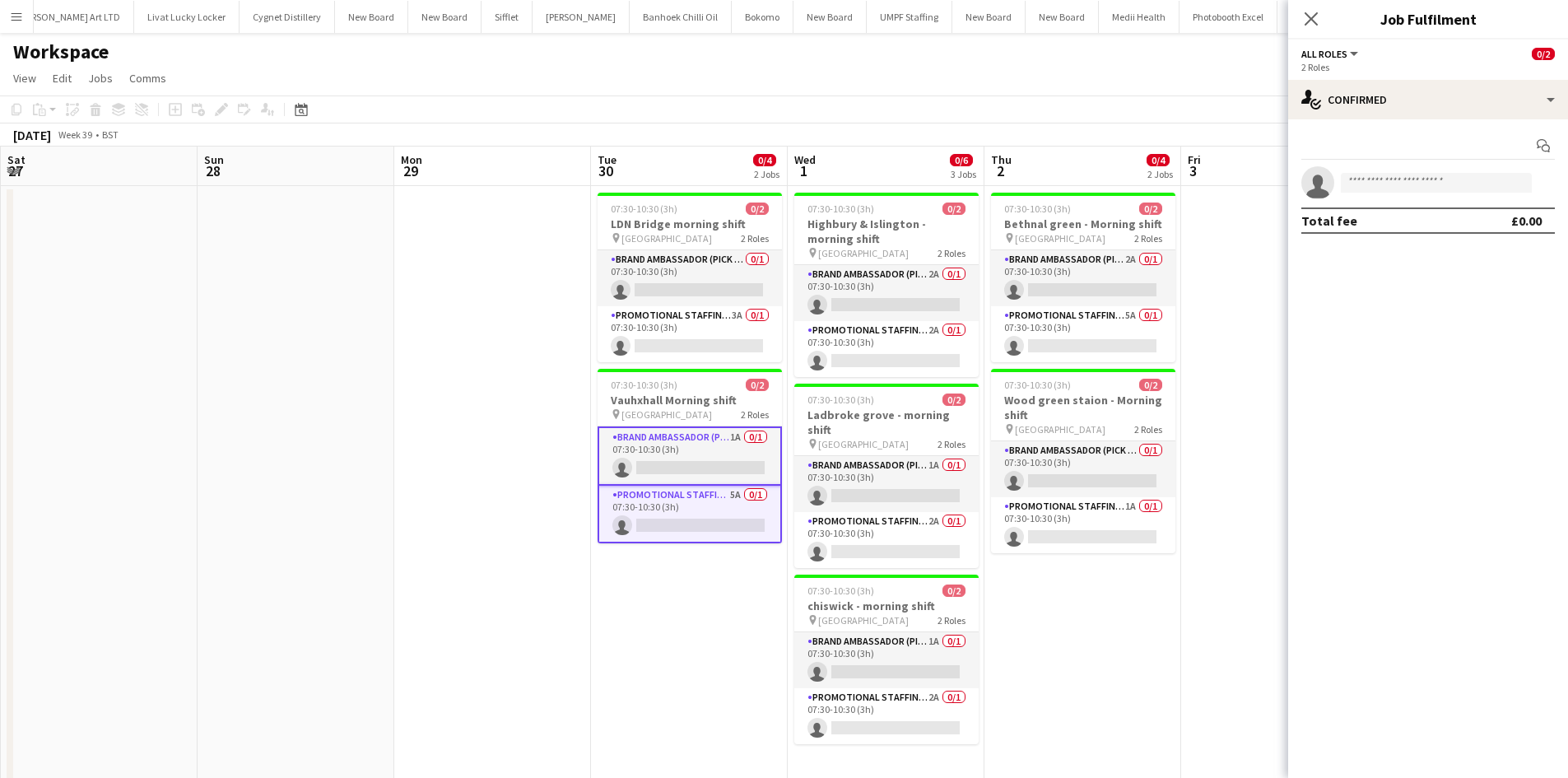
click at [734, 501] on app-card-role "Promotional Staffing (Brand Ambassadors) 5A 0/1 07:30-10:30 (3h) single-neutral…" at bounding box center [690, 514] width 185 height 58
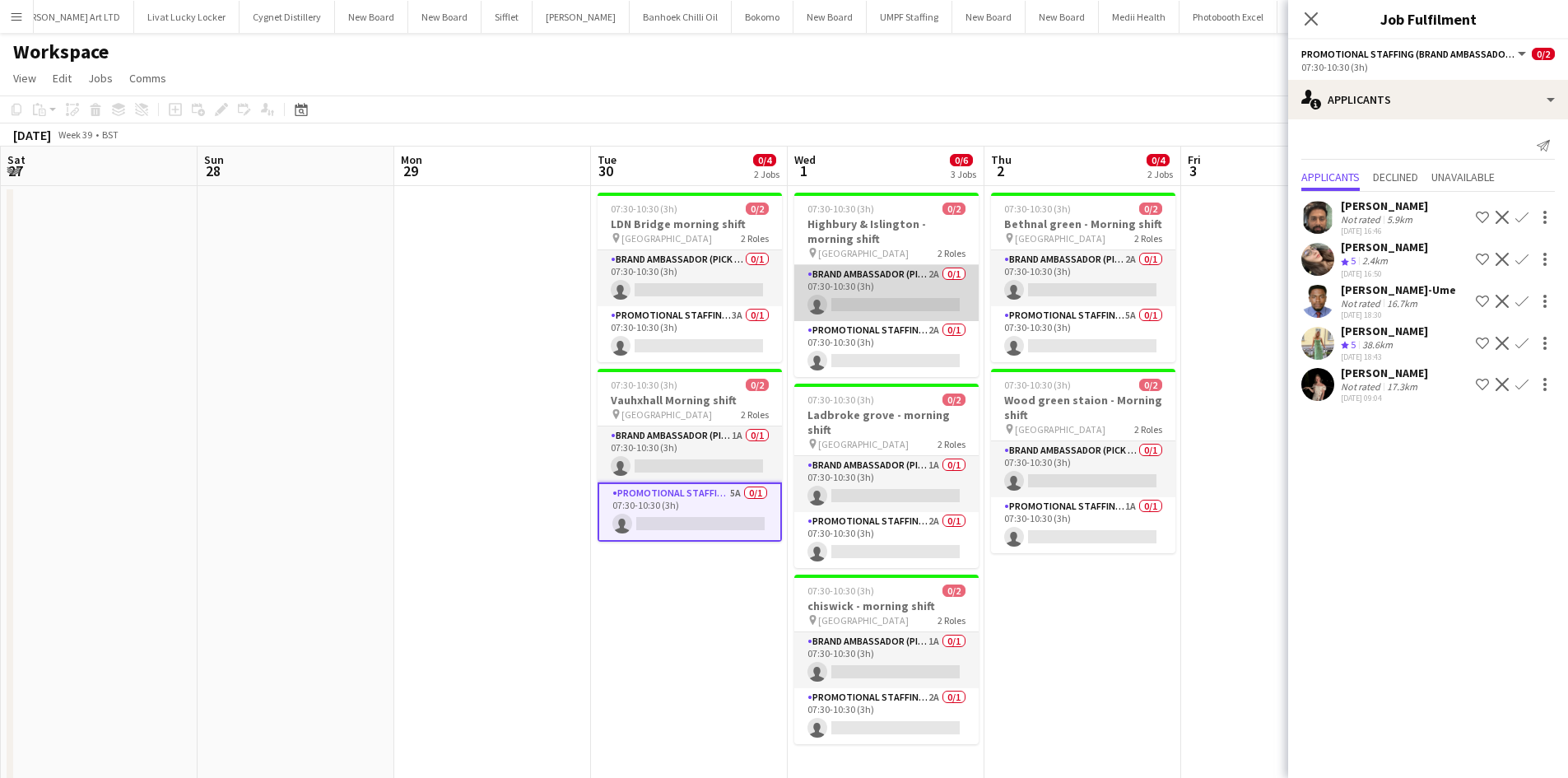
click at [919, 272] on app-card-role "Brand Ambassador (Pick up) 2A 0/1 07:30-10:30 (3h) single-neutral-actions" at bounding box center [886, 292] width 185 height 56
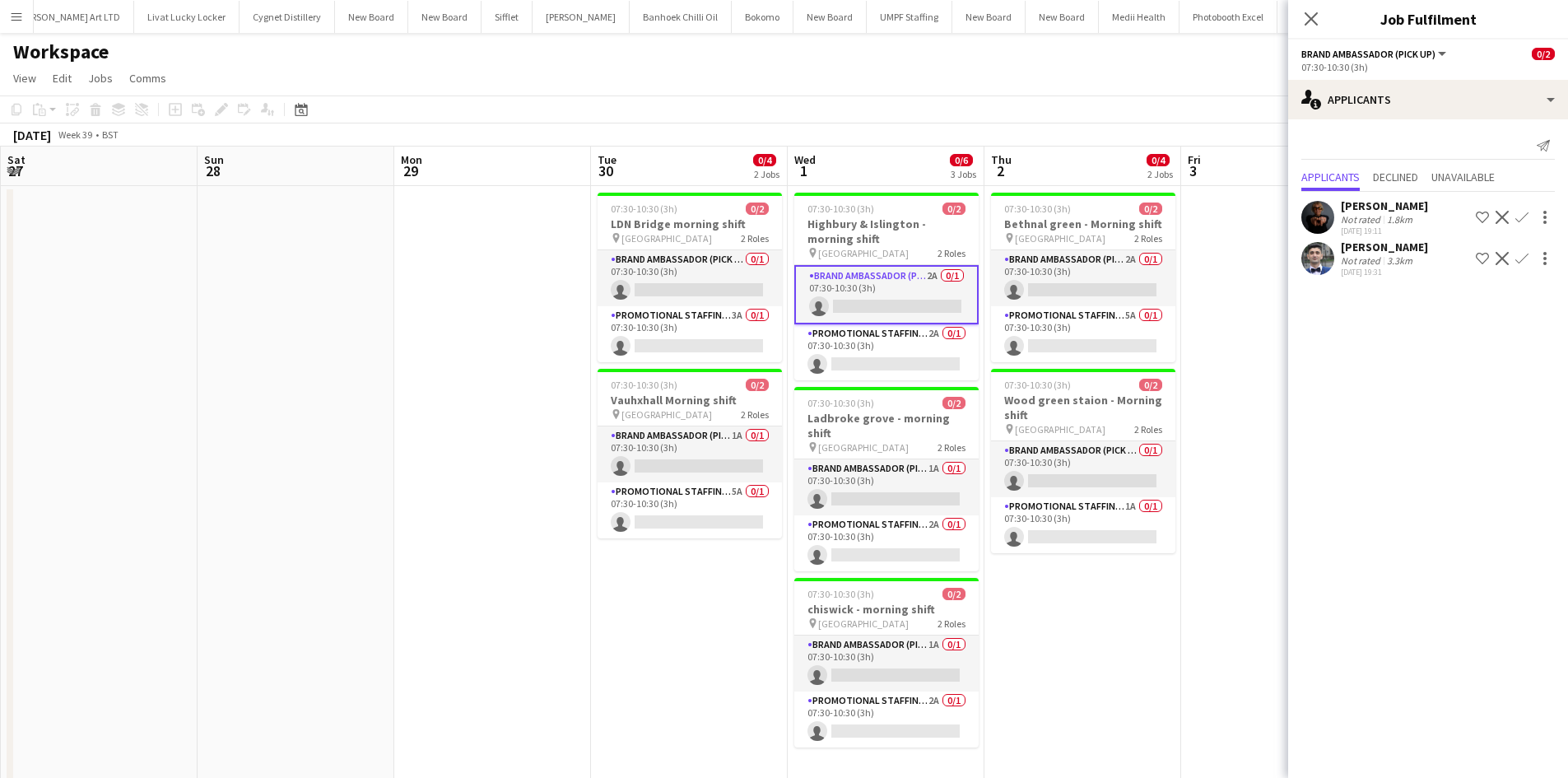
click at [1526, 254] on app-icon "Confirm" at bounding box center [1522, 259] width 13 height 13
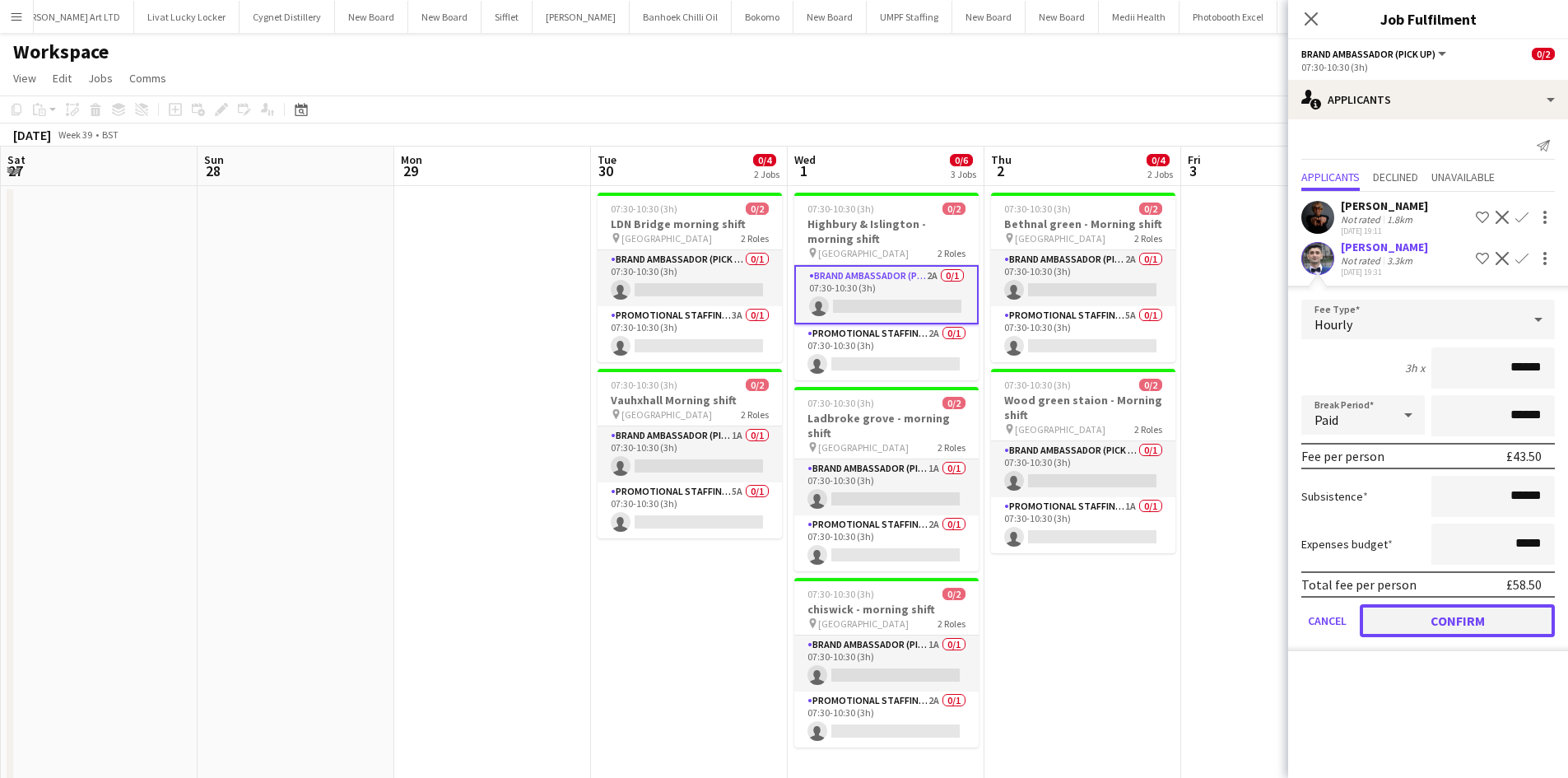
click at [1434, 619] on button "Confirm" at bounding box center [1457, 620] width 195 height 33
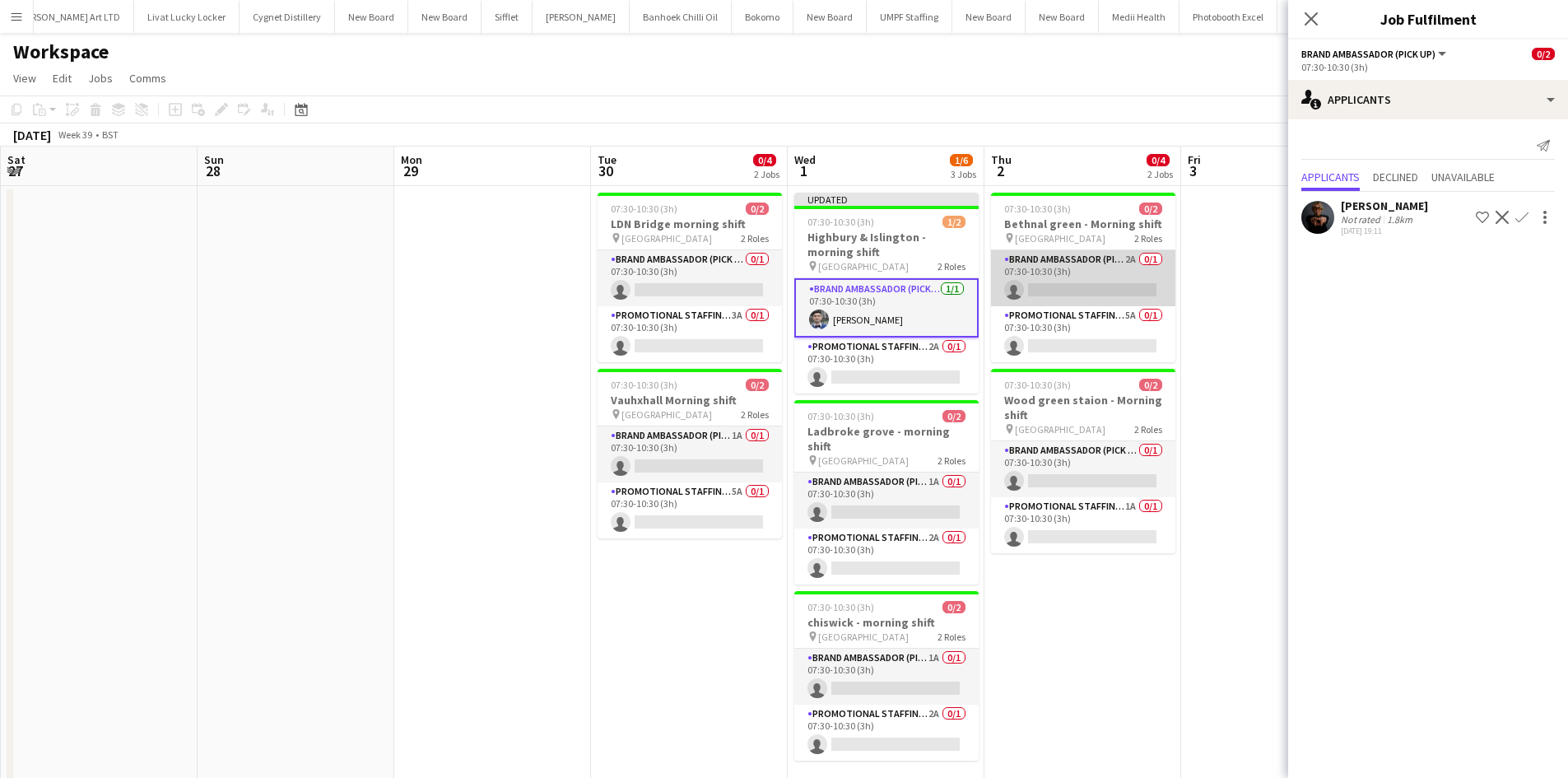
click at [1130, 255] on app-card-role "Brand Ambassador (Pick up) 2A 0/1 07:30-10:30 (3h) single-neutral-actions" at bounding box center [1083, 278] width 185 height 56
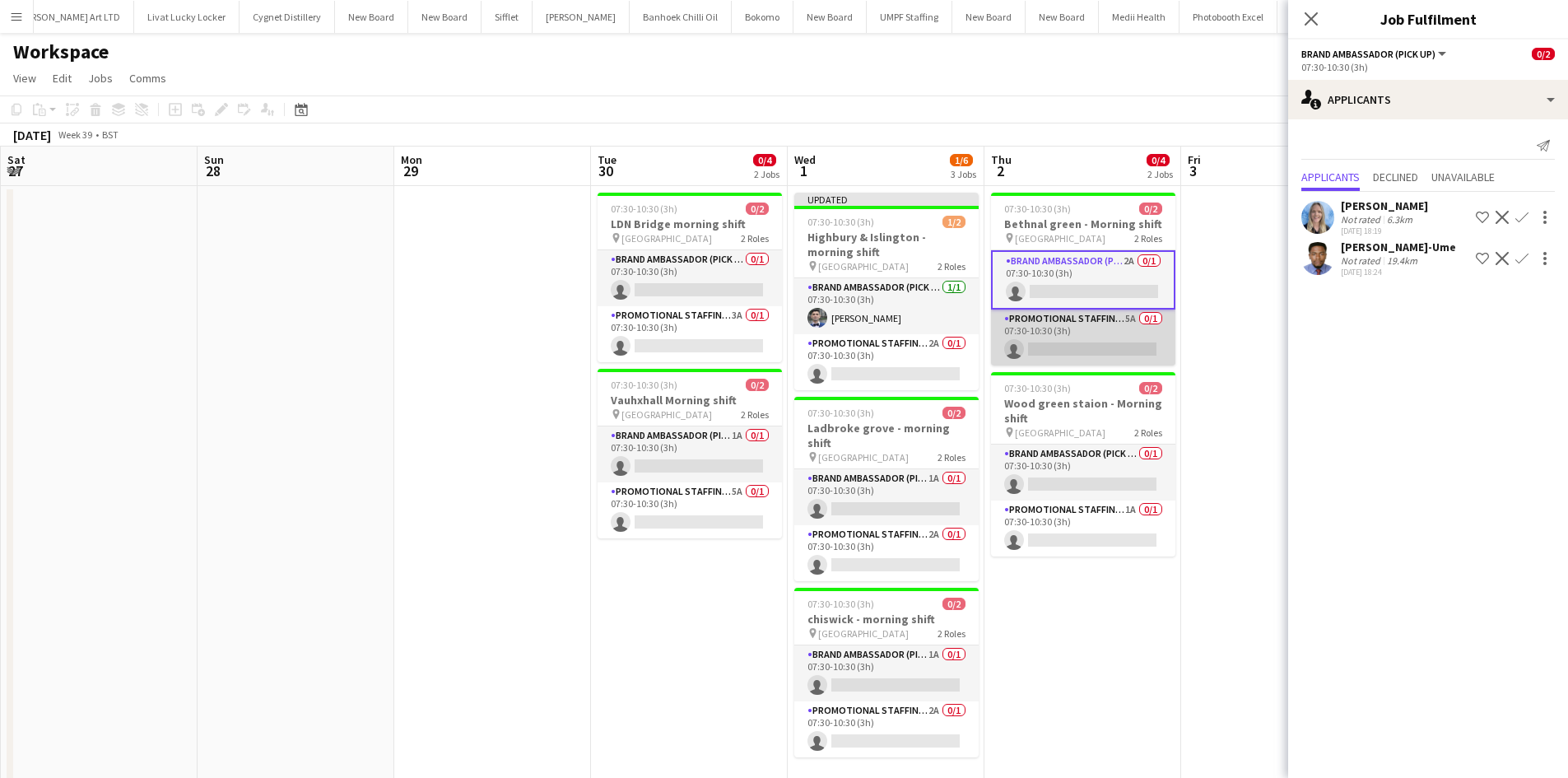
click at [1134, 319] on app-card-role "Promotional Staffing (Brand Ambassadors) 5A 0/1 07:30-10:30 (3h) single-neutral…" at bounding box center [1083, 337] width 185 height 56
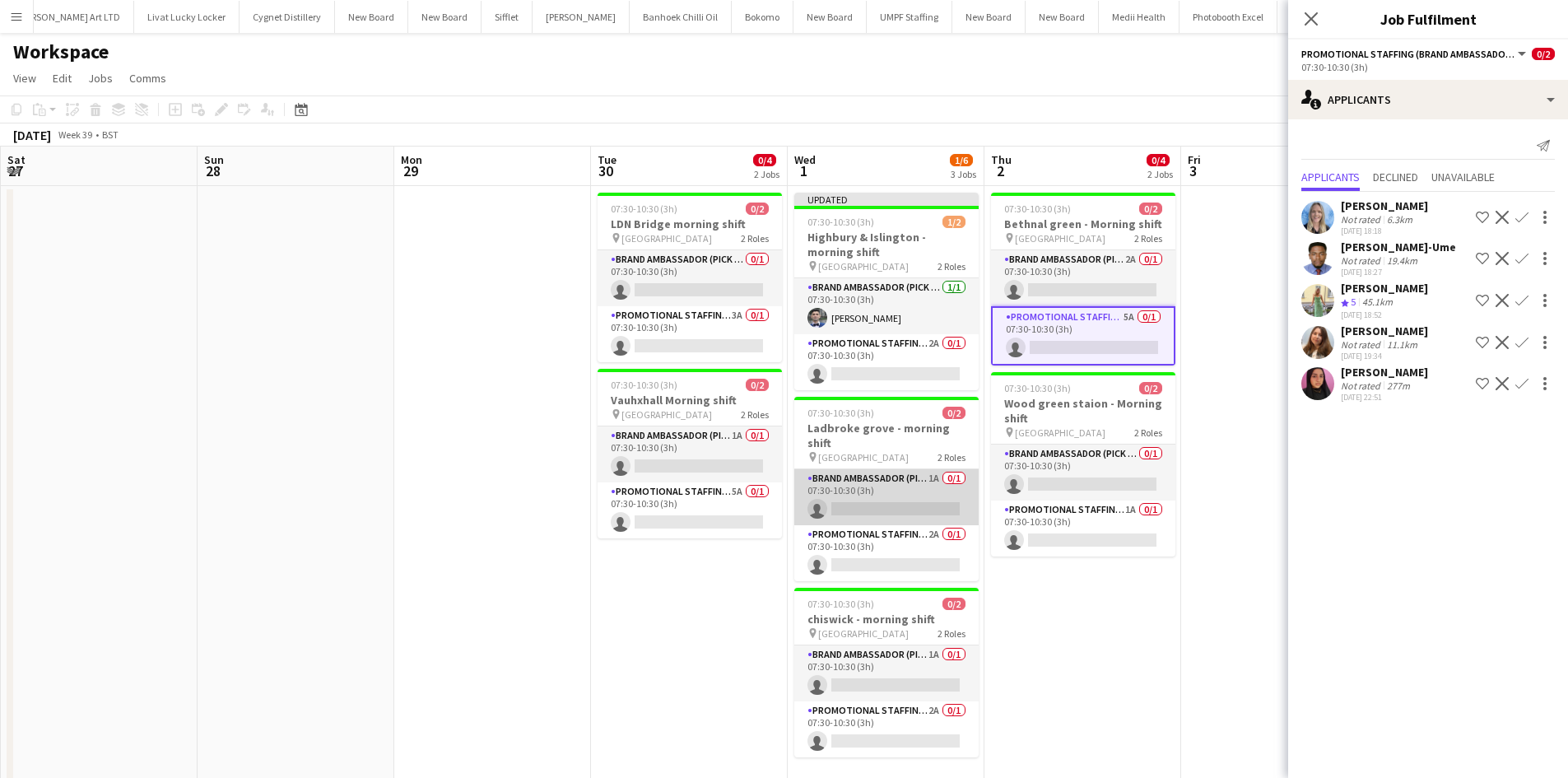
click at [929, 469] on app-card-role "Brand Ambassador (Pick up) 1A 0/1 07:30-10:30 (3h) single-neutral-actions" at bounding box center [886, 497] width 185 height 56
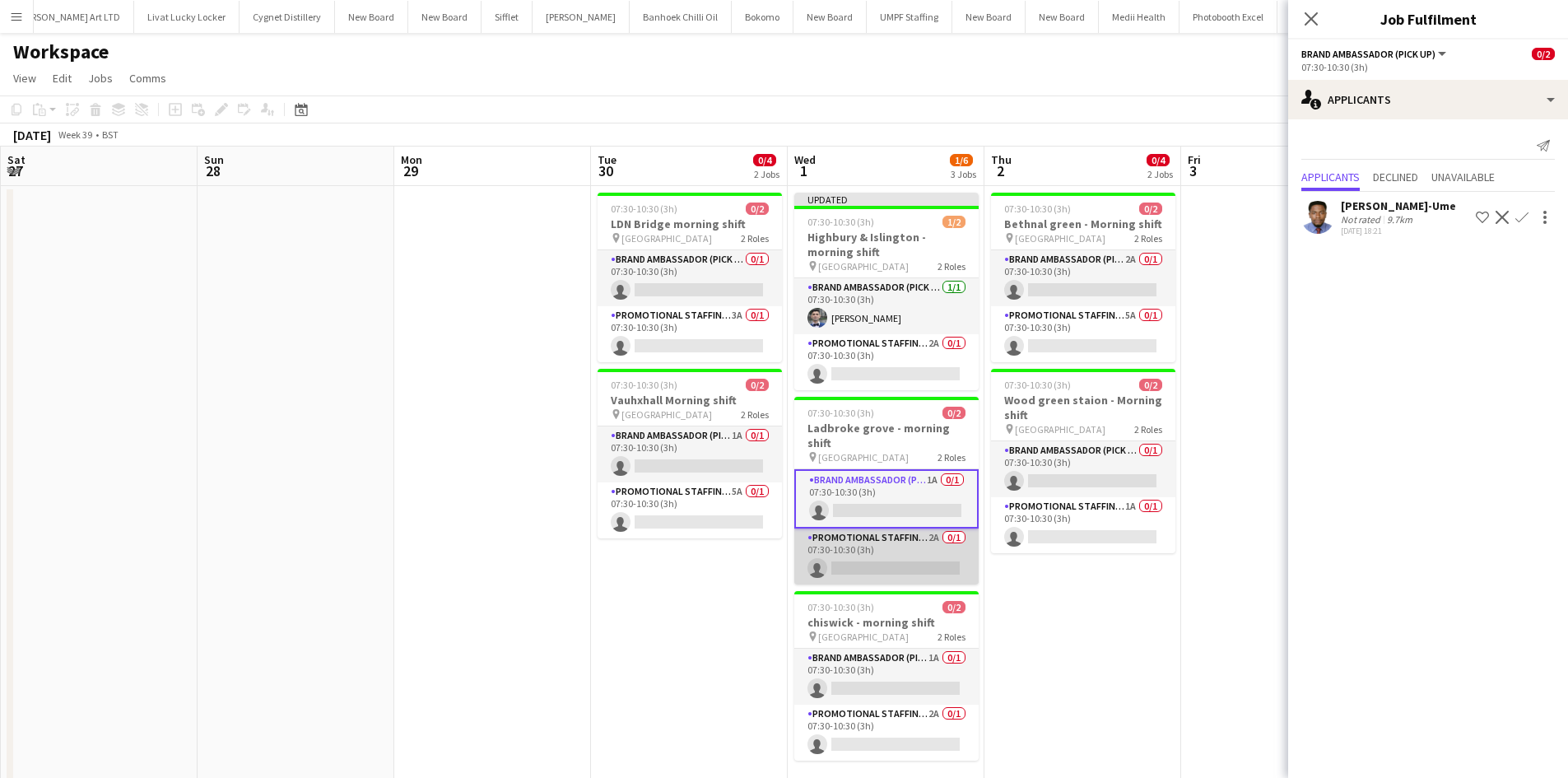
click at [934, 528] on app-card-role "Promotional Staffing (Brand Ambassadors) 2A 0/1 07:30-10:30 (3h) single-neutral…" at bounding box center [886, 556] width 185 height 56
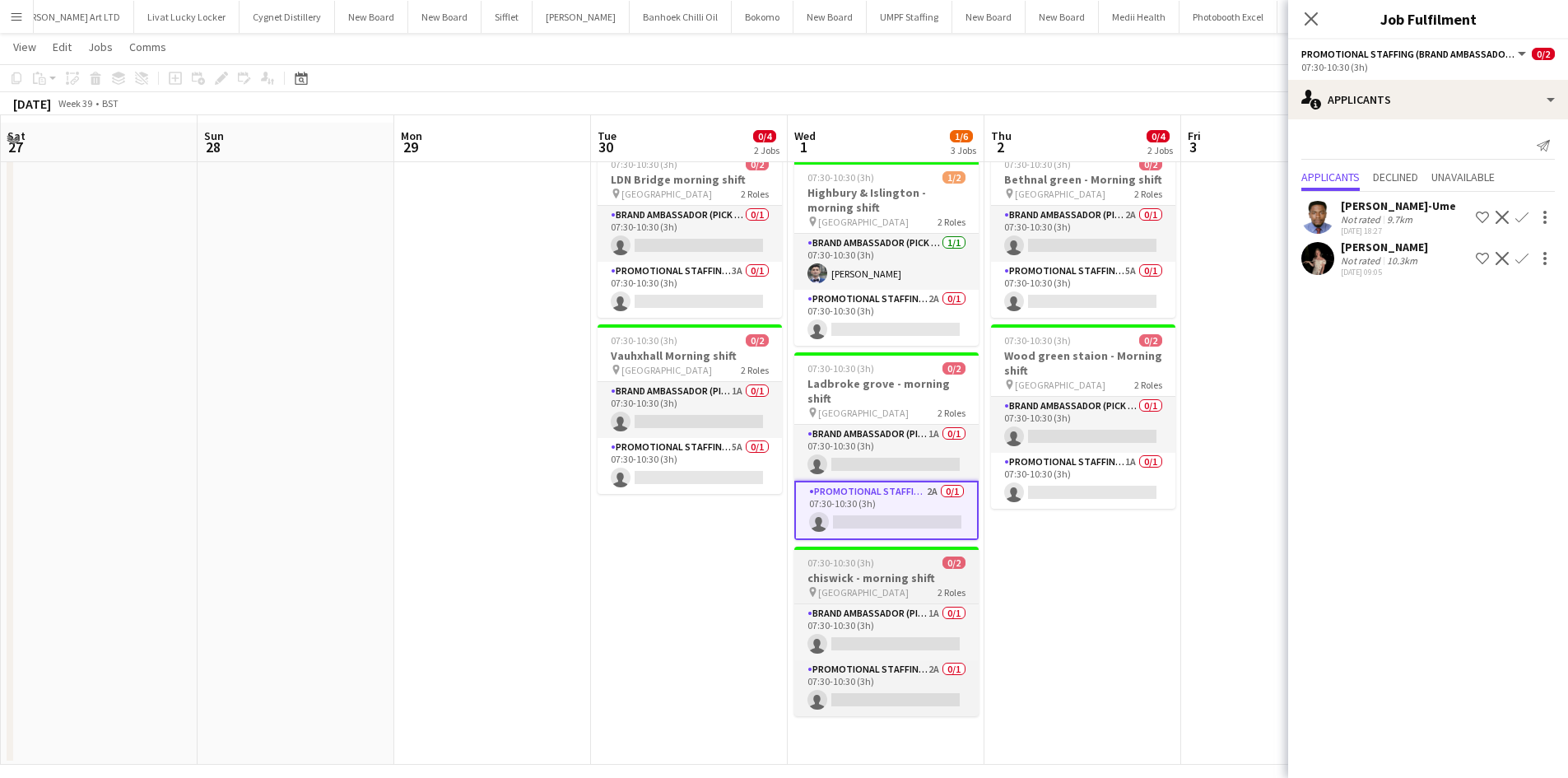
scroll to position [58, 0]
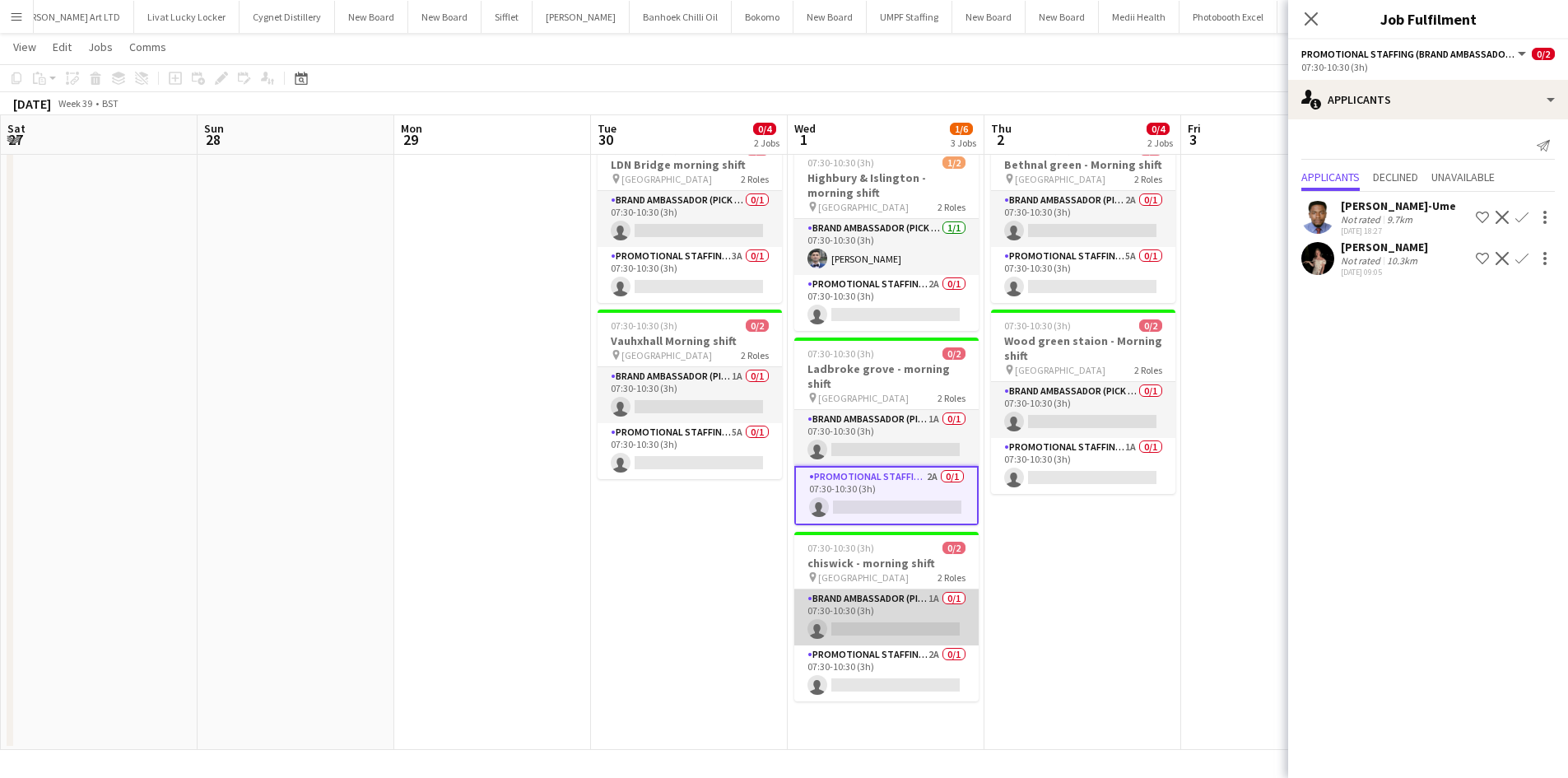
click at [930, 589] on app-card-role "Brand Ambassador (Pick up) 1A 0/1 07:30-10:30 (3h) single-neutral-actions" at bounding box center [886, 617] width 185 height 56
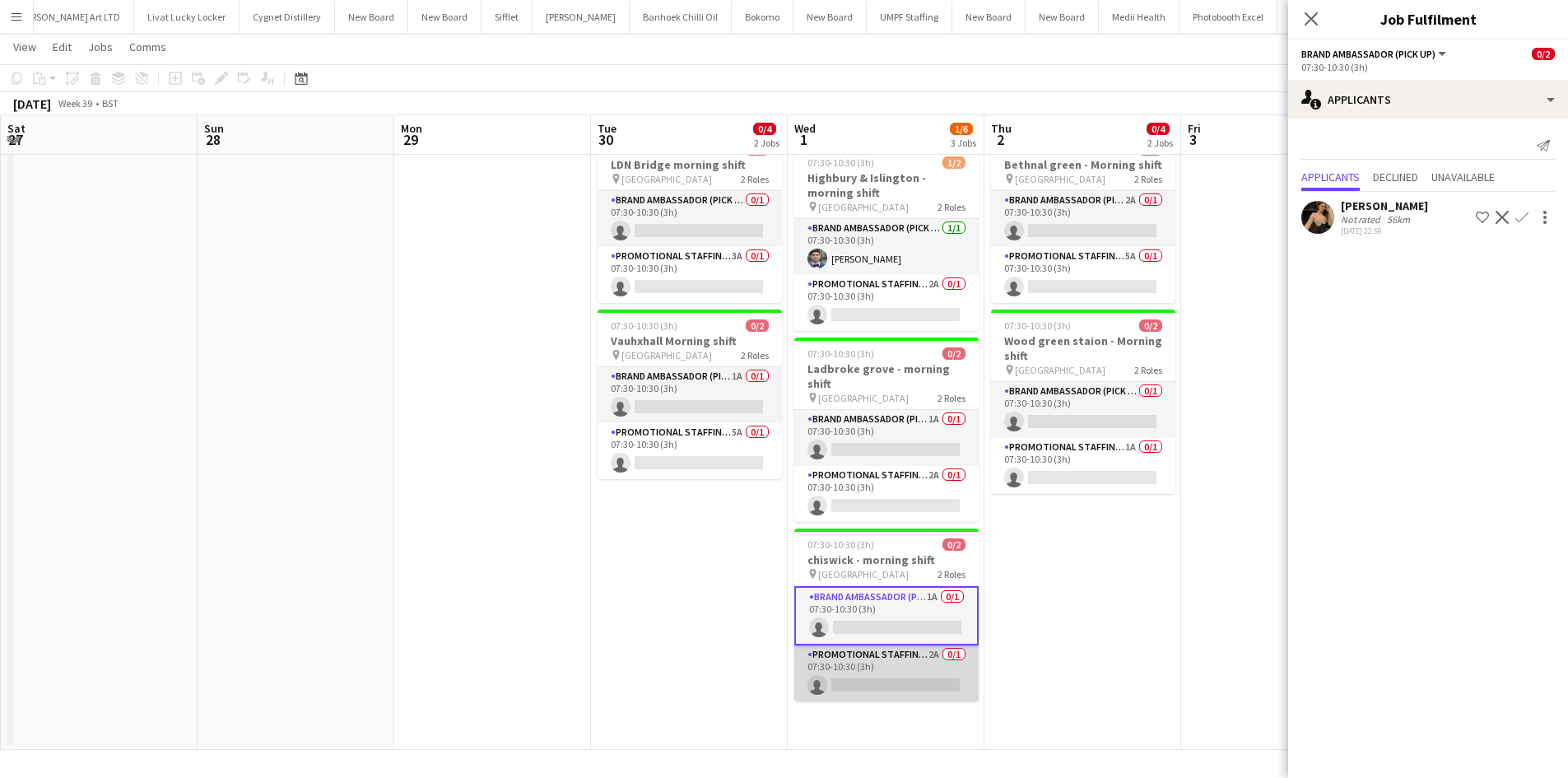
click at [941, 645] on app-card-role "Promotional Staffing (Brand Ambassadors) 2A 0/1 07:30-10:30 (3h) single-neutral…" at bounding box center [886, 673] width 185 height 56
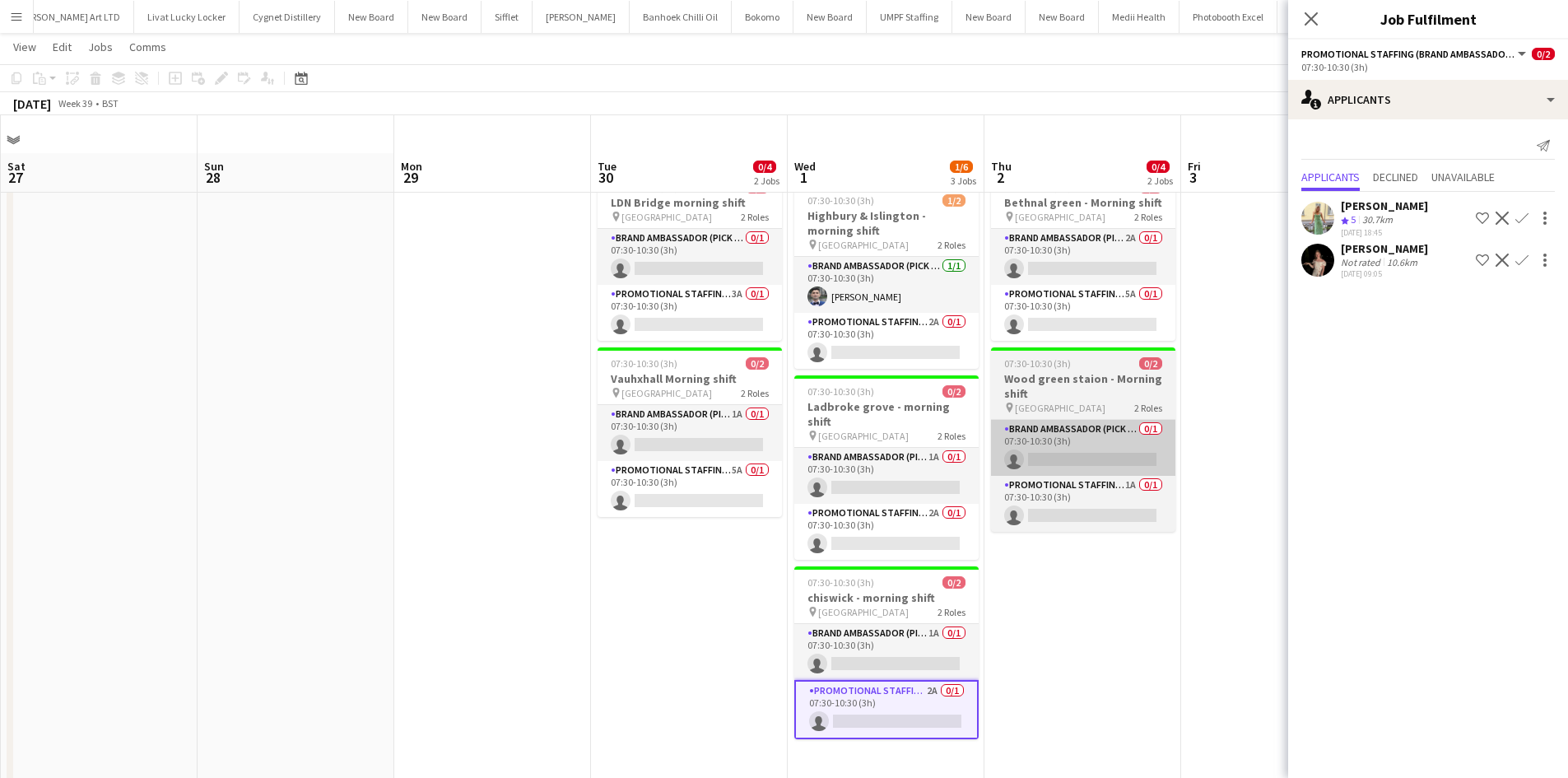
scroll to position [0, 0]
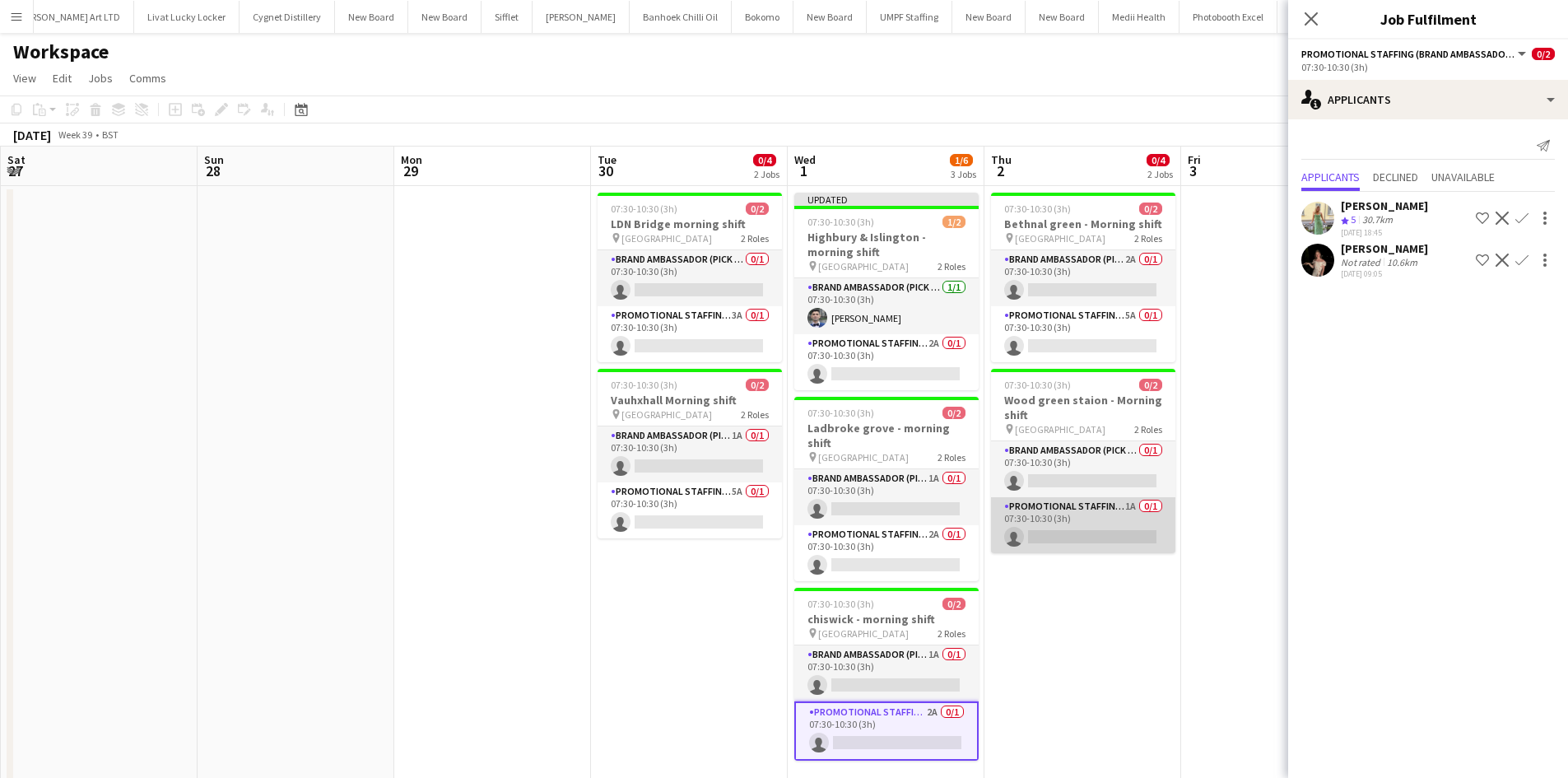
click at [1128, 509] on app-card-role "Promotional Staffing (Brand Ambassadors) 1A 0/1 07:30-10:30 (3h) single-neutral…" at bounding box center [1083, 524] width 185 height 56
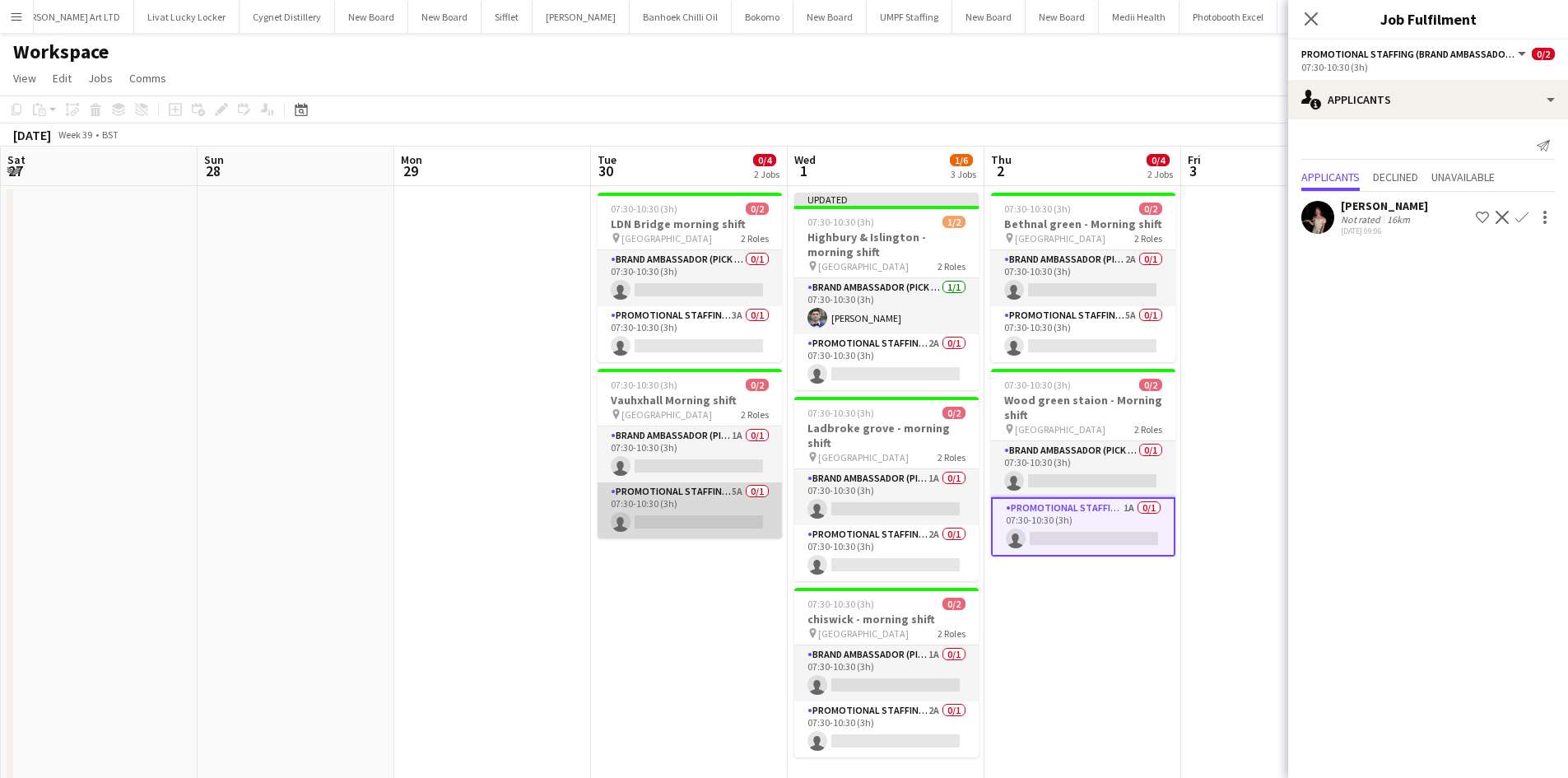
click at [734, 491] on app-card-role "Promotional Staffing (Brand Ambassadors) 5A 0/1 07:30-10:30 (3h) single-neutral…" at bounding box center [690, 510] width 185 height 56
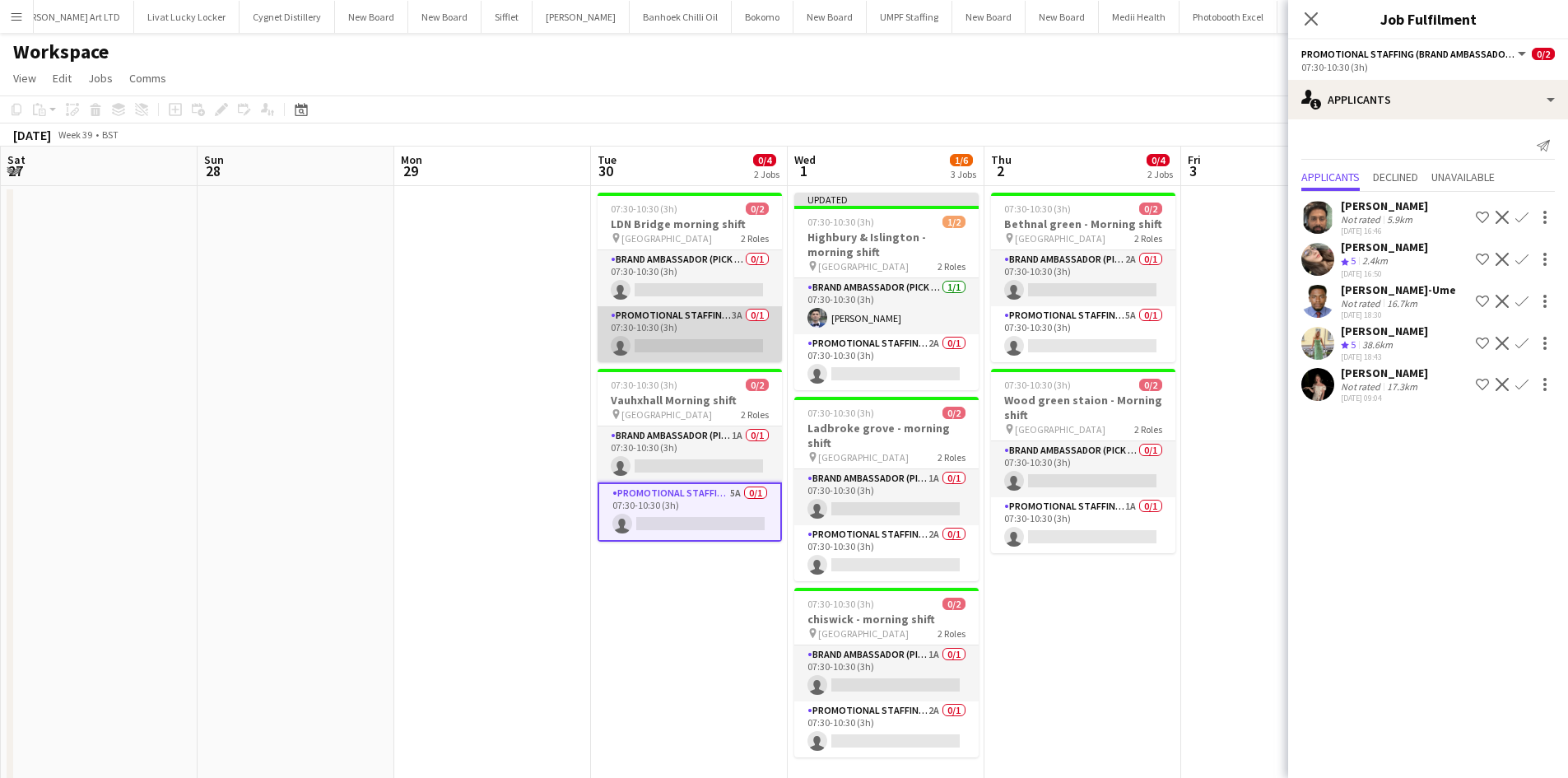
drag, startPoint x: 746, startPoint y: 321, endPoint x: 754, endPoint y: 331, distance: 12.8
click at [747, 321] on app-card-role "Promotional Staffing (Brand Ambassadors) 3A 0/1 07:30-10:30 (3h) single-neutral…" at bounding box center [690, 334] width 185 height 56
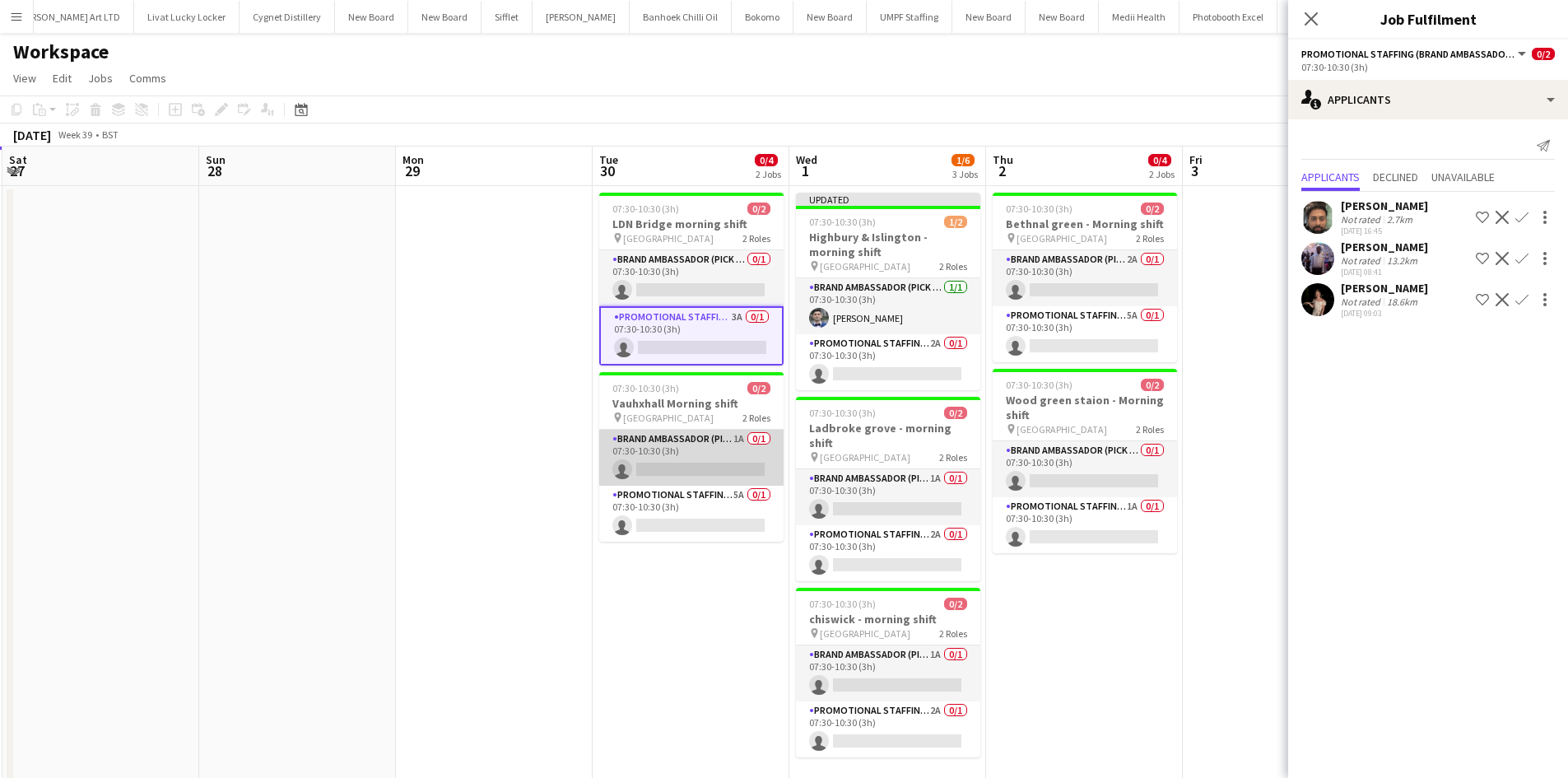
click at [735, 444] on app-card-role "Brand Ambassador (Pick up) 1A 0/1 07:30-10:30 (3h) single-neutral-actions" at bounding box center [691, 457] width 185 height 56
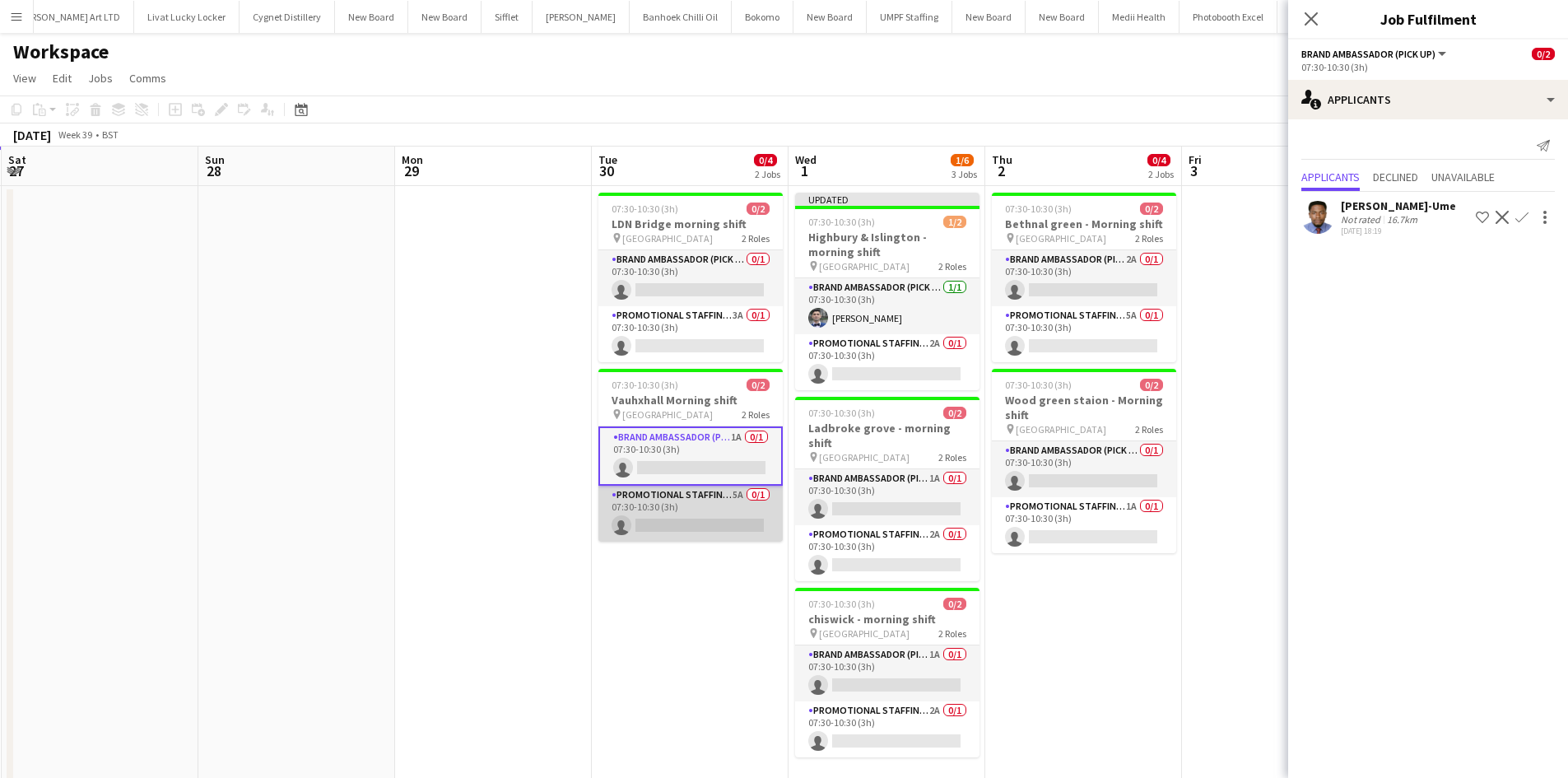
click at [739, 494] on app-card-role "Promotional Staffing (Brand Ambassadors) 5A 0/1 07:30-10:30 (3h) single-neutral…" at bounding box center [690, 513] width 185 height 56
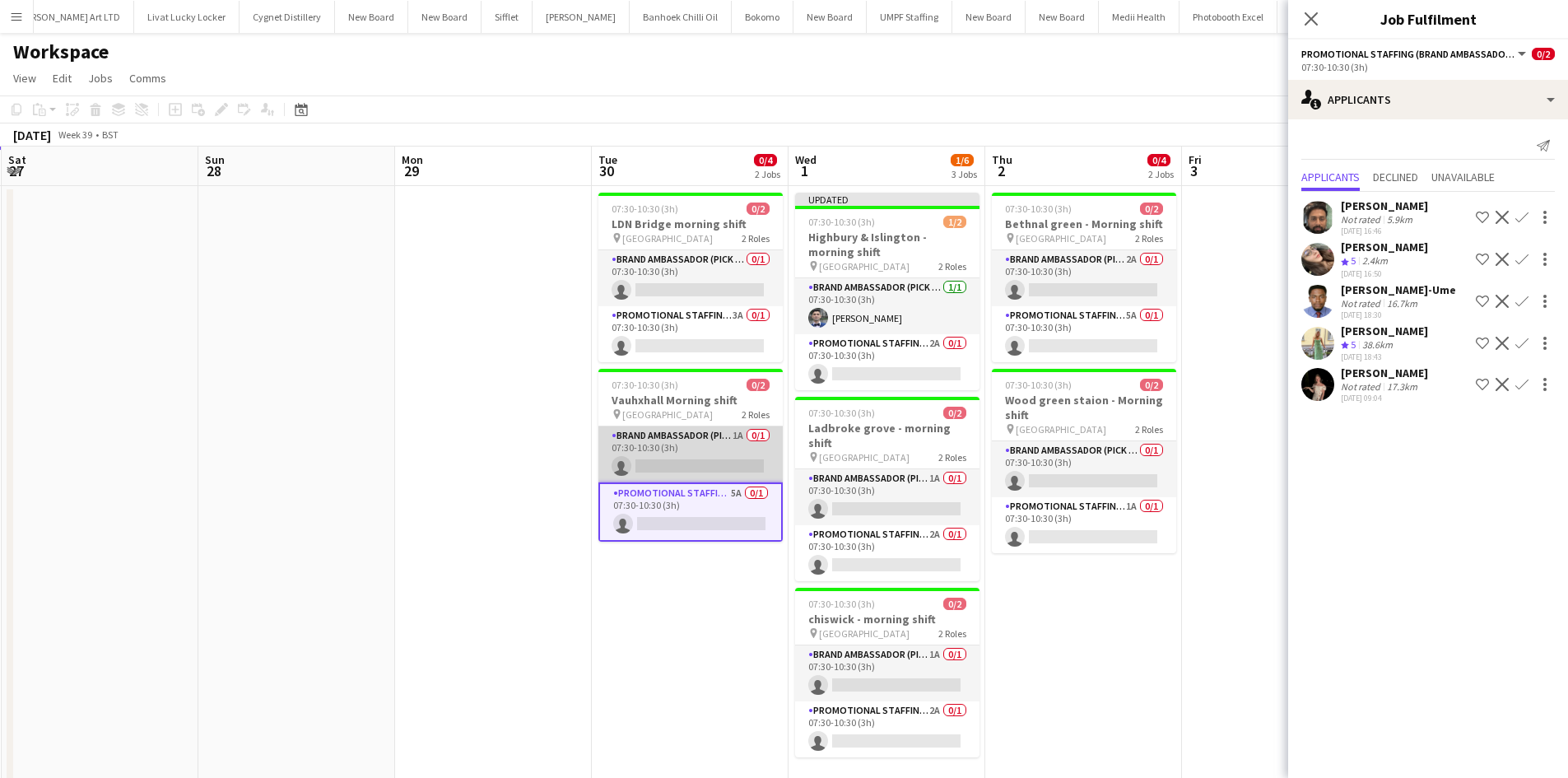
click at [735, 433] on app-card-role "Brand Ambassador (Pick up) 1A 0/1 07:30-10:30 (3h) single-neutral-actions" at bounding box center [690, 454] width 185 height 56
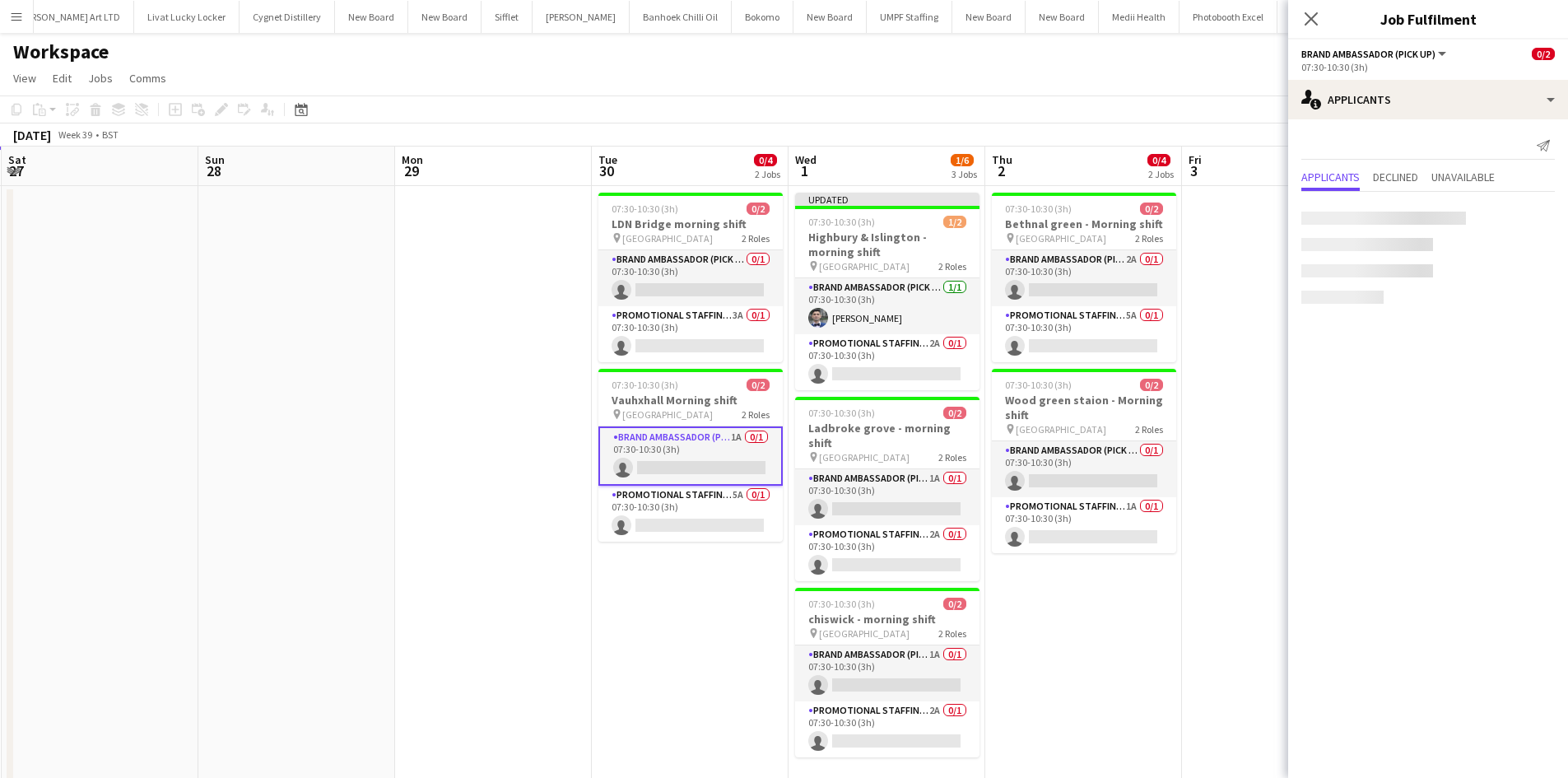
scroll to position [0, 585]
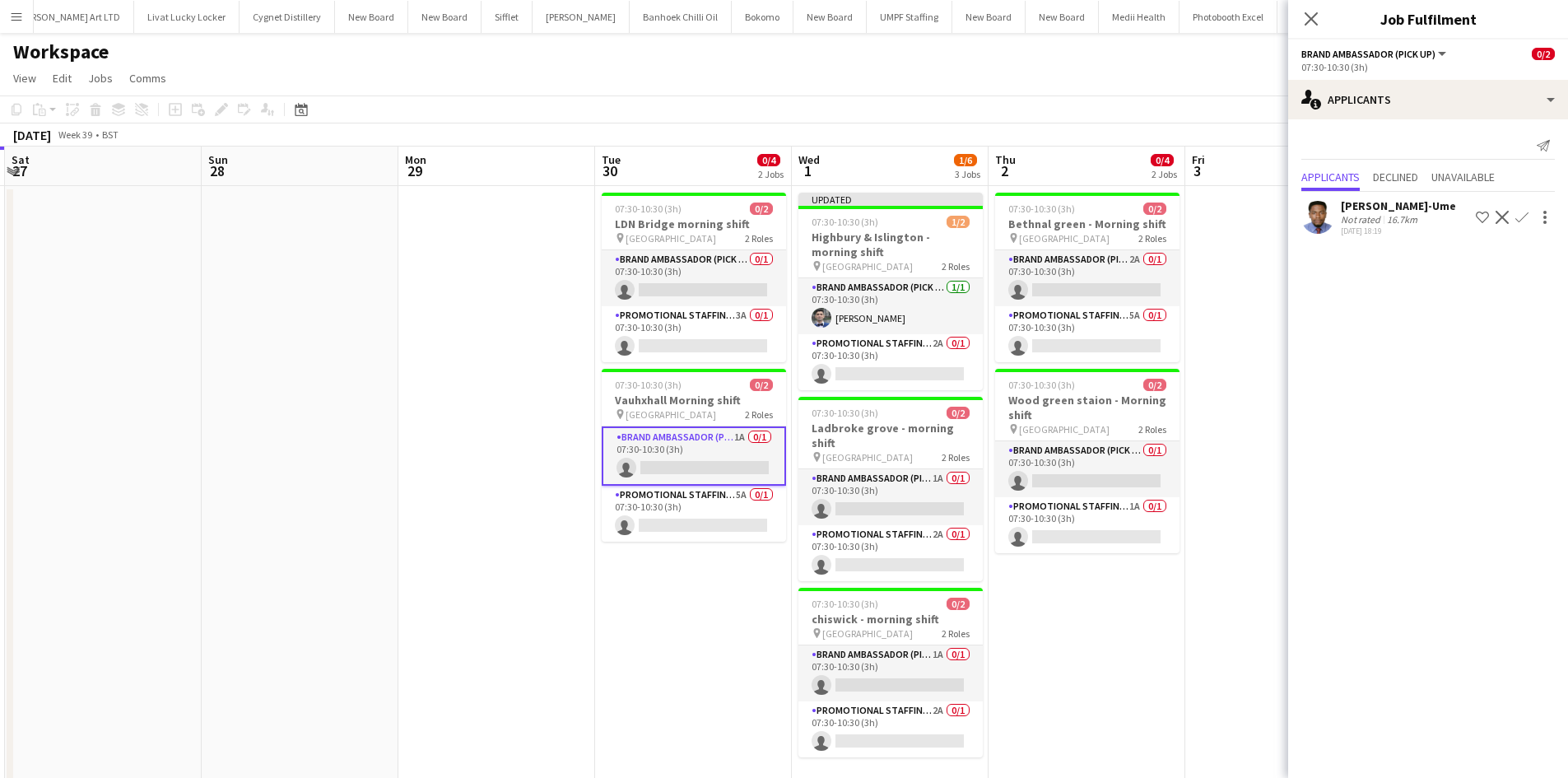
click at [1522, 212] on app-icon "Confirm" at bounding box center [1522, 217] width 13 height 13
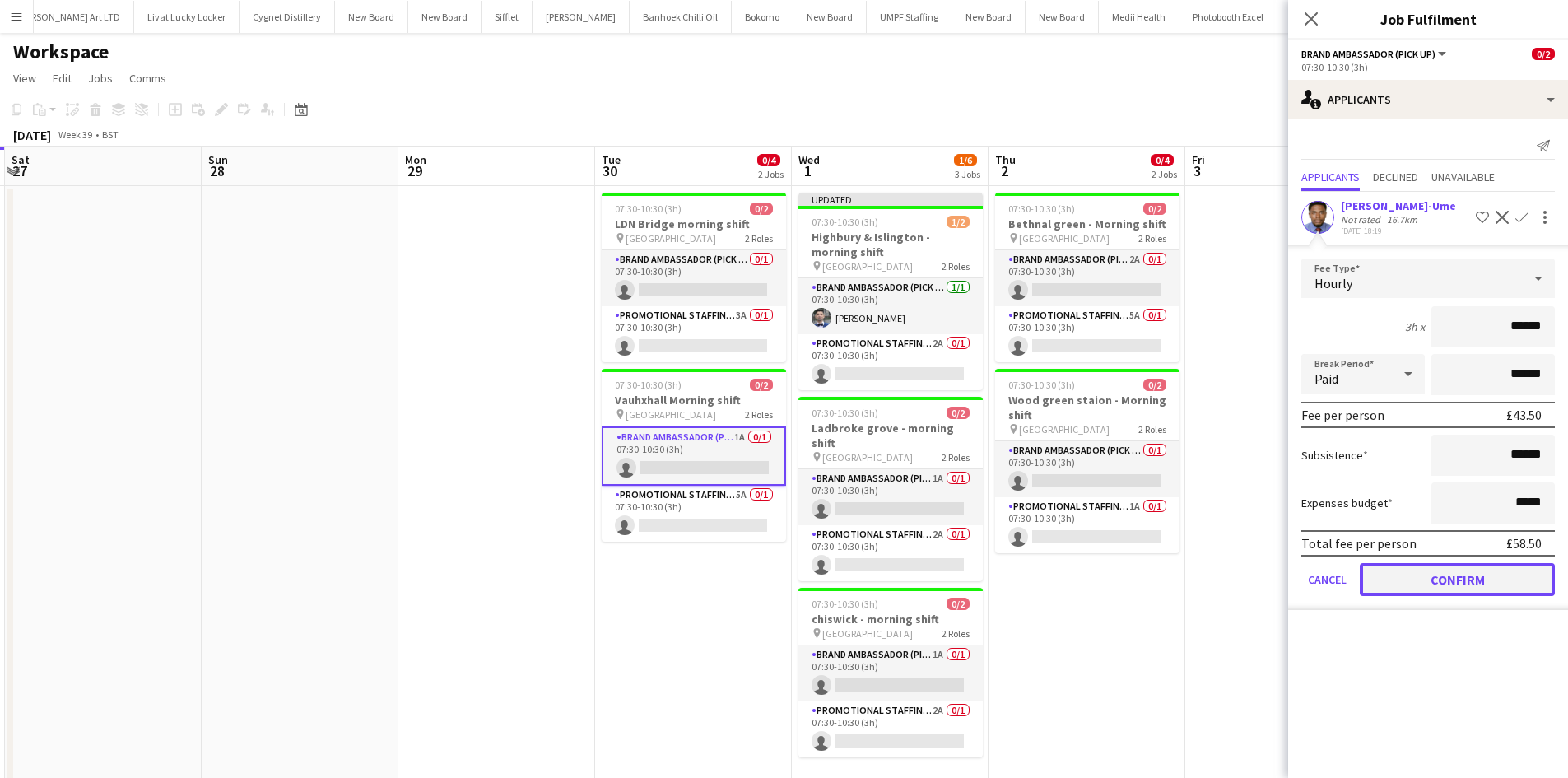
click at [1462, 570] on button "Confirm" at bounding box center [1457, 578] width 195 height 33
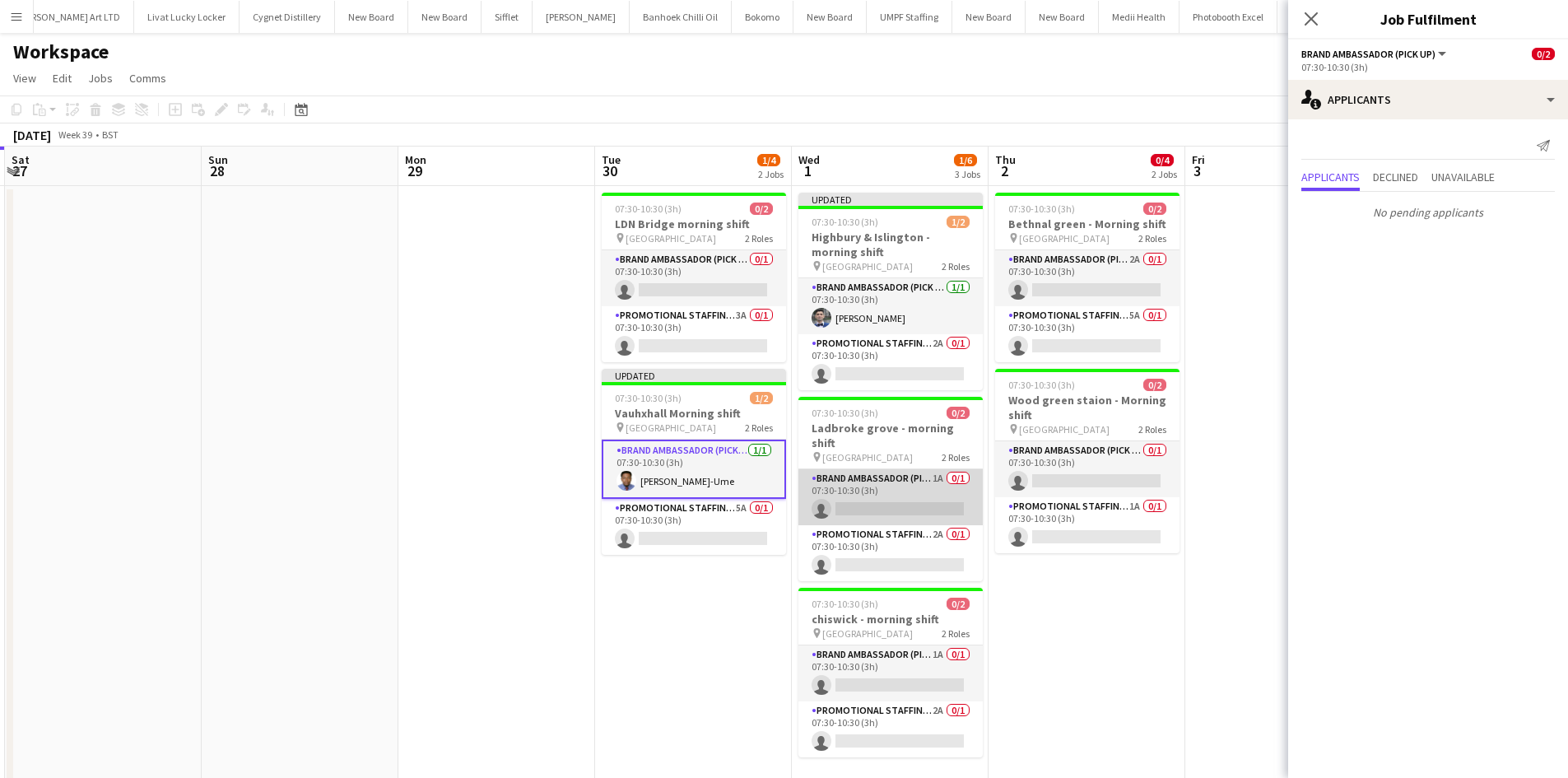
click at [933, 469] on app-card-role "Brand Ambassador (Pick up) 1A 0/1 07:30-10:30 (3h) single-neutral-actions" at bounding box center [890, 497] width 185 height 56
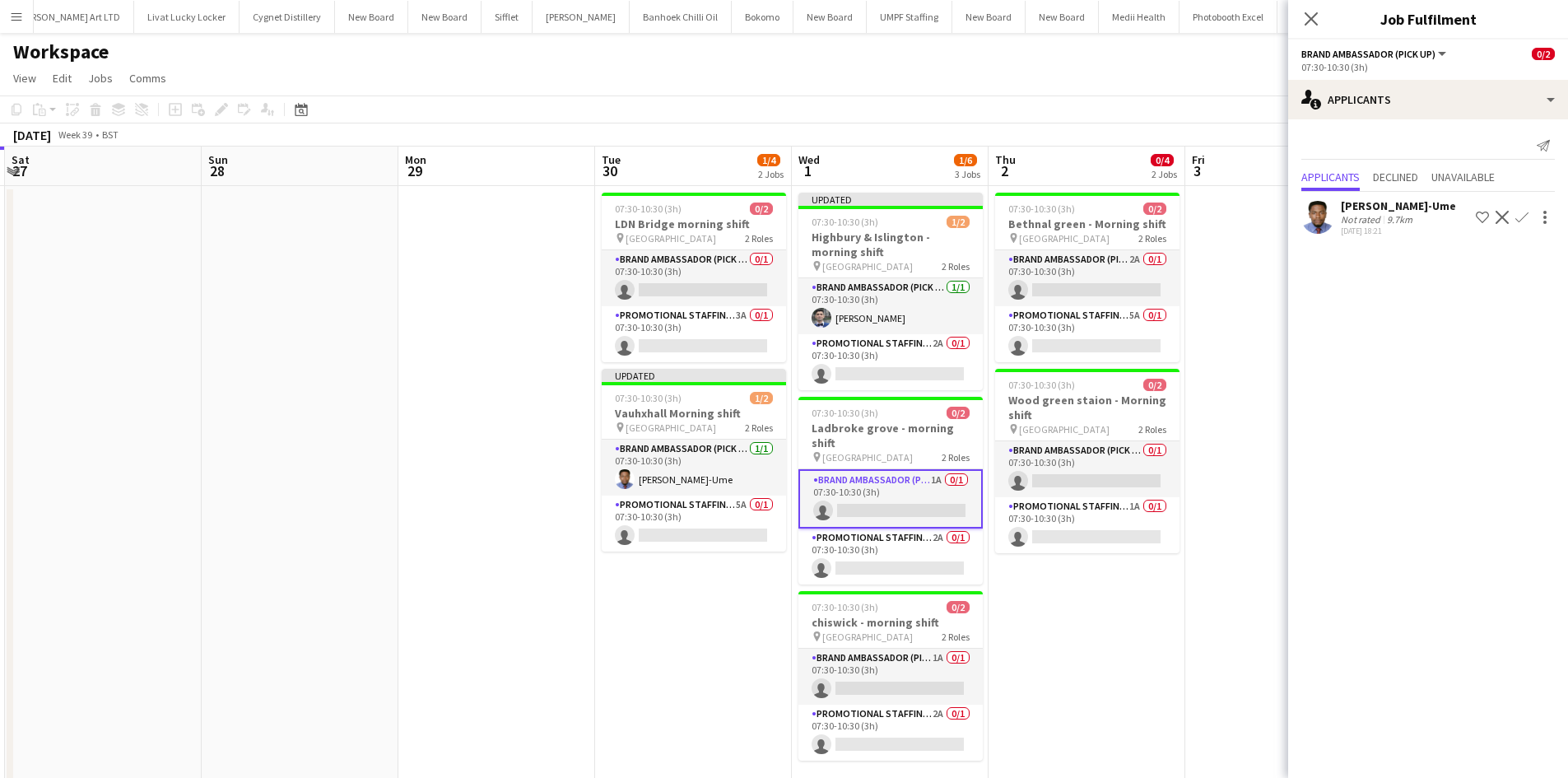
scroll to position [0, 584]
click at [1524, 215] on app-icon "Confirm" at bounding box center [1522, 217] width 13 height 13
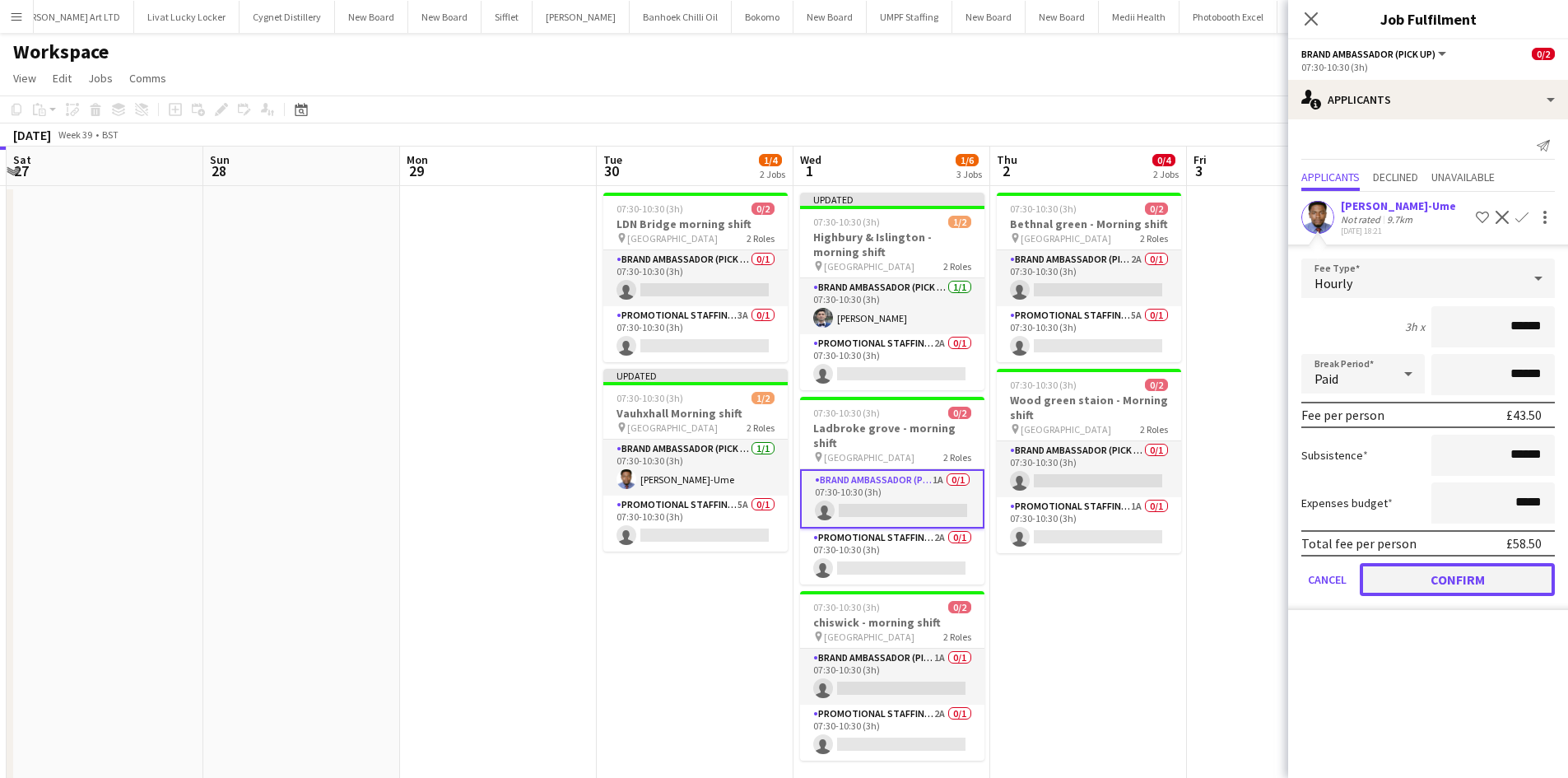
click at [1439, 589] on button "Confirm" at bounding box center [1457, 578] width 195 height 33
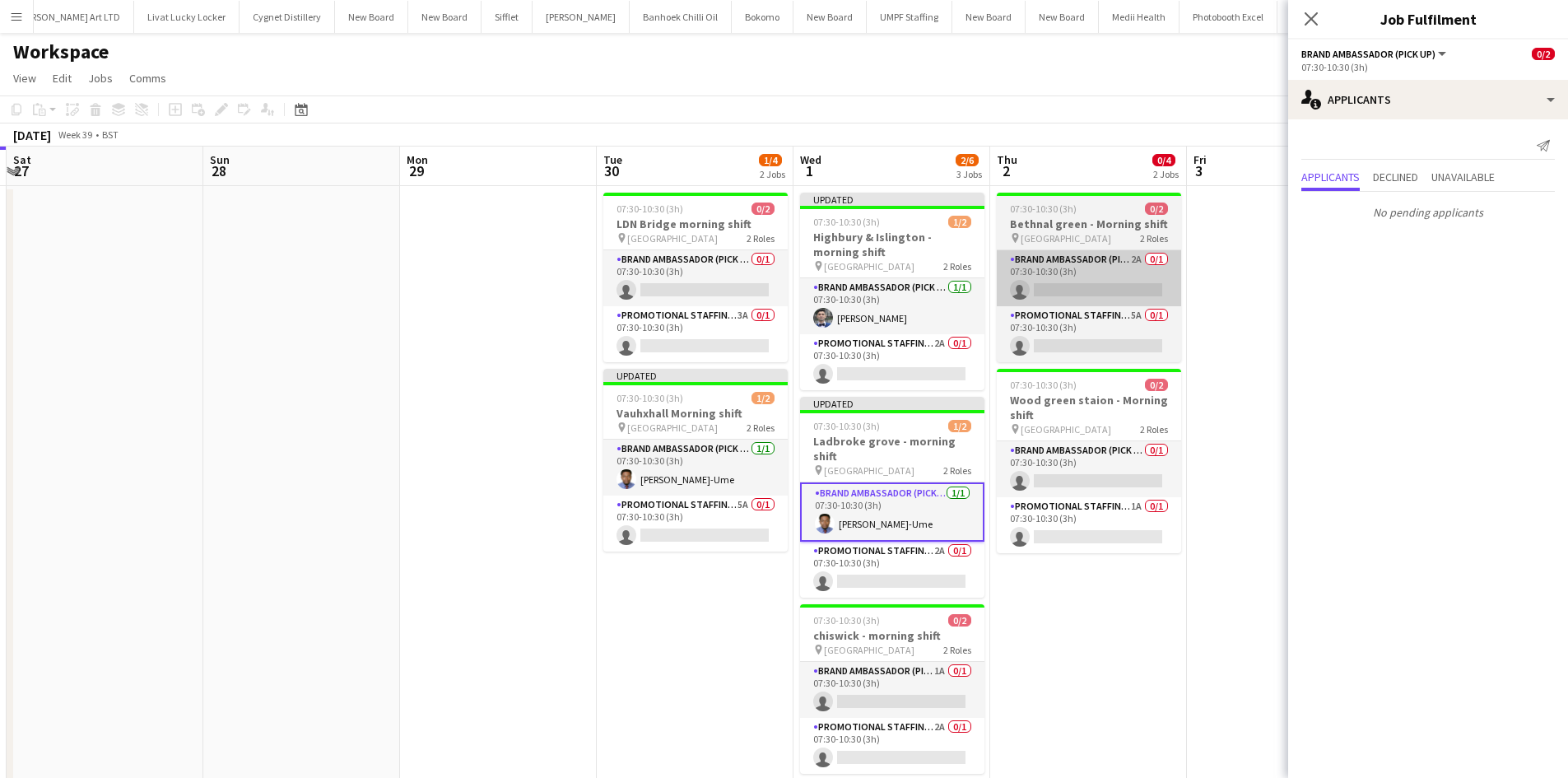
click at [1130, 250] on div "Brand Ambassador (Pick up) 2A 0/1 07:30-10:30 (3h) single-neutral-actions Promo…" at bounding box center [1089, 306] width 185 height 113
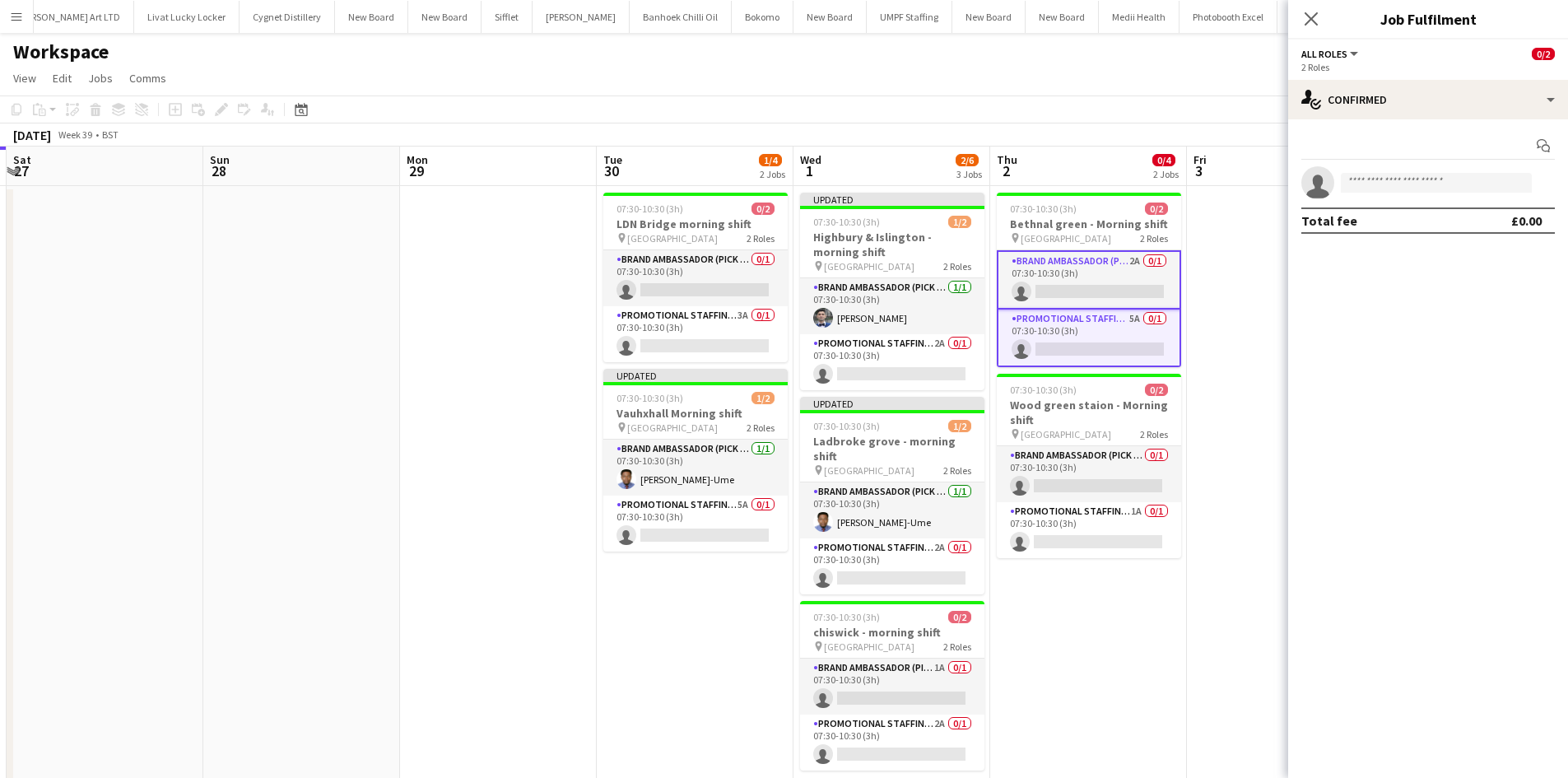
click at [1127, 260] on app-card-role "Brand Ambassador (Pick up) 2A 0/1 07:30-10:30 (3h) single-neutral-actions" at bounding box center [1089, 280] width 185 height 59
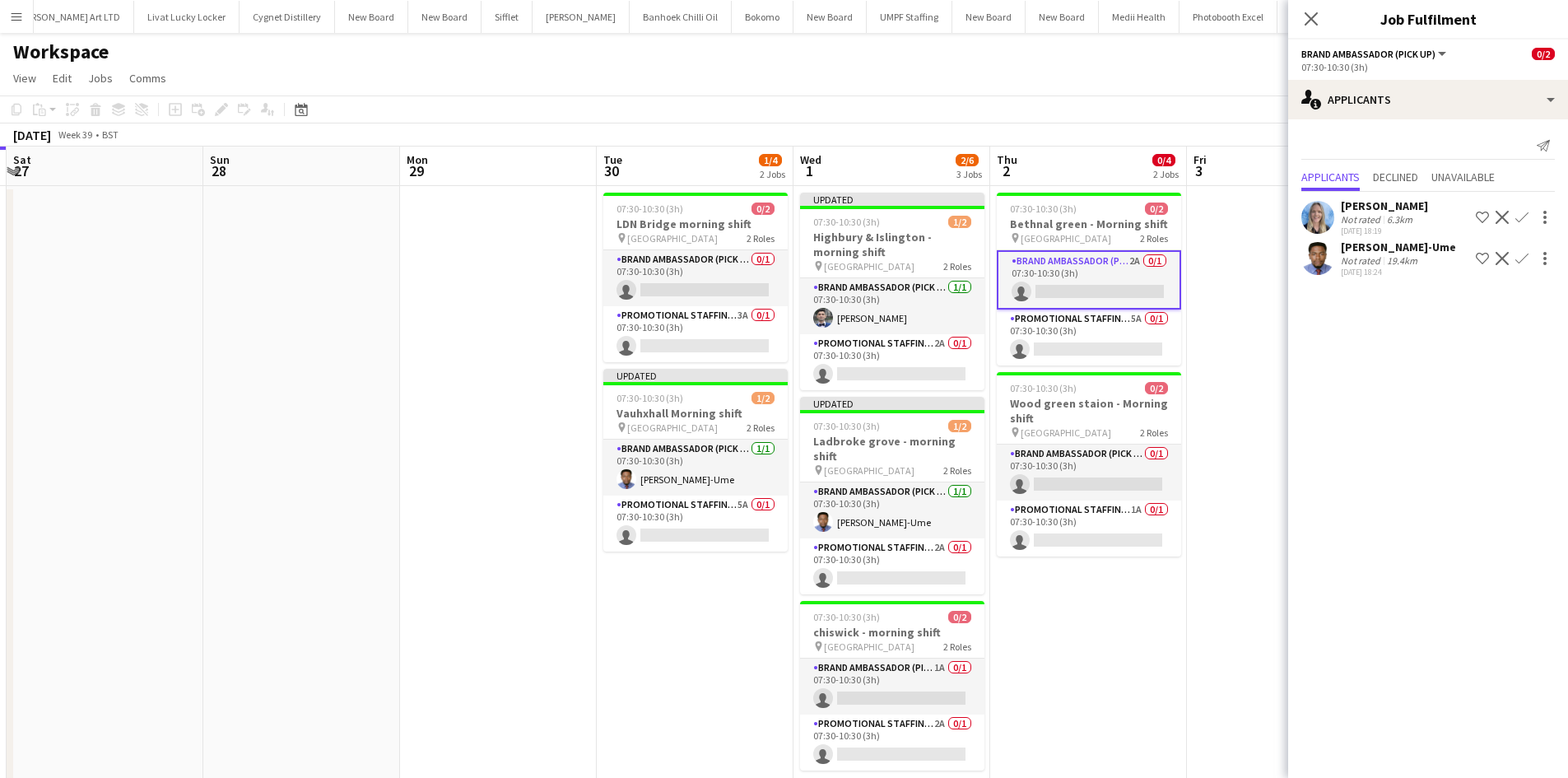
click at [1530, 254] on button "Confirm" at bounding box center [1522, 259] width 20 height 20
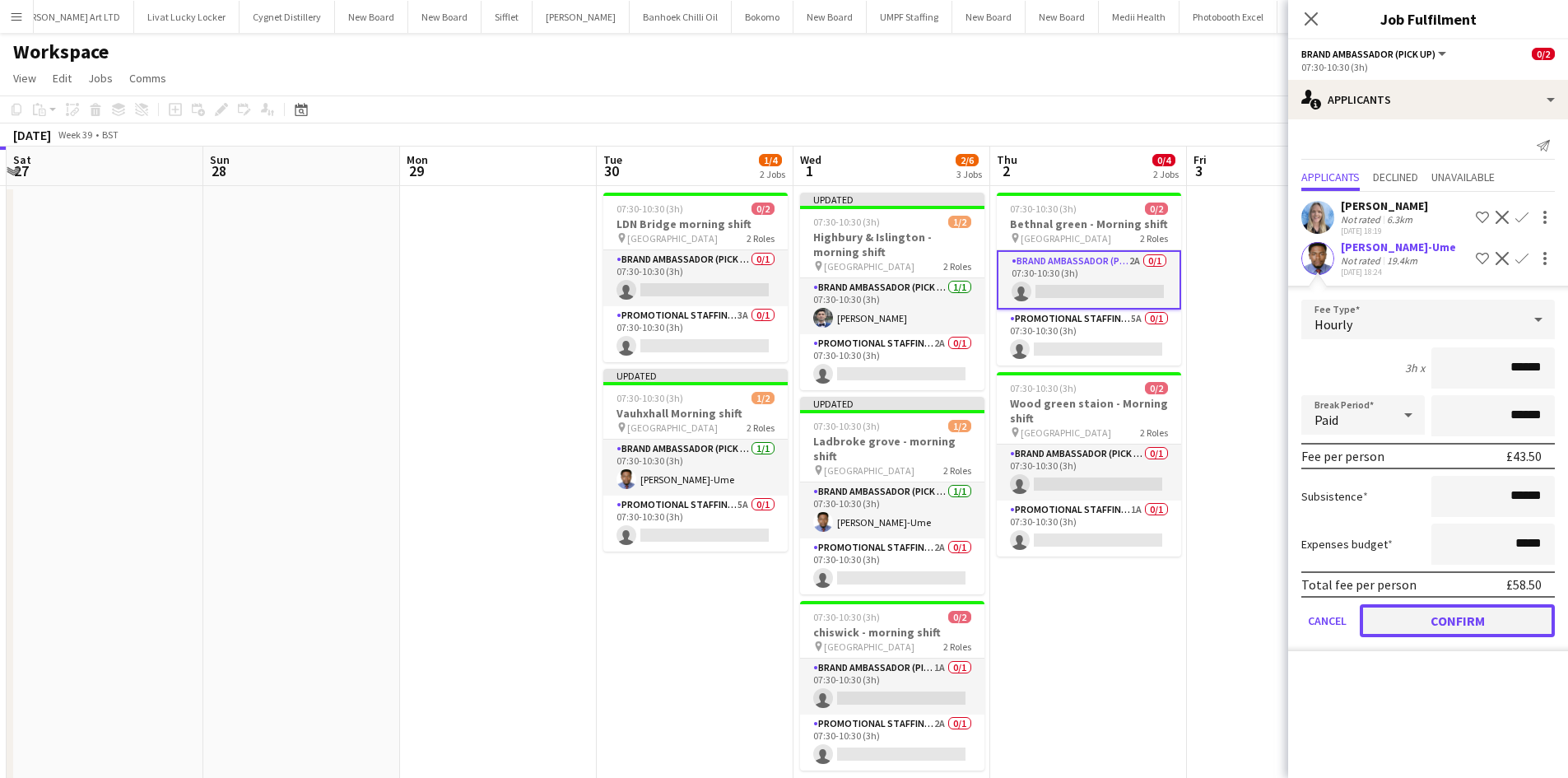
click at [1492, 624] on button "Confirm" at bounding box center [1457, 620] width 195 height 33
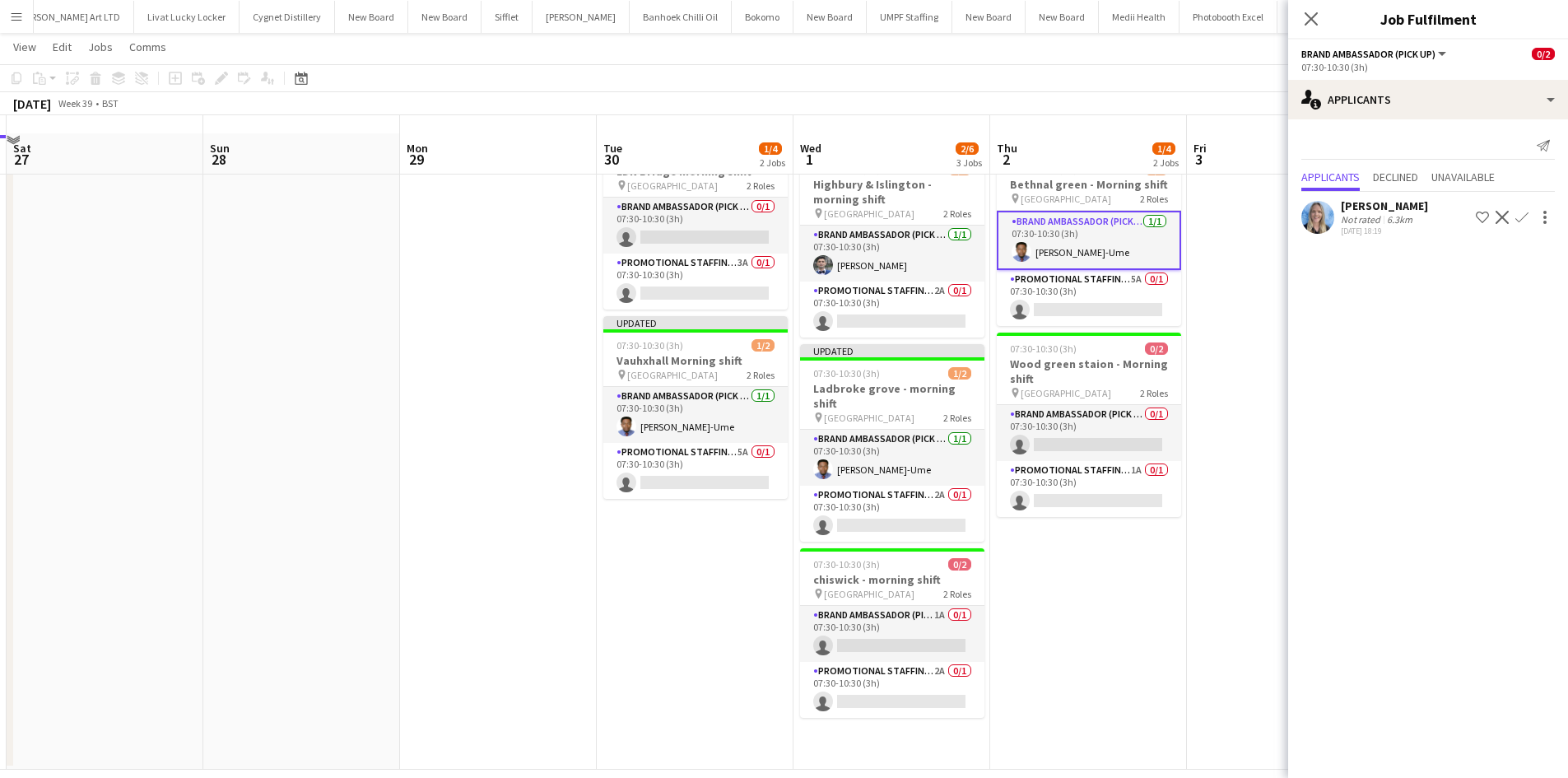
scroll to position [71, 0]
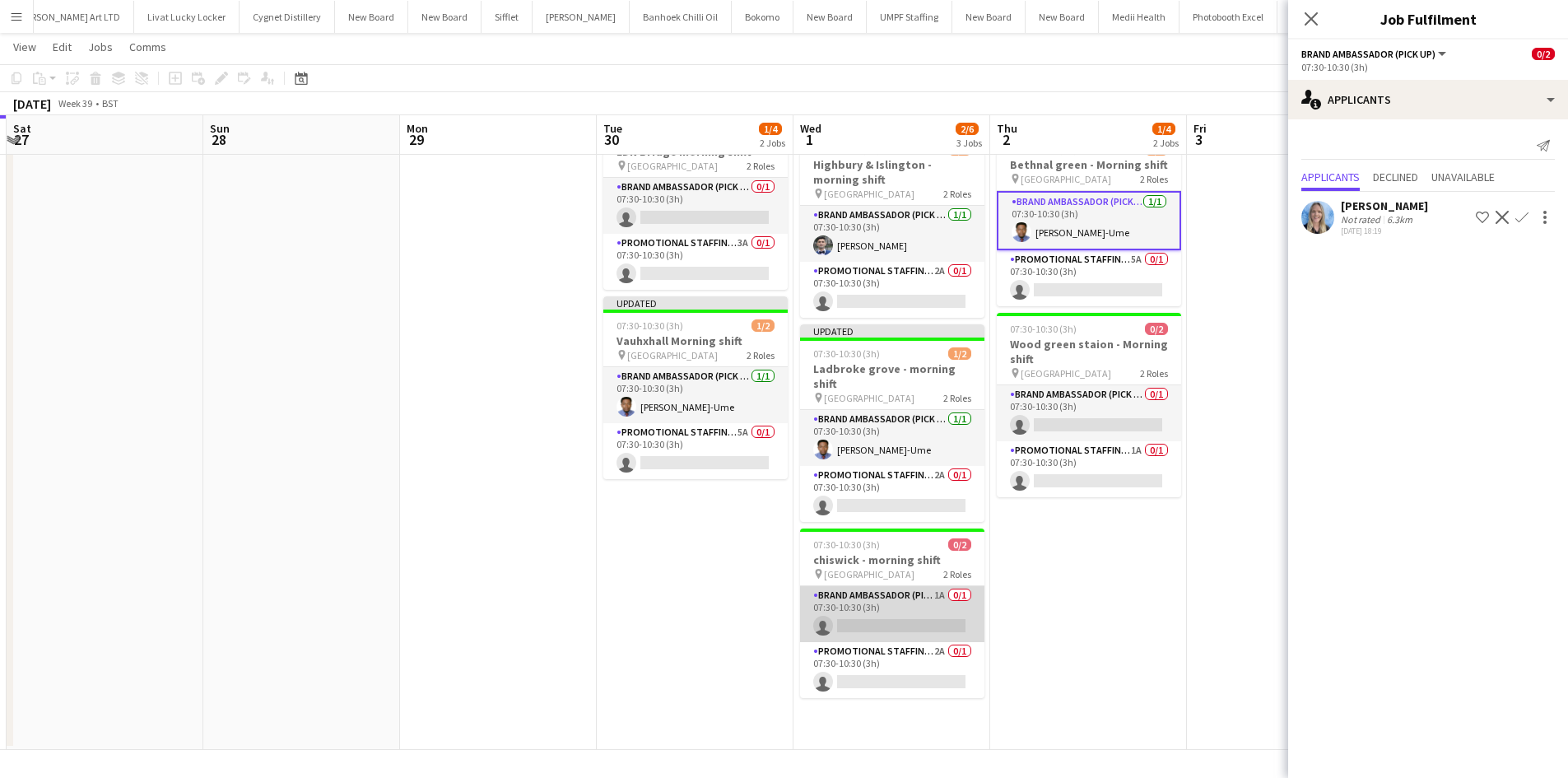
click at [939, 586] on app-card-role "Brand Ambassador (Pick up) 1A 0/1 07:30-10:30 (3h) single-neutral-actions" at bounding box center [892, 614] width 185 height 56
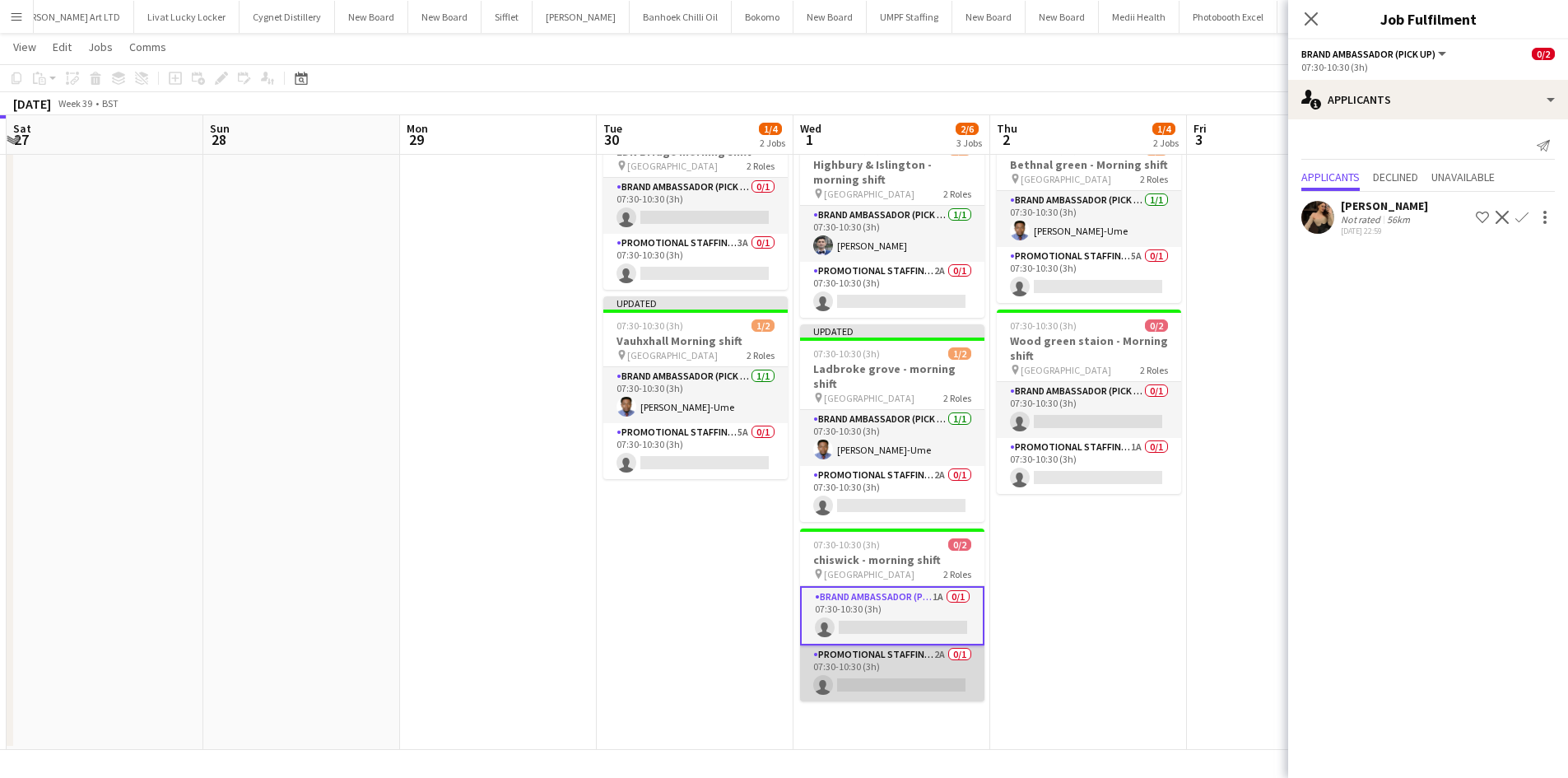
click at [936, 645] on app-card-role "Promotional Staffing (Brand Ambassadors) 2A 0/1 07:30-10:30 (3h) single-neutral…" at bounding box center [892, 673] width 185 height 56
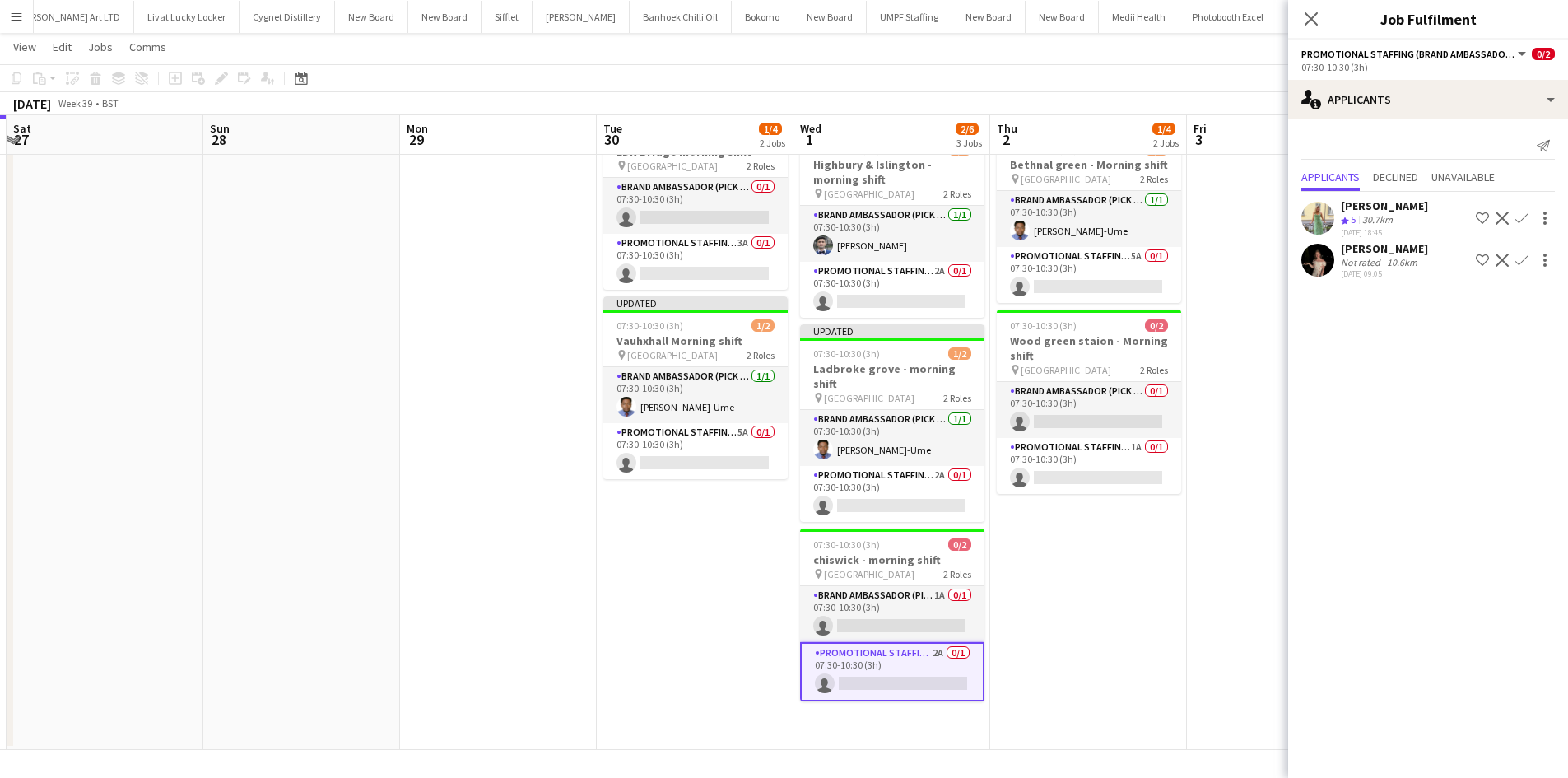
click at [1522, 260] on app-icon "Confirm" at bounding box center [1522, 260] width 13 height 13
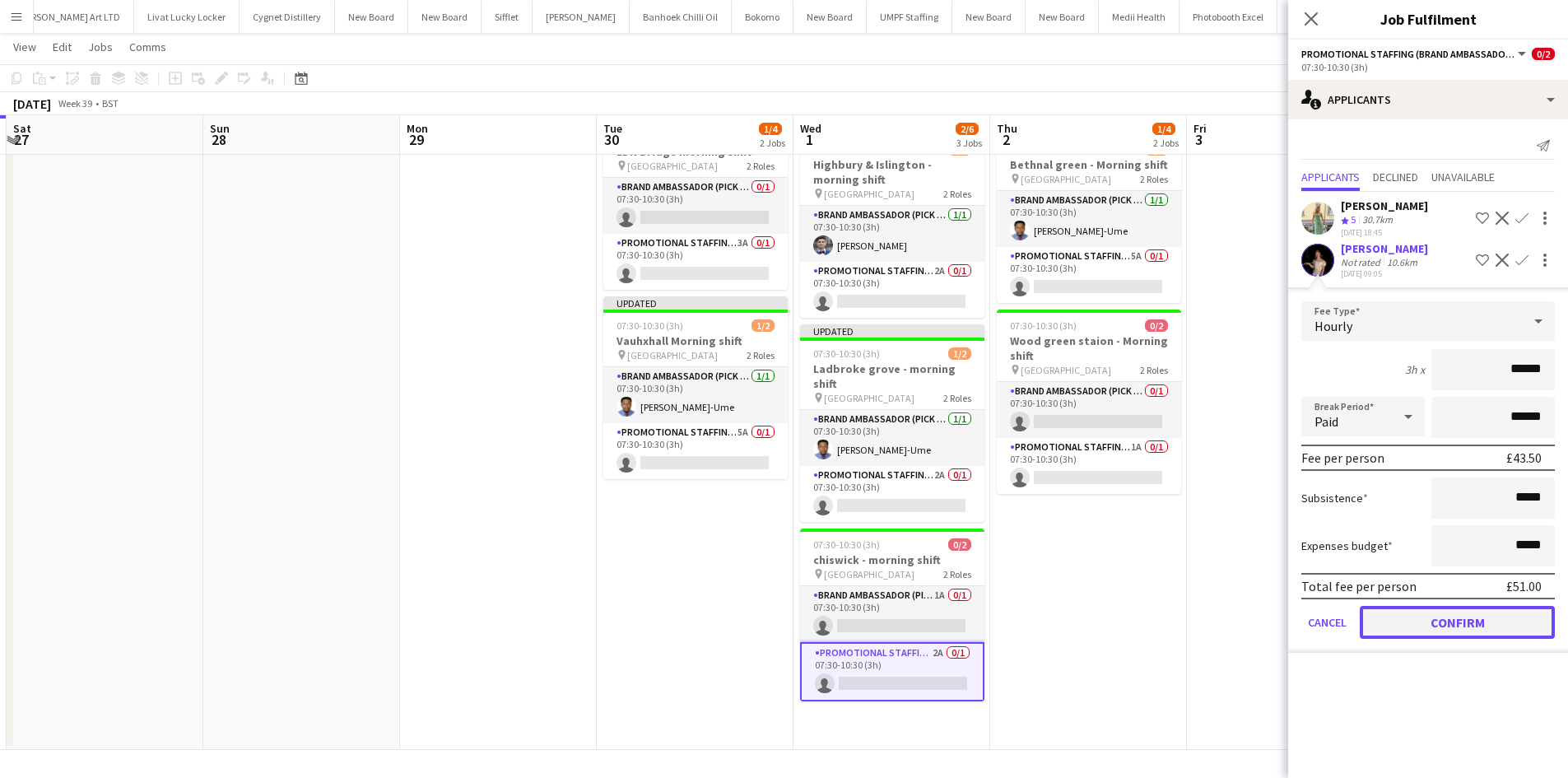
click at [1473, 627] on button "Confirm" at bounding box center [1457, 622] width 195 height 33
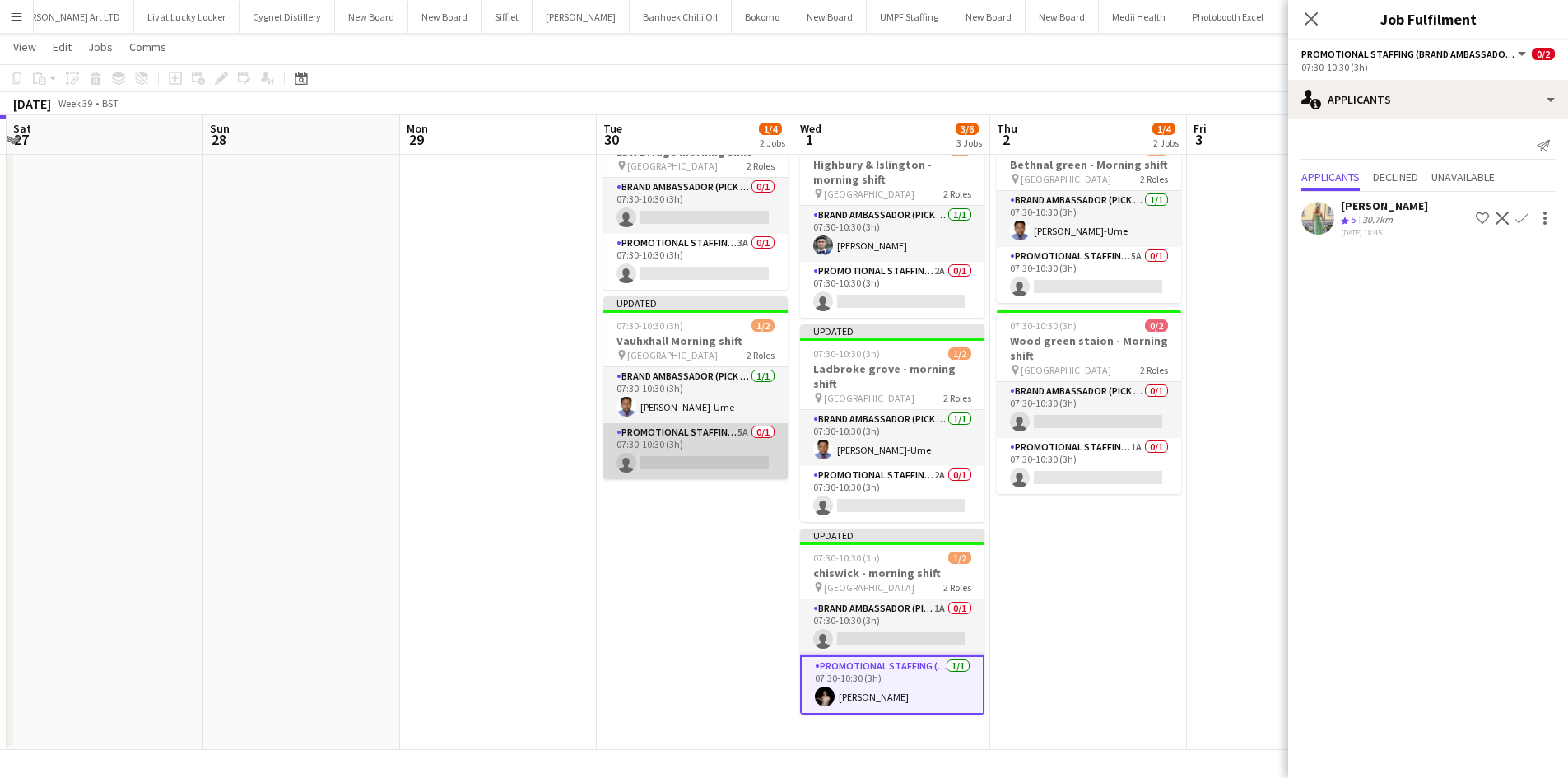
click at [748, 433] on app-card-role "Promotional Staffing (Brand Ambassadors) 5A 0/1 07:30-10:30 (3h) single-neutral…" at bounding box center [695, 451] width 185 height 56
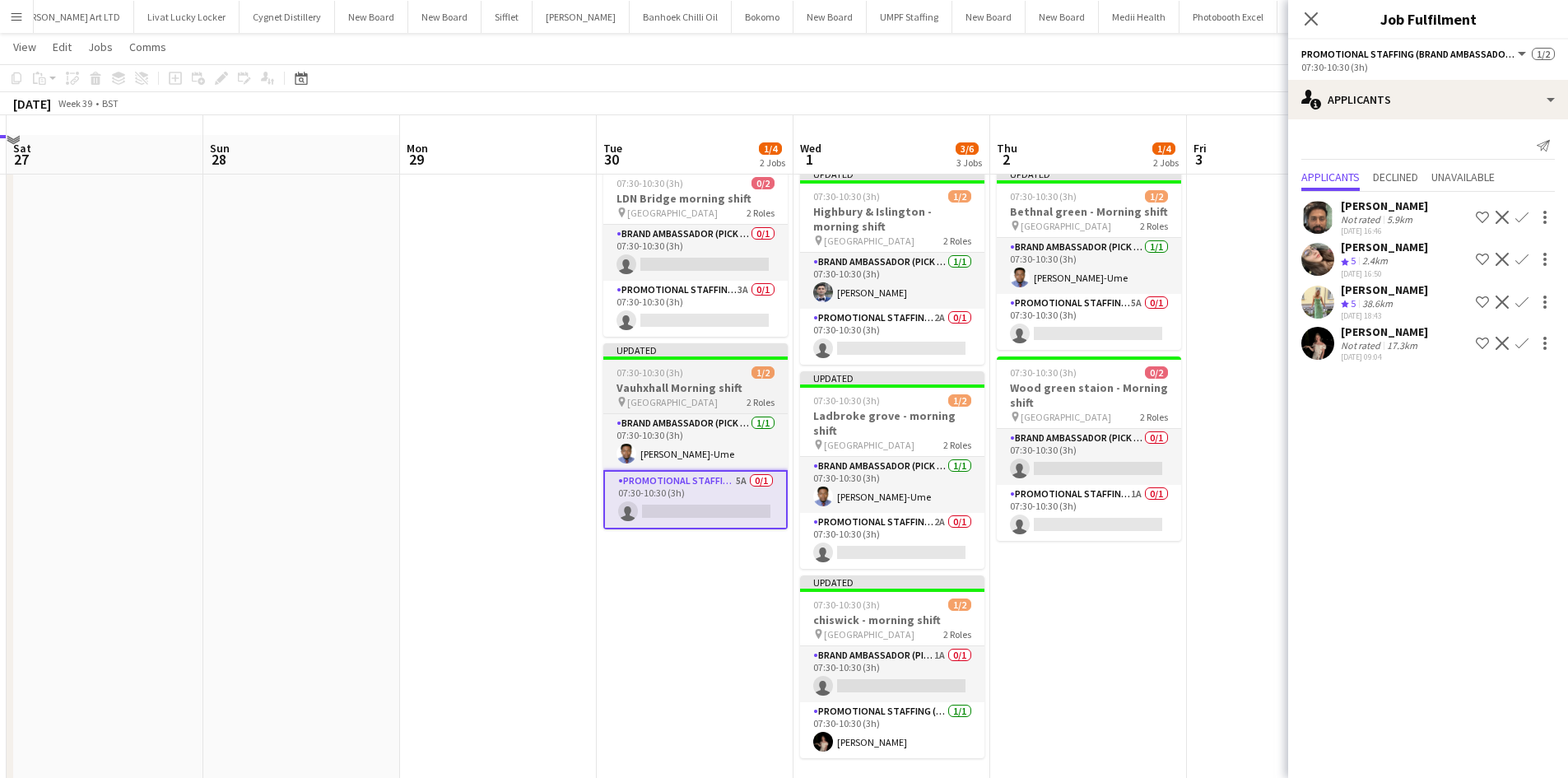
scroll to position [0, 0]
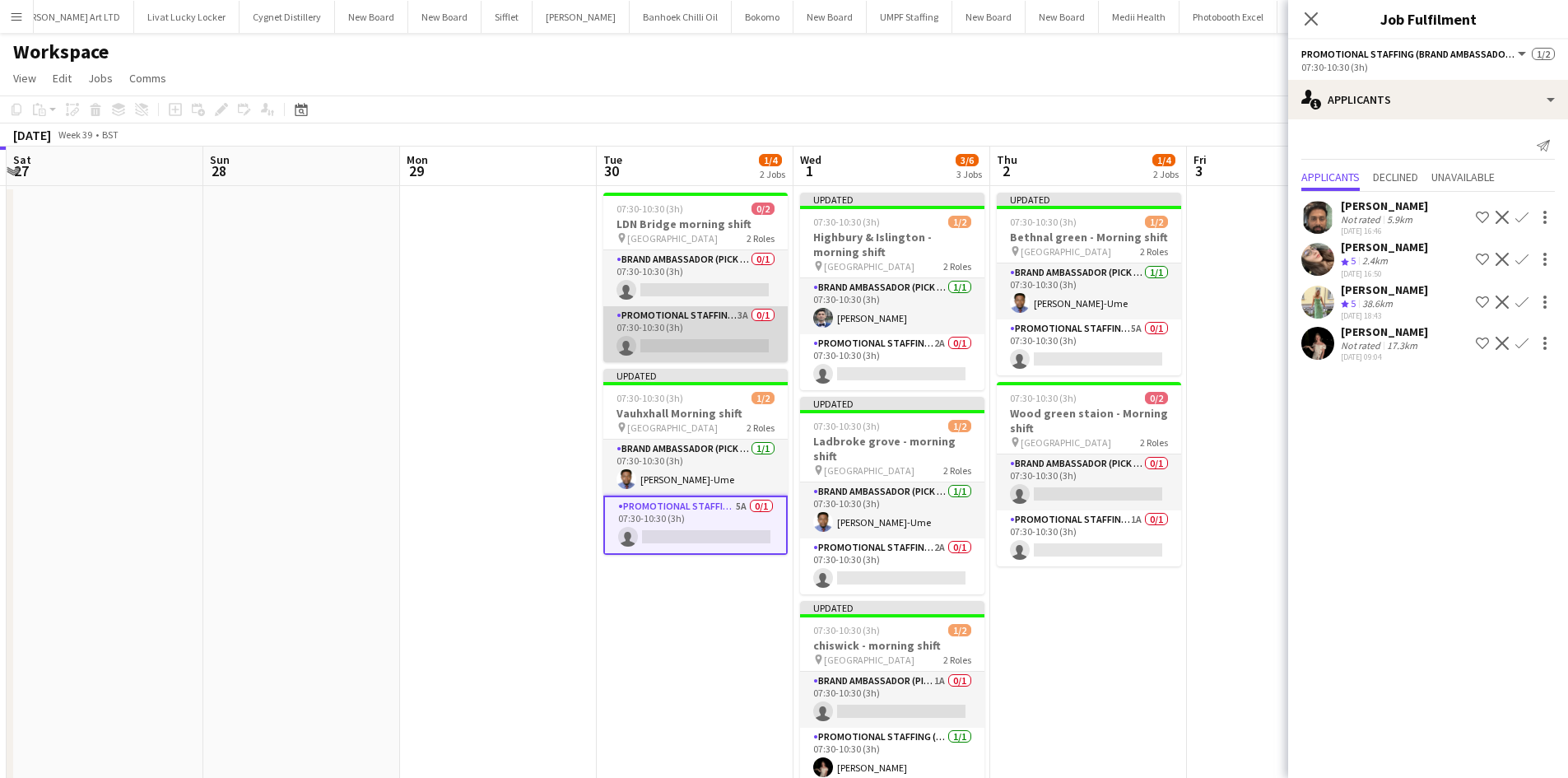
click at [743, 309] on app-card-role "Promotional Staffing (Brand Ambassadors) 3A 0/1 07:30-10:30 (3h) single-neutral…" at bounding box center [695, 334] width 185 height 56
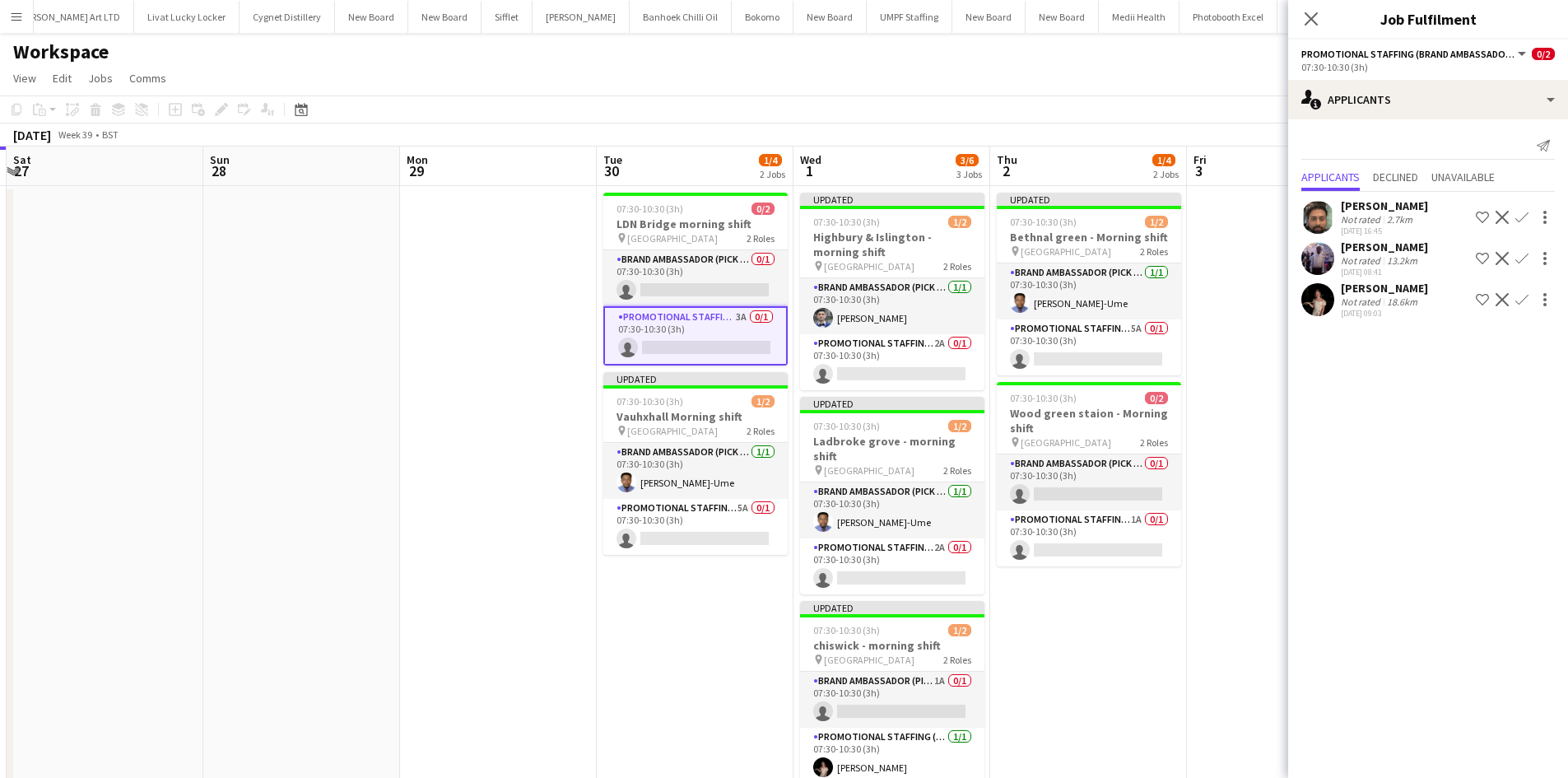
click at [1520, 304] on app-icon "Confirm" at bounding box center [1522, 300] width 13 height 13
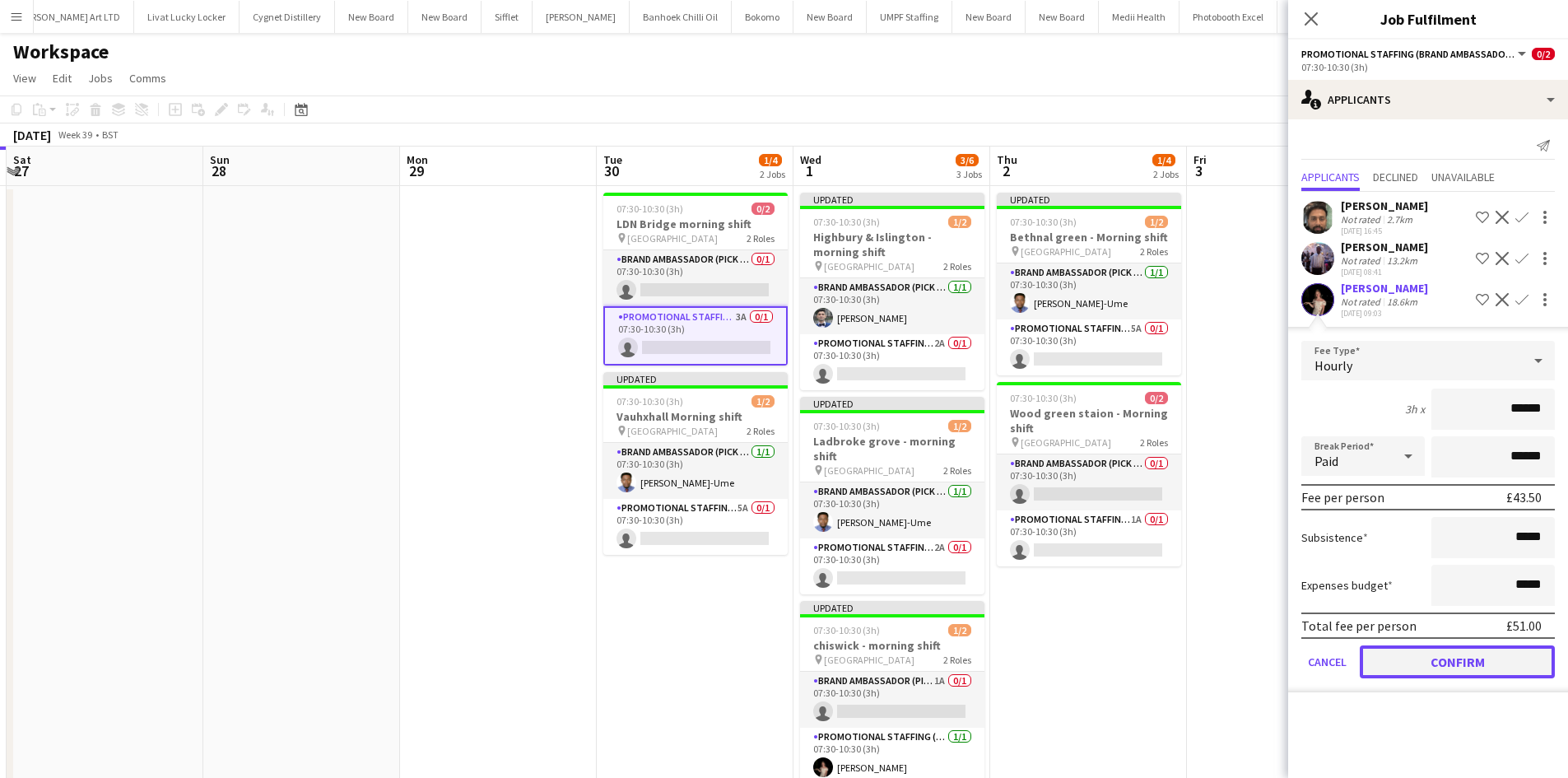
click at [1444, 674] on button "Confirm" at bounding box center [1457, 661] width 195 height 33
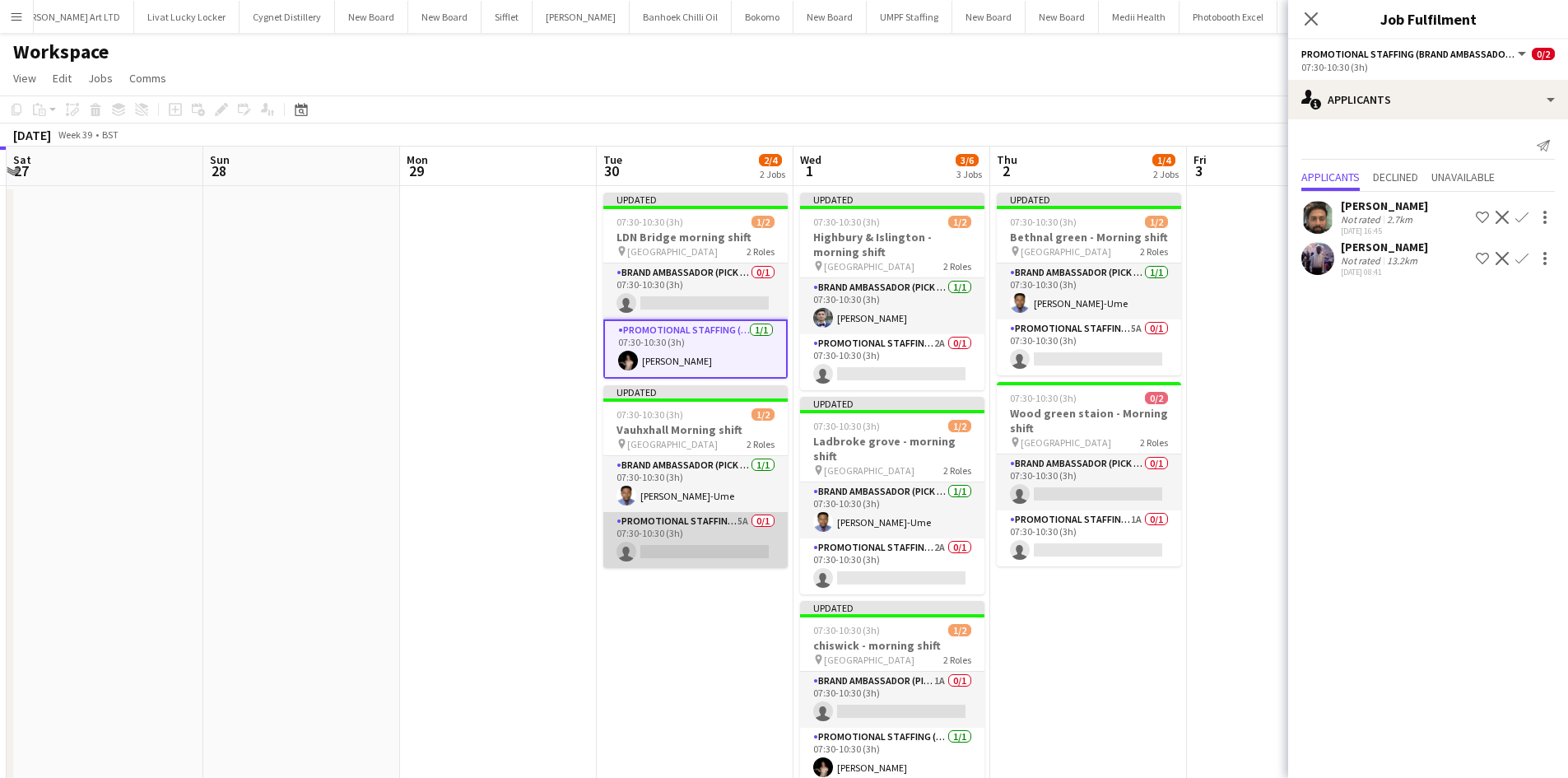
click at [750, 521] on app-card-role "Promotional Staffing (Brand Ambassadors) 5A 0/1 07:30-10:30 (3h) single-neutral…" at bounding box center [695, 539] width 185 height 56
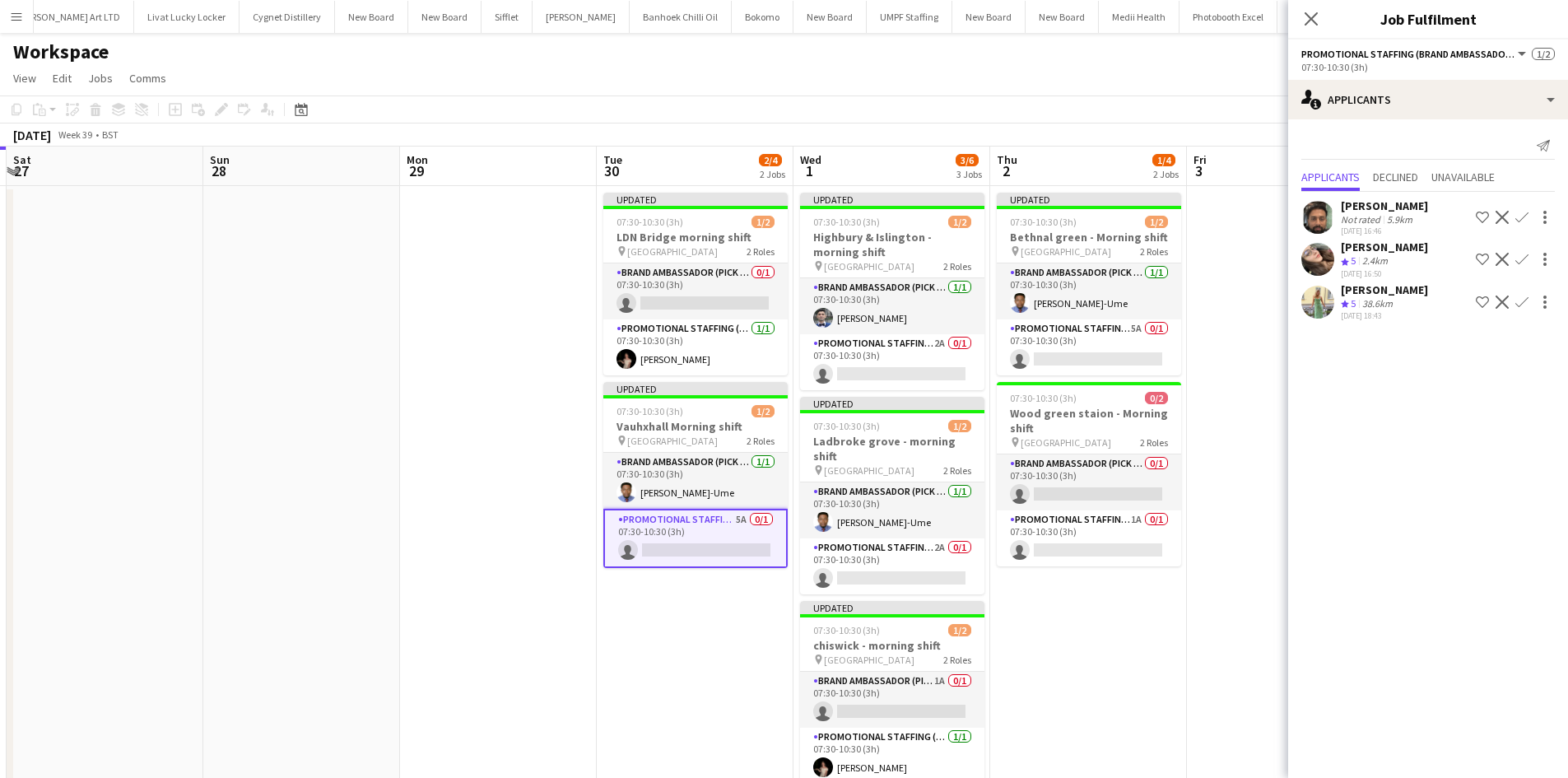
click at [1523, 261] on app-icon "Confirm" at bounding box center [1522, 260] width 13 height 13
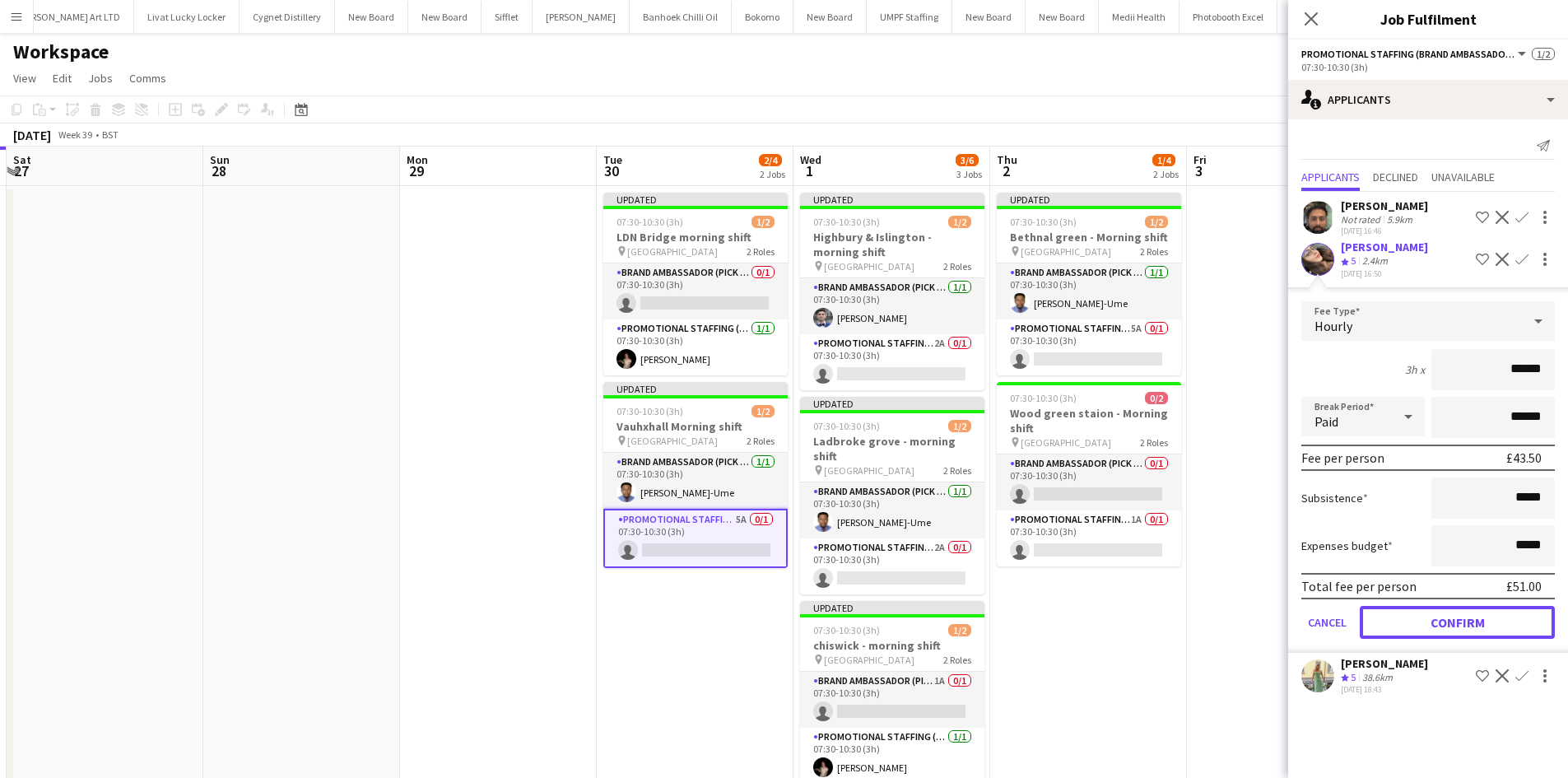
click at [1476, 628] on button "Confirm" at bounding box center [1457, 622] width 195 height 33
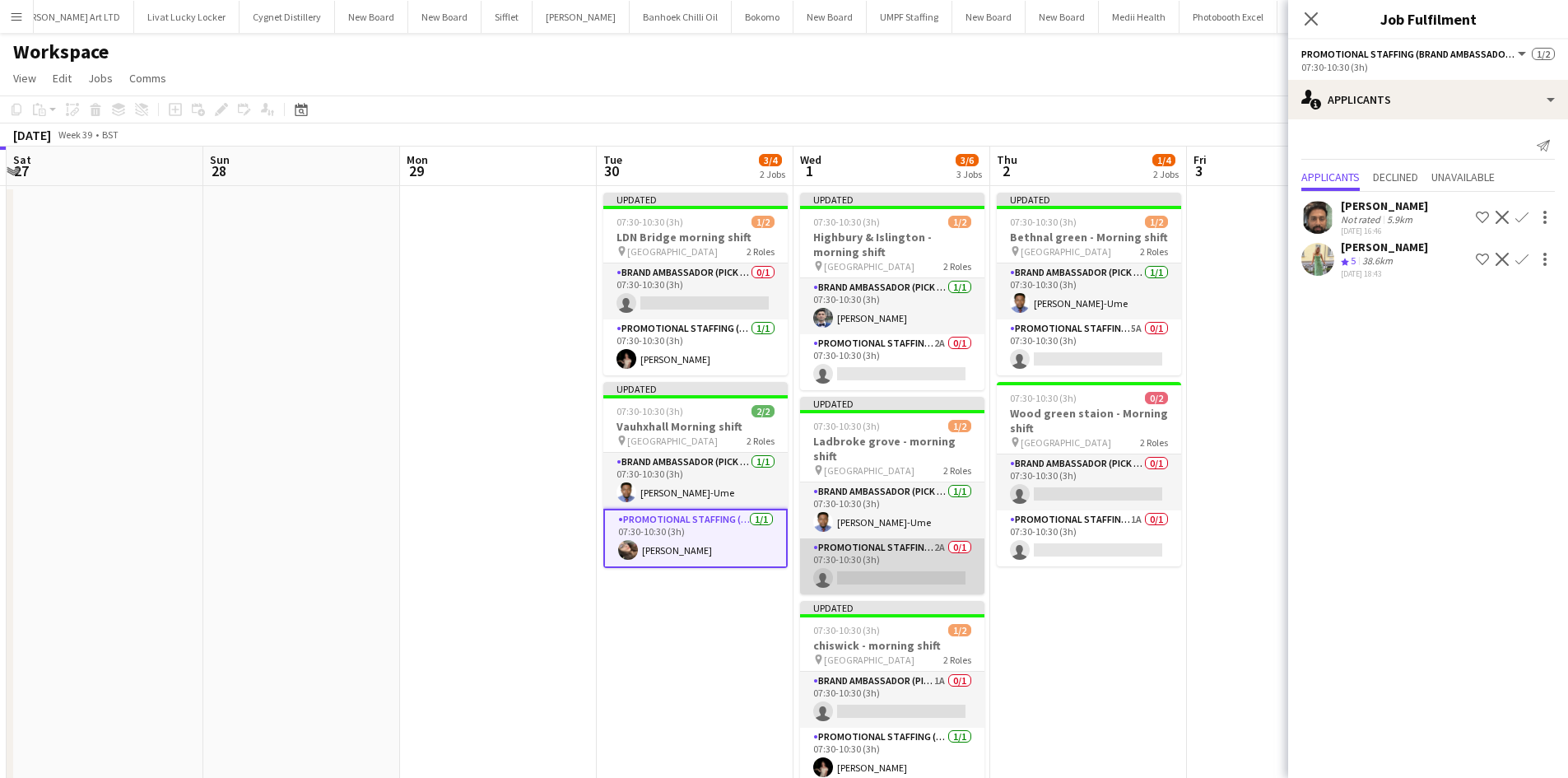
click at [939, 538] on app-card-role "Promotional Staffing (Brand Ambassadors) 2A 0/1 07:30-10:30 (3h) single-neutral…" at bounding box center [892, 566] width 185 height 56
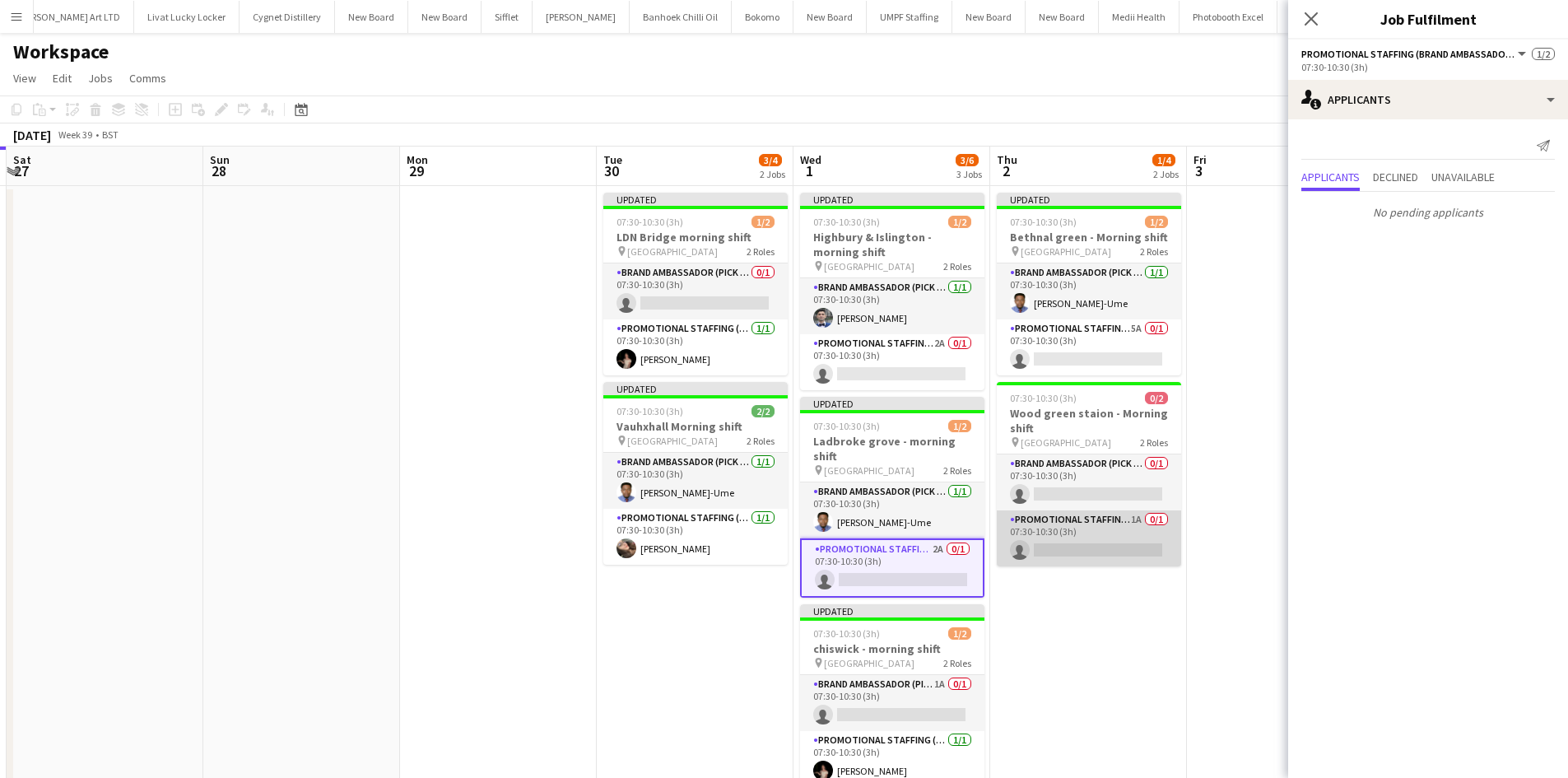
click at [1139, 515] on app-card-role "Promotional Staffing (Brand Ambassadors) 1A 0/1 07:30-10:30 (3h) single-neutral…" at bounding box center [1089, 538] width 185 height 56
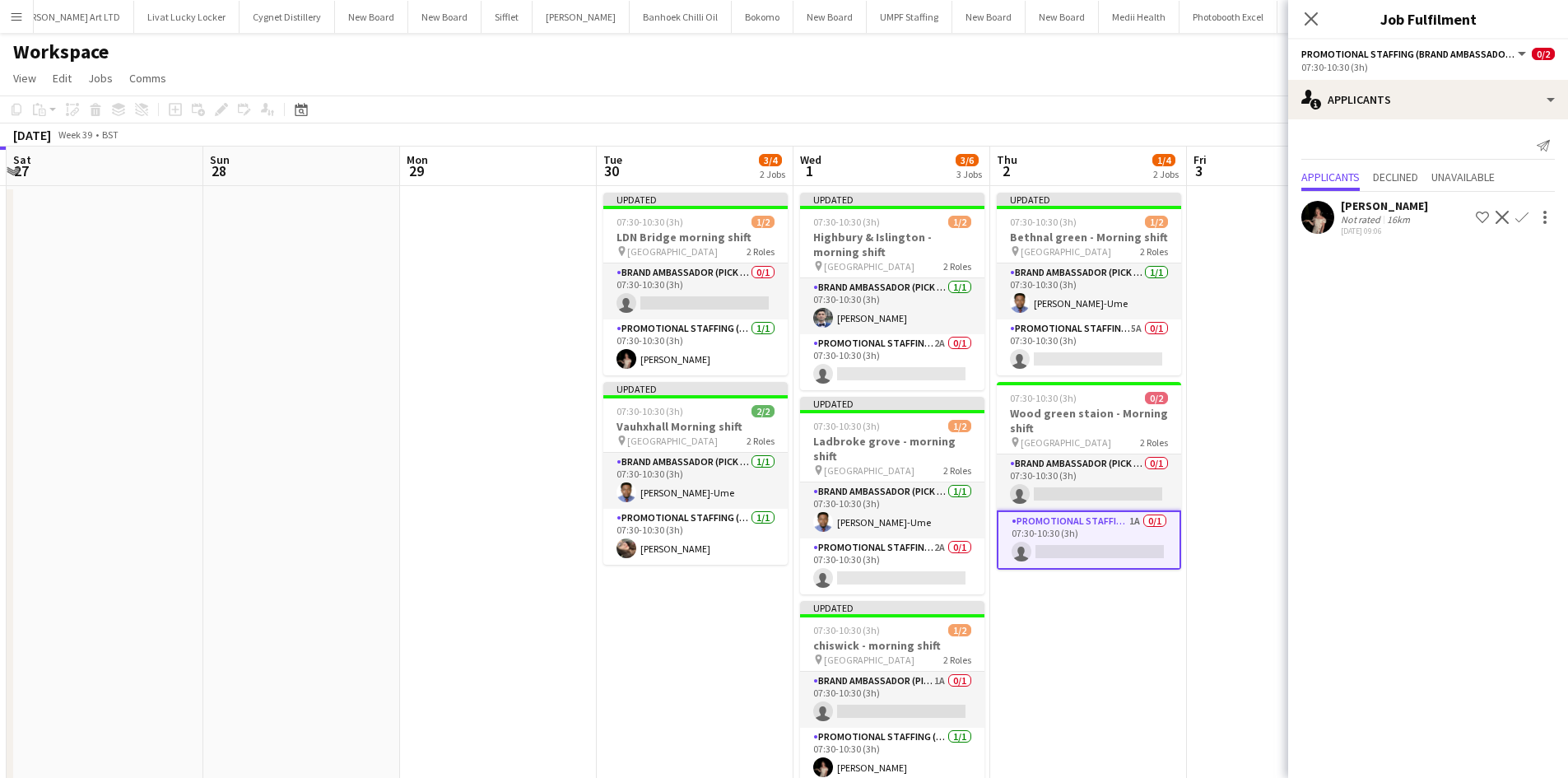
click at [1528, 215] on app-icon "Confirm" at bounding box center [1522, 217] width 13 height 13
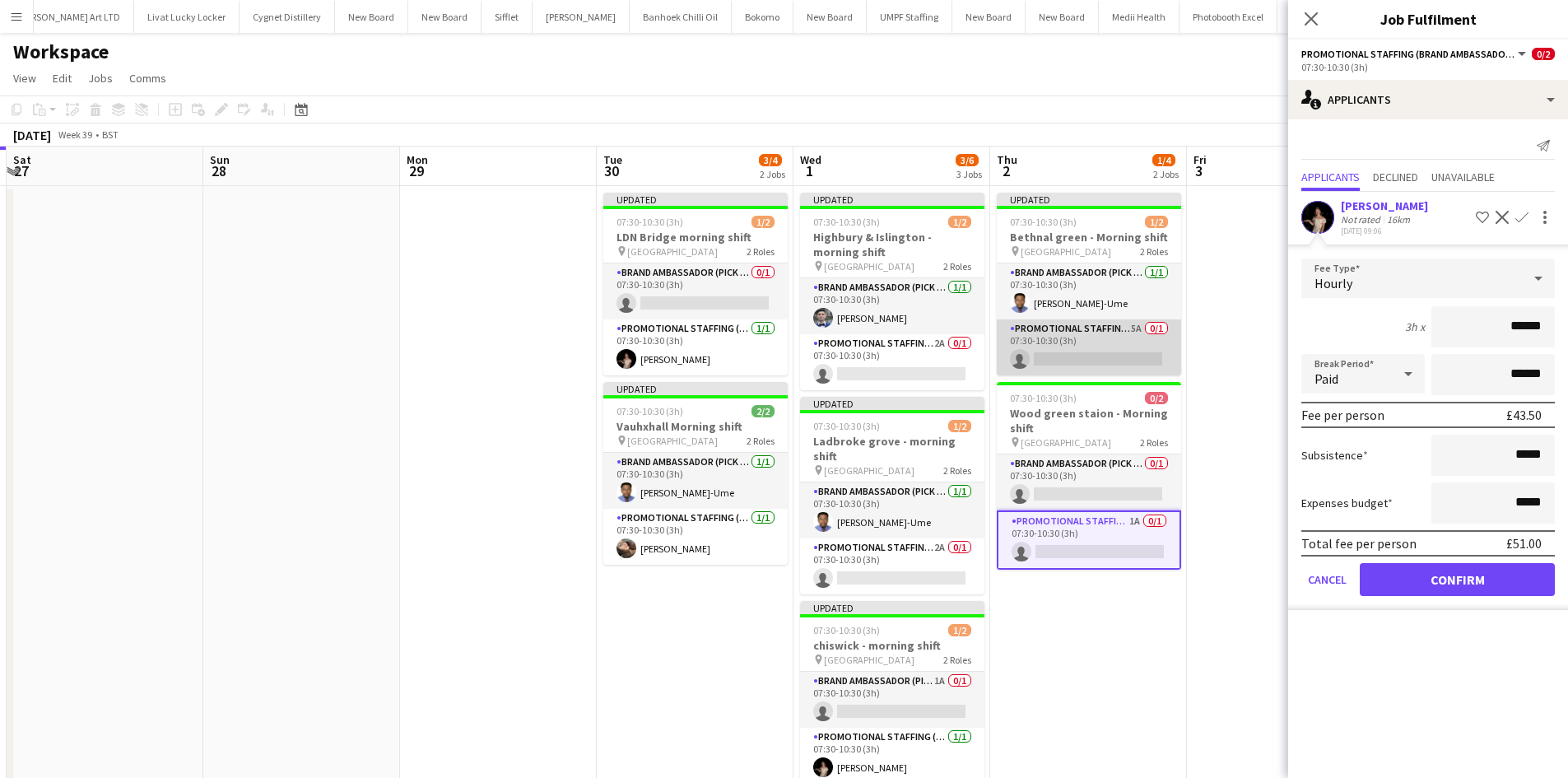
click at [1141, 332] on app-card-role "Promotional Staffing (Brand Ambassadors) 5A 0/1 07:30-10:30 (3h) single-neutral…" at bounding box center [1089, 346] width 185 height 56
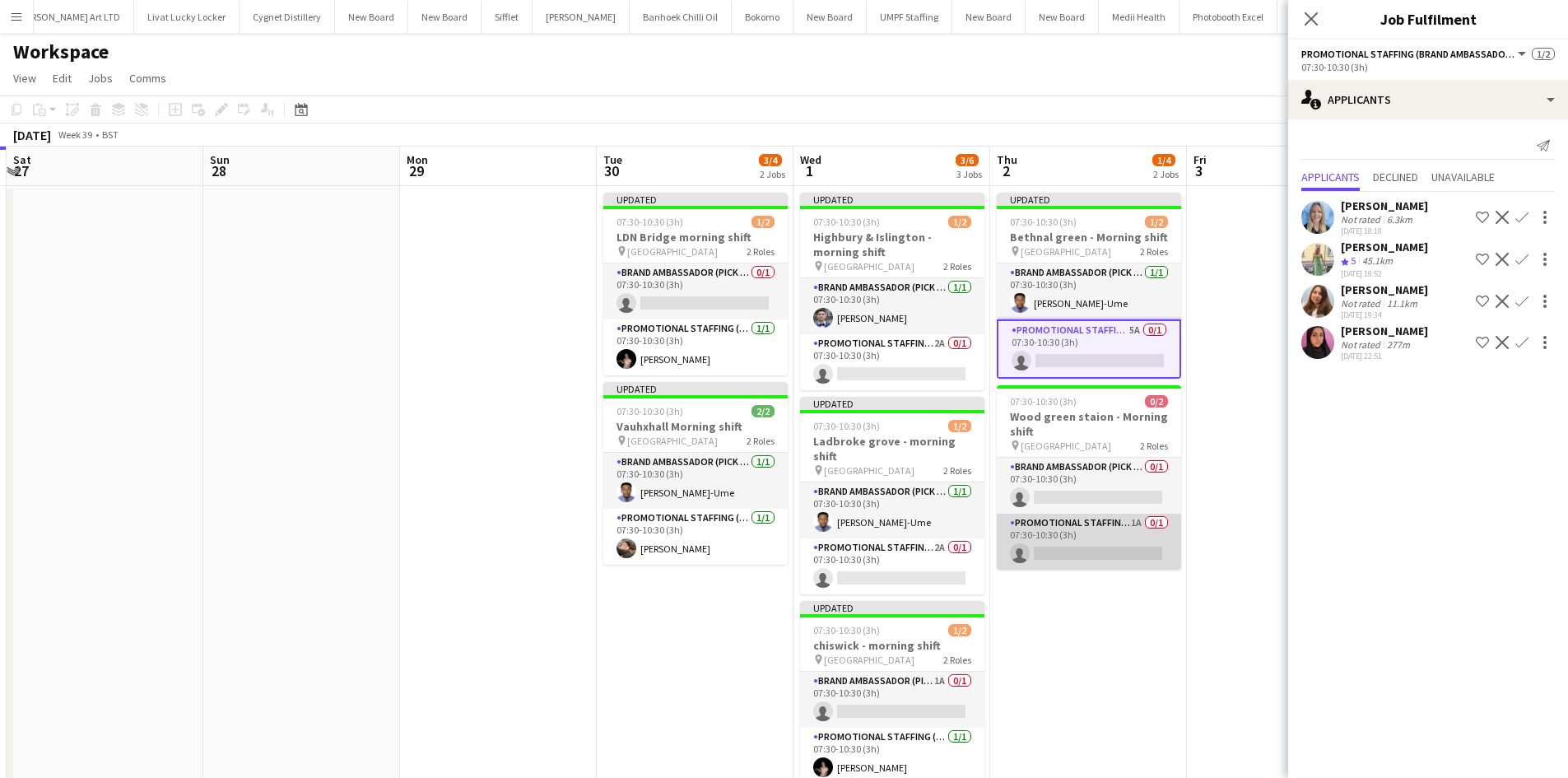
click at [1130, 521] on app-card-role "Promotional Staffing (Brand Ambassadors) 1A 0/1 07:30-10:30 (3h) single-neutral…" at bounding box center [1089, 541] width 185 height 56
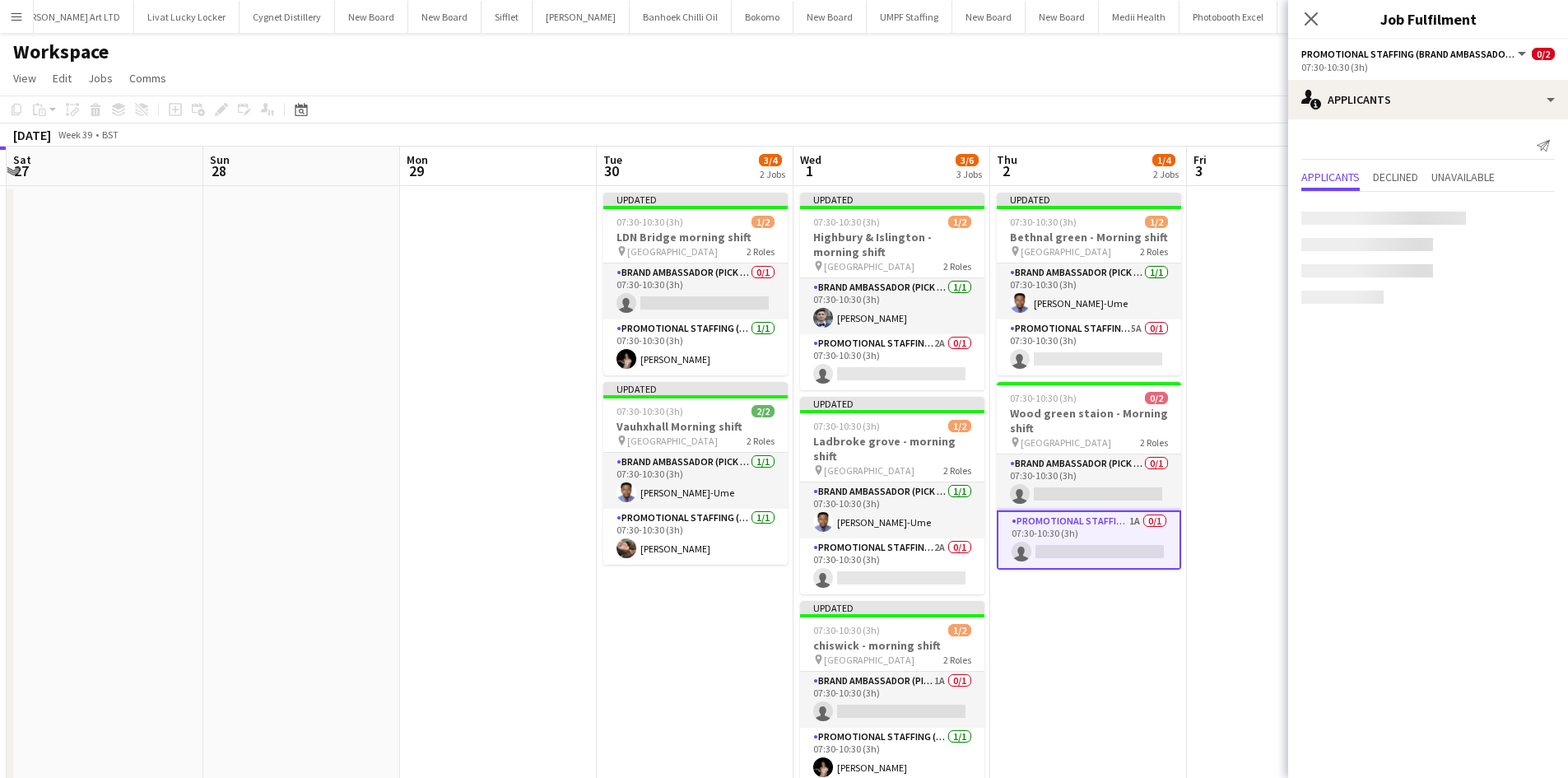
scroll to position [0, 584]
click at [1519, 215] on app-icon "Confirm" at bounding box center [1522, 217] width 13 height 13
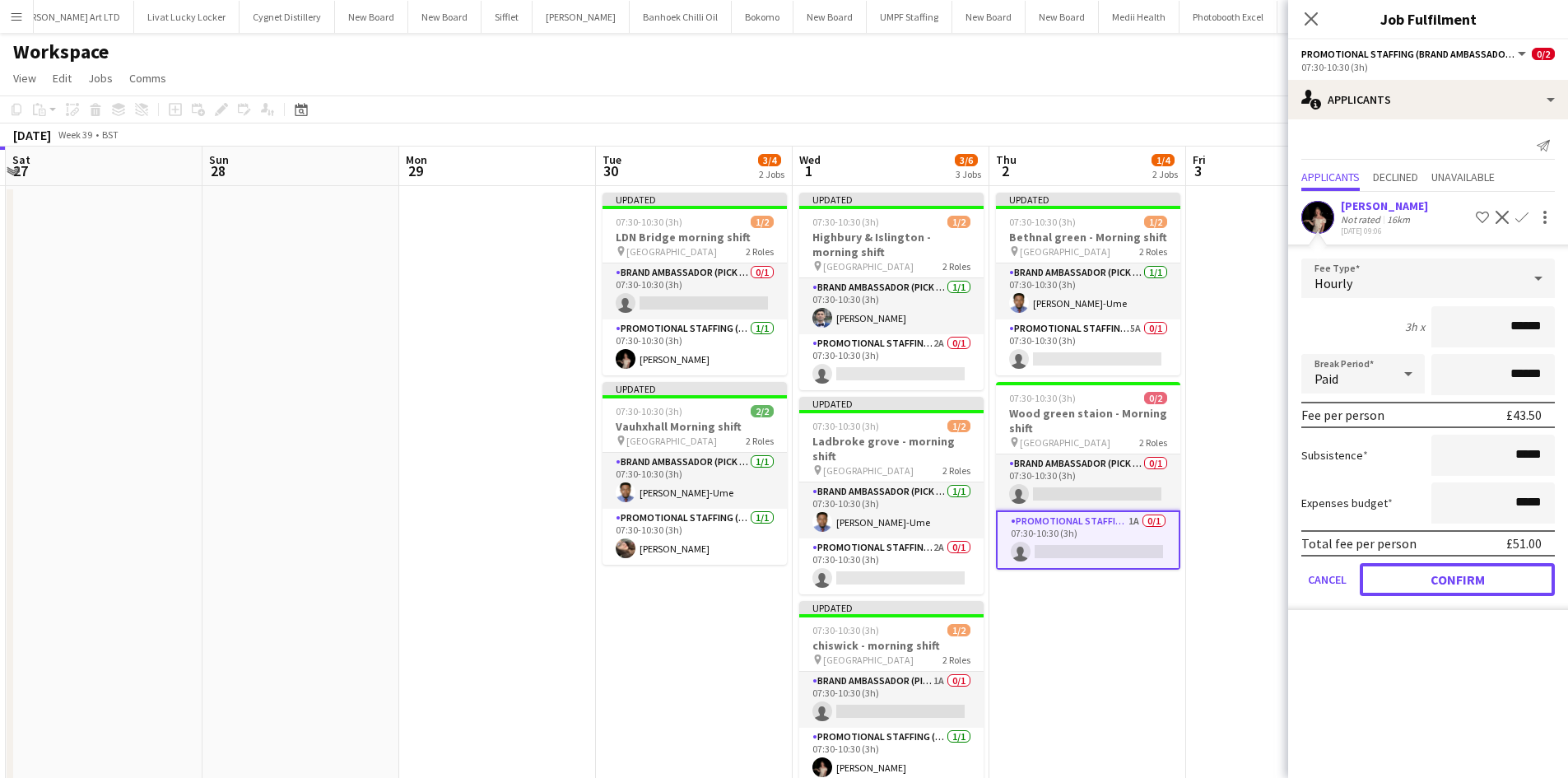
click at [1460, 580] on button "Confirm" at bounding box center [1457, 578] width 195 height 33
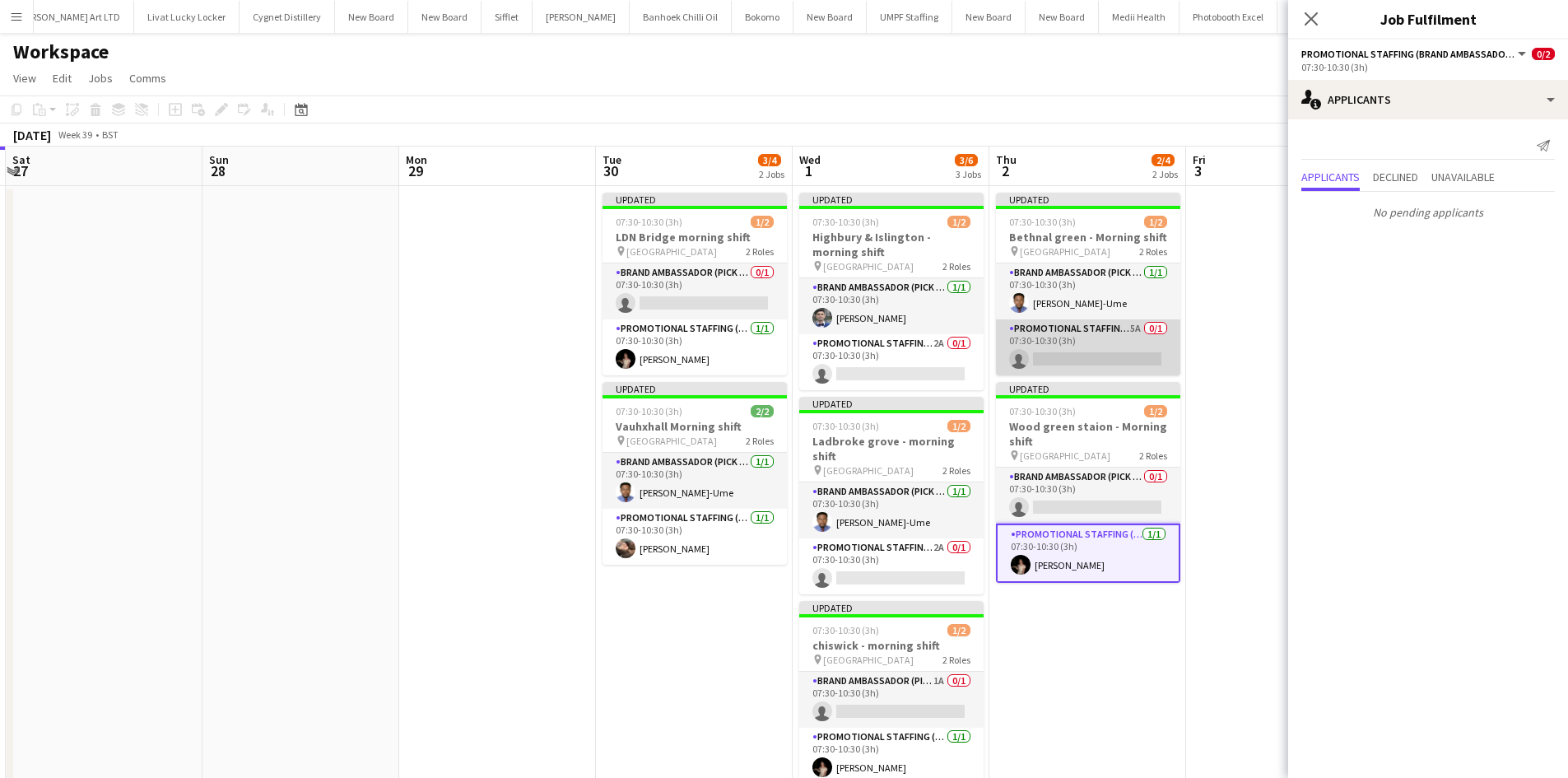
click at [1130, 323] on app-card-role "Promotional Staffing (Brand Ambassadors) 5A 0/1 07:30-10:30 (3h) single-neutral…" at bounding box center [1088, 346] width 185 height 56
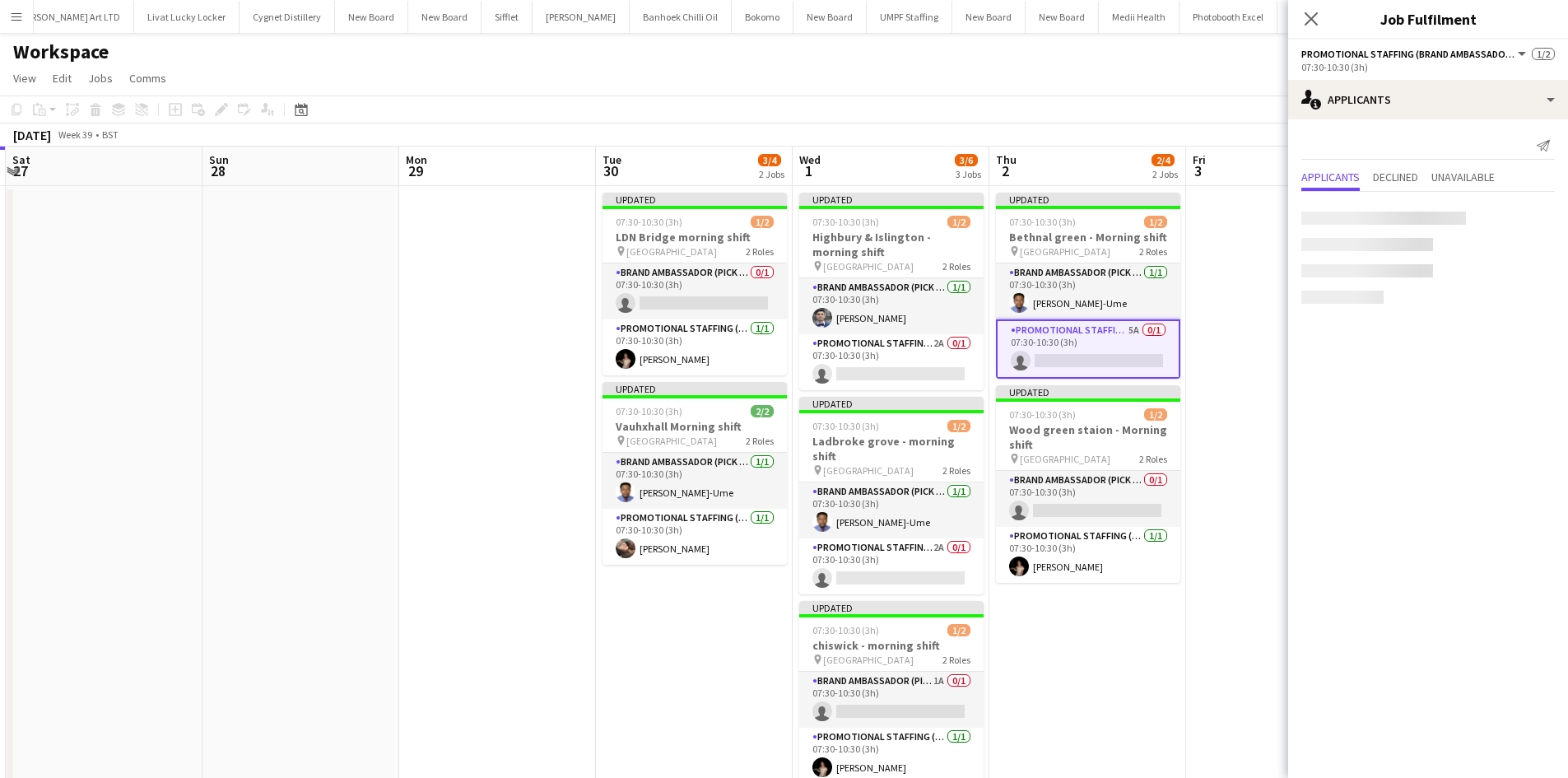
scroll to position [0, 584]
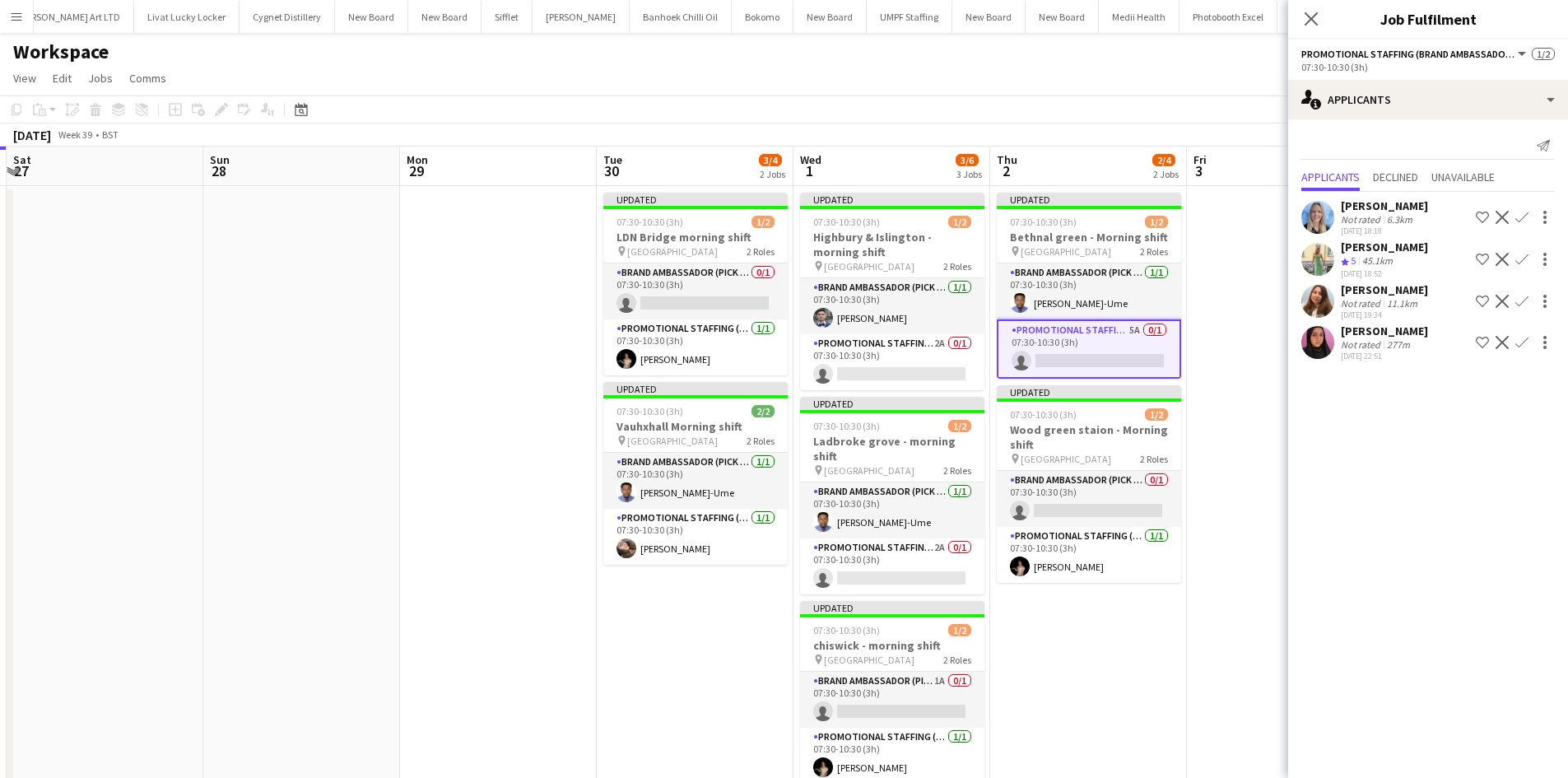
click at [1520, 295] on app-icon "Confirm" at bounding box center [1522, 301] width 13 height 13
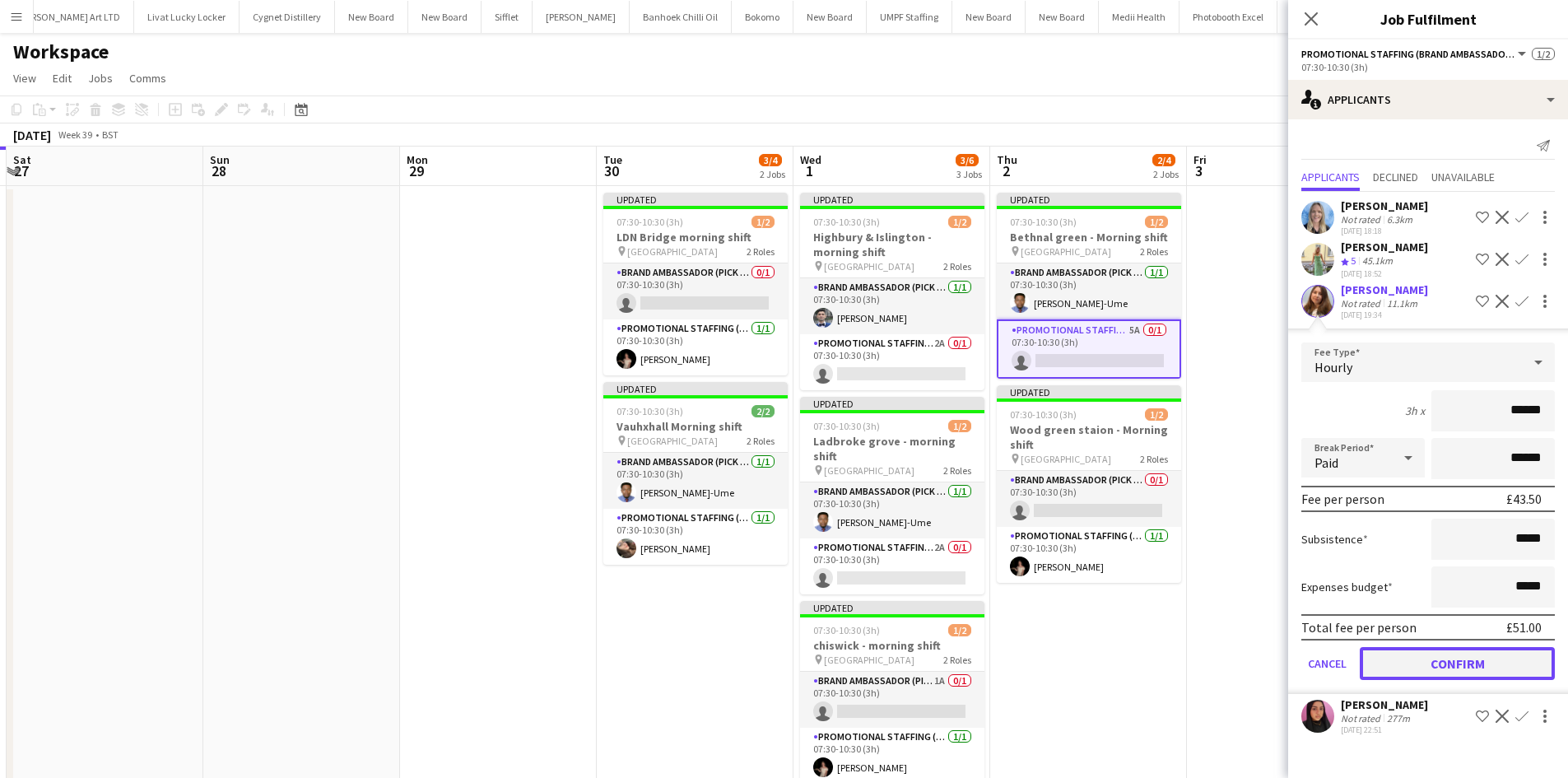
click at [1479, 665] on button "Confirm" at bounding box center [1457, 663] width 195 height 33
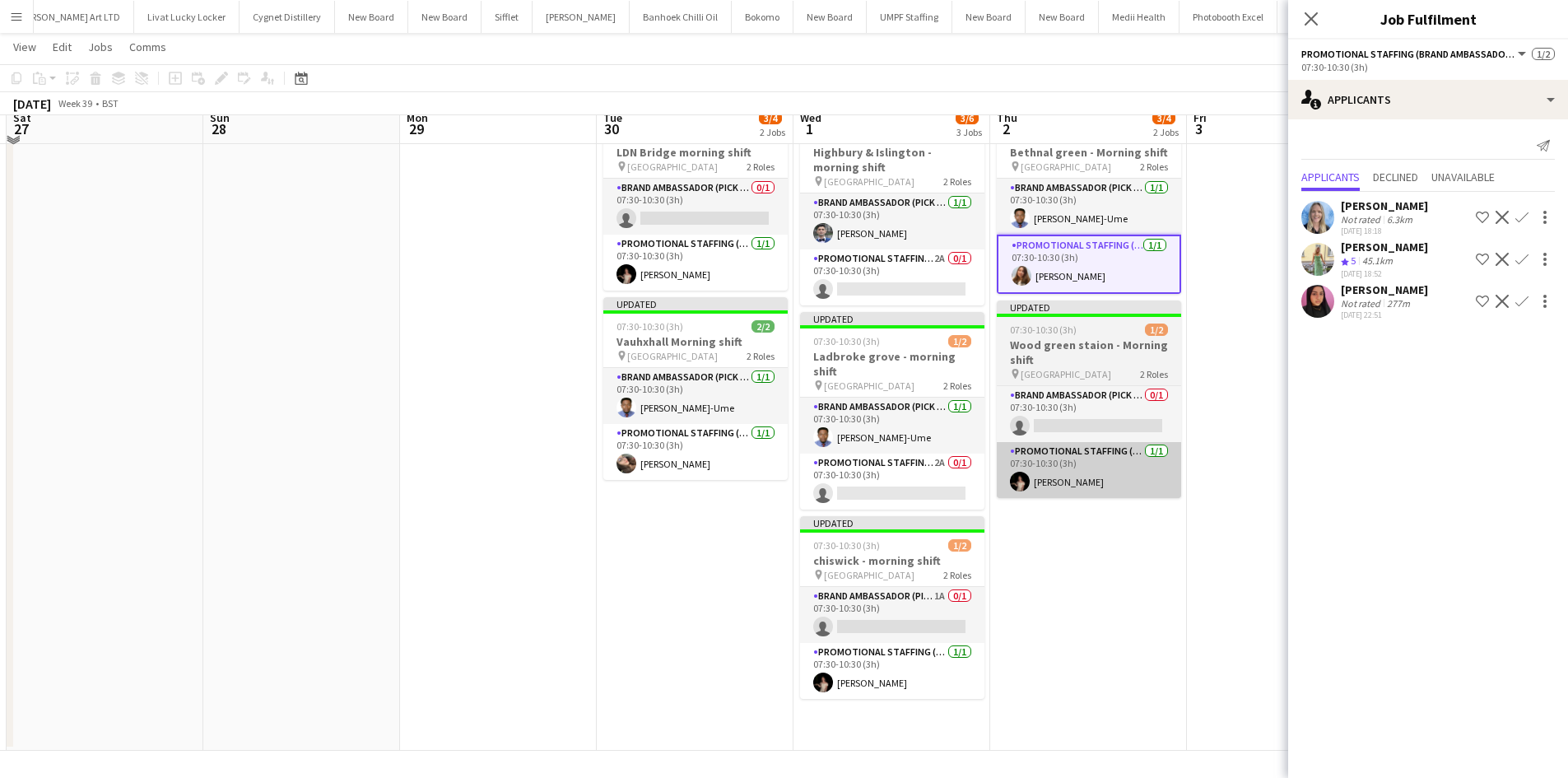
scroll to position [84, 0]
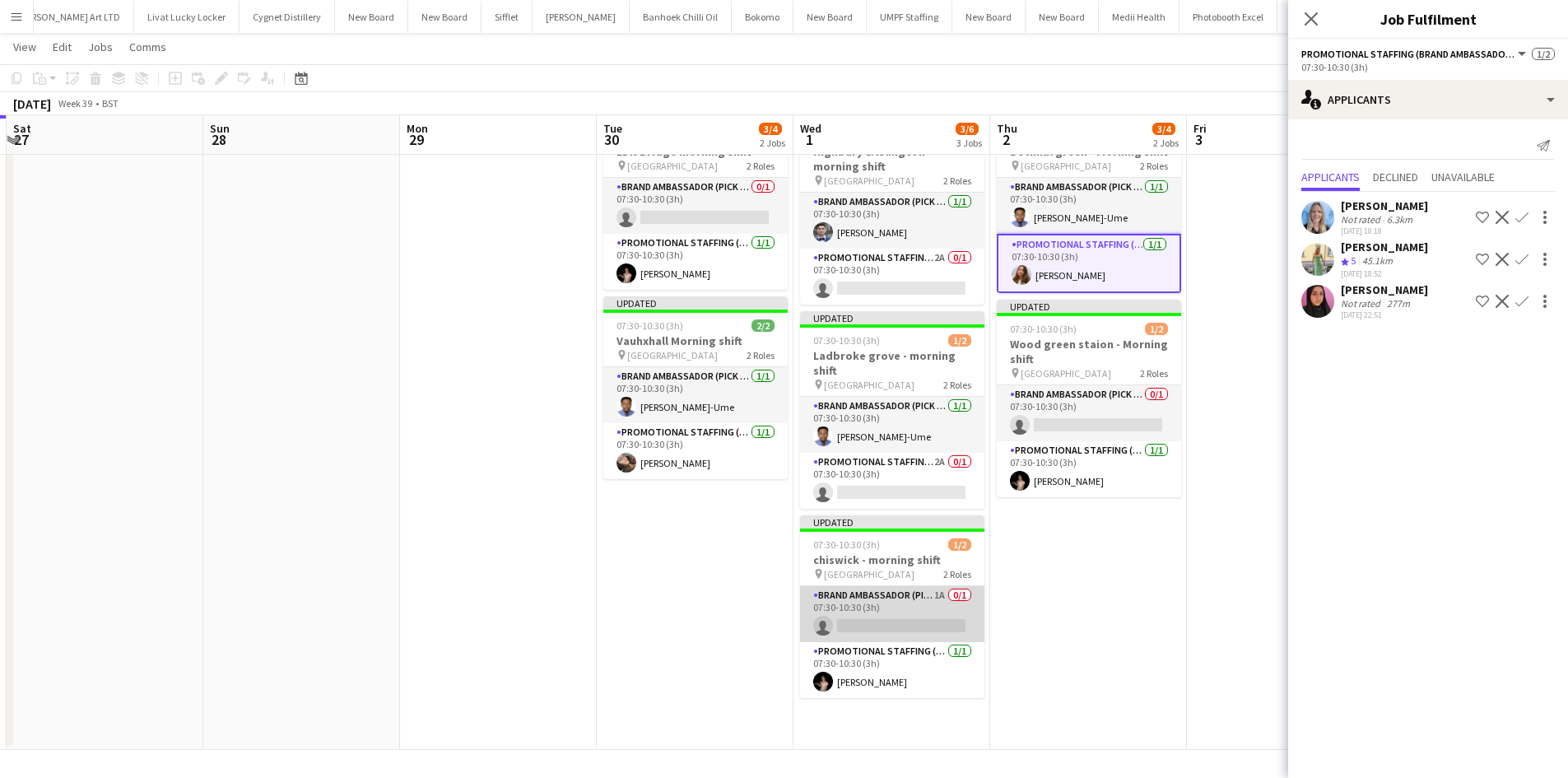
click at [941, 586] on app-card-role "Brand Ambassador (Pick up) 1A 0/1 07:30-10:30 (3h) single-neutral-actions" at bounding box center [892, 614] width 185 height 56
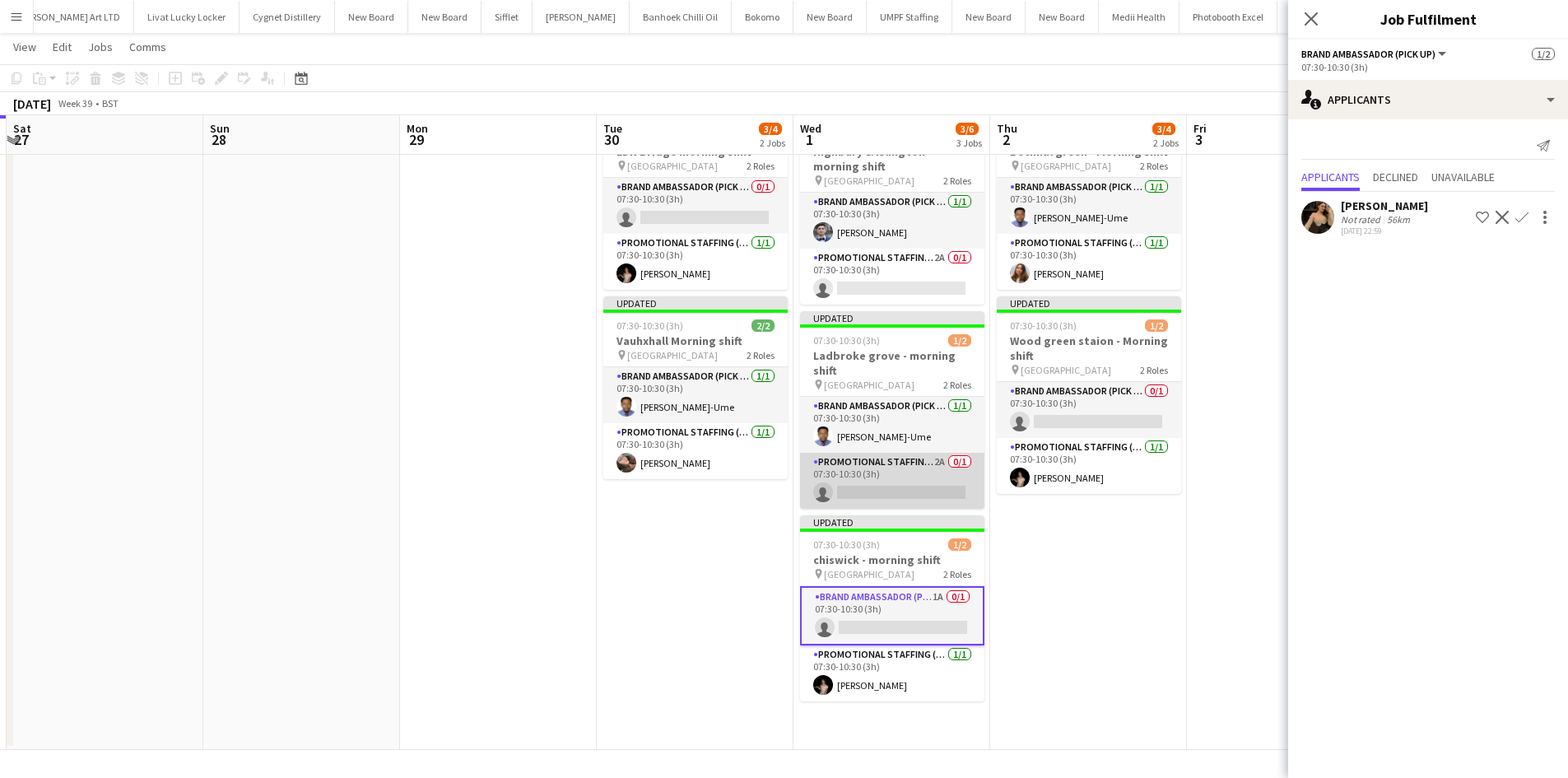
click at [946, 452] on app-card-role "Promotional Staffing (Brand Ambassadors) 2A 0/1 07:30-10:30 (3h) single-neutral…" at bounding box center [892, 480] width 185 height 56
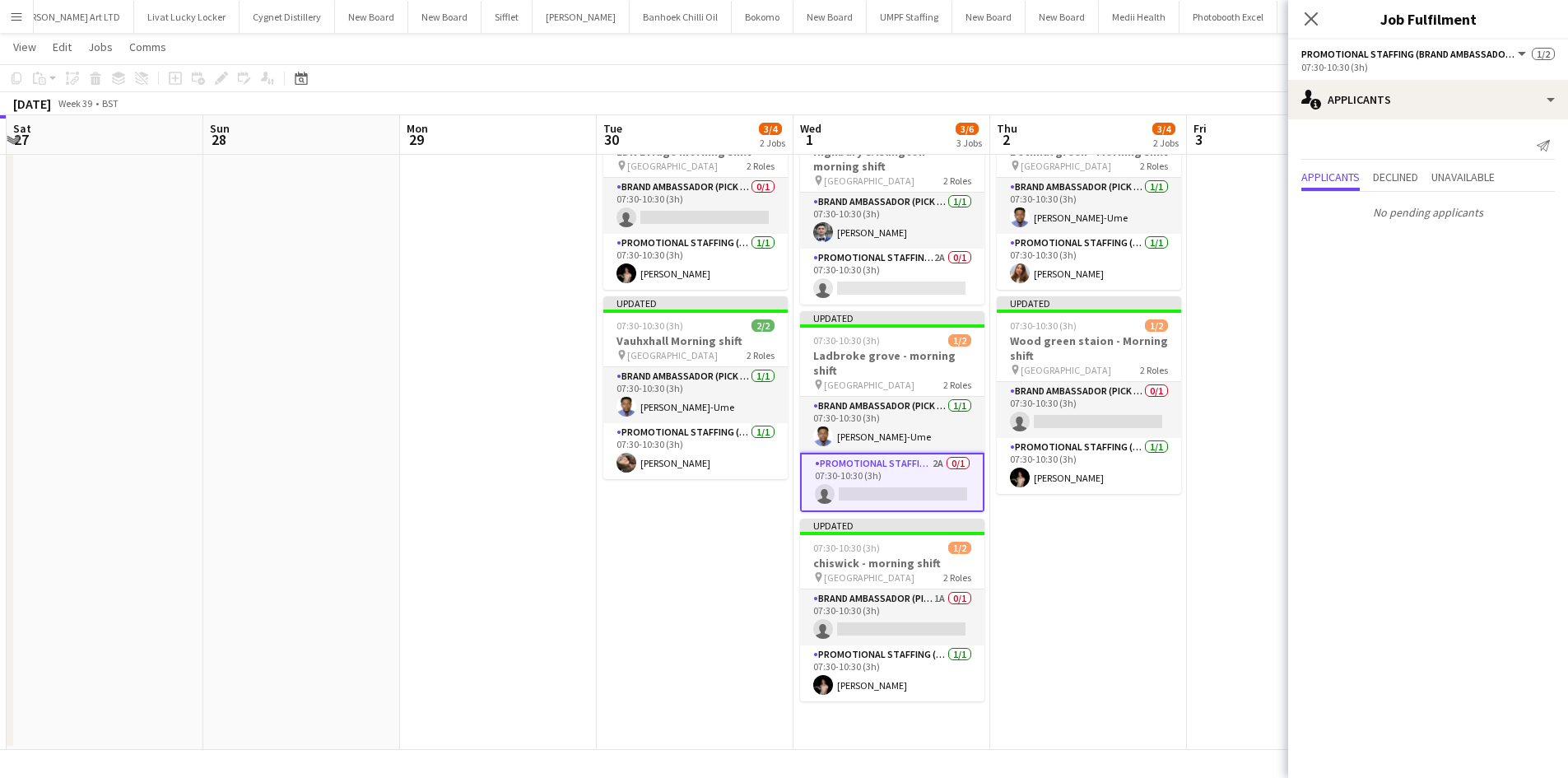
drag, startPoint x: 1140, startPoint y: 770, endPoint x: 1134, endPoint y: 678, distance: 92.2
click at [1139, 767] on app-board "Workspace user View Day view expanded Day view collapsed Month view Date picker…" at bounding box center [784, 363] width 1568 height 829
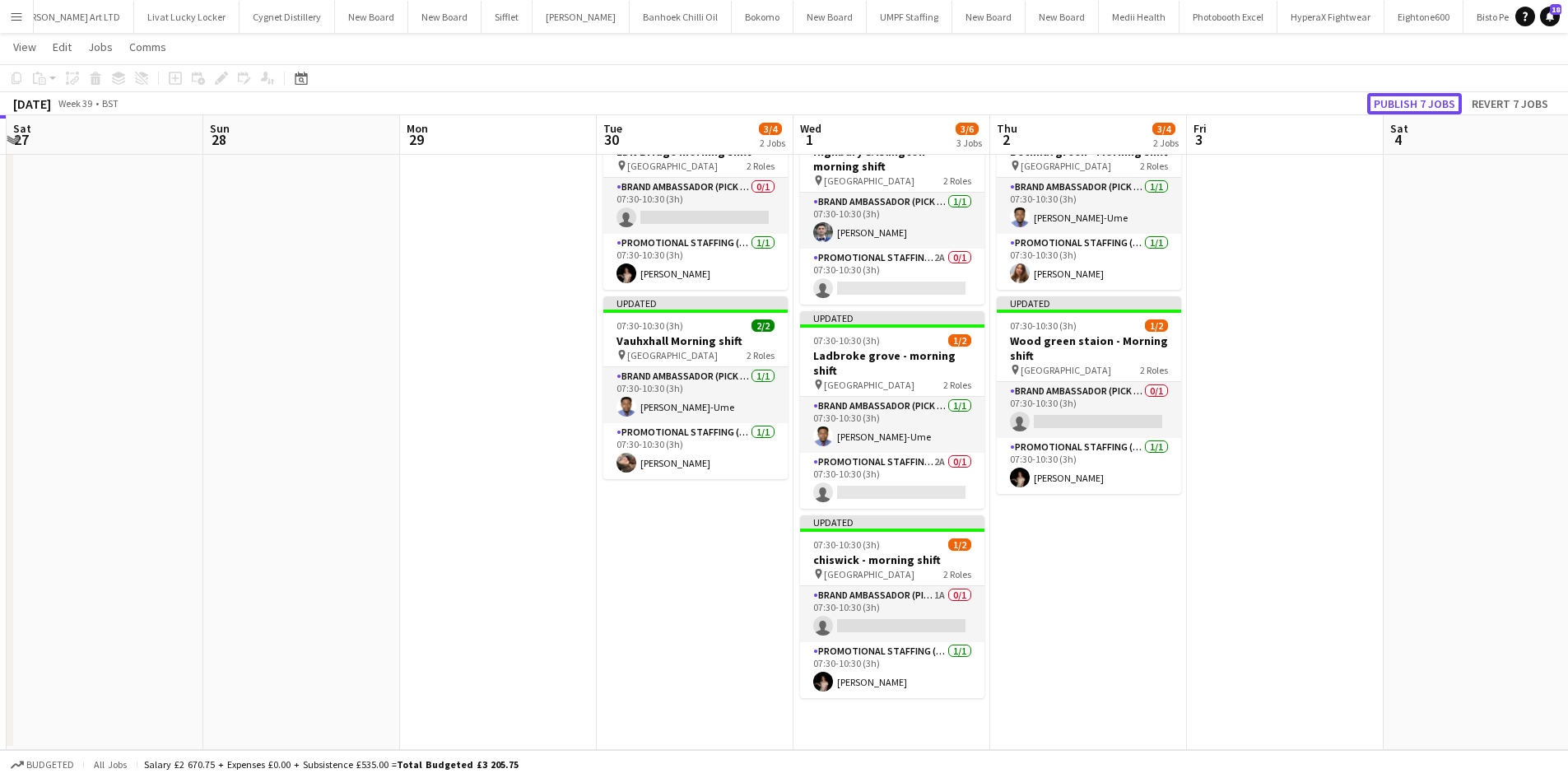
click at [1441, 101] on button "Publish 7 jobs" at bounding box center [1414, 104] width 94 height 22
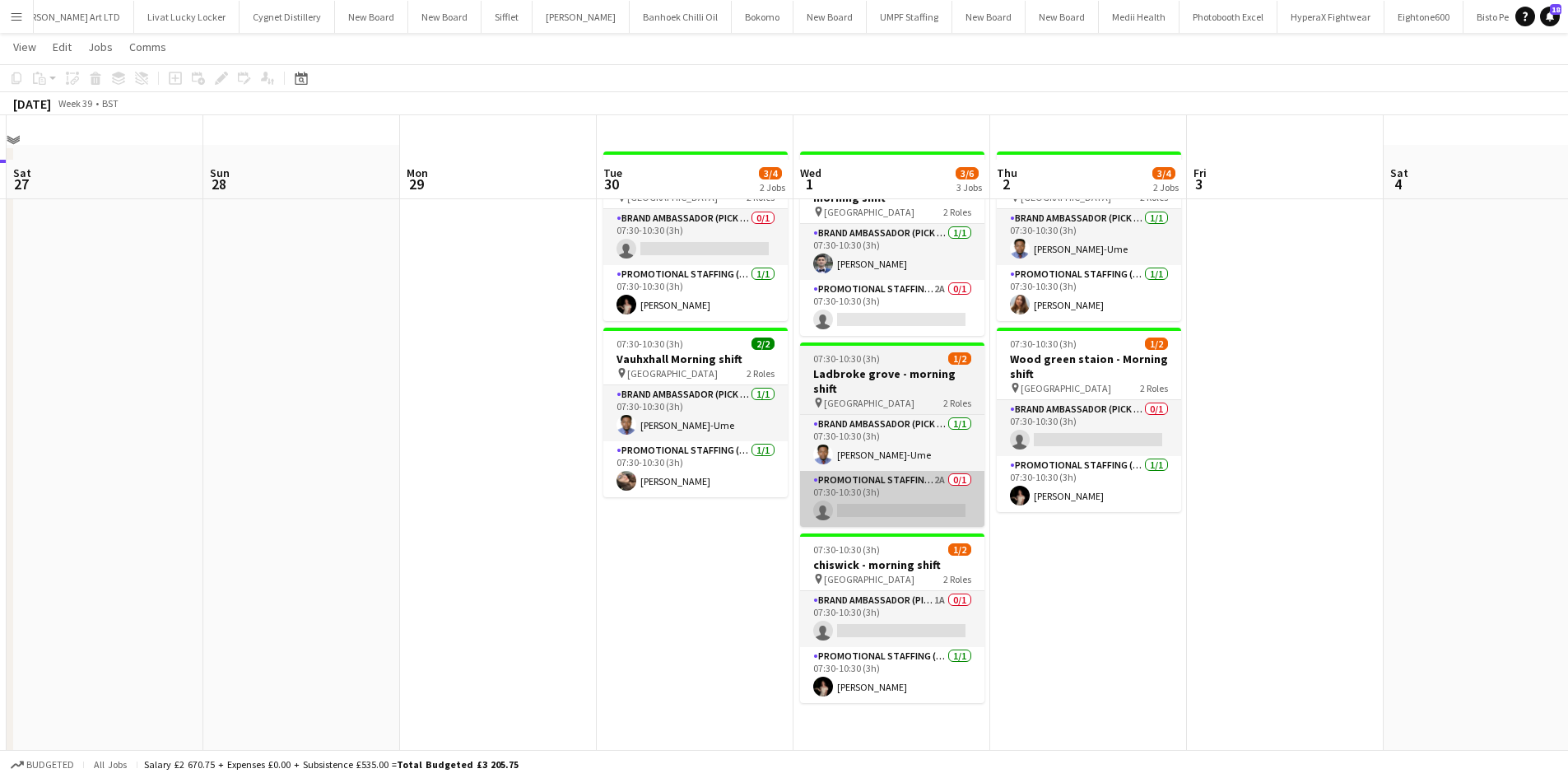
scroll to position [0, 0]
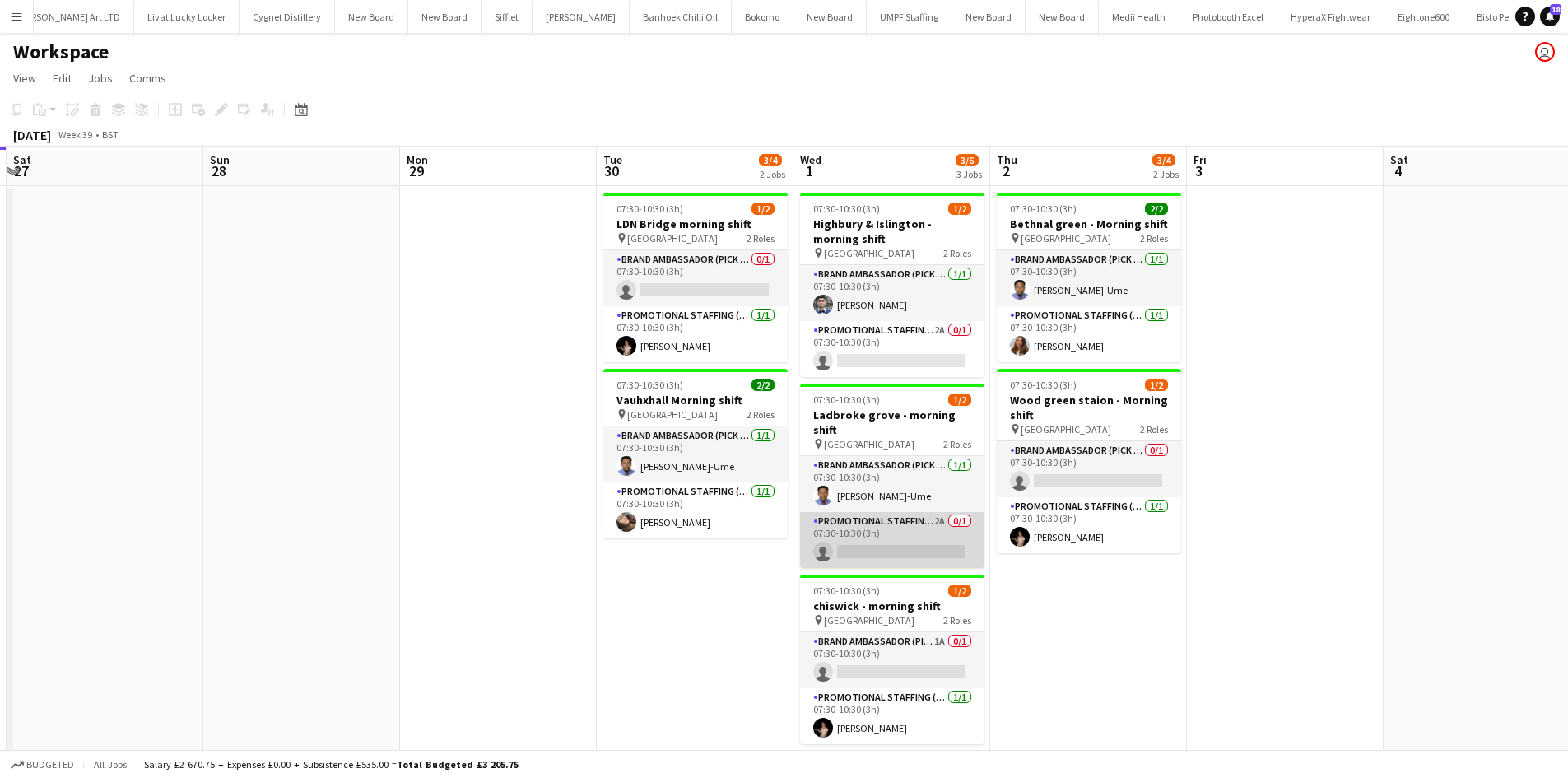
click at [949, 512] on app-card-role "Promotional Staffing (Brand Ambassadors) 2A 0/1 07:30-10:30 (3h) single-neutral…" at bounding box center [892, 539] width 185 height 56
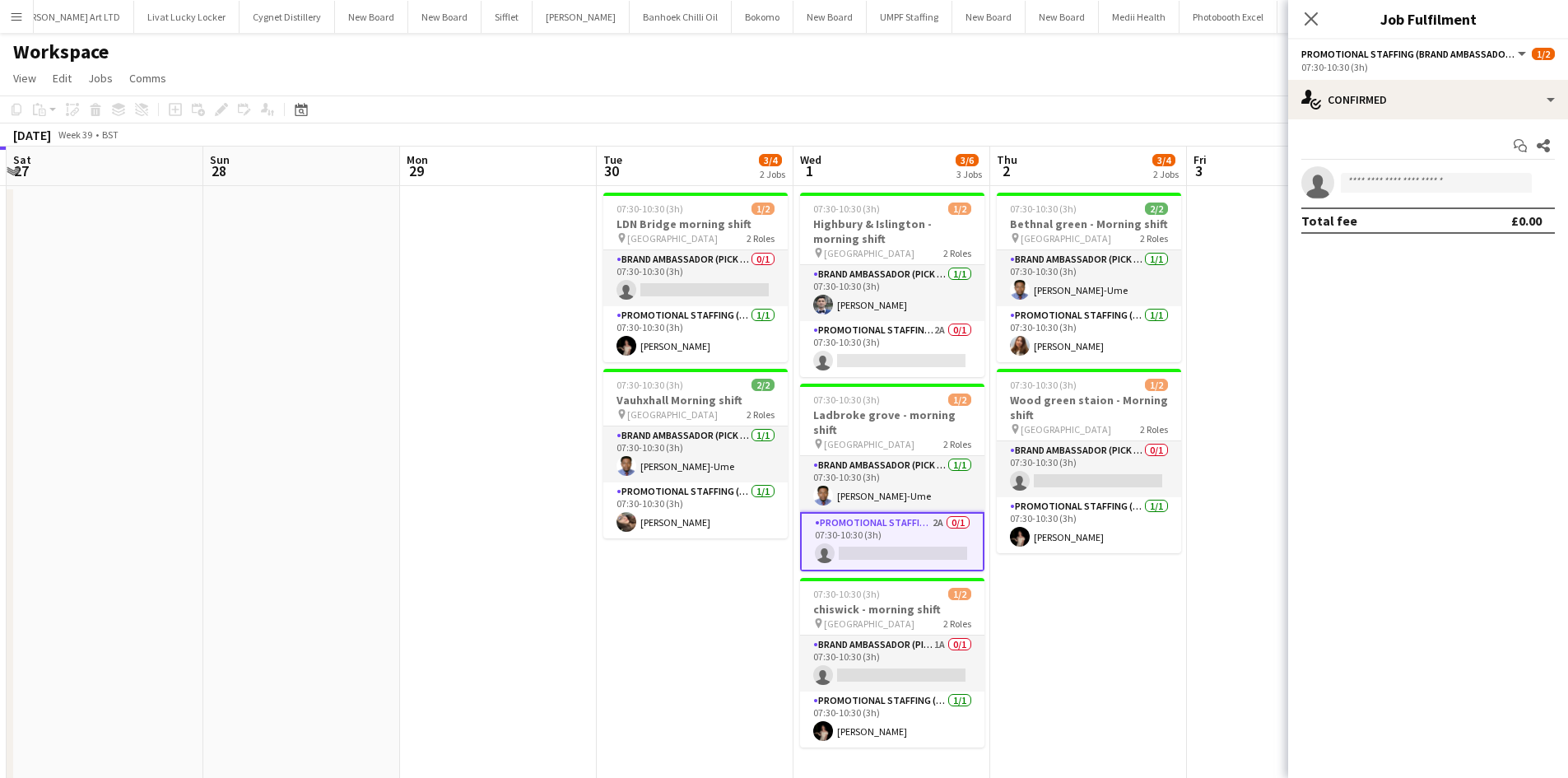
scroll to position [0, 581]
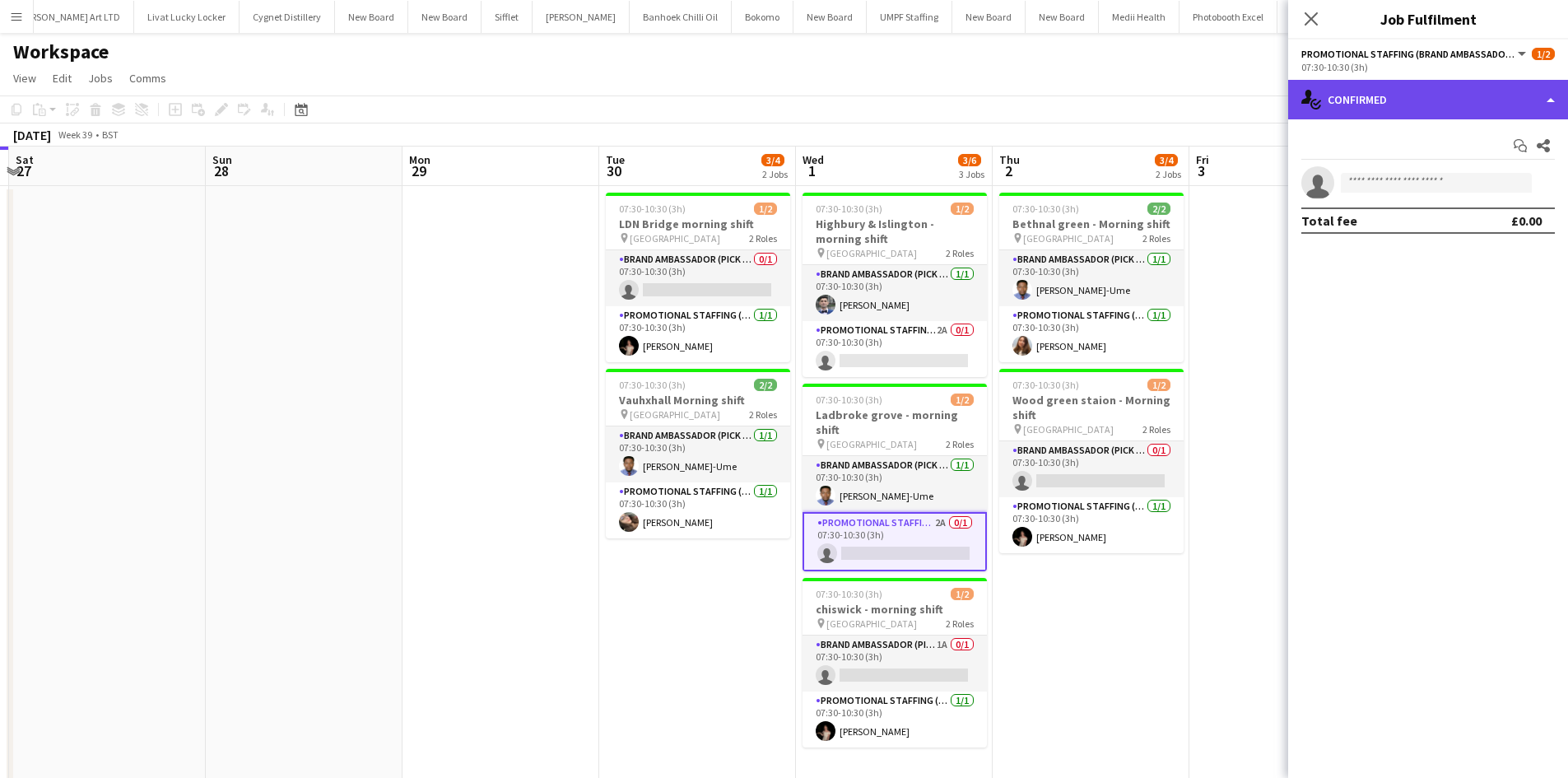
click at [1374, 99] on div "single-neutral-actions-check-2 Confirmed" at bounding box center [1428, 99] width 280 height 39
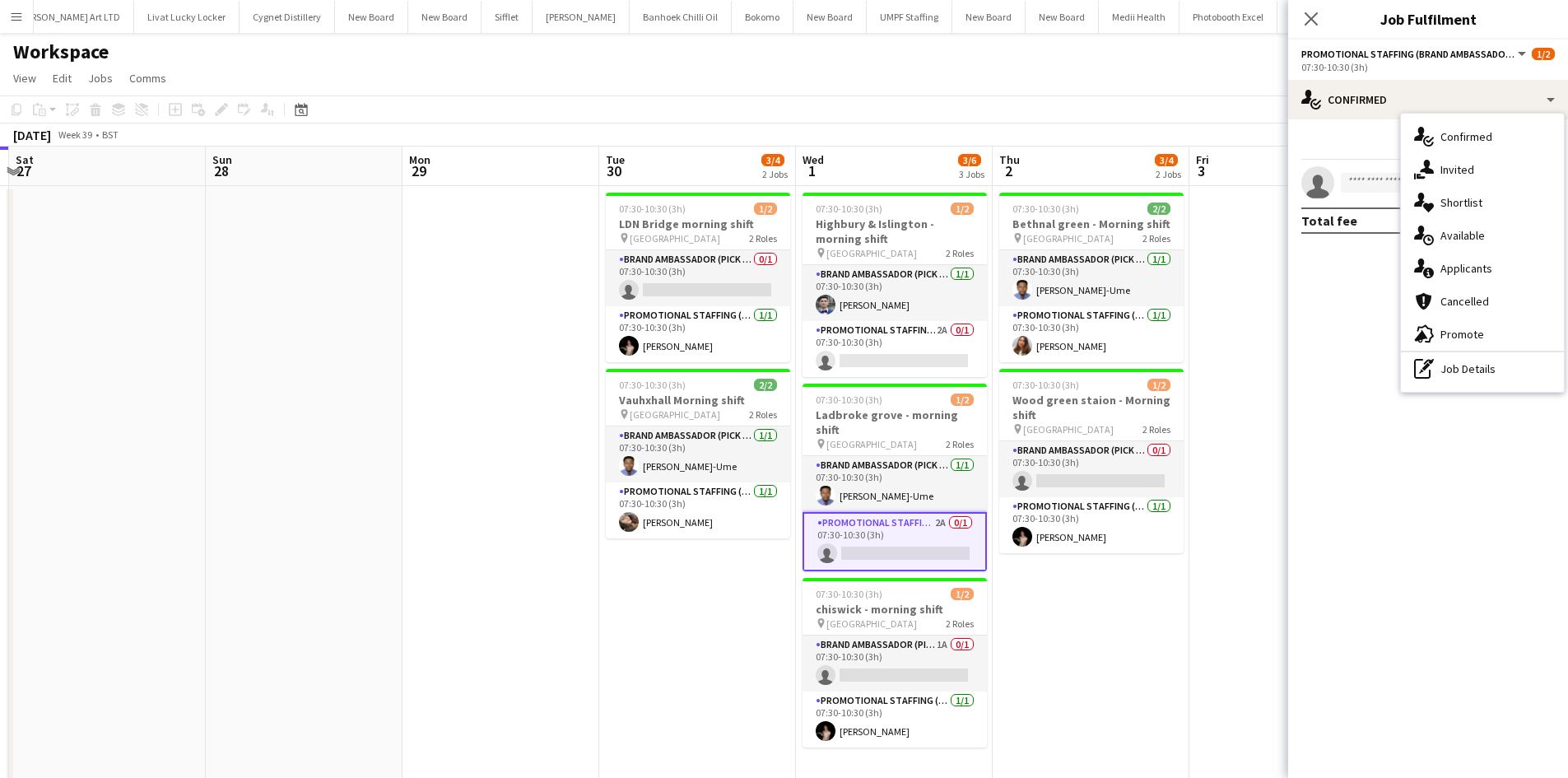
click at [1480, 275] on span "Applicants" at bounding box center [1466, 268] width 52 height 15
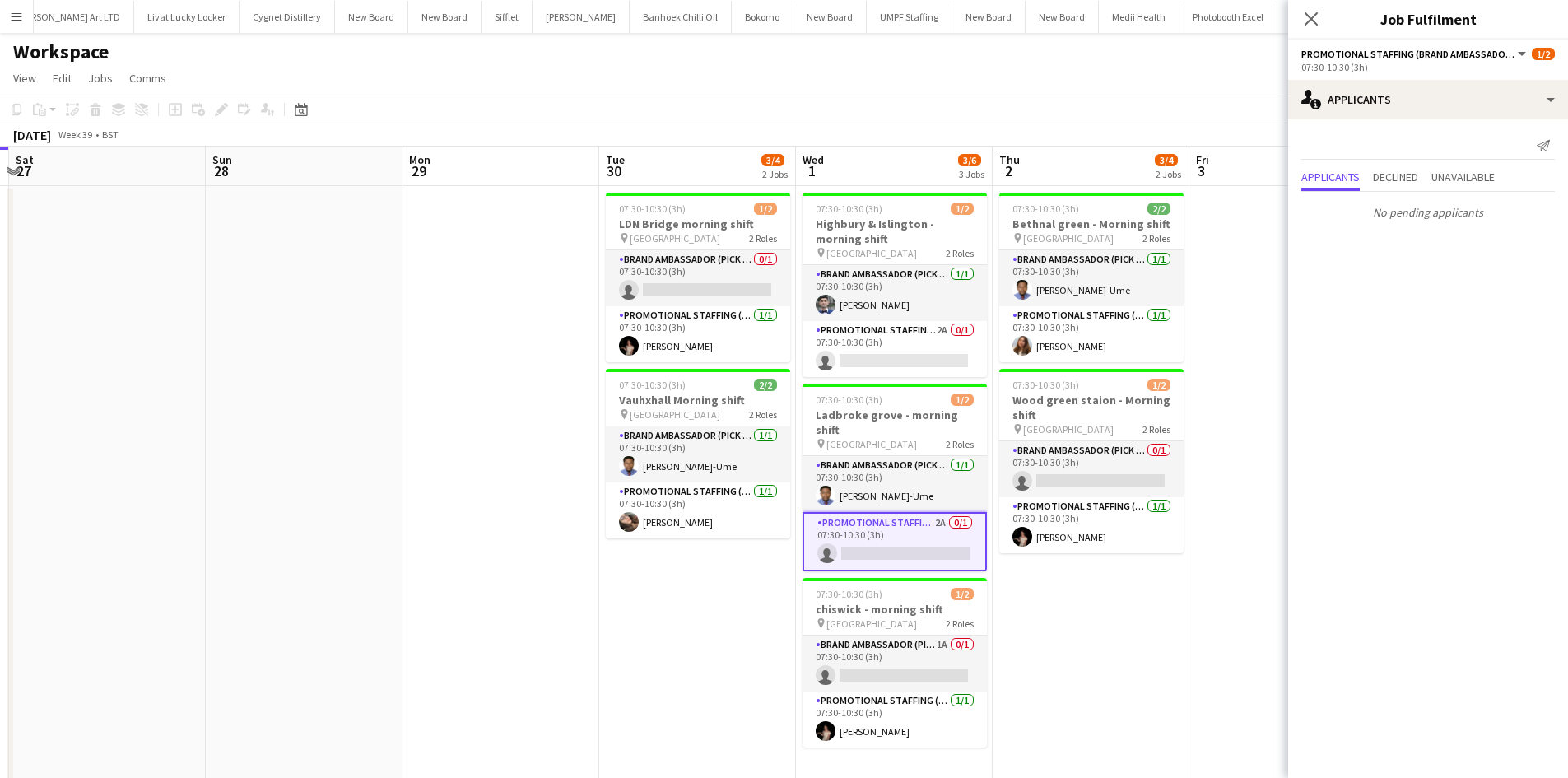
drag, startPoint x: 1048, startPoint y: 669, endPoint x: 1064, endPoint y: 659, distance: 18.9
click at [1052, 668] on app-date-cell "07:30-10:30 (3h) 2/2 Bethnal green - Morning shift pin Bethnal green station 2 …" at bounding box center [1091, 491] width 197 height 609
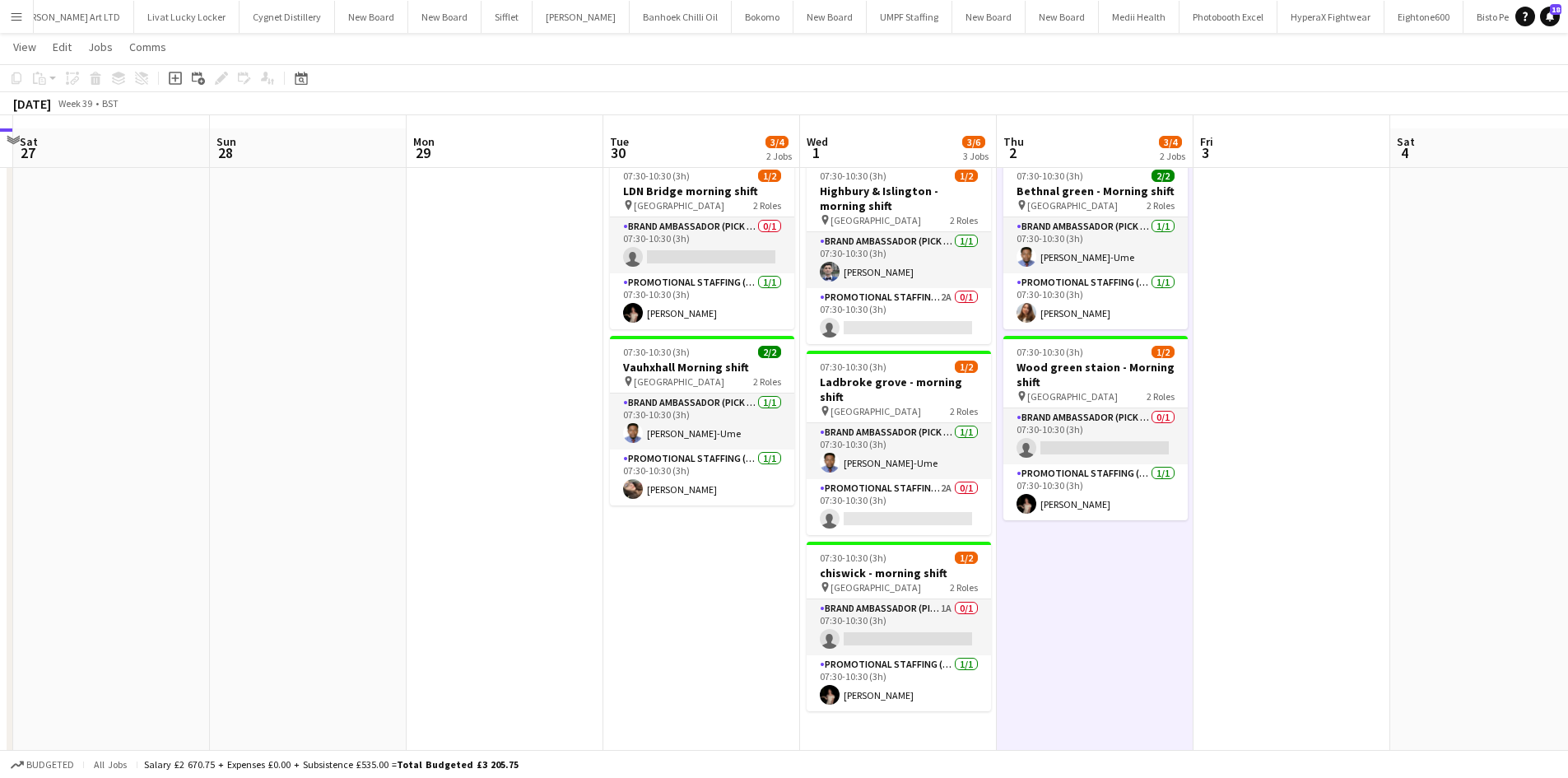
scroll to position [44, 0]
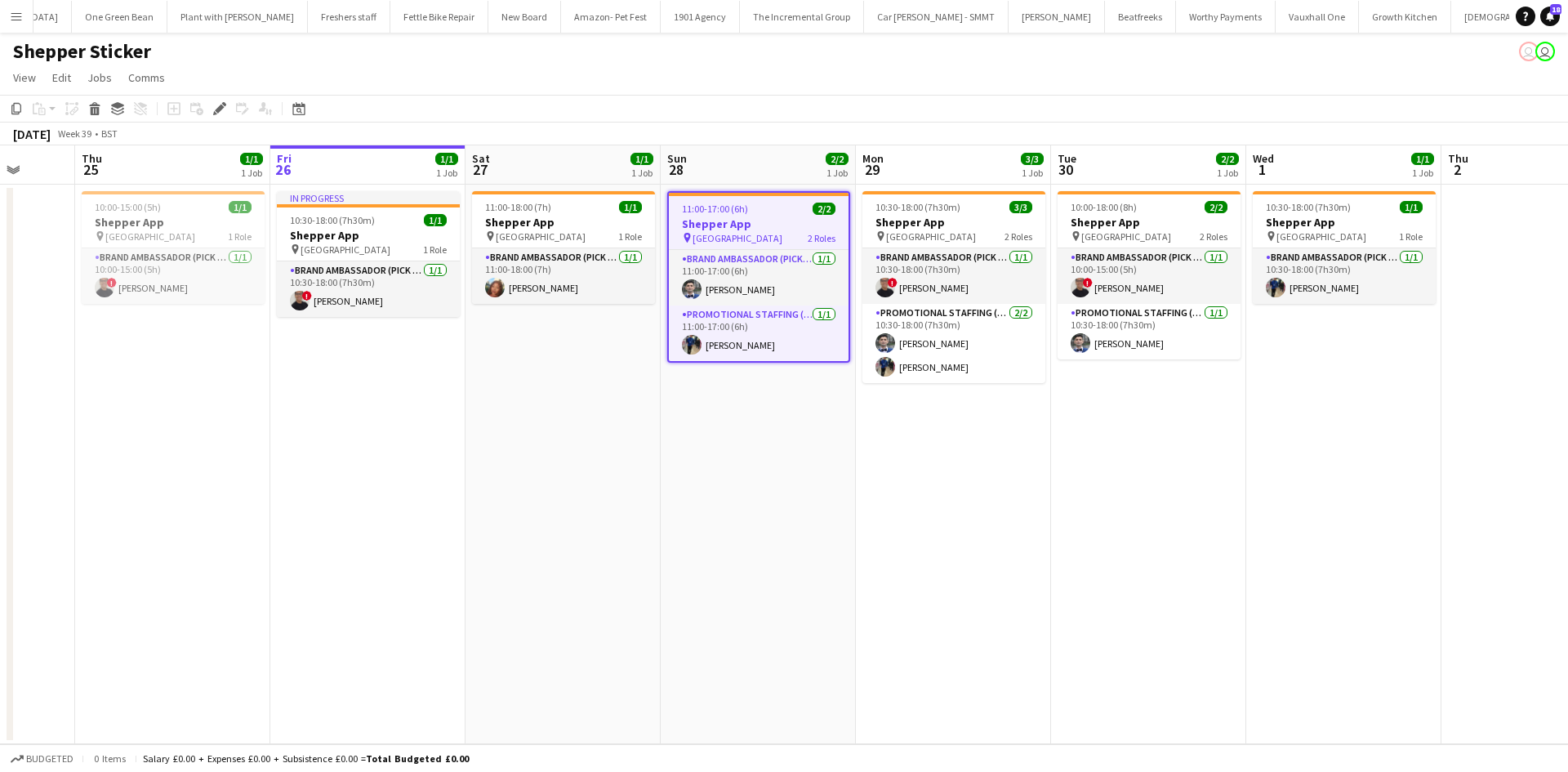
scroll to position [0, 508]
drag, startPoint x: 712, startPoint y: 439, endPoint x: 766, endPoint y: 442, distance: 54.1
click at [766, 442] on app-calendar-viewport "Mon 22 Tue 23 Wed 24 Thu 25 1/1 1 Job Fri 26 1/1 1 Job Sat 27 1/1 1 Job Sun 28 …" at bounding box center [784, 444] width 1568 height 599
